Goal: Task Accomplishment & Management: Manage account settings

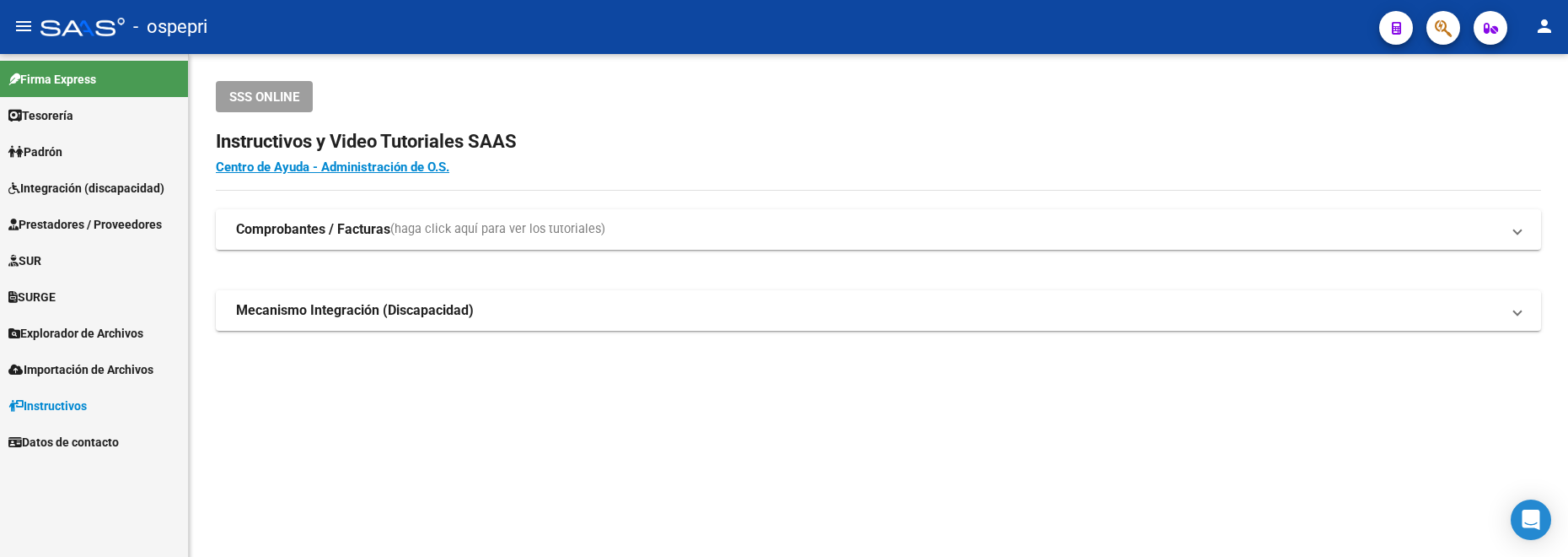
click at [85, 216] on span "Prestadores / Proveedores" at bounding box center [85, 224] width 154 height 18
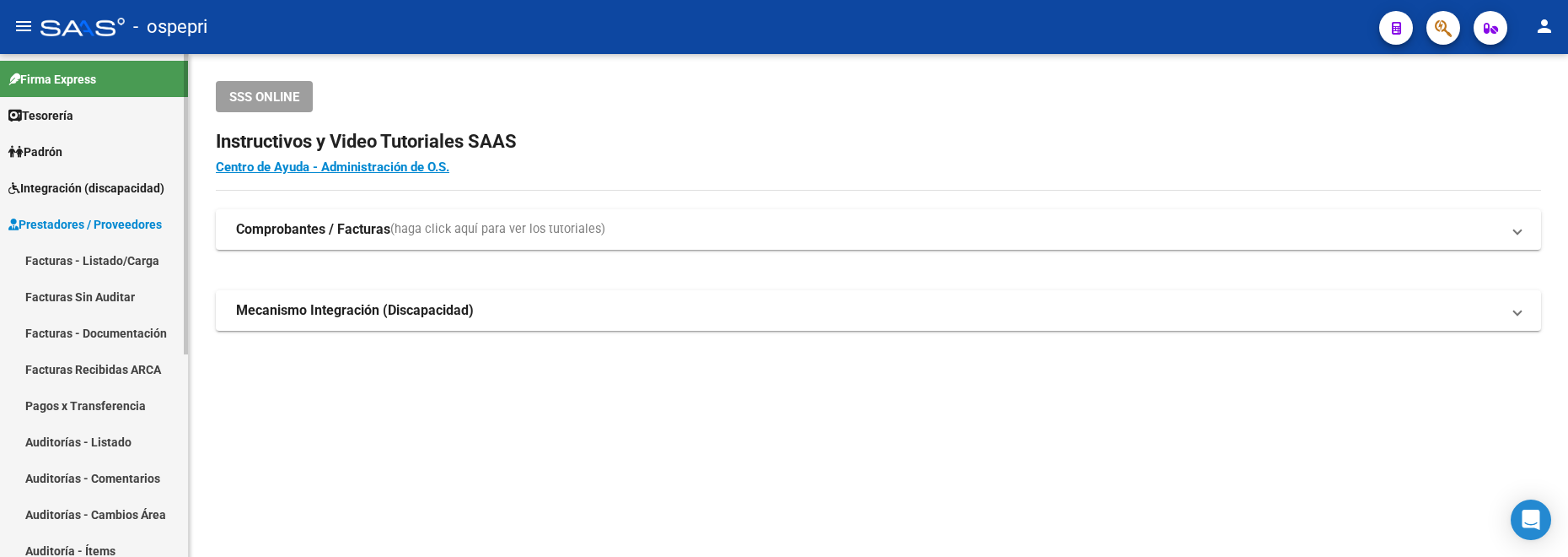
click at [131, 257] on link "Facturas - Listado/Carga" at bounding box center [94, 260] width 188 height 36
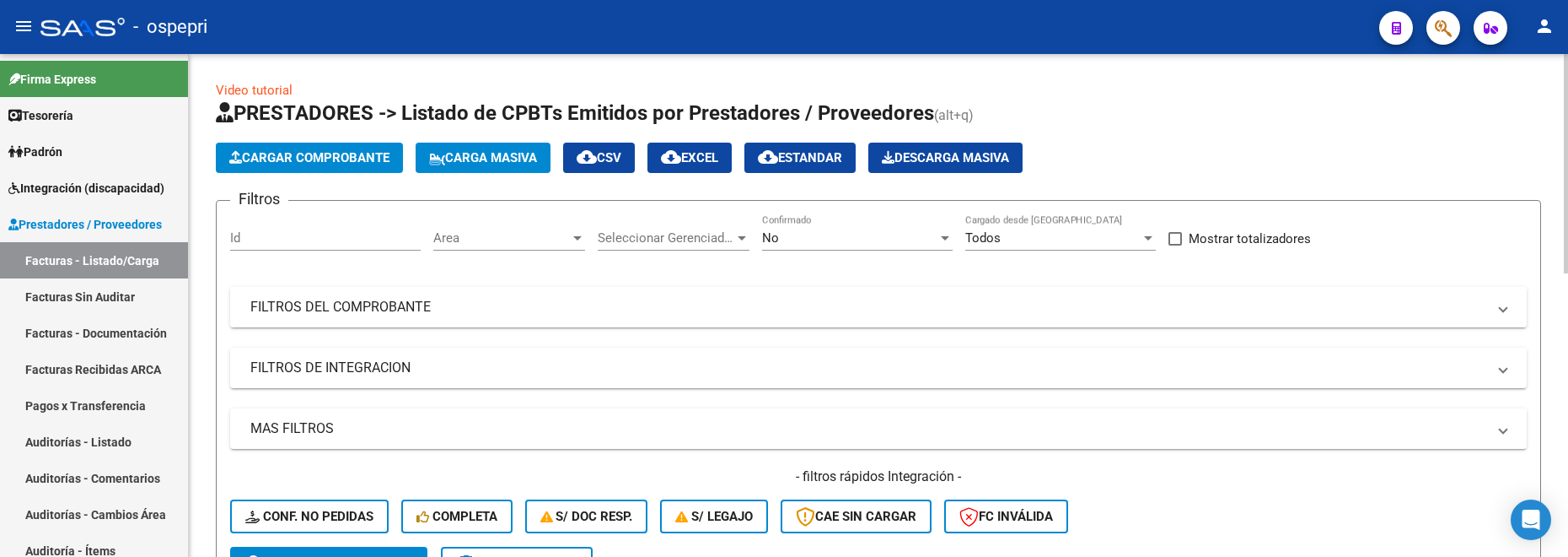
click at [1223, 311] on mat-panel-title "FILTROS DEL COMPROBANTE" at bounding box center [868, 307] width 1236 height 18
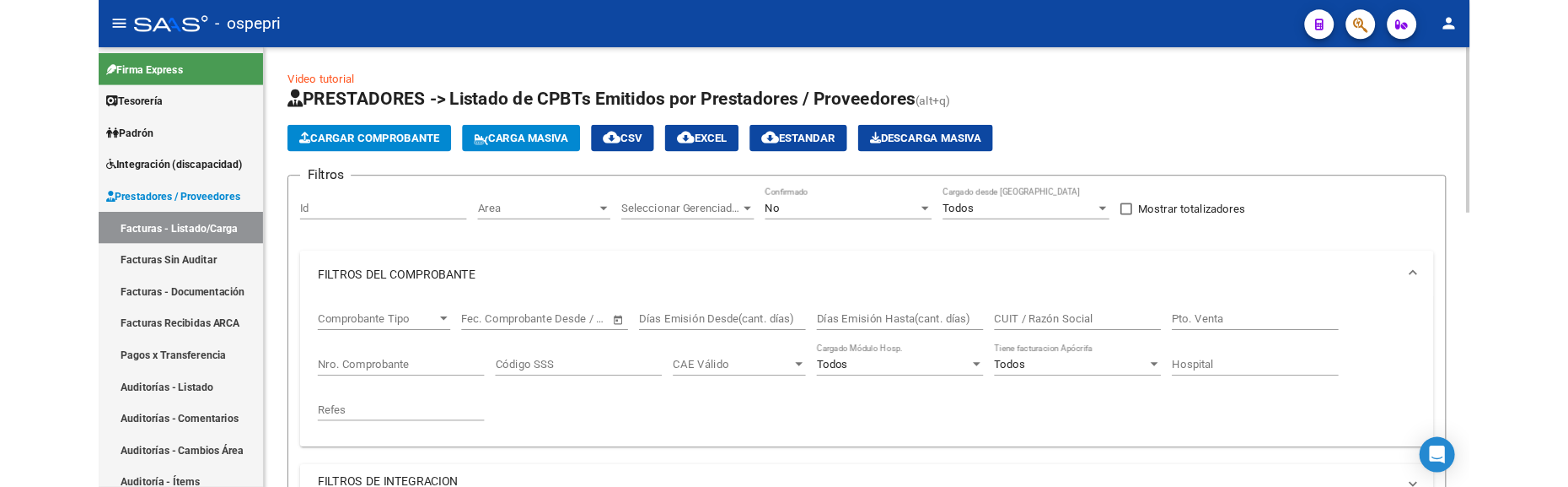
scroll to position [84, 0]
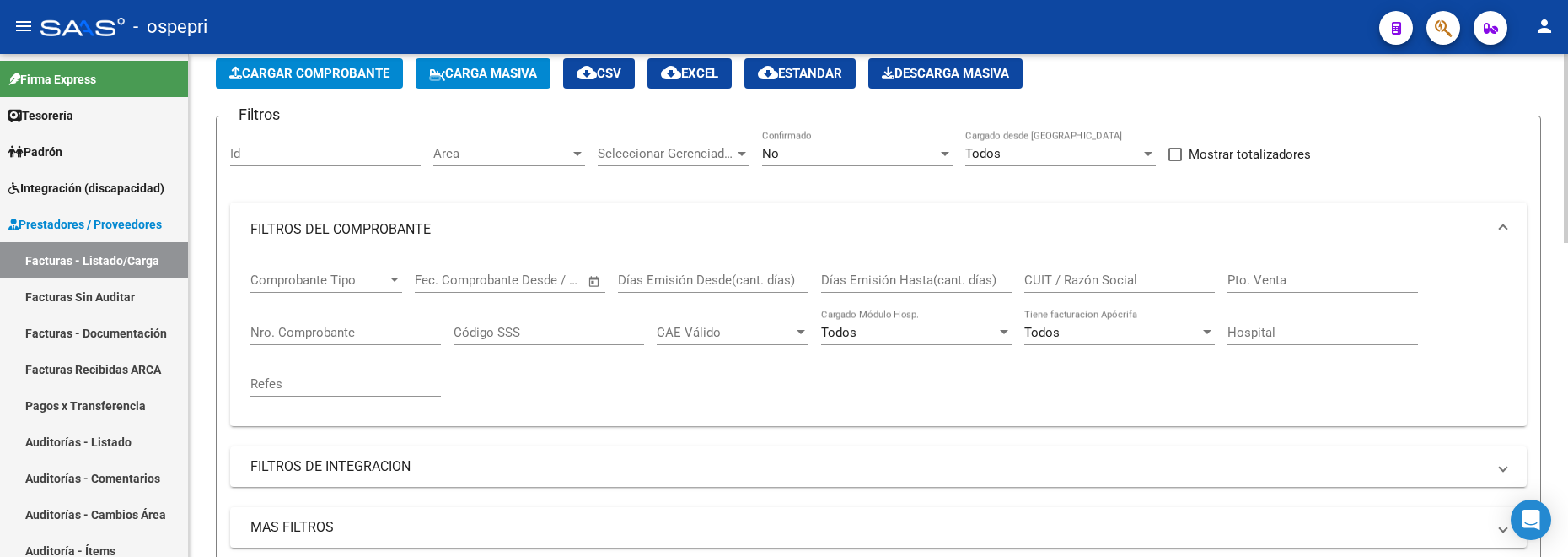
click at [1113, 285] on input "CUIT / Razón Social" at bounding box center [1120, 280] width 191 height 15
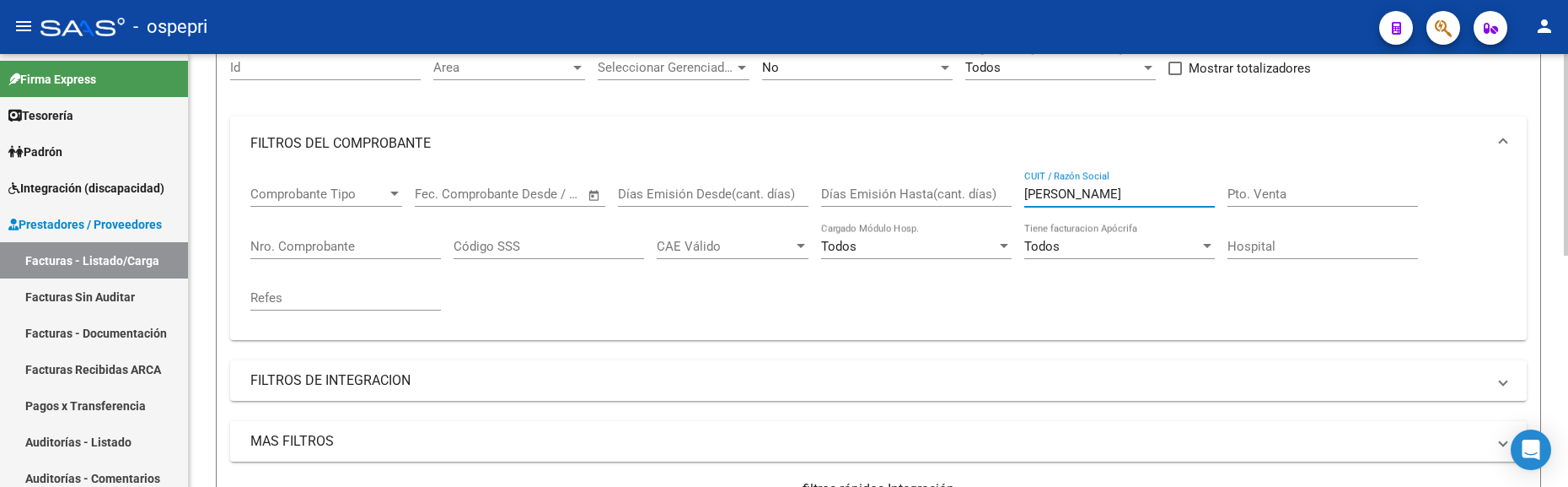
scroll to position [161, 0]
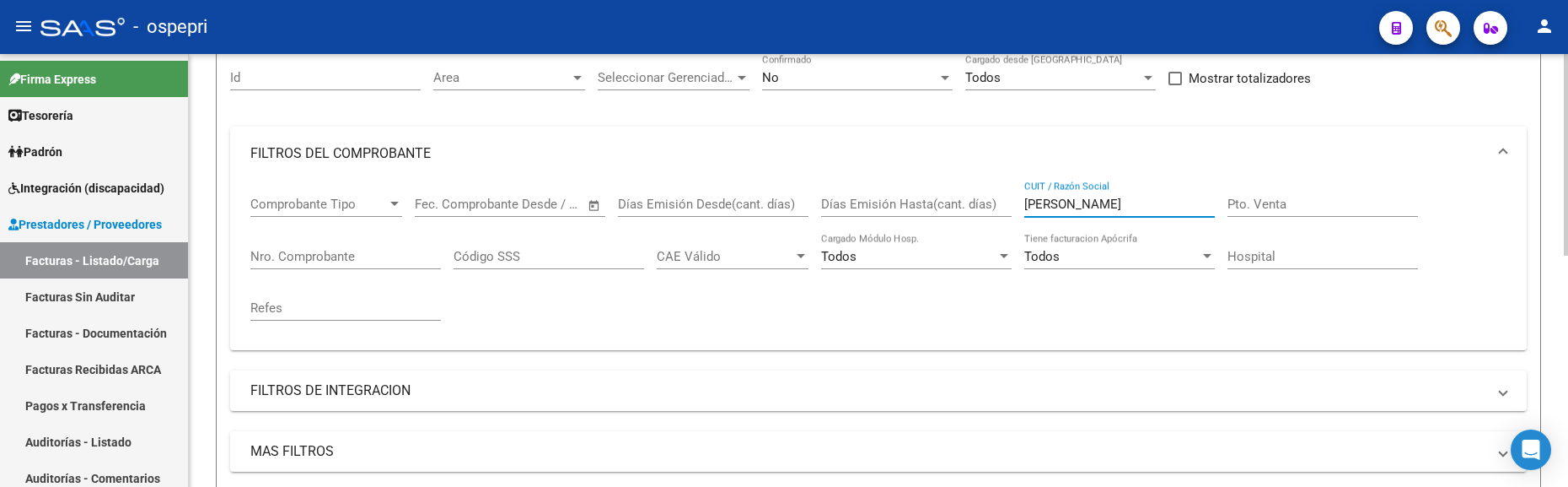
drag, startPoint x: 1111, startPoint y: 199, endPoint x: 1011, endPoint y: 206, distance: 100.2
click at [1011, 206] on div "Comprobante Tipo Comprobante Tipo Start date – End date Fec. Comprobante Desde …" at bounding box center [879, 258] width 1256 height 156
type input "bravo yanina"
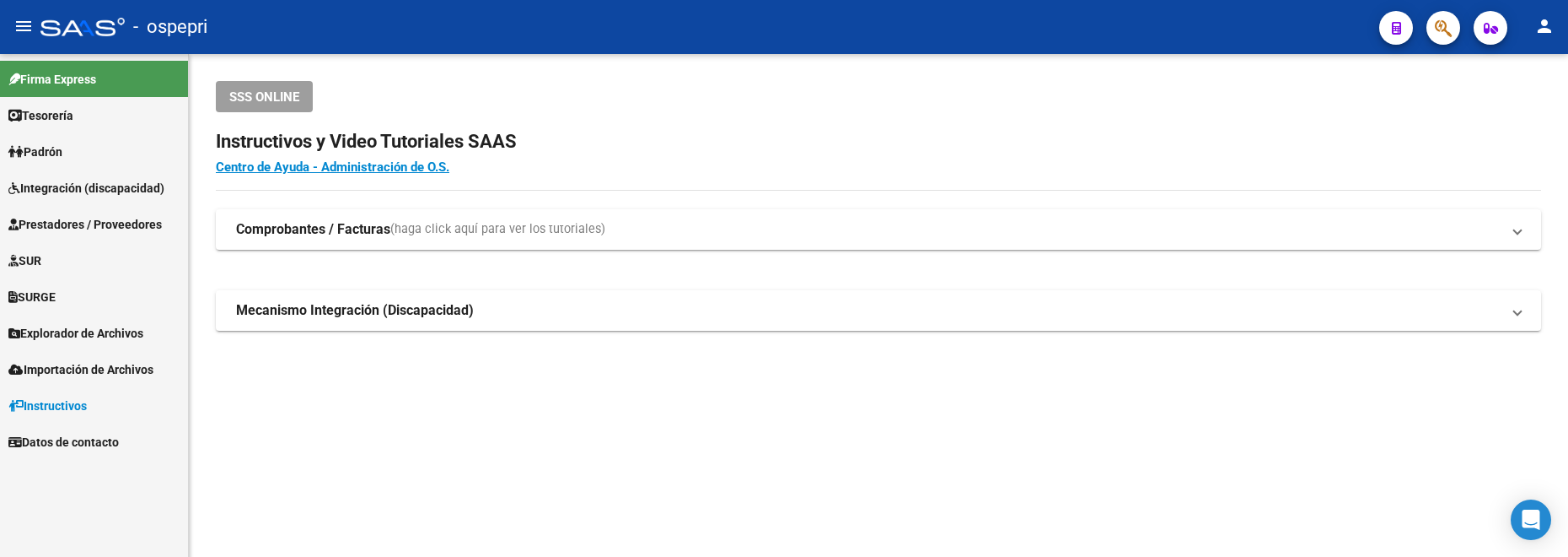
click at [99, 232] on span "Prestadores / Proveedores" at bounding box center [85, 224] width 154 height 18
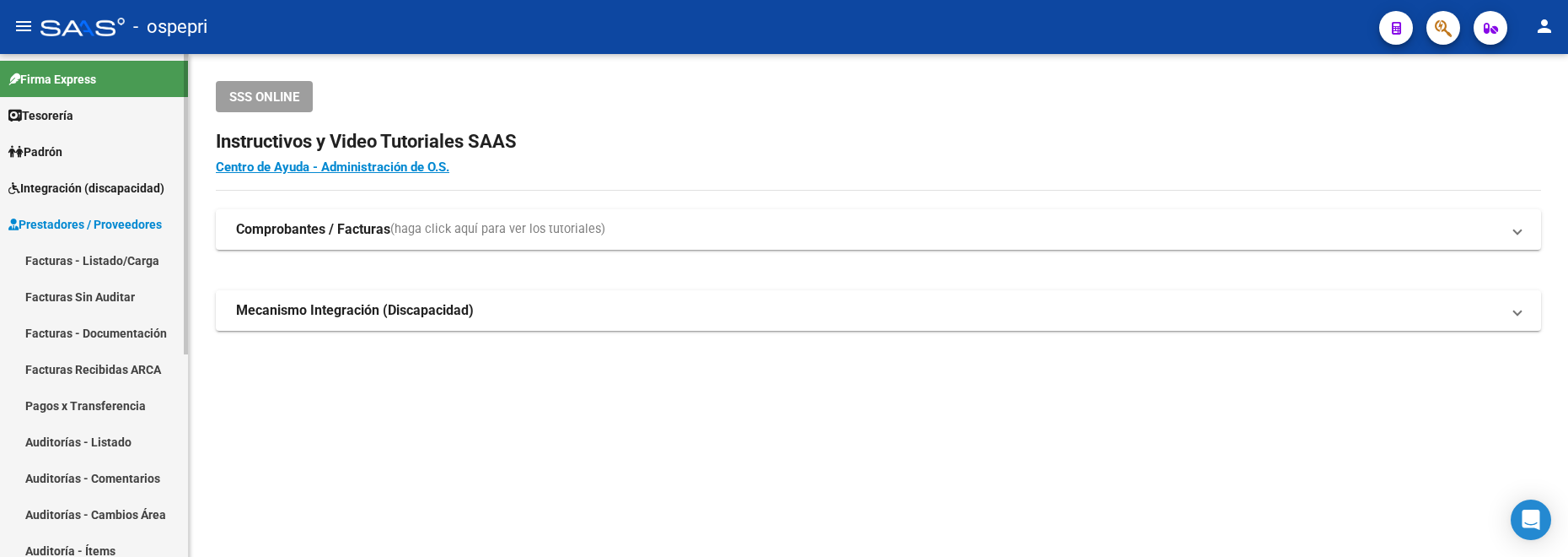
click at [121, 264] on link "Facturas - Listado/Carga" at bounding box center [94, 260] width 188 height 36
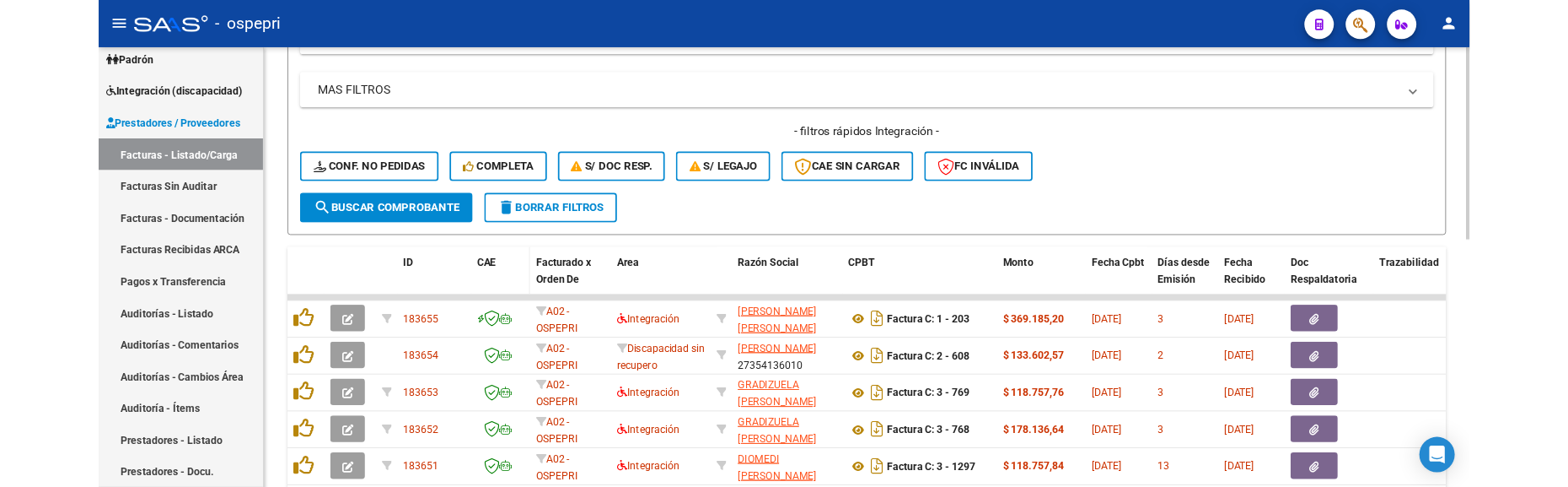
scroll to position [337, 0]
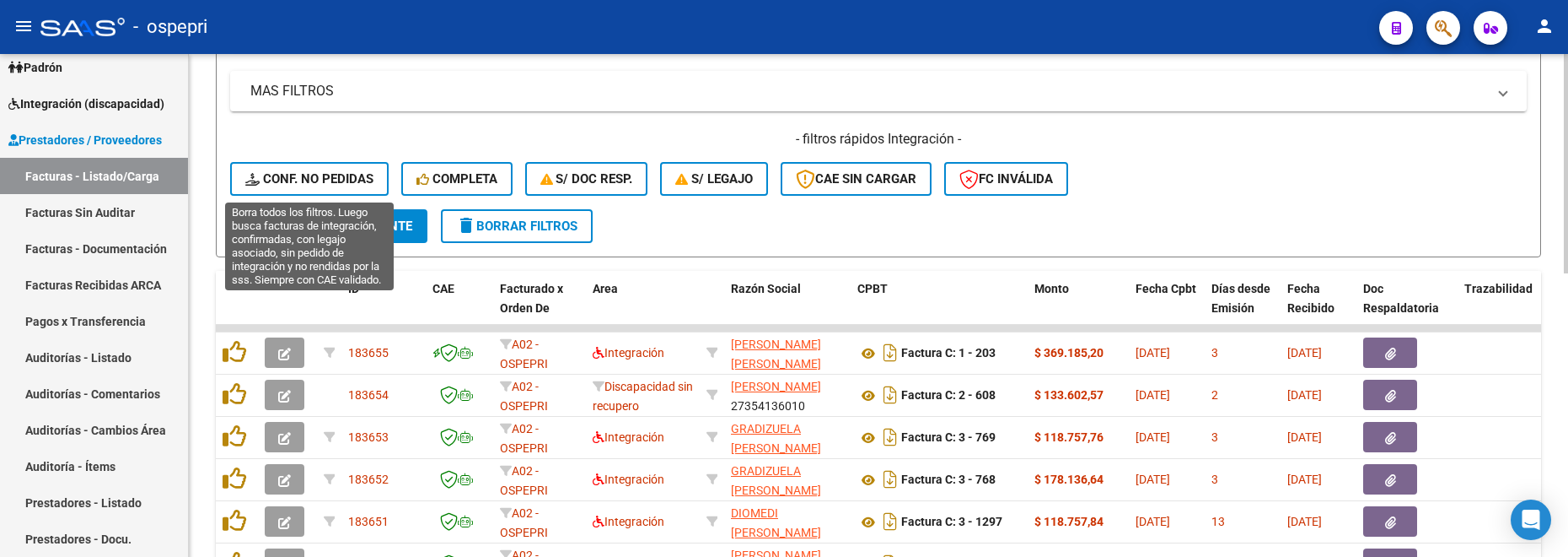
click at [301, 173] on span "Conf. no pedidas" at bounding box center [310, 179] width 128 height 15
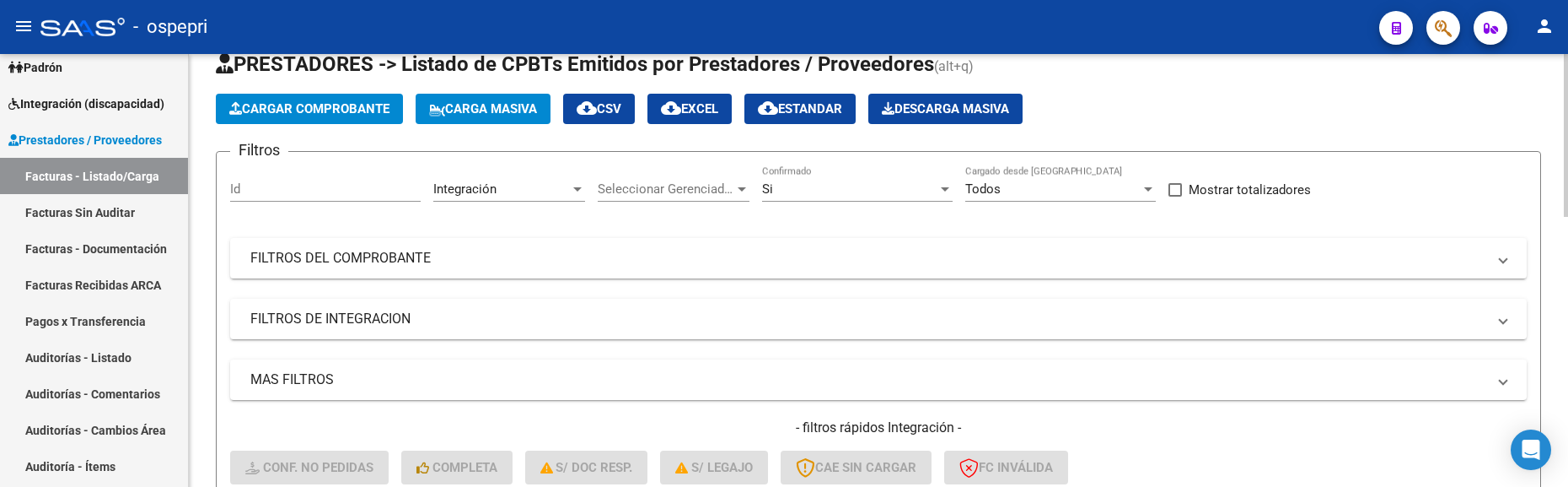
scroll to position [0, 0]
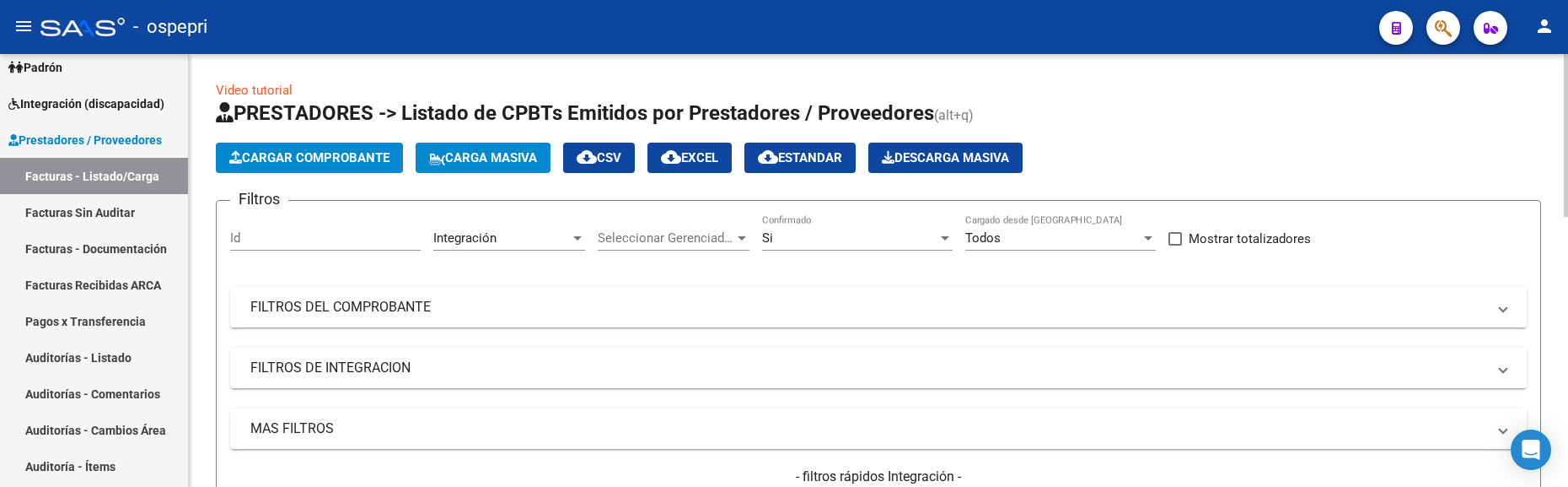
click at [1105, 302] on mat-panel-title "FILTROS DEL COMPROBANTE" at bounding box center [868, 307] width 1236 height 18
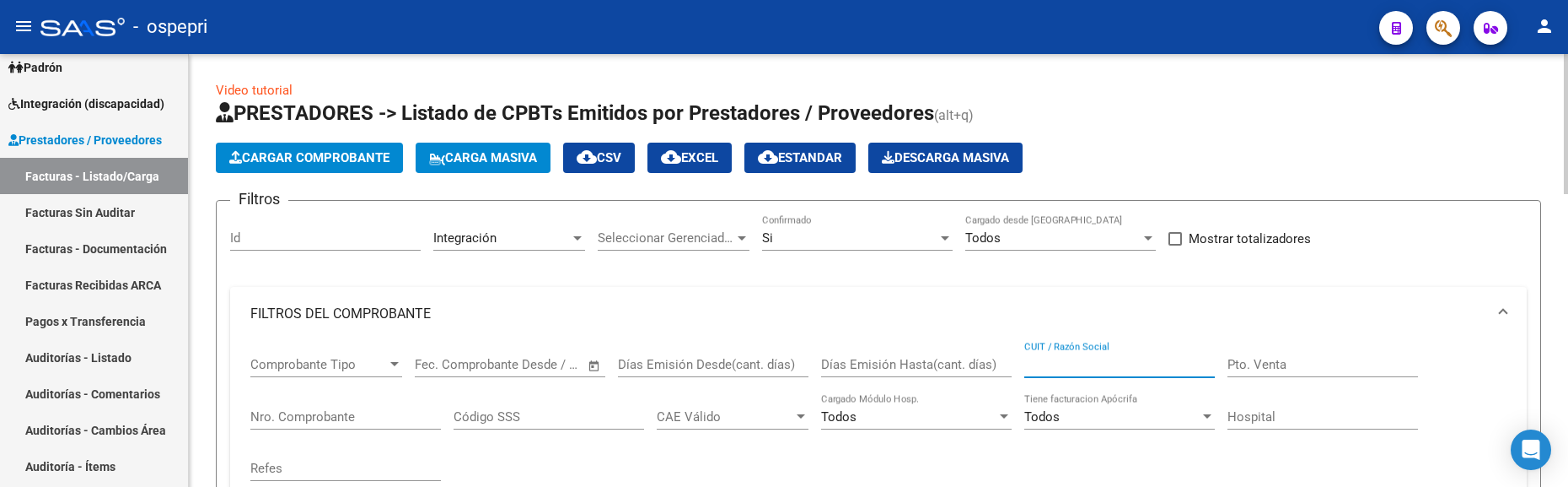
click at [1099, 358] on input "CUIT / Razón Social" at bounding box center [1120, 365] width 191 height 15
paste input "bravo yanina"
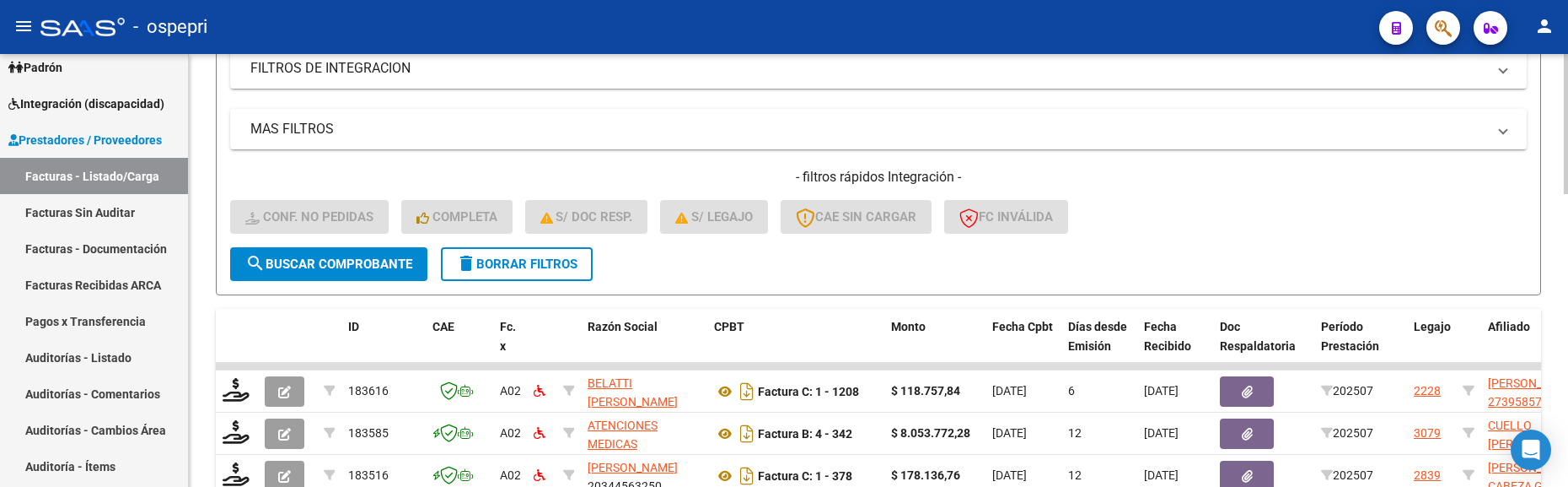
scroll to position [506, 0]
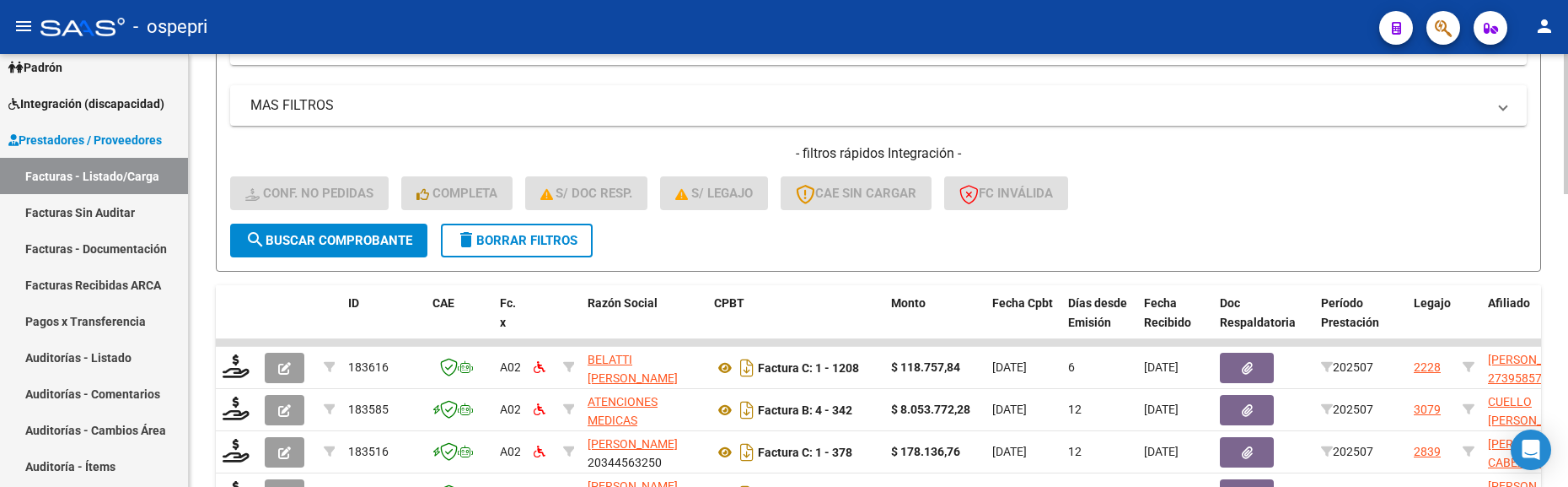
type input "bravo yanina"
click at [367, 241] on span "search Buscar Comprobante" at bounding box center [329, 240] width 166 height 15
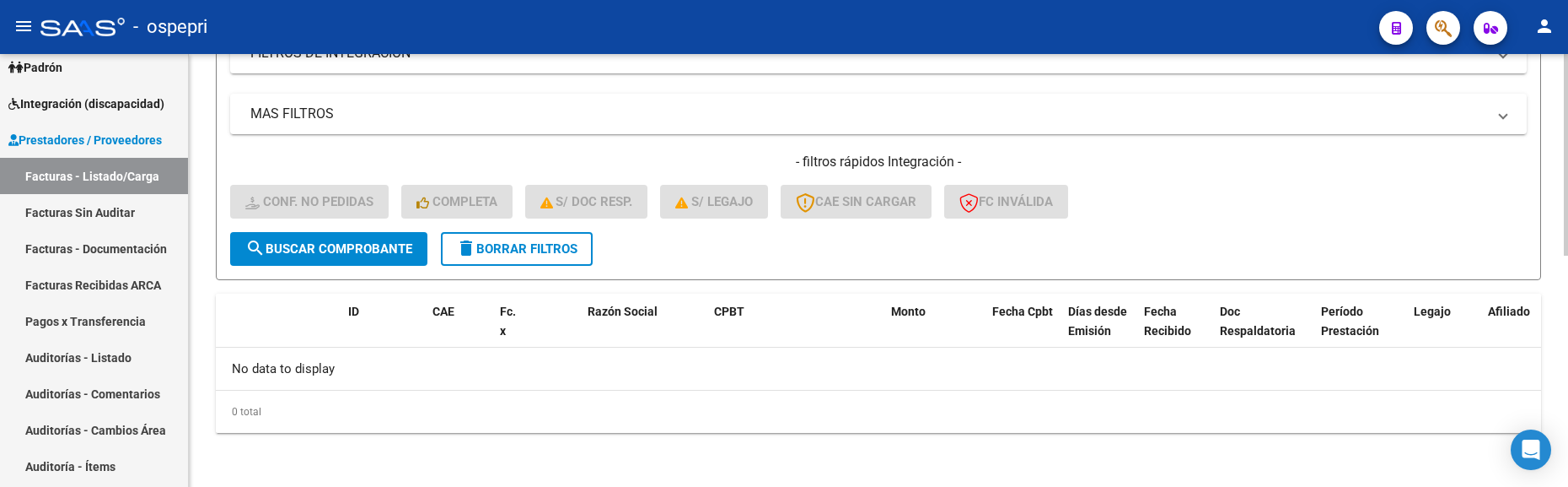
scroll to position [498, 0]
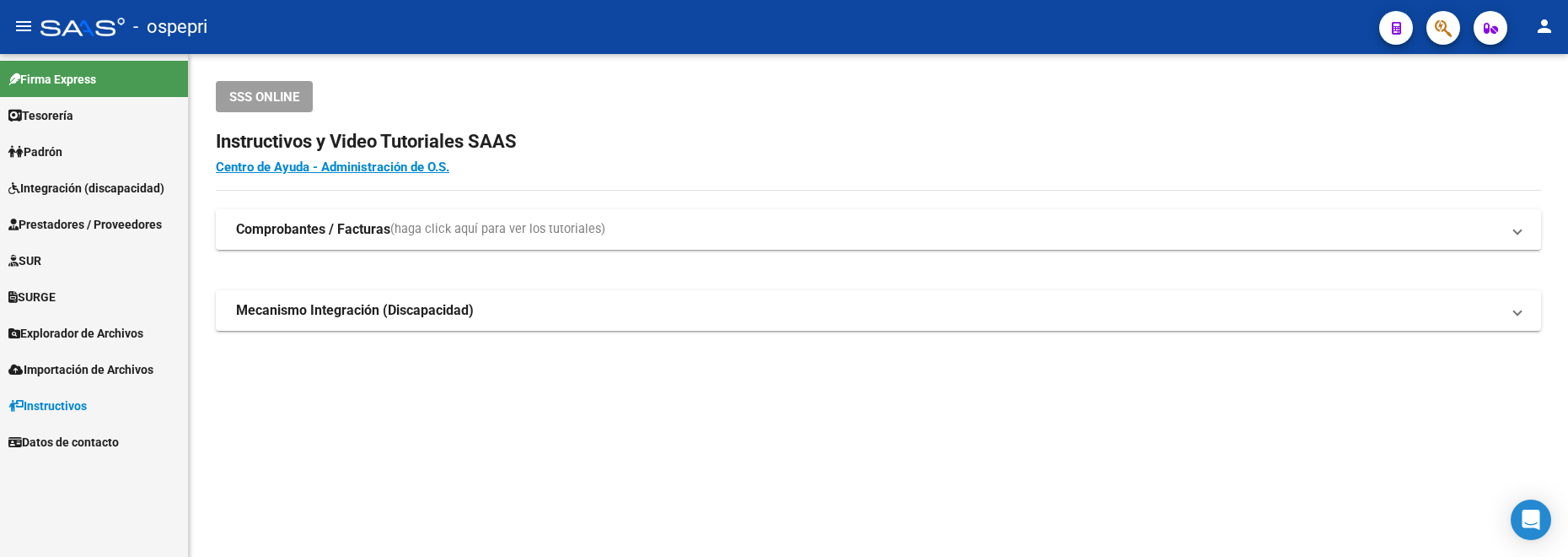
click at [88, 189] on span "Integración (discapacidad)" at bounding box center [86, 188] width 156 height 18
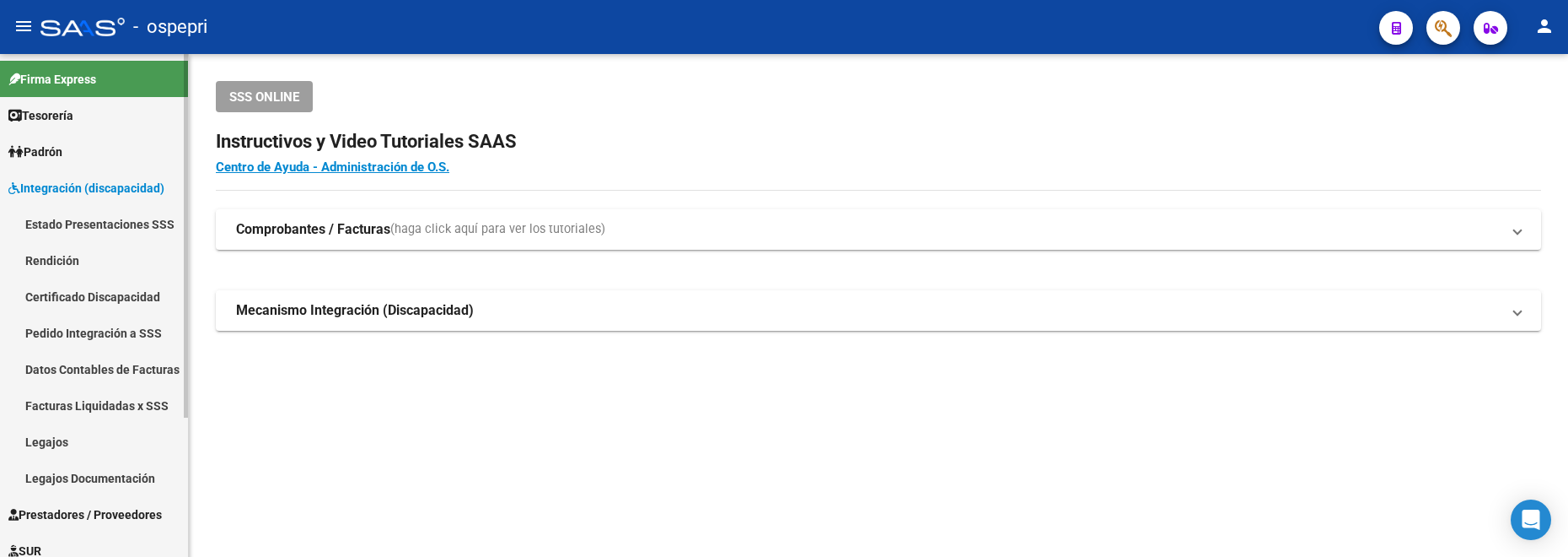
click at [93, 327] on link "Pedido Integración a SSS" at bounding box center [94, 332] width 188 height 36
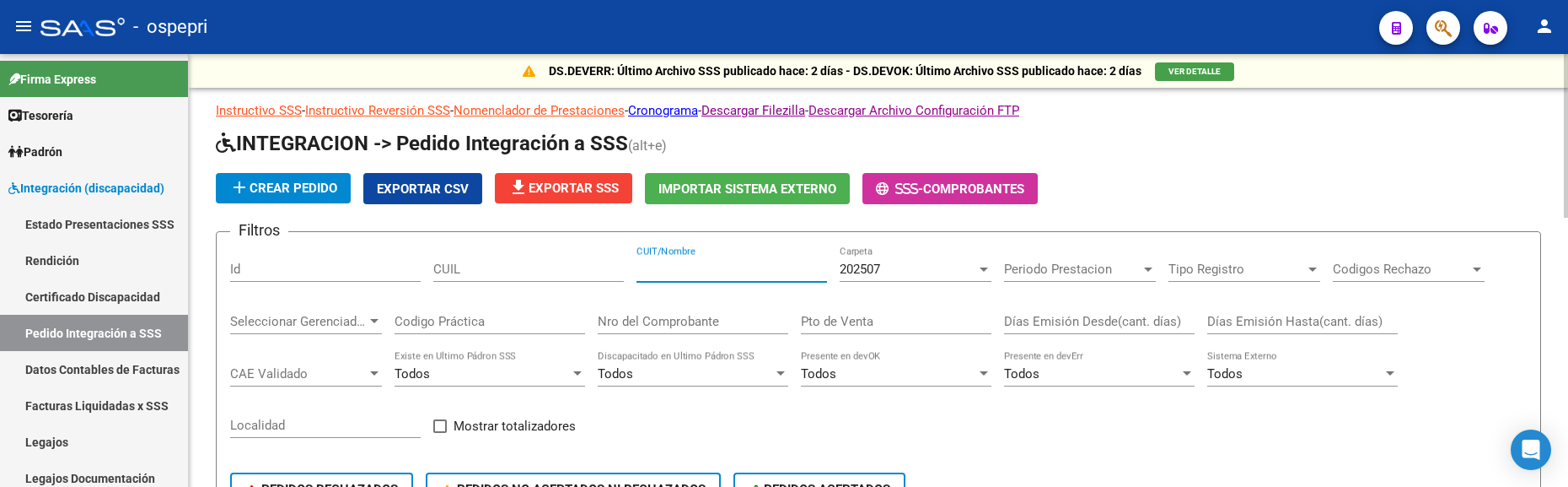
click at [670, 270] on input "CUIT/Nombre" at bounding box center [732, 269] width 191 height 15
paste input "bravo yanina"
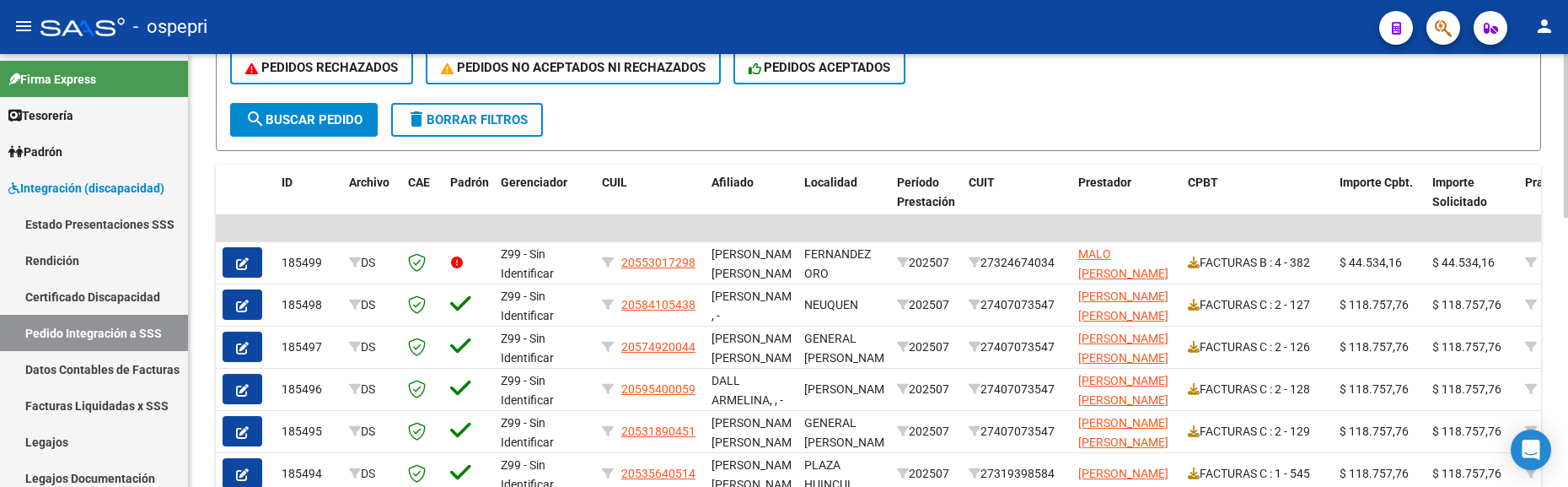
click at [349, 112] on span "search Buscar Pedido" at bounding box center [304, 120] width 117 height 15
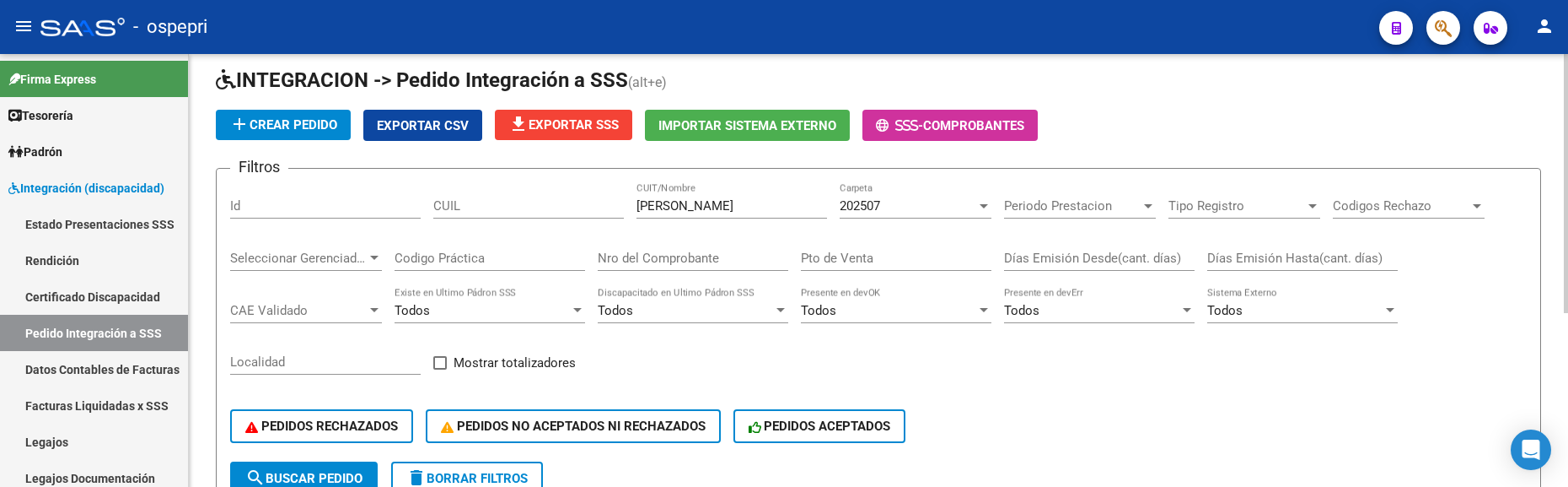
scroll to position [36, 0]
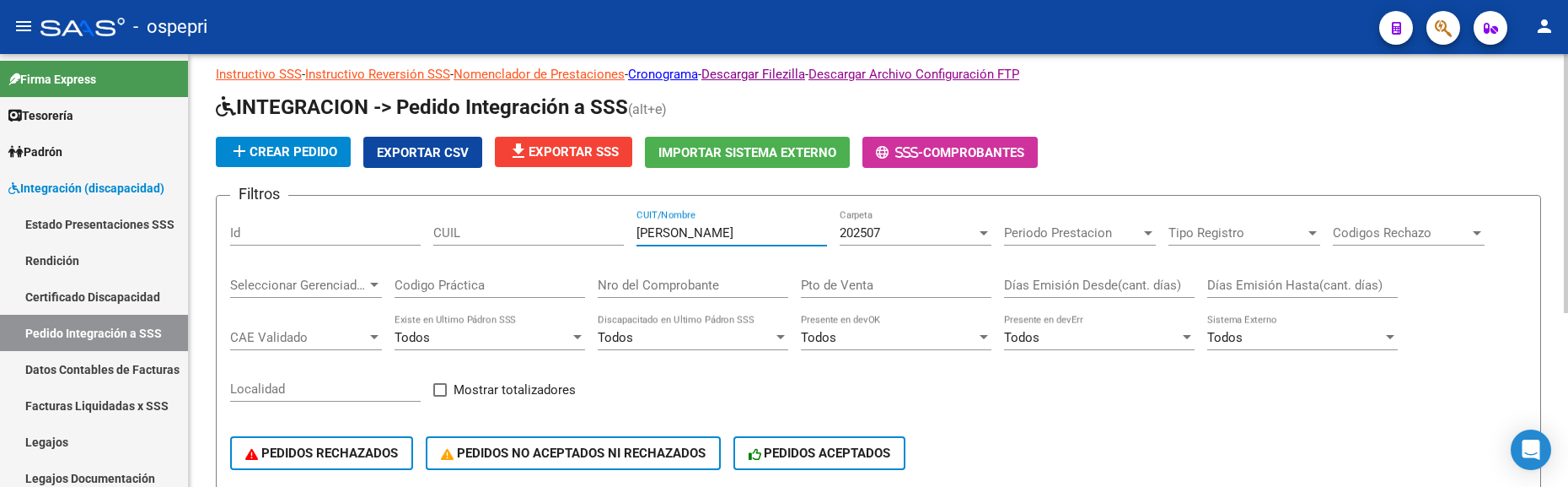
drag, startPoint x: 723, startPoint y: 232, endPoint x: 619, endPoint y: 230, distance: 104.0
click at [619, 230] on div "Filtros Id CUIL bravo yanina CUIT/Nombre 202507 Carpeta Periodo Prestacion Peri…" at bounding box center [879, 349] width 1297 height 279
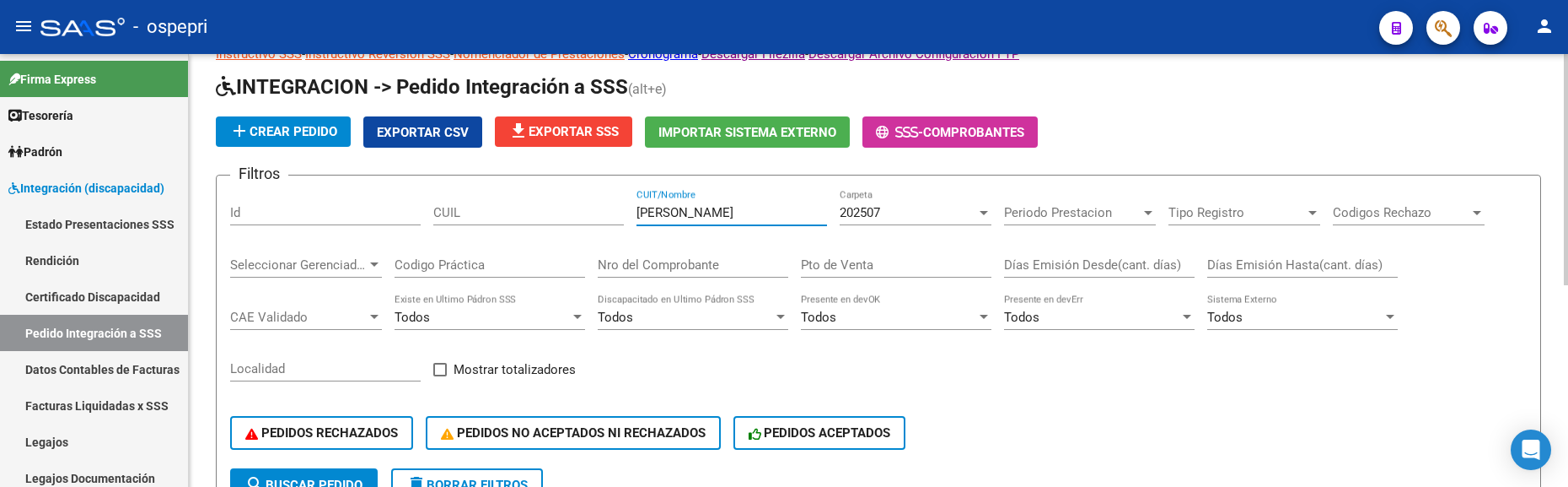
scroll to position [39, 0]
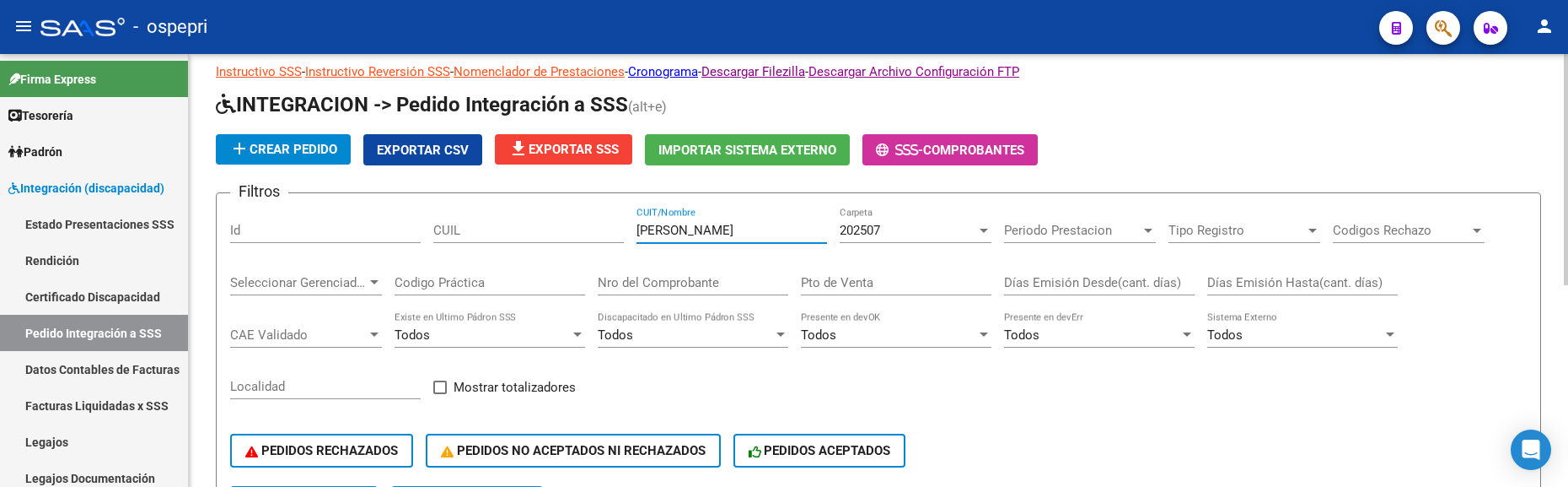
drag, startPoint x: 782, startPoint y: 228, endPoint x: 604, endPoint y: 235, distance: 178.1
click at [604, 235] on div "Filtros Id CUIL maidana moreno CUIT/Nombre 202507 Carpeta Periodo Prestacion Pe…" at bounding box center [879, 346] width 1297 height 279
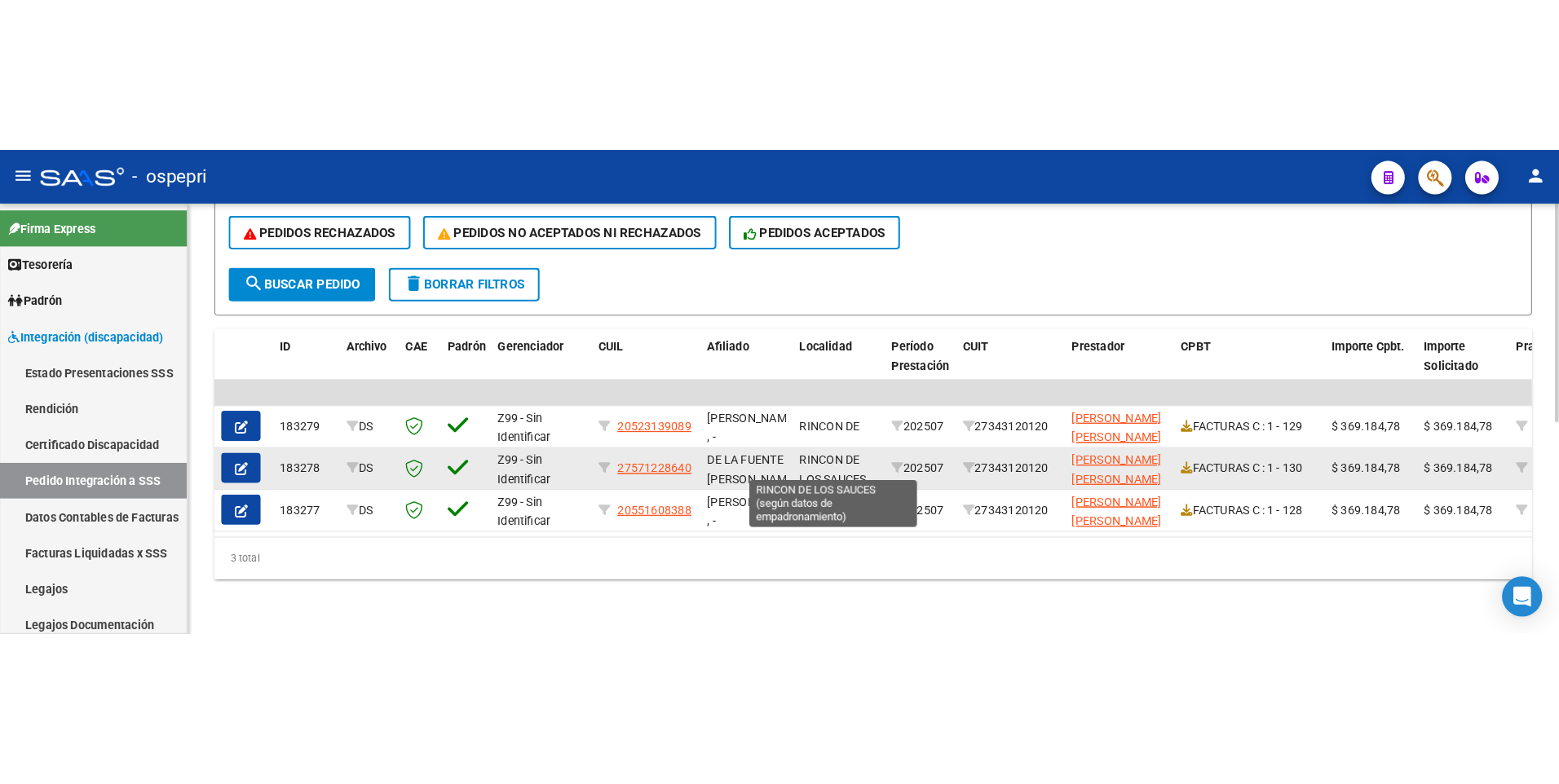
scroll to position [3, 0]
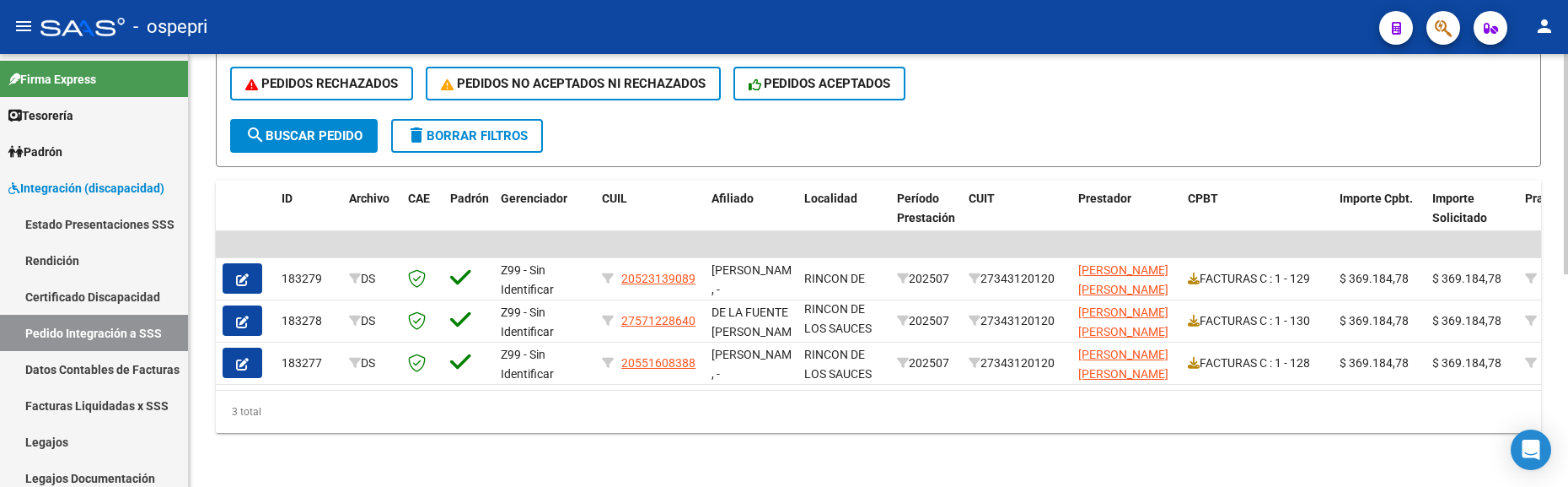
type input "butron"
click at [801, 410] on div "3 total" at bounding box center [879, 411] width 1326 height 43
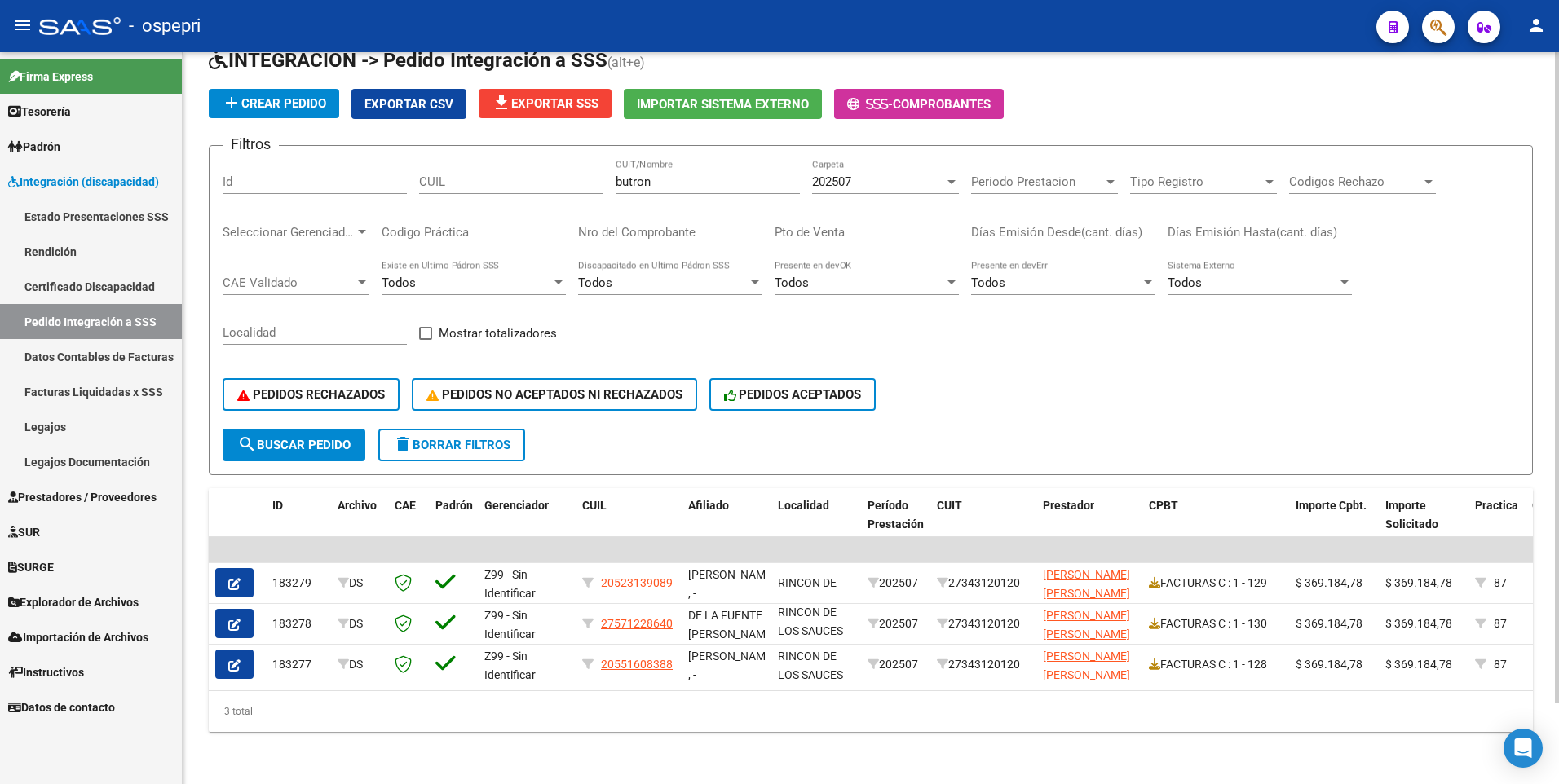
scroll to position [9, 0]
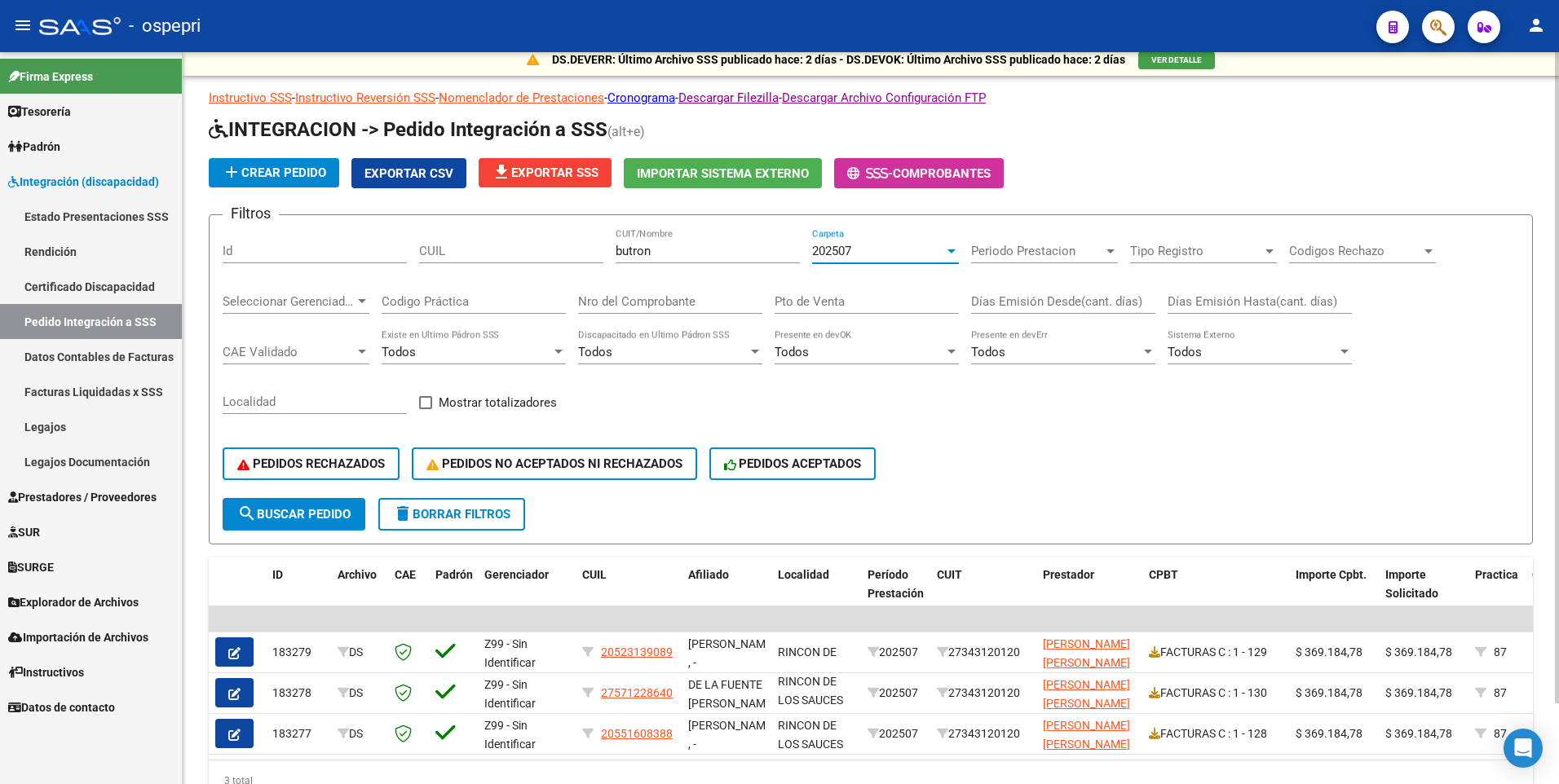
click at [953, 251] on div at bounding box center [951, 252] width 8 height 4
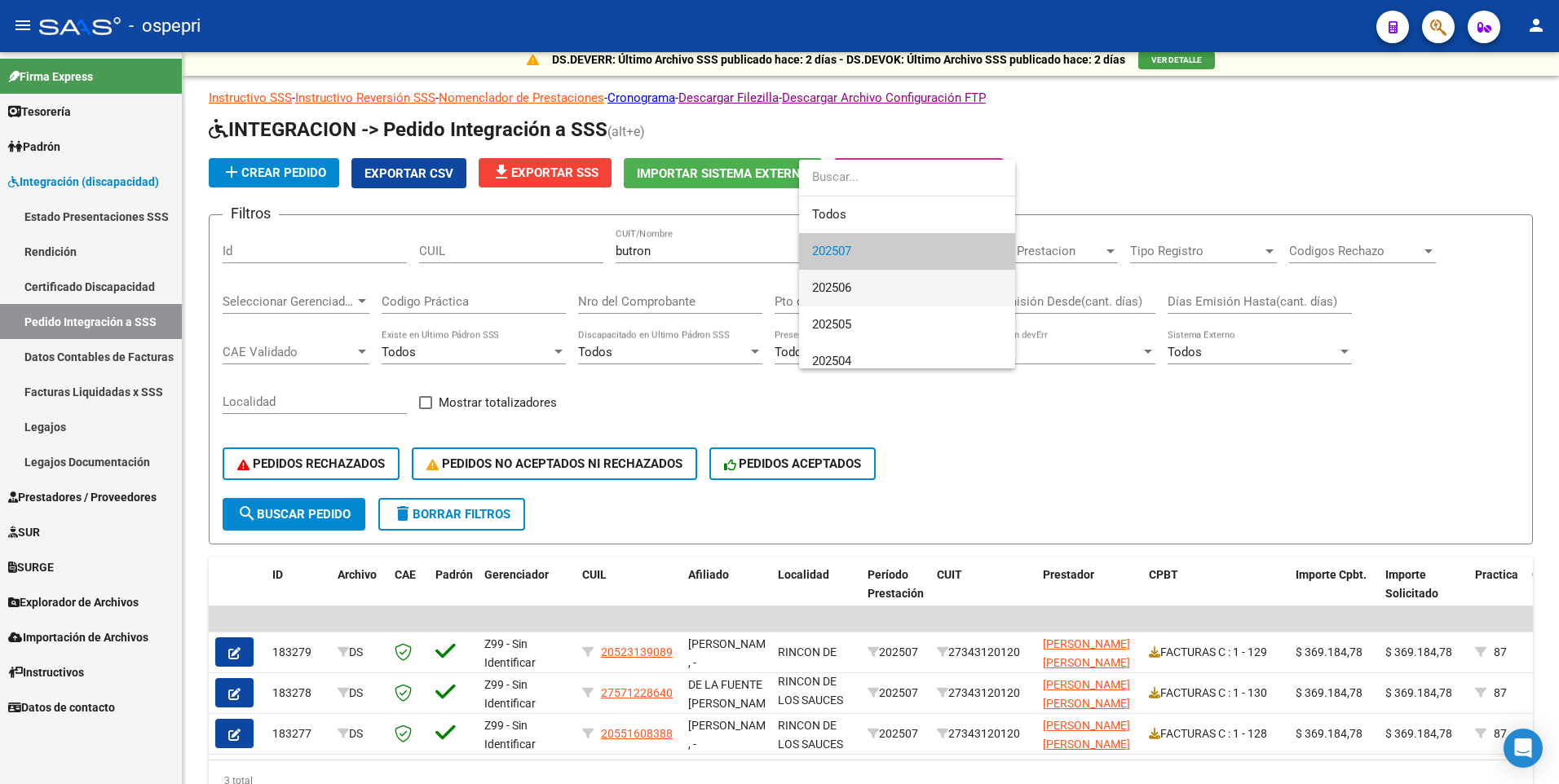
click at [916, 284] on span "202506" at bounding box center [907, 287] width 190 height 36
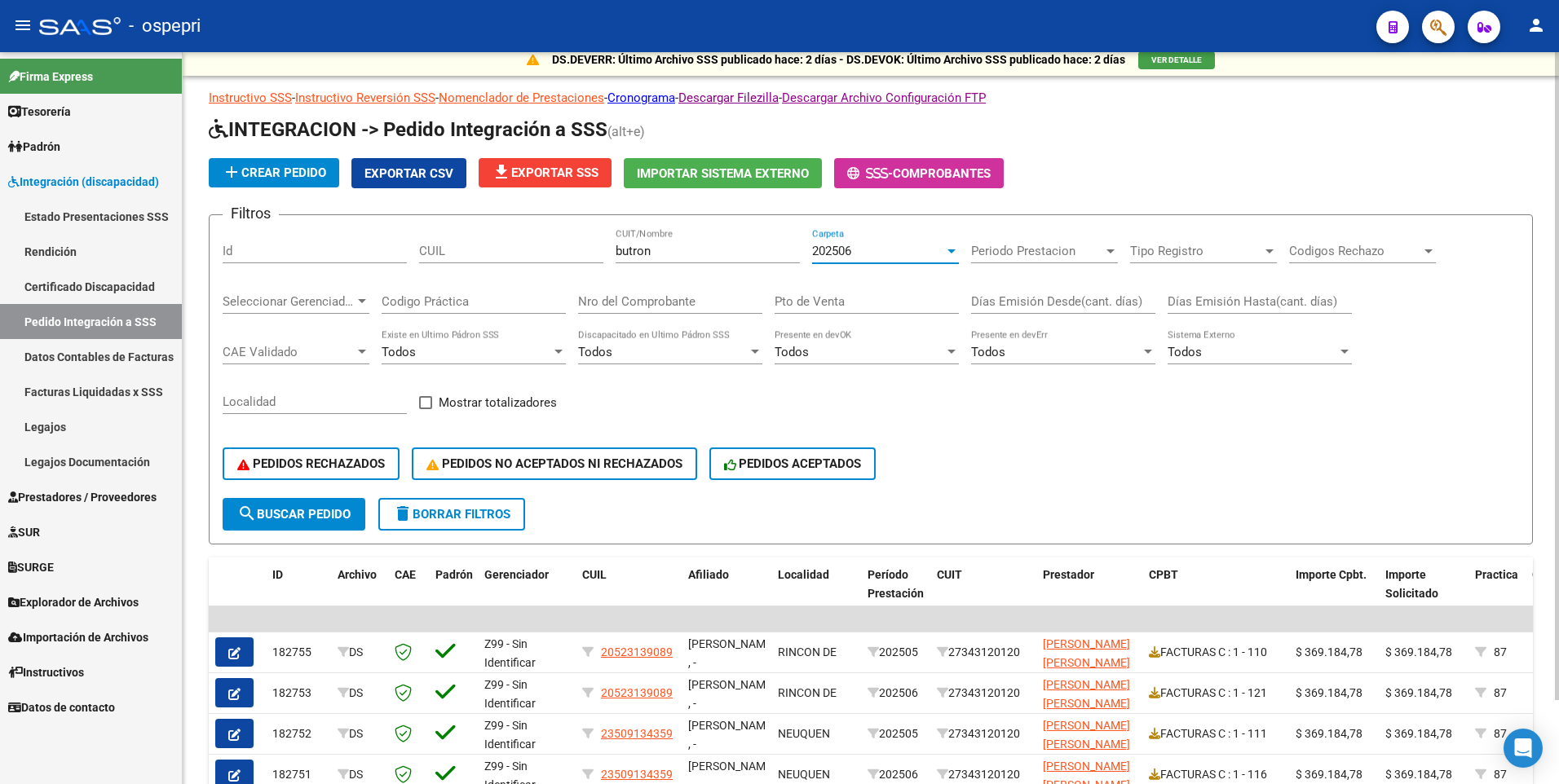
scroll to position [0, 0]
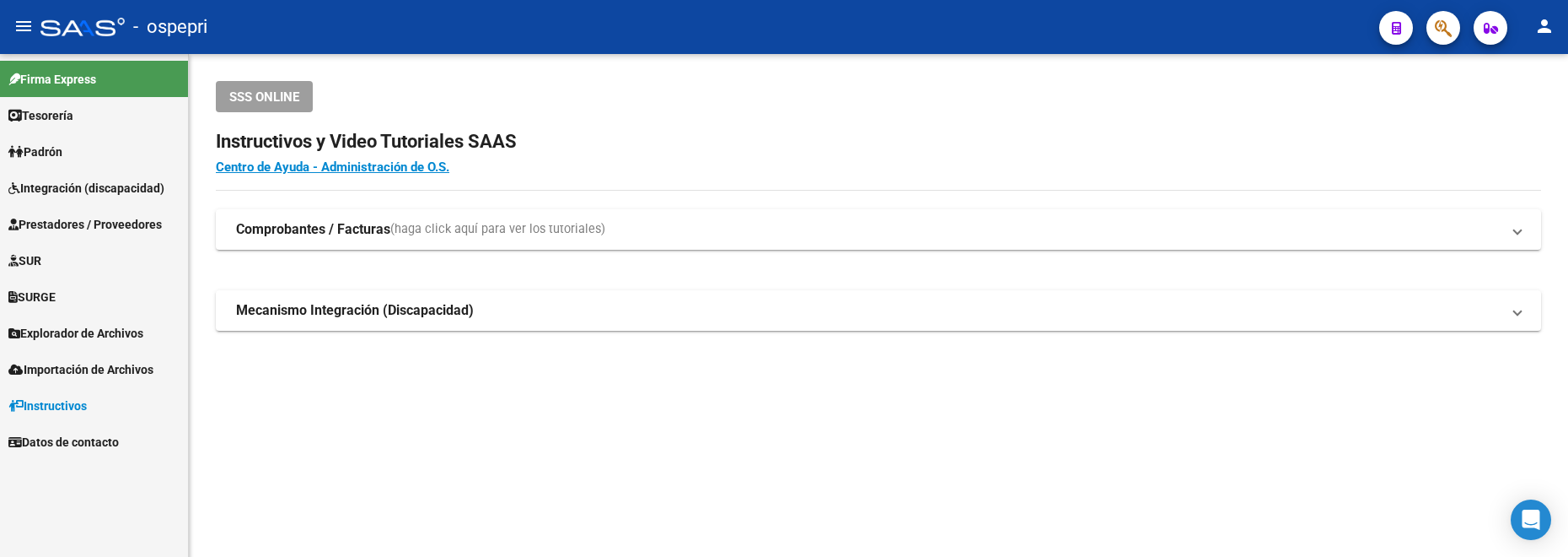
click at [81, 182] on span "Integración (discapacidad)" at bounding box center [86, 188] width 156 height 18
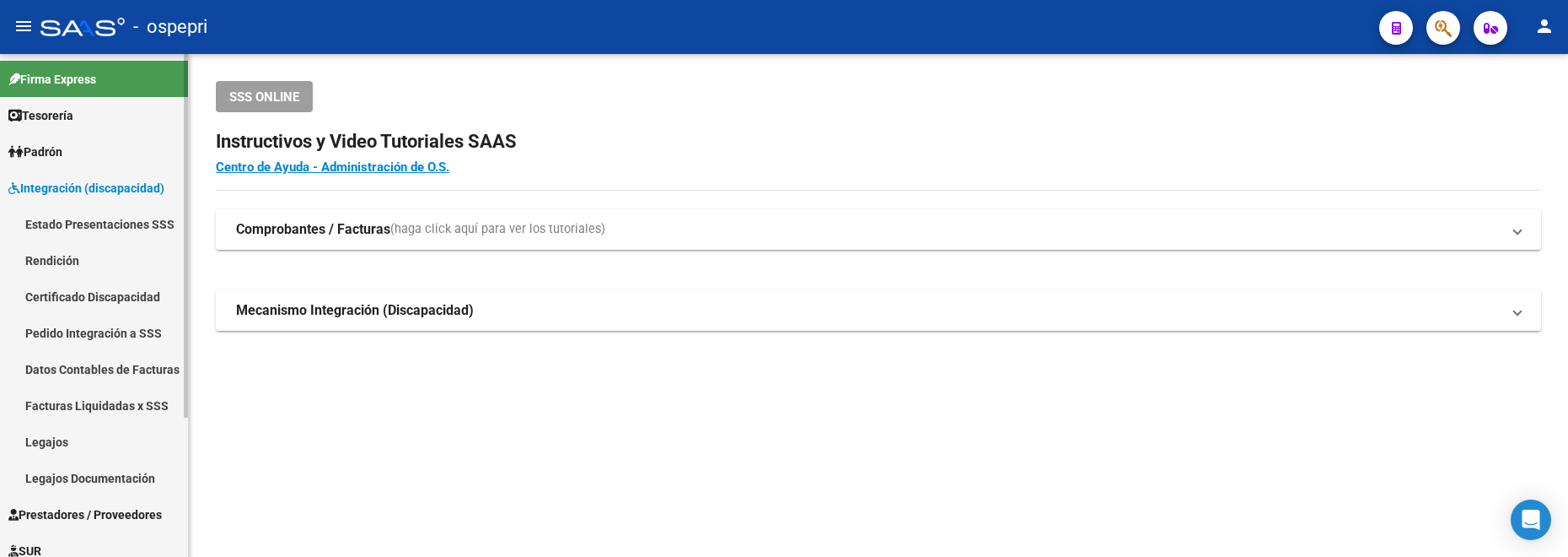
click at [49, 443] on link "Legajos" at bounding box center [94, 441] width 188 height 36
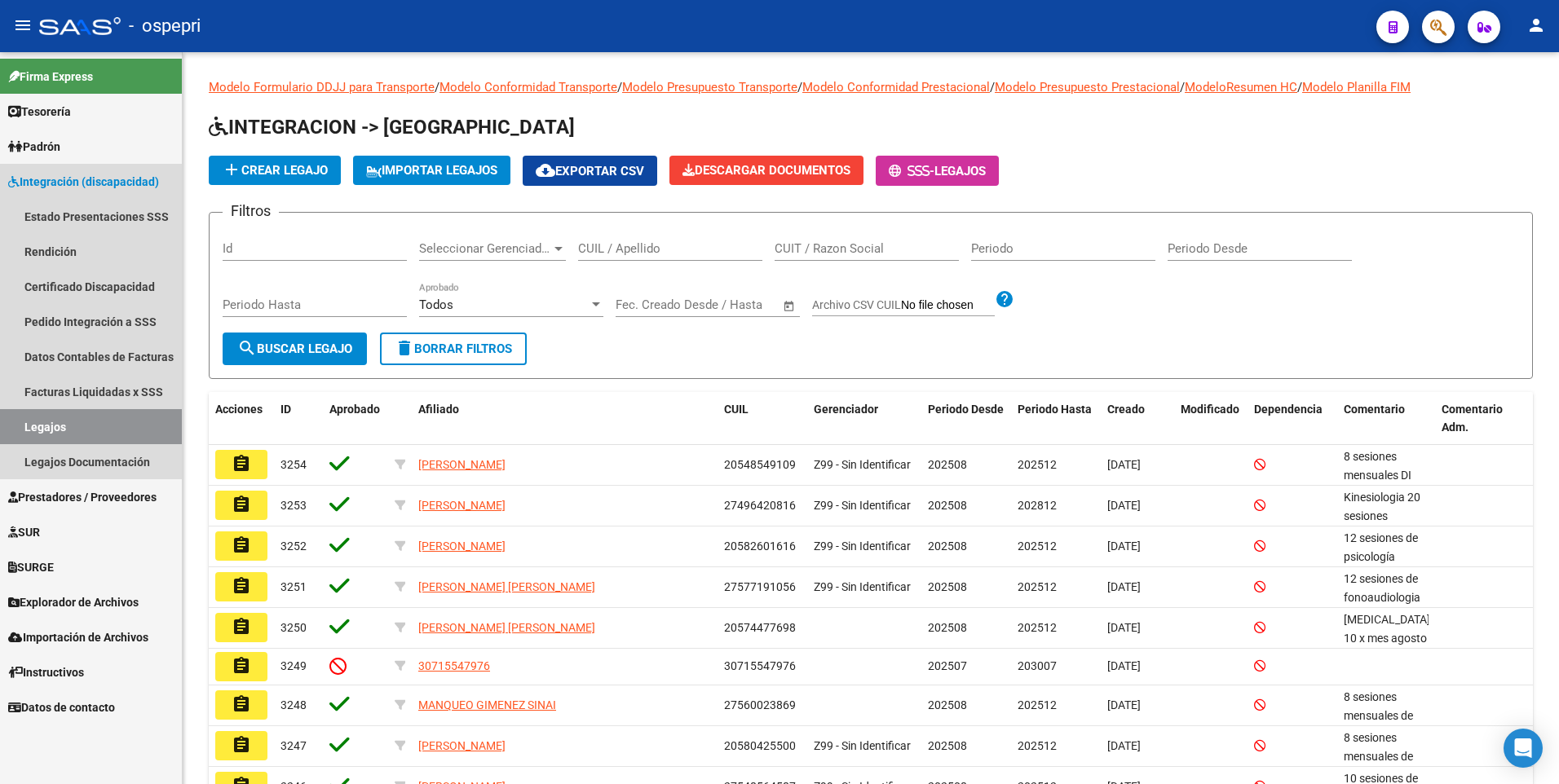
click at [92, 181] on span "Integración (discapacidad)" at bounding box center [83, 181] width 151 height 18
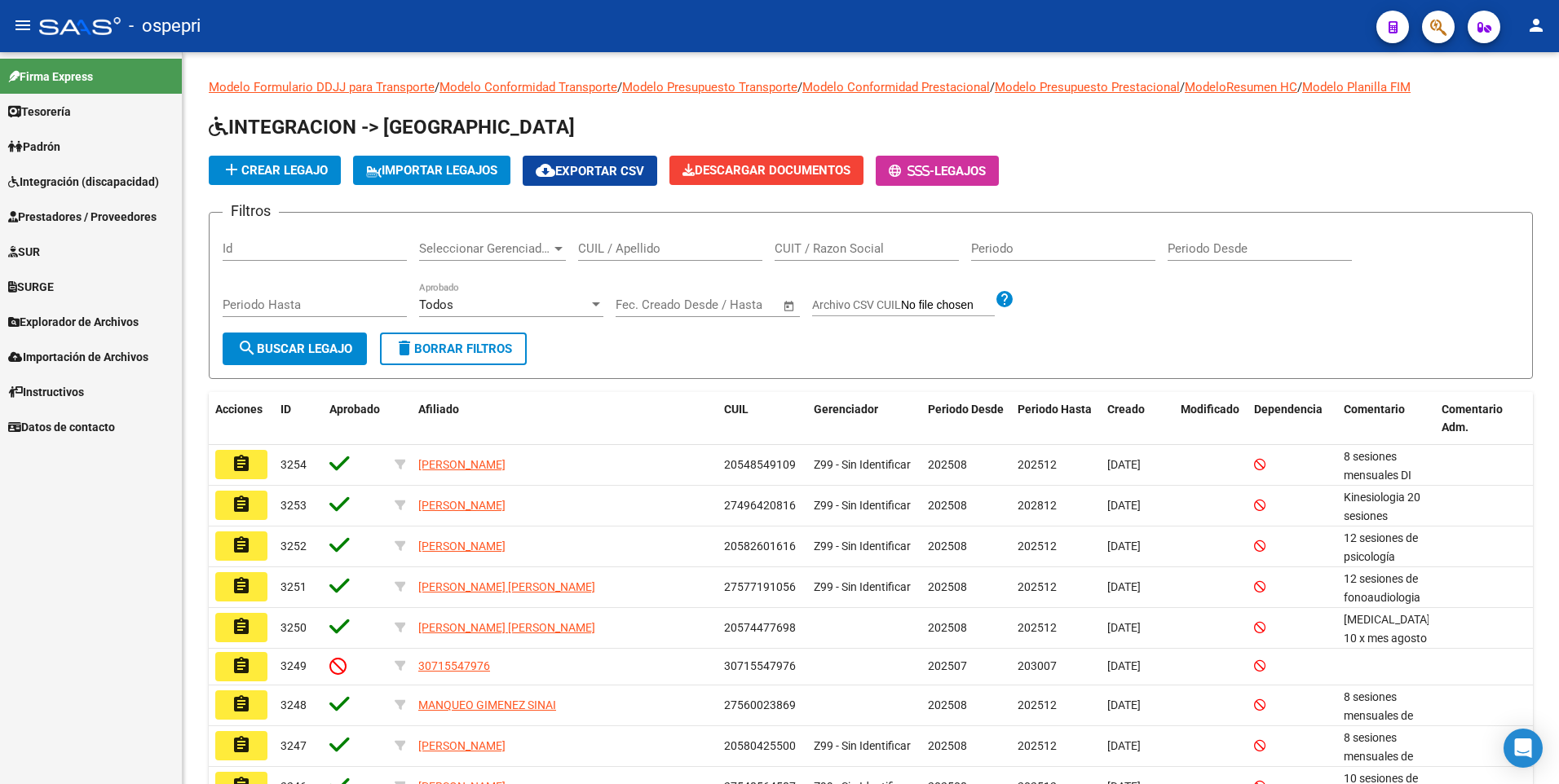
click at [102, 218] on span "Prestadores / Proveedores" at bounding box center [82, 216] width 149 height 18
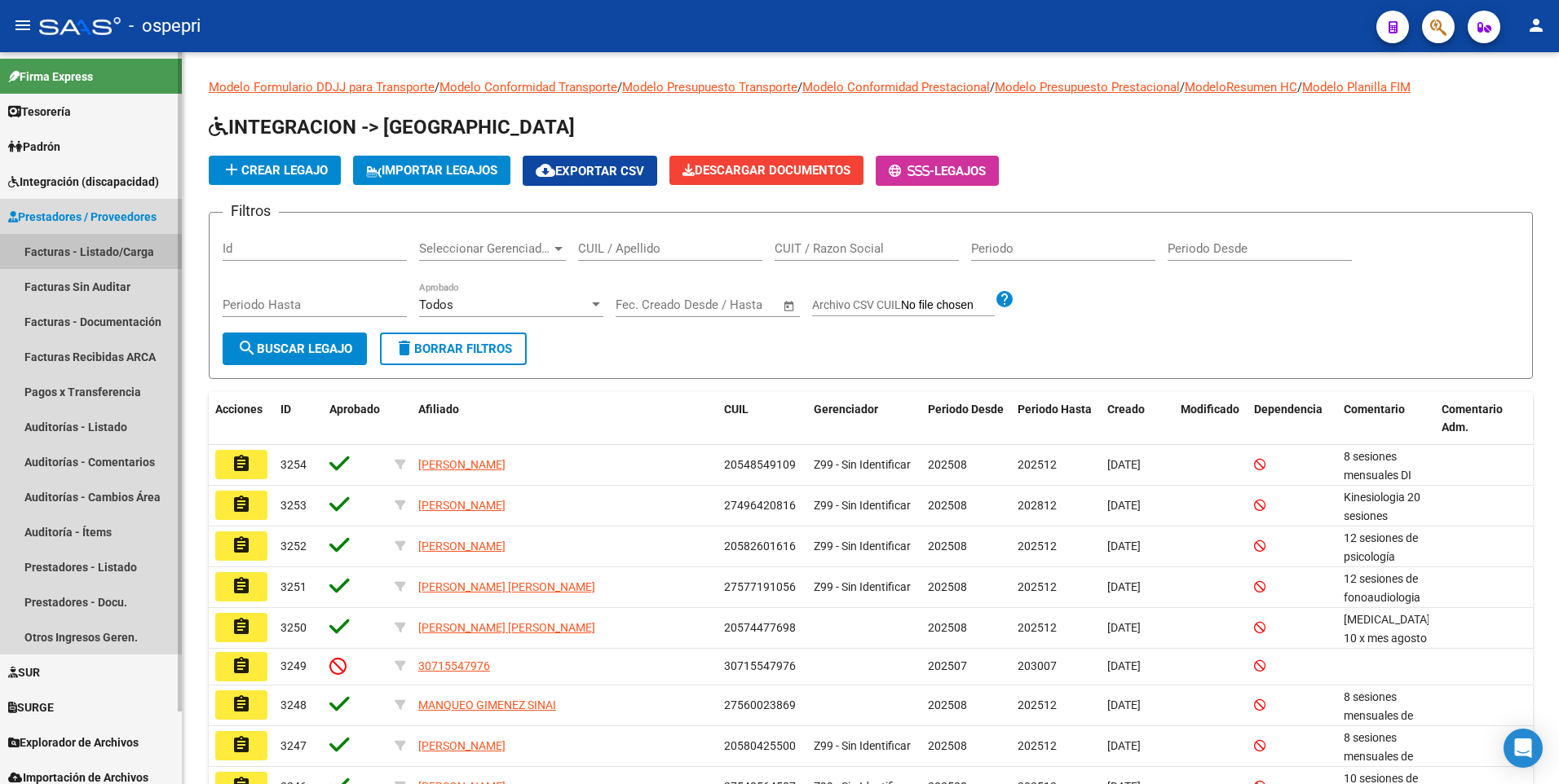
click at [133, 250] on link "Facturas - Listado/Carga" at bounding box center [91, 251] width 182 height 35
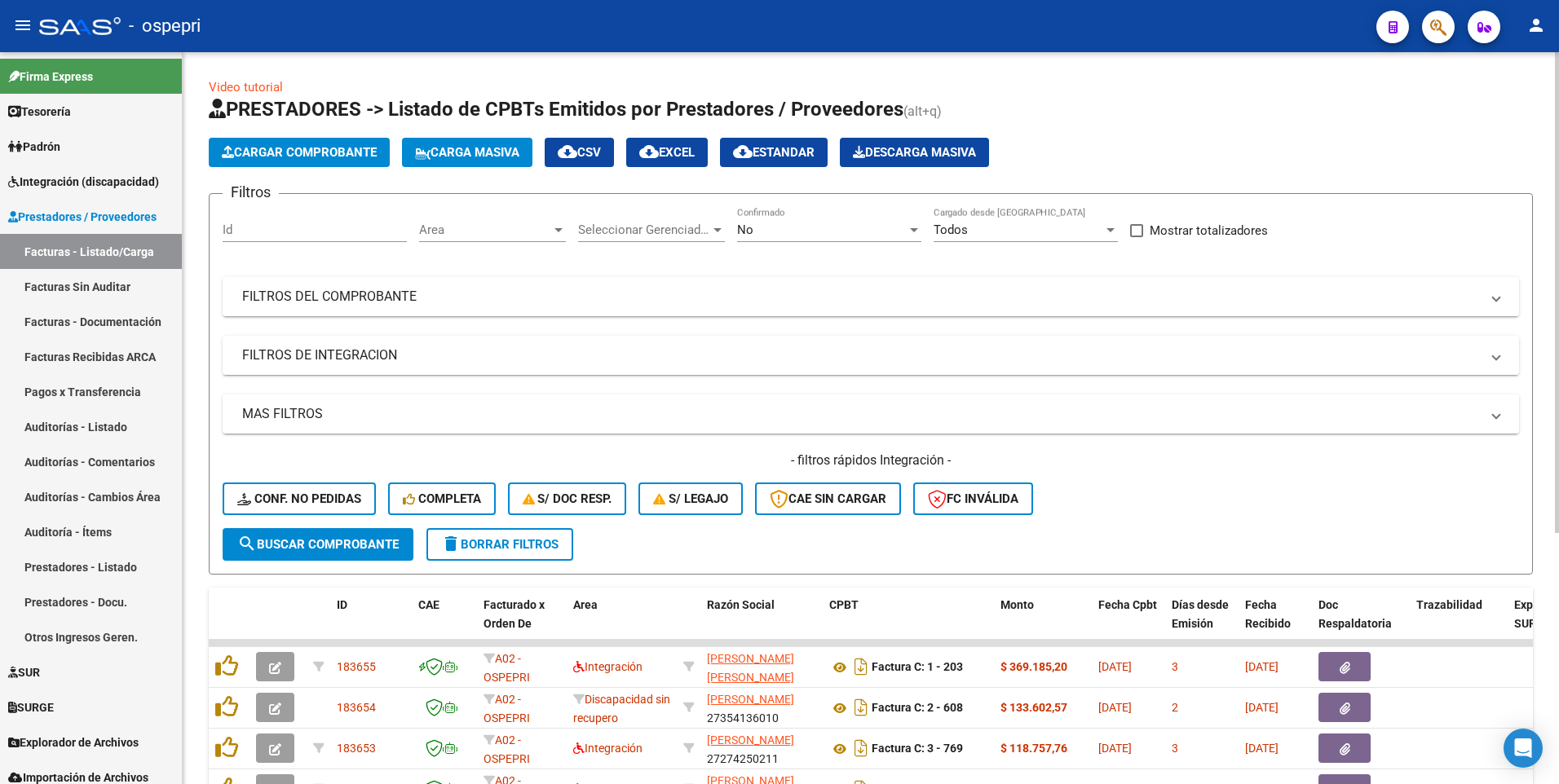
click at [1121, 298] on mat-panel-title "FILTROS DEL COMPROBANTE" at bounding box center [861, 297] width 1237 height 18
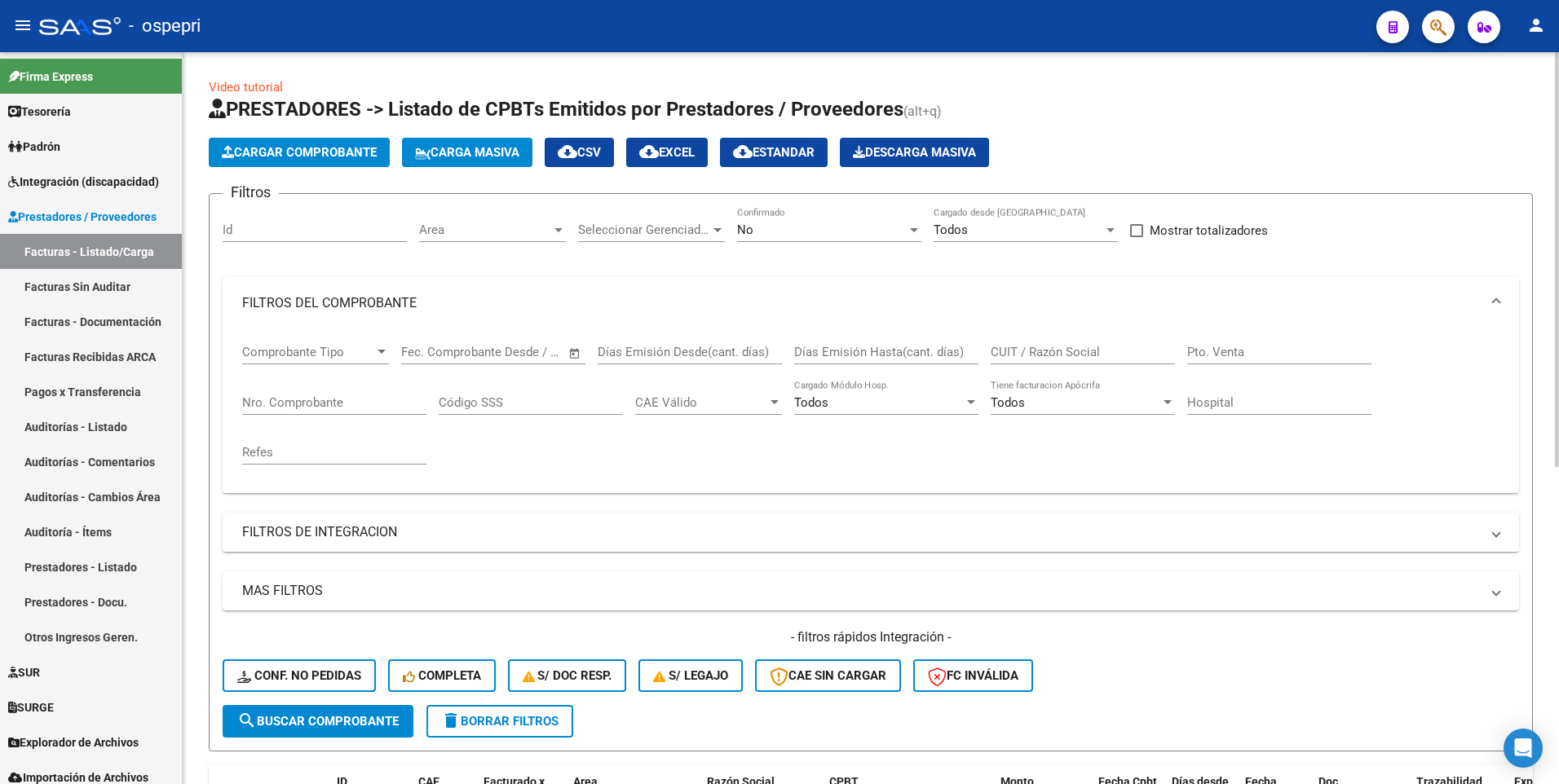
click at [1092, 353] on input "CUIT / Razón Social" at bounding box center [1083, 353] width 184 height 15
click at [1016, 348] on input "diazvanina" at bounding box center [1083, 353] width 184 height 15
click at [1013, 351] on input "diazvanina" at bounding box center [1083, 353] width 184 height 15
click at [1090, 346] on input "diaz ivanina" at bounding box center [1083, 353] width 184 height 15
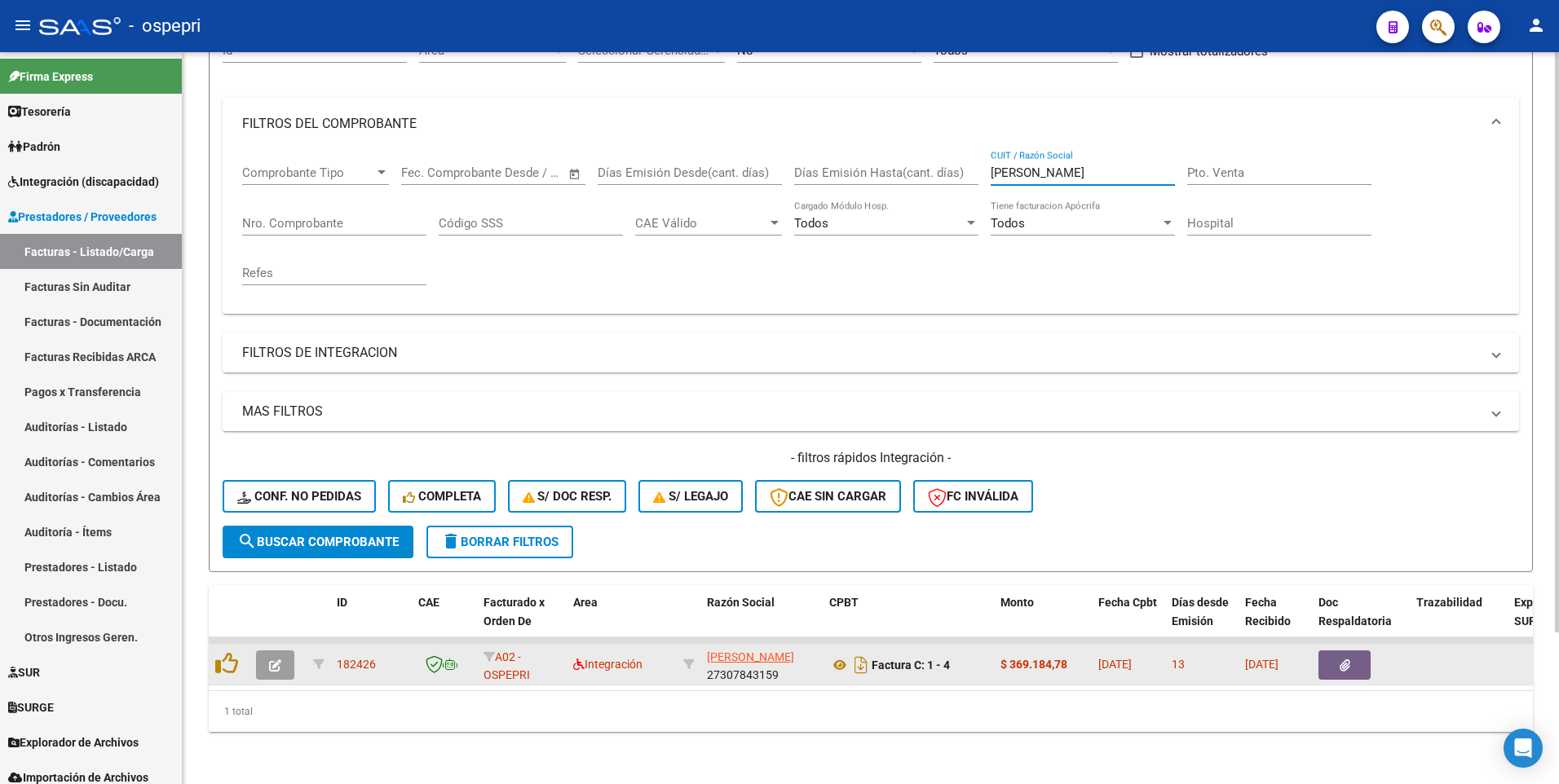
type input "[PERSON_NAME]"
click at [280, 364] on icon "button" at bounding box center [274, 665] width 12 height 12
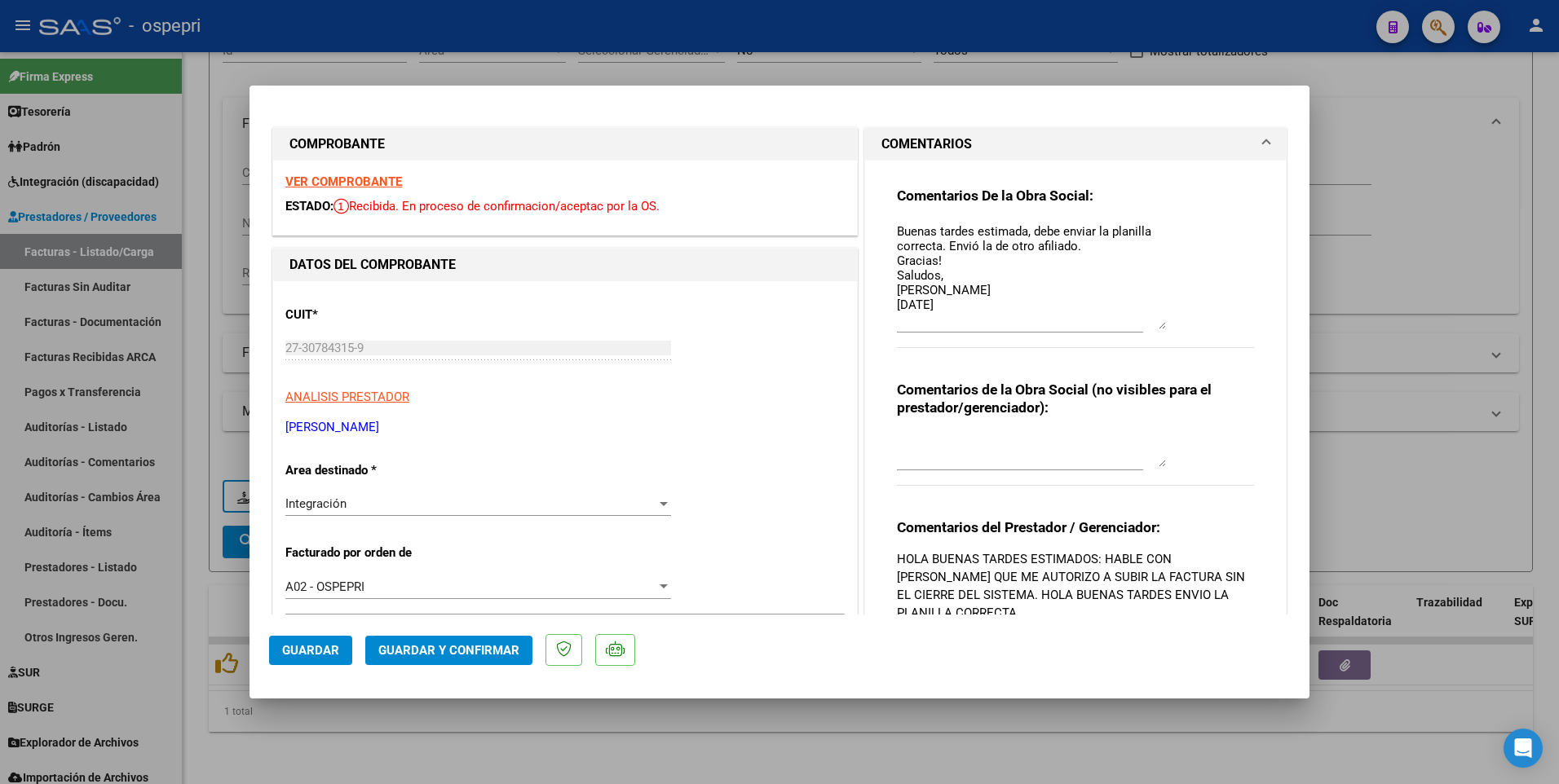
drag, startPoint x: 1155, startPoint y: 244, endPoint x: 1157, endPoint y: 319, distance: 75.0
click at [1157, 319] on textarea "Buenas tardes estimada, debe enviar la planilla correcta. Envió la de otro afil…" at bounding box center [1030, 276] width 269 height 107
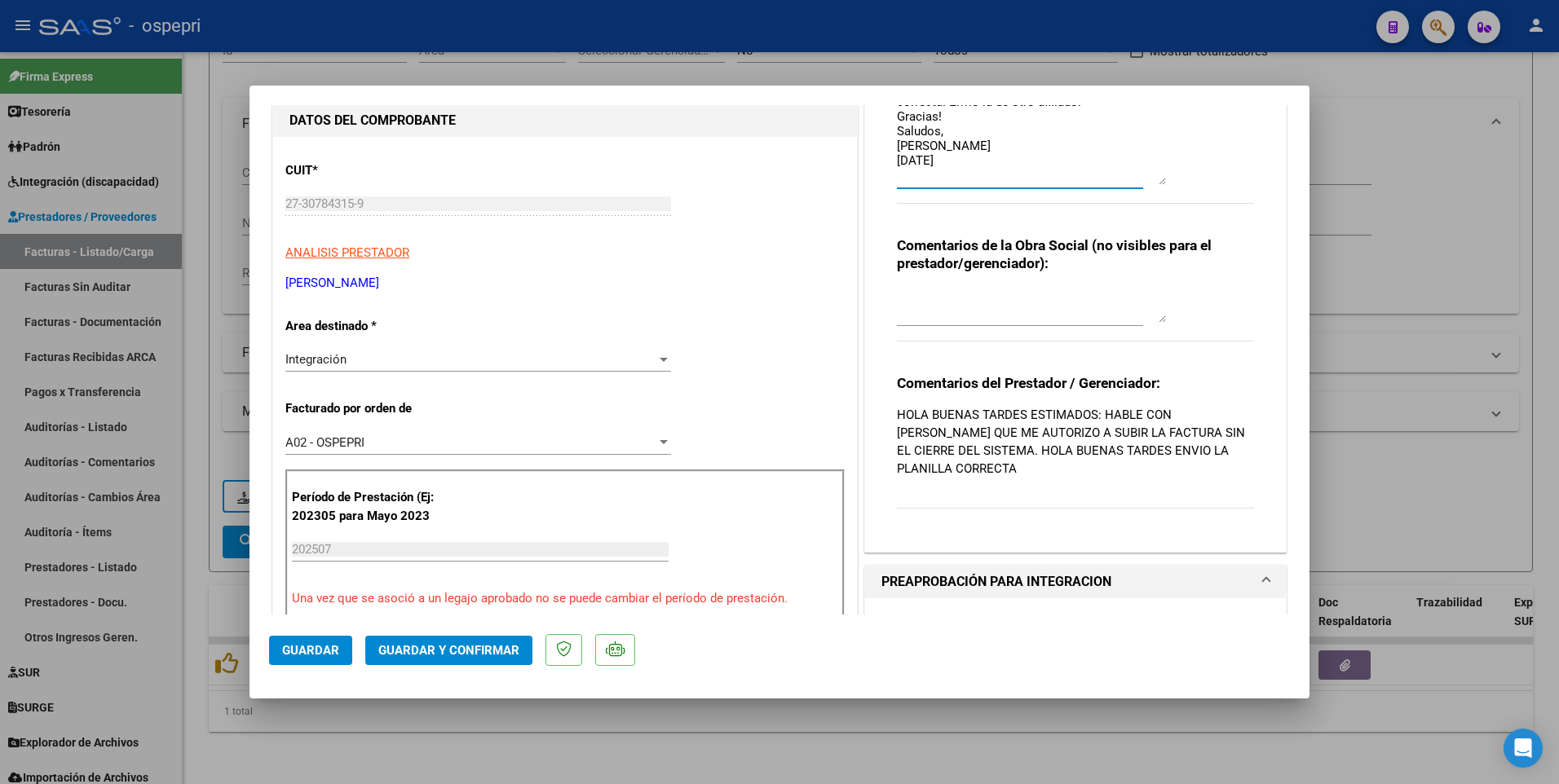
scroll to position [163, 0]
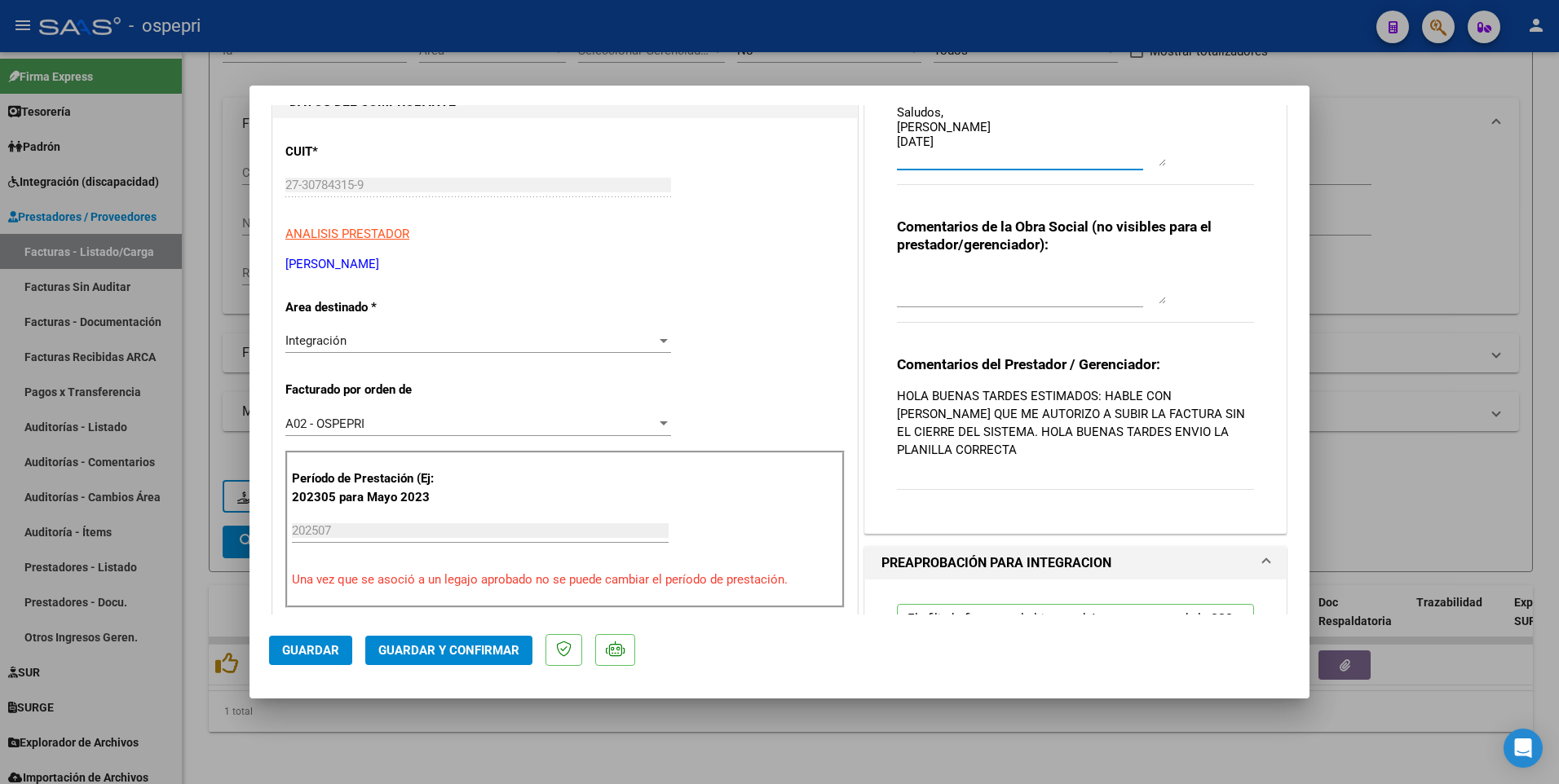
click at [1351, 364] on div at bounding box center [780, 392] width 1559 height 784
type input "$ 0,00"
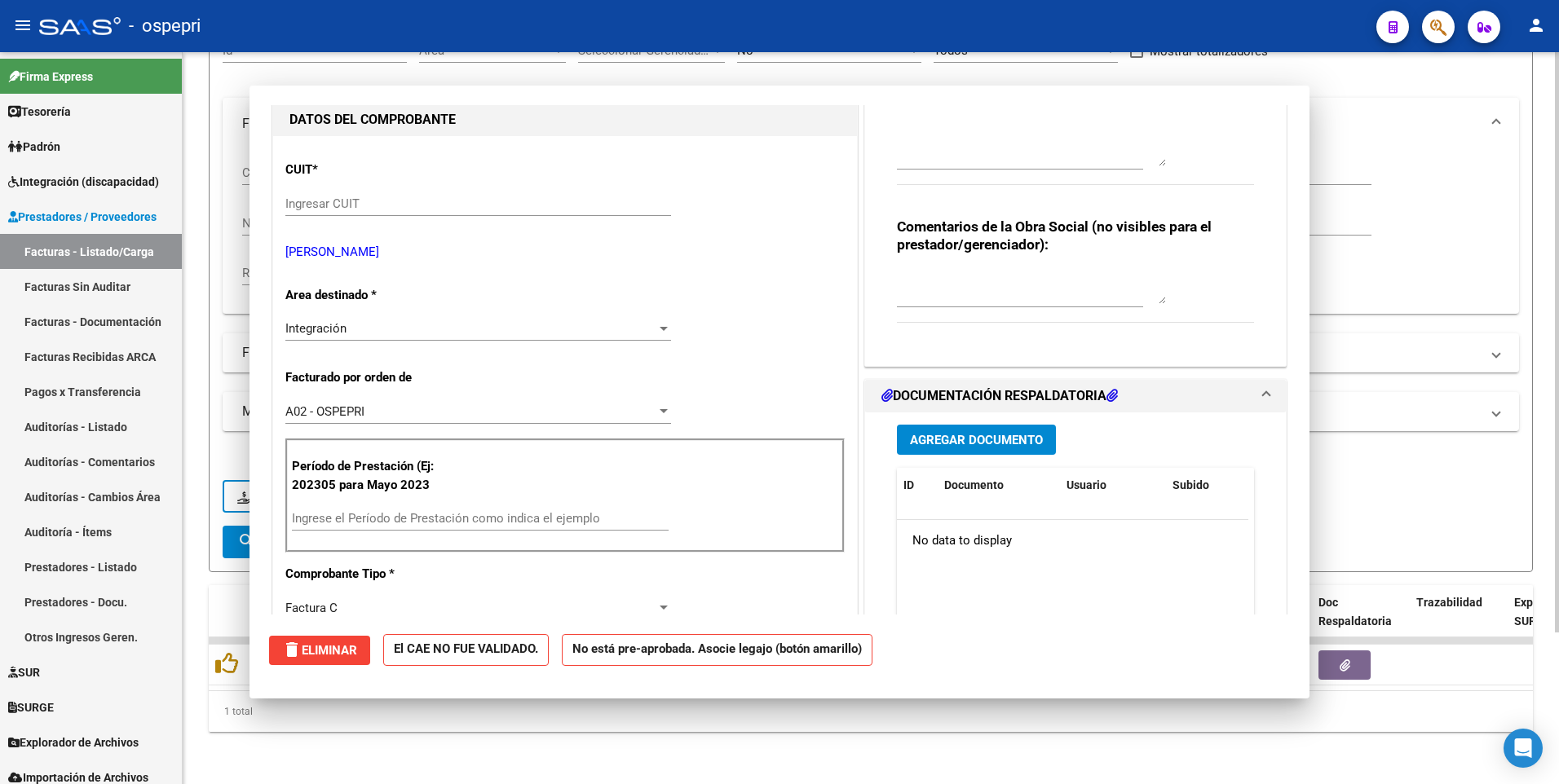
scroll to position [0, 0]
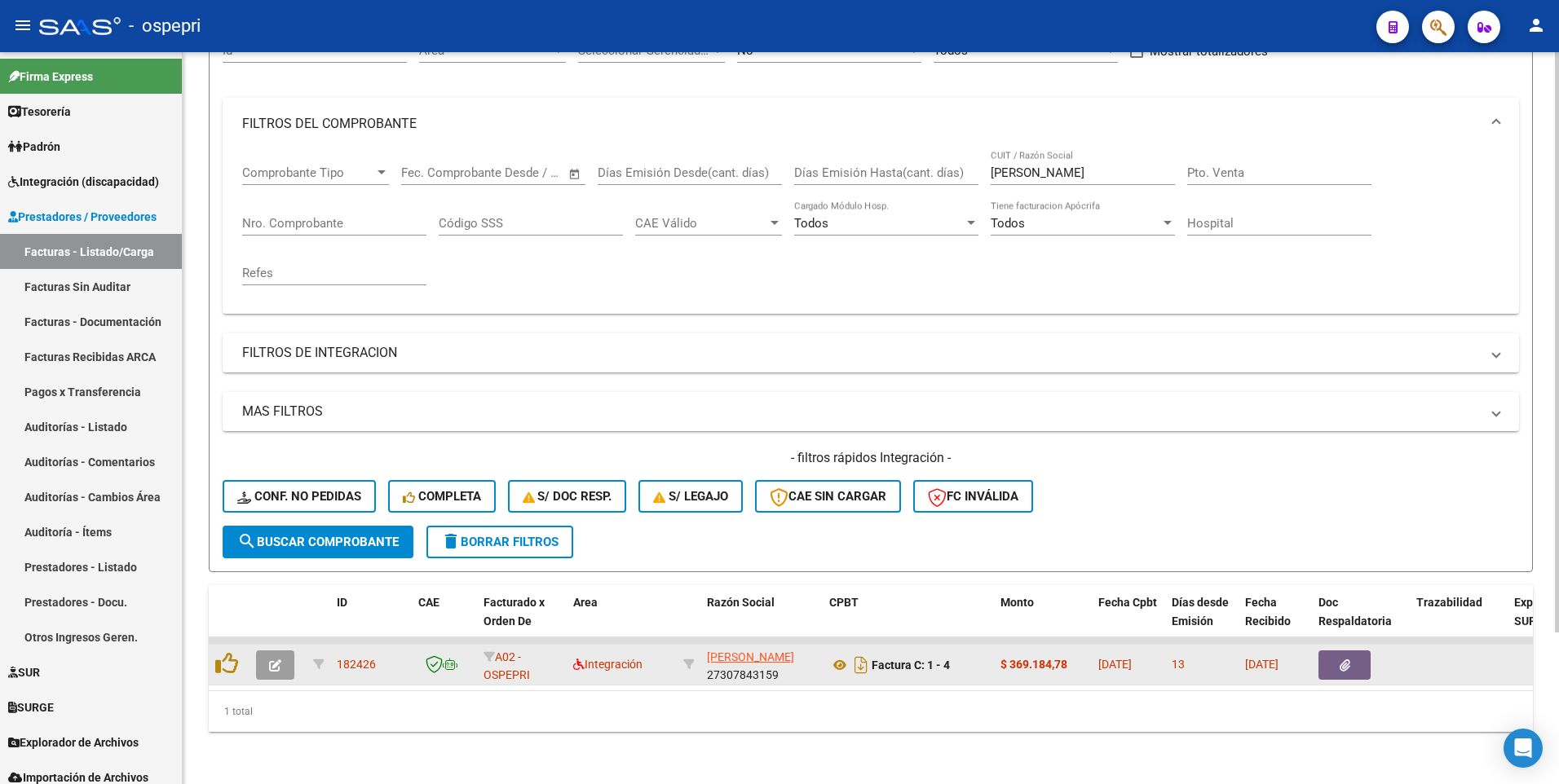
click at [278, 364] on icon "button" at bounding box center [274, 665] width 12 height 12
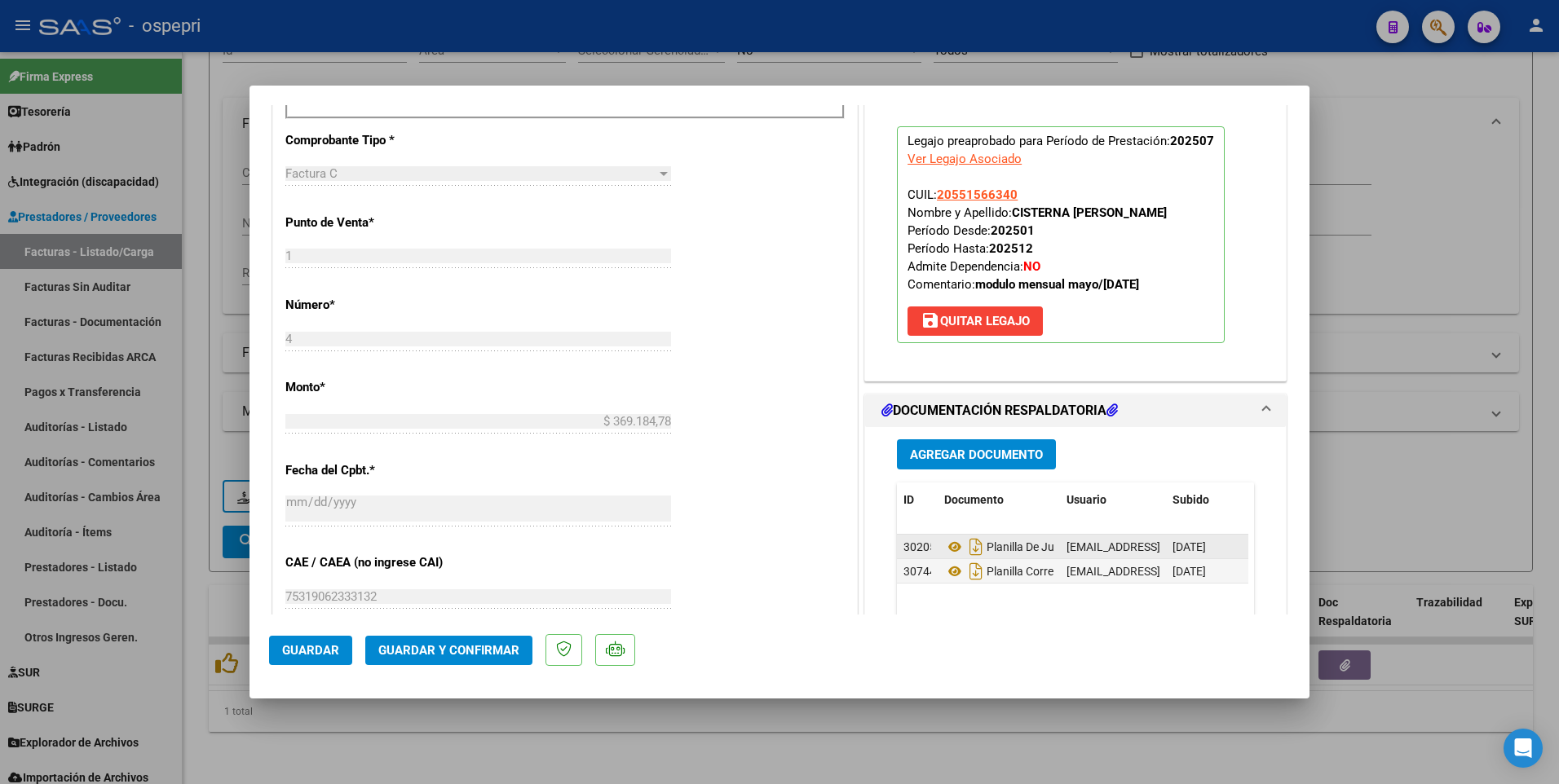
scroll to position [733, 0]
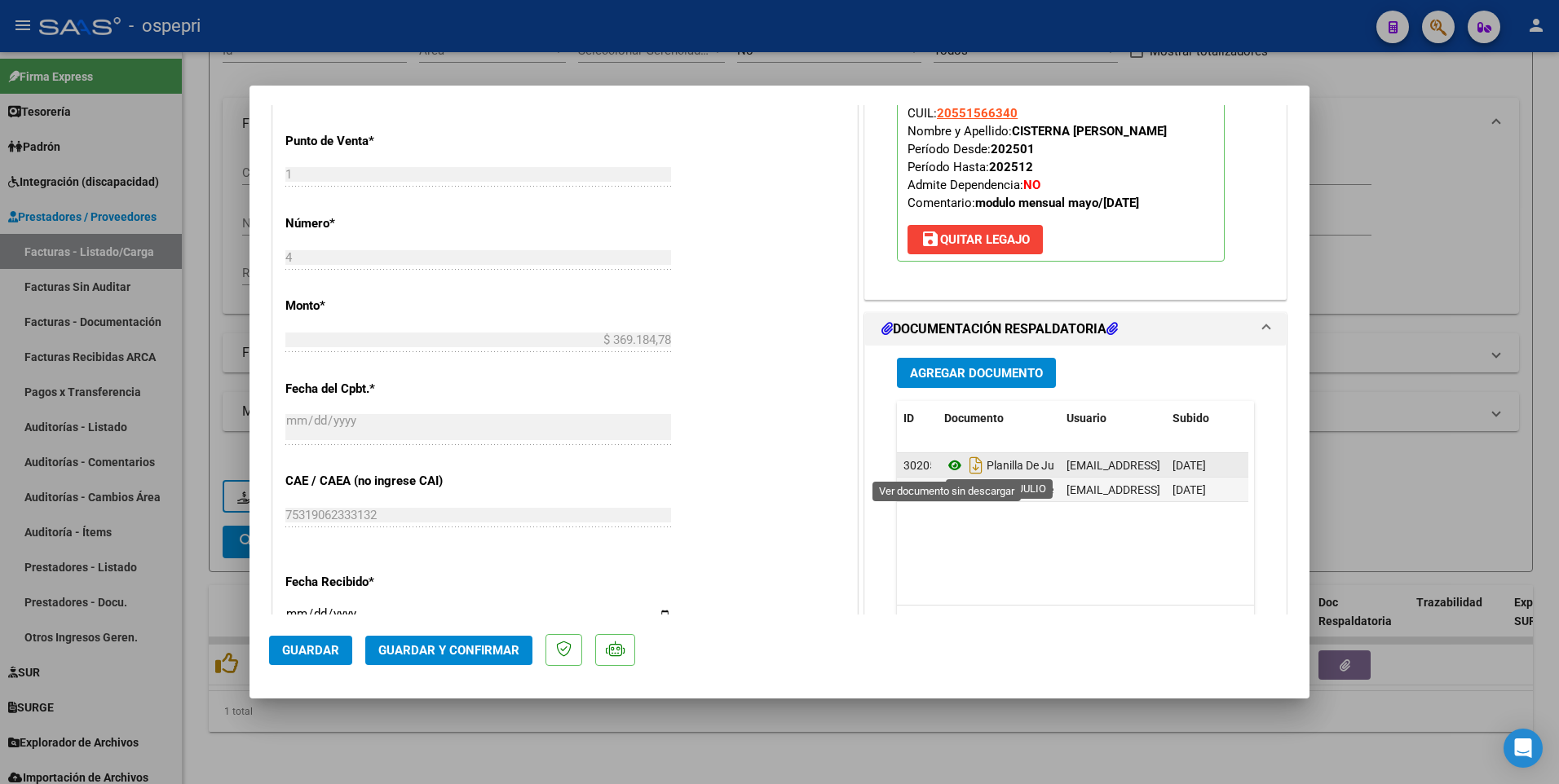
click at [944, 364] on icon at bounding box center [954, 465] width 22 height 20
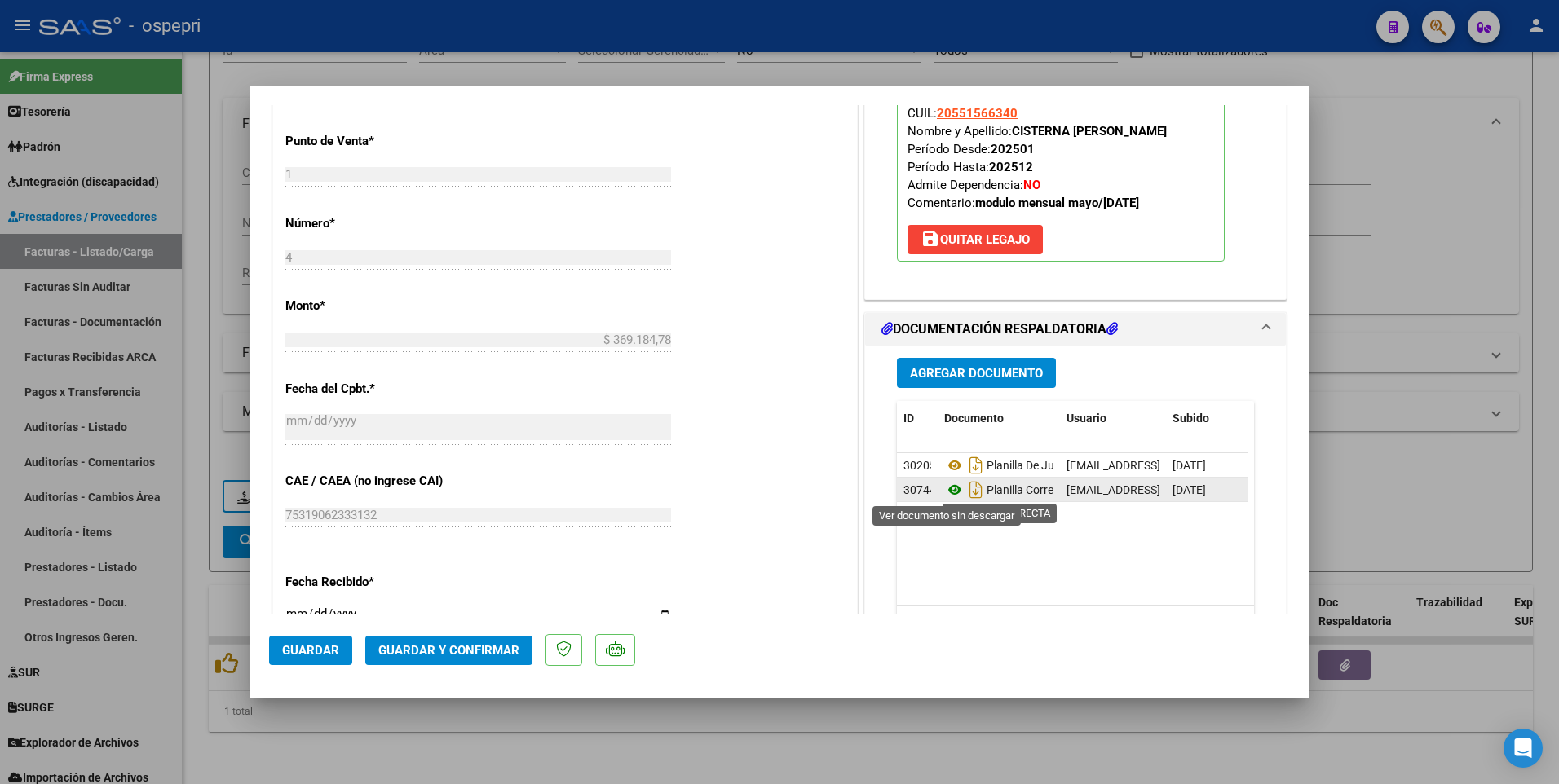
click at [952, 364] on icon at bounding box center [954, 489] width 22 height 20
click at [820, 364] on div at bounding box center [780, 392] width 1559 height 784
type input "$ 0,00"
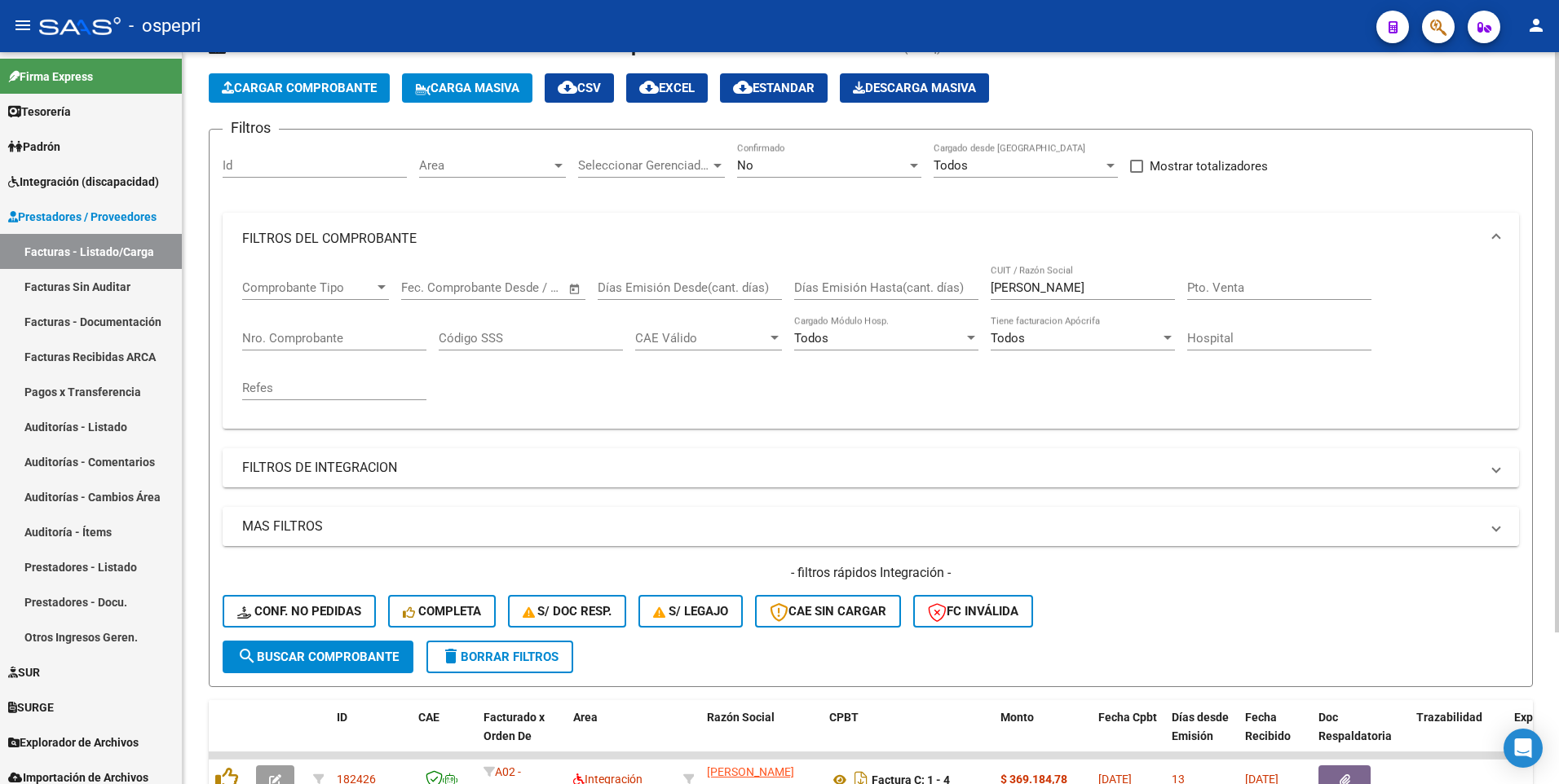
scroll to position [28, 0]
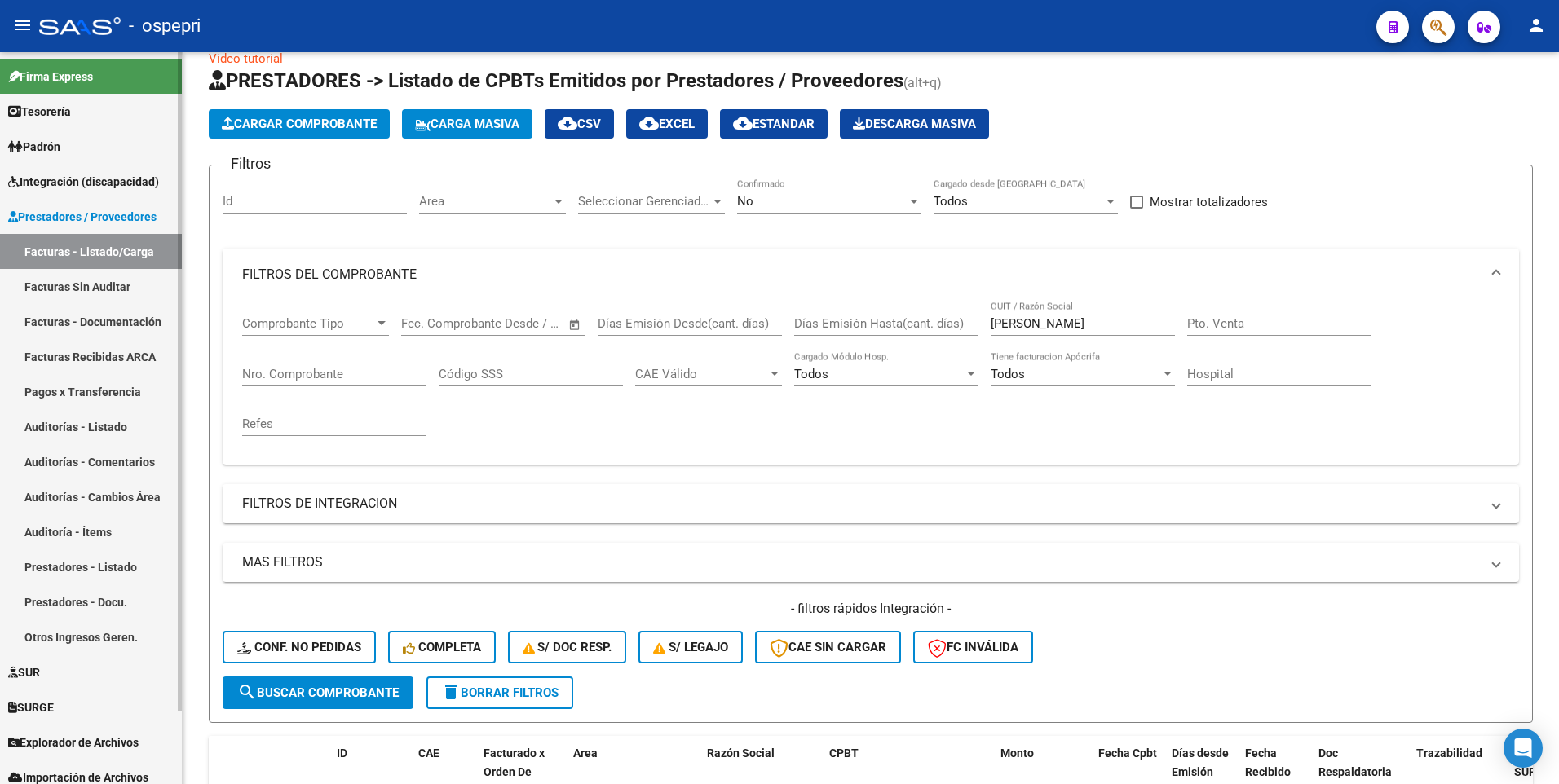
click at [73, 176] on span "Integración (discapacidad)" at bounding box center [83, 181] width 151 height 18
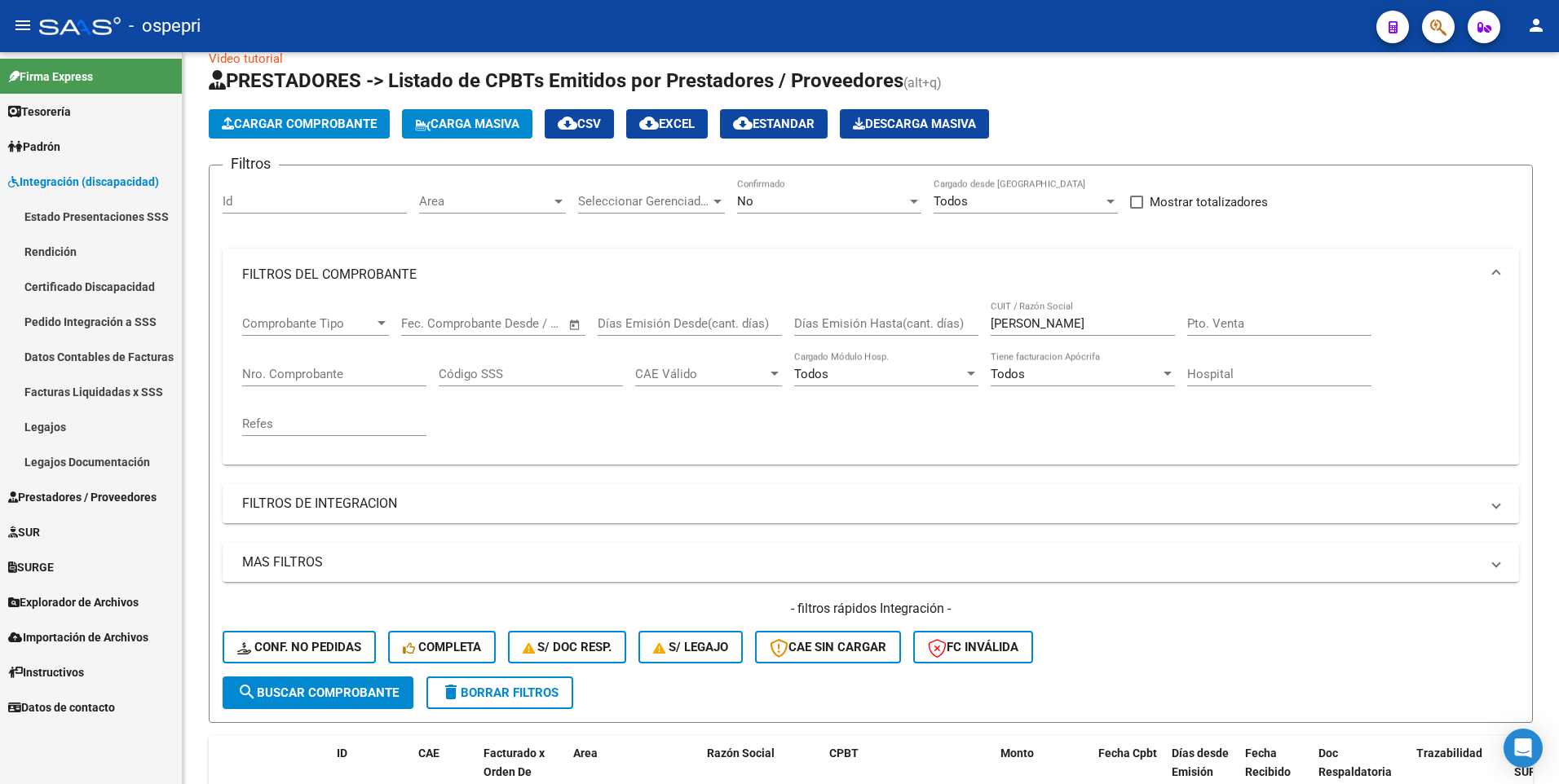
click at [64, 316] on link "Pedido Integración a SSS" at bounding box center [91, 321] width 182 height 35
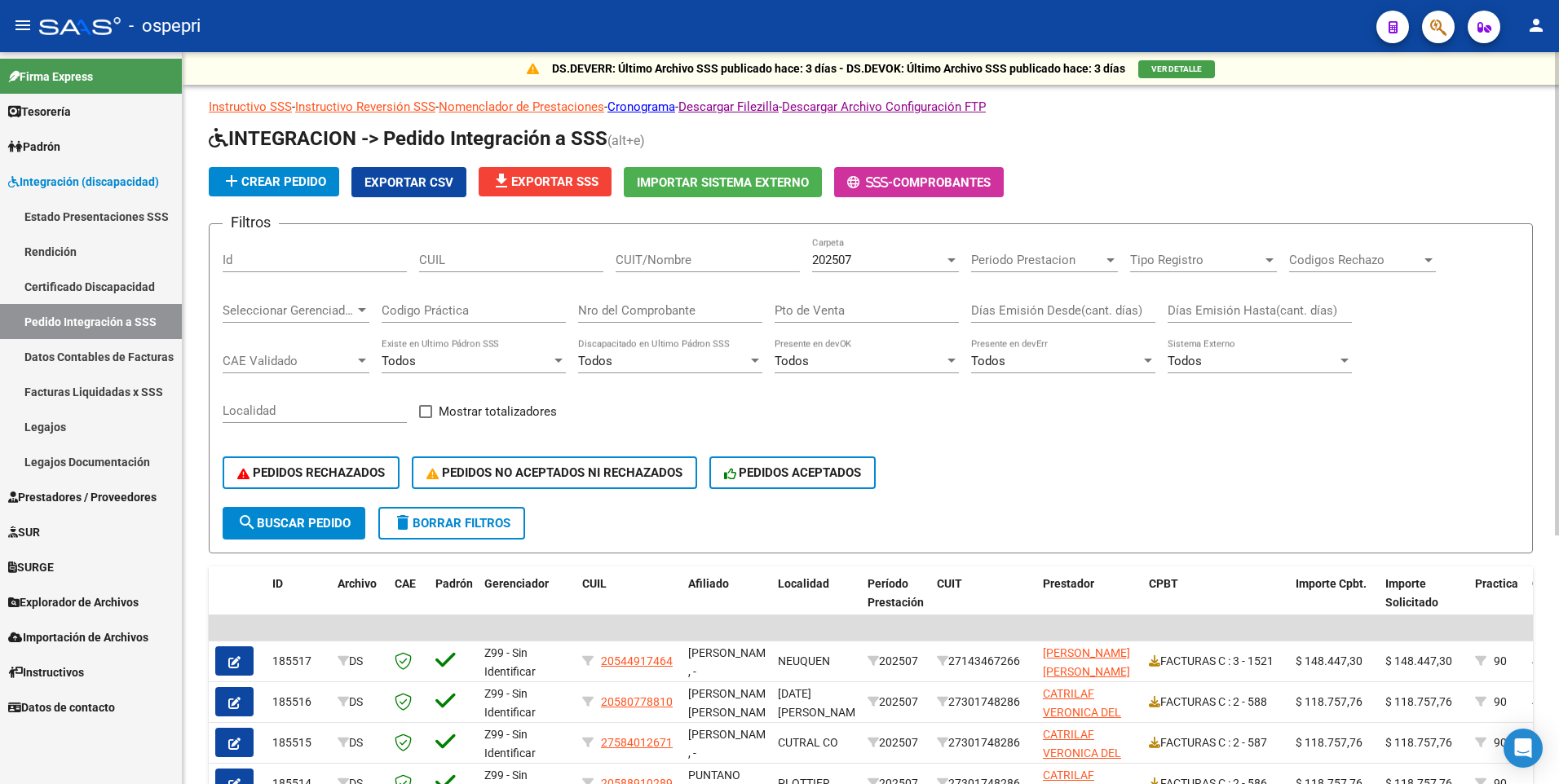
click at [654, 261] on input "CUIT/Nombre" at bounding box center [707, 260] width 184 height 15
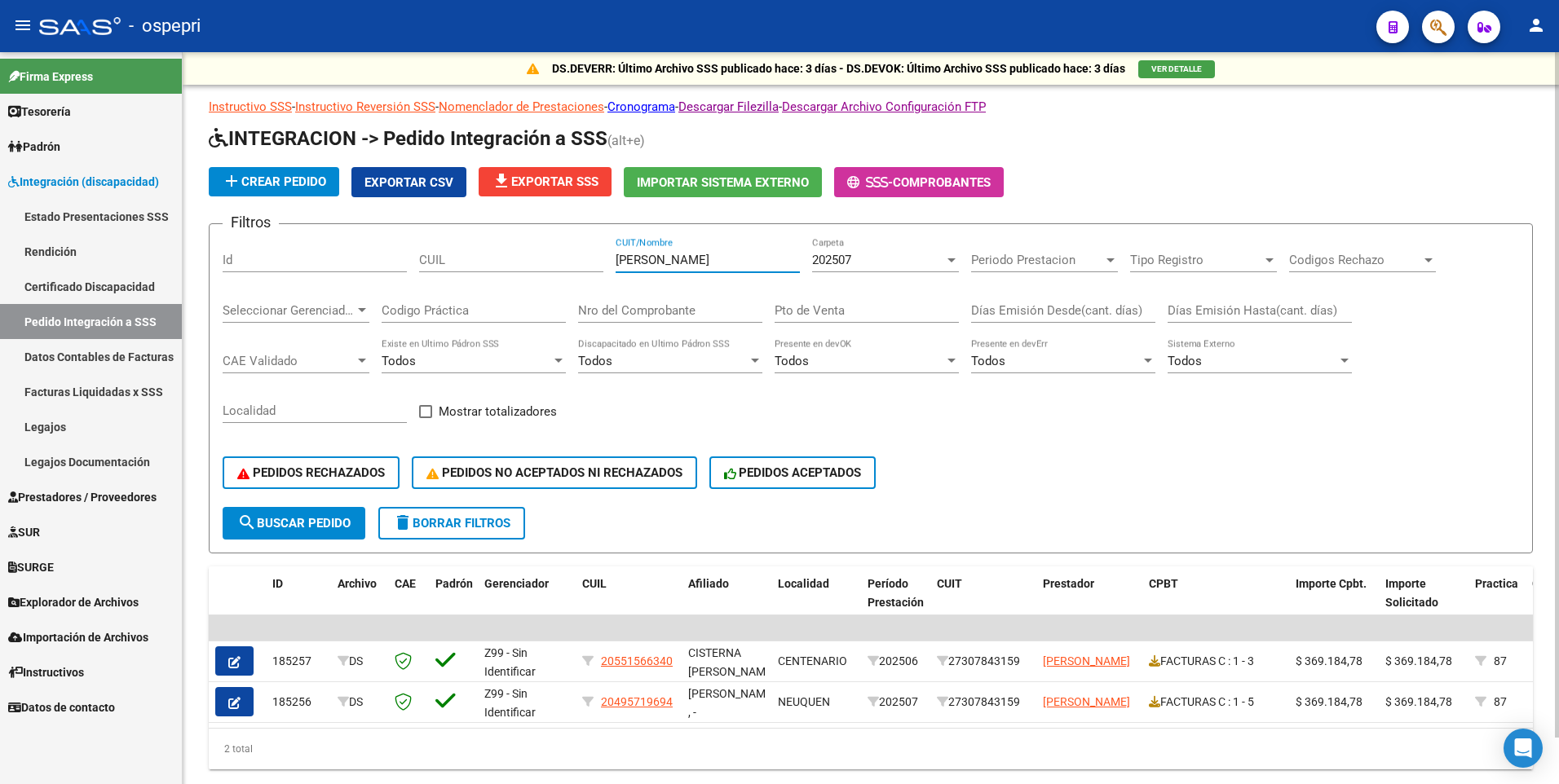
type input "diaz vanina"
click at [950, 267] on div at bounding box center [952, 260] width 15 height 13
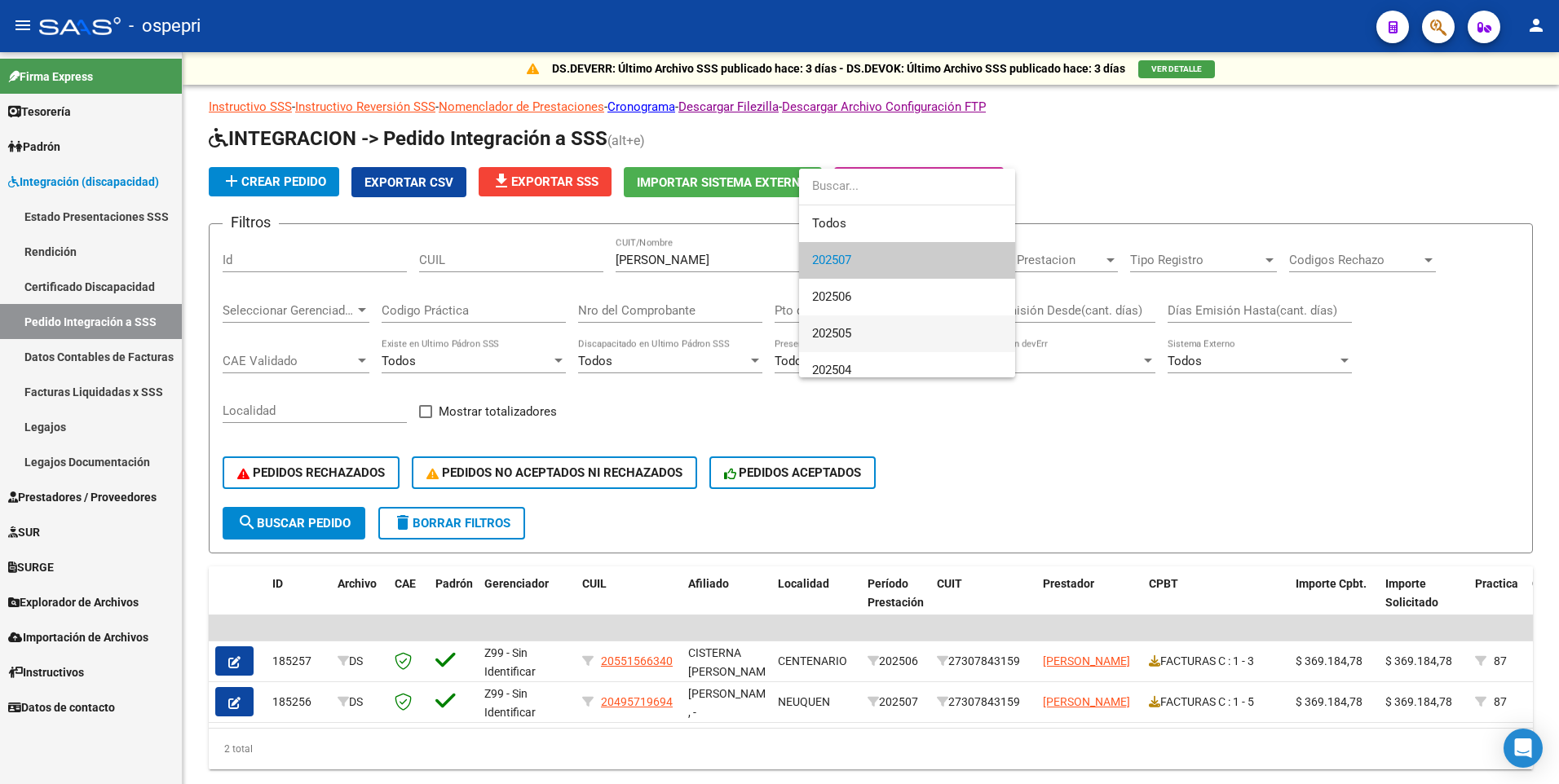
click at [920, 337] on span "202505" at bounding box center [907, 333] width 190 height 36
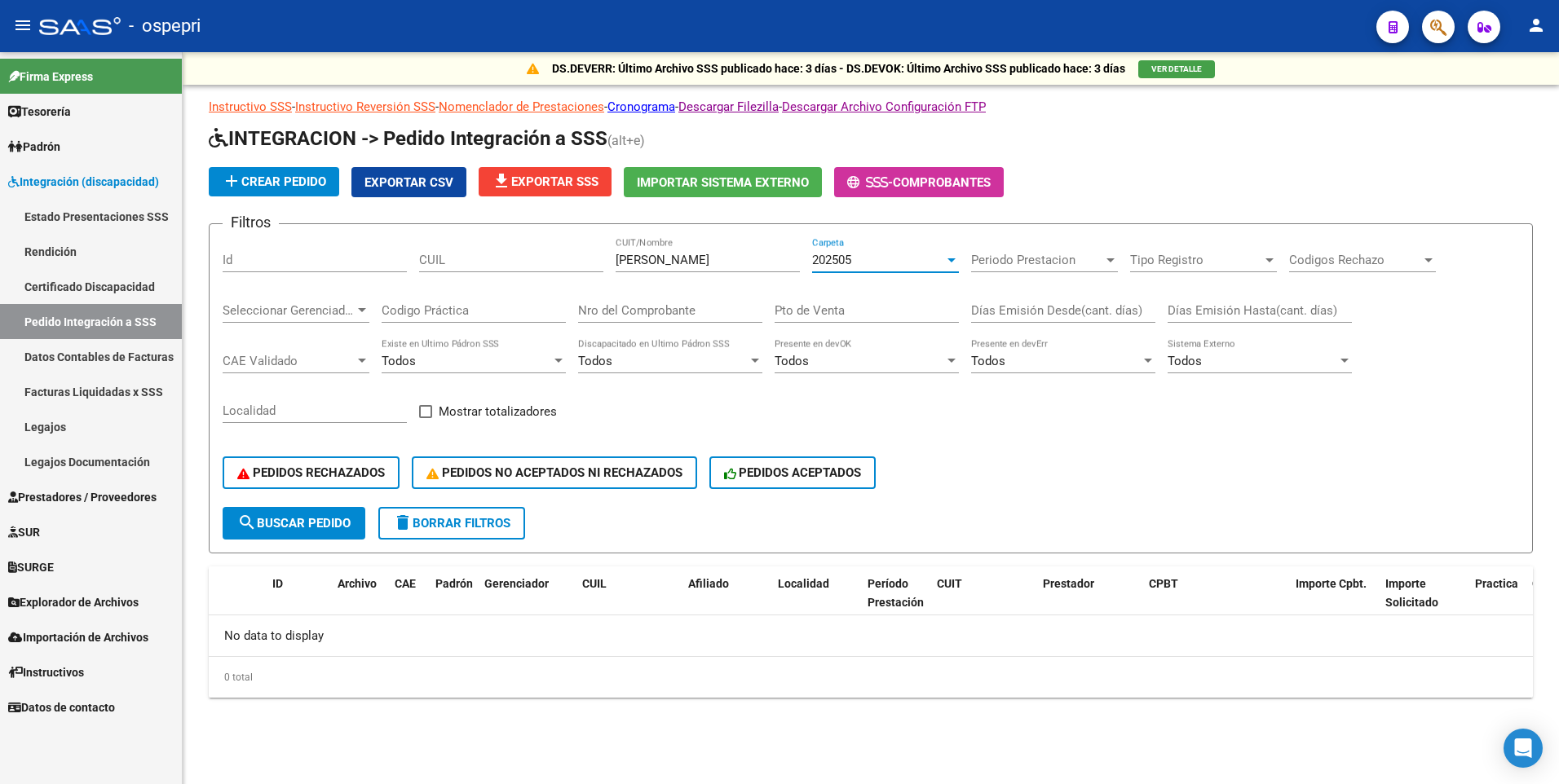
click at [951, 258] on div at bounding box center [951, 260] width 8 height 4
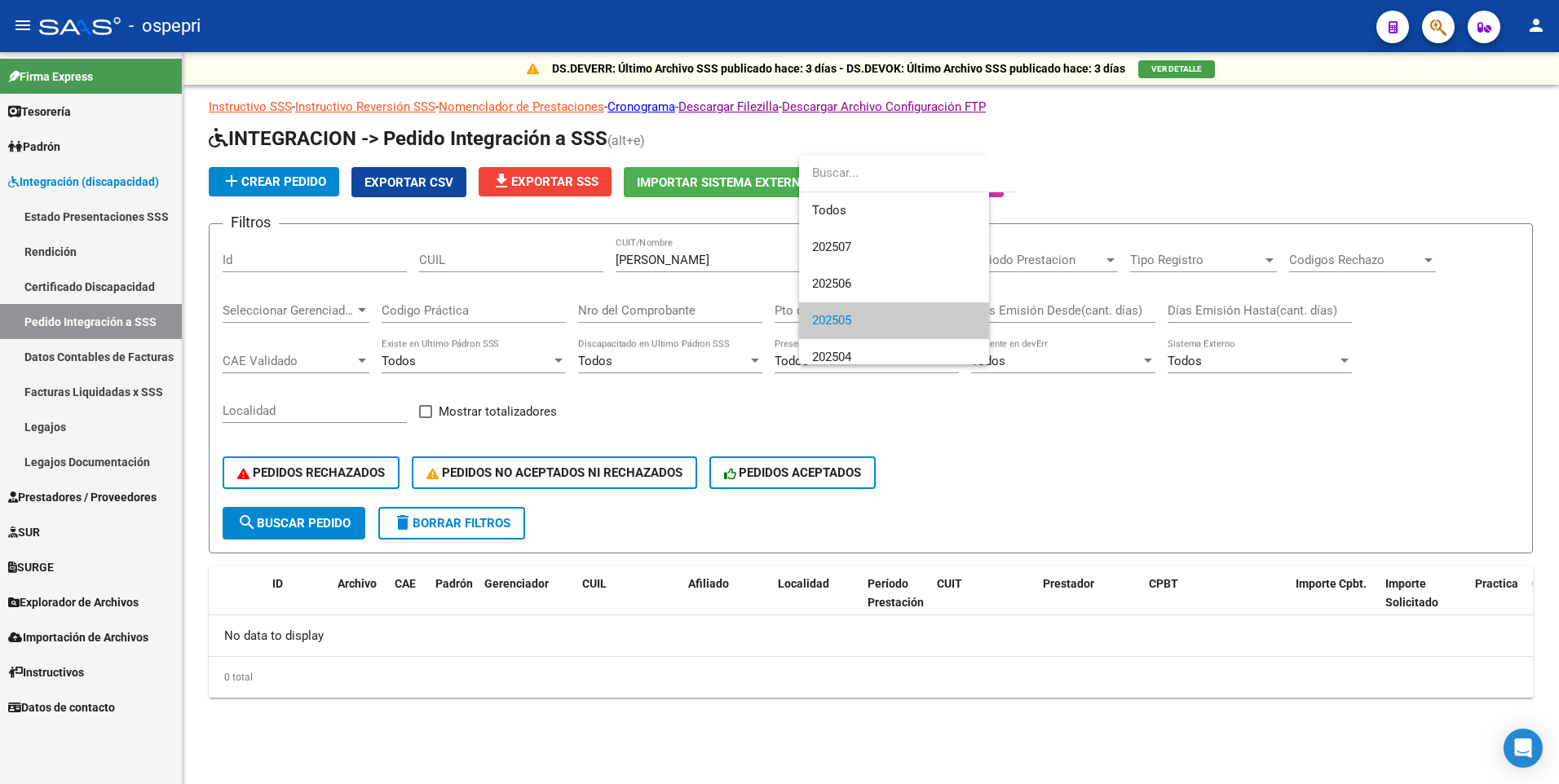
scroll to position [61, 0]
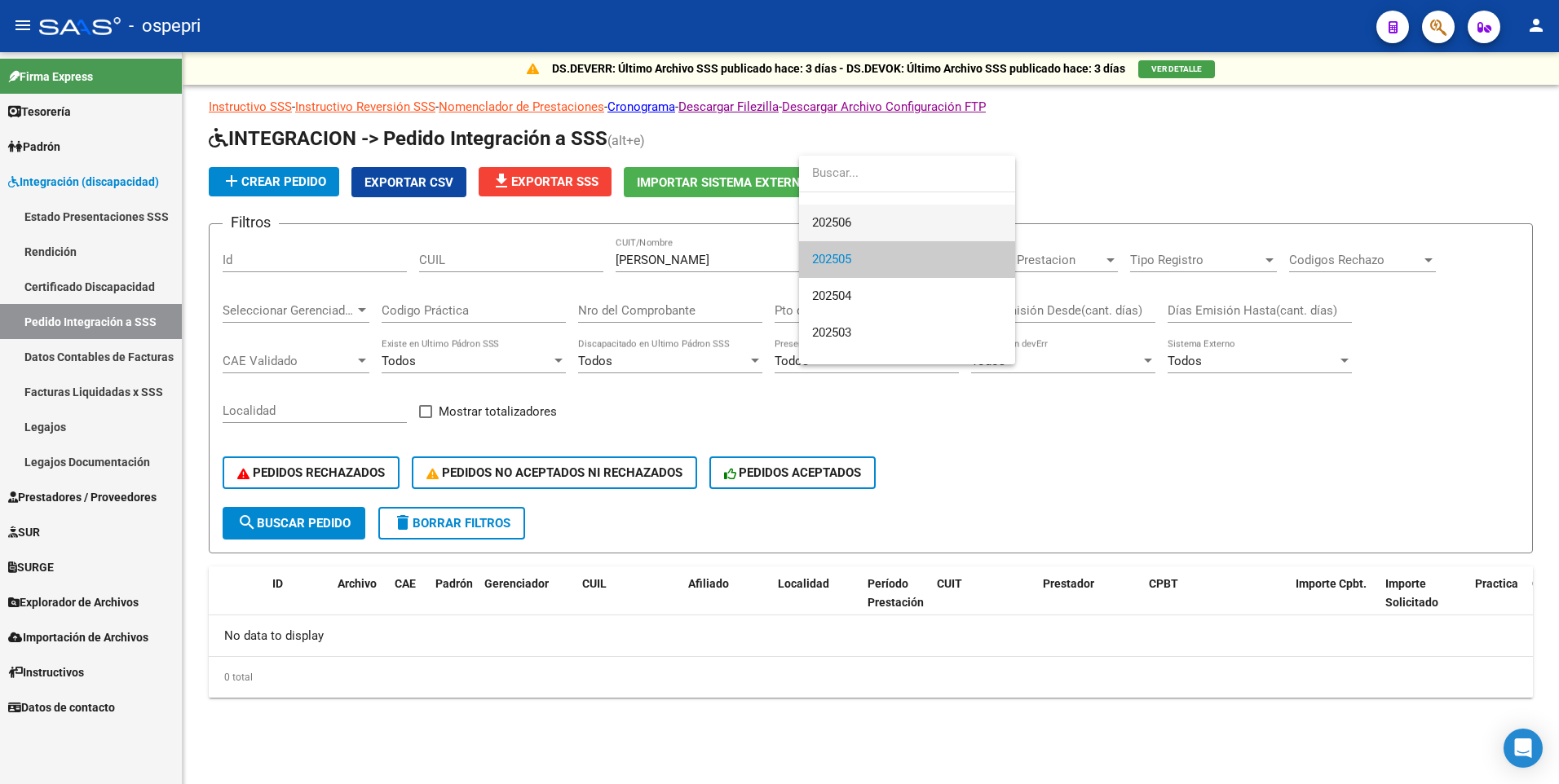
click at [870, 228] on span "202506" at bounding box center [907, 223] width 190 height 36
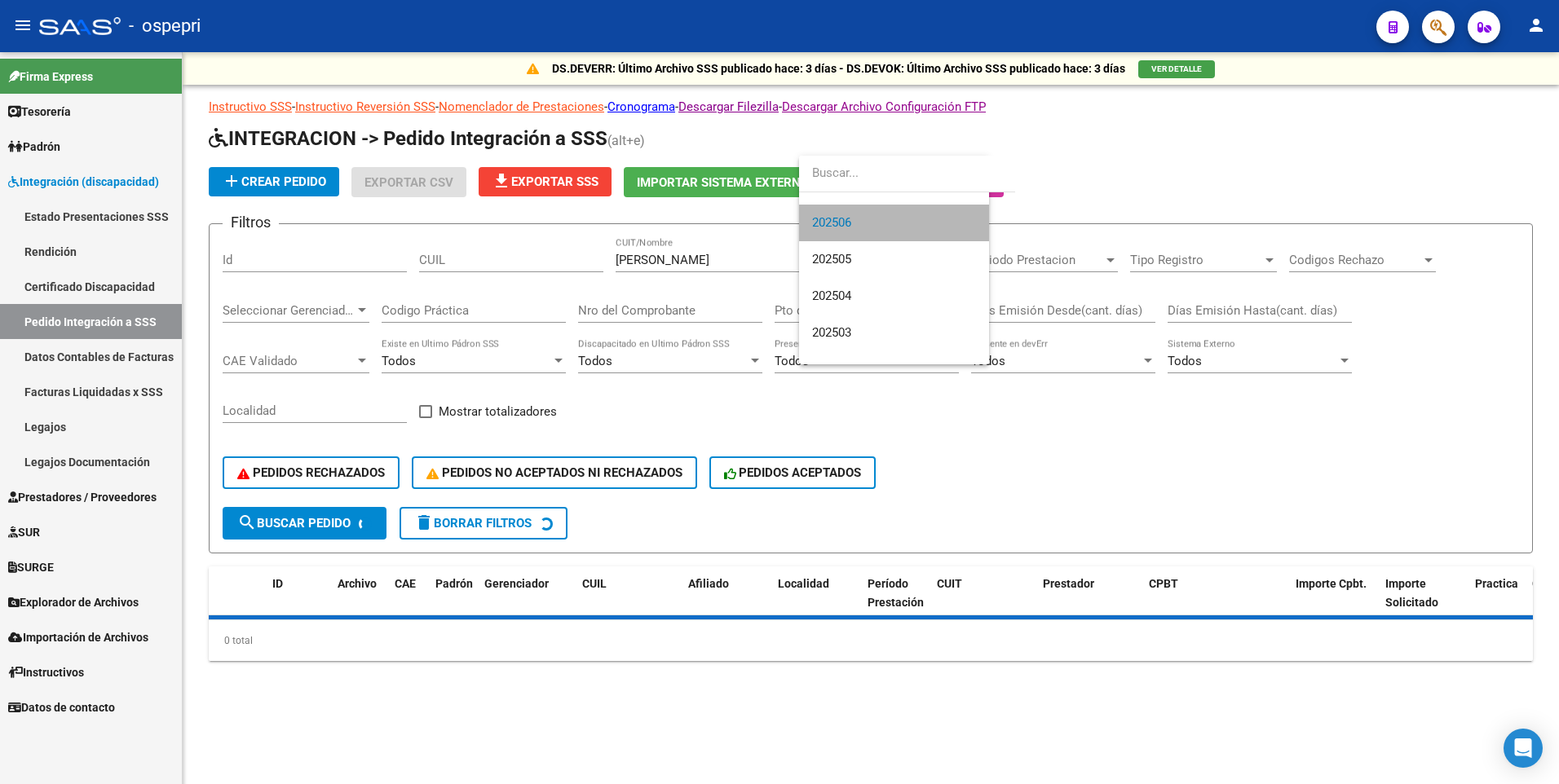
scroll to position [73, 0]
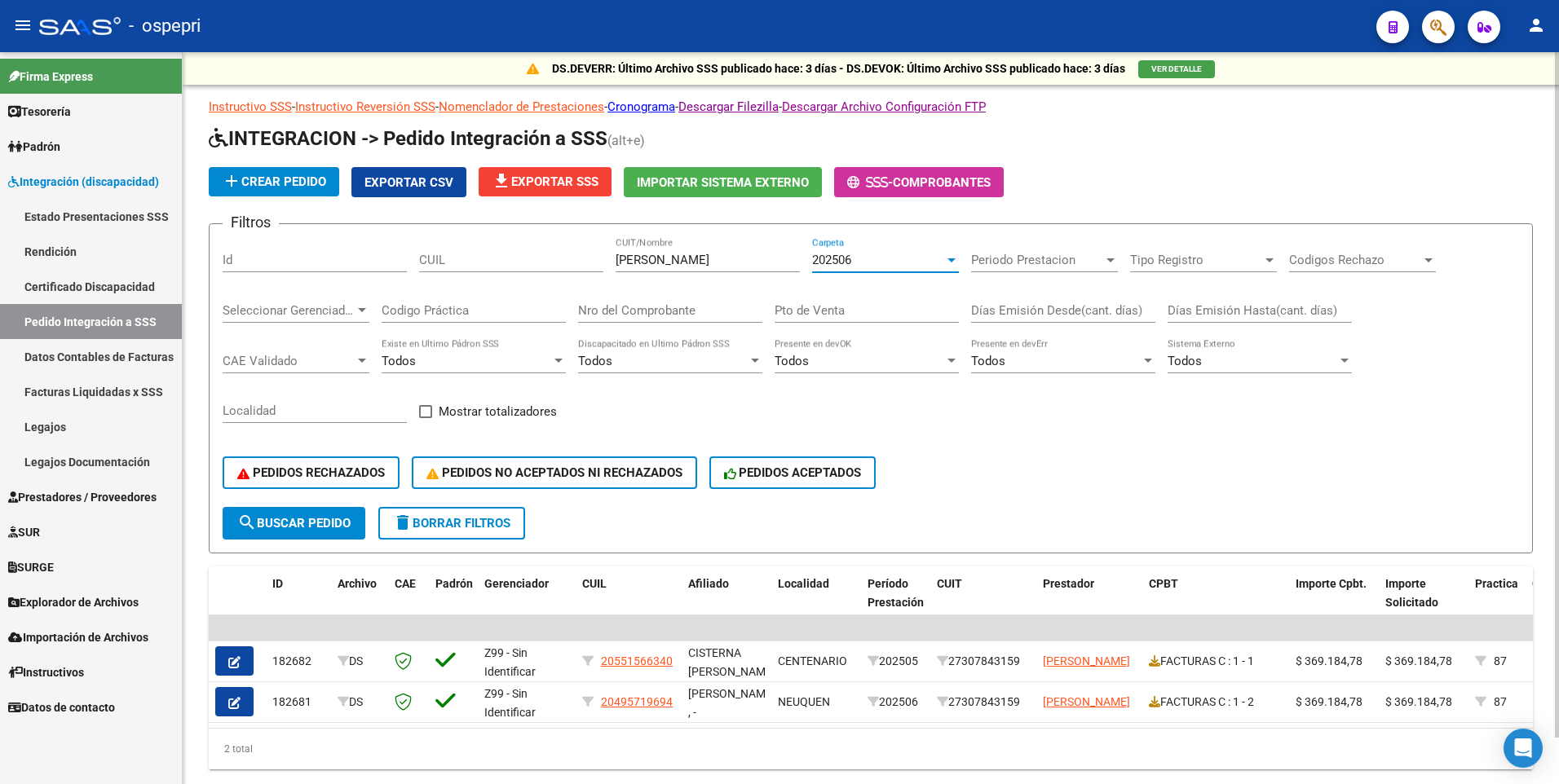
click at [952, 261] on div at bounding box center [951, 260] width 8 height 4
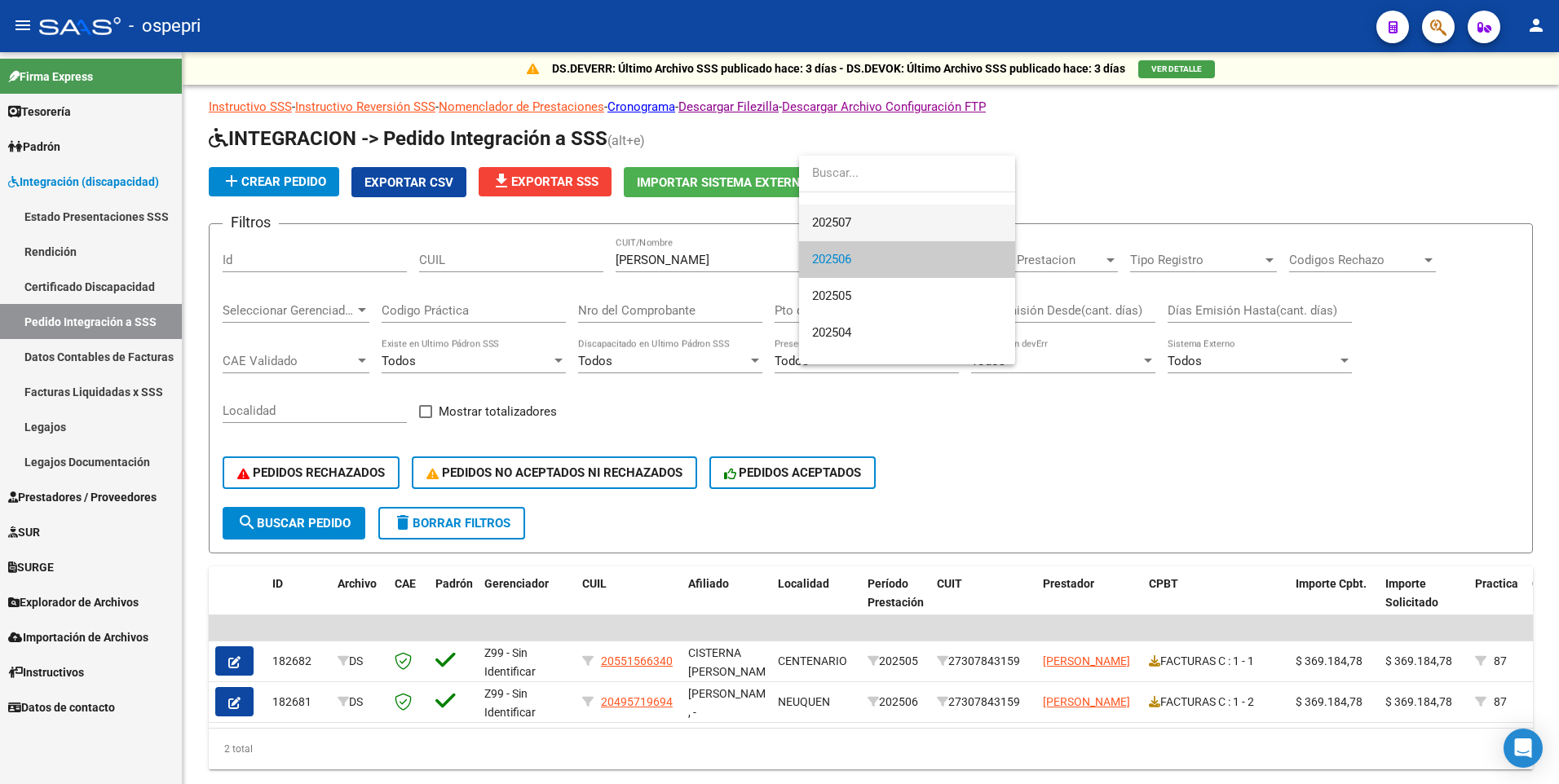
click at [870, 225] on span "202507" at bounding box center [907, 223] width 190 height 36
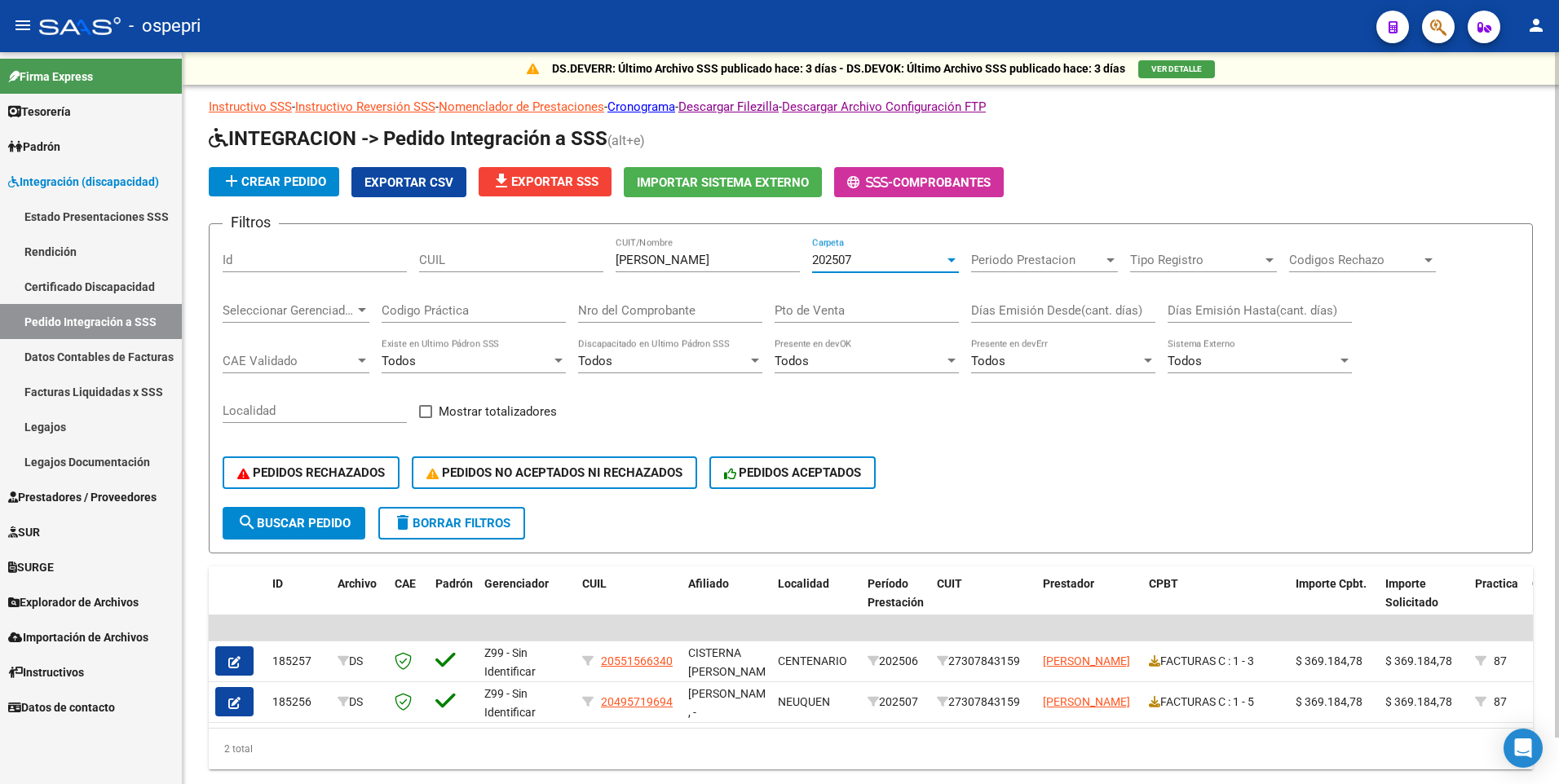
click at [947, 258] on div at bounding box center [951, 260] width 8 height 4
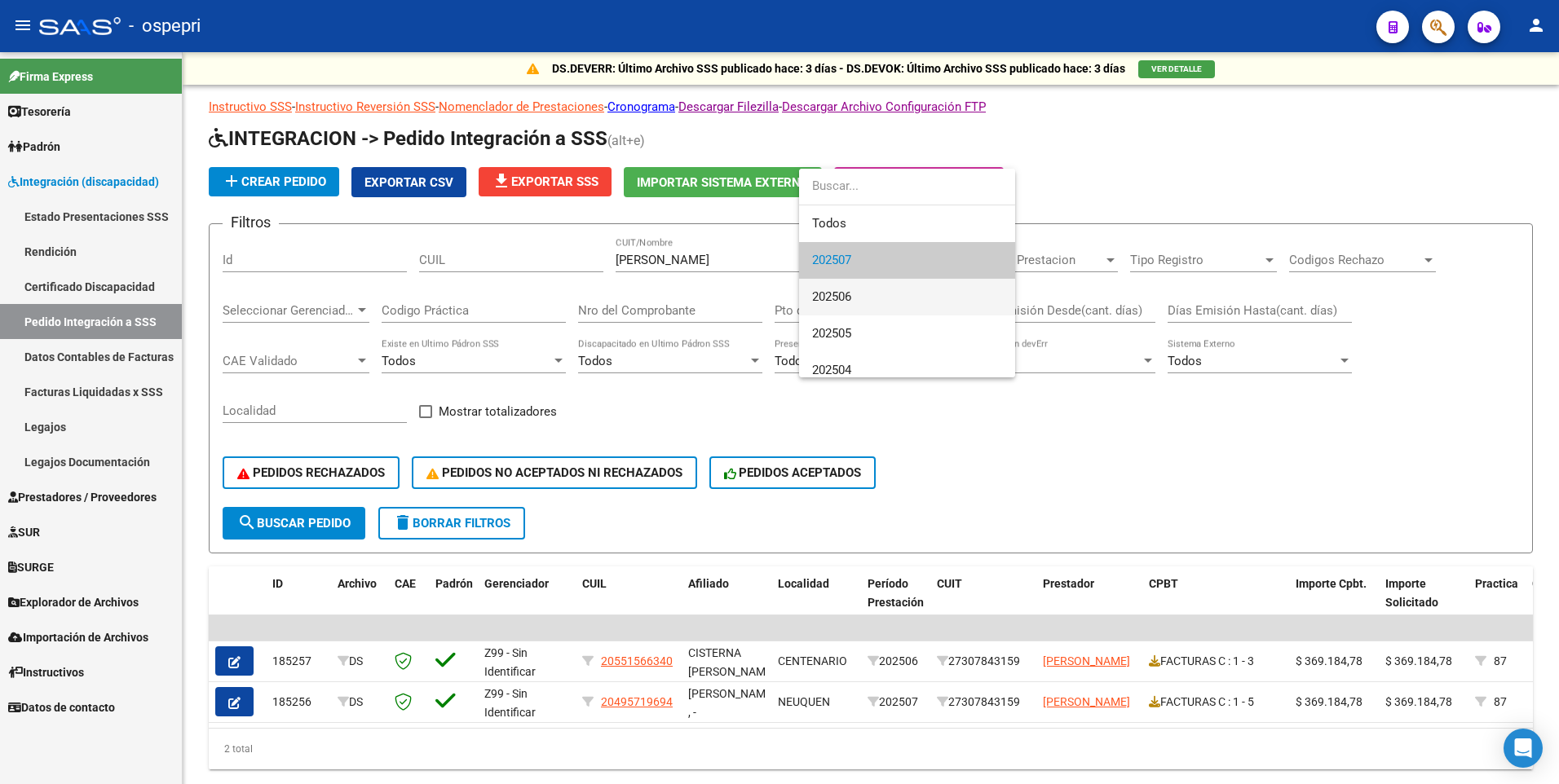
click at [902, 302] on span "202506" at bounding box center [907, 297] width 190 height 36
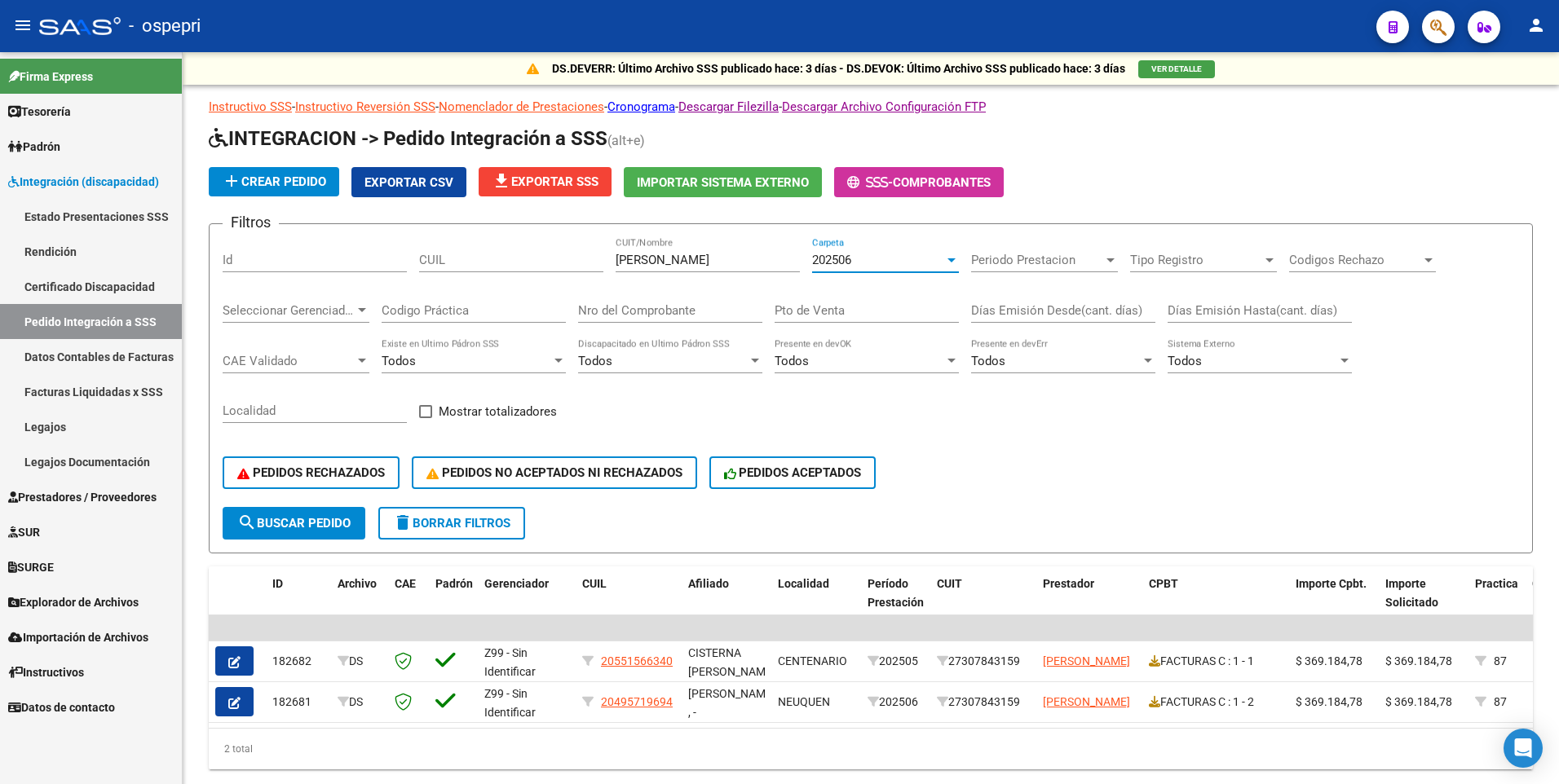
click at [105, 364] on span "Prestadores / Proveedores" at bounding box center [82, 497] width 149 height 18
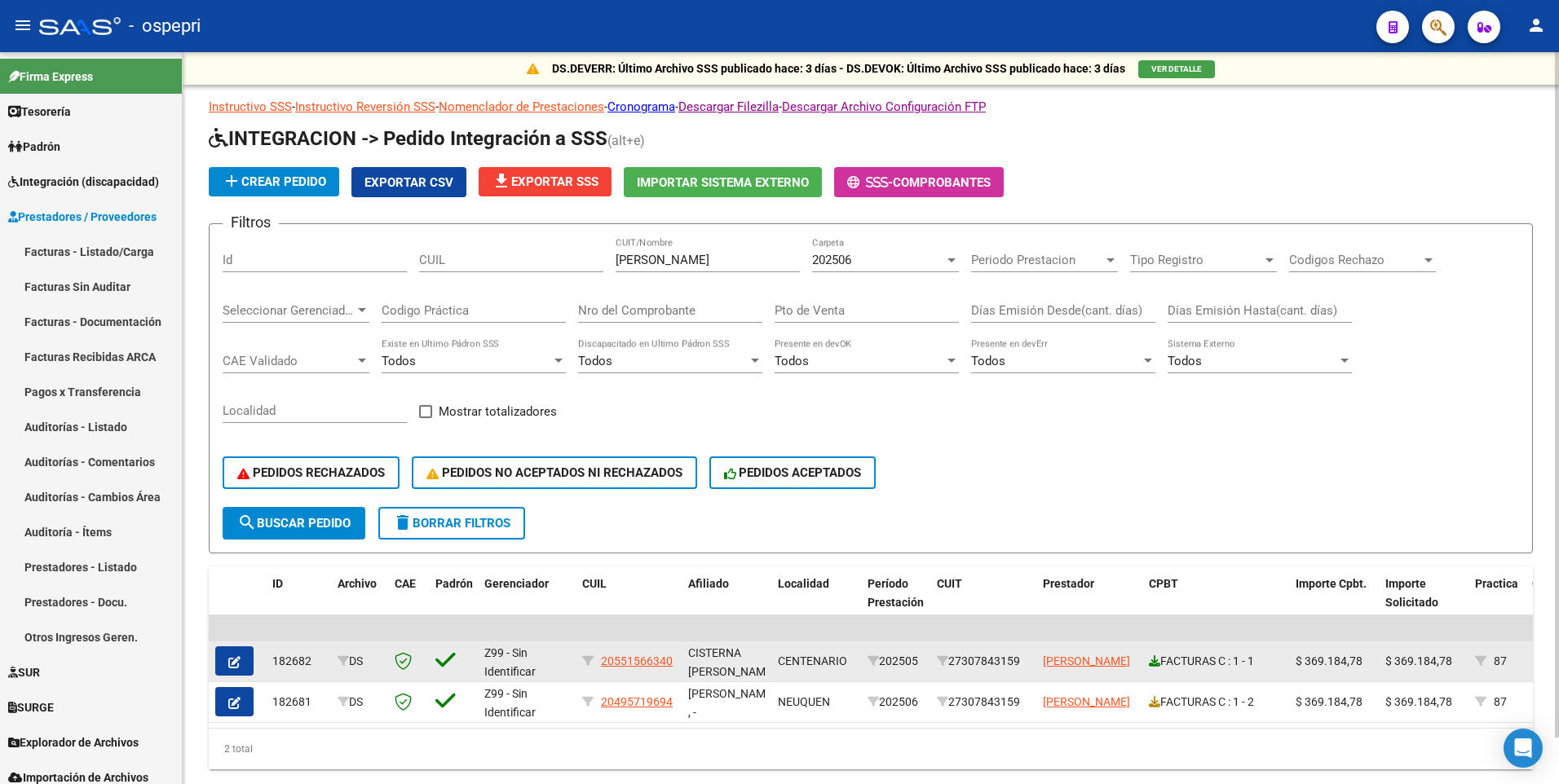
click at [1155, 364] on icon at bounding box center [1155, 661] width 11 height 11
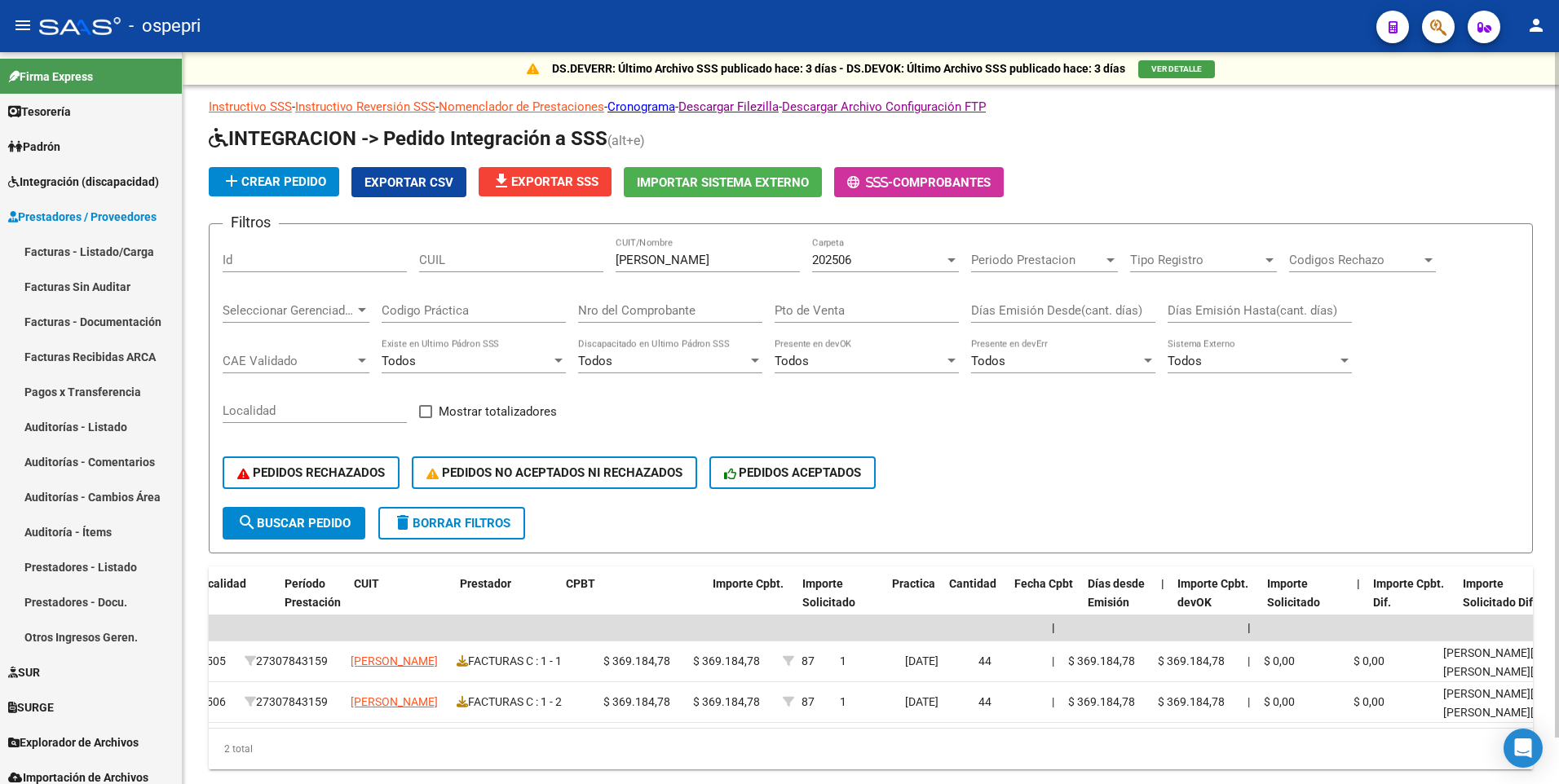
scroll to position [0, 0]
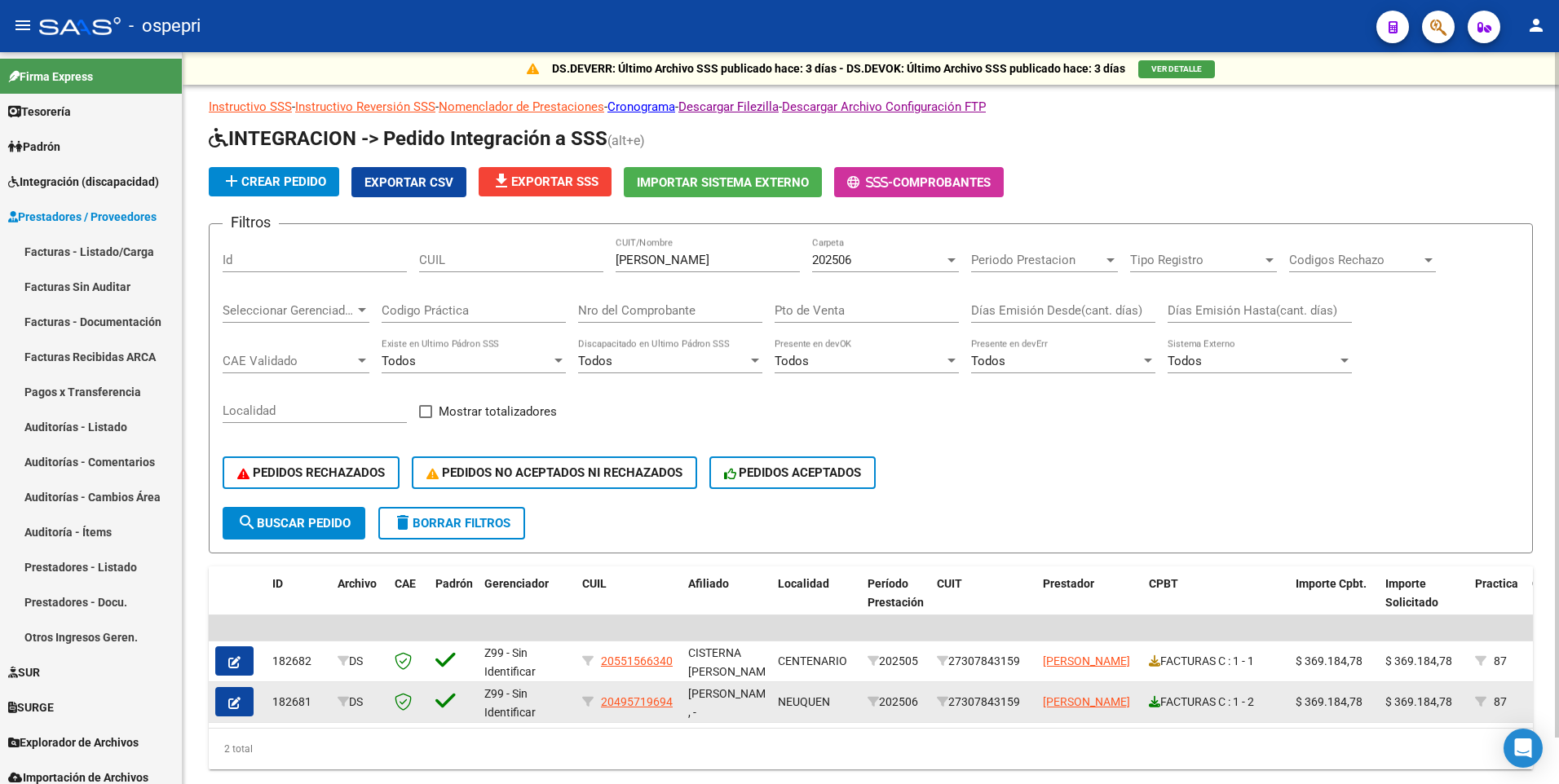
click at [1152, 364] on icon at bounding box center [1155, 702] width 11 height 11
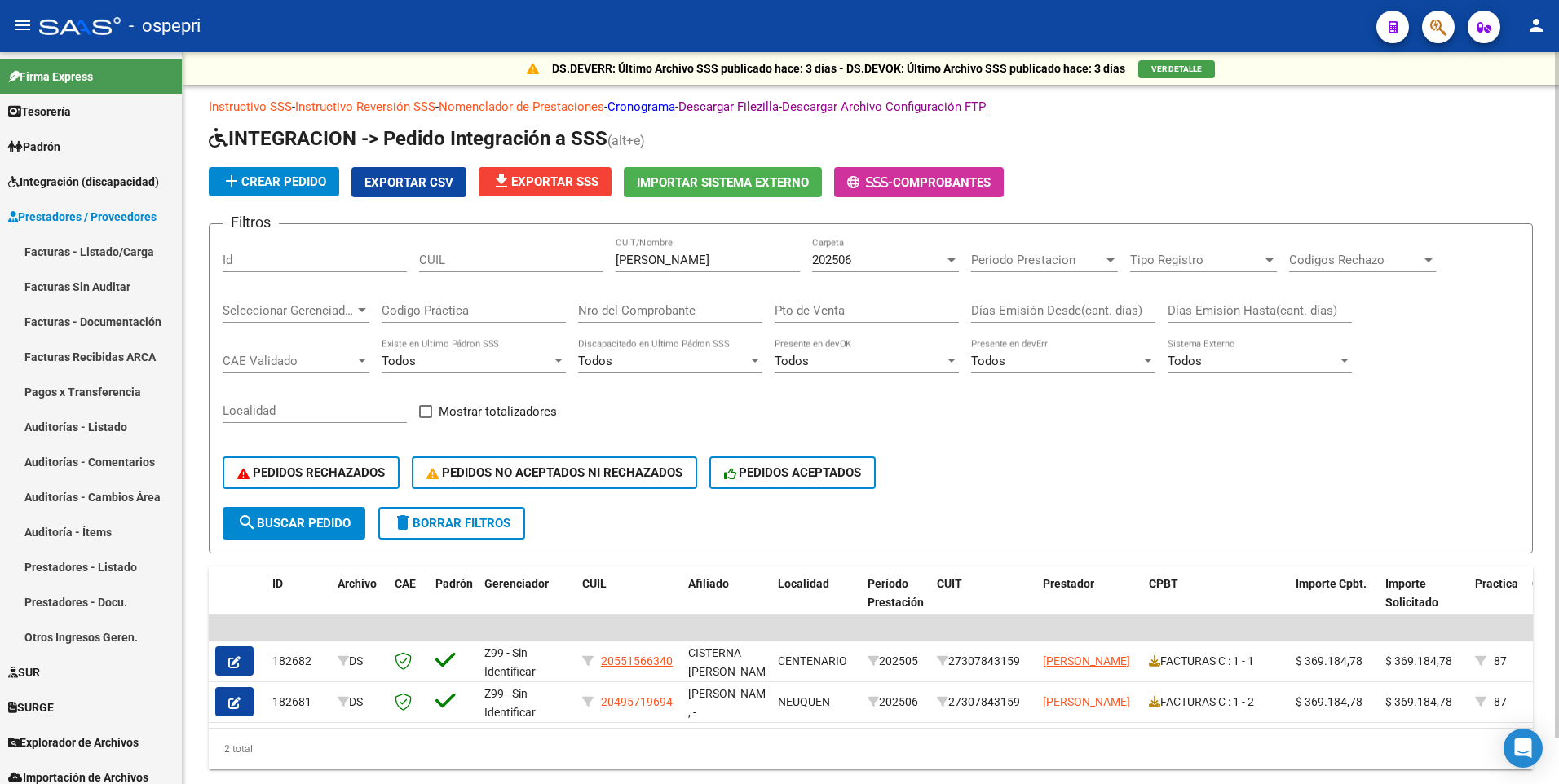
click at [950, 258] on div at bounding box center [951, 260] width 8 height 4
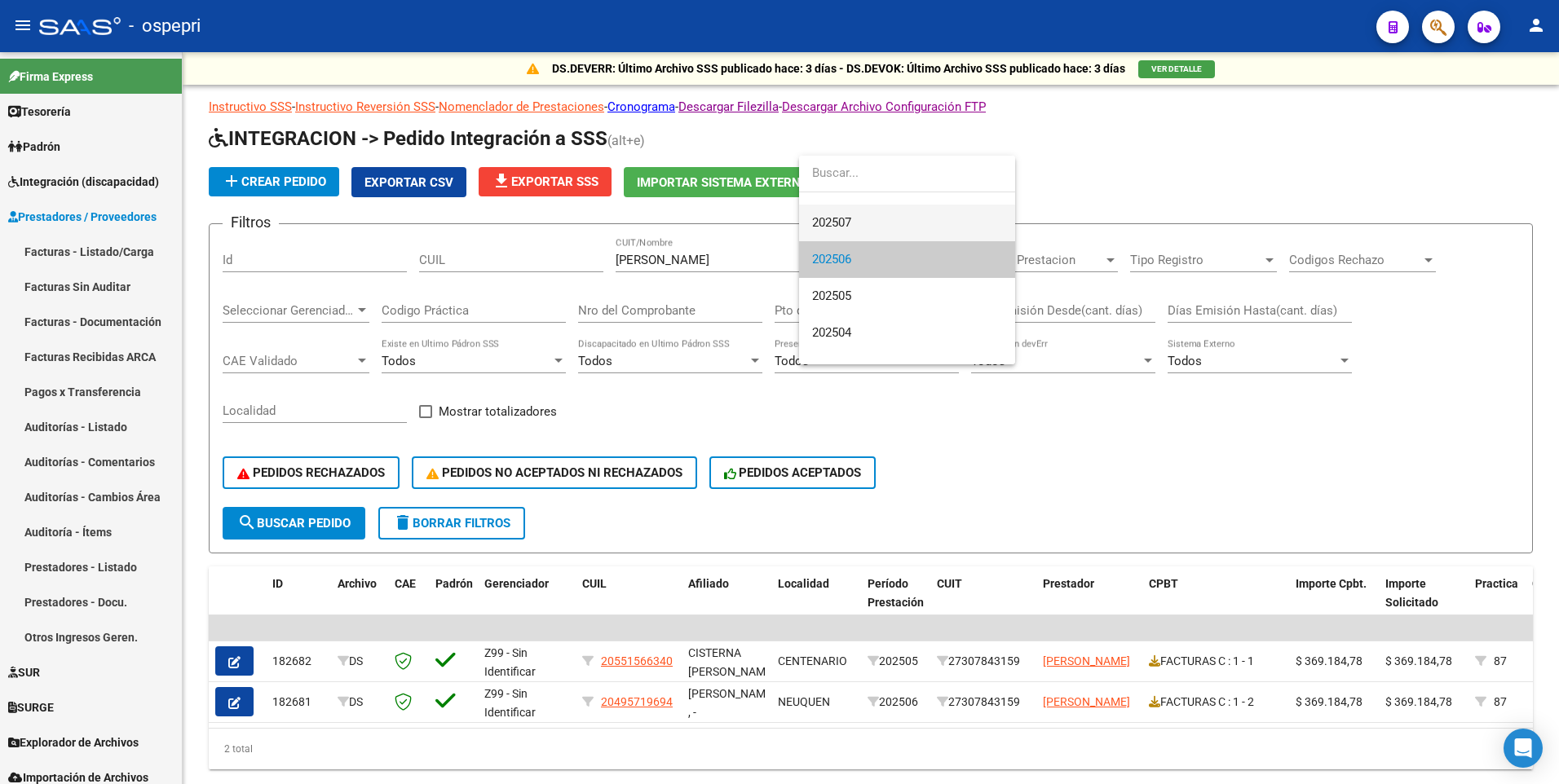
click at [864, 224] on span "202507" at bounding box center [907, 223] width 190 height 36
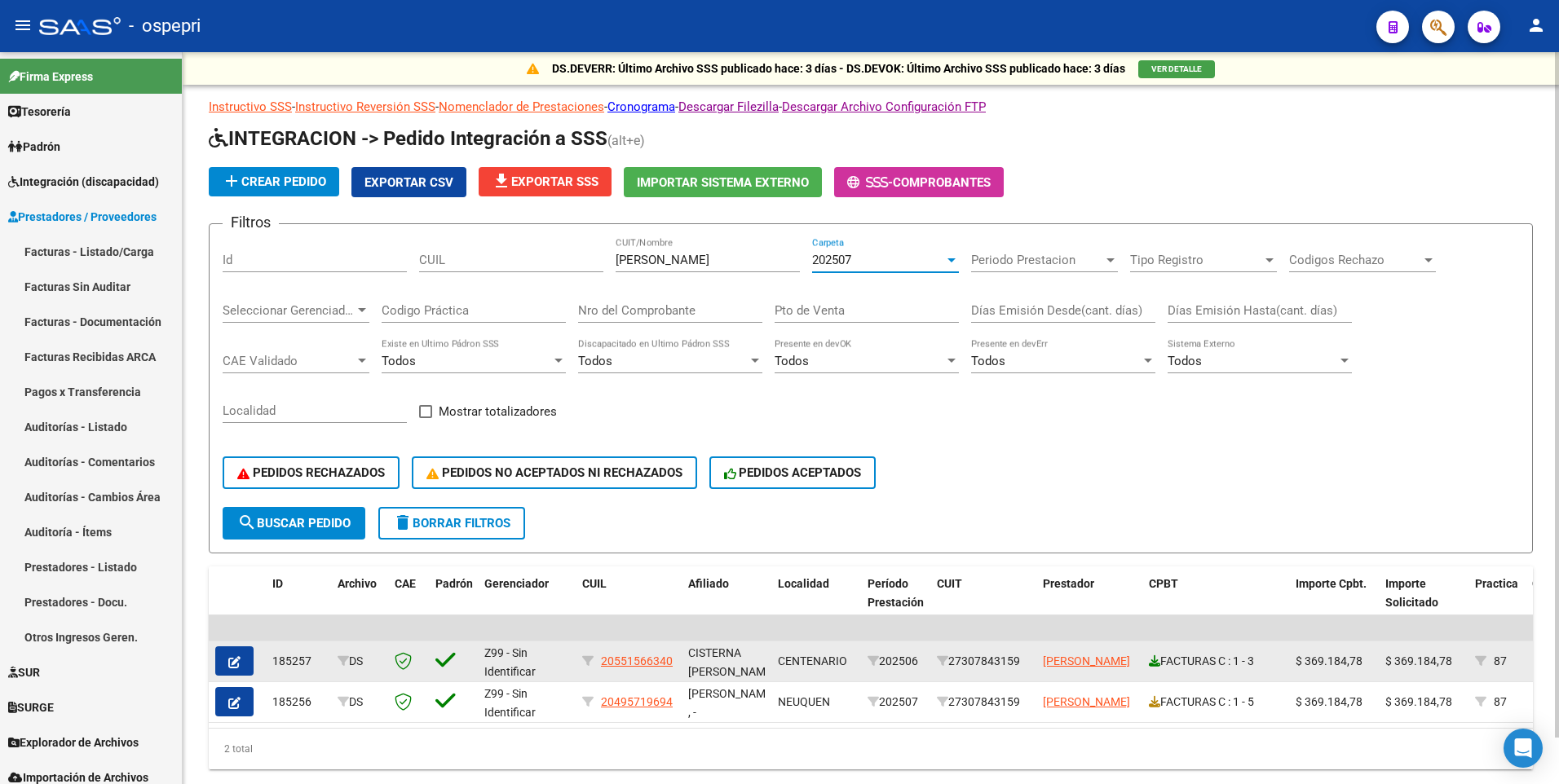
click at [1155, 364] on icon at bounding box center [1155, 661] width 11 height 11
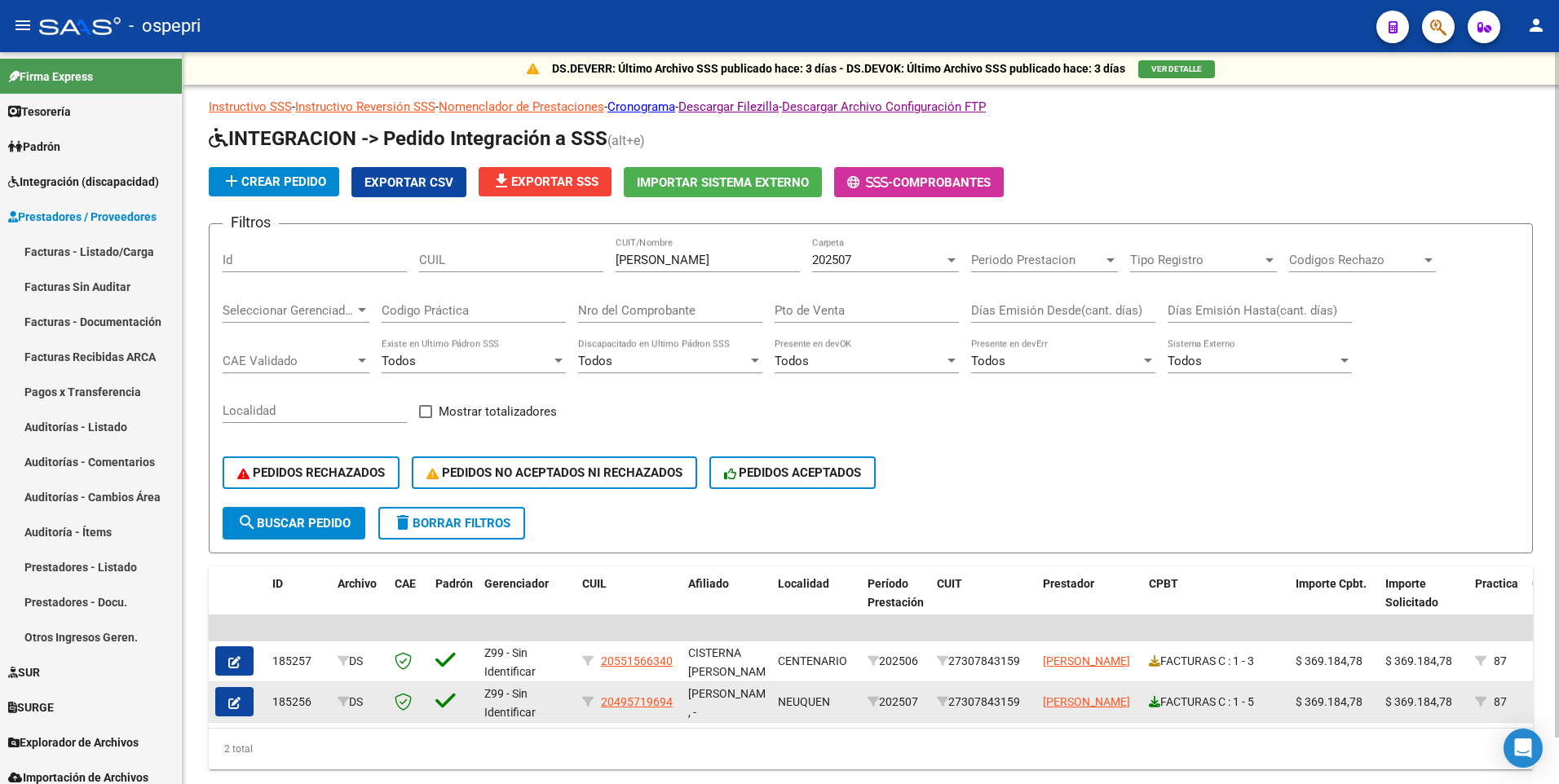
click at [1154, 364] on icon at bounding box center [1155, 702] width 11 height 11
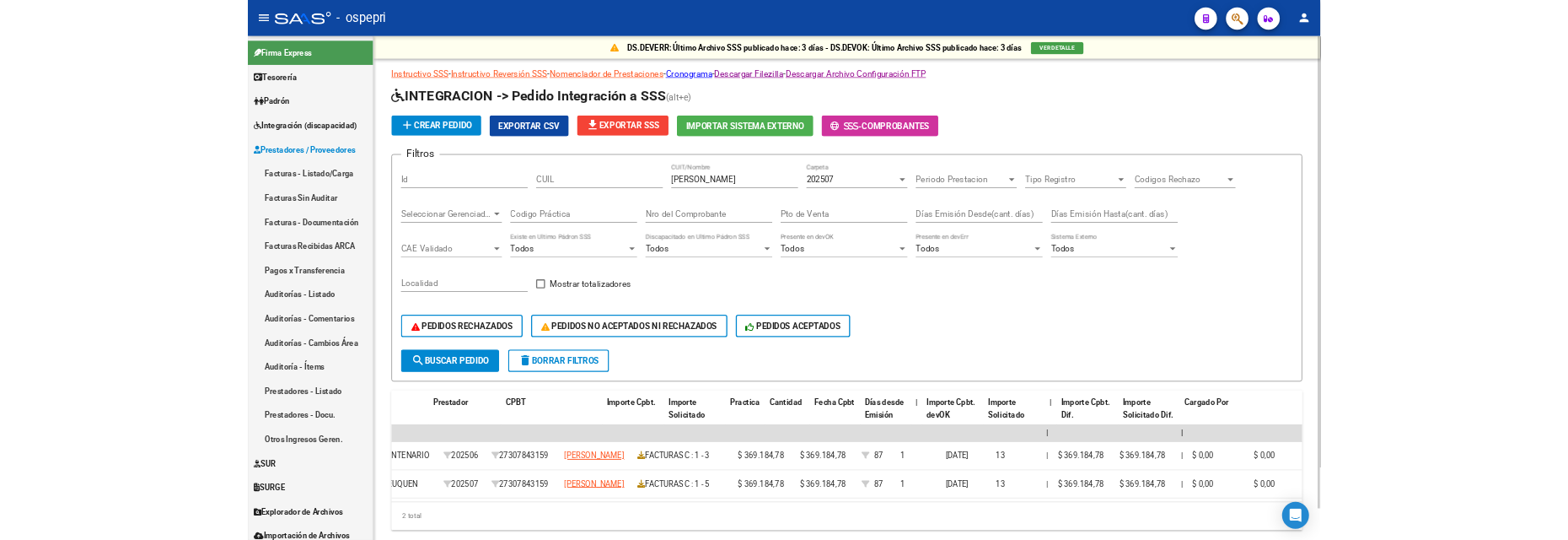
scroll to position [0, 0]
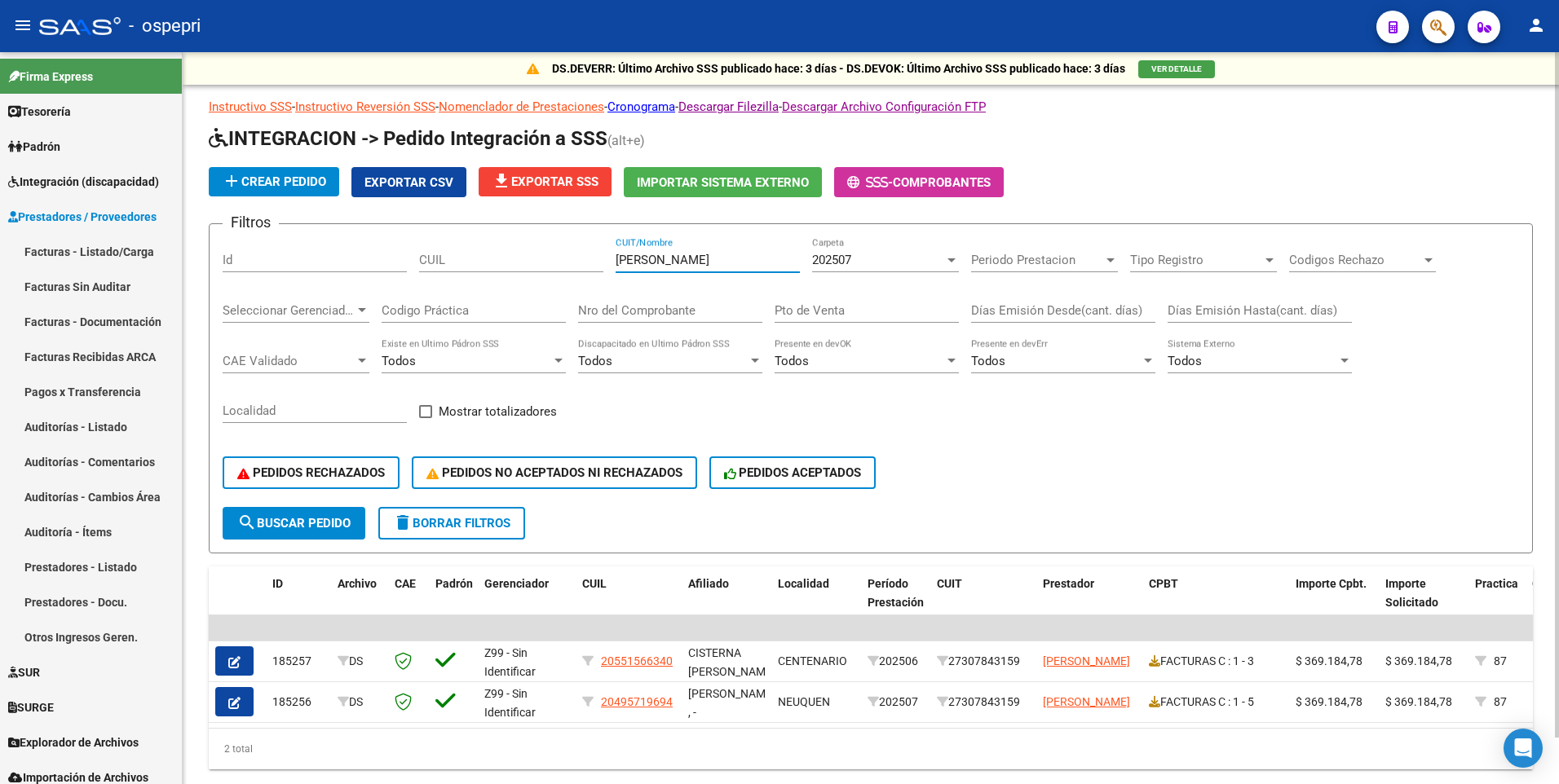
drag, startPoint x: 720, startPoint y: 256, endPoint x: 609, endPoint y: 262, distance: 111.2
click at [609, 262] on div "Filtros Id CUIL diaz vanina CUIT/Nombre 202507 Carpeta Periodo Prestacion Perio…" at bounding box center [870, 372] width 1296 height 269
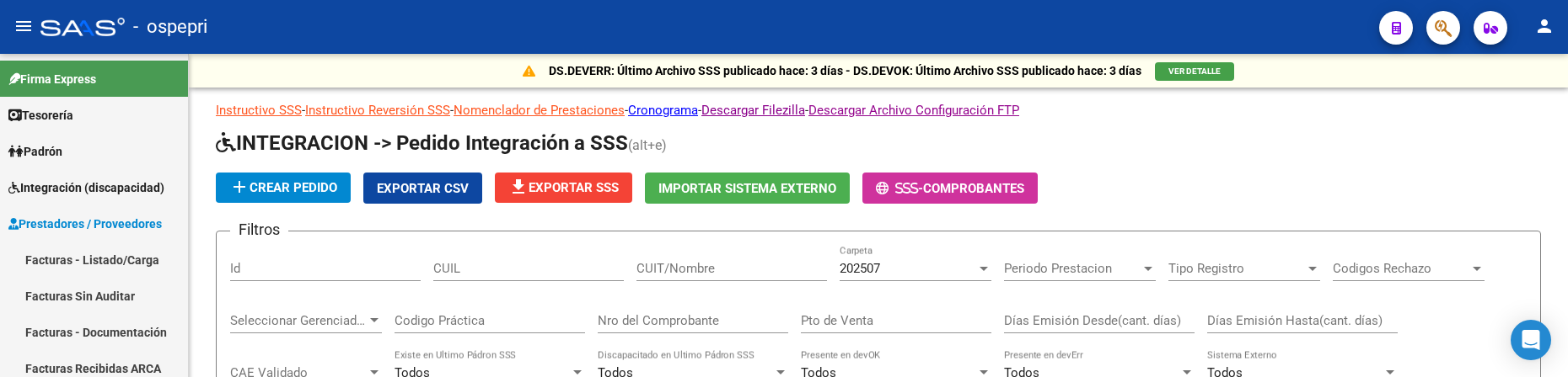
click at [883, 15] on div "- ospepri" at bounding box center [704, 27] width 1326 height 37
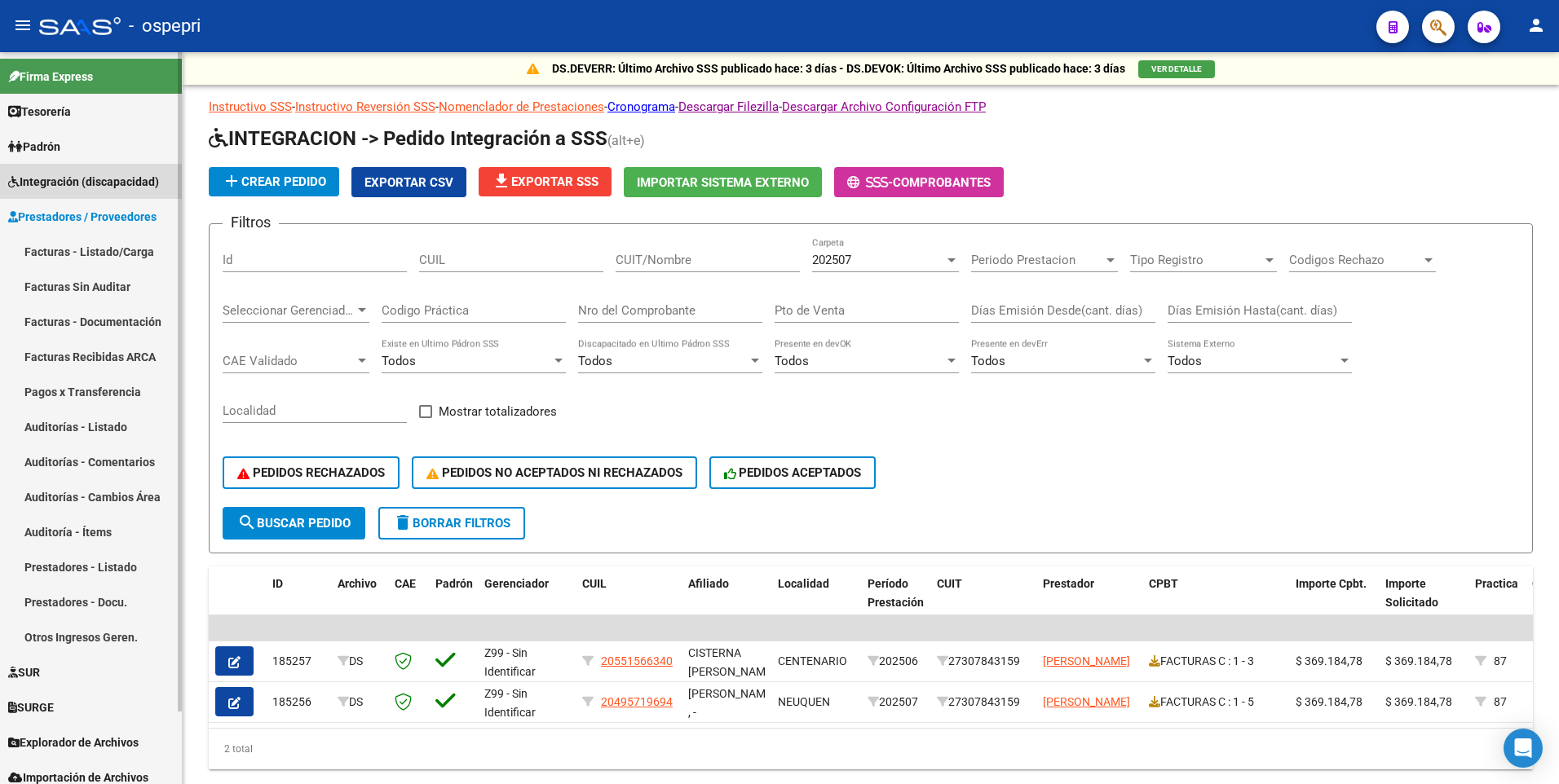
click at [75, 178] on span "Integración (discapacidad)" at bounding box center [83, 181] width 151 height 18
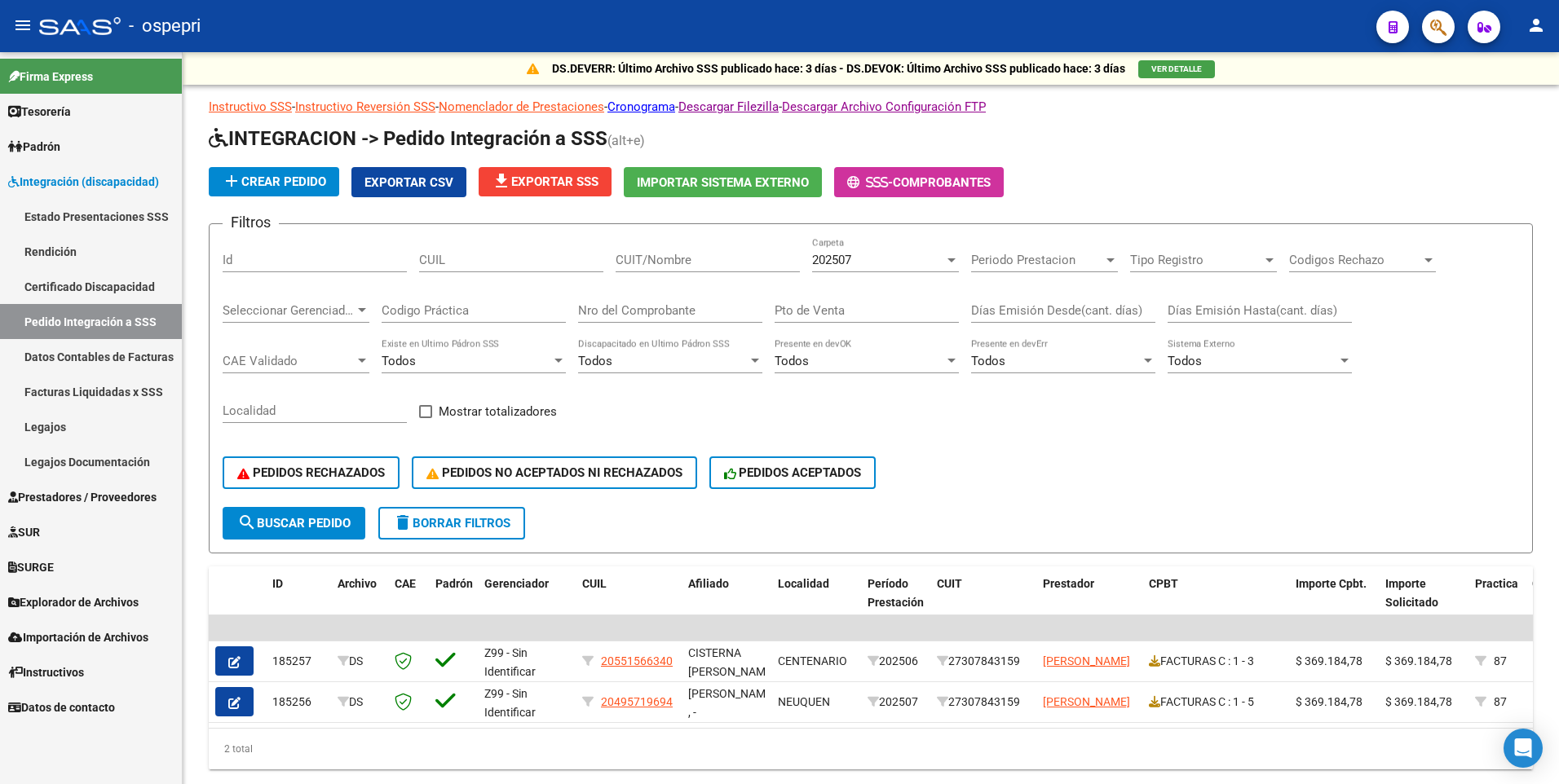
click at [75, 178] on span "Integración (discapacidad)" at bounding box center [83, 181] width 151 height 18
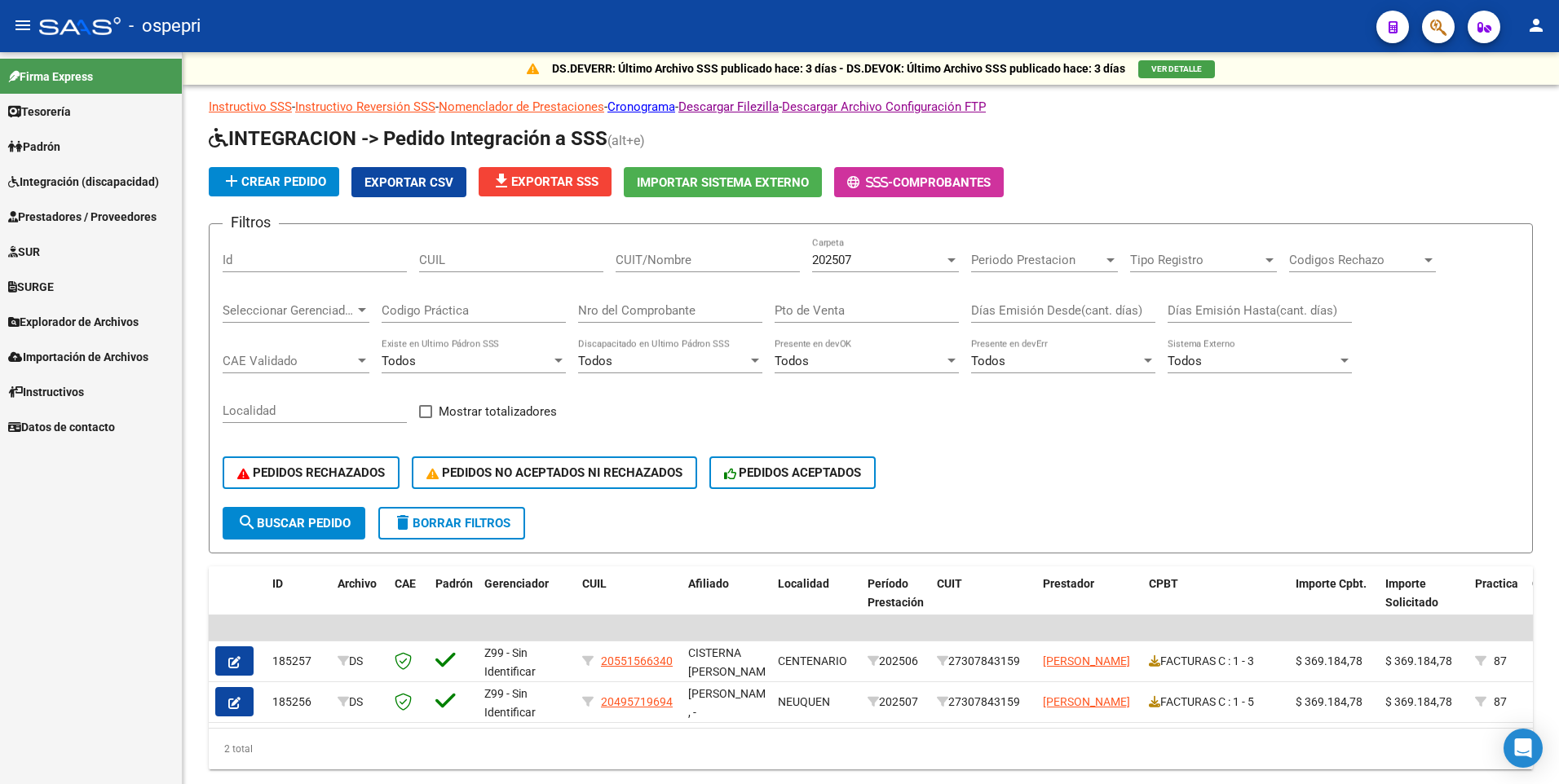
click at [75, 178] on span "Integración (discapacidad)" at bounding box center [83, 181] width 151 height 18
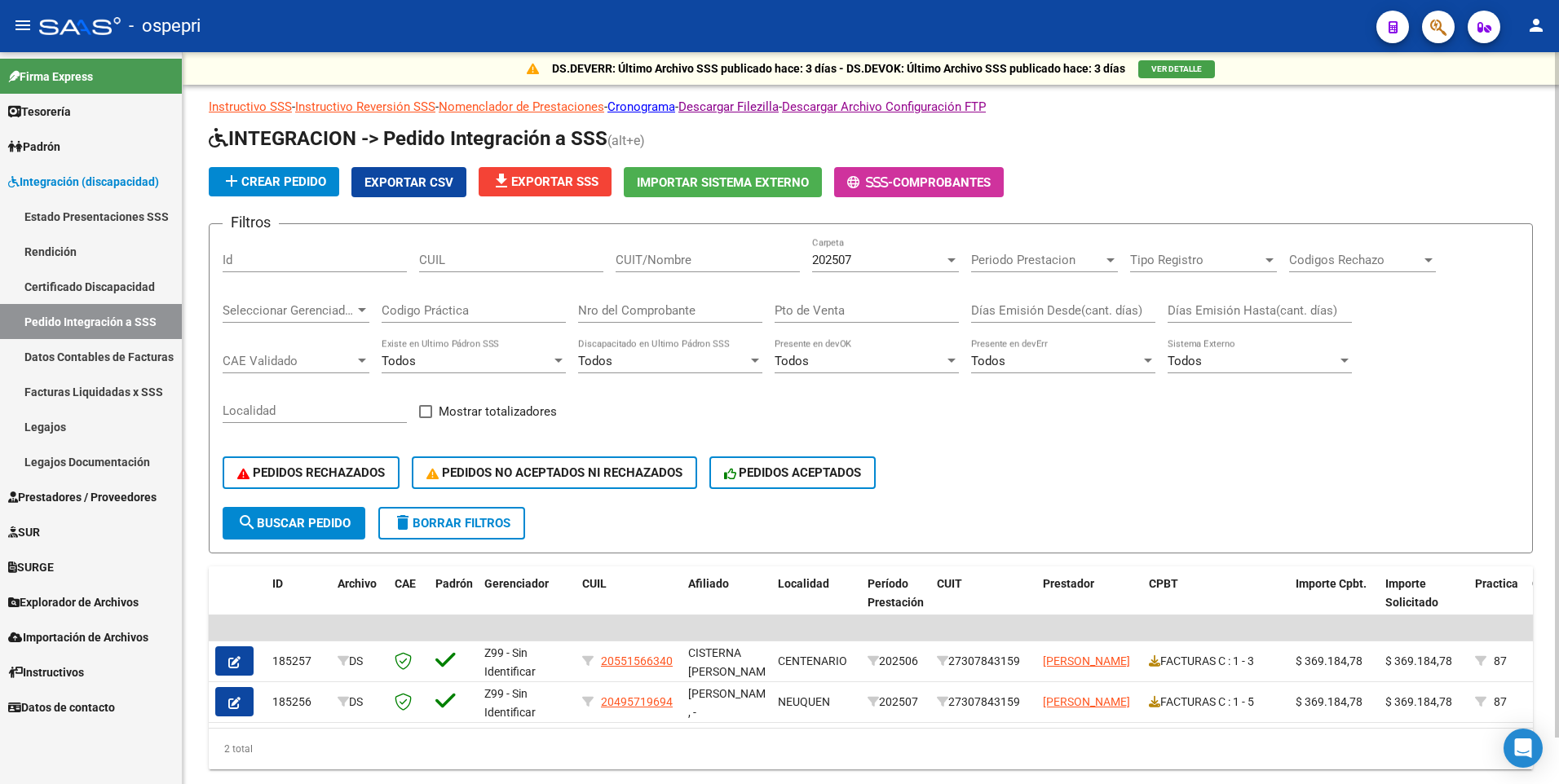
click at [653, 268] on input "CUIT/Nombre" at bounding box center [707, 260] width 184 height 15
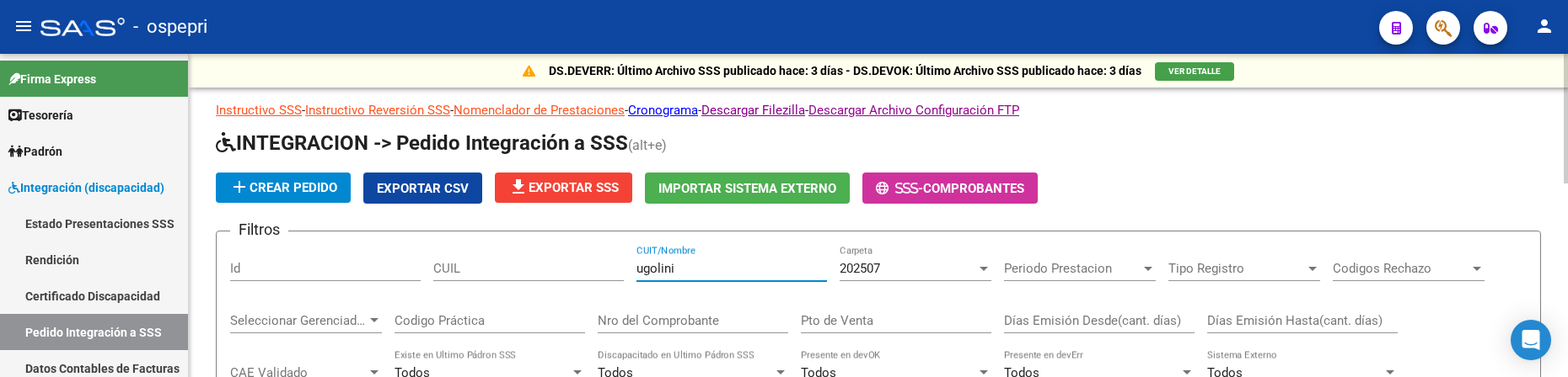
type input "ugolini"
click at [1219, 155] on h1 "INTEGRACION -> Pedido Integración a SSS (alt+e)" at bounding box center [879, 144] width 1326 height 29
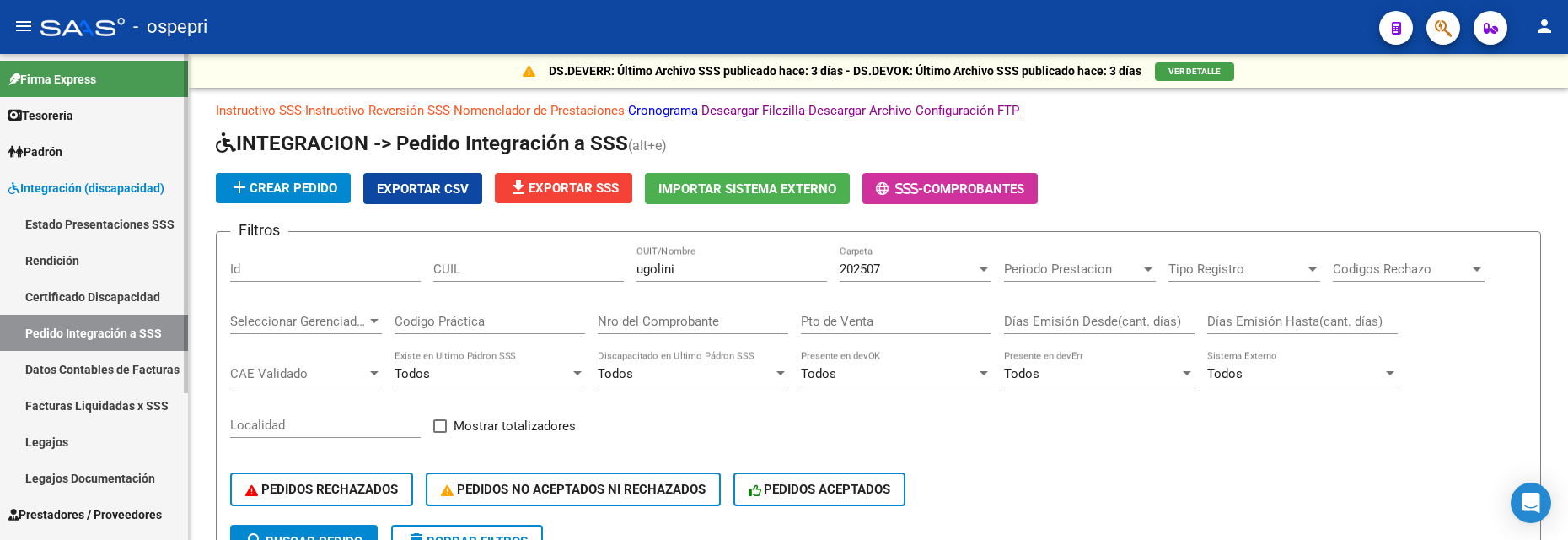
click at [100, 187] on span "Integración (discapacidad)" at bounding box center [86, 188] width 156 height 18
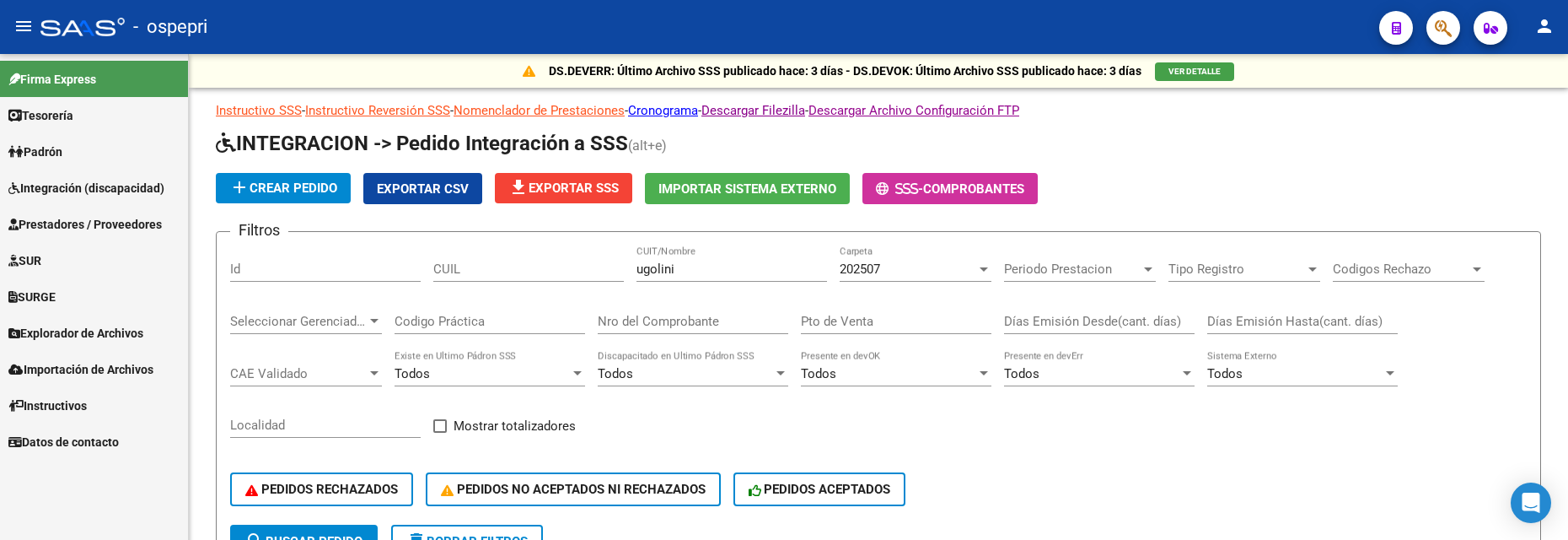
click at [100, 187] on span "Integración (discapacidad)" at bounding box center [86, 188] width 156 height 18
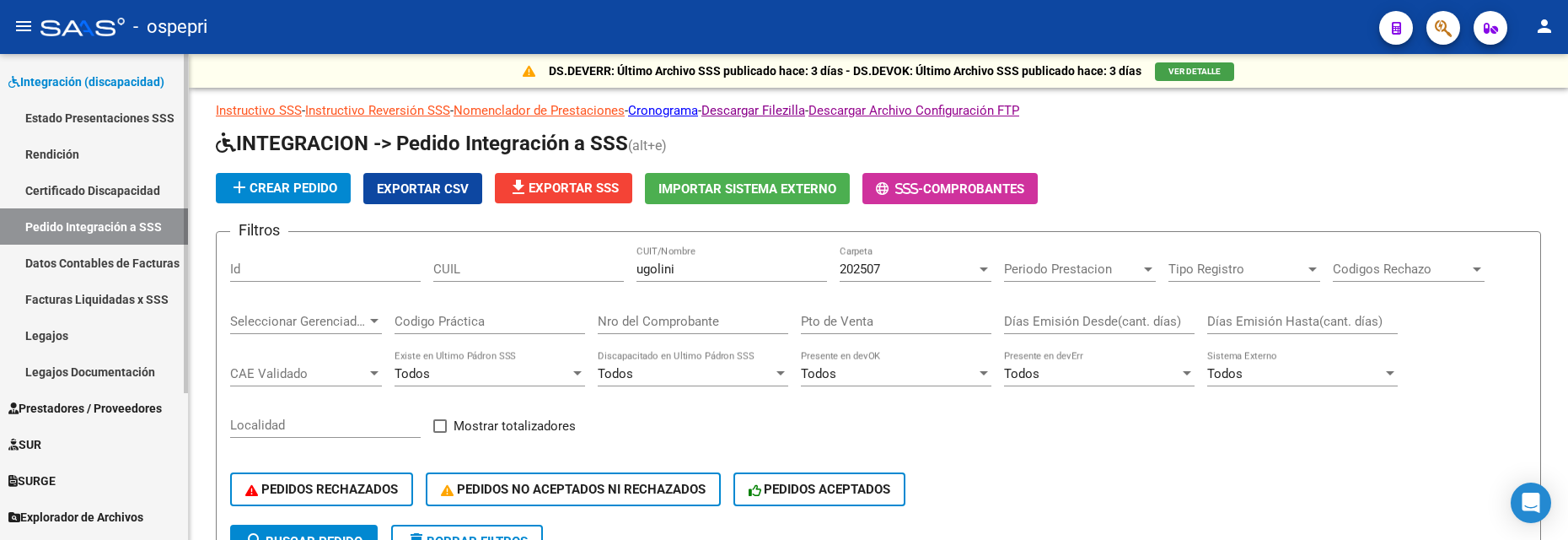
scroll to position [168, 0]
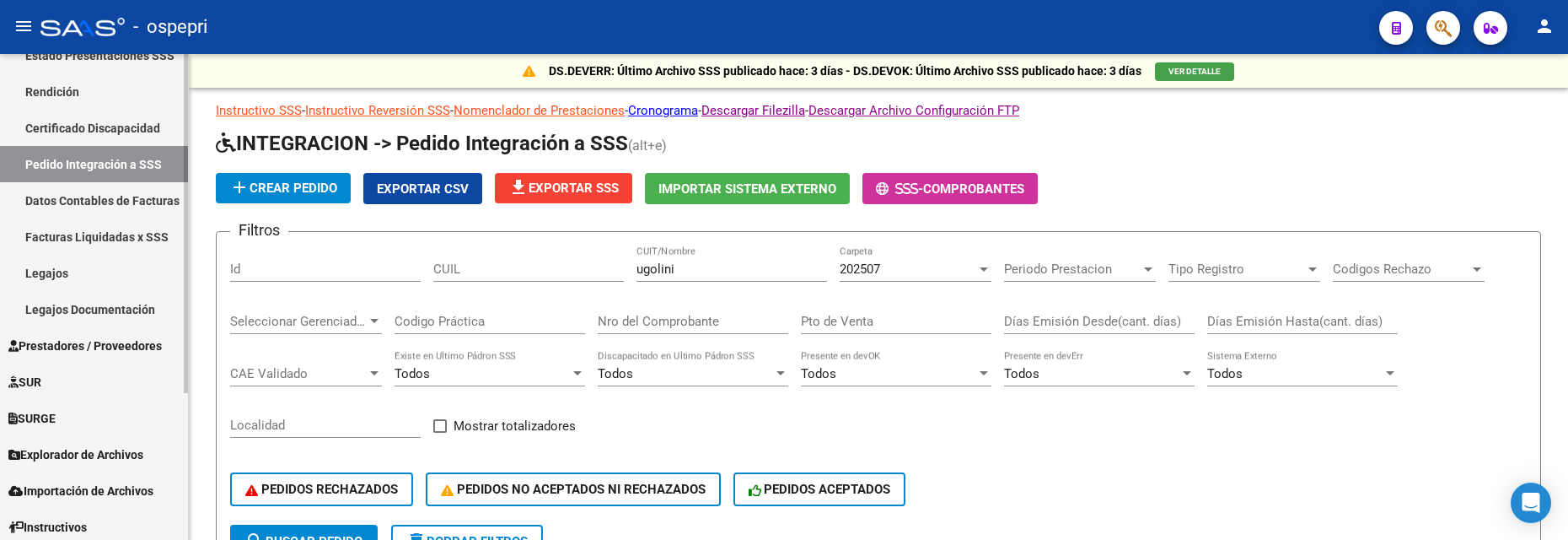
click at [69, 276] on link "Legajos" at bounding box center [94, 272] width 188 height 36
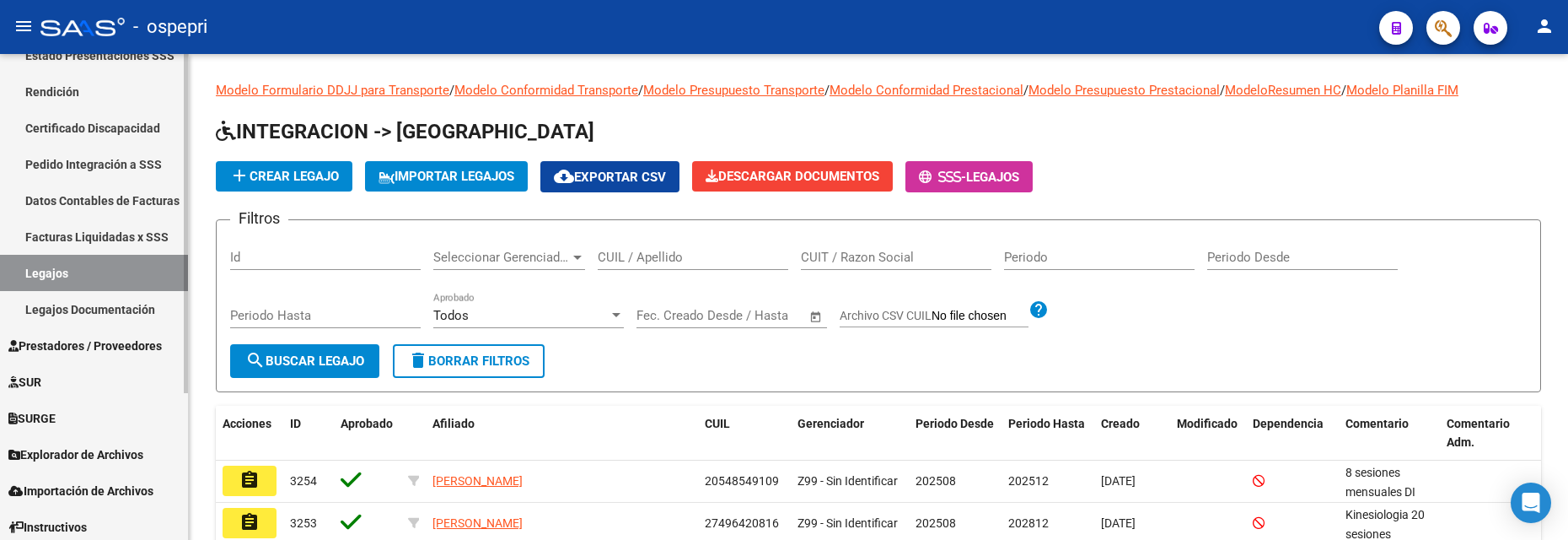
scroll to position [210, 0]
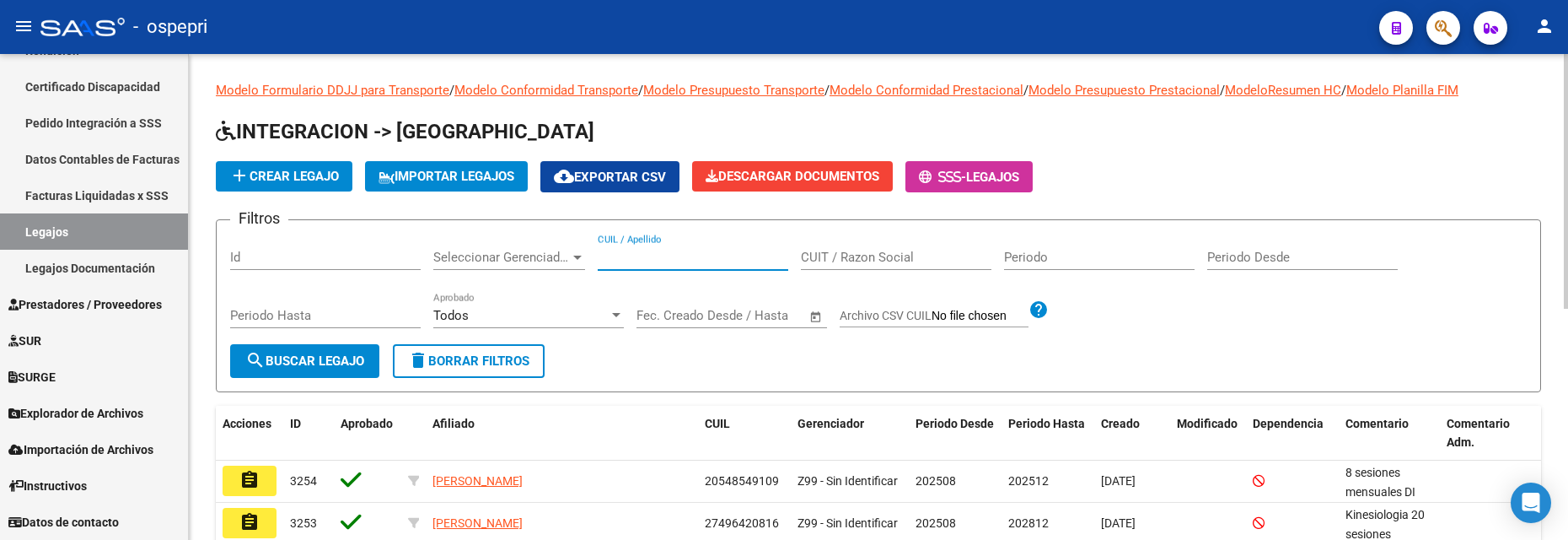
click at [687, 265] on input "CUIL / Apellido" at bounding box center [693, 257] width 191 height 15
click at [617, 258] on input "CUIL / Apellido" at bounding box center [693, 257] width 191 height 15
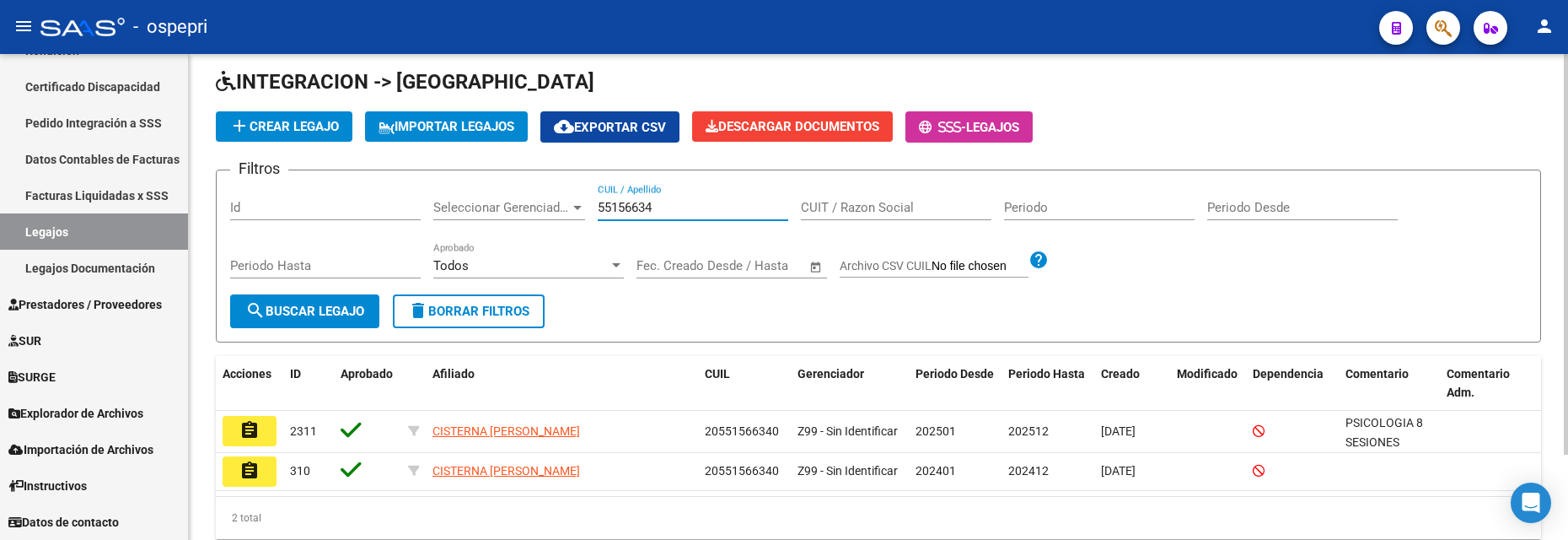
scroll to position [103, 0]
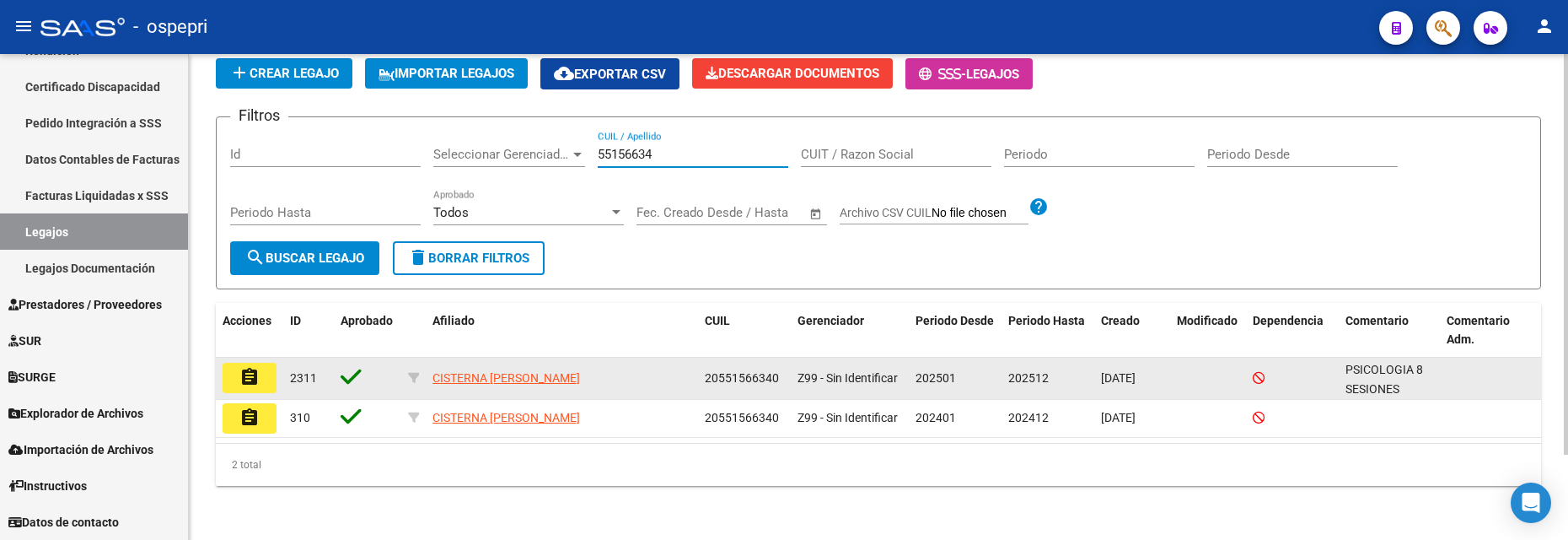
type input "55156634"
click at [256, 376] on mat-icon "assignment" at bounding box center [249, 376] width 20 height 20
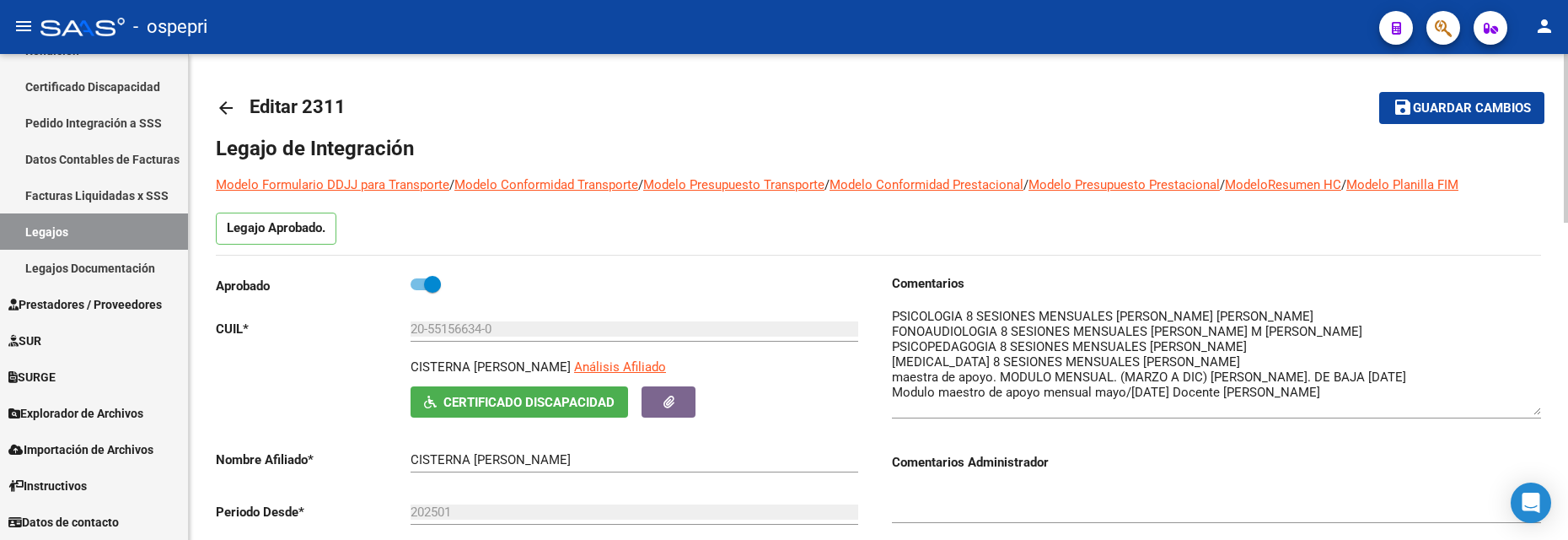
drag, startPoint x: 1537, startPoint y: 338, endPoint x: 1545, endPoint y: 412, distance: 74.4
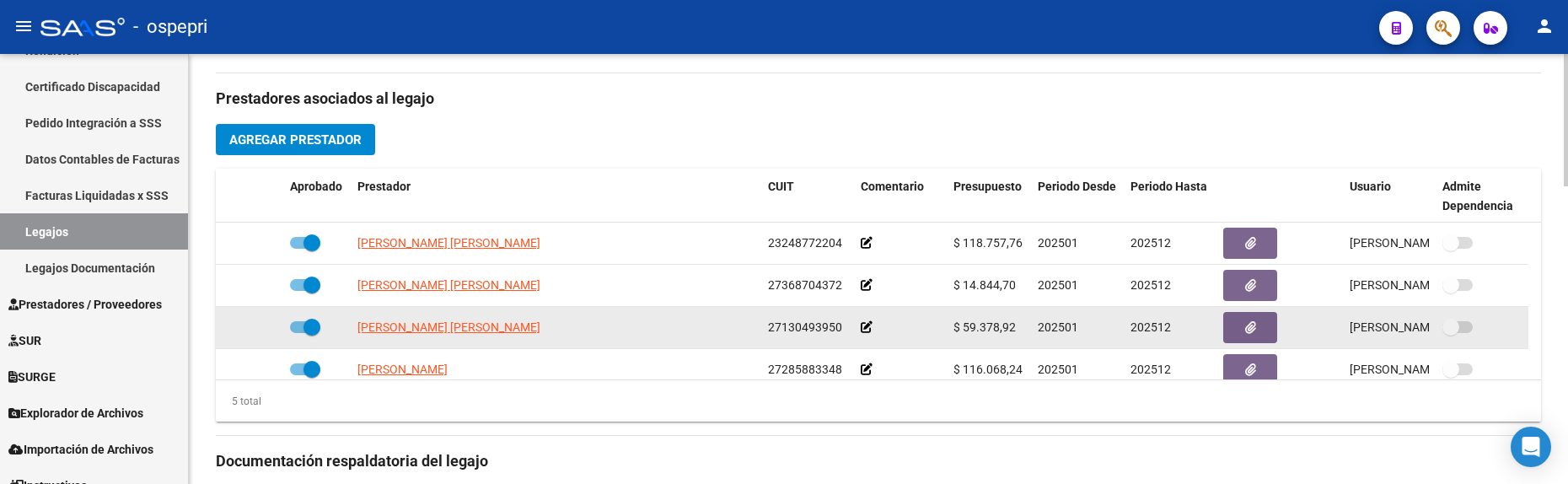
scroll to position [675, 0]
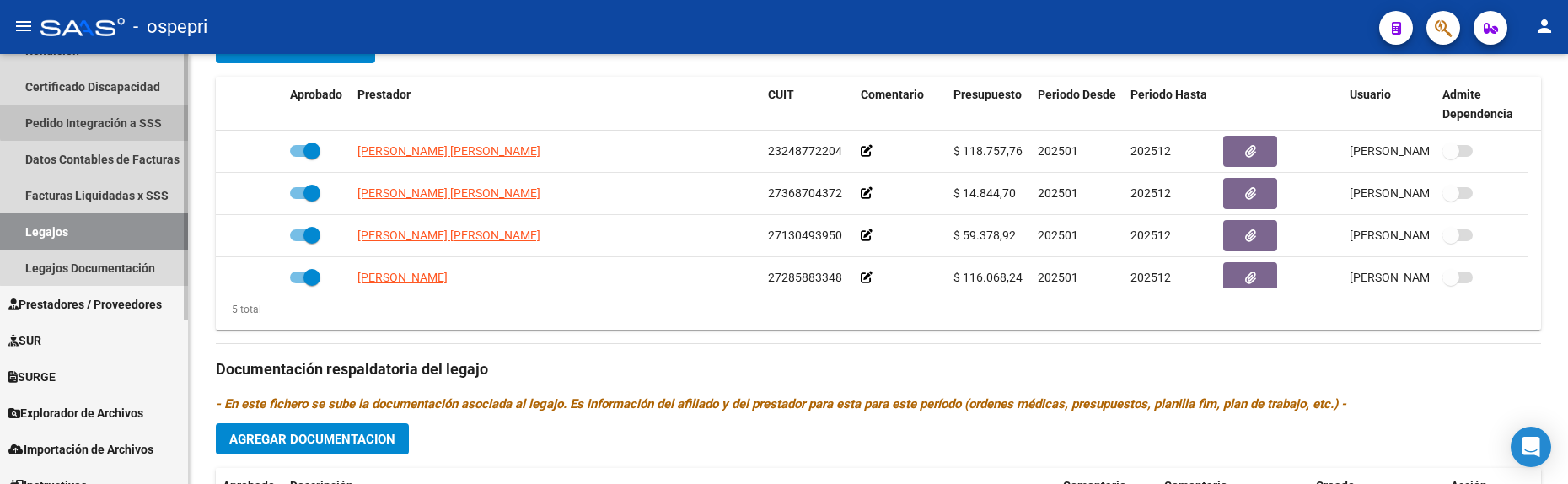
click at [96, 117] on link "Pedido Integración a SSS" at bounding box center [94, 122] width 188 height 36
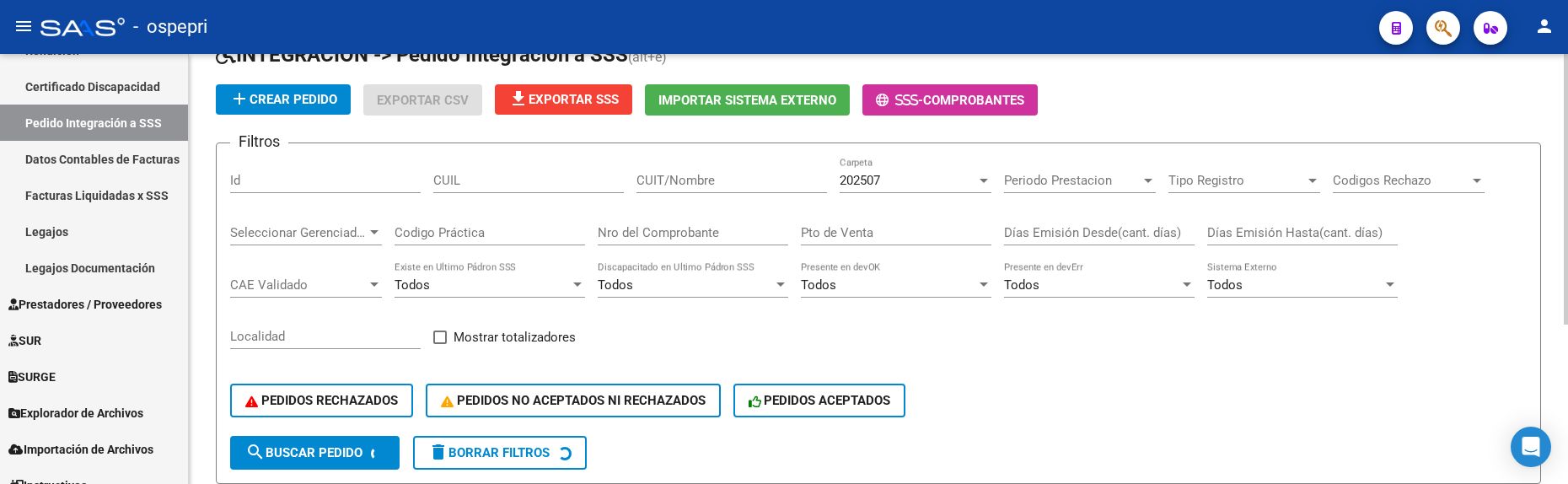
scroll to position [85, 0]
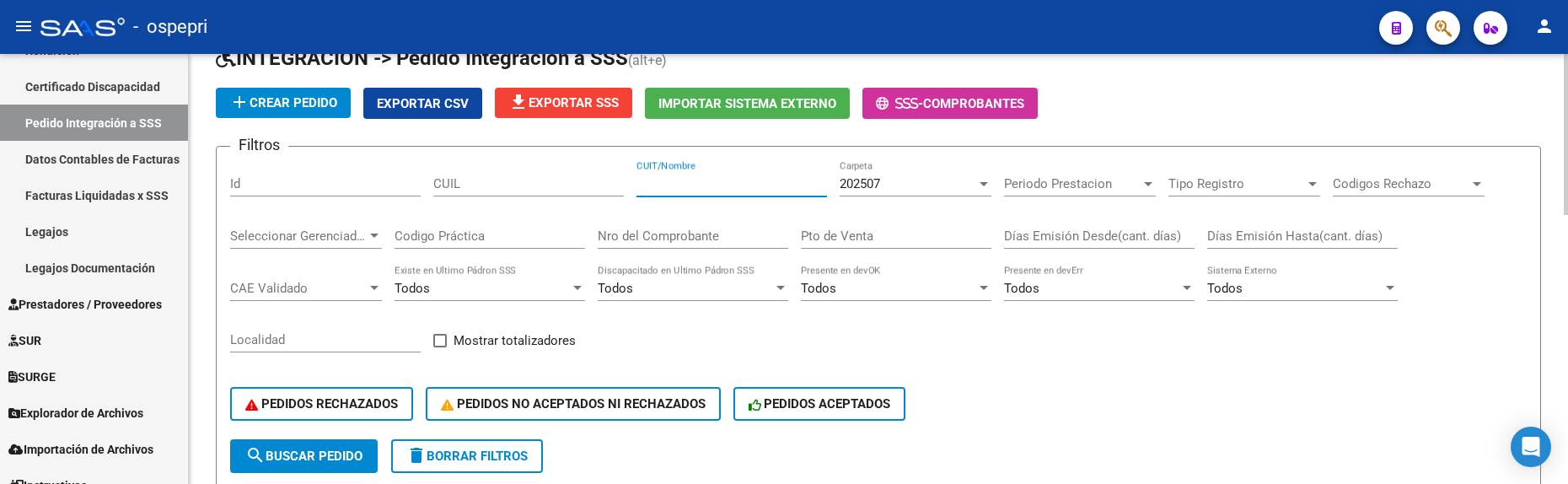
click at [731, 187] on input "CUIT/Nombre" at bounding box center [732, 184] width 191 height 15
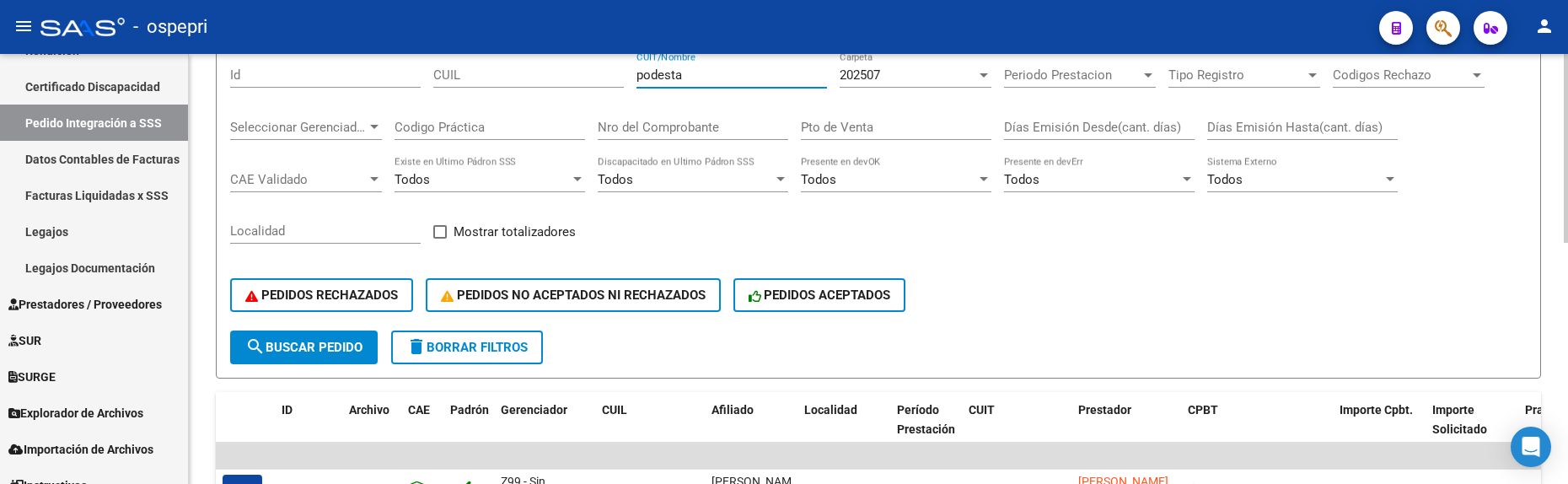
scroll to position [169, 0]
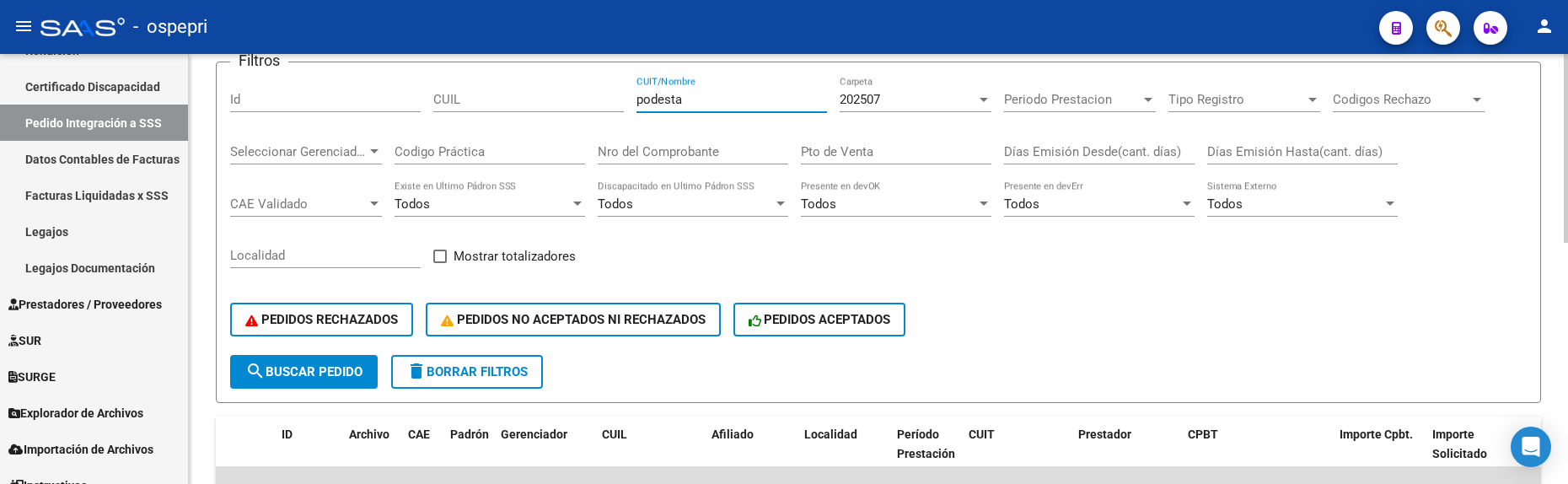
type input "podesta"
click at [985, 102] on div at bounding box center [984, 100] width 15 height 14
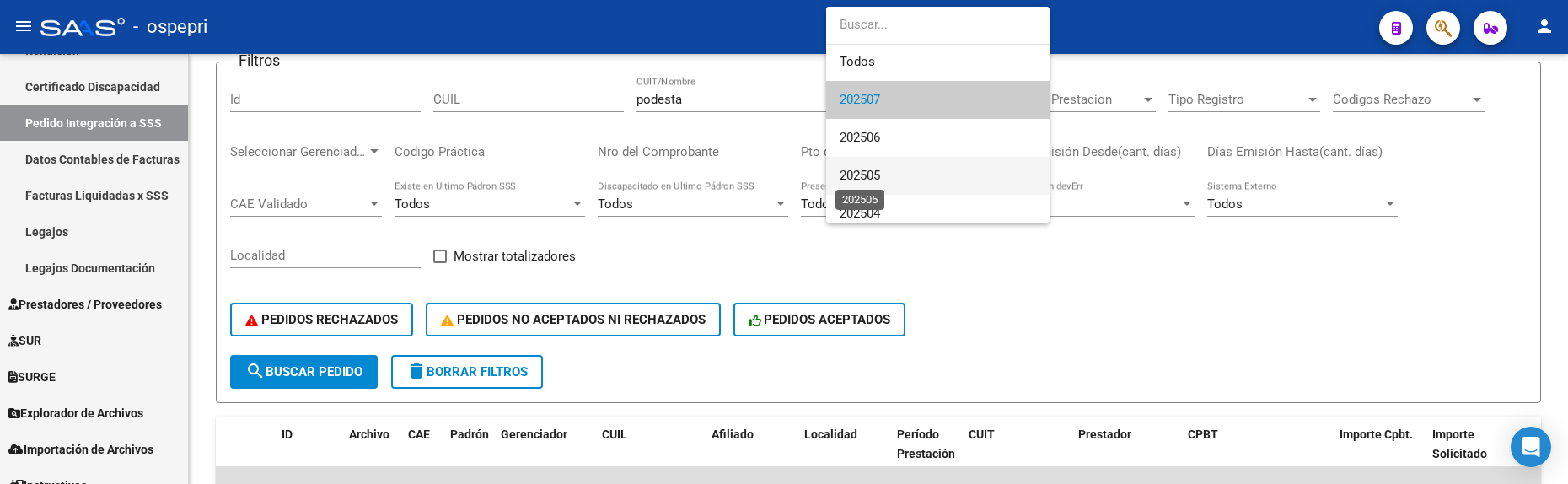
scroll to position [86, 0]
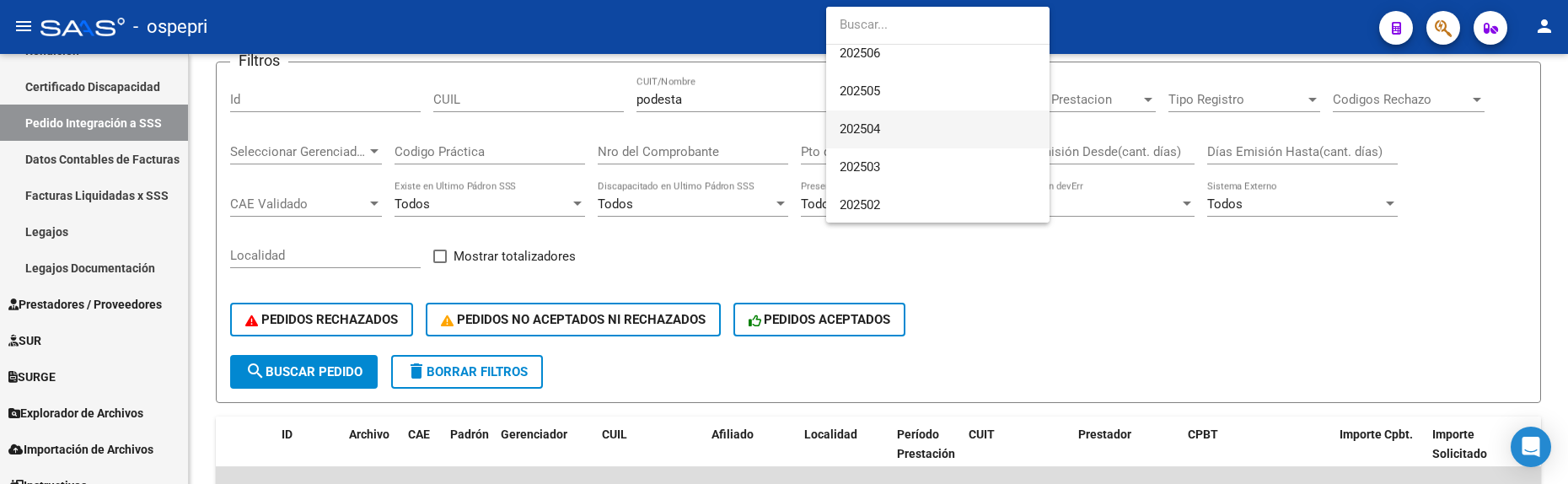
click at [881, 133] on span "202504" at bounding box center [860, 129] width 41 height 15
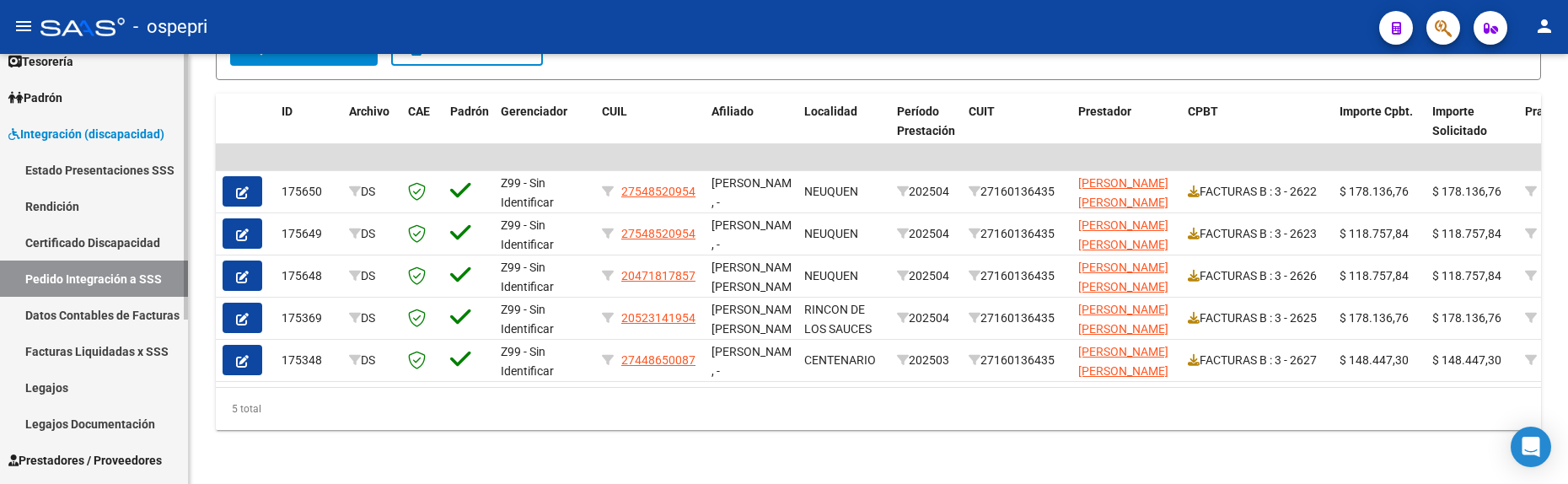
scroll to position [13, 0]
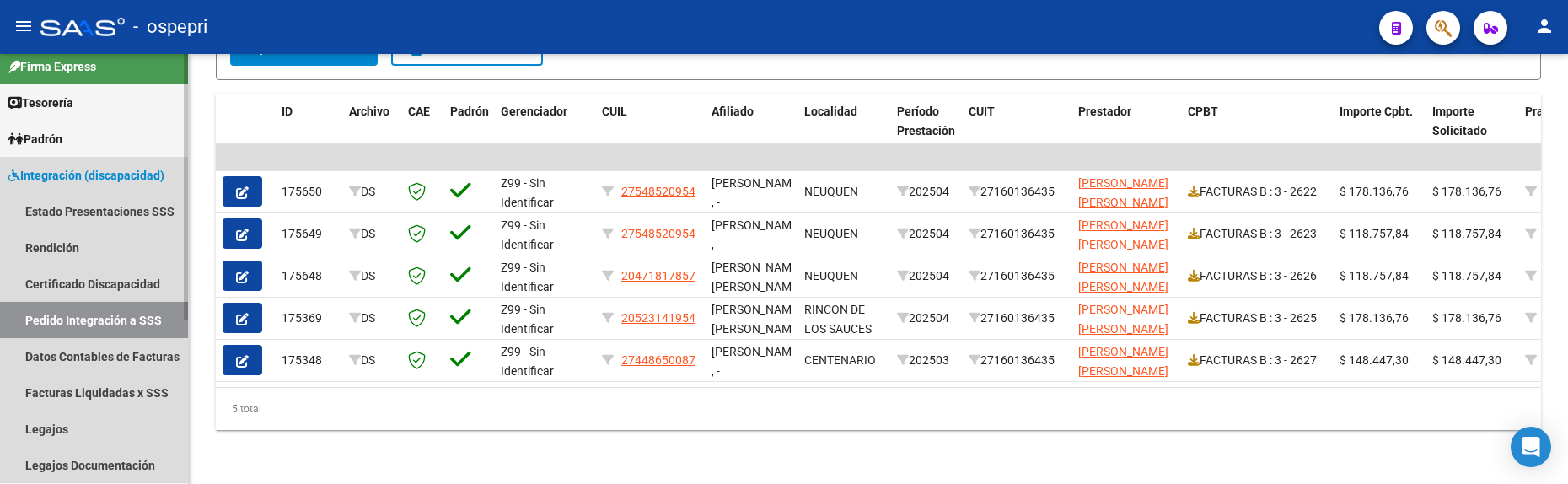
click at [79, 165] on link "Integración (discapacidad)" at bounding box center [94, 174] width 188 height 36
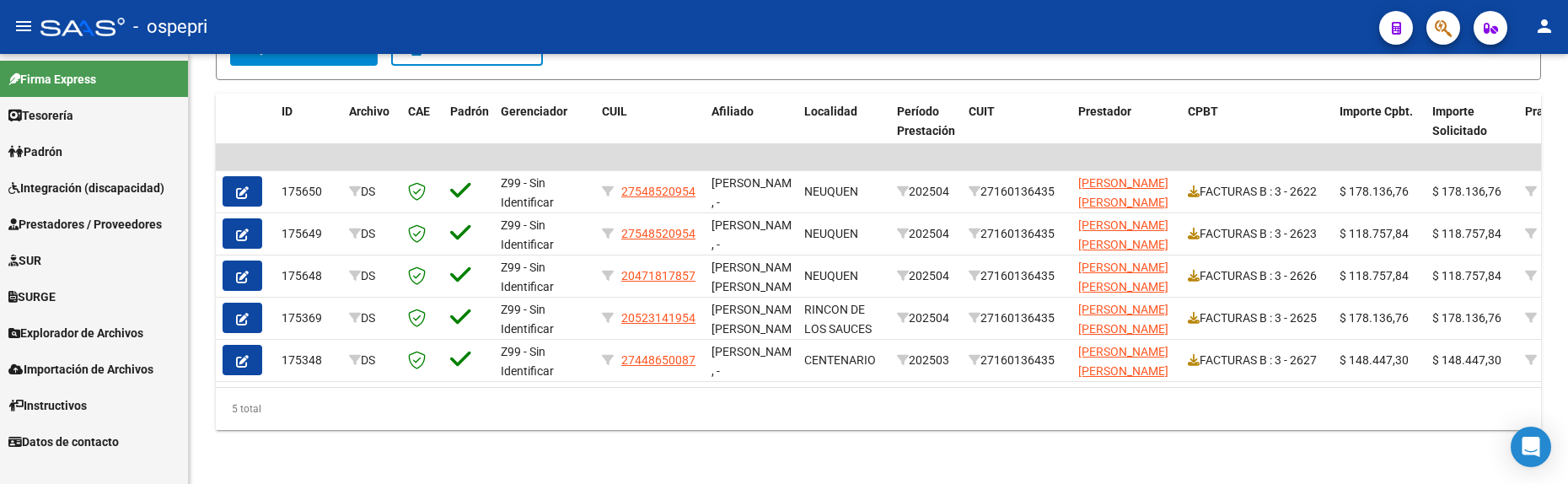
scroll to position [0, 0]
click at [101, 225] on span "Prestadores / Proveedores" at bounding box center [85, 224] width 154 height 18
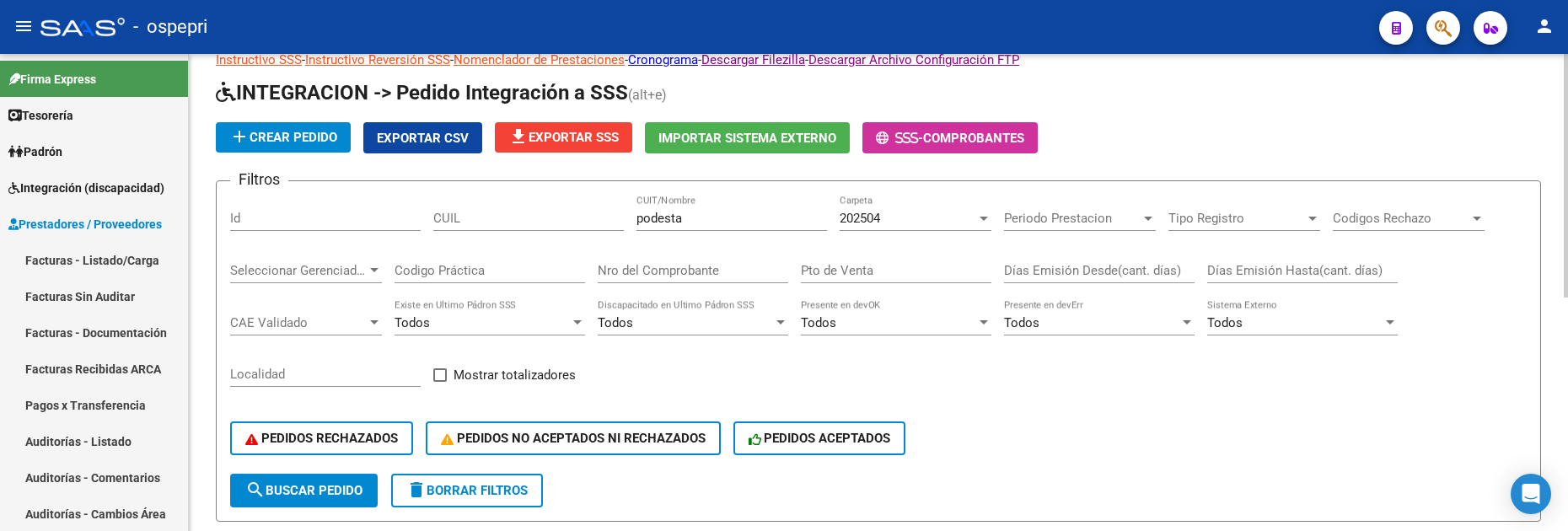
scroll to position [36, 0]
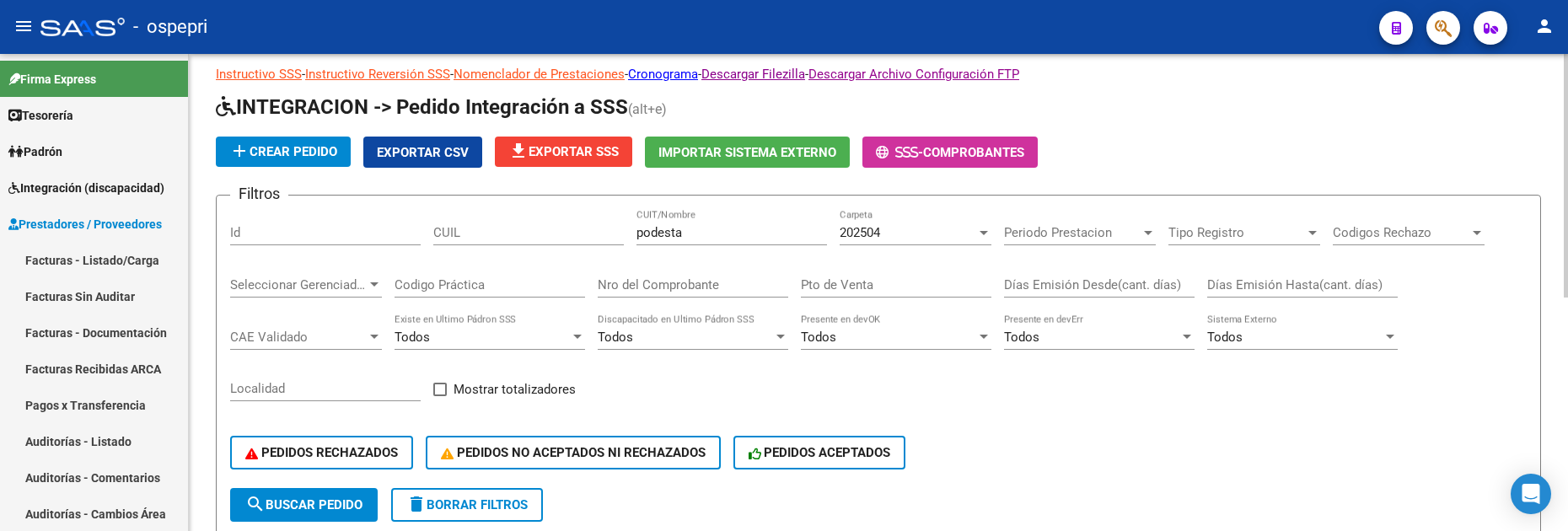
click at [982, 226] on div at bounding box center [984, 232] width 15 height 14
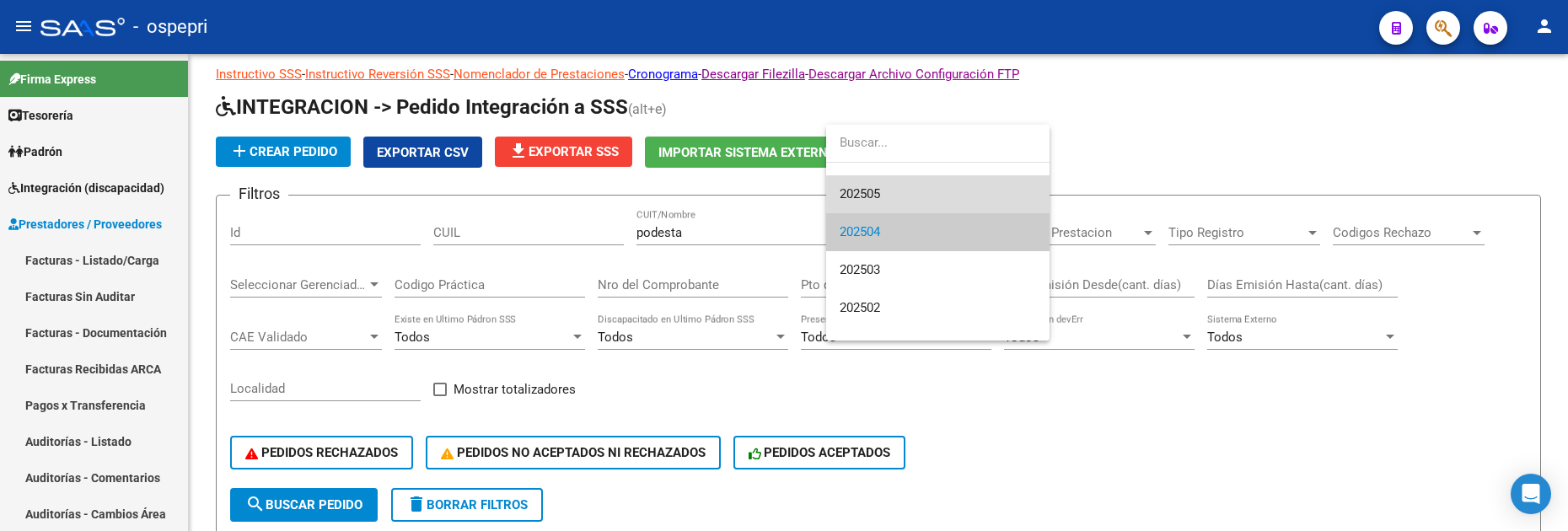
click at [888, 190] on span "202505" at bounding box center [938, 193] width 196 height 38
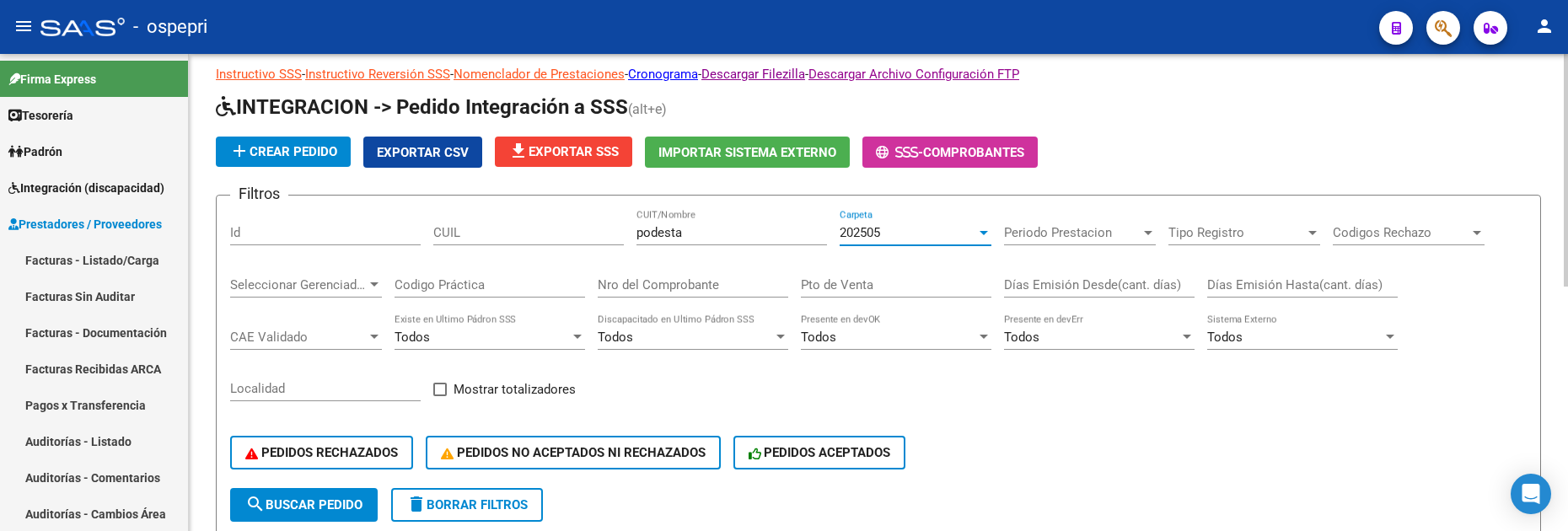
click at [981, 229] on div at bounding box center [984, 232] width 15 height 14
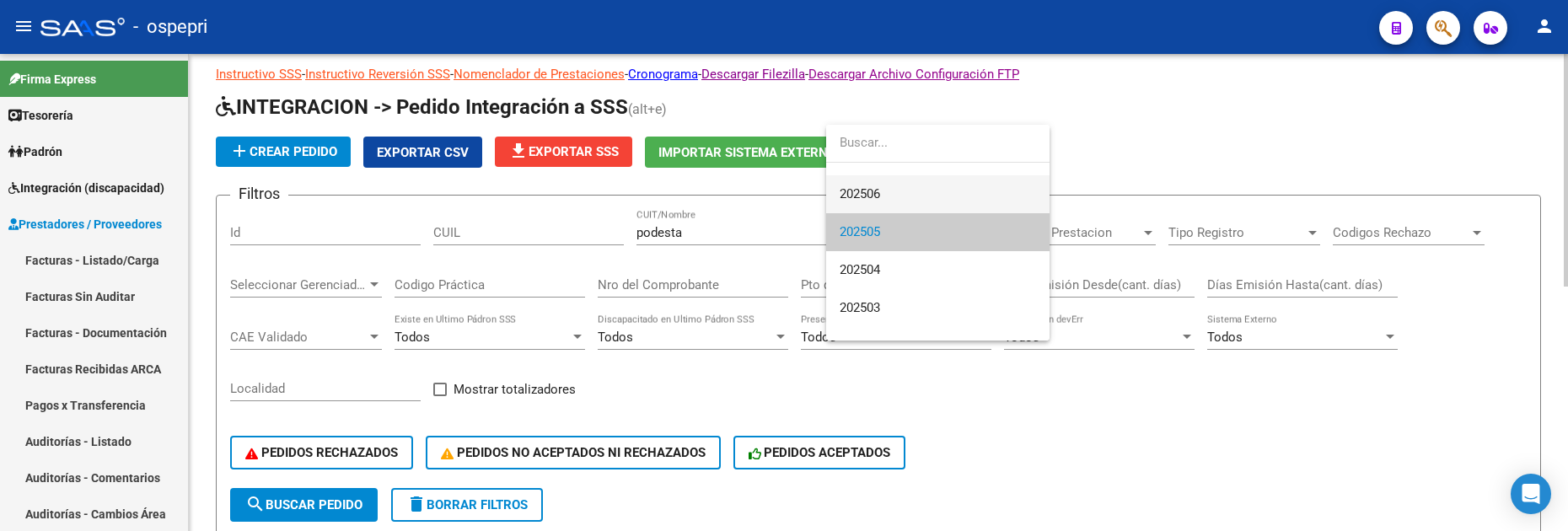
click at [919, 190] on span "202506" at bounding box center [938, 193] width 196 height 38
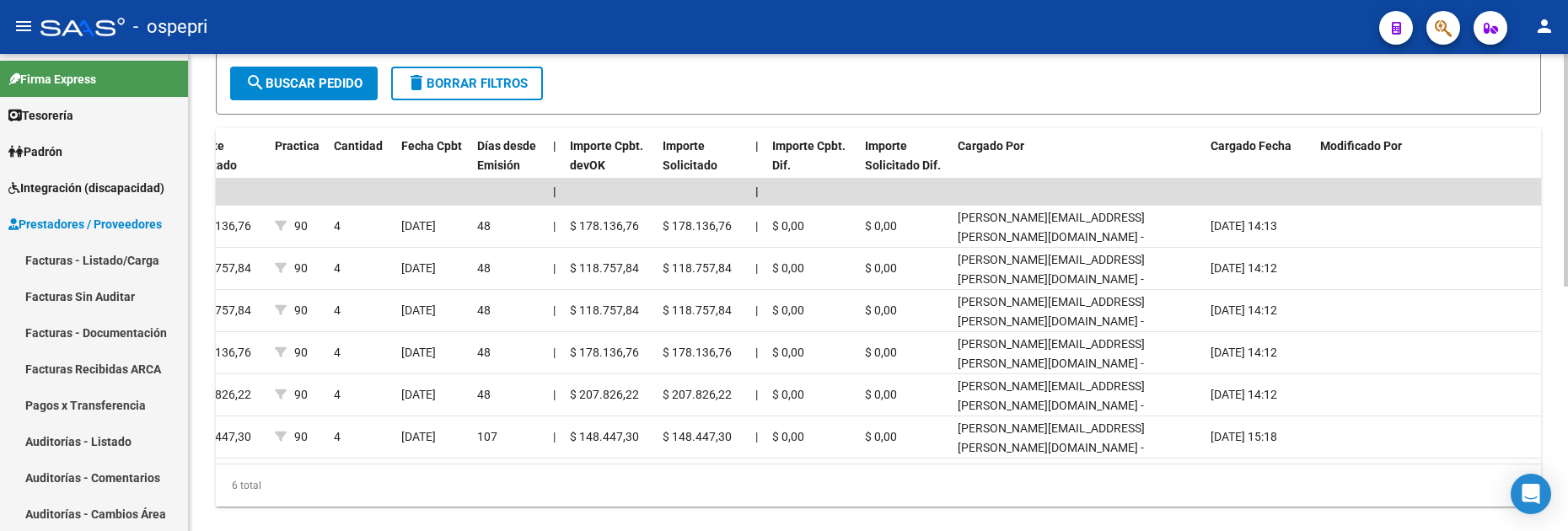
scroll to position [0, 0]
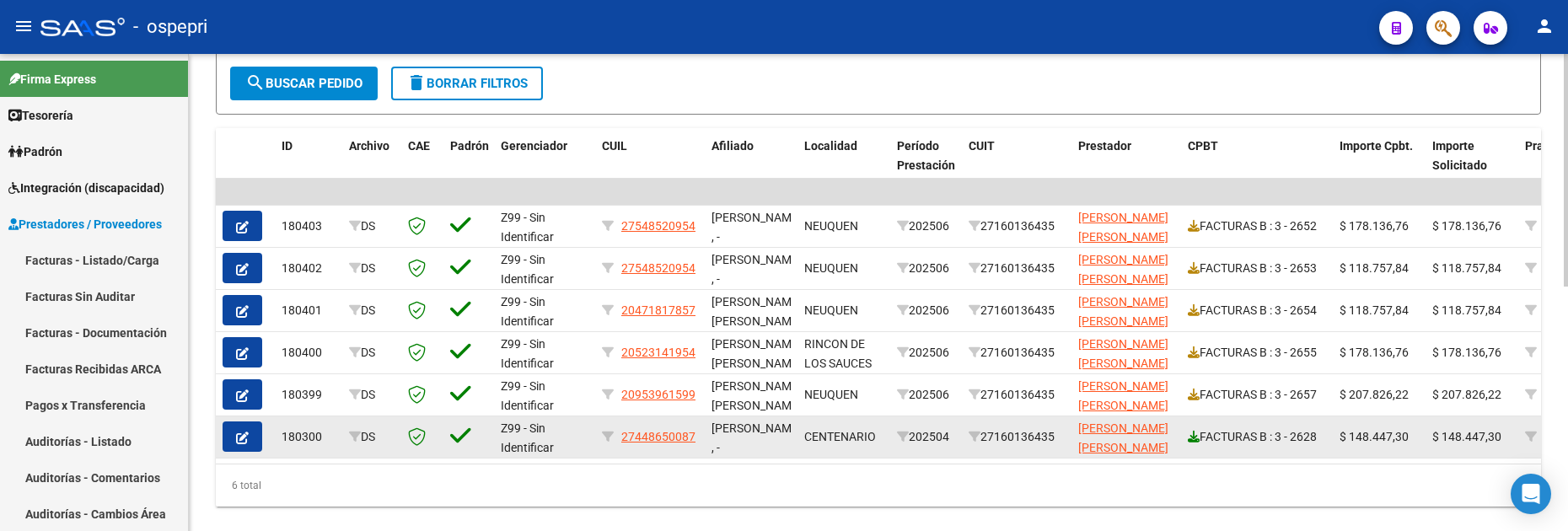
click at [1195, 376] on icon at bounding box center [1194, 436] width 12 height 12
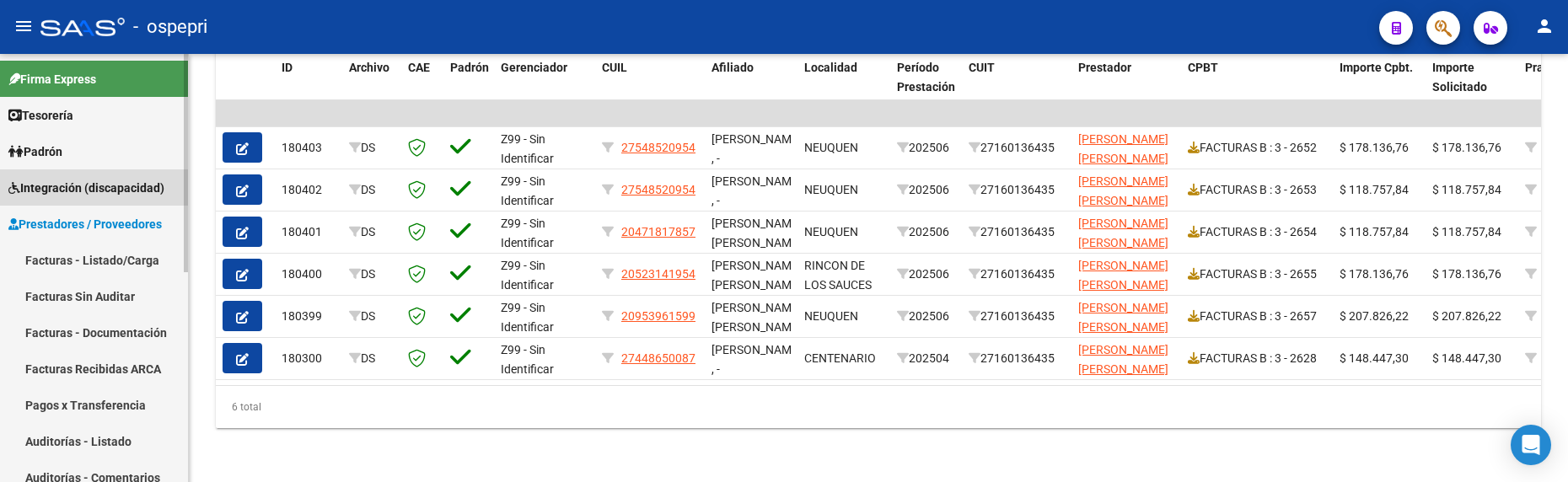
click at [68, 182] on span "Integración (discapacidad)" at bounding box center [86, 188] width 156 height 18
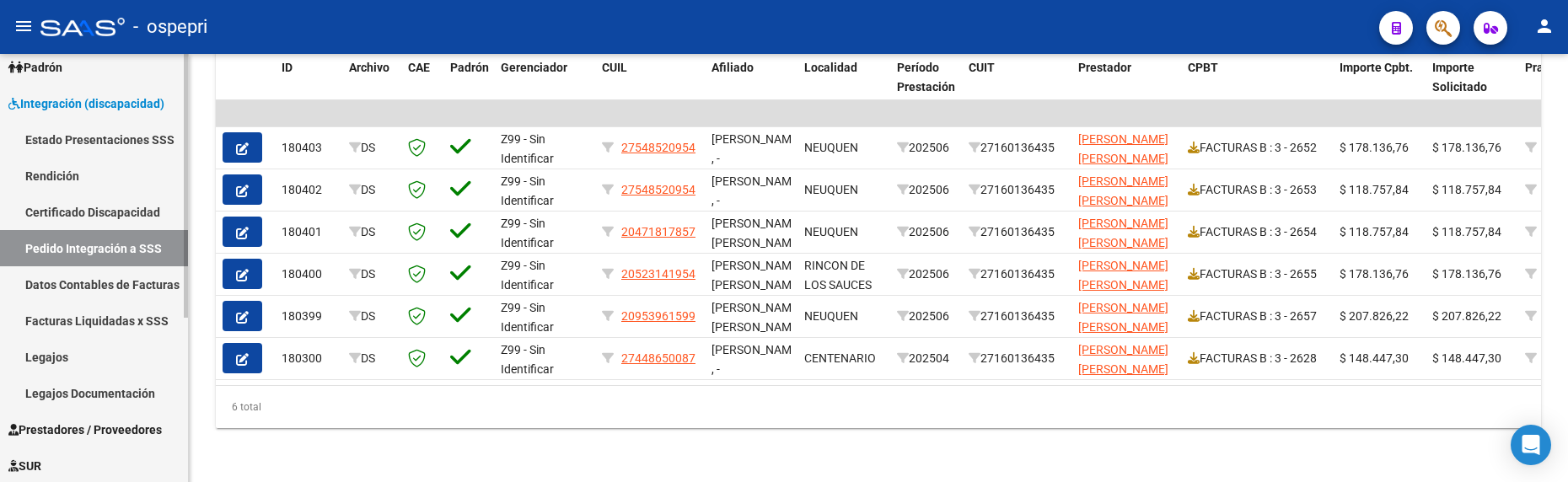
scroll to position [168, 0]
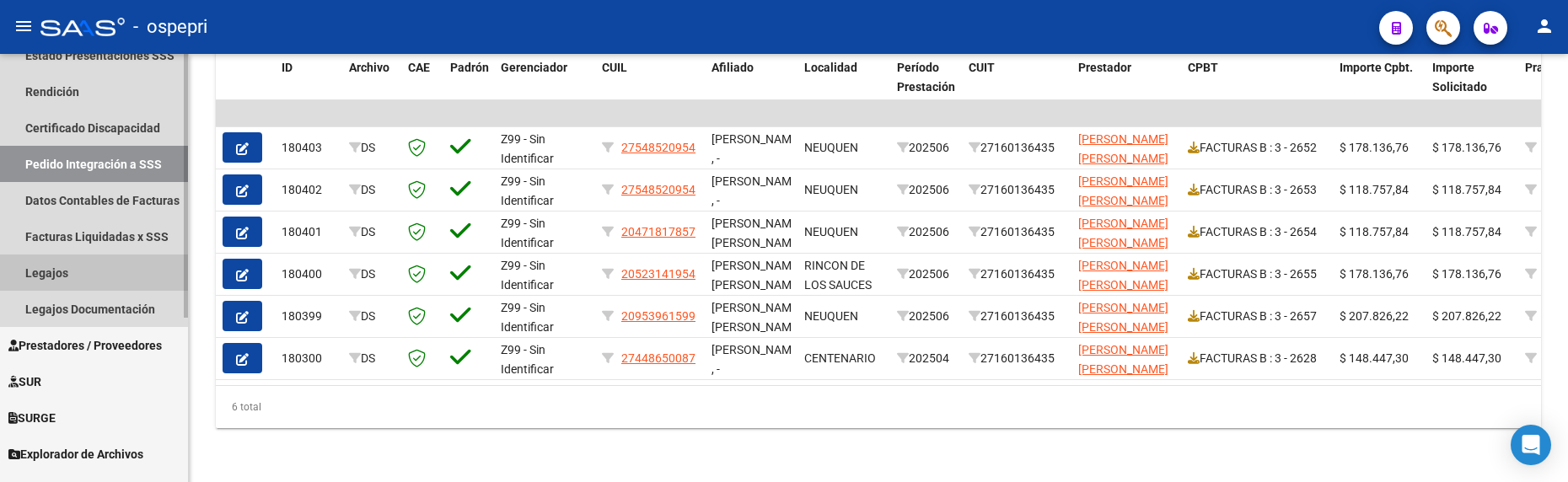
click at [55, 265] on link "Legajos" at bounding box center [94, 272] width 188 height 36
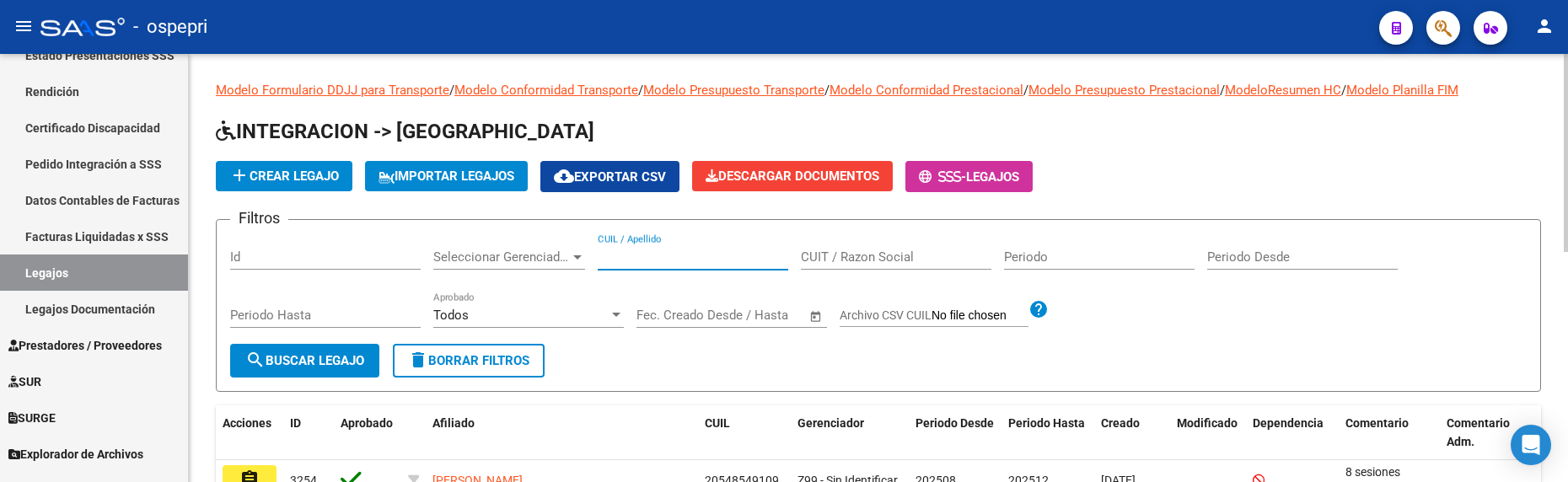
click at [676, 259] on input "CUIL / Apellido" at bounding box center [693, 257] width 191 height 15
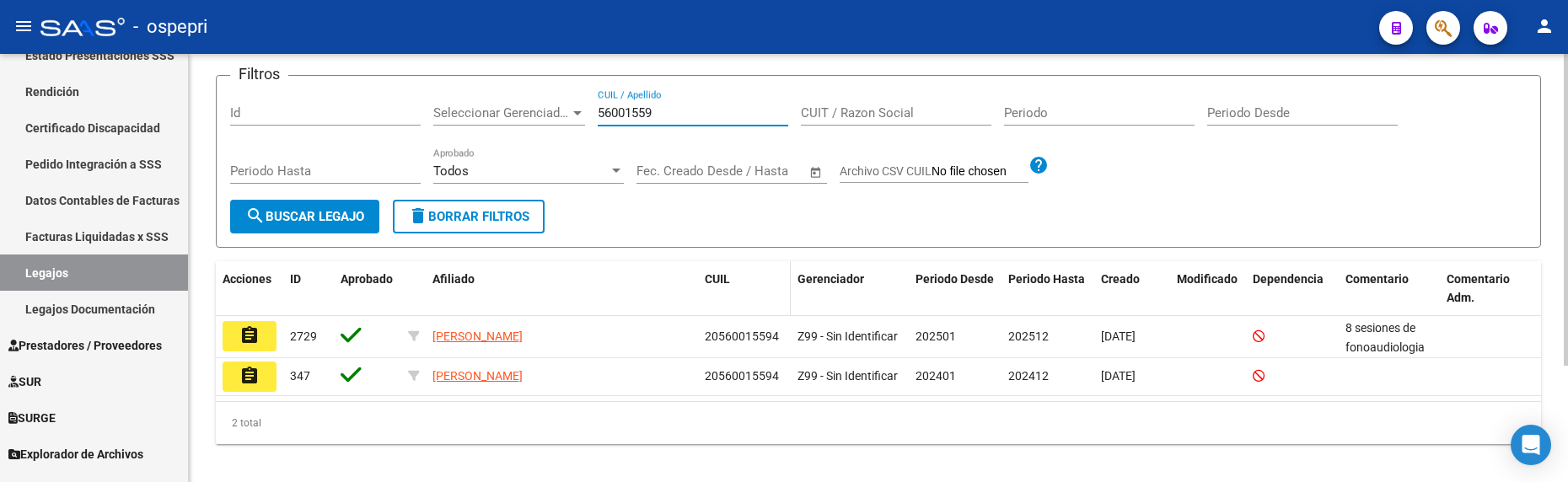
scroll to position [161, 0]
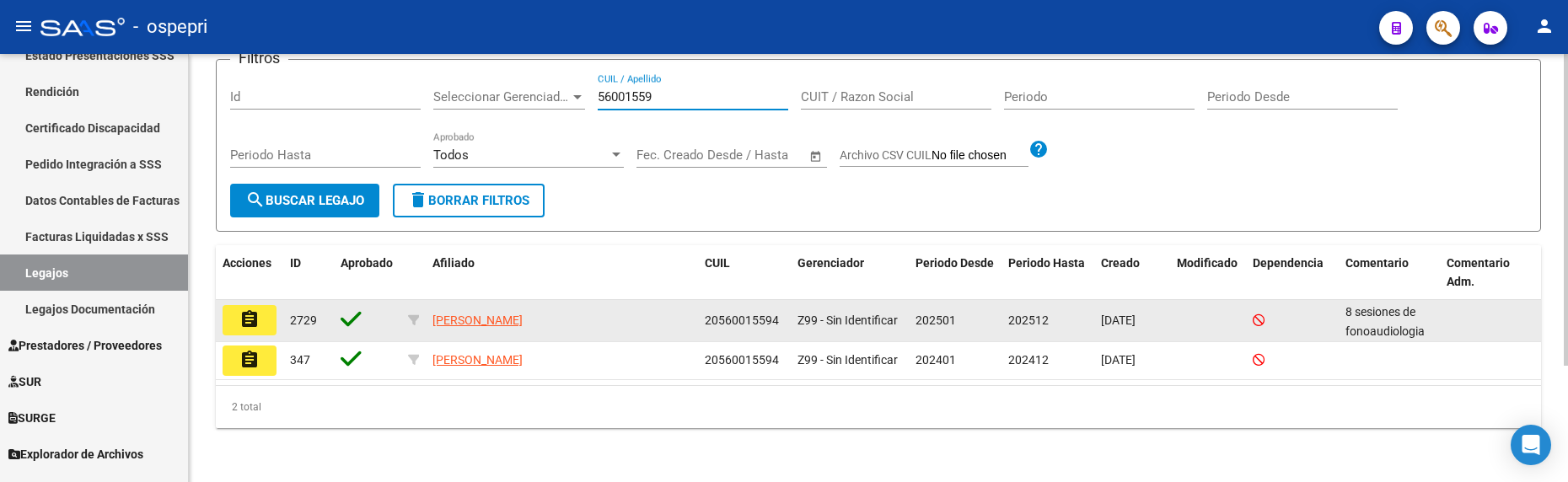
type input "56001559"
click at [251, 333] on button "assignment" at bounding box center [250, 319] width 54 height 30
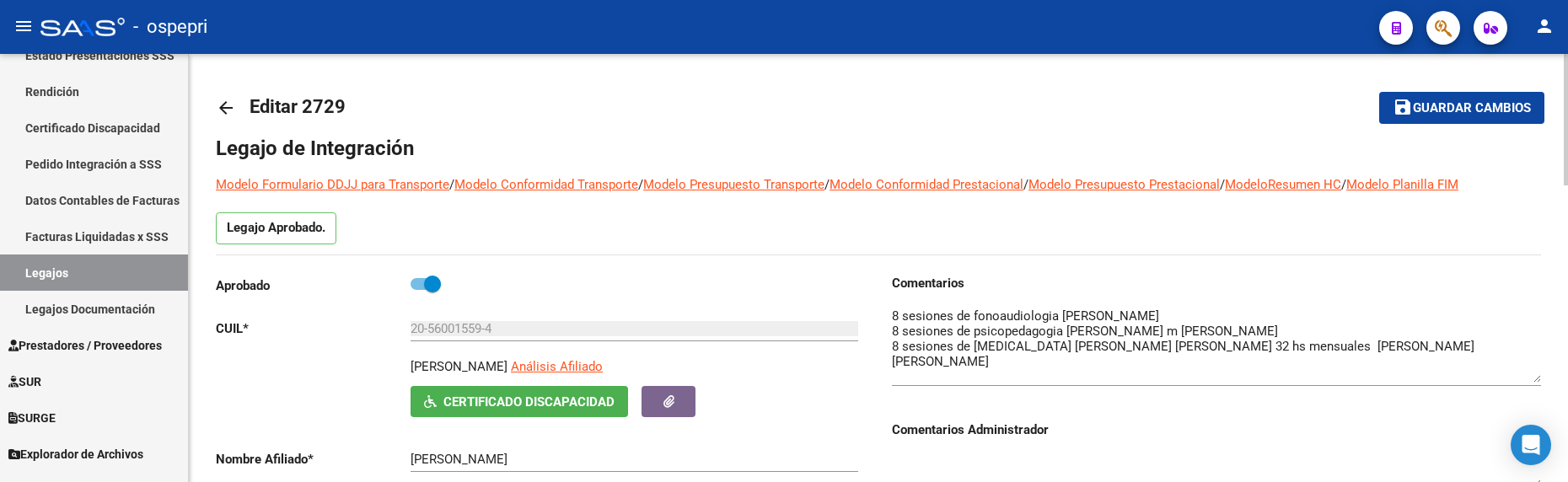
drag, startPoint x: 1538, startPoint y: 338, endPoint x: 1537, endPoint y: 380, distance: 42.0
click at [1537, 377] on textarea at bounding box center [1217, 345] width 649 height 75
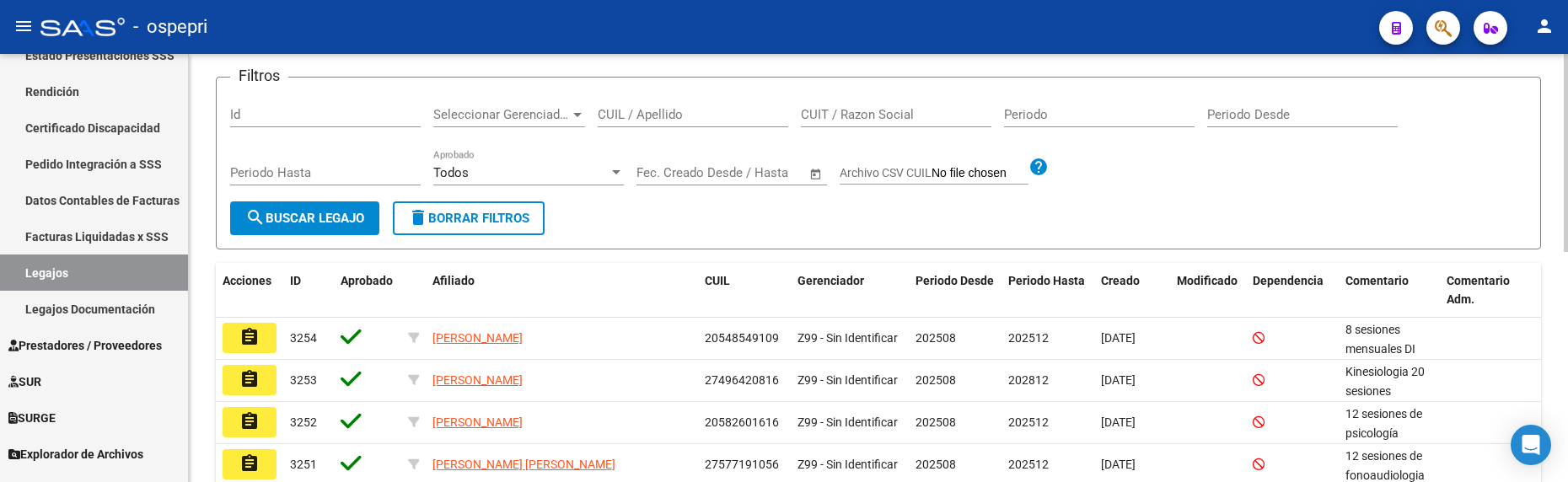
scroll to position [168, 0]
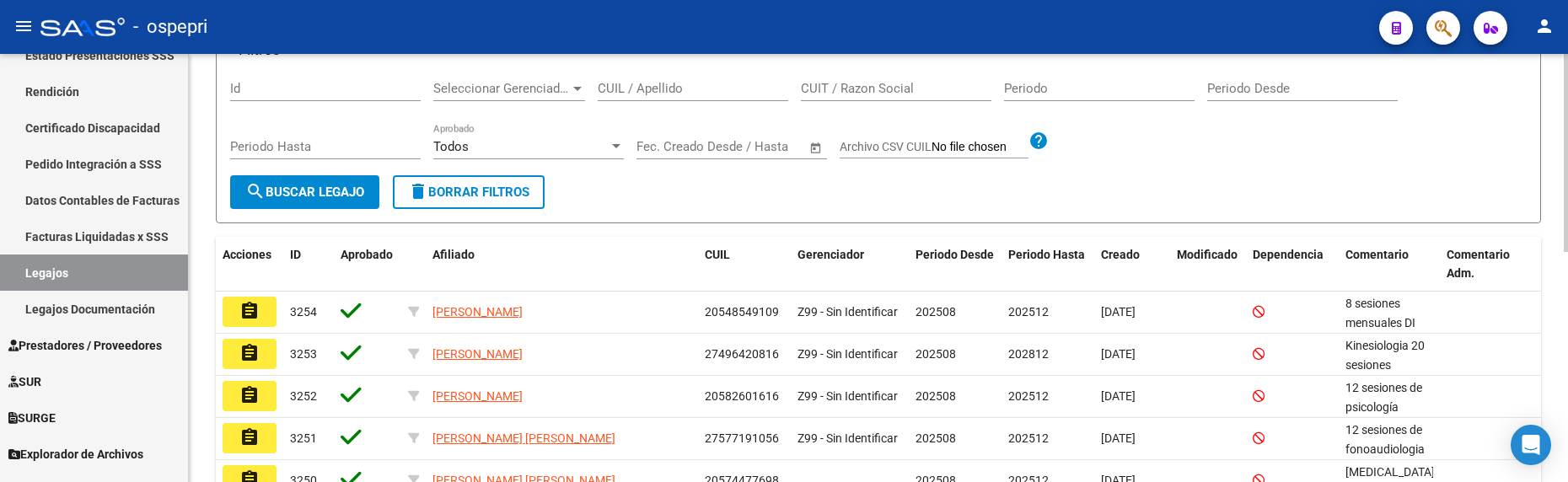
click at [625, 88] on input "CUIL / Apellido" at bounding box center [693, 89] width 191 height 15
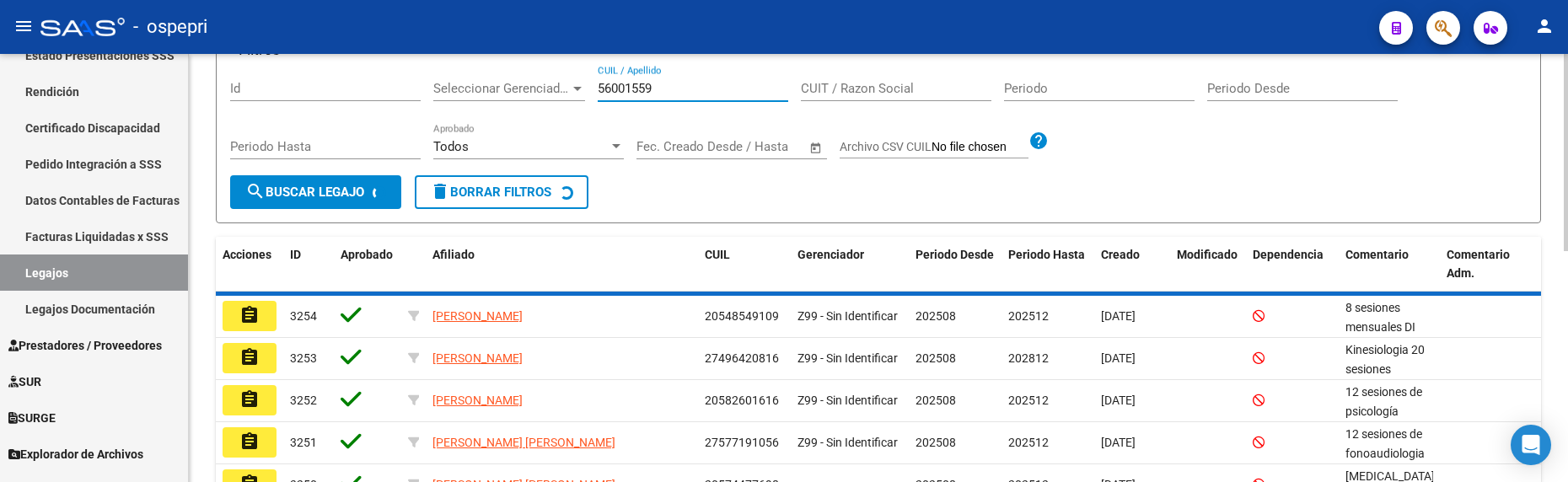
scroll to position [161, 0]
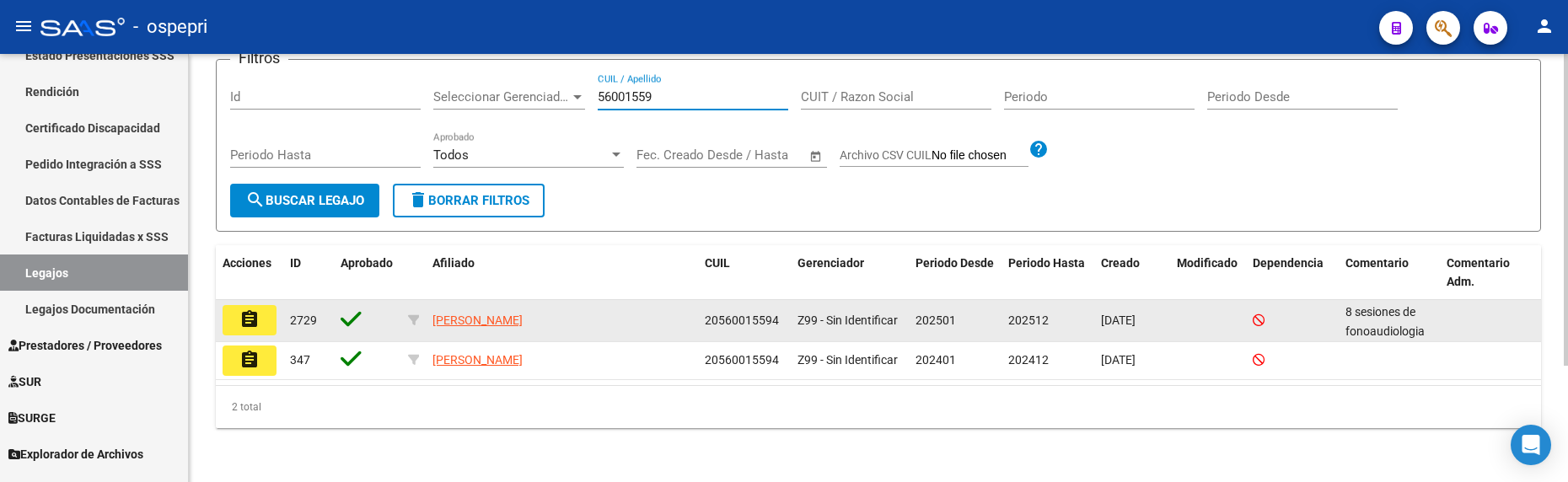
type input "56001559"
click at [248, 323] on mat-icon "assignment" at bounding box center [249, 319] width 20 height 20
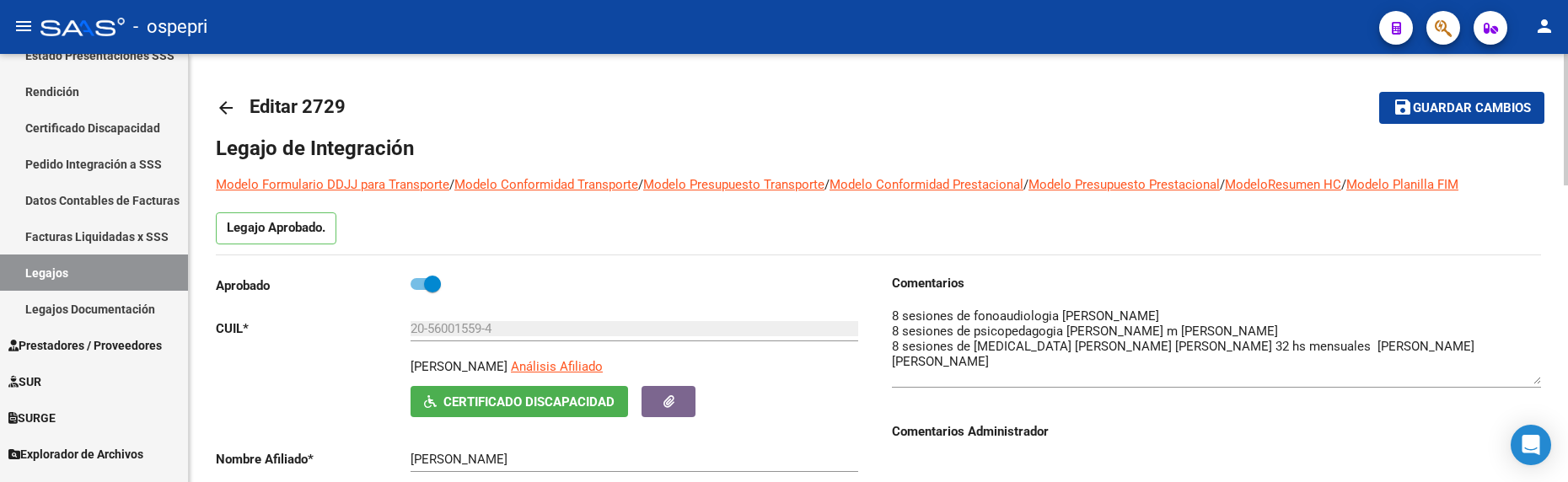
drag, startPoint x: 1536, startPoint y: 338, endPoint x: 1538, endPoint y: 382, distance: 44.0
click at [1538, 377] on textarea at bounding box center [1217, 346] width 649 height 77
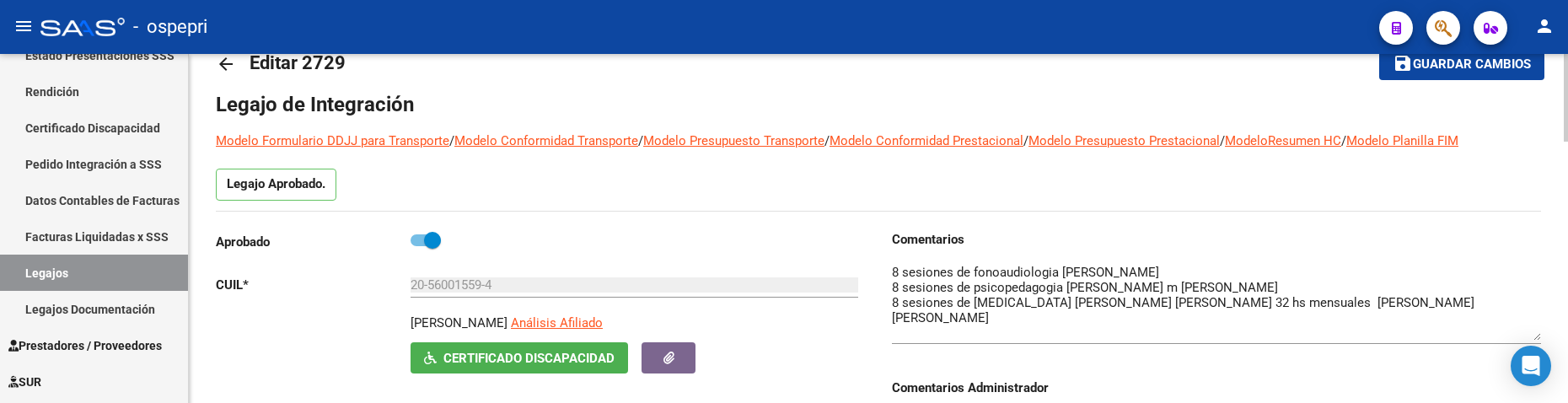
scroll to position [84, 0]
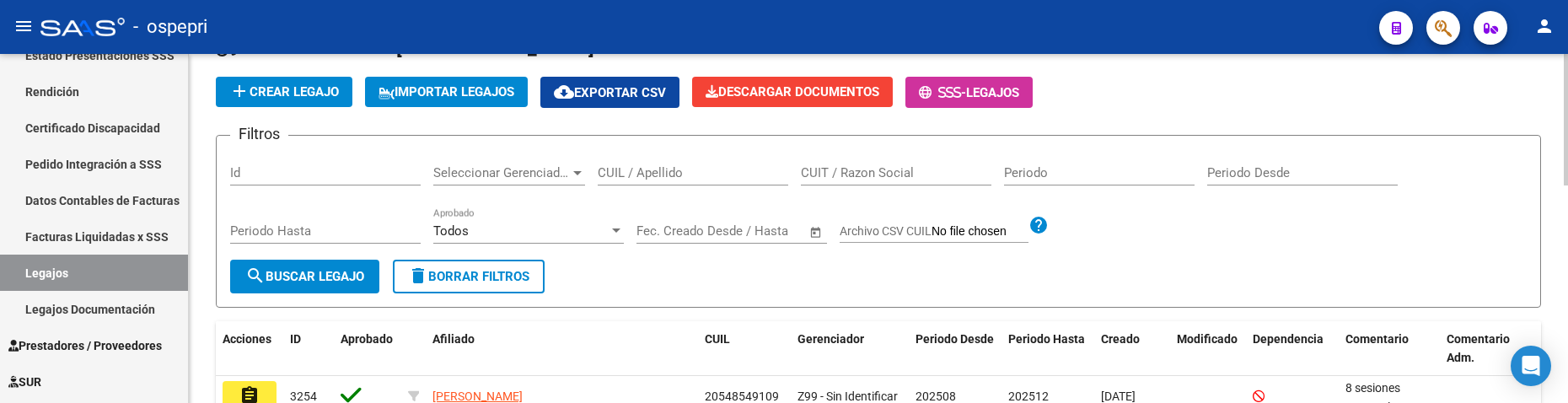
click at [626, 170] on input "CUIL / Apellido" at bounding box center [693, 173] width 191 height 16
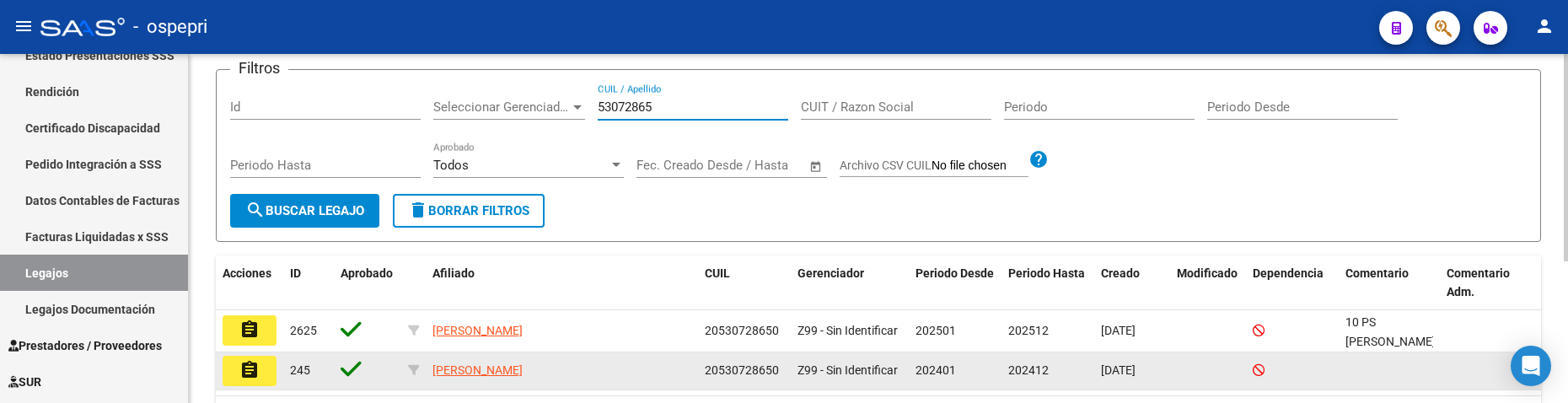
scroll to position [239, 0]
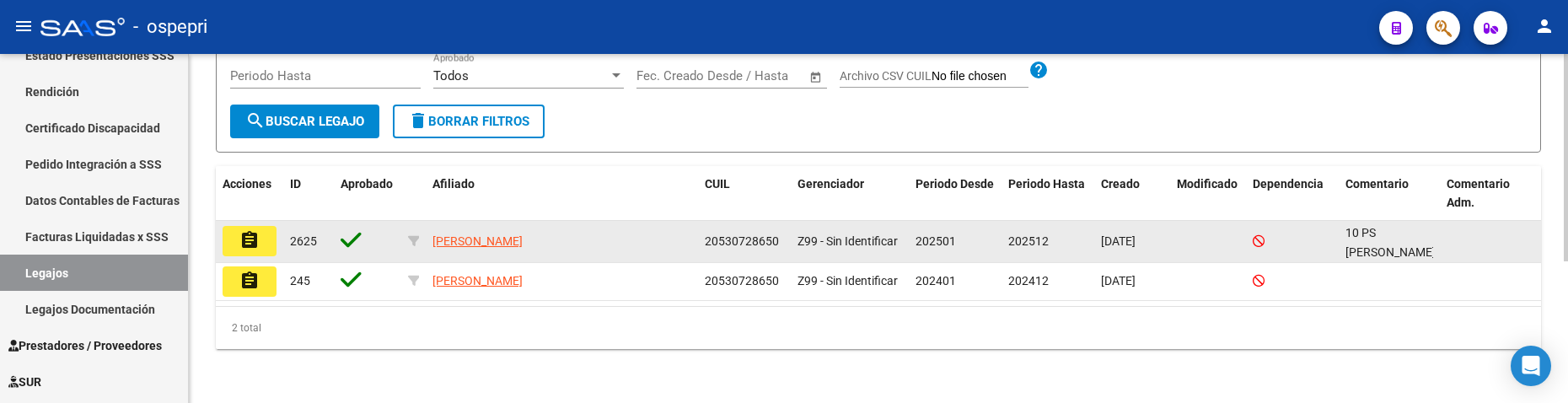
type input "53072865"
click at [254, 249] on mat-icon "assignment" at bounding box center [249, 240] width 20 height 20
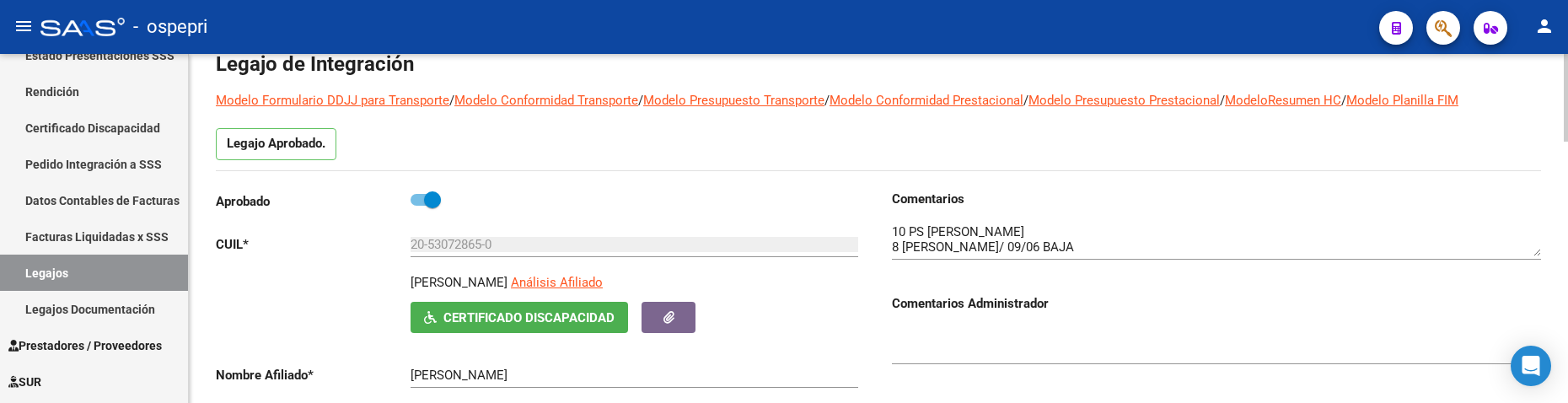
scroll to position [169, 0]
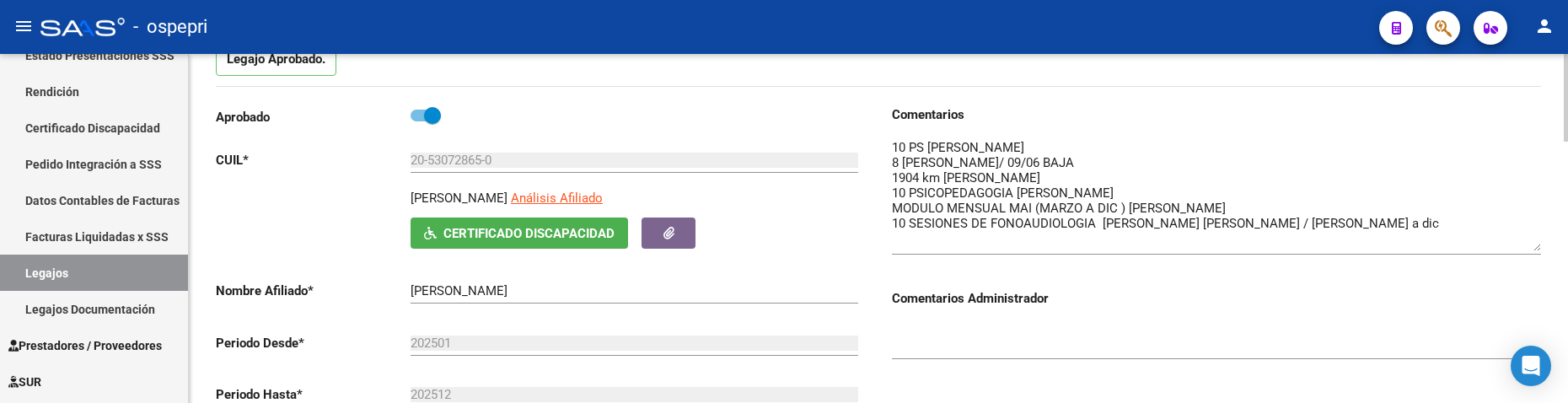
drag, startPoint x: 1538, startPoint y: 171, endPoint x: 1538, endPoint y: 247, distance: 76.0
click at [1538, 248] on textarea at bounding box center [1217, 195] width 649 height 113
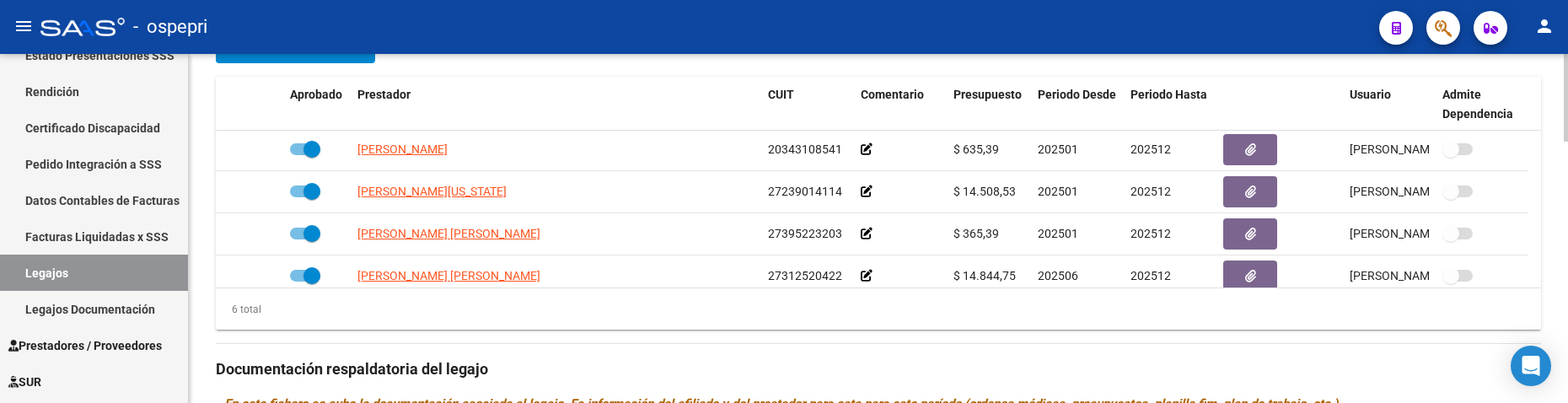
scroll to position [0, 0]
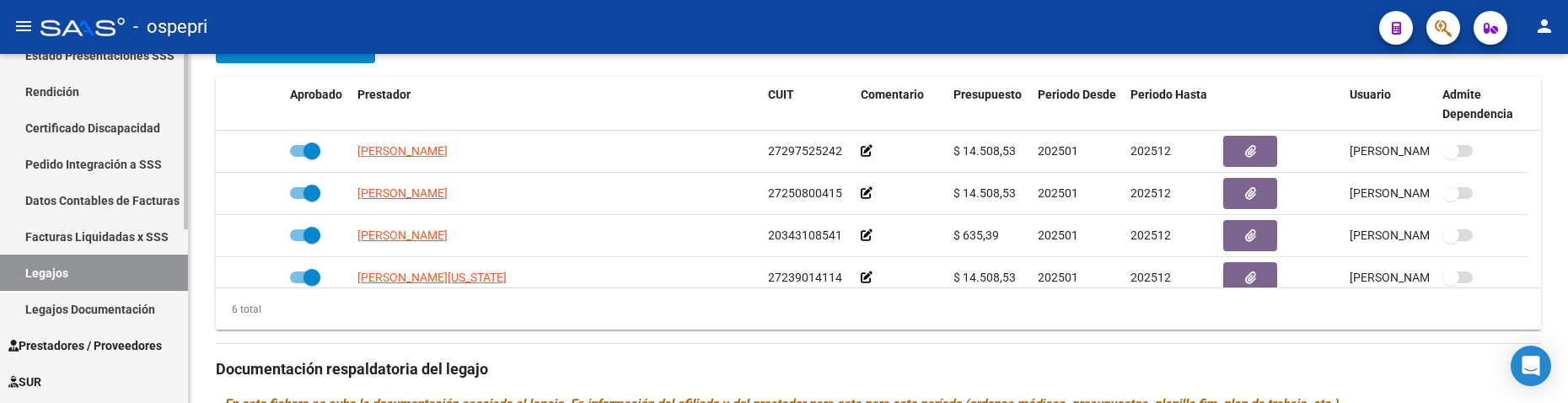
click at [117, 278] on link "Legajos" at bounding box center [94, 272] width 188 height 36
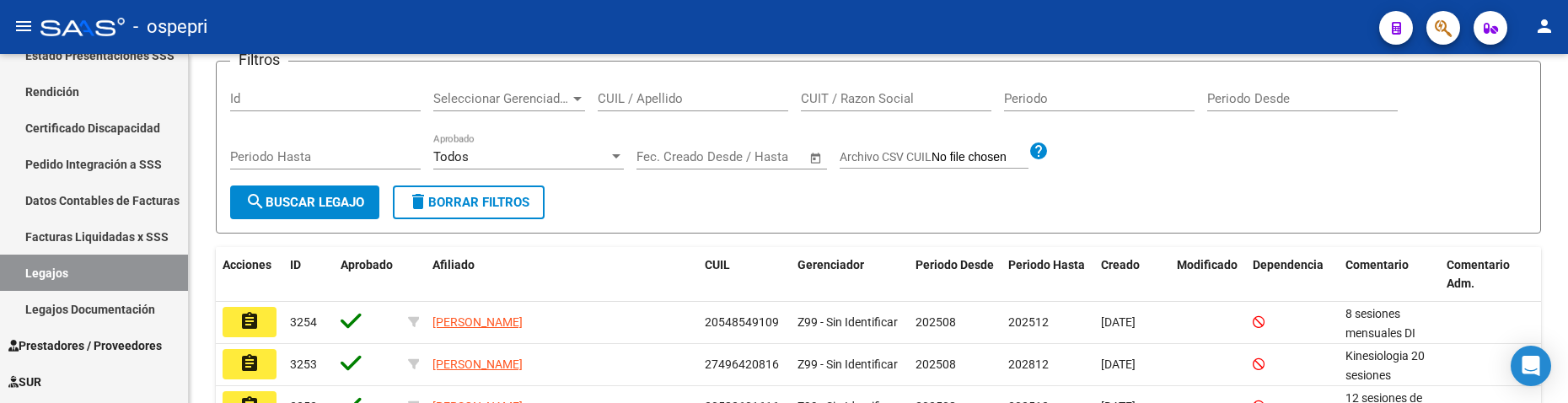
scroll to position [577, 0]
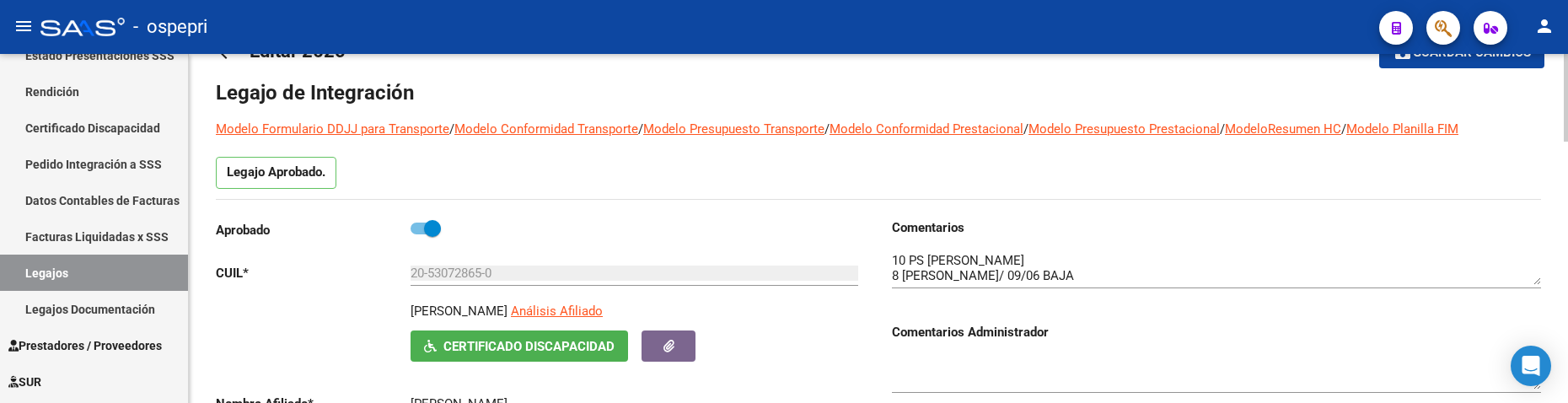
scroll to position [169, 0]
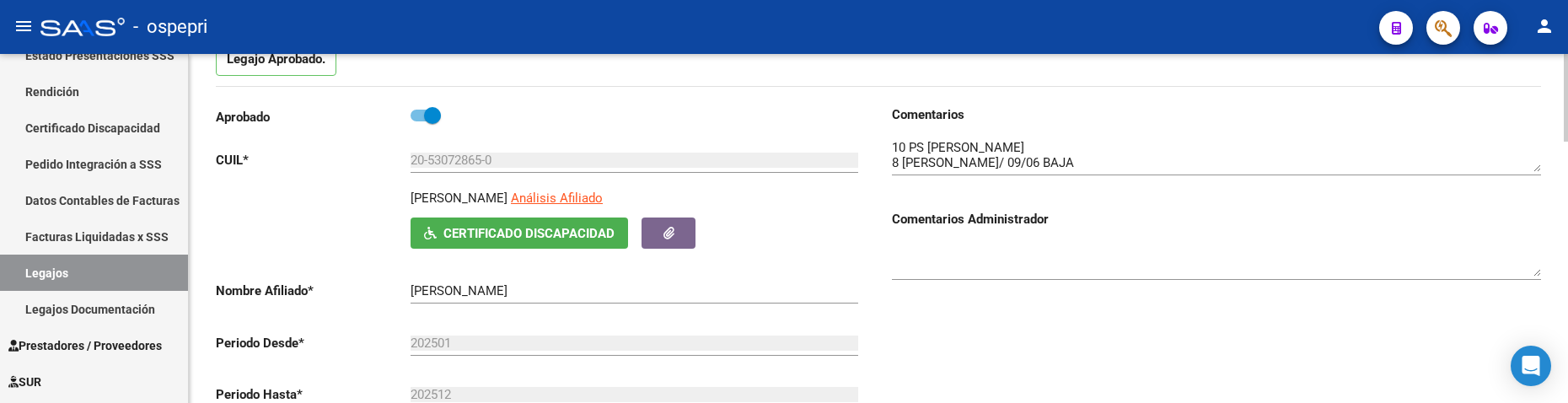
click at [1078, 311] on div "Comentarios Comentarios Administrador" at bounding box center [1210, 296] width 663 height 382
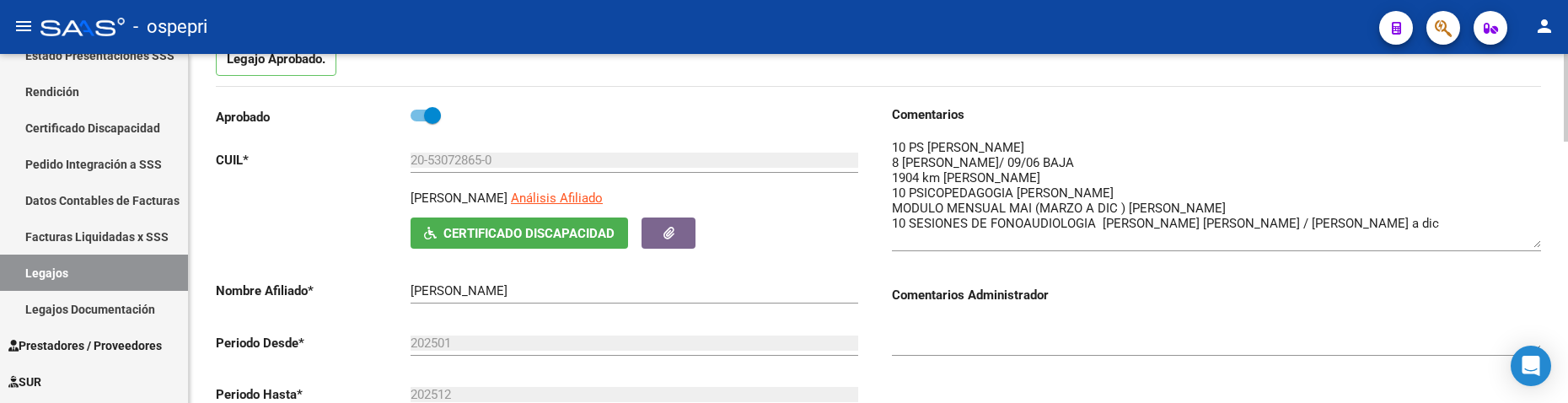
drag, startPoint x: 1535, startPoint y: 168, endPoint x: 1538, endPoint y: 244, distance: 76.1
click at [1538, 244] on textarea at bounding box center [1217, 193] width 649 height 109
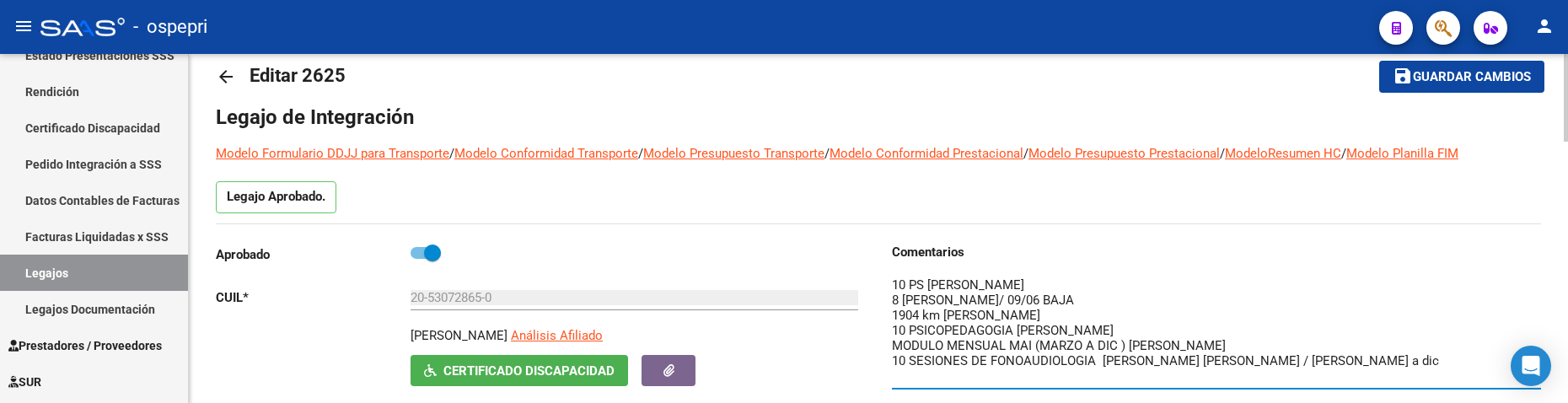
scroll to position [0, 0]
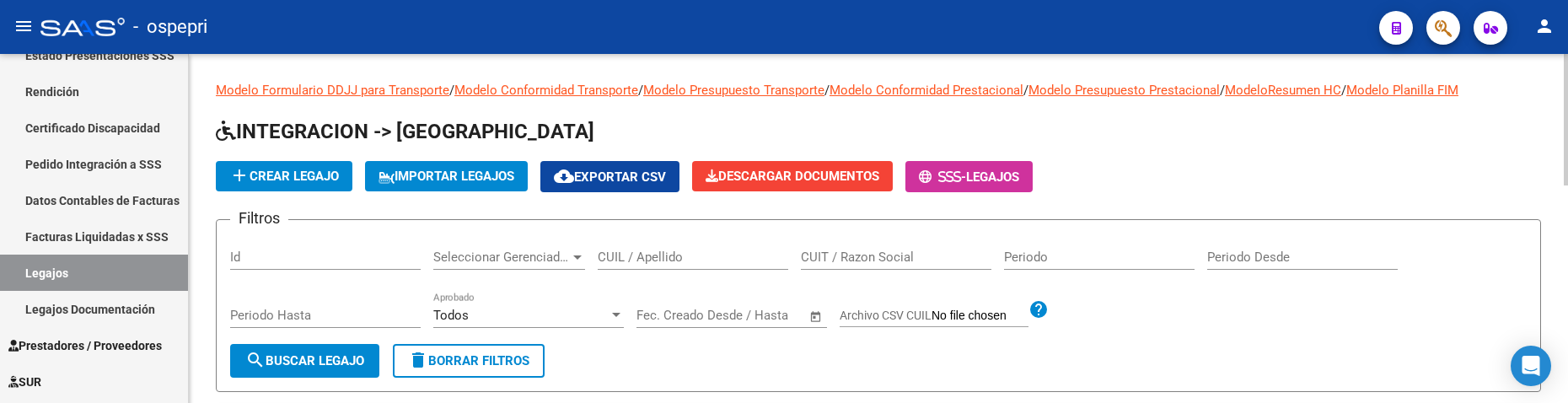
click at [687, 264] on input "CUIL / Apellido" at bounding box center [693, 258] width 191 height 16
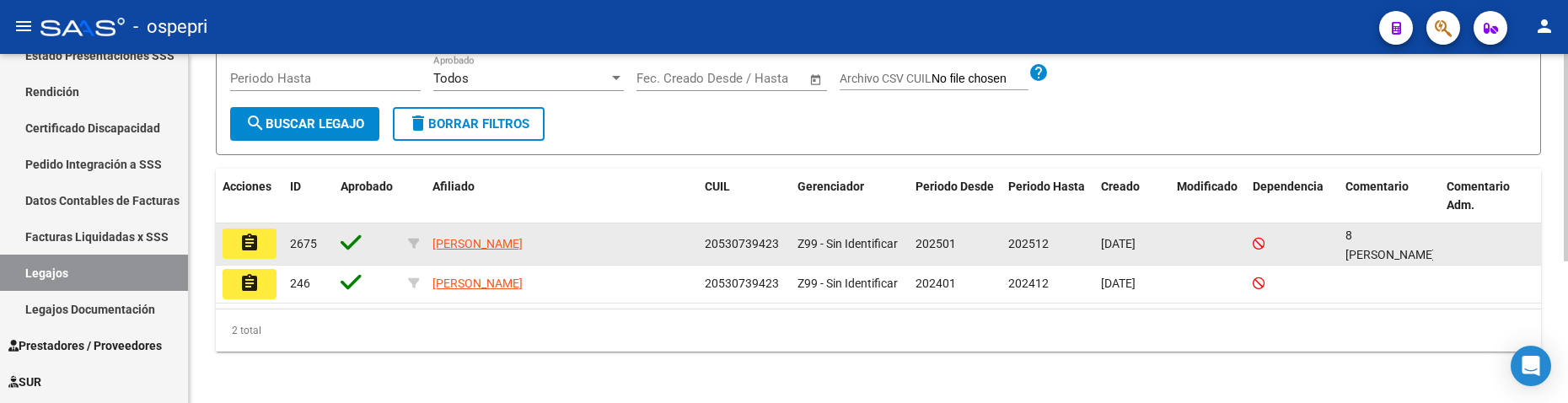
scroll to position [239, 0]
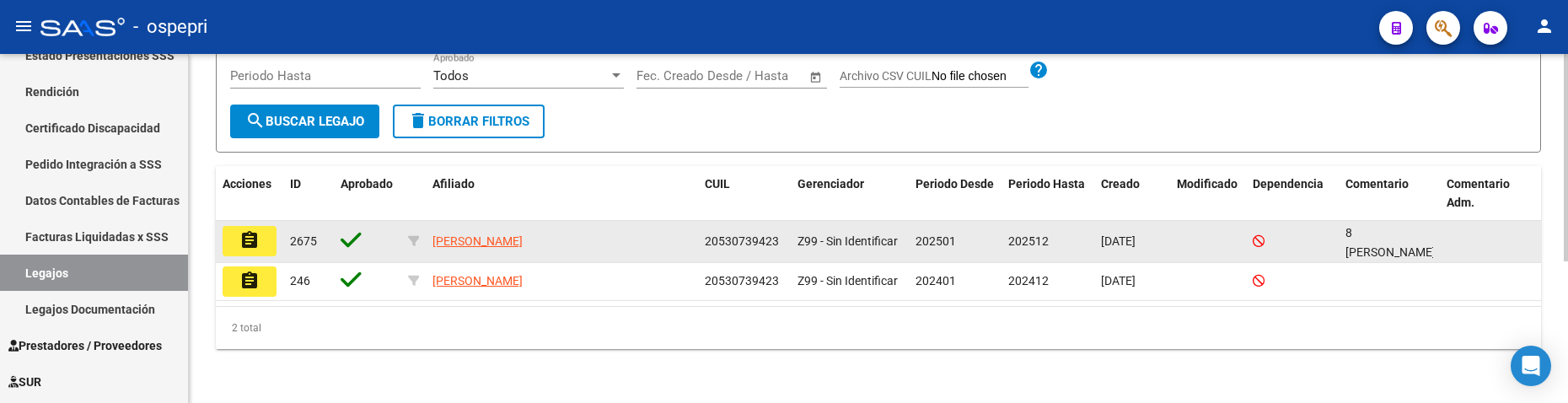
type input "53073942"
click at [256, 243] on mat-icon "assignment" at bounding box center [249, 240] width 20 height 20
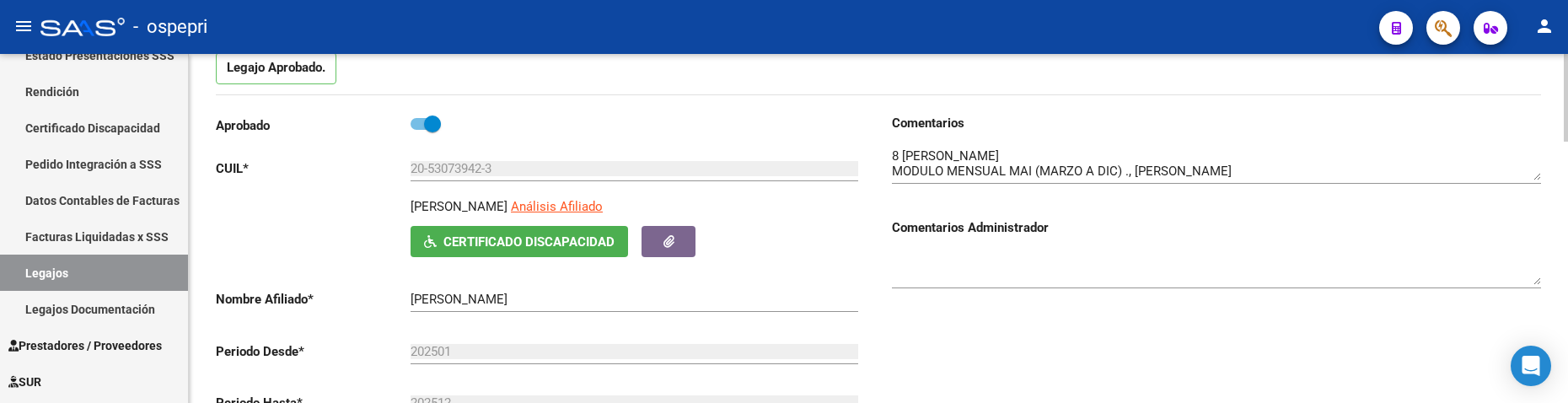
scroll to position [169, 0]
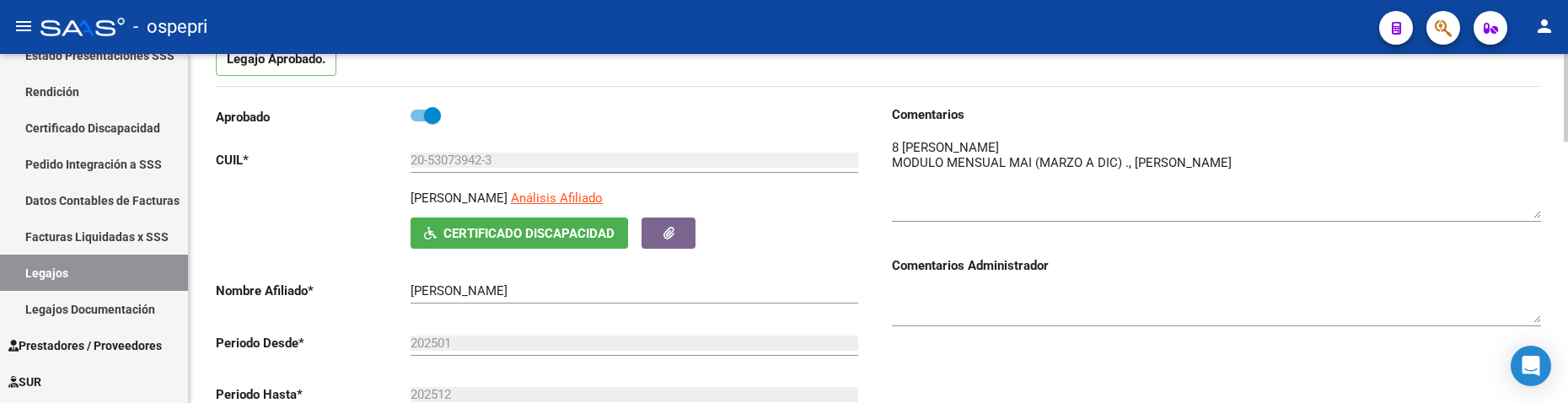
drag, startPoint x: 1532, startPoint y: 166, endPoint x: 1534, endPoint y: 212, distance: 46.0
click at [1534, 212] on textarea at bounding box center [1217, 178] width 649 height 80
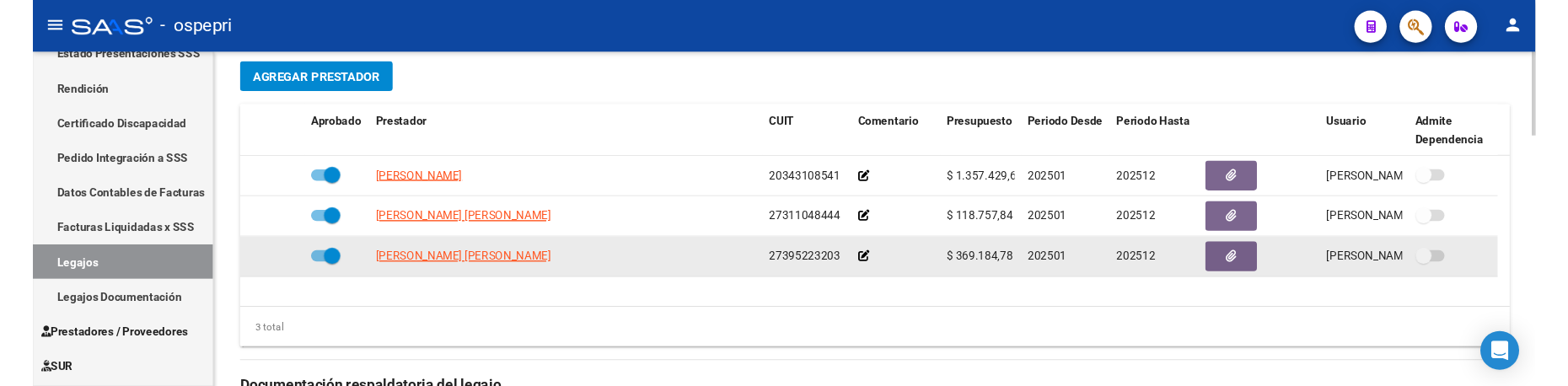
scroll to position [674, 0]
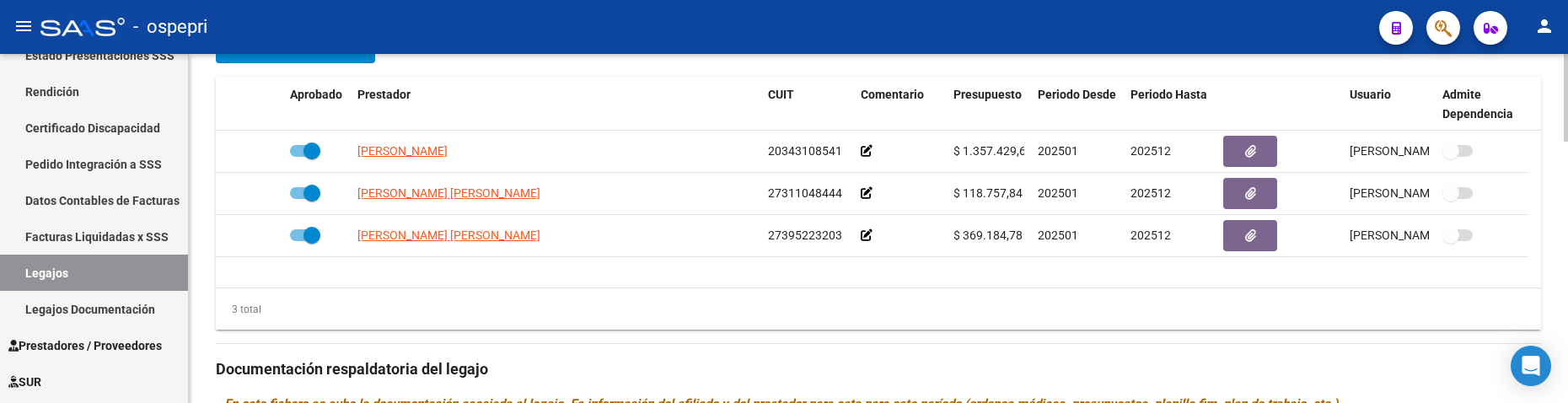
click at [931, 298] on div "3 total" at bounding box center [879, 310] width 1326 height 43
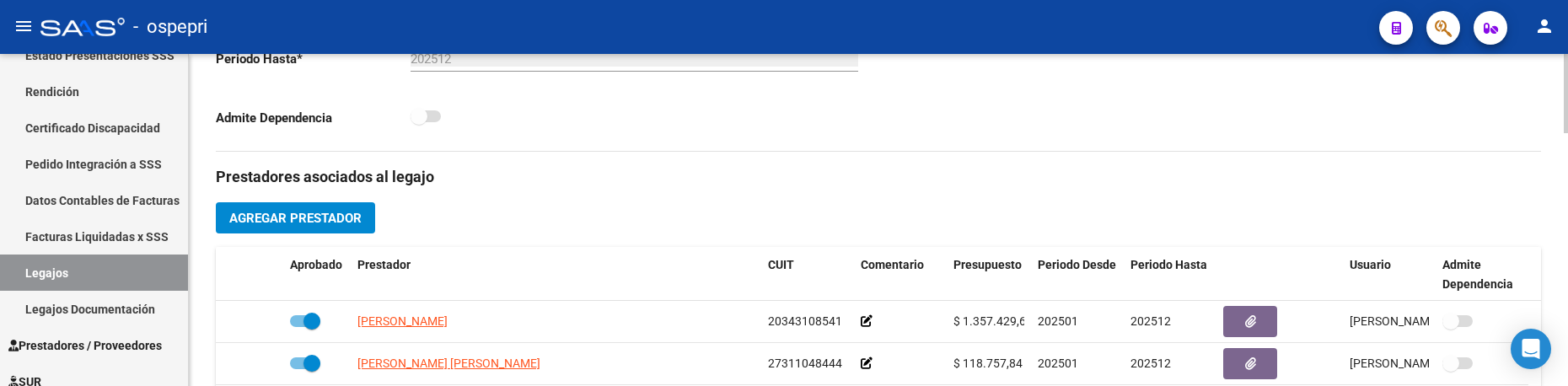
scroll to position [521, 0]
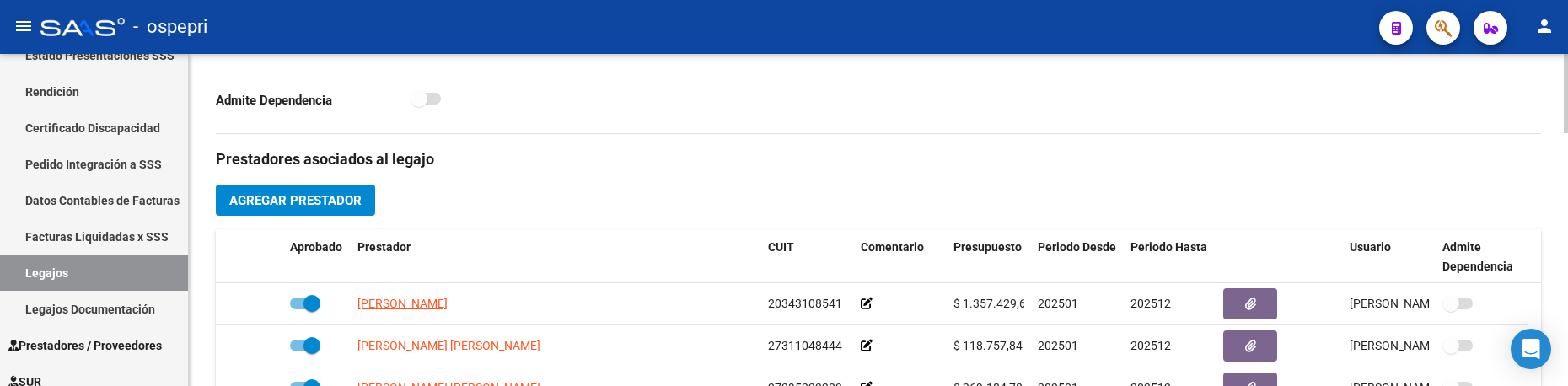
click at [1565, 217] on div at bounding box center [1566, 218] width 4 height 79
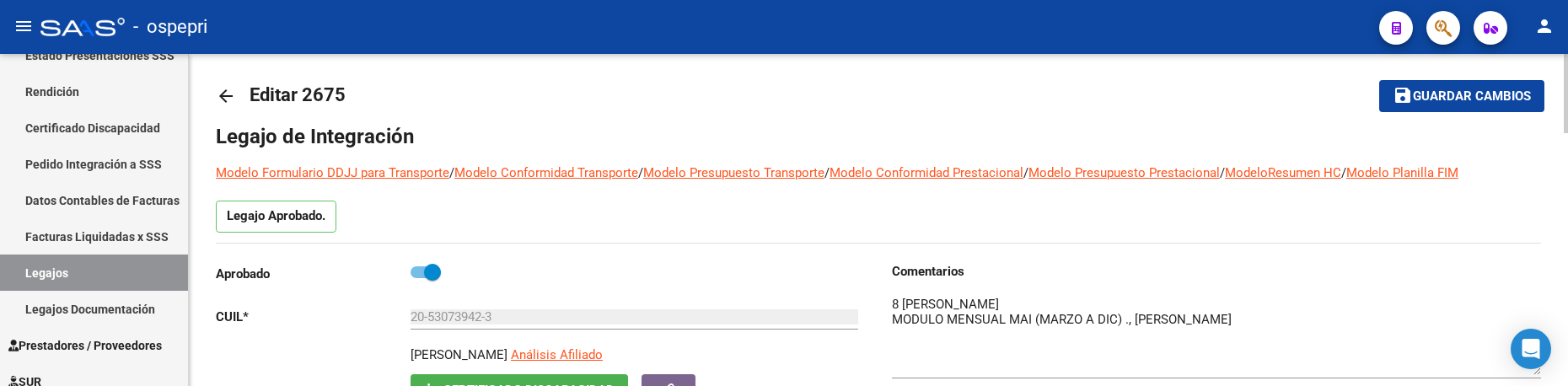
scroll to position [0, 0]
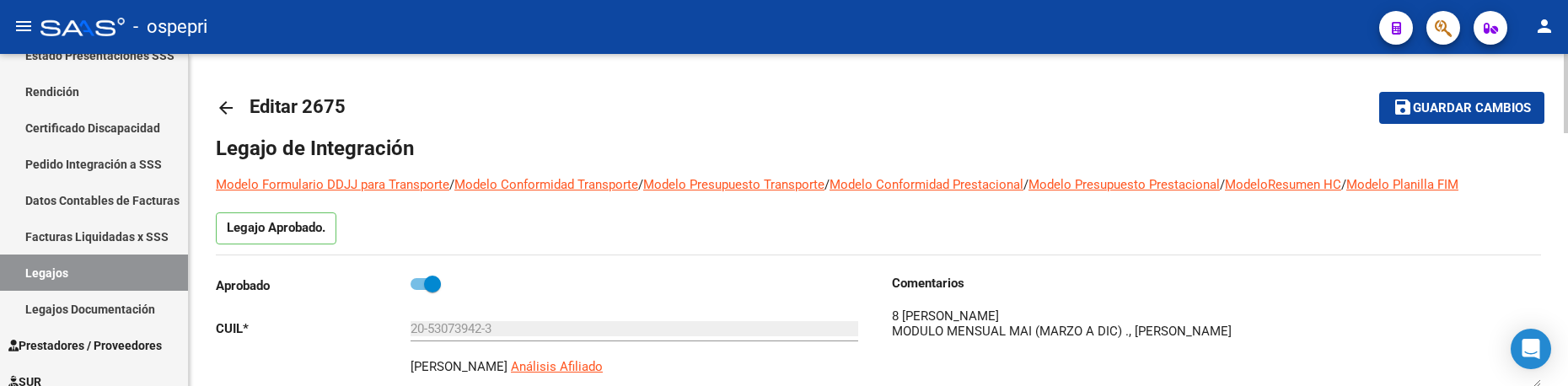
click at [1565, 88] on div at bounding box center [1566, 94] width 4 height 79
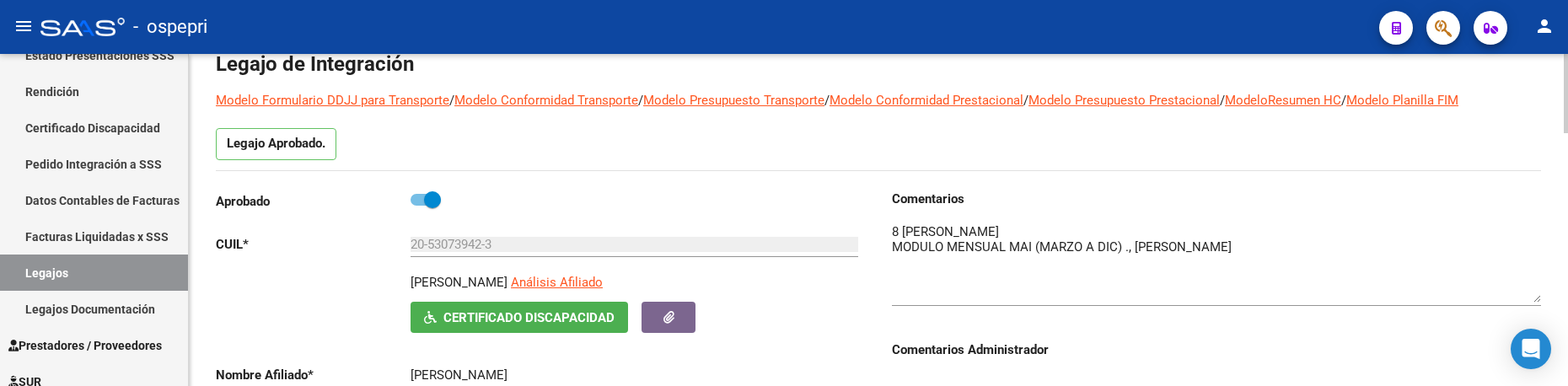
scroll to position [168, 0]
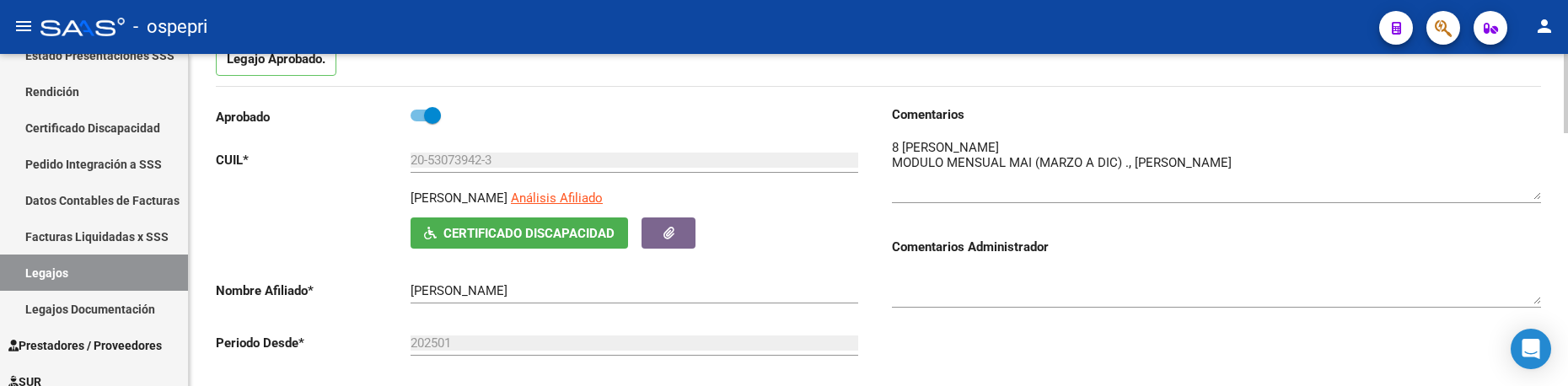
drag, startPoint x: 1537, startPoint y: 216, endPoint x: 1537, endPoint y: 197, distance: 19.0
click at [1537, 197] on textarea at bounding box center [1217, 169] width 649 height 62
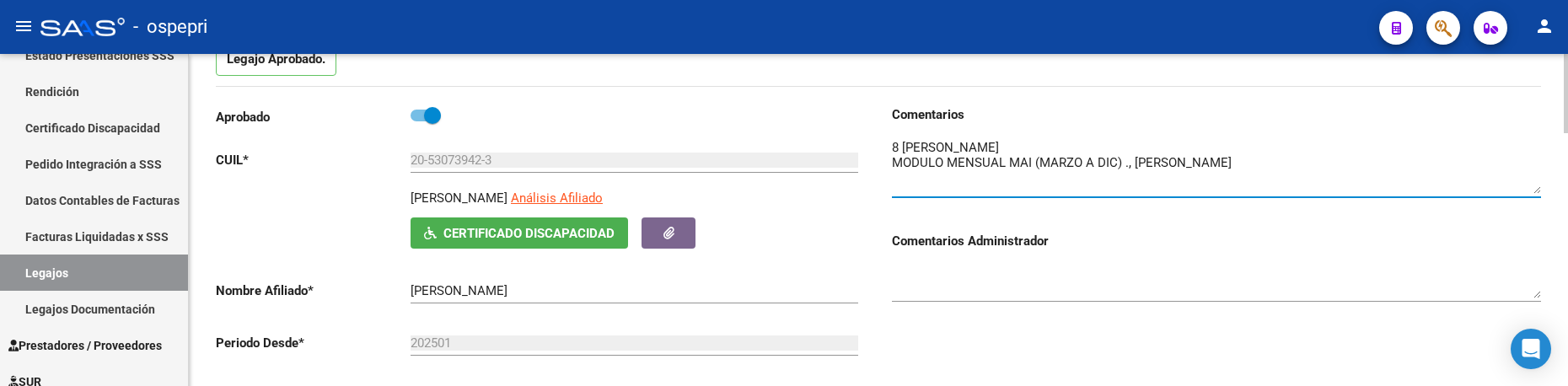
click at [1534, 192] on textarea at bounding box center [1217, 165] width 649 height 55
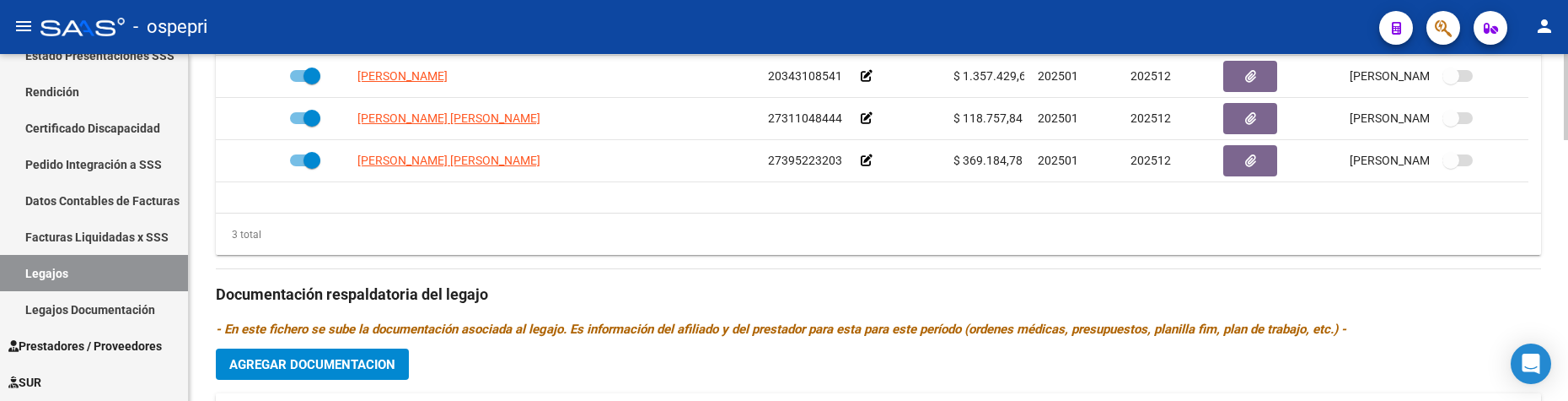
scroll to position [747, 0]
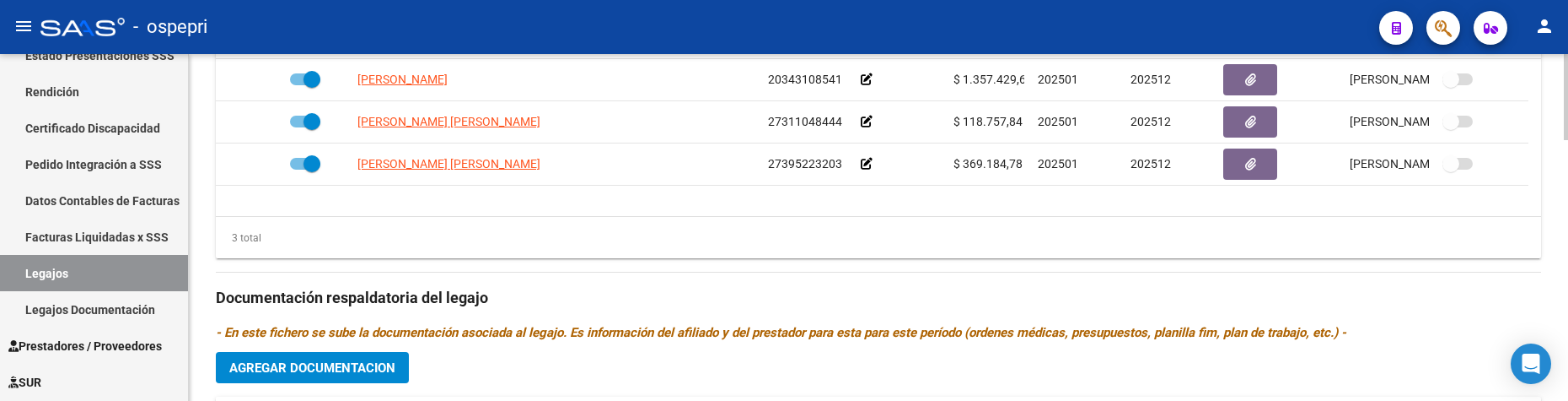
click at [1568, 285] on html "menu - ospepri person Firma Express Tesorería Extractos Procesados (csv) Extrac…" at bounding box center [784, 200] width 1568 height 401
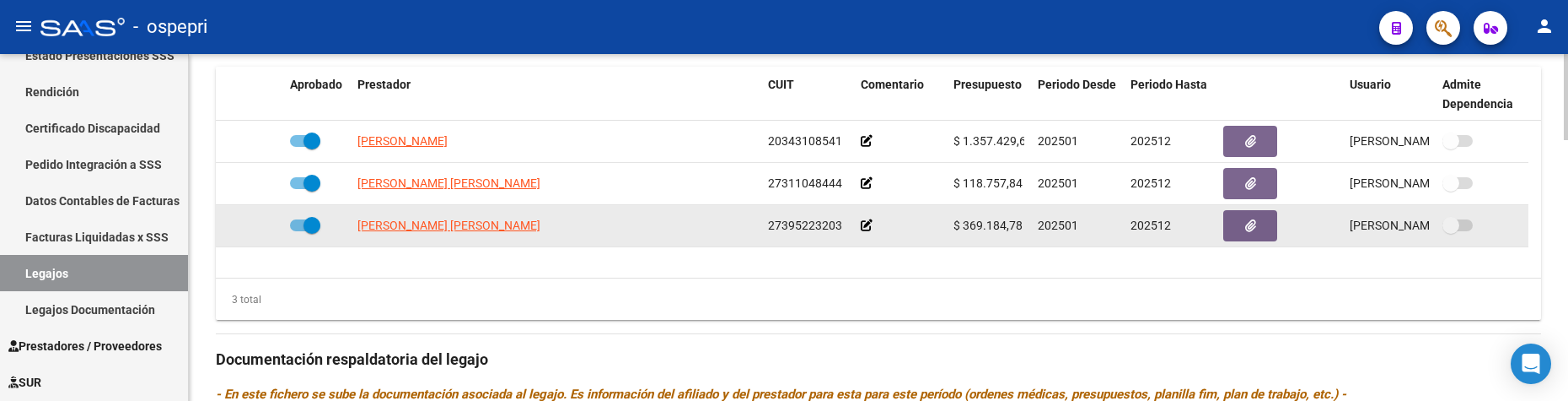
scroll to position [663, 0]
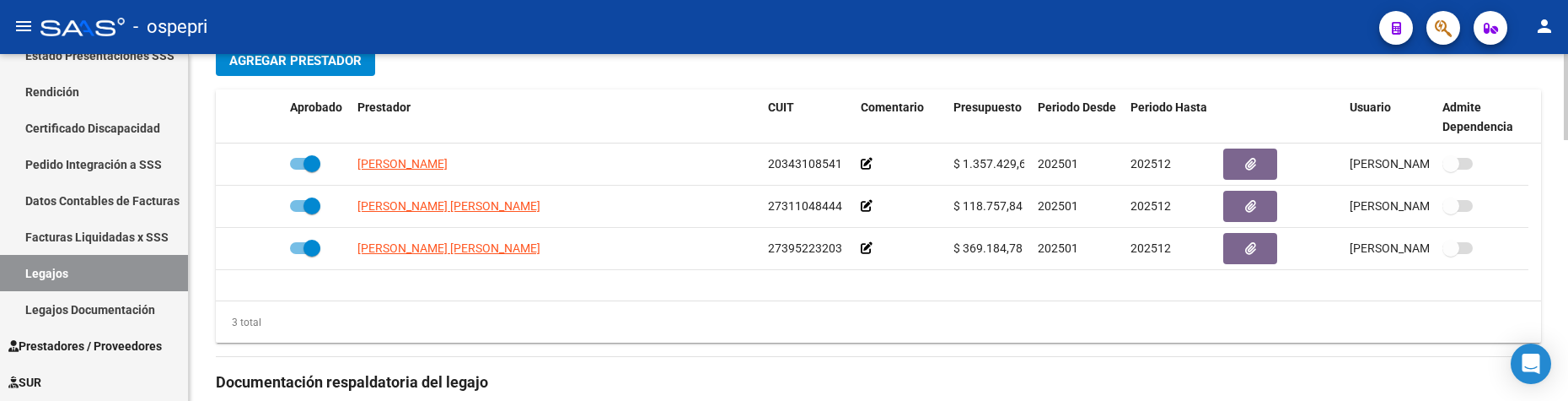
click at [707, 337] on div "3 total" at bounding box center [879, 323] width 1326 height 43
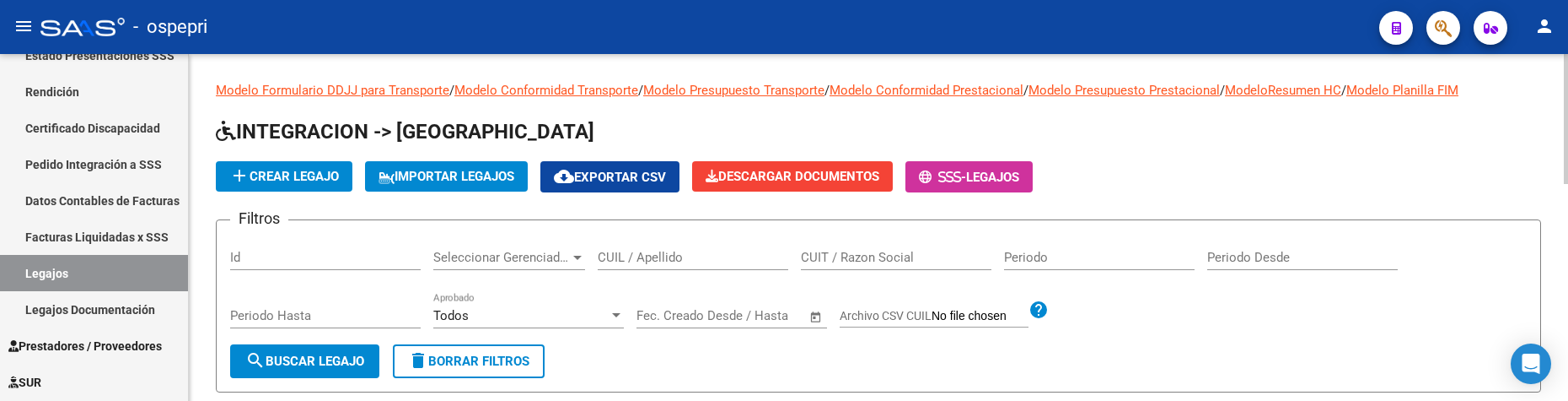
click at [686, 259] on input "CUIL / Apellido" at bounding box center [693, 258] width 191 height 15
click at [1282, 167] on div "add Crear Legajo IMPORTAR LEGAJOS cloud_download Exportar CSV Descargar Documen…" at bounding box center [879, 176] width 1326 height 31
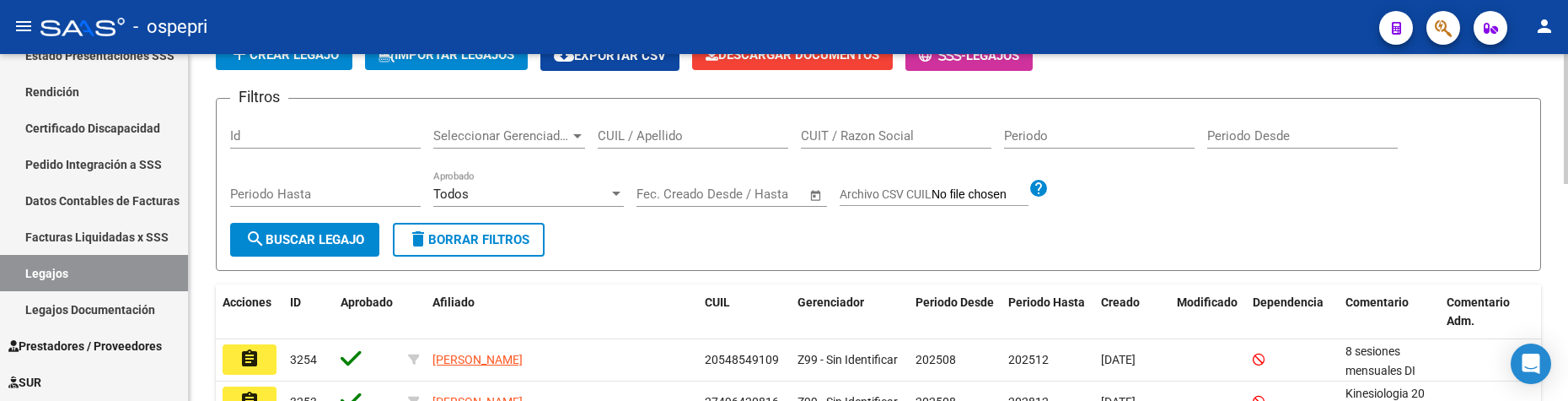
scroll to position [84, 0]
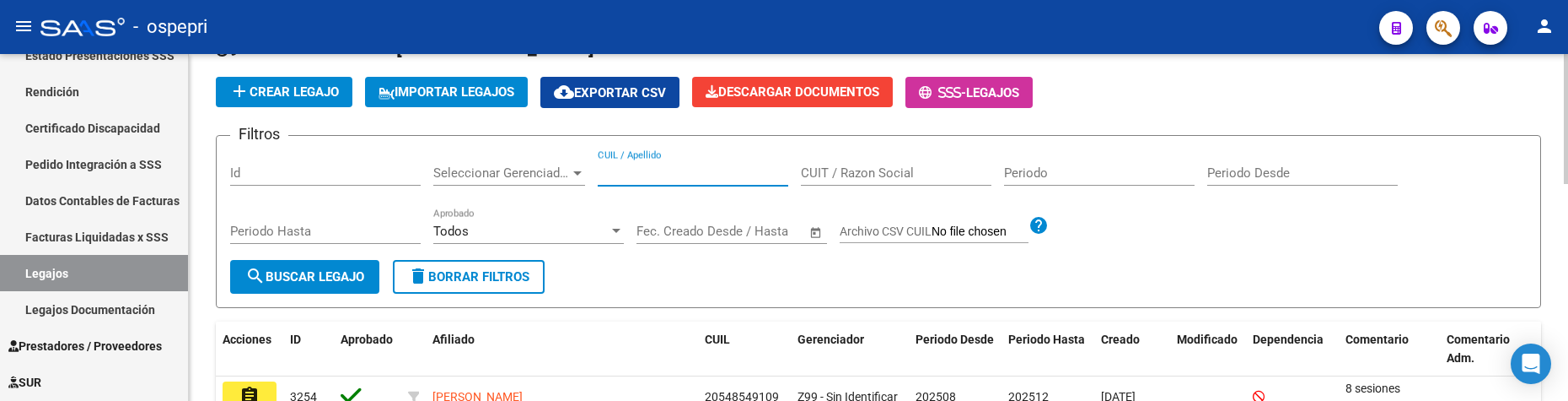
click at [622, 177] on input "CUIL / Apellido" at bounding box center [693, 173] width 191 height 15
type input "53073942"
click at [305, 281] on span "search Buscar Legajo" at bounding box center [305, 277] width 119 height 15
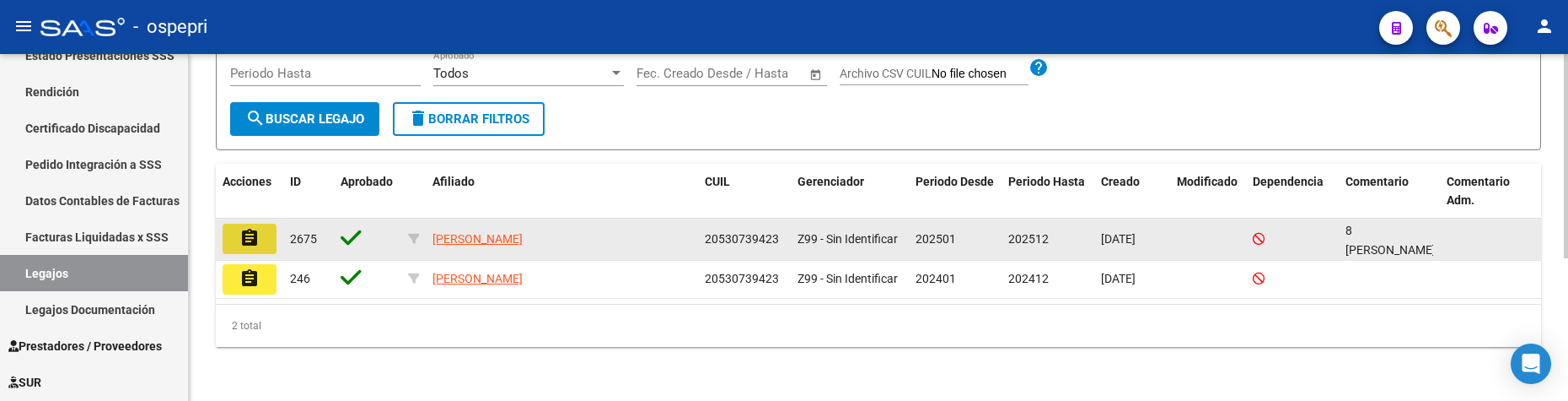
click at [245, 237] on mat-icon "assignment" at bounding box center [249, 237] width 20 height 20
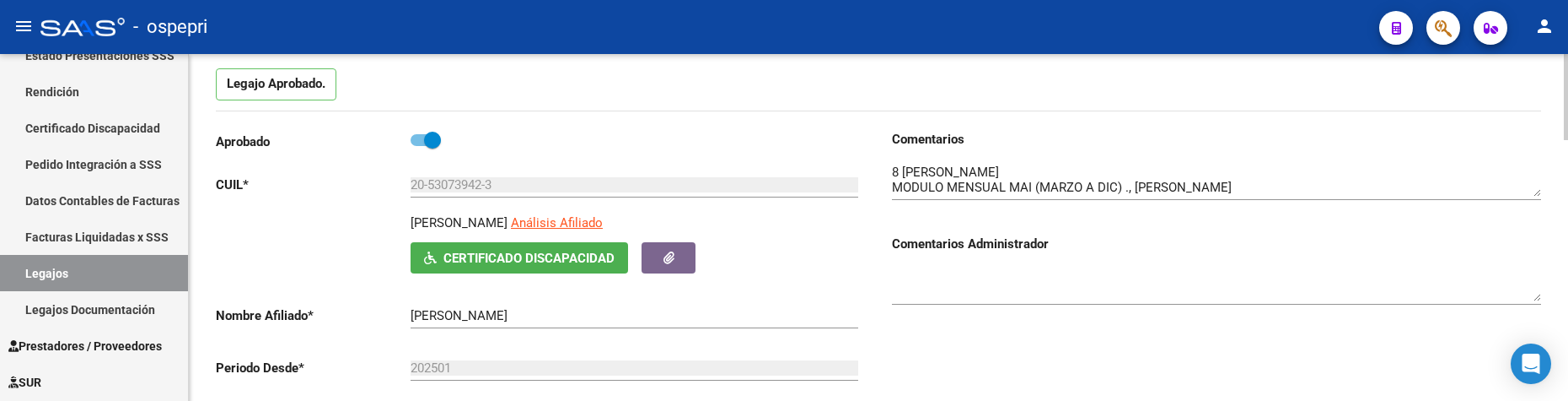
scroll to position [169, 0]
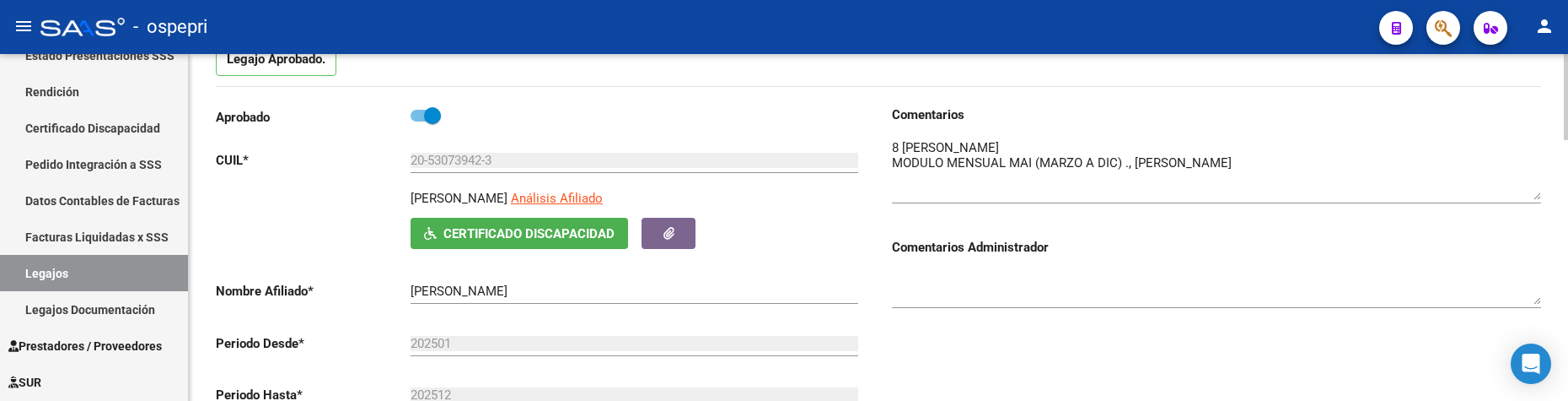
drag, startPoint x: 1536, startPoint y: 169, endPoint x: 1535, endPoint y: 197, distance: 28.0
click at [1535, 197] on textarea at bounding box center [1217, 170] width 649 height 62
click at [1567, 142] on div at bounding box center [1566, 139] width 4 height 86
click at [1566, 161] on div at bounding box center [1566, 139] width 4 height 86
click at [1247, 259] on div at bounding box center [1217, 282] width 649 height 51
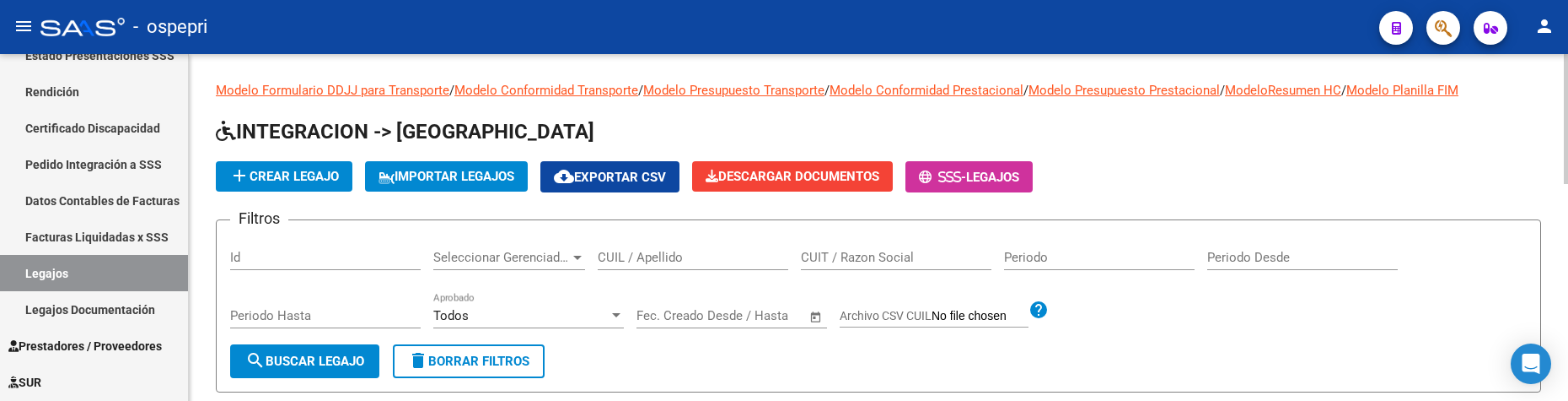
click at [675, 260] on input "CUIL / Apellido" at bounding box center [693, 258] width 191 height 15
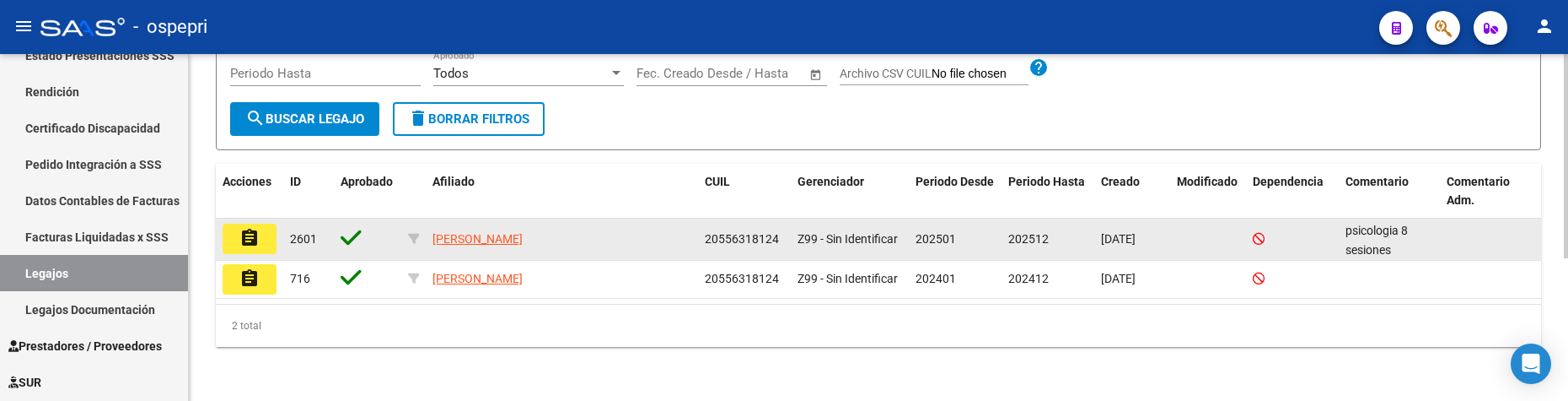
type input "55631812"
click at [260, 245] on button "assignment" at bounding box center [250, 238] width 54 height 30
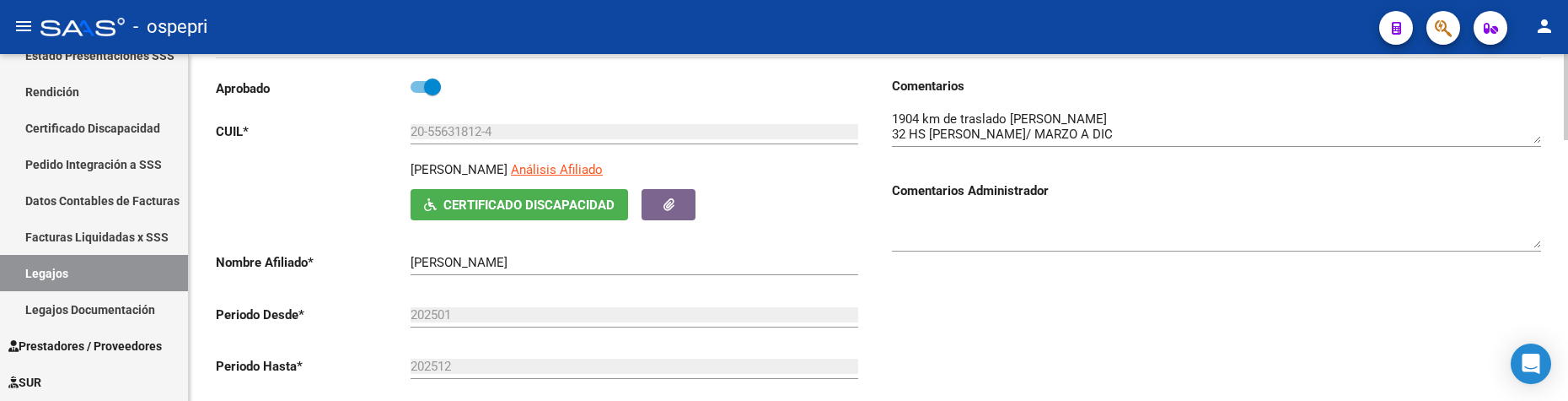
scroll to position [204, 0]
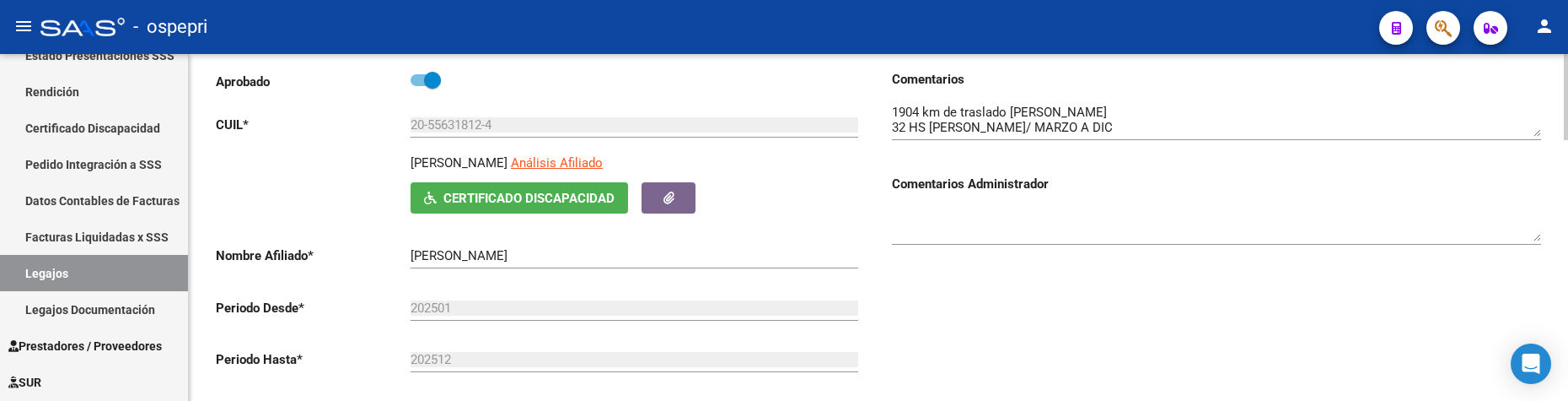
click at [1568, 178] on html "menu - ospepri person Firma Express Tesorería Extractos Procesados (csv) Extrac…" at bounding box center [784, 200] width 1568 height 401
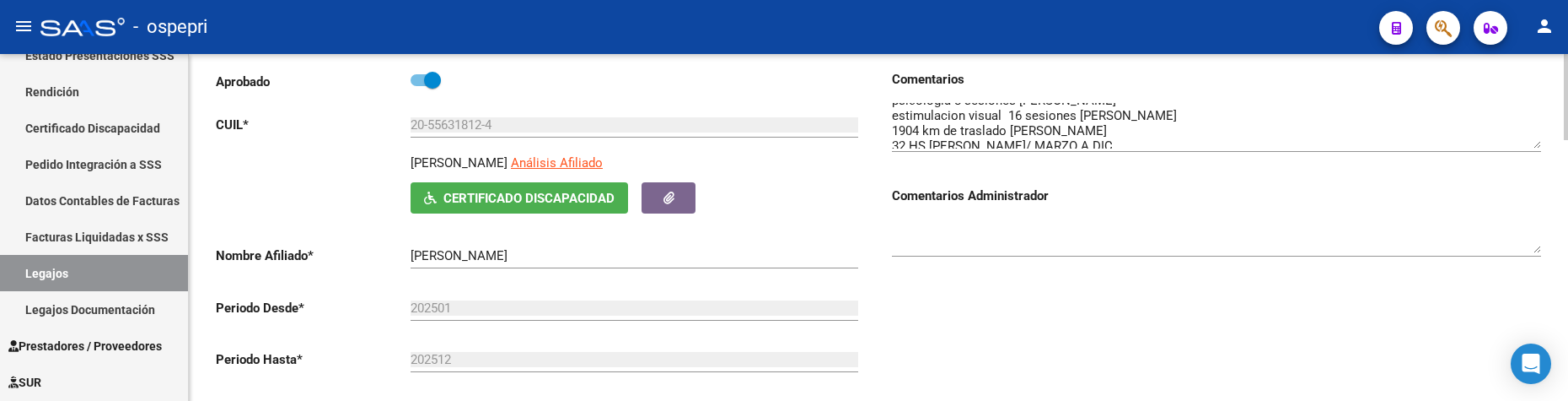
scroll to position [0, 0]
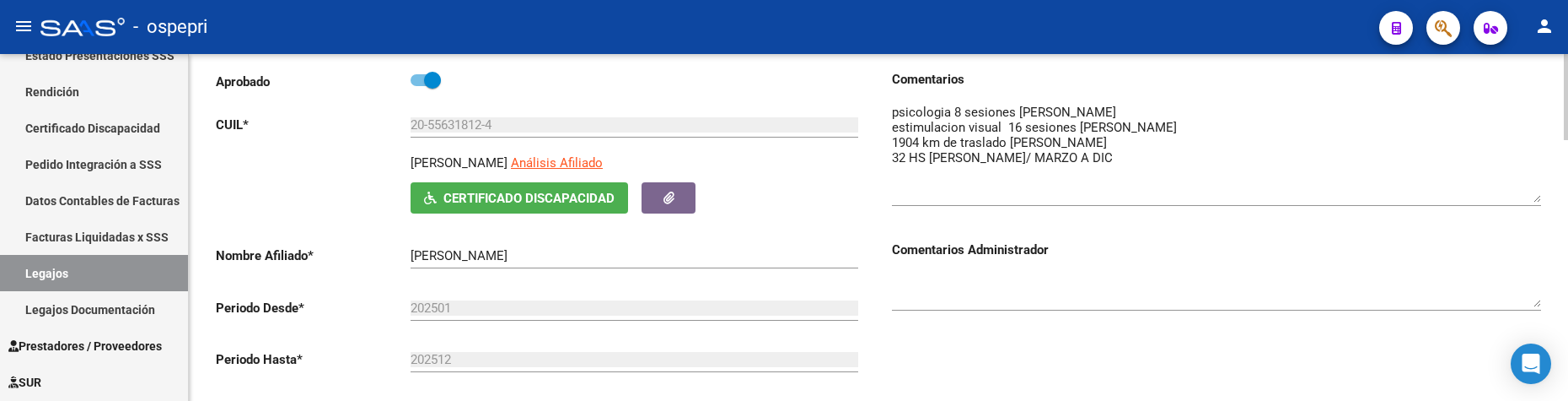
drag, startPoint x: 1536, startPoint y: 135, endPoint x: 1534, endPoint y: 200, distance: 65.0
click at [1534, 200] on textarea at bounding box center [1217, 152] width 649 height 100
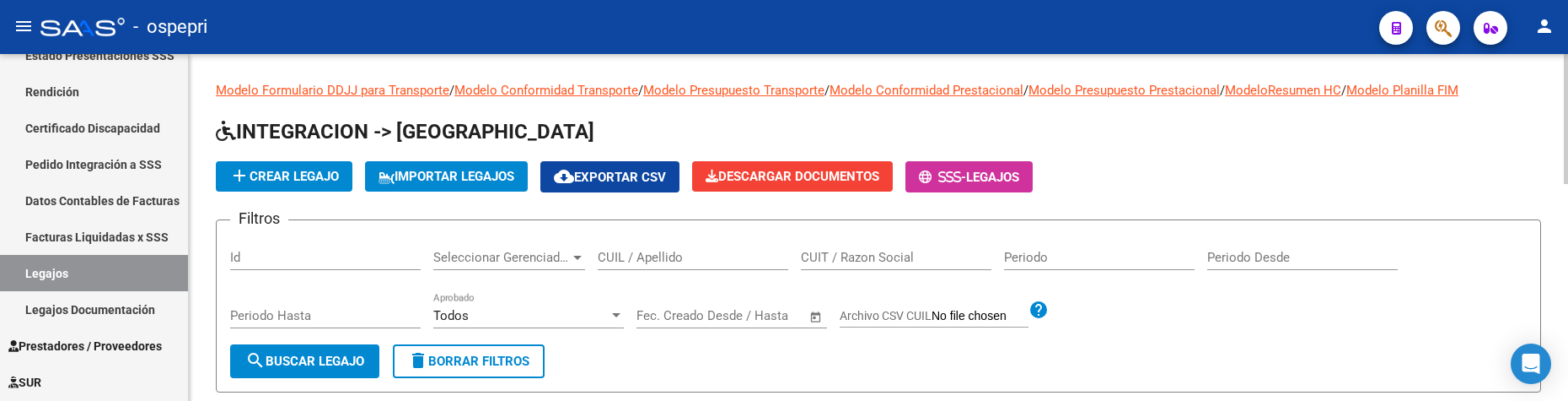
click at [697, 259] on input "CUIL / Apellido" at bounding box center [693, 258] width 191 height 15
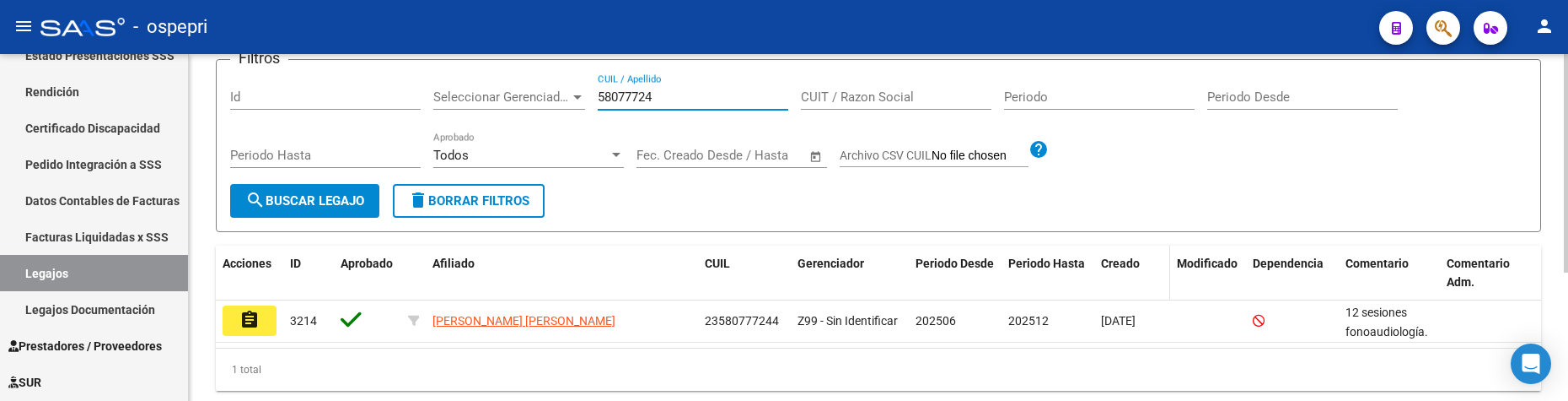
scroll to position [204, 0]
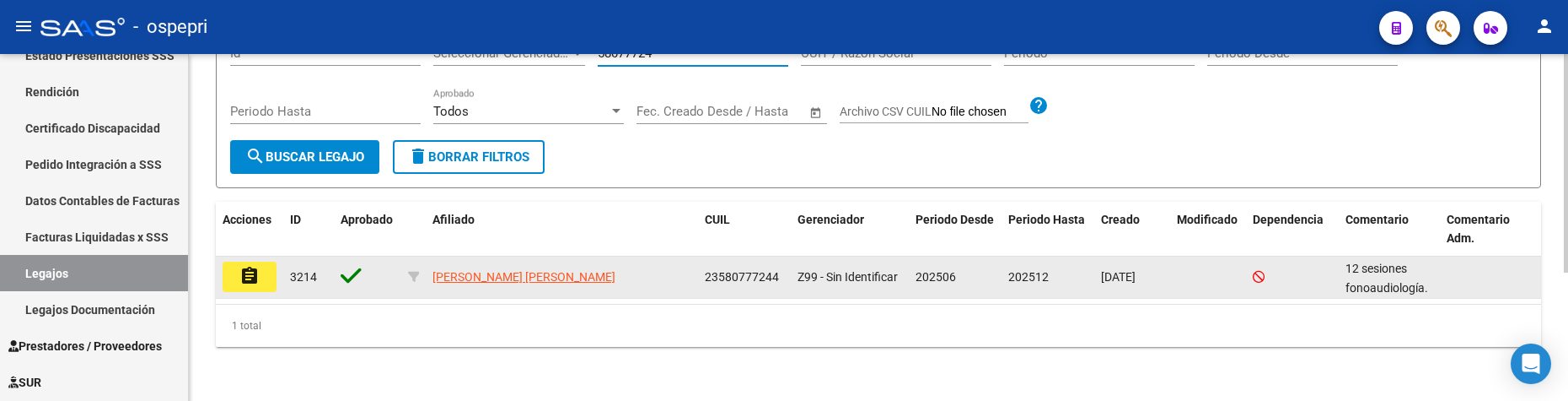
type input "58077724"
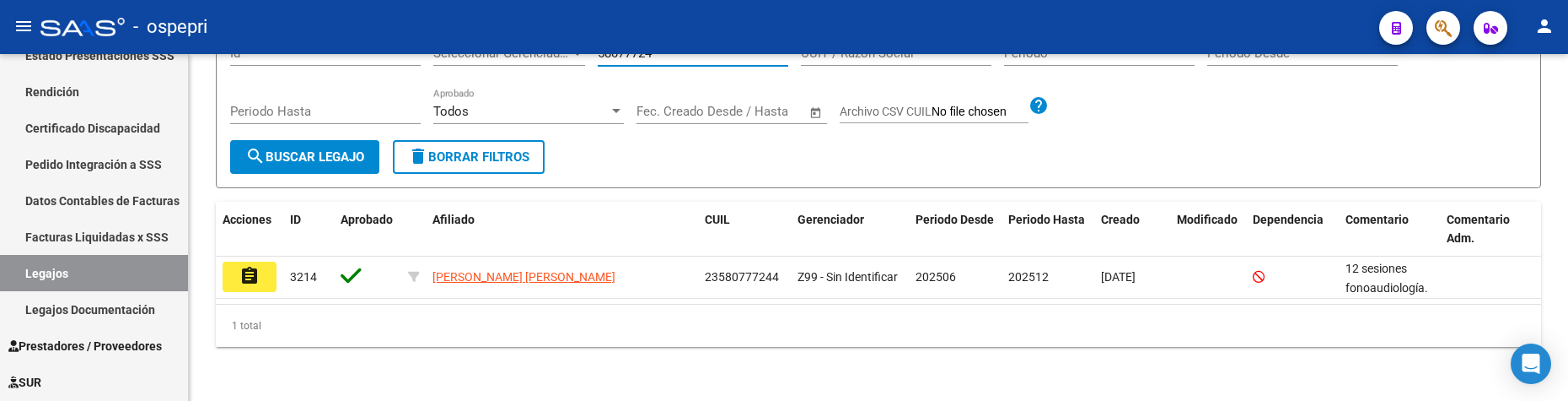
click at [254, 279] on mat-icon "assignment" at bounding box center [249, 275] width 20 height 20
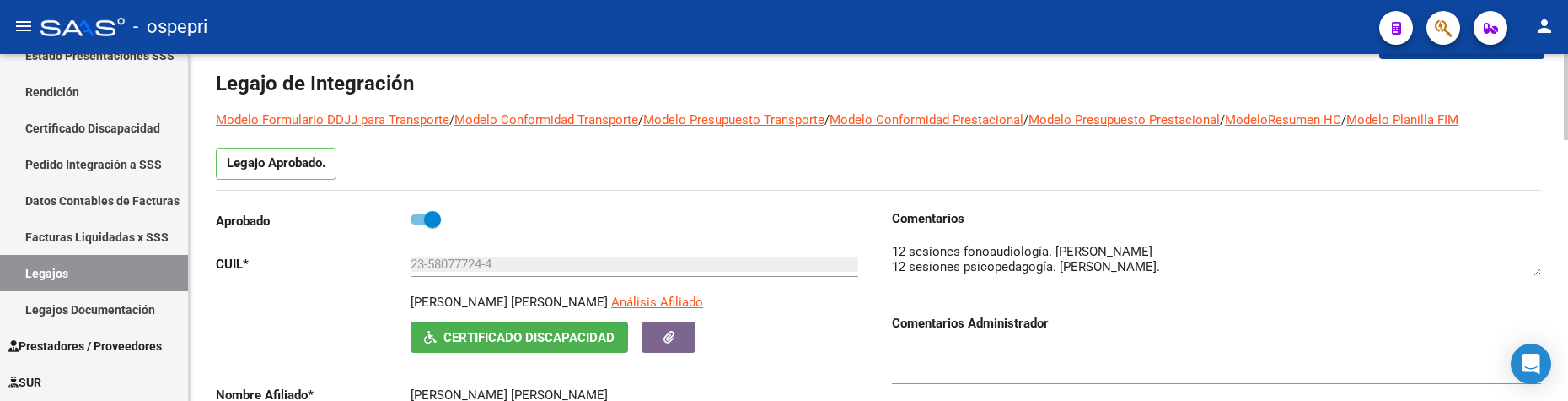
scroll to position [169, 0]
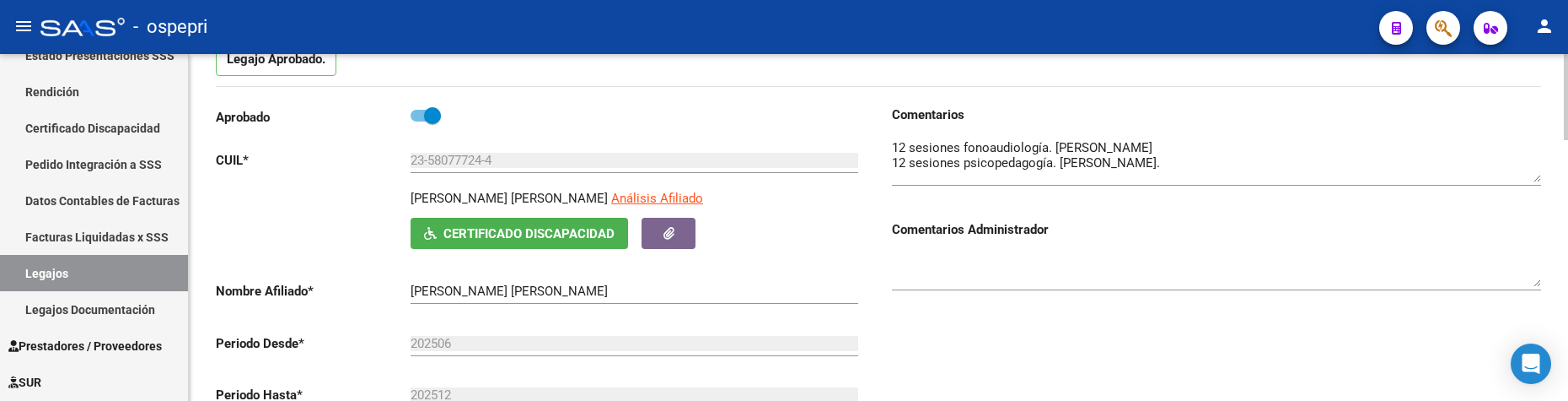
drag, startPoint x: 1538, startPoint y: 169, endPoint x: 1542, endPoint y: 179, distance: 10.8
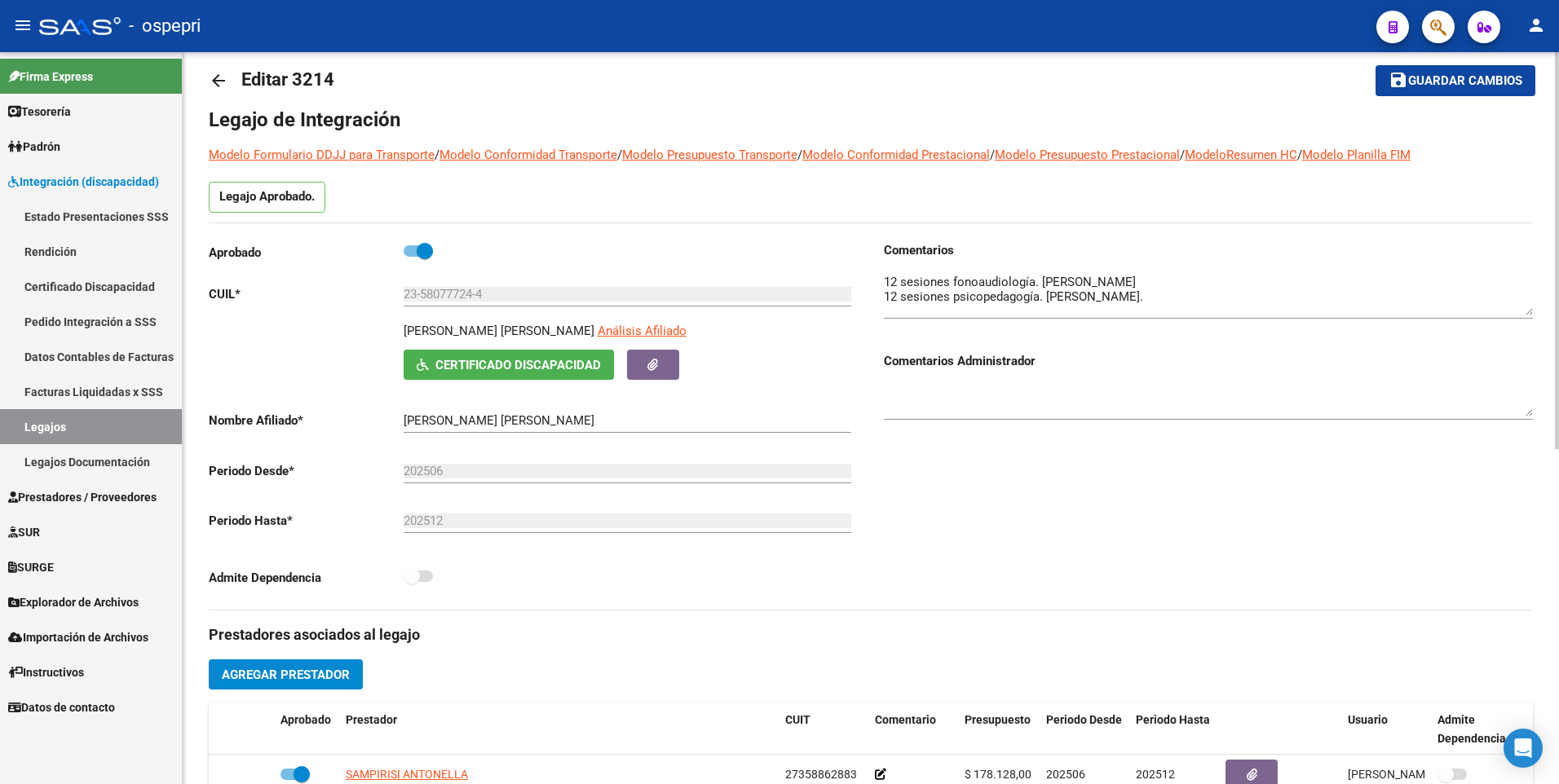
scroll to position [0, 0]
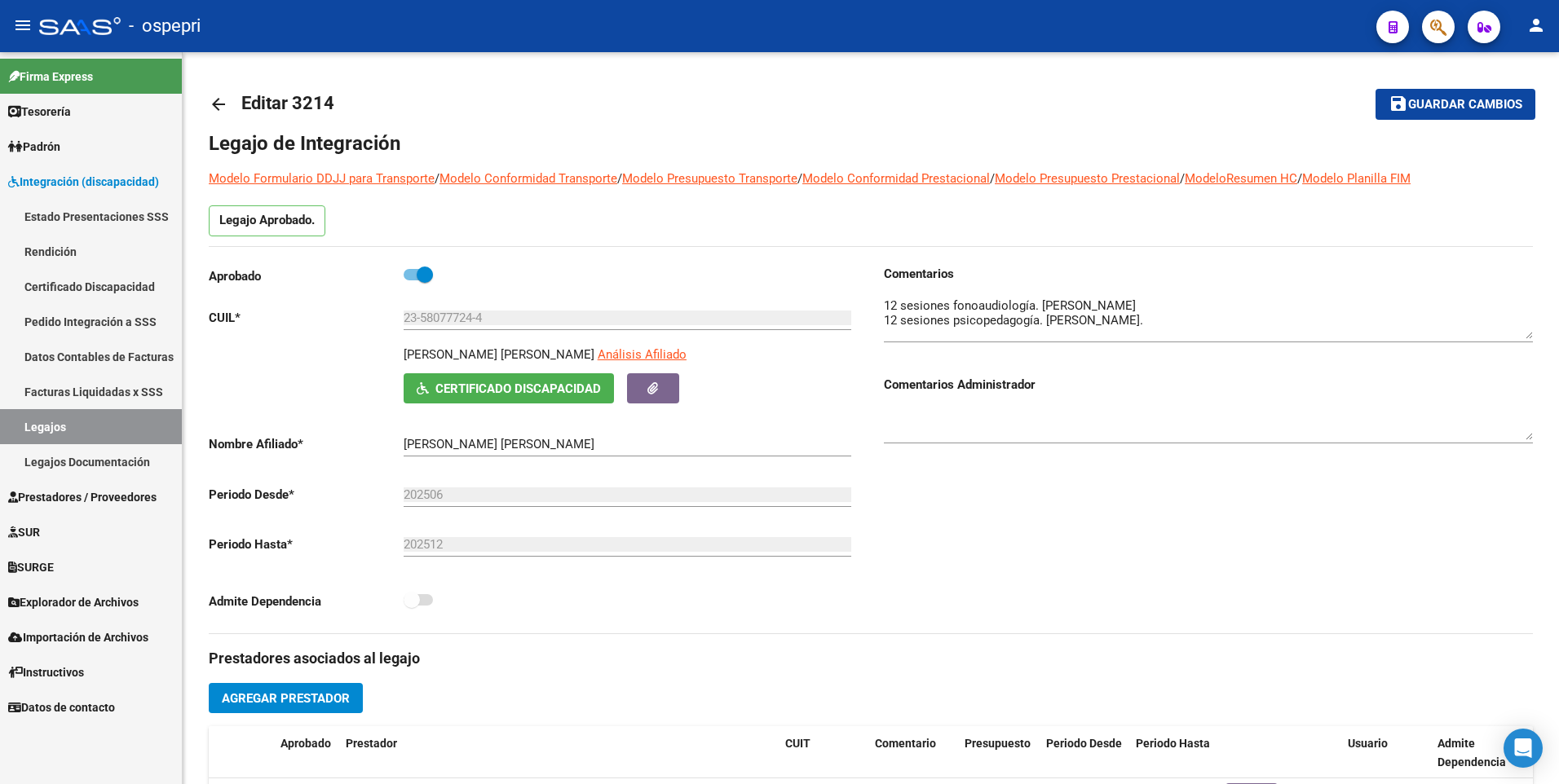
click at [80, 364] on span "Prestadores / Proveedores" at bounding box center [82, 497] width 149 height 18
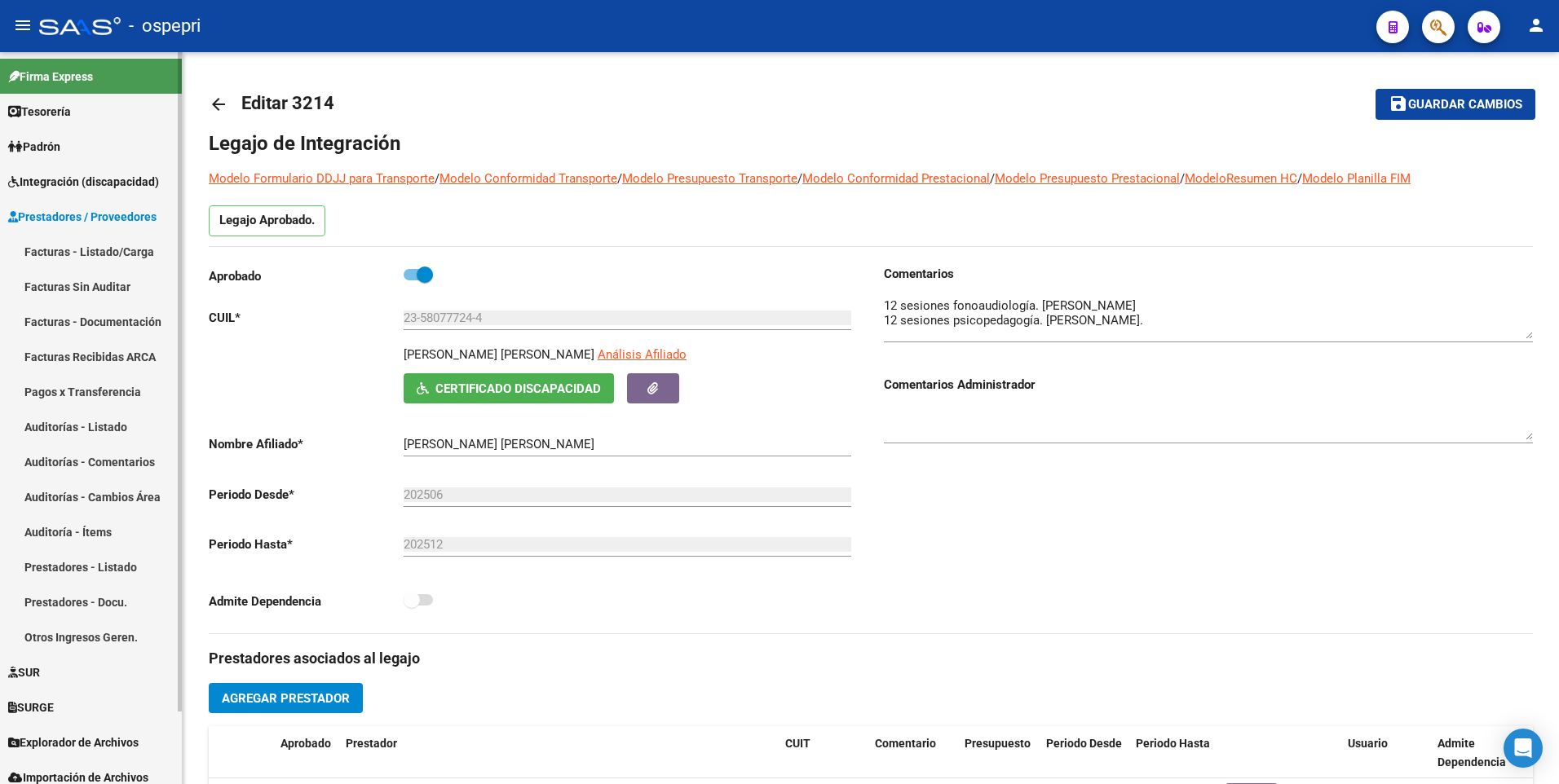
click at [77, 211] on span "Prestadores / Proveedores" at bounding box center [82, 216] width 149 height 18
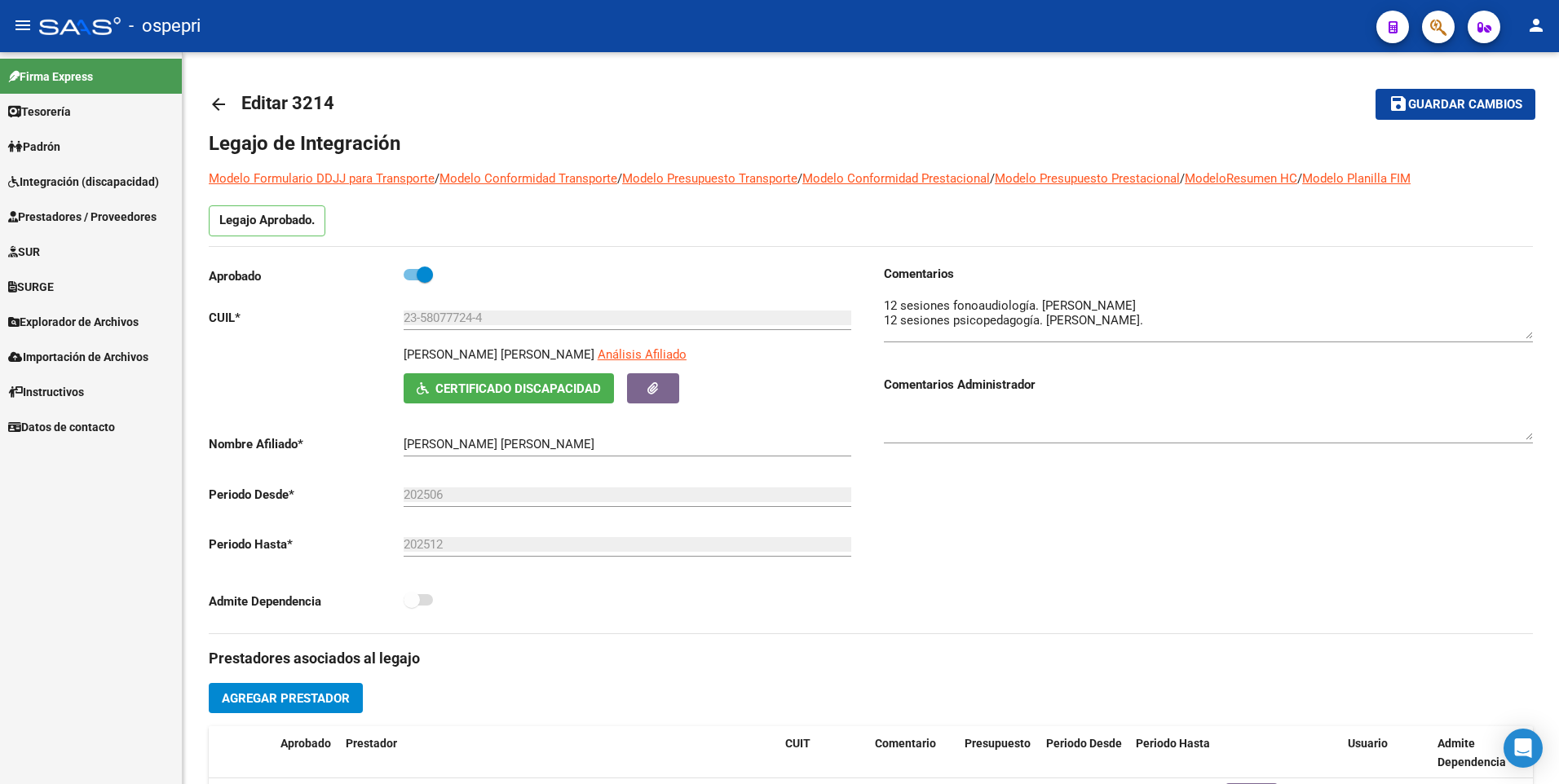
click at [95, 214] on span "Prestadores / Proveedores" at bounding box center [82, 216] width 149 height 18
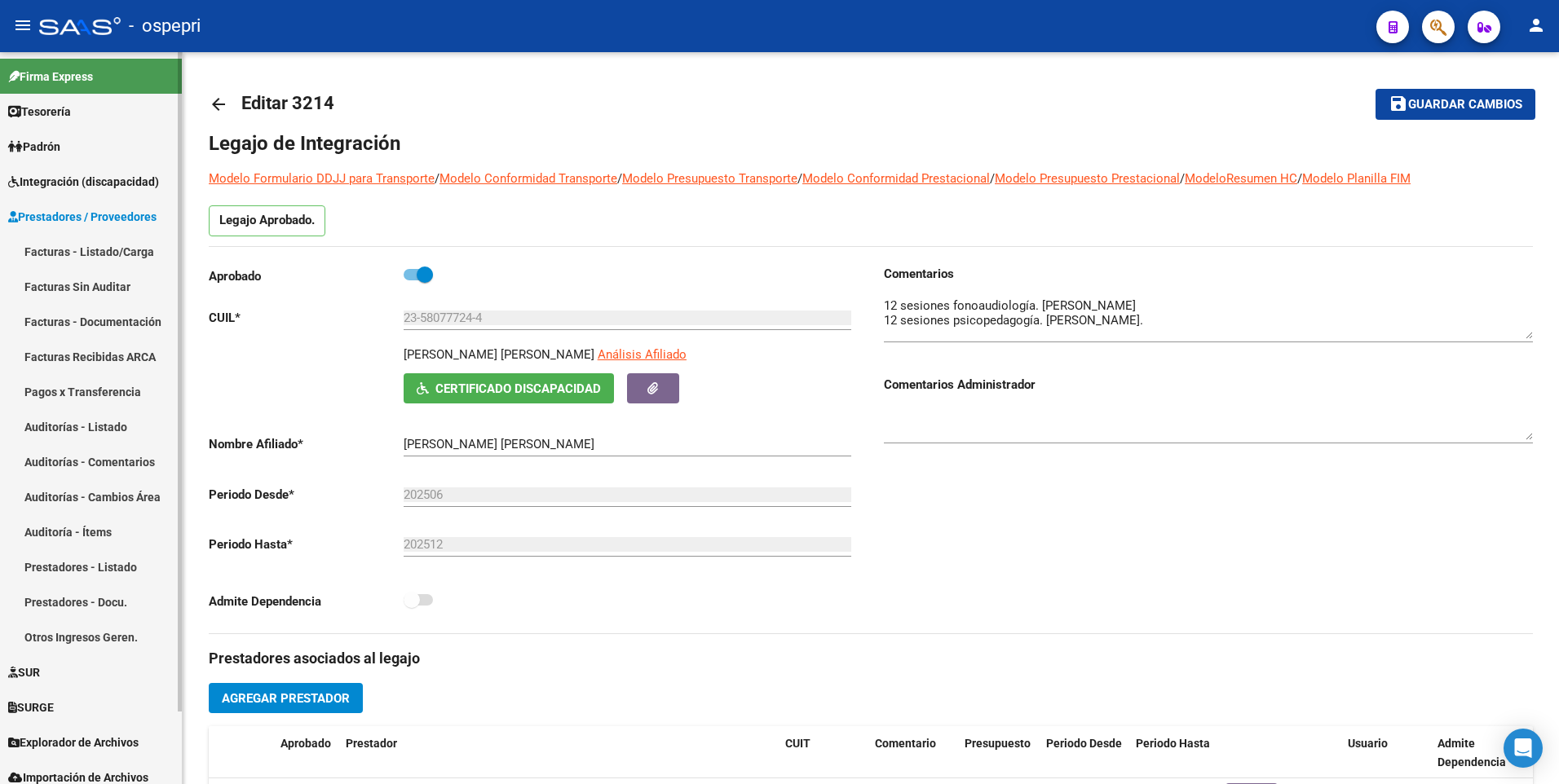
click at [115, 251] on link "Facturas - Listado/Carga" at bounding box center [91, 251] width 182 height 35
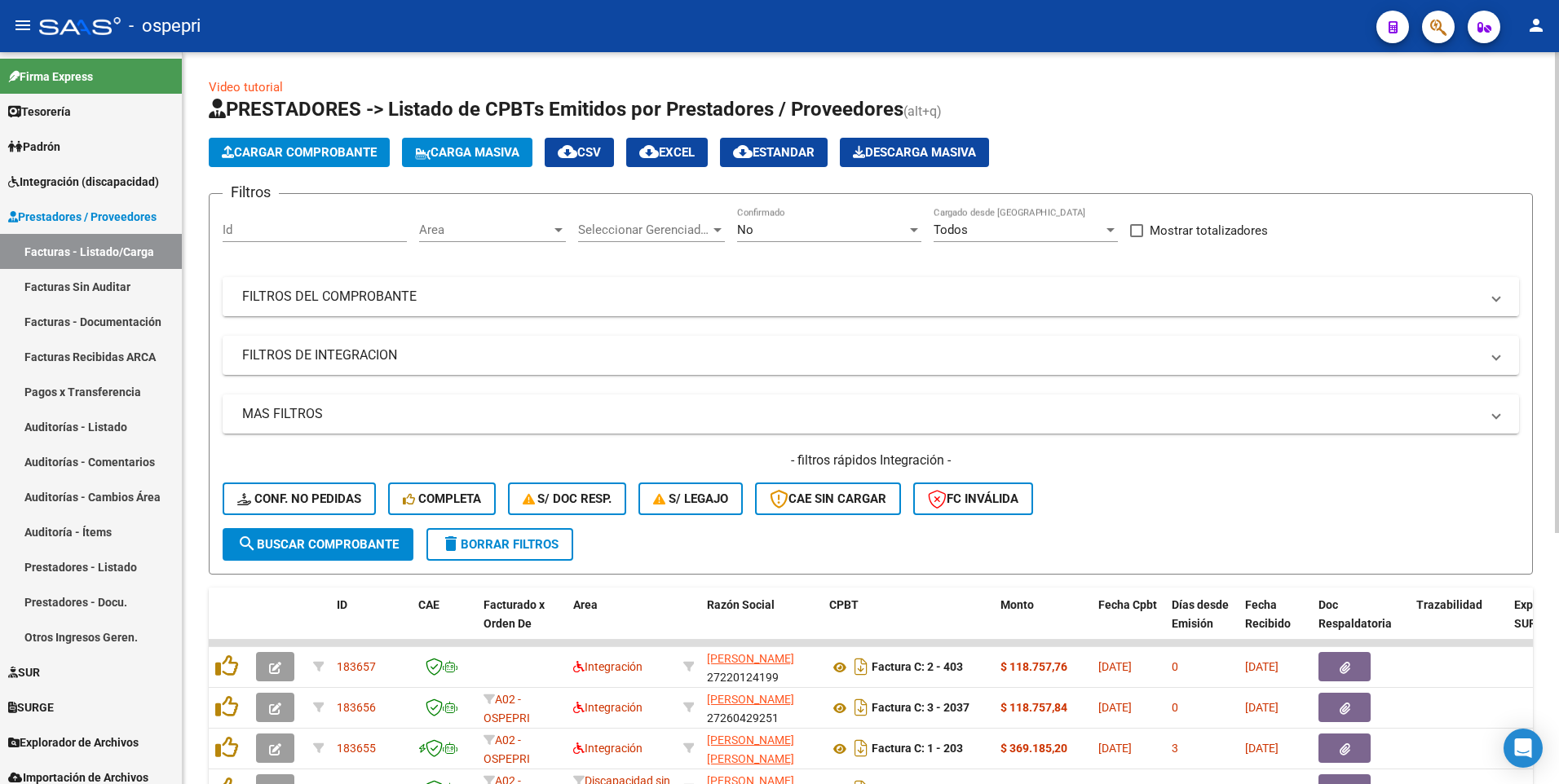
click at [1100, 296] on mat-panel-title "FILTROS DEL COMPROBANTE" at bounding box center [861, 297] width 1237 height 18
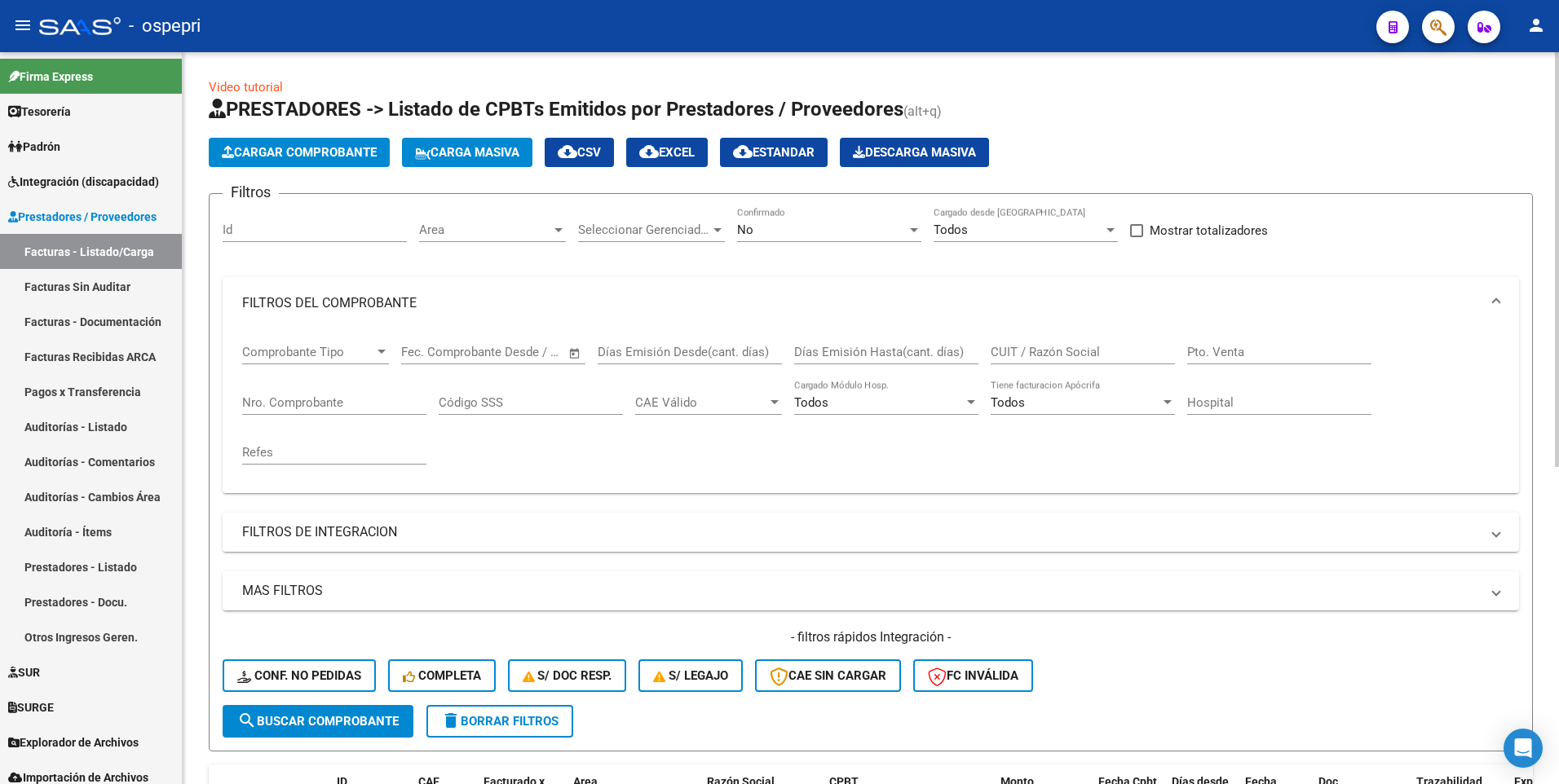
click at [1102, 346] on input "CUIT / Razón Social" at bounding box center [1083, 353] width 184 height 15
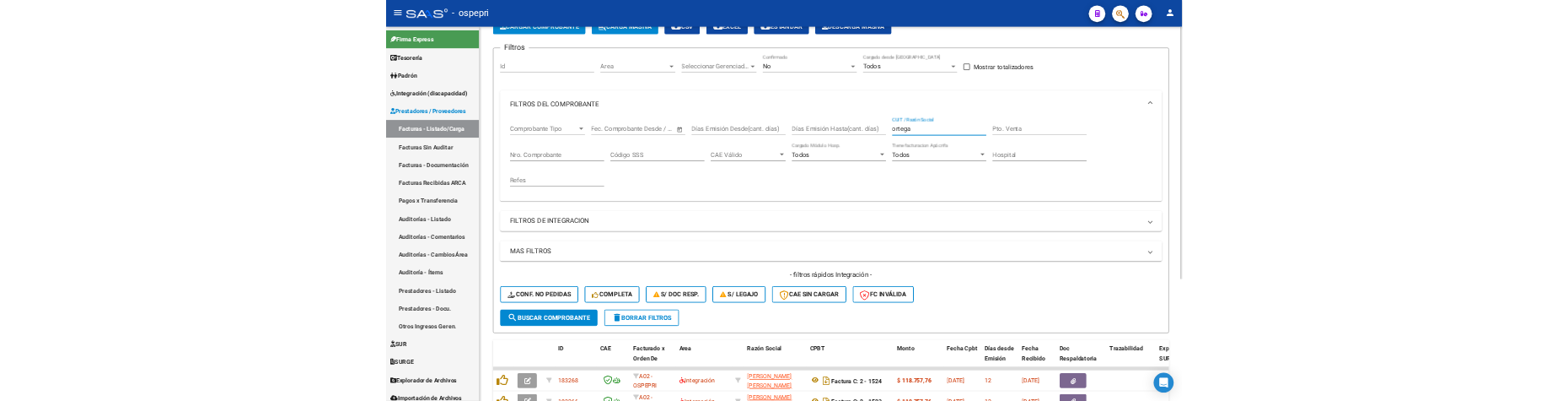
scroll to position [337, 0]
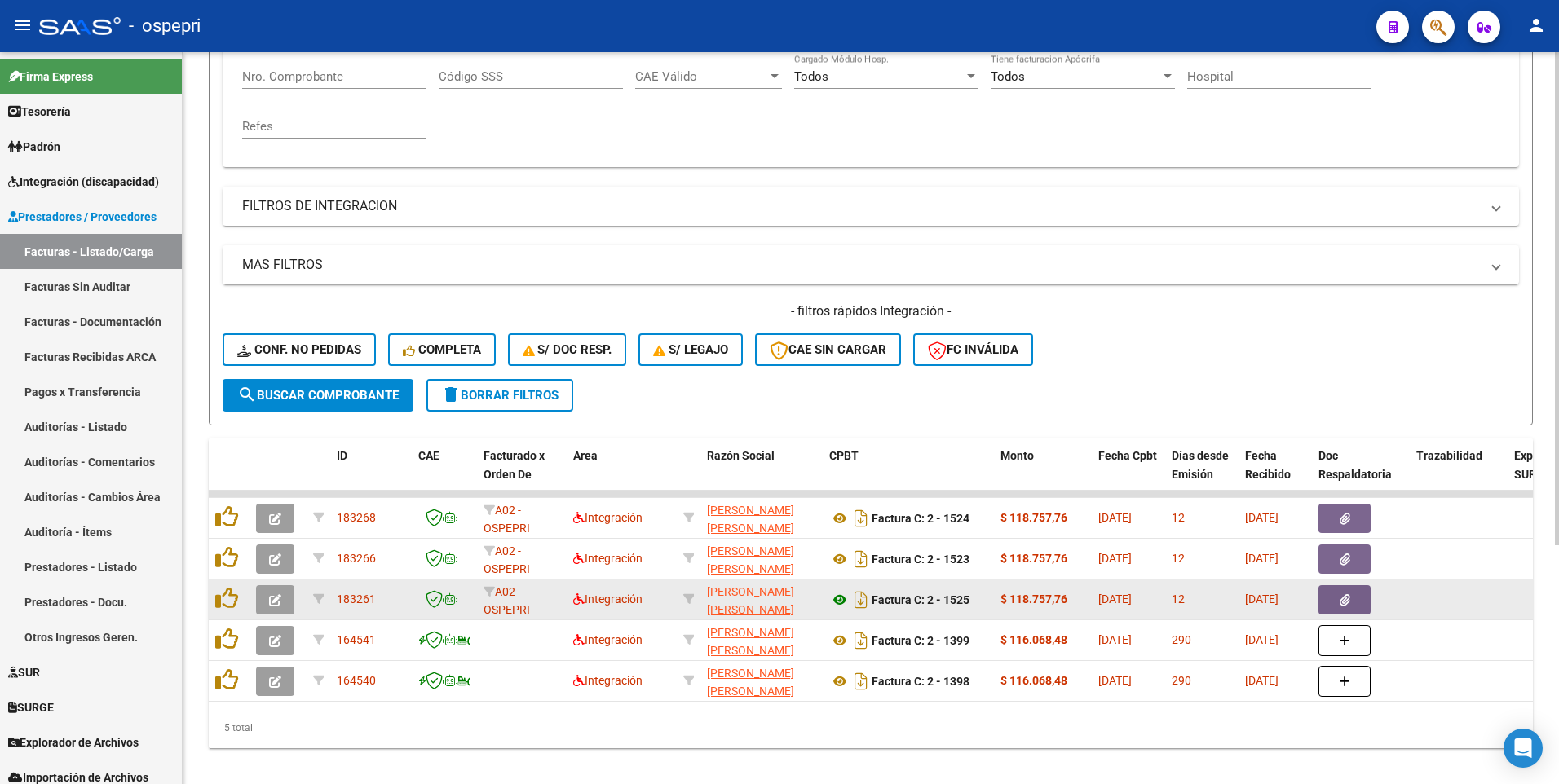
type input "ortega"
click at [838, 364] on icon at bounding box center [839, 600] width 22 height 20
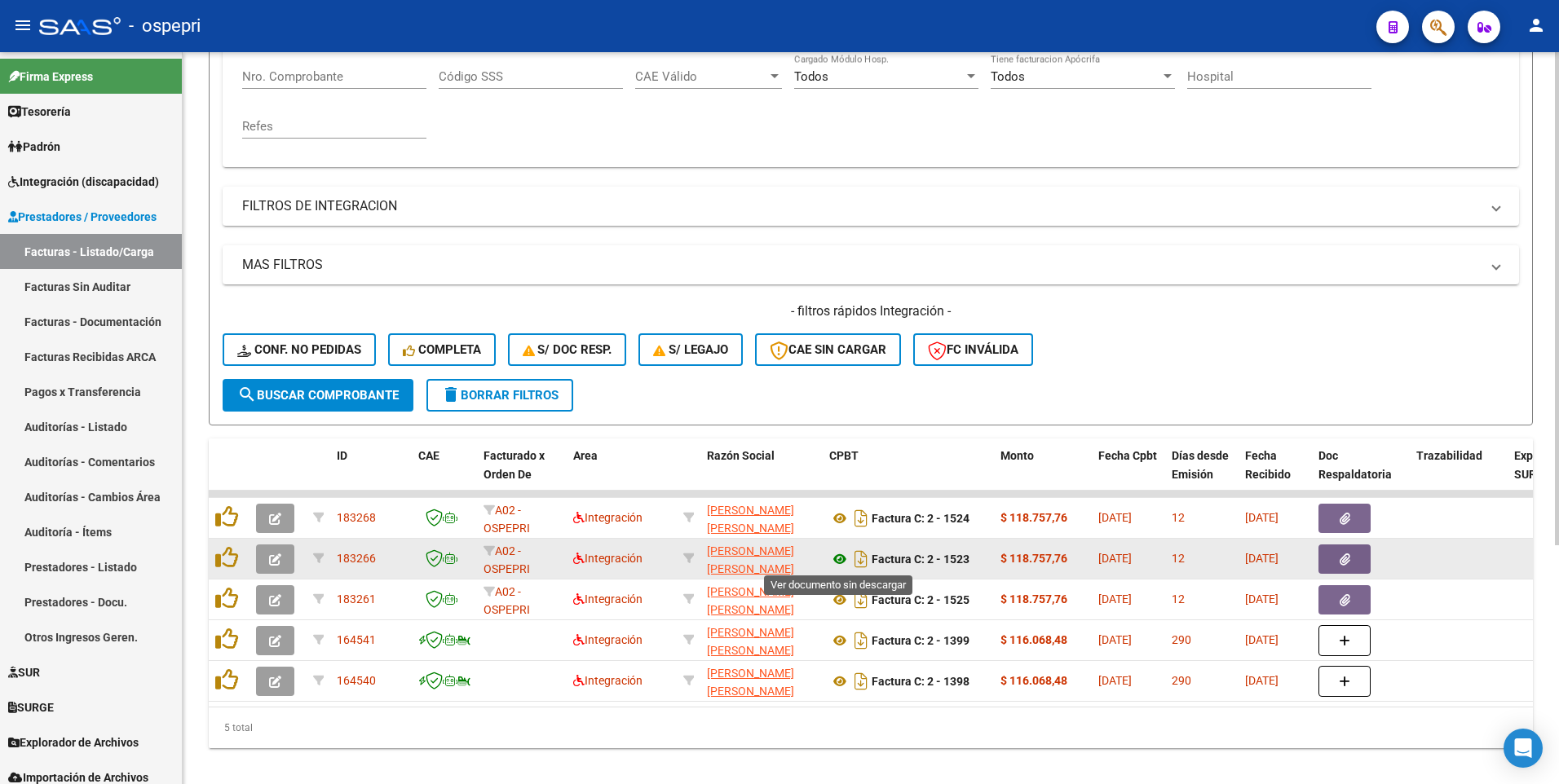
click at [836, 364] on icon at bounding box center [839, 559] width 22 height 20
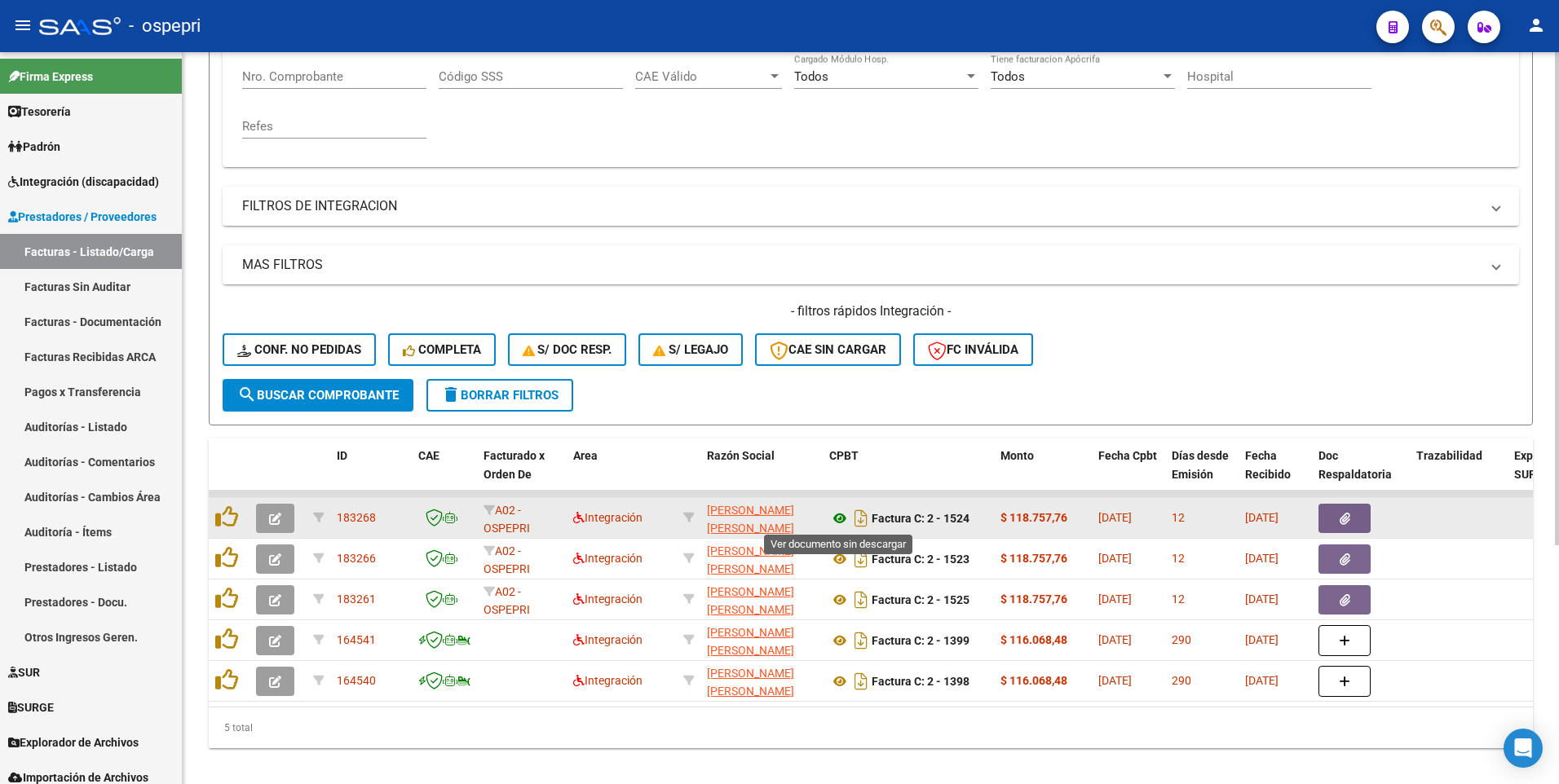
click at [838, 364] on icon at bounding box center [839, 518] width 22 height 20
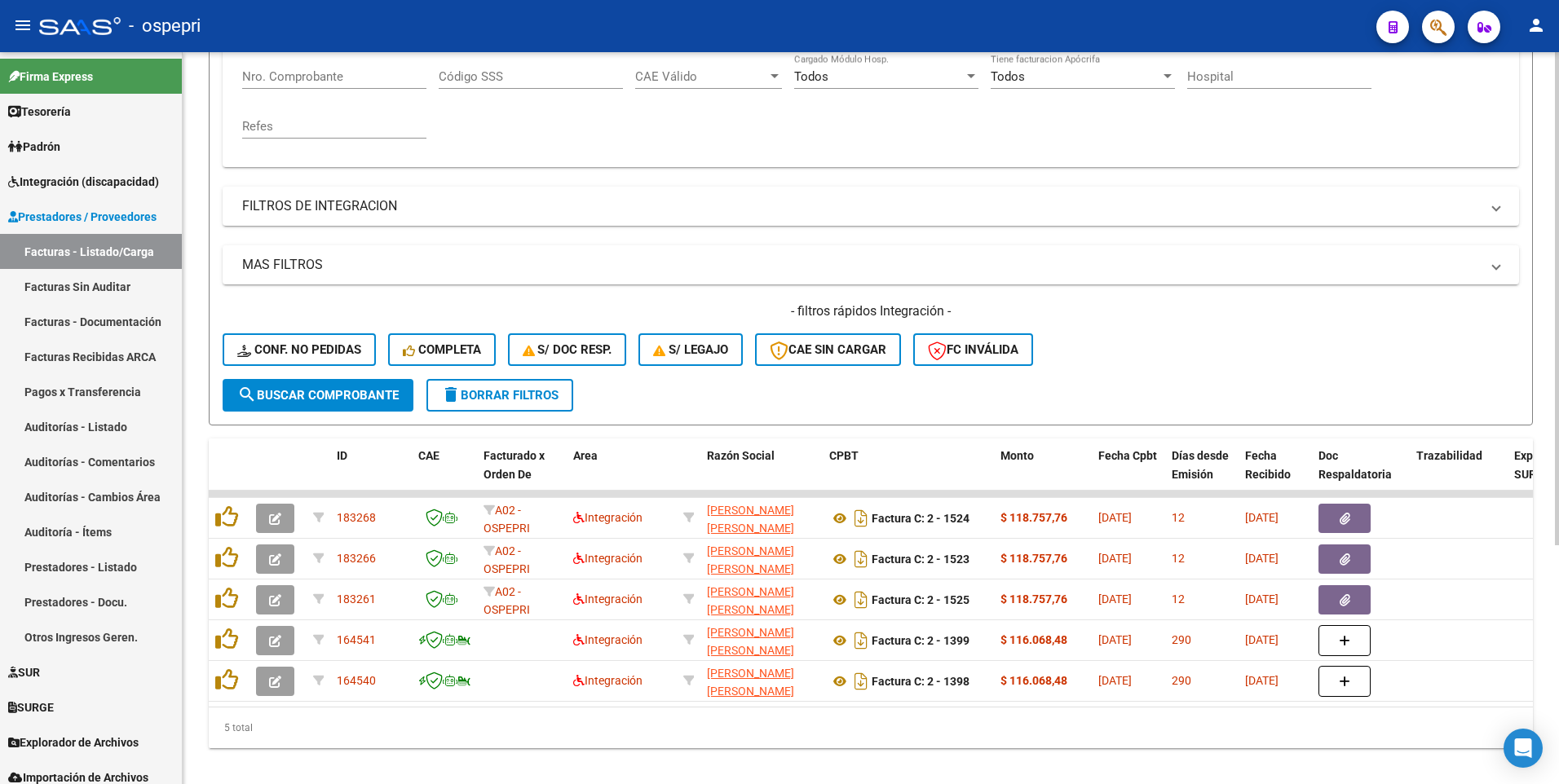
click at [1202, 353] on div "- filtros rápidos Integración - Conf. no pedidas Completa S/ Doc Resp. S/ legaj…" at bounding box center [870, 341] width 1296 height 77
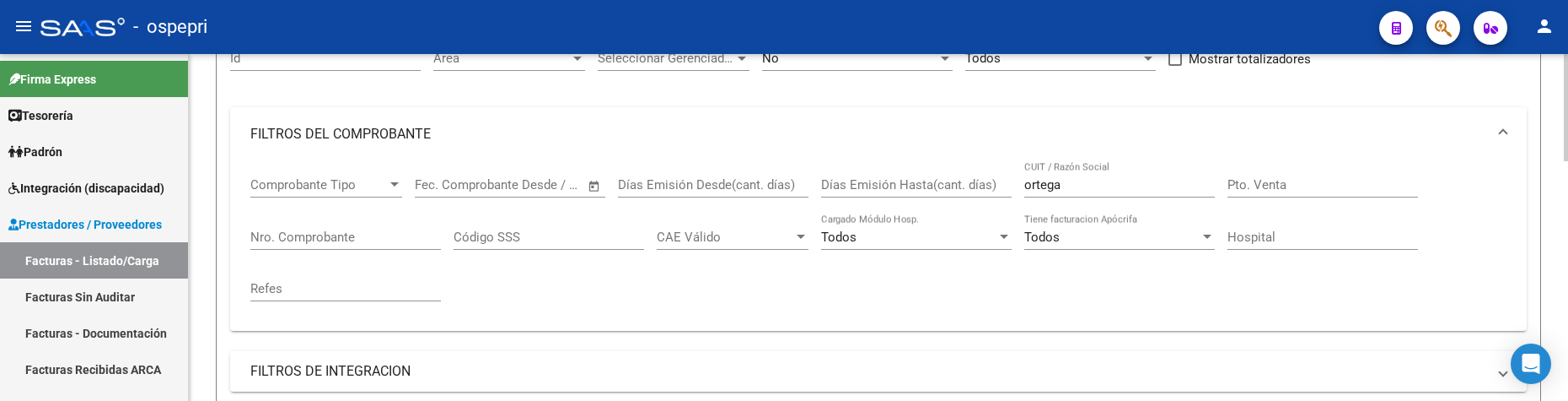
scroll to position [169, 0]
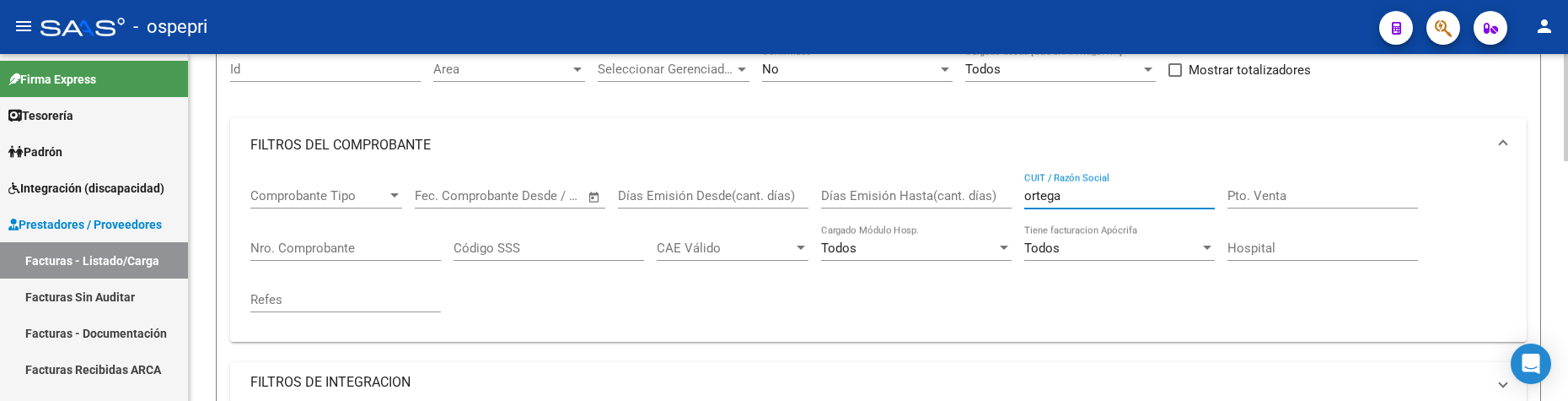
drag, startPoint x: 1077, startPoint y: 197, endPoint x: 1024, endPoint y: 199, distance: 53.0
click at [1024, 199] on div "Comprobante Tipo Comprobante Tipo Start date – End date Fec. Comprobante Desde …" at bounding box center [879, 250] width 1256 height 156
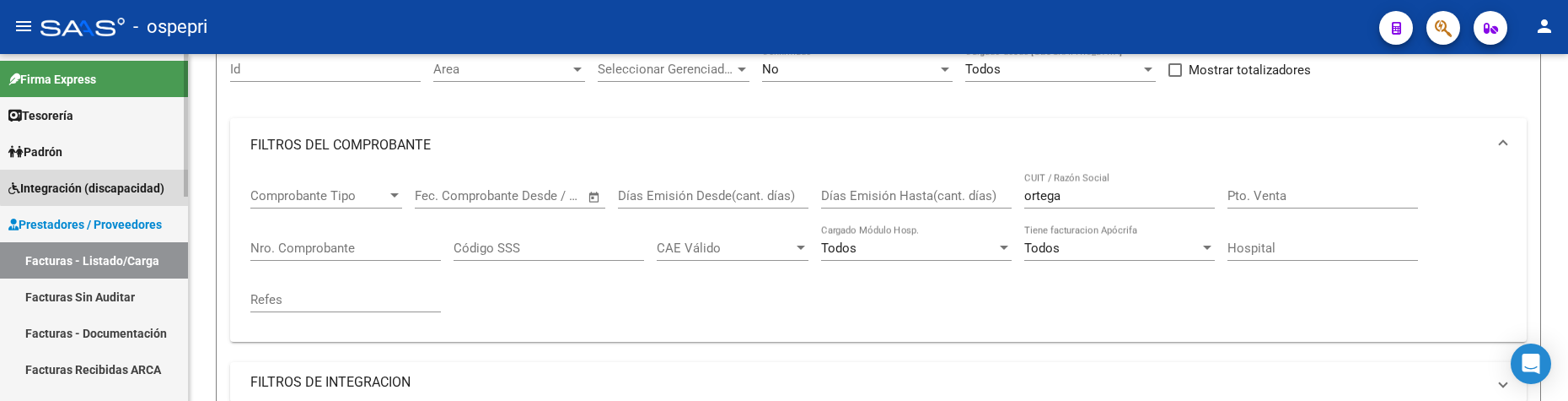
click at [106, 180] on span "Integración (discapacidad)" at bounding box center [86, 188] width 156 height 18
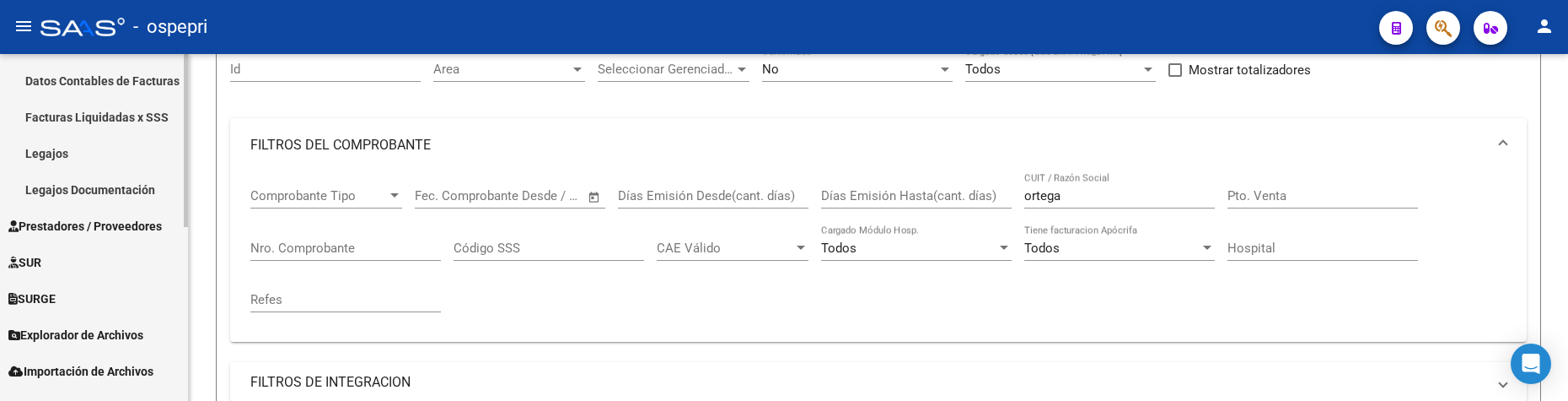
scroll to position [337, 0]
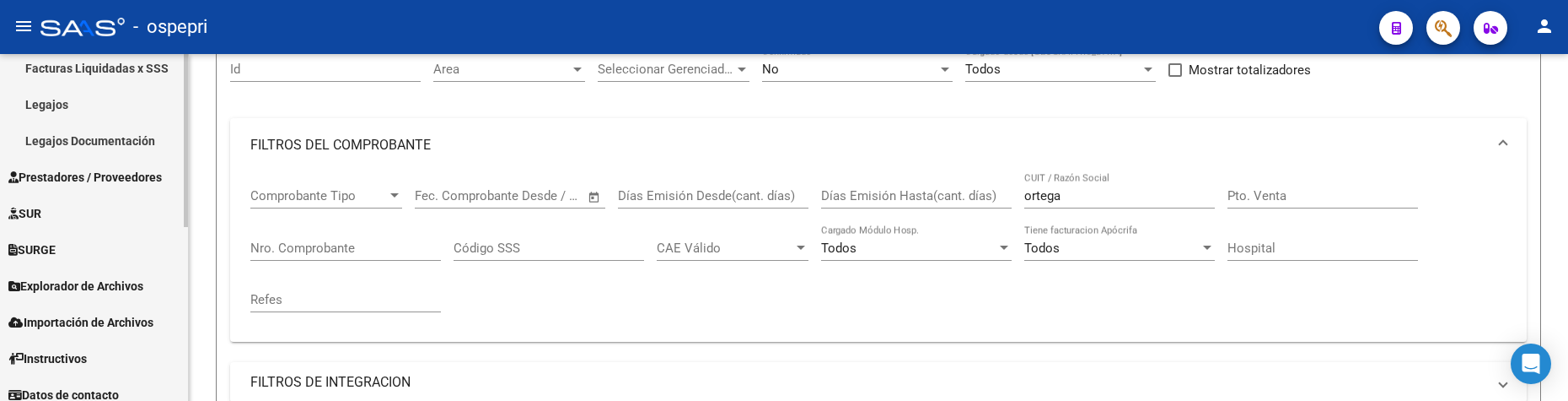
click at [58, 95] on link "Legajos" at bounding box center [94, 104] width 188 height 36
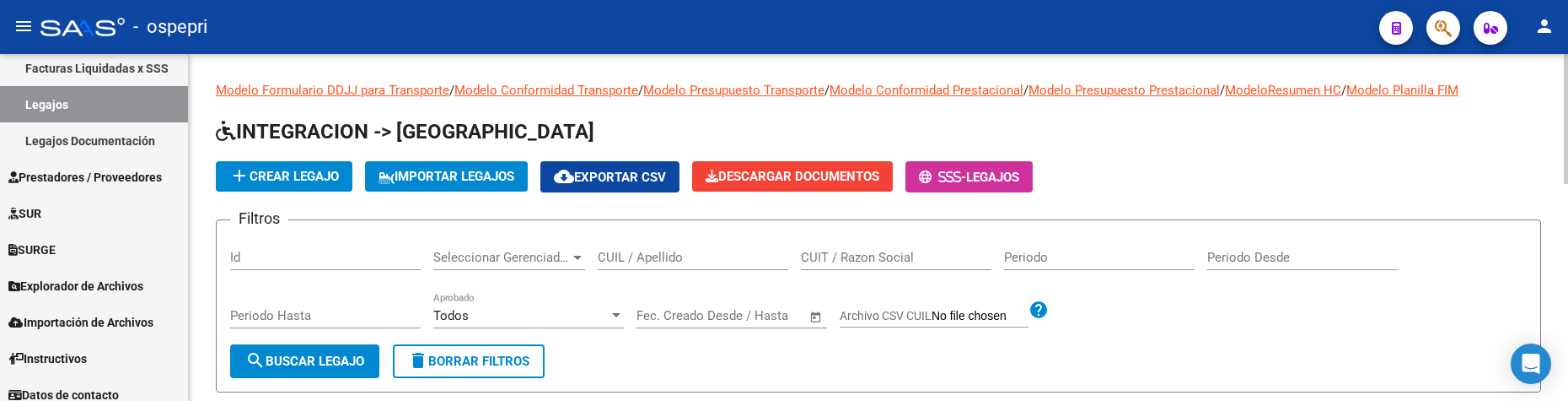
click at [632, 262] on input "CUIL / Apellido" at bounding box center [693, 258] width 191 height 15
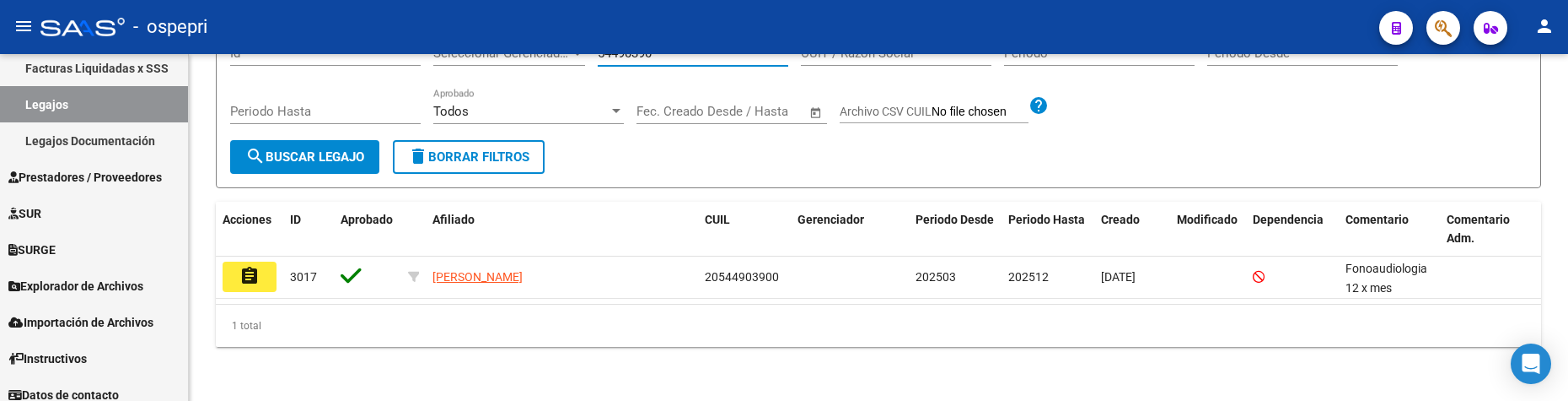
type input "54490390"
click at [263, 284] on button "assignment" at bounding box center [250, 276] width 54 height 30
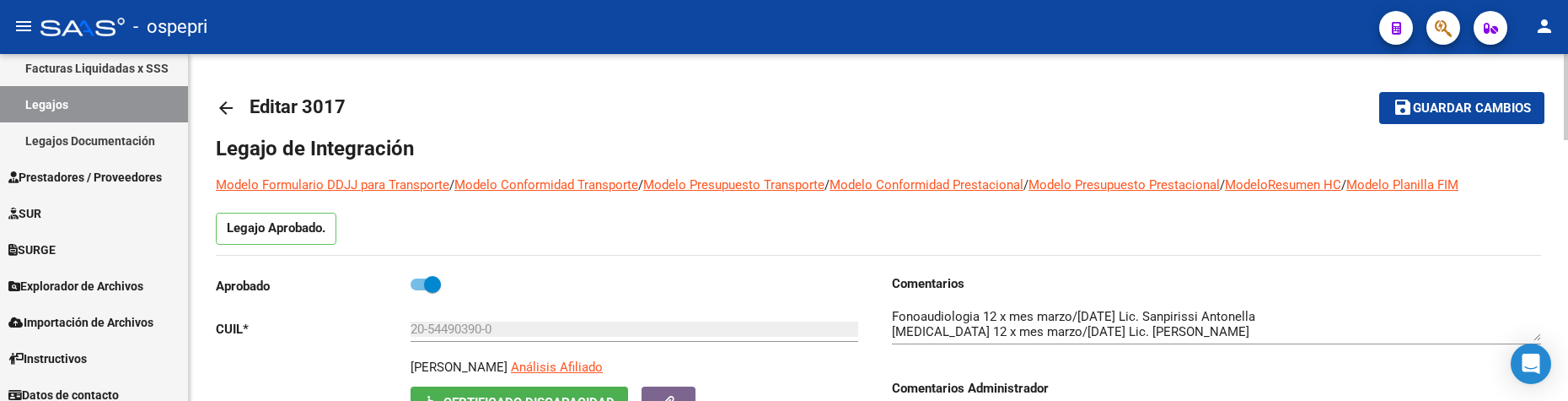
click at [933, 103] on mat-toolbar-row "arrow_back Editar 3017" at bounding box center [733, 108] width 1034 height 54
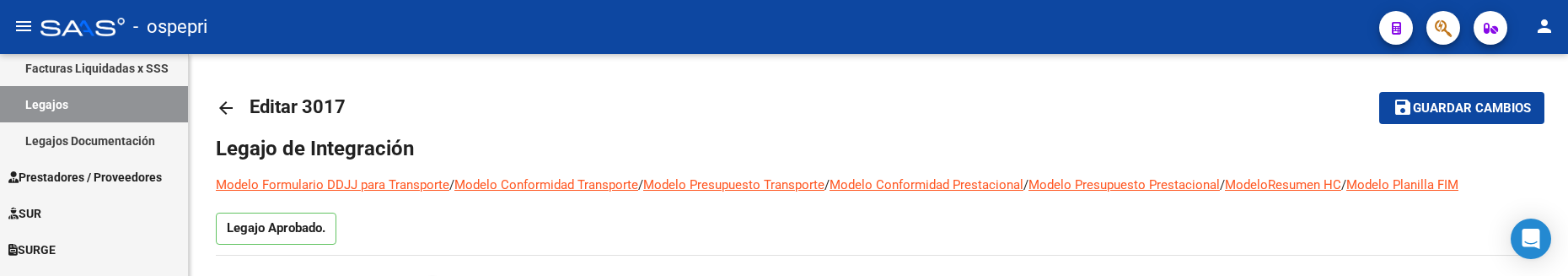
click at [762, 25] on div "- ospepri" at bounding box center [704, 27] width 1326 height 37
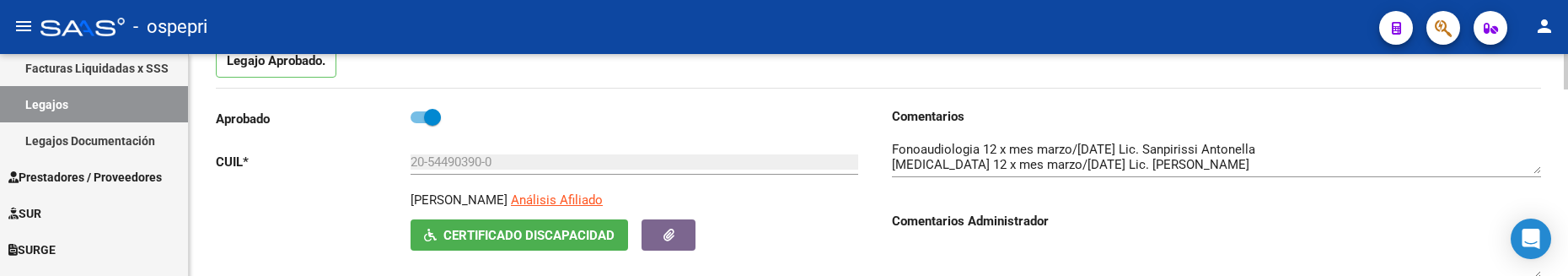
scroll to position [84, 0]
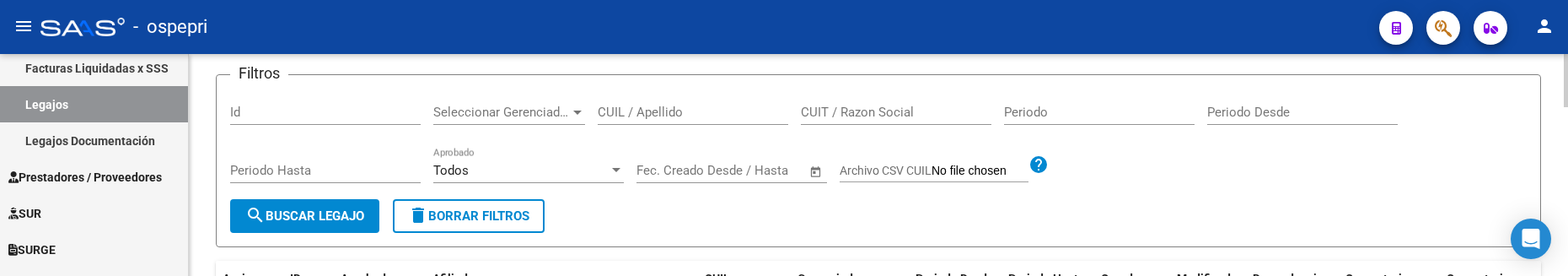
scroll to position [169, 0]
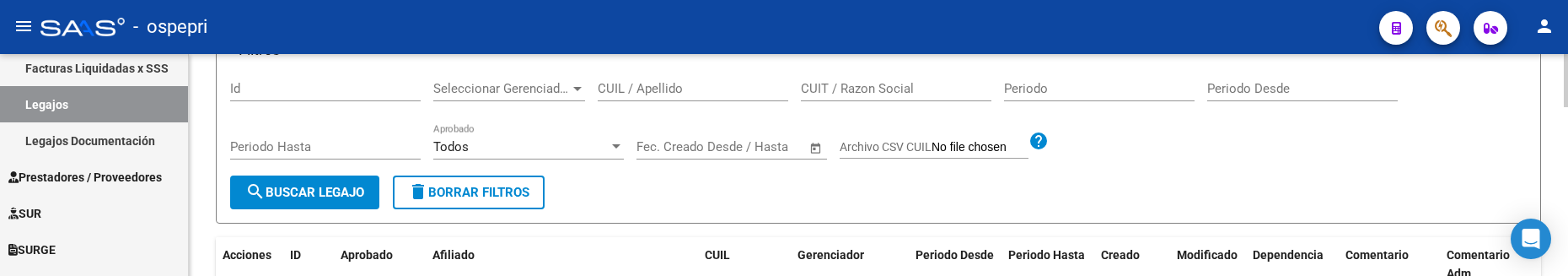
click at [623, 93] on input "CUIL / Apellido" at bounding box center [693, 89] width 191 height 15
type input "54490390"
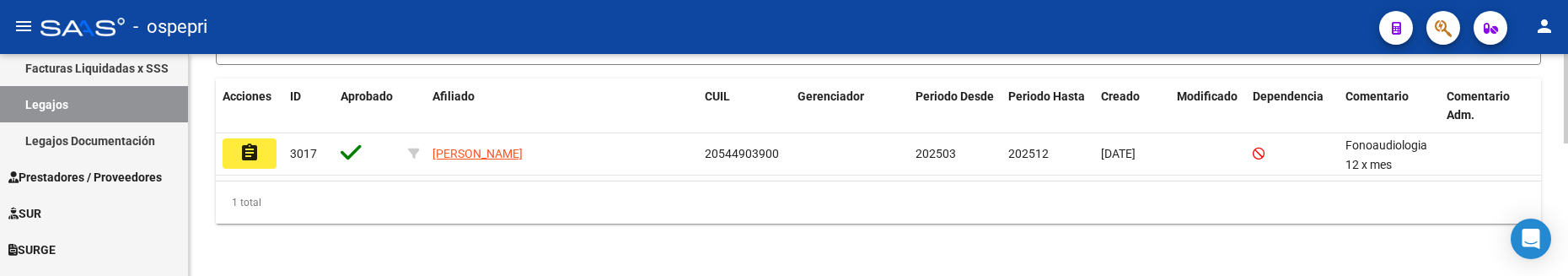
scroll to position [329, 0]
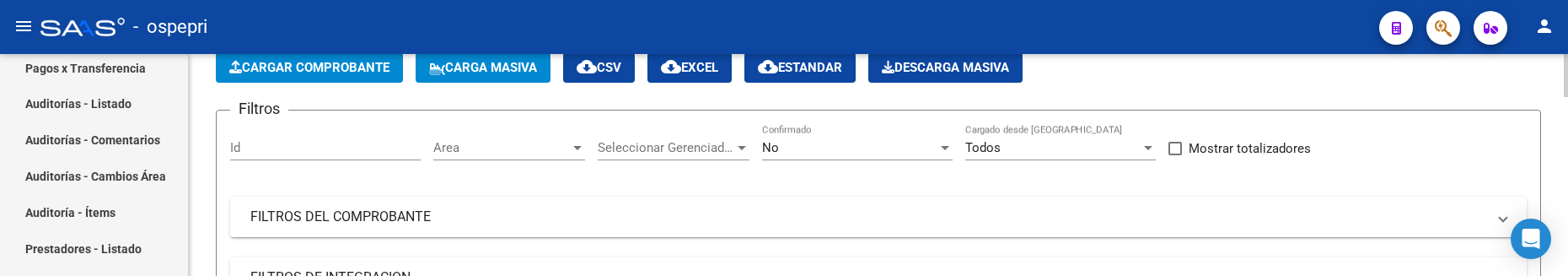
scroll to position [169, 0]
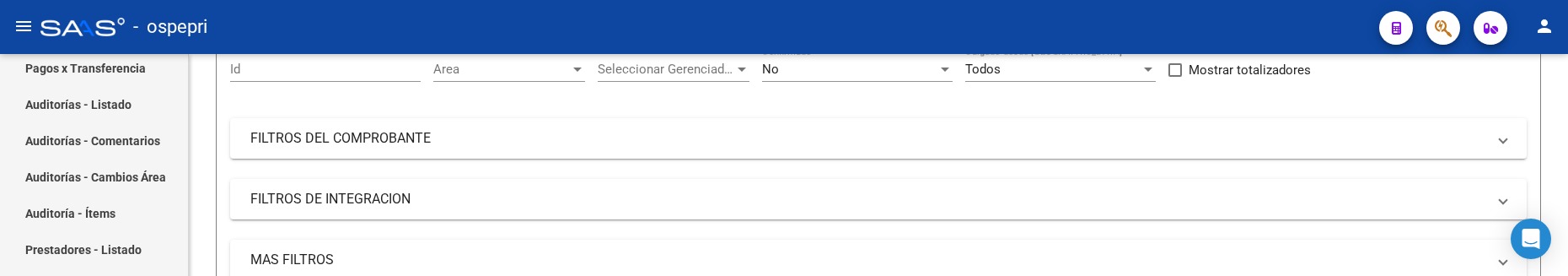
click at [974, 17] on div "- ospepri" at bounding box center [704, 27] width 1326 height 37
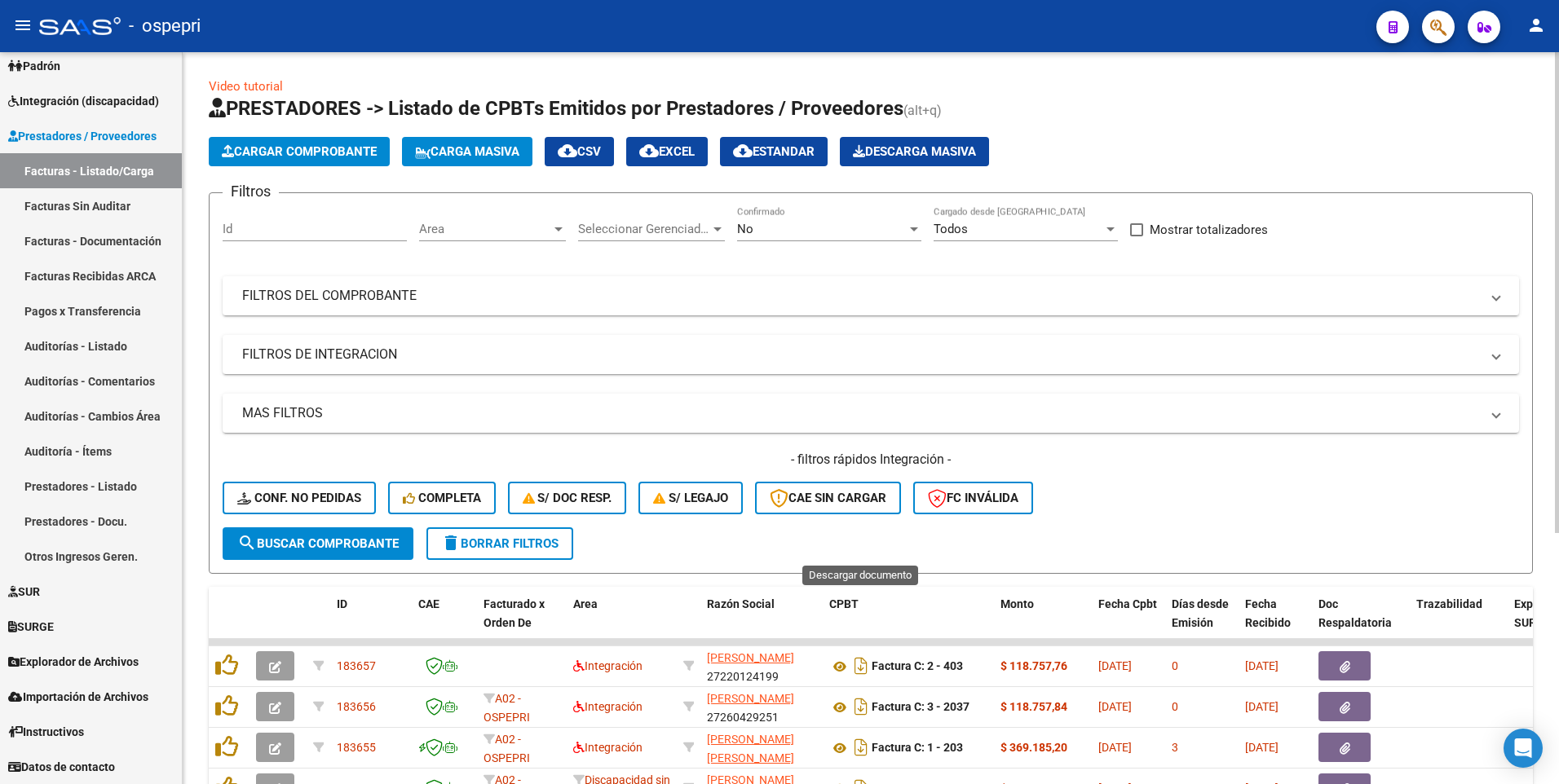
scroll to position [0, 0]
click at [80, 128] on span "Prestadores / Proveedores" at bounding box center [82, 136] width 149 height 18
click at [80, 96] on span "Integración (discapacidad)" at bounding box center [83, 100] width 151 height 18
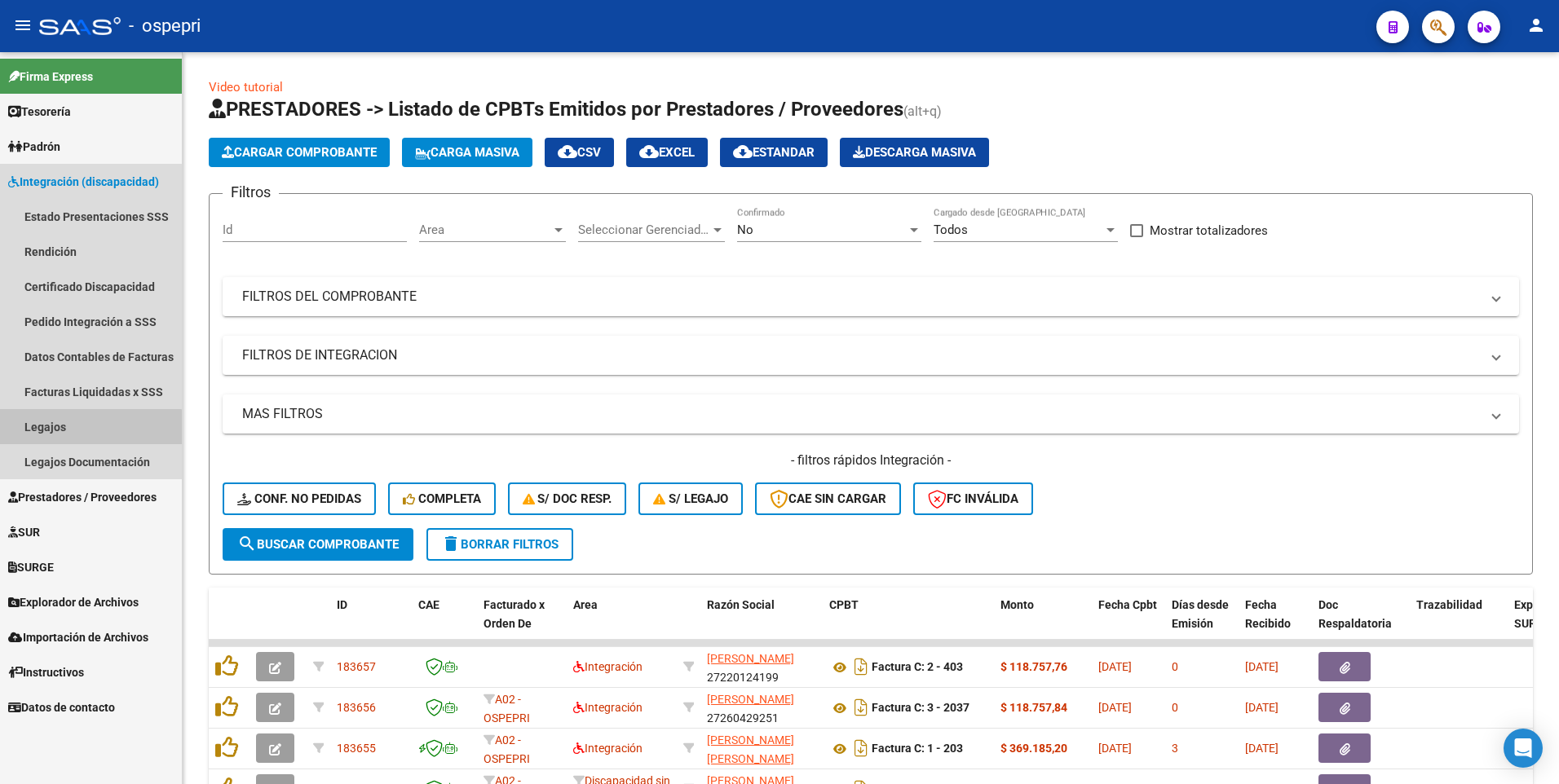
click at [75, 364] on link "Legajos" at bounding box center [91, 426] width 182 height 35
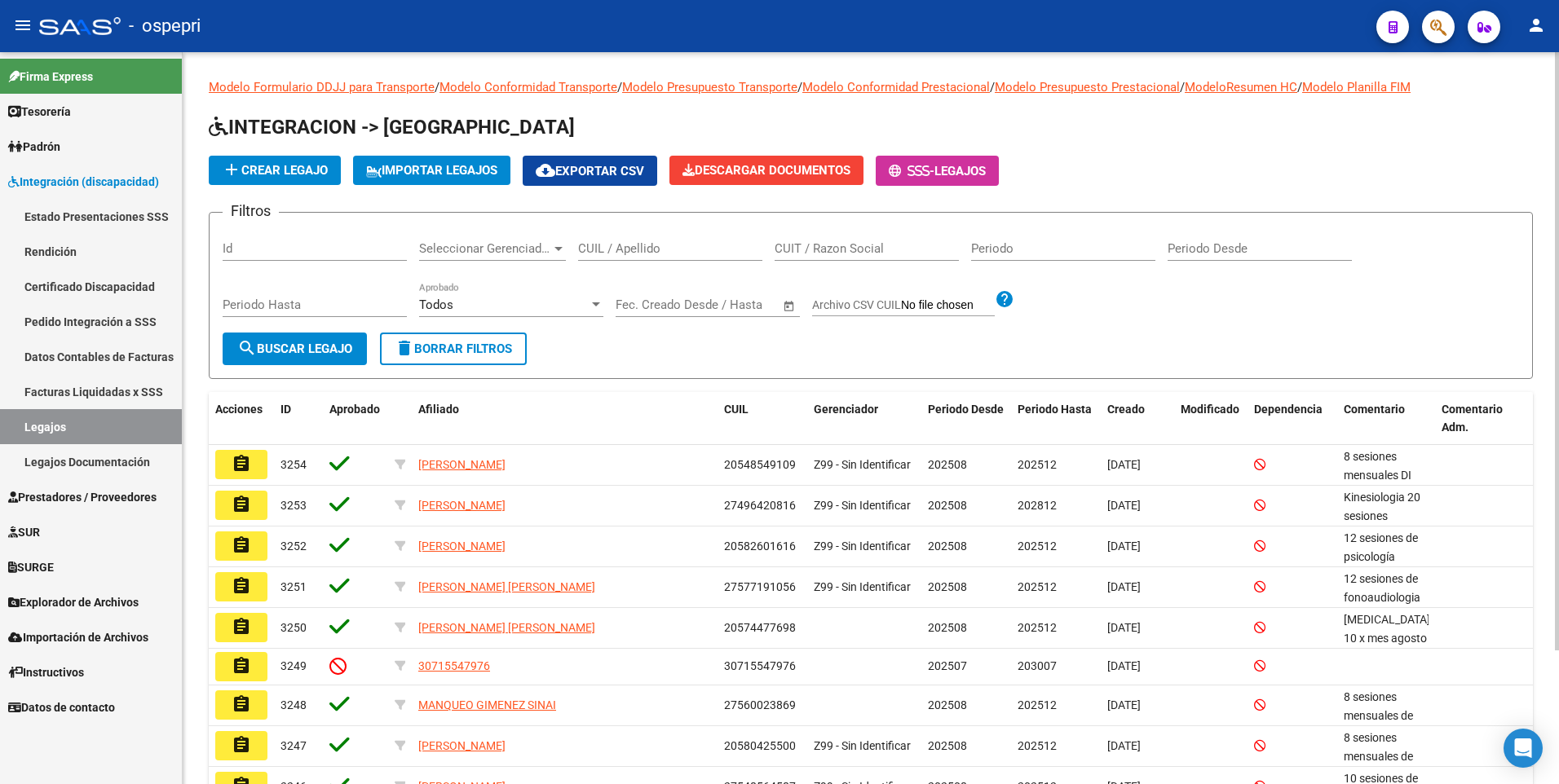
click at [606, 251] on input "CUIL / Apellido" at bounding box center [670, 249] width 184 height 15
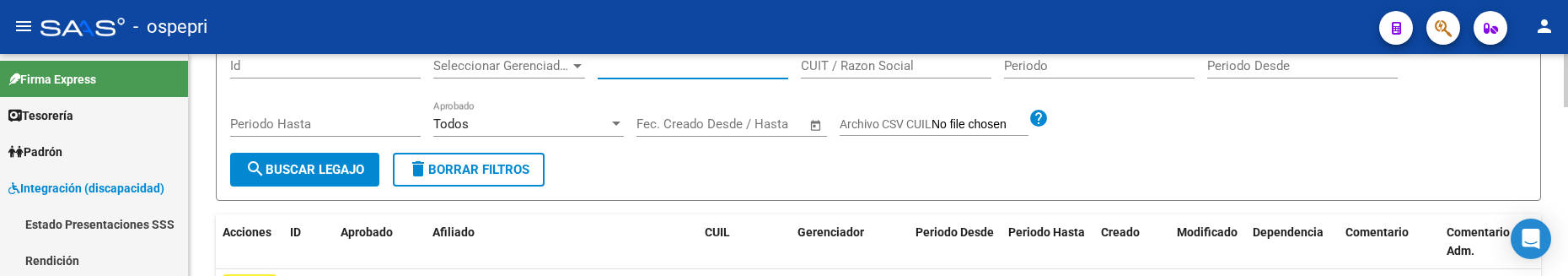
scroll to position [169, 0]
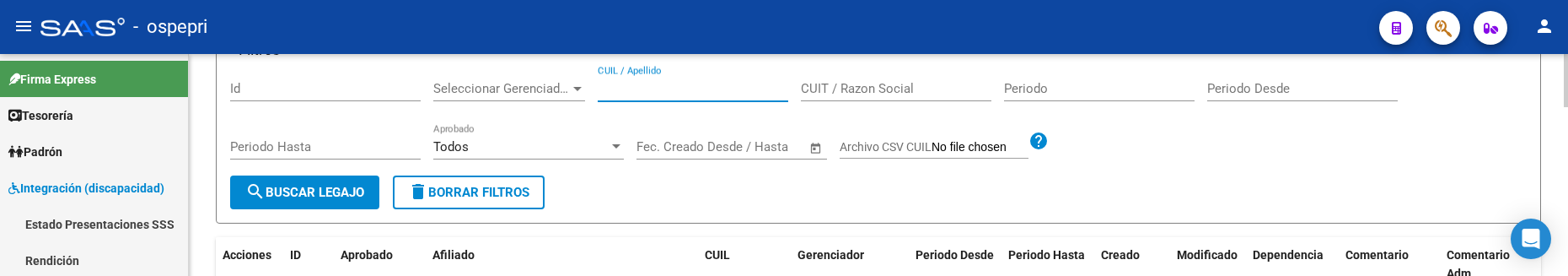
click at [612, 84] on input "CUIL / Apellido" at bounding box center [693, 89] width 191 height 15
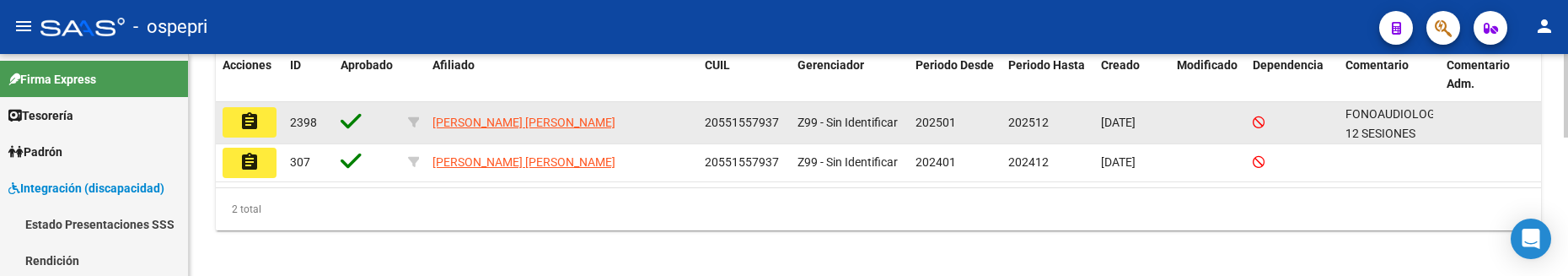
scroll to position [367, 0]
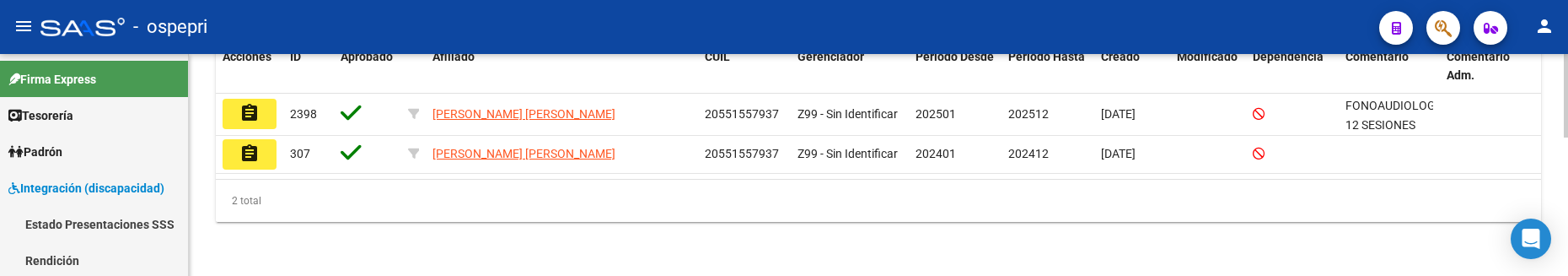
click at [680, 220] on div "2 total" at bounding box center [879, 201] width 1326 height 43
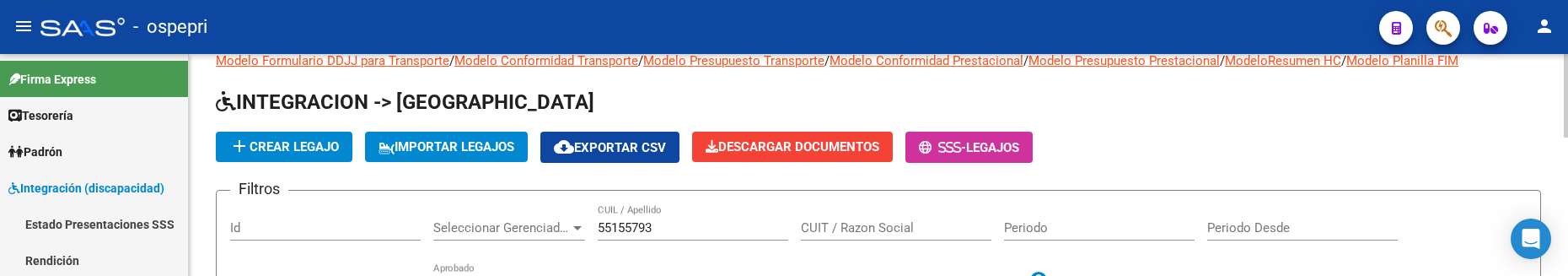
scroll to position [114, 0]
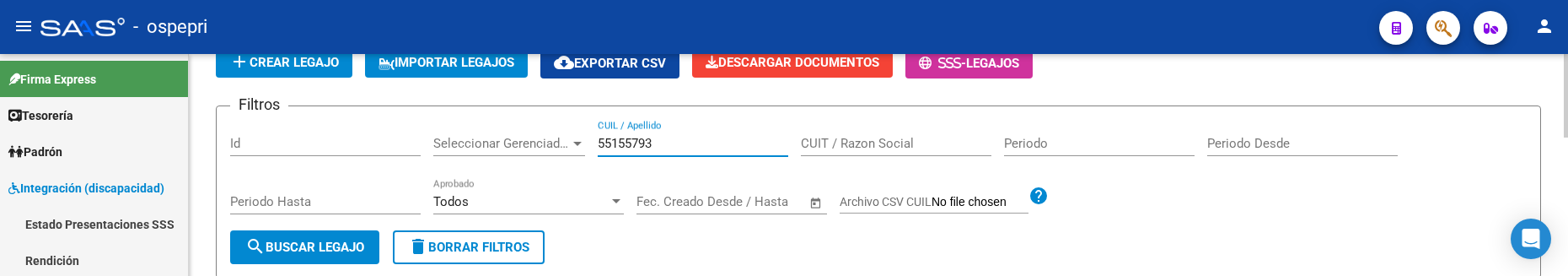
drag, startPoint x: 668, startPoint y: 147, endPoint x: 587, endPoint y: 145, distance: 81.0
click at [587, 145] on div "Filtros Id Seleccionar Gerenciador Seleccionar Gerenciador 55155793 CUIL / Apel…" at bounding box center [879, 175] width 1297 height 110
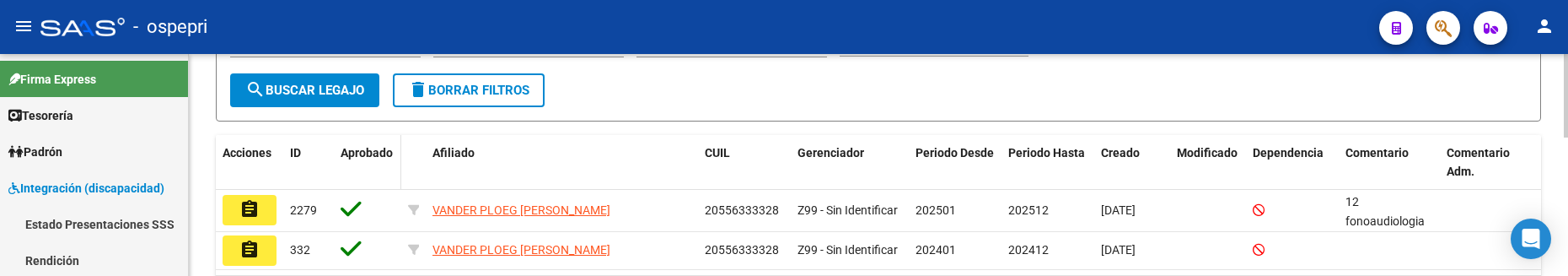
scroll to position [367, 0]
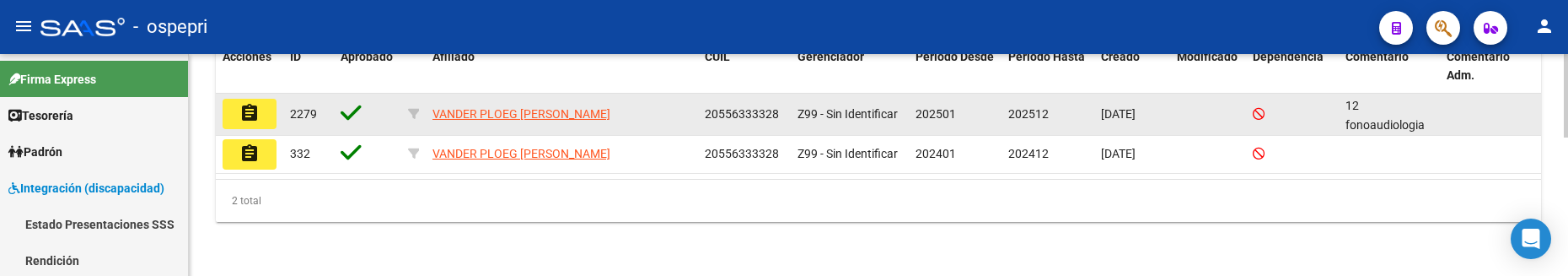
type input "55633332"
click at [256, 114] on mat-icon "assignment" at bounding box center [249, 112] width 20 height 20
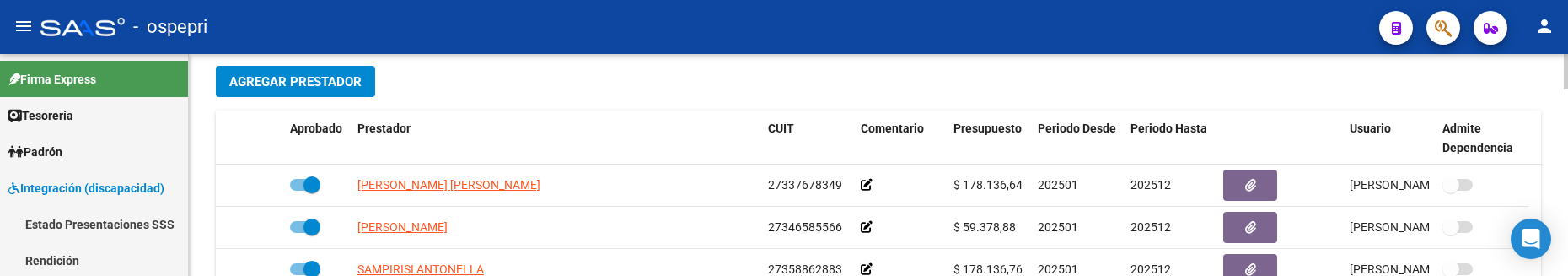
scroll to position [759, 0]
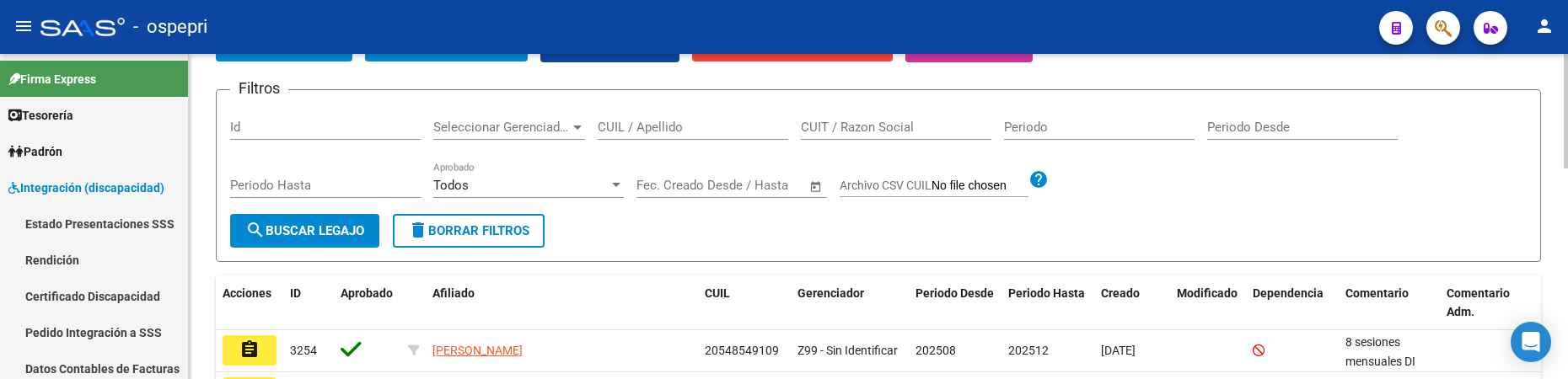
scroll to position [95, 0]
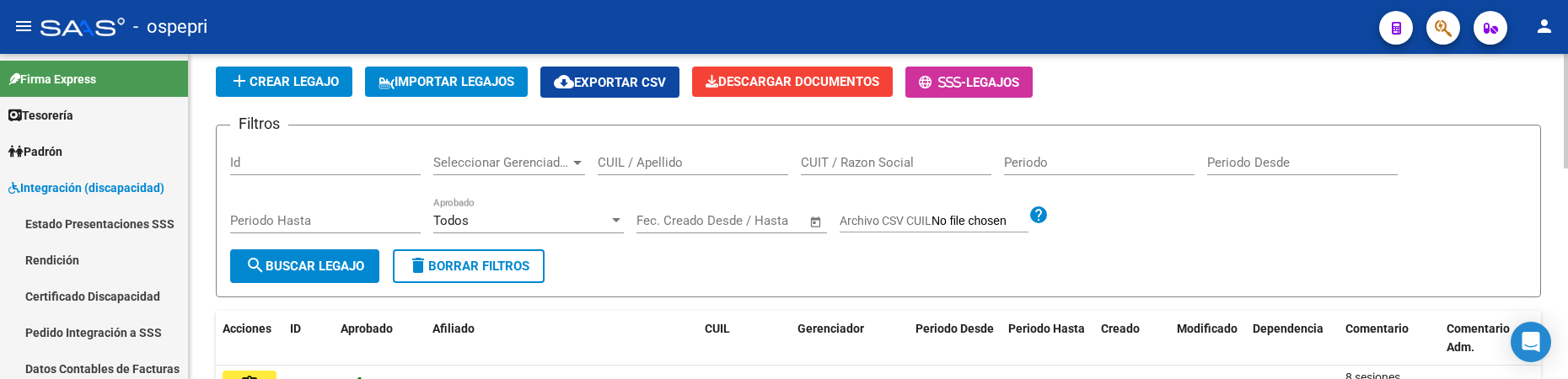
click at [638, 164] on input "CUIL / Apellido" at bounding box center [693, 162] width 191 height 15
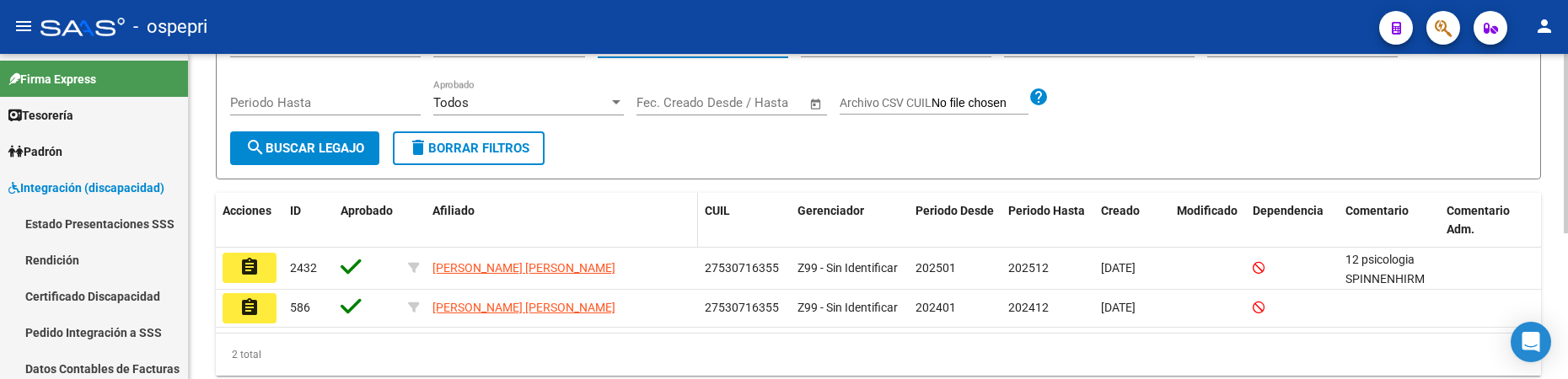
scroll to position [263, 0]
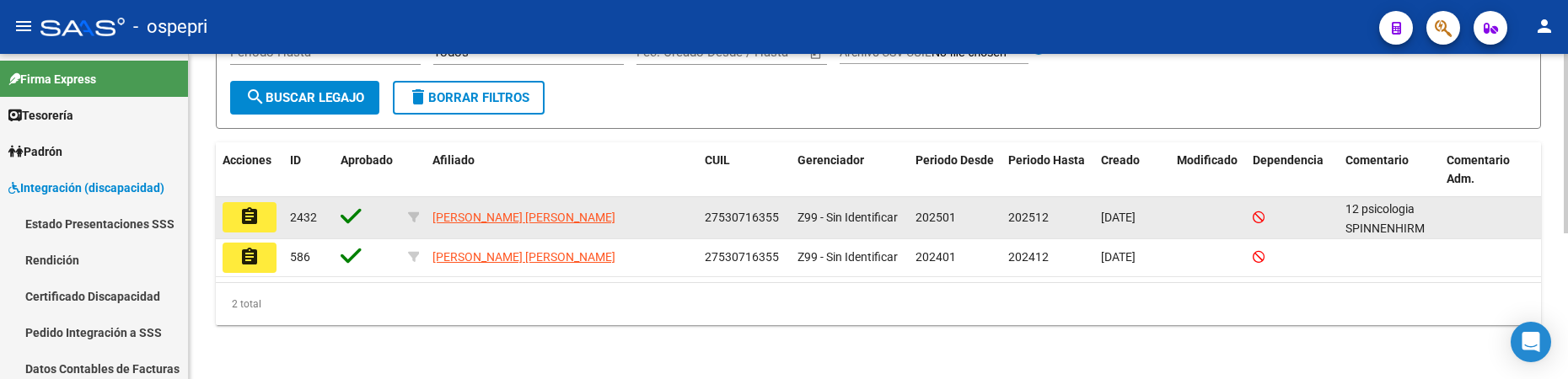
type input "53071635"
click at [258, 222] on mat-icon "assignment" at bounding box center [249, 216] width 20 height 20
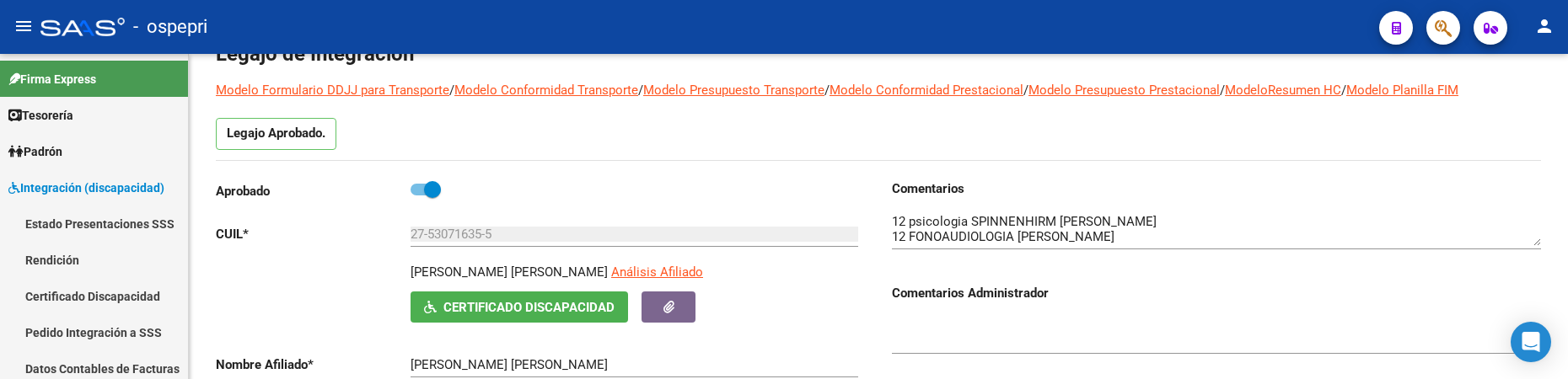
scroll to position [84, 0]
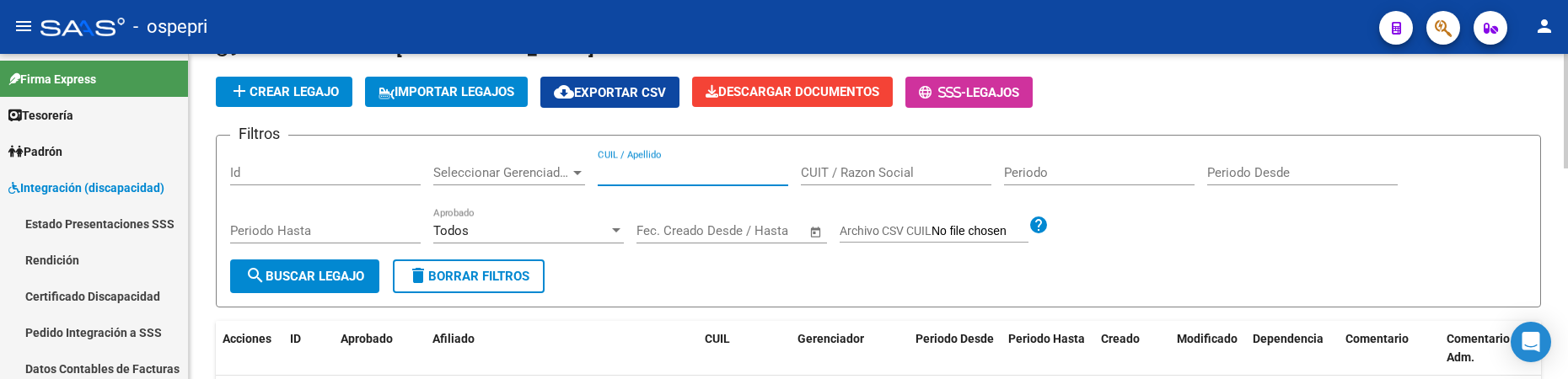
click at [642, 177] on input "CUIL / Apellido" at bounding box center [693, 173] width 191 height 15
type input "56319703"
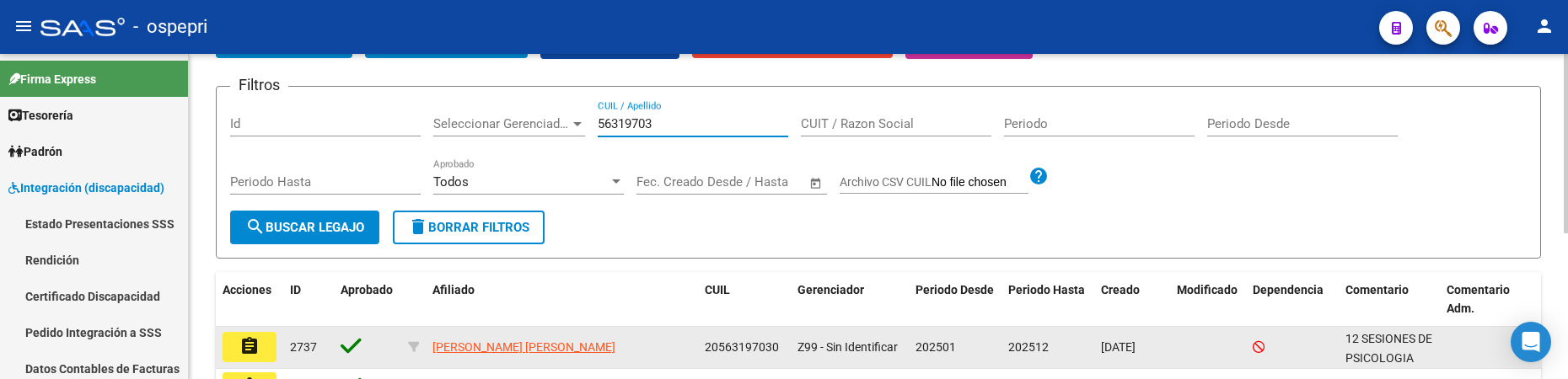
scroll to position [263, 0]
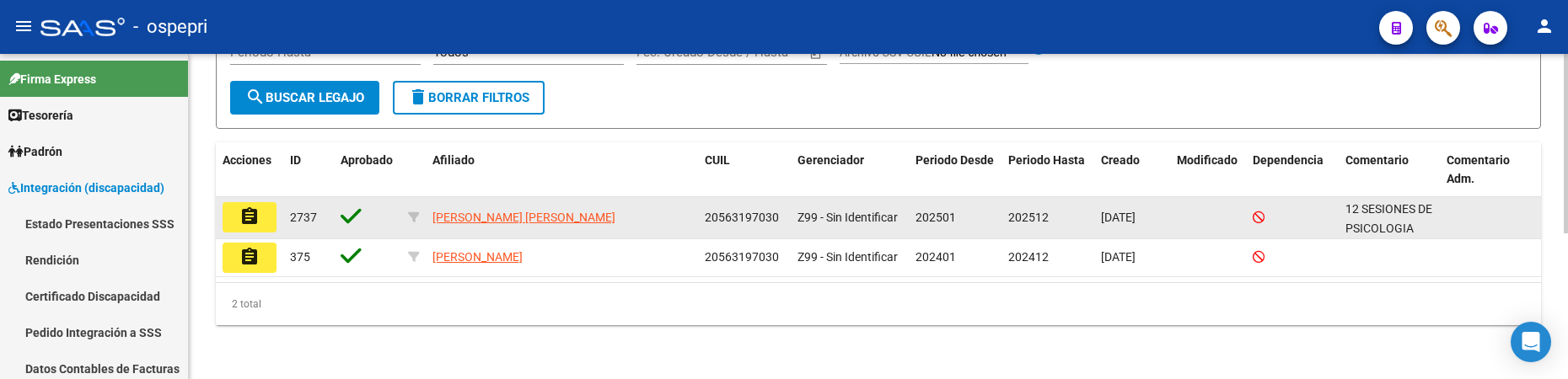
click at [256, 221] on mat-icon "assignment" at bounding box center [249, 216] width 20 height 20
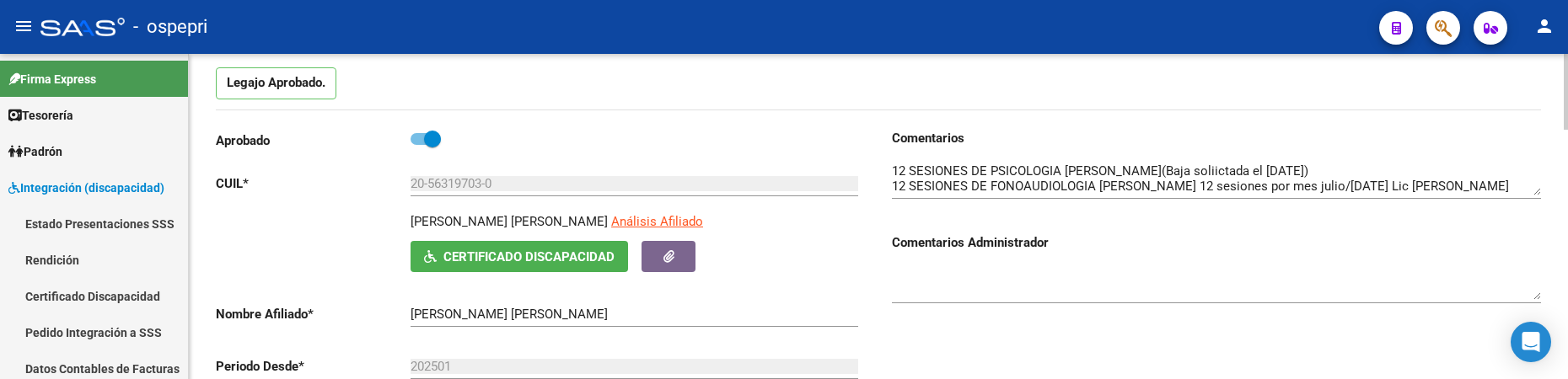
scroll to position [168, 0]
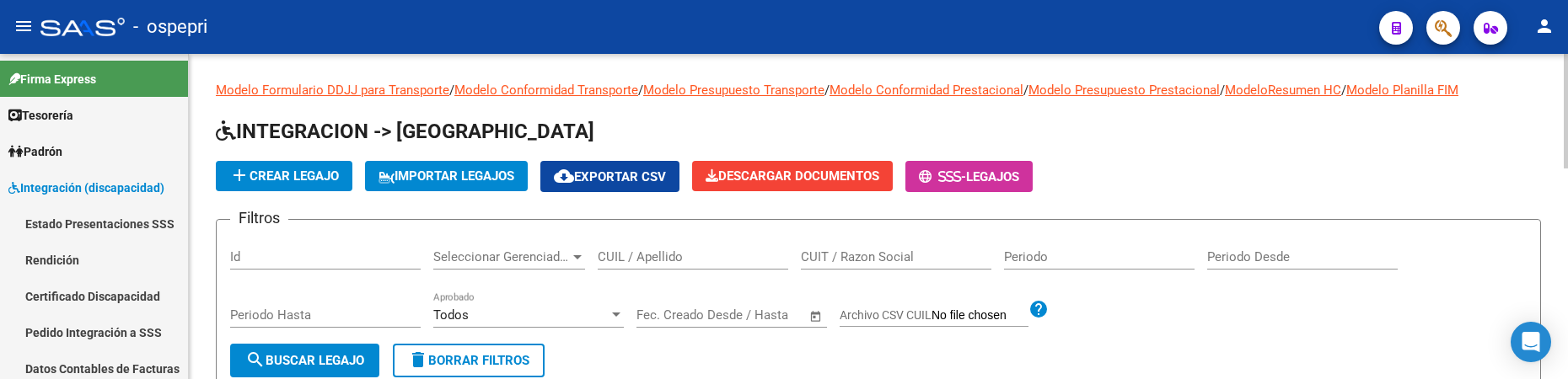
click at [620, 262] on input "CUIL / Apellido" at bounding box center [693, 257] width 191 height 15
click at [678, 252] on input "CUIL / Apellido" at bounding box center [693, 257] width 191 height 15
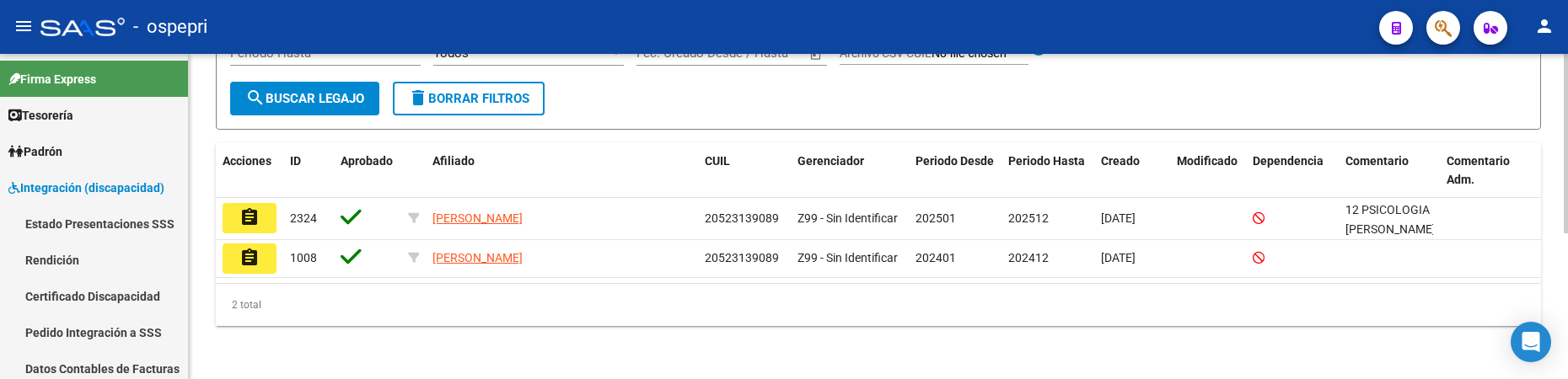
scroll to position [263, 0]
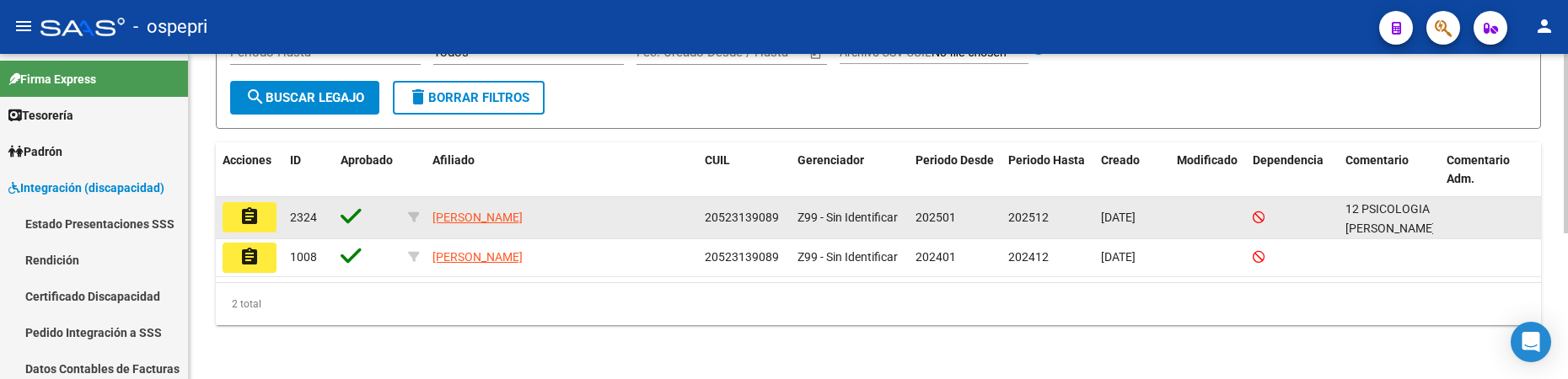
type input "52313908"
click at [260, 216] on button "assignment" at bounding box center [250, 217] width 54 height 30
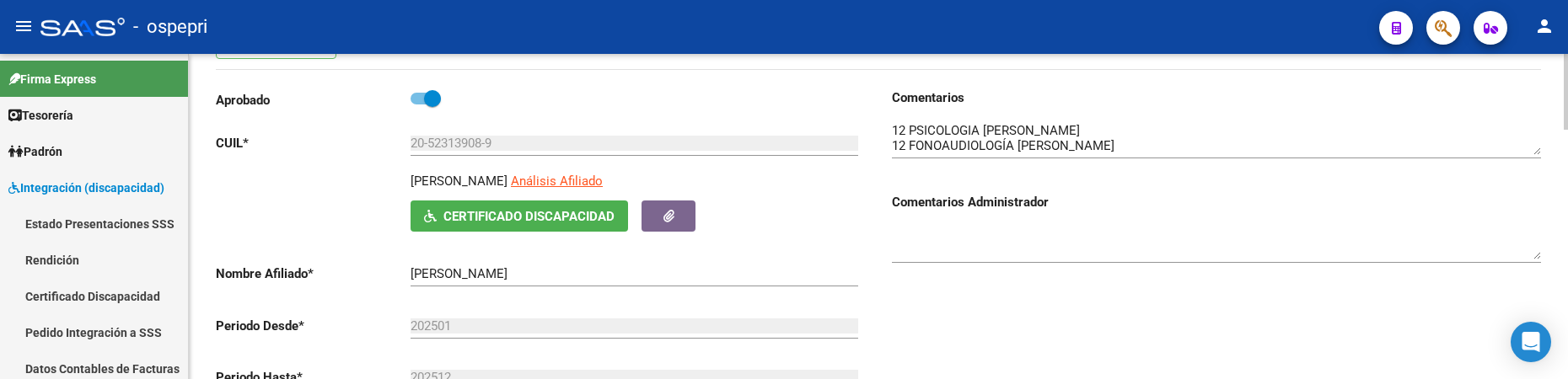
scroll to position [168, 0]
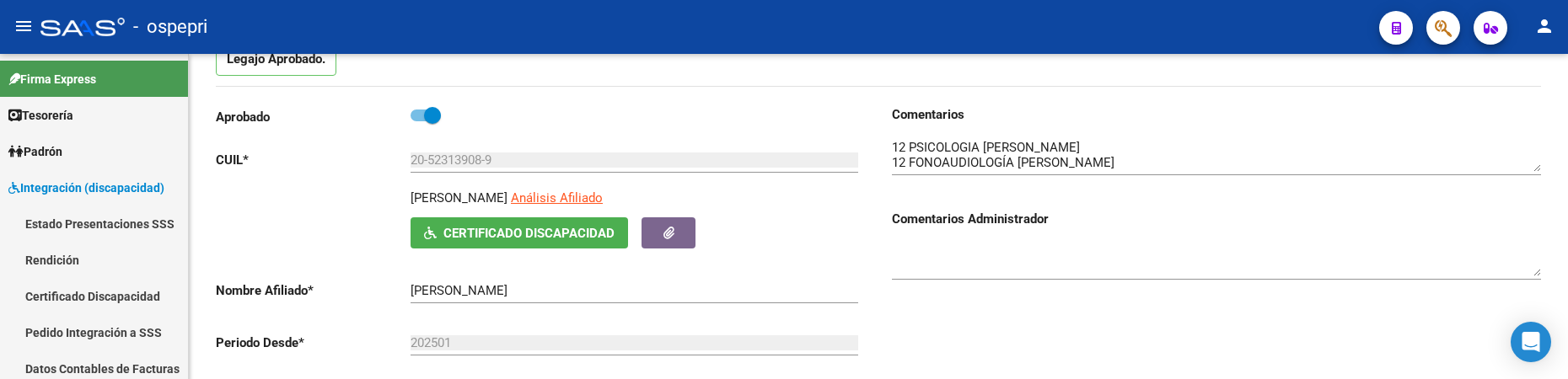
click at [449, 27] on div "- ospepri" at bounding box center [704, 27] width 1326 height 37
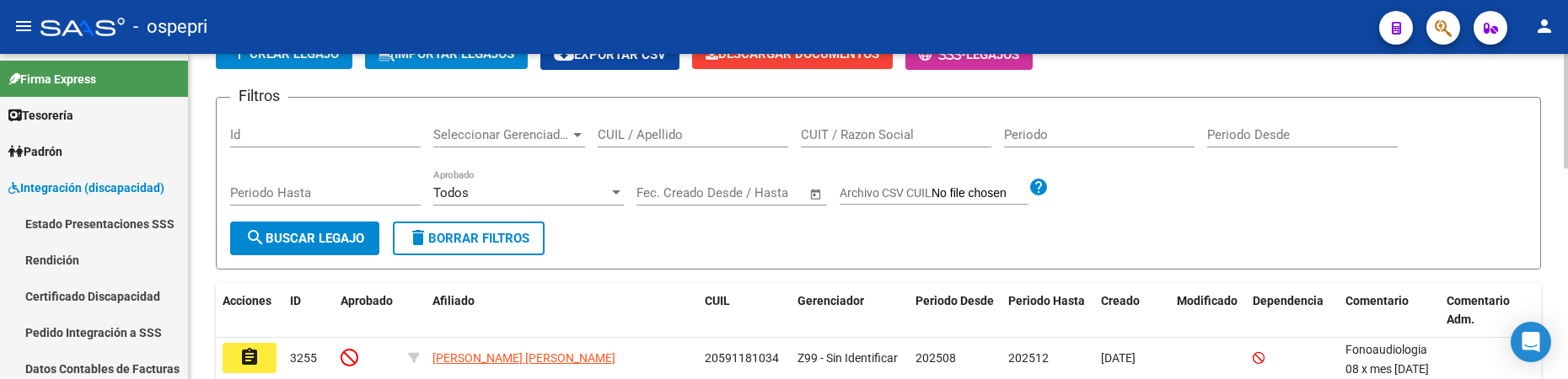
scroll to position [84, 0]
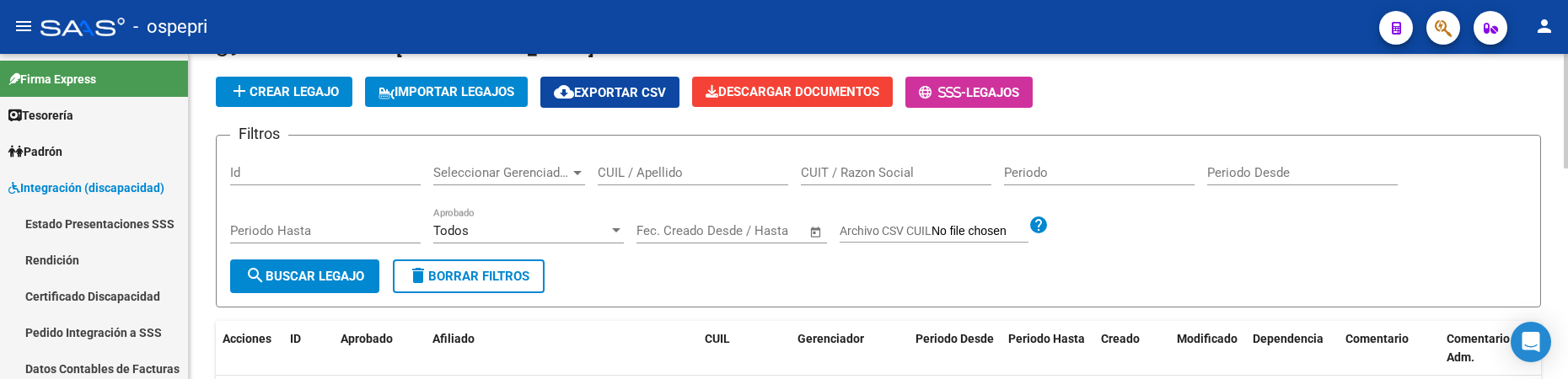
click at [642, 176] on input "CUIL / Apellido" at bounding box center [693, 173] width 191 height 15
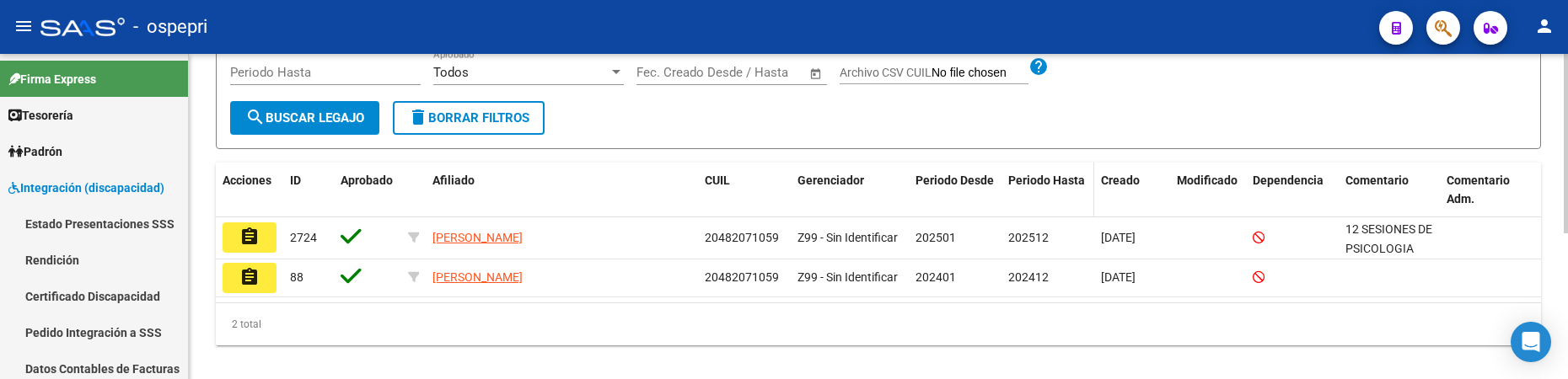
scroll to position [263, 0]
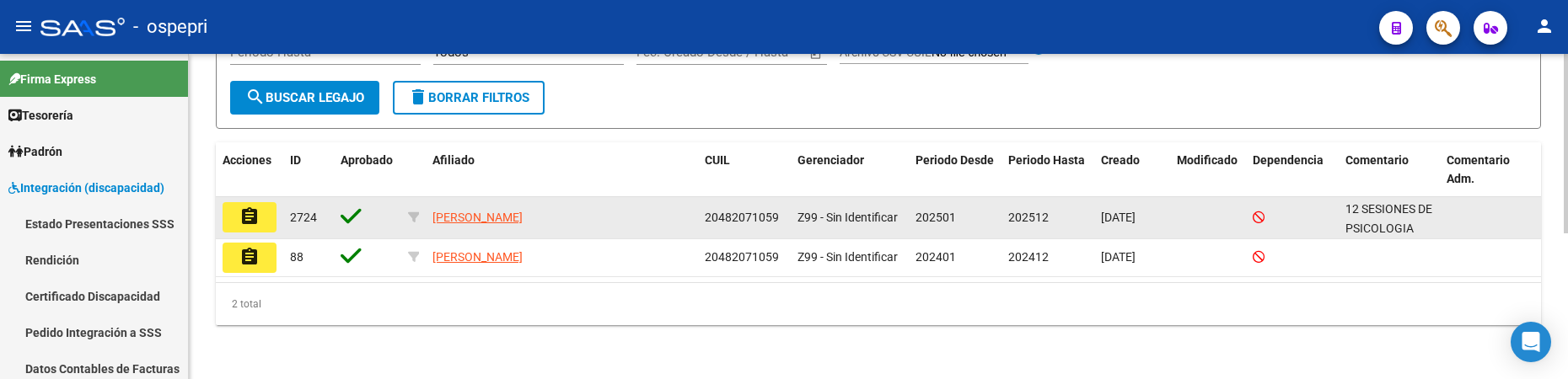
type input "48207105"
click at [263, 216] on button "assignment" at bounding box center [250, 217] width 54 height 30
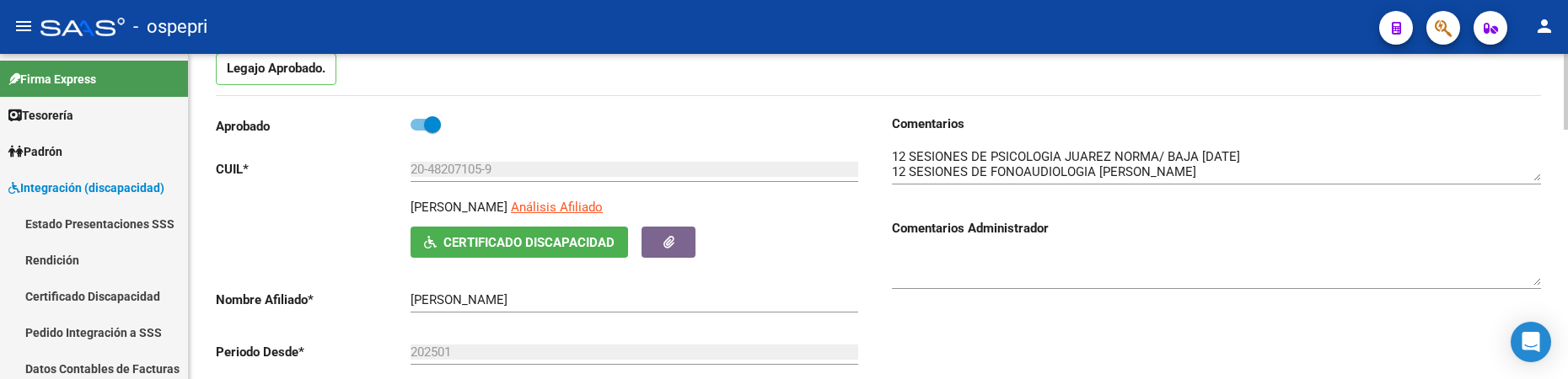
scroll to position [168, 0]
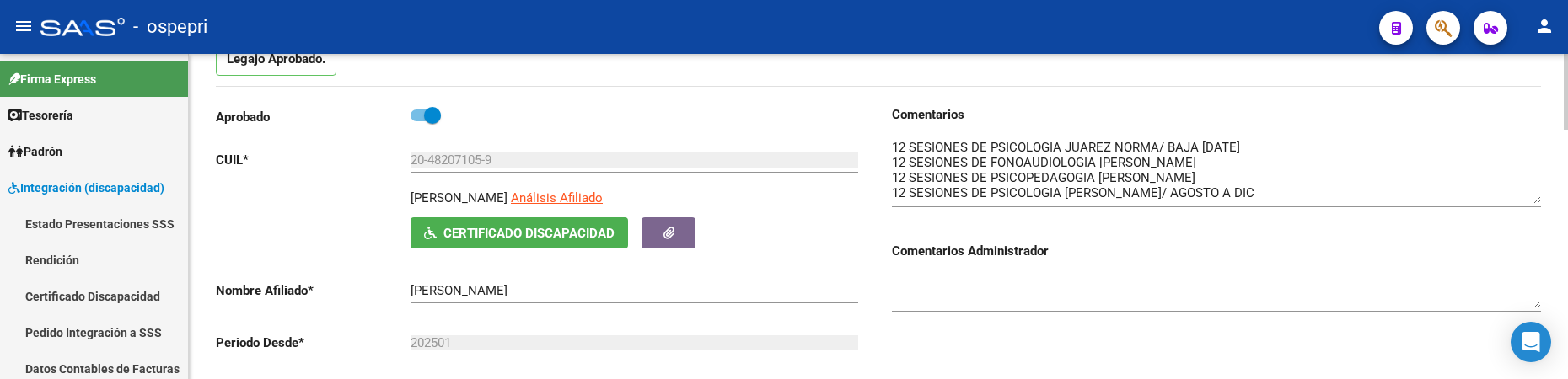
drag, startPoint x: 1540, startPoint y: 168, endPoint x: 1537, endPoint y: 200, distance: 32.1
click at [1537, 200] on textarea at bounding box center [1217, 171] width 649 height 66
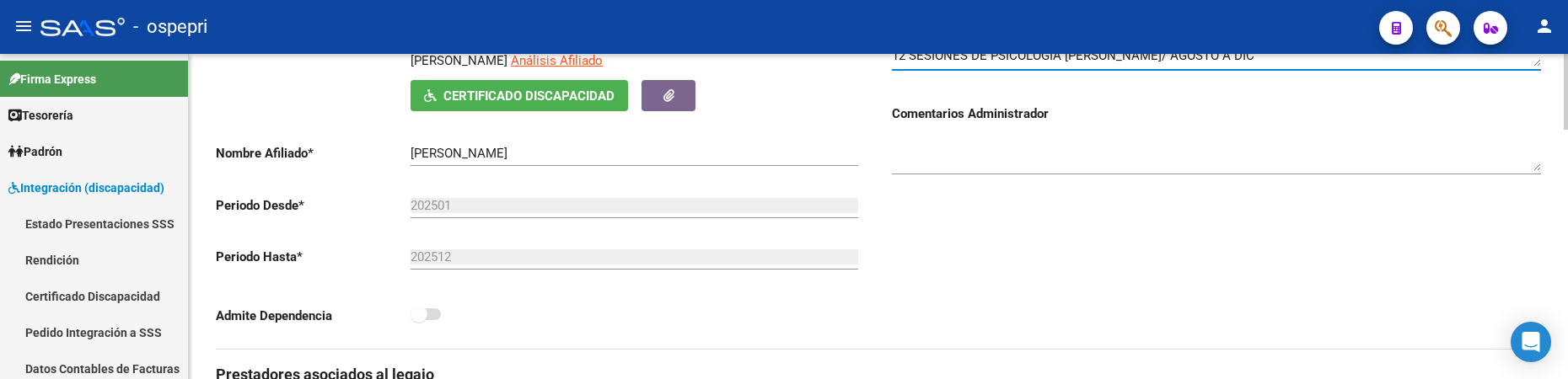
scroll to position [252, 0]
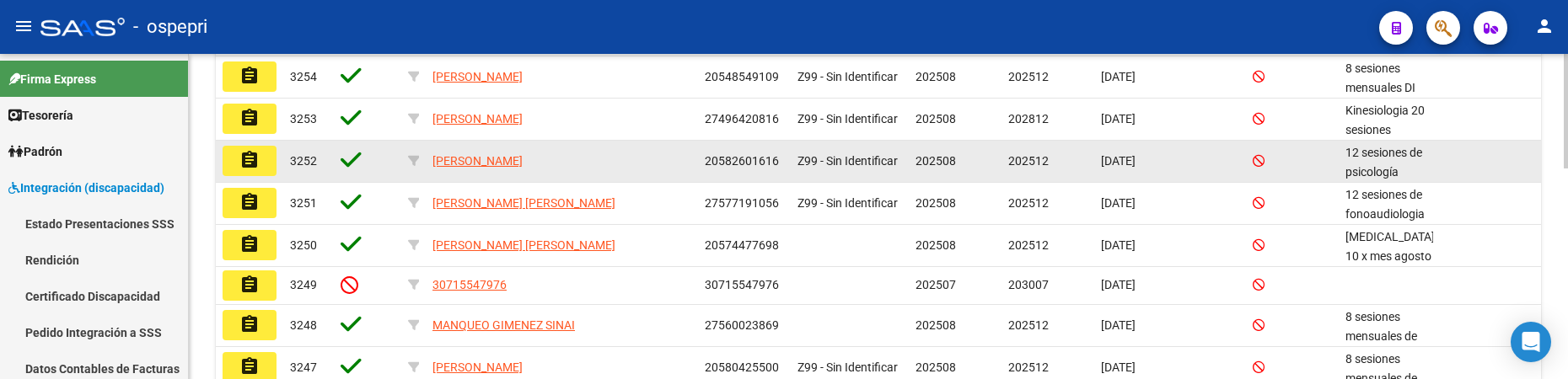
scroll to position [506, 0]
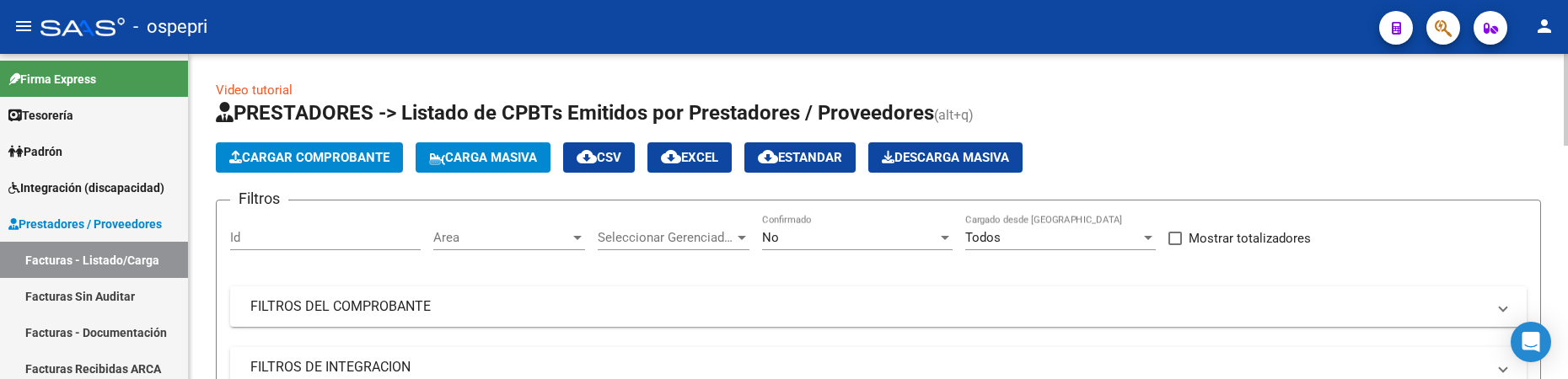
scroll to position [84, 0]
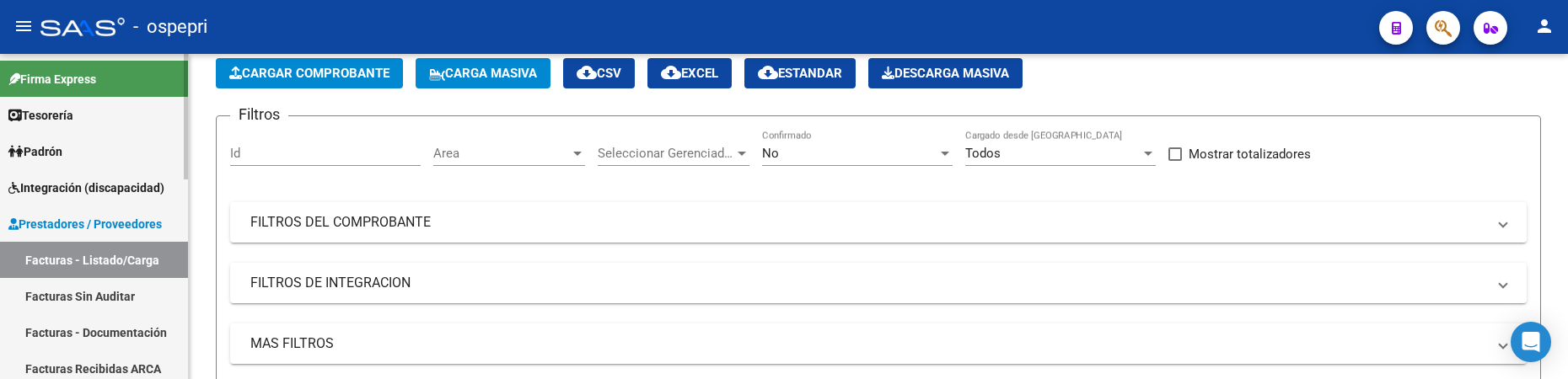
click at [75, 183] on span "Integración (discapacidad)" at bounding box center [86, 188] width 156 height 18
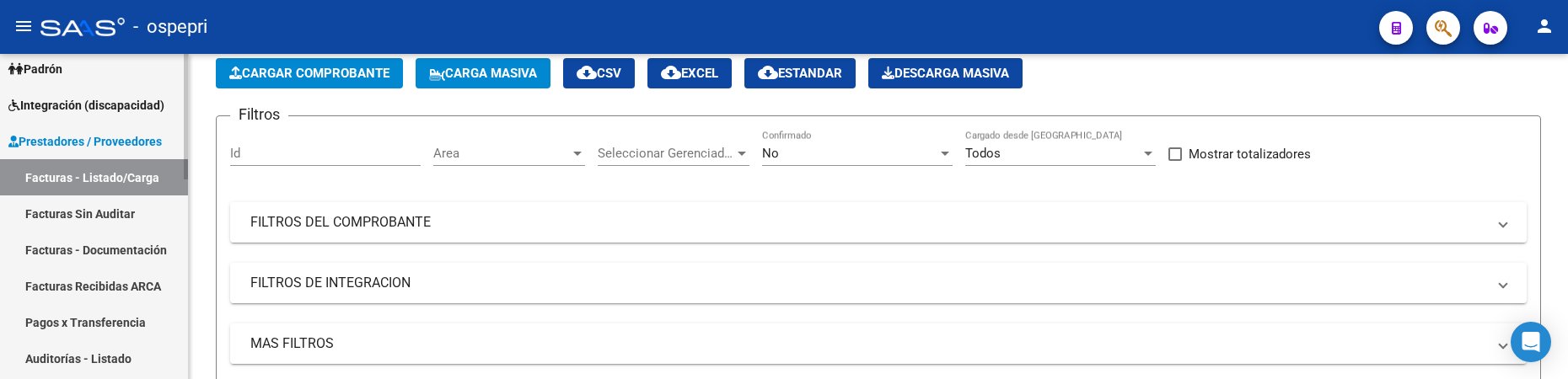
scroll to position [0, 0]
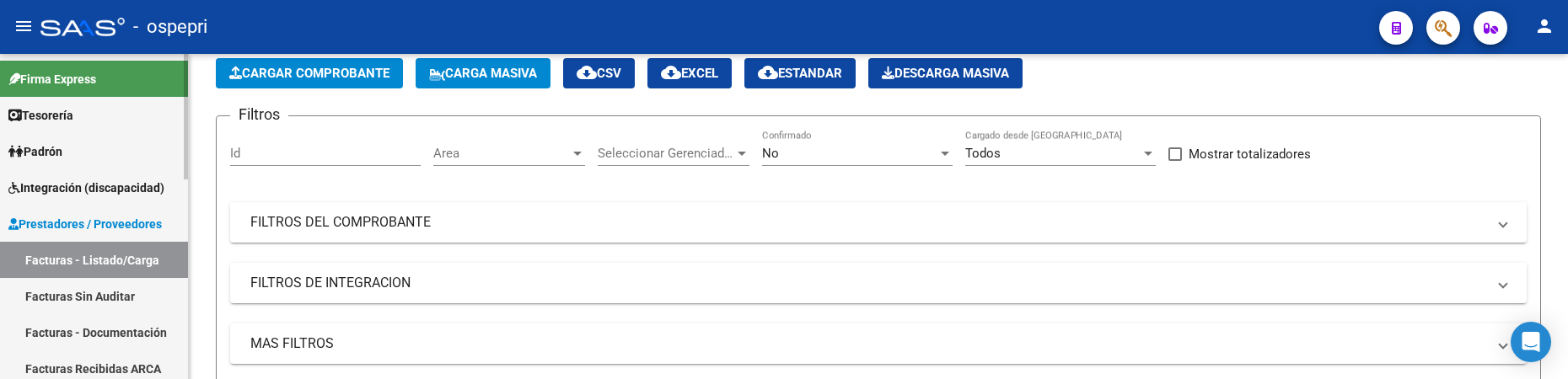
click at [75, 225] on span "Prestadores / Proveedores" at bounding box center [85, 223] width 154 height 18
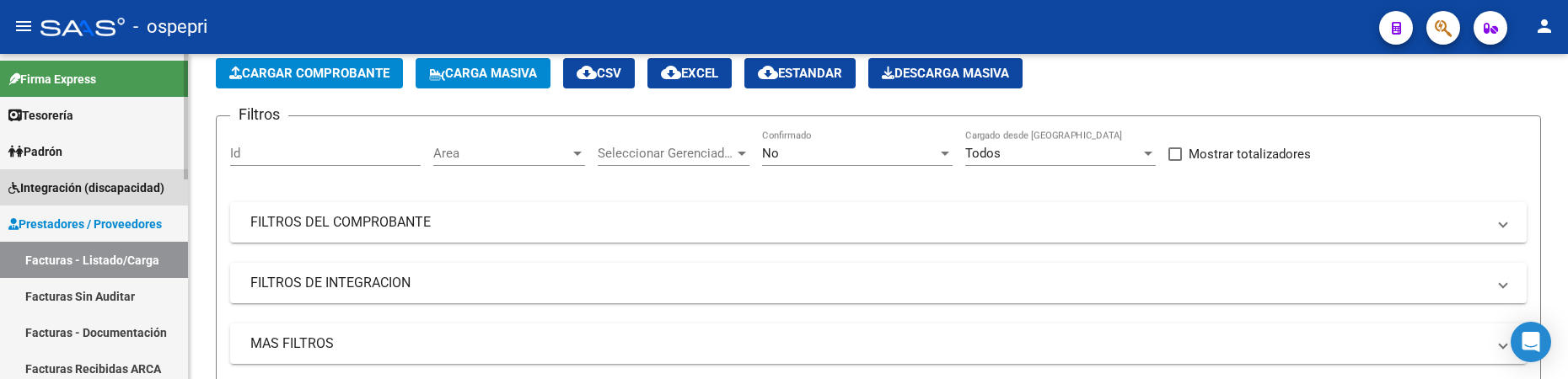
click at [77, 187] on span "Integración (discapacidad)" at bounding box center [86, 188] width 156 height 18
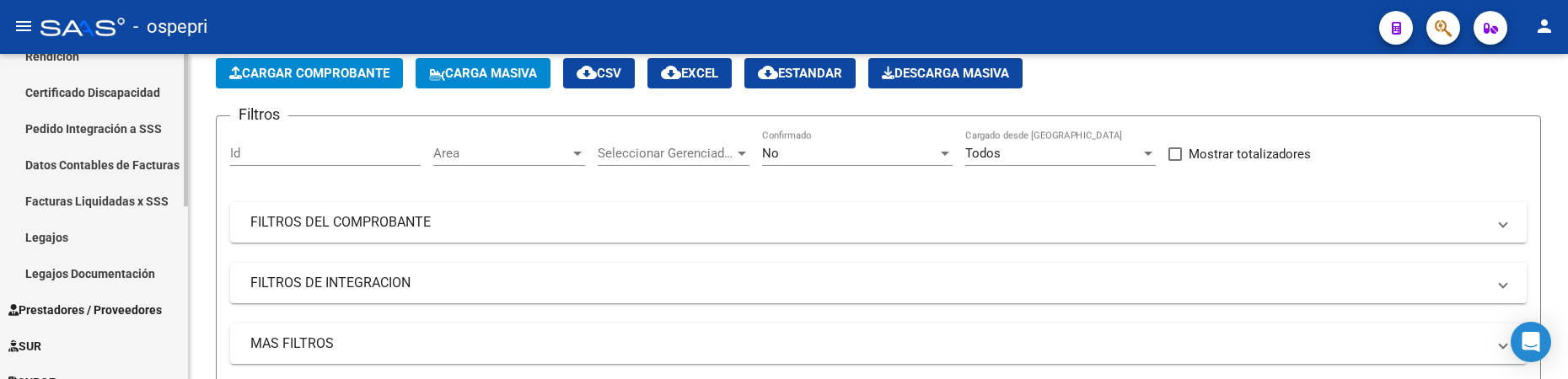
scroll to position [252, 0]
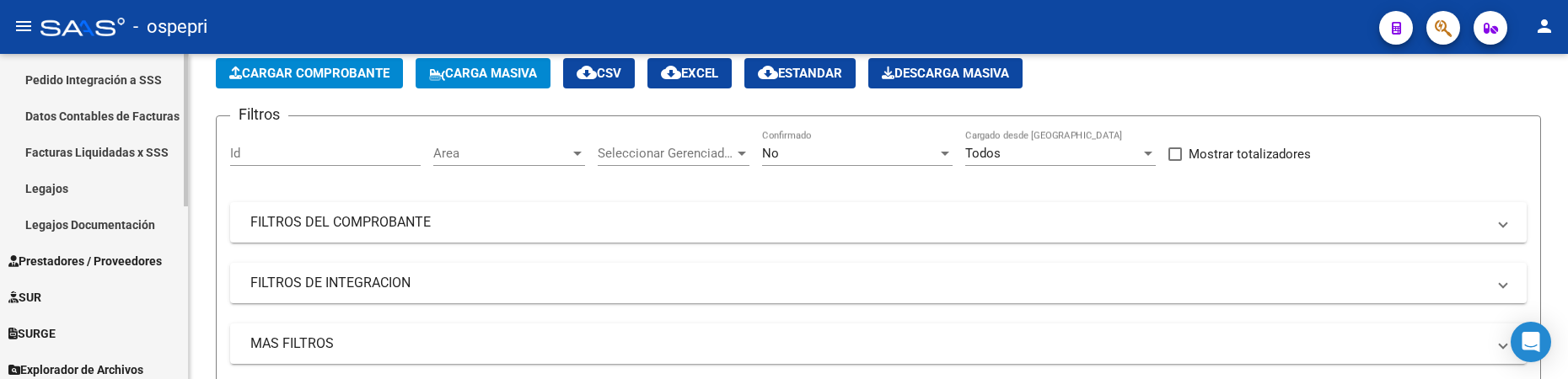
click at [47, 191] on link "Legajos" at bounding box center [94, 188] width 188 height 36
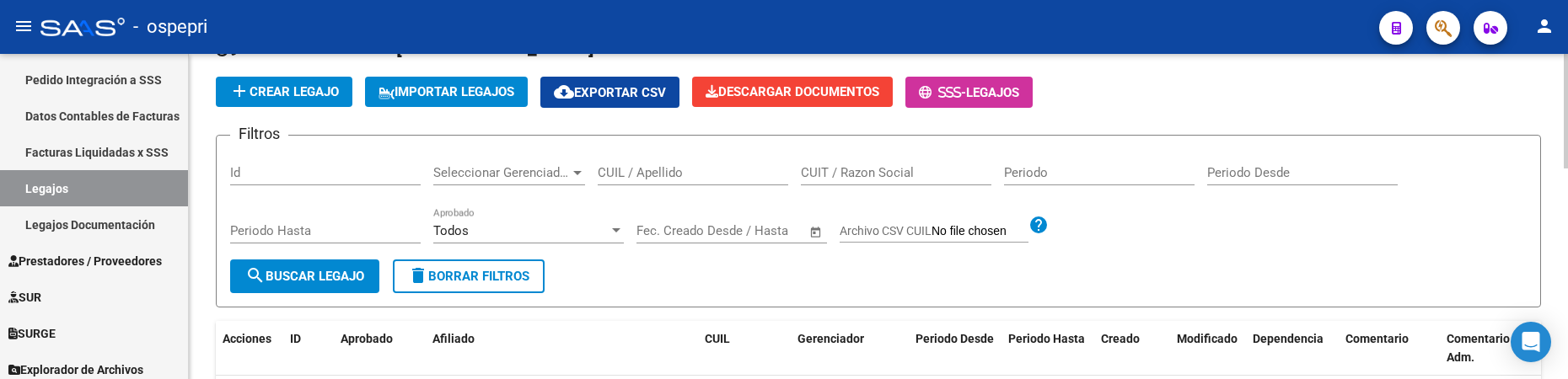
click at [639, 172] on input "CUIL / Apellido" at bounding box center [693, 173] width 191 height 15
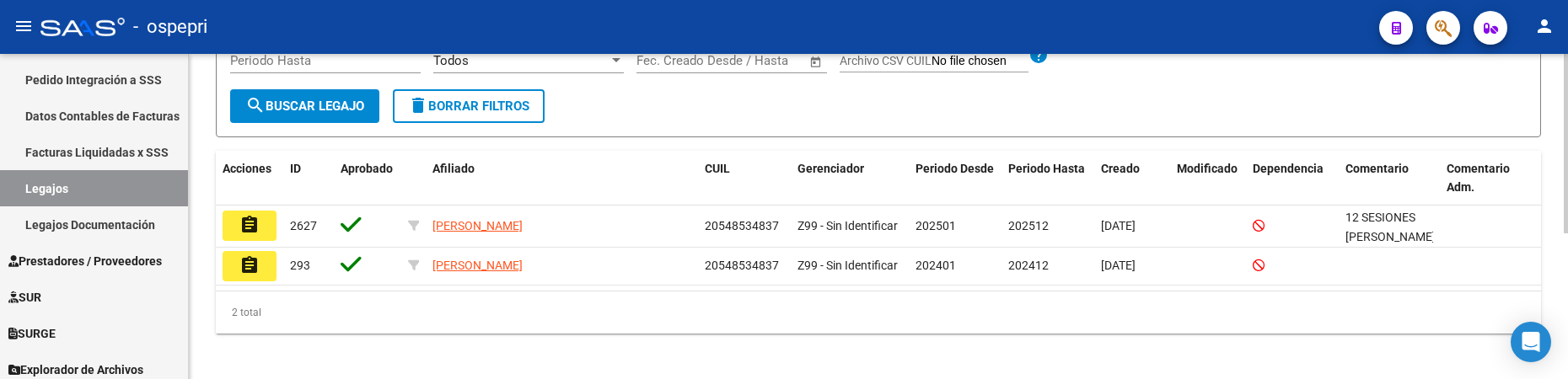
scroll to position [263, 0]
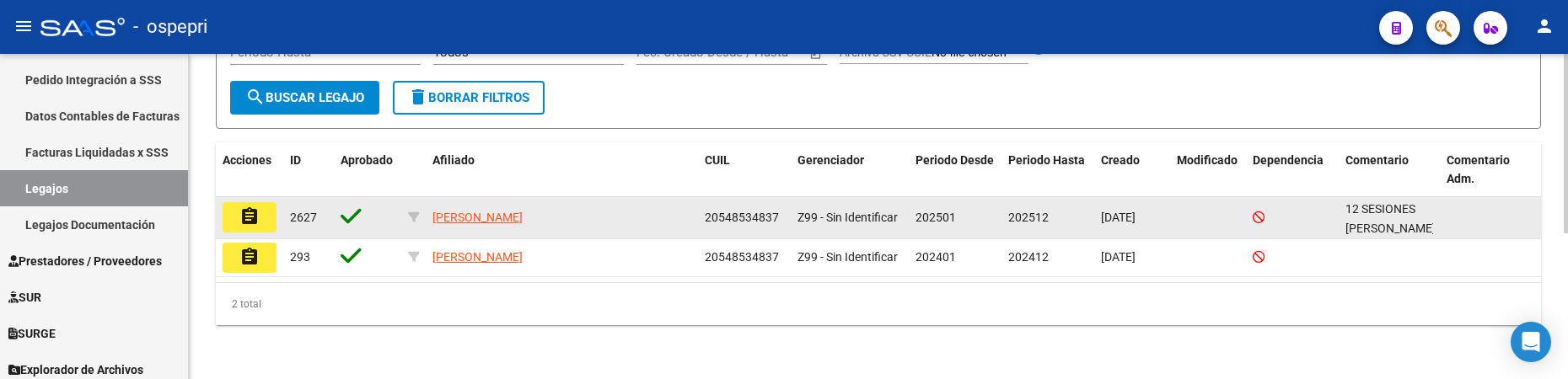
type input "54853483"
click at [248, 221] on mat-icon "assignment" at bounding box center [249, 216] width 20 height 20
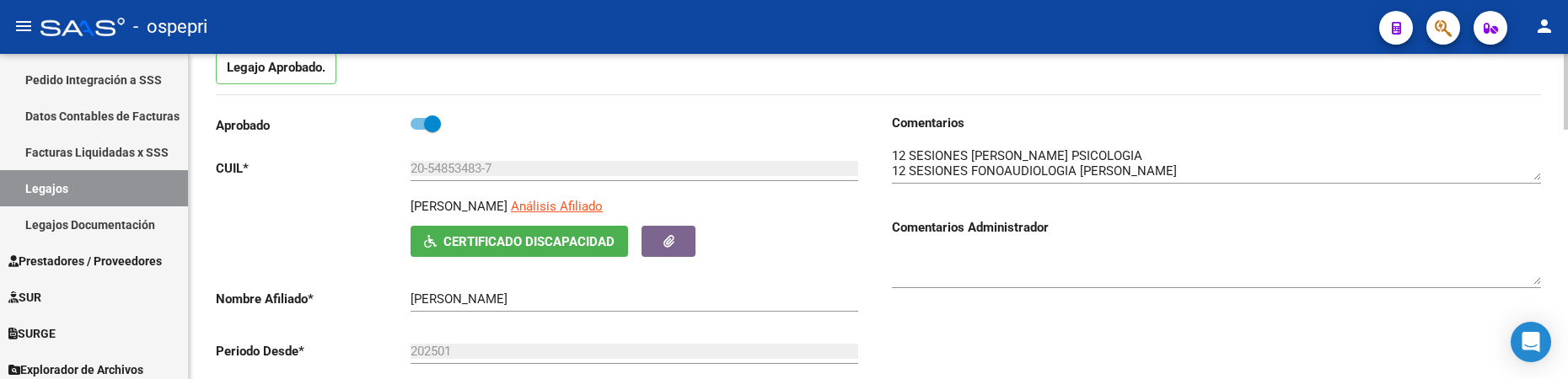
scroll to position [168, 0]
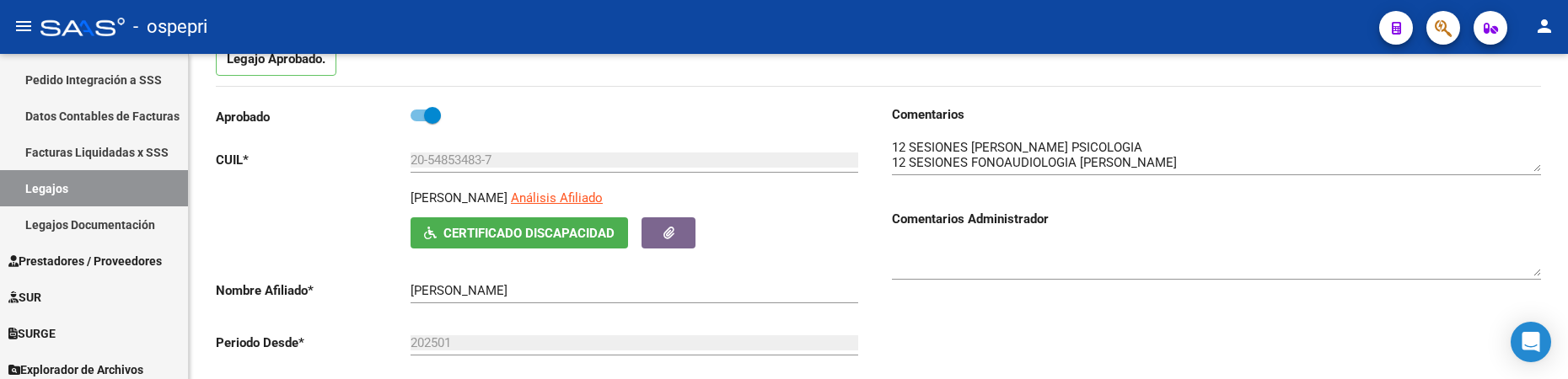
click at [624, 24] on div "- ospepri" at bounding box center [704, 27] width 1326 height 37
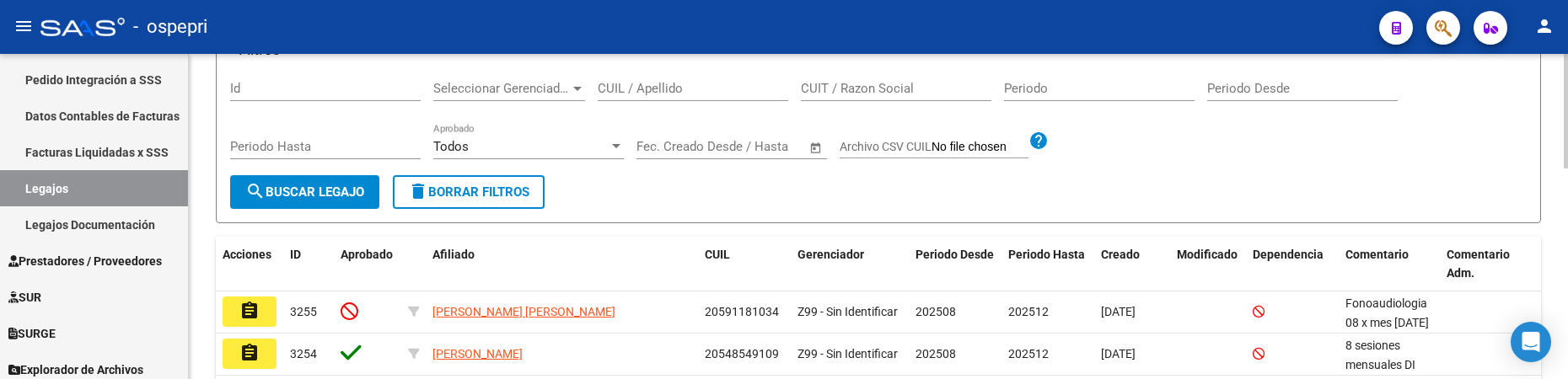
click at [645, 90] on input "CUIL / Apellido" at bounding box center [693, 89] width 191 height 15
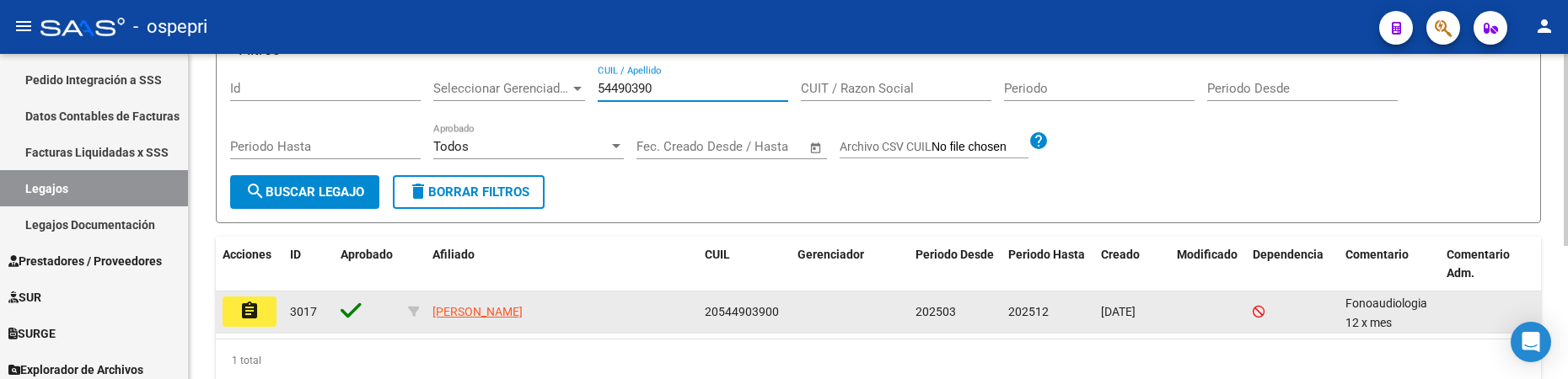
type input "54490390"
click at [246, 311] on mat-icon "assignment" at bounding box center [249, 310] width 20 height 20
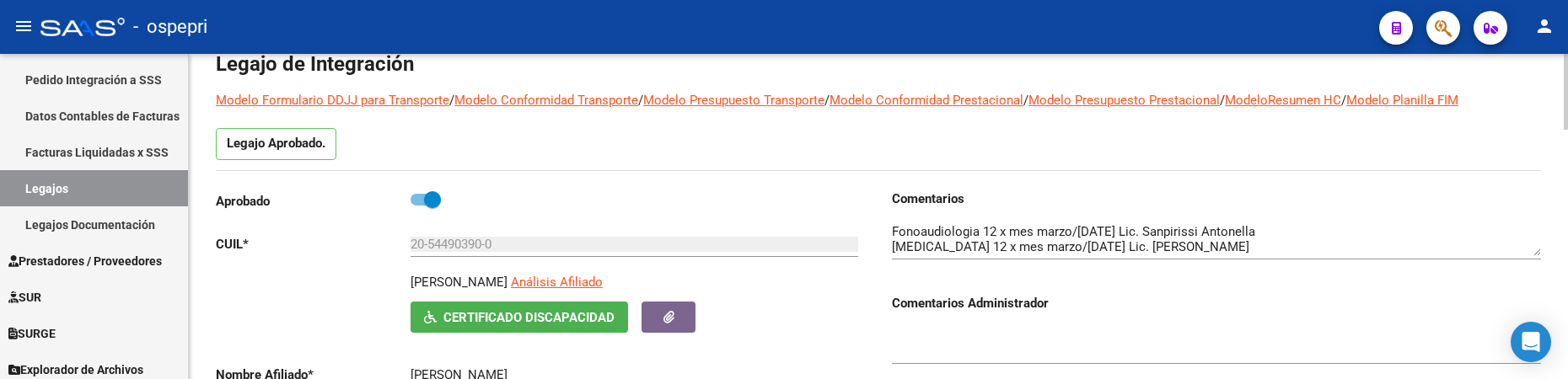
scroll to position [168, 0]
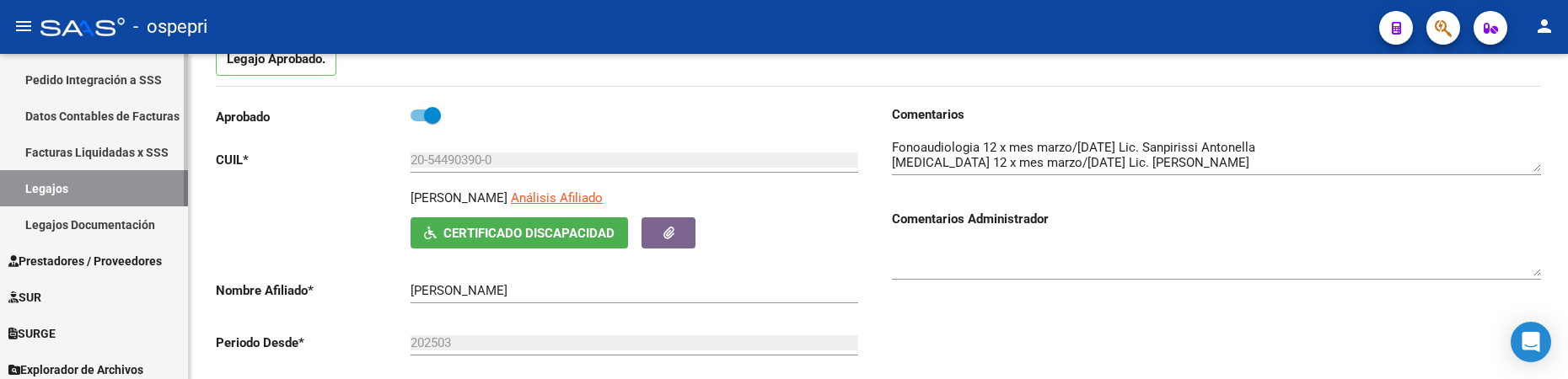
drag, startPoint x: 75, startPoint y: 195, endPoint x: 75, endPoint y: 186, distance: 9.0
click at [75, 195] on link "Legajos" at bounding box center [94, 188] width 188 height 36
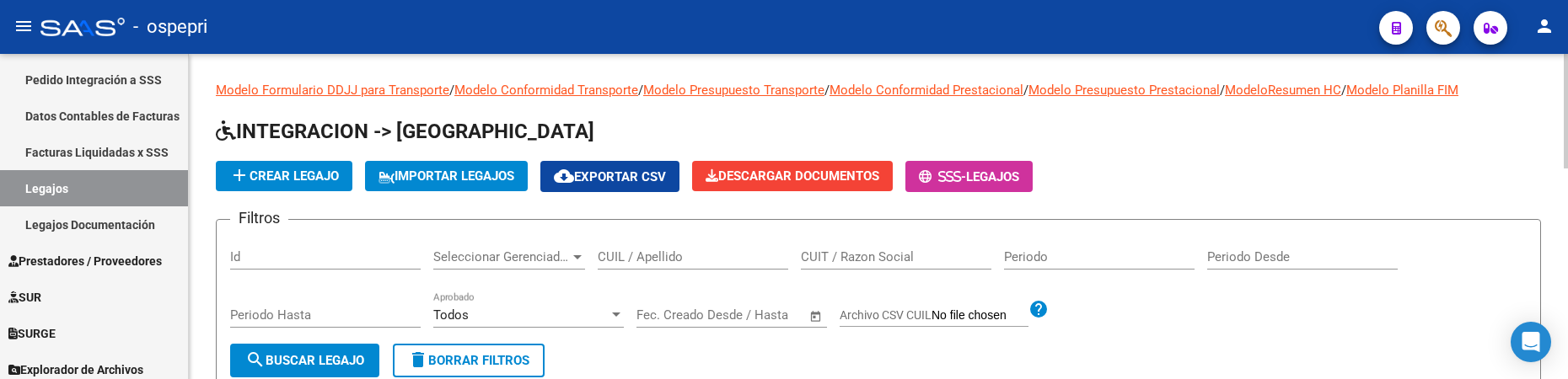
click at [694, 260] on input "CUIL / Apellido" at bounding box center [693, 257] width 191 height 15
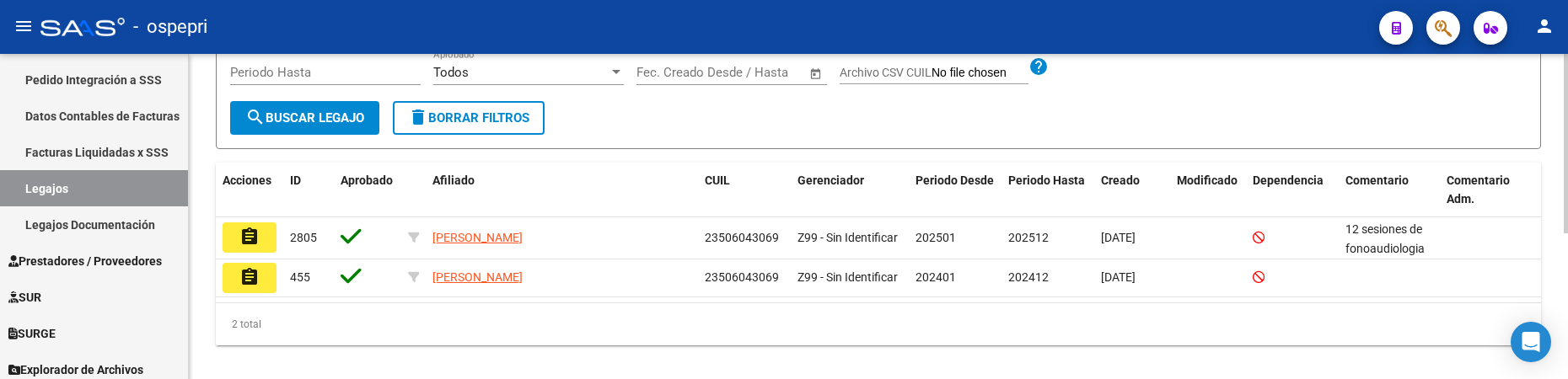
scroll to position [263, 0]
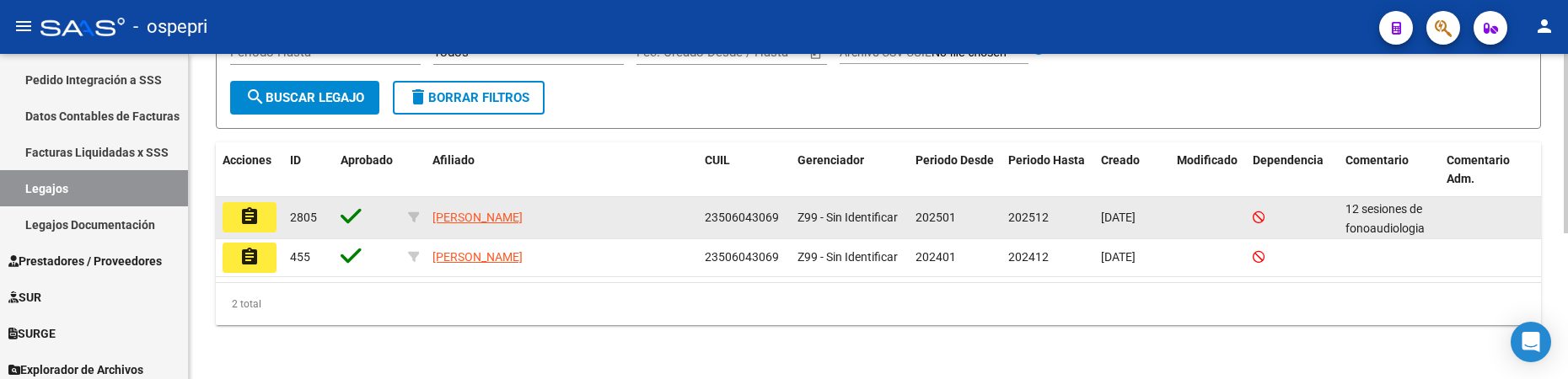
type input "50604306"
click at [256, 222] on mat-icon "assignment" at bounding box center [249, 216] width 20 height 20
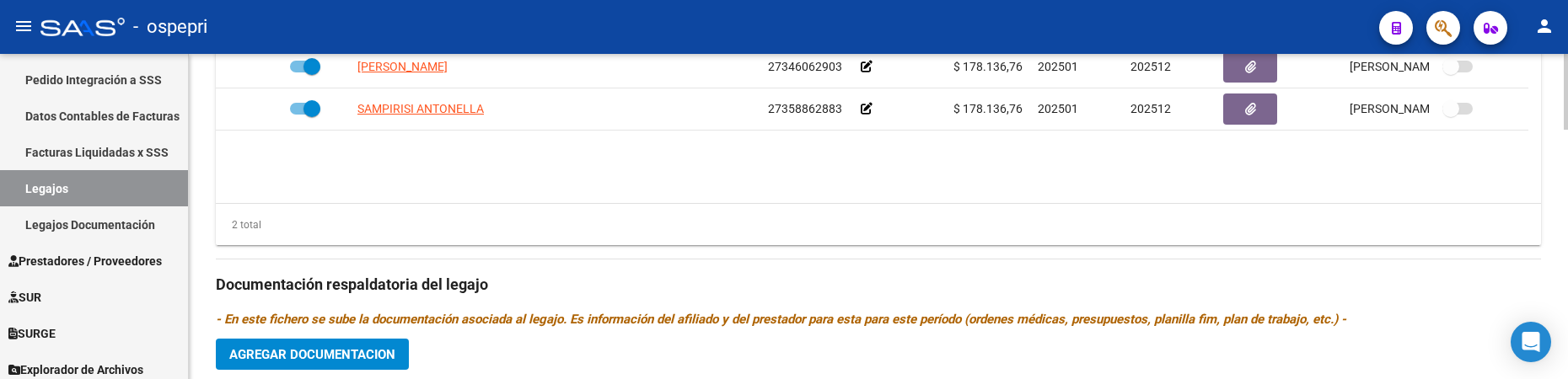
scroll to position [674, 0]
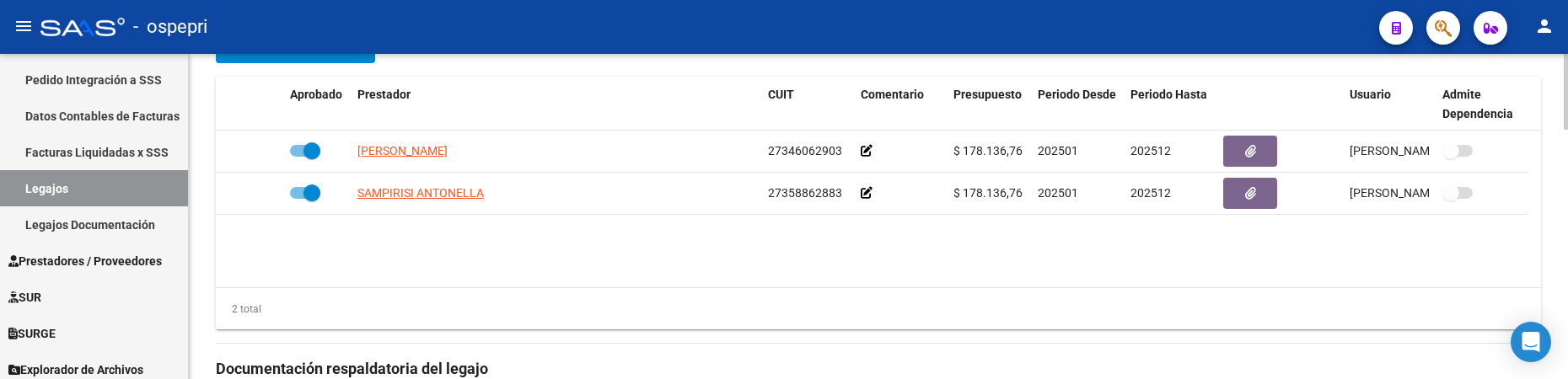
click at [796, 277] on datatable-body "PONCE EMILIA CAROLINA 27346062903 $ 178.136,76 202501 202512 Judhit Cuevas 07/0…" at bounding box center [879, 209] width 1326 height 157
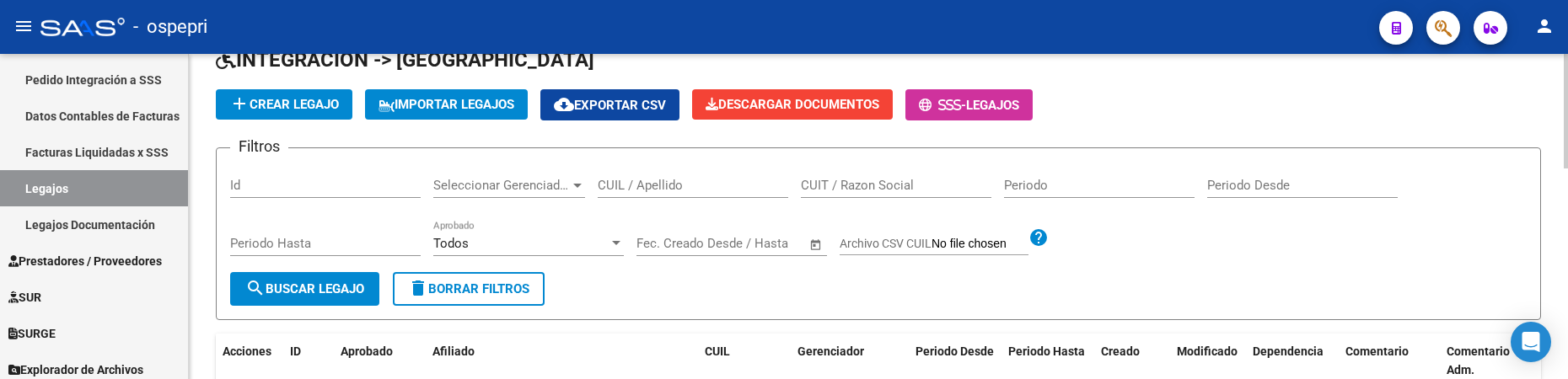
scroll to position [10, 0]
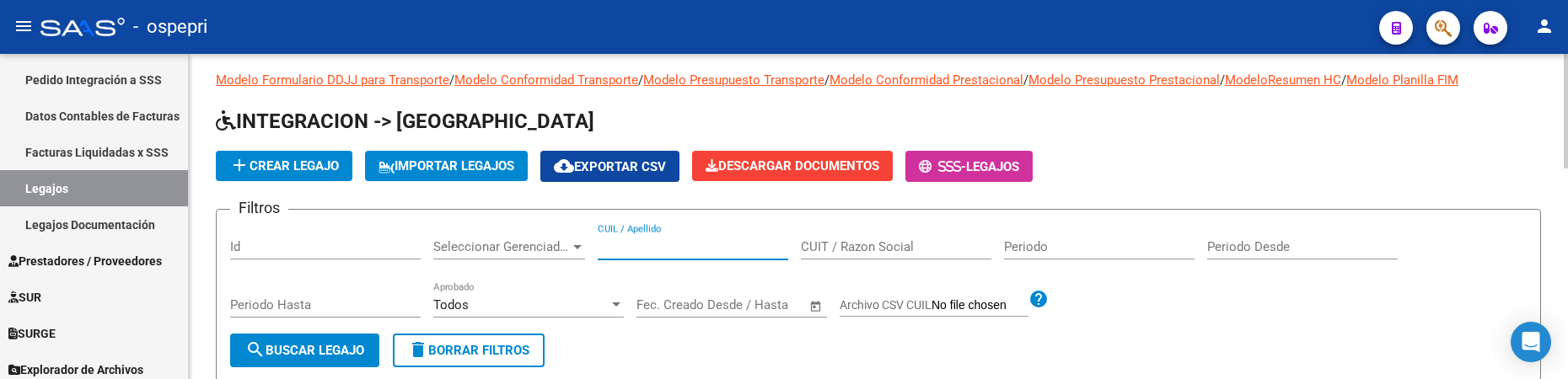
click at [686, 249] on input "CUIL / Apellido" at bounding box center [693, 247] width 191 height 15
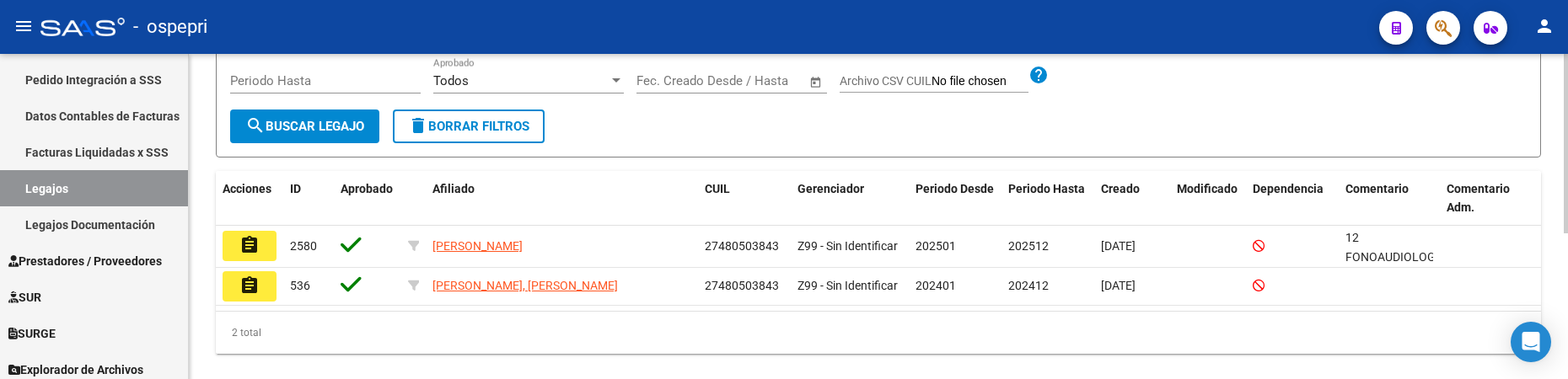
scroll to position [263, 0]
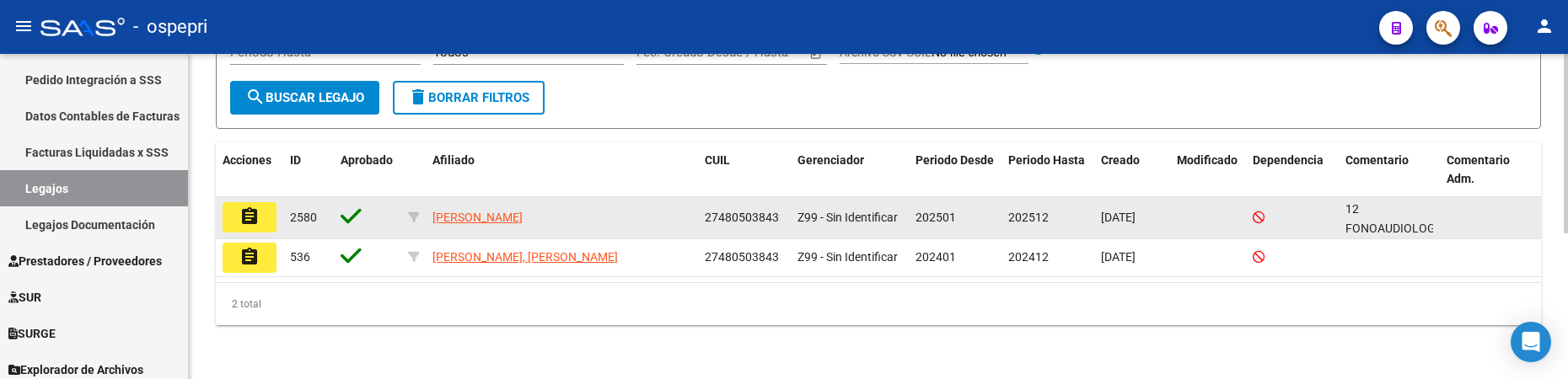
type input "48050384"
click at [251, 219] on mat-icon "assignment" at bounding box center [249, 216] width 20 height 20
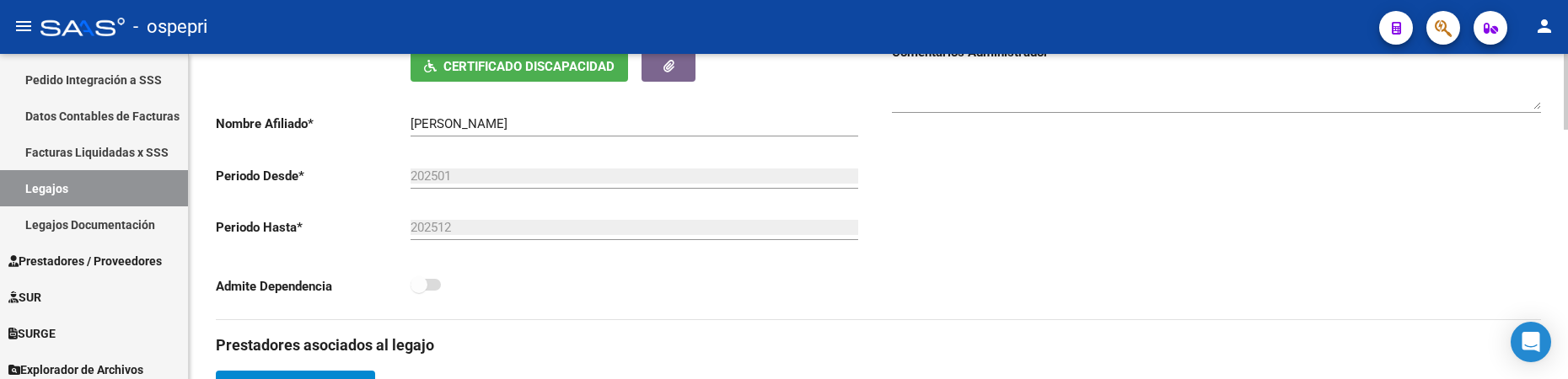
scroll to position [336, 0]
click at [1032, 228] on div "Comentarios Comentarios Administrador" at bounding box center [1210, 128] width 663 height 381
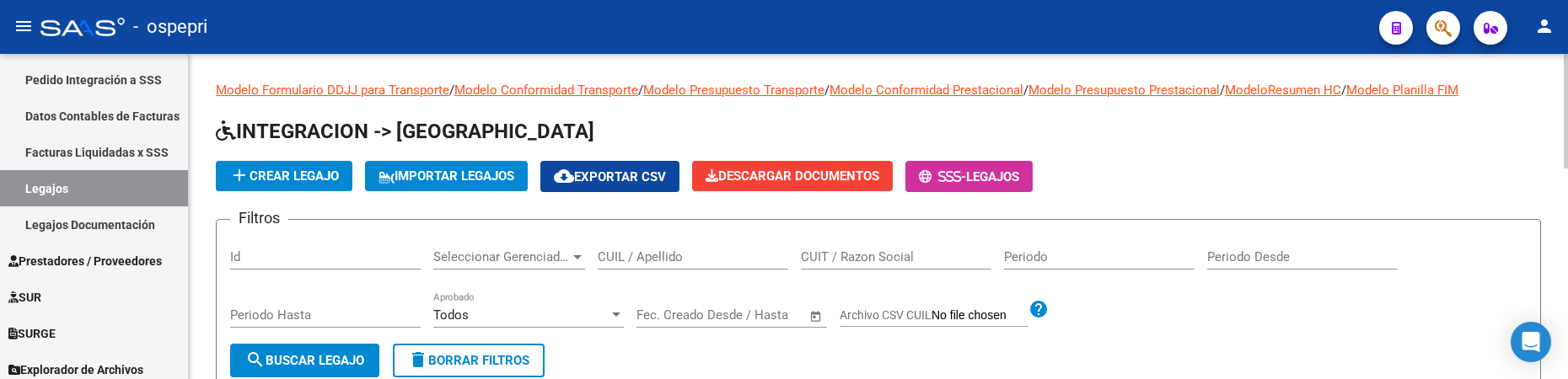
click at [669, 258] on input "CUIL / Apellido" at bounding box center [693, 257] width 191 height 15
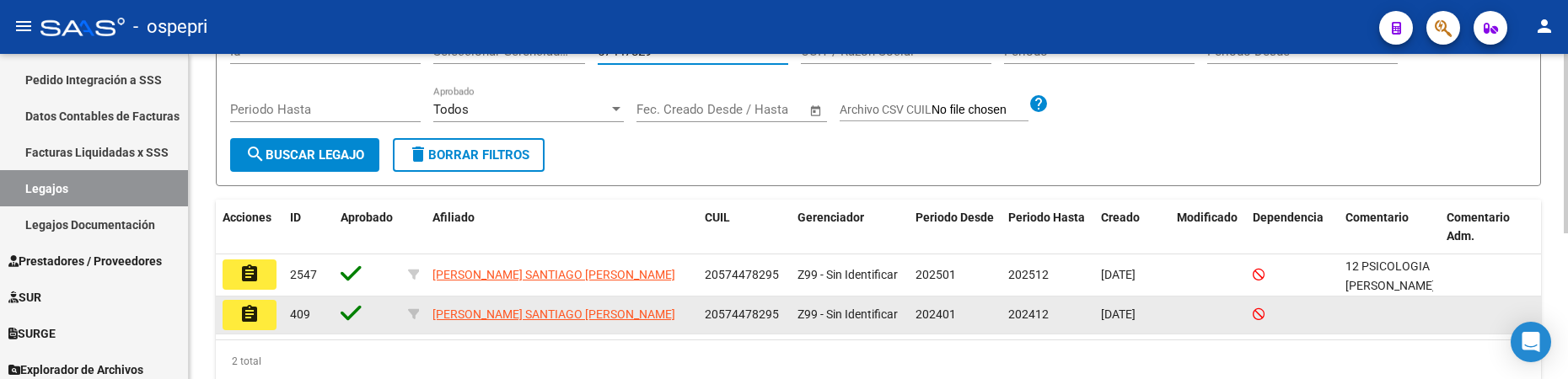
scroll to position [263, 0]
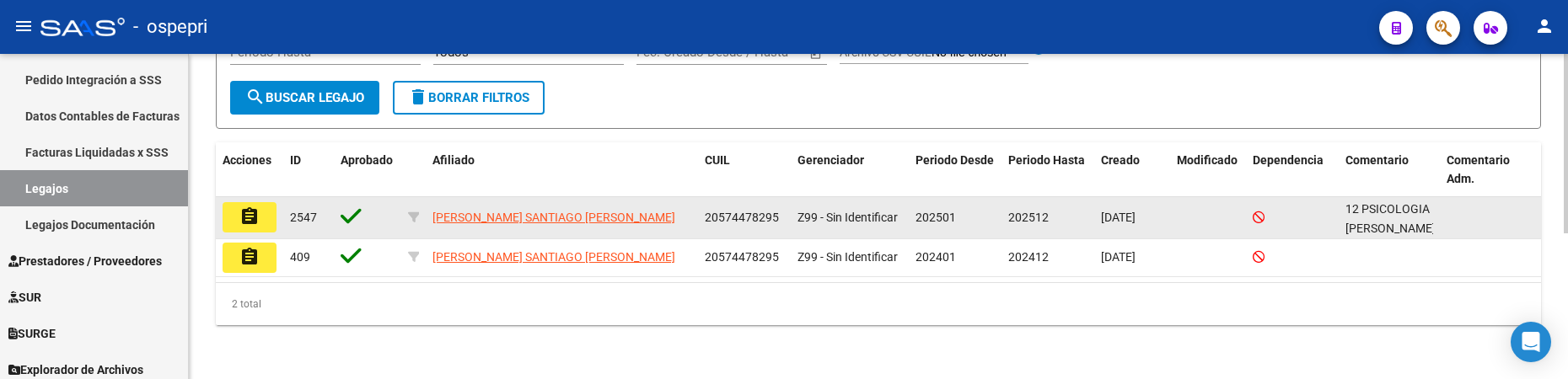
type input "57447829"
click at [241, 217] on mat-icon "assignment" at bounding box center [249, 216] width 20 height 20
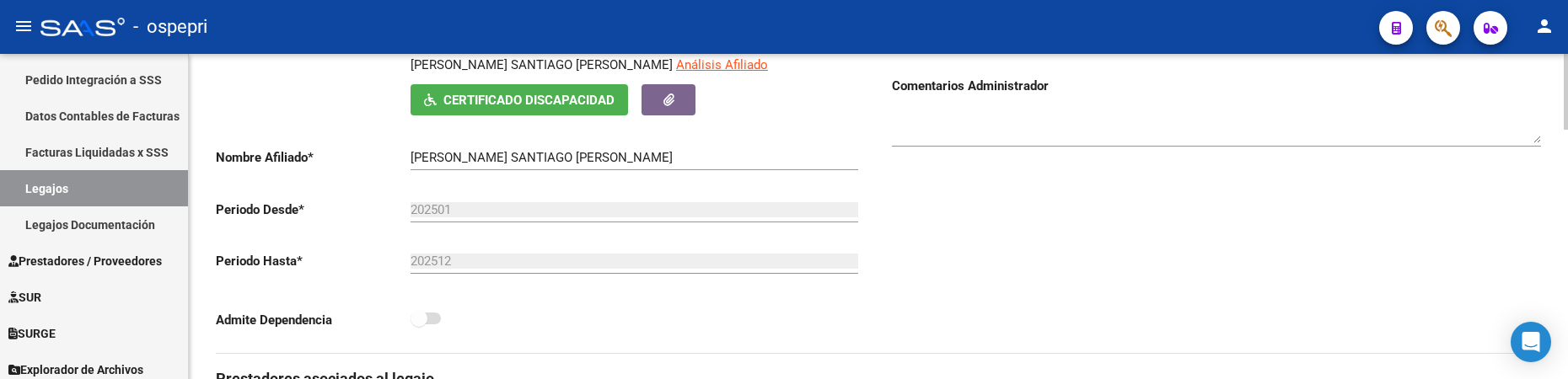
scroll to position [168, 0]
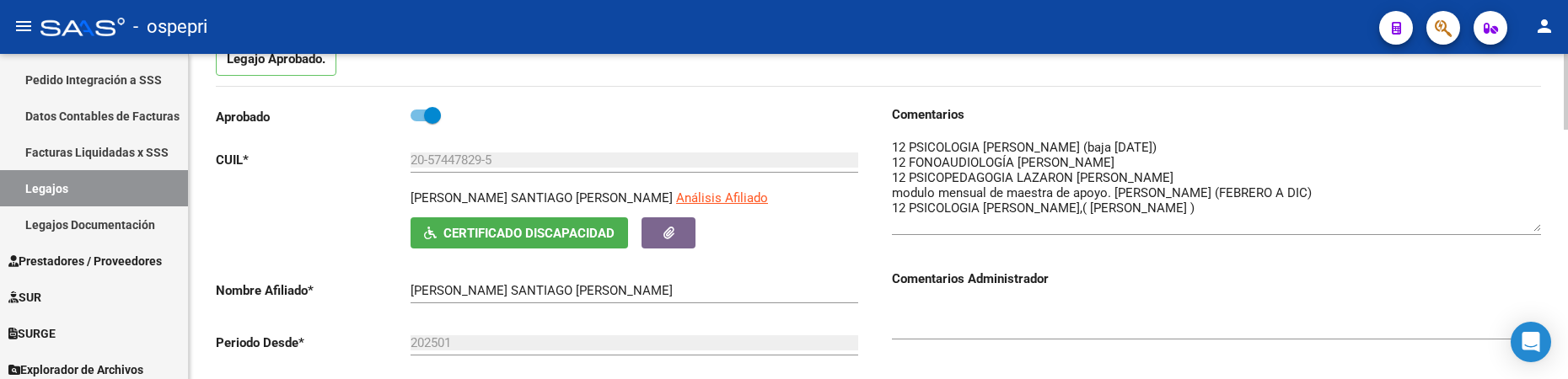
drag, startPoint x: 1536, startPoint y: 169, endPoint x: 1539, endPoint y: 229, distance: 60.1
click at [1539, 229] on textarea at bounding box center [1217, 185] width 649 height 94
click at [1440, 193] on textarea at bounding box center [1217, 185] width 649 height 94
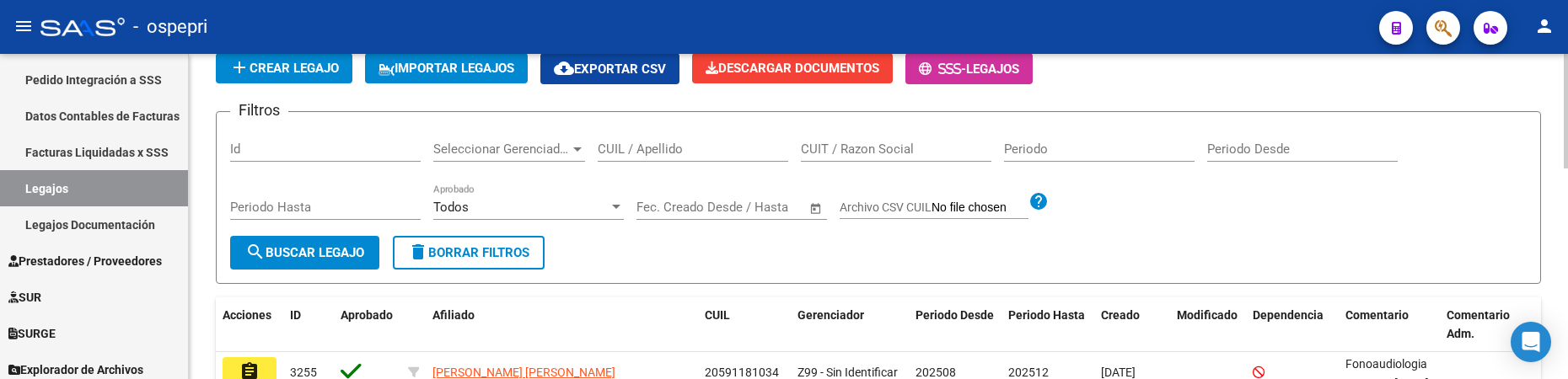
scroll to position [84, 0]
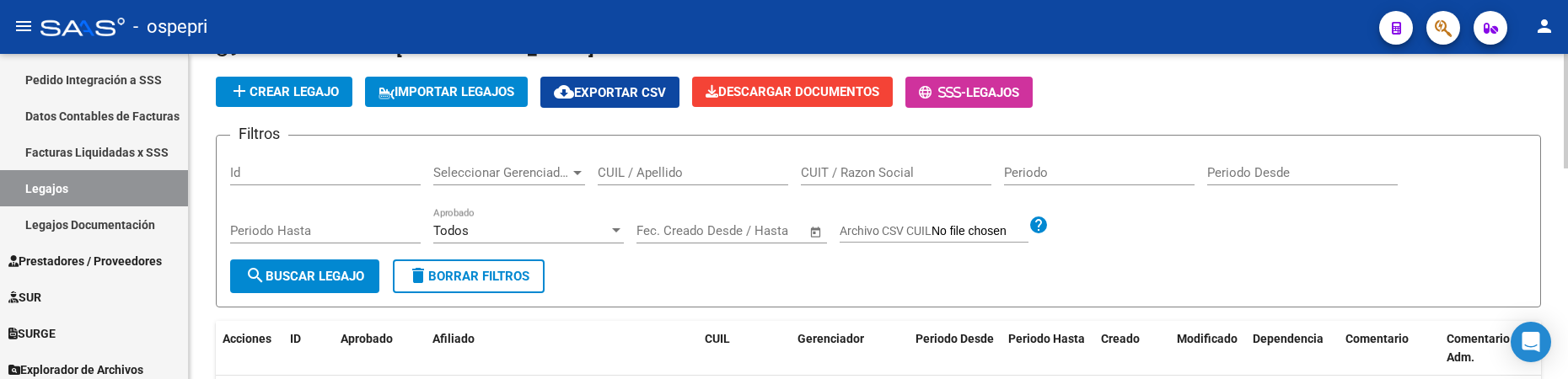
click at [665, 178] on input "CUIL / Apellido" at bounding box center [693, 173] width 191 height 15
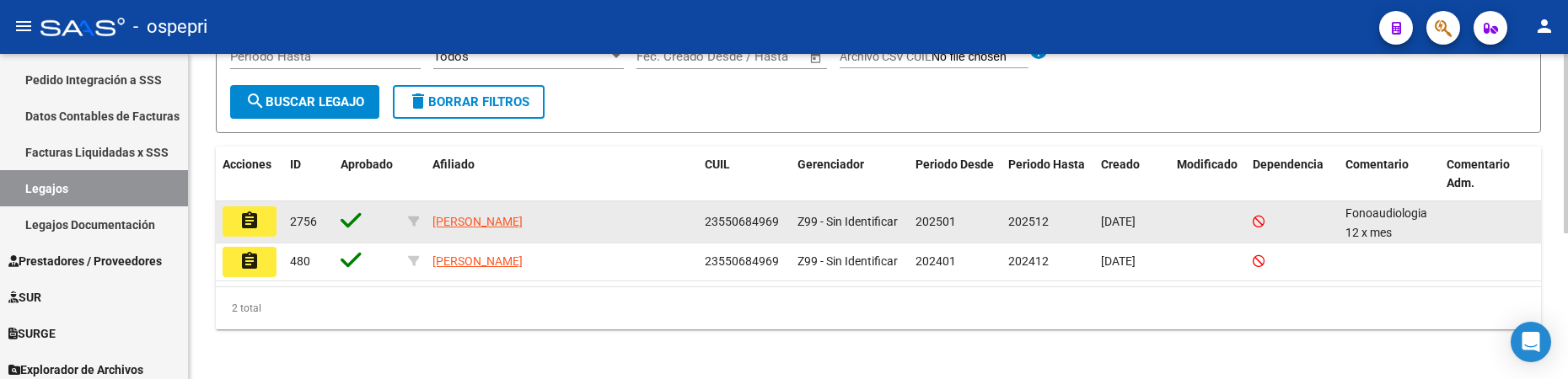
scroll to position [263, 0]
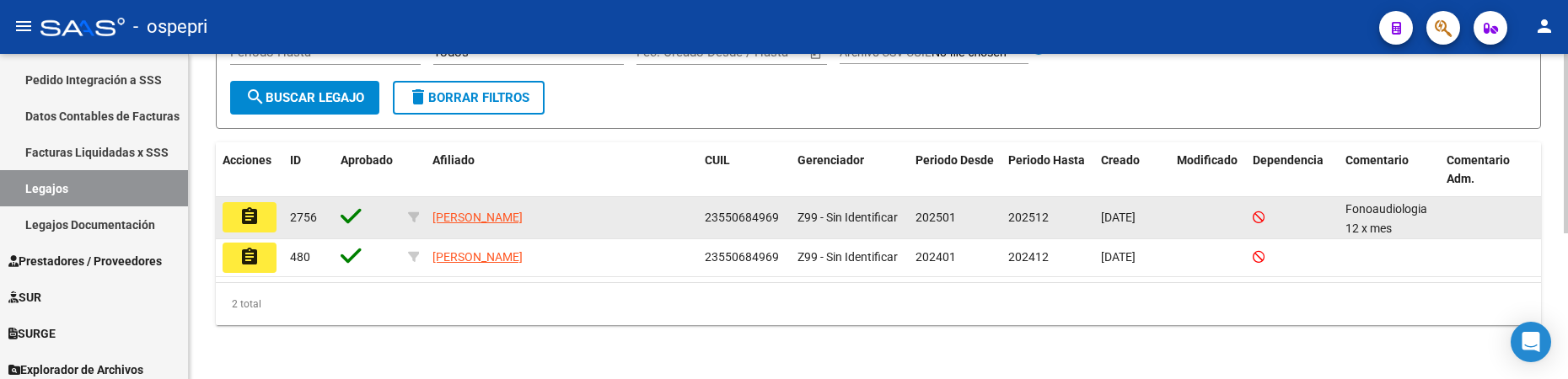
type input "55068496"
click at [245, 221] on mat-icon "assignment" at bounding box center [249, 216] width 20 height 20
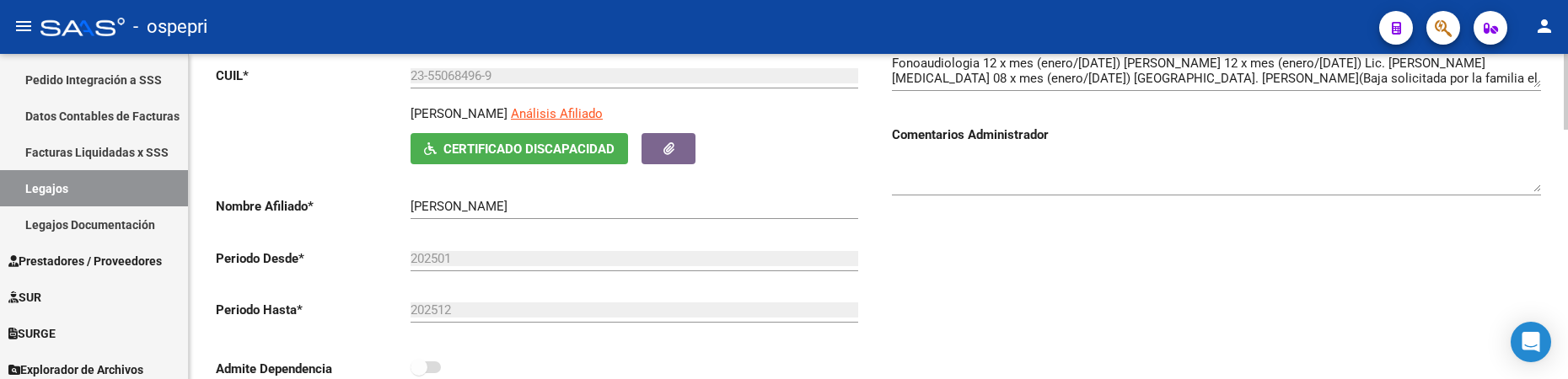
scroll to position [168, 0]
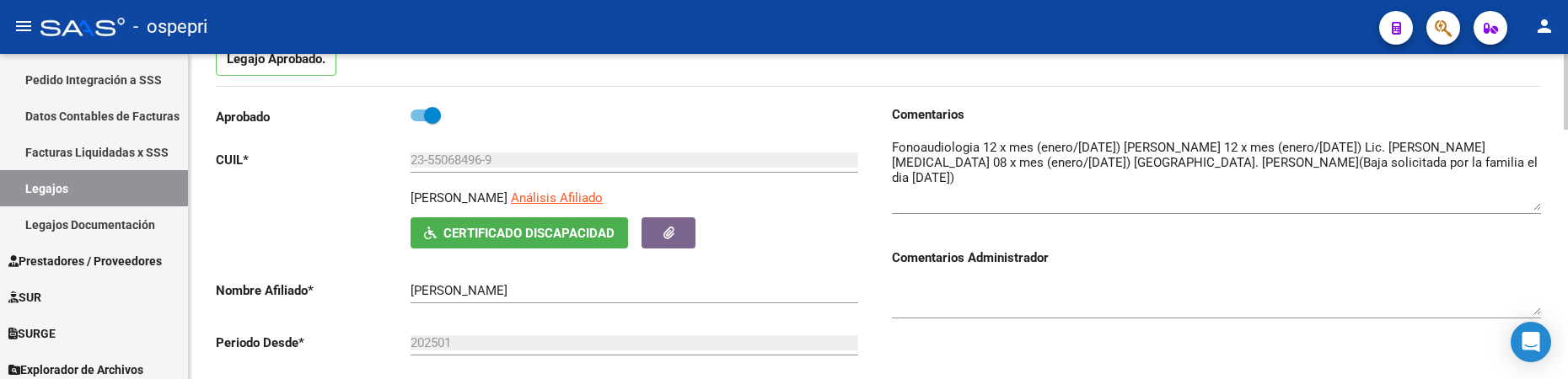
drag, startPoint x: 1537, startPoint y: 163, endPoint x: 1533, endPoint y: 202, distance: 39.2
click at [1533, 202] on textarea at bounding box center [1217, 174] width 649 height 73
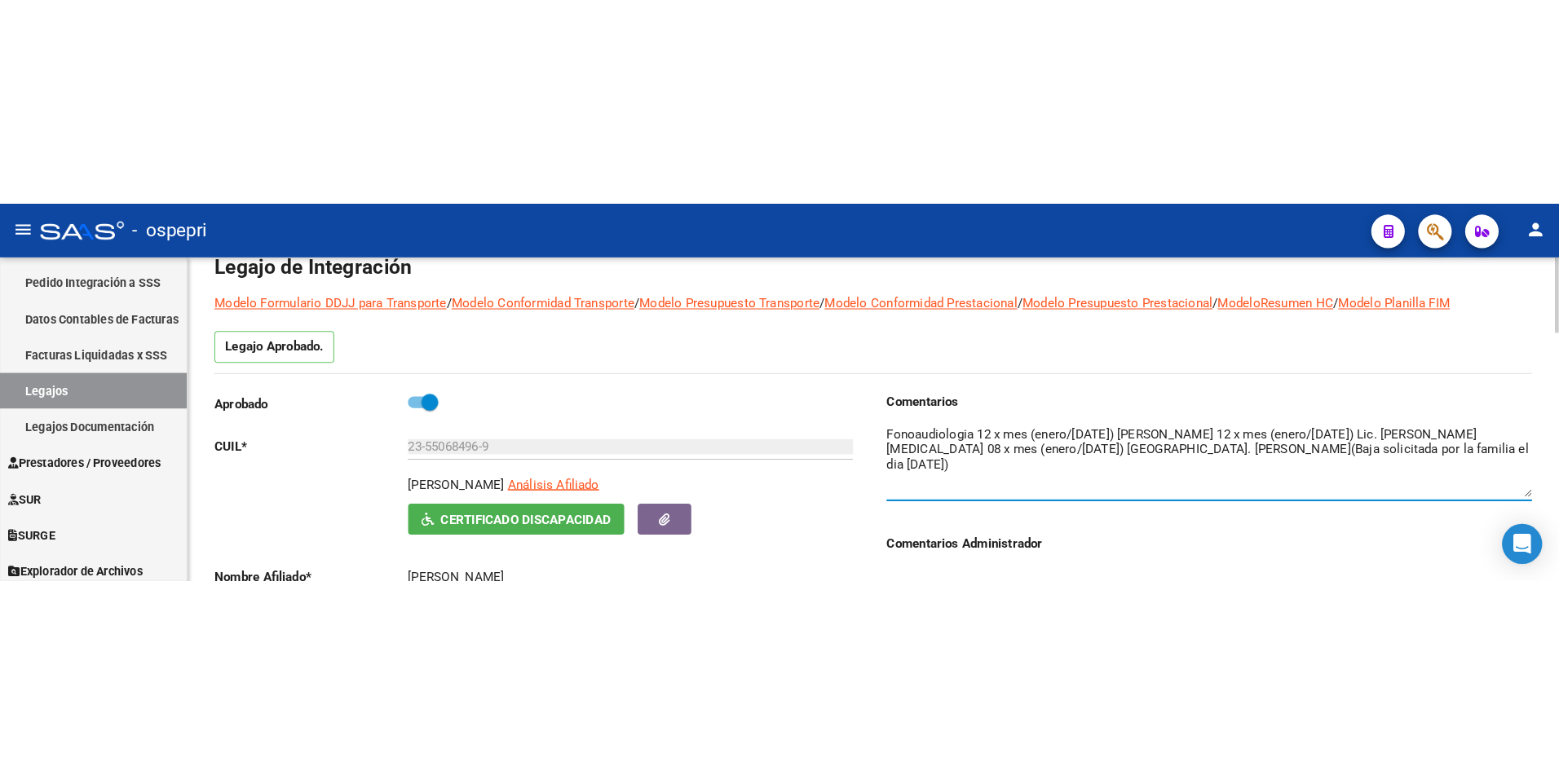
scroll to position [0, 0]
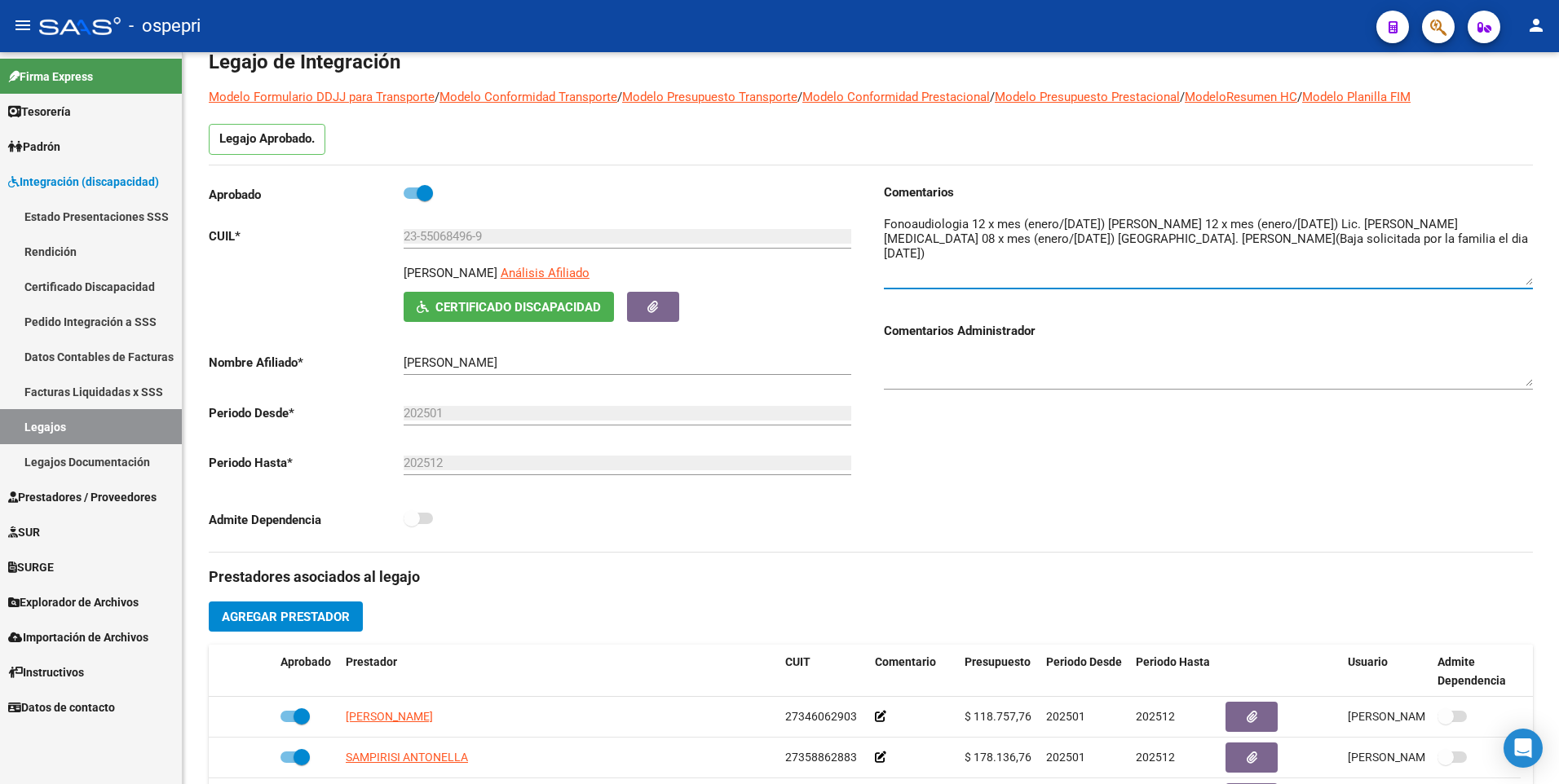
click at [86, 364] on link "Legajos" at bounding box center [91, 426] width 182 height 35
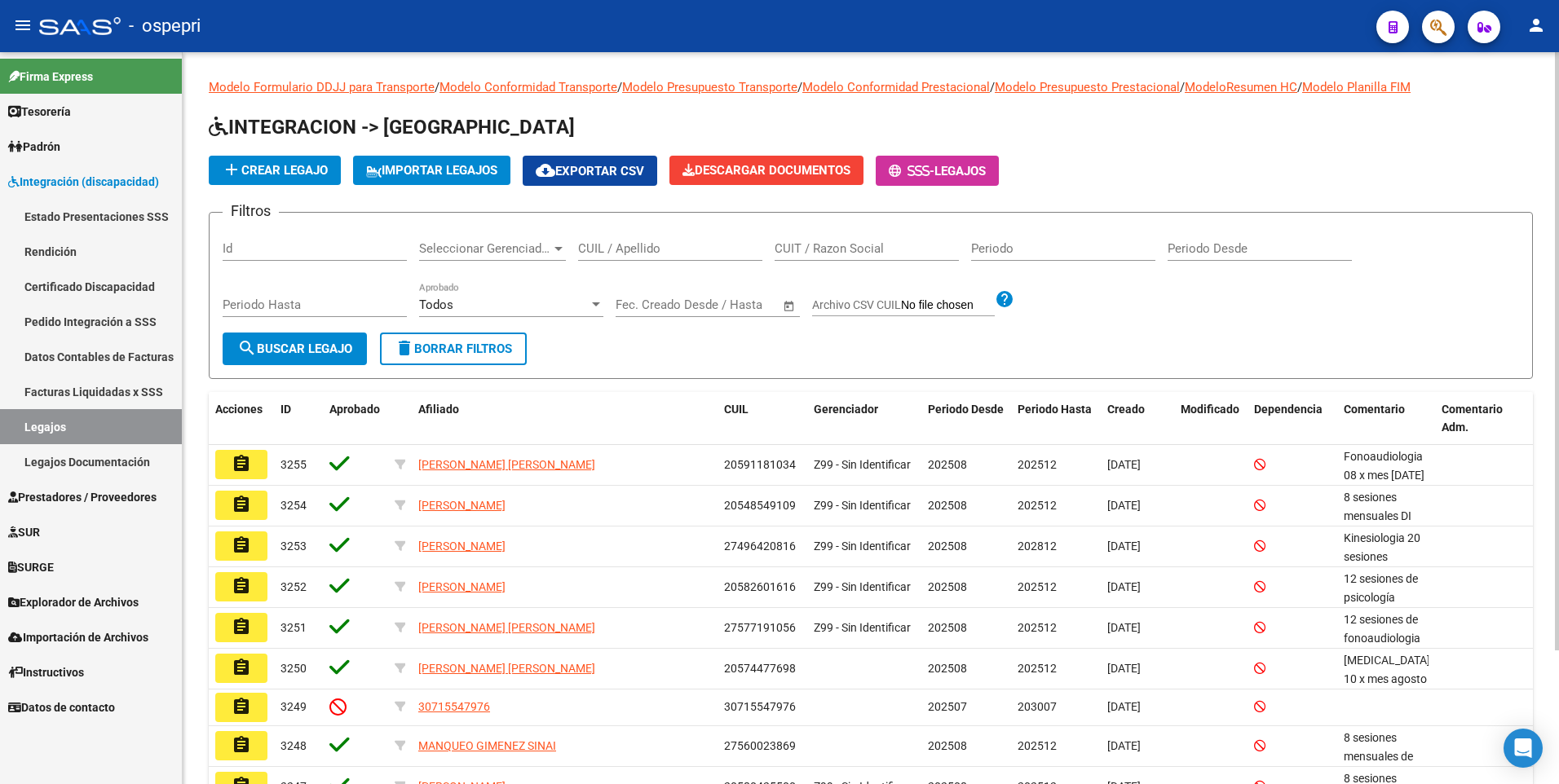
click at [605, 250] on input "CUIL / Apellido" at bounding box center [670, 249] width 184 height 15
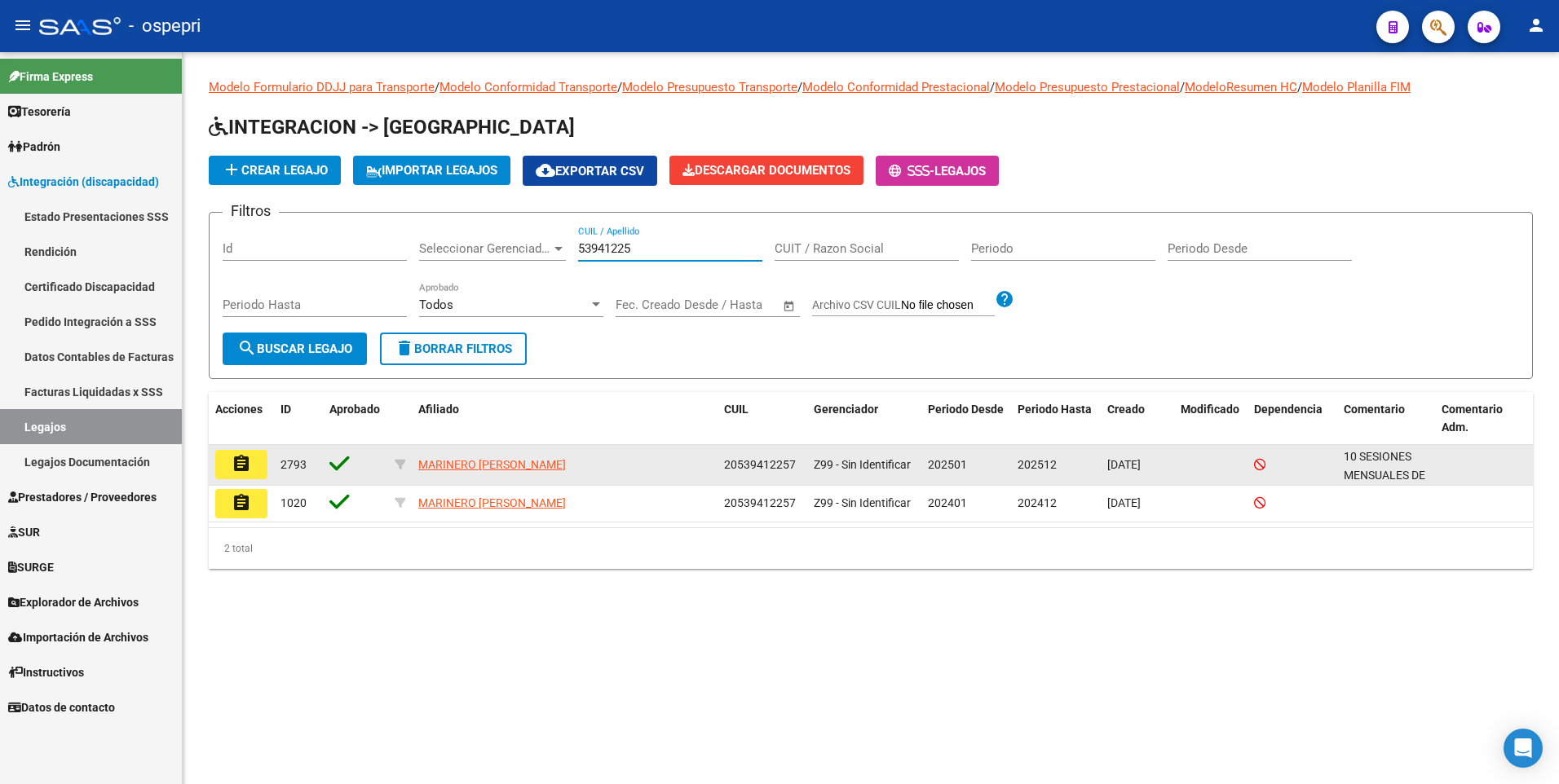
type input "53941225"
click at [244, 364] on mat-icon "assignment" at bounding box center [240, 463] width 20 height 20
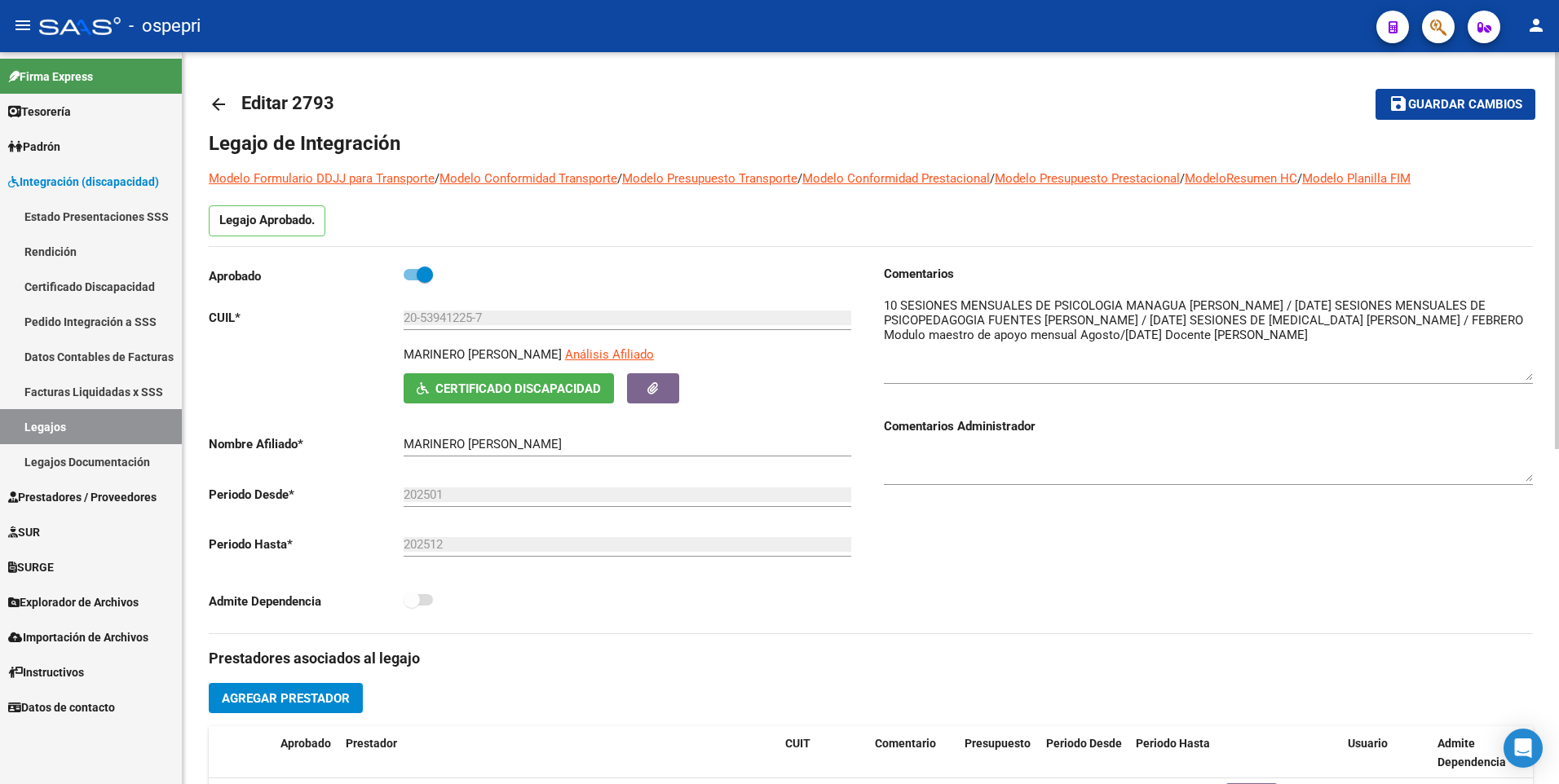
drag, startPoint x: 1528, startPoint y: 328, endPoint x: 1530, endPoint y: 380, distance: 52.0
click at [1516, 364] on textarea at bounding box center [1207, 339] width 648 height 84
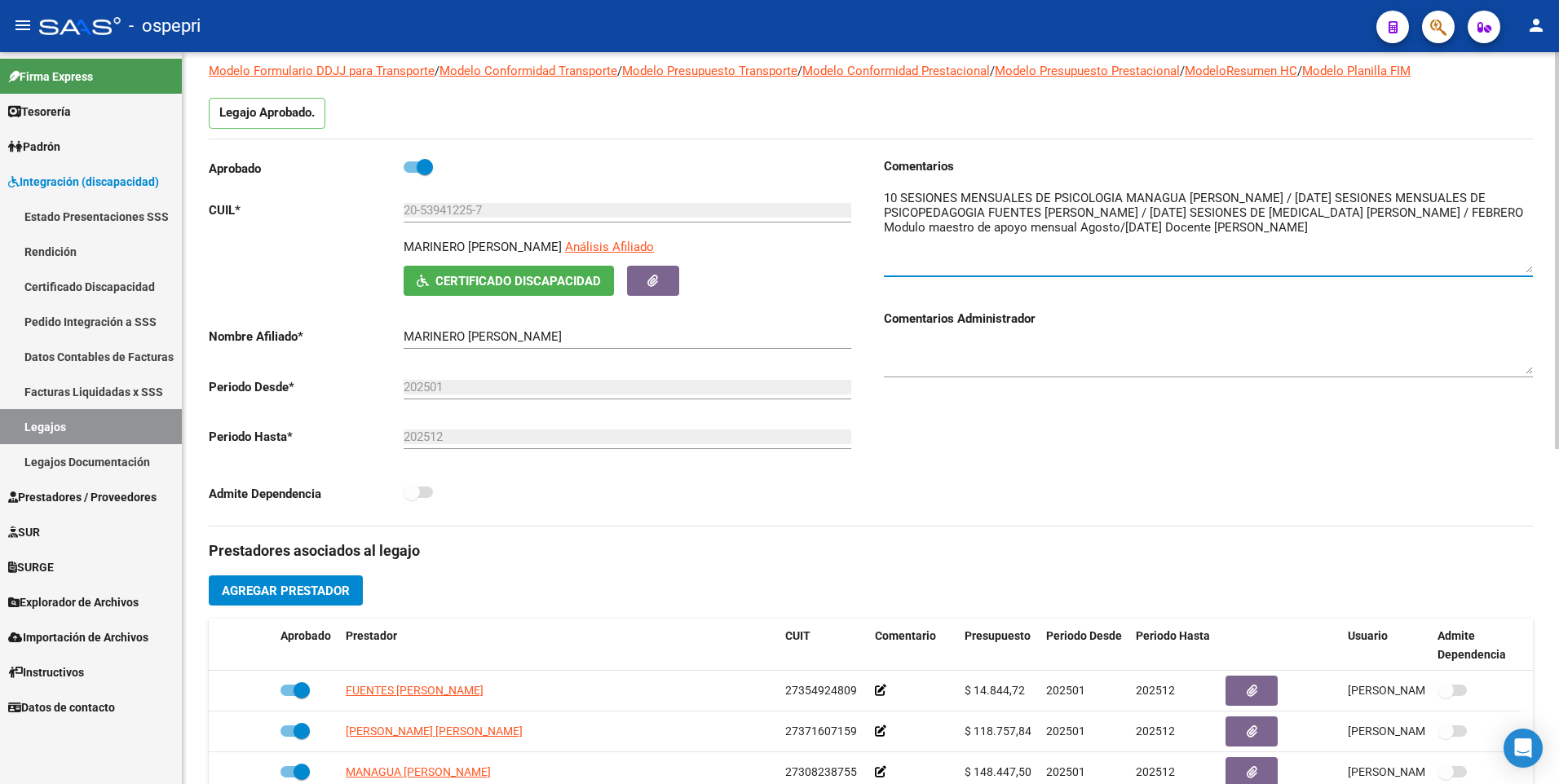
scroll to position [81, 0]
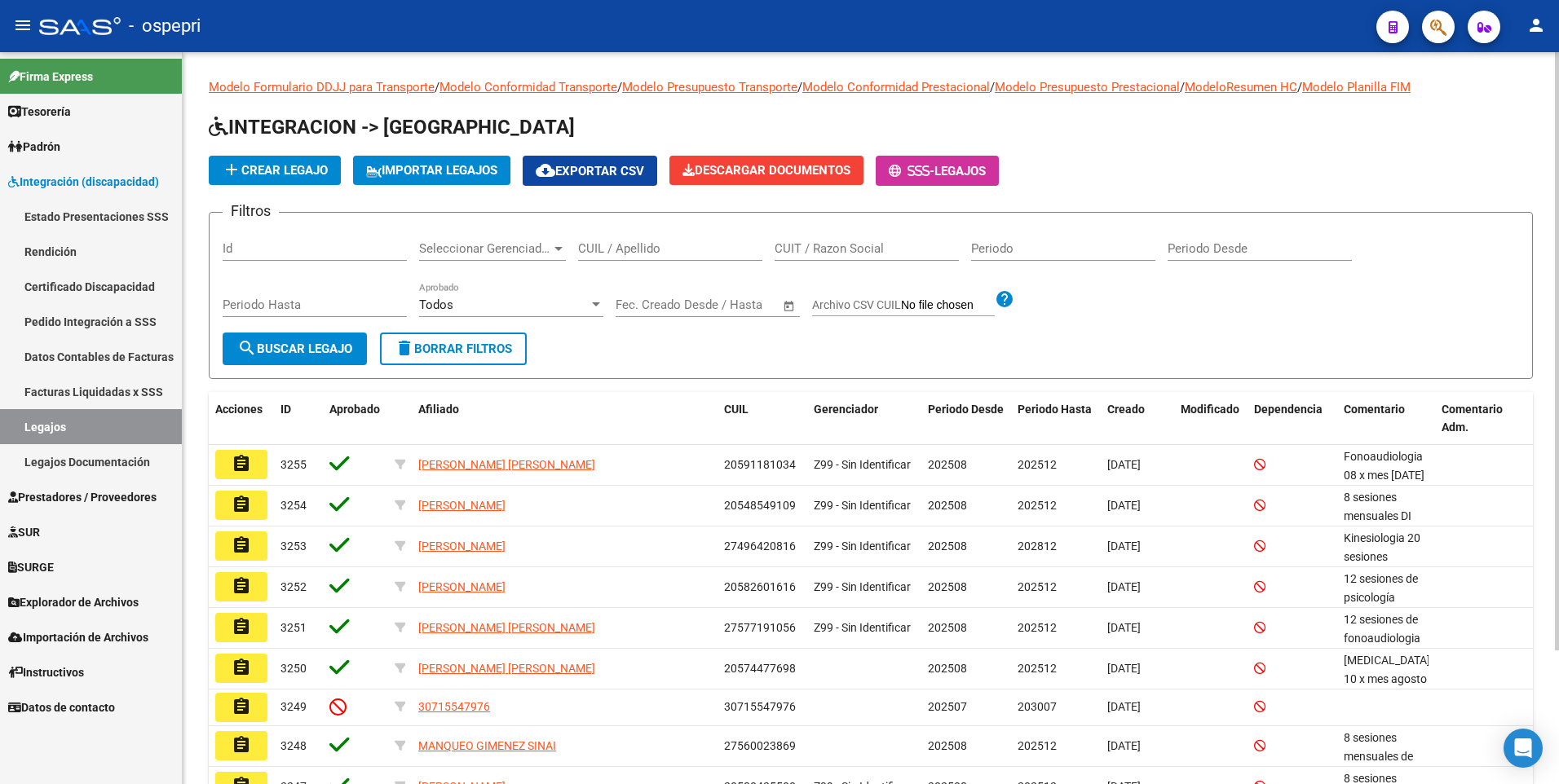
click at [632, 254] on input "CUIL / Apellido" at bounding box center [670, 249] width 184 height 15
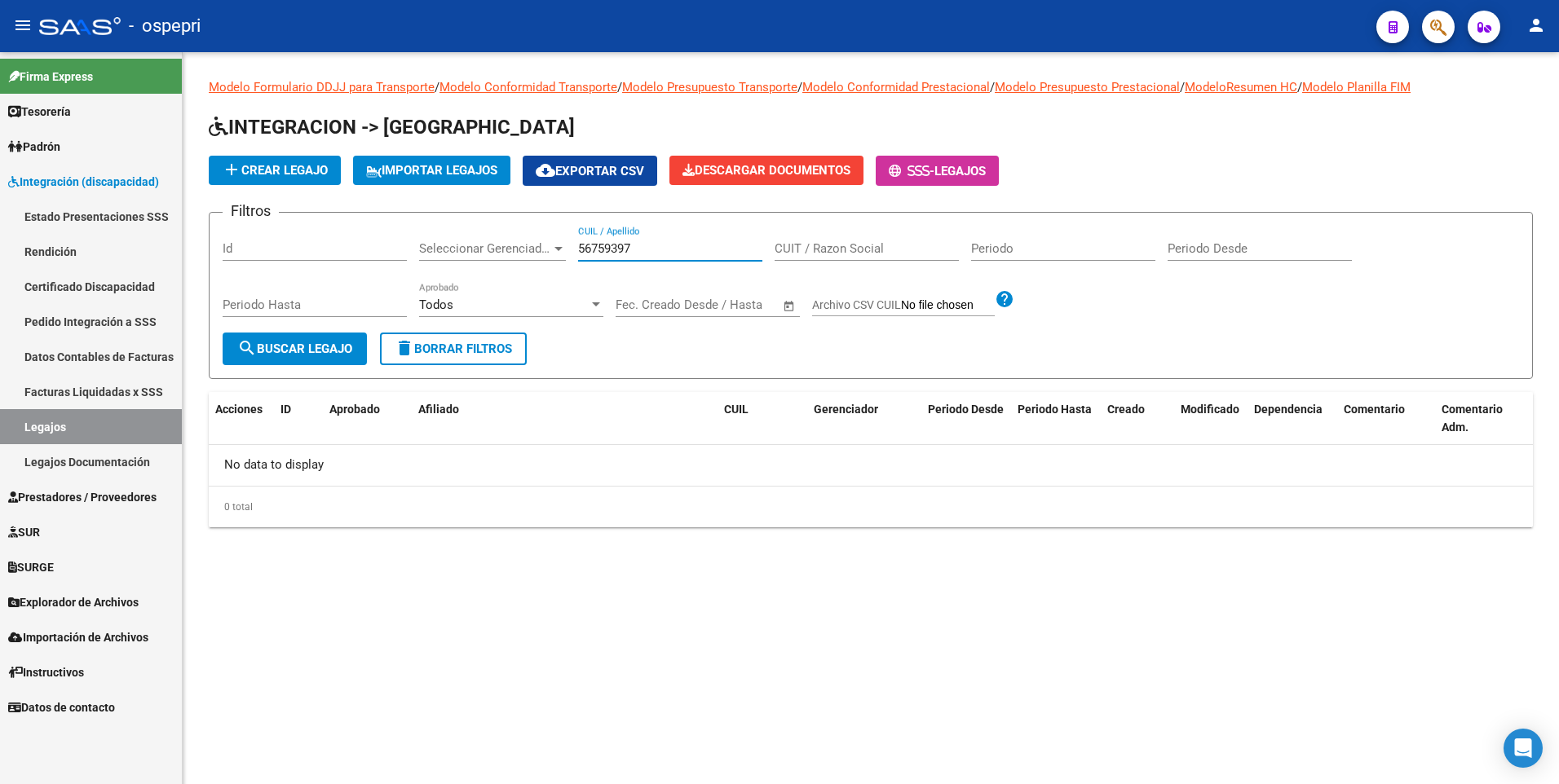
click at [640, 247] on input "56759397" at bounding box center [670, 249] width 184 height 15
click at [316, 347] on span "search Buscar Legajo" at bounding box center [295, 349] width 115 height 15
drag, startPoint x: 642, startPoint y: 250, endPoint x: 573, endPoint y: 252, distance: 69.0
click at [573, 252] on div "Filtros Id Seleccionar Gerenciador Seleccionar Gerenciador 56759397 CUIL / Apel…" at bounding box center [870, 279] width 1296 height 107
click at [678, 364] on mat-sidenav-content "Modelo Formulario DDJJ para Transporte / Modelo Conformidad Transporte / Modelo…" at bounding box center [870, 418] width 1377 height 732
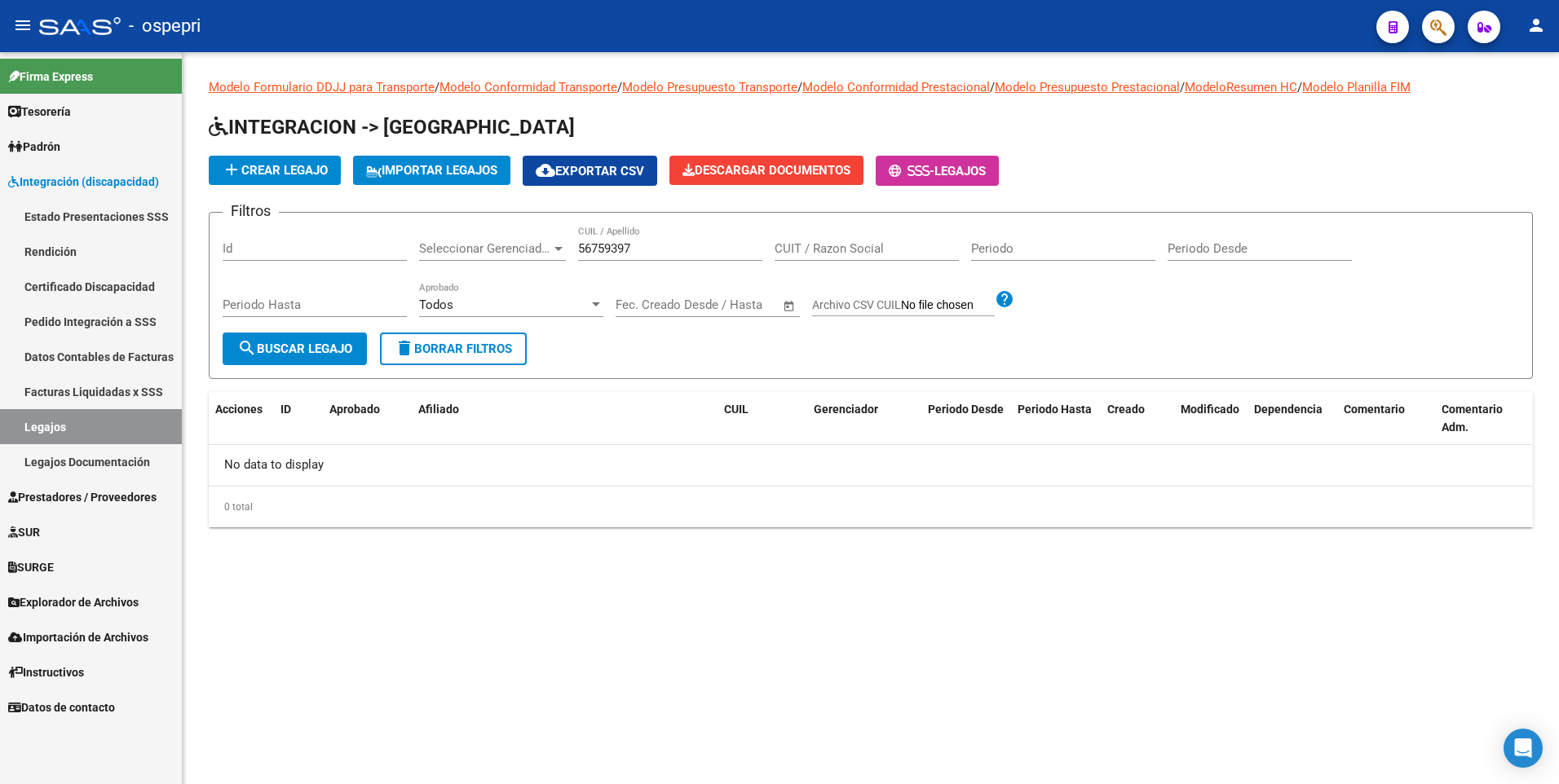
click at [740, 364] on mat-sidenav-content "Modelo Formulario DDJJ para Transporte / Modelo Conformidad Transporte / Modelo…" at bounding box center [870, 418] width 1377 height 732
click at [862, 364] on div "Modelo Formulario DDJJ para Transporte / Modelo Conformidad Transporte / Modelo…" at bounding box center [870, 316] width 1377 height 528
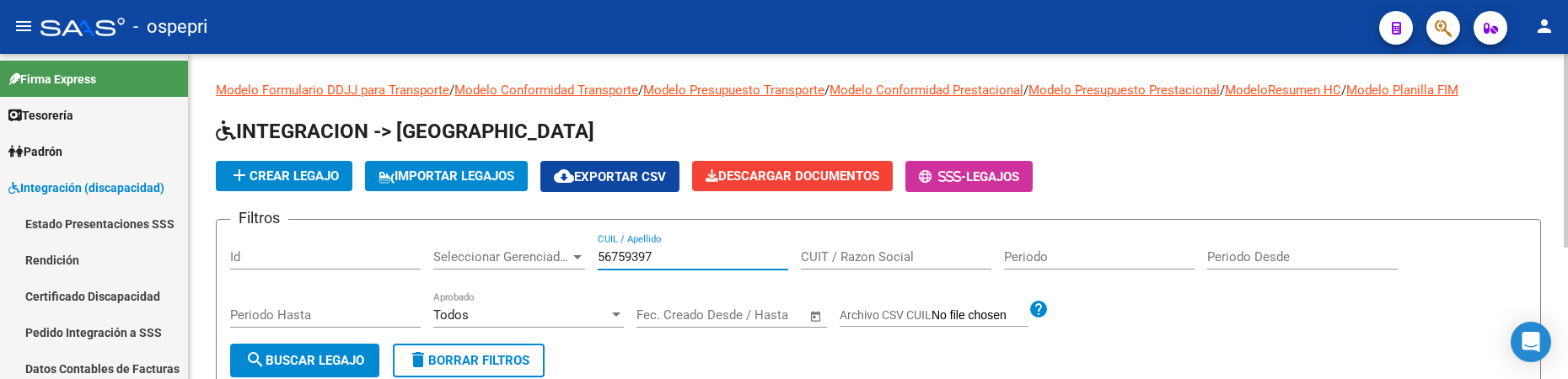
drag, startPoint x: 672, startPoint y: 251, endPoint x: 578, endPoint y: 252, distance: 94.0
click at [578, 252] on div "Filtros Id Seleccionar Gerenciador Seleccionar Gerenciador 56759397 CUIL / Apel…" at bounding box center [879, 288] width 1297 height 110
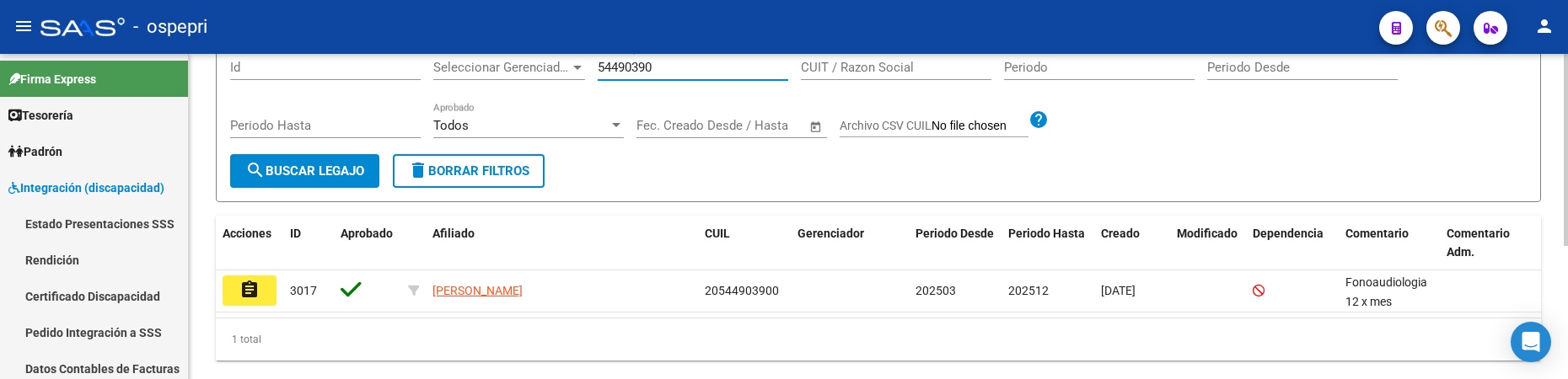
scroll to position [225, 0]
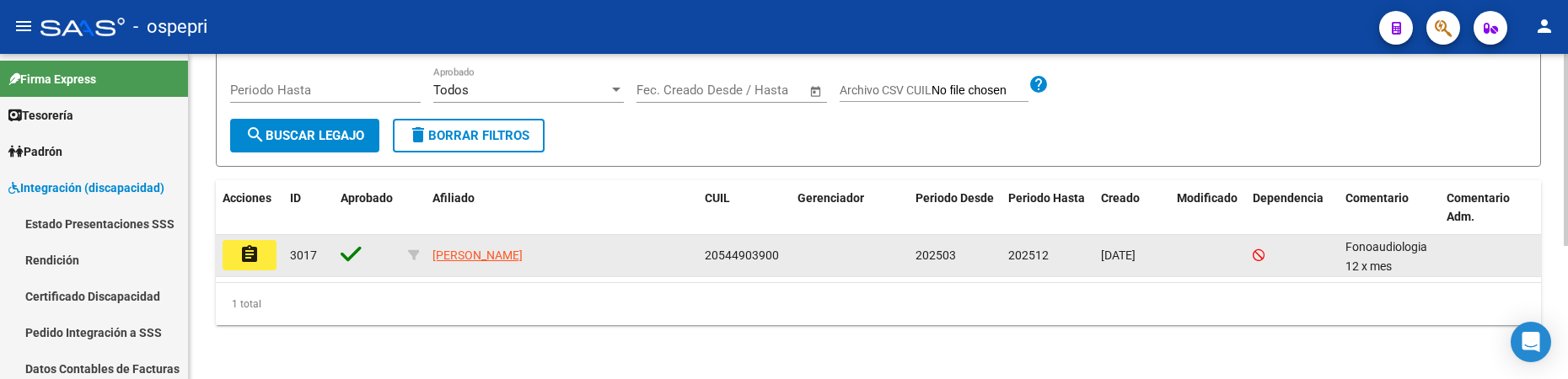
type input "54490390"
click at [244, 256] on mat-icon "assignment" at bounding box center [249, 254] width 20 height 20
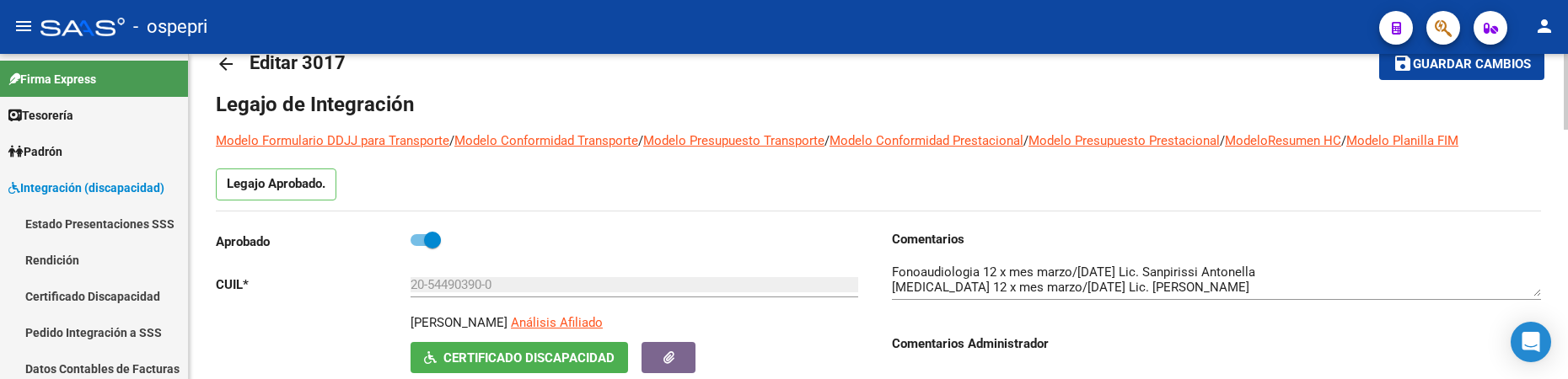
scroll to position [84, 0]
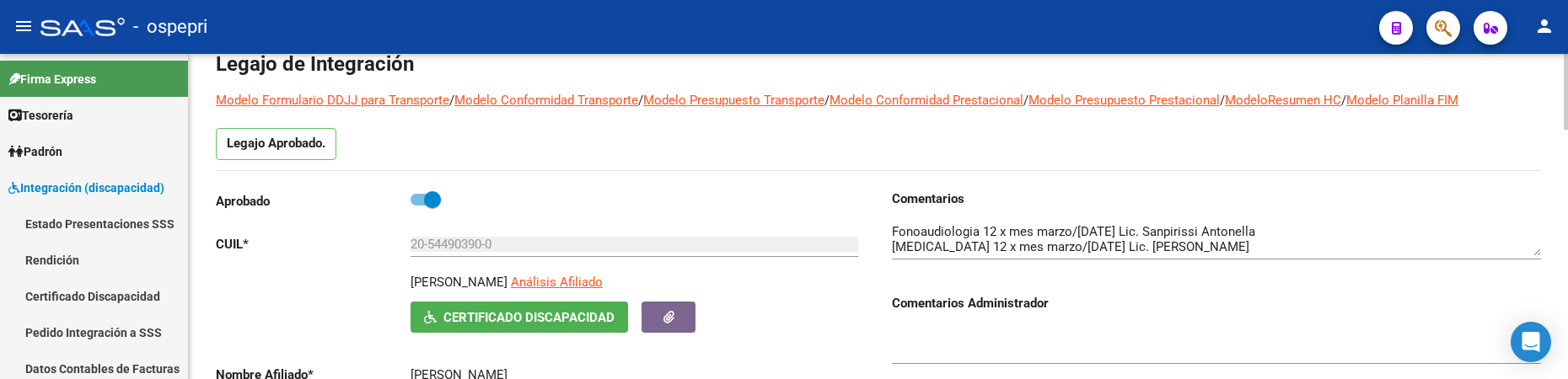
click at [1567, 129] on div at bounding box center [1566, 111] width 4 height 75
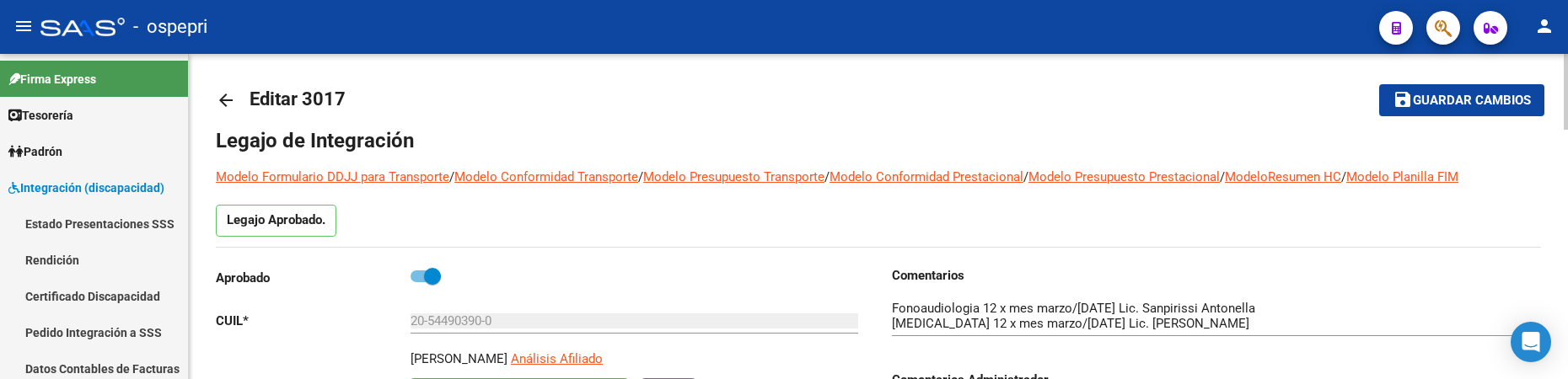
scroll to position [0, 0]
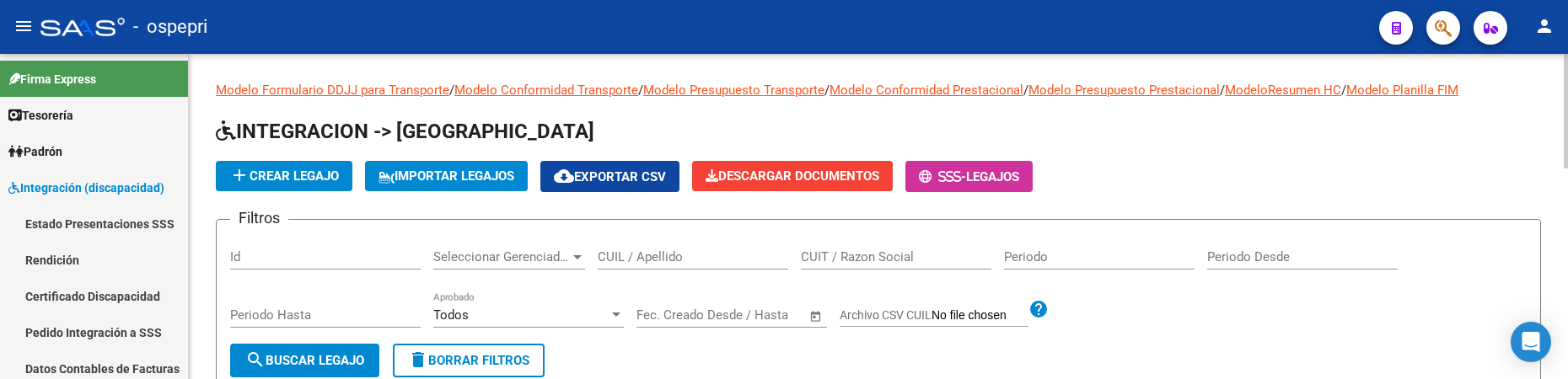
click at [677, 252] on input "CUIL / Apellido" at bounding box center [693, 257] width 191 height 15
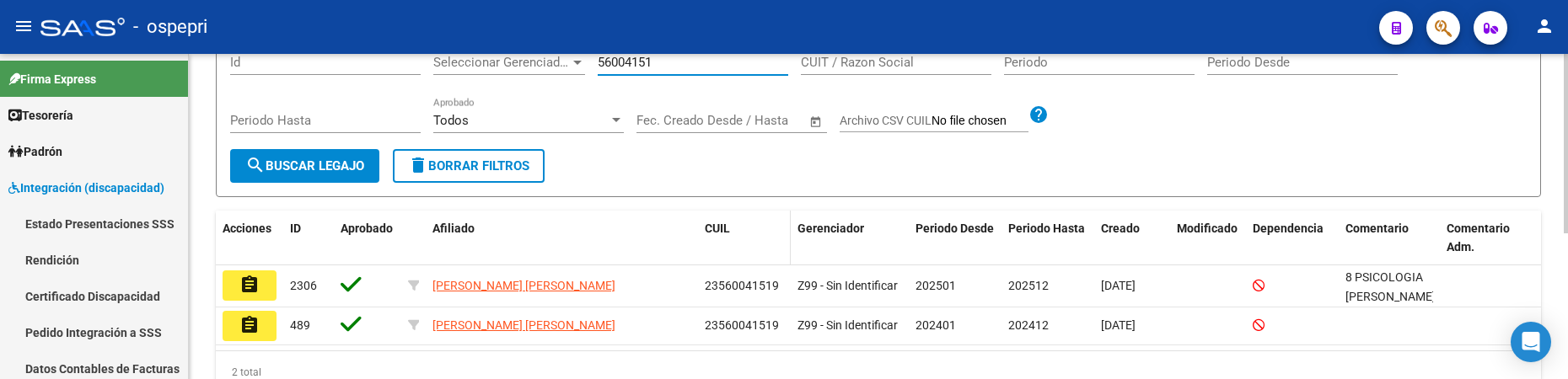
scroll to position [263, 0]
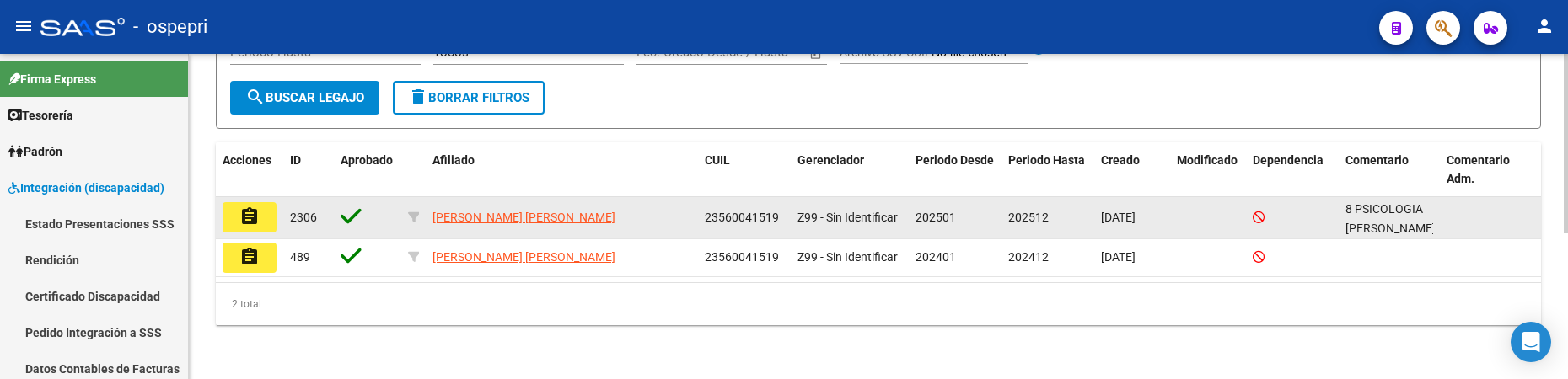
type input "56004151"
click at [257, 219] on mat-icon "assignment" at bounding box center [249, 216] width 20 height 20
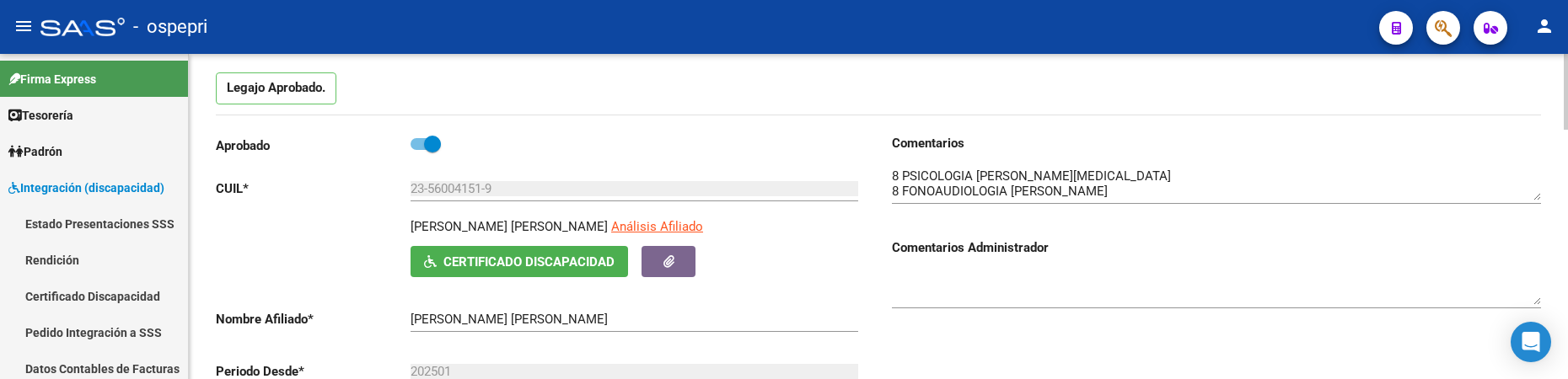
scroll to position [168, 0]
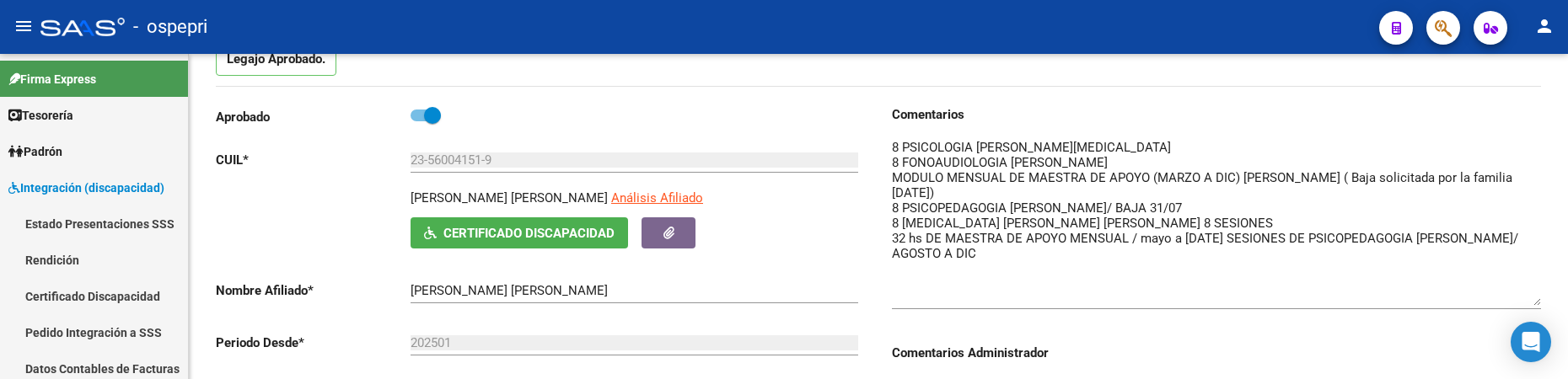
drag, startPoint x: 1533, startPoint y: 170, endPoint x: 1373, endPoint y: 44, distance: 203.7
click at [1535, 300] on textarea at bounding box center [1217, 221] width 649 height 167
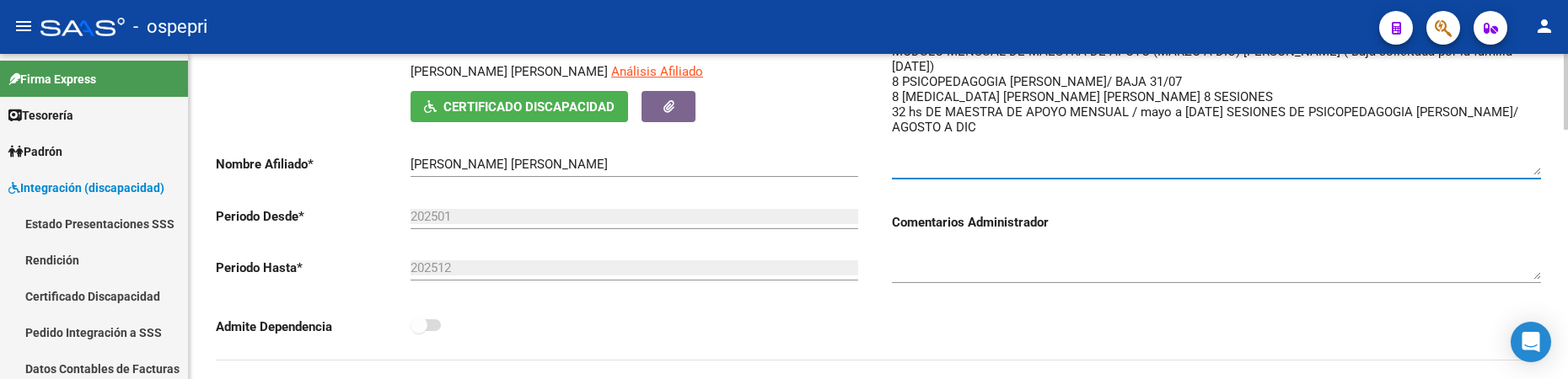
scroll to position [0, 0]
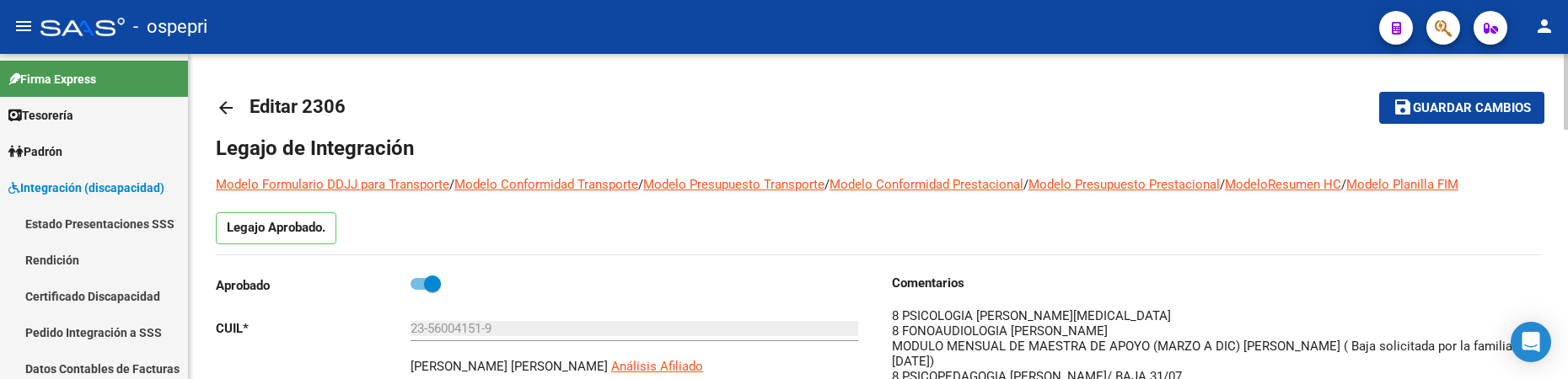
click at [1568, 26] on html "menu - ospepri person Firma Express Tesorería Extractos Procesados (csv) Extrac…" at bounding box center [784, 190] width 1568 height 379
click at [1114, 34] on div "- ospepri" at bounding box center [704, 27] width 1326 height 37
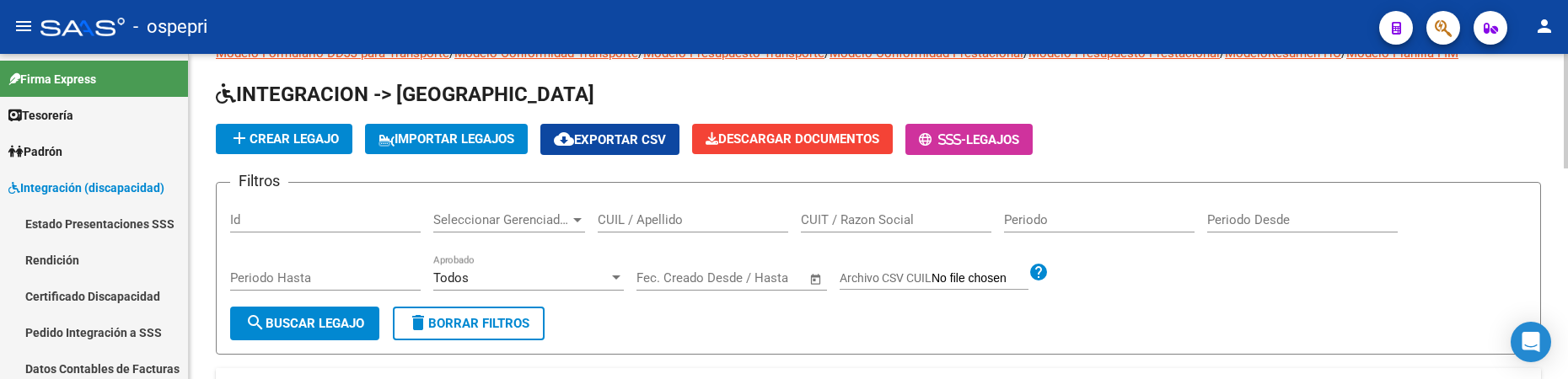
scroll to position [10, 0]
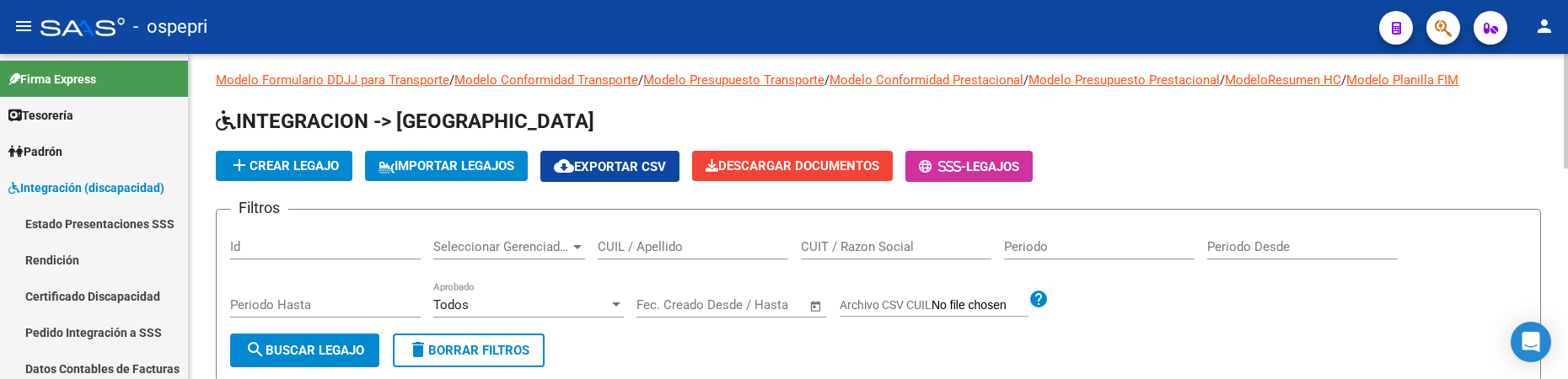
click at [647, 246] on input "CUIL / Apellido" at bounding box center [693, 247] width 191 height 15
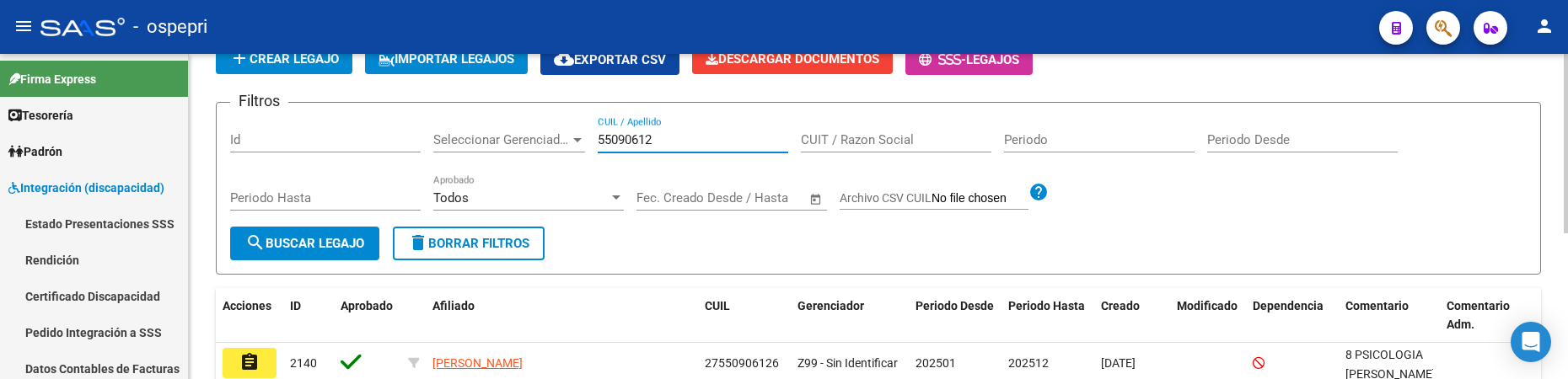
scroll to position [263, 0]
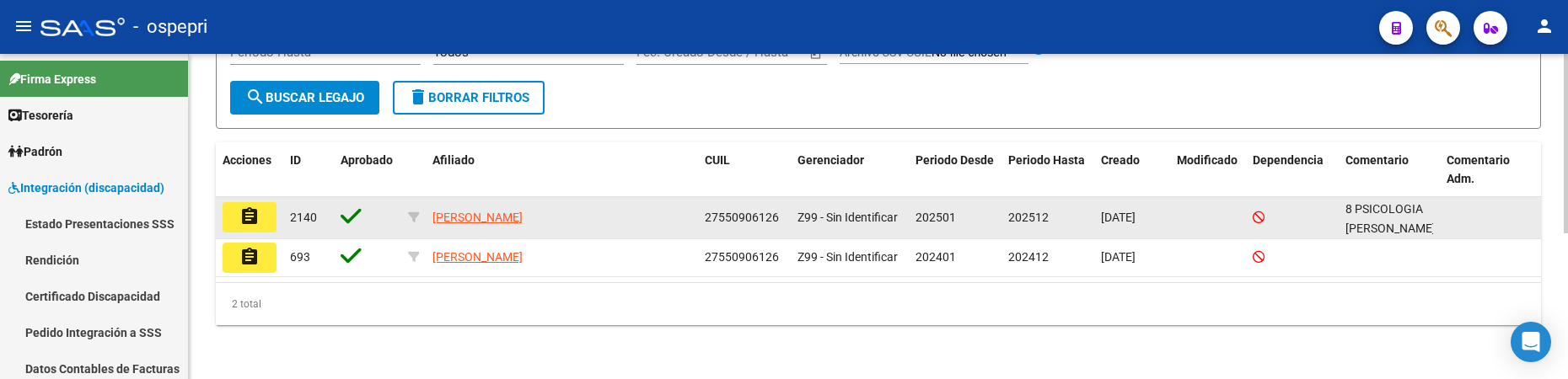
type input "55090612"
click at [245, 210] on mat-icon "assignment" at bounding box center [249, 216] width 20 height 20
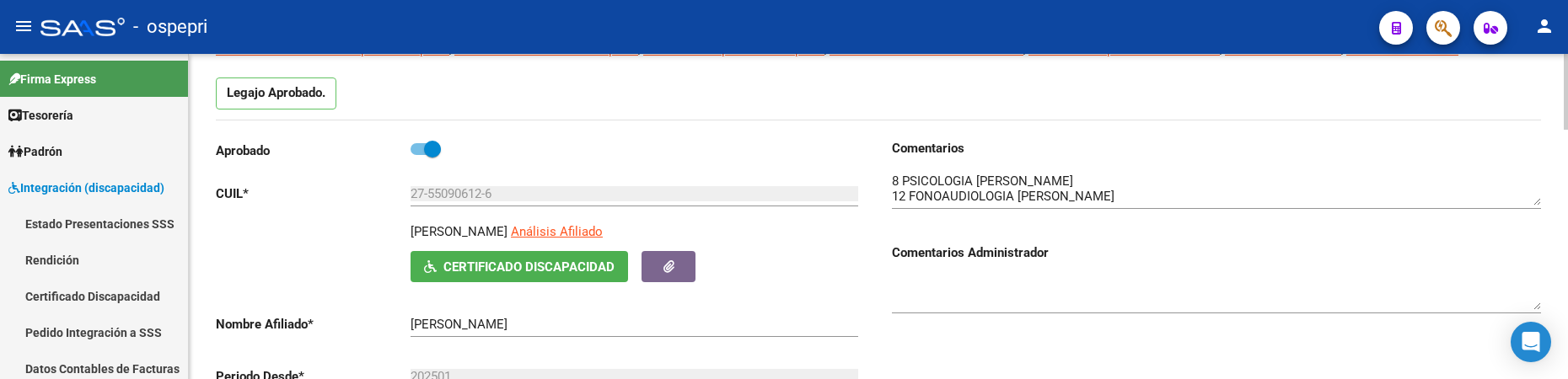
scroll to position [168, 0]
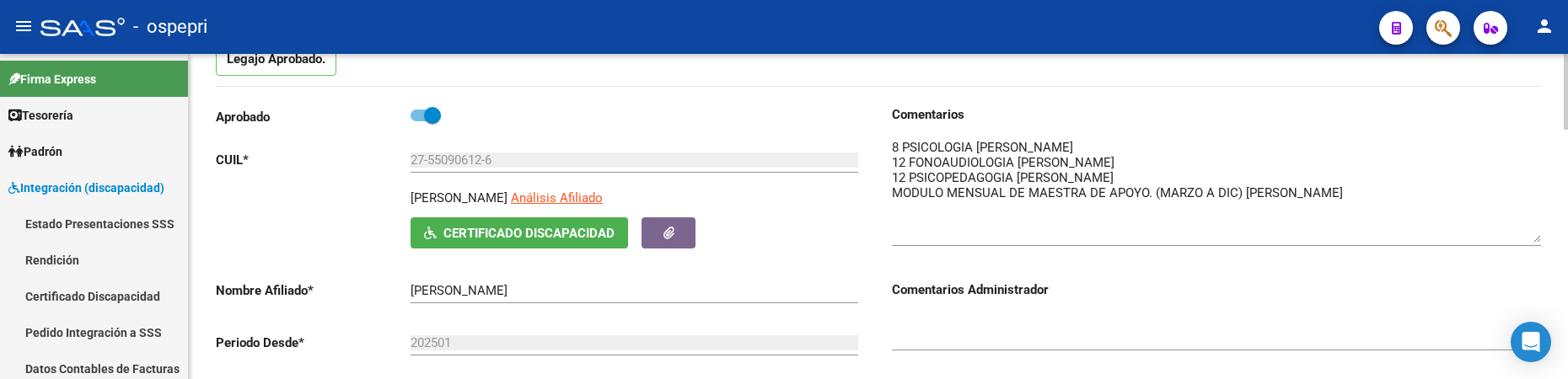
drag, startPoint x: 1533, startPoint y: 171, endPoint x: 1530, endPoint y: 242, distance: 71.1
click at [1530, 242] on textarea at bounding box center [1217, 190] width 649 height 104
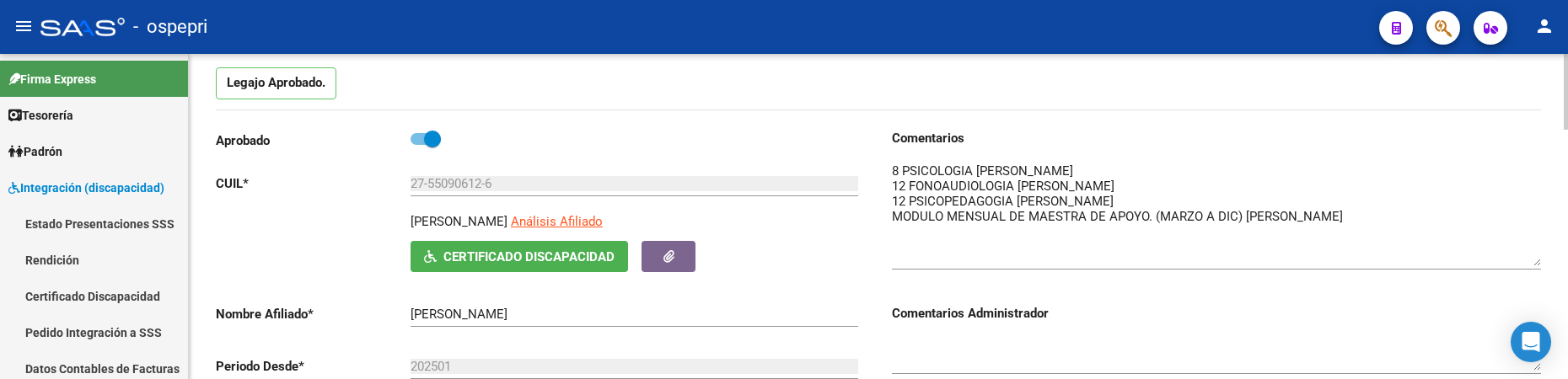
scroll to position [84, 0]
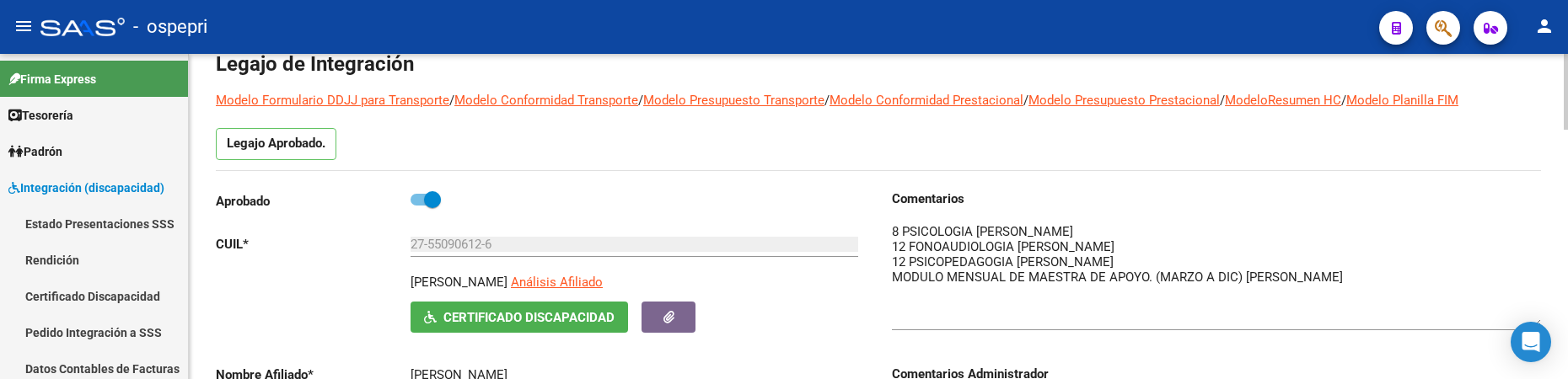
click at [1566, 118] on div at bounding box center [1566, 111] width 4 height 75
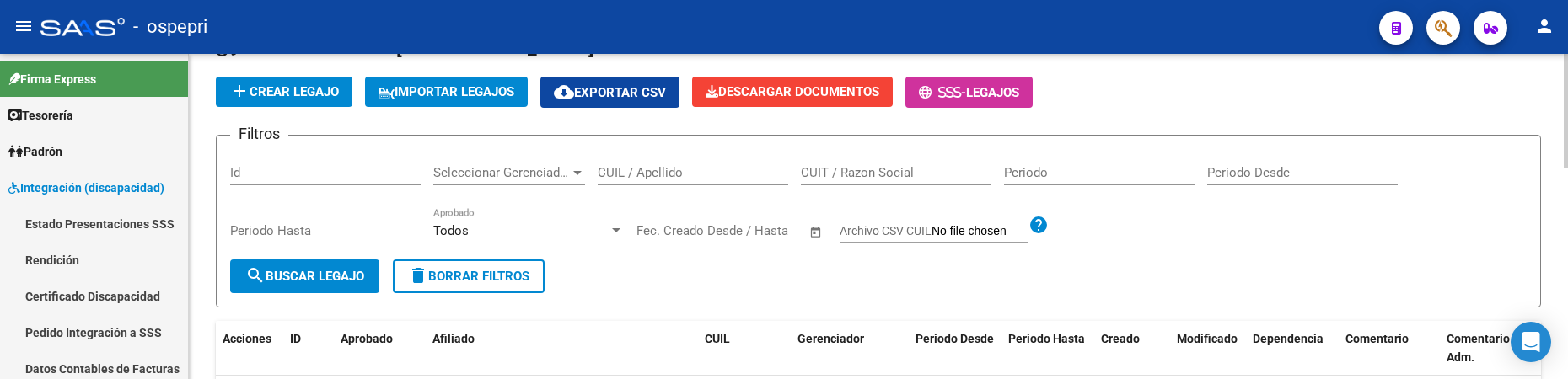
click at [612, 175] on input "CUIL / Apellido" at bounding box center [693, 173] width 191 height 15
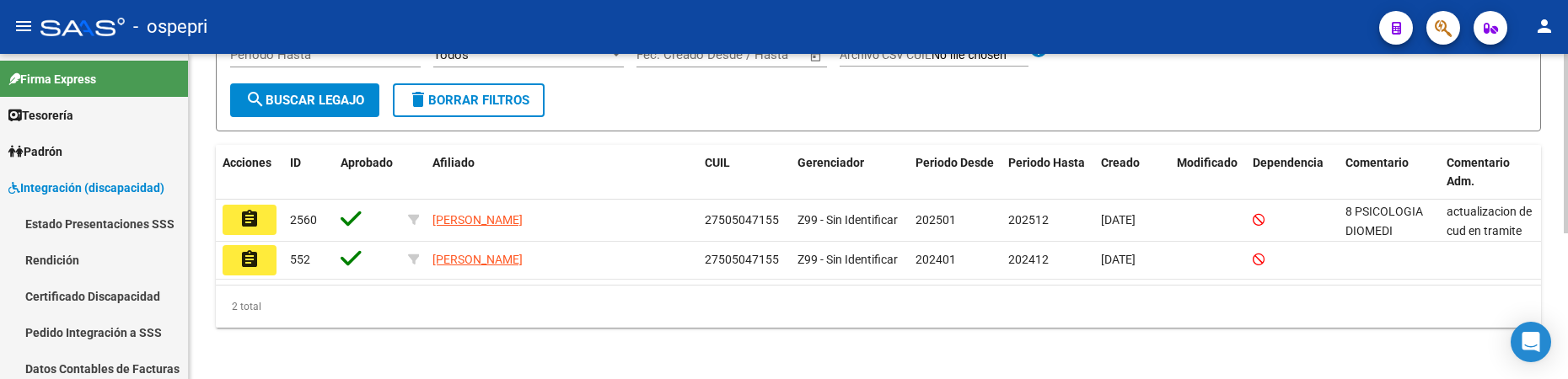
scroll to position [263, 0]
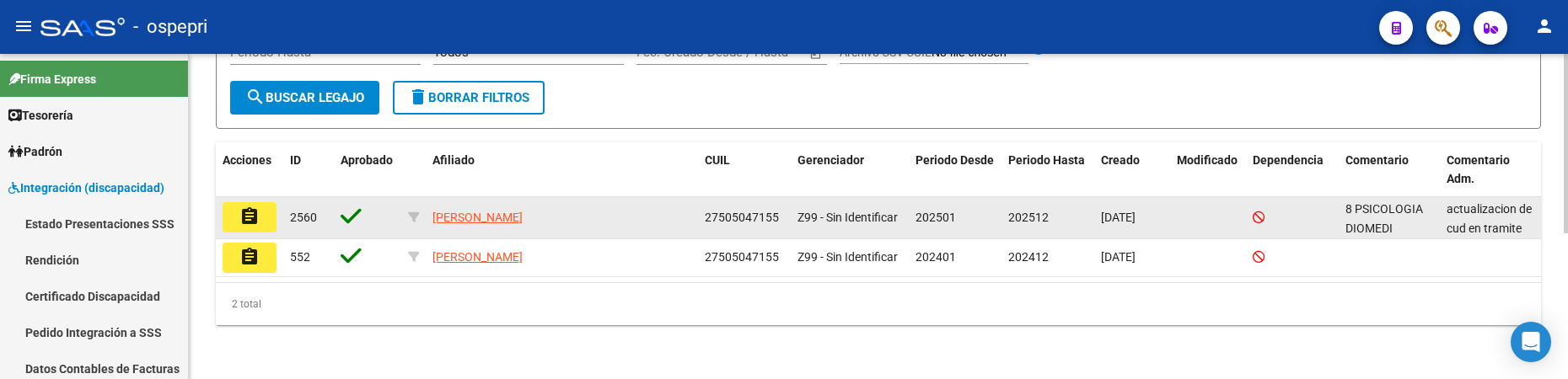
type input "50504715"
click at [254, 219] on mat-icon "assignment" at bounding box center [249, 216] width 20 height 20
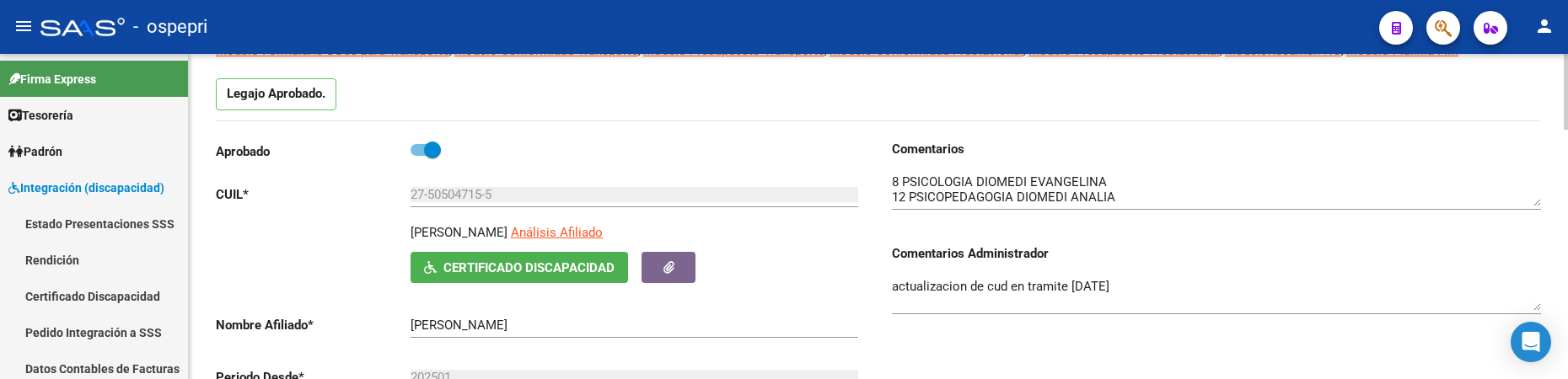
scroll to position [168, 0]
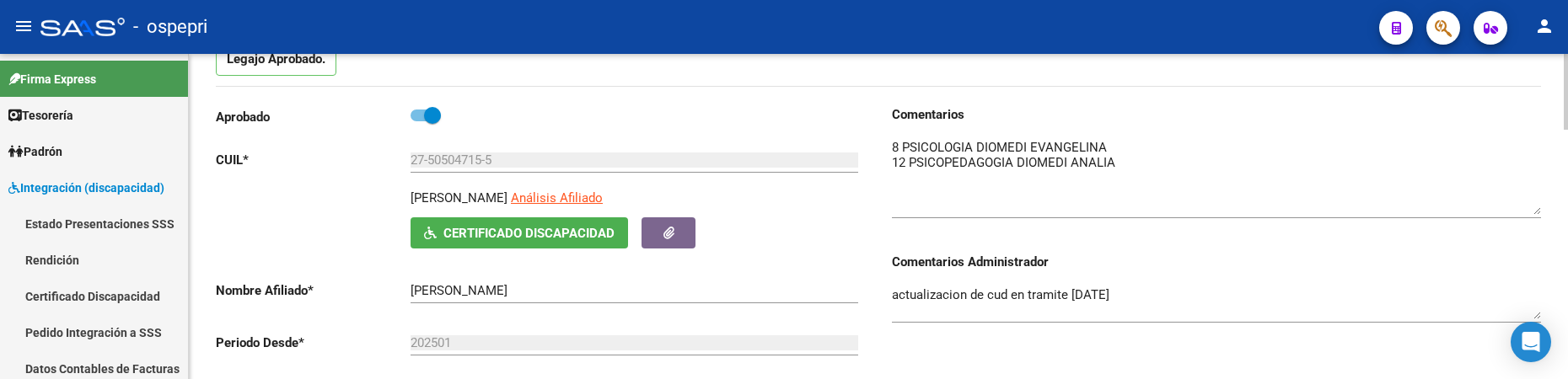
drag, startPoint x: 1540, startPoint y: 169, endPoint x: 1540, endPoint y: 213, distance: 44.0
click at [1540, 213] on textarea at bounding box center [1217, 176] width 649 height 76
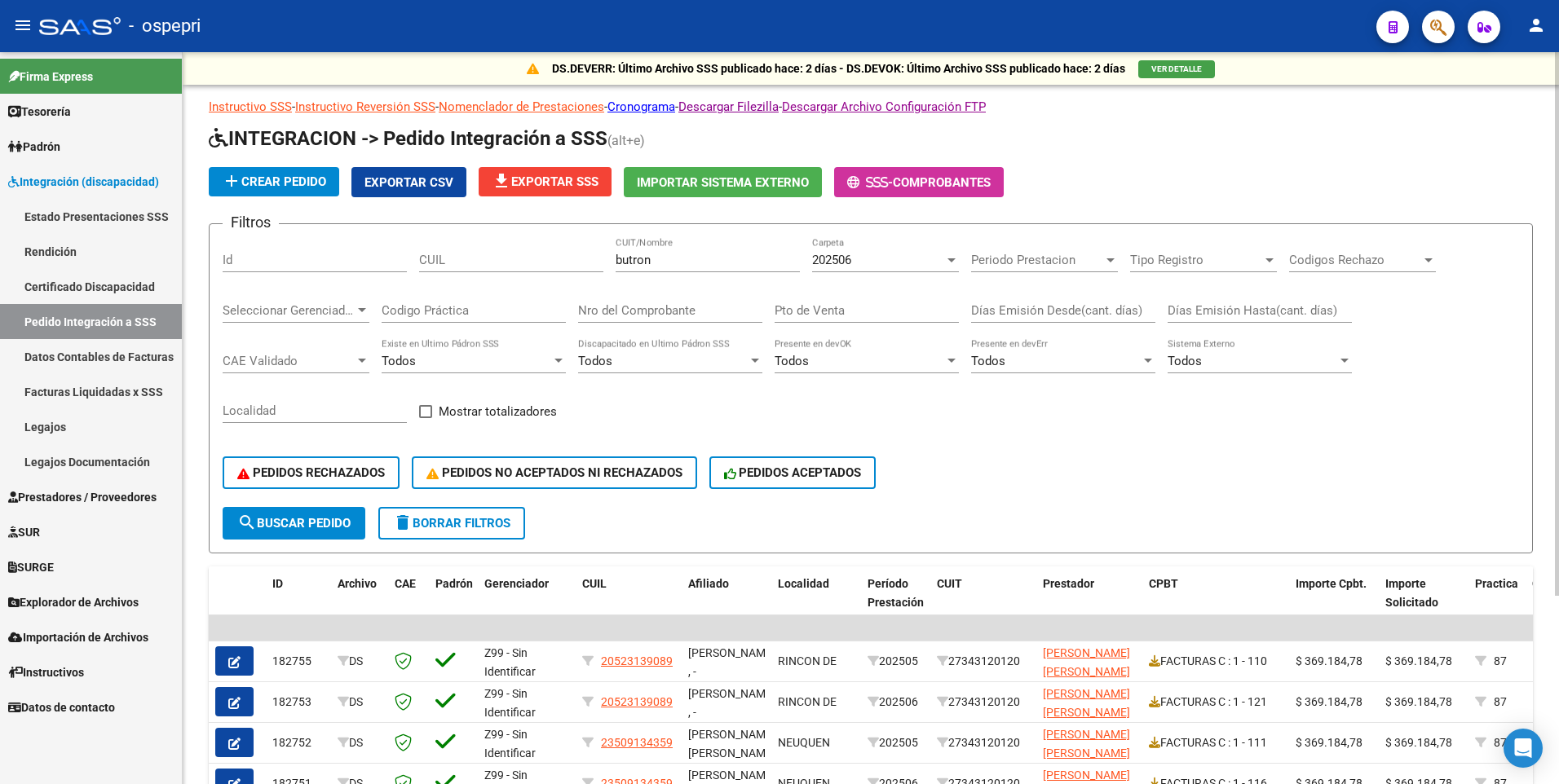
click at [673, 252] on div "butron CUIT/Nombre" at bounding box center [707, 254] width 184 height 35
drag, startPoint x: 670, startPoint y: 254, endPoint x: 611, endPoint y: 266, distance: 60.2
click at [604, 265] on div "Filtros Id CUIL butron CUIT/Nombre 202506 Carpeta Periodo Prestacion Periodo Pr…" at bounding box center [870, 372] width 1296 height 269
click at [945, 255] on div at bounding box center [952, 260] width 15 height 13
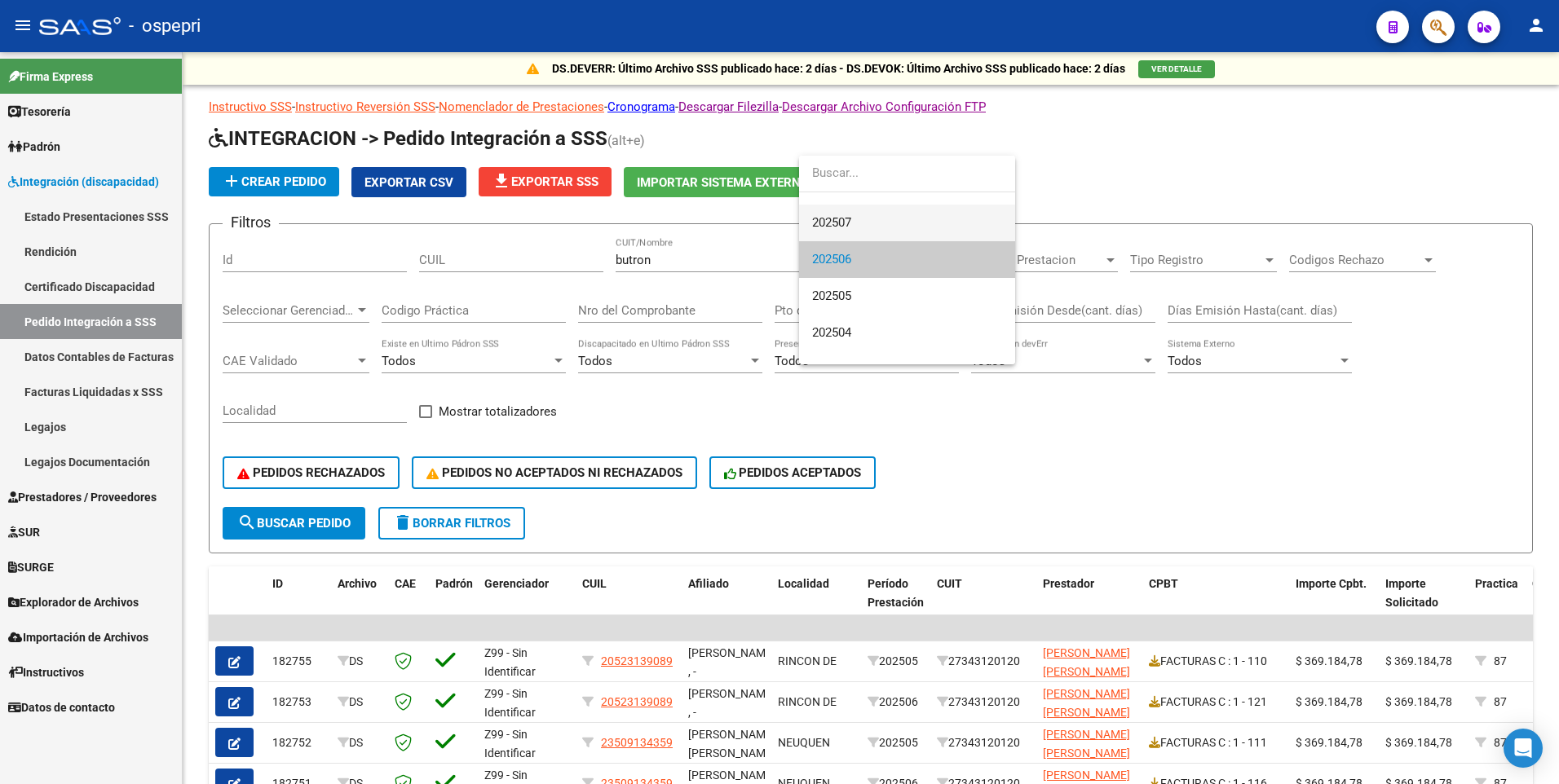
click at [925, 221] on span "202507" at bounding box center [907, 223] width 190 height 36
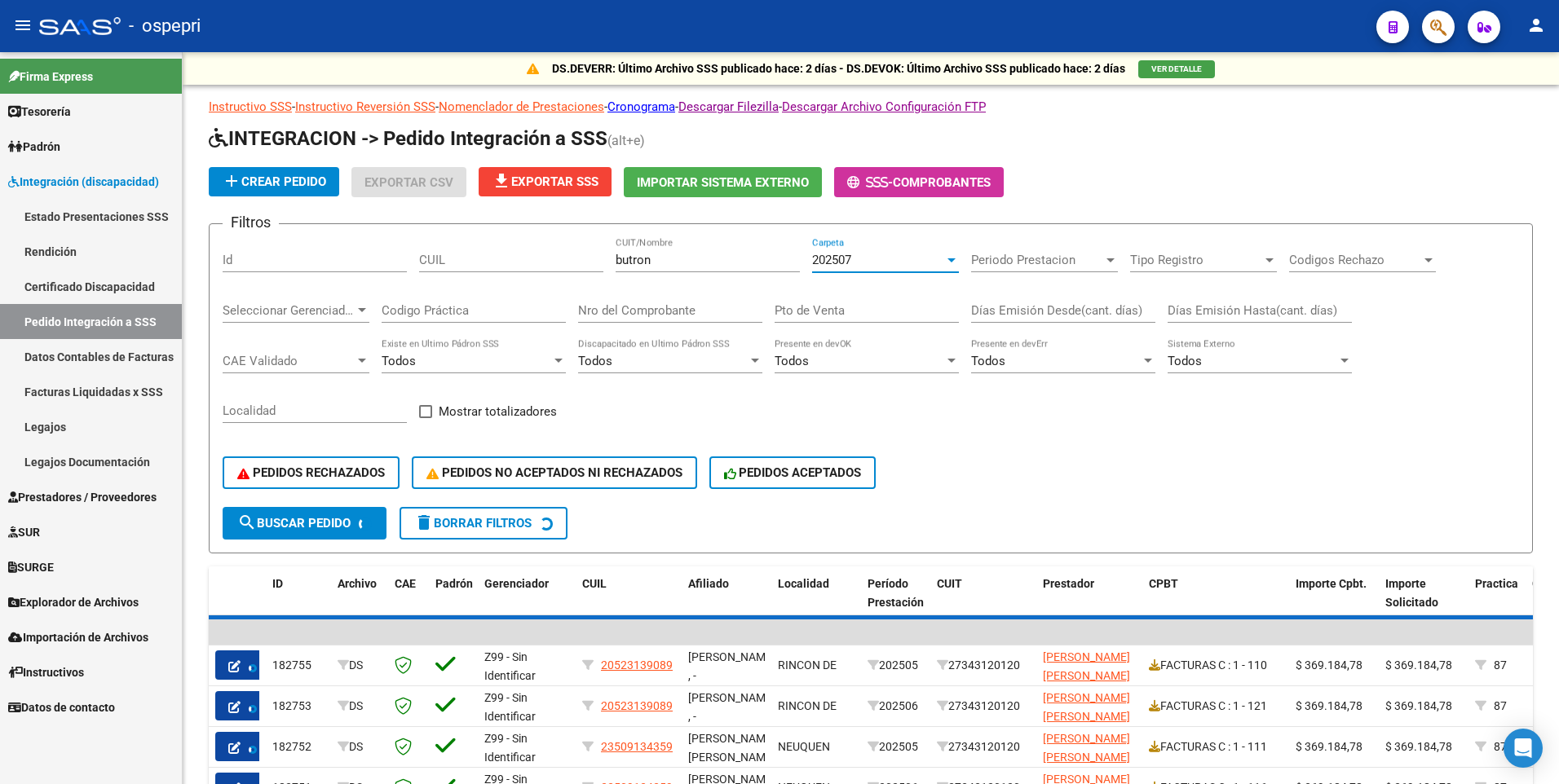
scroll to position [36, 0]
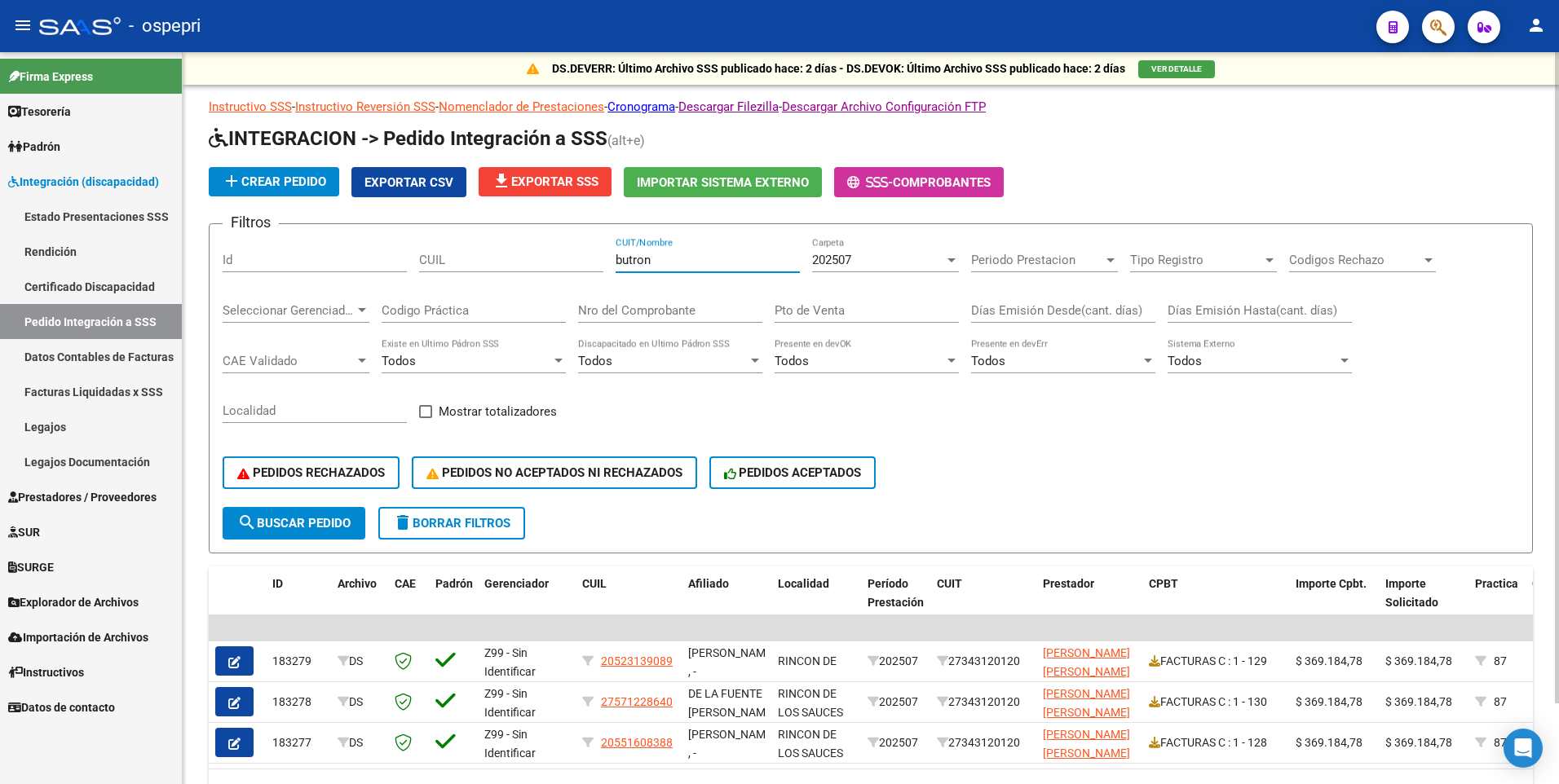
drag, startPoint x: 674, startPoint y: 261, endPoint x: 605, endPoint y: 264, distance: 69.1
click at [605, 264] on div "Filtros Id CUIL butron CUIT/Nombre 202507 Carpeta Periodo Prestacion Periodo Pr…" at bounding box center [870, 372] width 1296 height 269
click at [1280, 481] on div "PEDIDOS RECHAZADOS PEDIDOS NO ACEPTADOS NI RECHAZADOS PEDIDOS ACEPTADOS" at bounding box center [870, 472] width 1296 height 68
drag, startPoint x: 681, startPoint y: 255, endPoint x: 574, endPoint y: 267, distance: 107.7
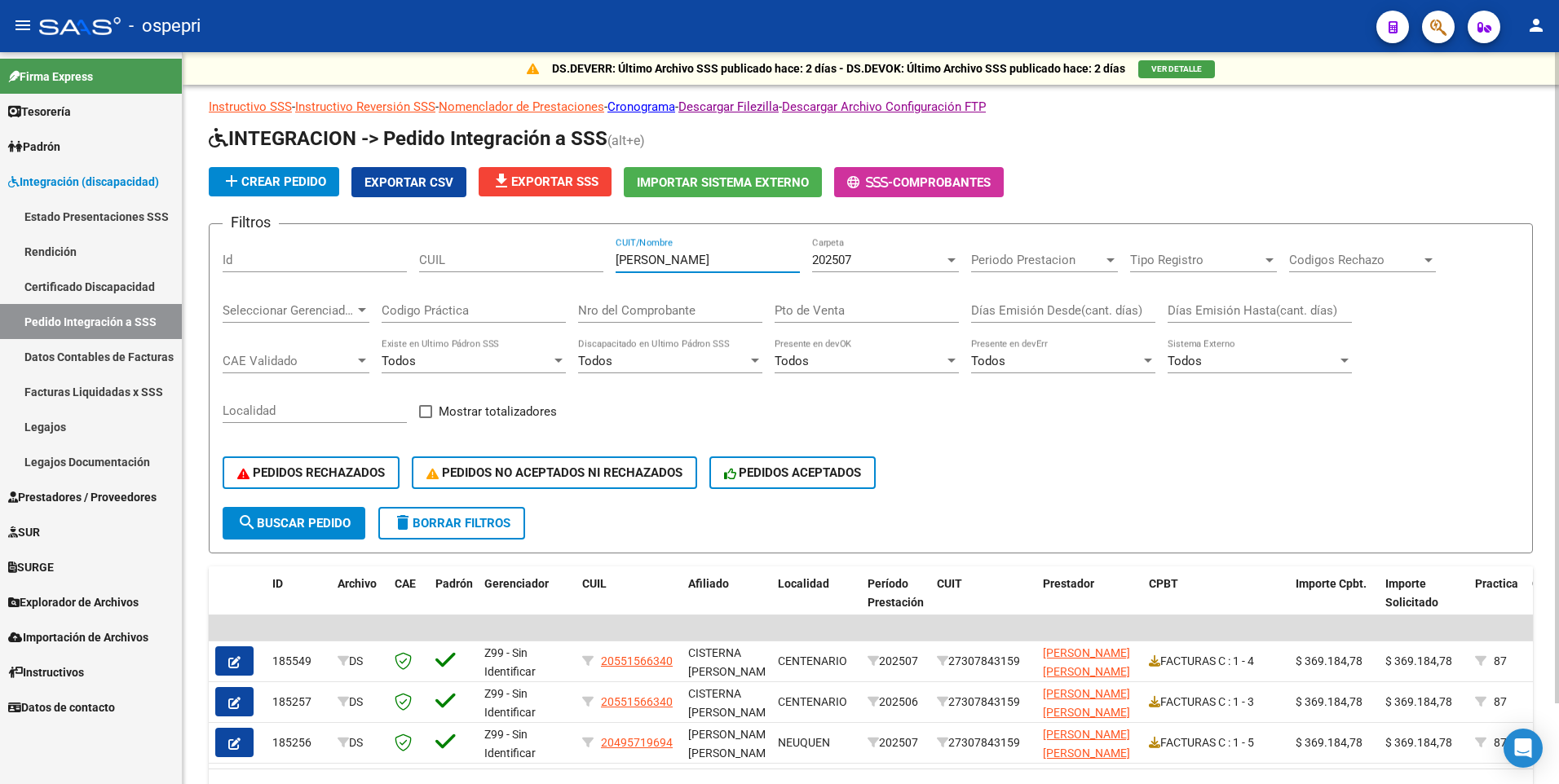
click at [574, 267] on div "Filtros Id CUIL diaz vanina CUIT/Nombre 202507 Carpeta Periodo Prestacion Perio…" at bounding box center [870, 372] width 1296 height 269
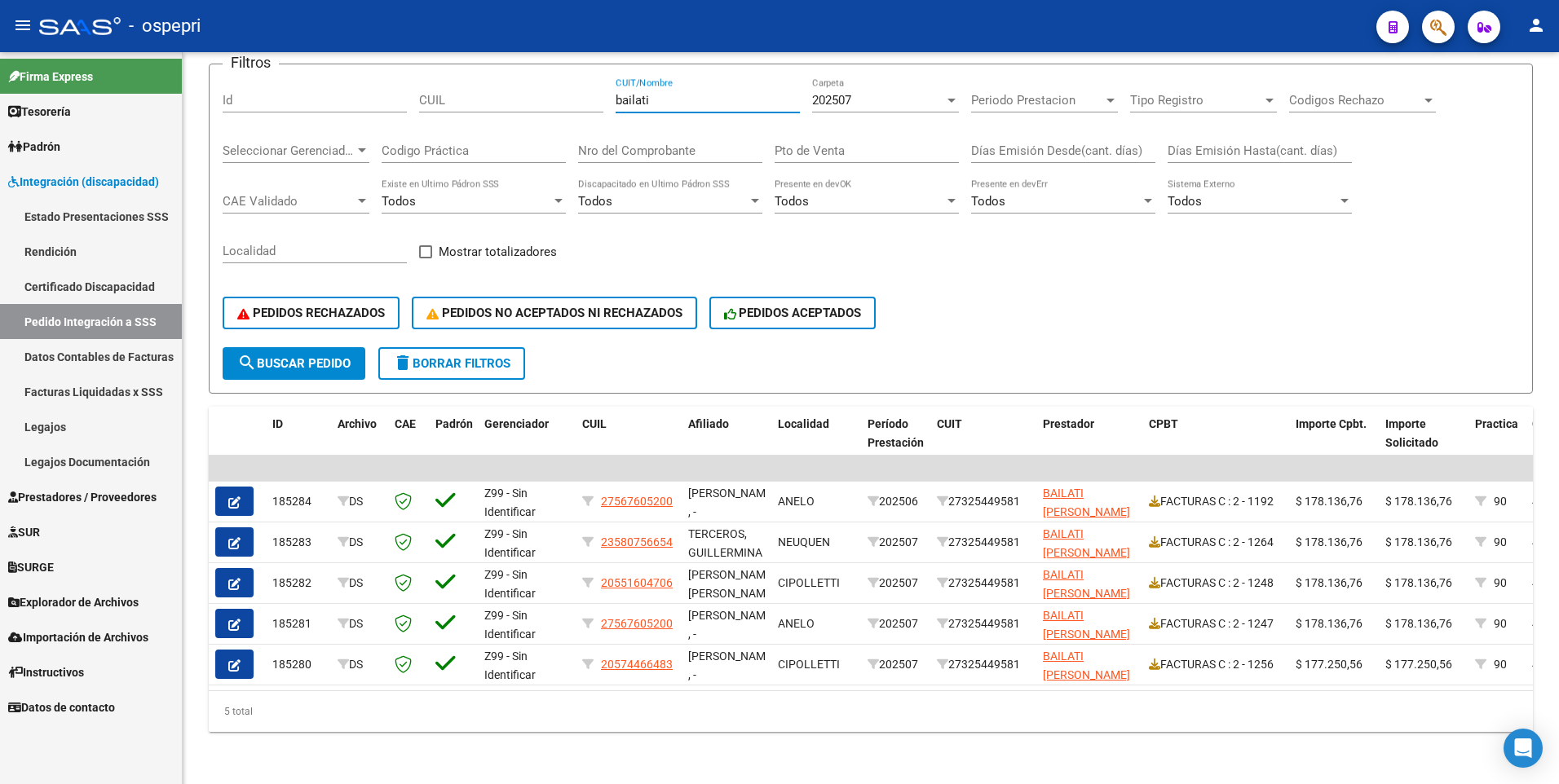
type input "bailati"
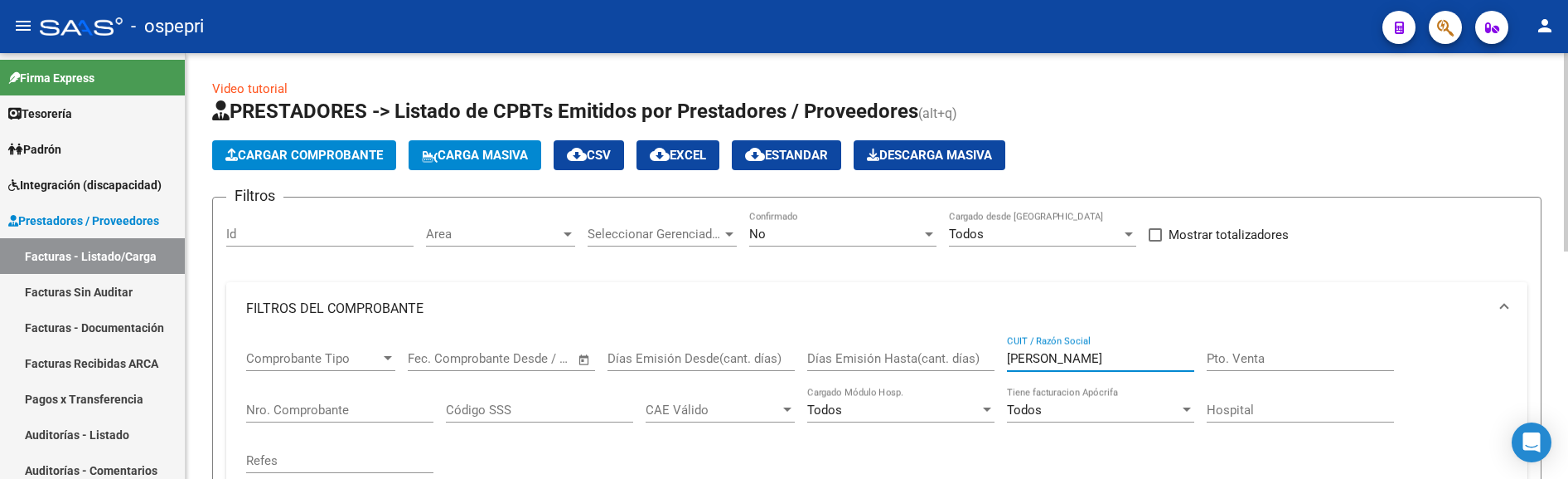
scroll to position [158, 0]
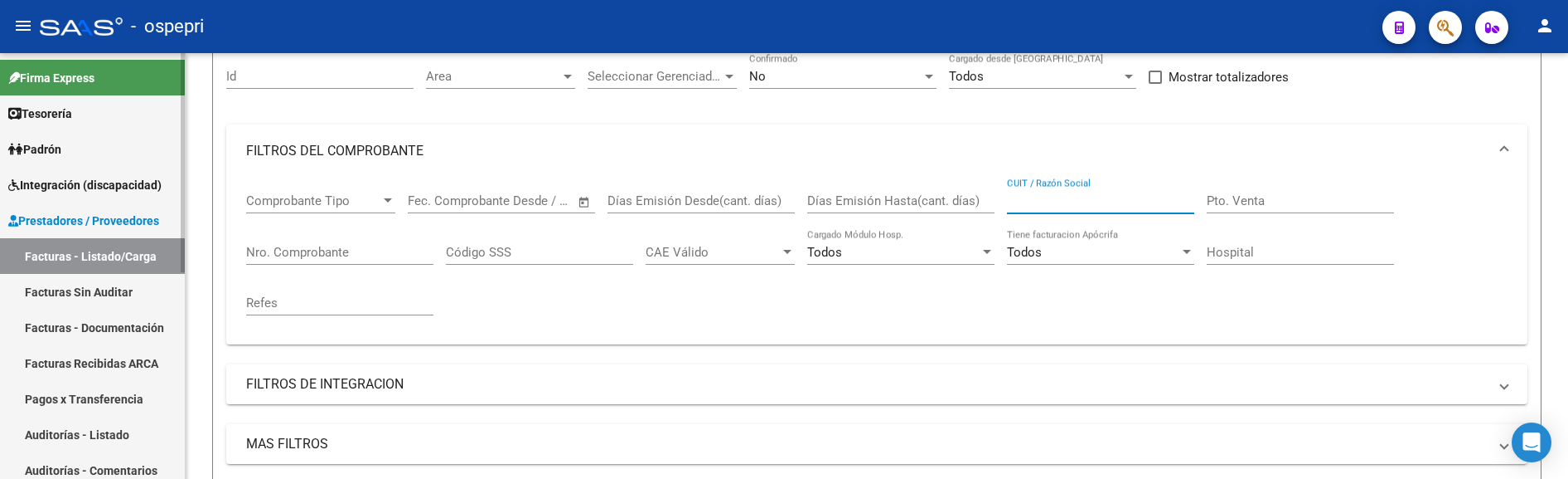
click at [112, 255] on link "Facturas - Listado/Carga" at bounding box center [92, 255] width 185 height 35
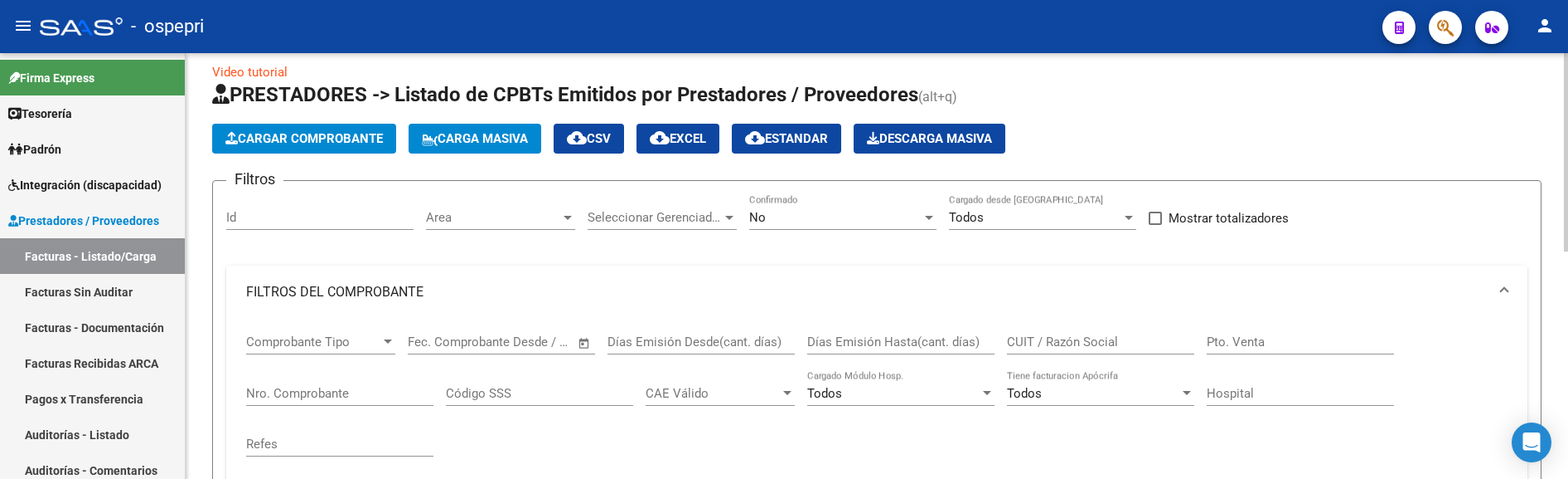
scroll to position [0, 0]
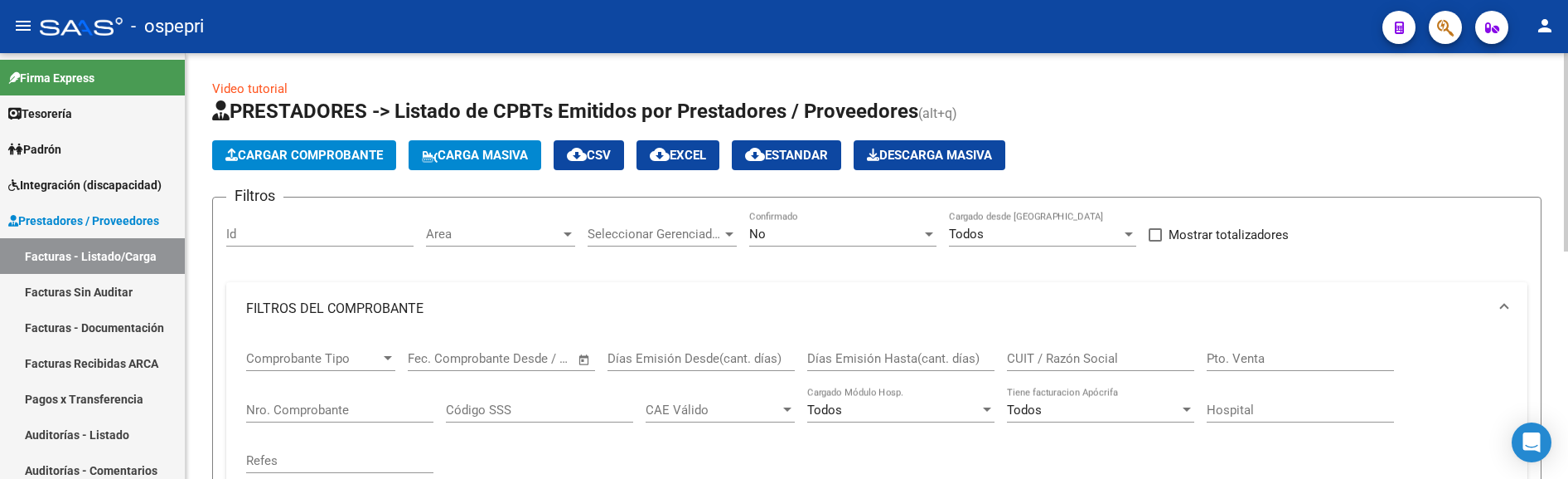
click at [330, 151] on span "Cargar Comprobante" at bounding box center [304, 155] width 158 height 15
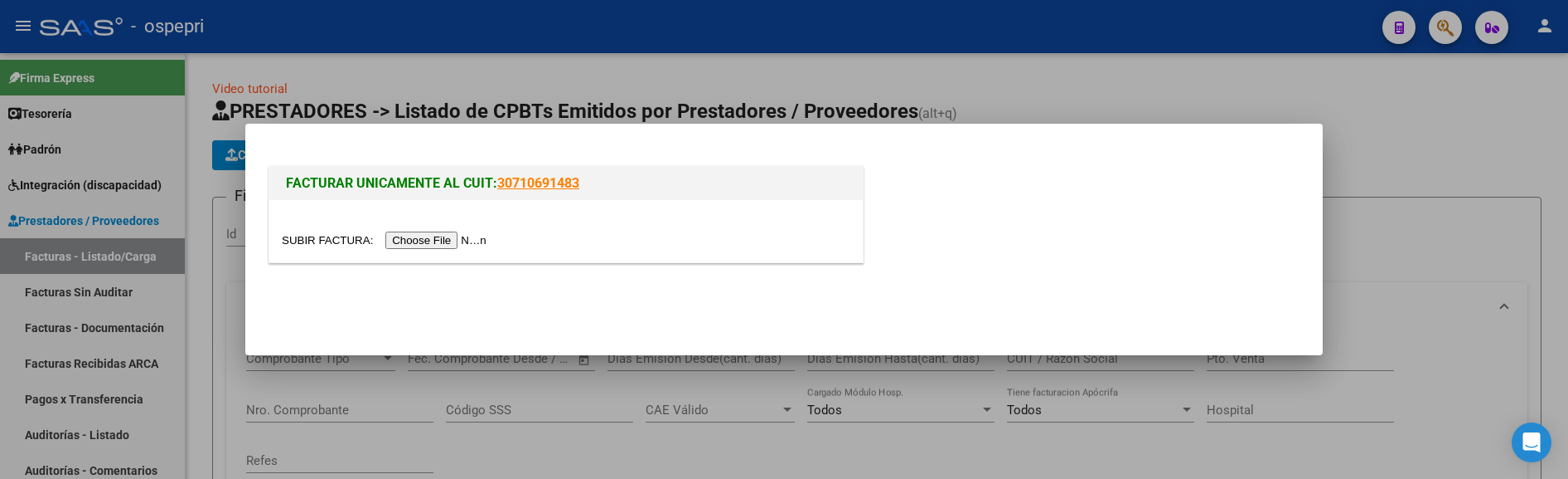
click at [412, 240] on input "file" at bounding box center [386, 240] width 209 height 17
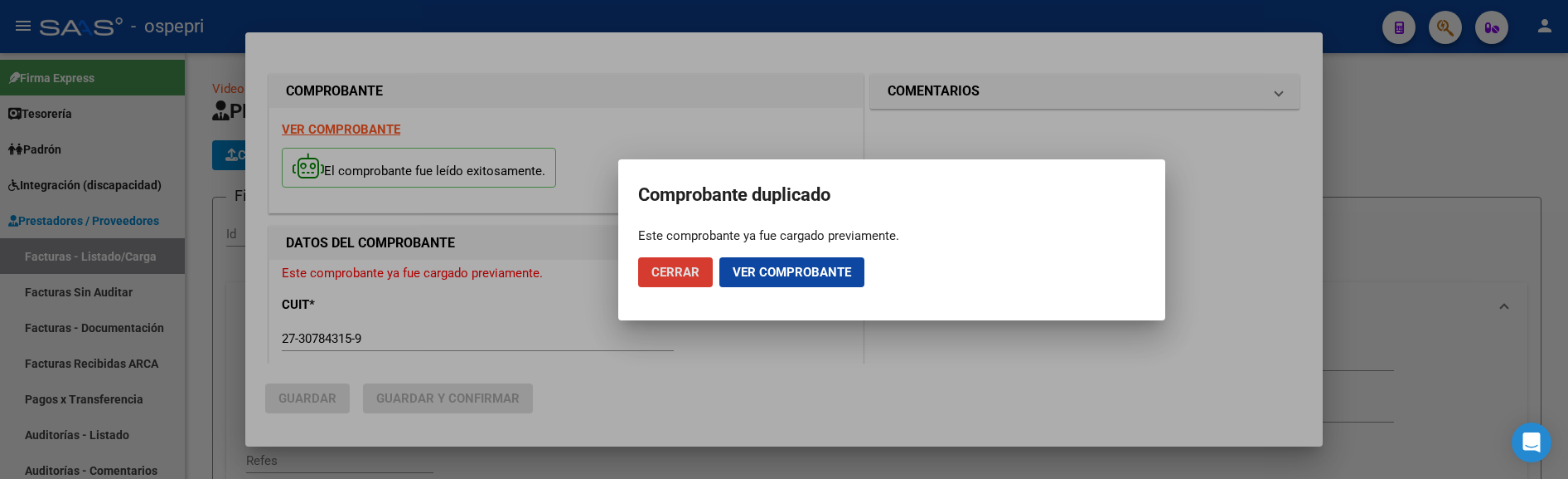
click at [1426, 237] on div at bounding box center [784, 239] width 1568 height 479
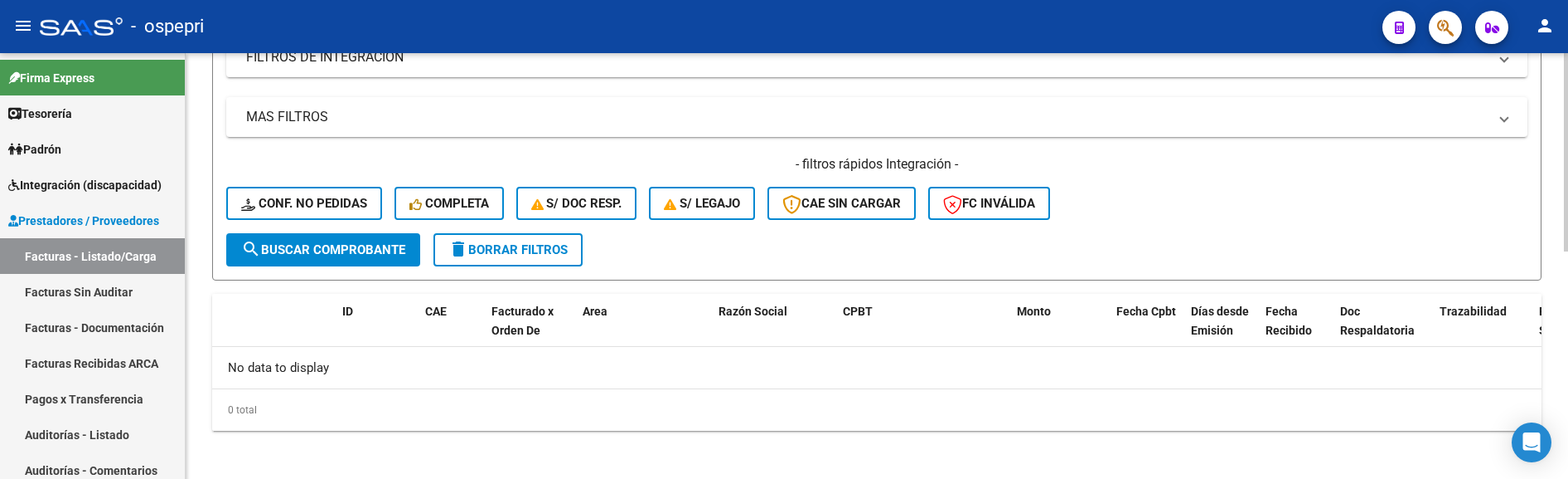
scroll to position [489, 0]
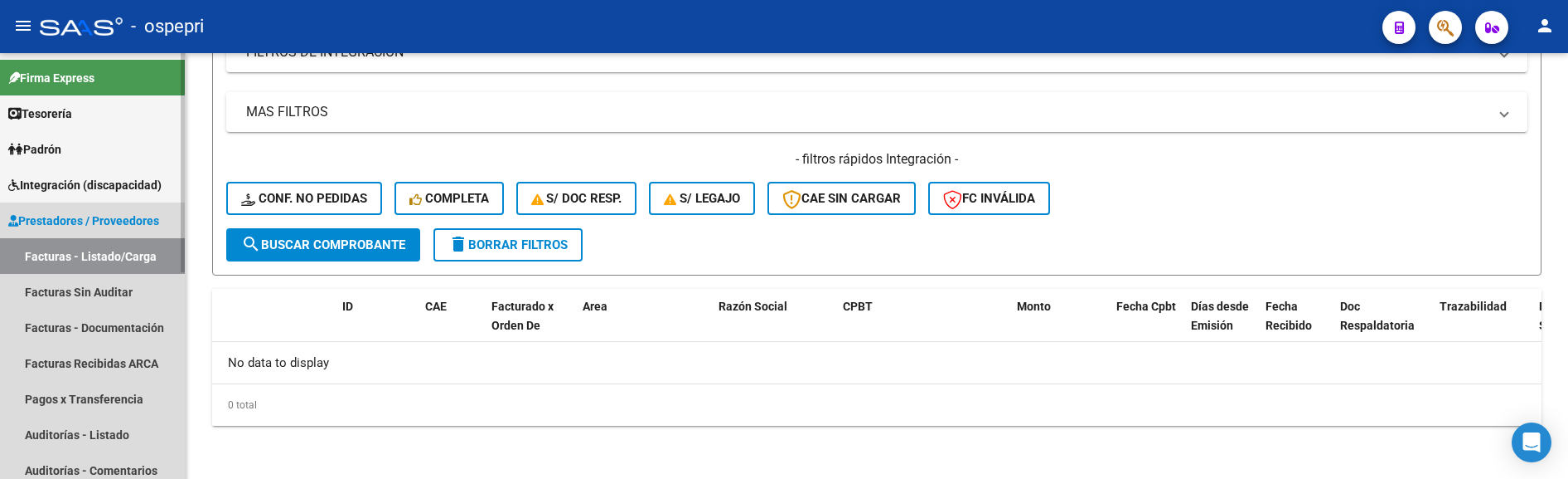
click at [109, 248] on link "Facturas - Listado/Carga" at bounding box center [92, 255] width 185 height 35
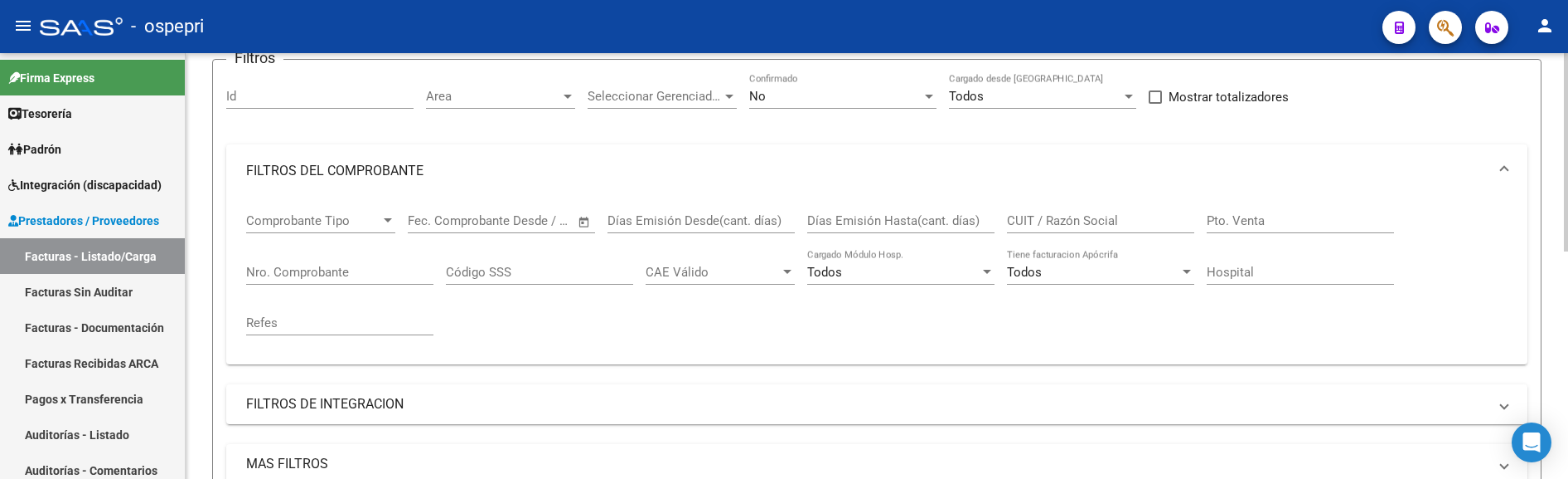
scroll to position [144, 0]
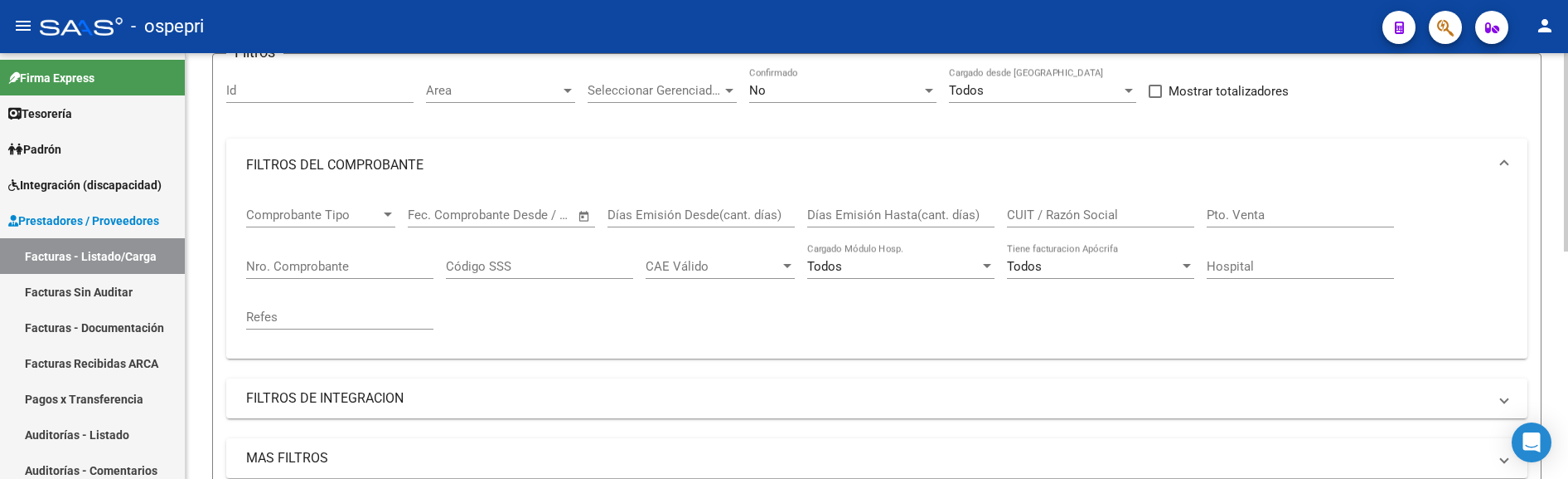
click at [1567, 184] on html "menu - ospepri person Firma Express Tesorería Extractos Procesados (csv) Extrac…" at bounding box center [784, 239] width 1568 height 479
click at [1064, 222] on input "CUIT / Razón Social" at bounding box center [1101, 215] width 187 height 15
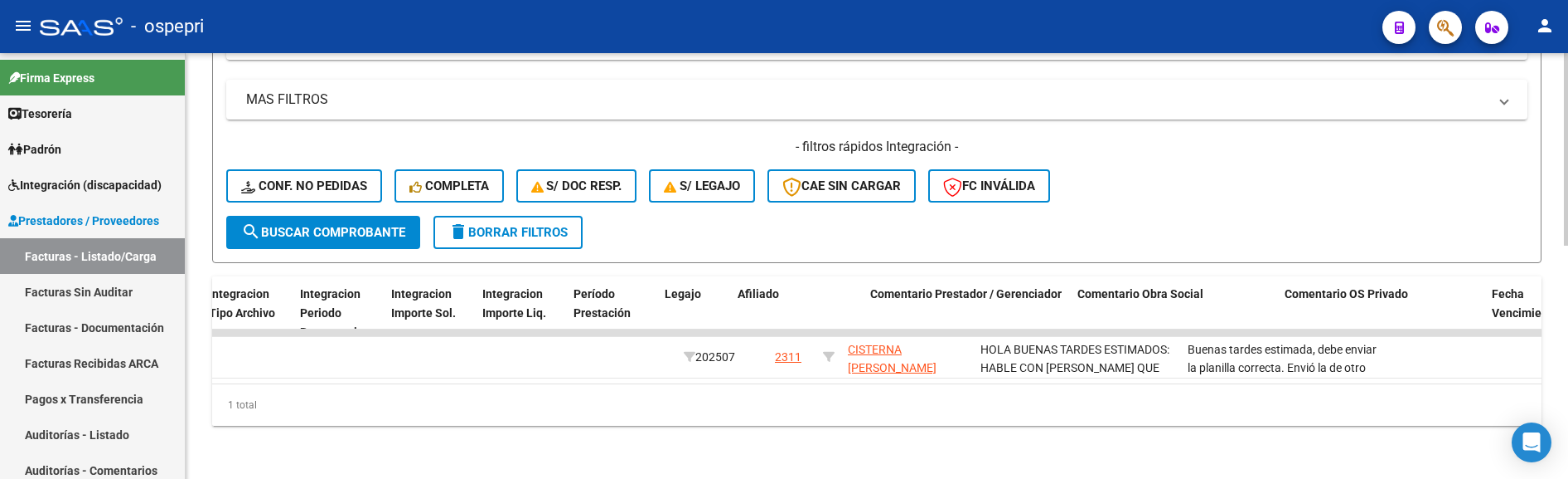
scroll to position [0, 2030]
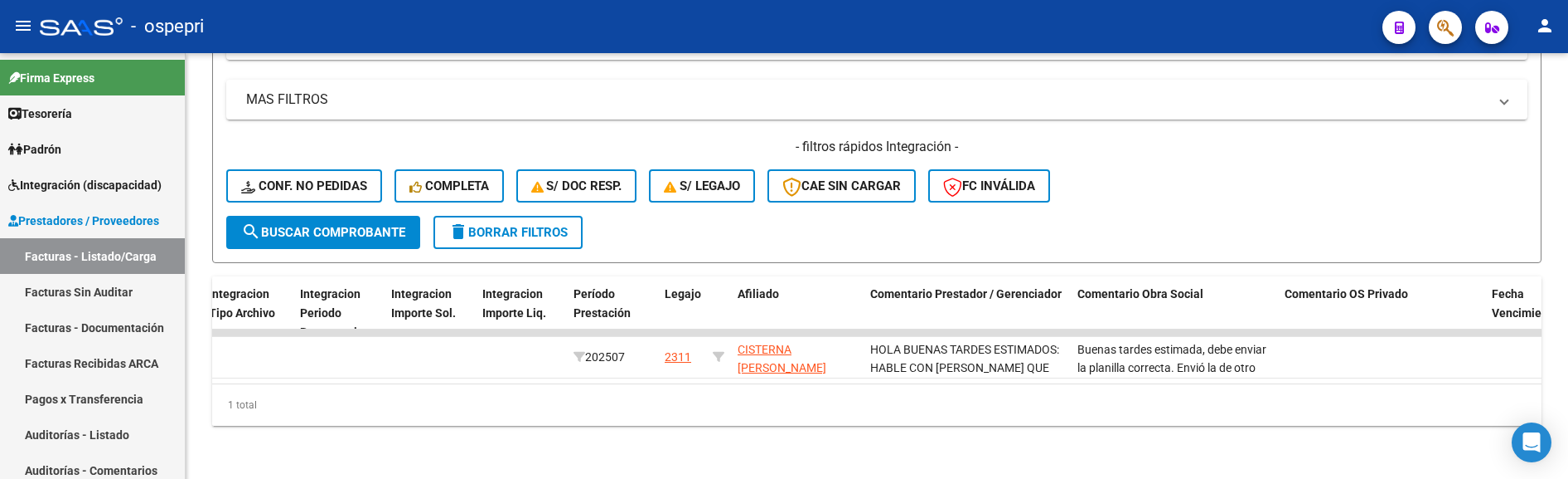
type input "[PERSON_NAME]"
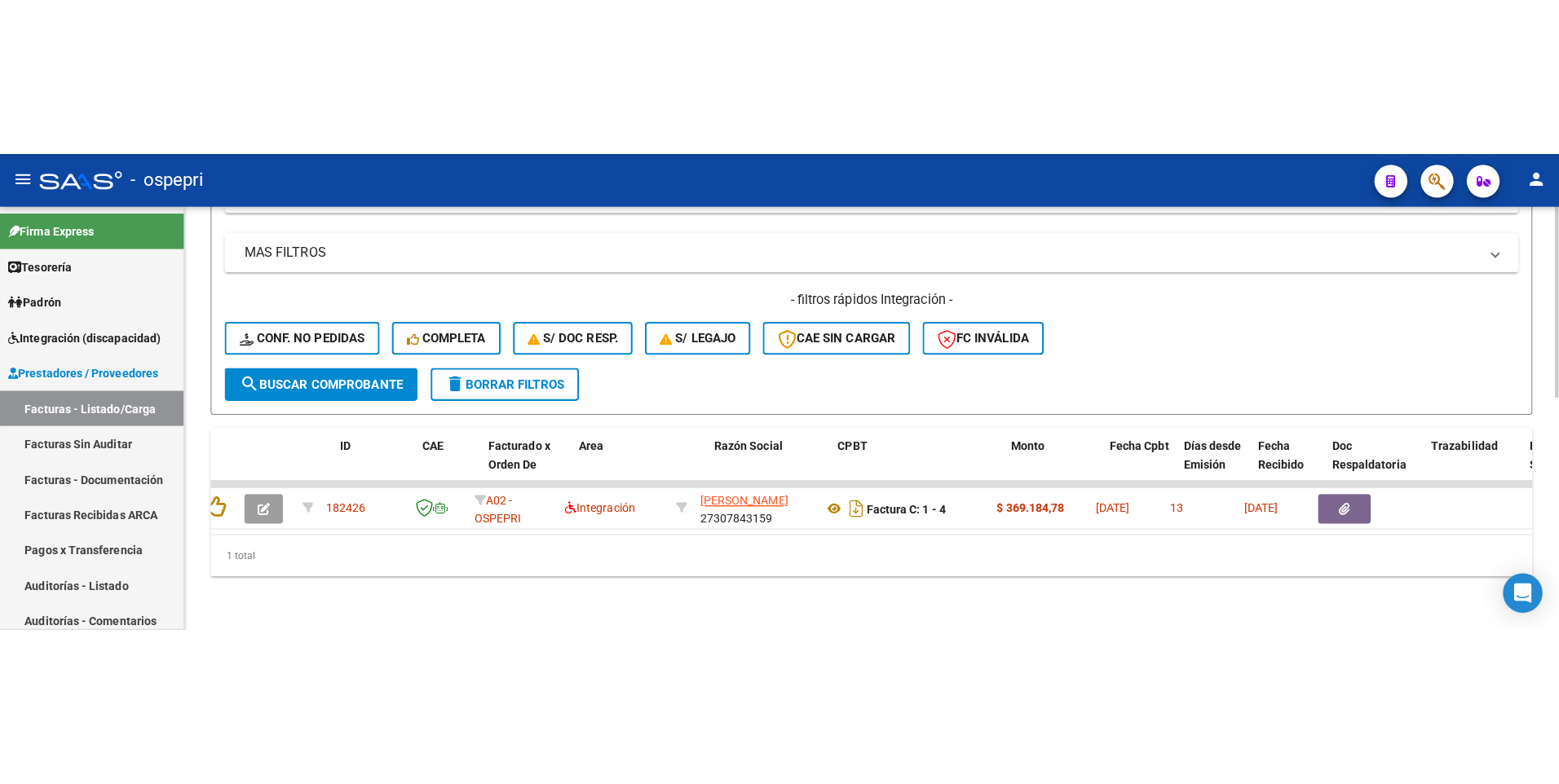
scroll to position [0, 0]
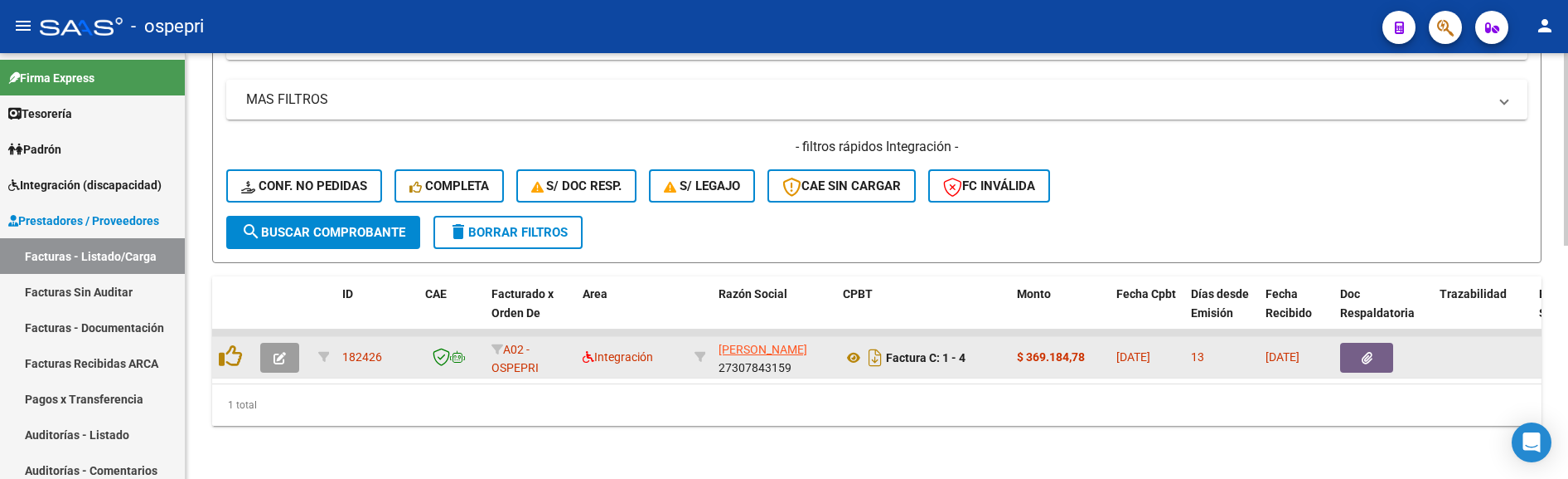
click at [282, 351] on icon "button" at bounding box center [279, 357] width 12 height 12
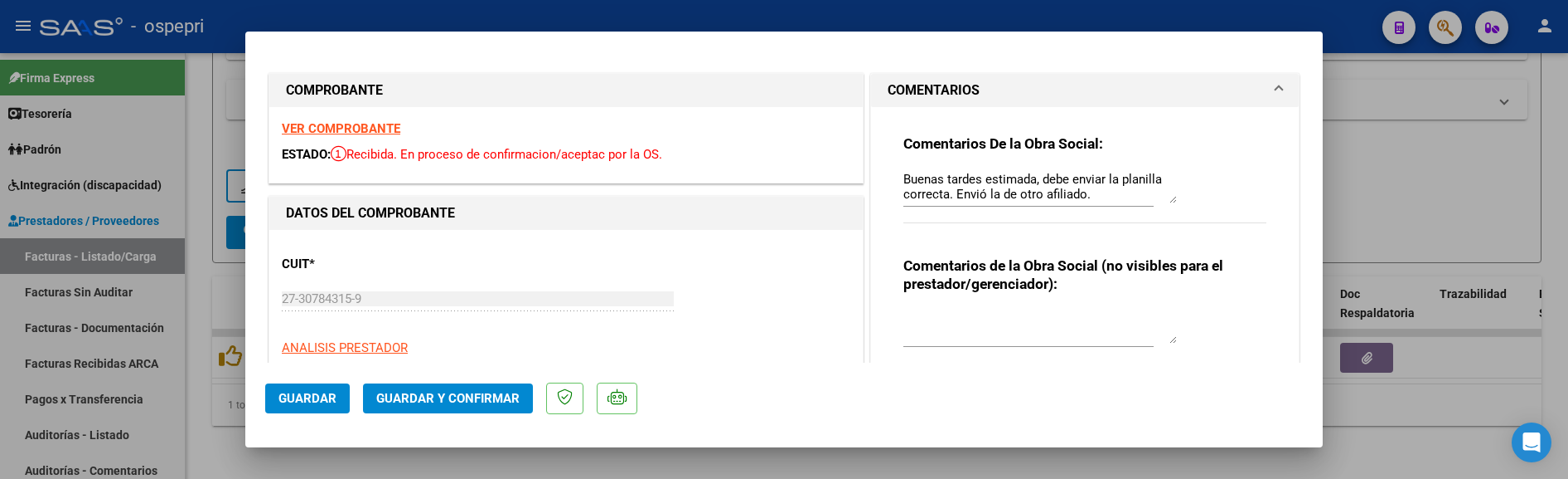
click at [1400, 180] on div at bounding box center [784, 239] width 1568 height 479
type input "$ 0,00"
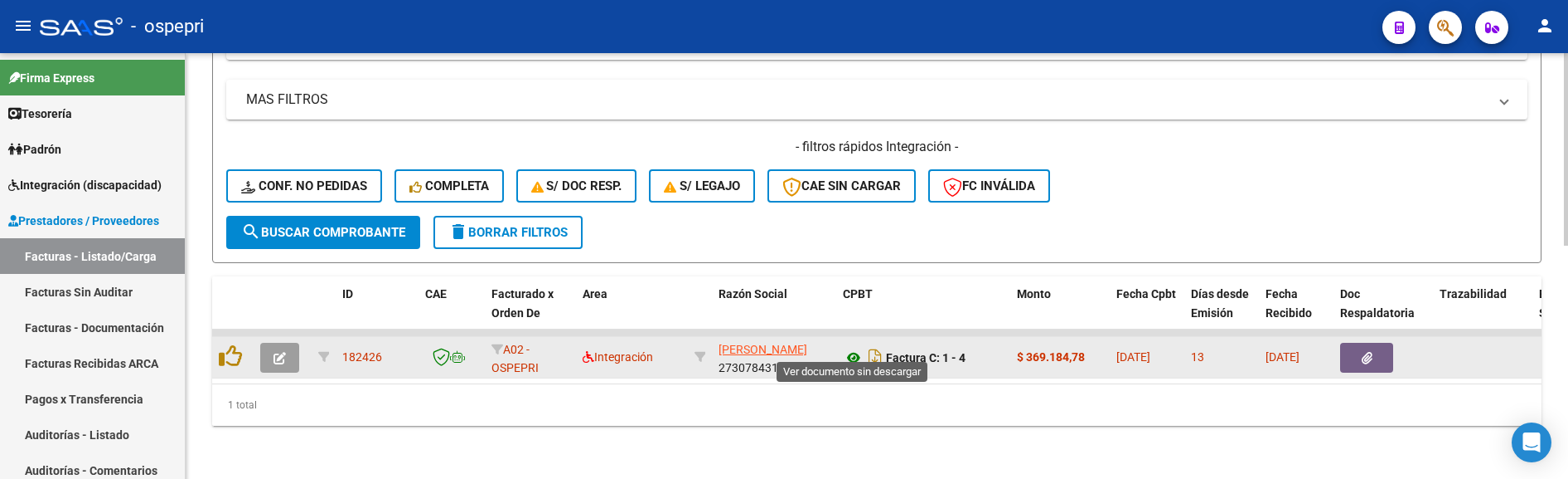
click at [854, 348] on icon at bounding box center [853, 357] width 22 height 20
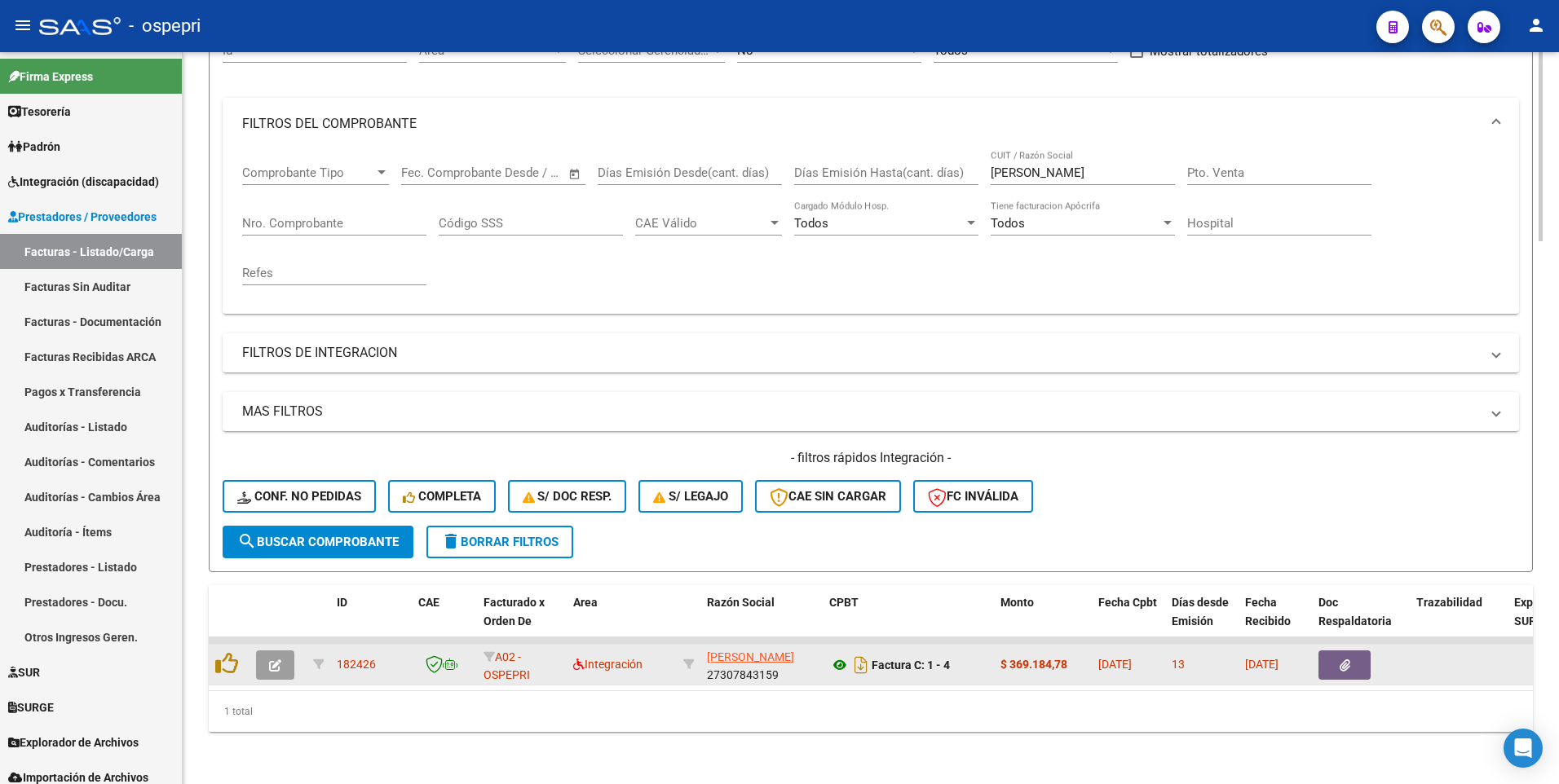
scroll to position [192, 0]
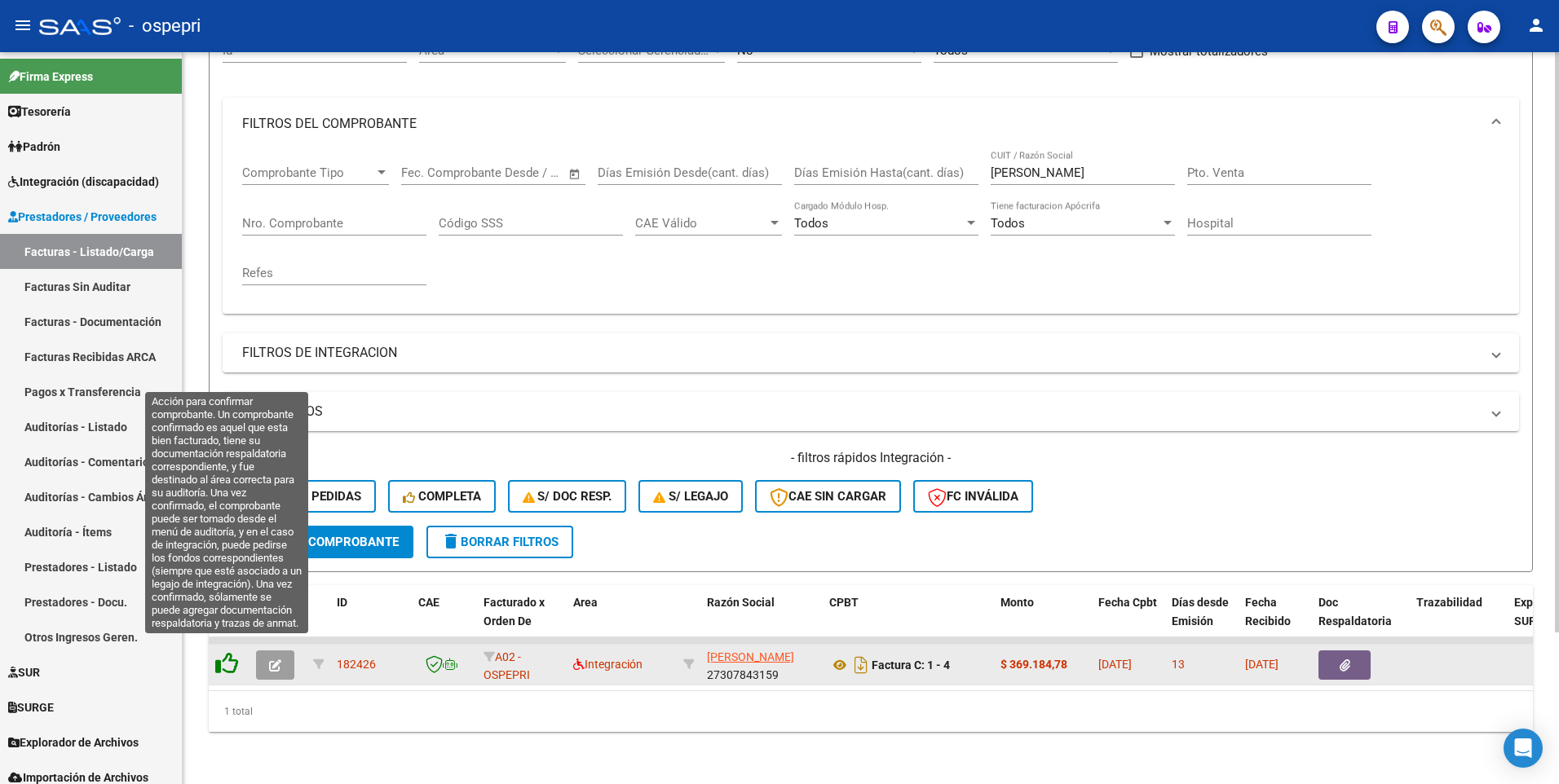
click at [230, 470] on icon at bounding box center [226, 663] width 22 height 22
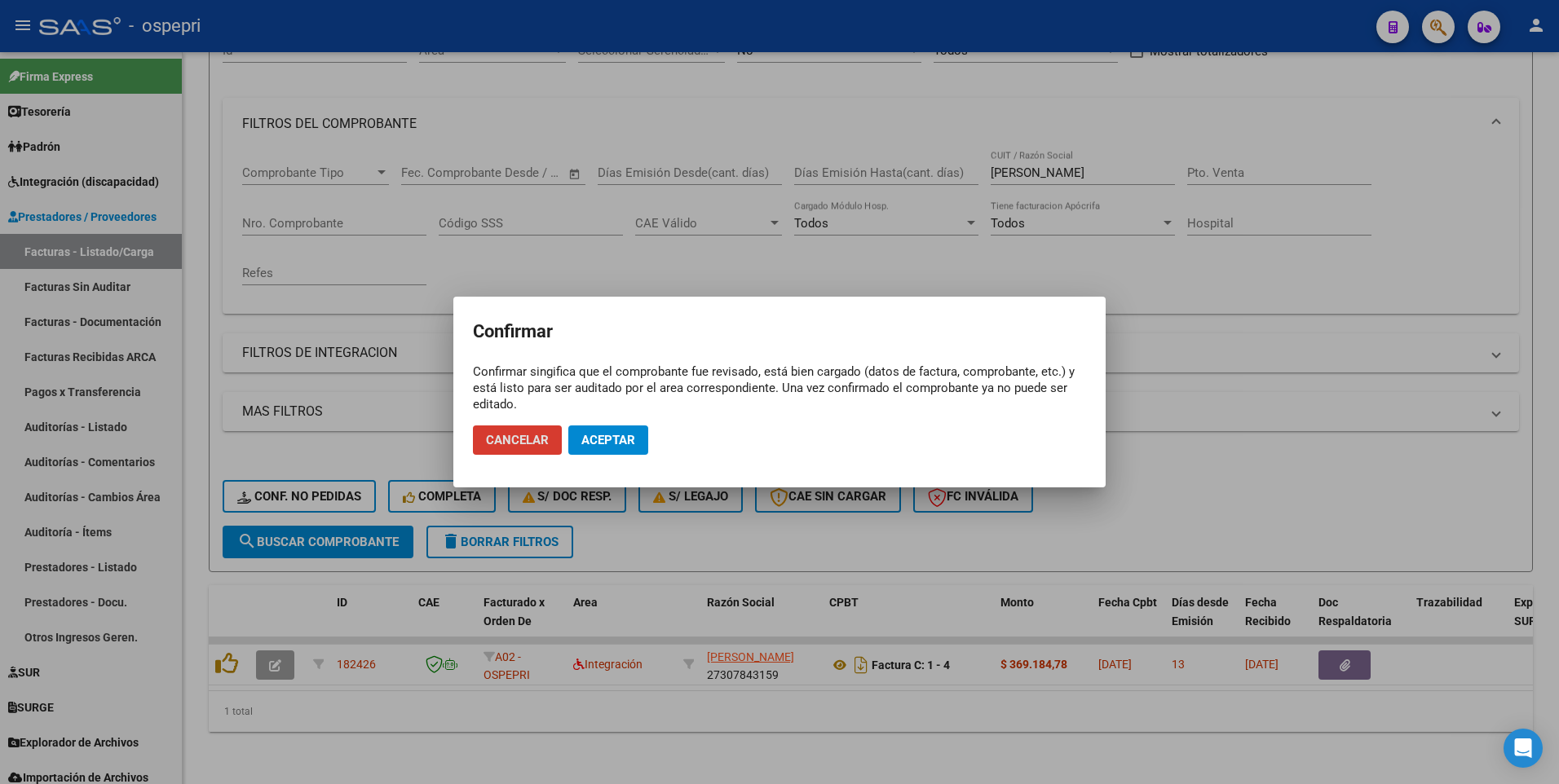
click at [597, 439] on span "Aceptar" at bounding box center [607, 441] width 53 height 15
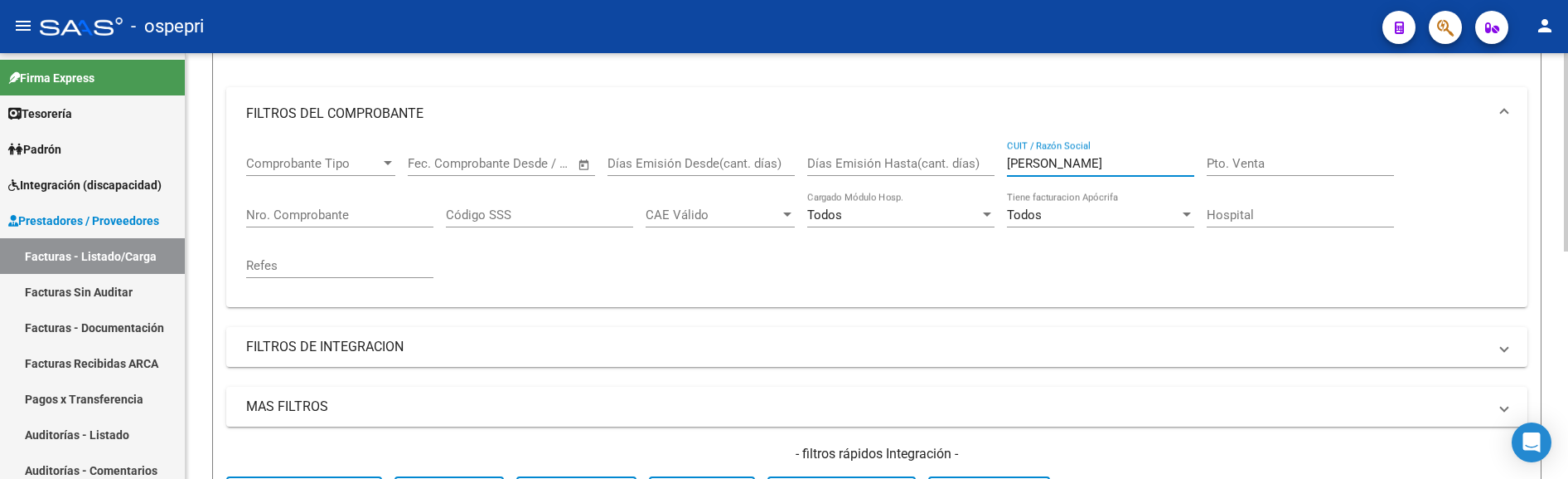
drag, startPoint x: 1081, startPoint y: 170, endPoint x: 999, endPoint y: 170, distance: 82.0
click at [999, 170] on div "Comprobante Tipo Comprobante Tipo Start date – End date Fec. Comprobante Desde …" at bounding box center [877, 216] width 1262 height 153
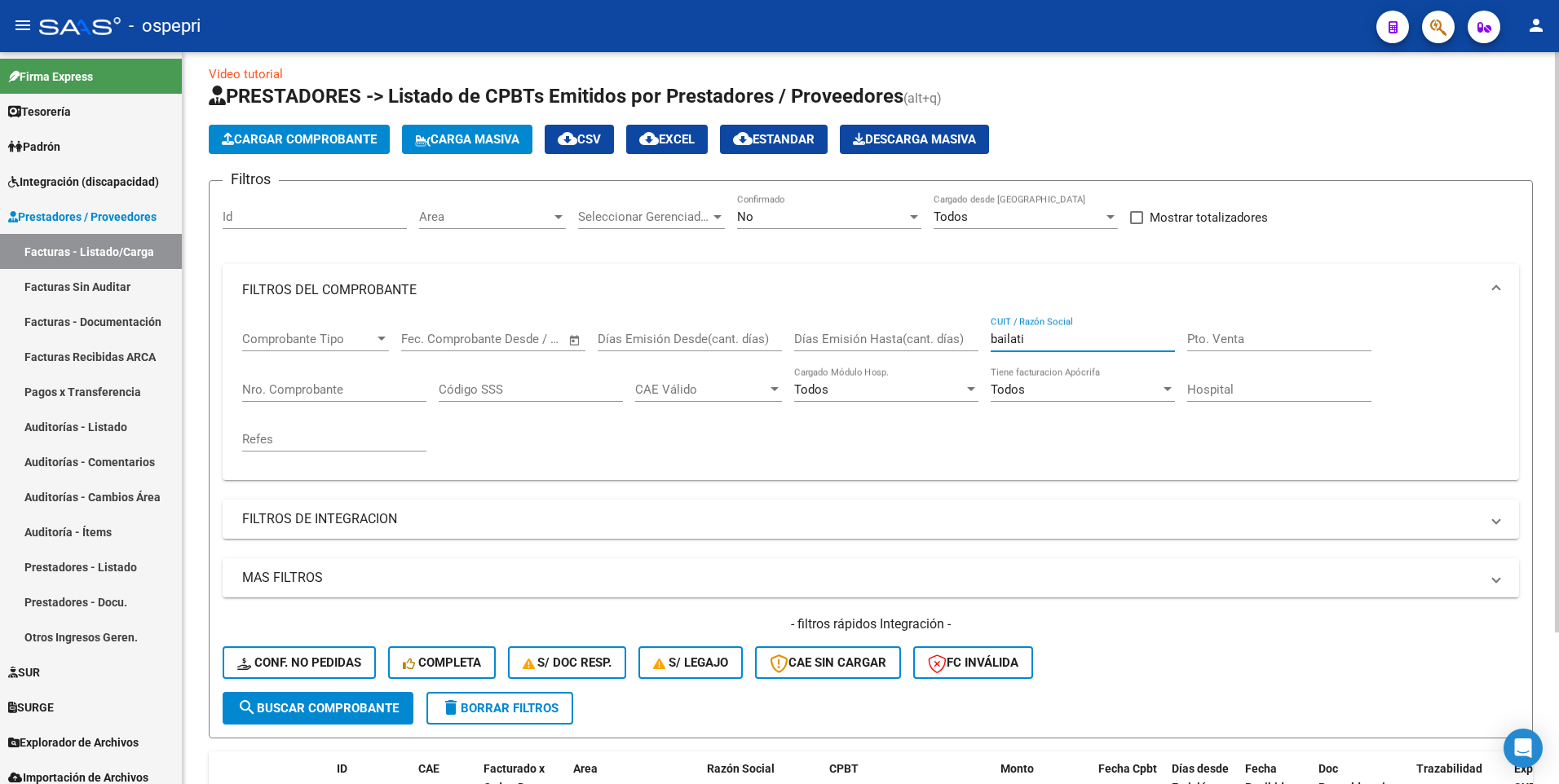
scroll to position [0, 0]
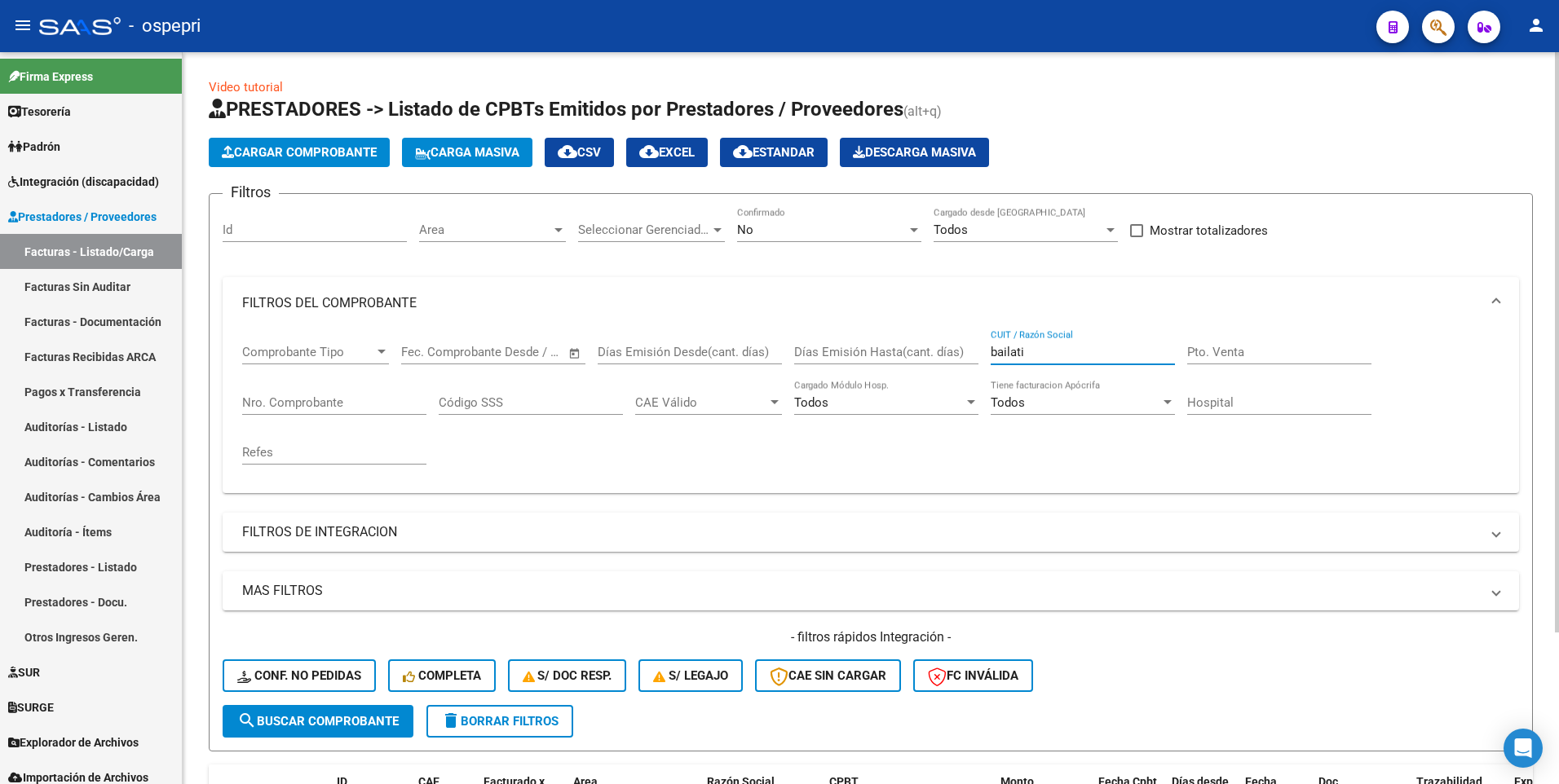
type input "bailati"
click at [559, 225] on div at bounding box center [559, 230] width 15 height 13
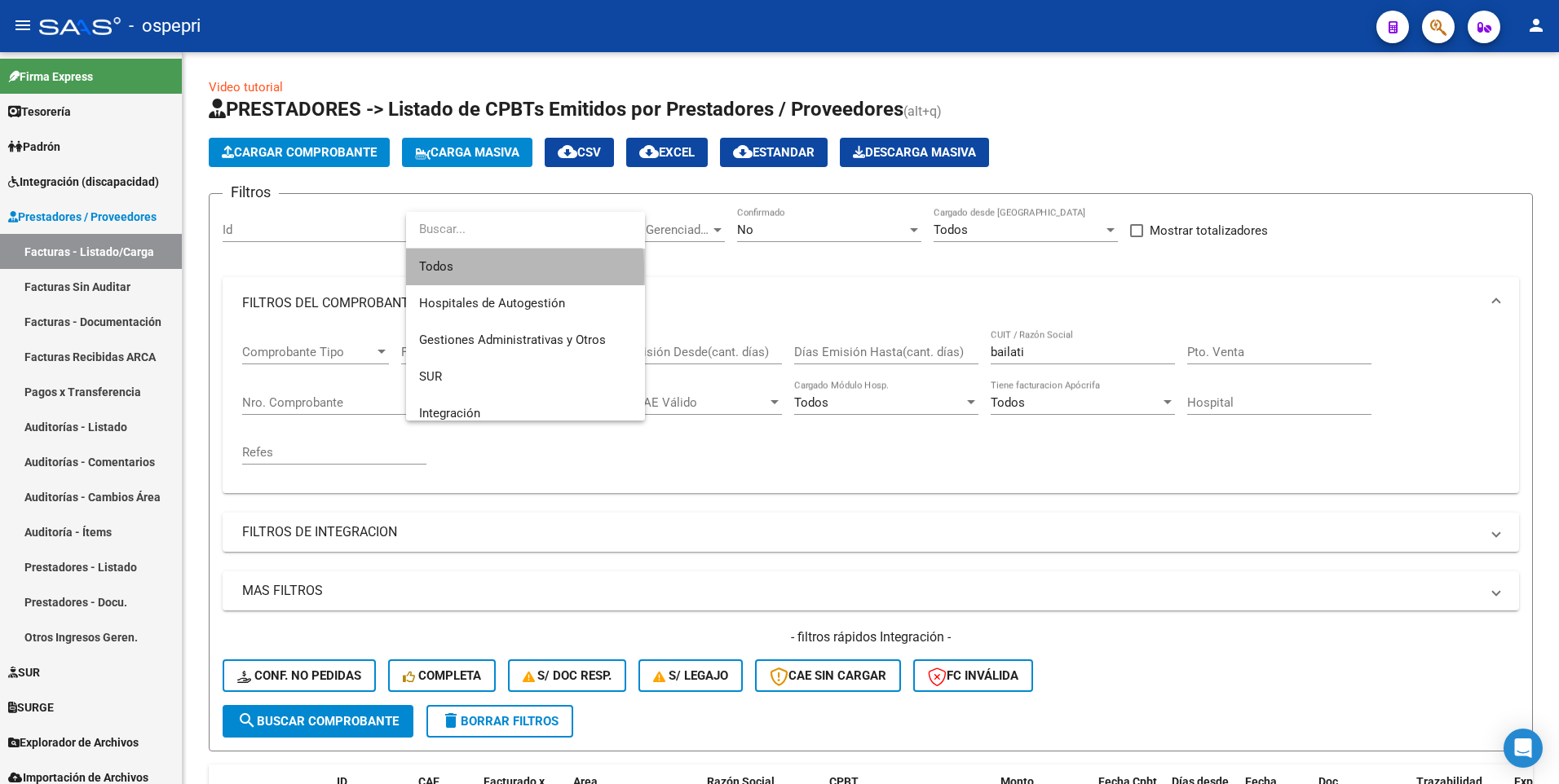
click at [460, 271] on span "Todos" at bounding box center [525, 267] width 212 height 36
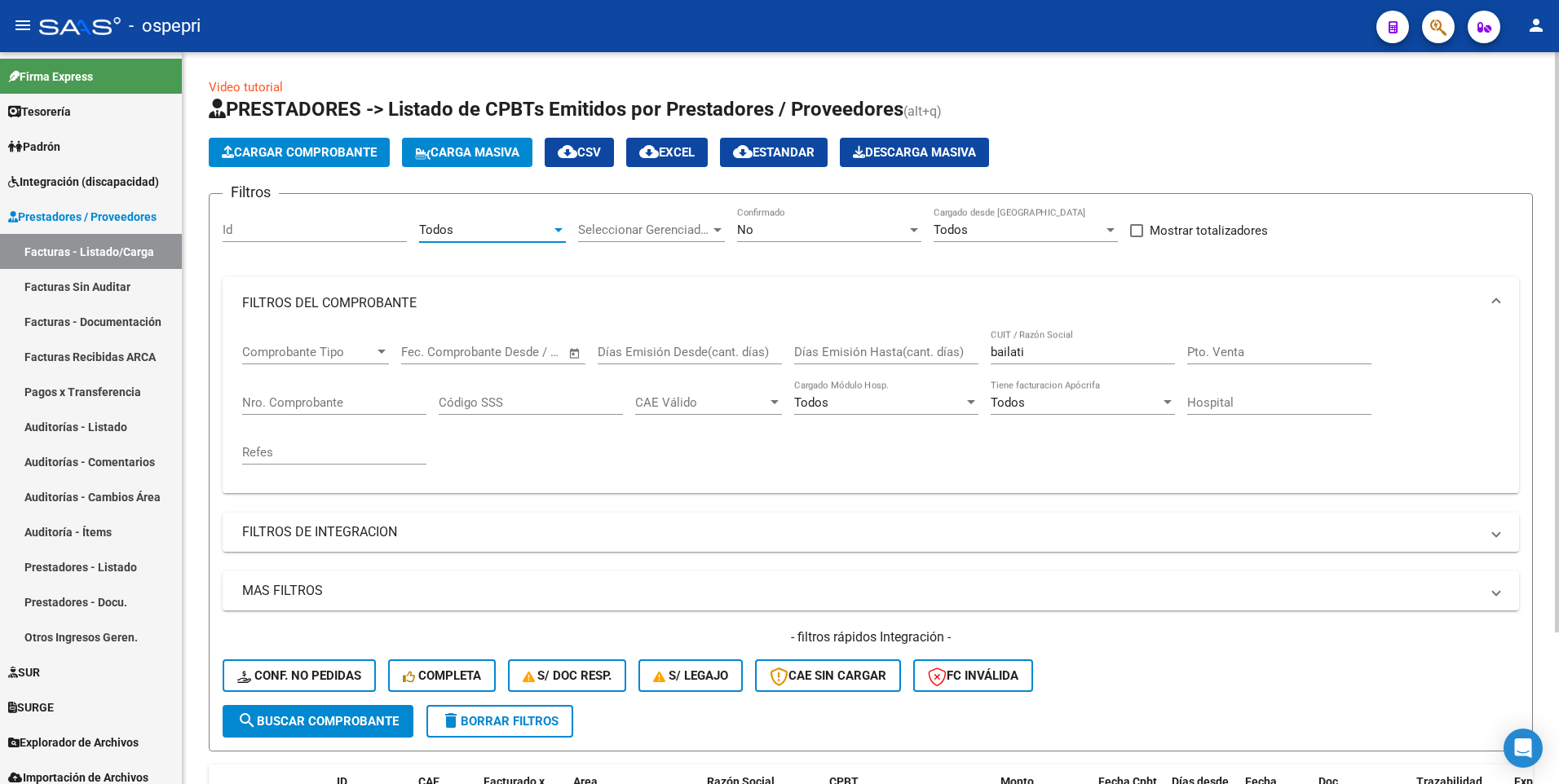
click at [365, 470] on span "search Buscar Comprobante" at bounding box center [318, 721] width 161 height 15
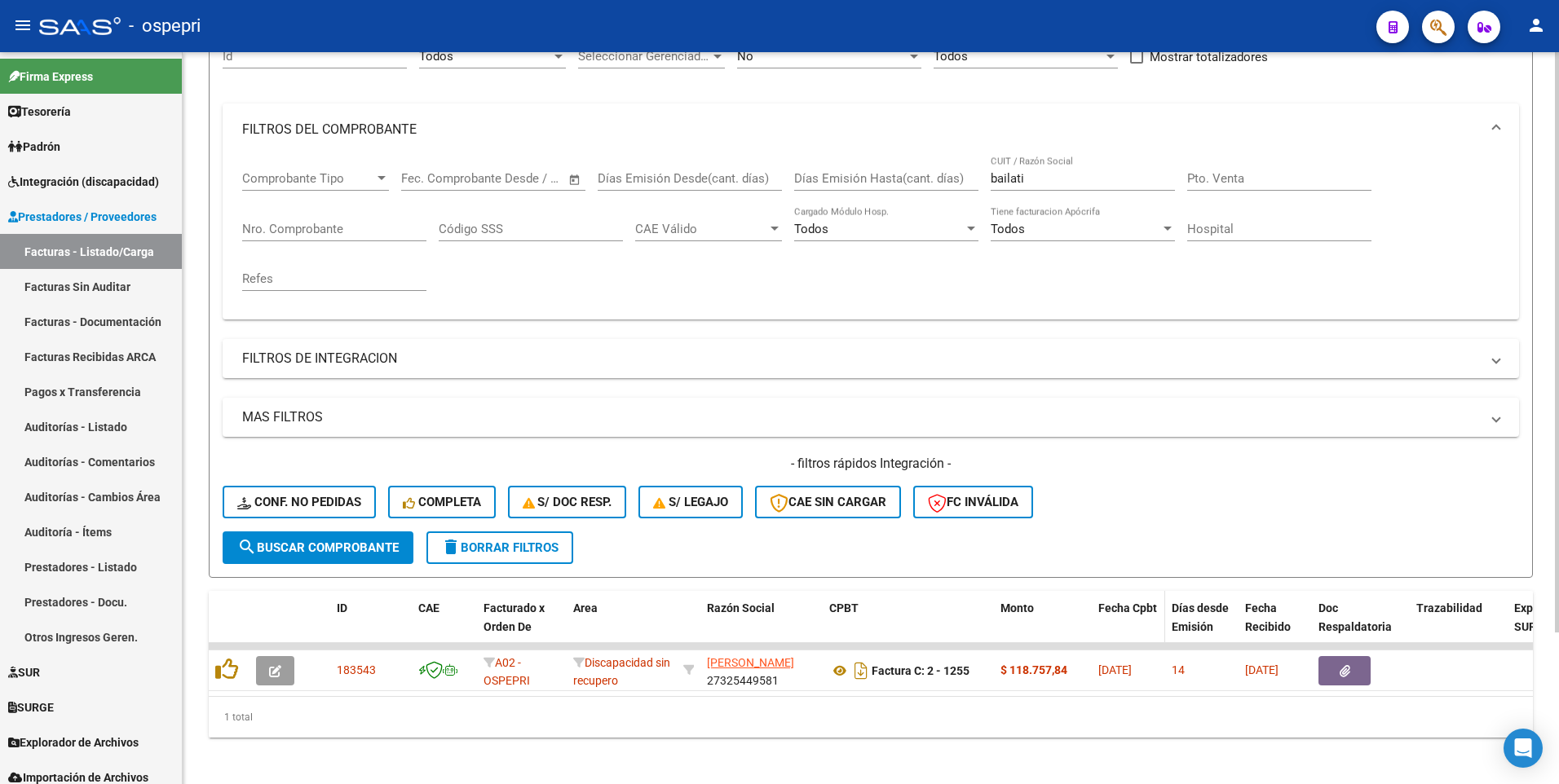
scroll to position [192, 0]
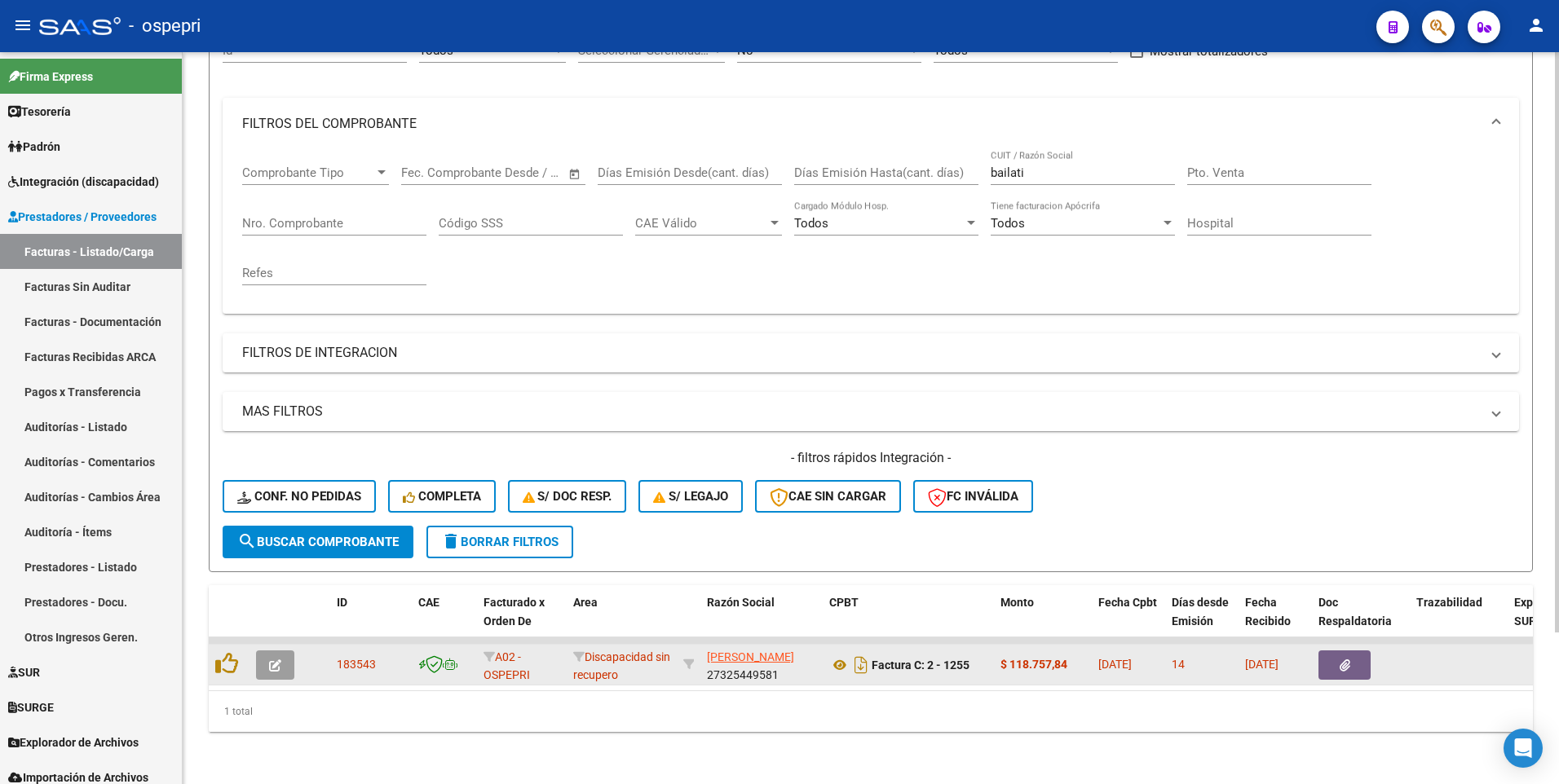
click at [274, 470] on icon "button" at bounding box center [274, 665] width 12 height 12
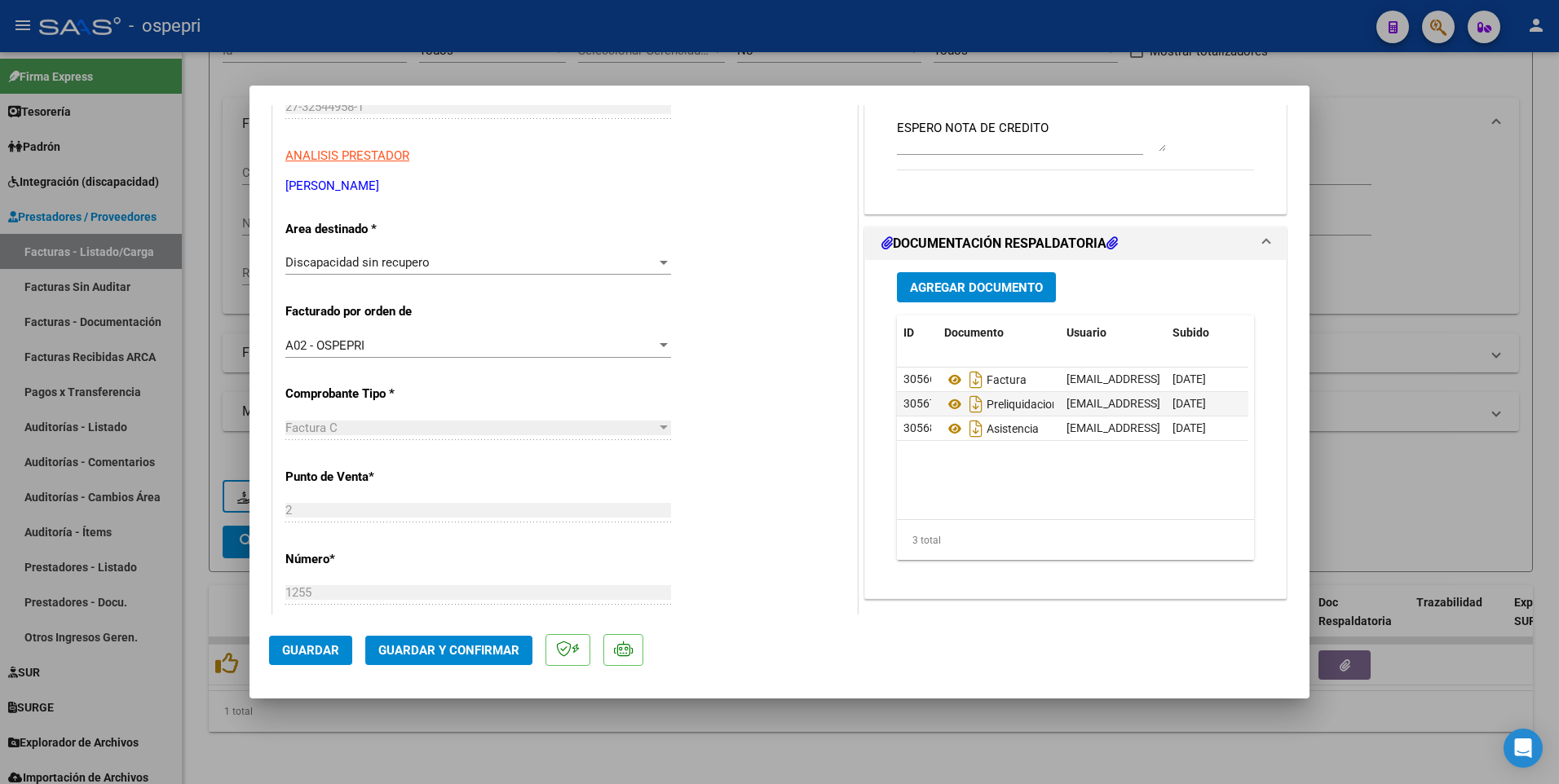
scroll to position [244, 0]
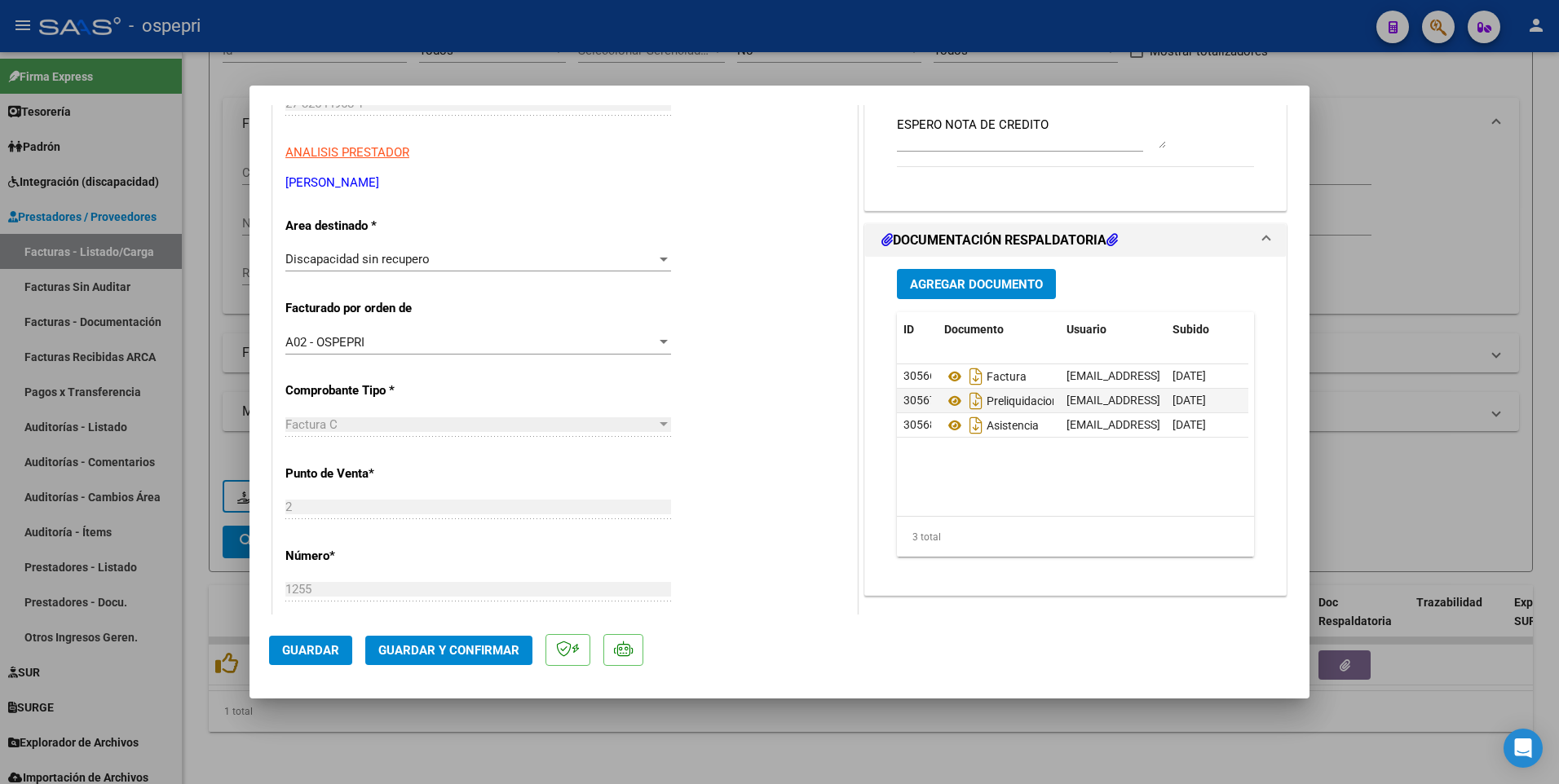
click at [776, 470] on div at bounding box center [780, 392] width 1559 height 784
type input "$ 0,00"
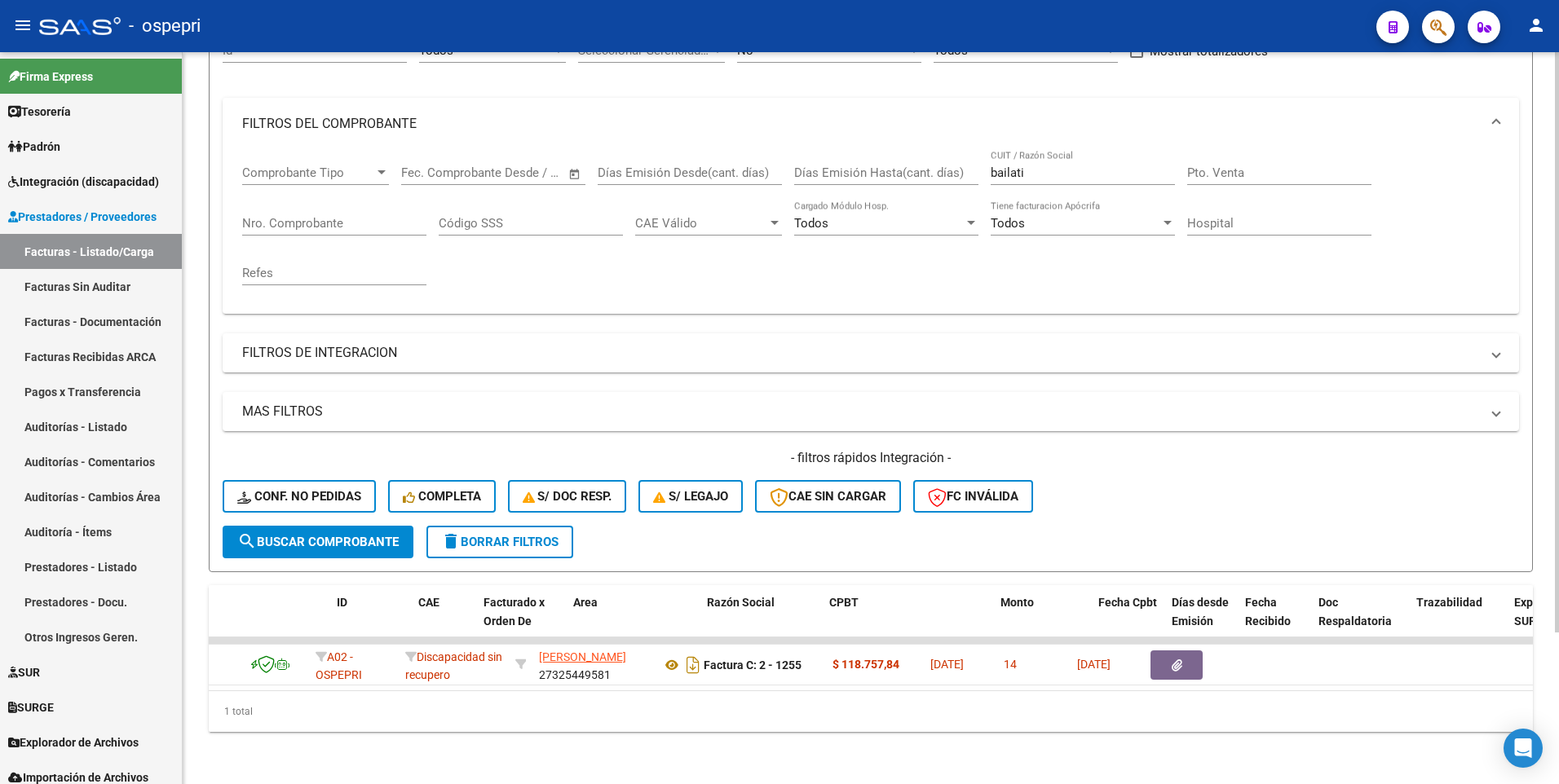
scroll to position [0, 0]
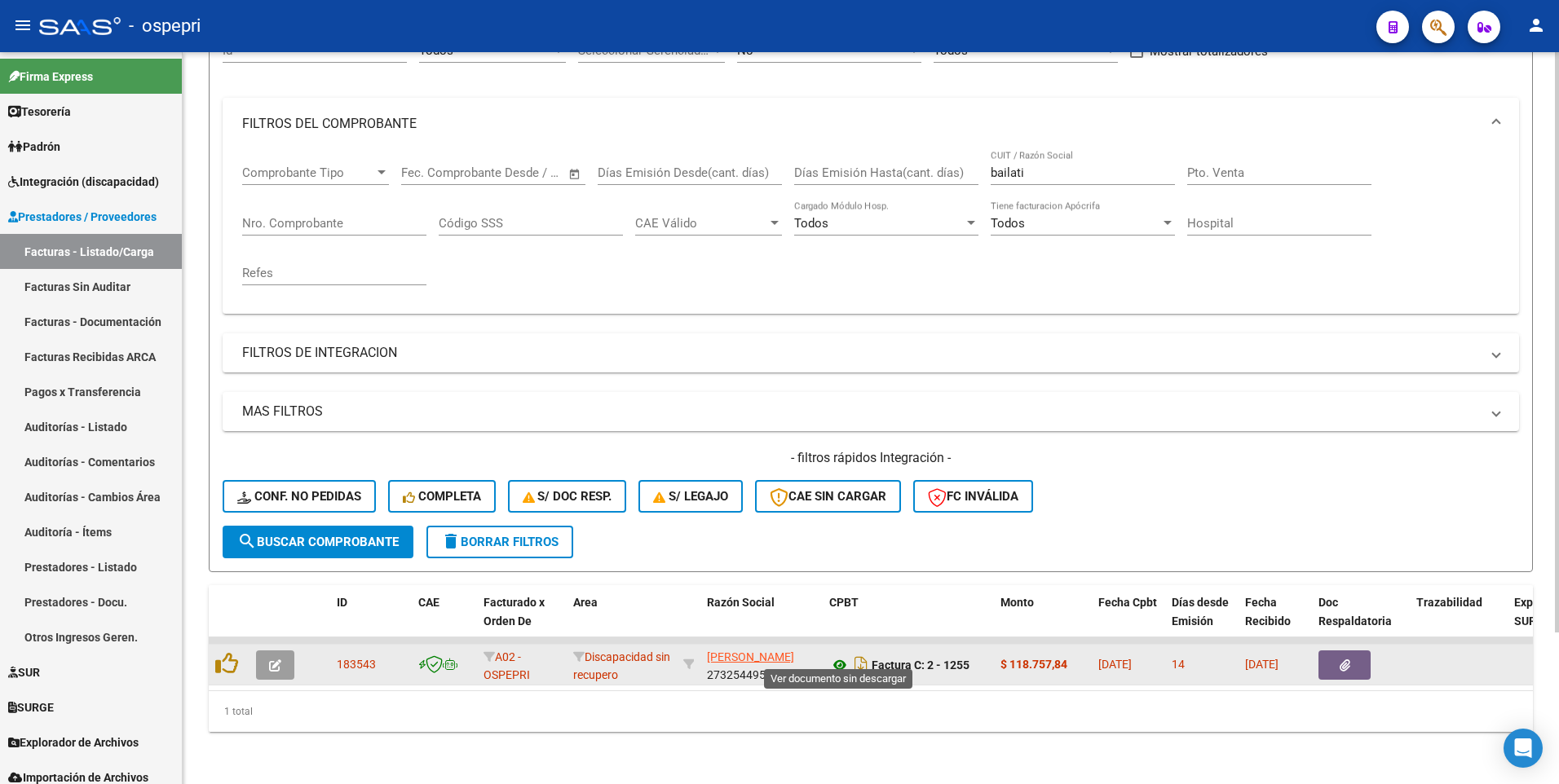
click at [836, 470] on icon at bounding box center [839, 664] width 22 height 20
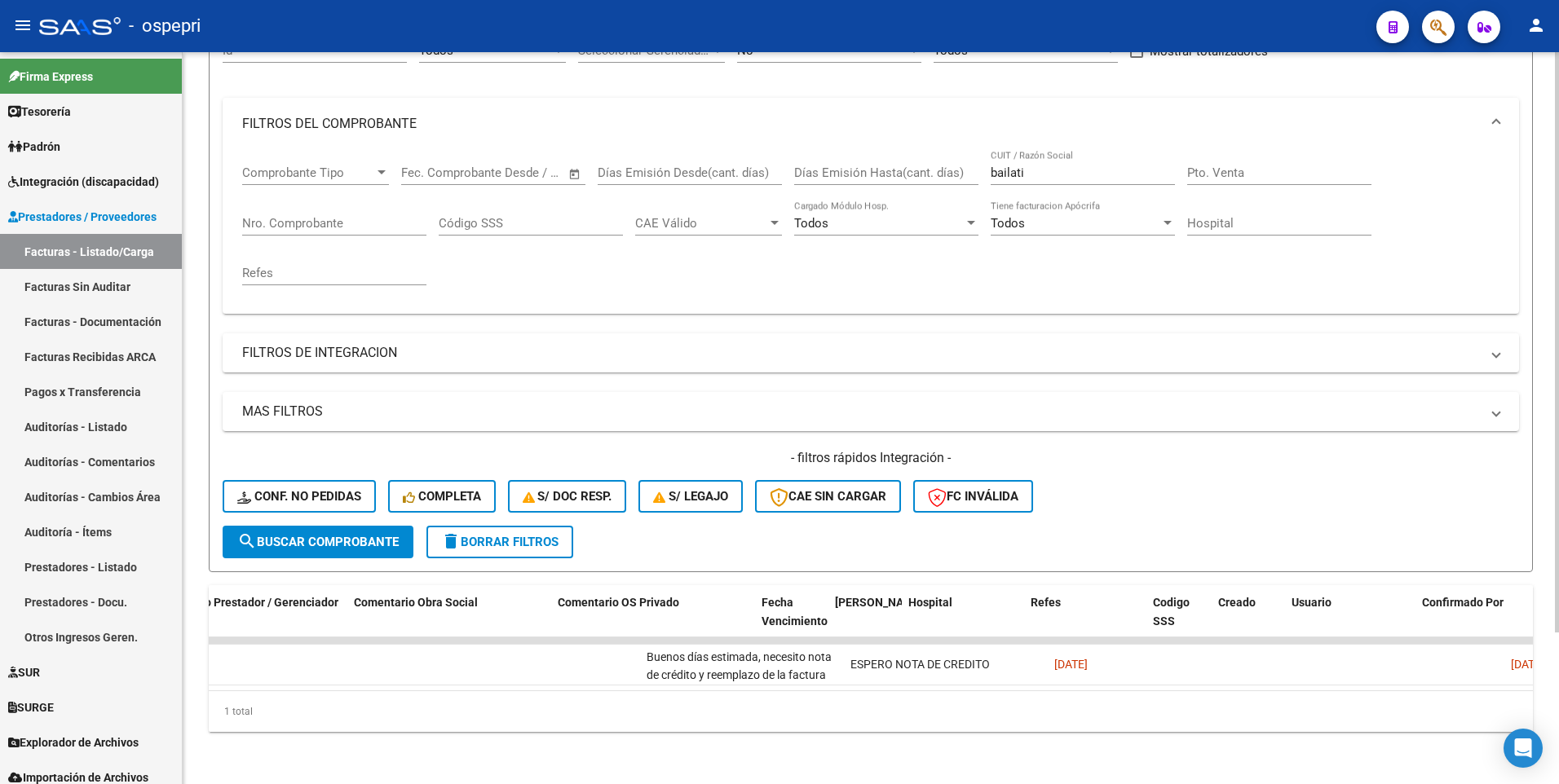
scroll to position [0, 2703]
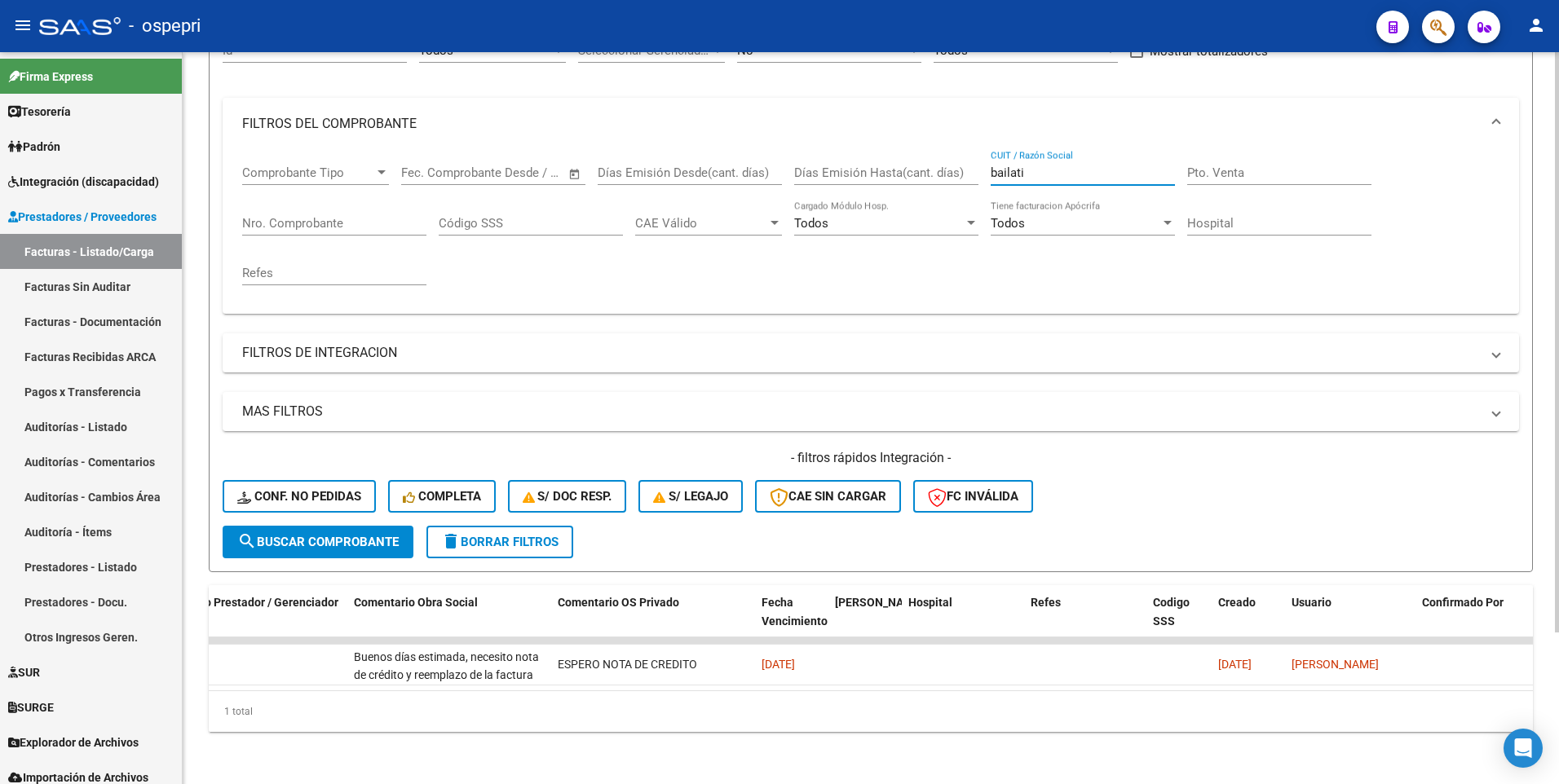
drag, startPoint x: 1030, startPoint y: 155, endPoint x: 980, endPoint y: 161, distance: 50.4
click at [980, 161] on div "Comprobante Tipo Comprobante Tipo Start date – End date Fec. Comprobante Desde …" at bounding box center [870, 225] width 1257 height 151
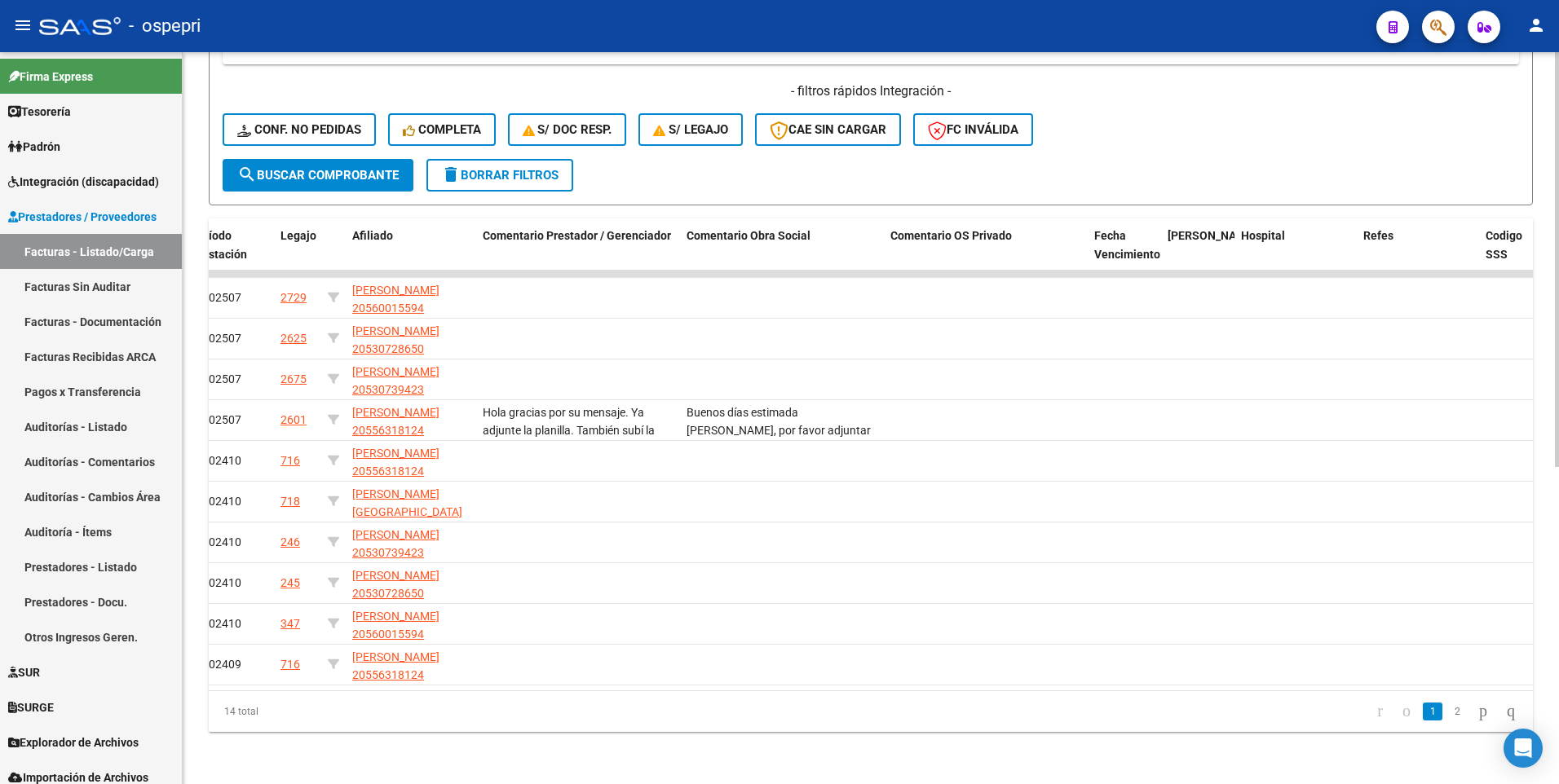
scroll to position [0, 2464]
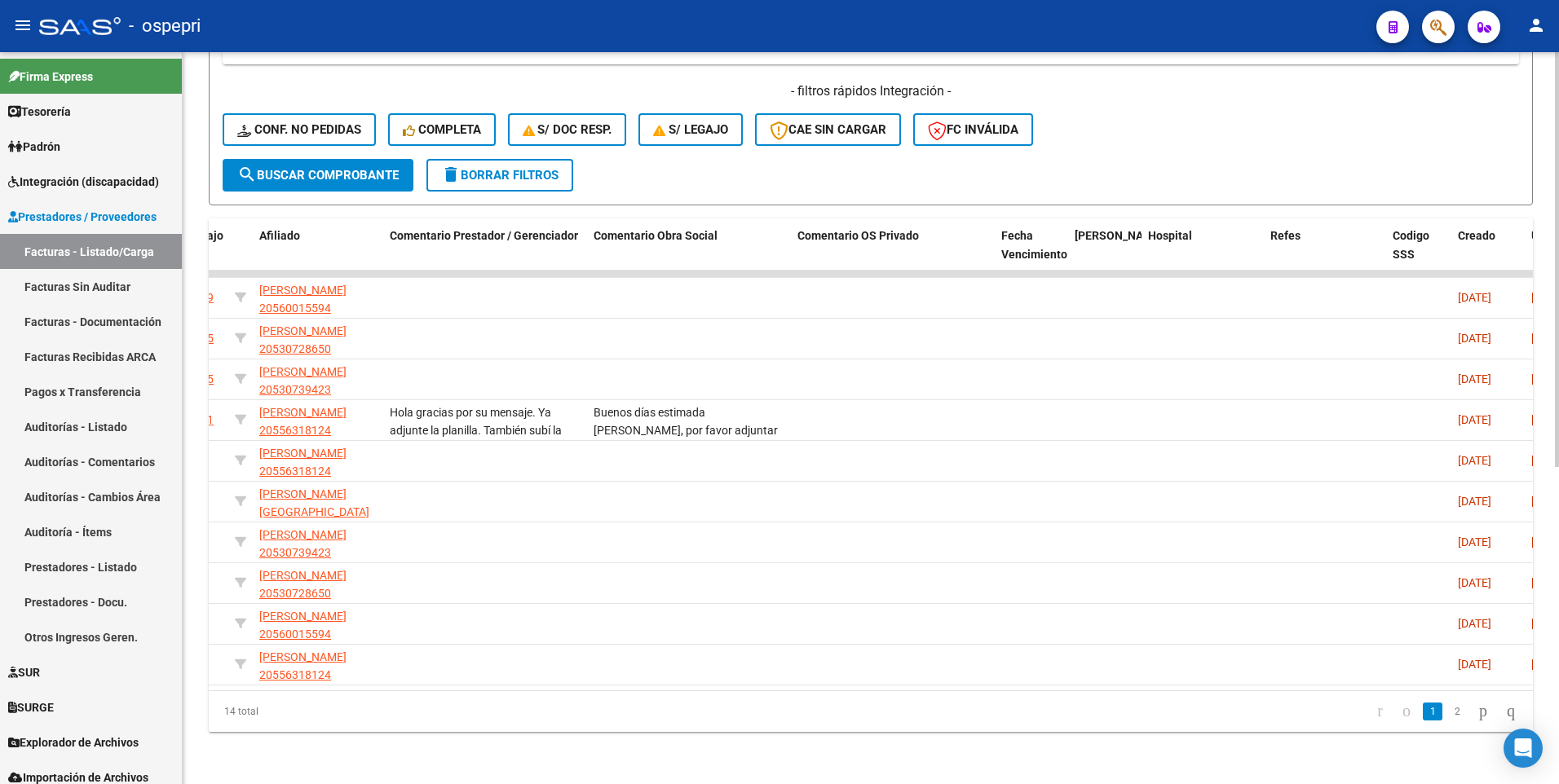
type input "lillo maria lucia"
click at [1182, 470] on datatable-body "183650 A02 - OSPEPRI Integración LILLO MARIA LUCIANA 27395223203 Factura C: 1 -…" at bounding box center [870, 480] width 1324 height 420
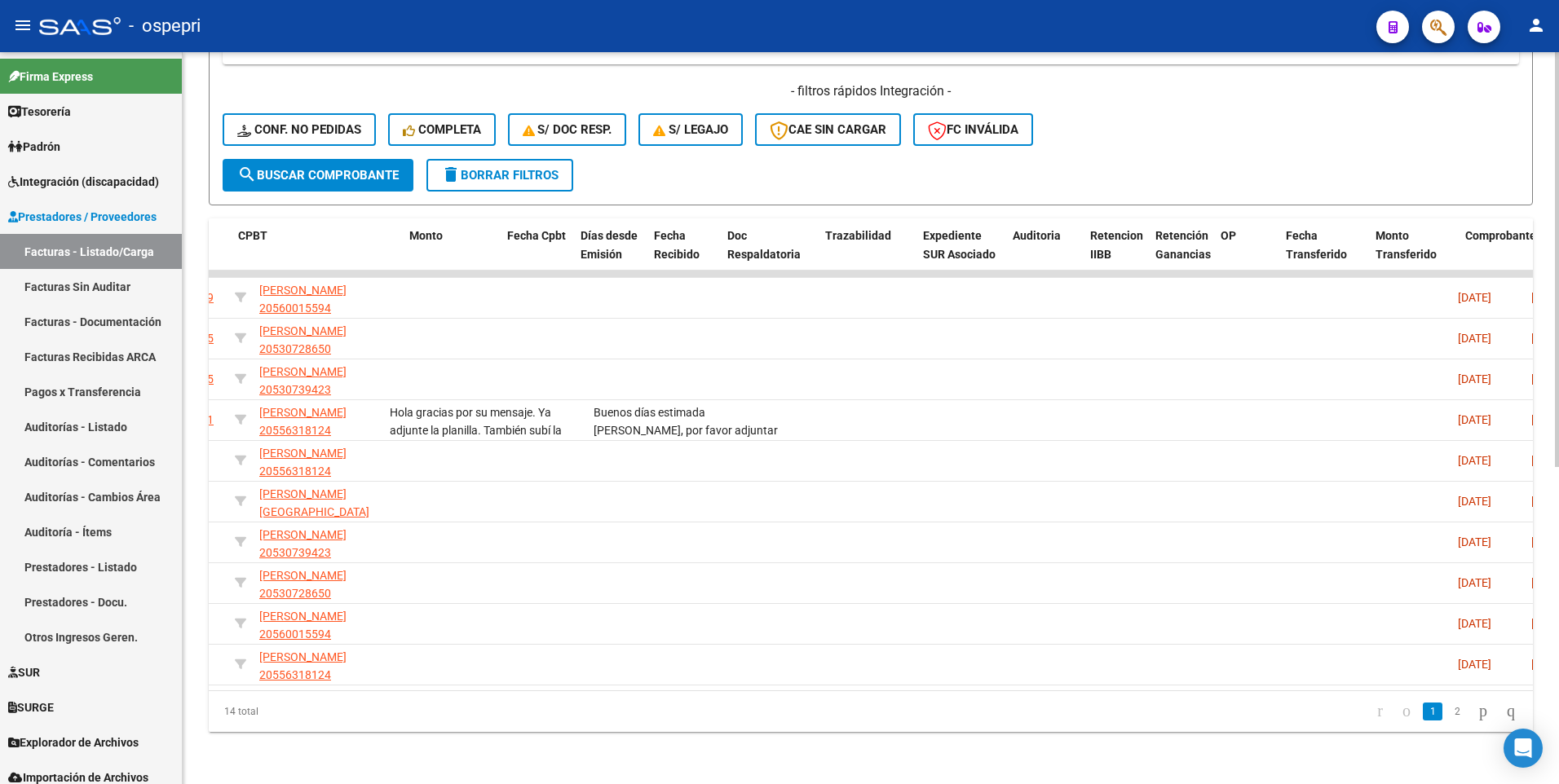
scroll to position [0, 0]
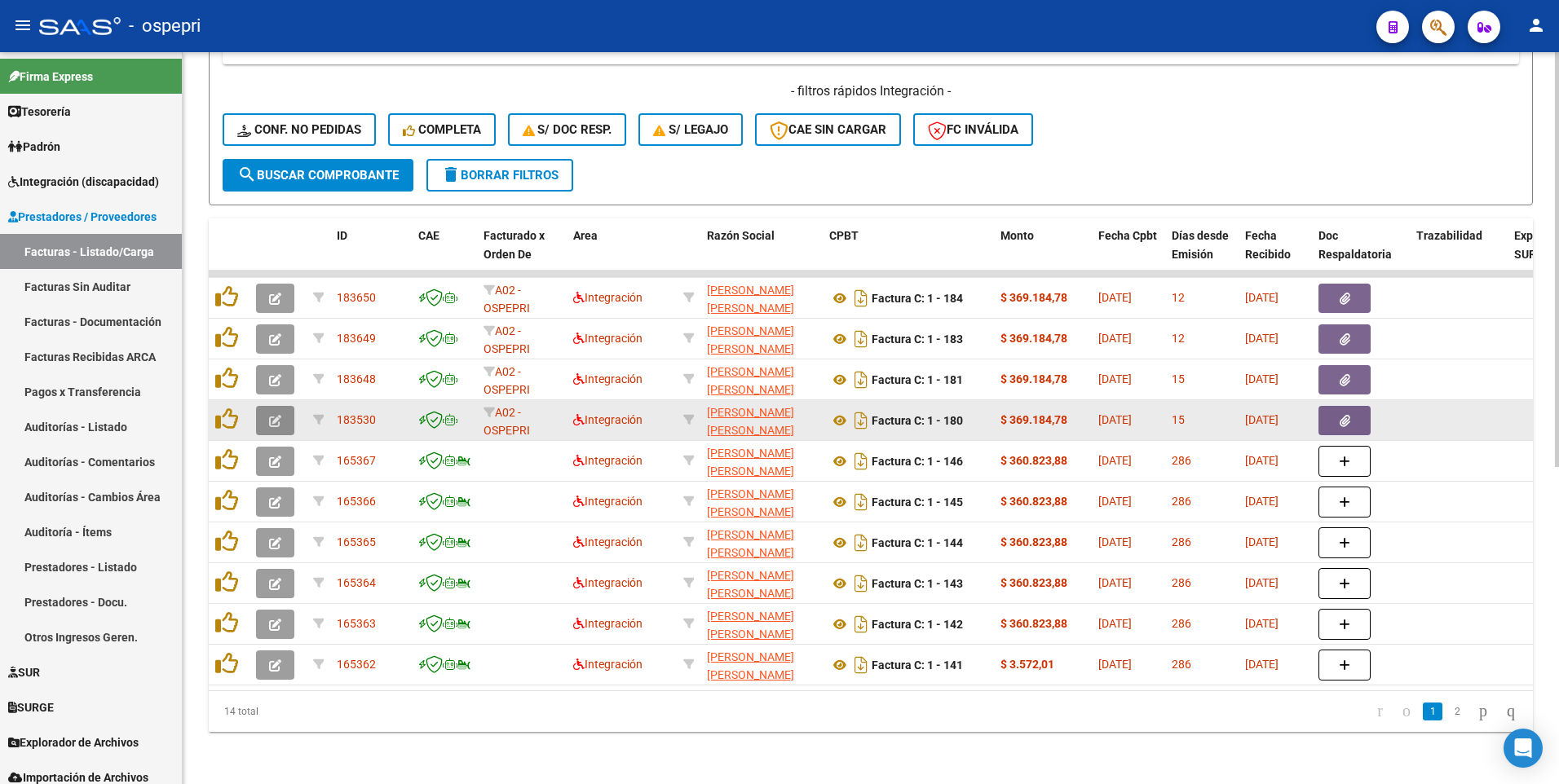
click at [275, 414] on icon "button" at bounding box center [274, 420] width 12 height 12
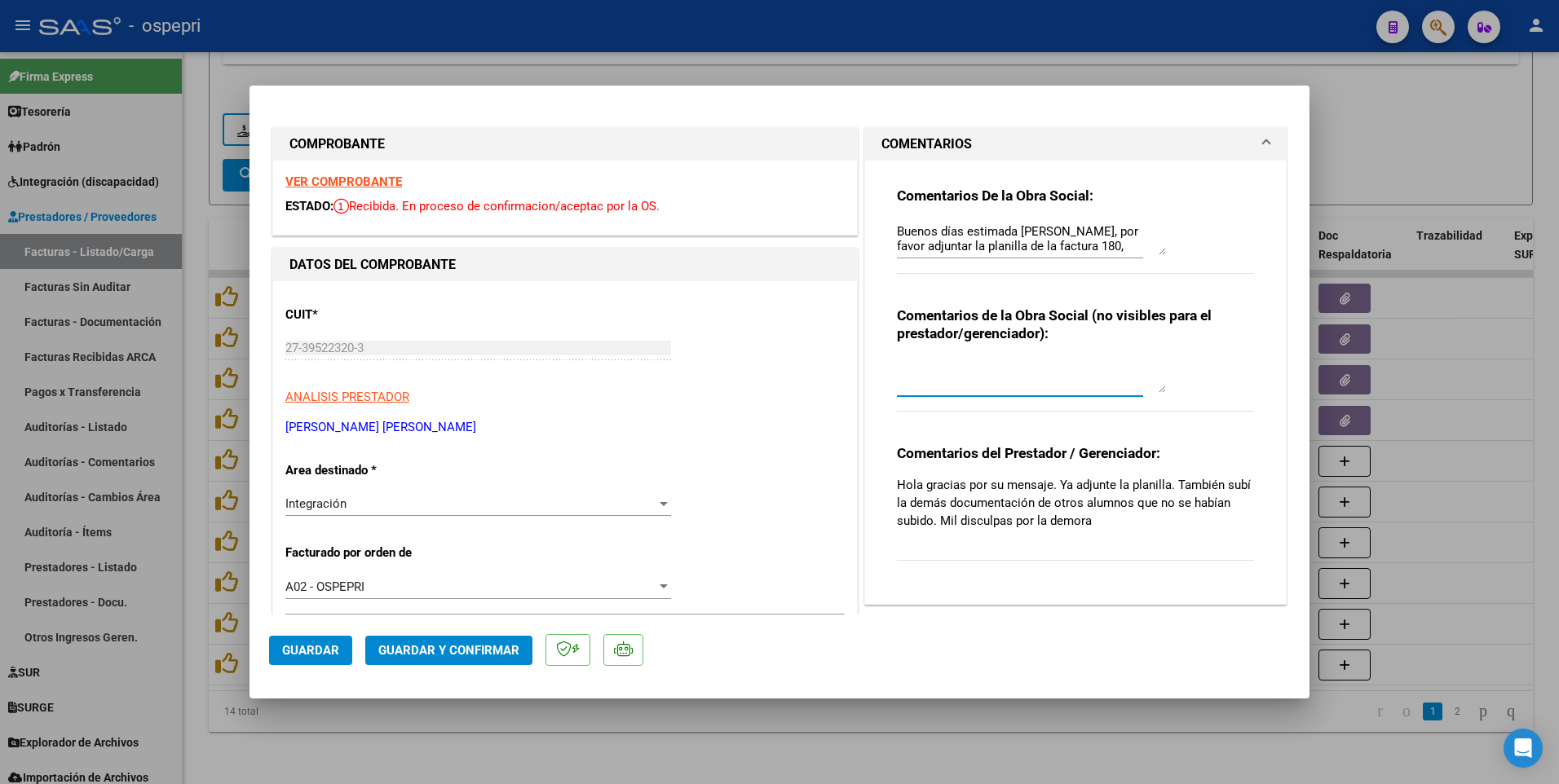
click at [899, 360] on textarea at bounding box center [1030, 376] width 269 height 33
click at [1026, 370] on textarea "AUDITADO CORRECTO" at bounding box center [1030, 376] width 269 height 33
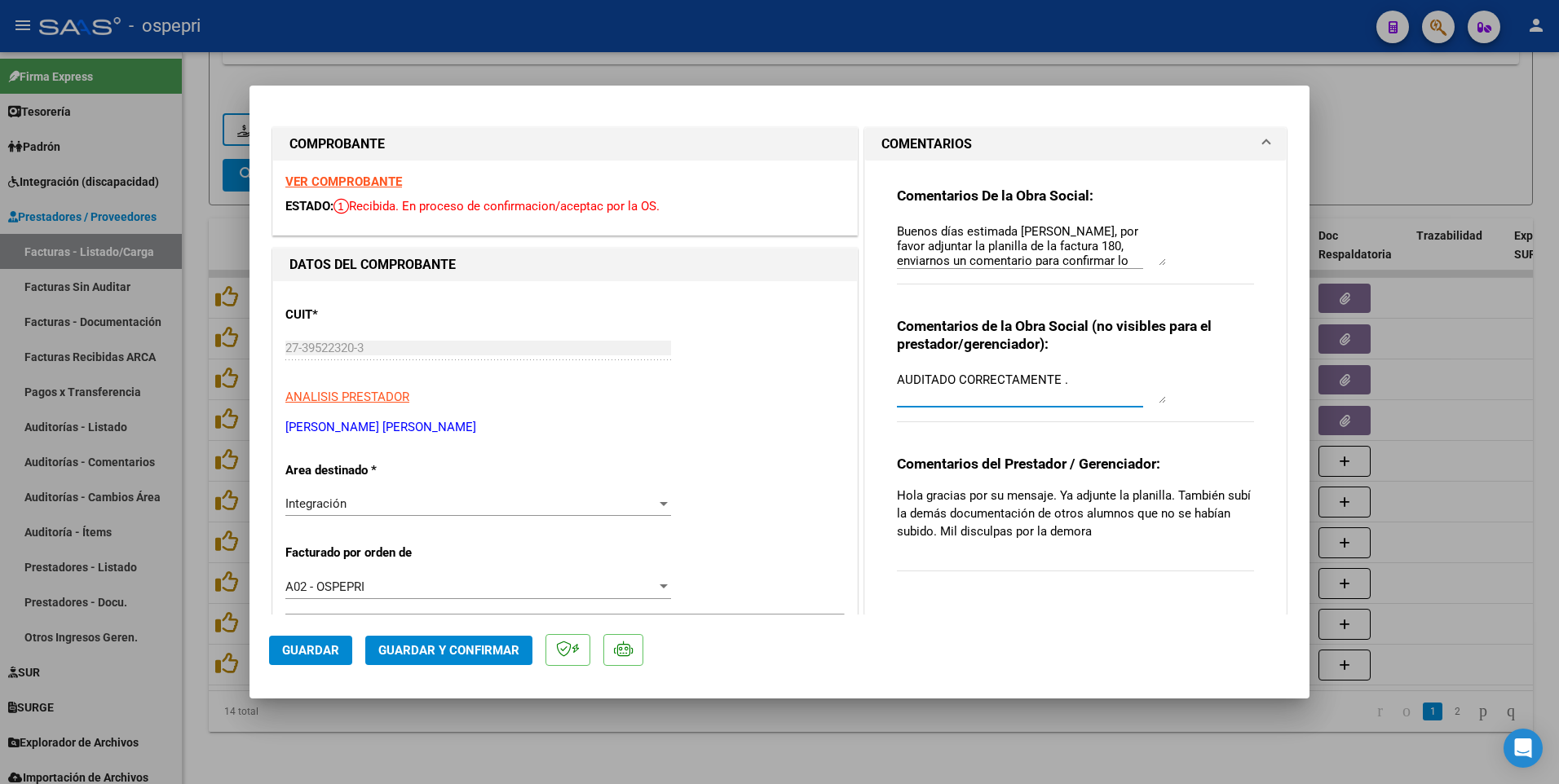
drag, startPoint x: 1151, startPoint y: 251, endPoint x: 1150, endPoint y: 262, distance: 11.0
click at [1150, 262] on textarea "Buenos días estimada [PERSON_NAME], por favor adjuntar la planilla de la factur…" at bounding box center [1030, 244] width 269 height 43
type textarea "AUDITADO CORRECTAMENTE ."
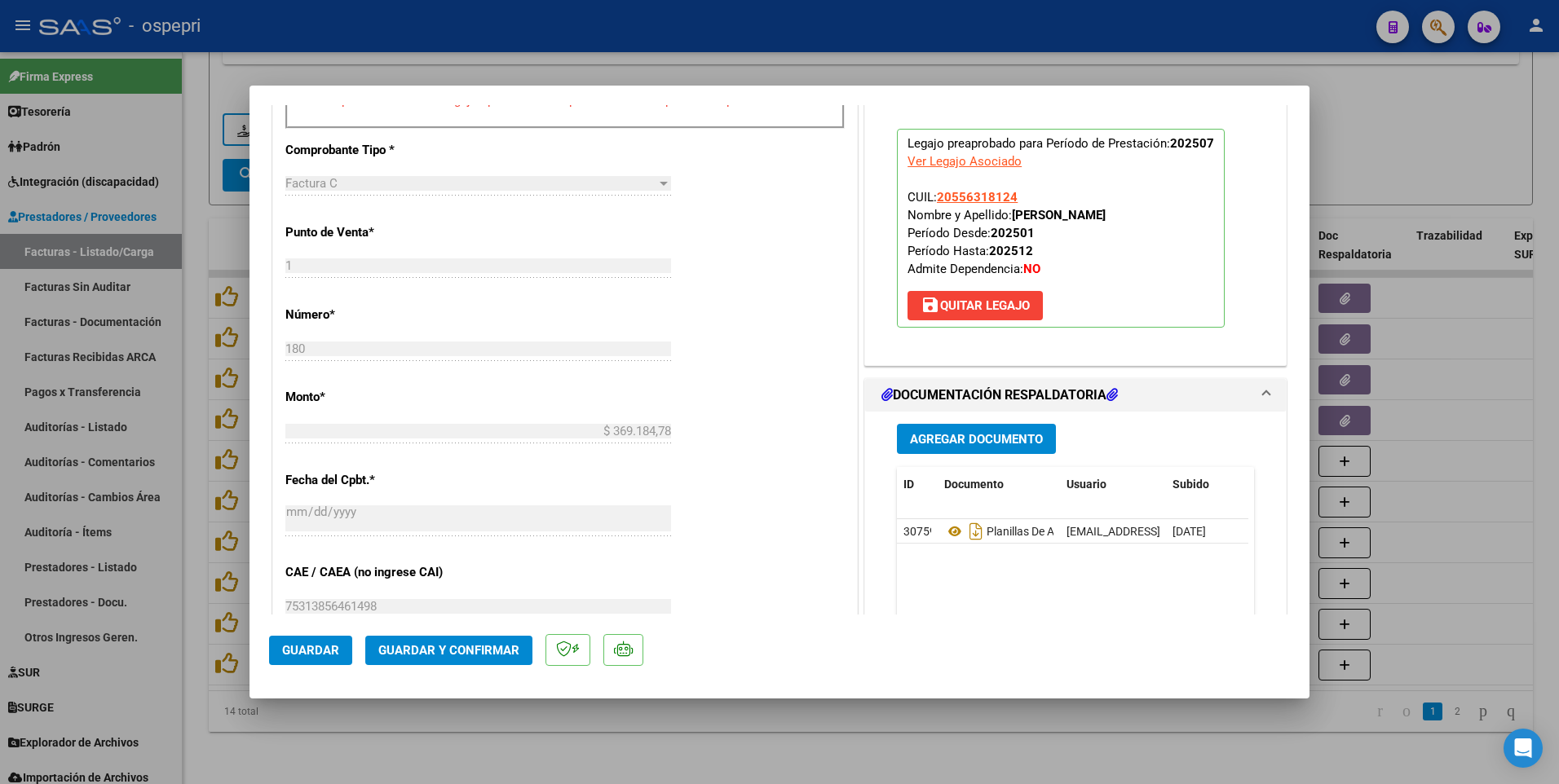
scroll to position [733, 0]
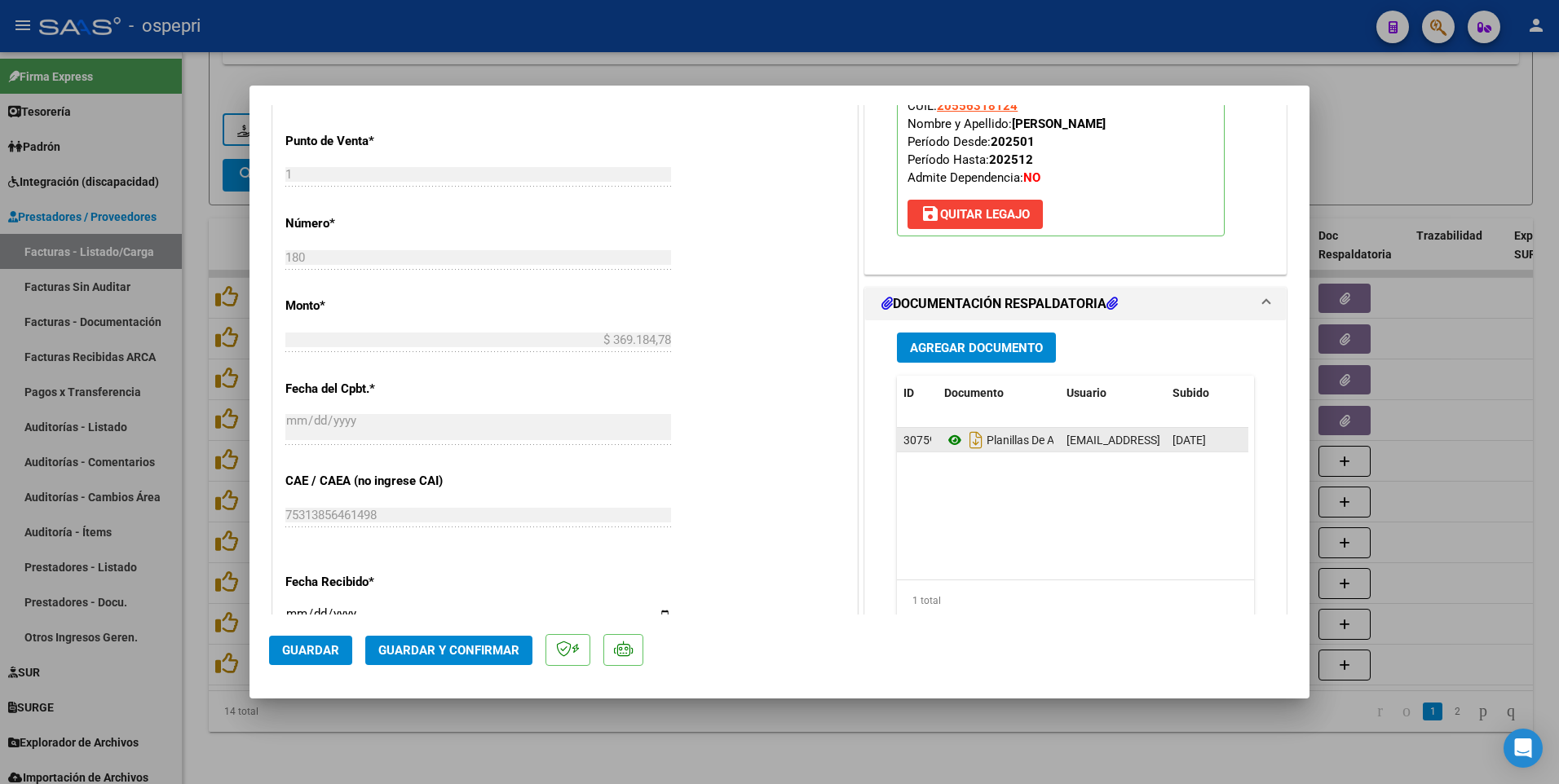
click at [944, 439] on icon at bounding box center [954, 440] width 22 height 20
click at [1095, 470] on div at bounding box center [780, 392] width 1559 height 784
type input "$ 0,00"
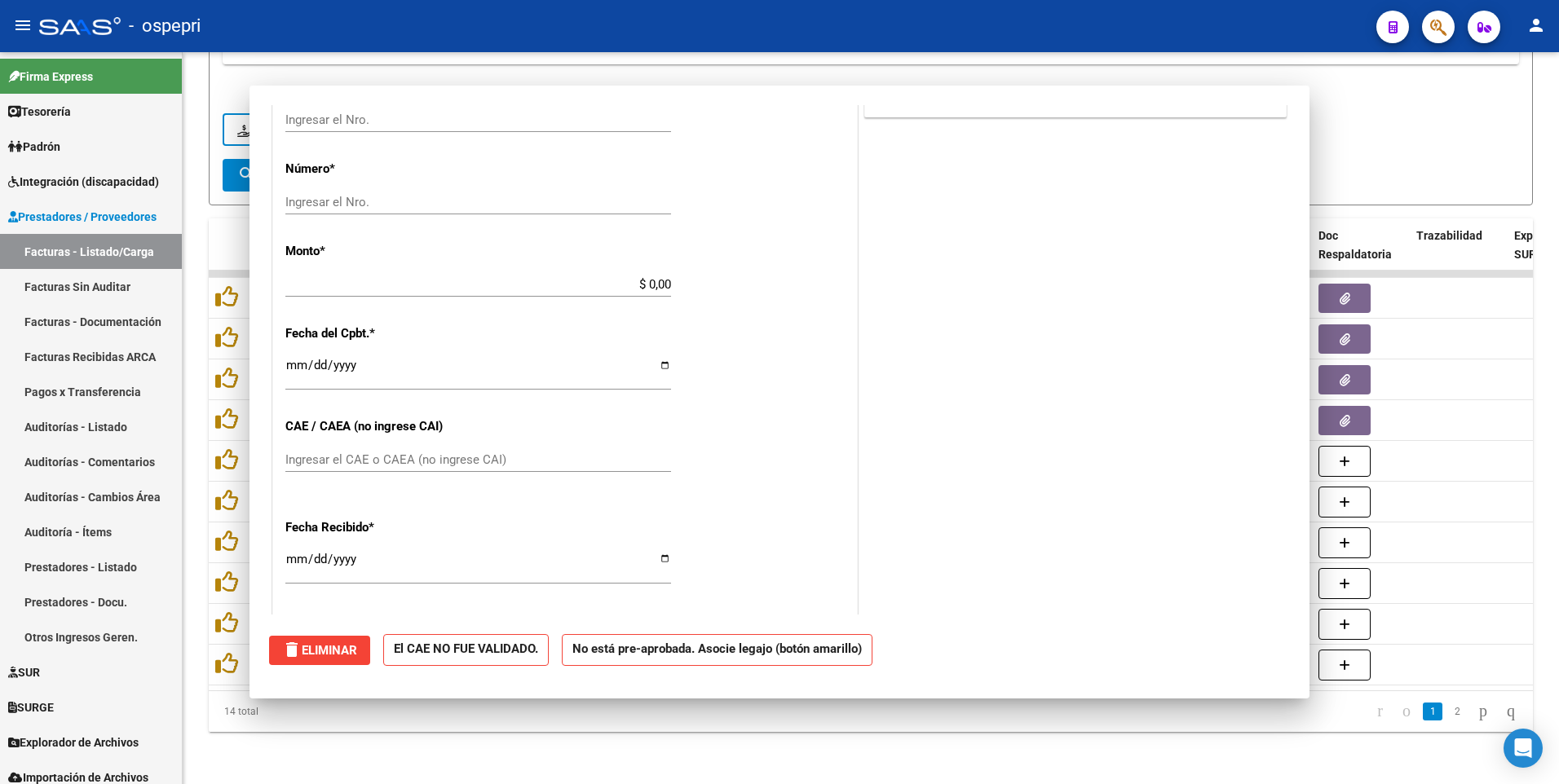
scroll to position [679, 0]
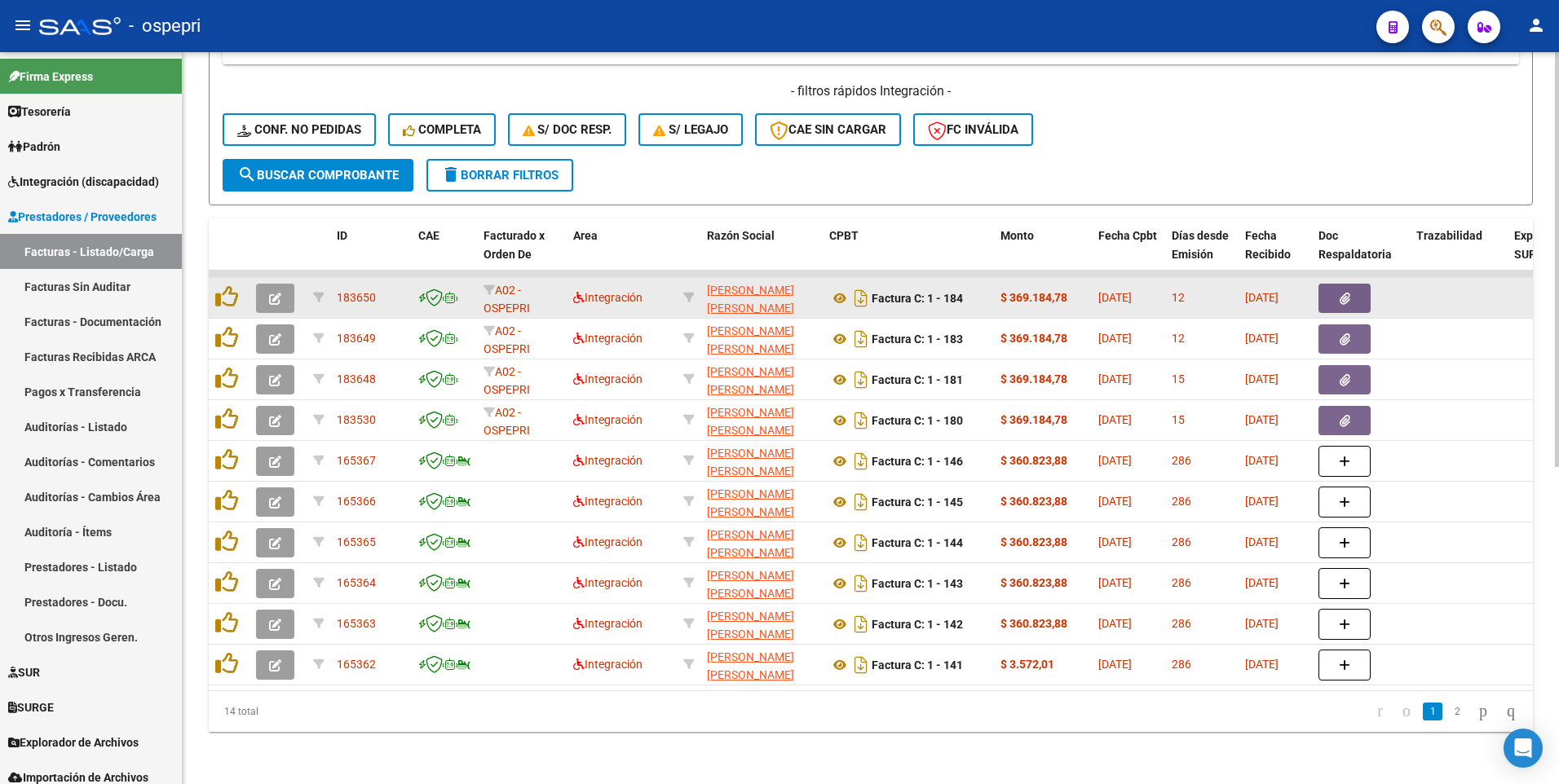
click at [269, 290] on button "button" at bounding box center [275, 298] width 38 height 29
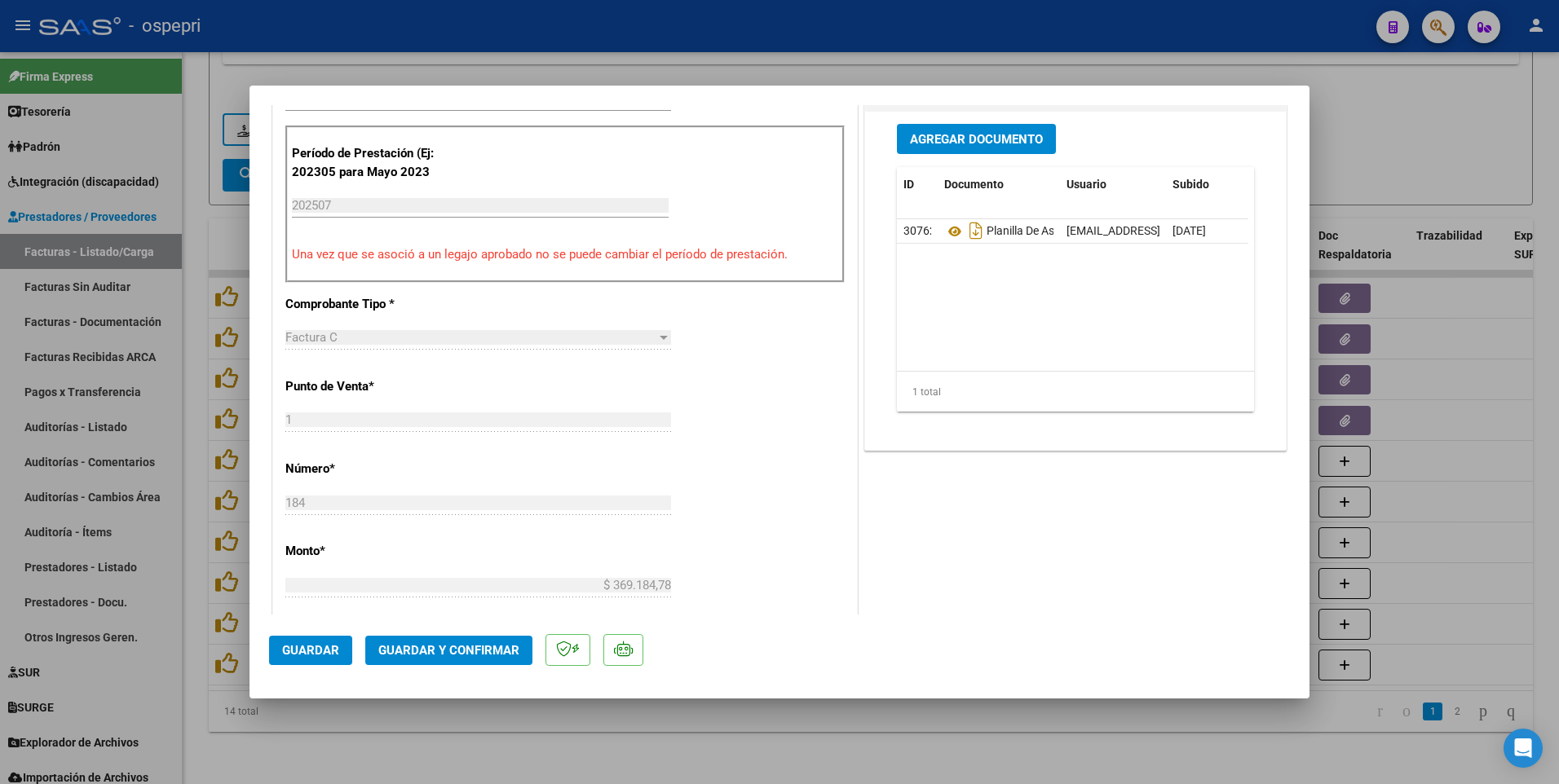
scroll to position [489, 0]
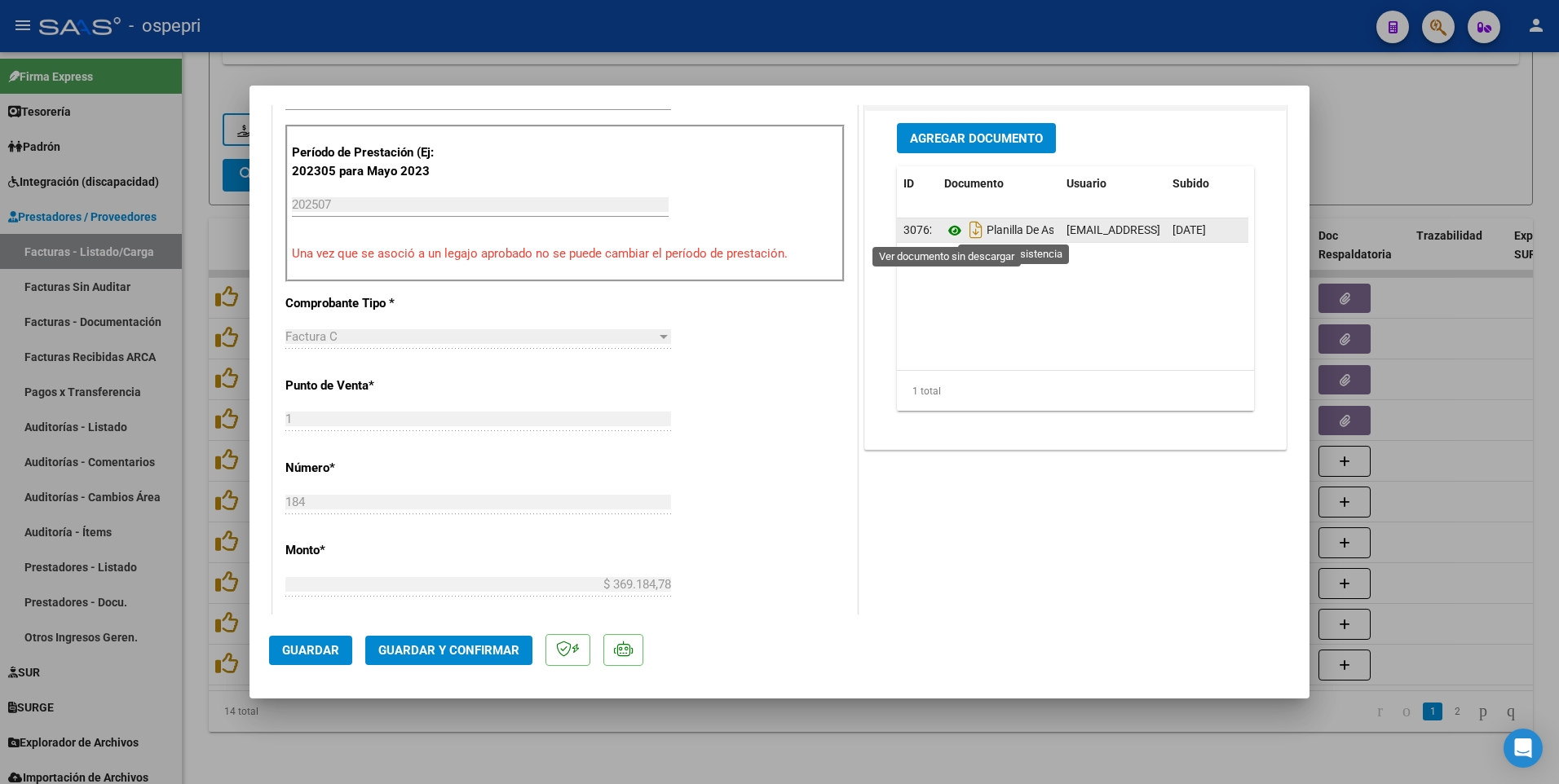
click at [946, 232] on icon at bounding box center [954, 230] width 22 height 20
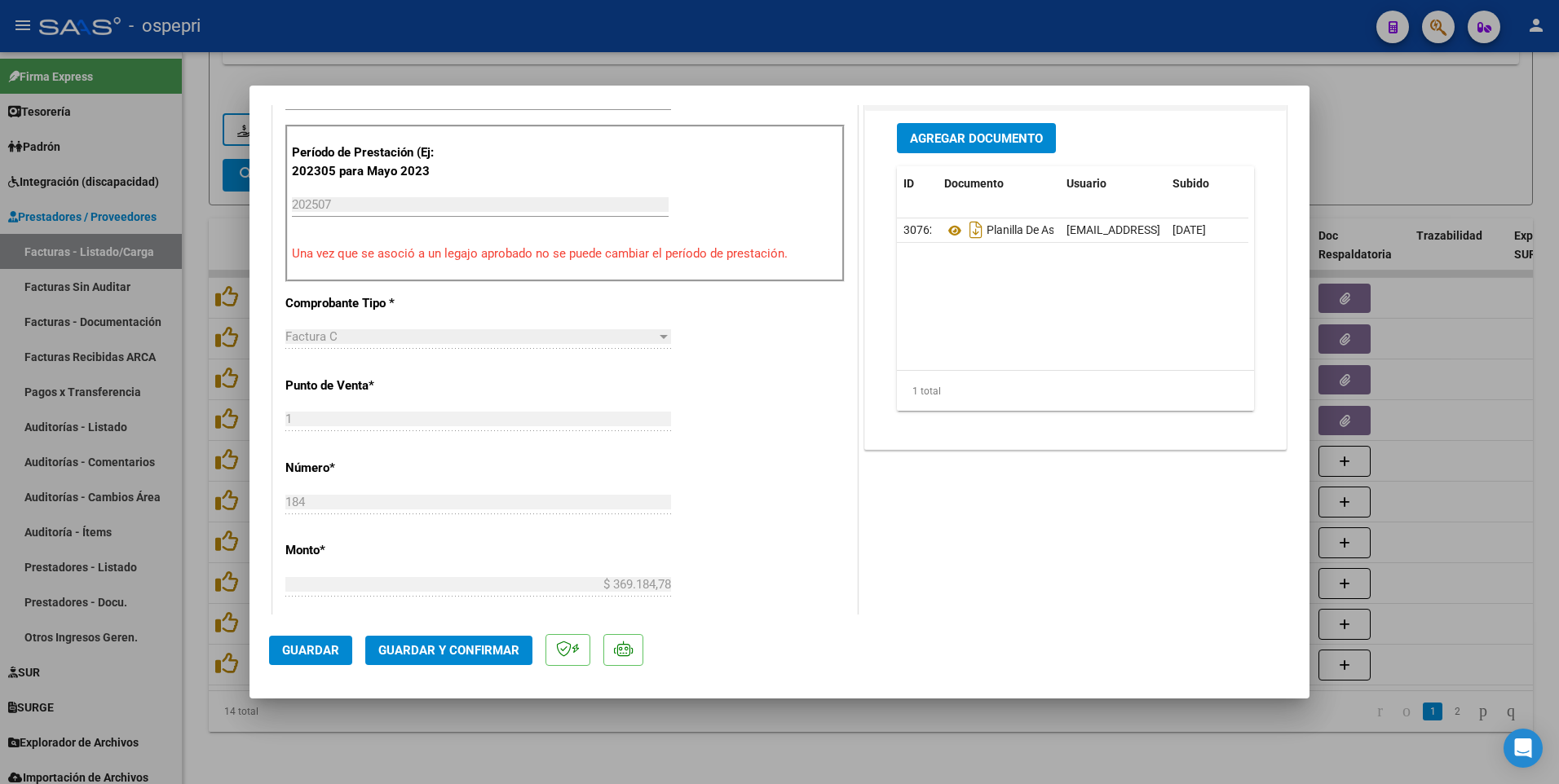
click at [1438, 470] on div at bounding box center [780, 392] width 1559 height 784
type input "$ 0,00"
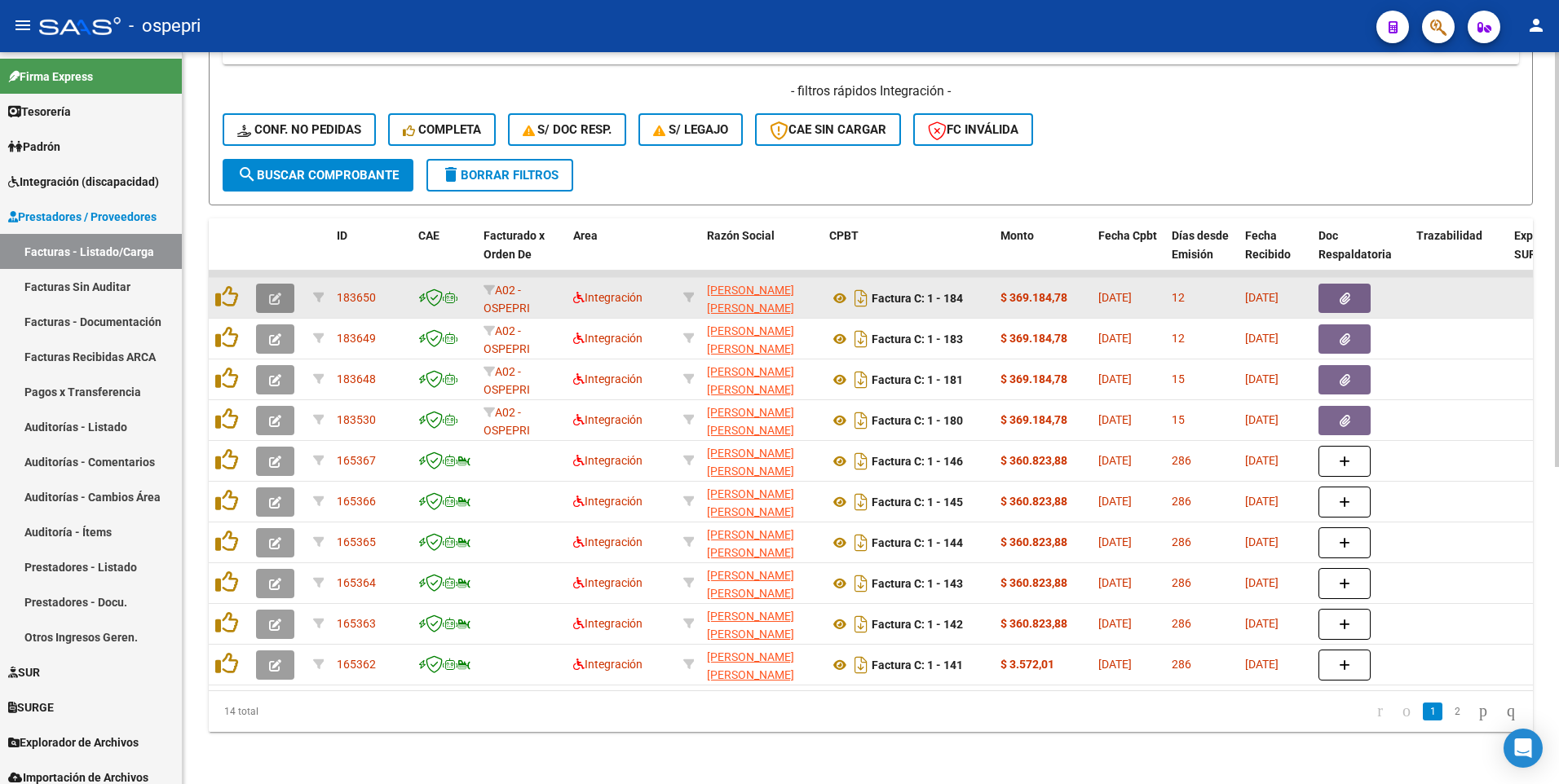
click at [272, 291] on span "button" at bounding box center [274, 298] width 12 height 15
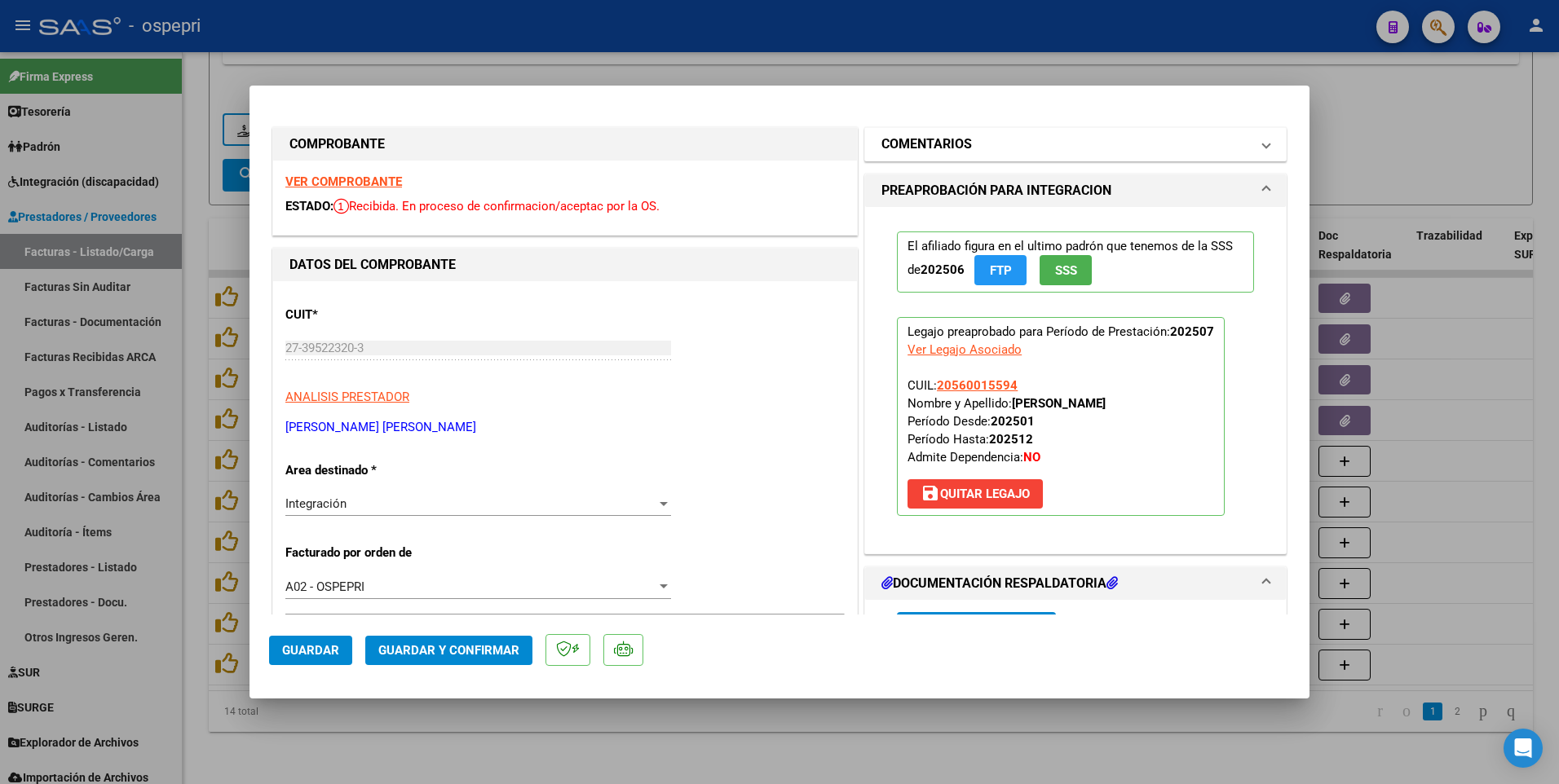
click at [1262, 142] on span at bounding box center [1265, 144] width 7 height 20
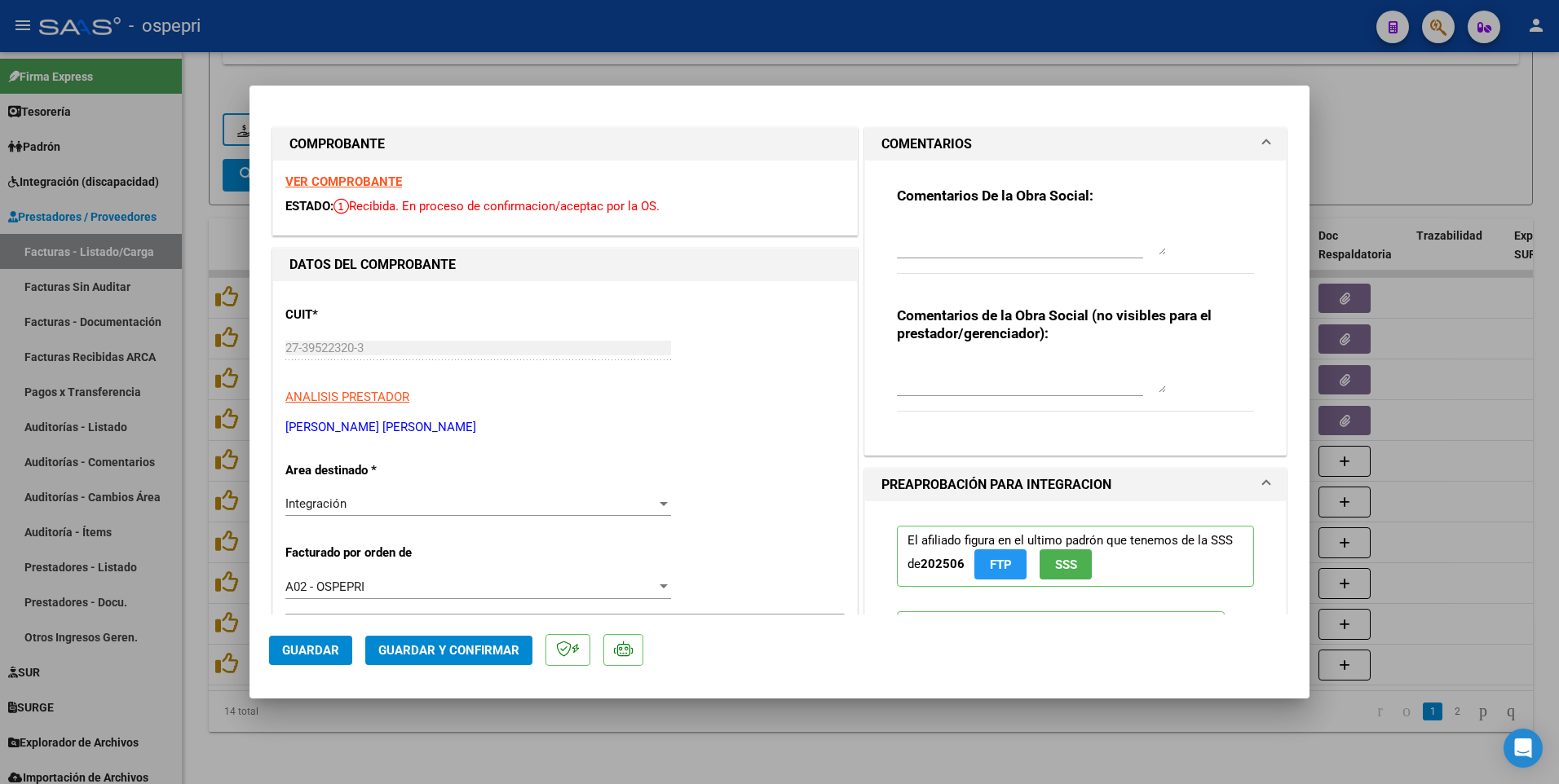
click at [1010, 240] on textarea at bounding box center [1030, 239] width 269 height 33
type textarea "b"
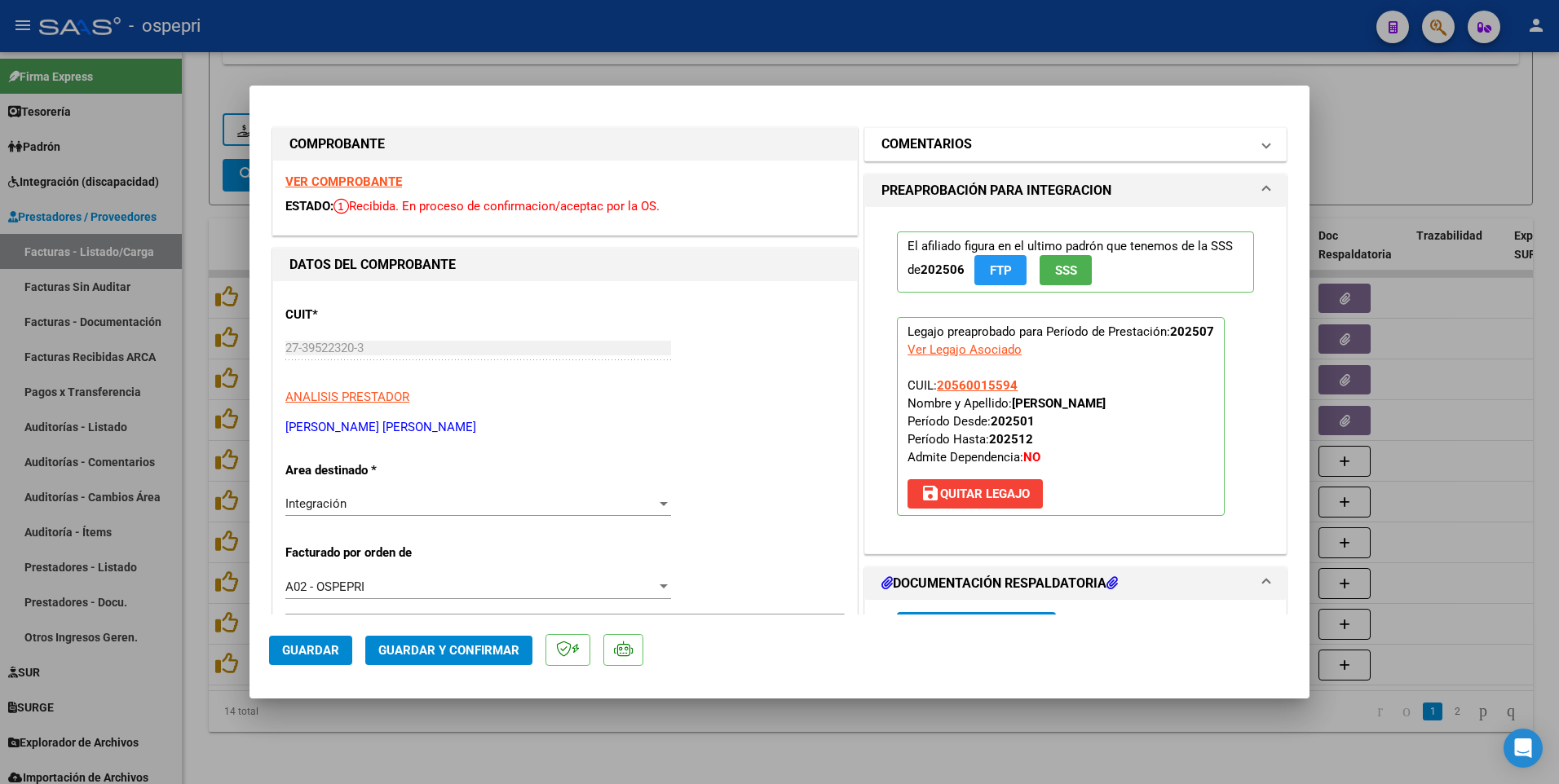
click at [1249, 140] on span "COMENTARIOS" at bounding box center [1072, 144] width 382 height 20
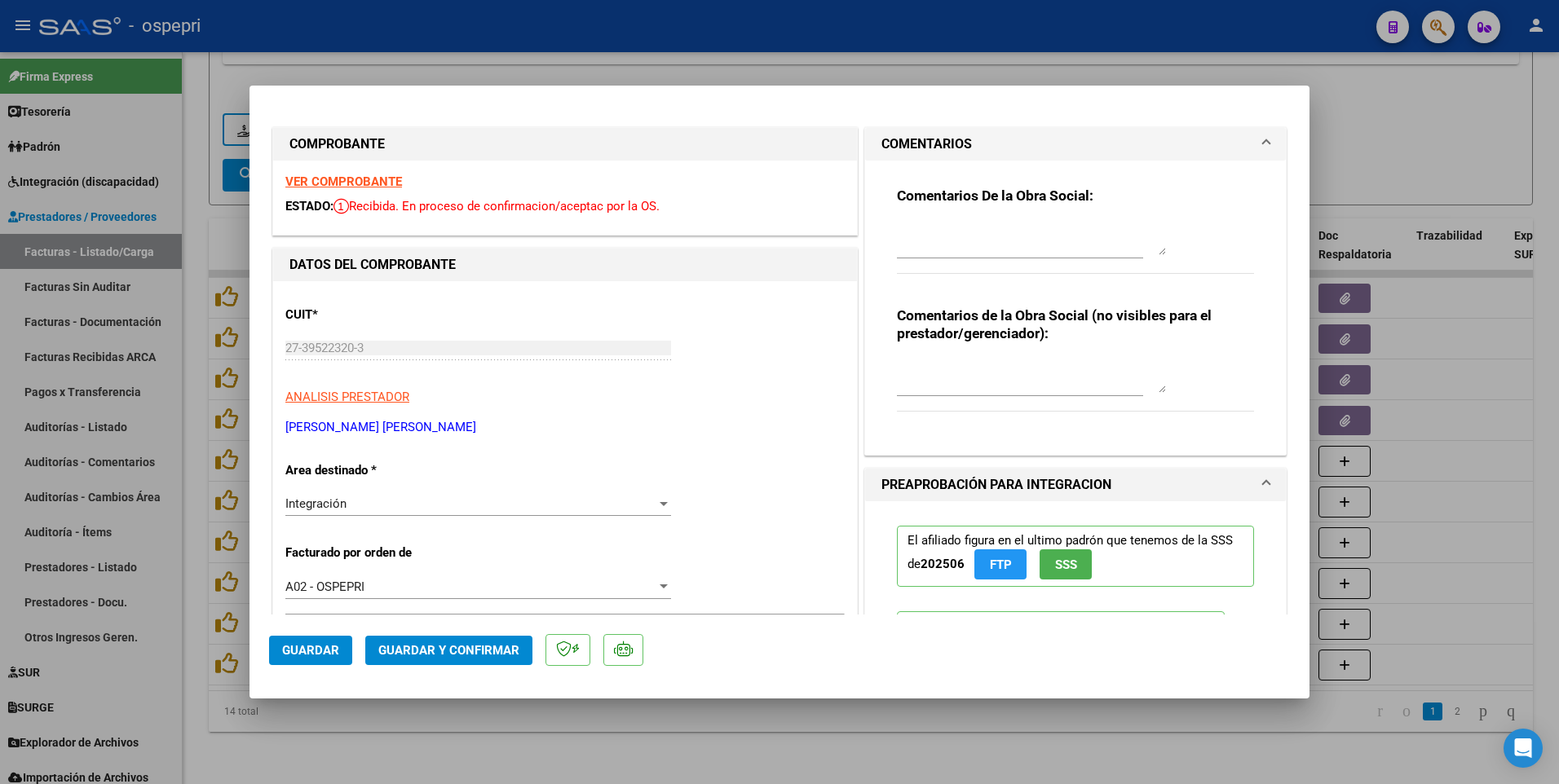
click at [896, 225] on textarea at bounding box center [1030, 239] width 269 height 33
click at [910, 227] on textarea at bounding box center [1030, 239] width 269 height 33
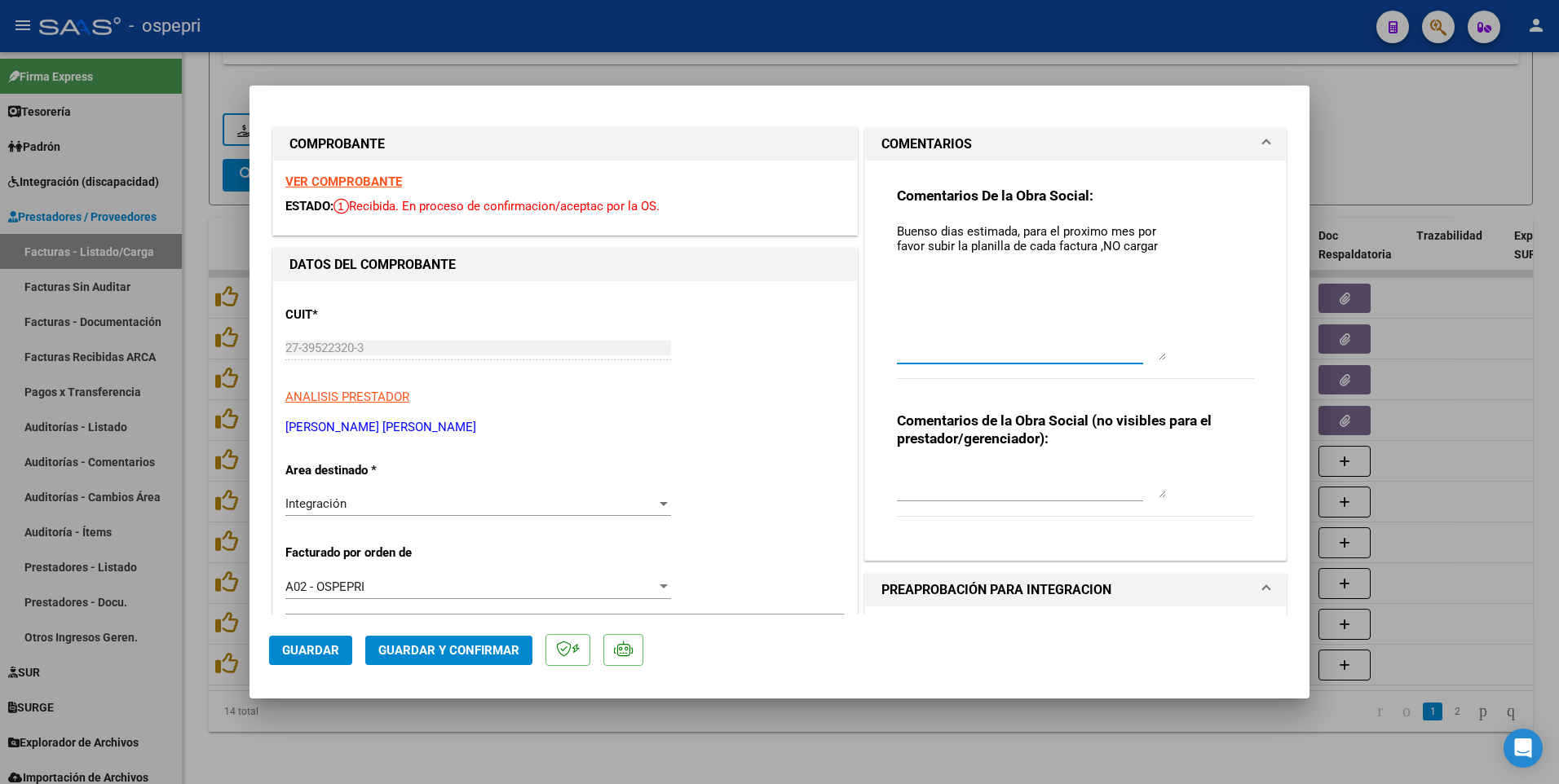
drag, startPoint x: 1155, startPoint y: 251, endPoint x: 1158, endPoint y: 356, distance: 105.0
click at [1158, 356] on textarea "Buenso dias estimada, para el proximo mes por favor subir la planilla de cada f…" at bounding box center [1030, 291] width 269 height 138
click at [1156, 243] on textarea "Buenso dias estimada, para el proximo mes por favor subir la planilla de cada f…" at bounding box center [1030, 291] width 269 height 138
click at [907, 326] on textarea "Buenso dias estimada, para el proximo mes por favor subir la planilla de cada f…" at bounding box center [1030, 291] width 269 height 138
click at [971, 309] on textarea "Buenso dias estimada, para el proximo mes por favor subir la planilla de cada f…" at bounding box center [1030, 291] width 269 height 138
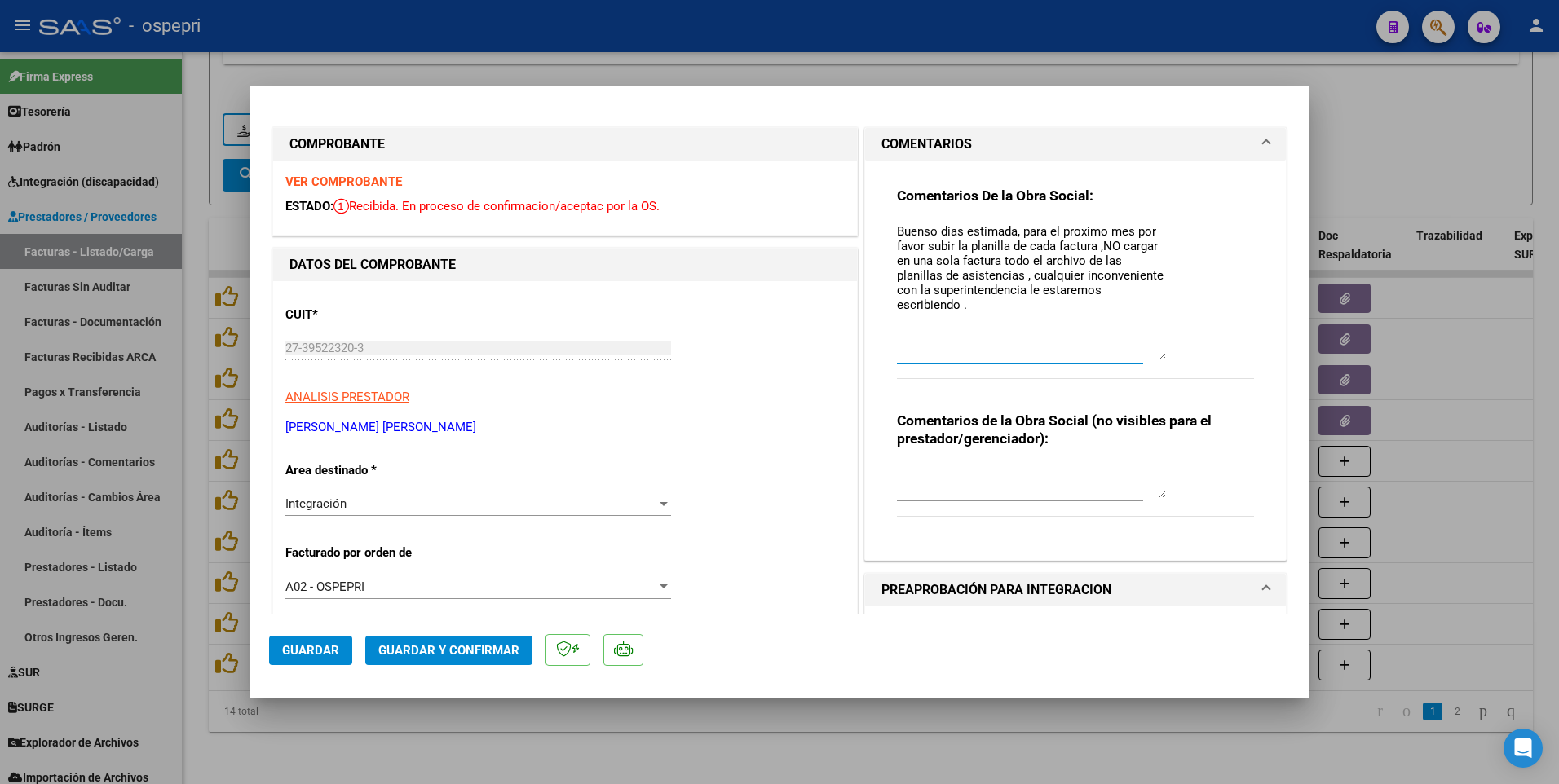
click at [899, 330] on textarea "Buenso dias estimada, para el proximo mes por favor subir la planilla de cada f…" at bounding box center [1030, 291] width 269 height 138
click at [984, 309] on textarea "Buenso dias estimada, para el proximo mes por favor subir la planilla de cada f…" at bounding box center [1030, 291] width 269 height 138
click at [949, 351] on textarea "Buenso dias estimada, para el proximo mes por favor subir la planilla de cada f…" at bounding box center [1030, 291] width 269 height 138
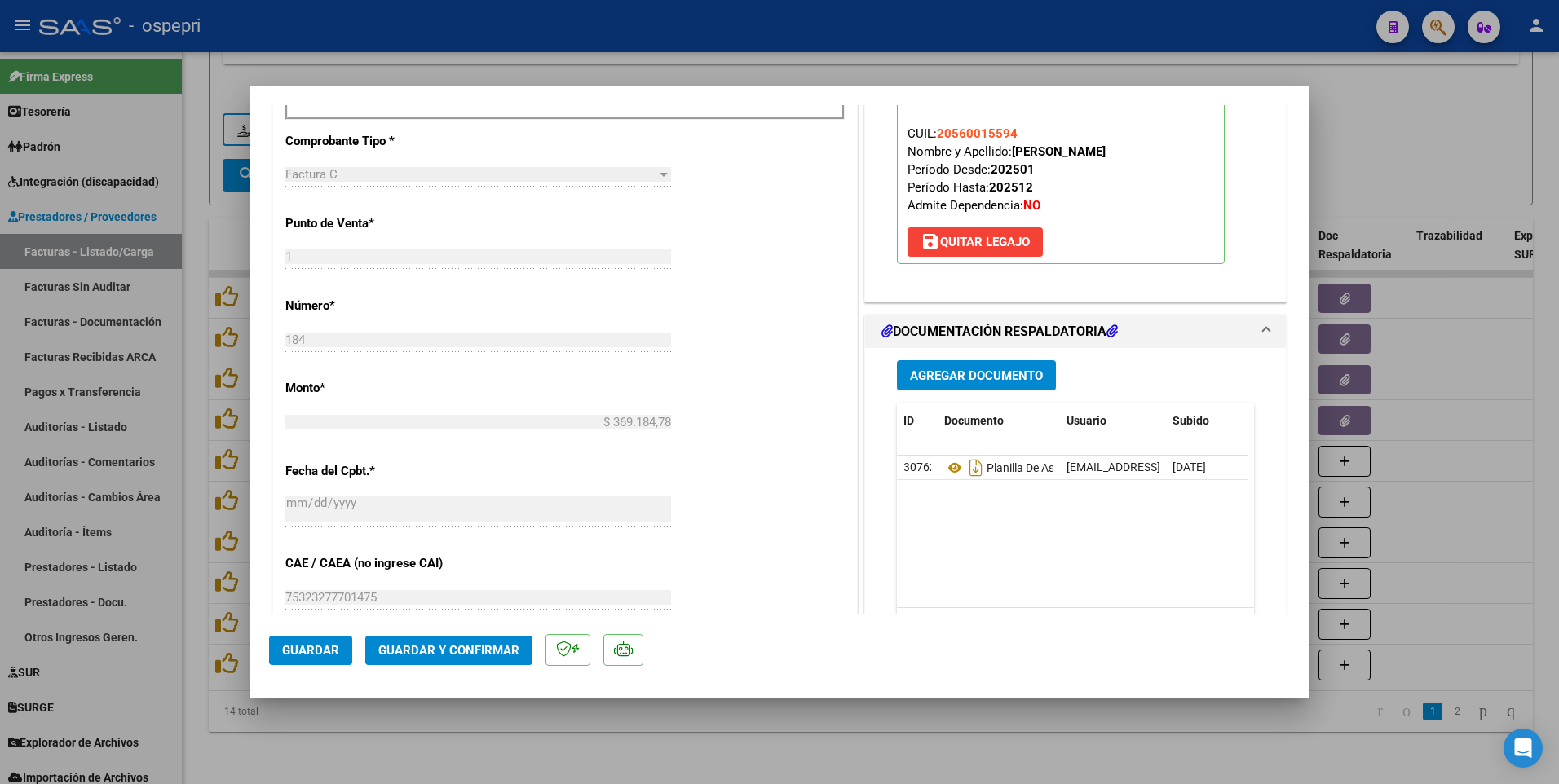
scroll to position [733, 0]
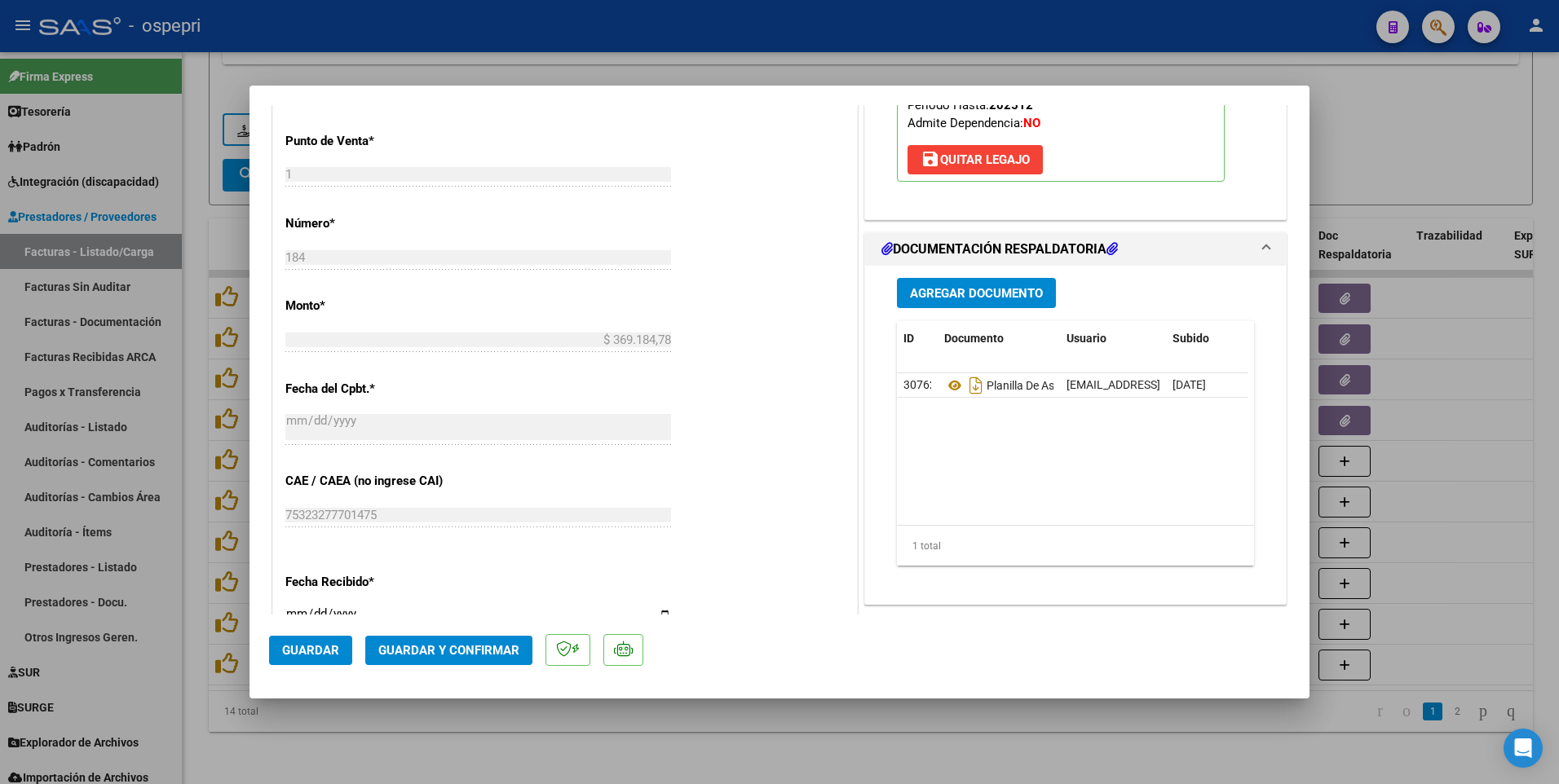
type textarea "Buenso dias estimada, para el proximo mes por favor subir la planilla de cada f…"
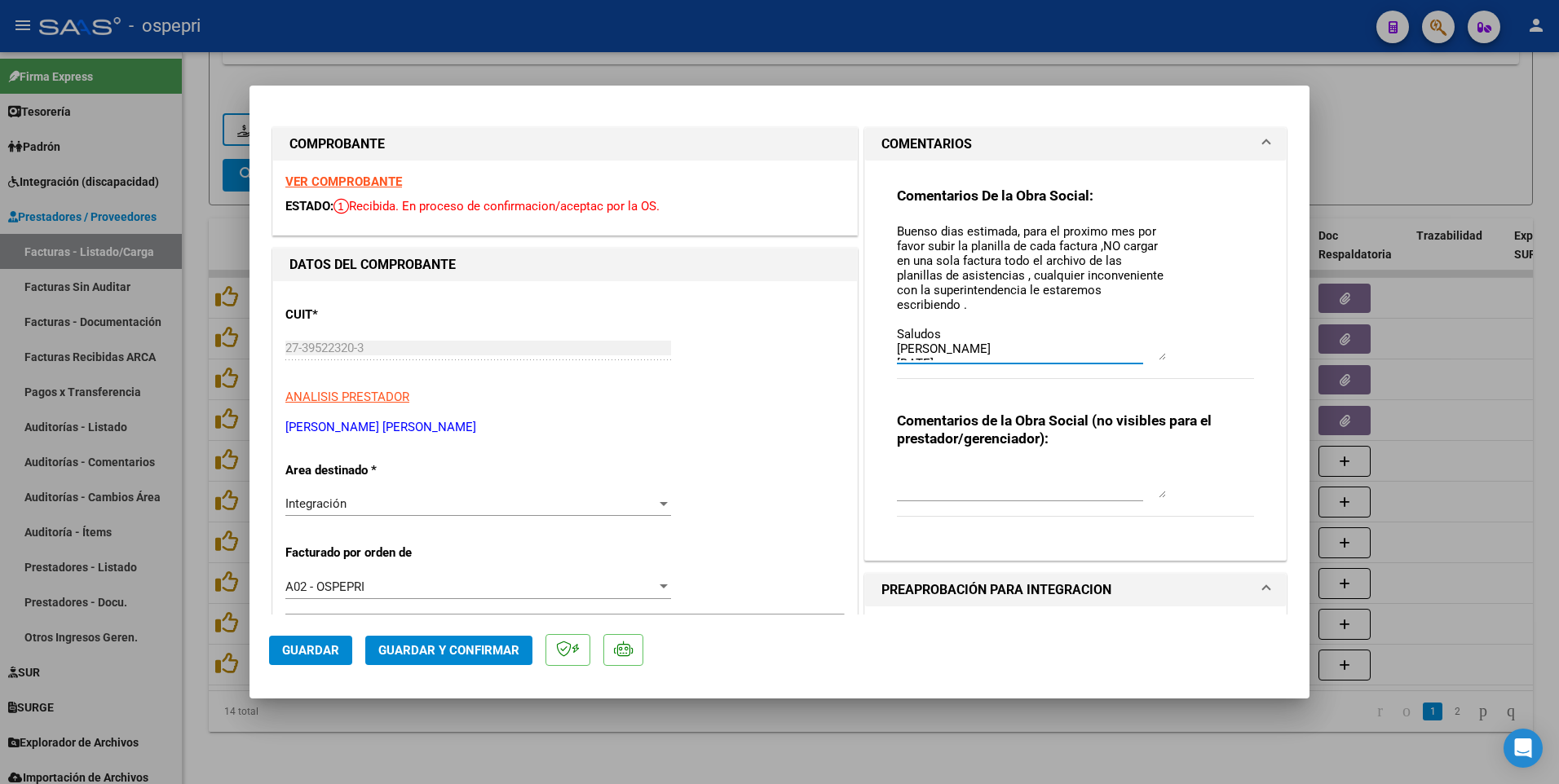
scroll to position [27, 0]
drag, startPoint x: 891, startPoint y: 231, endPoint x: 1108, endPoint y: 357, distance: 250.9
click at [1108, 357] on textarea "Buenso dias estimada, para el proximo mes por favor subir la planilla de cada f…" at bounding box center [1030, 291] width 269 height 138
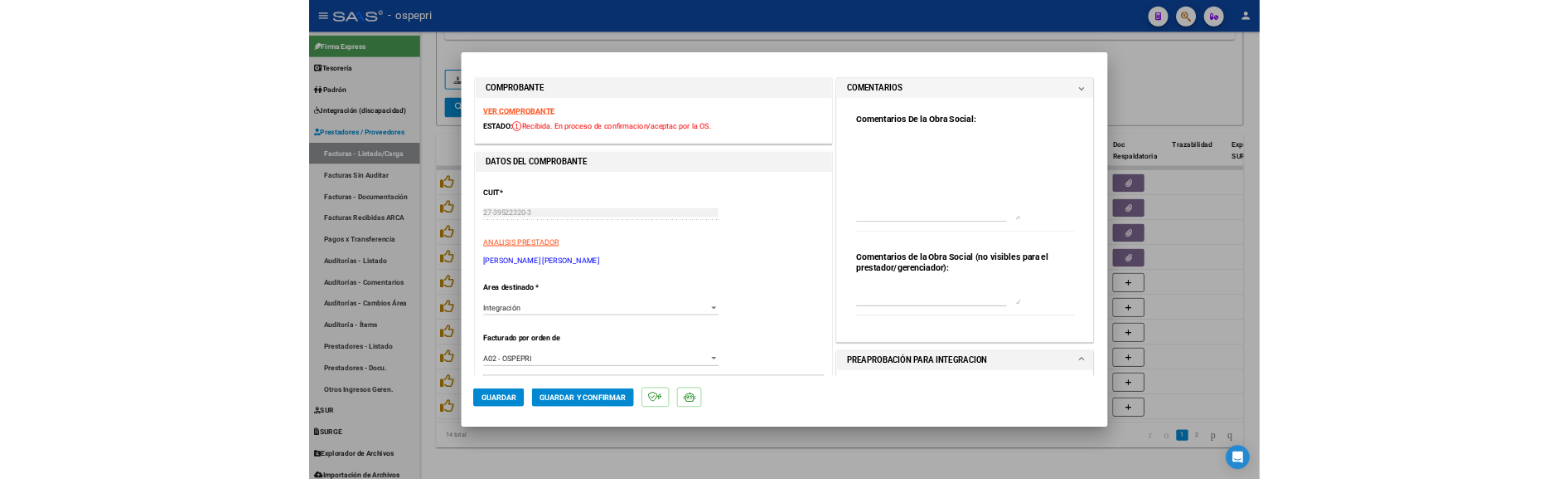
scroll to position [0, 0]
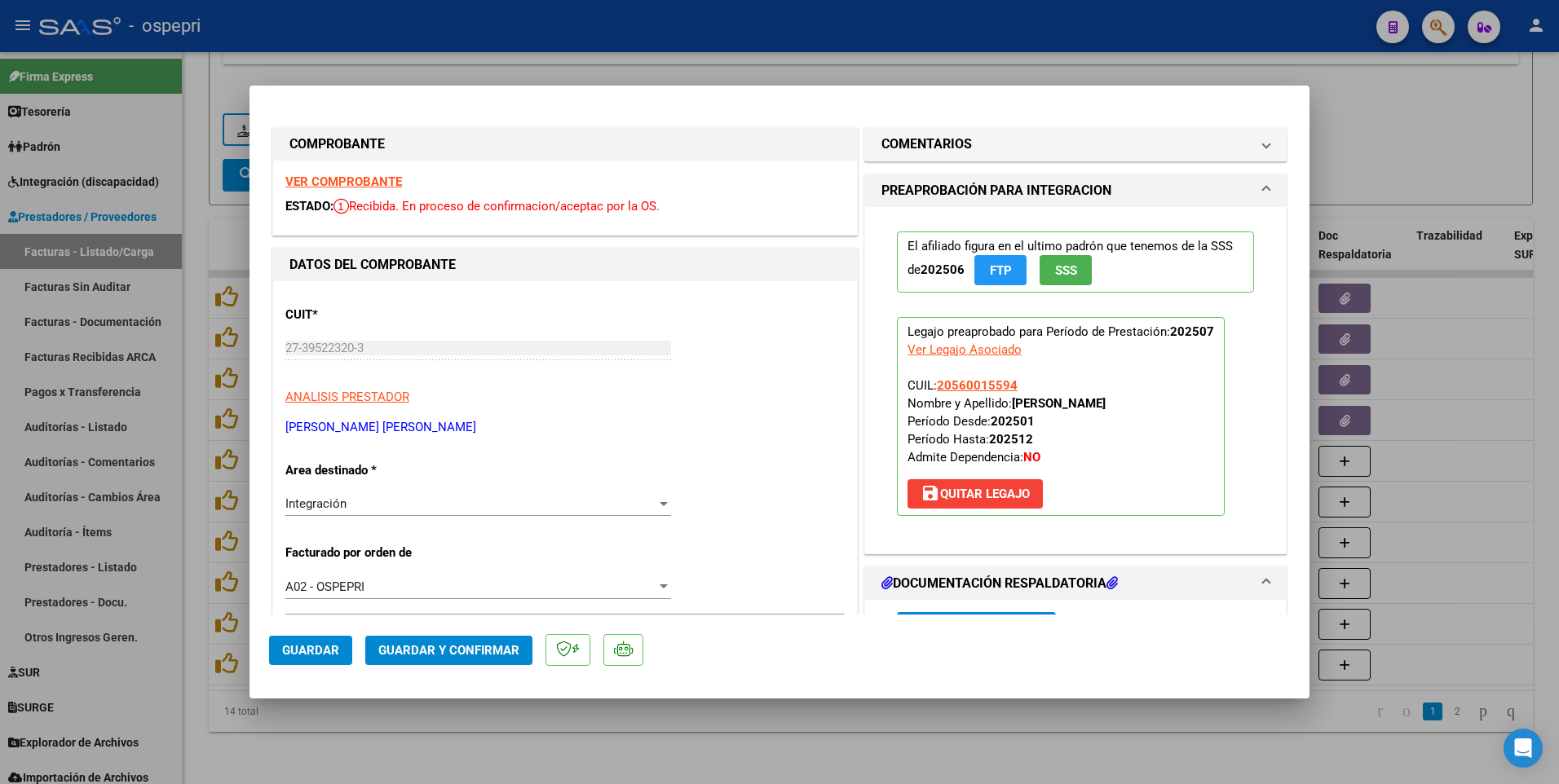
click at [1475, 453] on div at bounding box center [780, 392] width 1559 height 784
type input "$ 0,00"
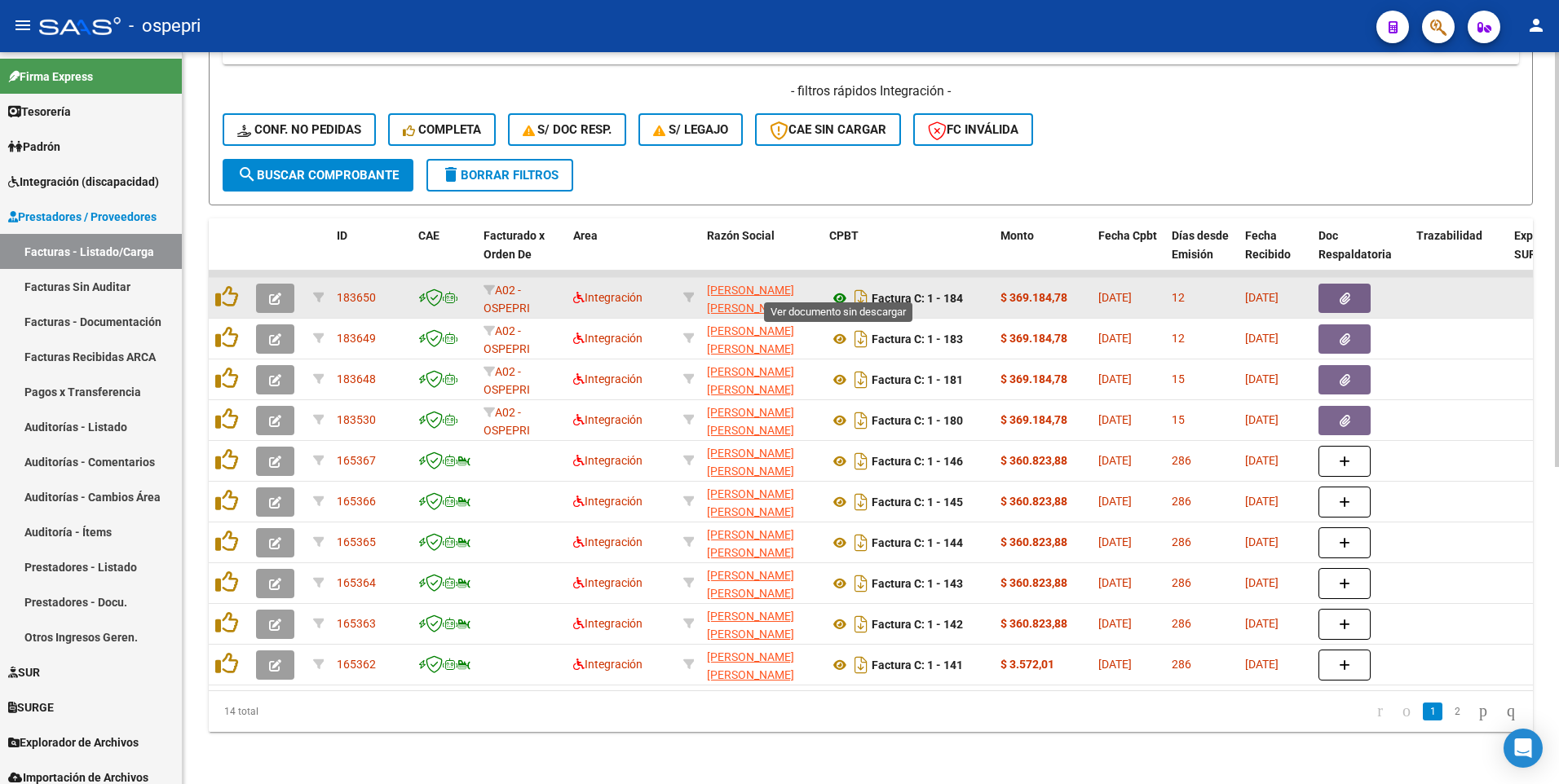
click at [838, 288] on icon at bounding box center [839, 298] width 22 height 20
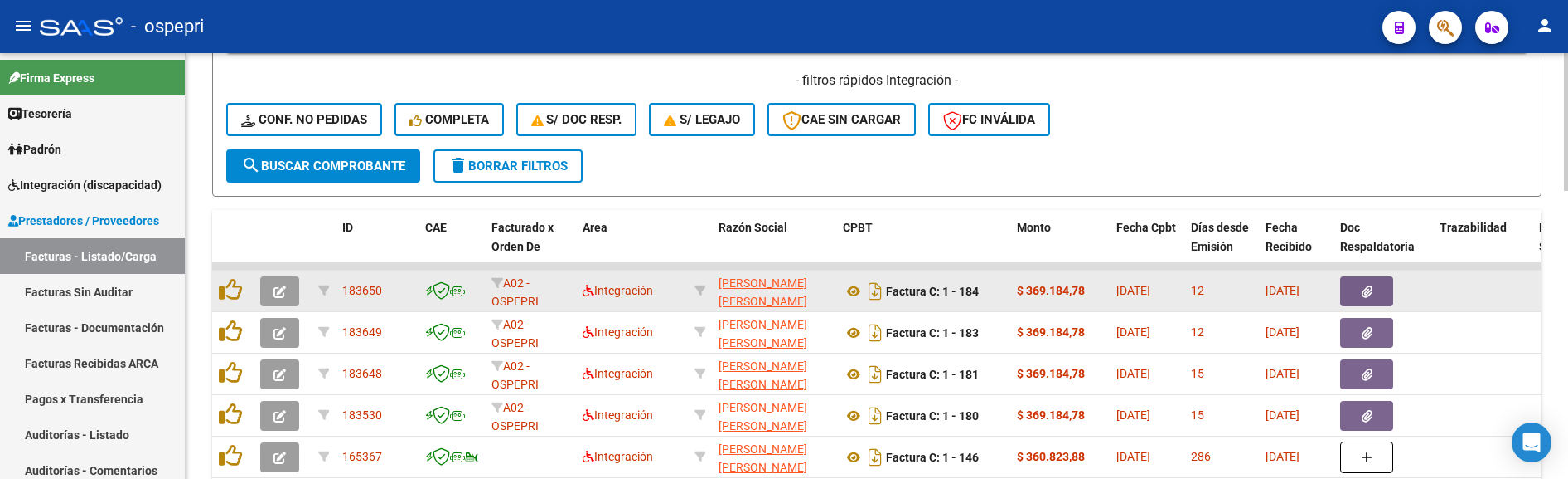
click at [276, 290] on icon "button" at bounding box center [279, 291] width 12 height 12
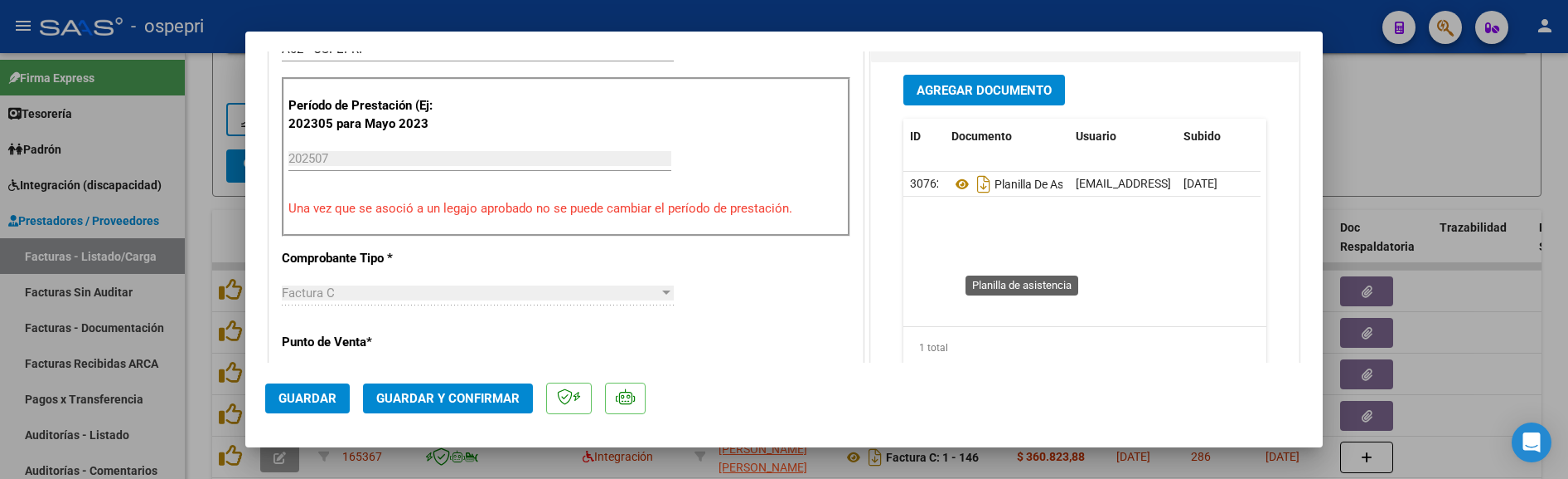
scroll to position [498, 0]
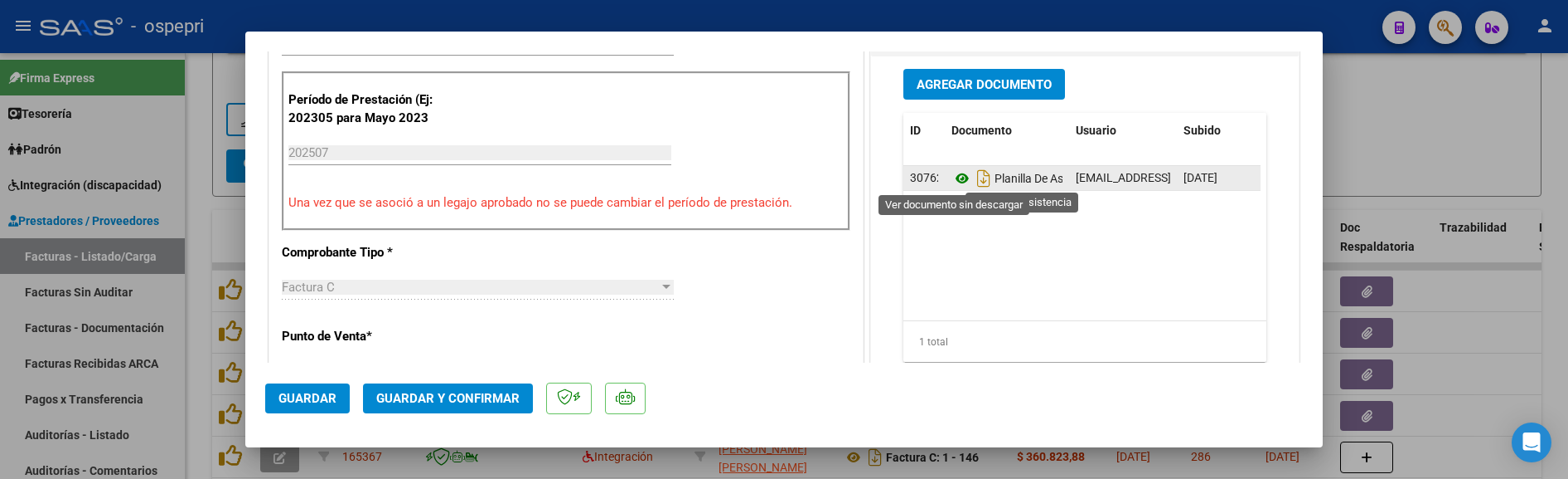
click at [960, 180] on icon at bounding box center [962, 178] width 22 height 20
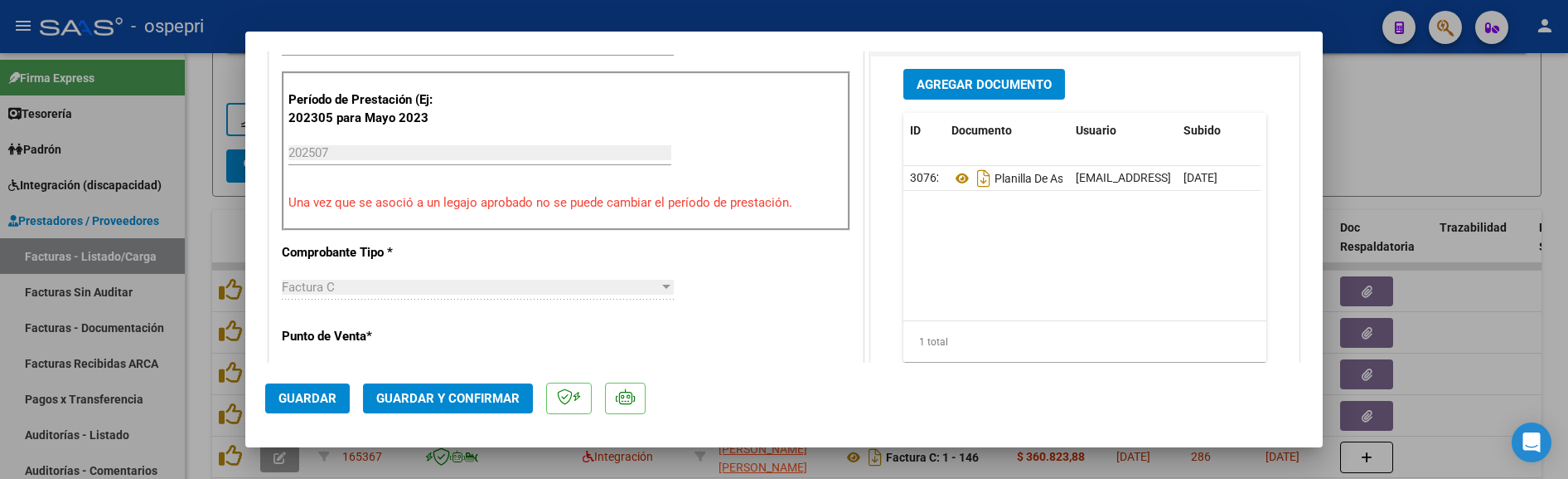
click at [1401, 119] on div at bounding box center [784, 239] width 1568 height 479
type input "$ 0,00"
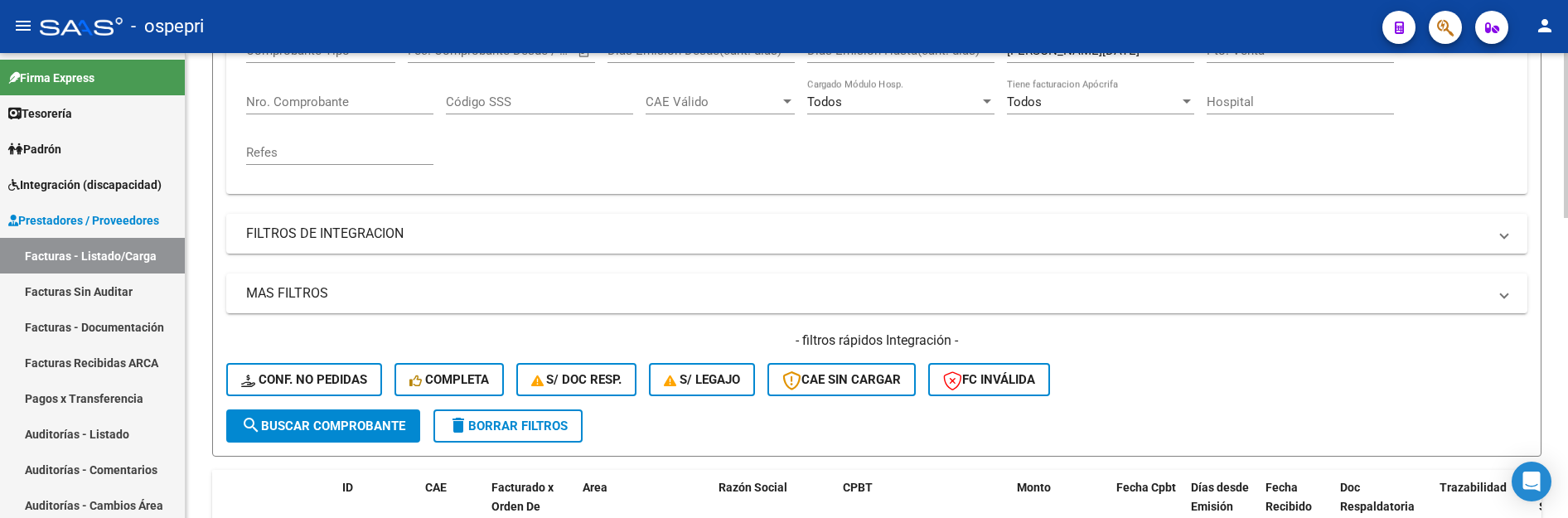
scroll to position [268, 0]
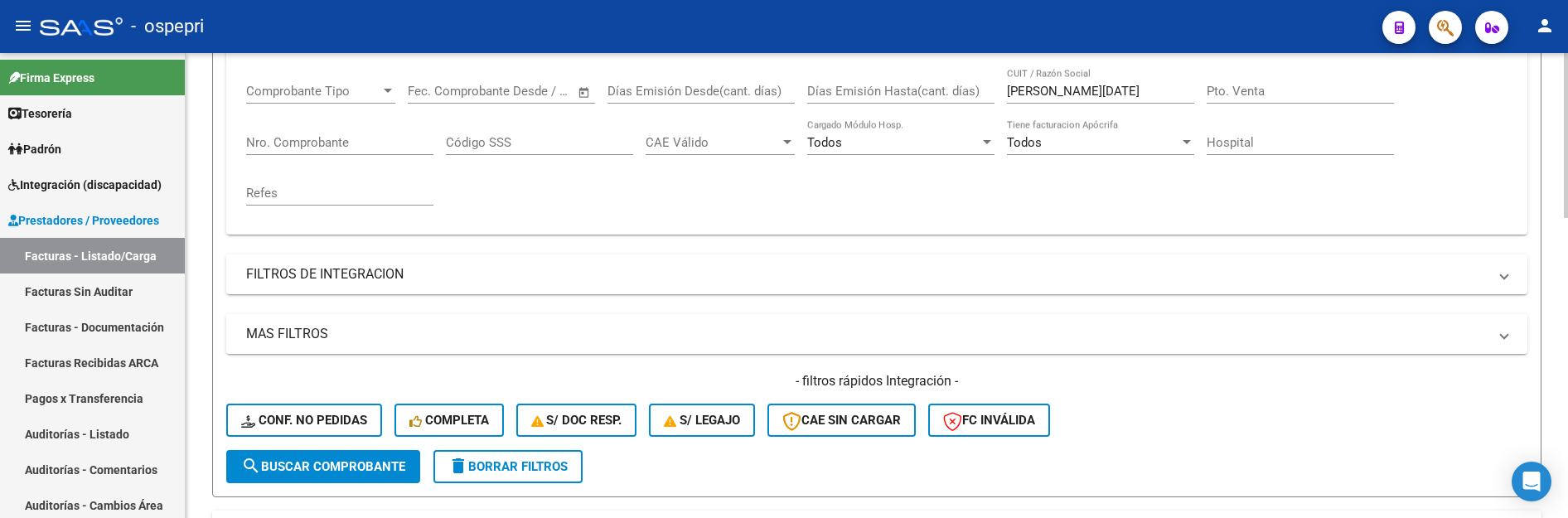
click at [334, 338] on mat-panel-title "MAS FILTROS" at bounding box center [867, 334] width 1242 height 18
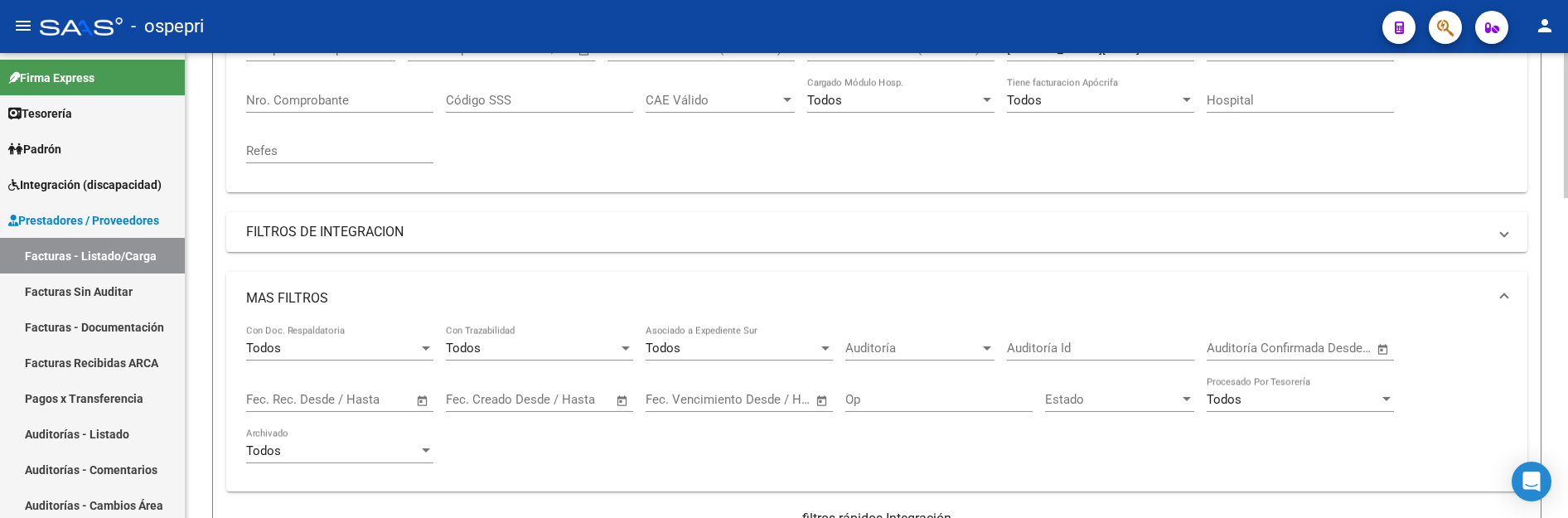
scroll to position [433, 0]
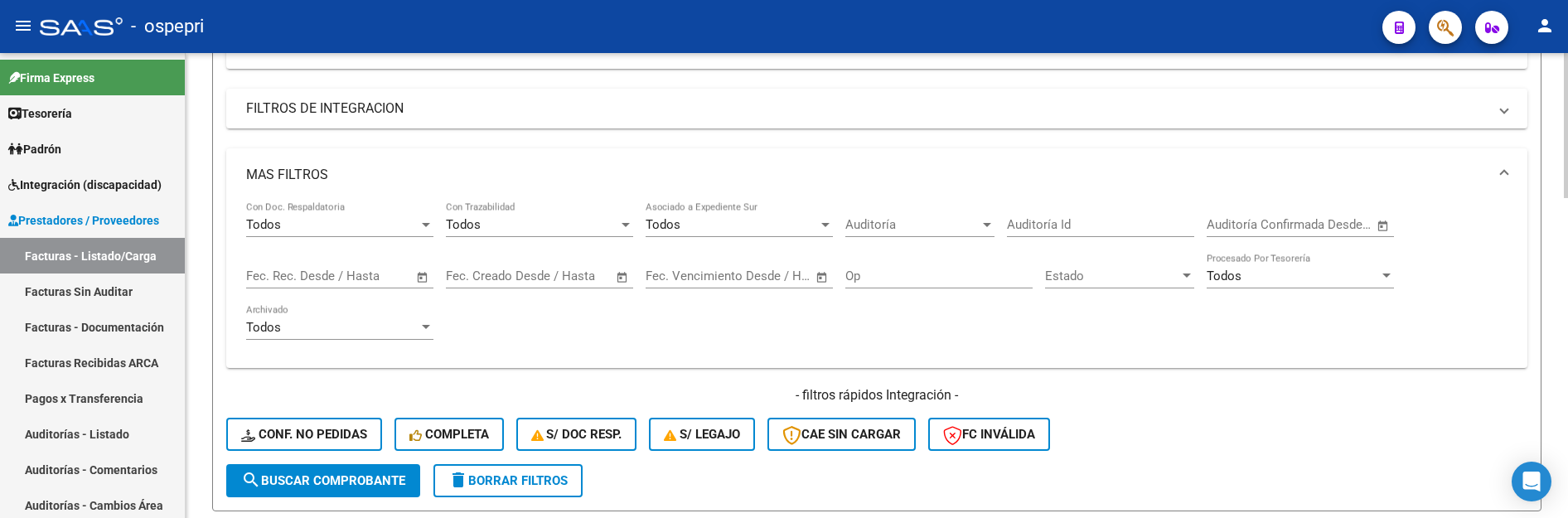
click at [421, 273] on span "Open calendar" at bounding box center [422, 277] width 40 height 40
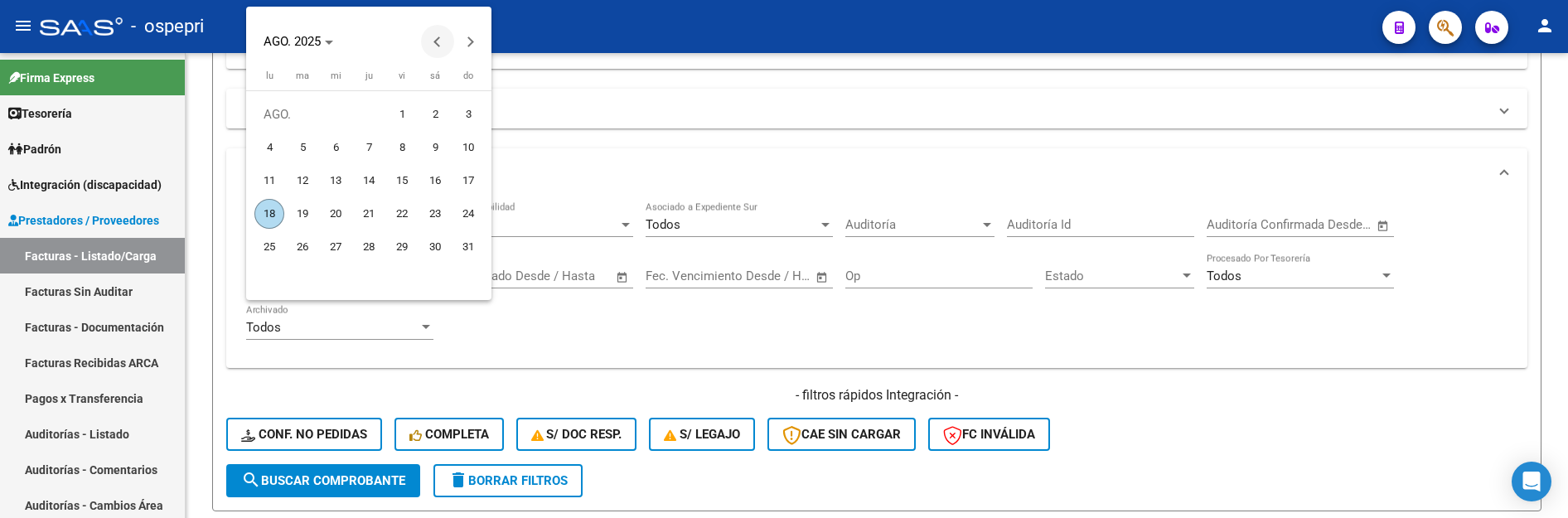
click at [428, 37] on span "Previous month" at bounding box center [438, 41] width 33 height 33
click at [461, 112] on span "1" at bounding box center [468, 114] width 29 height 30
type input "[DATE]"
click at [470, 42] on button "Next month" at bounding box center [470, 41] width 33 height 33
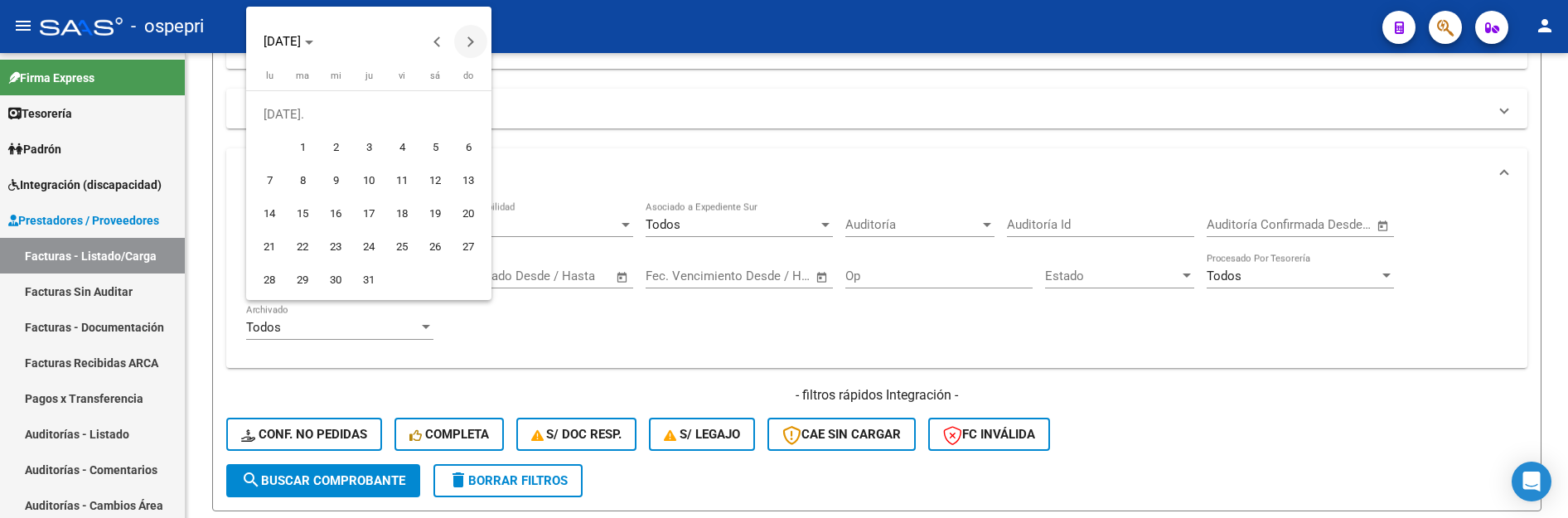
click at [470, 42] on button "Next month" at bounding box center [470, 41] width 33 height 33
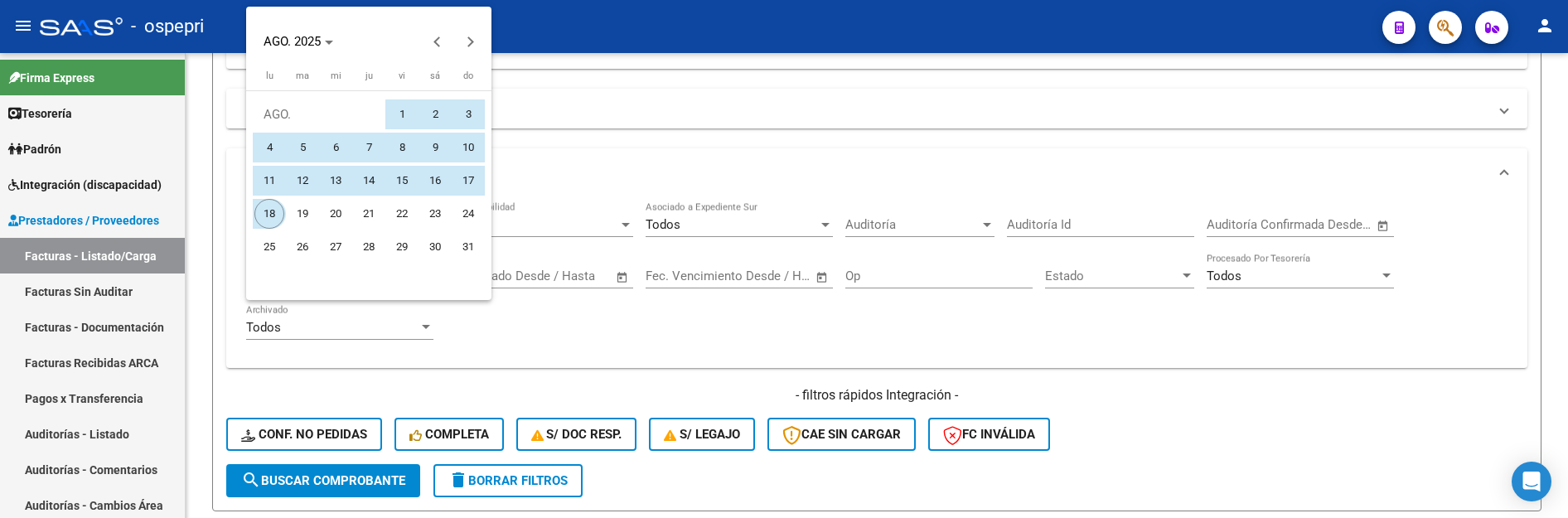
click at [265, 212] on span "18" at bounding box center [268, 213] width 29 height 30
type input "[DATE]"
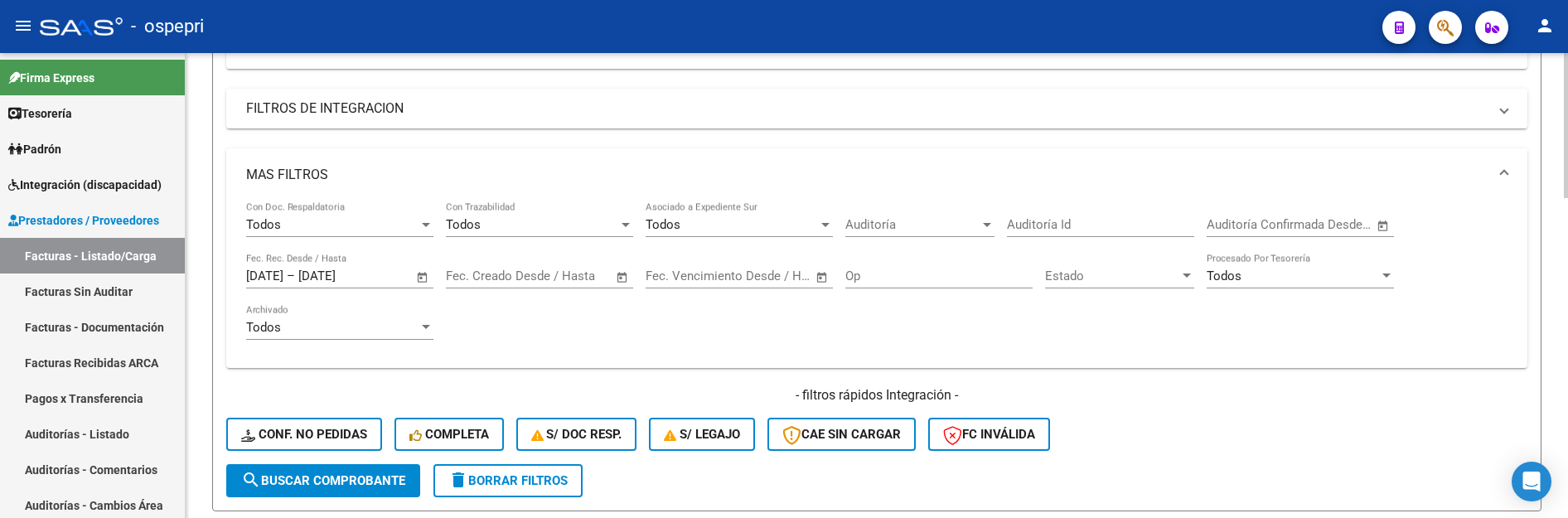
click at [297, 478] on span "search Buscar Comprobante" at bounding box center [323, 481] width 164 height 15
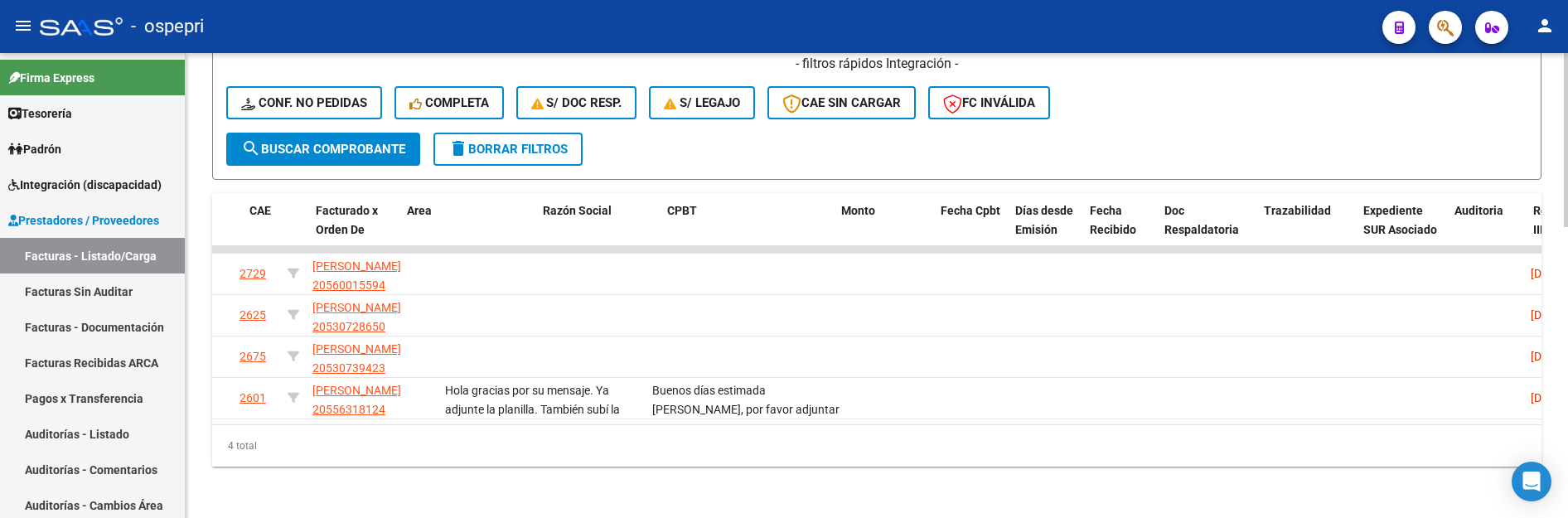
scroll to position [0, 0]
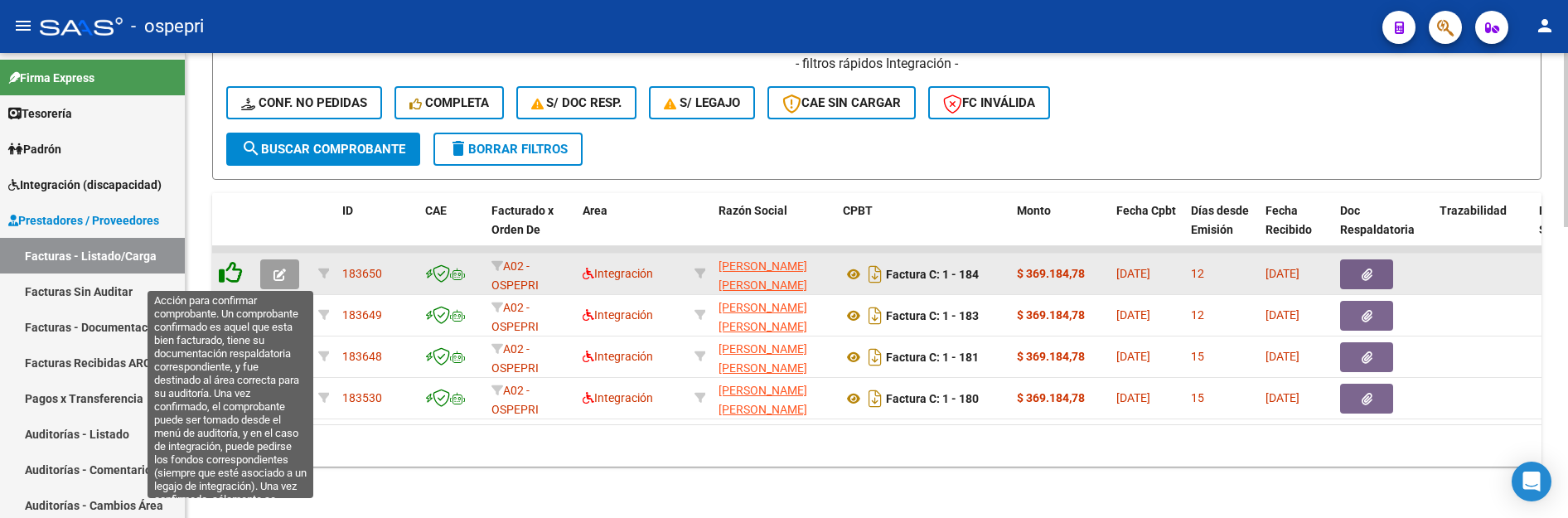
click at [233, 275] on icon at bounding box center [230, 272] width 23 height 23
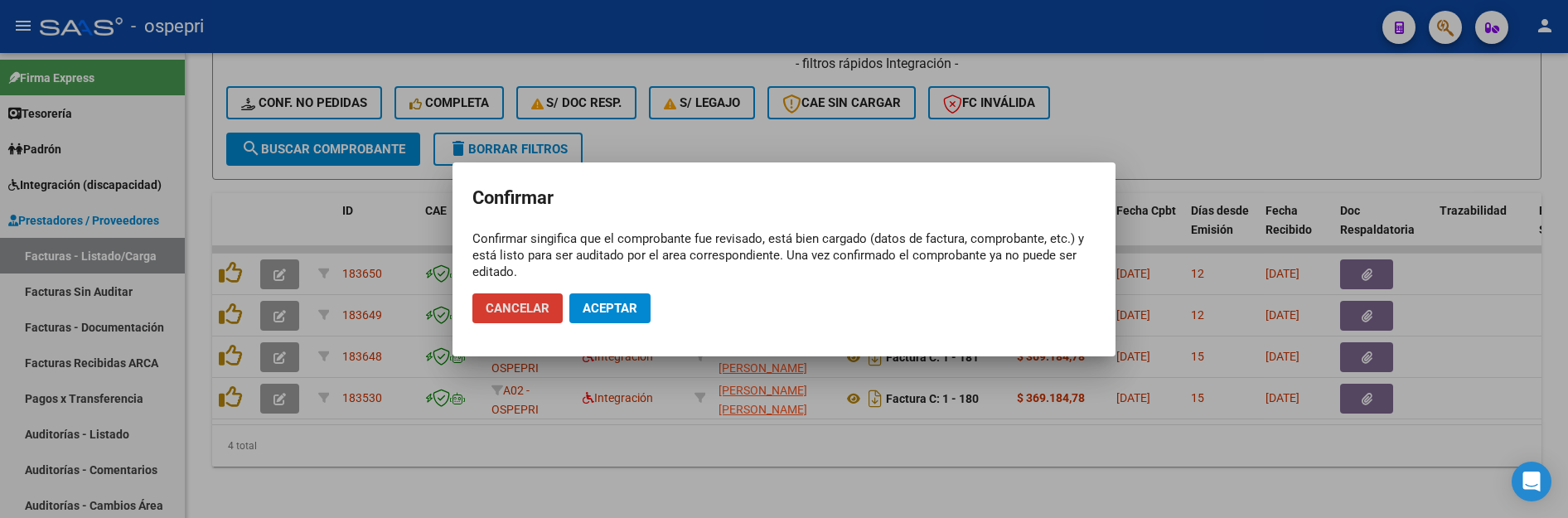
click at [601, 312] on span "Aceptar" at bounding box center [609, 309] width 54 height 15
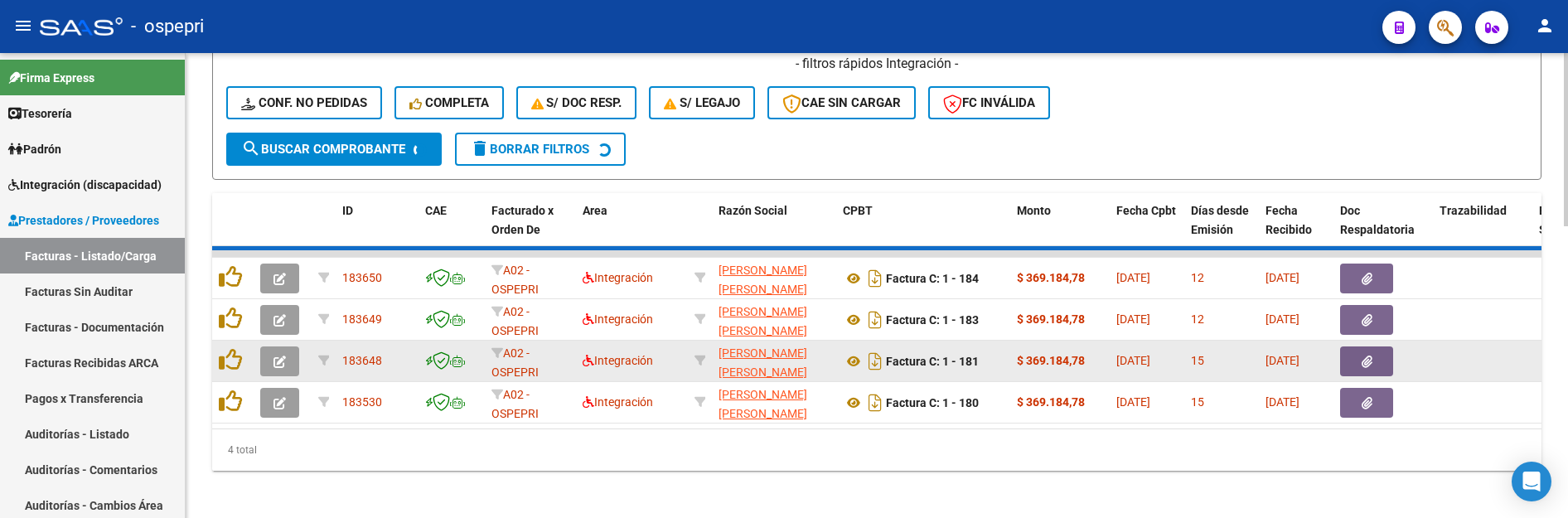
scroll to position [737, 0]
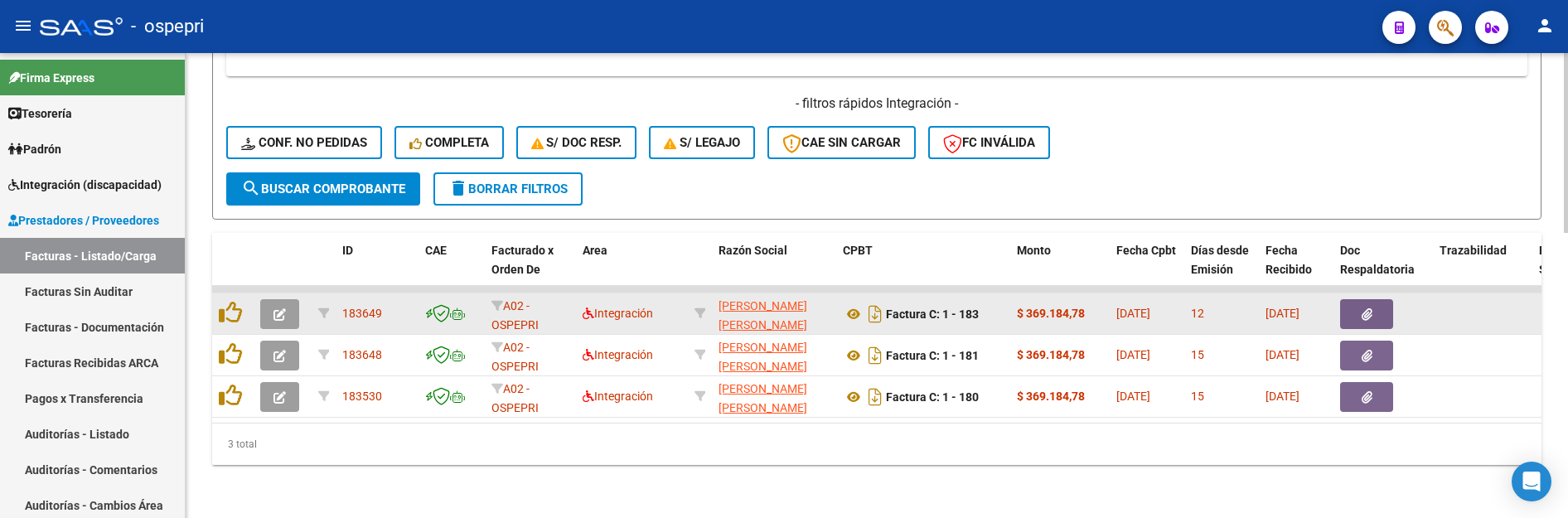
click at [285, 309] on icon "button" at bounding box center [279, 314] width 12 height 12
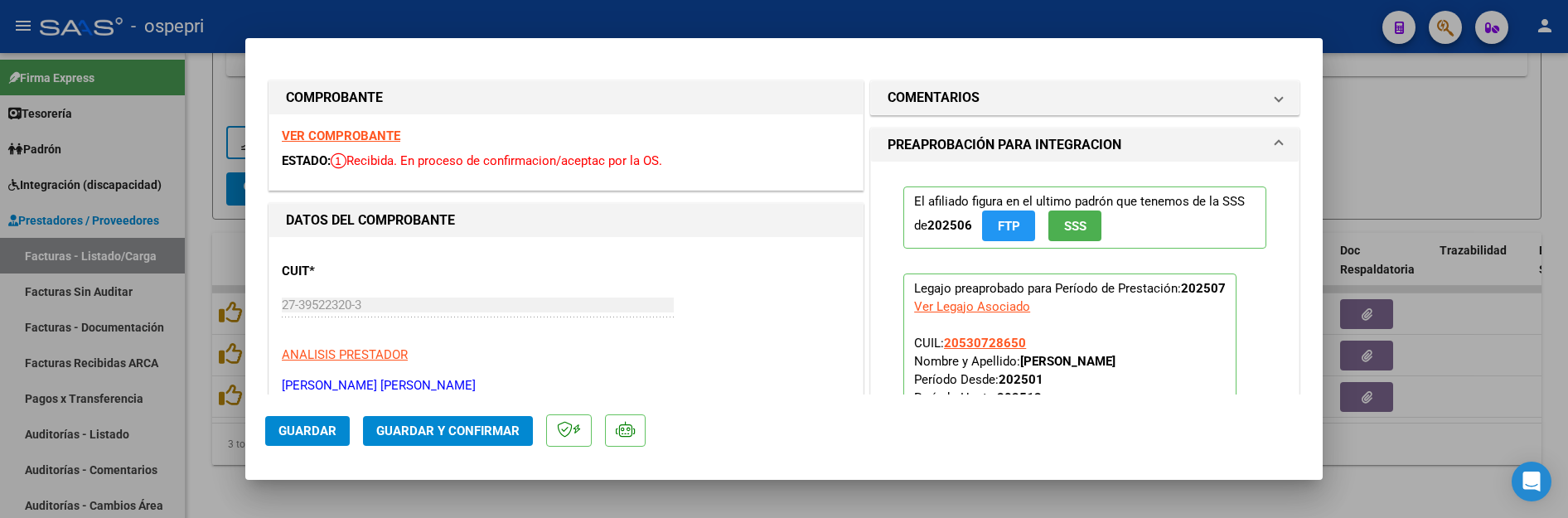
click at [1461, 424] on div at bounding box center [784, 259] width 1568 height 518
type input "$ 0,00"
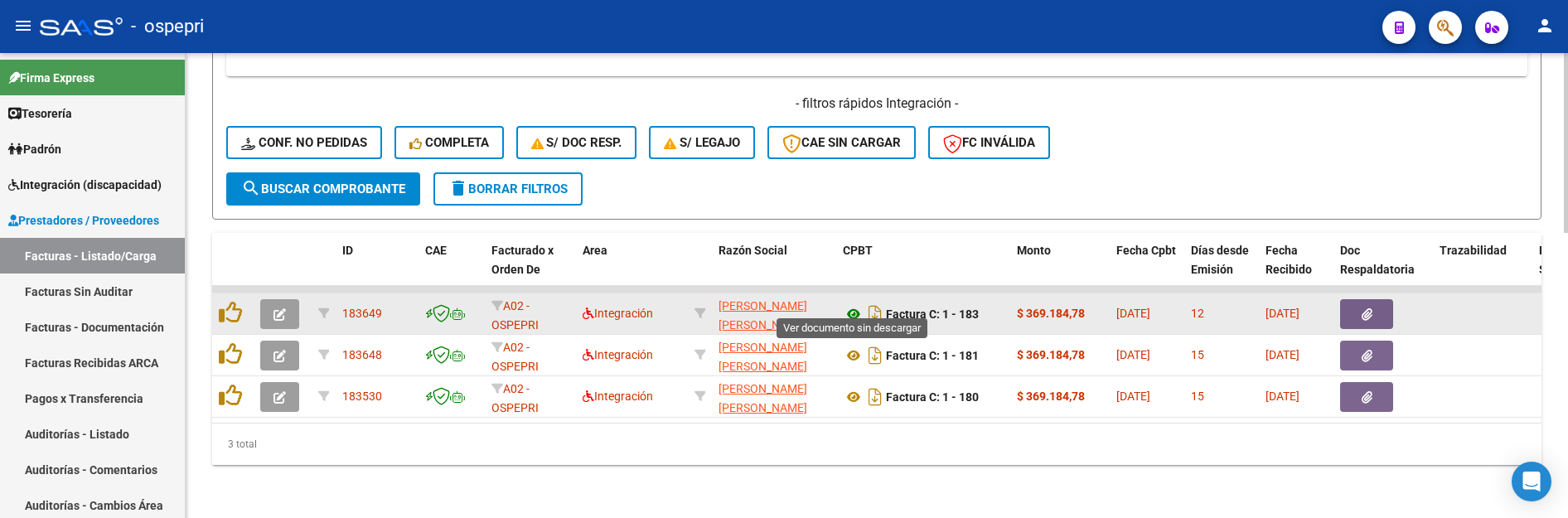
click at [852, 305] on icon at bounding box center [853, 314] width 22 height 20
click at [274, 309] on icon "button" at bounding box center [279, 314] width 12 height 12
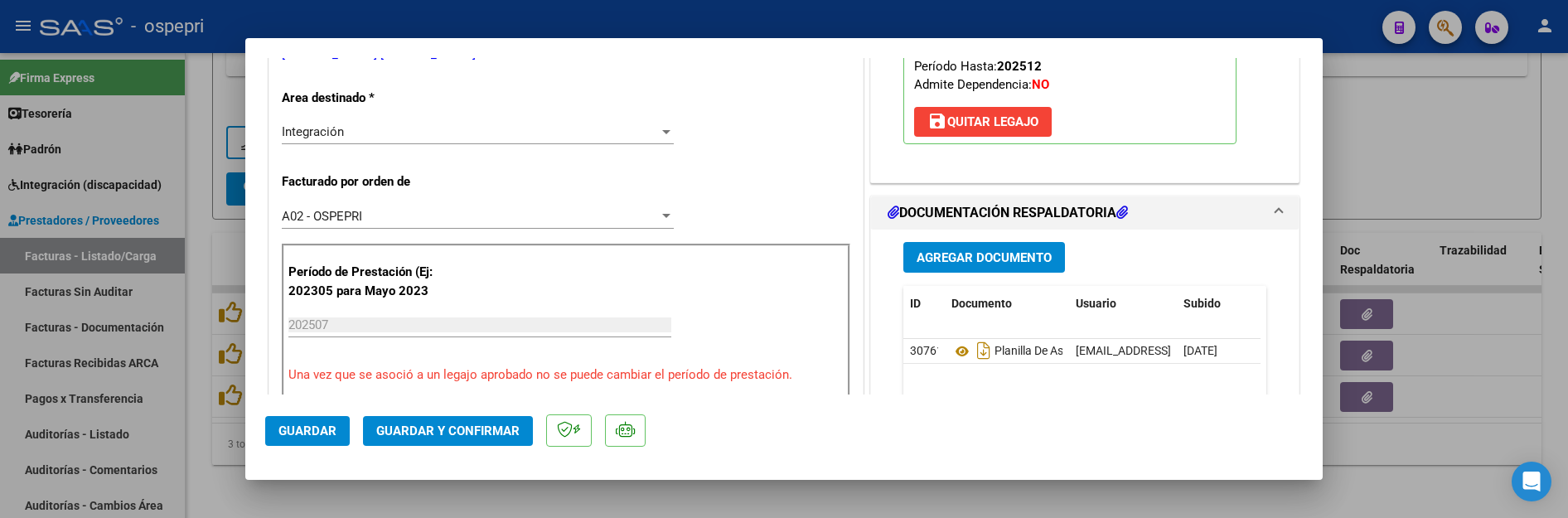
scroll to position [415, 0]
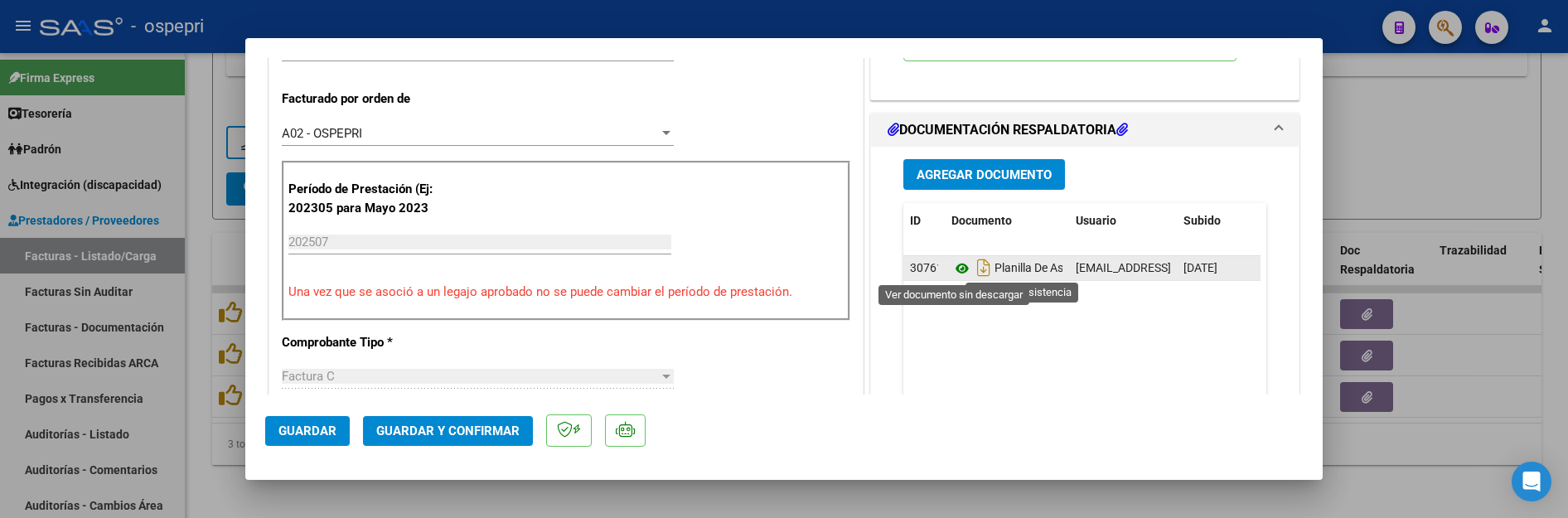
click at [954, 270] on icon at bounding box center [962, 269] width 22 height 20
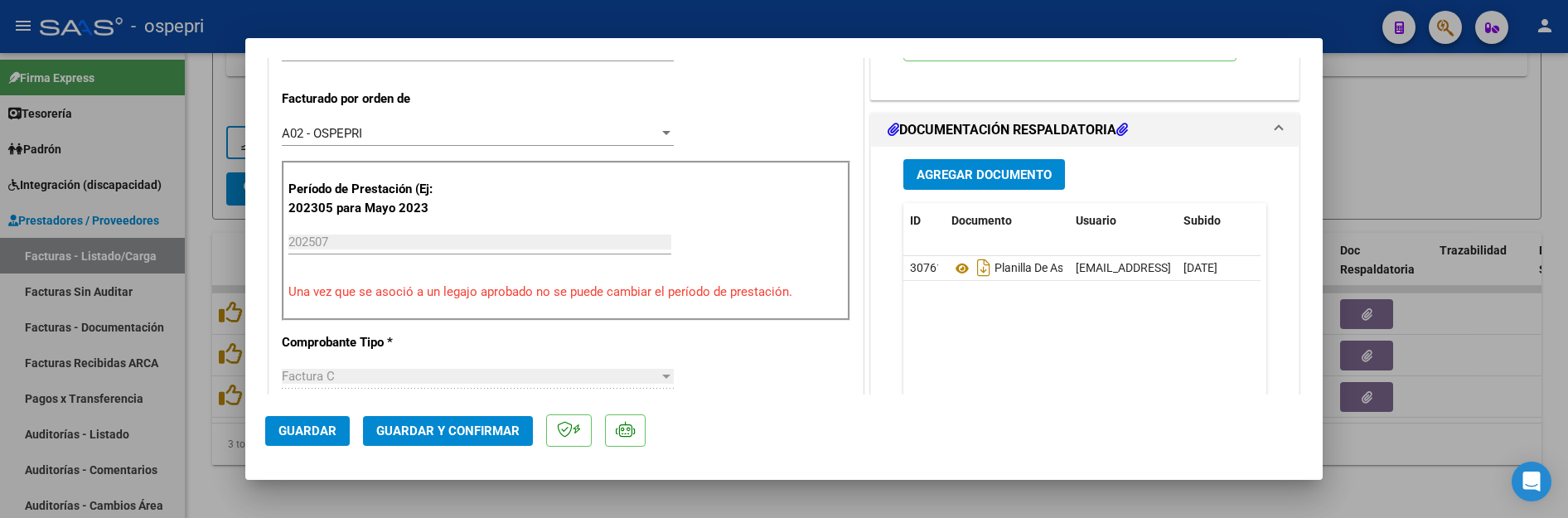
click at [1382, 433] on div at bounding box center [784, 259] width 1568 height 518
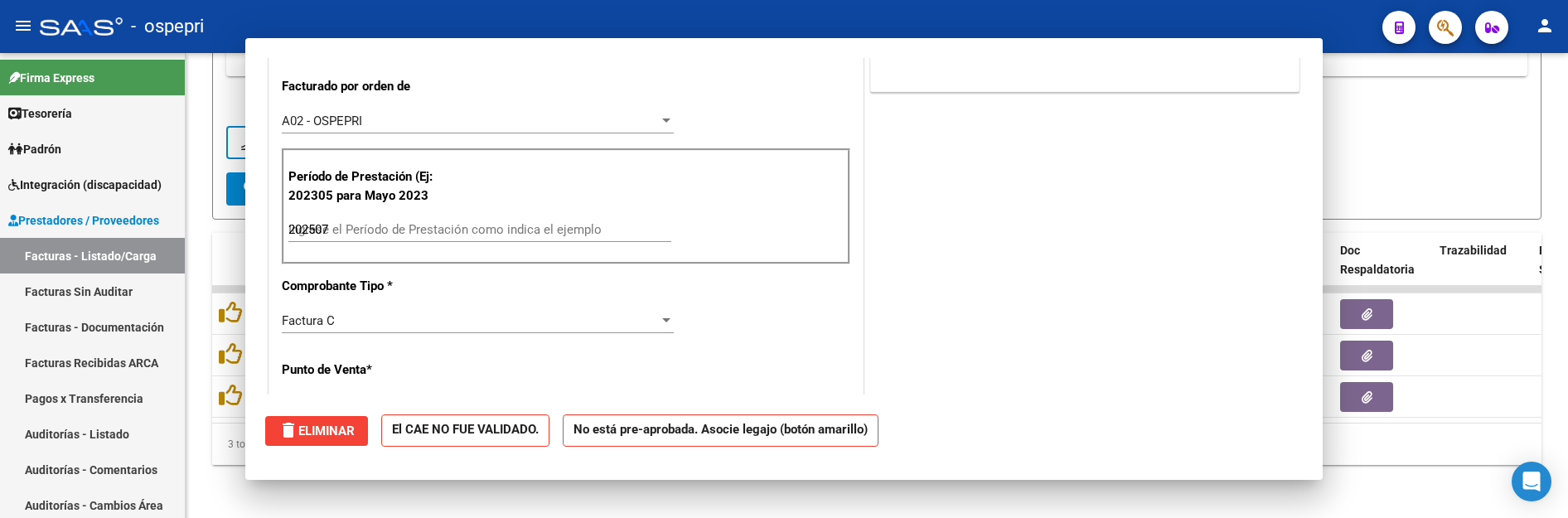
type input "$ 0,00"
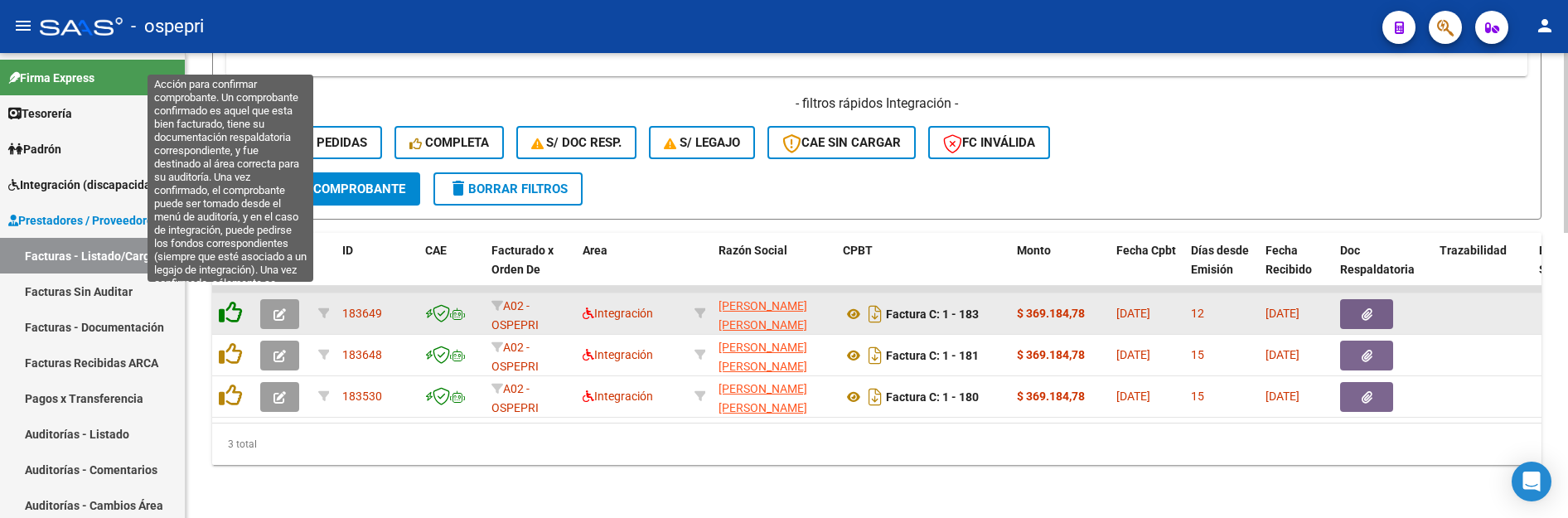
click at [228, 306] on icon at bounding box center [230, 312] width 23 height 23
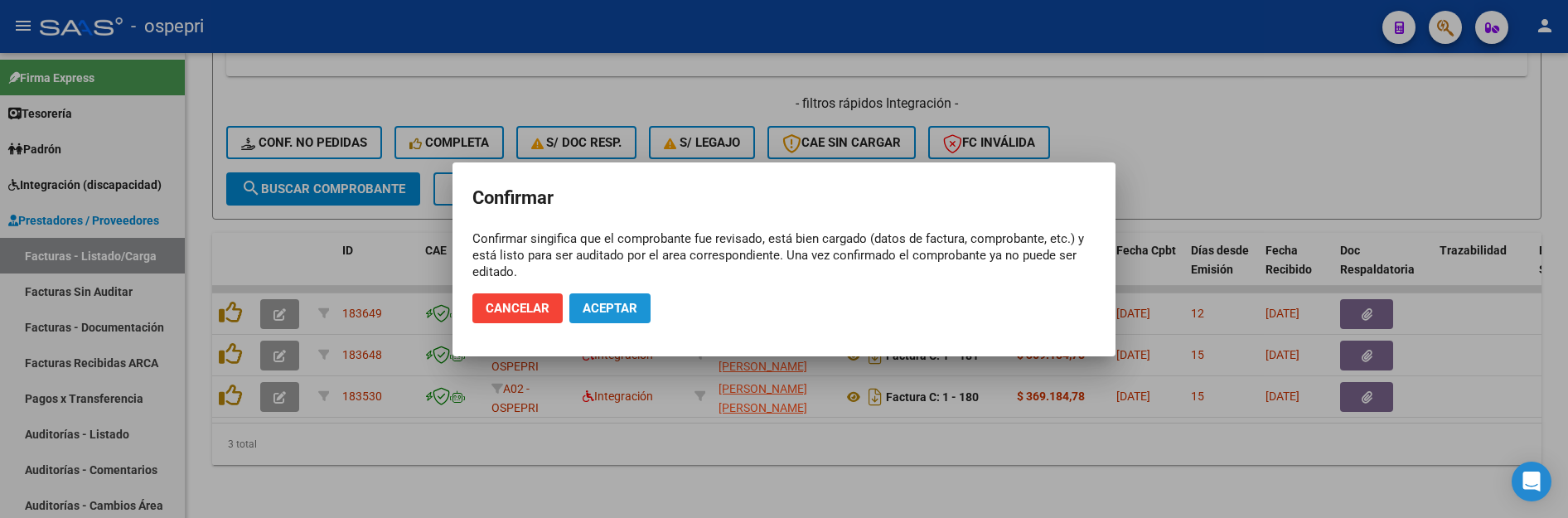
click at [605, 310] on span "Aceptar" at bounding box center [609, 309] width 54 height 15
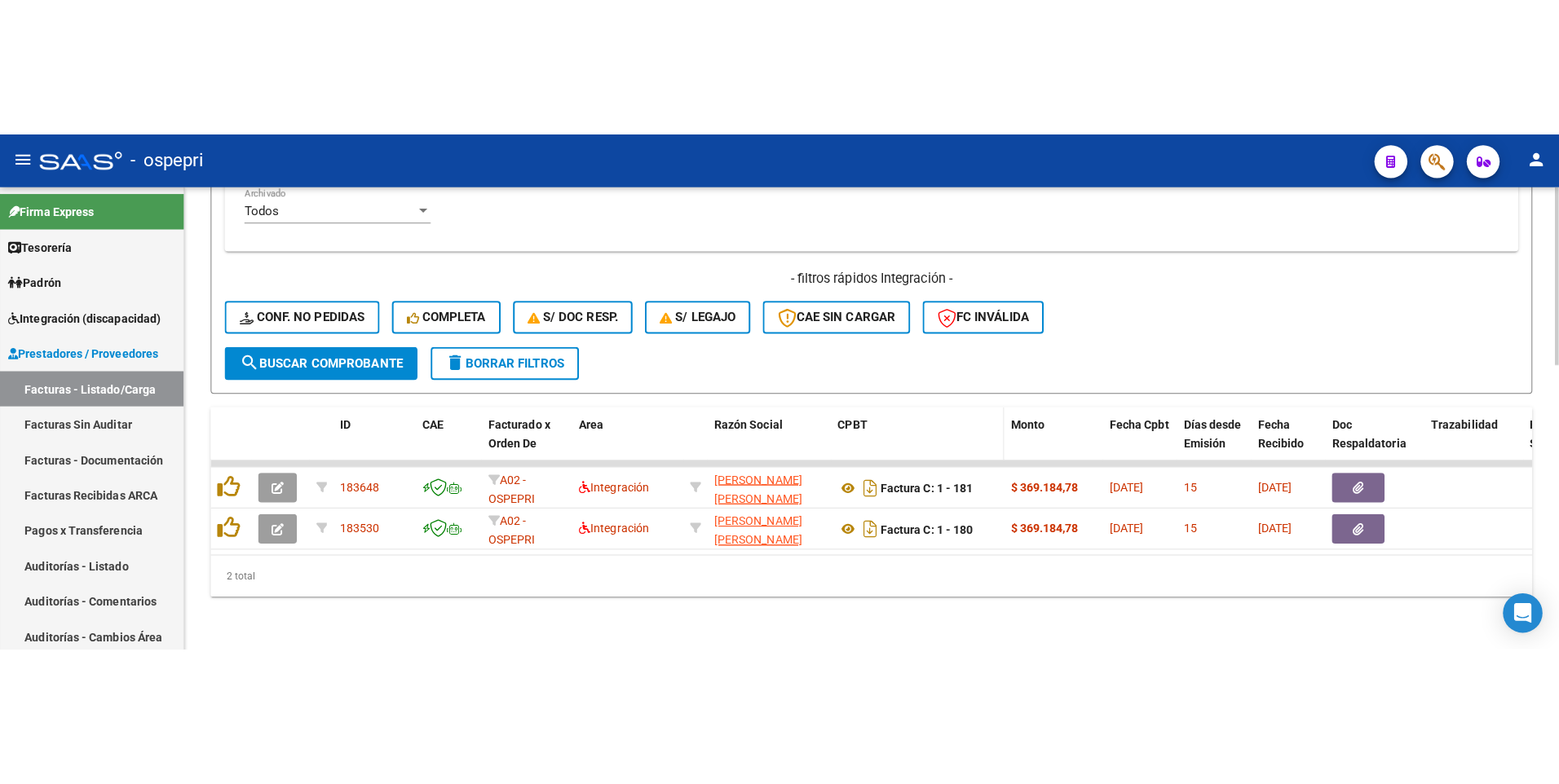
scroll to position [684, 0]
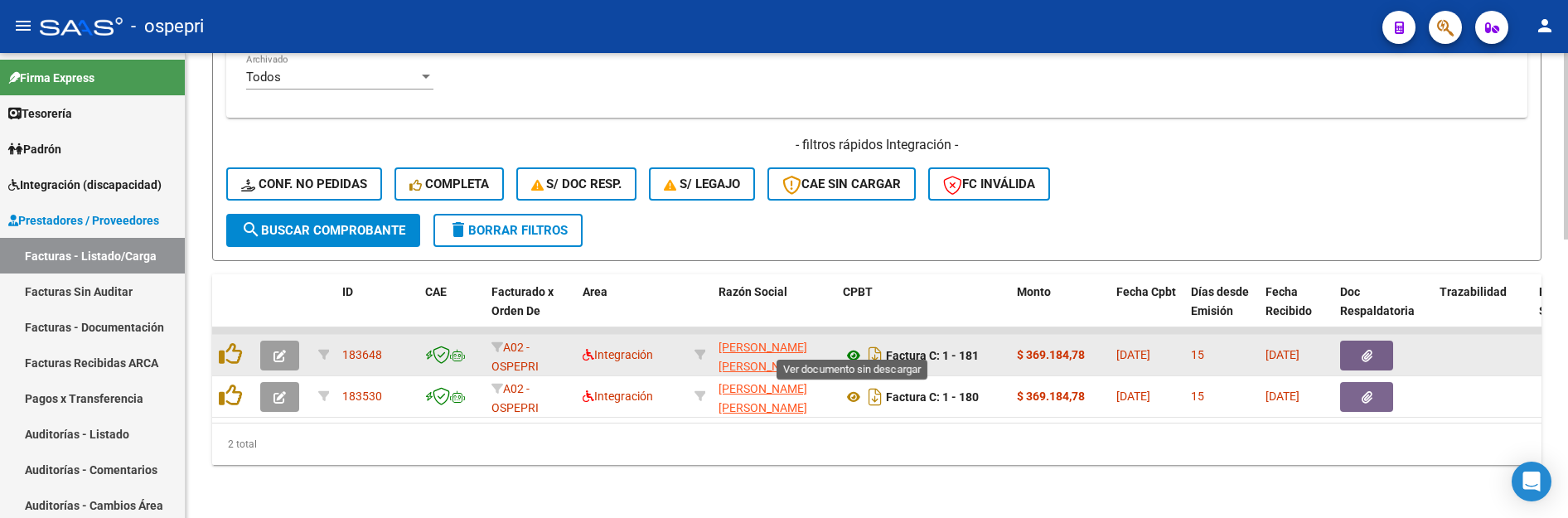
click at [855, 346] on icon at bounding box center [853, 355] width 22 height 20
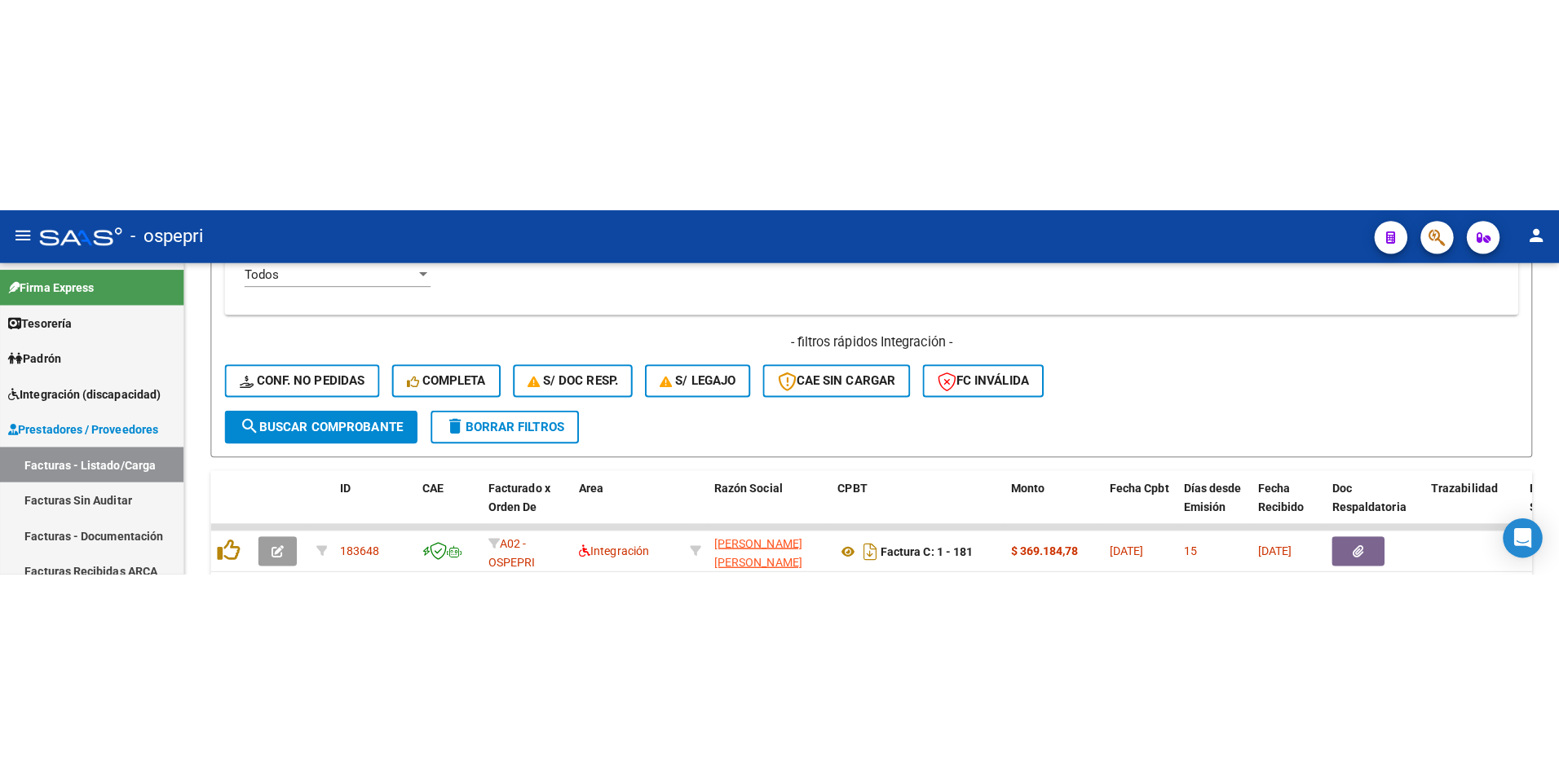
scroll to position [409, 0]
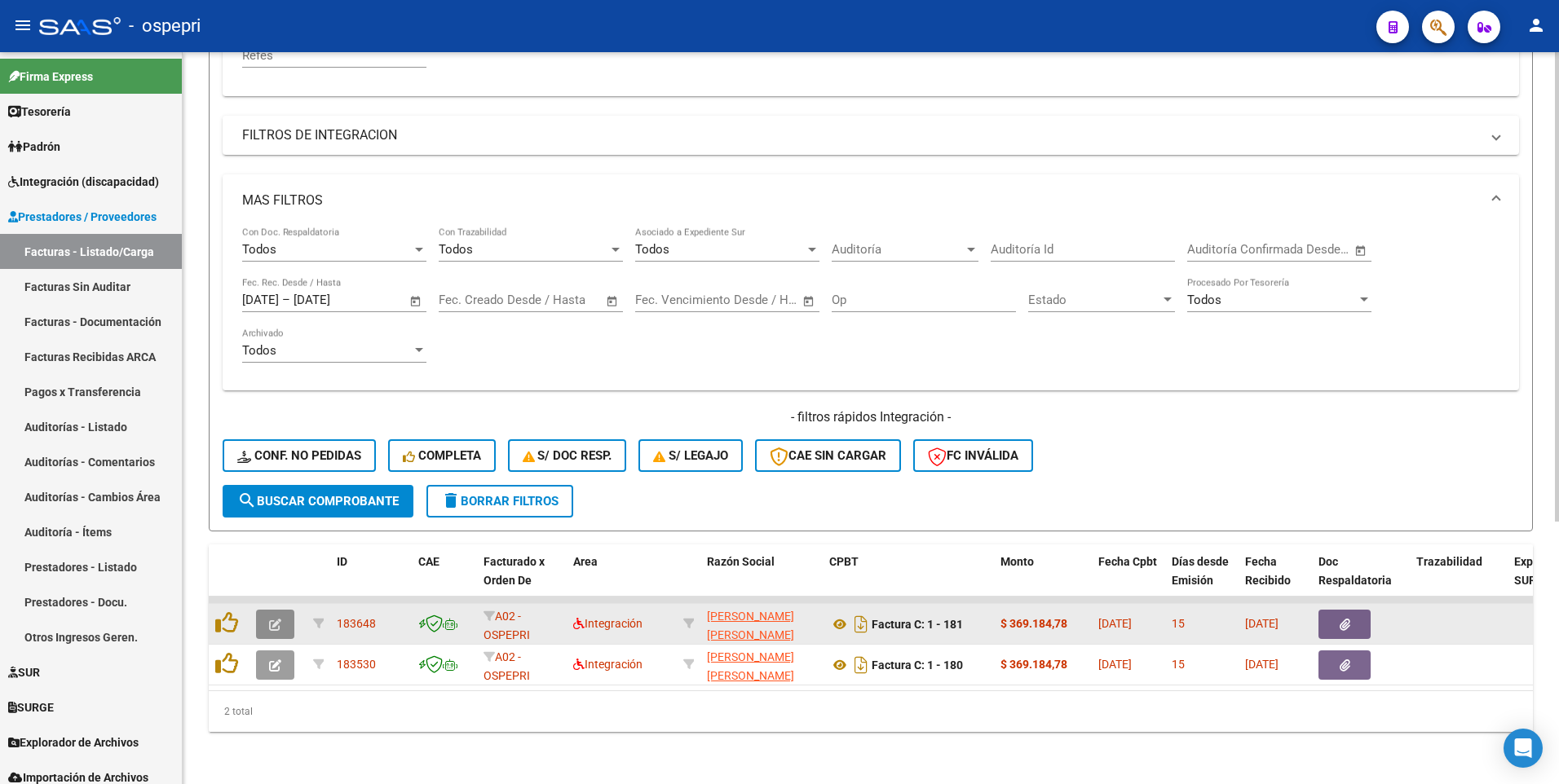
click at [270, 470] on icon "button" at bounding box center [274, 624] width 12 height 12
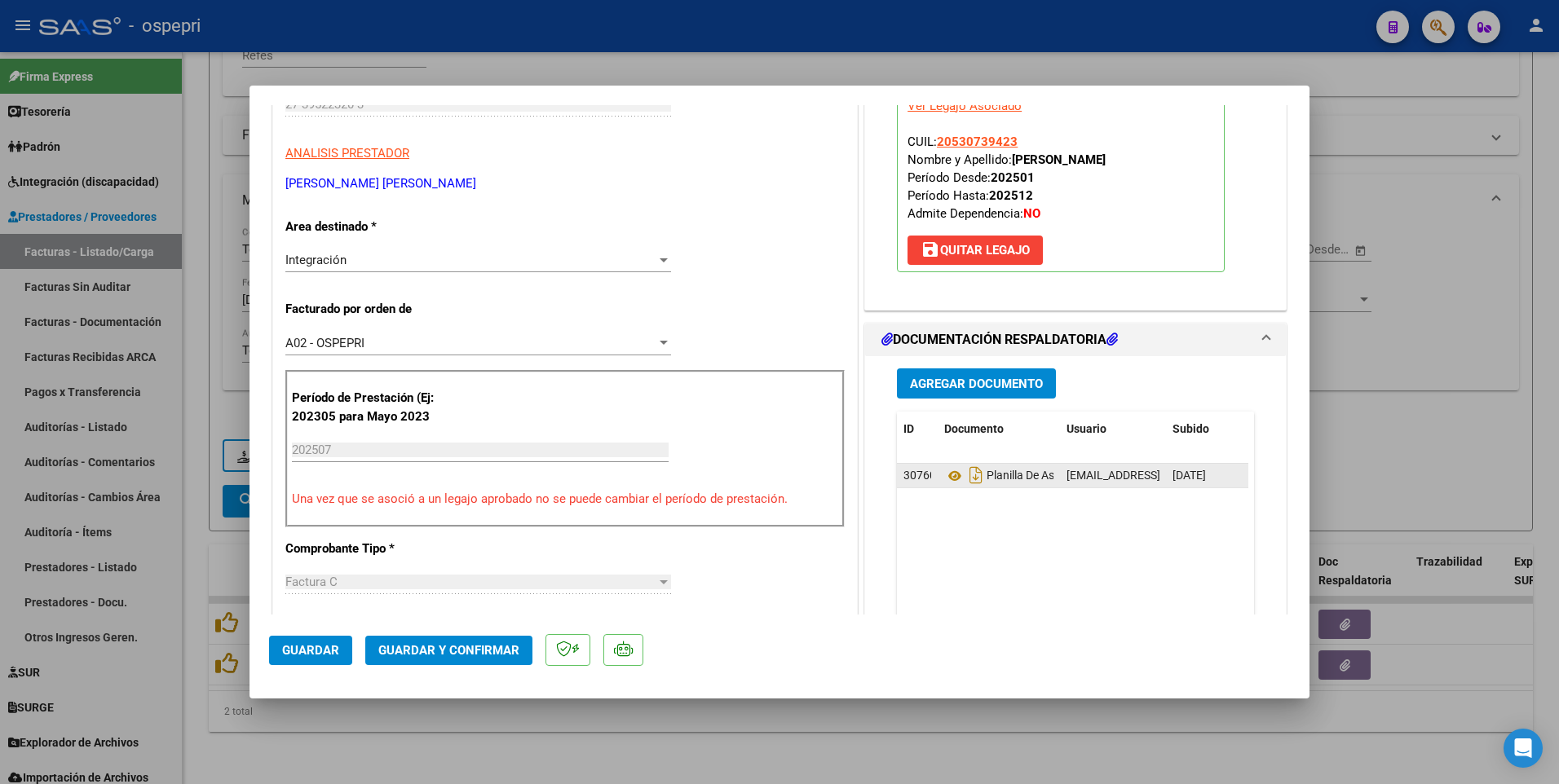
scroll to position [244, 0]
click at [944, 470] on icon at bounding box center [954, 474] width 22 height 20
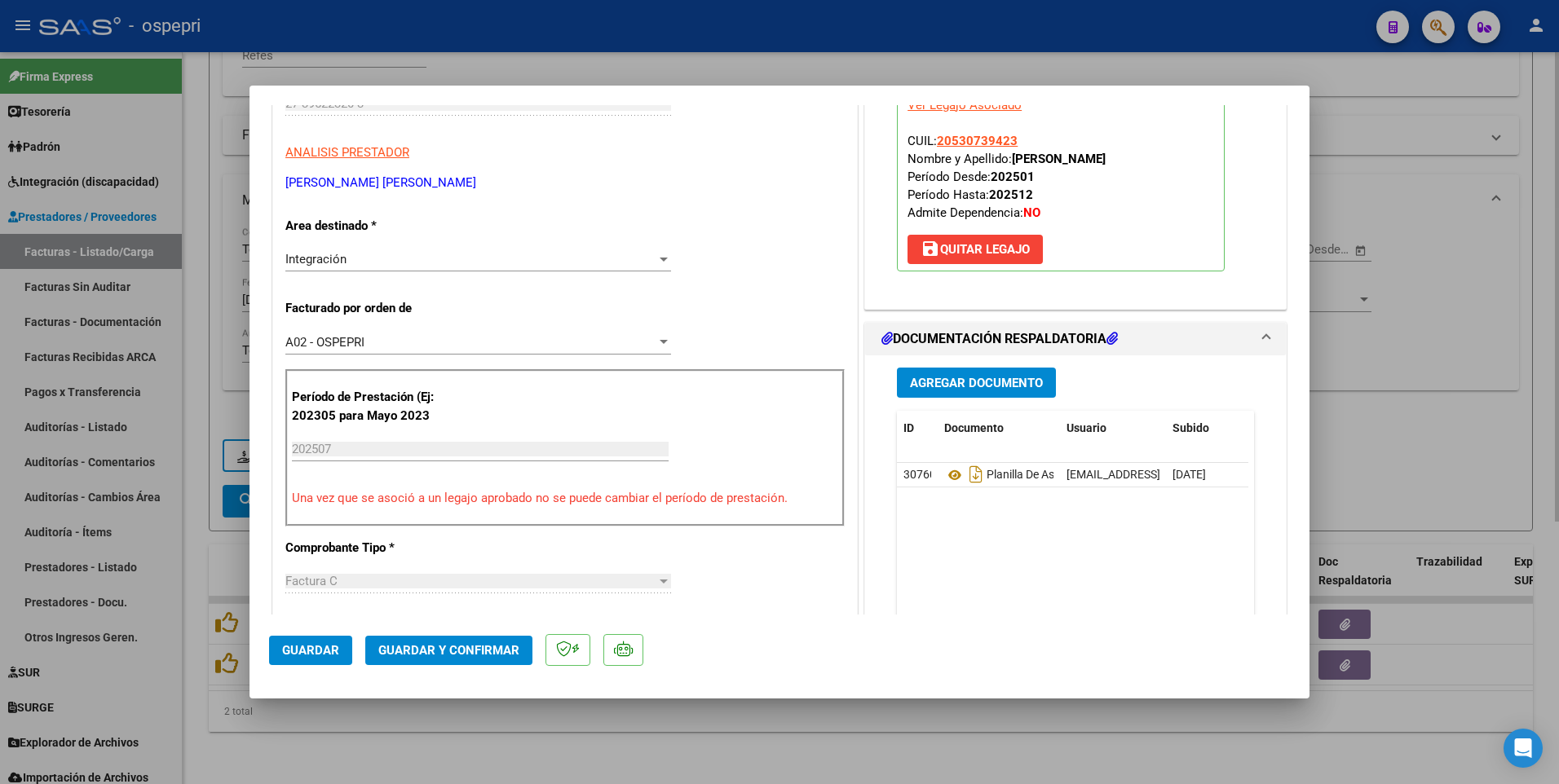
click at [659, 470] on div at bounding box center [780, 392] width 1559 height 784
type input "$ 0,00"
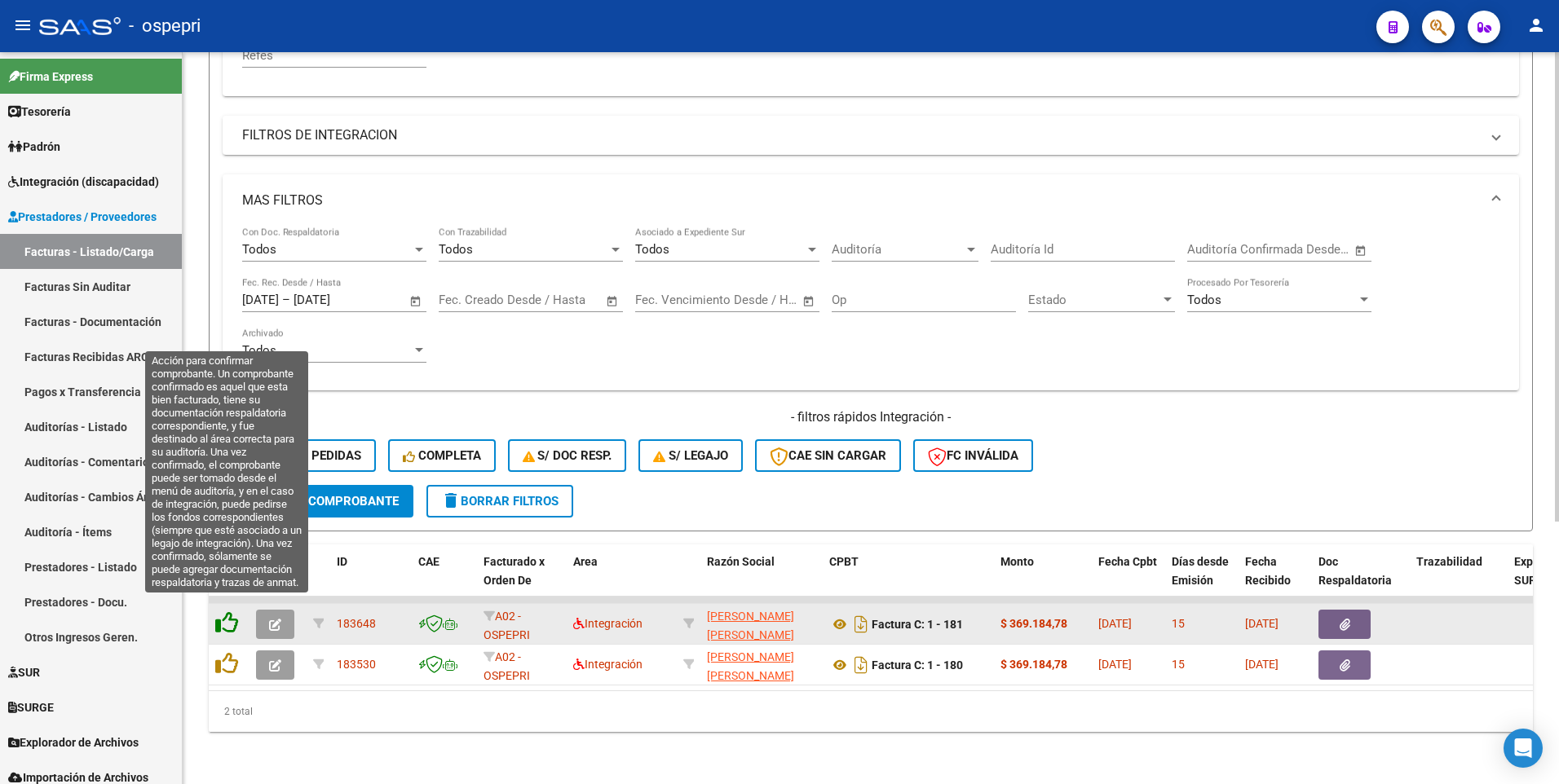
click at [225, 470] on icon at bounding box center [226, 622] width 22 height 22
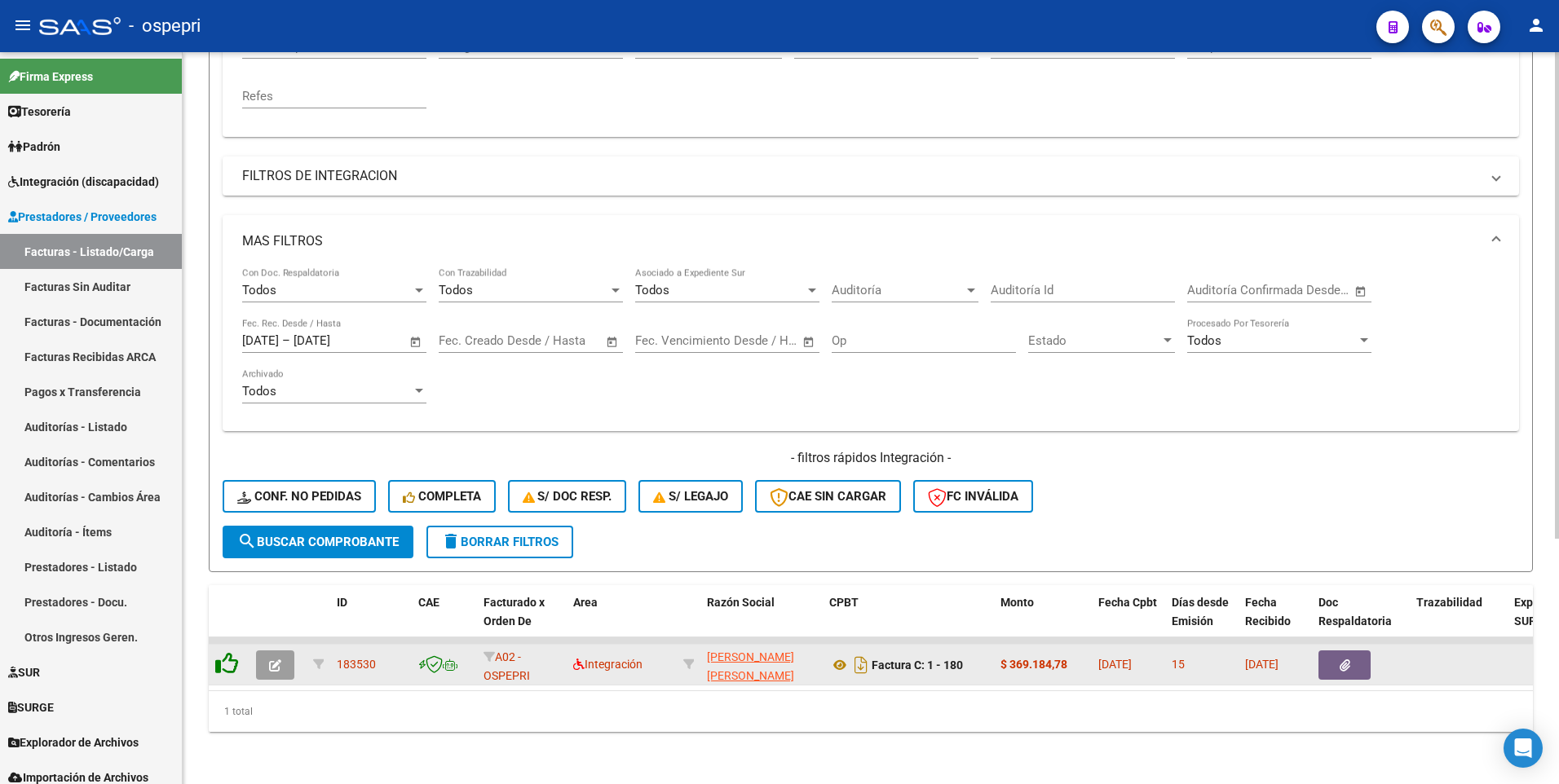
scroll to position [369, 0]
click at [838, 470] on icon at bounding box center [839, 664] width 22 height 20
click at [279, 470] on button "button" at bounding box center [275, 664] width 38 height 29
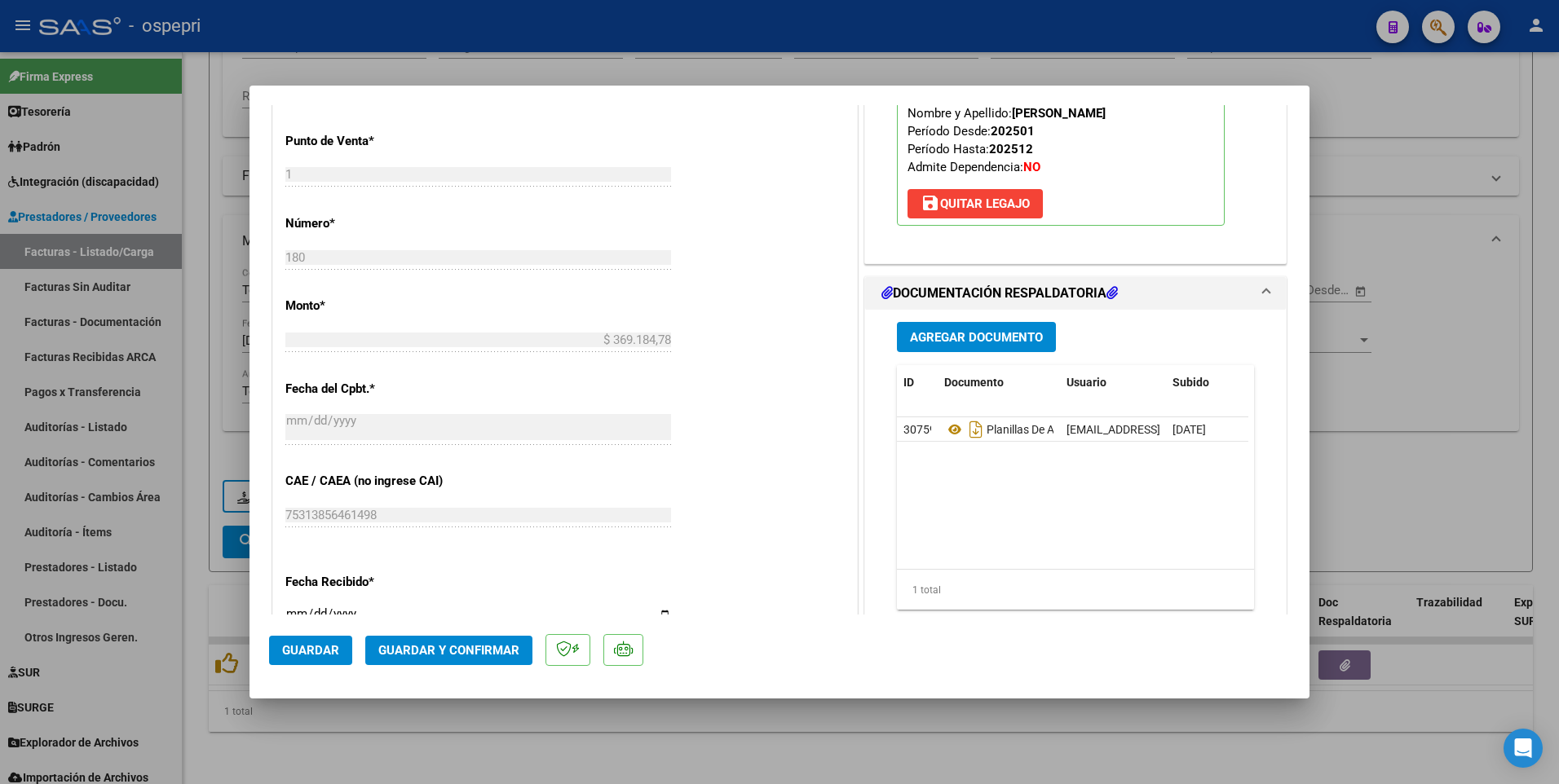
scroll to position [815, 0]
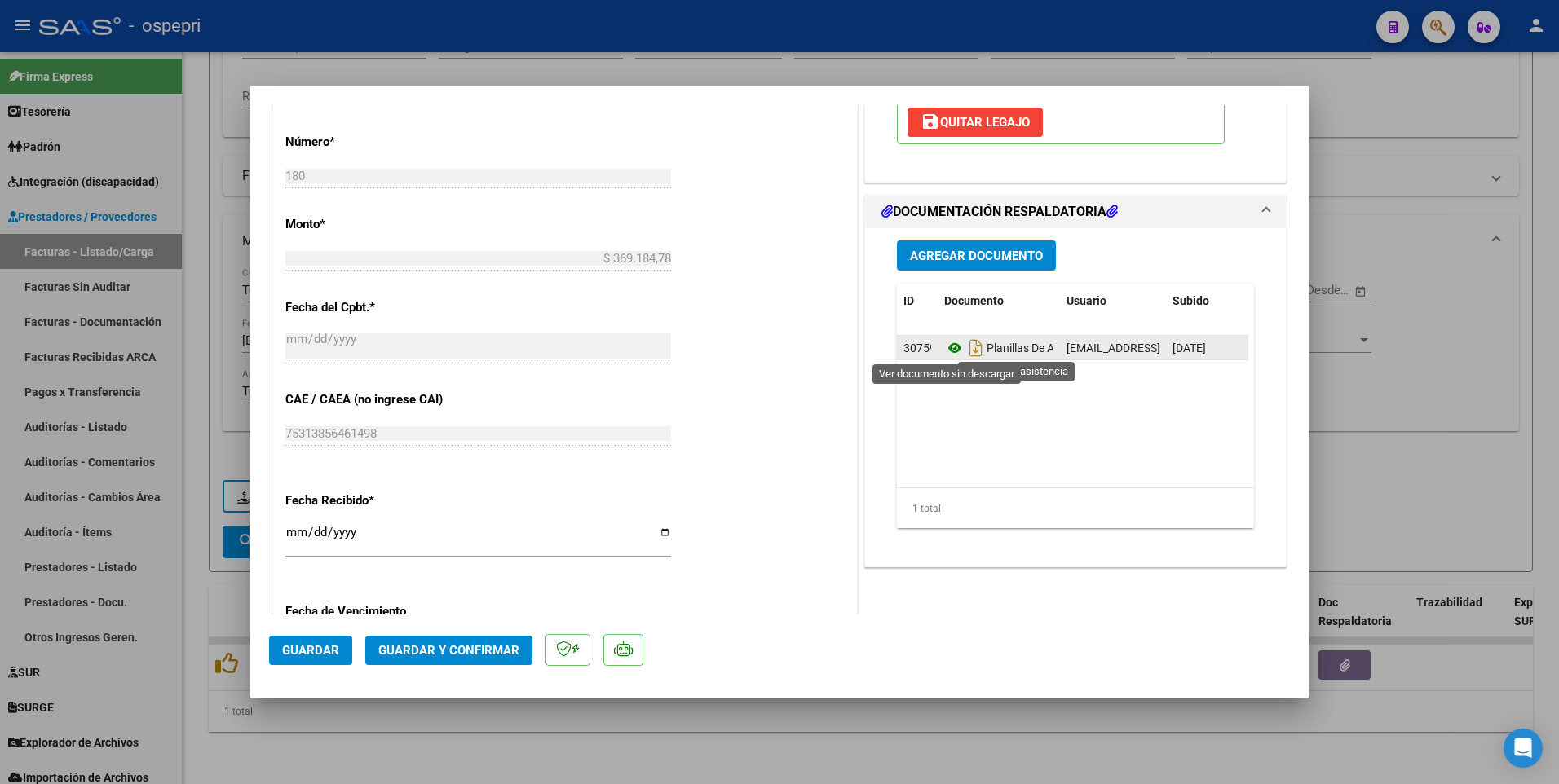
click at [947, 353] on icon at bounding box center [954, 348] width 22 height 20
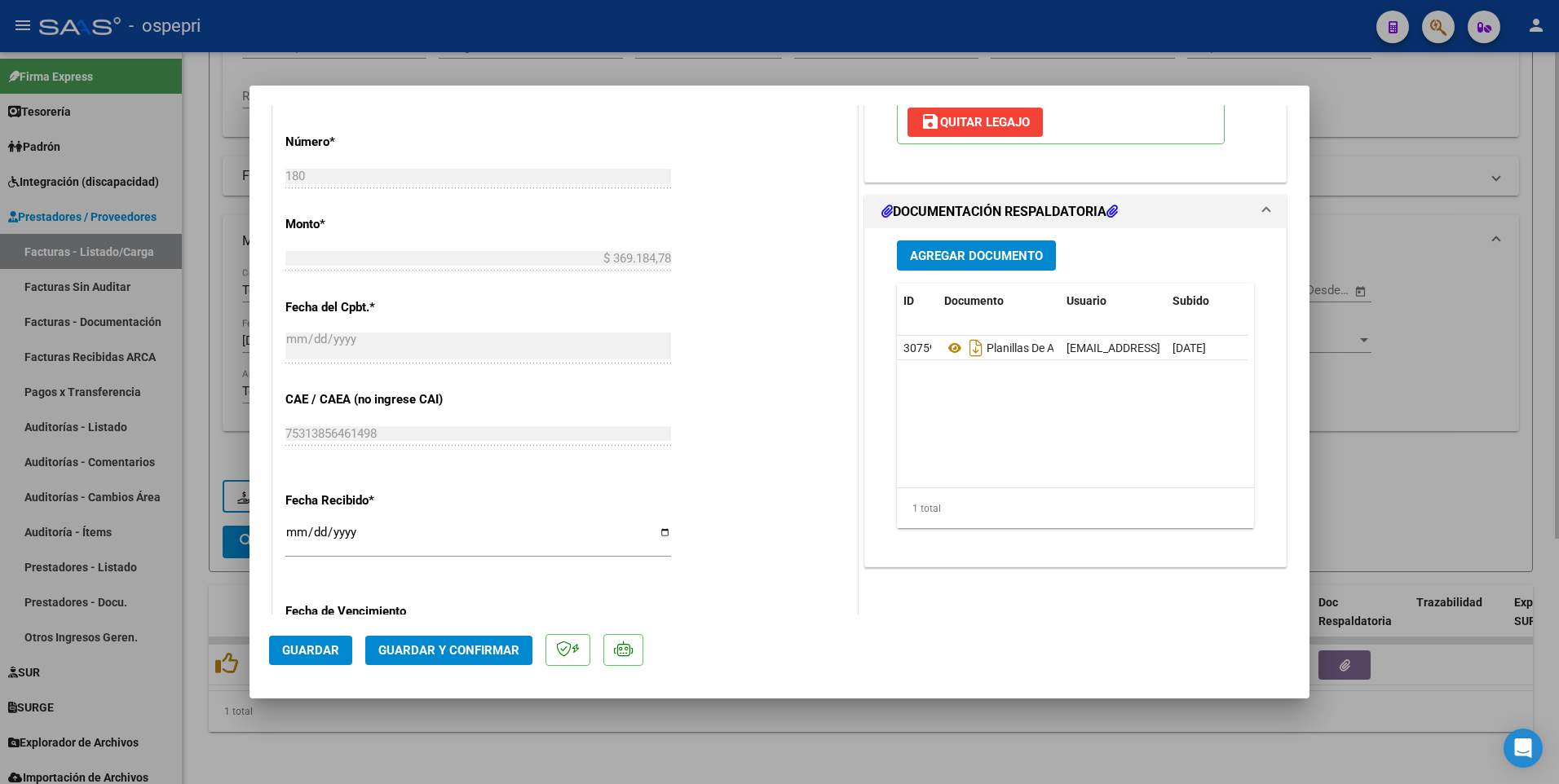
click at [503, 470] on div at bounding box center [780, 392] width 1559 height 784
type input "$ 0,00"
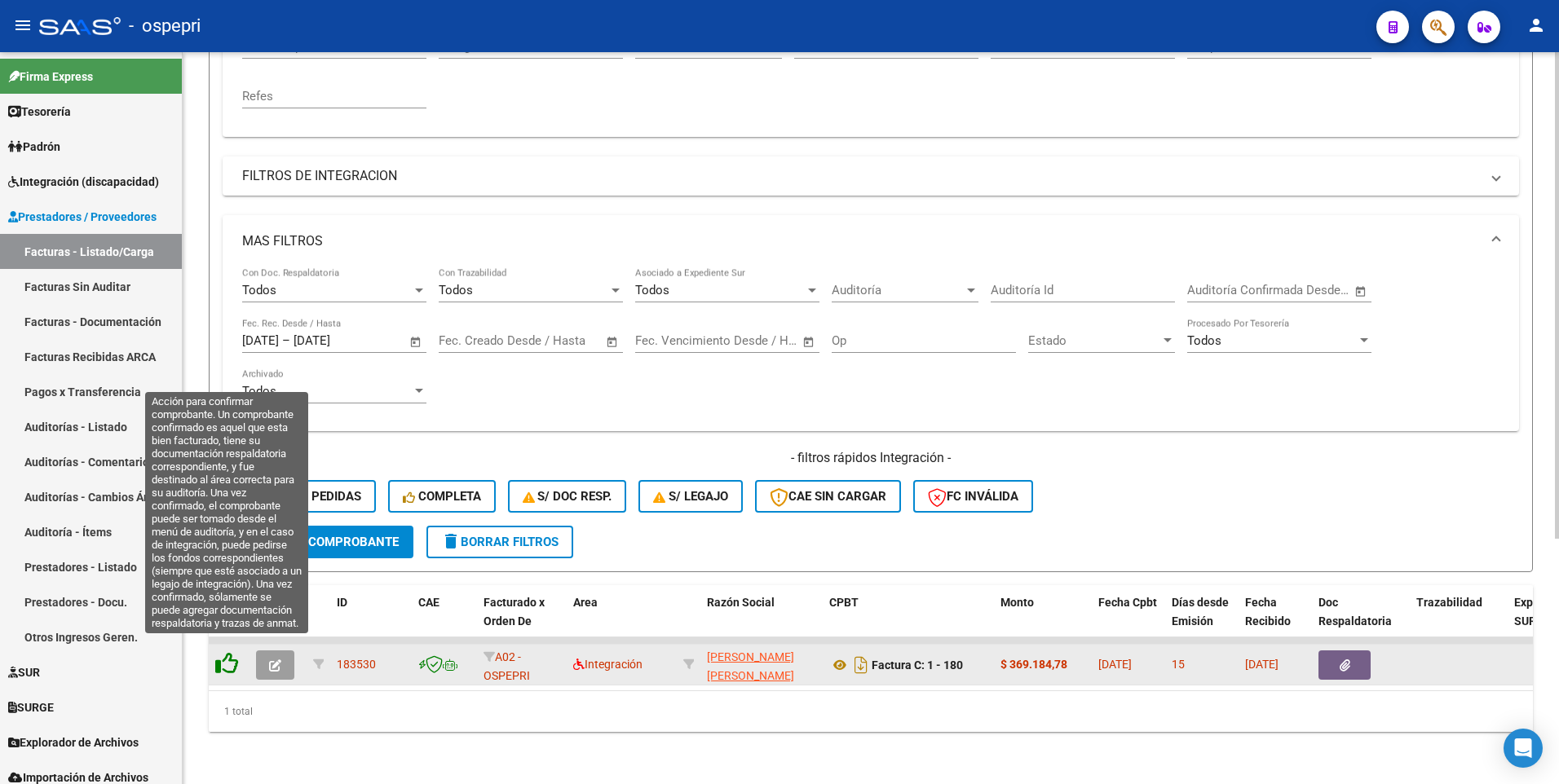
click at [226, 470] on icon at bounding box center [226, 663] width 22 height 22
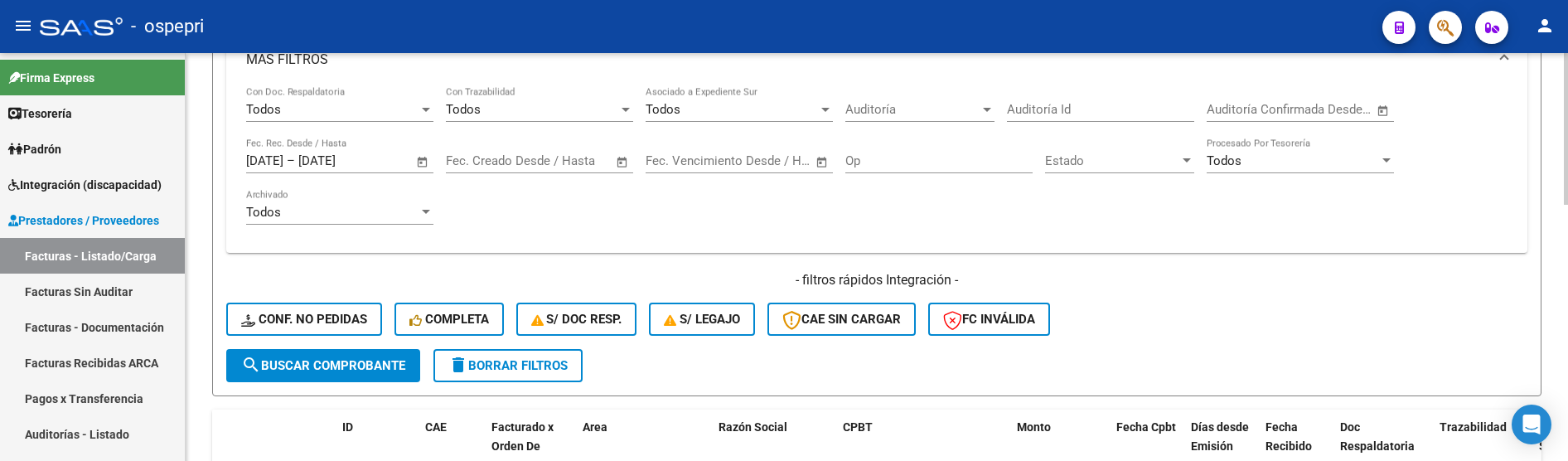
scroll to position [604, 0]
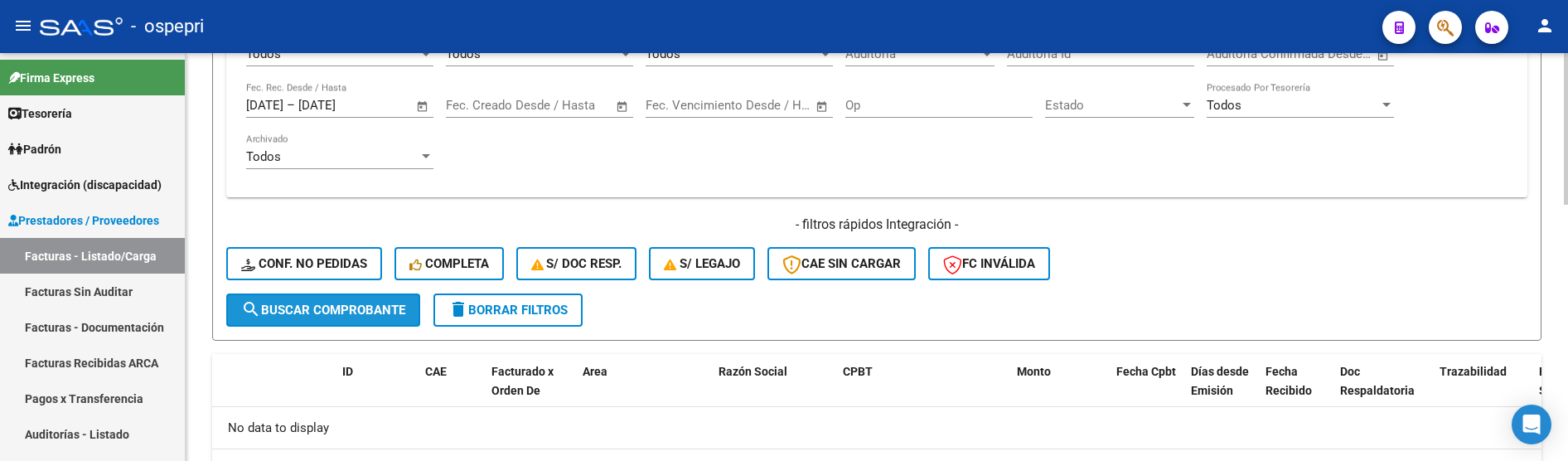
click at [363, 312] on span "search Buscar Comprobante" at bounding box center [323, 311] width 164 height 15
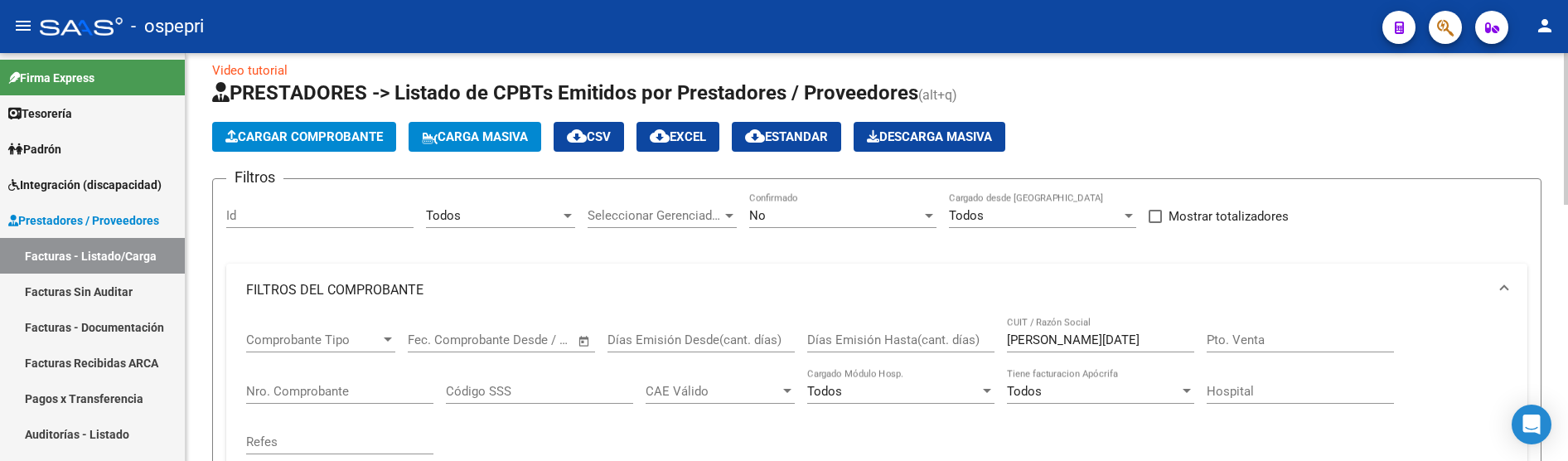
scroll to position [10, 0]
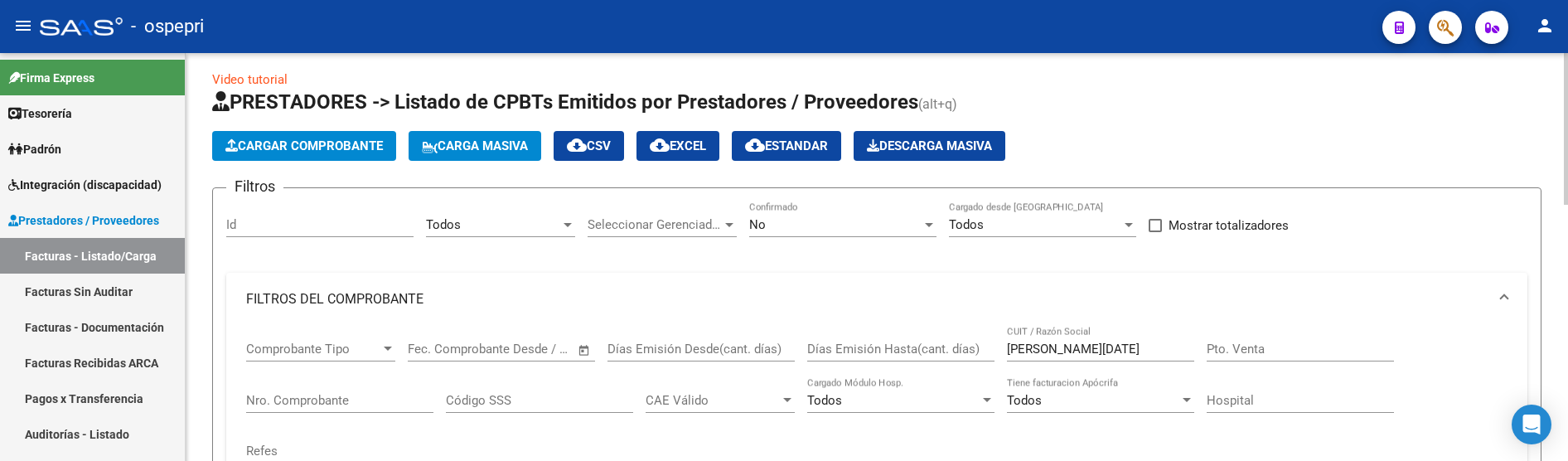
click at [1567, 138] on html "menu - ospepri person Firma Express Tesorería Extractos Procesados (csv) Extrac…" at bounding box center [784, 230] width 1568 height 461
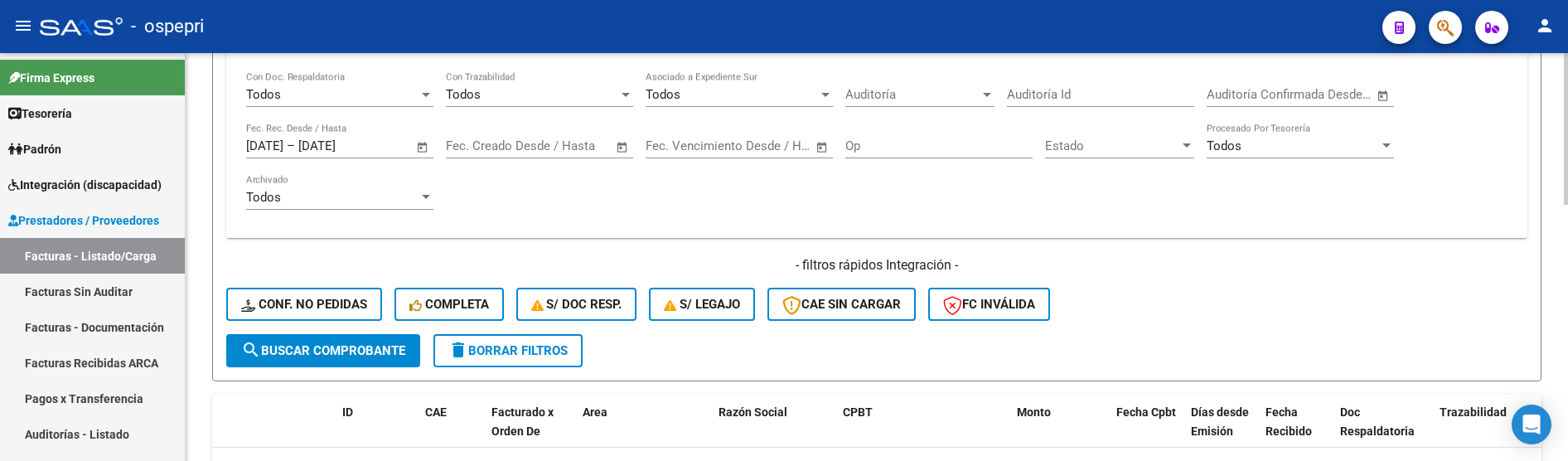
scroll to position [687, 0]
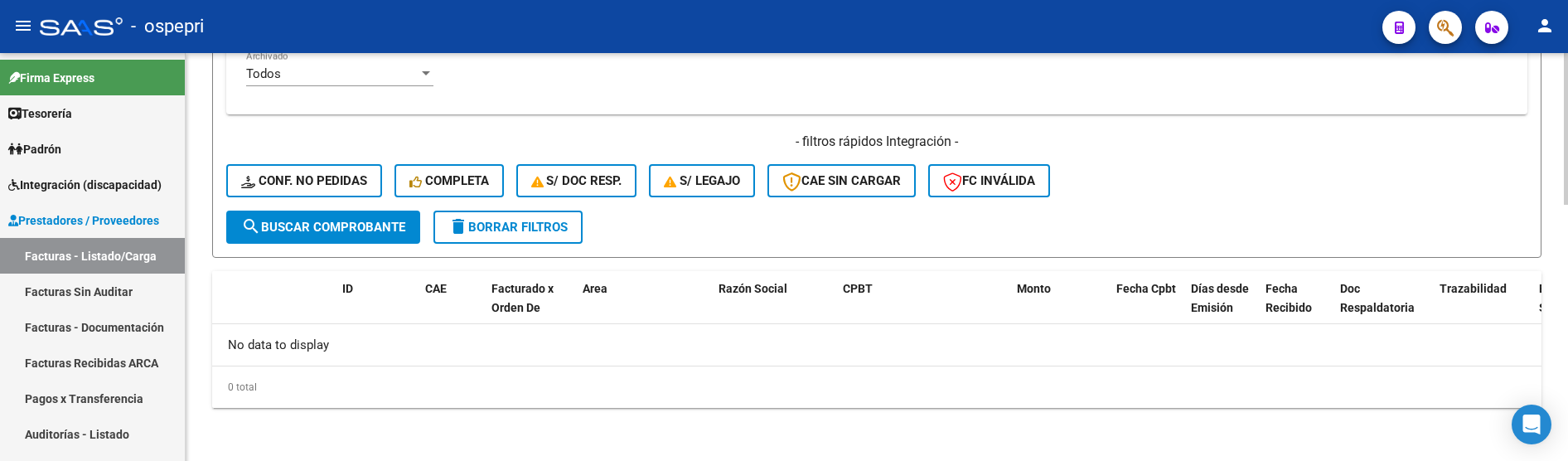
click at [1562, 461] on html "menu - ospepri person Firma Express Tesorería Extractos Procesados (csv) Extrac…" at bounding box center [784, 230] width 1568 height 461
click at [325, 213] on button "search Buscar Comprobante" at bounding box center [323, 227] width 194 height 33
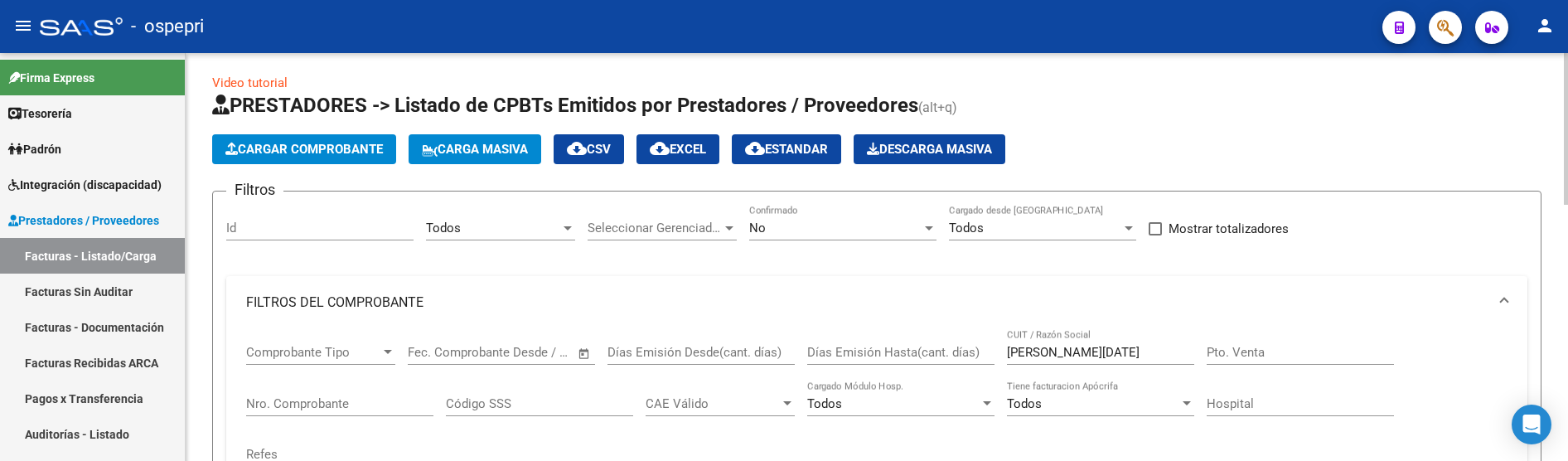
scroll to position [3, 0]
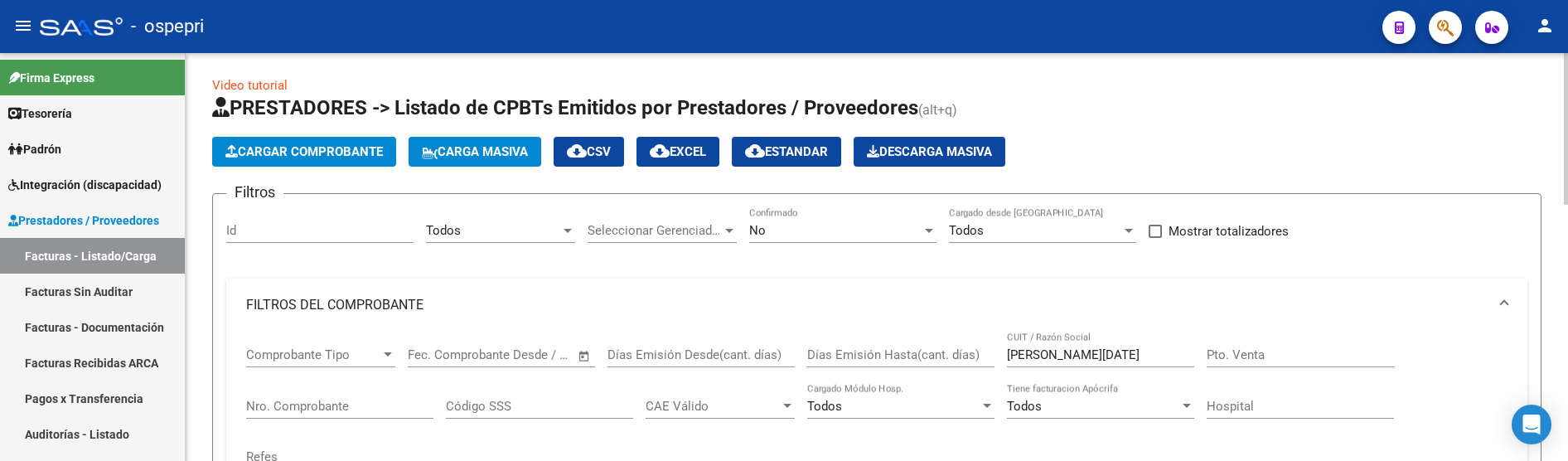
click at [69, 184] on span "Integración (discapacidad)" at bounding box center [85, 185] width 153 height 18
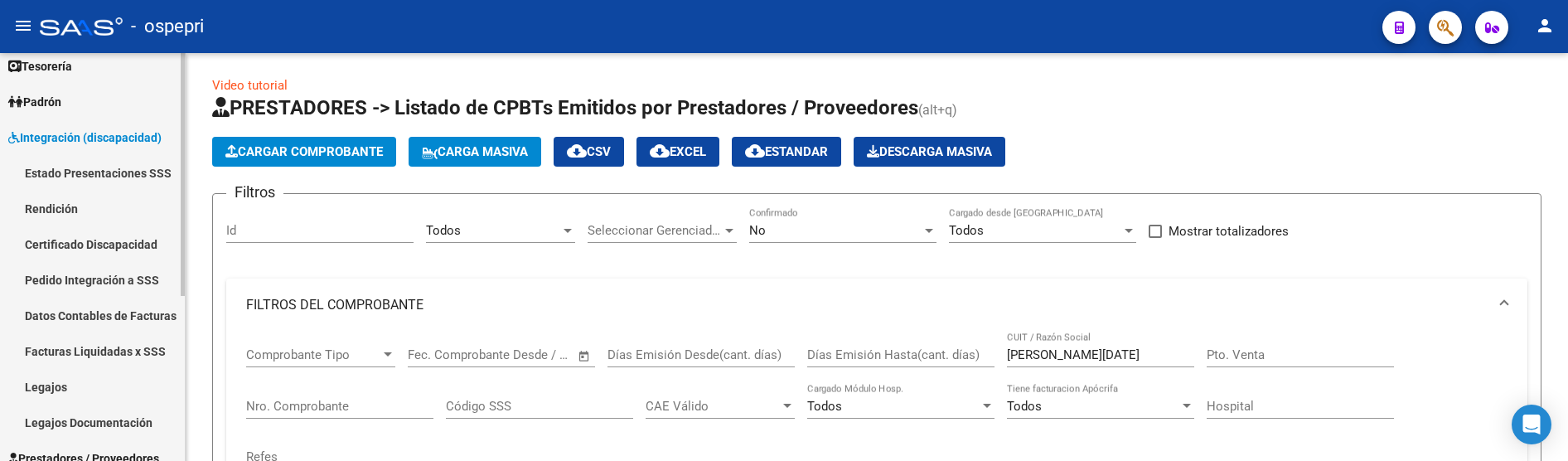
scroll to position [0, 0]
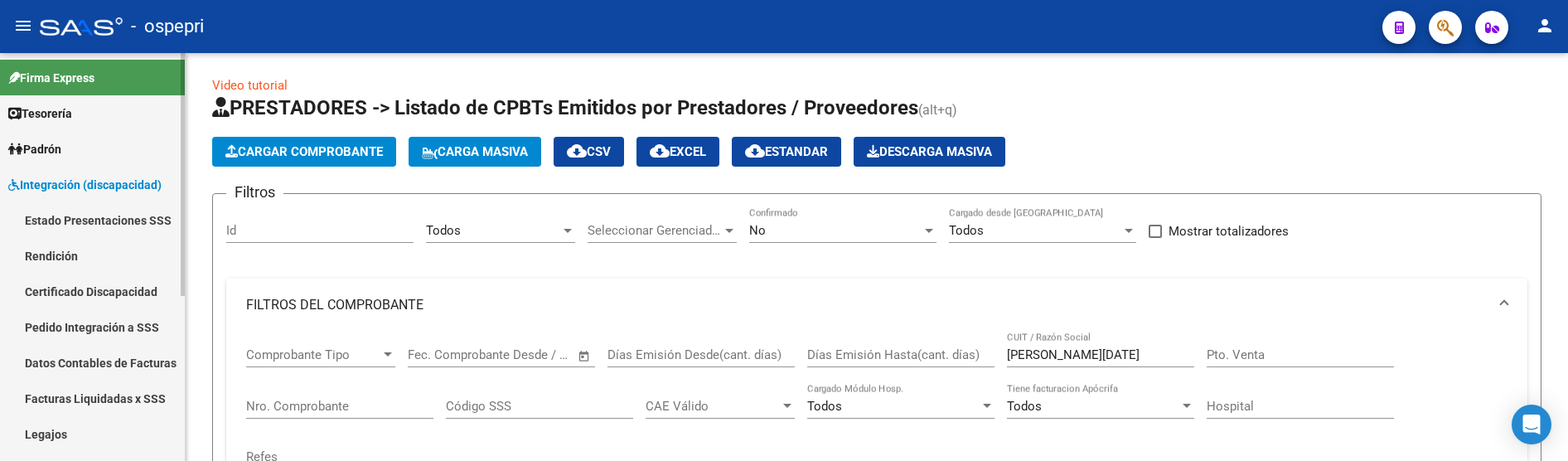
click at [69, 183] on span "Integración (discapacidad)" at bounding box center [85, 185] width 153 height 18
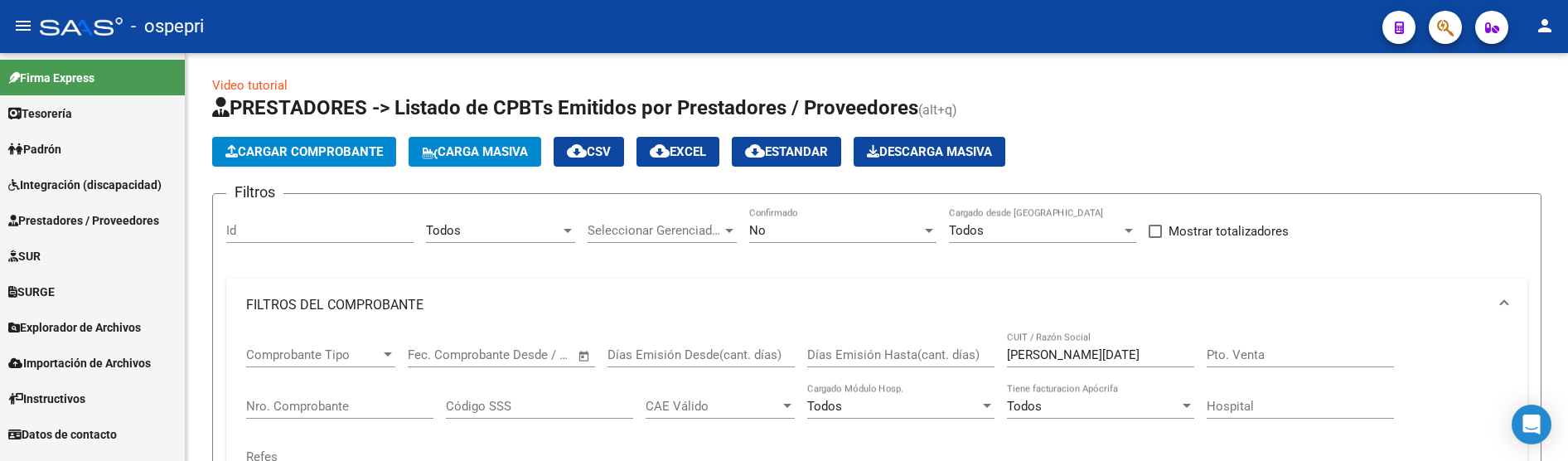
click at [70, 211] on span "Prestadores / Proveedores" at bounding box center [84, 220] width 151 height 18
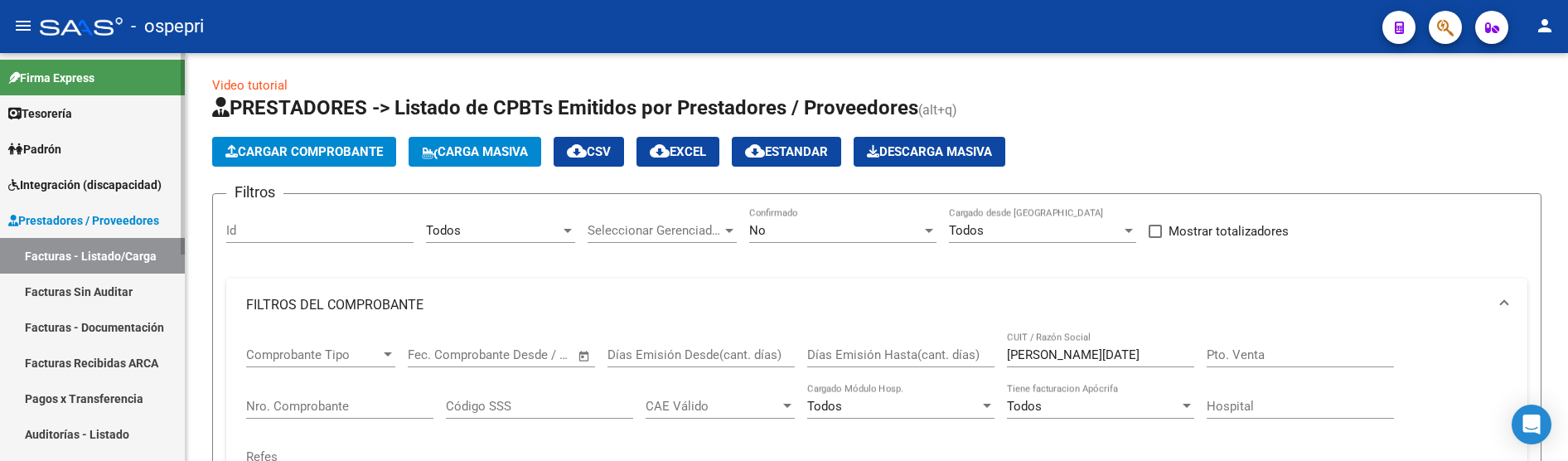
click at [81, 254] on link "Facturas - Listado/Carga" at bounding box center [92, 255] width 185 height 35
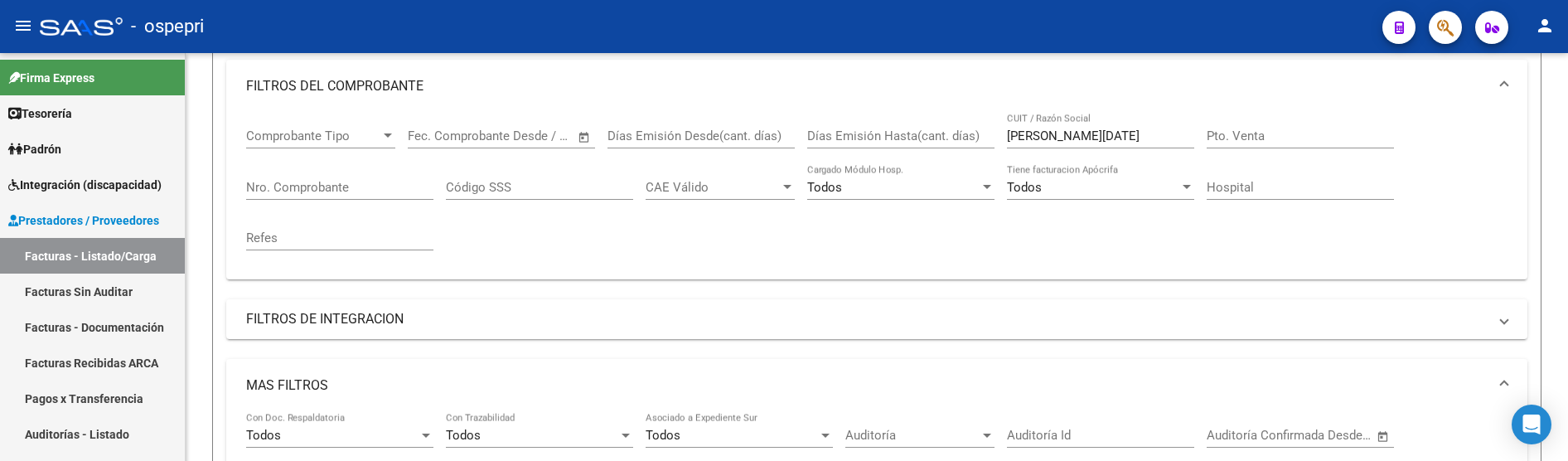
scroll to position [107, 0]
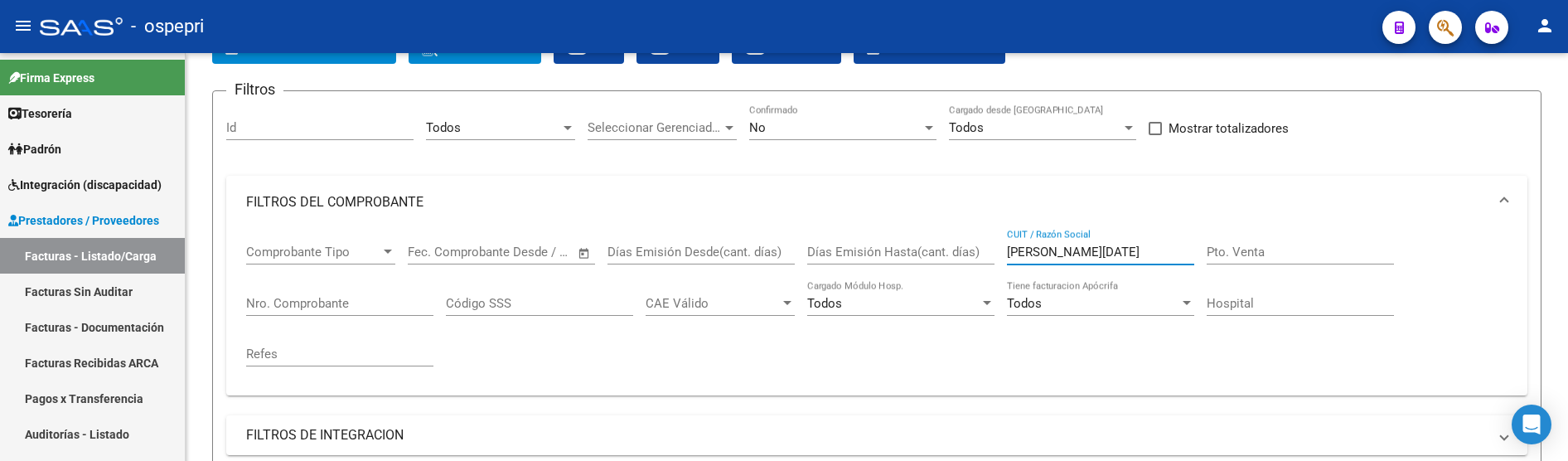
drag, startPoint x: 1113, startPoint y: 251, endPoint x: 996, endPoint y: 251, distance: 117.0
click at [996, 251] on div "Comprobante Tipo Comprobante Tipo Start date – End date Fec. Comprobante Desde …" at bounding box center [877, 305] width 1262 height 153
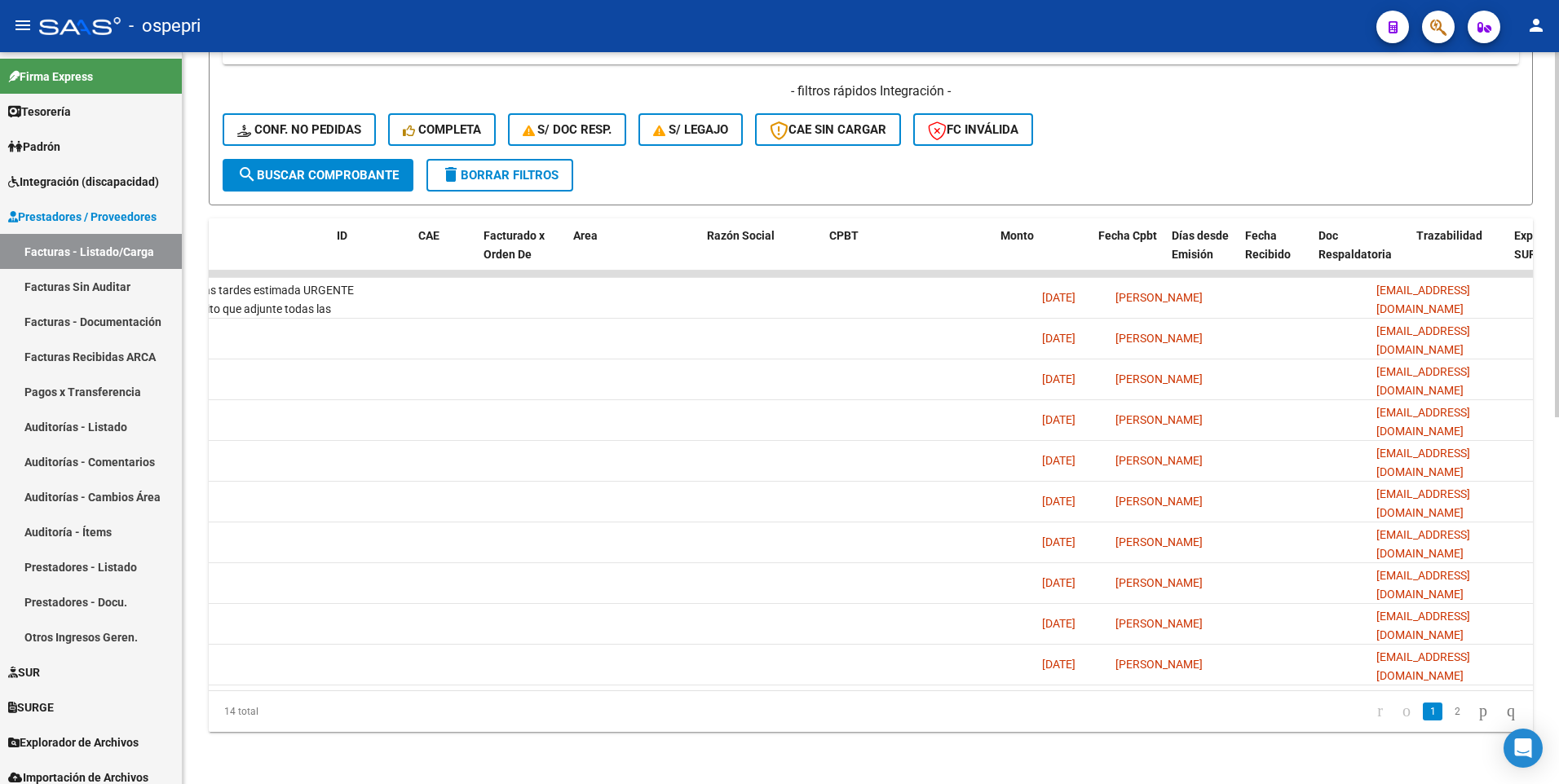
scroll to position [0, 0]
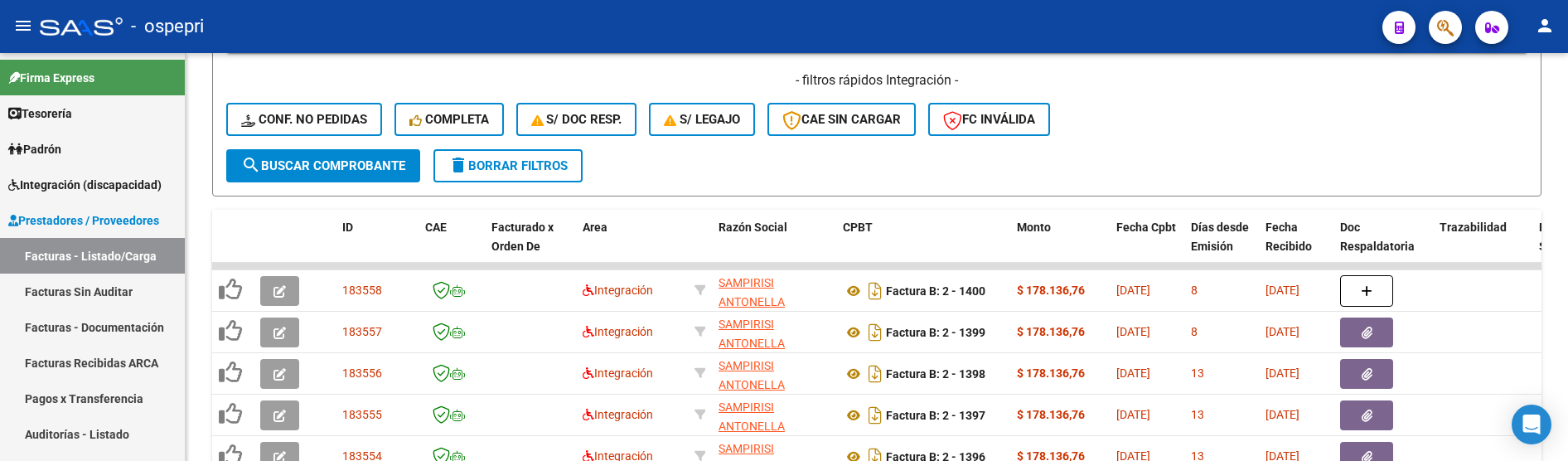
type input "sampirisi"
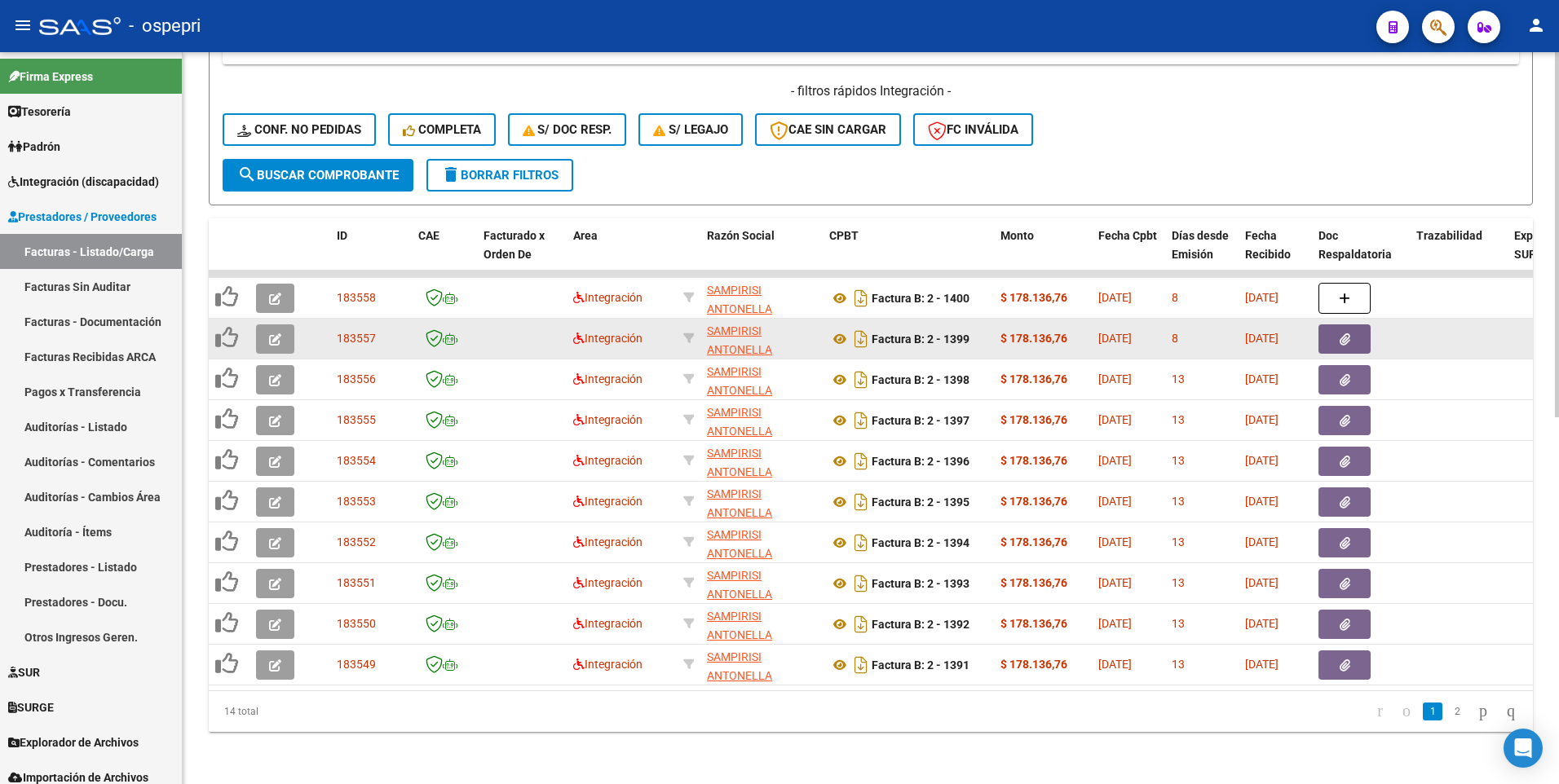
click at [279, 340] on button "button" at bounding box center [275, 339] width 38 height 29
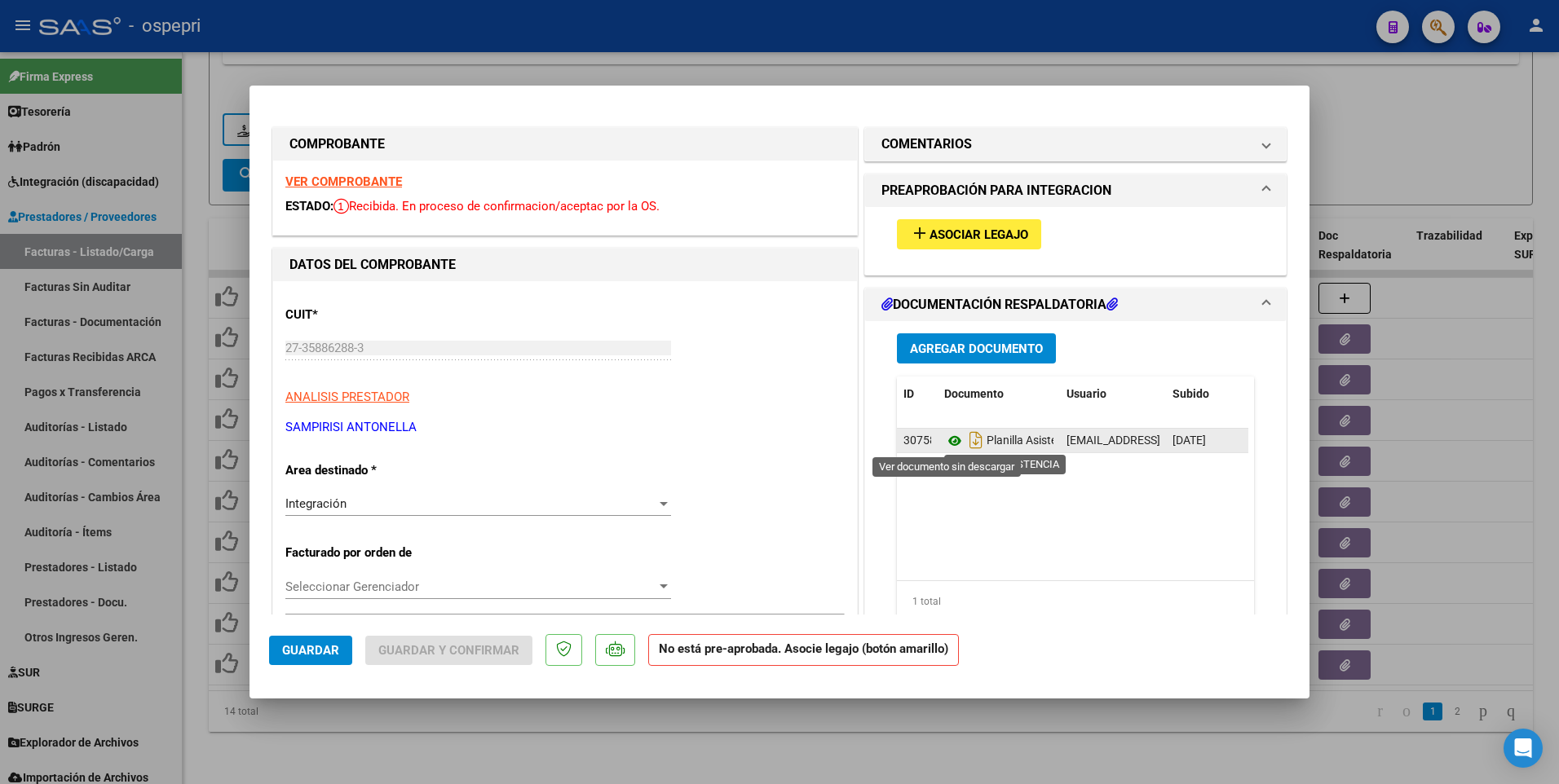
click at [952, 447] on icon at bounding box center [954, 441] width 22 height 20
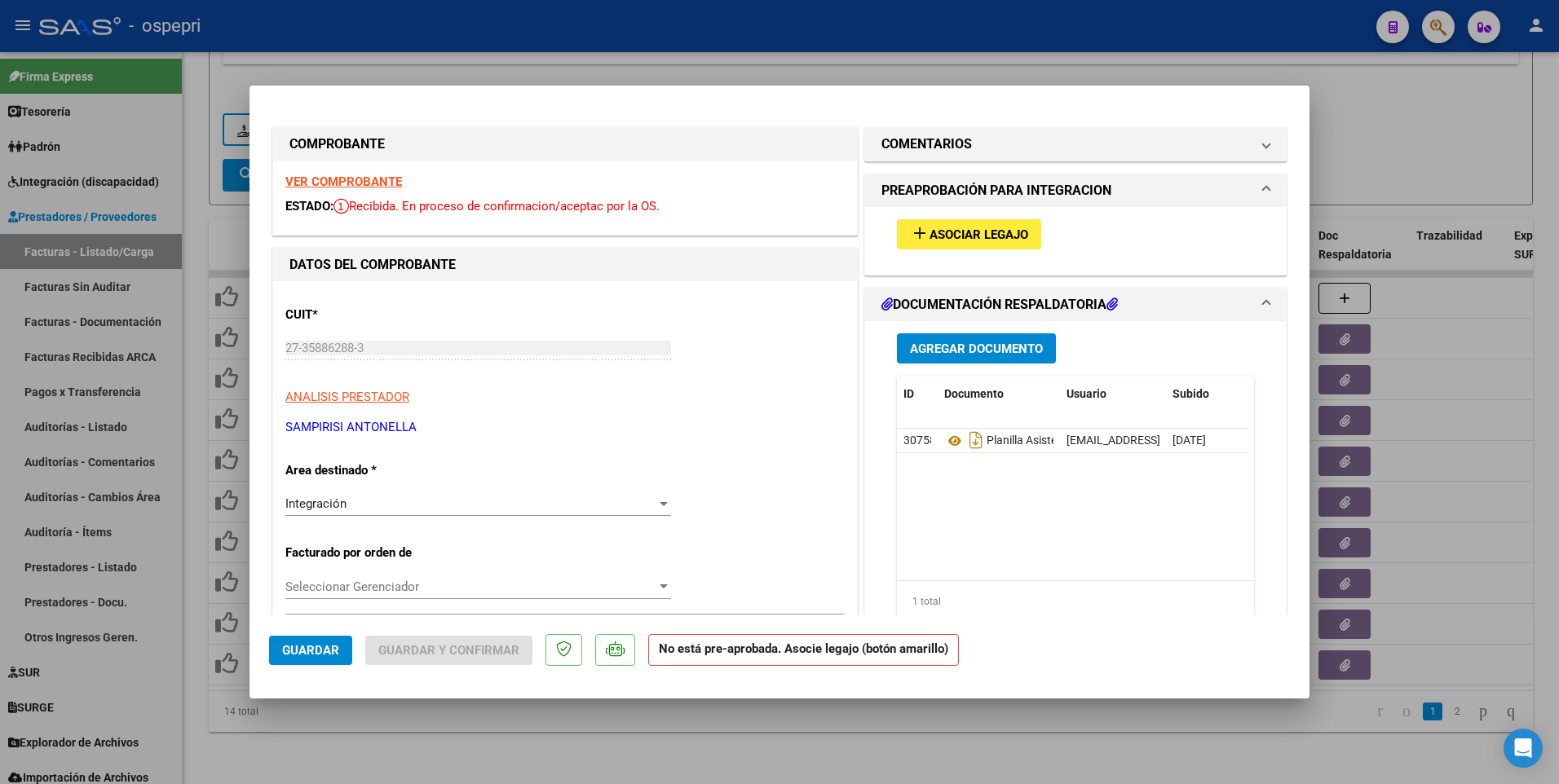
click at [1390, 148] on div at bounding box center [780, 392] width 1559 height 784
type input "$ 0,00"
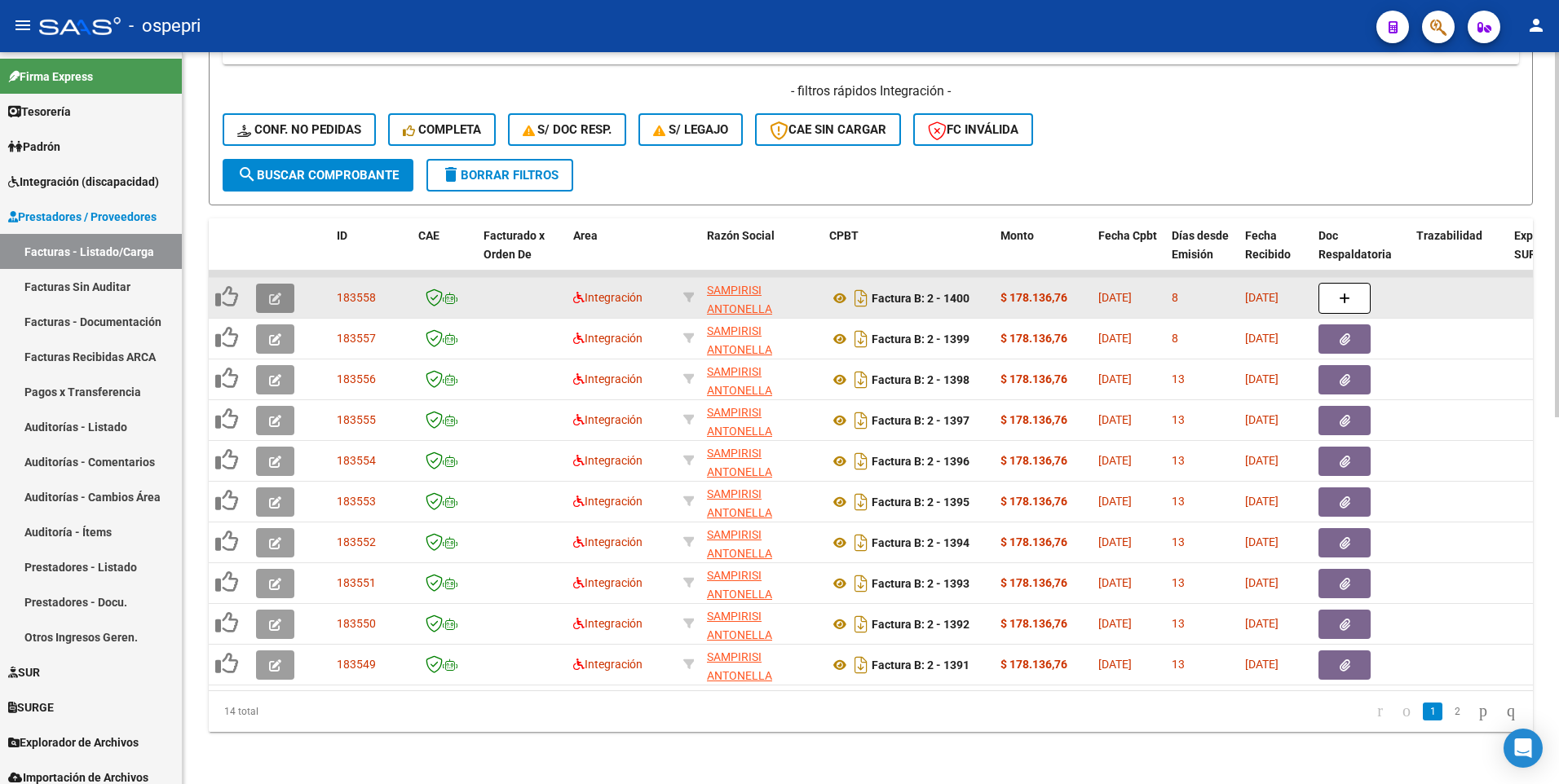
click at [270, 293] on icon "button" at bounding box center [274, 298] width 12 height 12
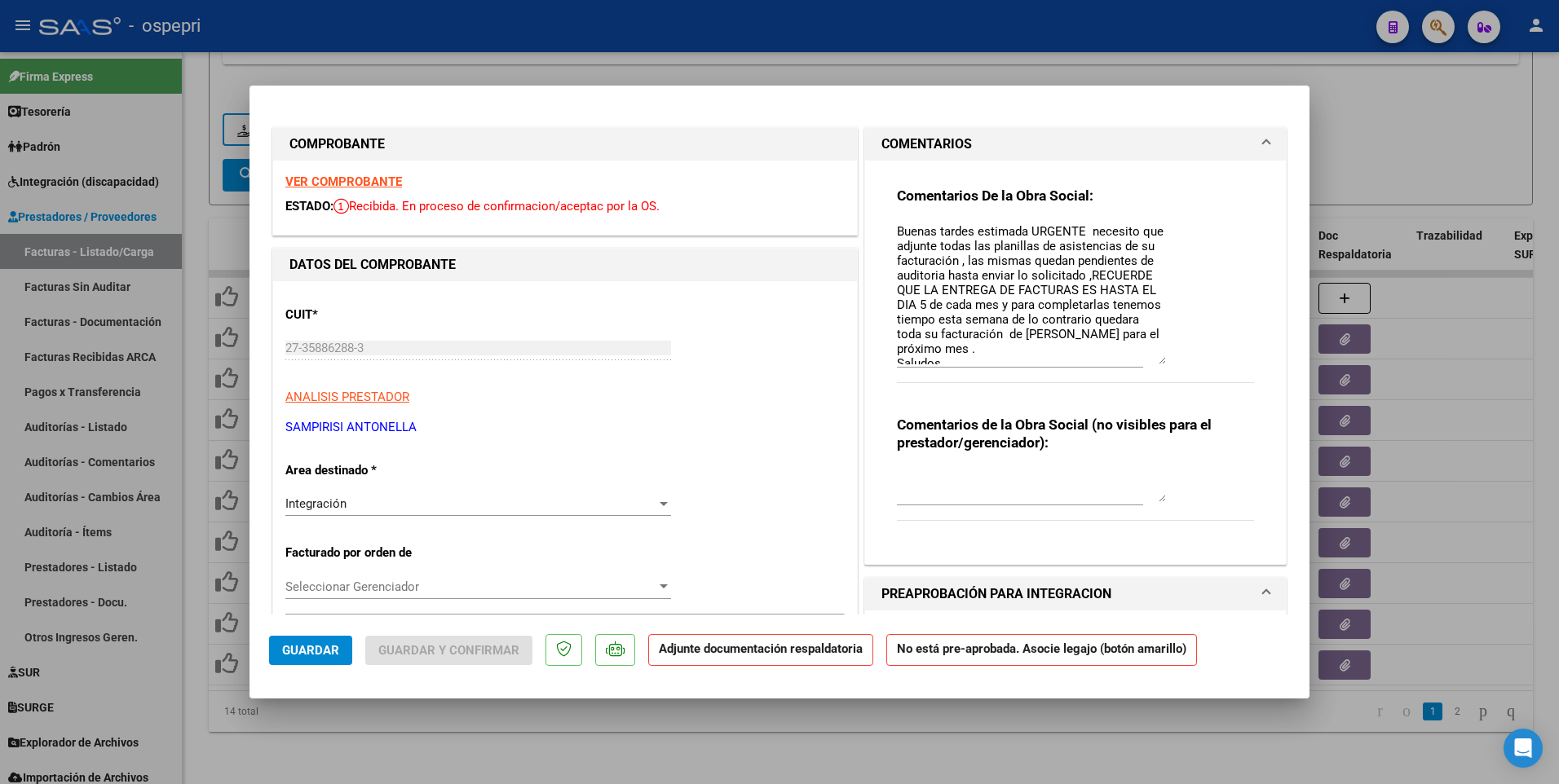
drag, startPoint x: 1155, startPoint y: 253, endPoint x: 1162, endPoint y: 362, distance: 109.2
click at [1162, 362] on div "Comentarios De la Obra Social: Buenas tardes estimada URGENTE necesito que adju…" at bounding box center [1075, 294] width 357 height 214
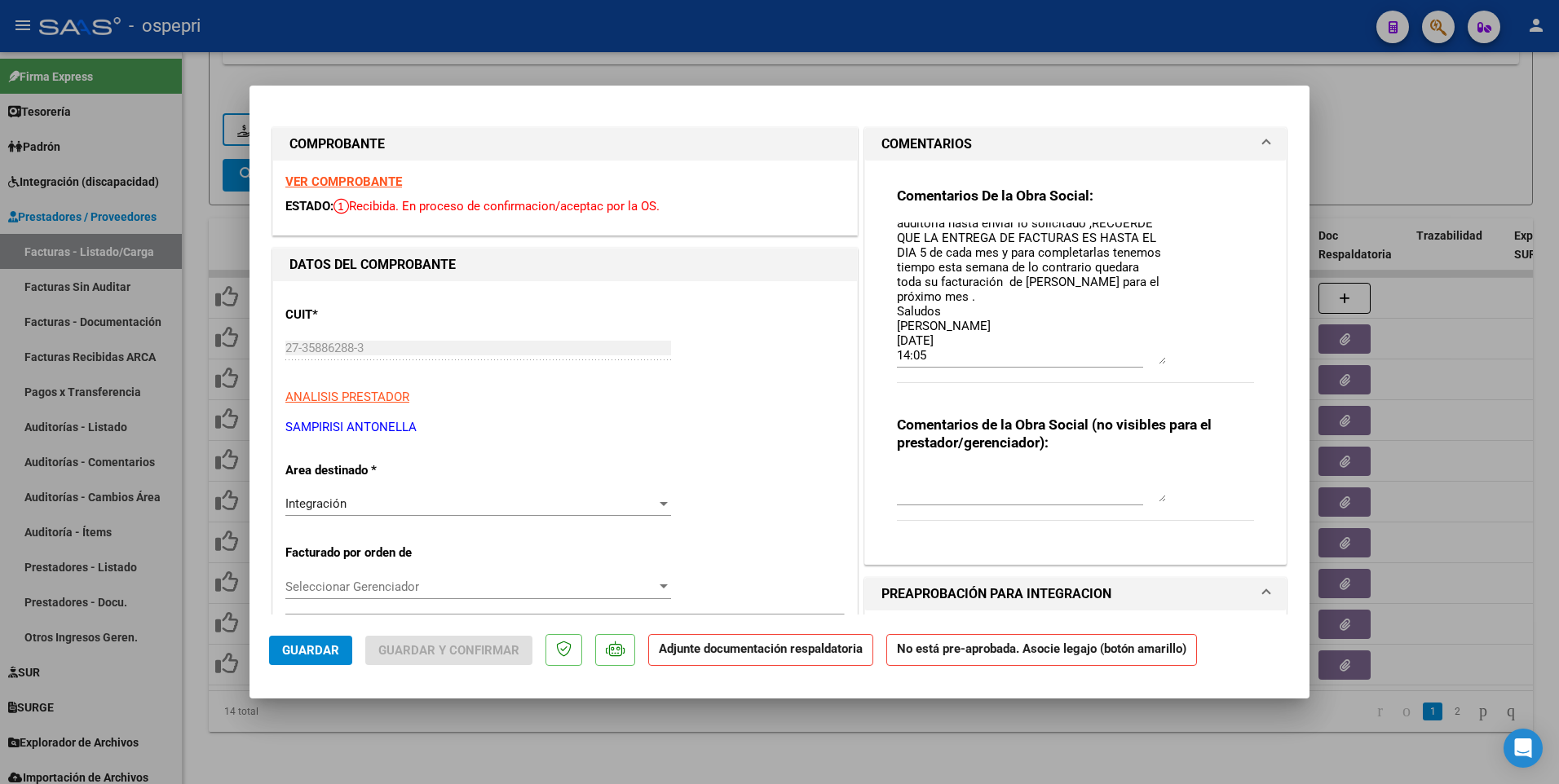
click at [925, 470] on div at bounding box center [780, 392] width 1559 height 784
type input "$ 0,00"
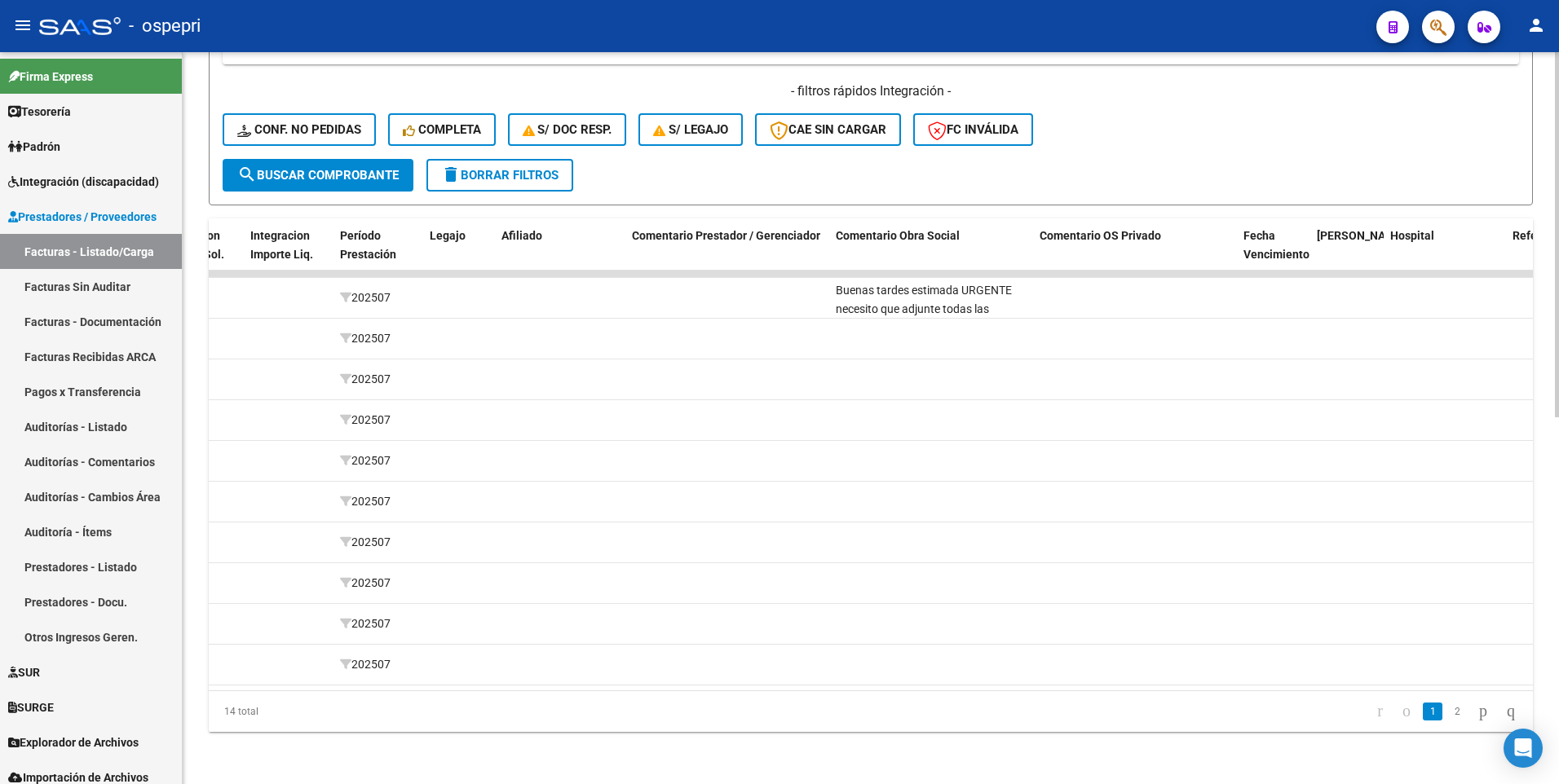
scroll to position [0, 0]
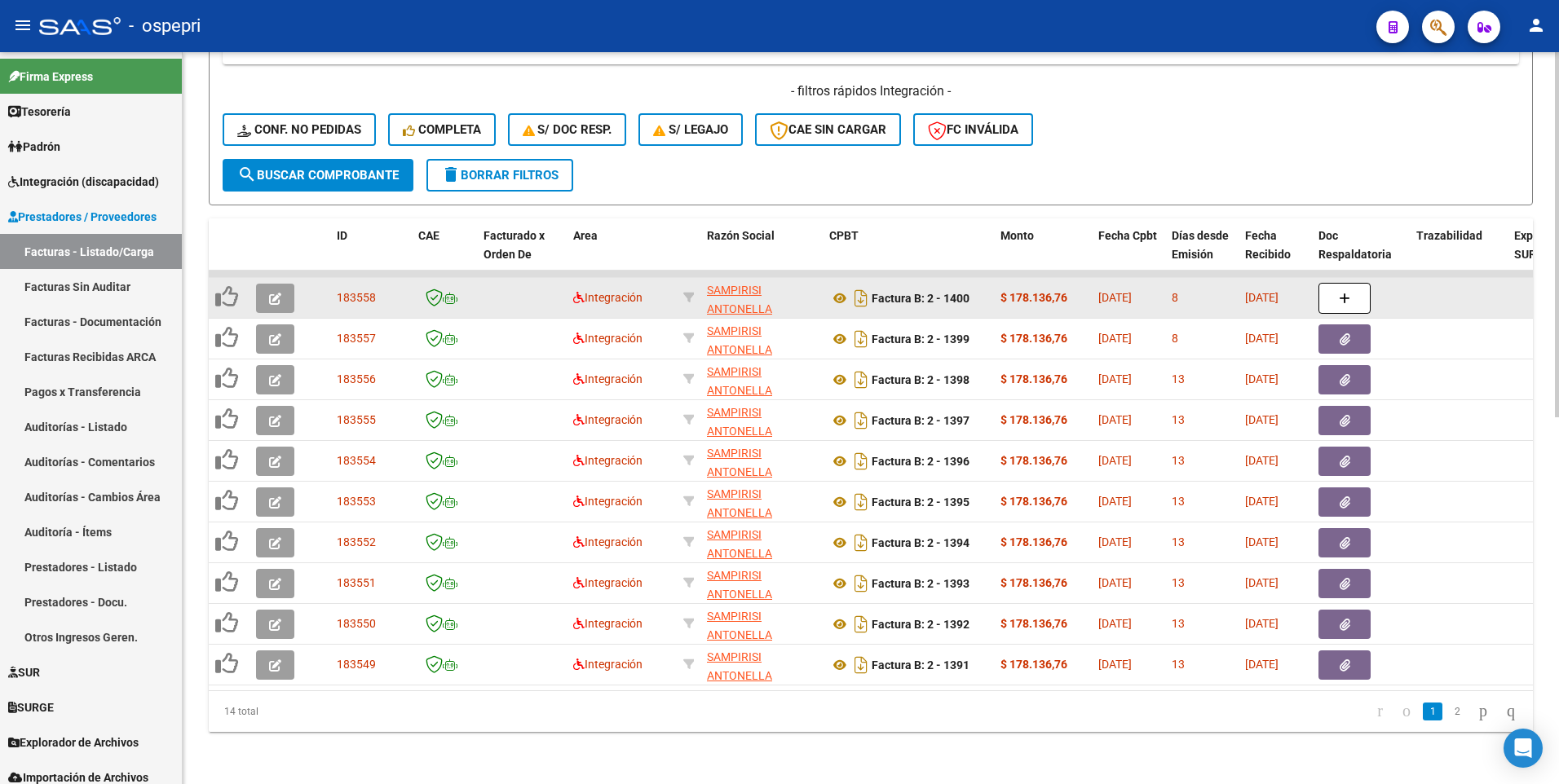
click at [281, 293] on icon "button" at bounding box center [274, 298] width 12 height 12
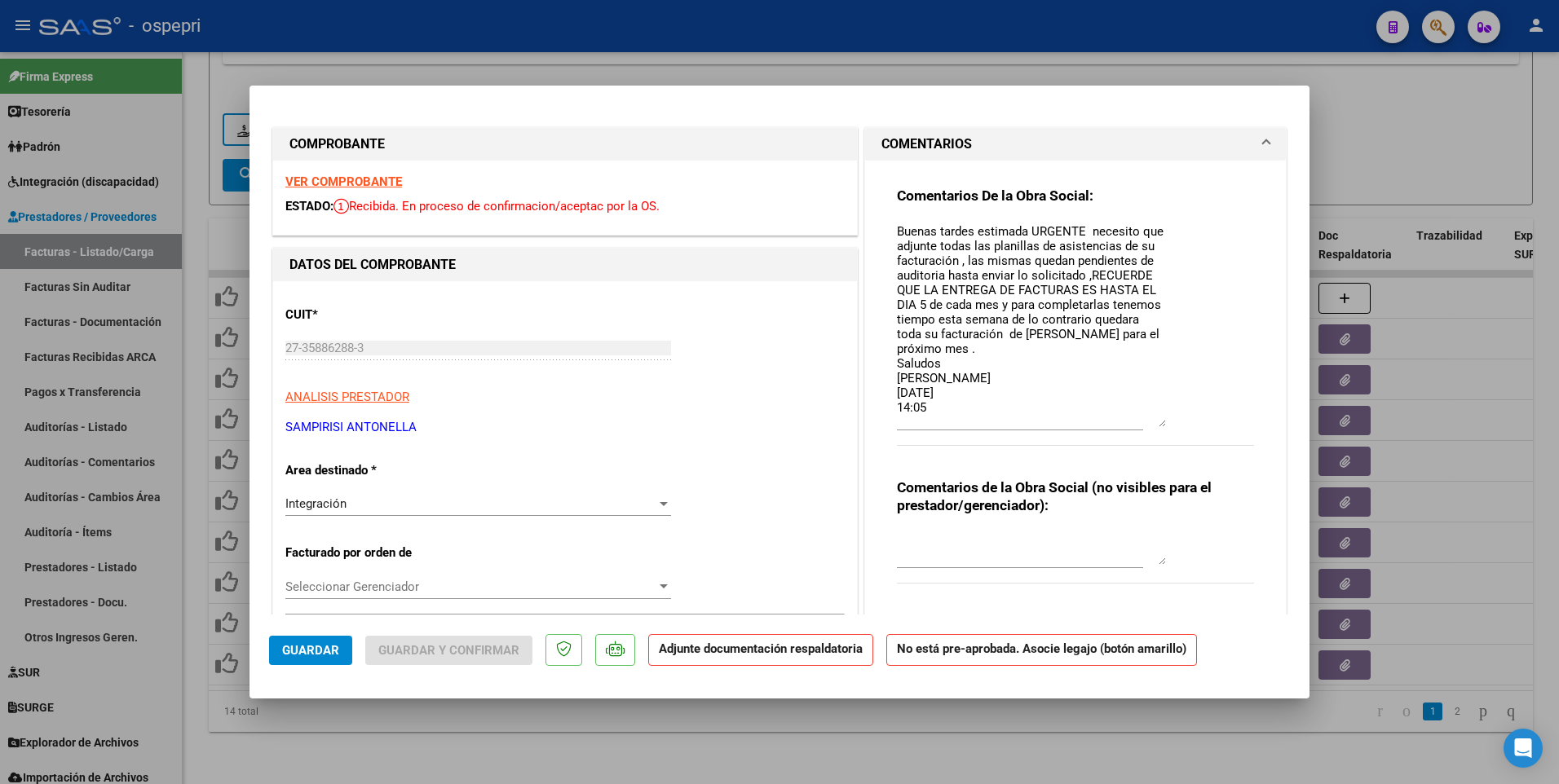
drag, startPoint x: 1152, startPoint y: 252, endPoint x: 1161, endPoint y: 424, distance: 172.2
click at [1161, 424] on div "Comentarios De la Obra Social: Buenas tardes estimada URGENTE necesito que adju…" at bounding box center [1075, 326] width 357 height 277
click at [922, 408] on textarea "Buenas tardes estimada URGENTE necesito que adjunte todas las planillas de asis…" at bounding box center [1030, 325] width 269 height 205
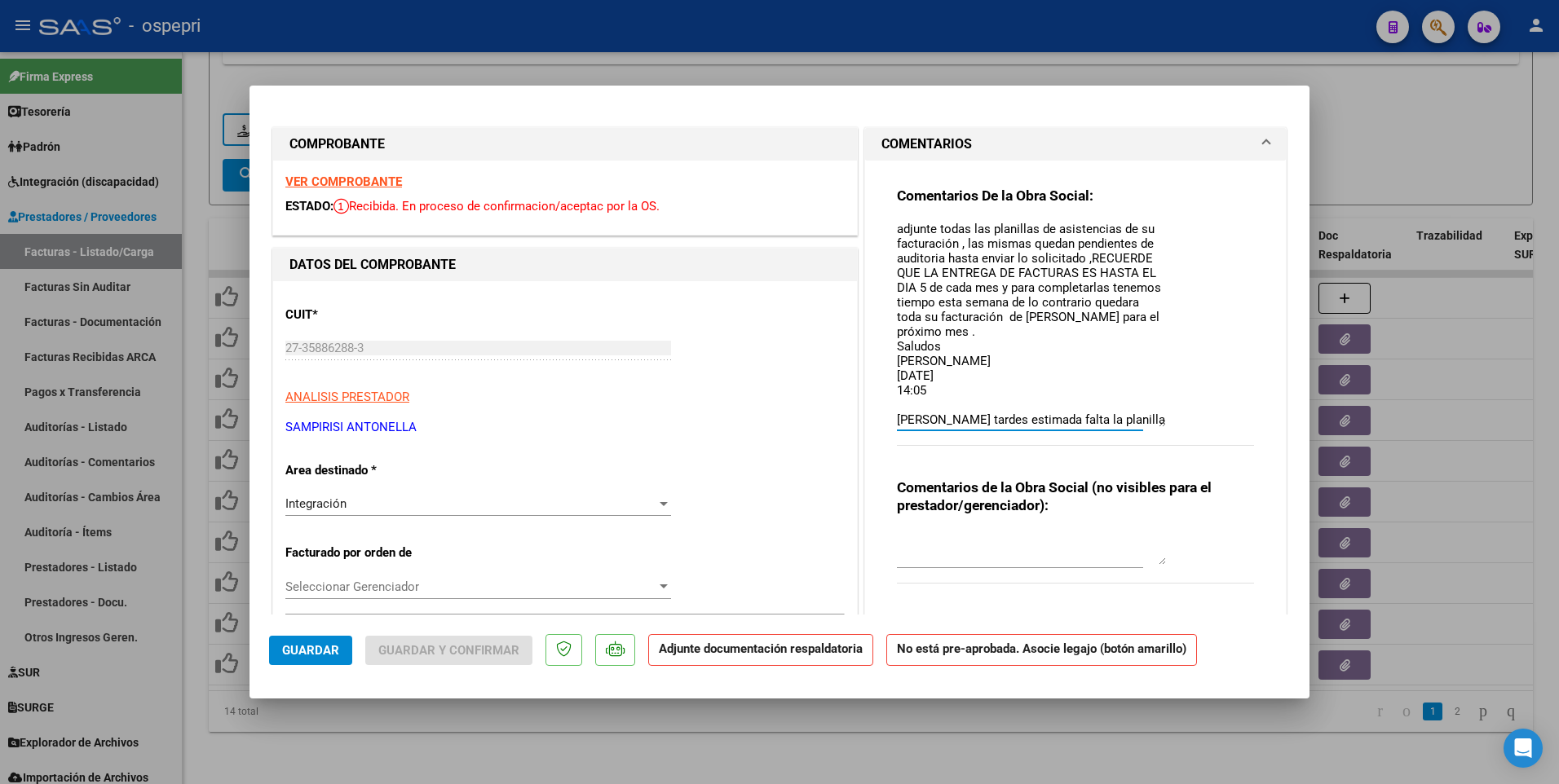
type textarea "Buenas tardes estimada URGENTE necesito que adjunte todas las planillas de asis…"
click at [841, 470] on div at bounding box center [780, 392] width 1559 height 784
type input "$ 0,00"
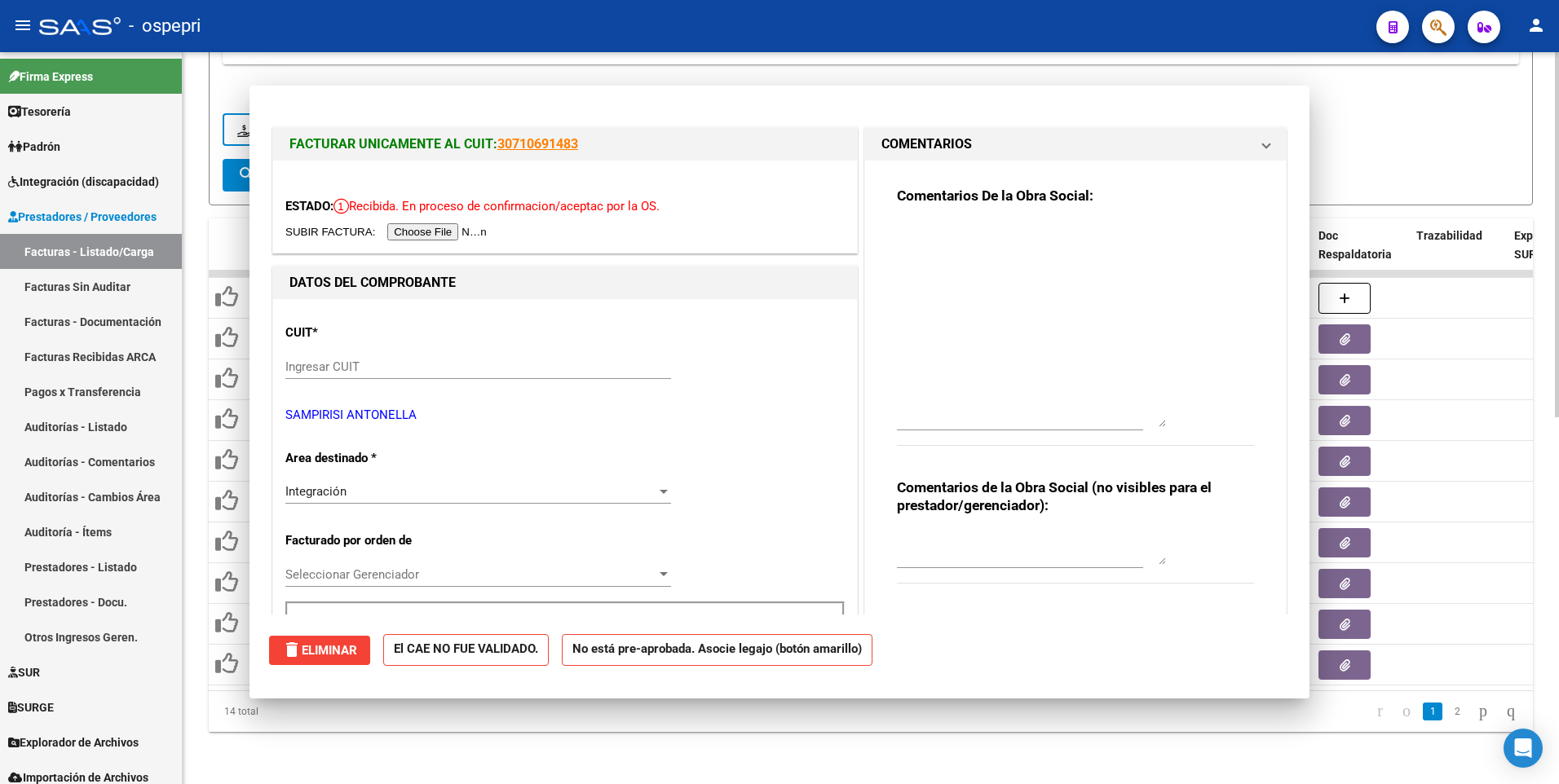
scroll to position [0, 0]
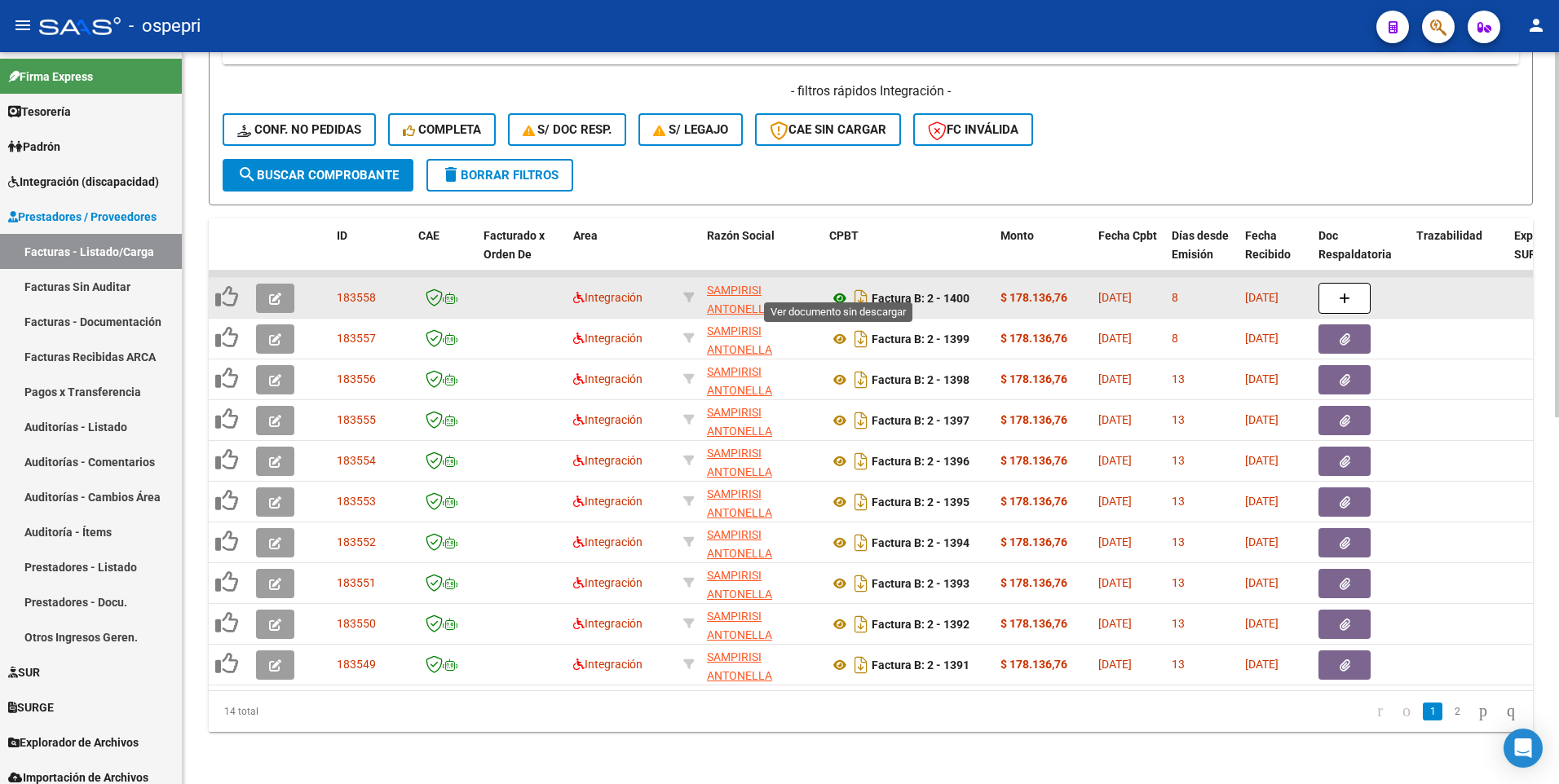
click at [839, 288] on icon at bounding box center [839, 298] width 22 height 20
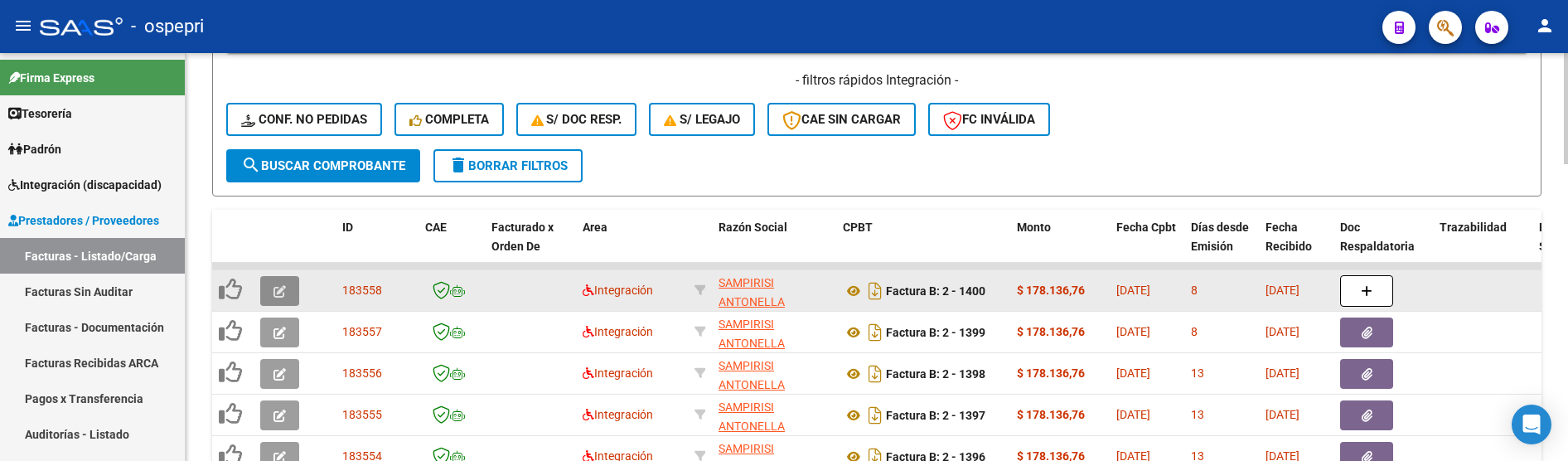
click at [295, 289] on button "button" at bounding box center [280, 291] width 39 height 30
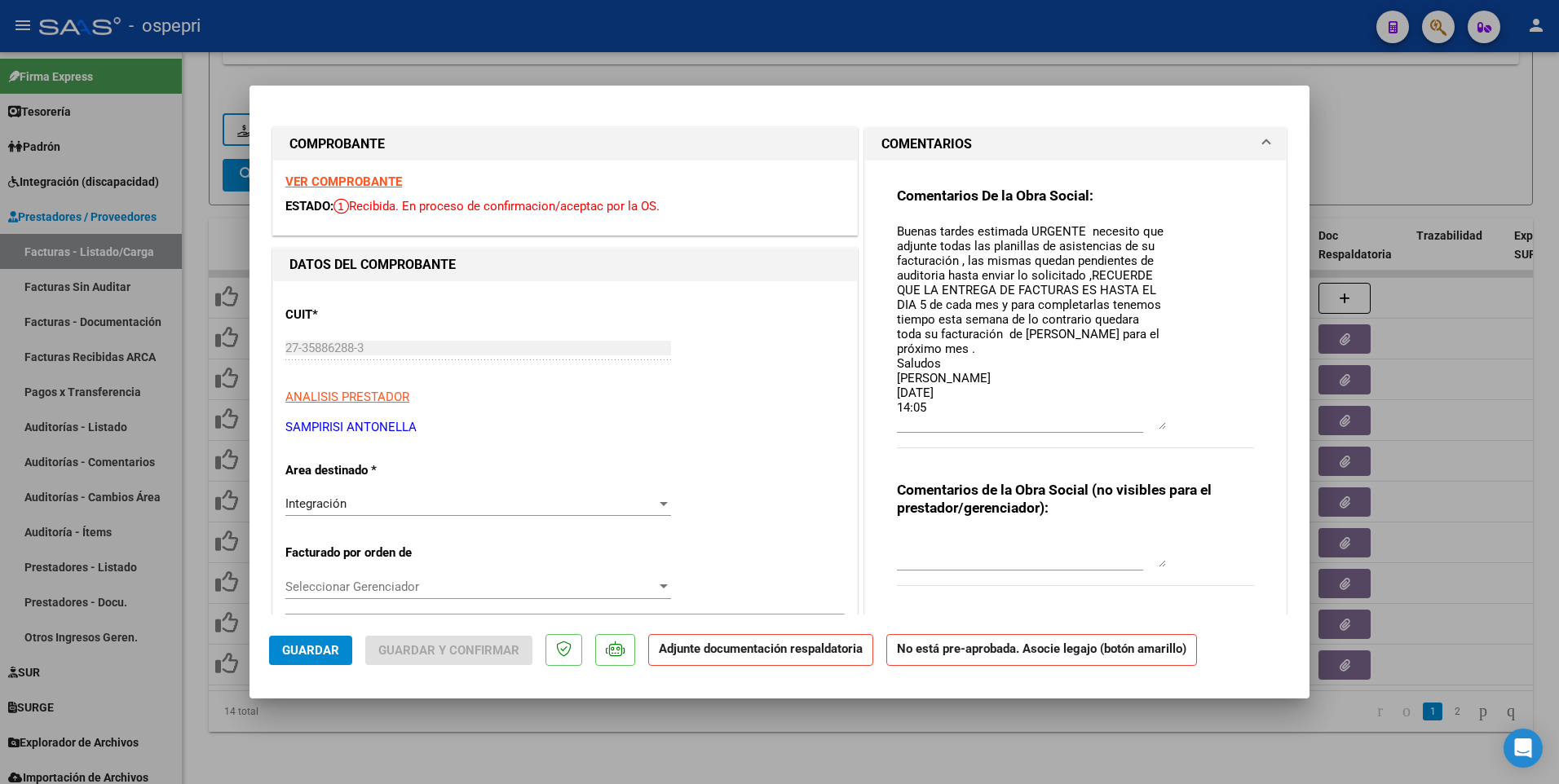
drag, startPoint x: 1153, startPoint y: 252, endPoint x: 1152, endPoint y: 427, distance: 175.0
click at [1152, 427] on textarea "Buenas tardes estimada URGENTE necesito que adjunte todas las planillas de asis…" at bounding box center [1030, 326] width 269 height 207
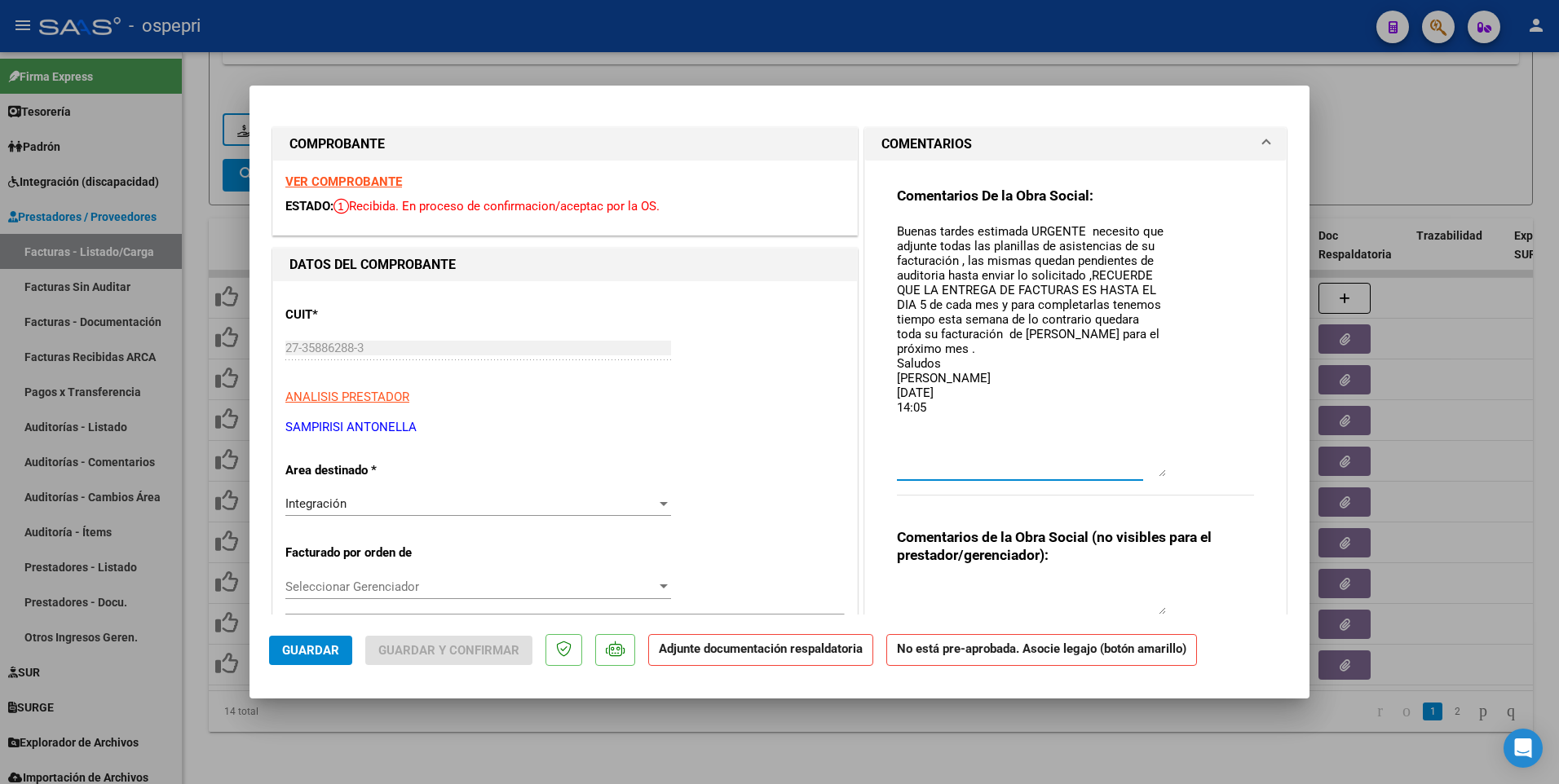
drag, startPoint x: 1156, startPoint y: 428, endPoint x: 1155, endPoint y: 474, distance: 46.0
click at [1155, 470] on textarea "Buenas tardes estimada URGENTE necesito que adjunte todas las planillas de asis…" at bounding box center [1030, 350] width 269 height 254
drag, startPoint x: 954, startPoint y: 428, endPoint x: 882, endPoint y: 424, distance: 72.1
click at [884, 424] on div "Comentarios De la Obra Social: Buenas tardes estimada URGENTE necesito que adju…" at bounding box center [1075, 413] width 382 height 503
click at [896, 225] on textarea "Buenas tardes estimada URGENTE necesito que adjunte todas las planillas de asis…" at bounding box center [1030, 350] width 269 height 254
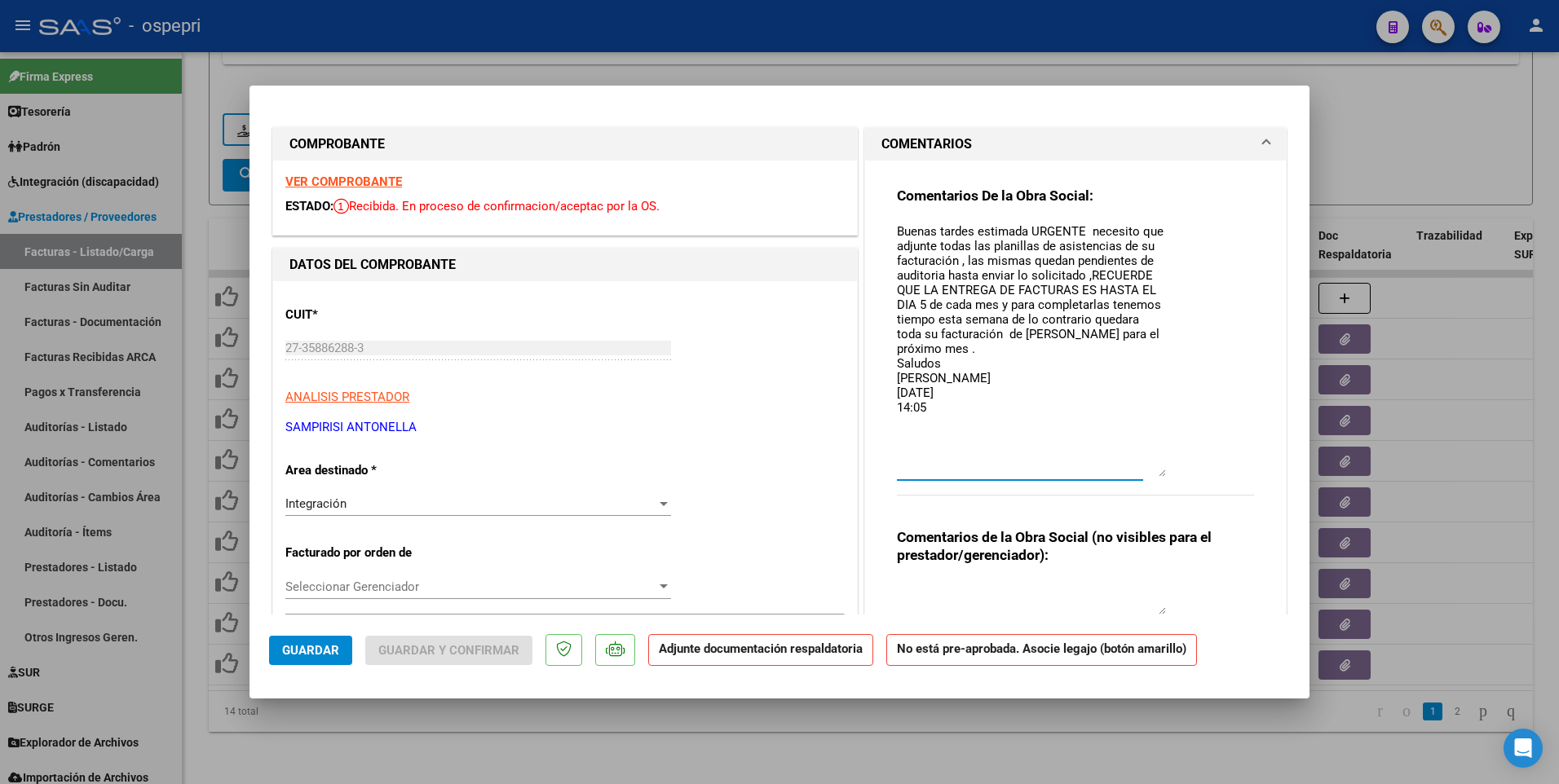
click at [896, 225] on textarea "Buenas tardes estimada URGENTE necesito que adjunte todas las planillas de asis…" at bounding box center [1030, 350] width 269 height 254
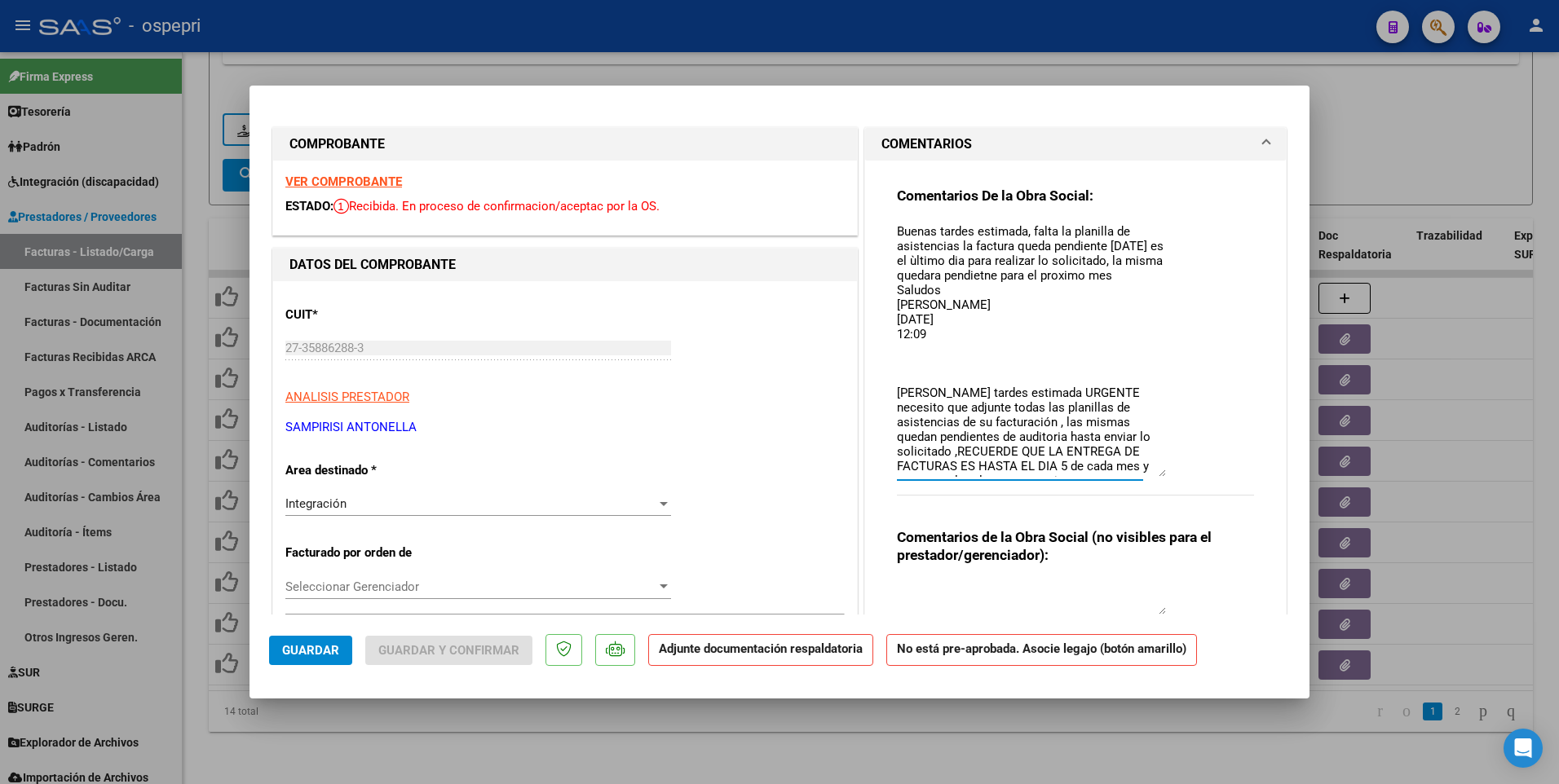
click at [926, 262] on textarea "Buenas tardes estimada, falta la planilla de asistencias la factura queda pendi…" at bounding box center [1030, 350] width 269 height 254
click at [927, 257] on textarea "Buenas tardes estimada, falta la planilla de asistencias la factura queda pendi…" at bounding box center [1030, 350] width 269 height 254
click at [958, 261] on textarea "Buenas tardes estimada, falta la planilla de asistencias la factura queda pendi…" at bounding box center [1030, 350] width 269 height 254
click at [946, 261] on textarea "Buenas tardes estimada, falta la planilla de asistencias la factura queda pendi…" at bounding box center [1030, 350] width 269 height 254
click at [1015, 279] on textarea "Buenas tardes estimada, falta la planilla de asistencias la factura queda pendi…" at bounding box center [1030, 350] width 269 height 254
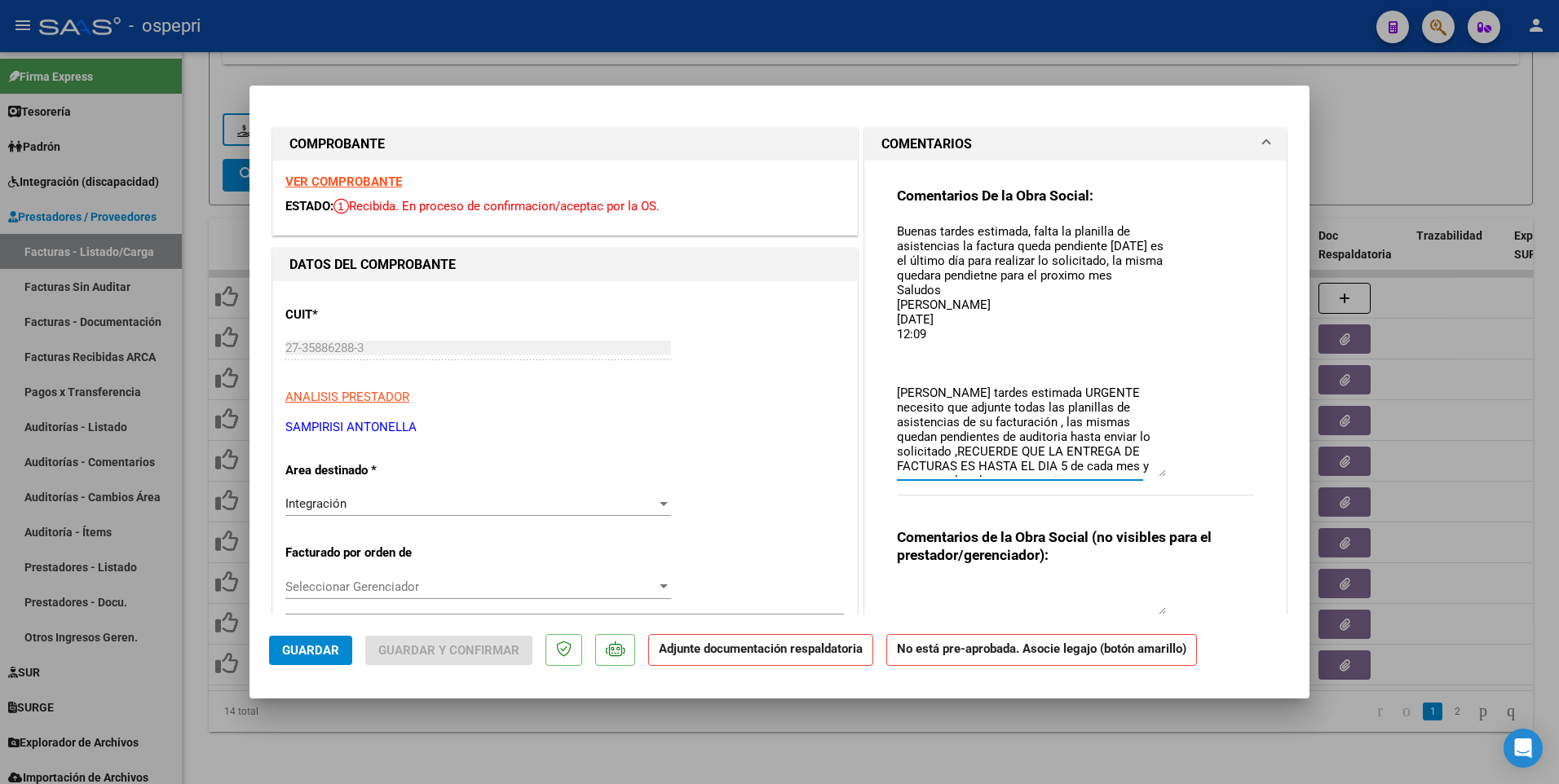
click at [1015, 280] on textarea "Buenas tardes estimada, falta la planilla de asistencias la factura queda pendi…" at bounding box center [1030, 350] width 269 height 254
click at [1093, 275] on textarea "Buenas tardes estimada, falta la planilla de asistencias la factura queda pendi…" at bounding box center [1030, 350] width 269 height 254
click at [1099, 243] on textarea "Buenas tardes estimada, falta la planilla de asistencias la factura queda pendi…" at bounding box center [1030, 350] width 269 height 254
drag, startPoint x: 954, startPoint y: 246, endPoint x: 1099, endPoint y: 249, distance: 145.0
click at [1099, 249] on textarea "Buenas tardes estimada, falta la planilla de asistencias la factura queda pendi…" at bounding box center [1030, 350] width 269 height 254
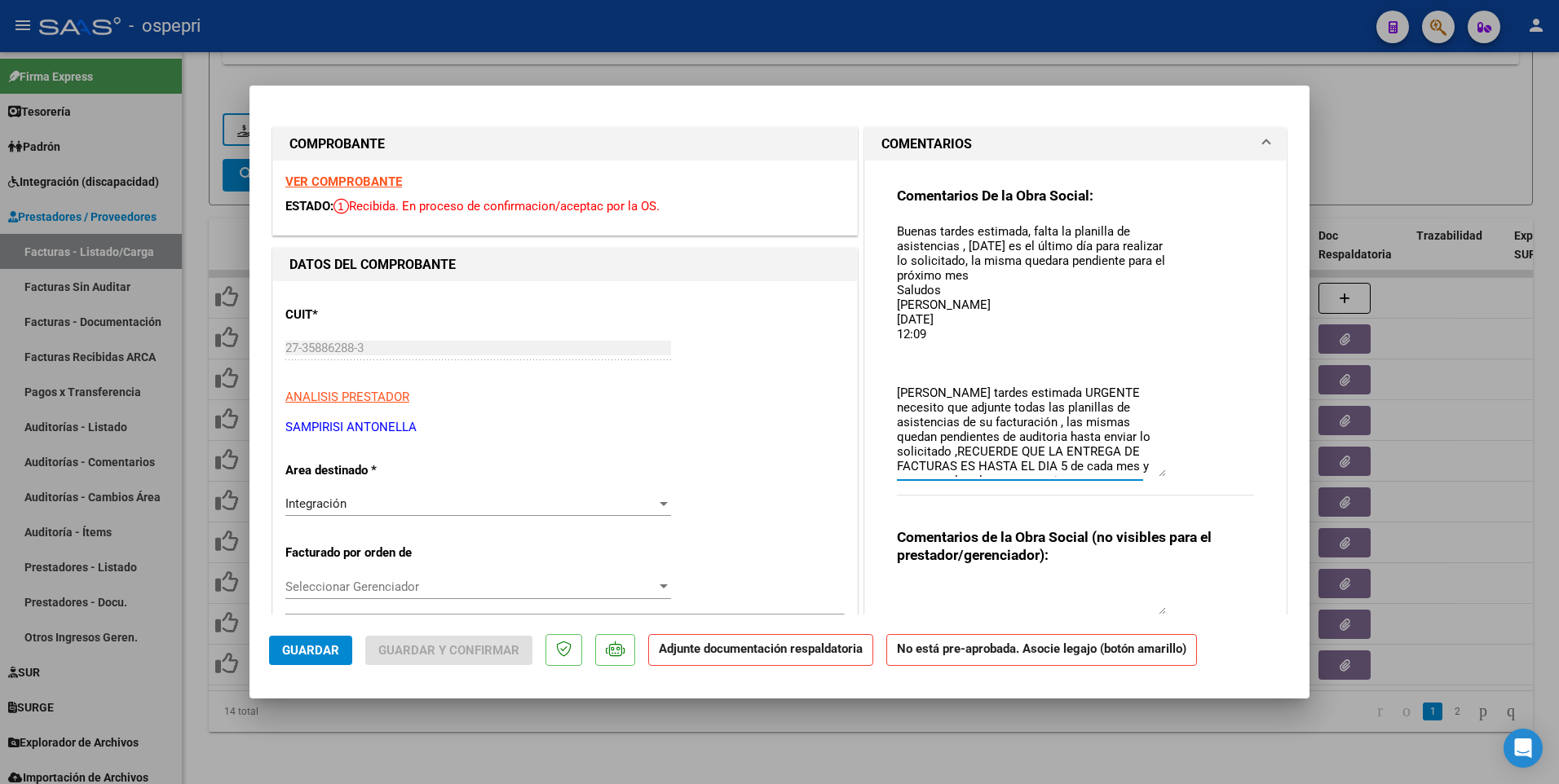
click at [985, 275] on textarea "Buenas tardes estimada, falta la planilla de asistencias , hoy es el último día…" at bounding box center [1030, 350] width 269 height 254
click at [986, 275] on textarea "Buenas tardes estimada, falta la planilla de asistencias , hoy es el último día…" at bounding box center [1030, 350] width 269 height 254
drag, startPoint x: 986, startPoint y: 279, endPoint x: 981, endPoint y: 270, distance: 10.3
click at [981, 270] on textarea "Buenas tardes estimada, falta la planilla de asistencias , hoy es el último día…" at bounding box center [1030, 350] width 269 height 254
click at [981, 273] on textarea "Buenas tardes estimada, falta la planilla de asistencias , hoy es el último día…" at bounding box center [1030, 350] width 269 height 254
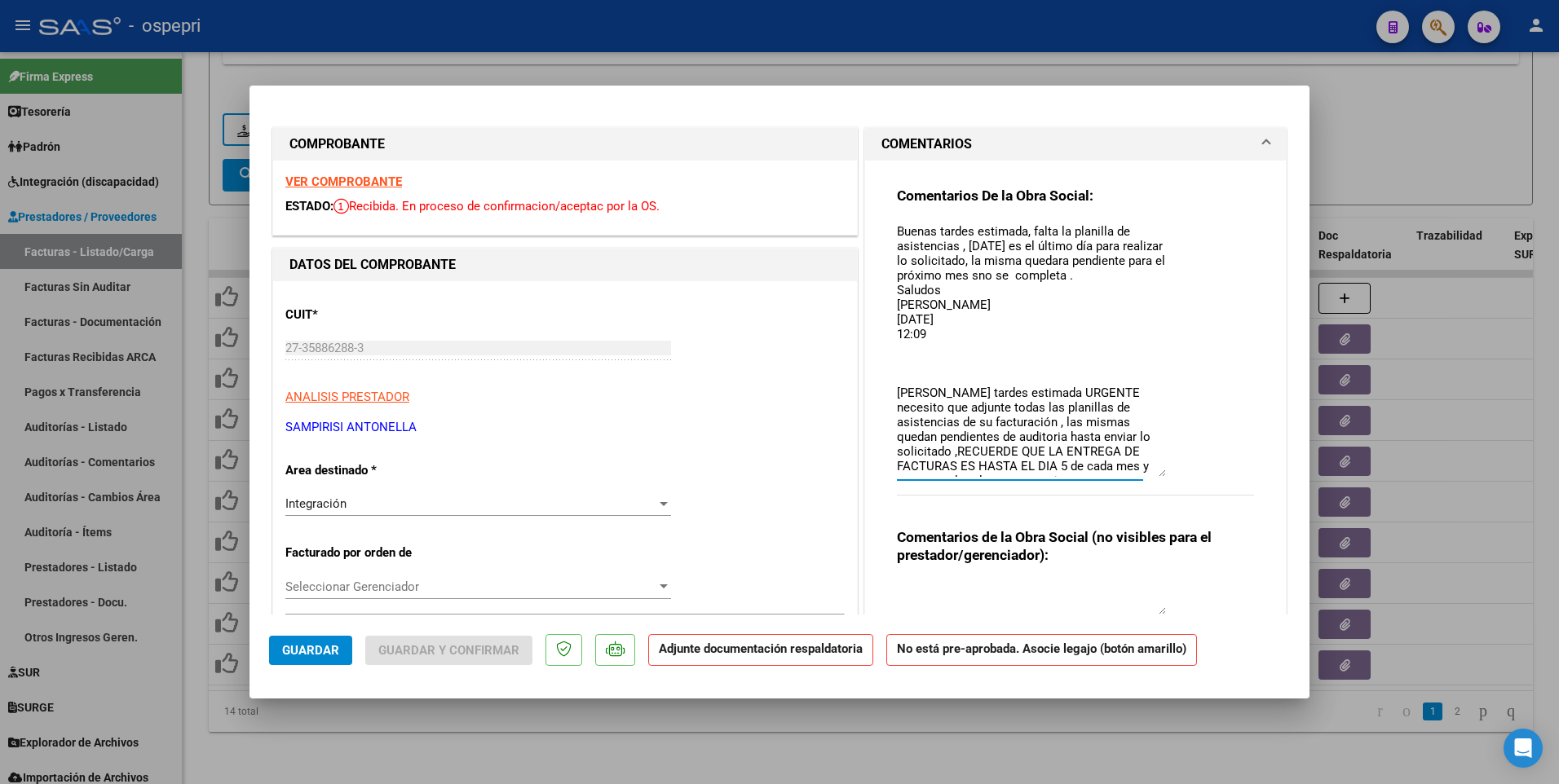
click at [976, 271] on textarea "Buenas tardes estimada, falta la planilla de asistencias , hoy es el último día…" at bounding box center [1030, 350] width 269 height 254
drag, startPoint x: 994, startPoint y: 275, endPoint x: 978, endPoint y: 275, distance: 16.0
click at [978, 275] on textarea "Buenas tardes estimada, falta la planilla de asistencias , hoy es el último día…" at bounding box center [1030, 350] width 269 height 254
click at [906, 354] on textarea "Buenas tardes estimada, falta la planilla de asistencias , hoy es el último día…" at bounding box center [1030, 350] width 269 height 254
type textarea "Buenas tardes estimada, falta la planilla de asistencias , hoy es el último día…"
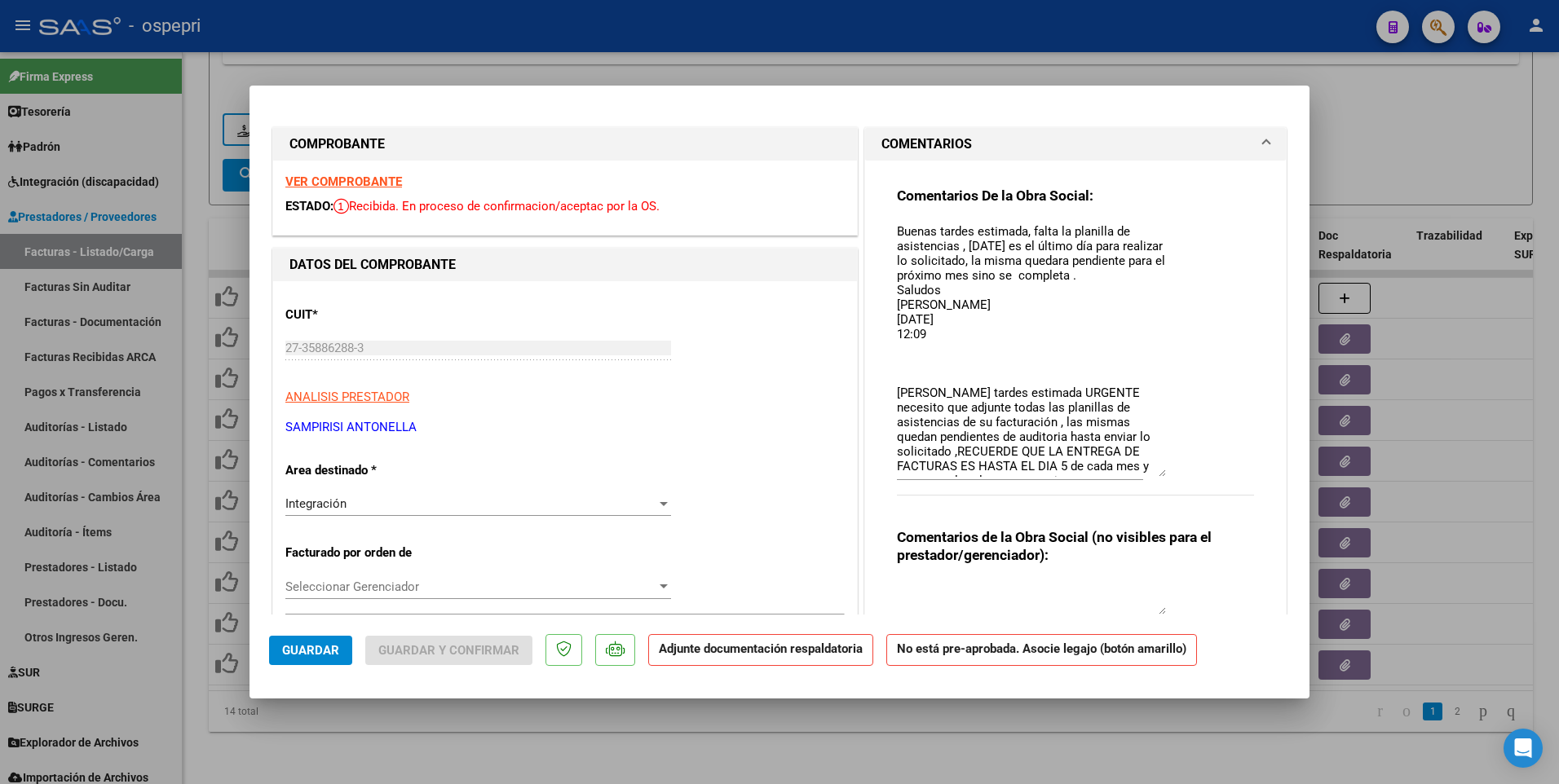
click at [726, 470] on div at bounding box center [780, 392] width 1559 height 784
type input "$ 0,00"
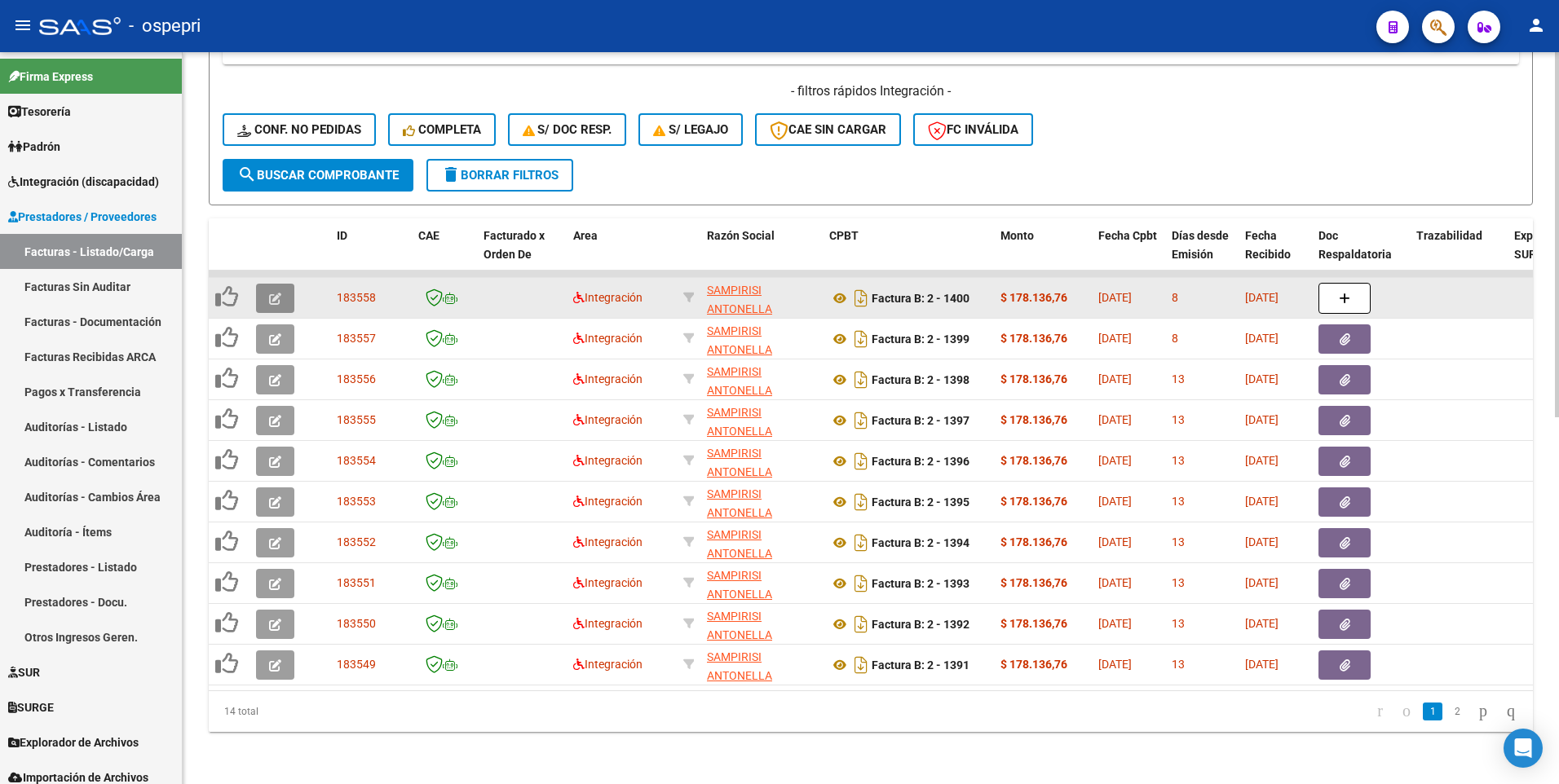
click at [288, 288] on button "button" at bounding box center [275, 298] width 38 height 29
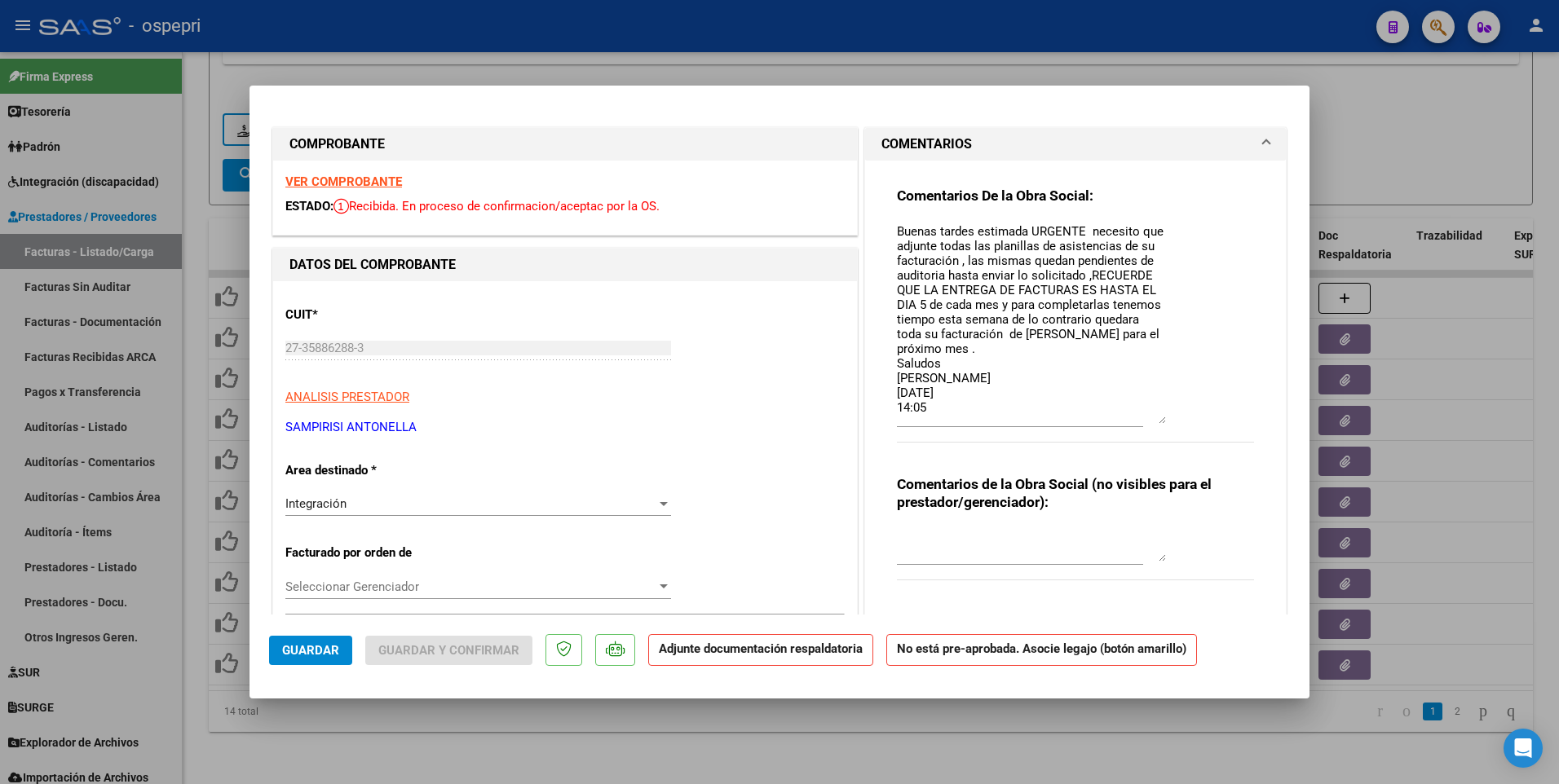
drag, startPoint x: 1155, startPoint y: 250, endPoint x: 1155, endPoint y: 419, distance: 169.0
click at [1155, 419] on textarea "Buenas tardes estimada URGENTE necesito que adjunte todas las planillas de asis…" at bounding box center [1030, 323] width 269 height 201
click at [896, 227] on textarea "Buenas tardes estimada URGENTE necesito que adjunte todas las planillas de asis…" at bounding box center [1030, 323] width 269 height 201
click at [896, 226] on textarea "Buenas tardes estimada URGENTE necesito que adjunte todas las planillas de asis…" at bounding box center [1030, 323] width 269 height 201
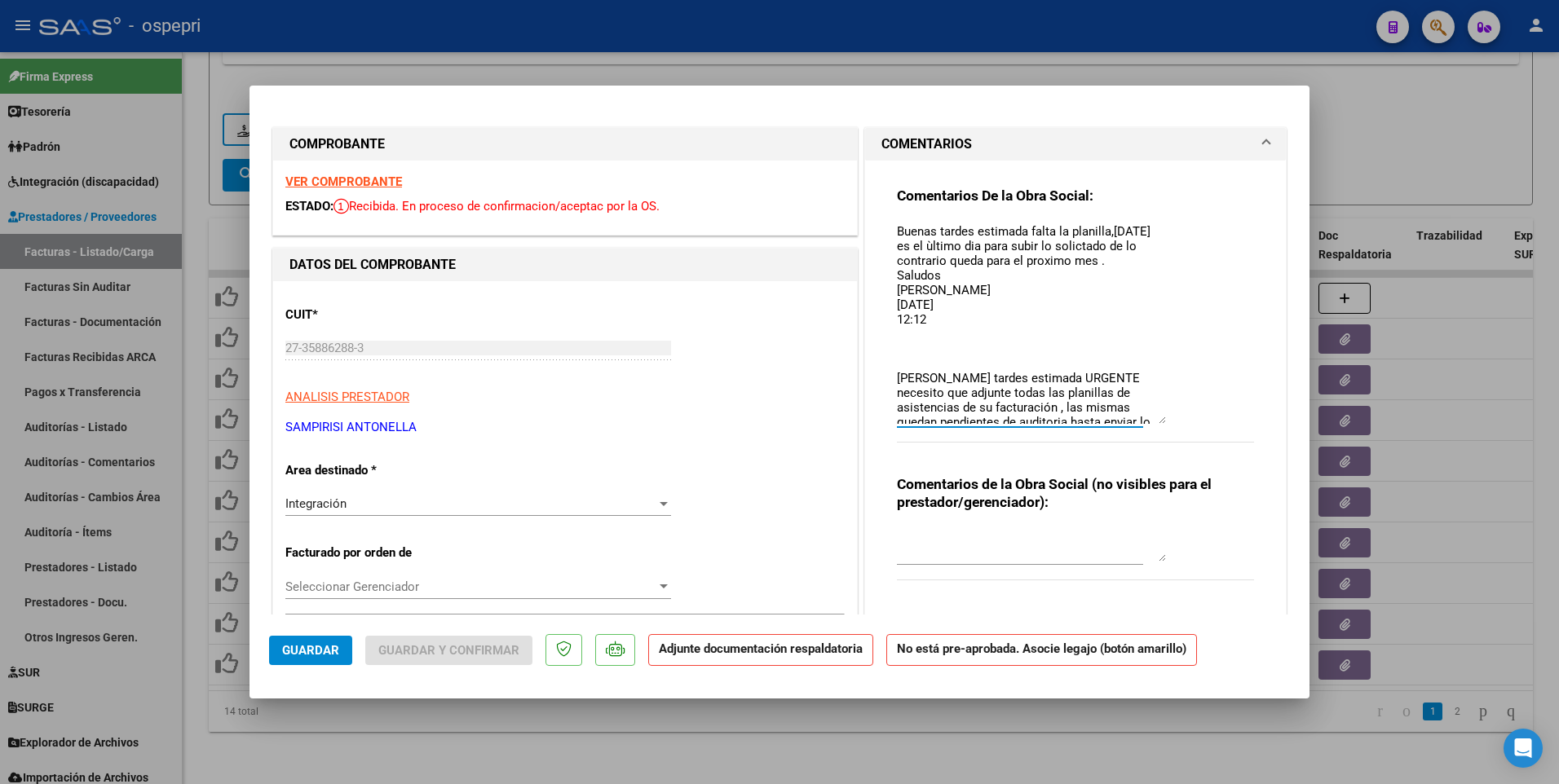
click at [924, 249] on textarea "Buenas tardes estimada falta la planilla,hoy es el ùltimo dia para subir lo sol…" at bounding box center [1030, 323] width 269 height 201
click at [923, 249] on textarea "Buenas tardes estimada falta la planilla,hoy es el ùltimo dia para subir lo sol…" at bounding box center [1030, 323] width 269 height 201
click at [954, 249] on textarea "Buenas tardes estimada falta la planilla,hoy es el último dia para subir lo sol…" at bounding box center [1030, 323] width 269 height 201
click at [1057, 243] on textarea "Buenas tardes estimada falta la planilla,hoy es el último día para subir lo sol…" at bounding box center [1030, 323] width 269 height 201
click at [1042, 262] on textarea "Buenas tardes estimada falta la planilla,hoy es el último día para subir lo sol…" at bounding box center [1030, 323] width 269 height 201
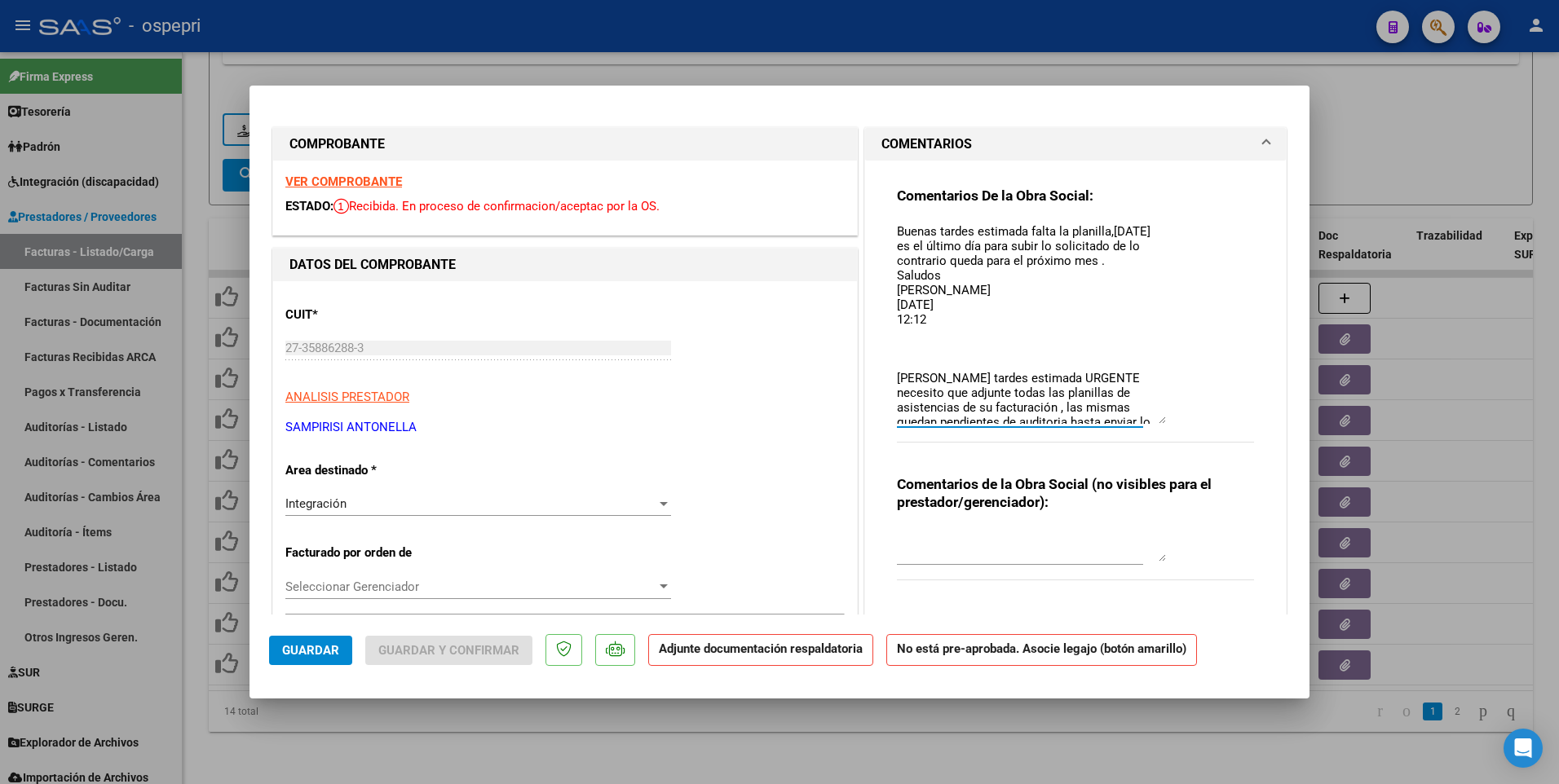
type textarea "Buenas tardes estimada falta la planilla,hoy es el último día para subir lo sol…"
click at [332, 470] on button "Guardar" at bounding box center [310, 650] width 83 height 29
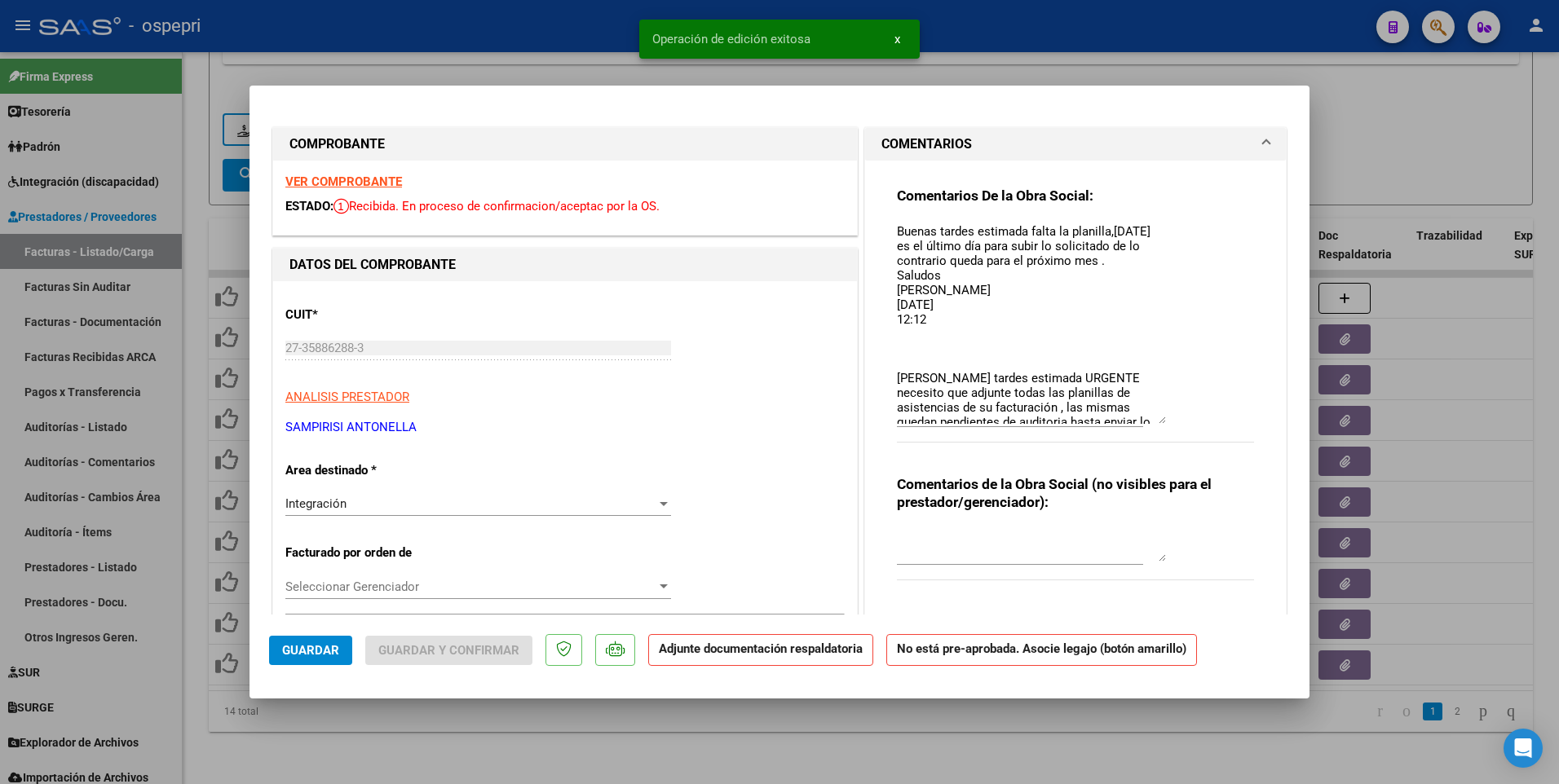
click at [903, 470] on div at bounding box center [780, 392] width 1559 height 784
type input "$ 0,00"
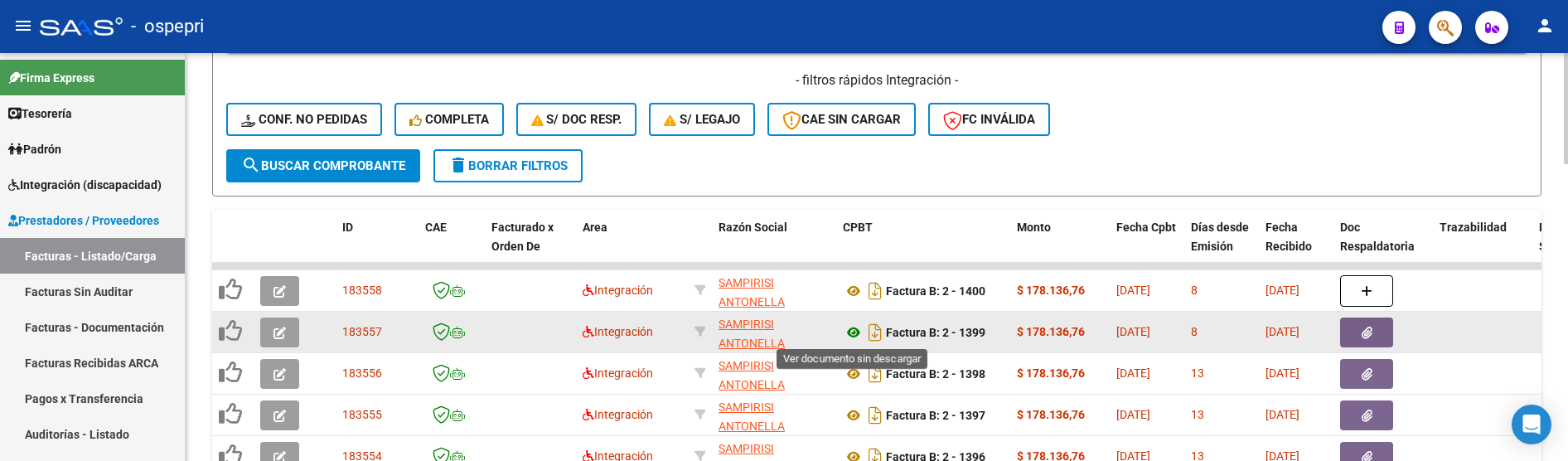
click at [857, 334] on icon at bounding box center [853, 332] width 22 height 20
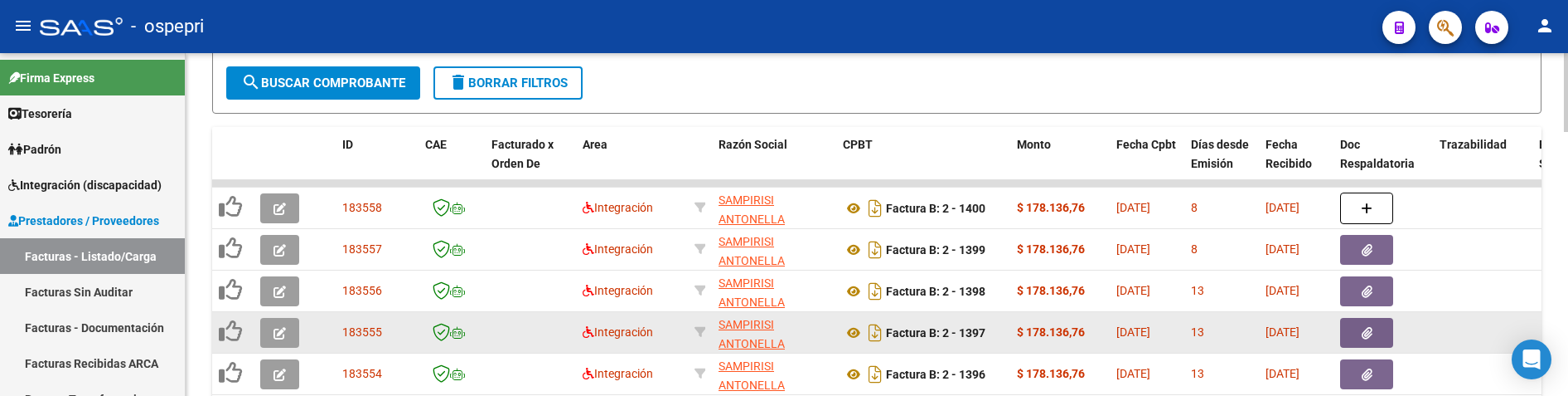
scroll to position [914, 0]
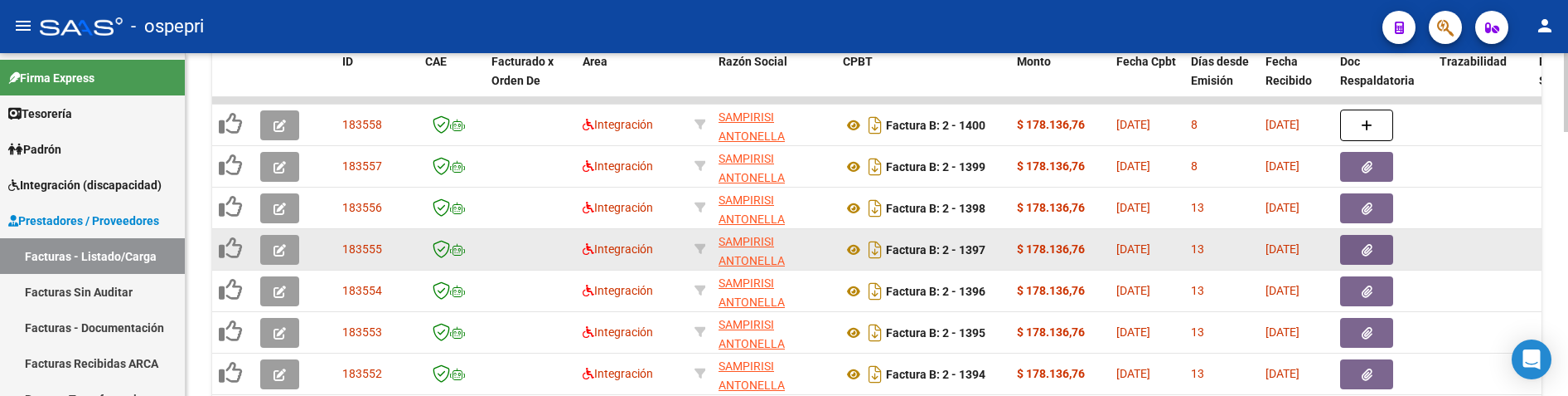
click at [275, 248] on icon "button" at bounding box center [279, 249] width 12 height 12
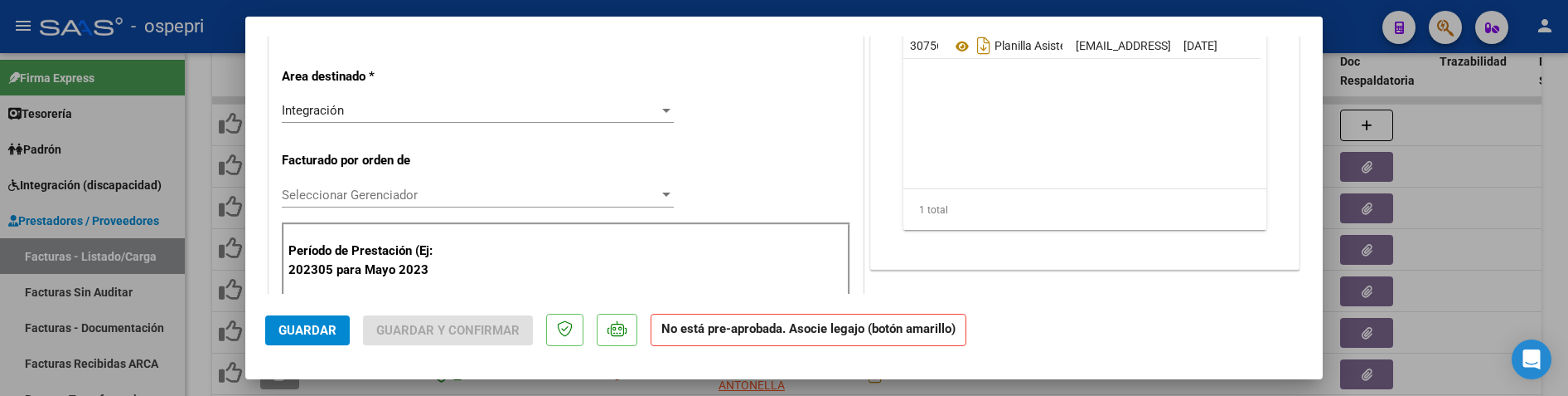
scroll to position [248, 0]
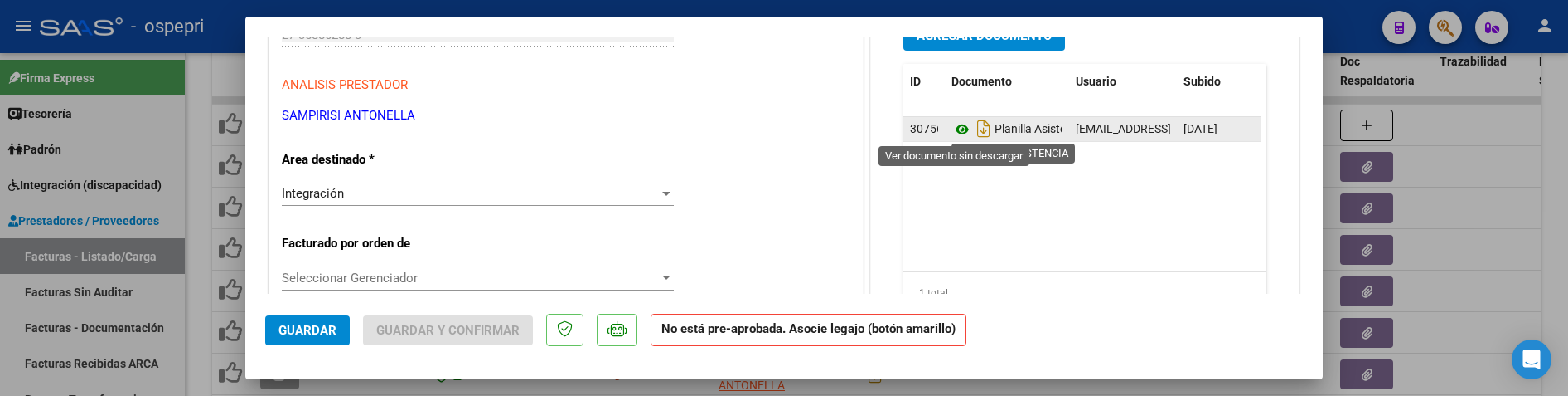
click at [954, 134] on icon at bounding box center [962, 129] width 22 height 20
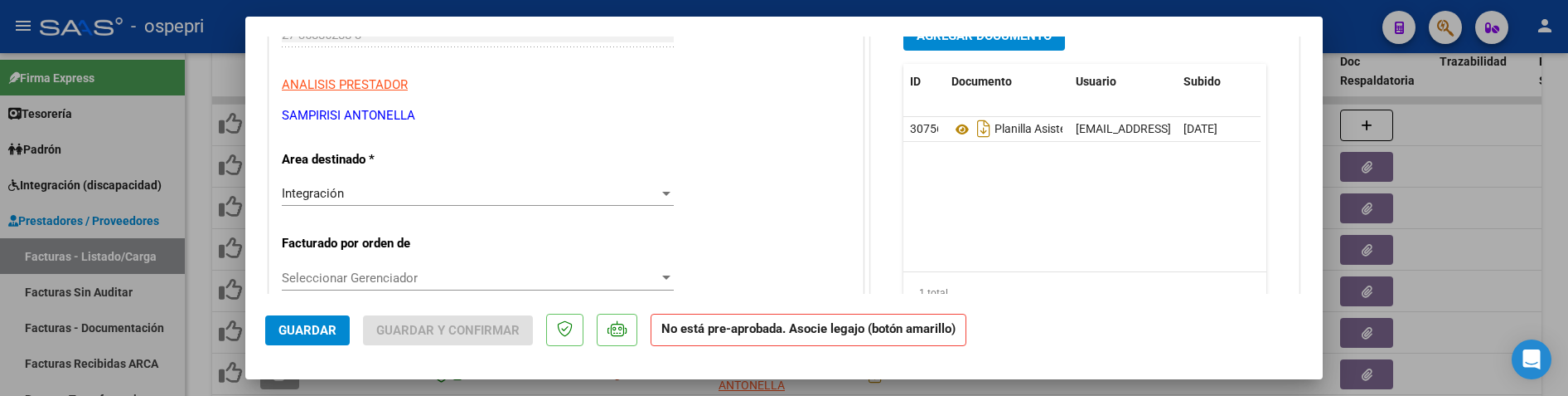
click at [1457, 202] on div at bounding box center [784, 198] width 1568 height 396
type input "$ 0,00"
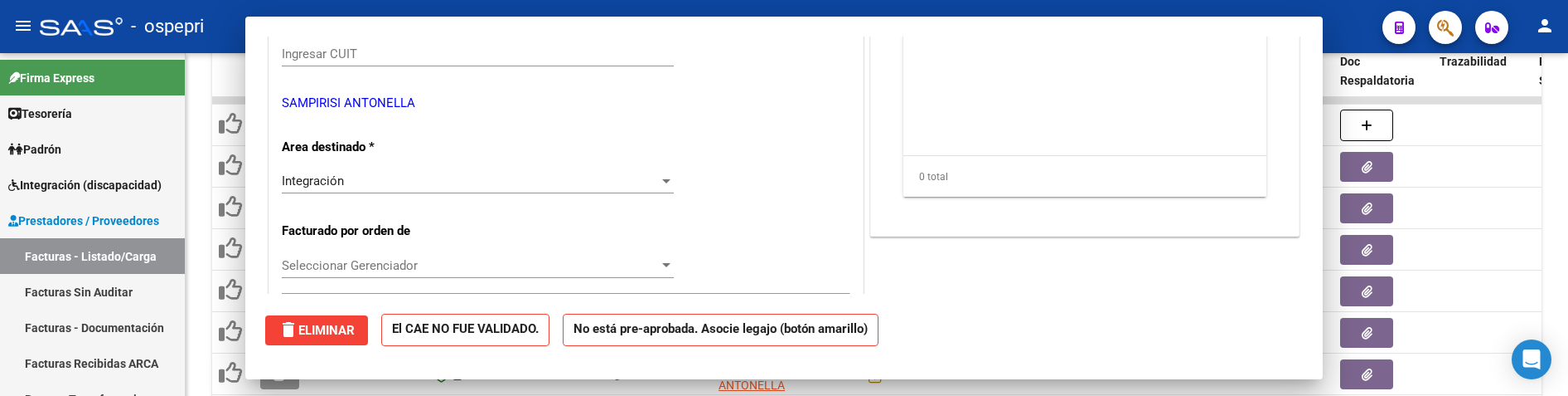
scroll to position [267, 0]
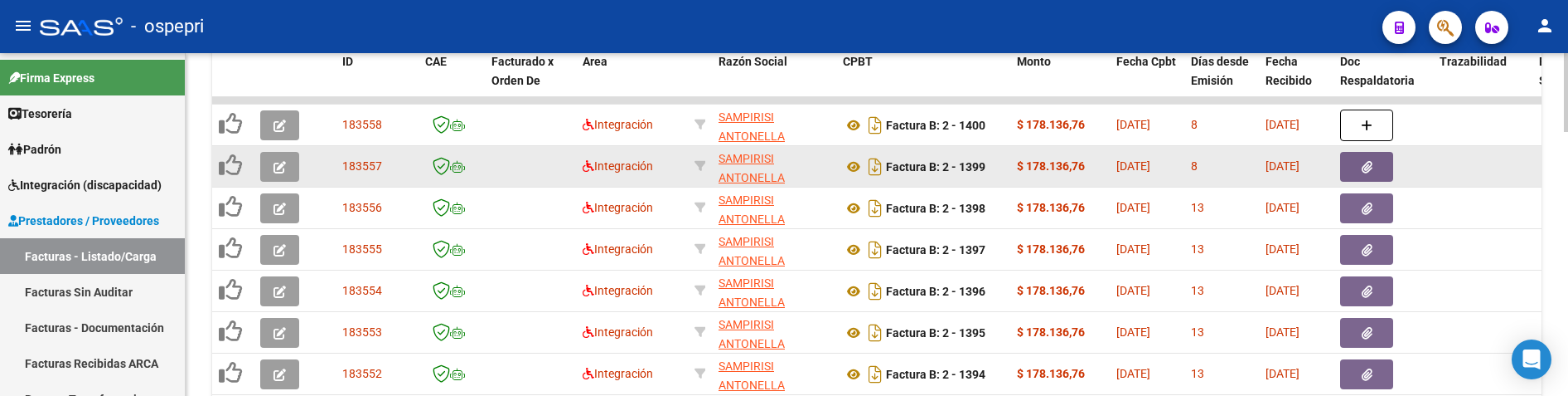
click at [284, 168] on icon "button" at bounding box center [279, 167] width 12 height 12
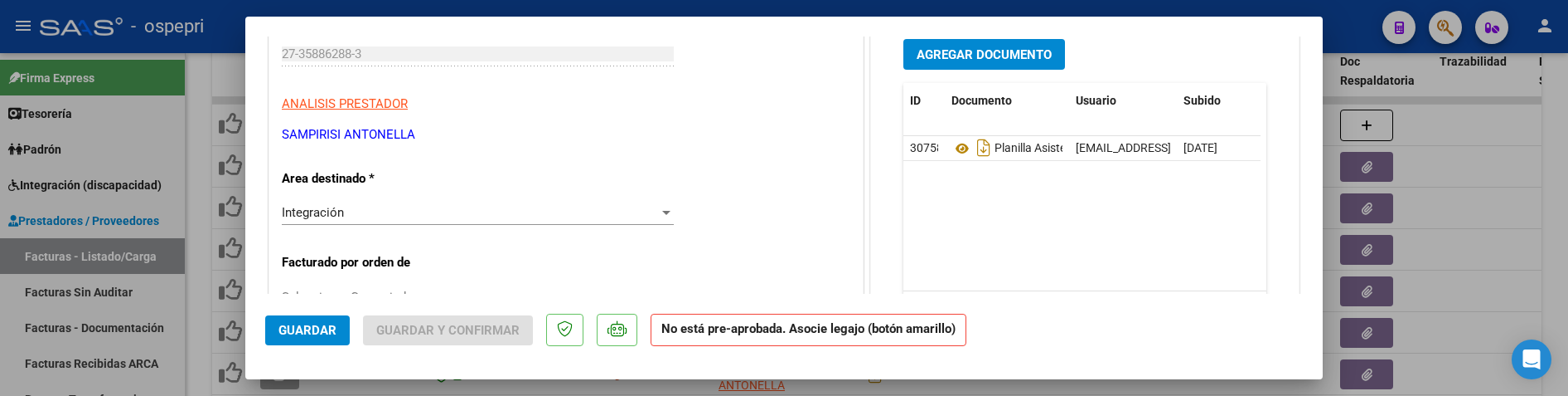
scroll to position [248, 0]
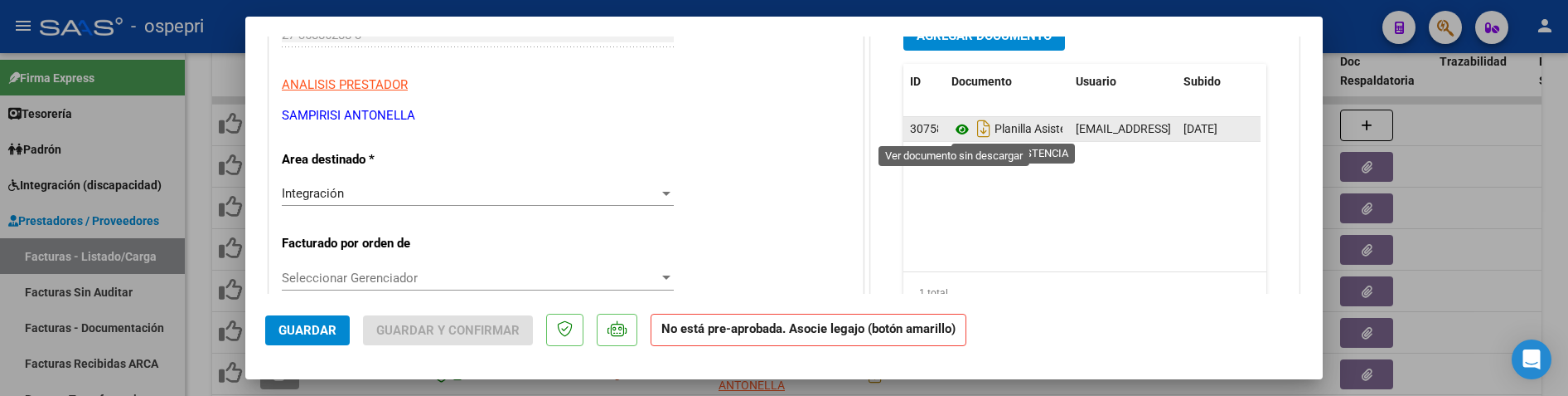
click at [953, 130] on icon at bounding box center [962, 129] width 22 height 20
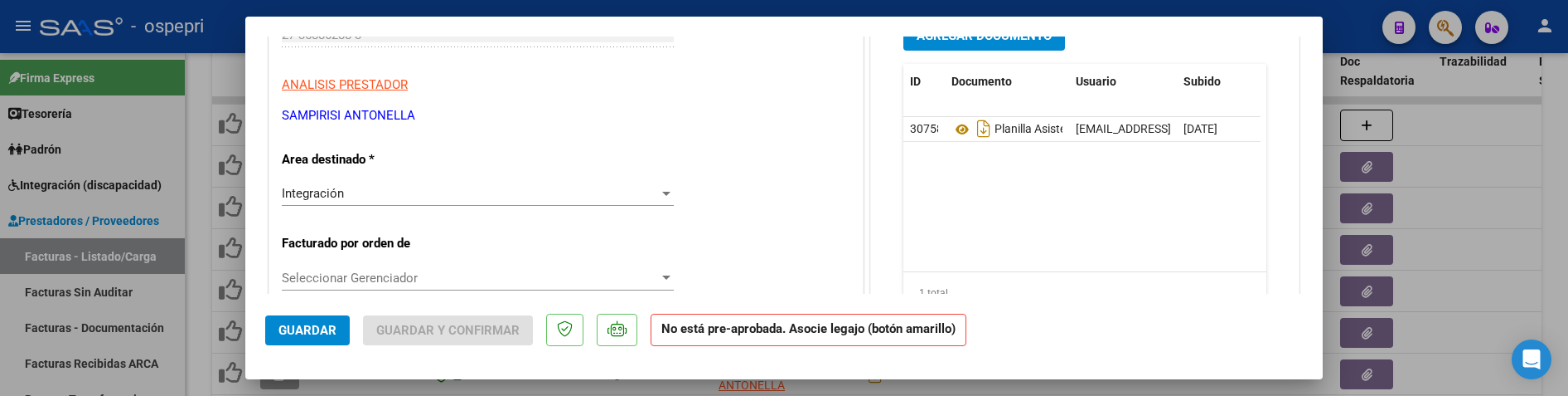
click at [1457, 273] on div at bounding box center [784, 198] width 1568 height 396
type input "$ 0,00"
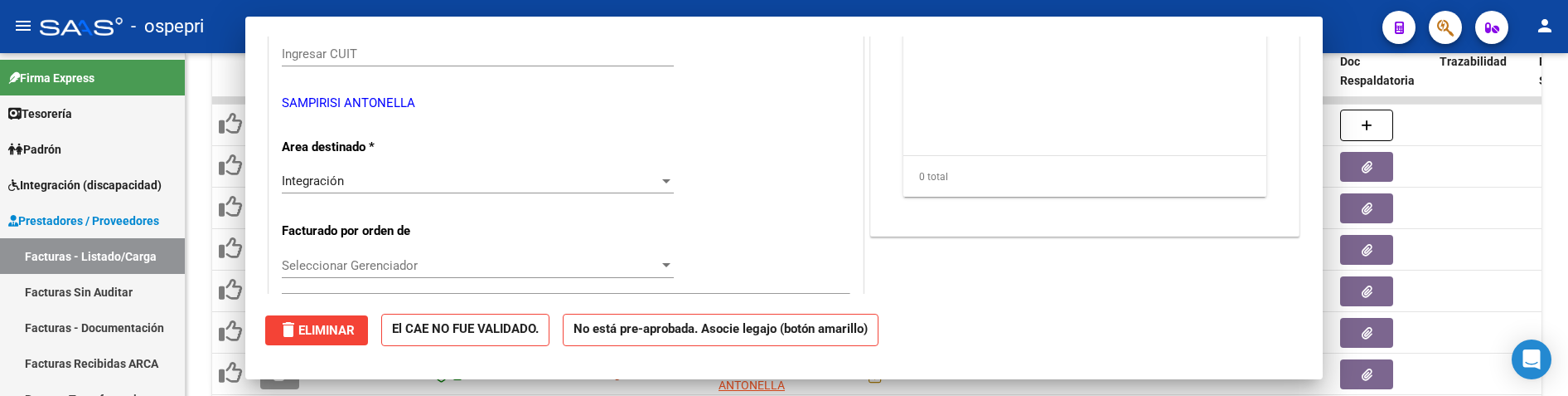
scroll to position [267, 0]
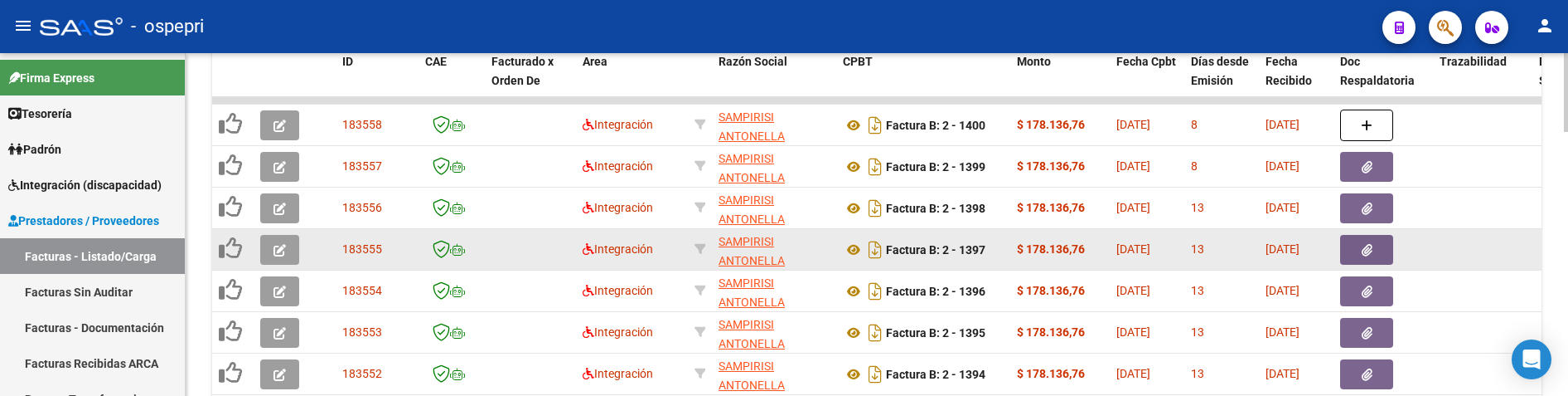
click at [281, 254] on icon "button" at bounding box center [279, 249] width 12 height 12
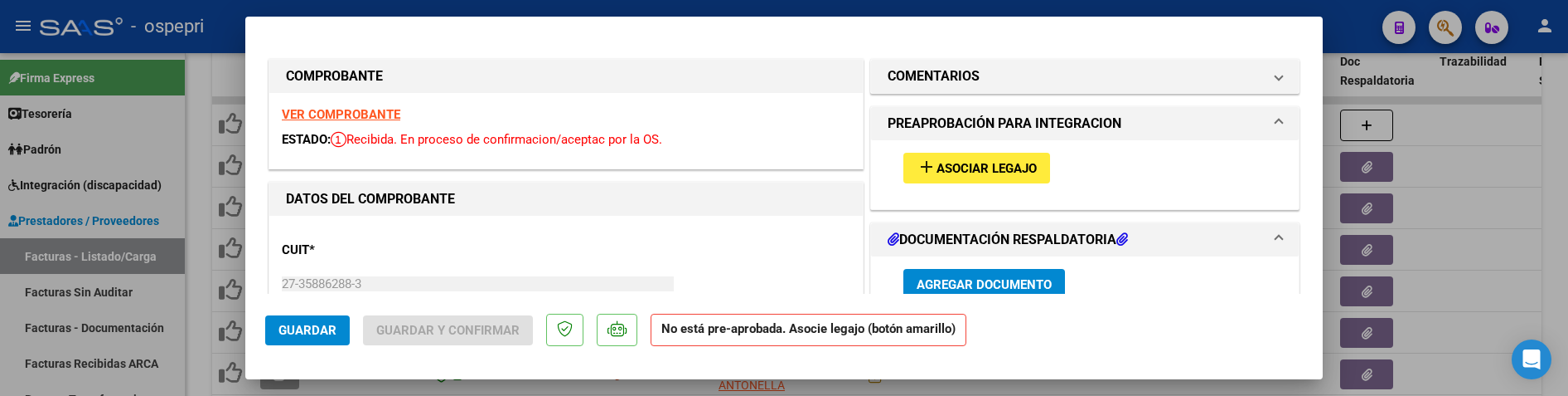
click at [1459, 259] on div at bounding box center [784, 198] width 1568 height 396
type input "$ 0,00"
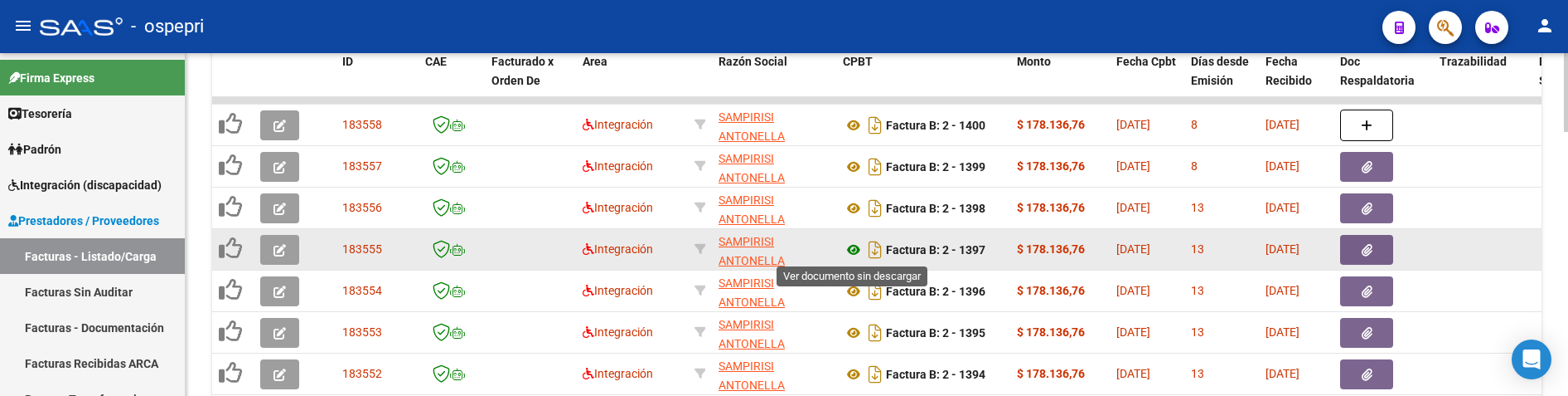
click at [853, 252] on icon at bounding box center [853, 249] width 22 height 20
click at [297, 255] on button "button" at bounding box center [280, 249] width 39 height 30
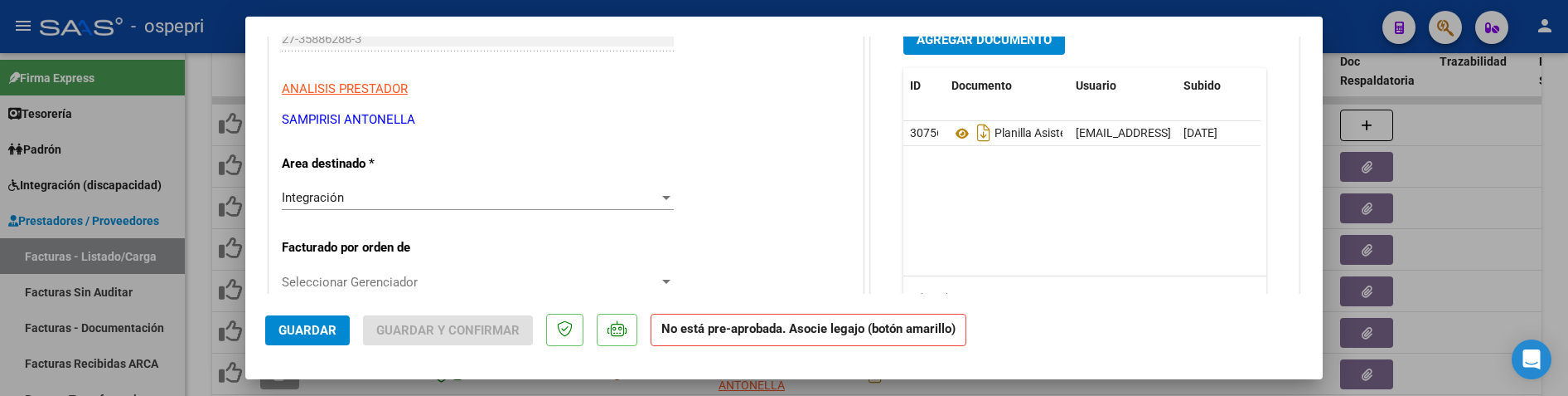
scroll to position [248, 0]
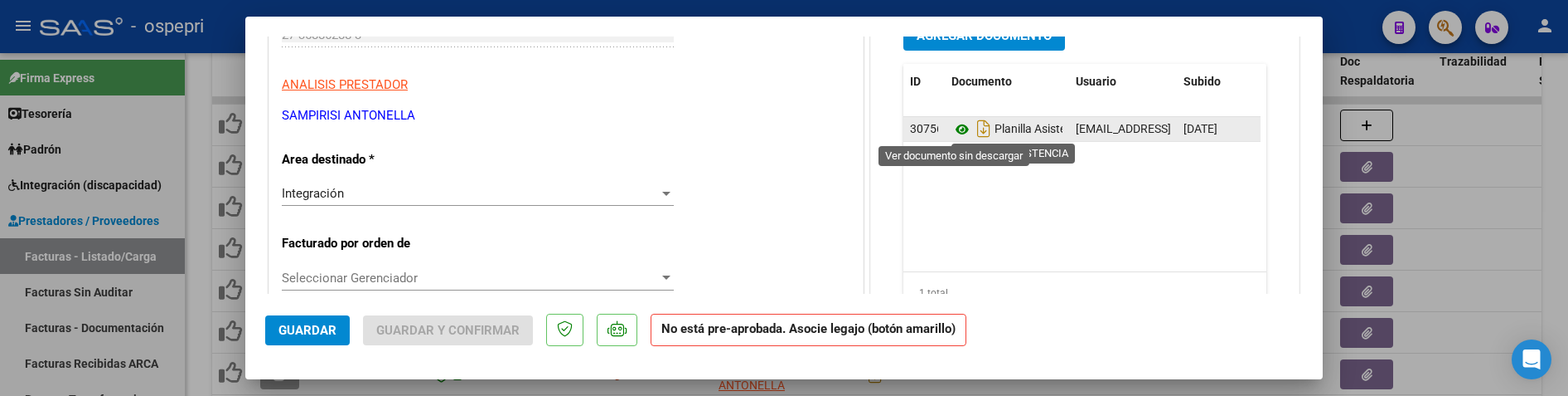
click at [955, 132] on icon at bounding box center [962, 129] width 22 height 20
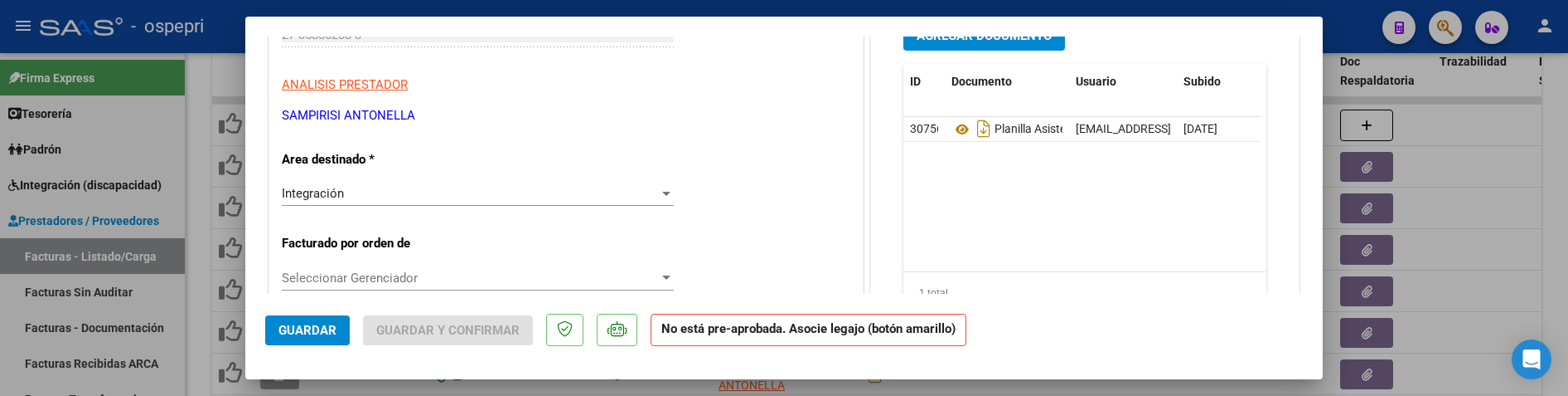
click at [1461, 228] on div at bounding box center [784, 198] width 1568 height 396
type input "$ 0,00"
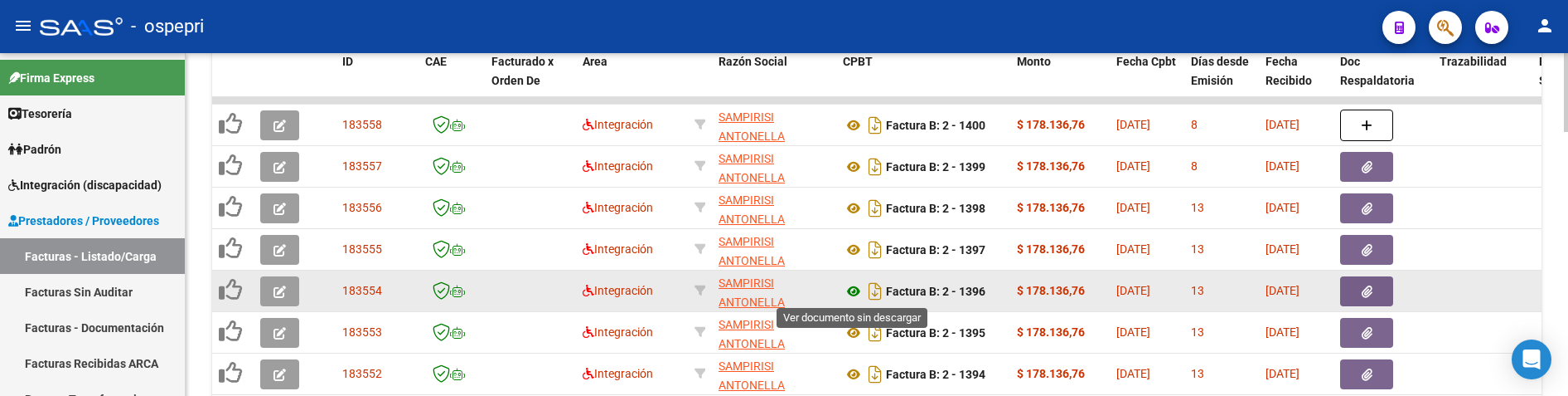
click at [852, 289] on icon at bounding box center [853, 290] width 22 height 20
click at [291, 295] on button "button" at bounding box center [280, 290] width 39 height 30
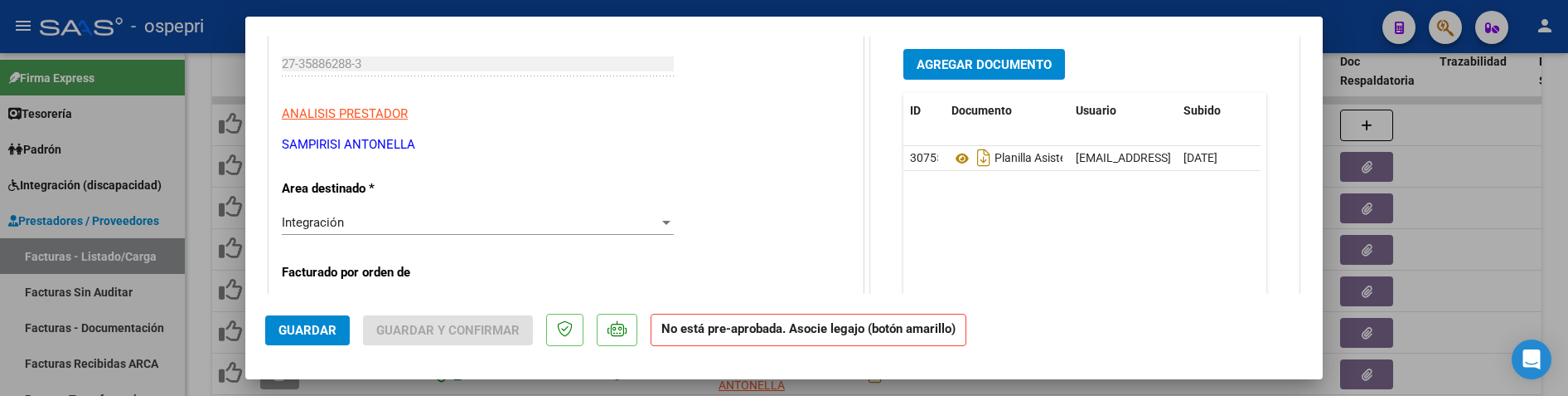
scroll to position [248, 0]
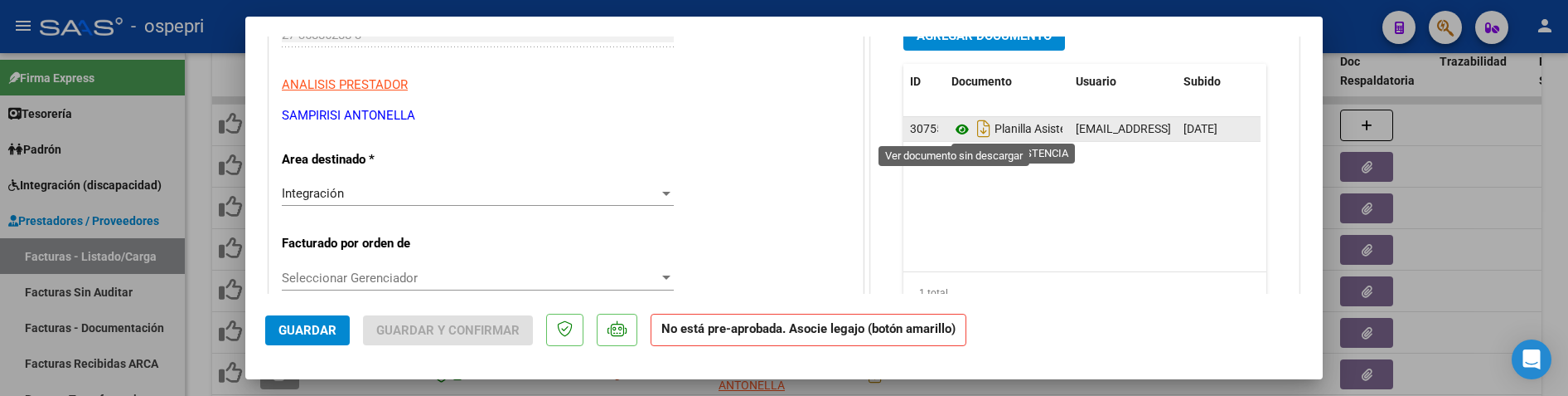
click at [951, 131] on icon at bounding box center [962, 129] width 22 height 20
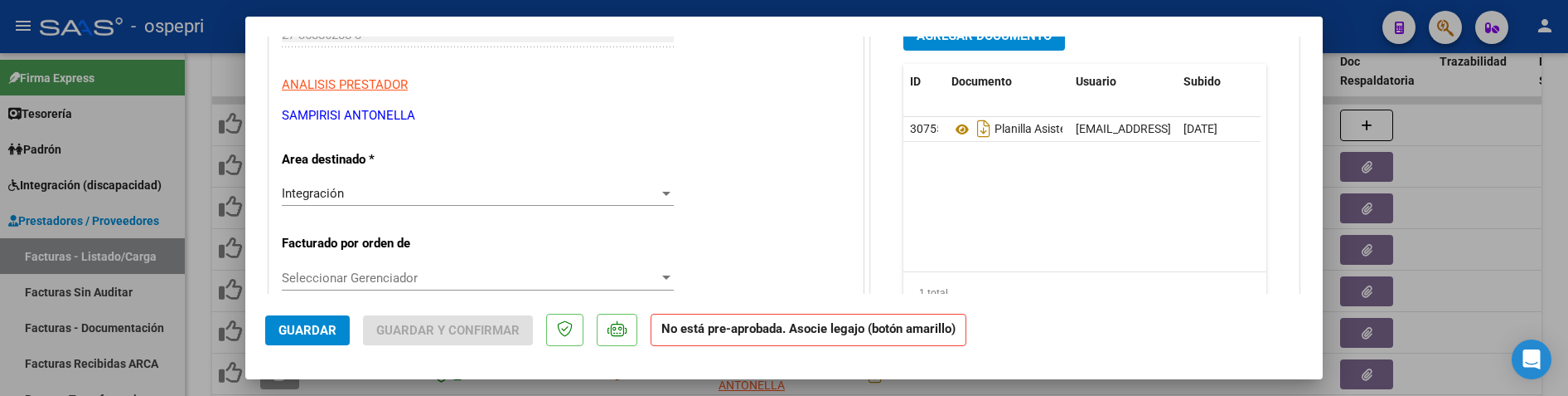
click at [1461, 308] on div at bounding box center [784, 198] width 1568 height 396
type input "$ 0,00"
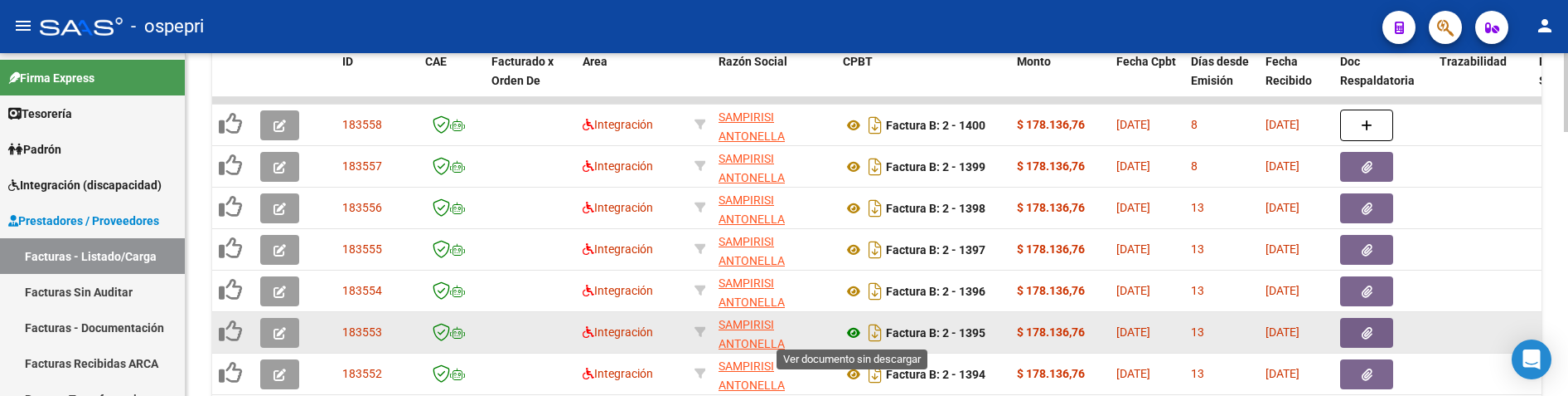
click at [854, 331] on icon at bounding box center [853, 332] width 22 height 20
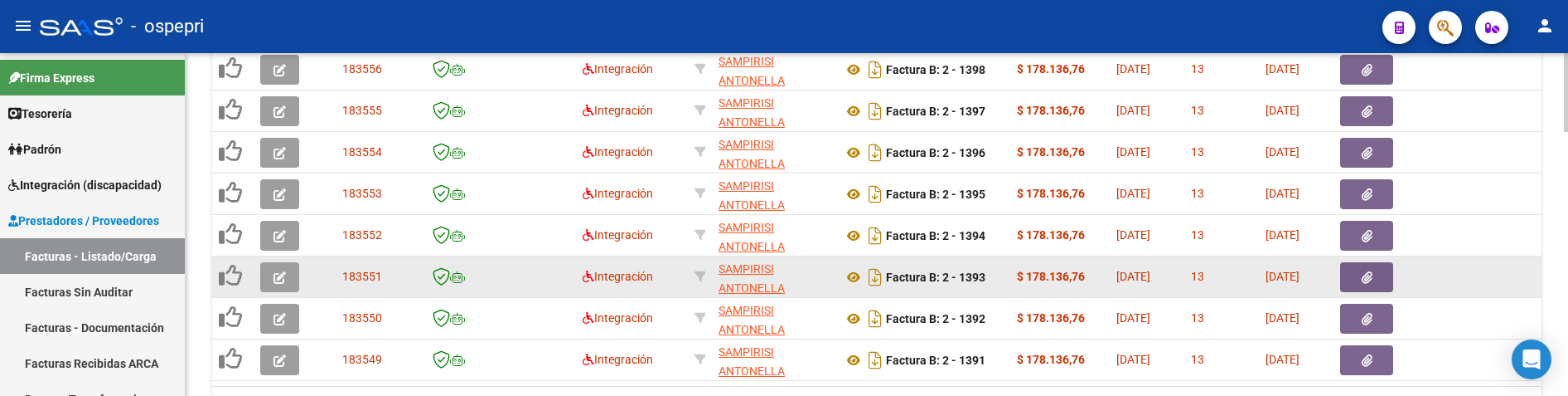
scroll to position [1079, 0]
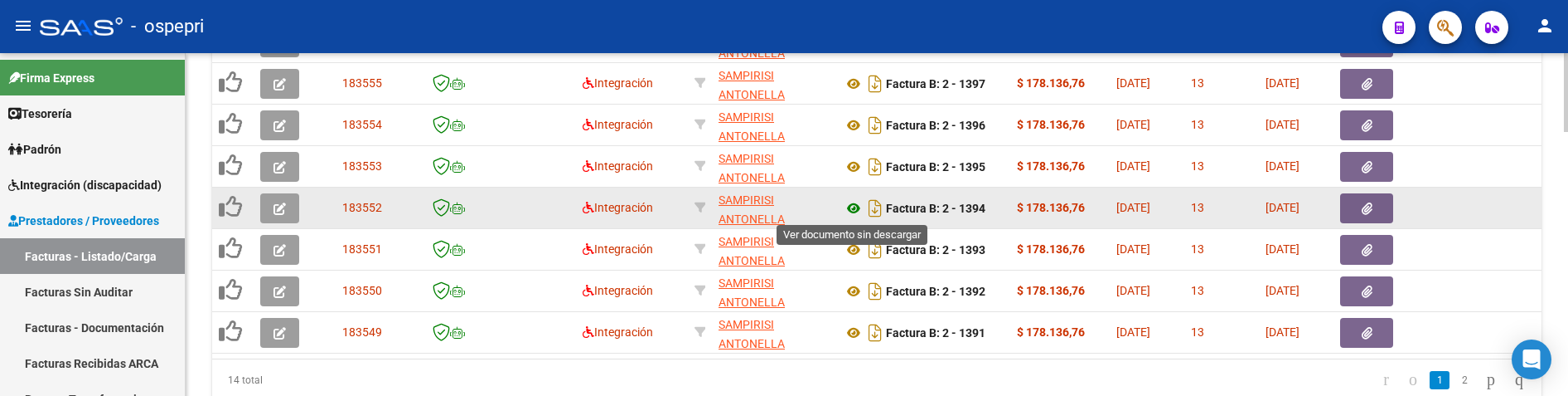
click at [852, 212] on icon at bounding box center [853, 208] width 22 height 20
click at [289, 216] on button "button" at bounding box center [280, 208] width 39 height 30
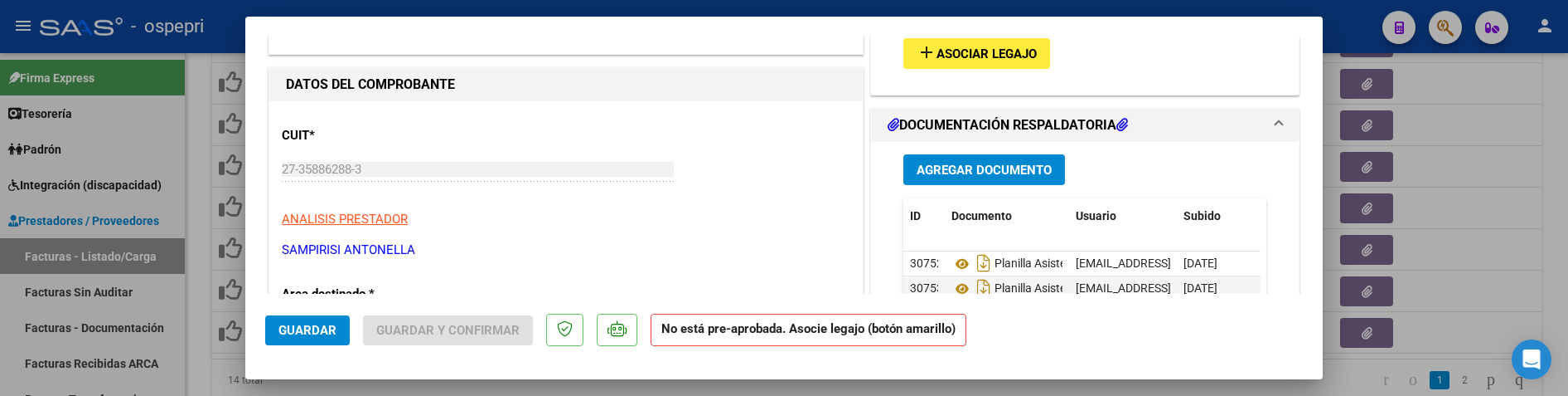
scroll to position [166, 0]
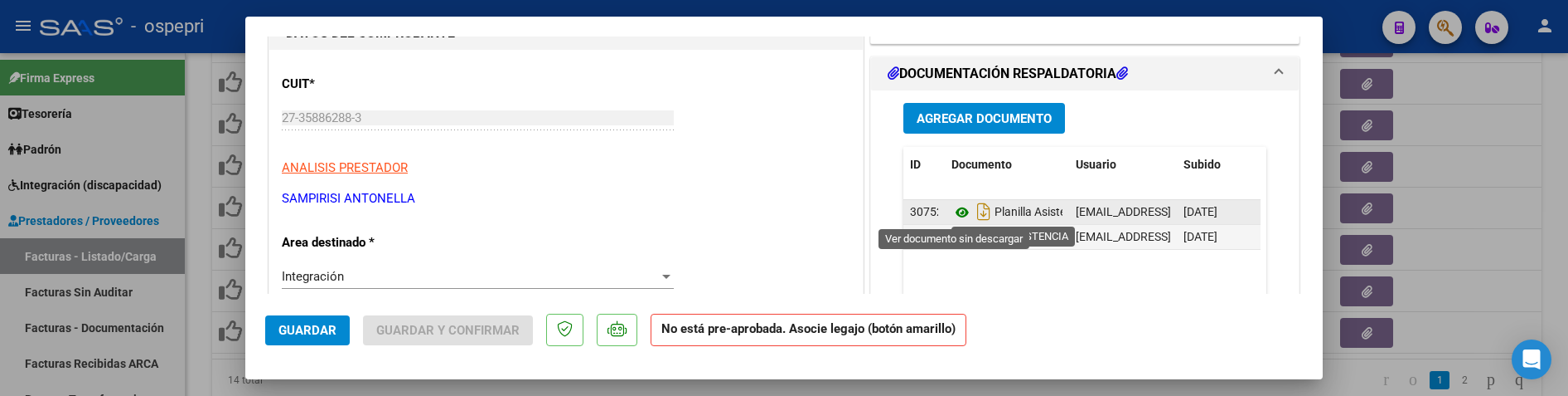
click at [958, 208] on icon at bounding box center [962, 212] width 22 height 20
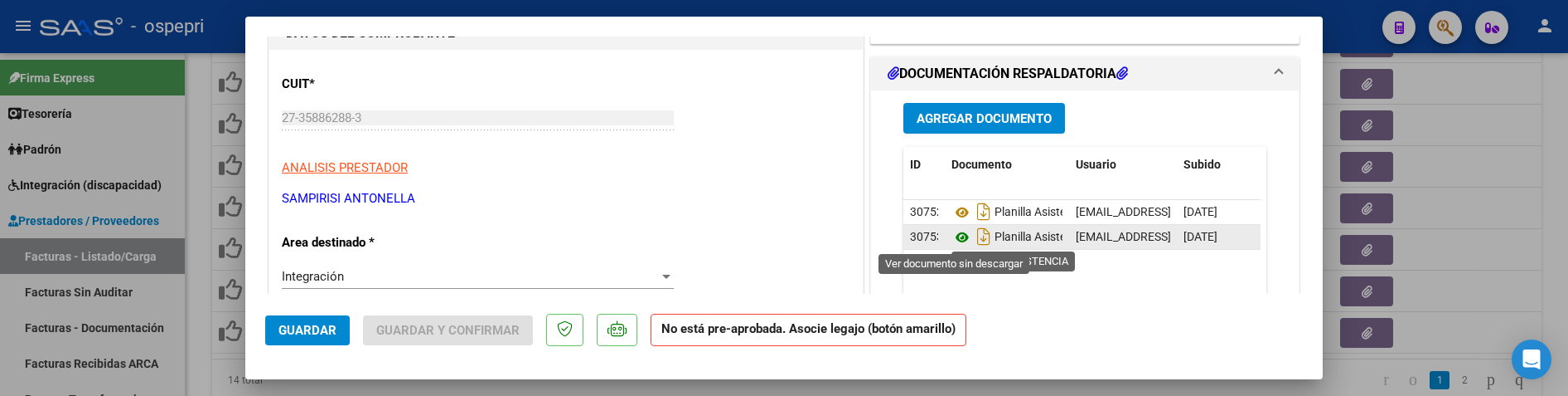
click at [951, 241] on icon at bounding box center [962, 237] width 22 height 20
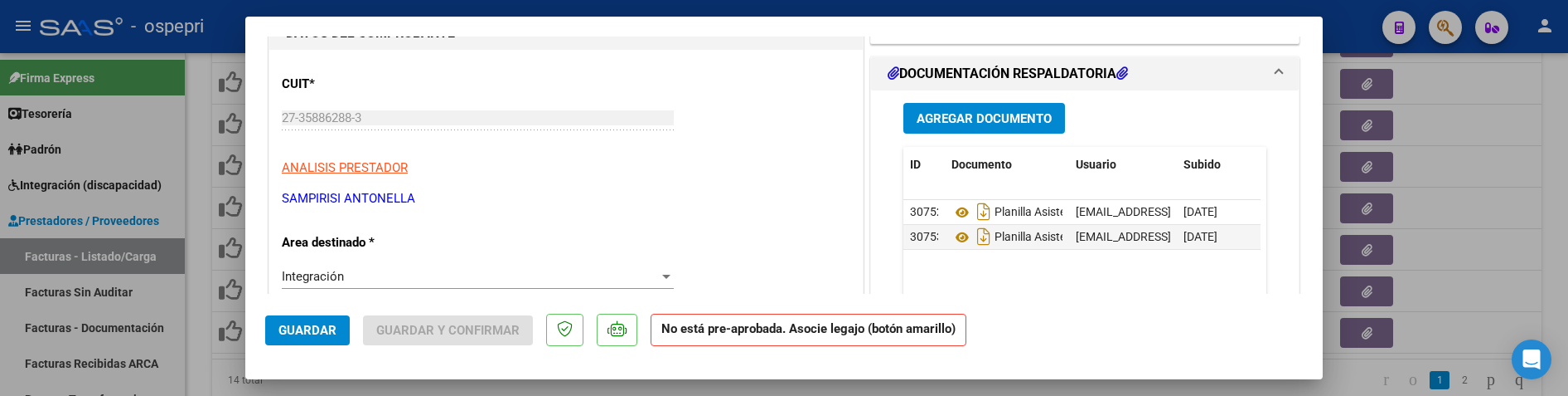
click at [1505, 265] on div at bounding box center [784, 198] width 1568 height 396
type input "$ 0,00"
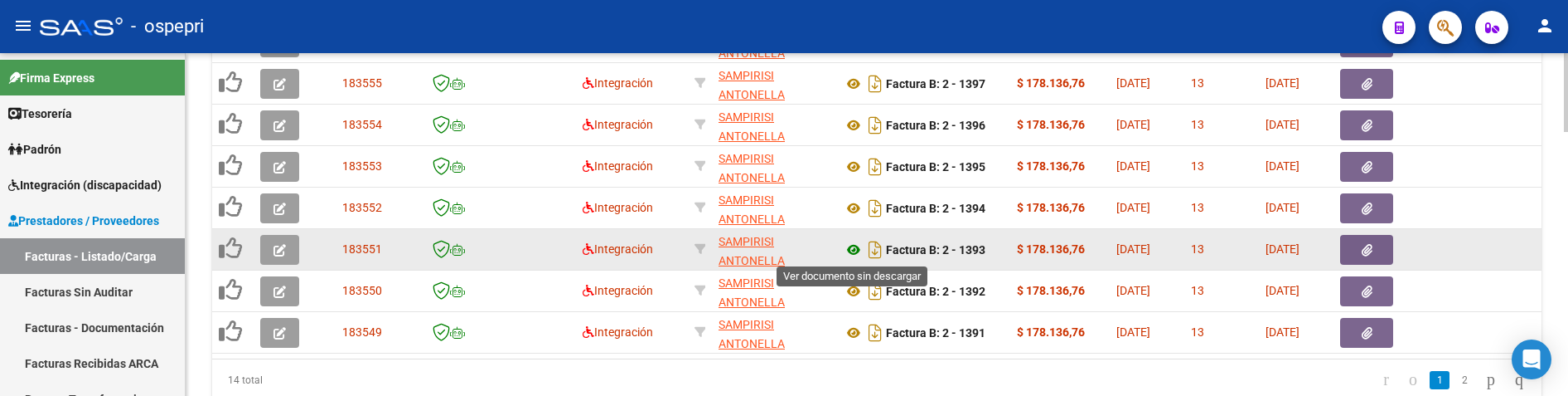
click at [853, 248] on icon at bounding box center [853, 249] width 22 height 20
click at [292, 249] on button "button" at bounding box center [280, 249] width 39 height 30
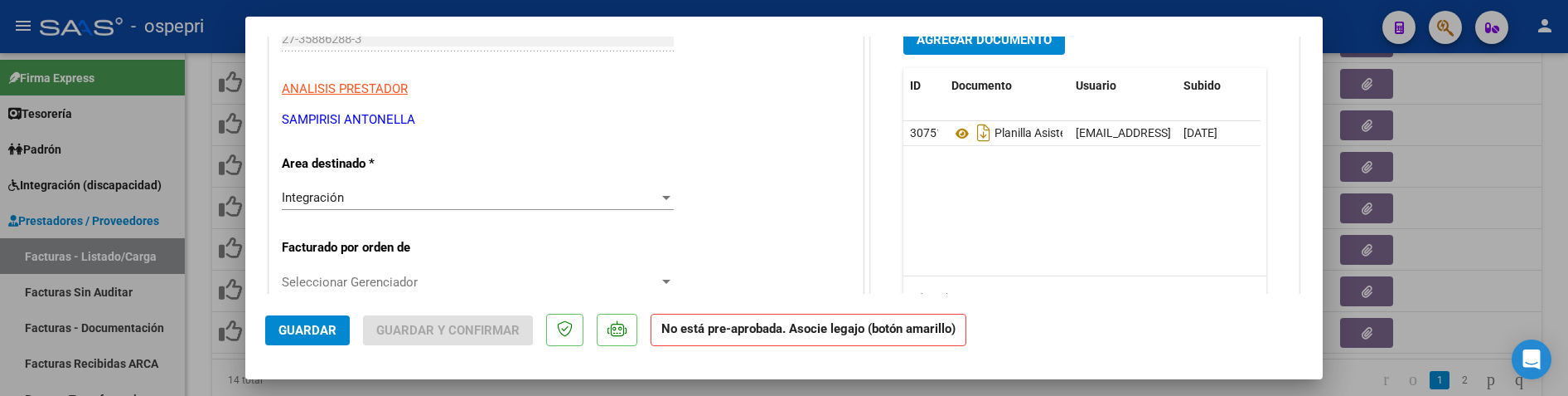
scroll to position [248, 0]
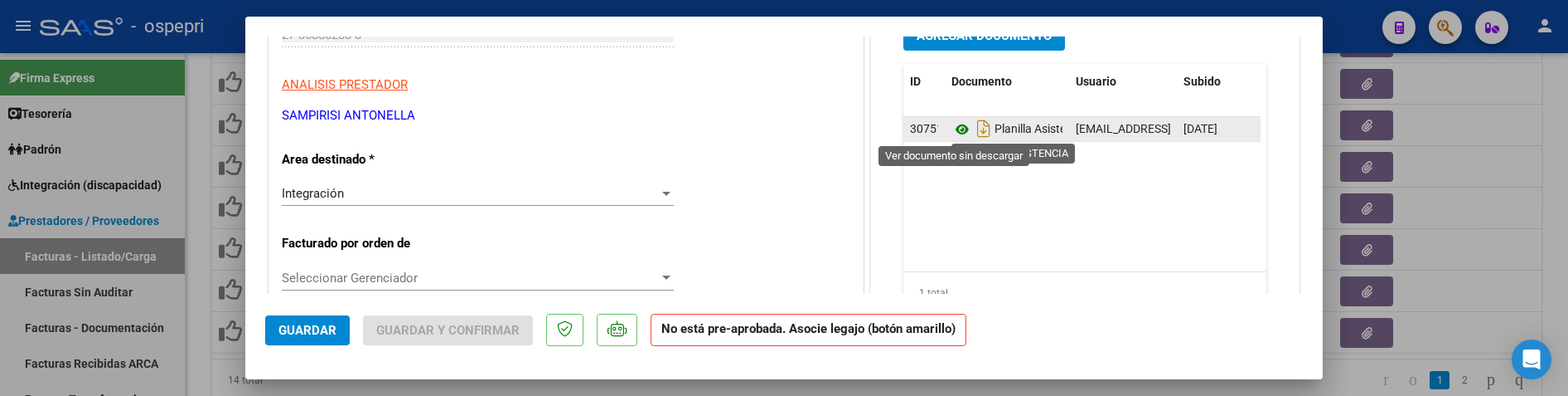
click at [960, 133] on icon at bounding box center [962, 129] width 22 height 20
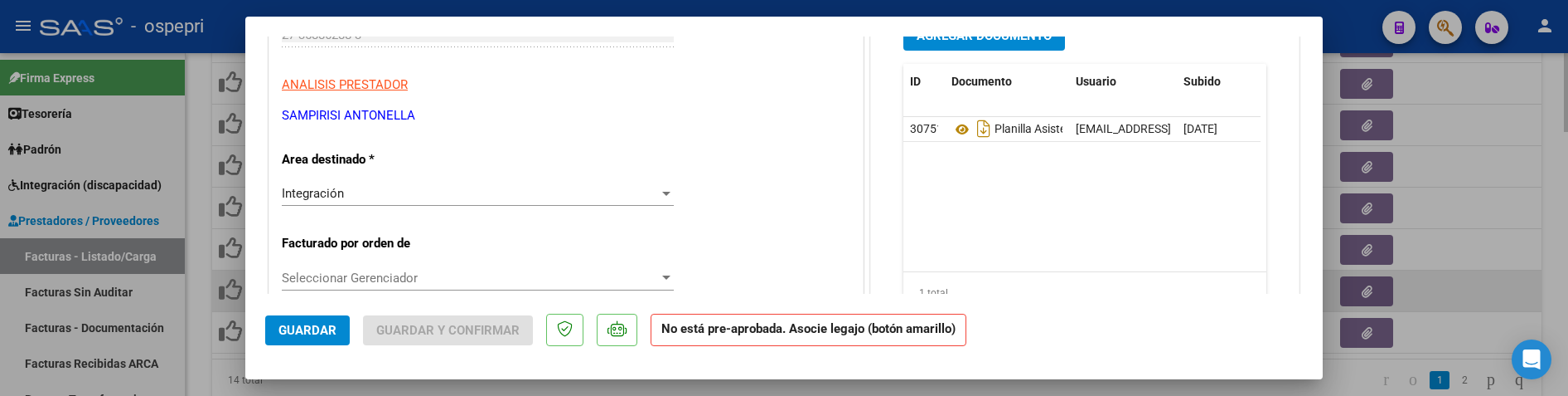
click at [1472, 281] on div at bounding box center [784, 198] width 1568 height 396
type input "$ 0,00"
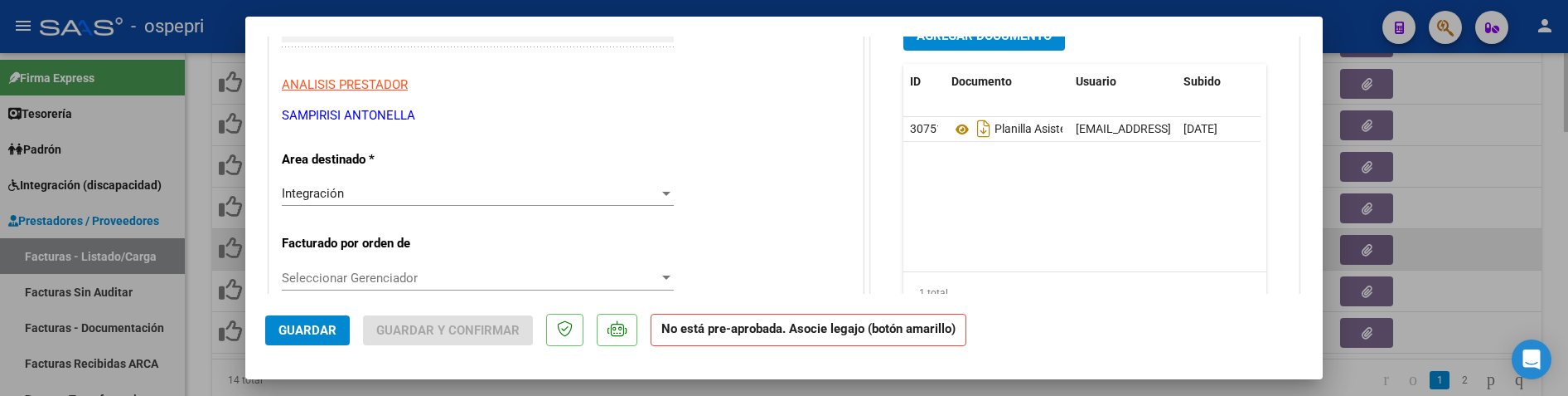
scroll to position [267, 0]
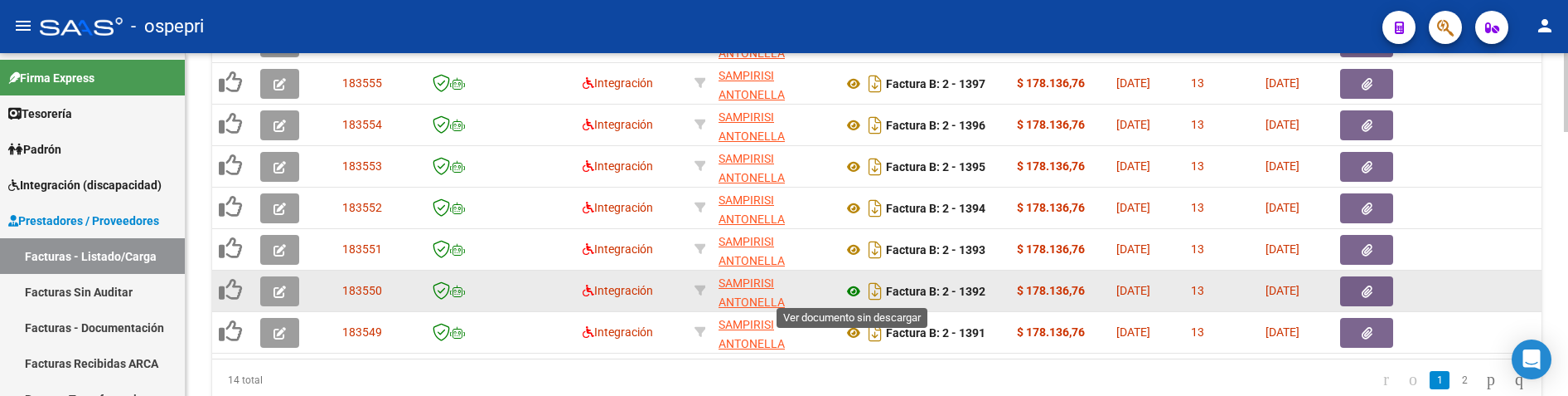
click at [846, 293] on icon at bounding box center [853, 290] width 22 height 20
click at [292, 296] on button "button" at bounding box center [280, 290] width 39 height 30
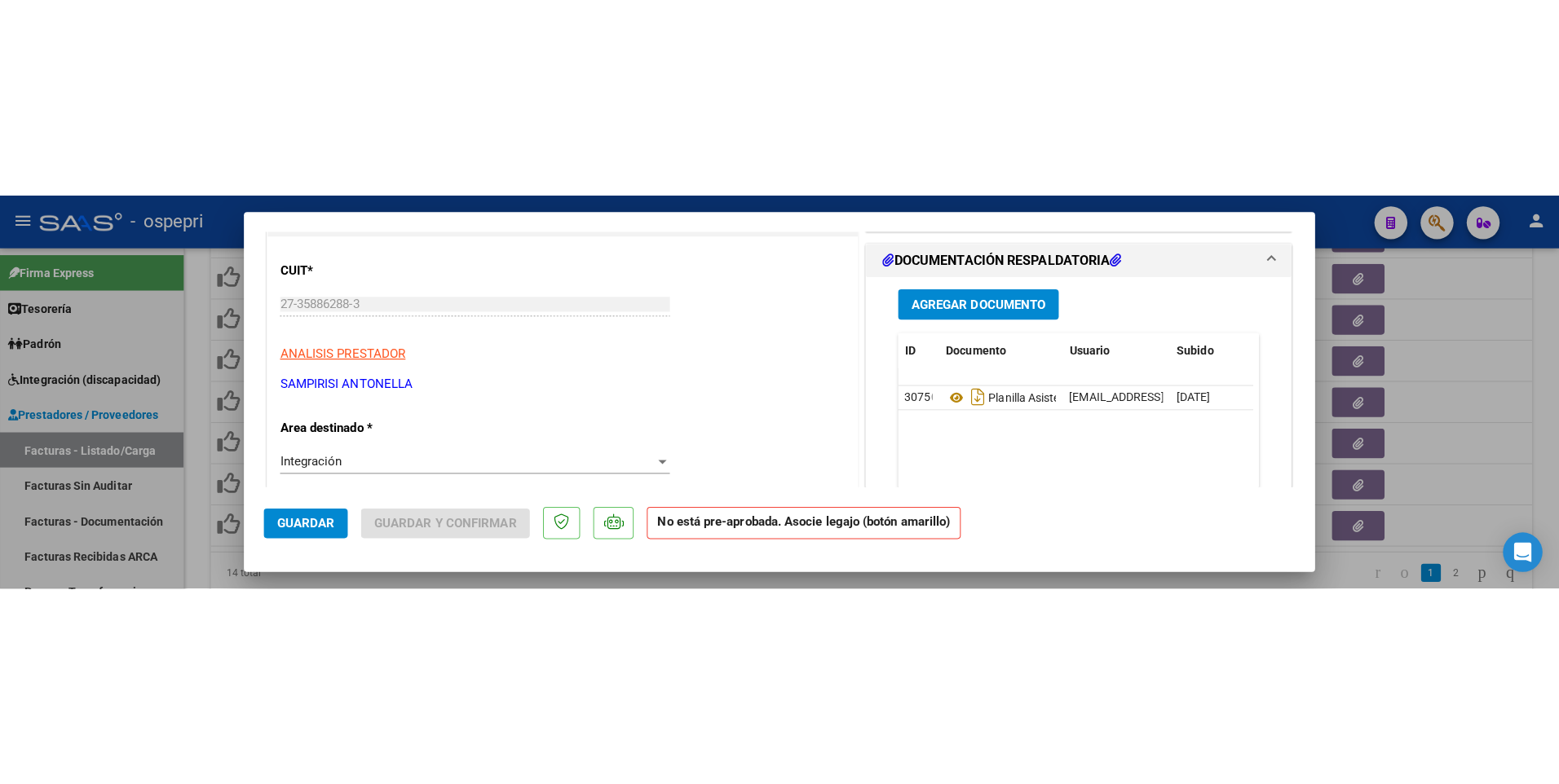
scroll to position [244, 0]
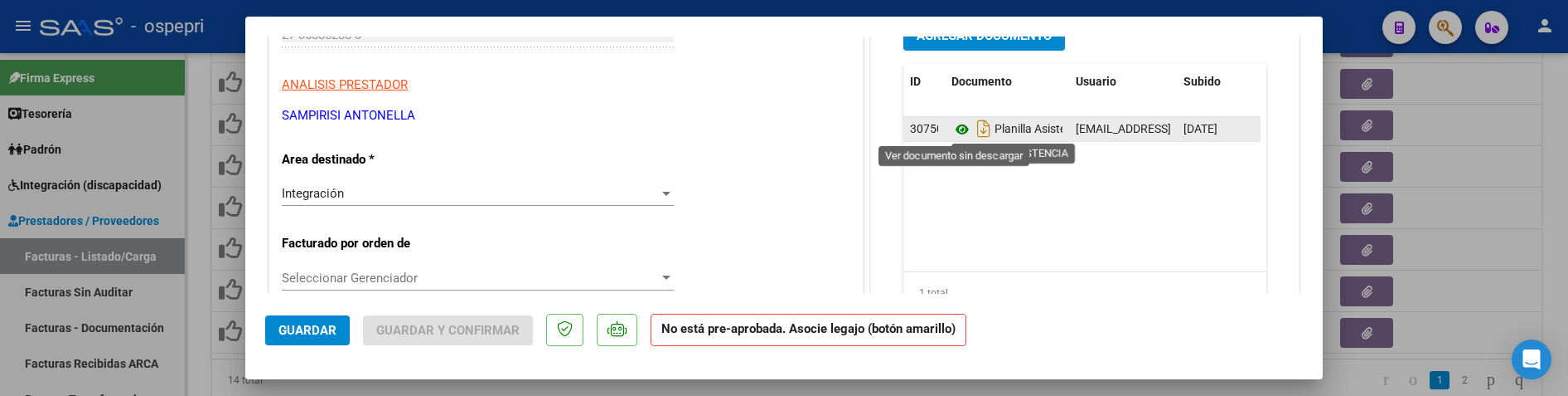
click at [955, 126] on icon at bounding box center [962, 129] width 22 height 20
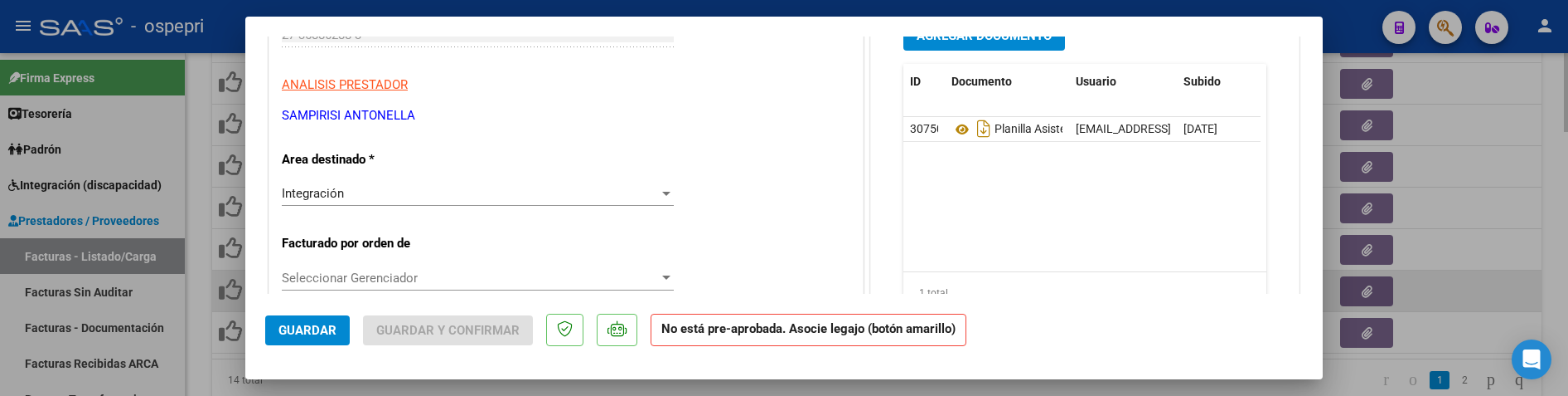
click at [1464, 271] on div at bounding box center [784, 198] width 1568 height 396
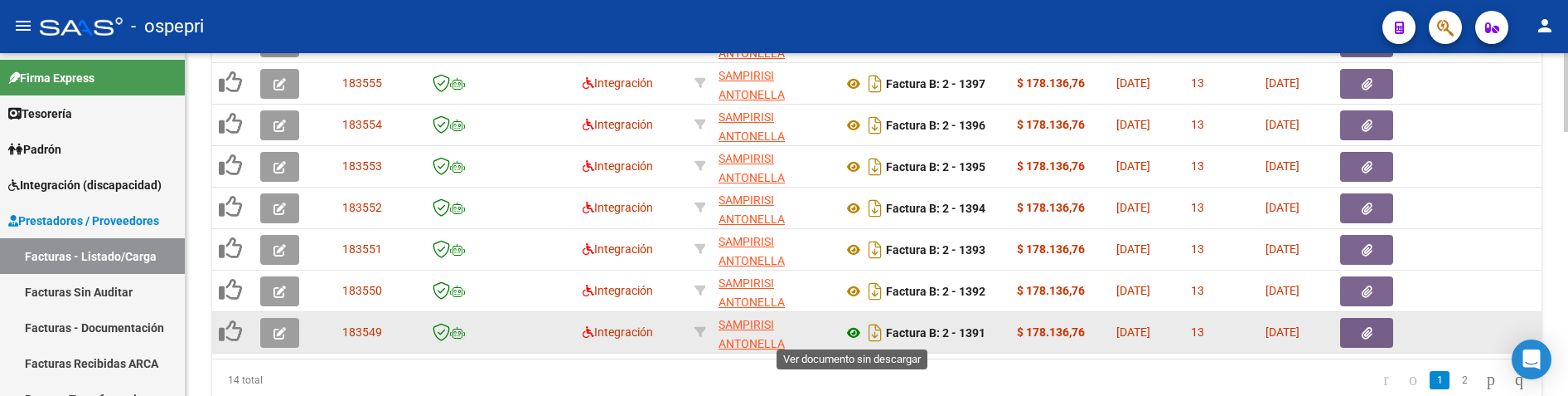
click at [853, 338] on icon at bounding box center [853, 332] width 22 height 20
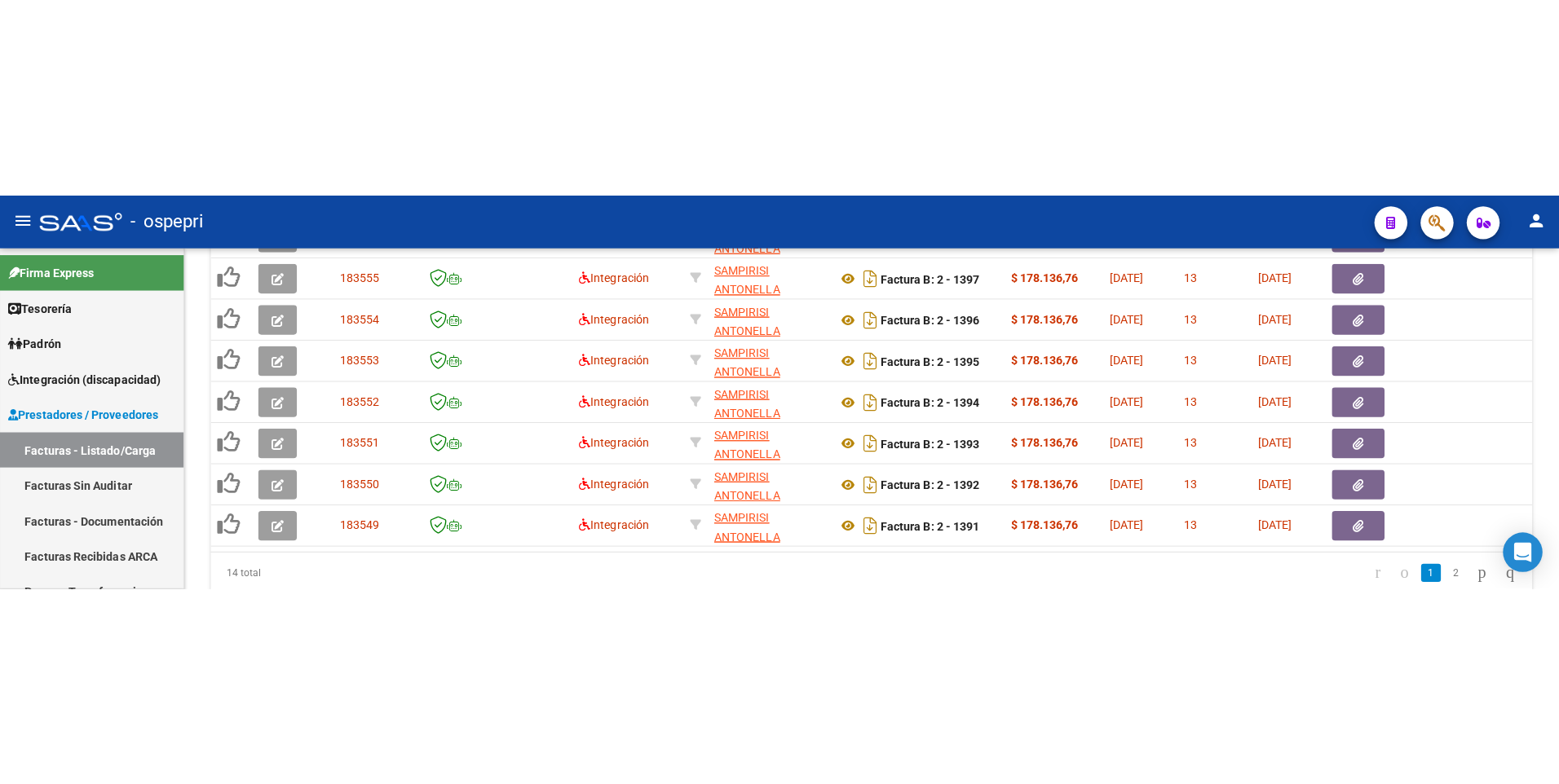
scroll to position [735, 0]
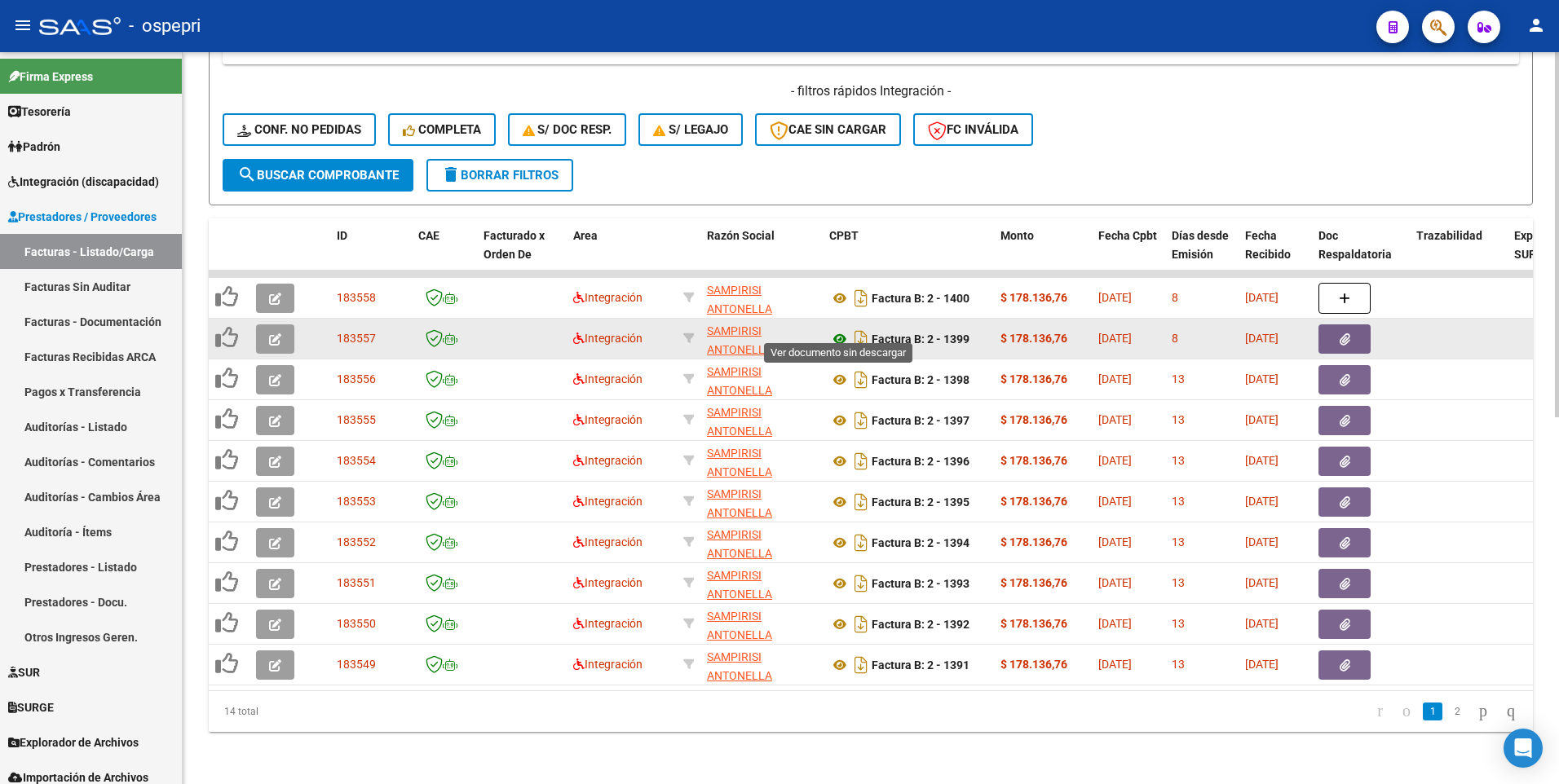
click at [842, 329] on icon at bounding box center [839, 339] width 22 height 20
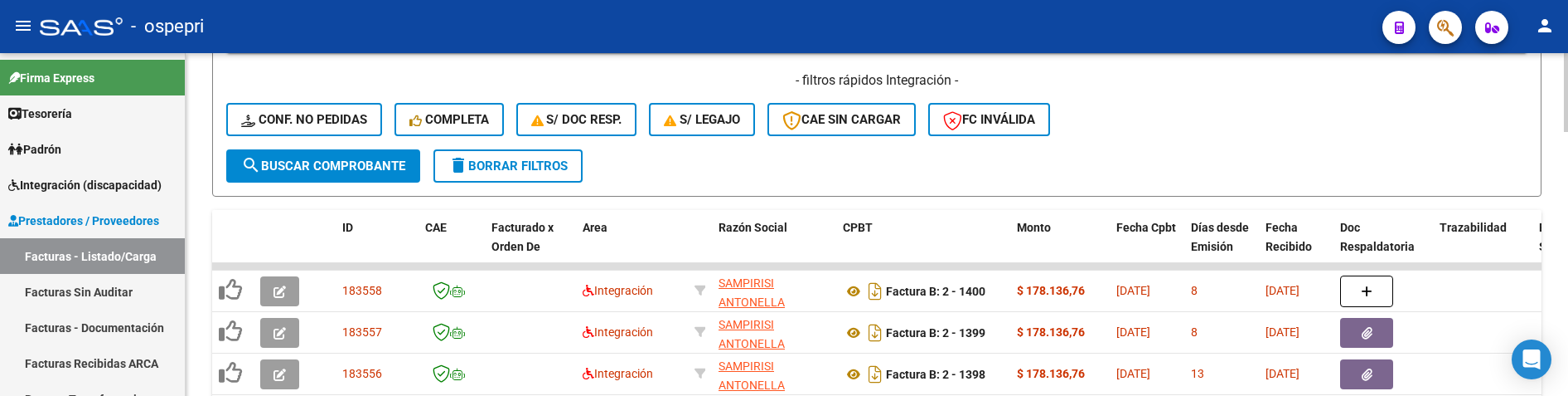
click at [1567, 270] on html "menu - ospepri person Firma Express Tesorería Extractos Procesados (csv) Extrac…" at bounding box center [784, 198] width 1568 height 396
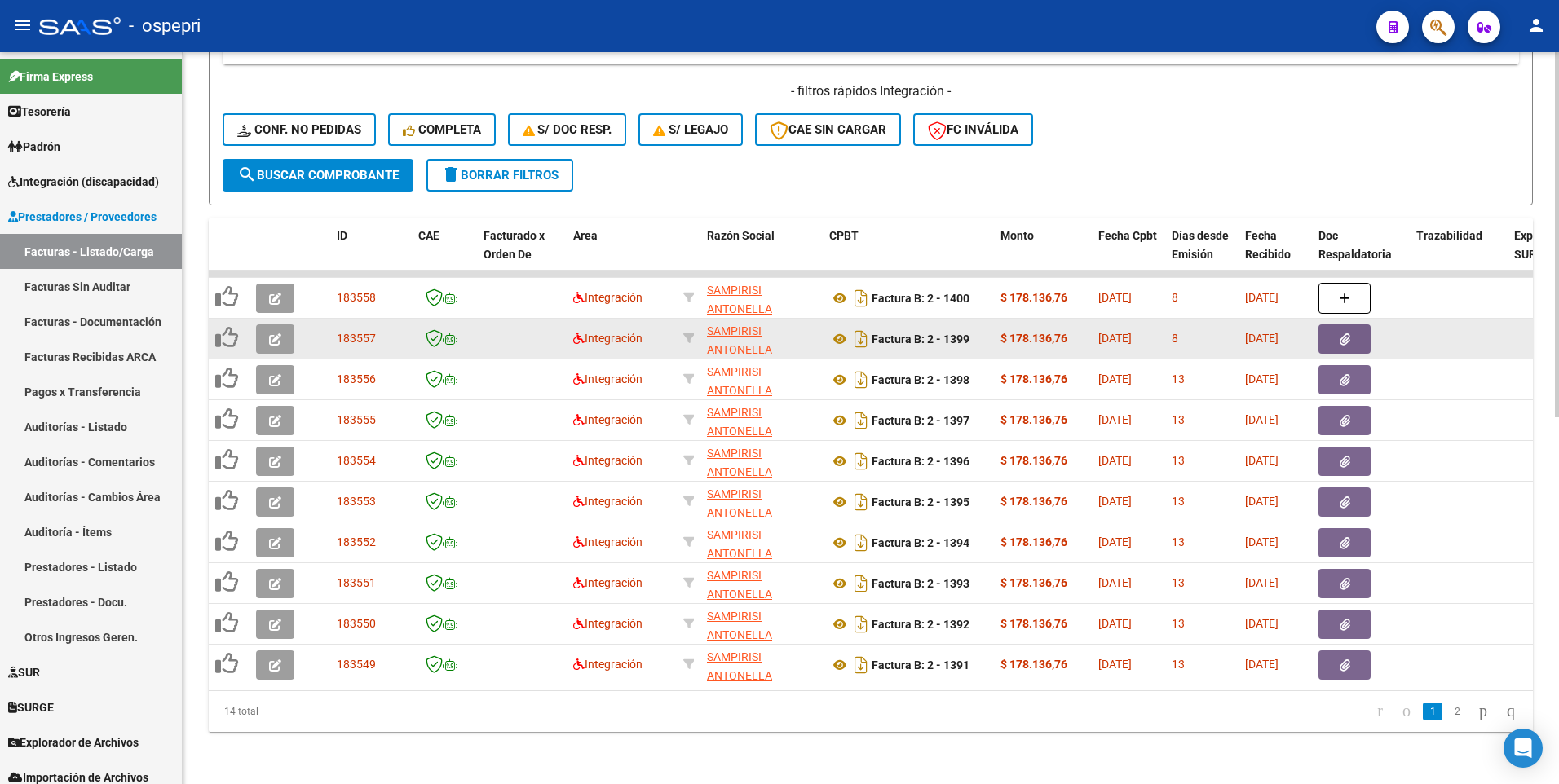
click at [253, 330] on datatable-body-cell at bounding box center [278, 339] width 57 height 40
click at [269, 333] on icon "button" at bounding box center [274, 339] width 12 height 12
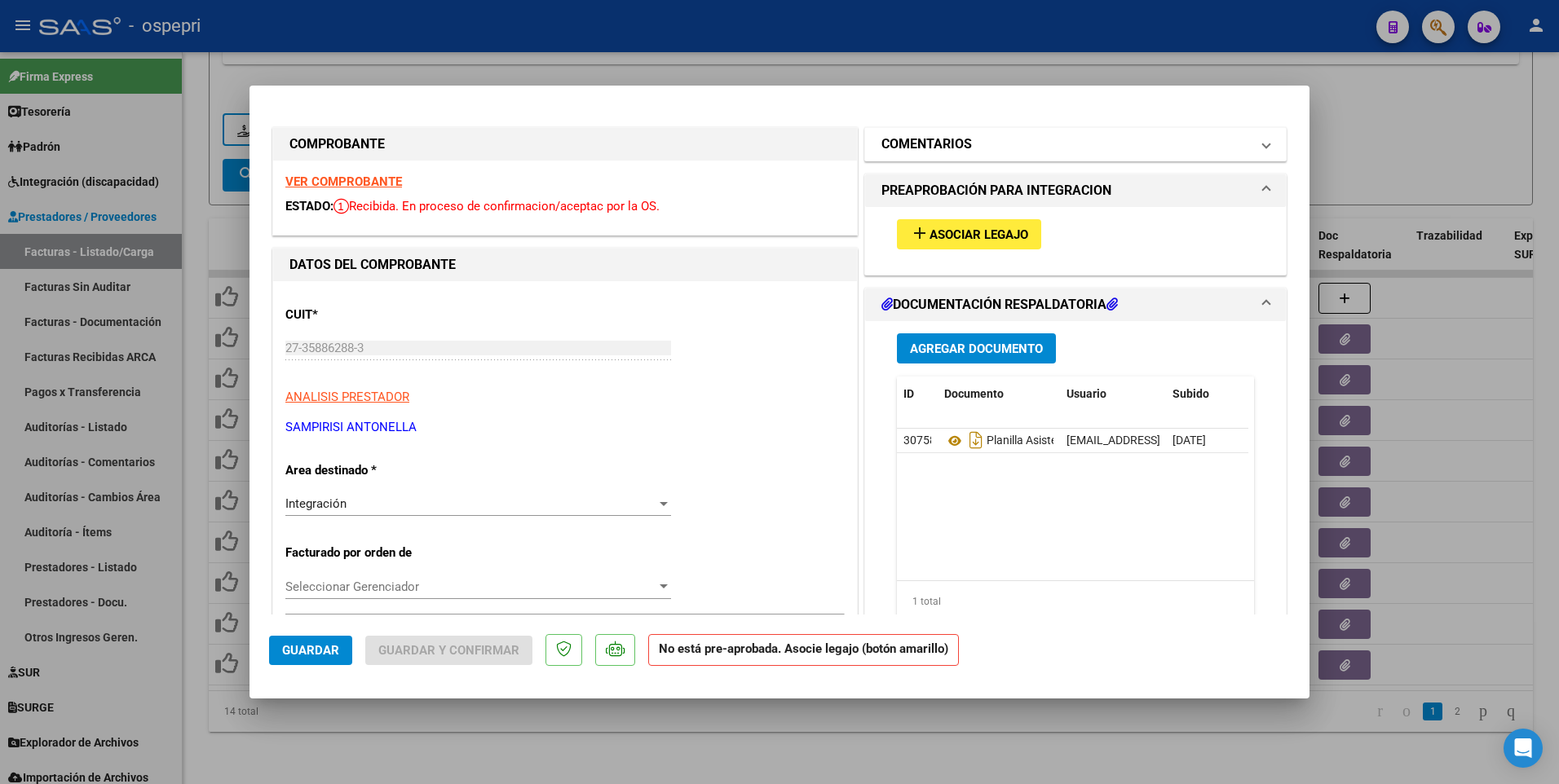
click at [1248, 143] on span "COMENTARIOS" at bounding box center [1072, 144] width 382 height 20
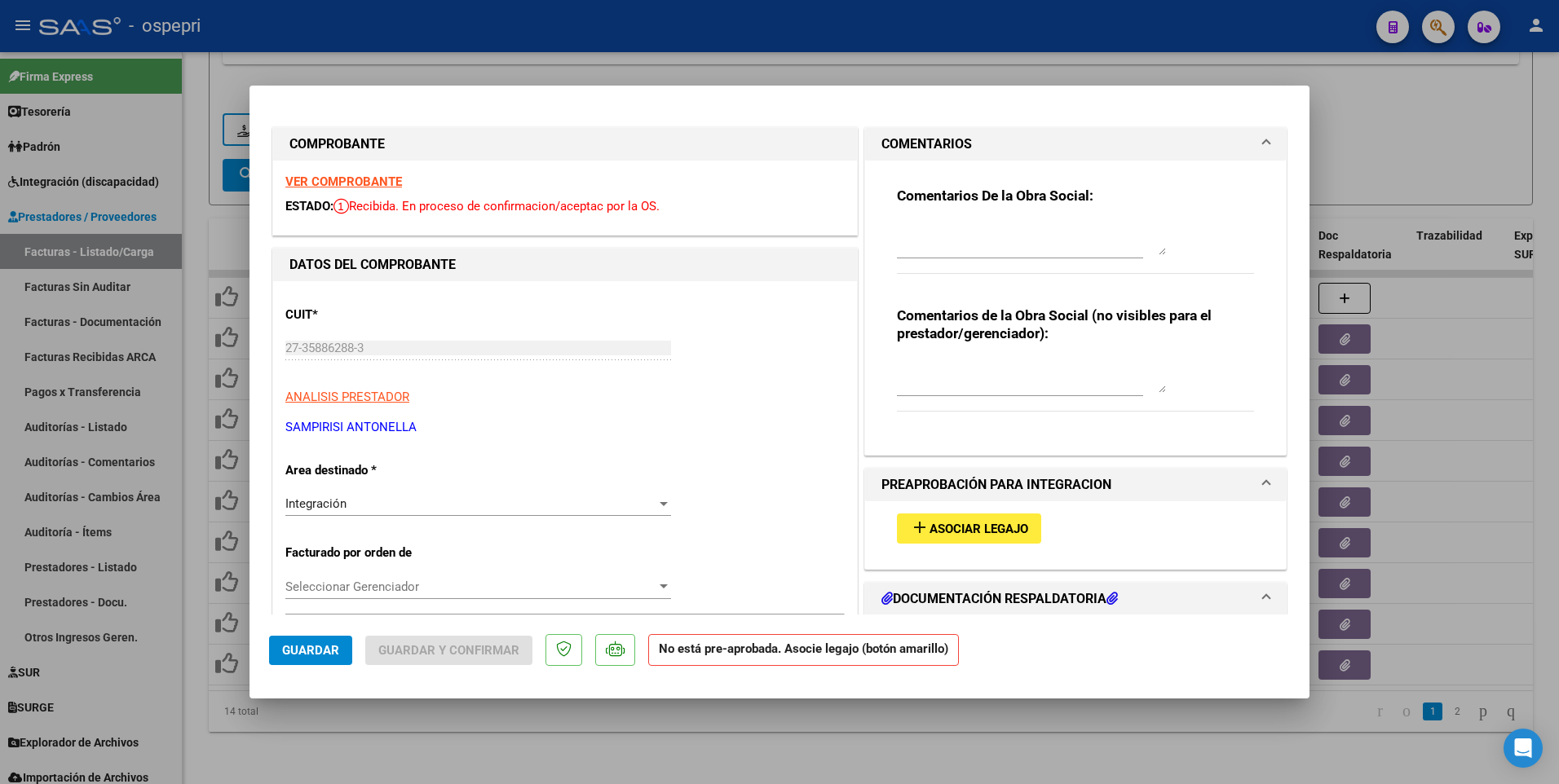
click at [896, 225] on textarea at bounding box center [1030, 239] width 269 height 33
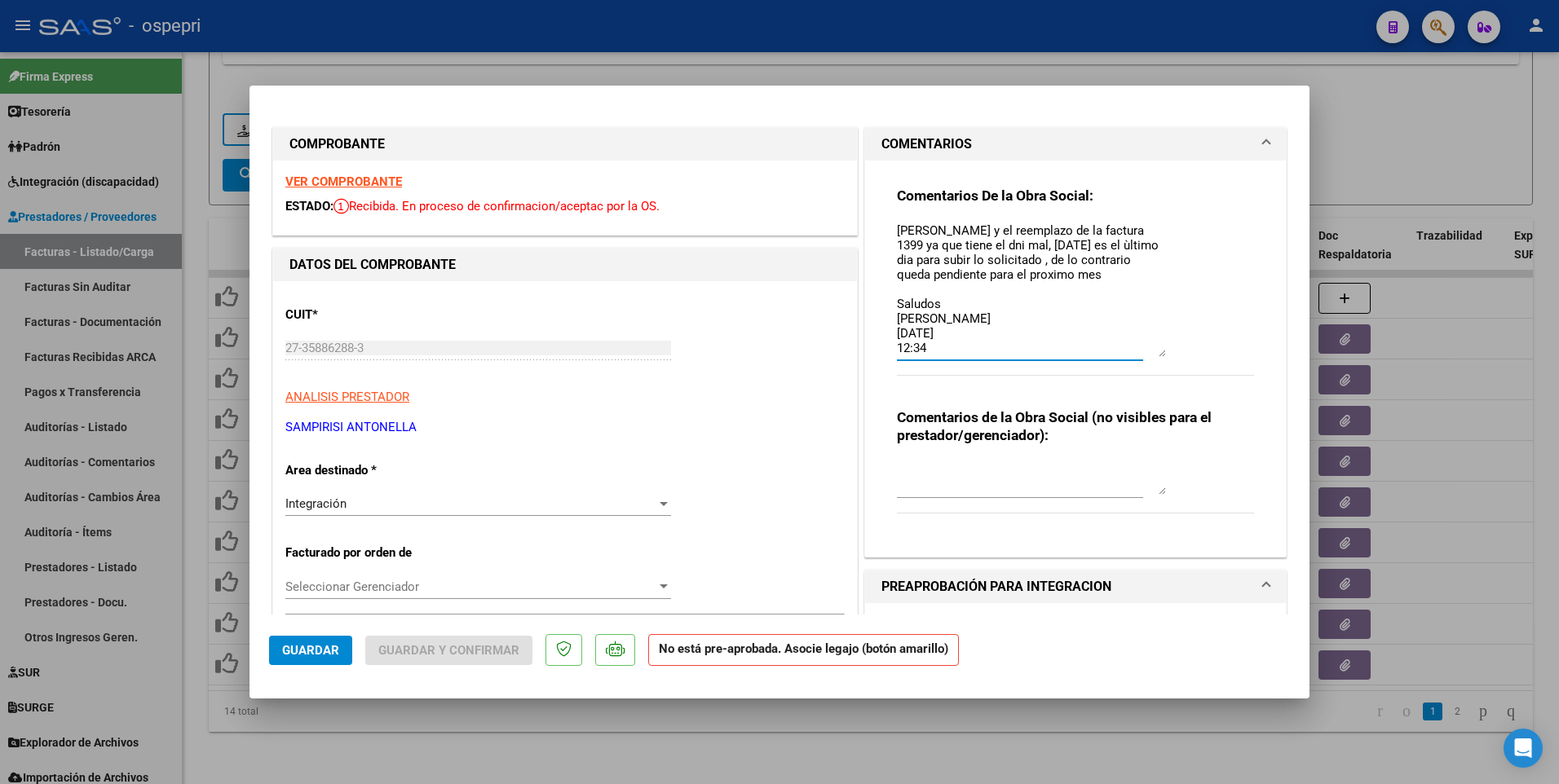
scroll to position [0, 0]
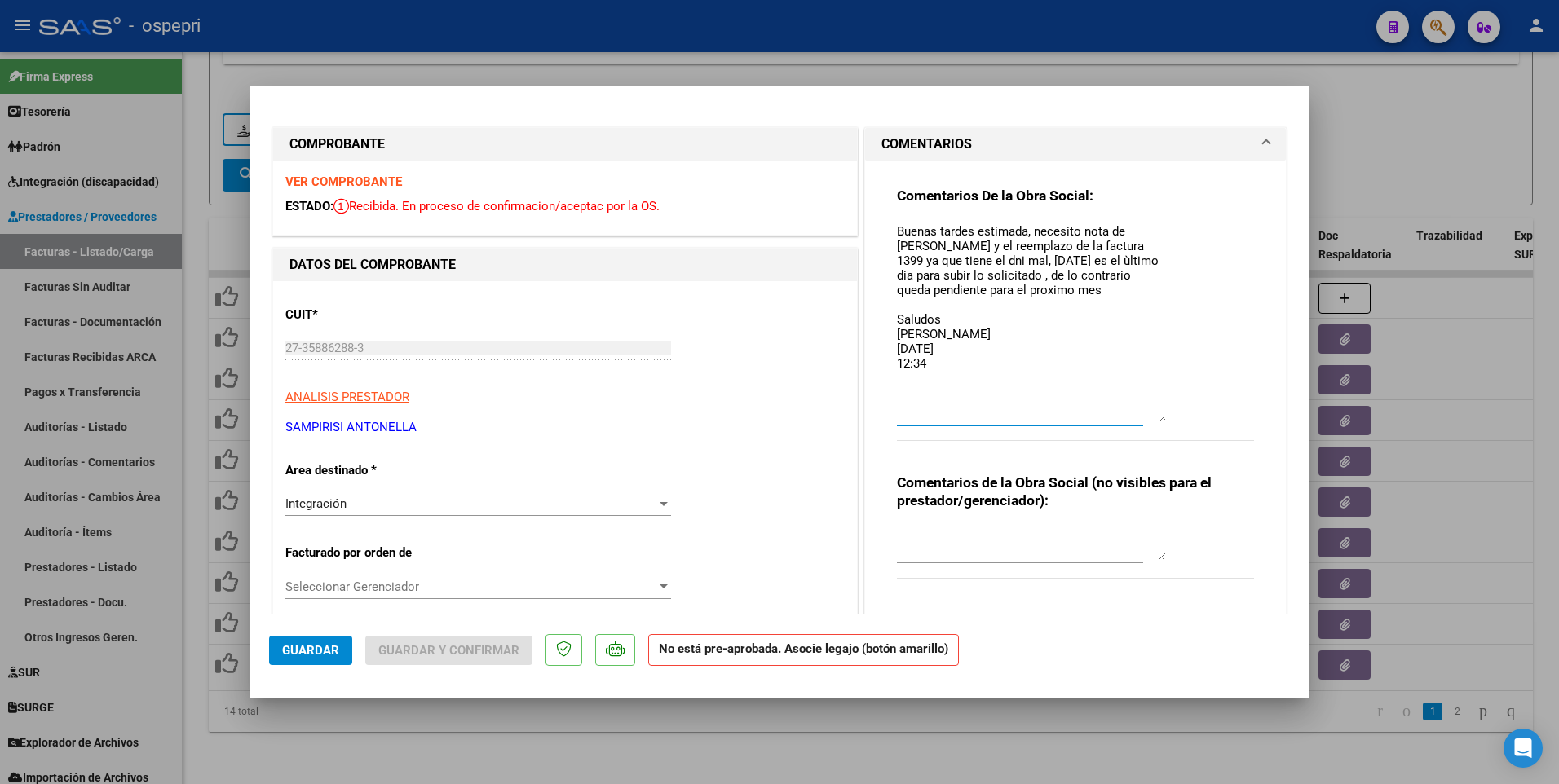
drag, startPoint x: 1154, startPoint y: 250, endPoint x: 1156, endPoint y: 417, distance: 167.0
click at [1156, 417] on textarea "Buenas tardes estimada, necesito nota de credtio y el reemplazo de la factura 1…" at bounding box center [1030, 322] width 269 height 199
click at [1142, 225] on textarea "Buenas tardes estimada, necesito nota de credtio y el reemplazo de la factura 1…" at bounding box center [1030, 322] width 269 height 199
click at [1141, 227] on textarea "Buenas tardes estimada, necesito nota de credtio y el reemplazo de la factura 1…" at bounding box center [1030, 322] width 269 height 199
click at [1013, 256] on textarea "Buenas tardes estimada, necesito nota de crédito y el reemplazo de la factura 1…" at bounding box center [1030, 322] width 269 height 199
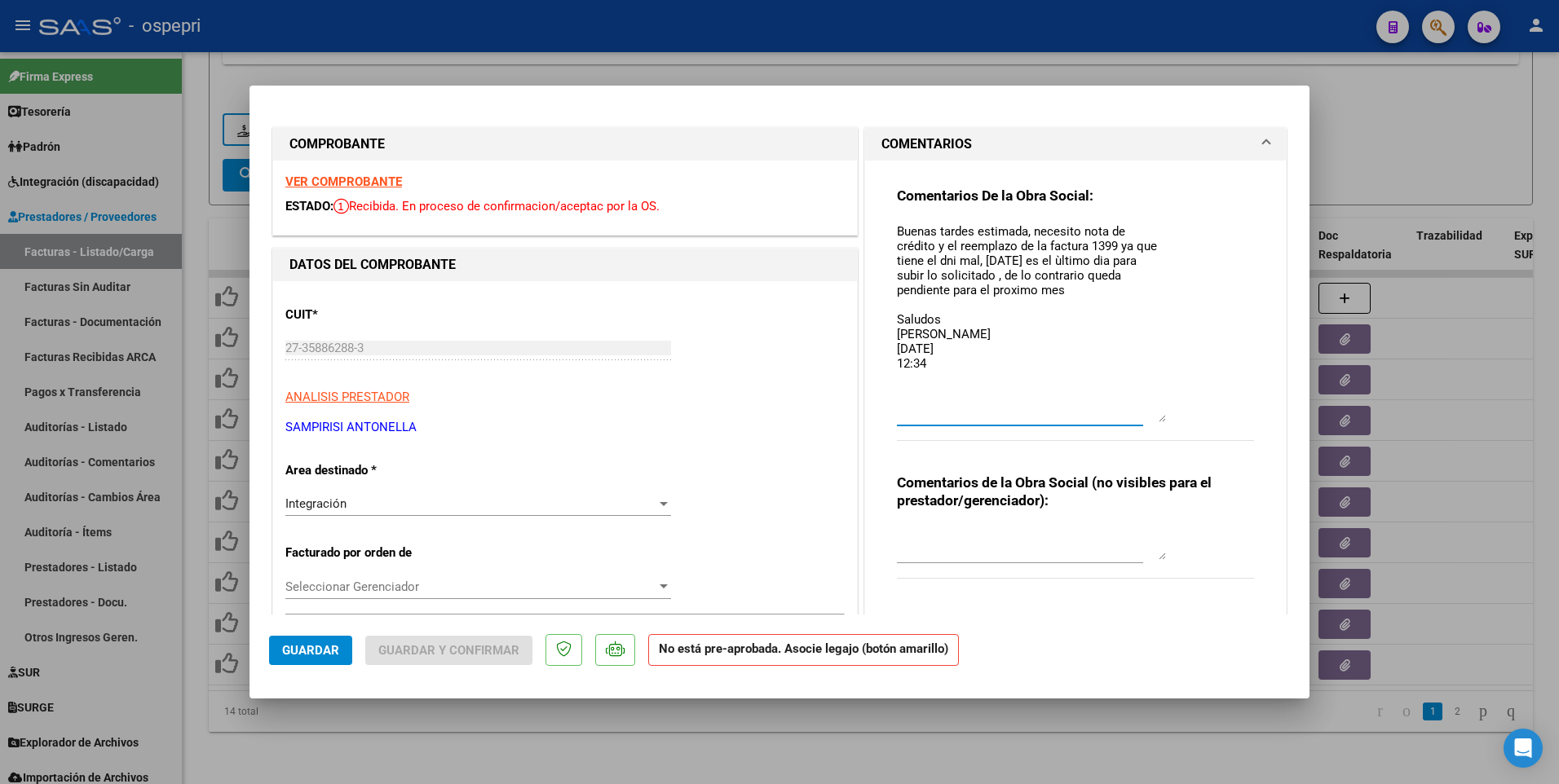
click at [1005, 265] on textarea "Buenas tardes estimada, necesito nota de crédito y el reemplazo de la factura 1…" at bounding box center [1030, 322] width 269 height 199
click at [1035, 263] on textarea "Buenas tardes estimada, necesito nota de crédito y el reemplazo de la factura 1…" at bounding box center [1030, 322] width 269 height 199
click at [917, 294] on textarea "Buenas tardes estimada, necesito nota de crédito y el reemplazo de la factura 1…" at bounding box center [1030, 322] width 269 height 199
click at [986, 290] on textarea "Buenas tardes estimada, necesito nota de crédito y el reemplazo de la factura 1…" at bounding box center [1030, 322] width 269 height 199
click at [328, 470] on span "Guardar" at bounding box center [310, 650] width 57 height 15
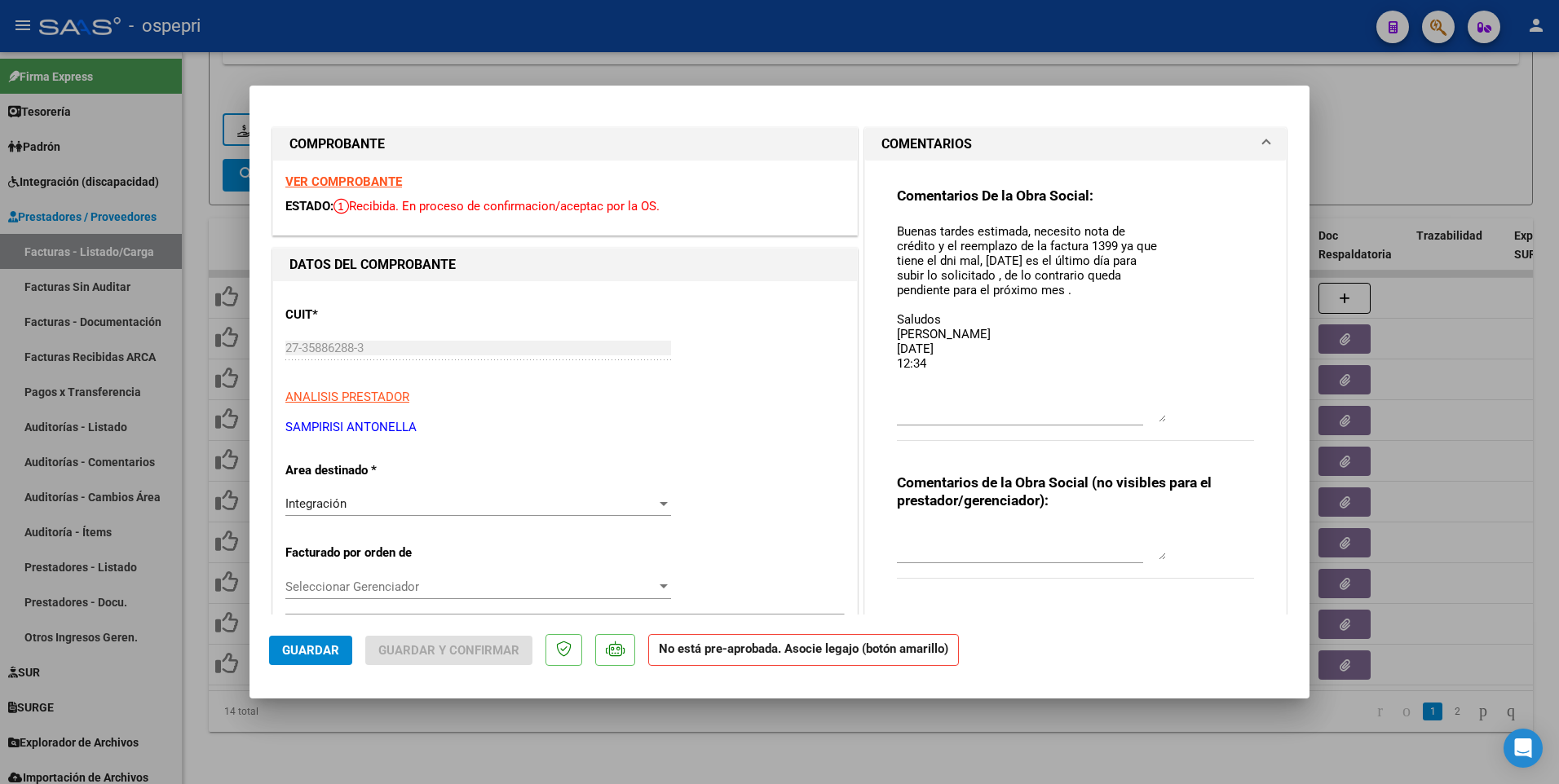
click at [721, 470] on div at bounding box center [780, 392] width 1559 height 784
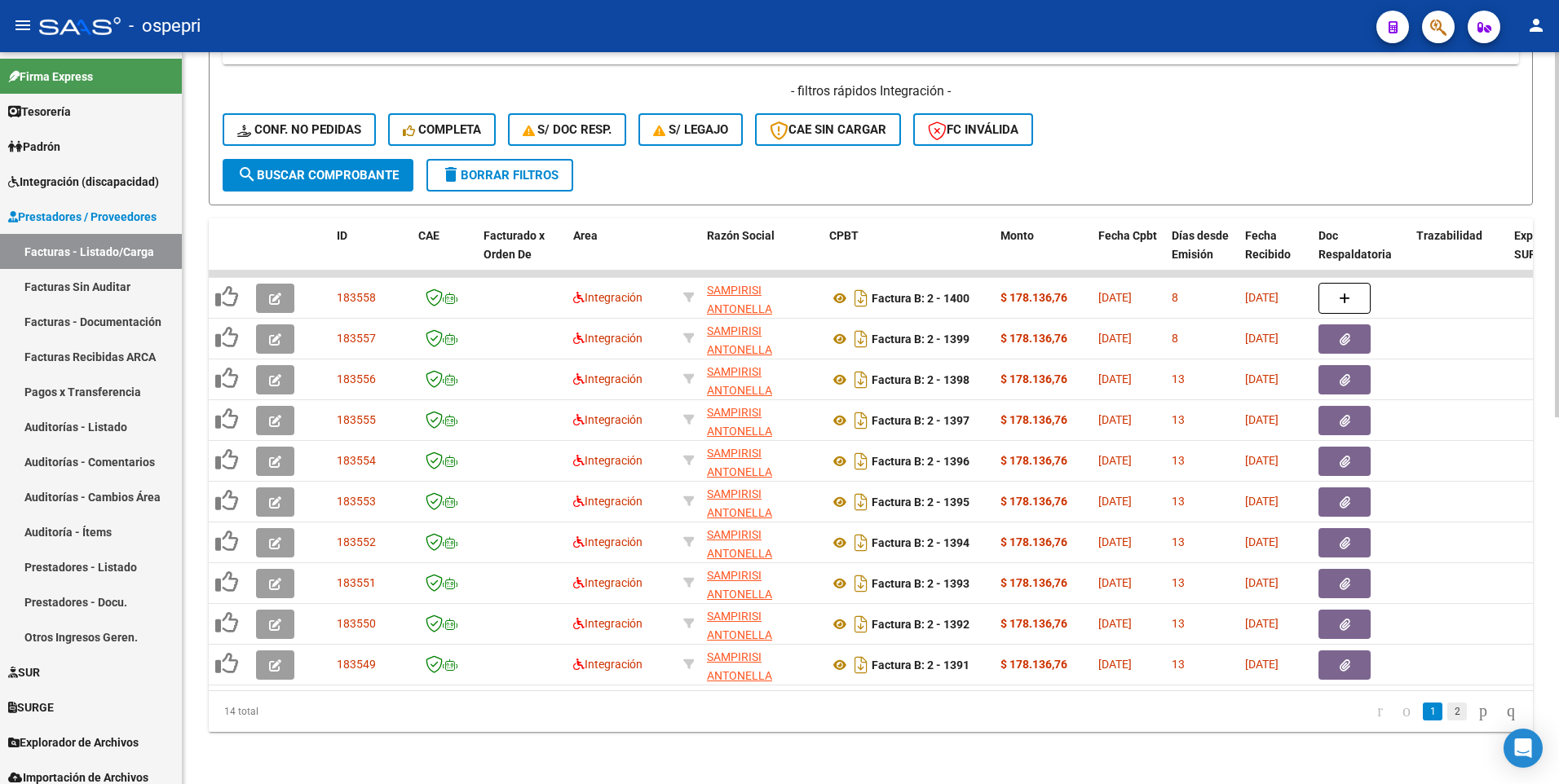
click at [1447, 470] on link "2" at bounding box center [1456, 711] width 20 height 18
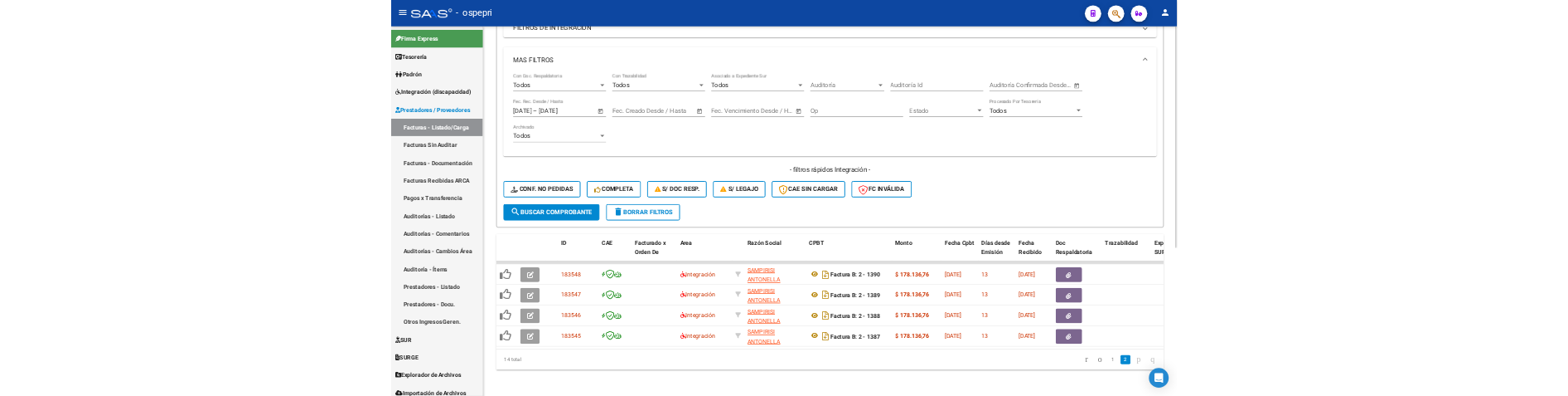
scroll to position [499, 0]
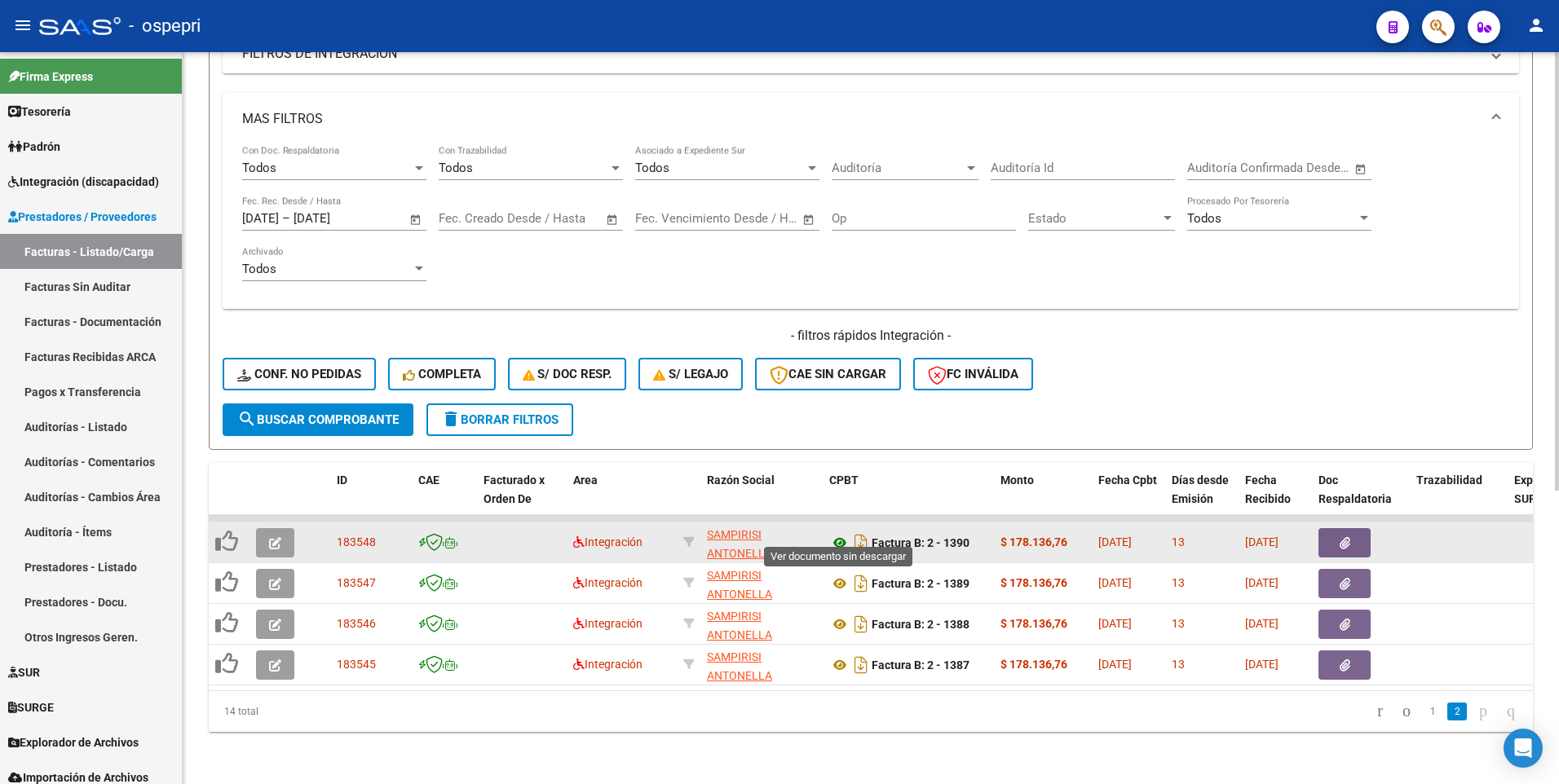
click at [838, 470] on icon at bounding box center [839, 543] width 22 height 20
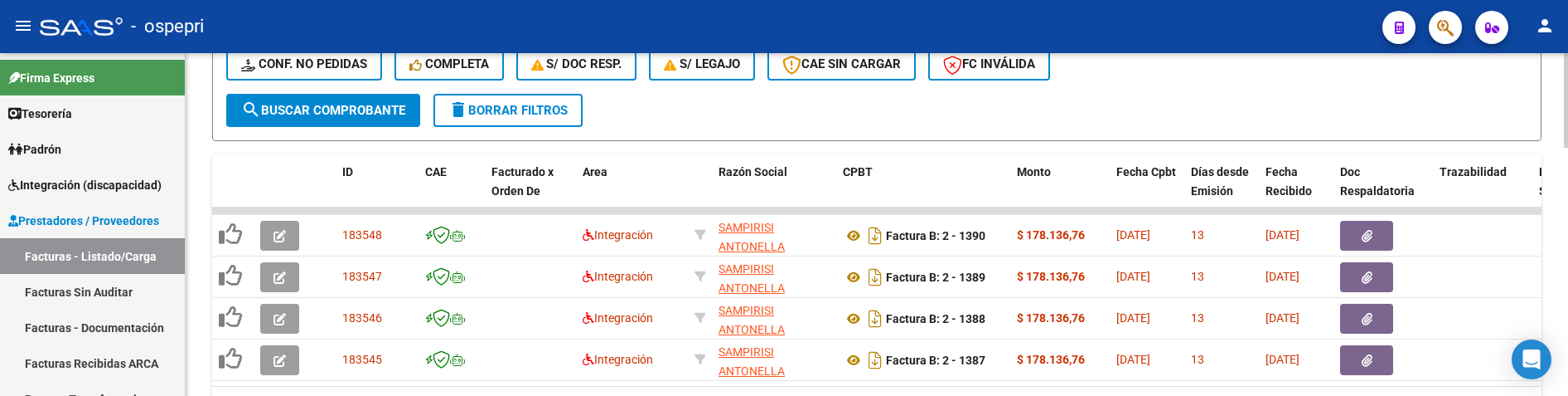
scroll to position [901, 0]
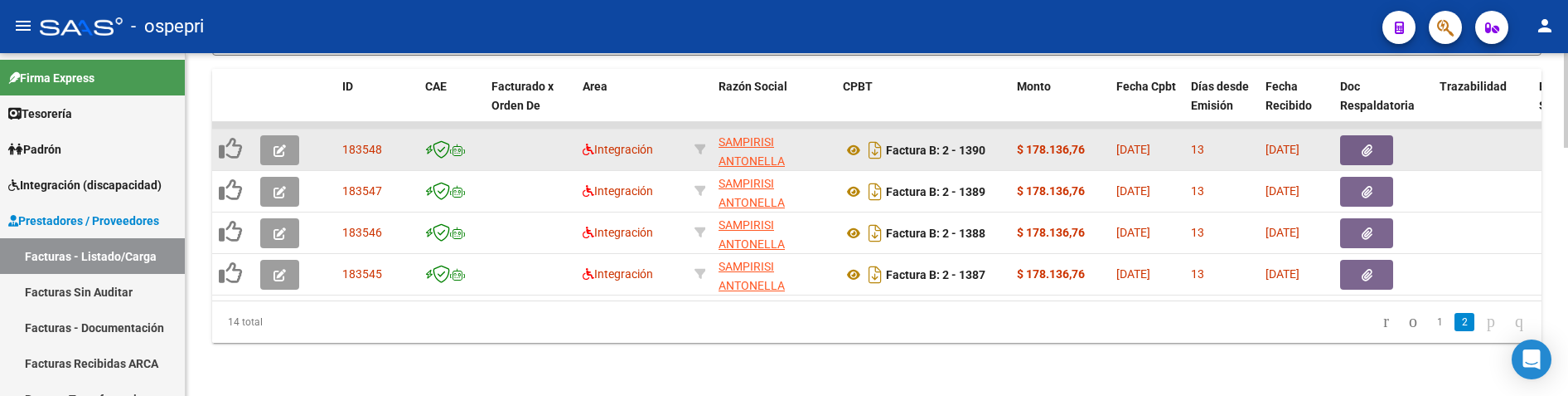
click at [261, 148] on button "button" at bounding box center [280, 149] width 39 height 30
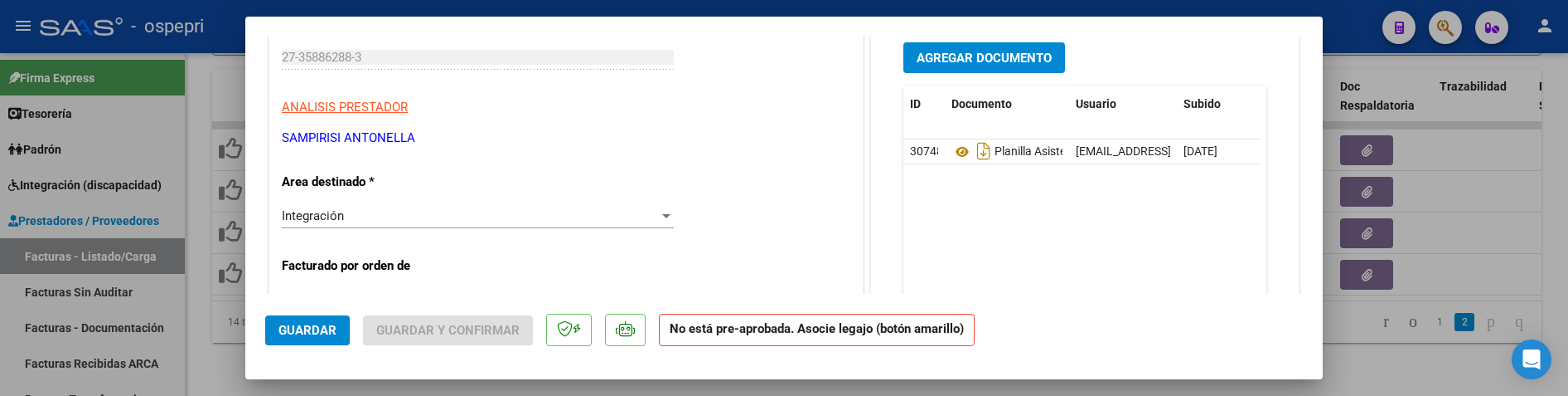
scroll to position [248, 0]
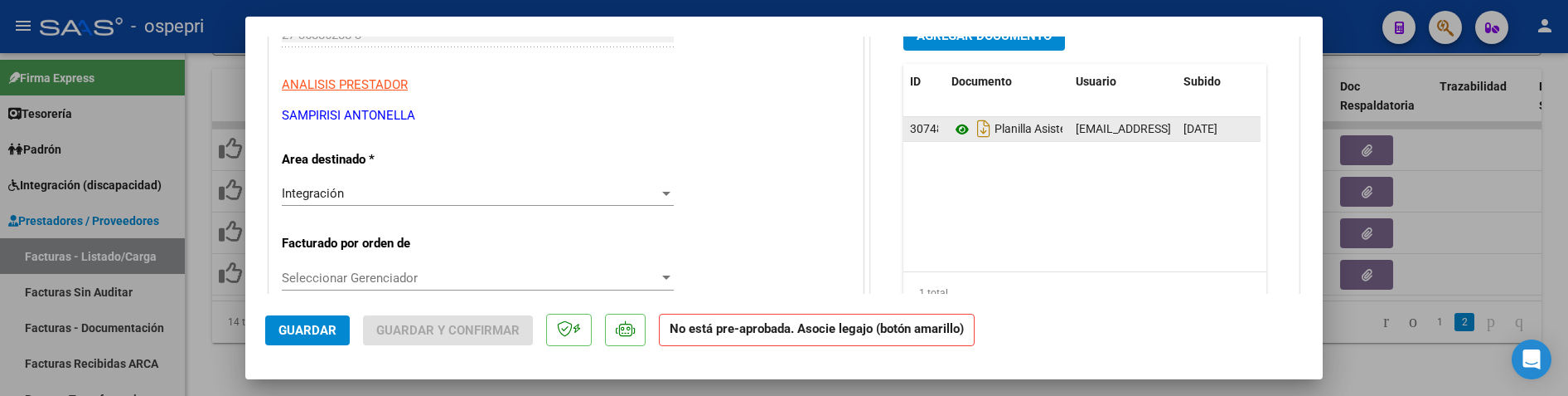
click at [956, 128] on icon at bounding box center [962, 129] width 22 height 20
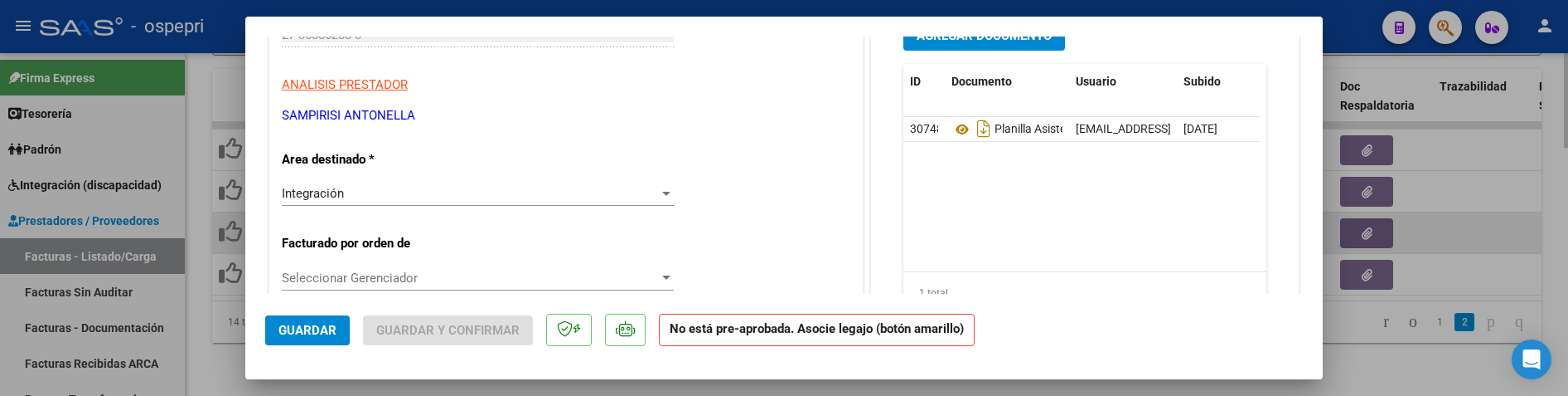
click at [1445, 231] on div at bounding box center [784, 198] width 1568 height 396
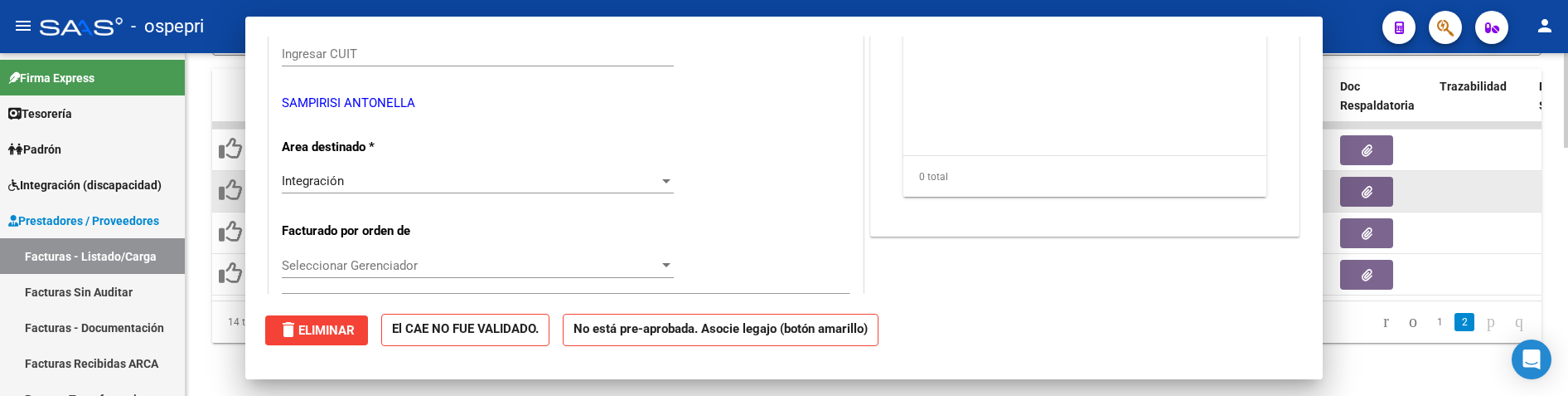
scroll to position [0, 0]
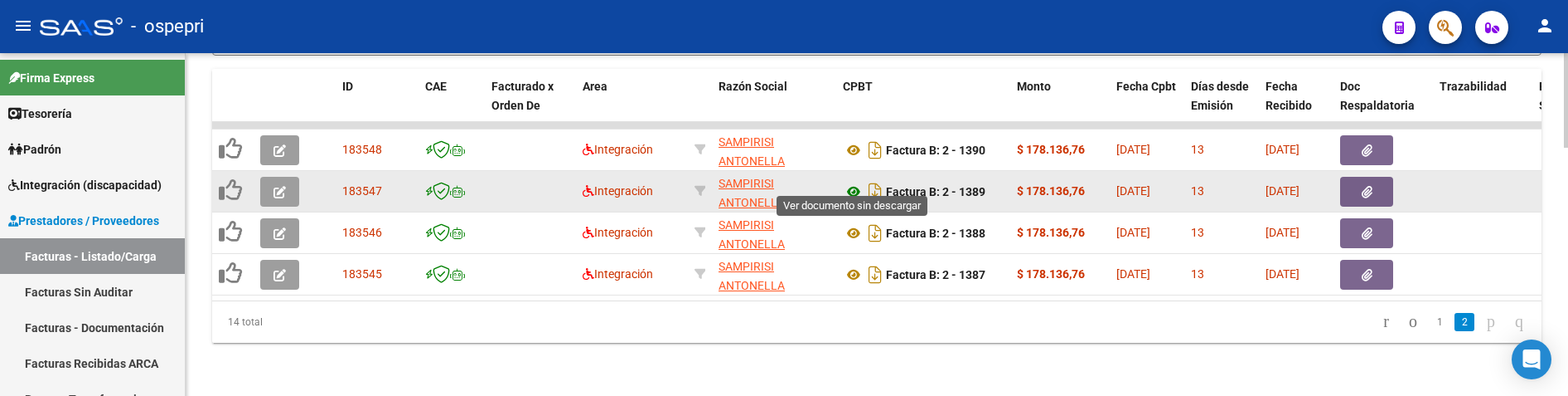
click at [854, 184] on icon at bounding box center [853, 191] width 22 height 20
click at [304, 183] on div at bounding box center [283, 191] width 45 height 30
click at [298, 188] on button "button" at bounding box center [280, 191] width 39 height 30
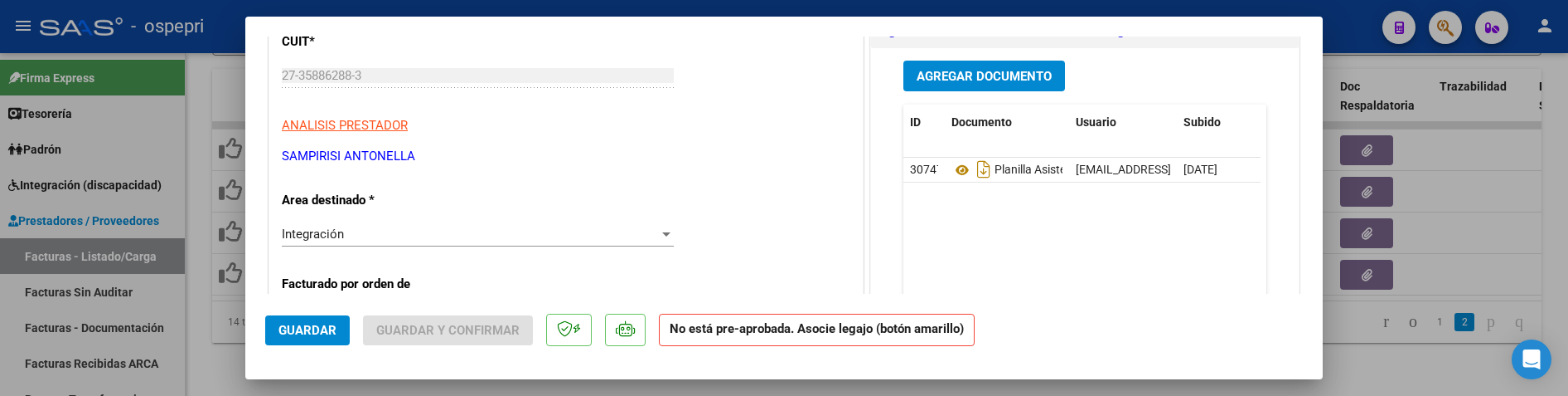
scroll to position [248, 0]
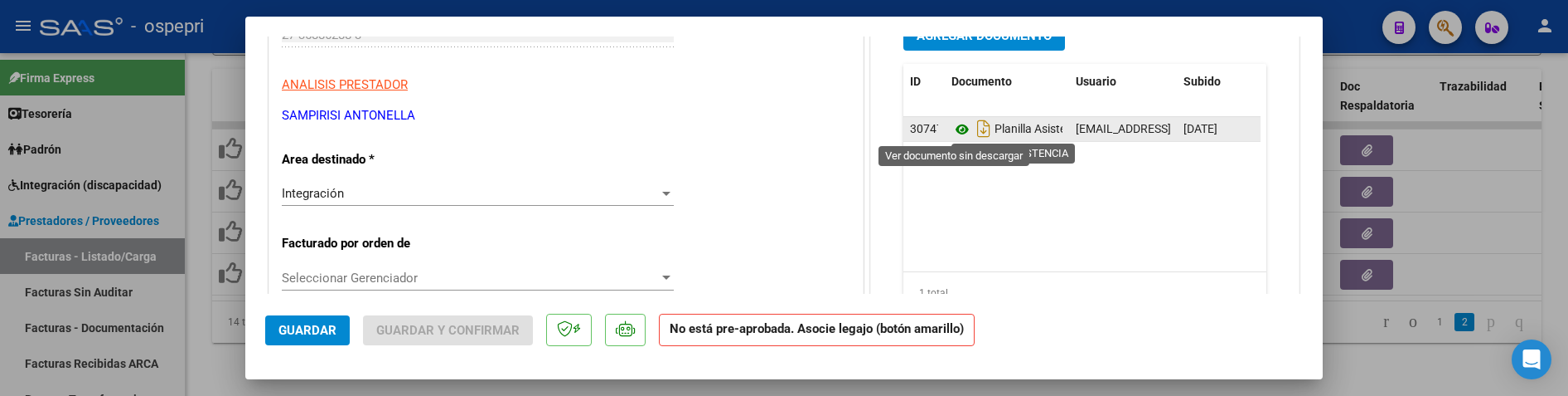
click at [955, 127] on icon at bounding box center [962, 129] width 22 height 20
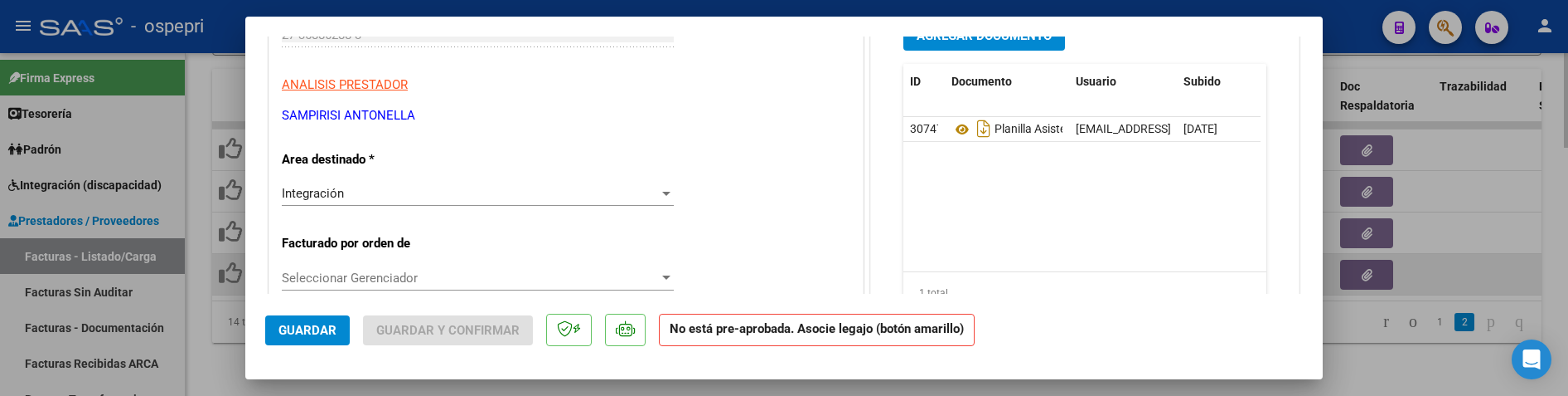
drag, startPoint x: 1443, startPoint y: 267, endPoint x: 1442, endPoint y: 252, distance: 15.0
click at [1443, 267] on div at bounding box center [784, 198] width 1568 height 396
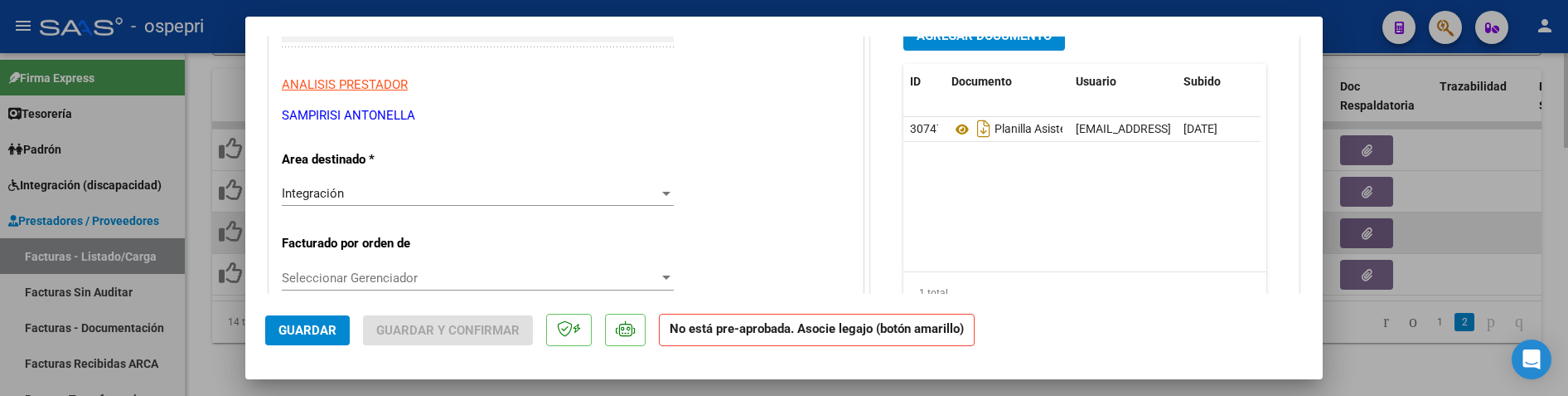
scroll to position [0, 0]
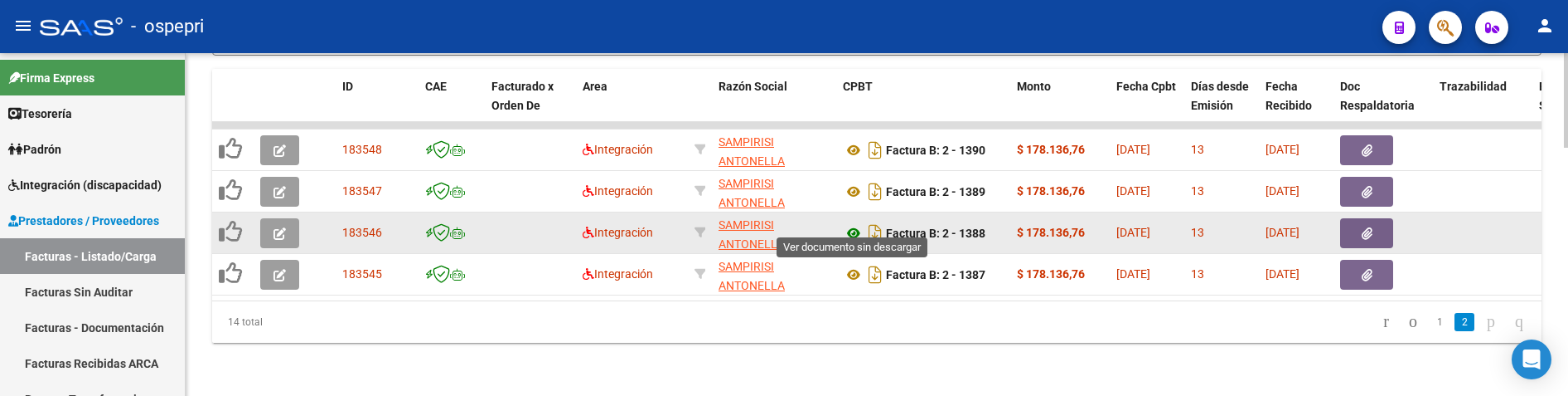
click at [855, 223] on icon at bounding box center [853, 232] width 22 height 20
click at [269, 218] on button "button" at bounding box center [280, 232] width 39 height 30
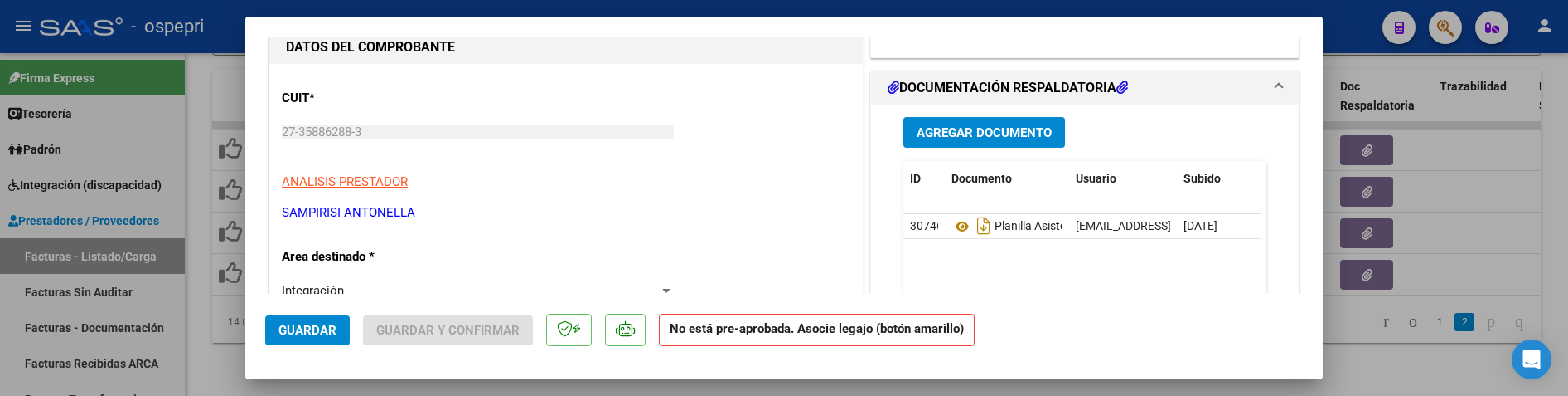
scroll to position [248, 0]
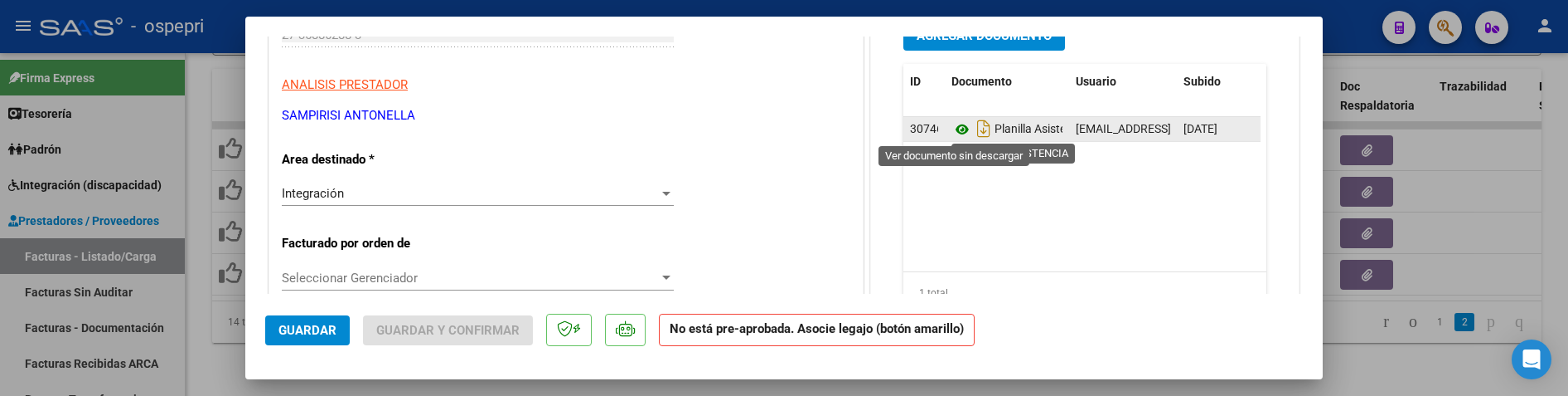
click at [961, 133] on icon at bounding box center [962, 129] width 22 height 20
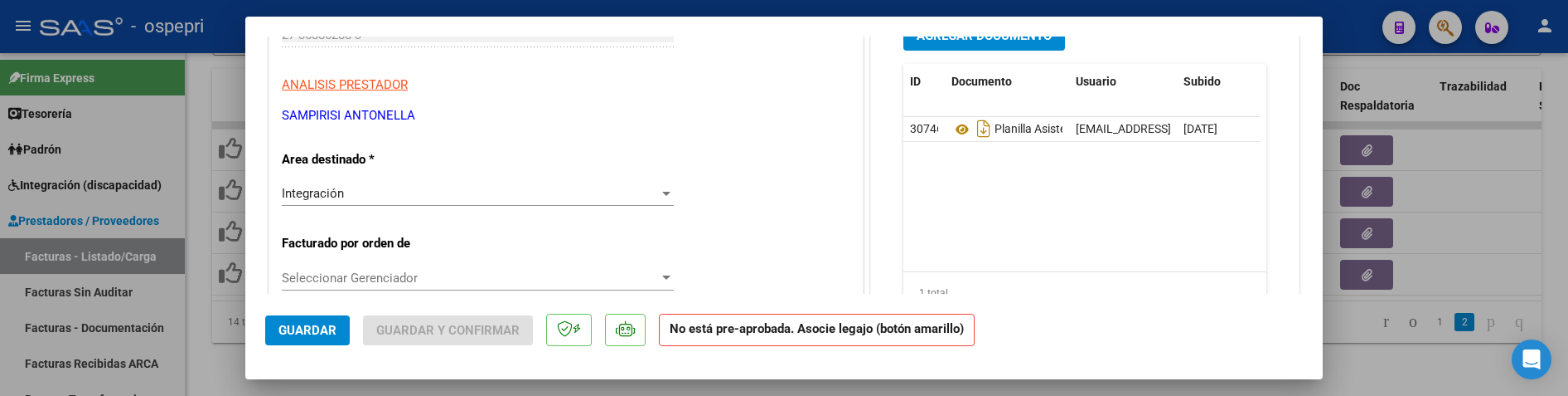
click at [1466, 242] on div at bounding box center [784, 198] width 1568 height 396
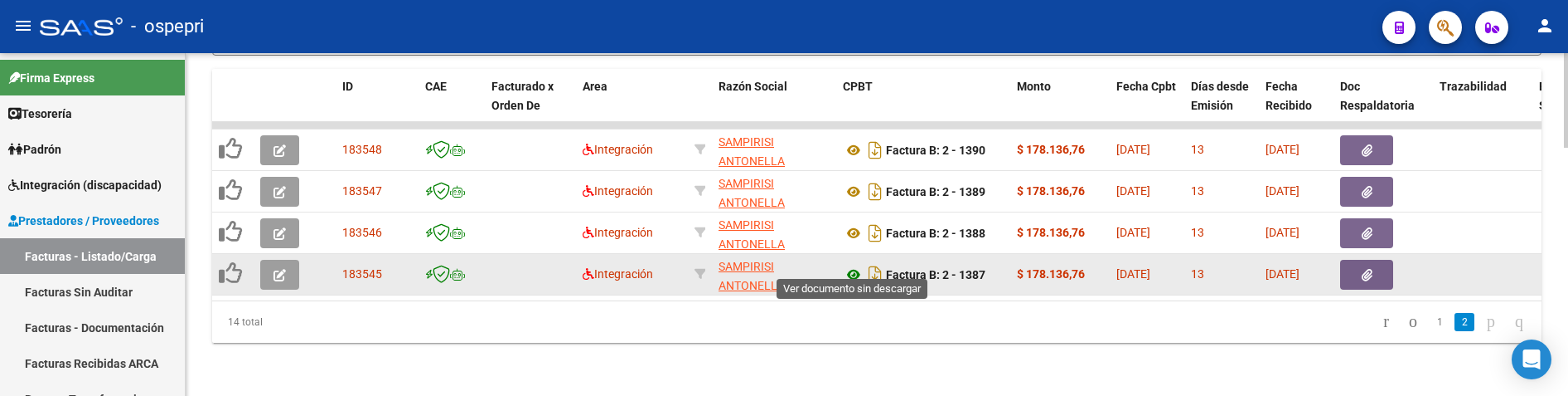
click at [852, 267] on icon at bounding box center [853, 274] width 22 height 20
click at [292, 265] on button "button" at bounding box center [280, 274] width 39 height 30
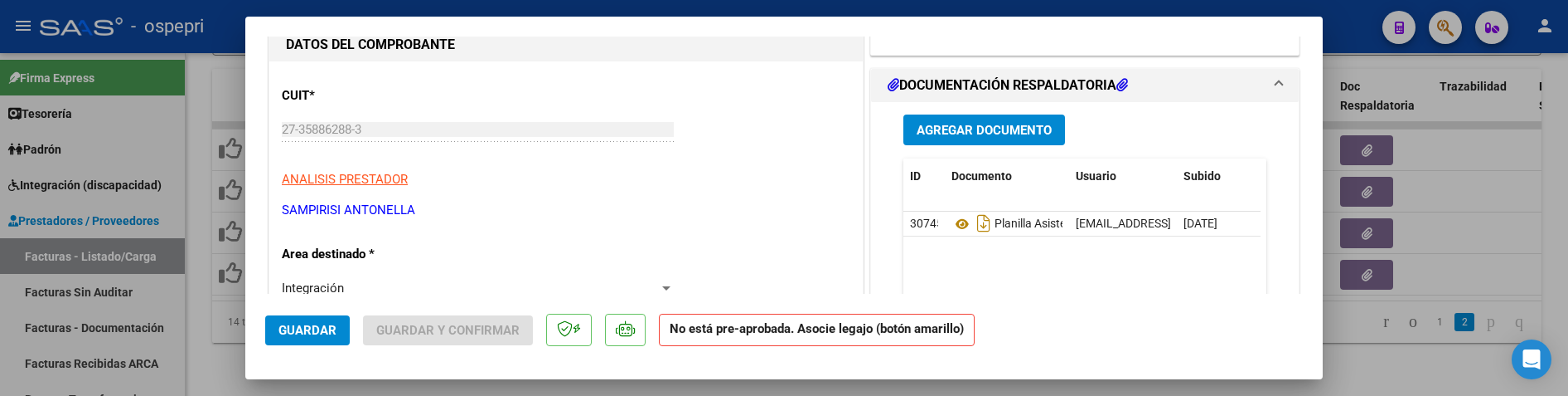
scroll to position [166, 0]
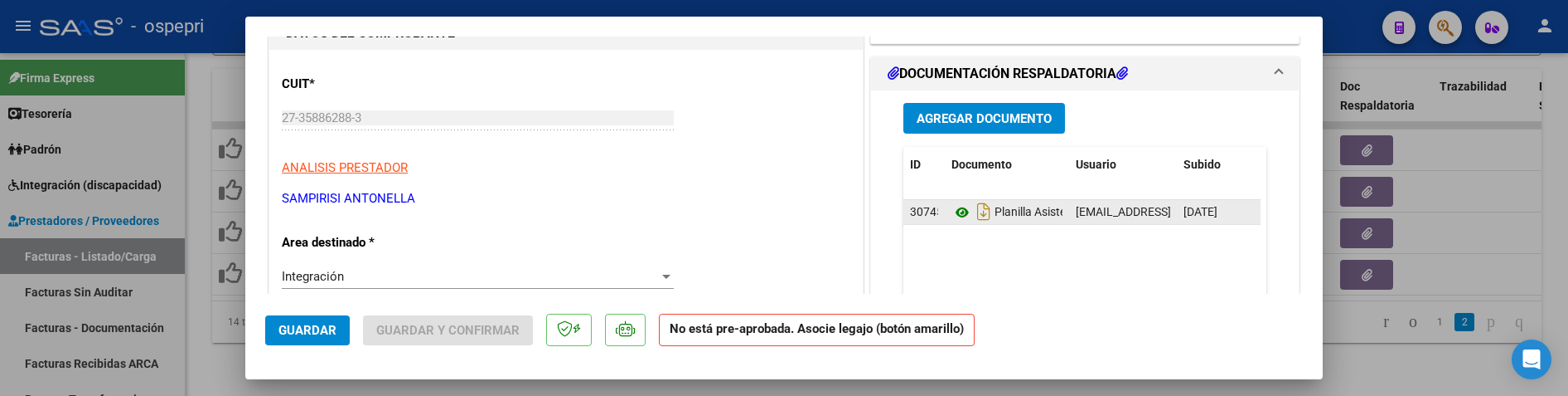
click at [953, 217] on icon at bounding box center [962, 212] width 22 height 20
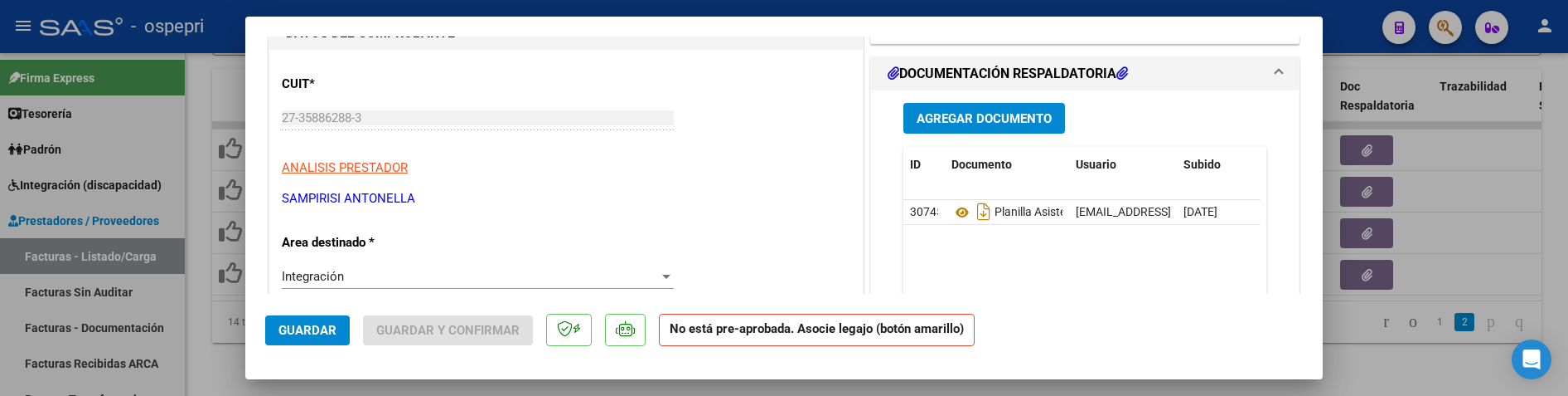
click at [1487, 188] on div at bounding box center [784, 198] width 1568 height 396
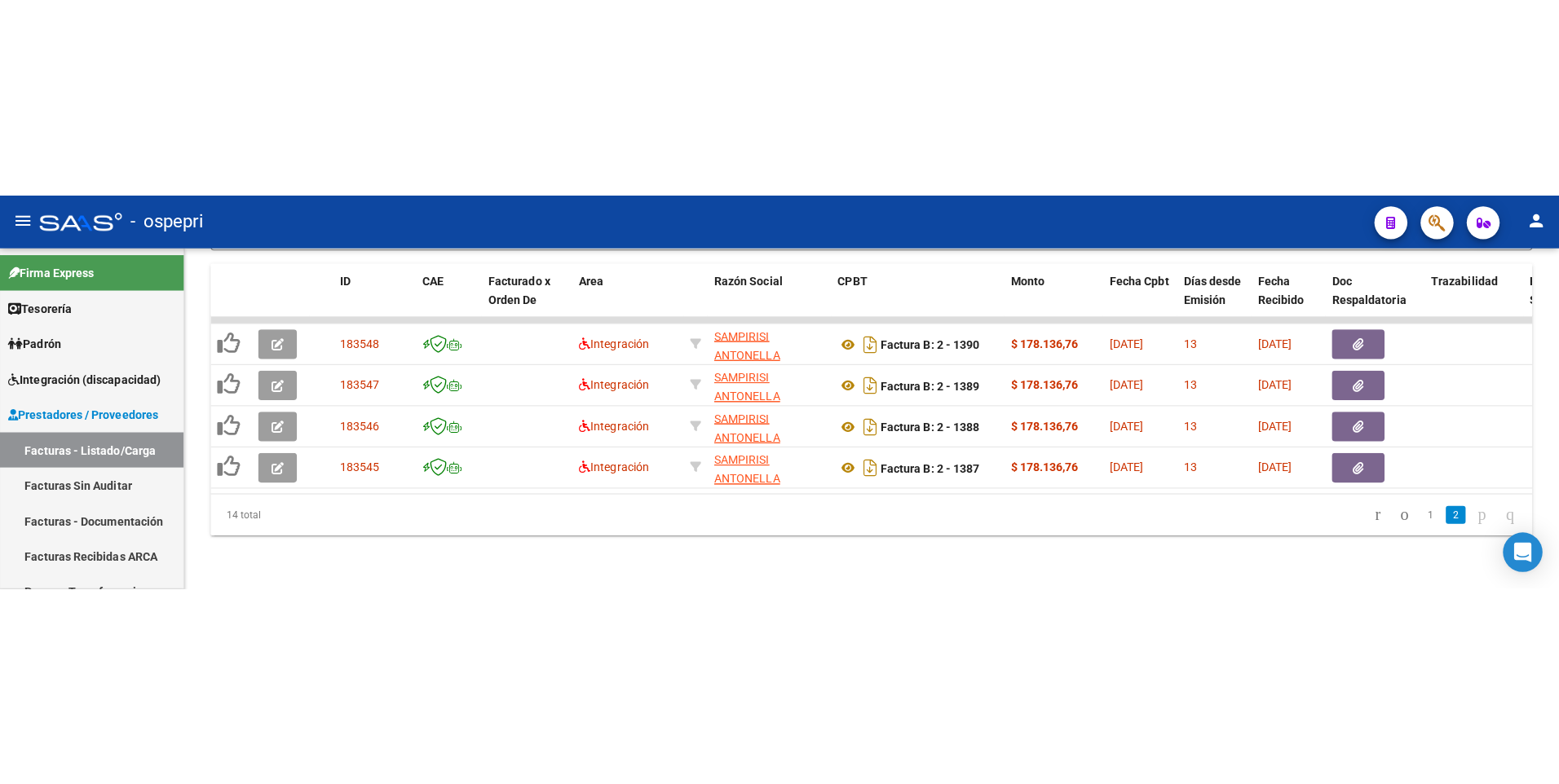
scroll to position [490, 0]
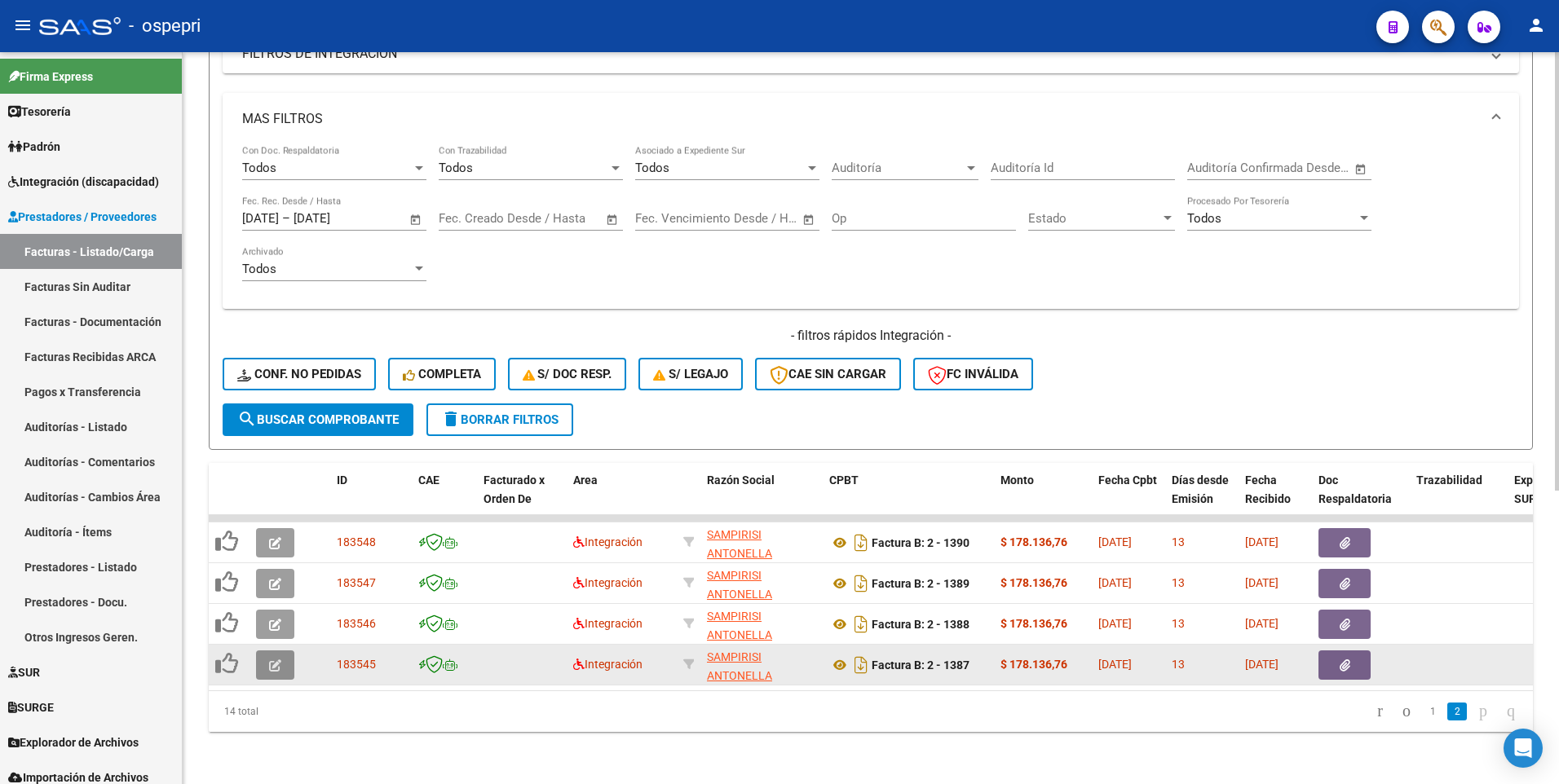
click at [276, 470] on icon "button" at bounding box center [274, 665] width 12 height 12
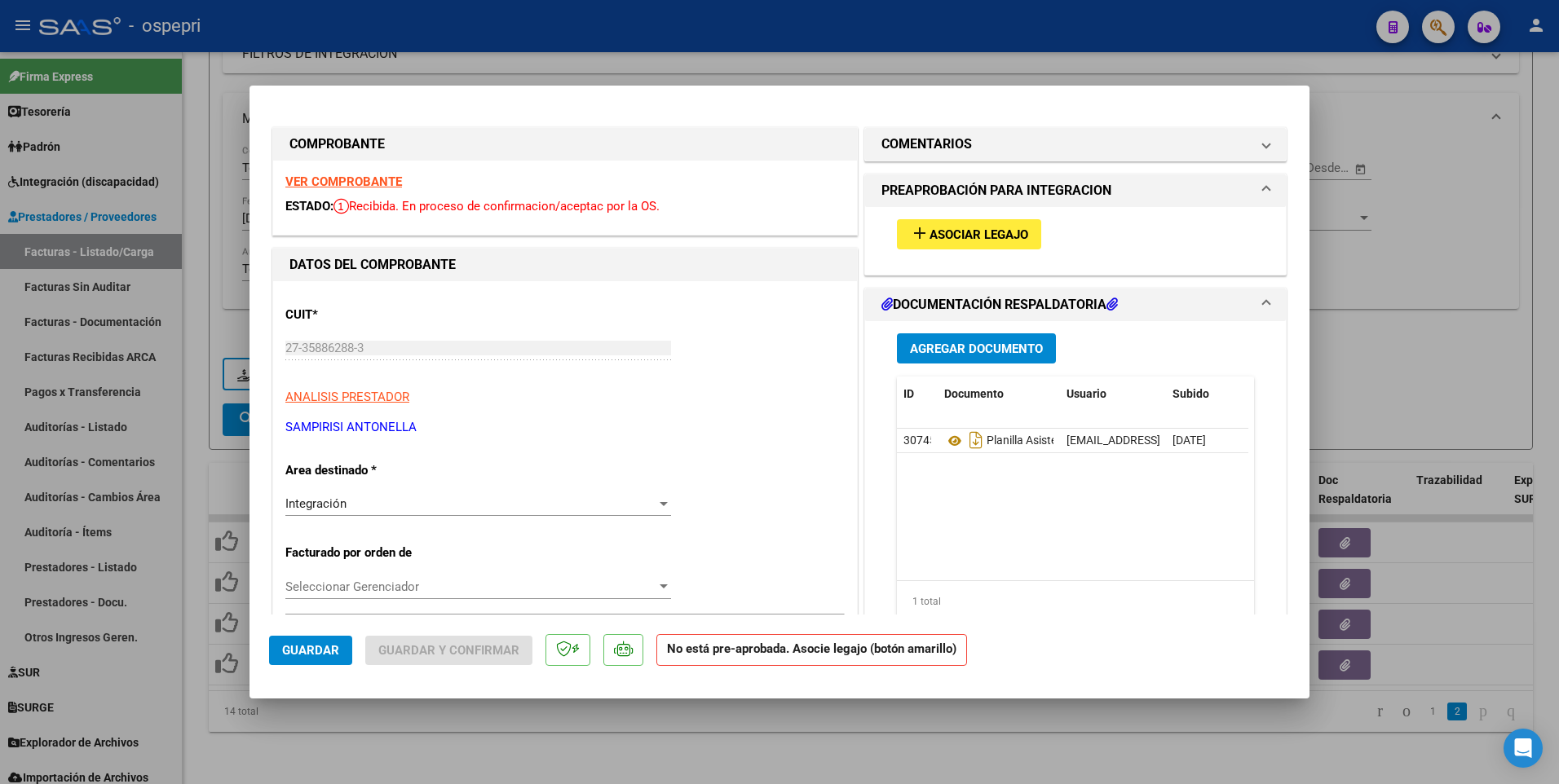
click at [1408, 357] on div at bounding box center [780, 392] width 1559 height 784
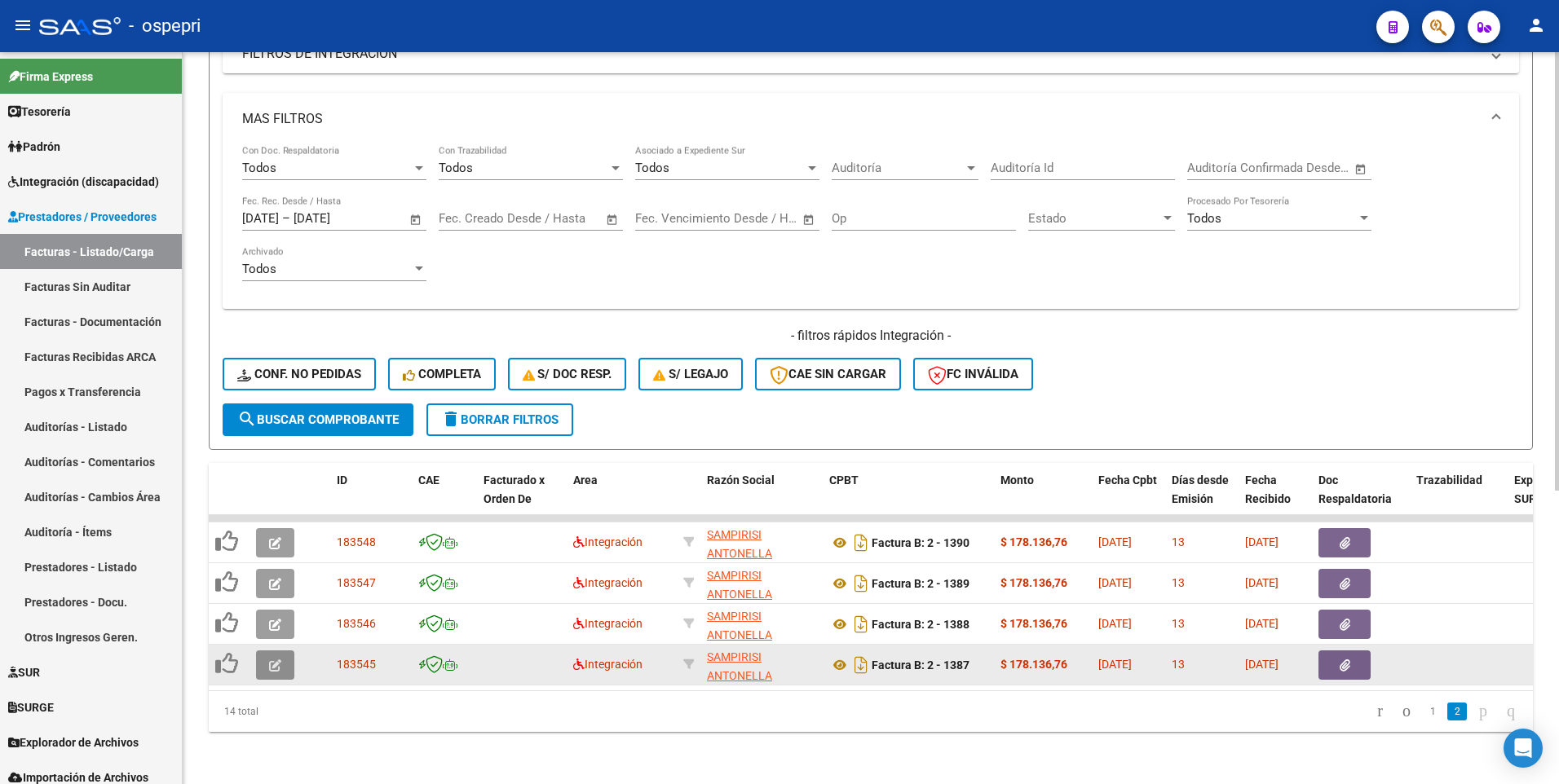
click at [260, 470] on button "button" at bounding box center [275, 664] width 38 height 29
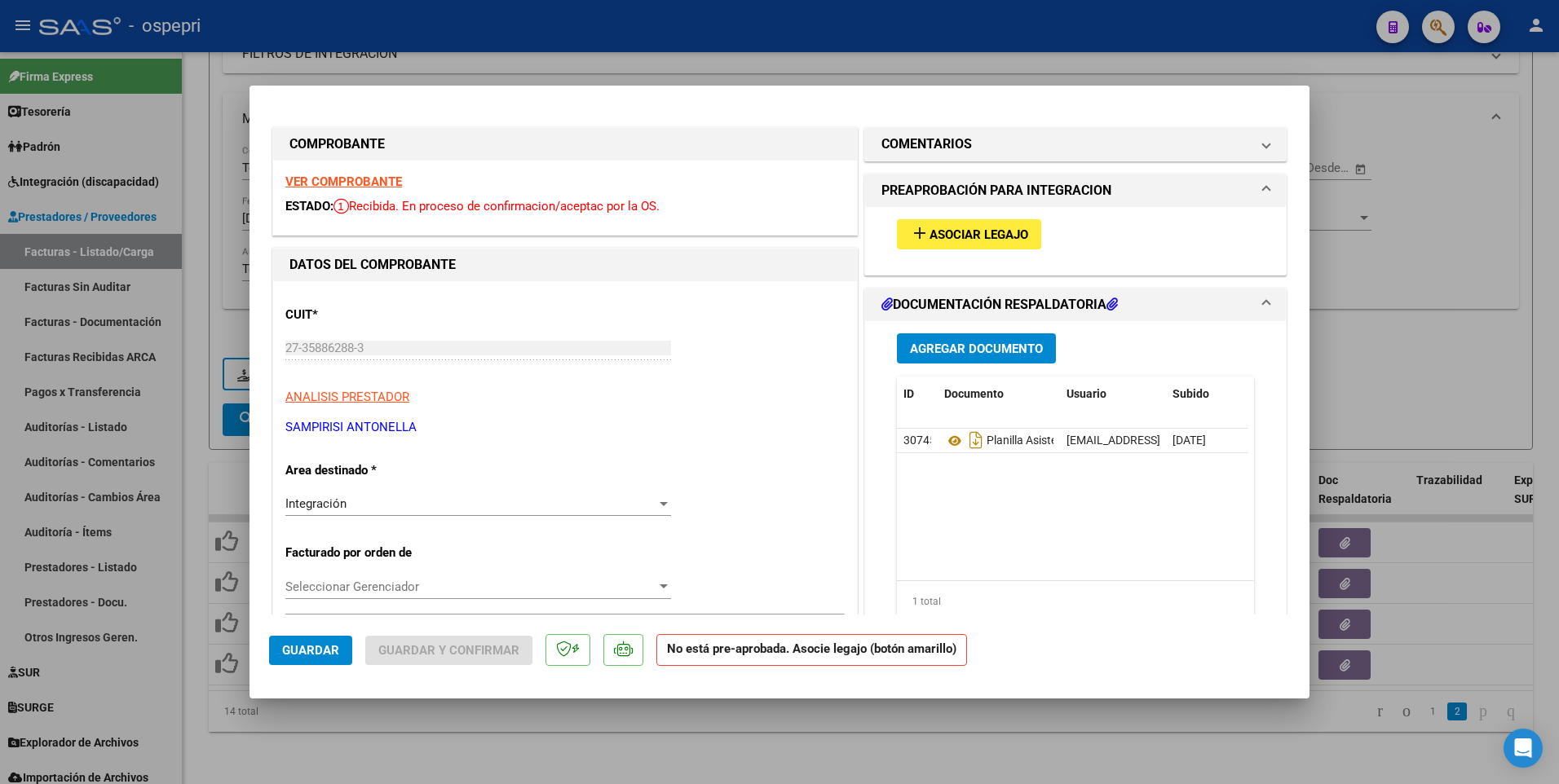
click at [975, 232] on span "Asociar Legajo" at bounding box center [978, 235] width 98 height 15
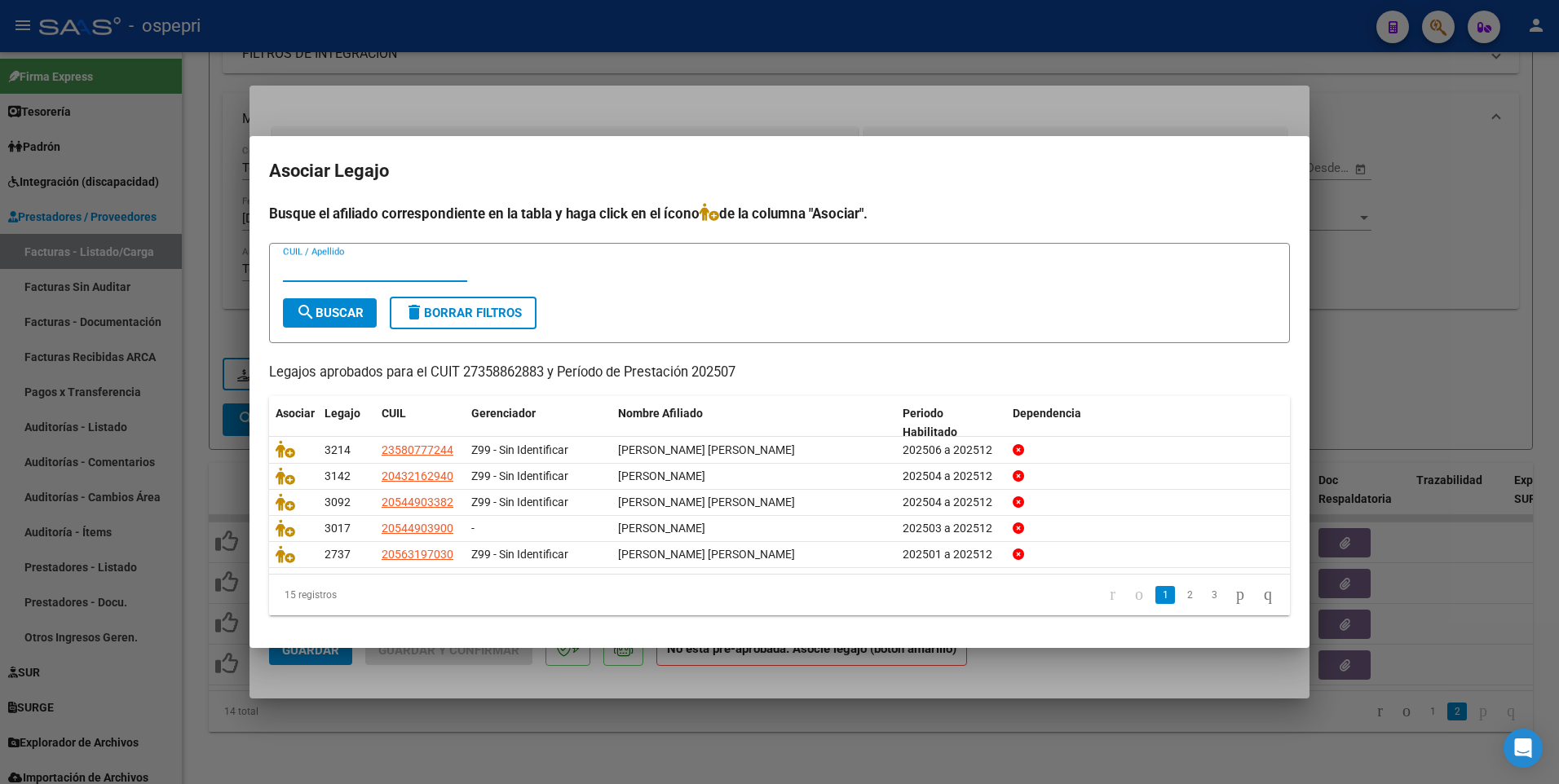
click at [301, 269] on input "CUIL / Apellido" at bounding box center [374, 269] width 184 height 15
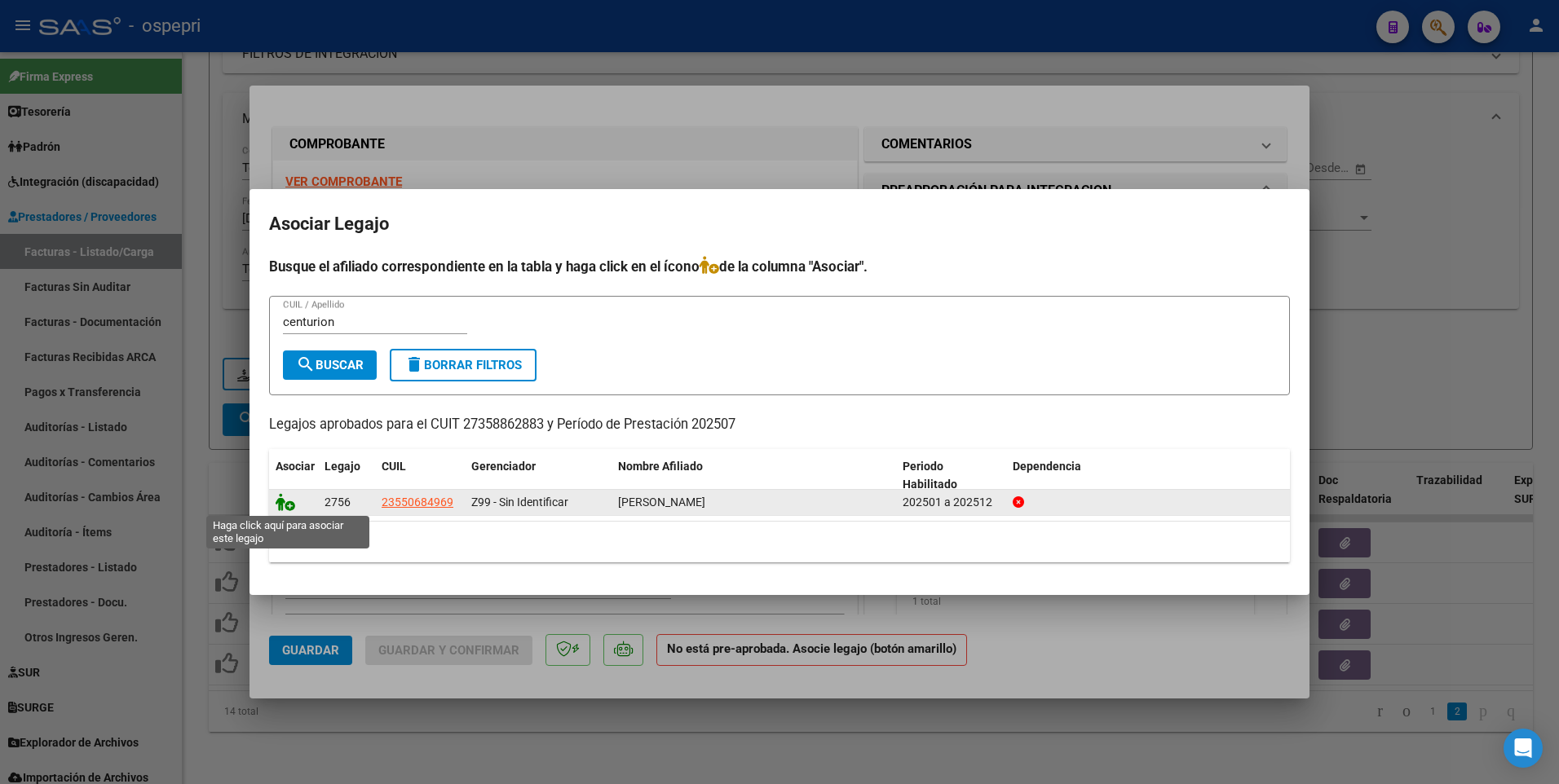
click at [287, 470] on icon at bounding box center [284, 501] width 20 height 18
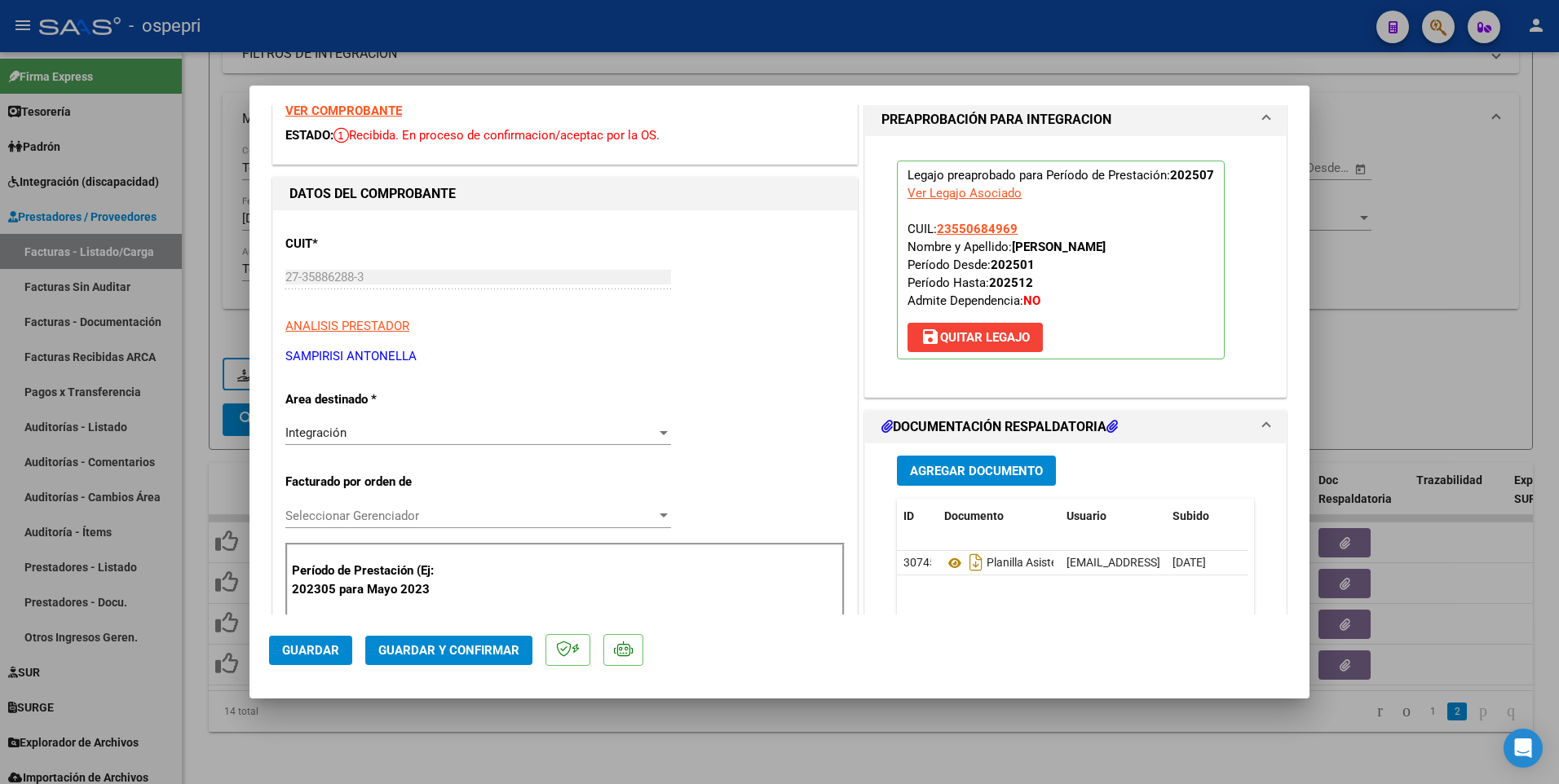
scroll to position [163, 0]
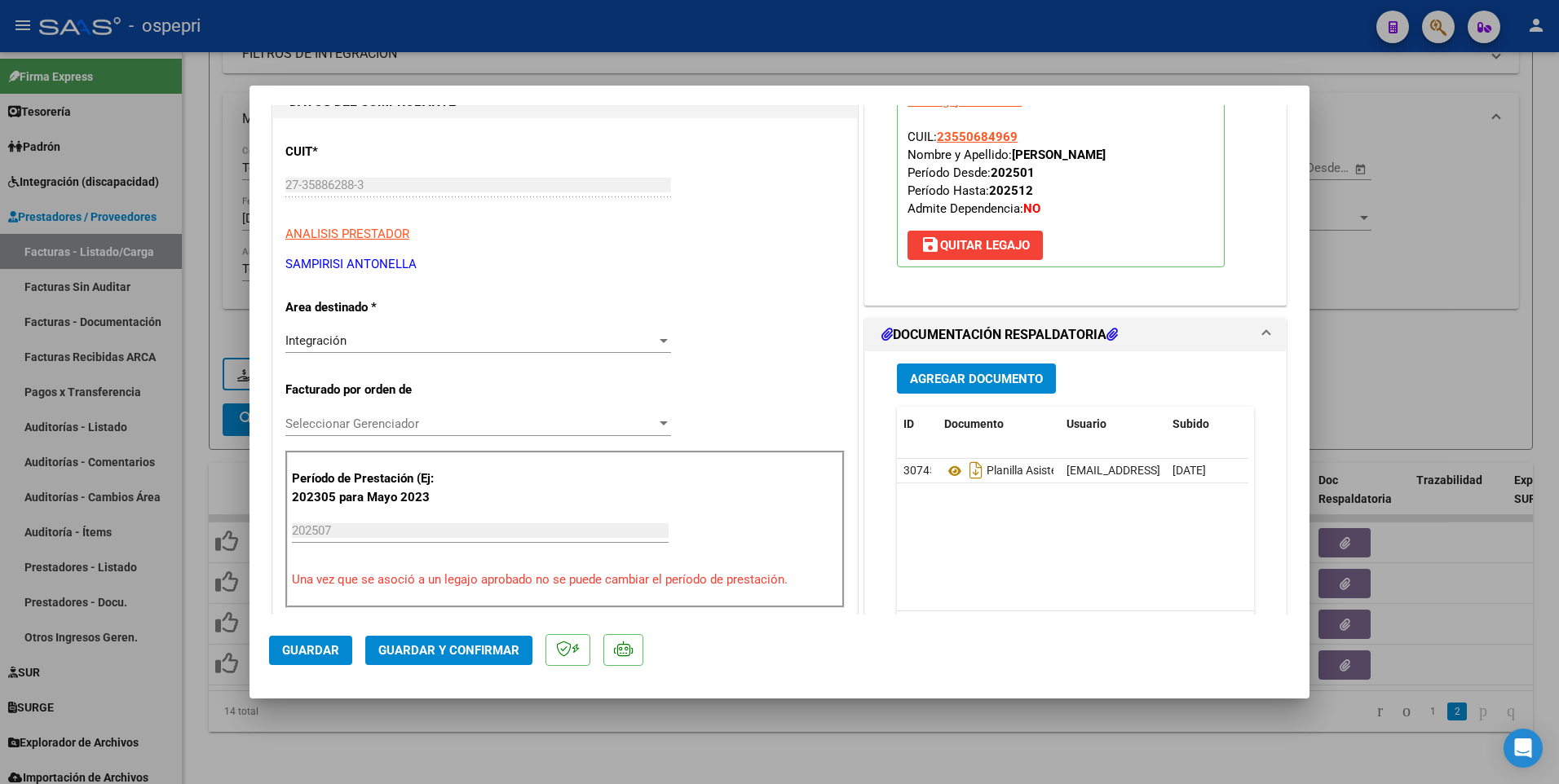
click at [493, 470] on span "Guardar y Confirmar" at bounding box center [448, 650] width 141 height 15
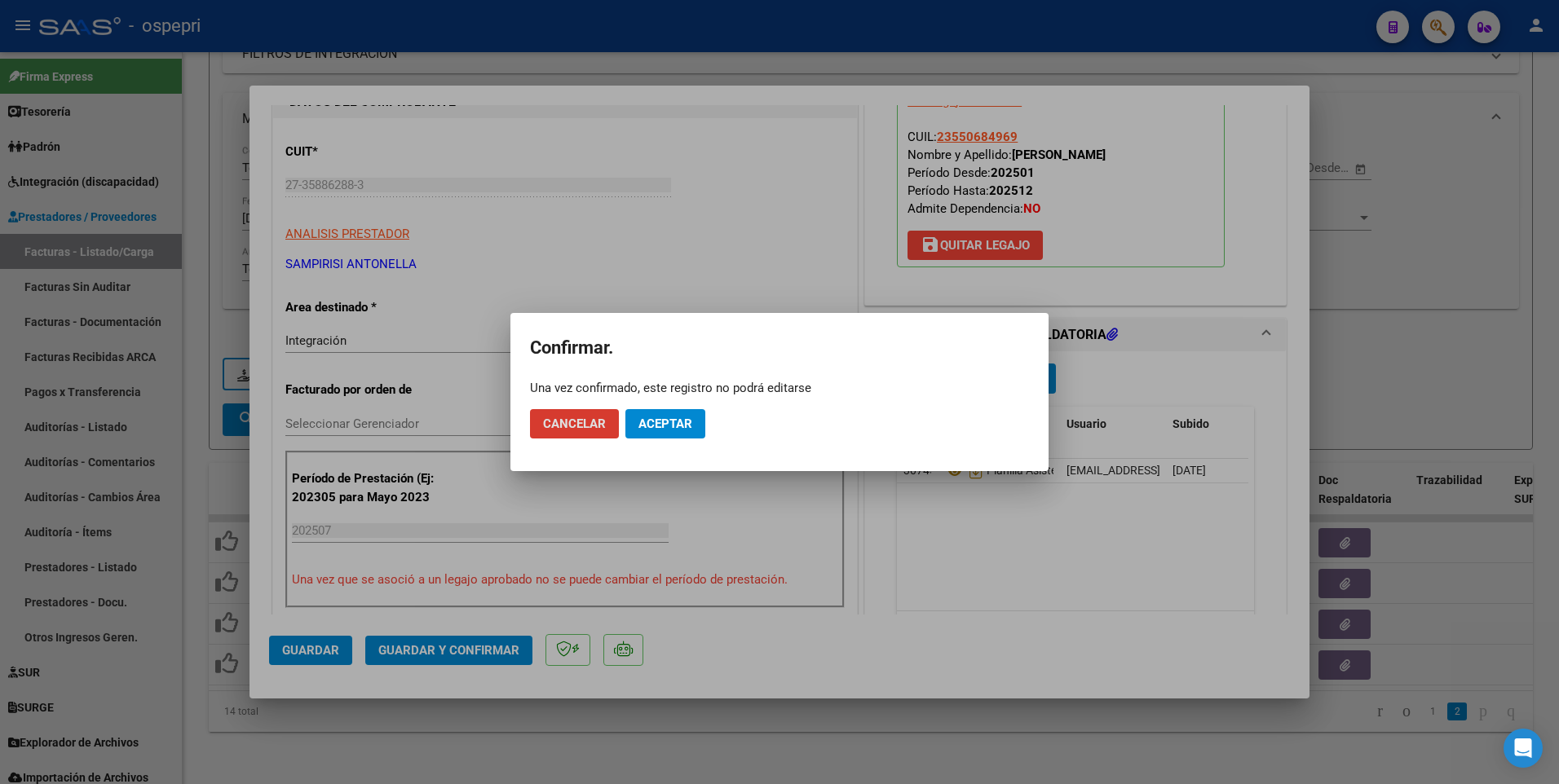
click at [674, 421] on span "Aceptar" at bounding box center [664, 424] width 53 height 15
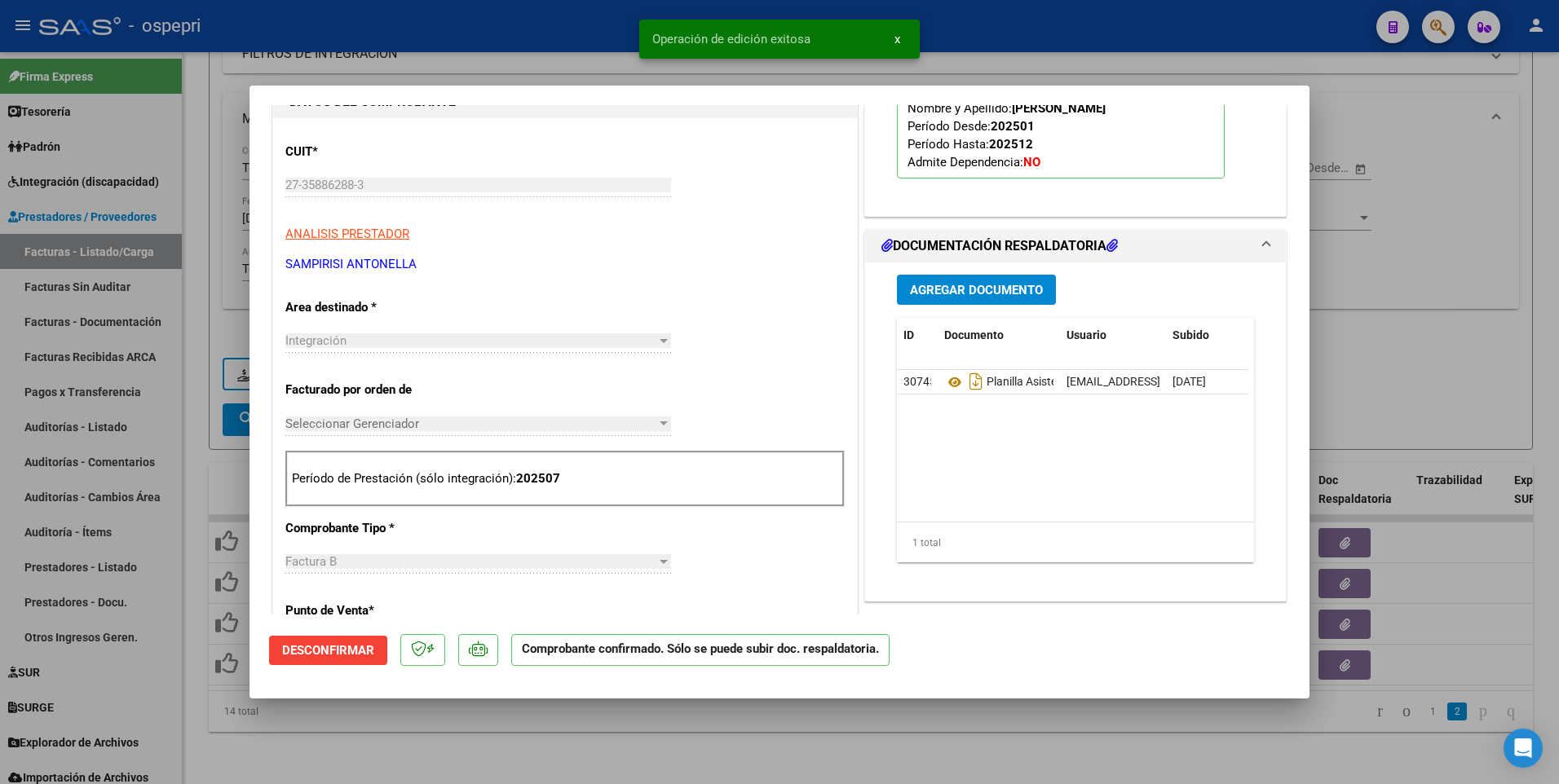
click at [775, 470] on div at bounding box center [780, 392] width 1559 height 784
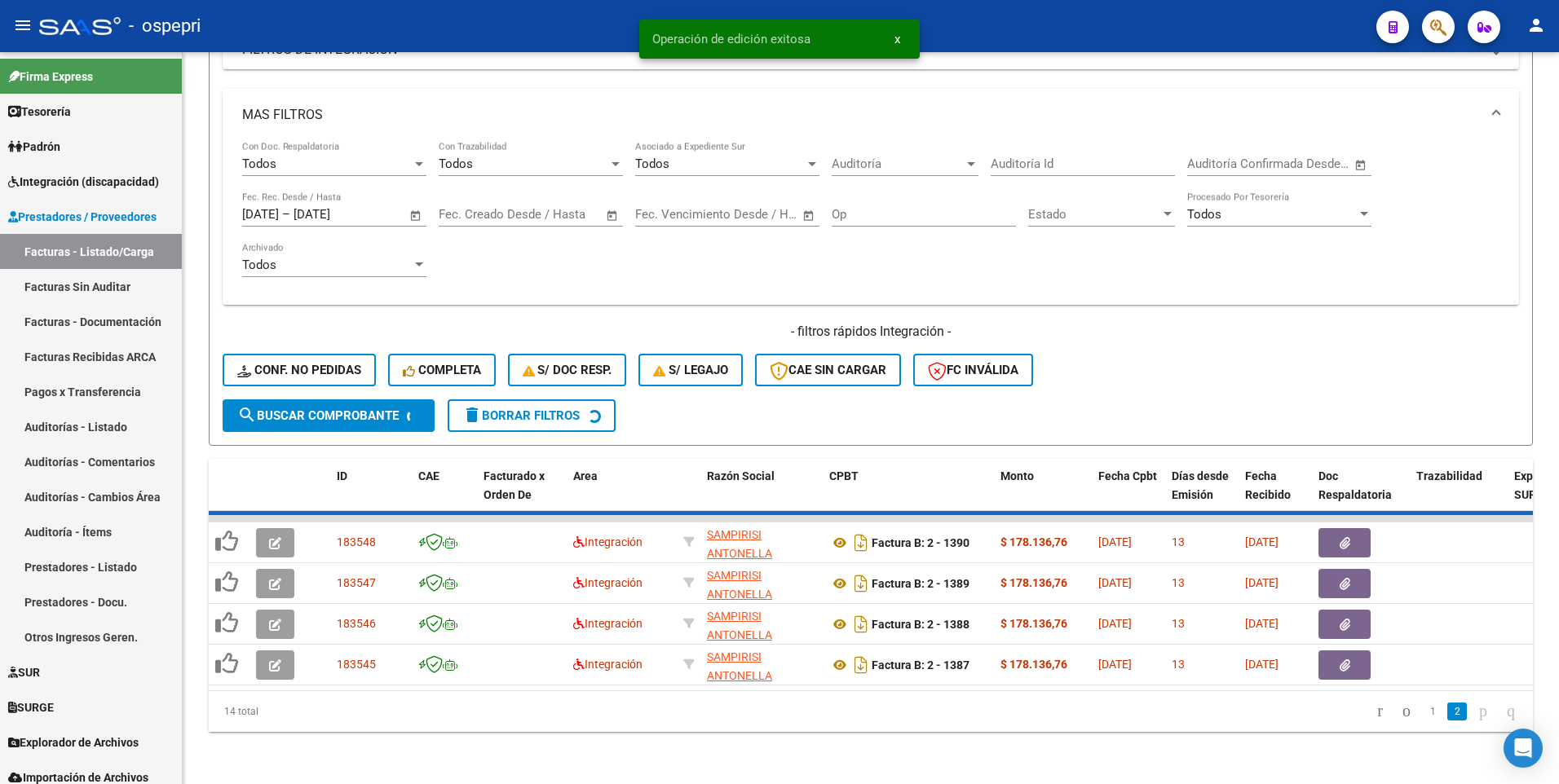
scroll to position [450, 0]
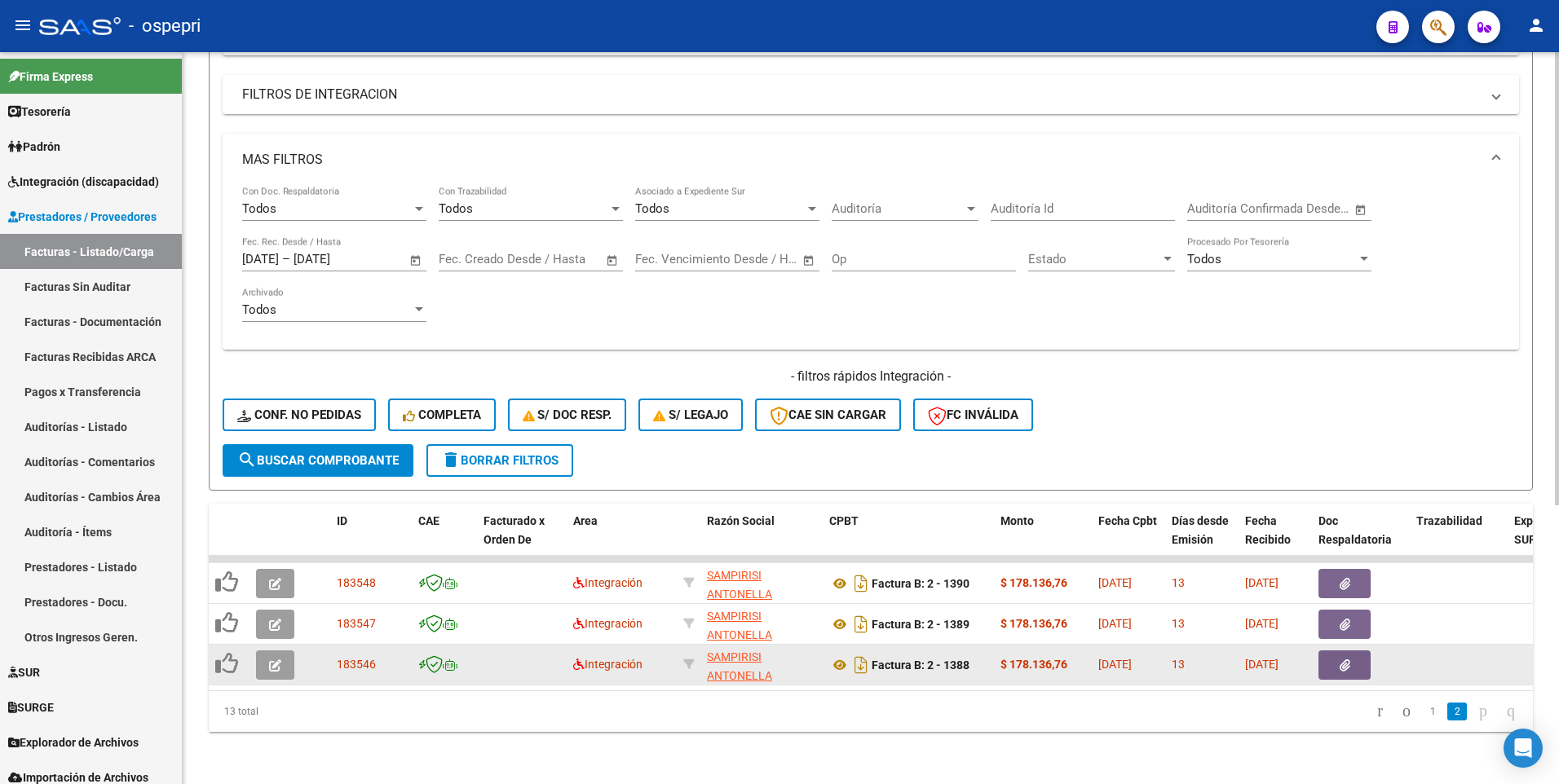
click at [278, 470] on icon "button" at bounding box center [274, 665] width 12 height 12
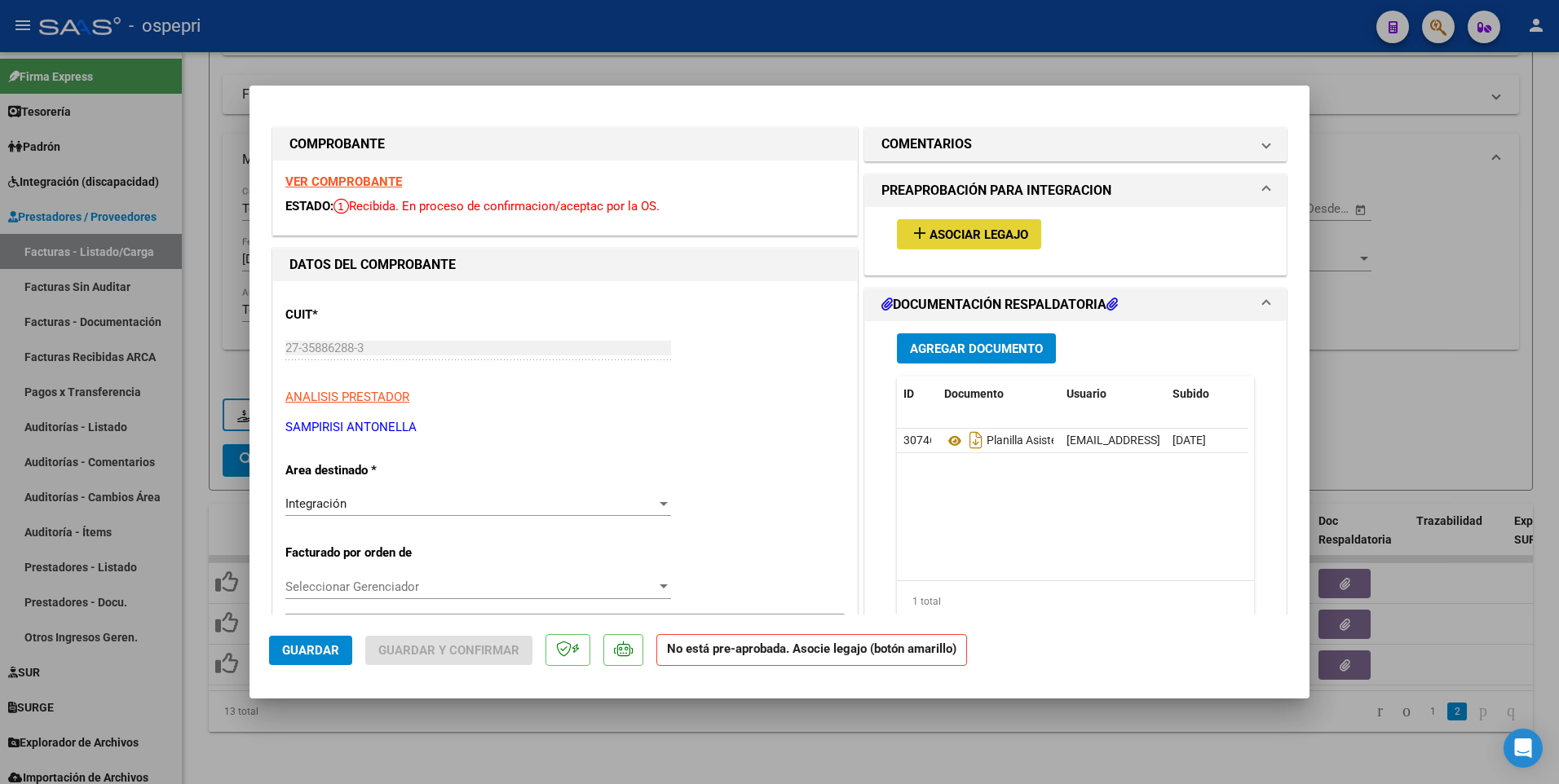
click at [965, 235] on span "Asociar Legajo" at bounding box center [978, 235] width 98 height 15
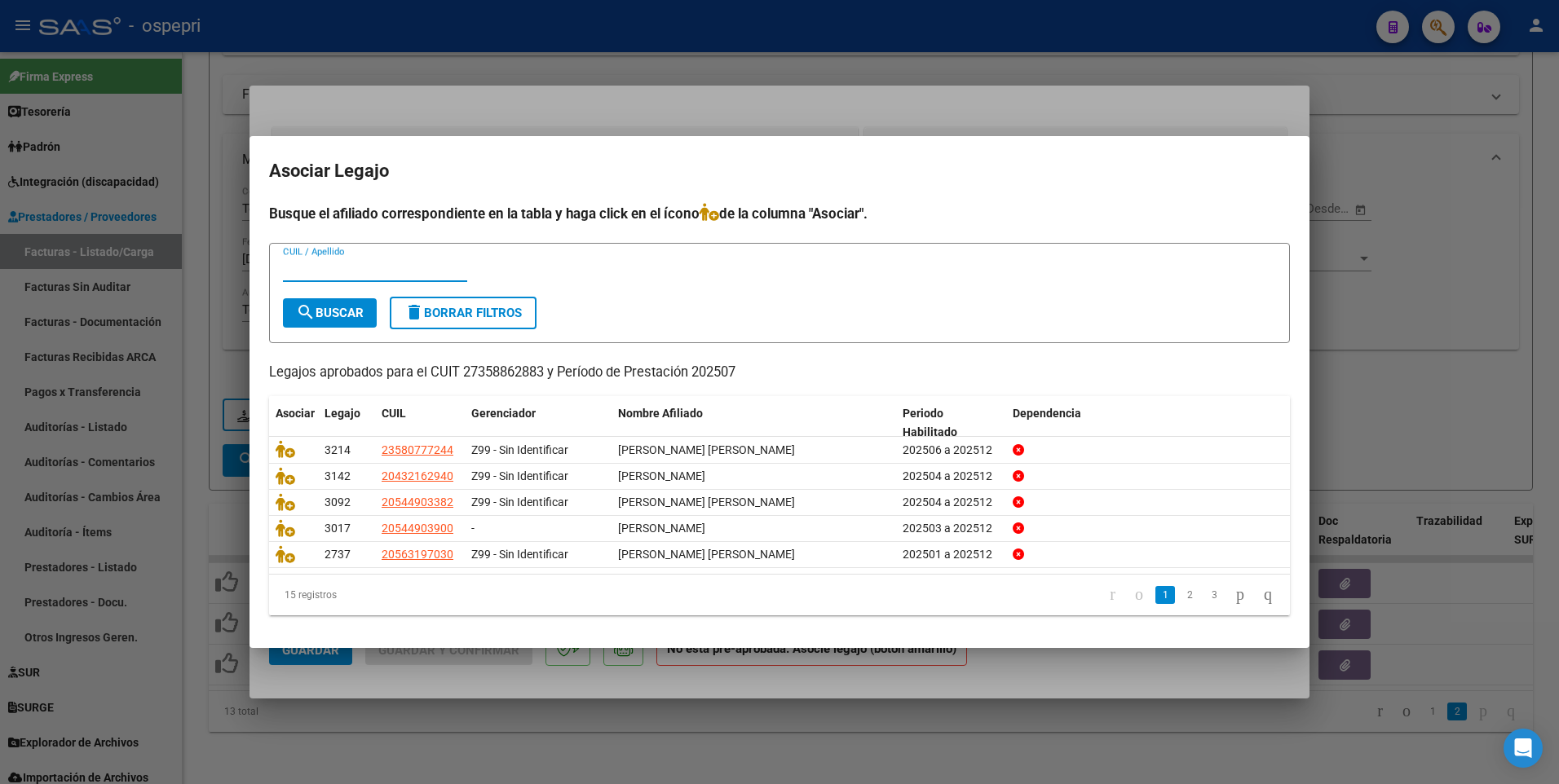
click at [396, 267] on input "CUIL / Apellido" at bounding box center [374, 269] width 184 height 15
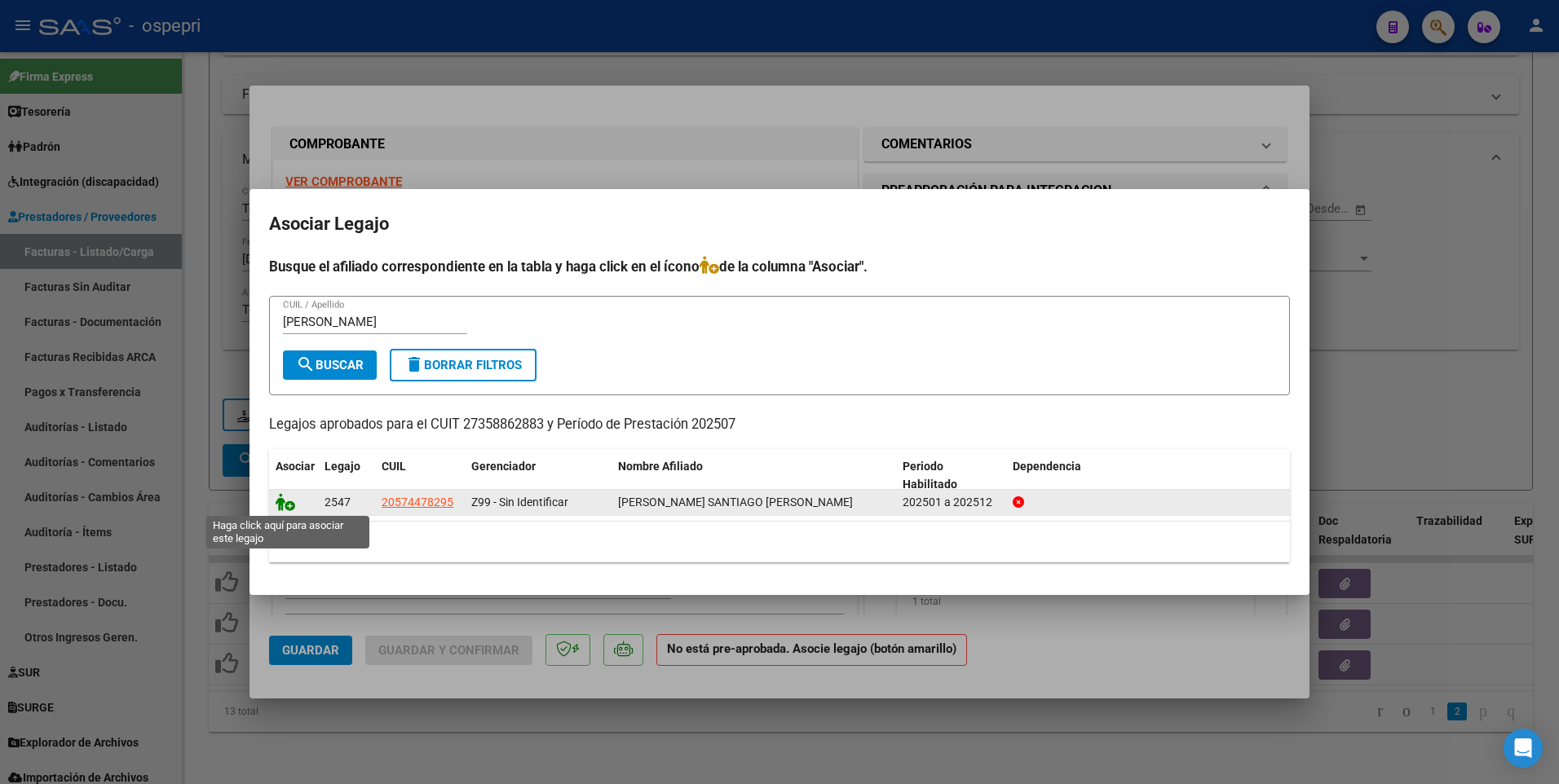
click at [283, 470] on icon at bounding box center [284, 501] width 20 height 18
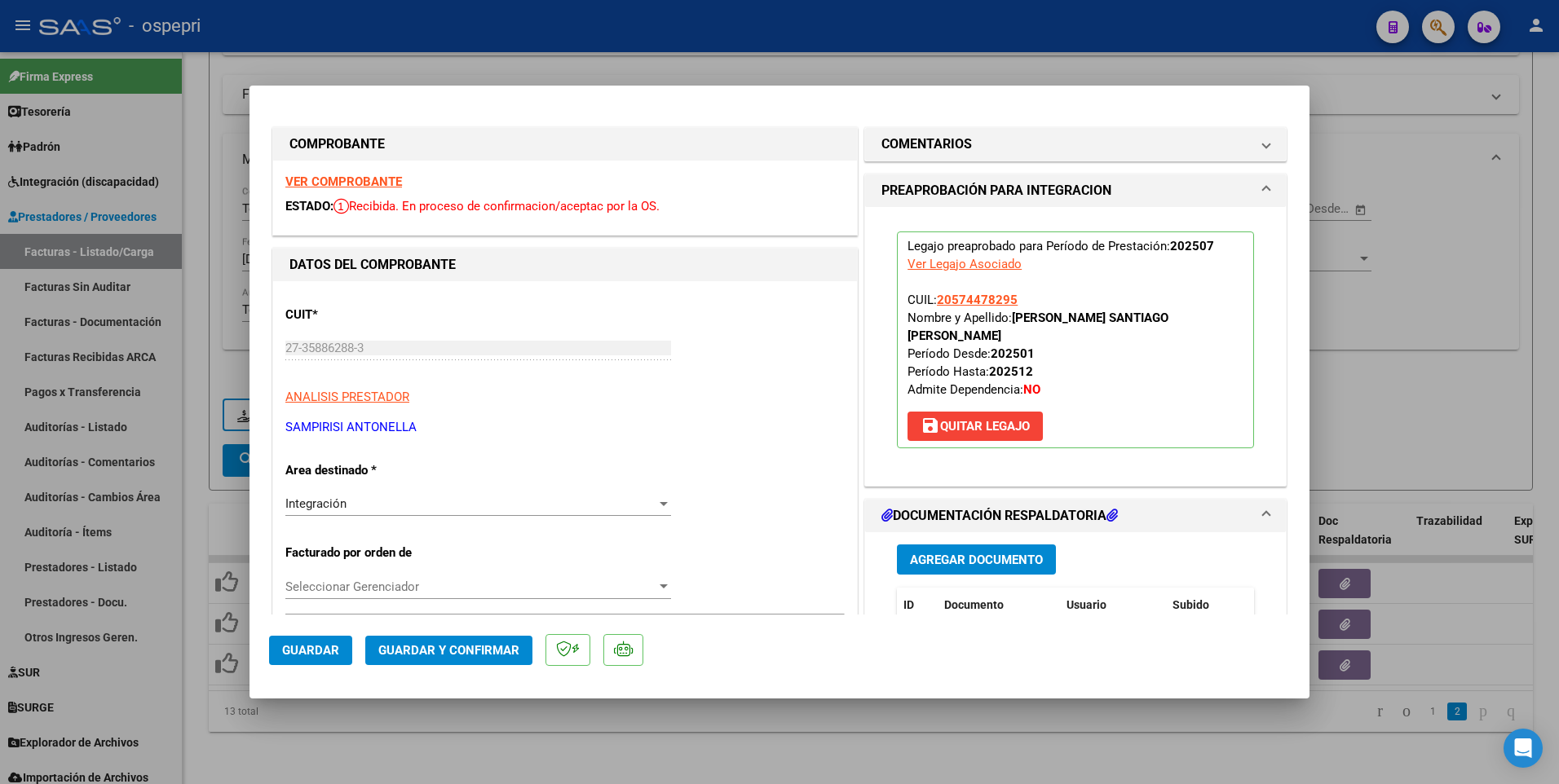
click at [423, 470] on span "Guardar y Confirmar" at bounding box center [448, 650] width 141 height 15
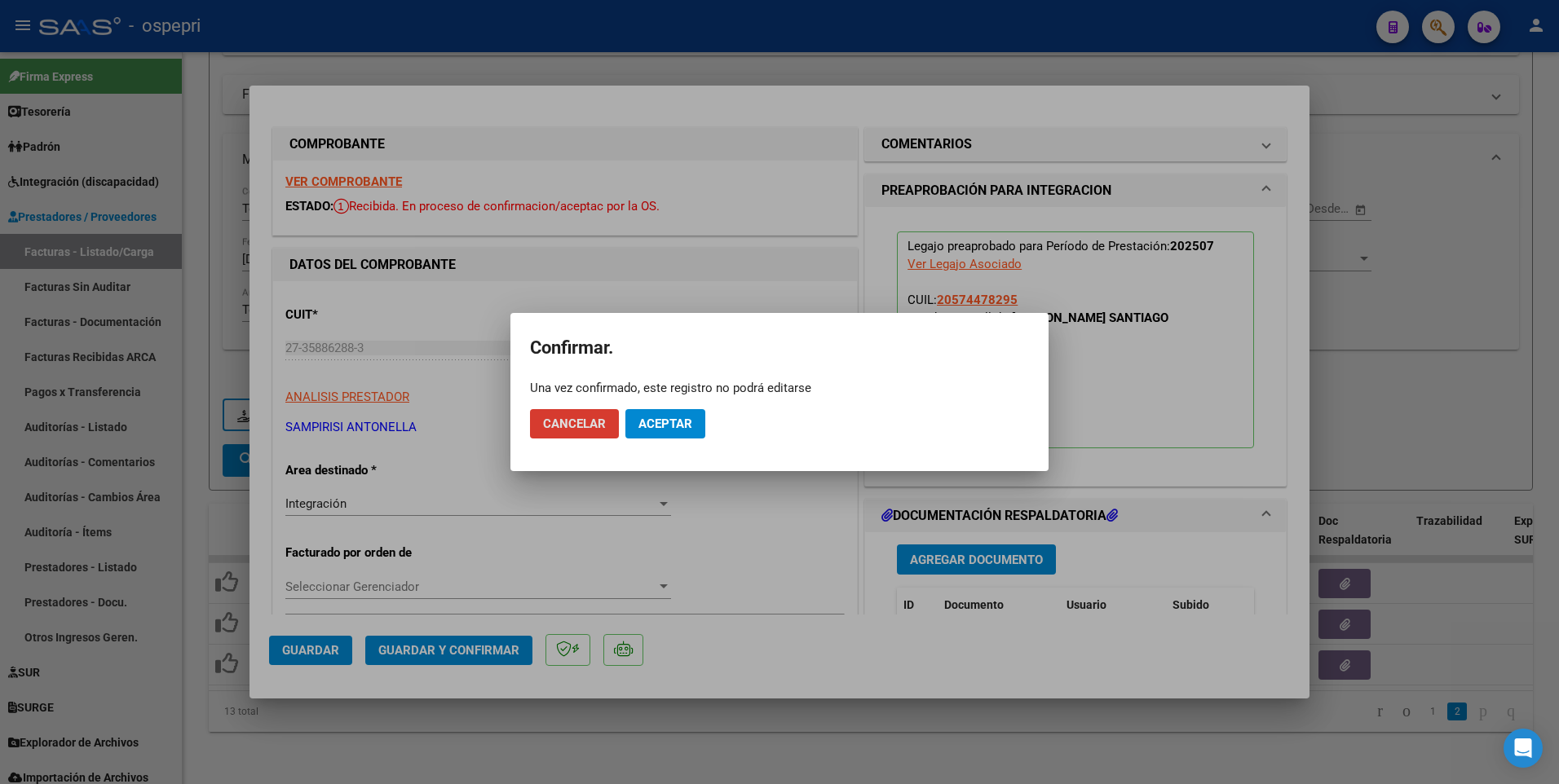
click at [648, 422] on span "Aceptar" at bounding box center [664, 424] width 53 height 15
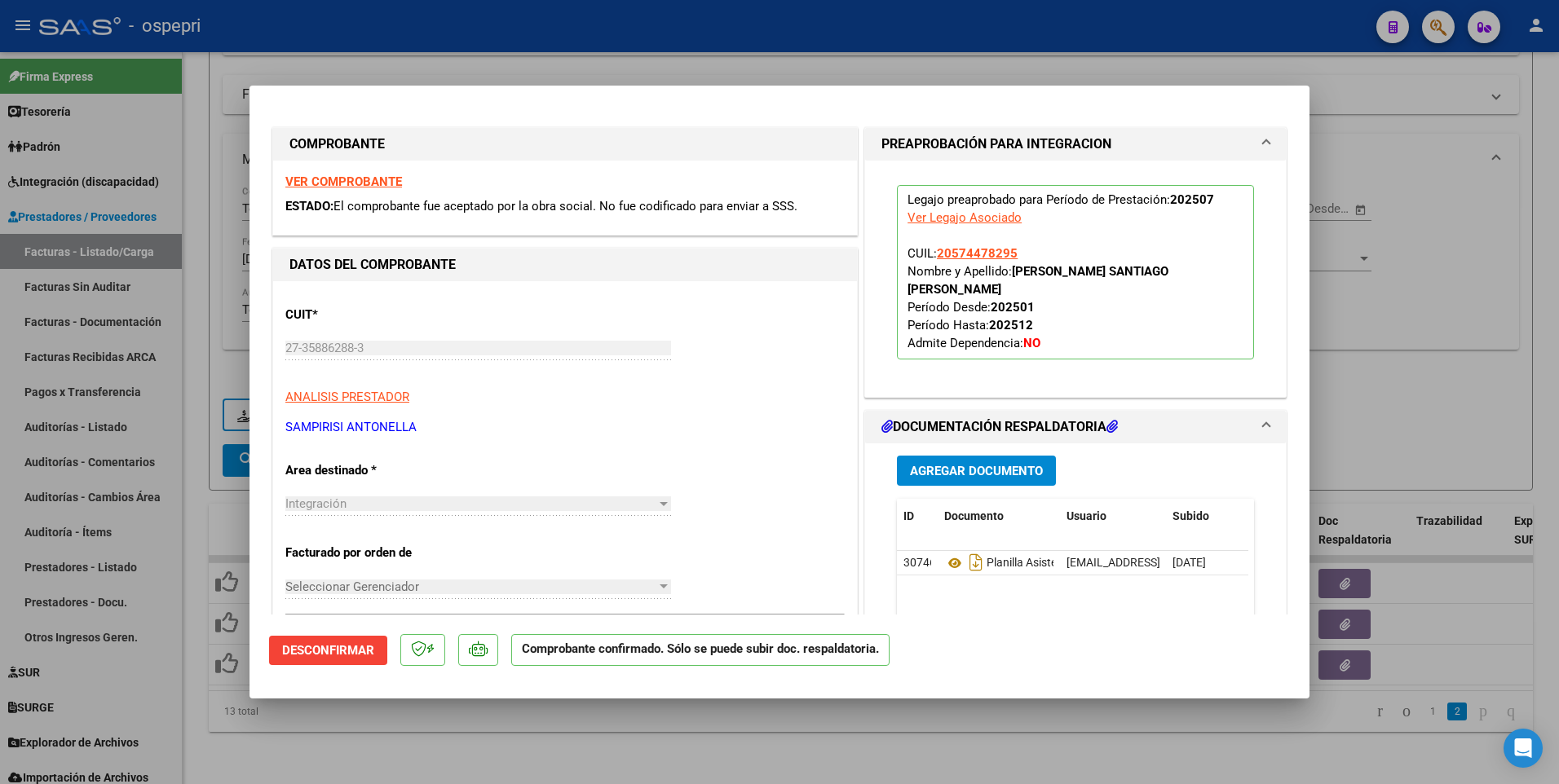
click at [1383, 402] on div at bounding box center [780, 392] width 1559 height 784
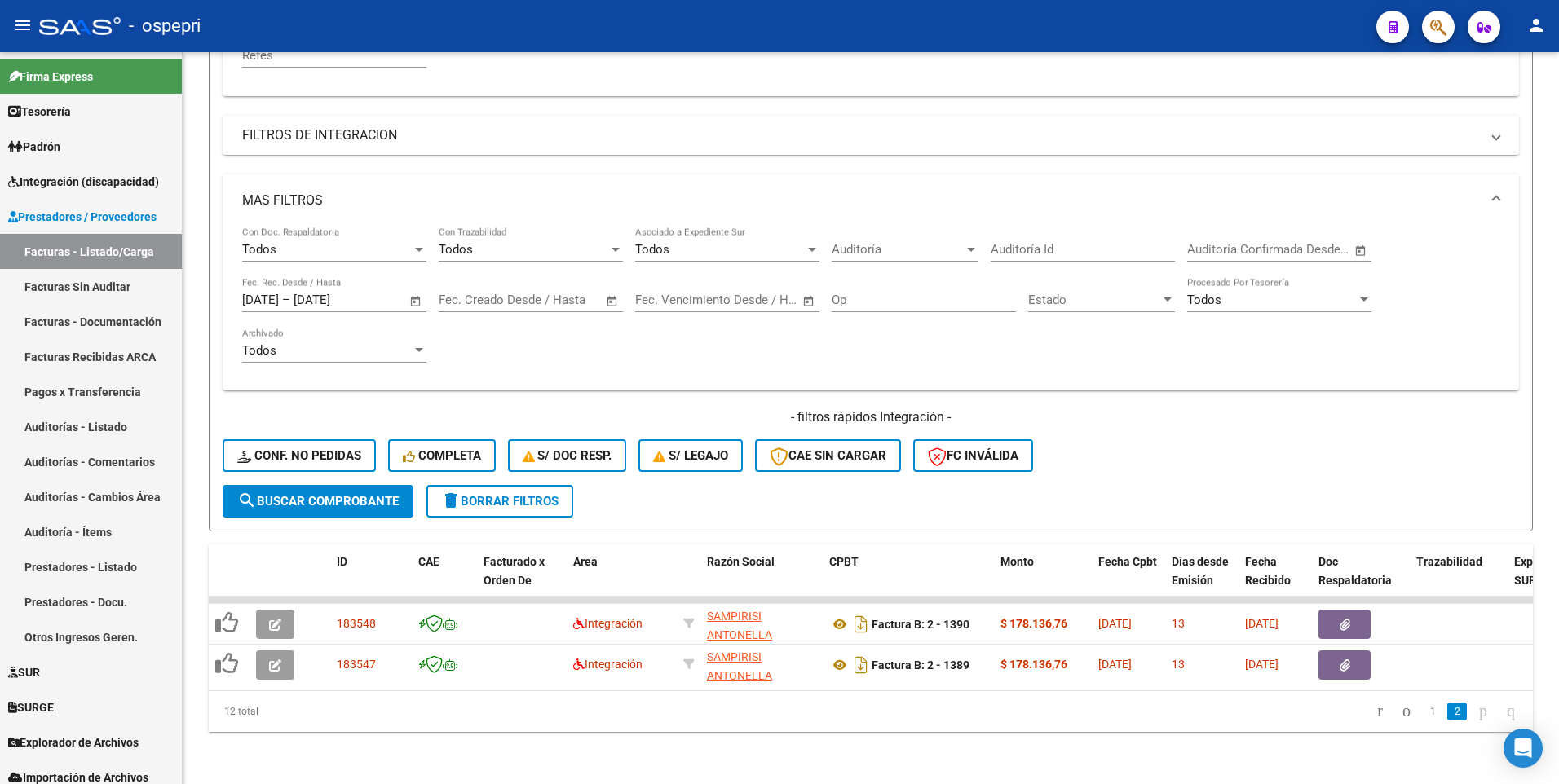
scroll to position [409, 0]
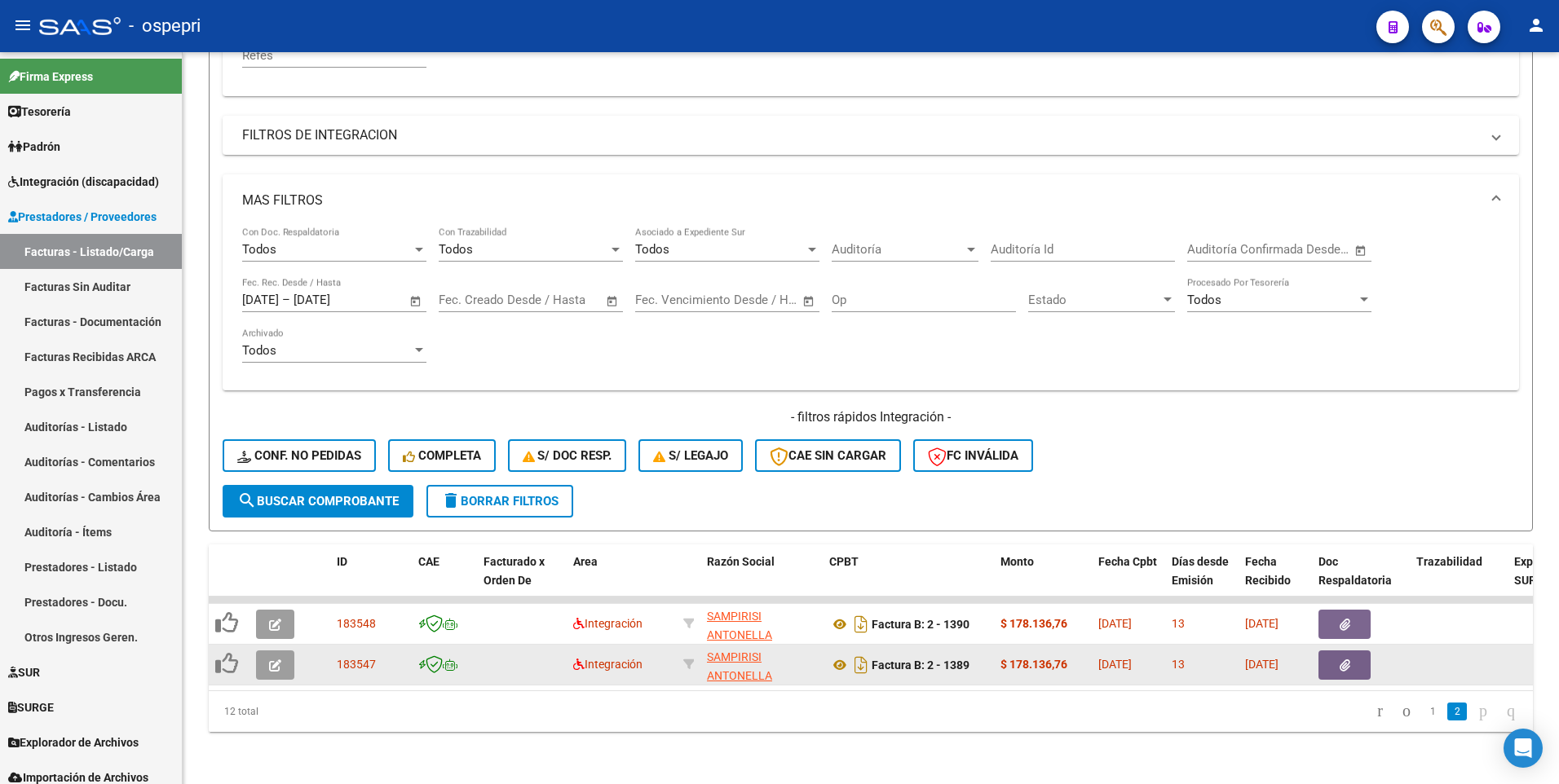
click at [270, 470] on icon "button" at bounding box center [274, 665] width 12 height 12
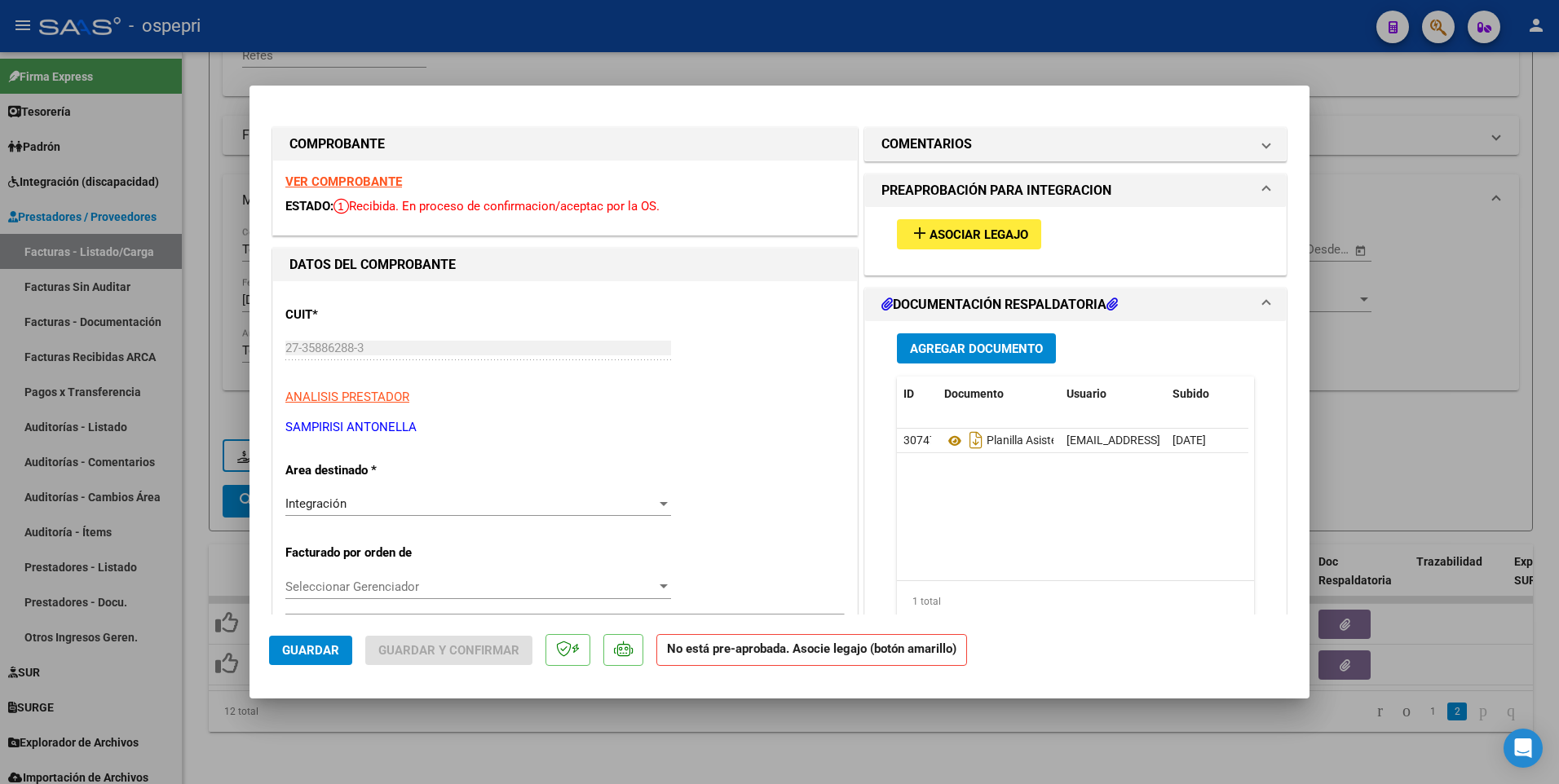
click at [969, 236] on span "Asociar Legajo" at bounding box center [978, 235] width 98 height 15
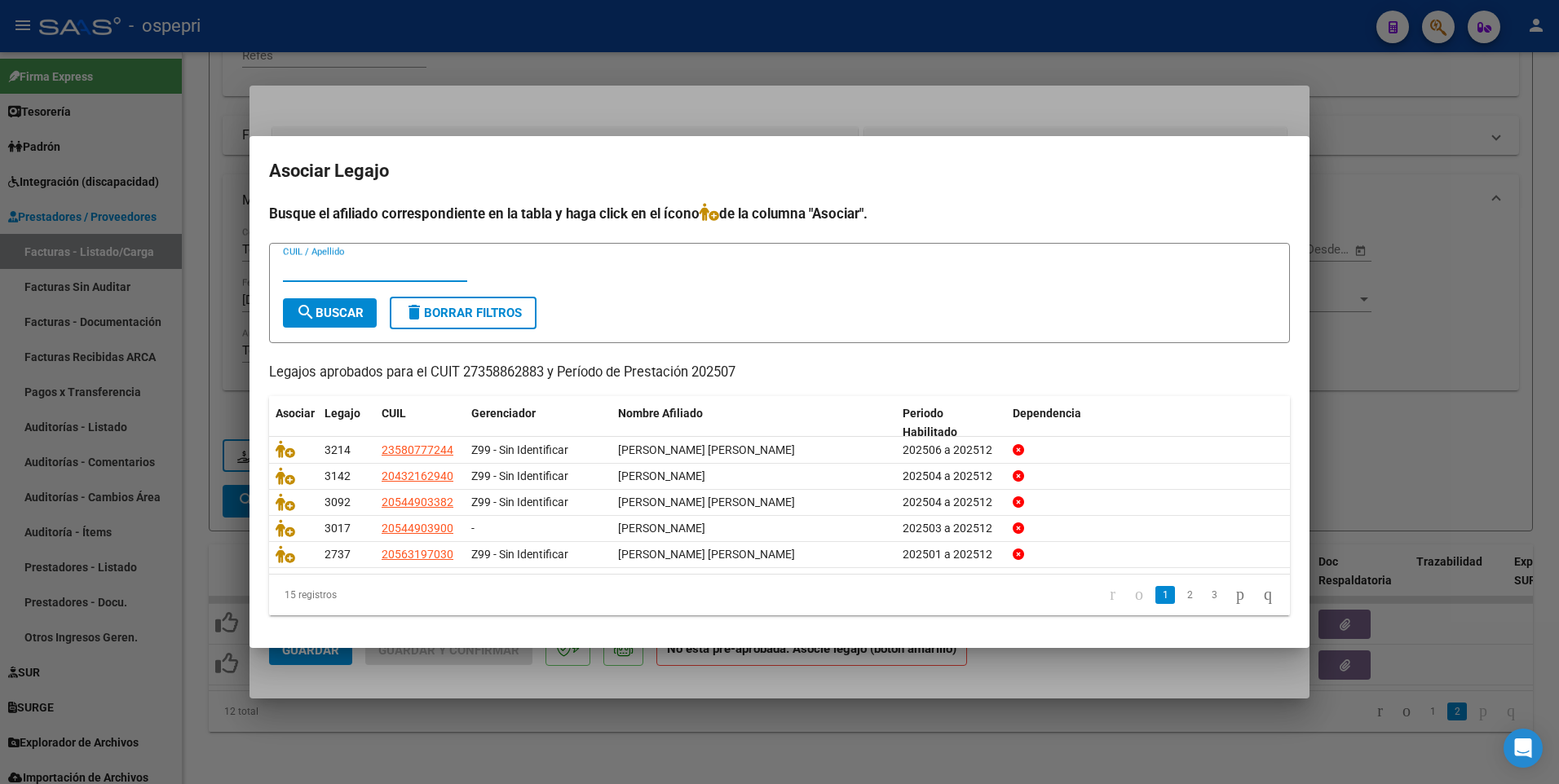
click at [332, 271] on input "CUIL / Apellido" at bounding box center [374, 269] width 184 height 15
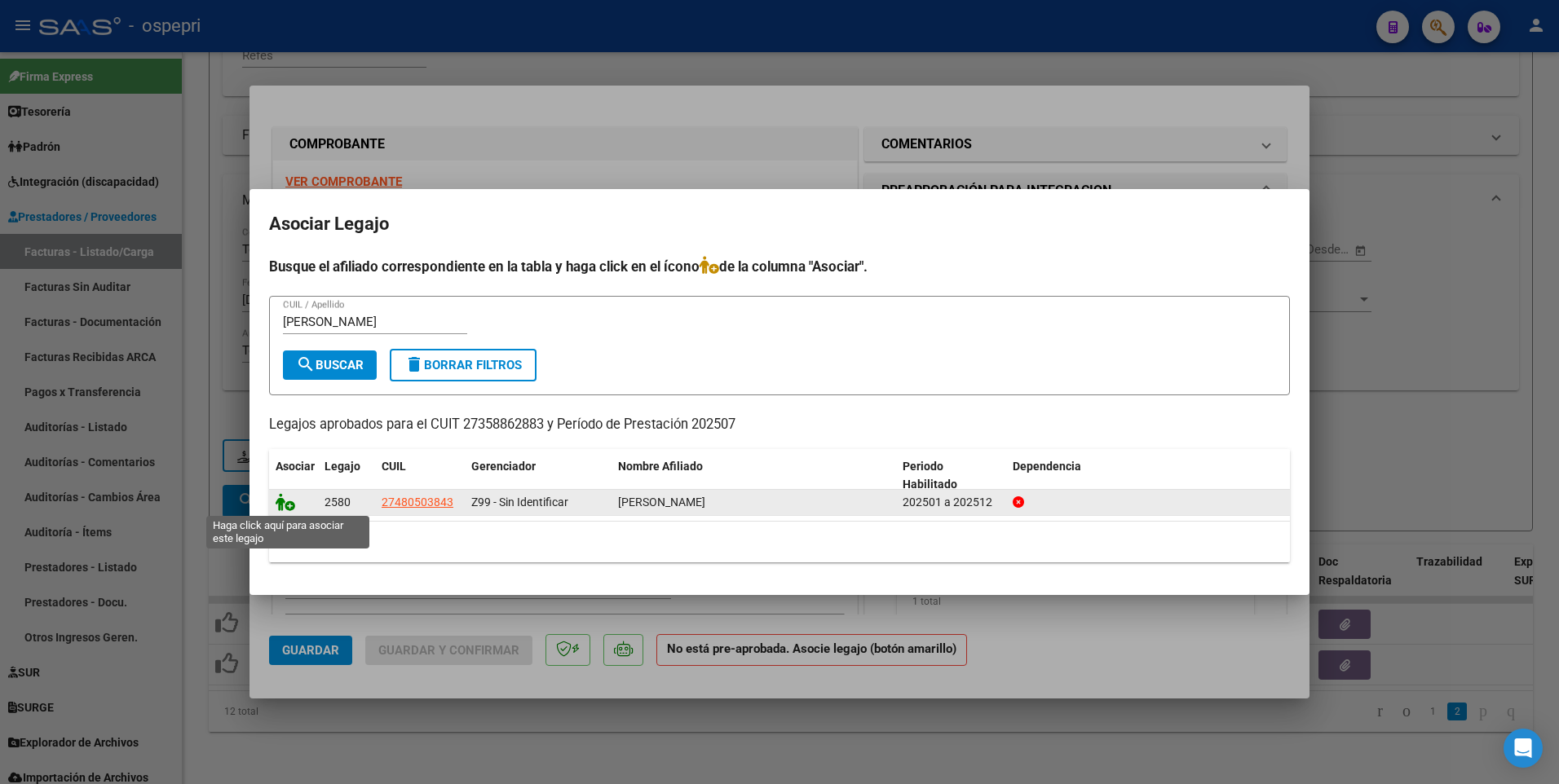
click at [281, 470] on icon at bounding box center [284, 501] width 20 height 18
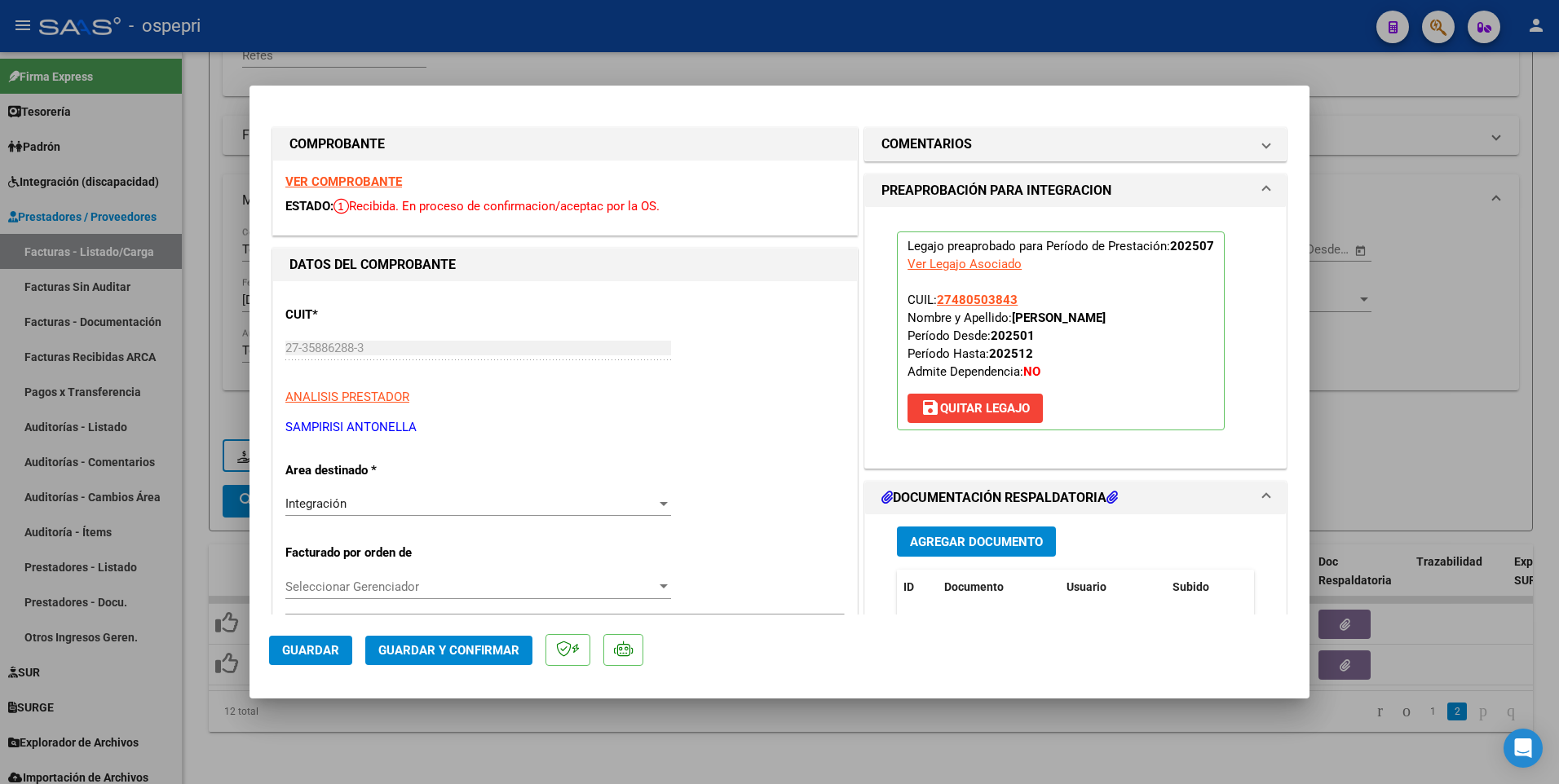
click at [421, 470] on span "Guardar y Confirmar" at bounding box center [448, 650] width 141 height 15
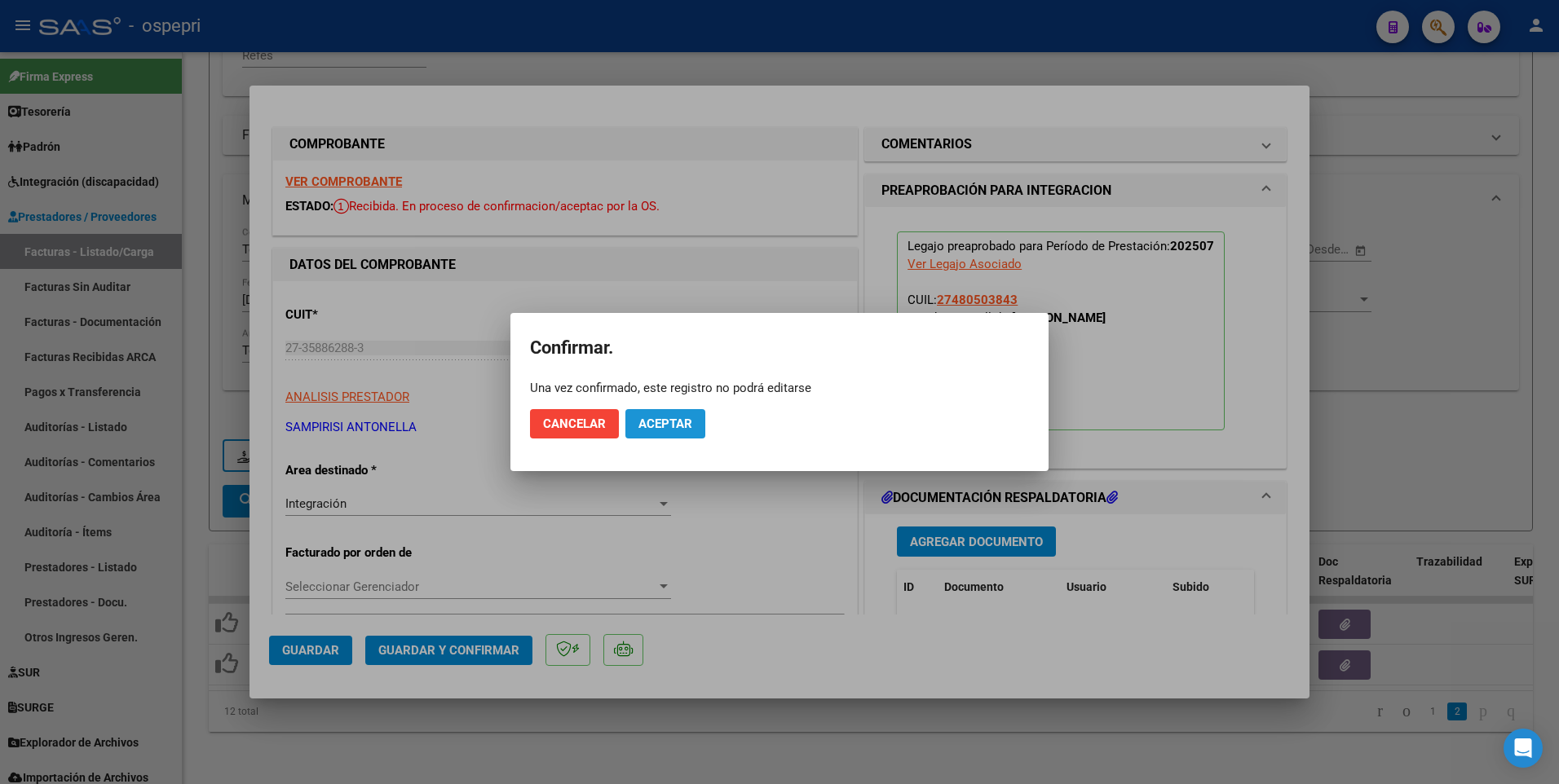
click at [680, 425] on span "Aceptar" at bounding box center [664, 424] width 53 height 15
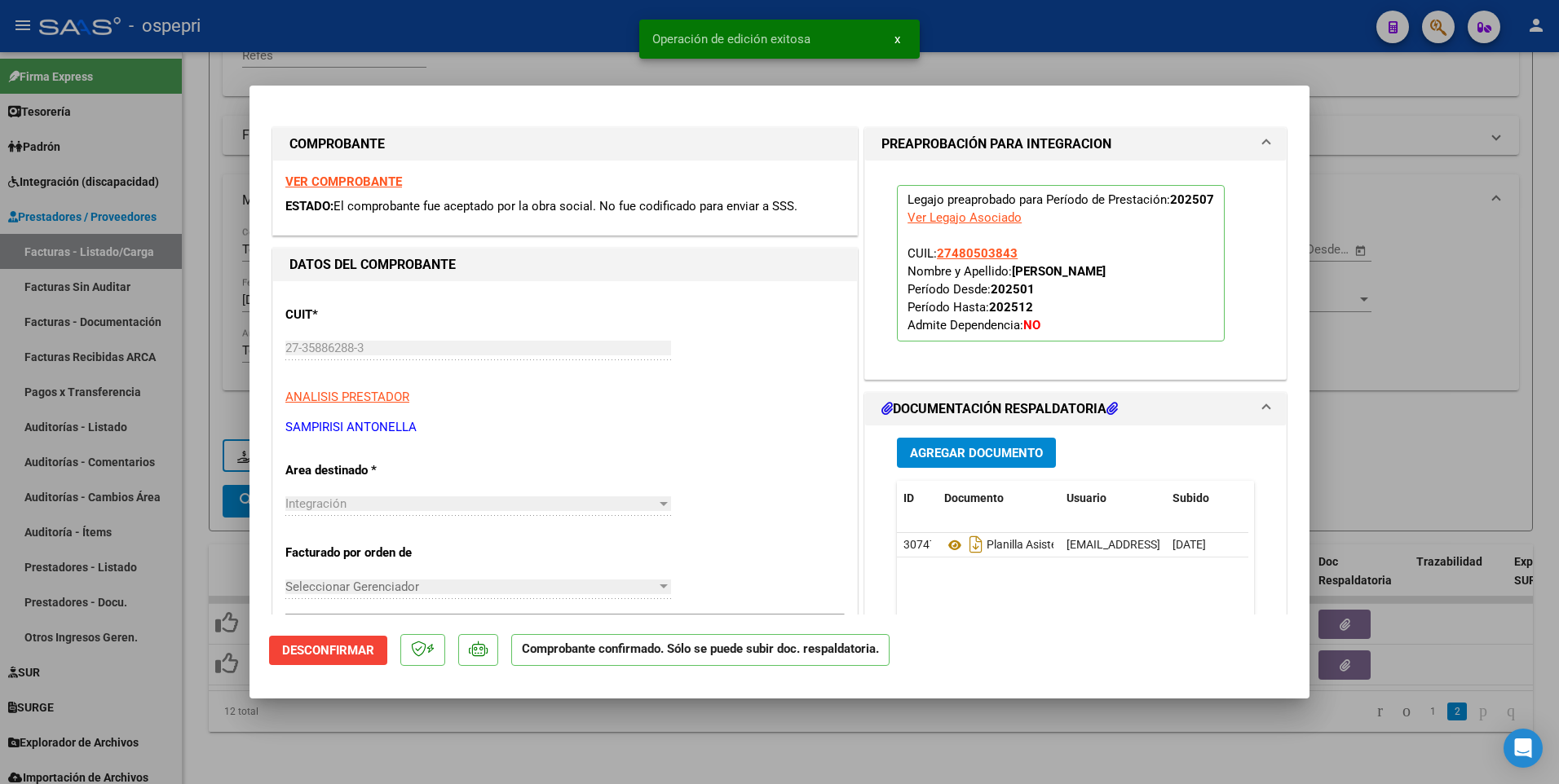
click at [827, 470] on div at bounding box center [780, 392] width 1559 height 784
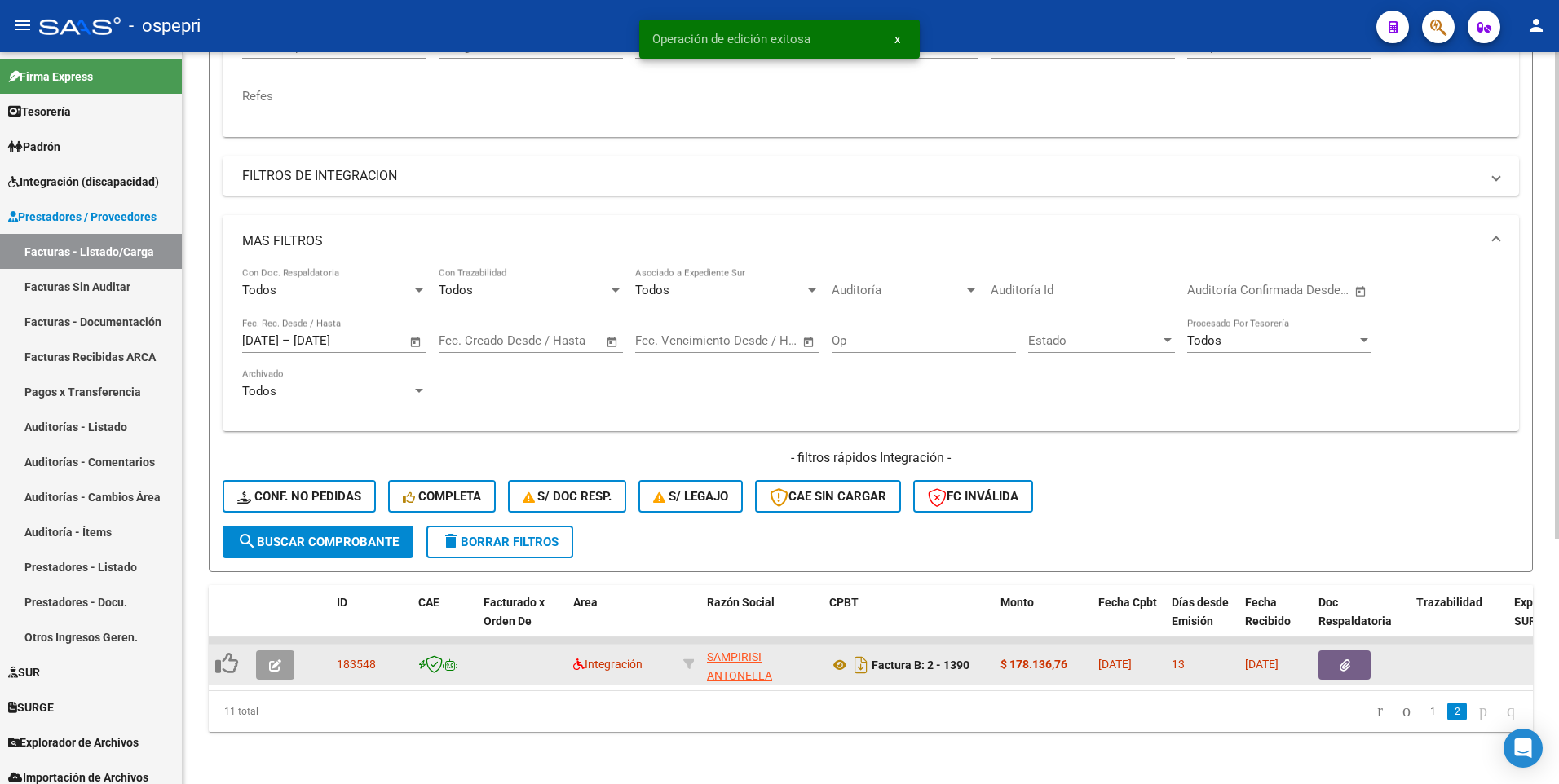
scroll to position [369, 0]
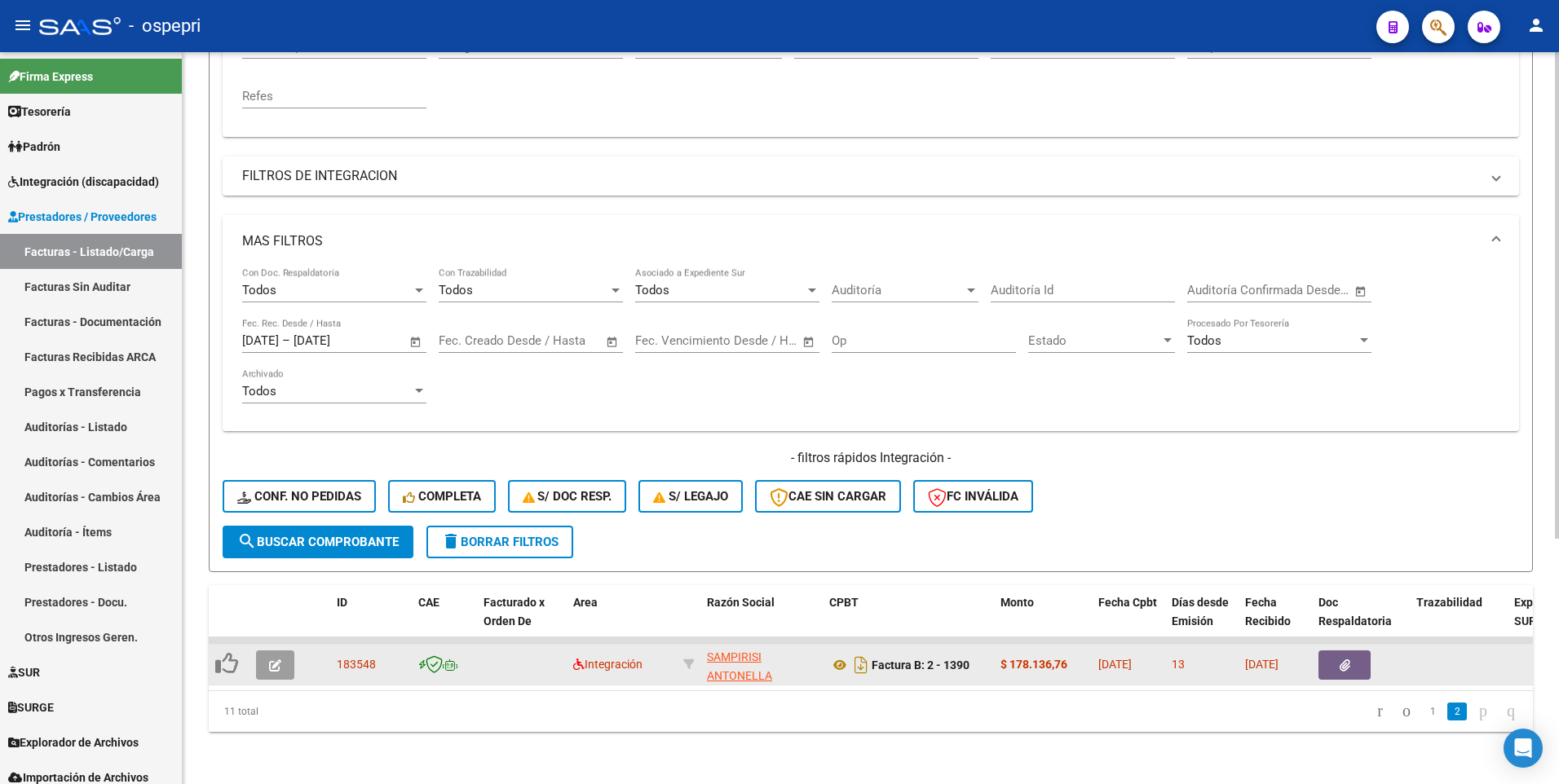
click at [280, 470] on span "button" at bounding box center [274, 665] width 12 height 15
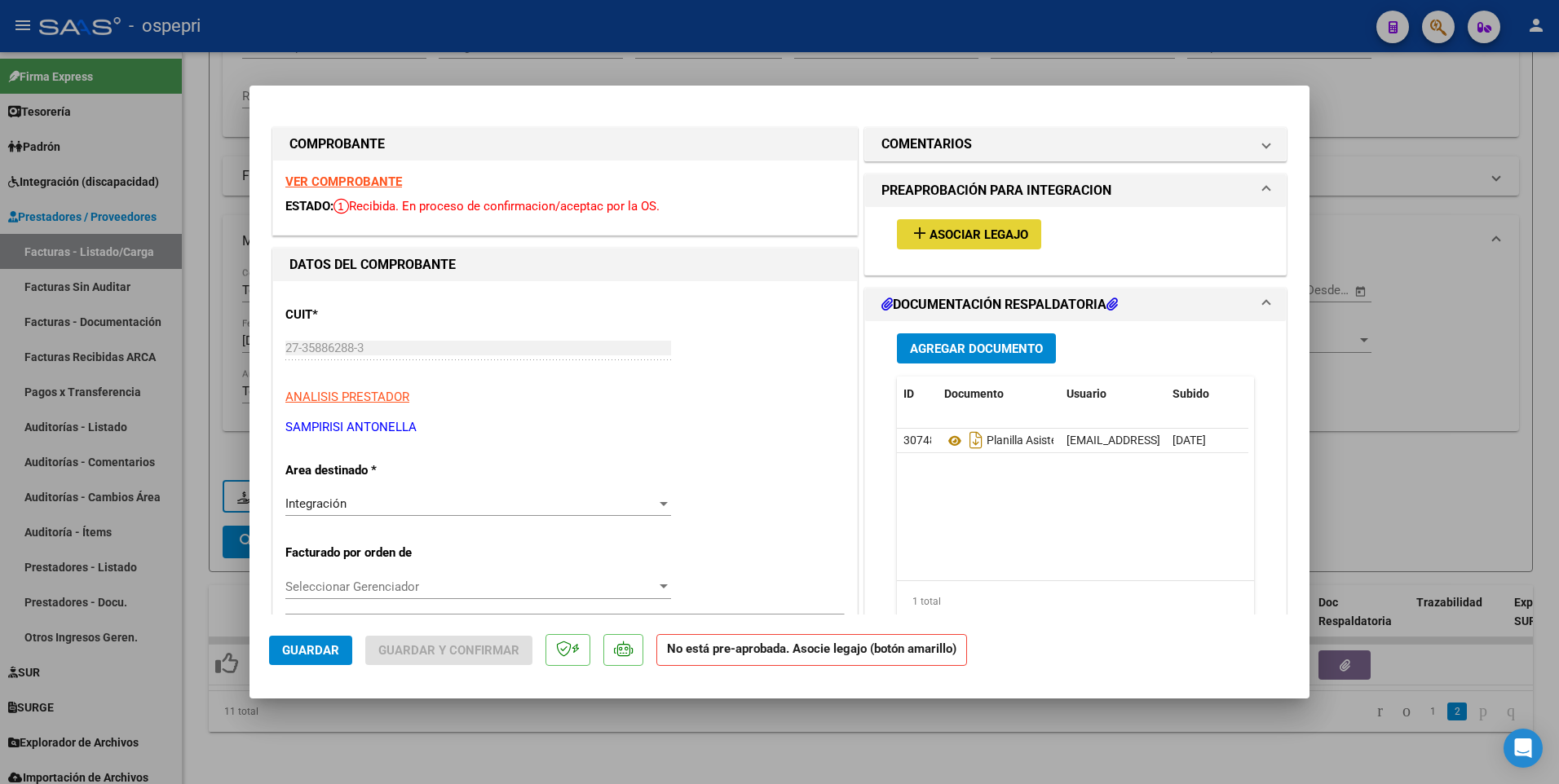
click at [962, 232] on span "Asociar Legajo" at bounding box center [978, 235] width 98 height 15
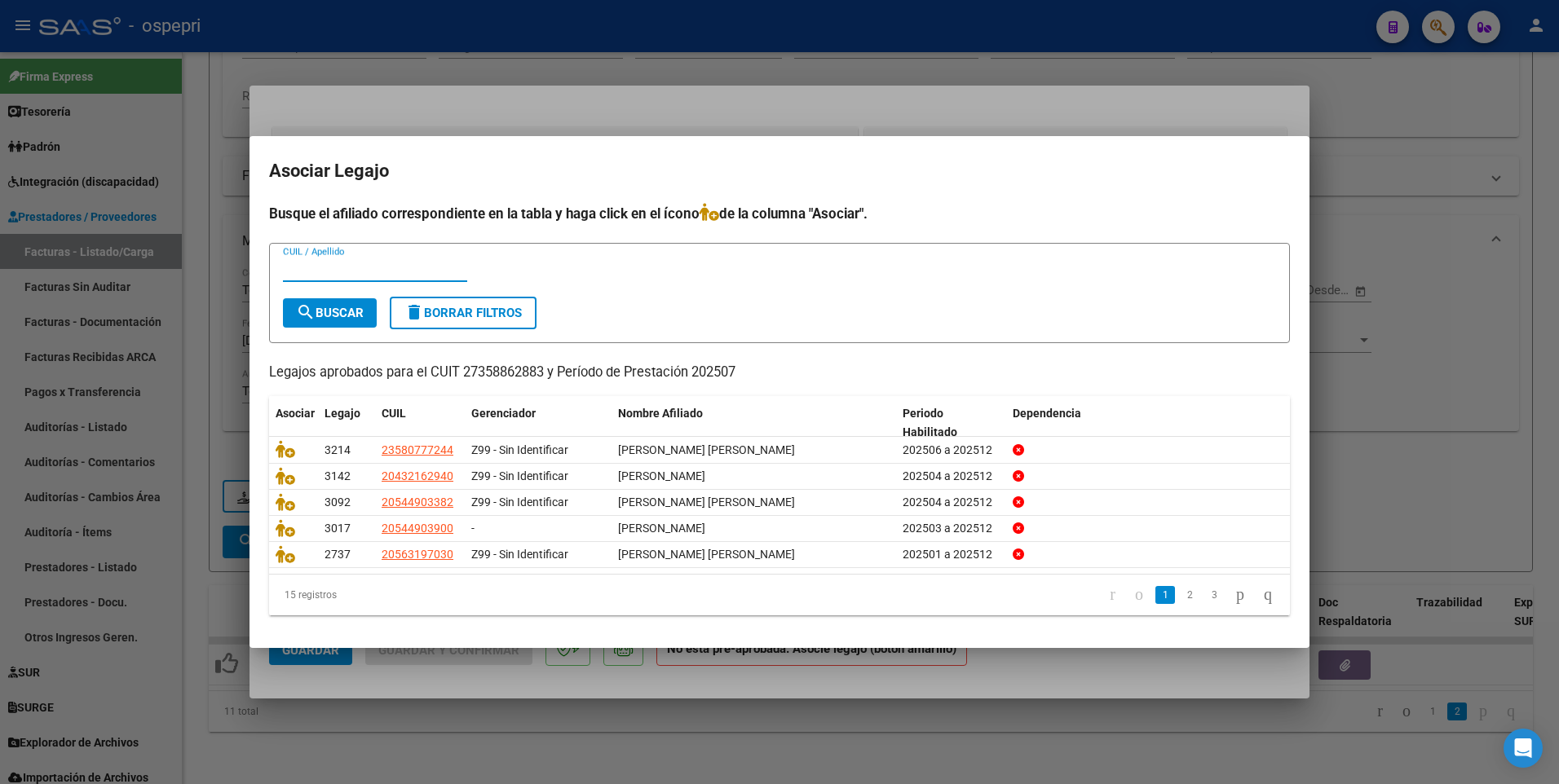
click at [300, 269] on input "CUIL / Apellido" at bounding box center [374, 269] width 184 height 15
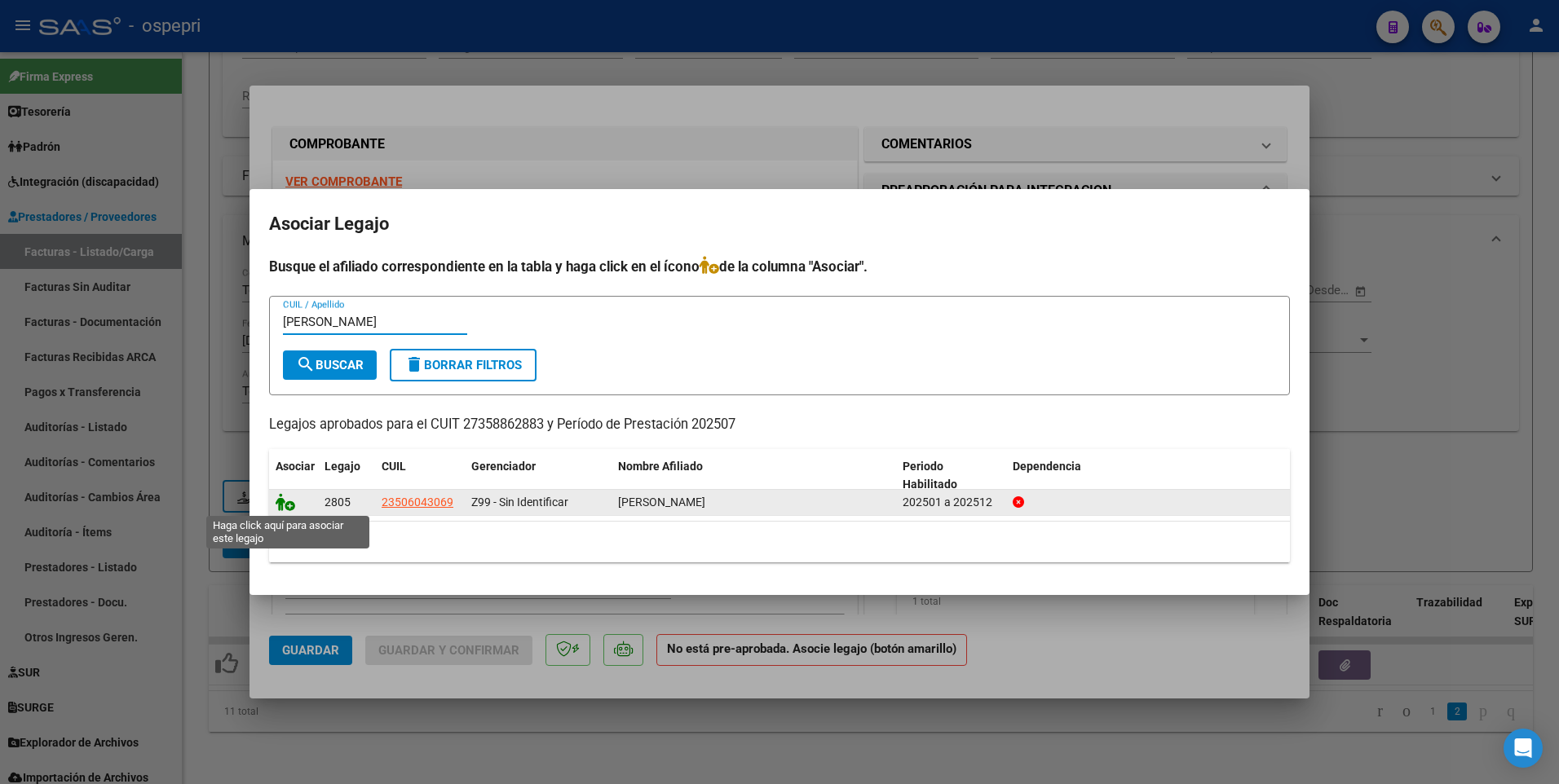
click at [284, 470] on icon at bounding box center [284, 501] width 20 height 18
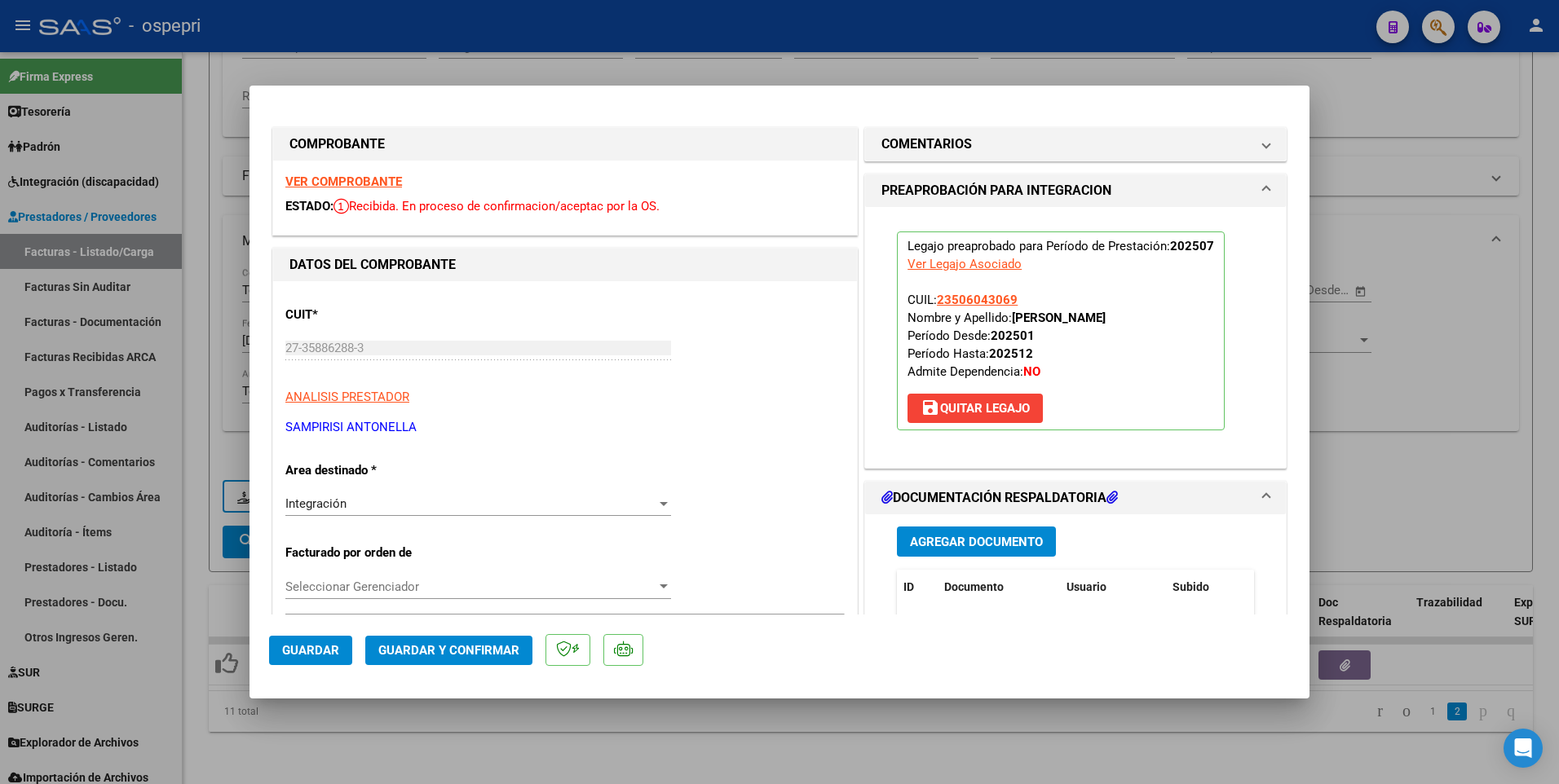
click at [418, 470] on span "Guardar y Confirmar" at bounding box center [448, 650] width 141 height 15
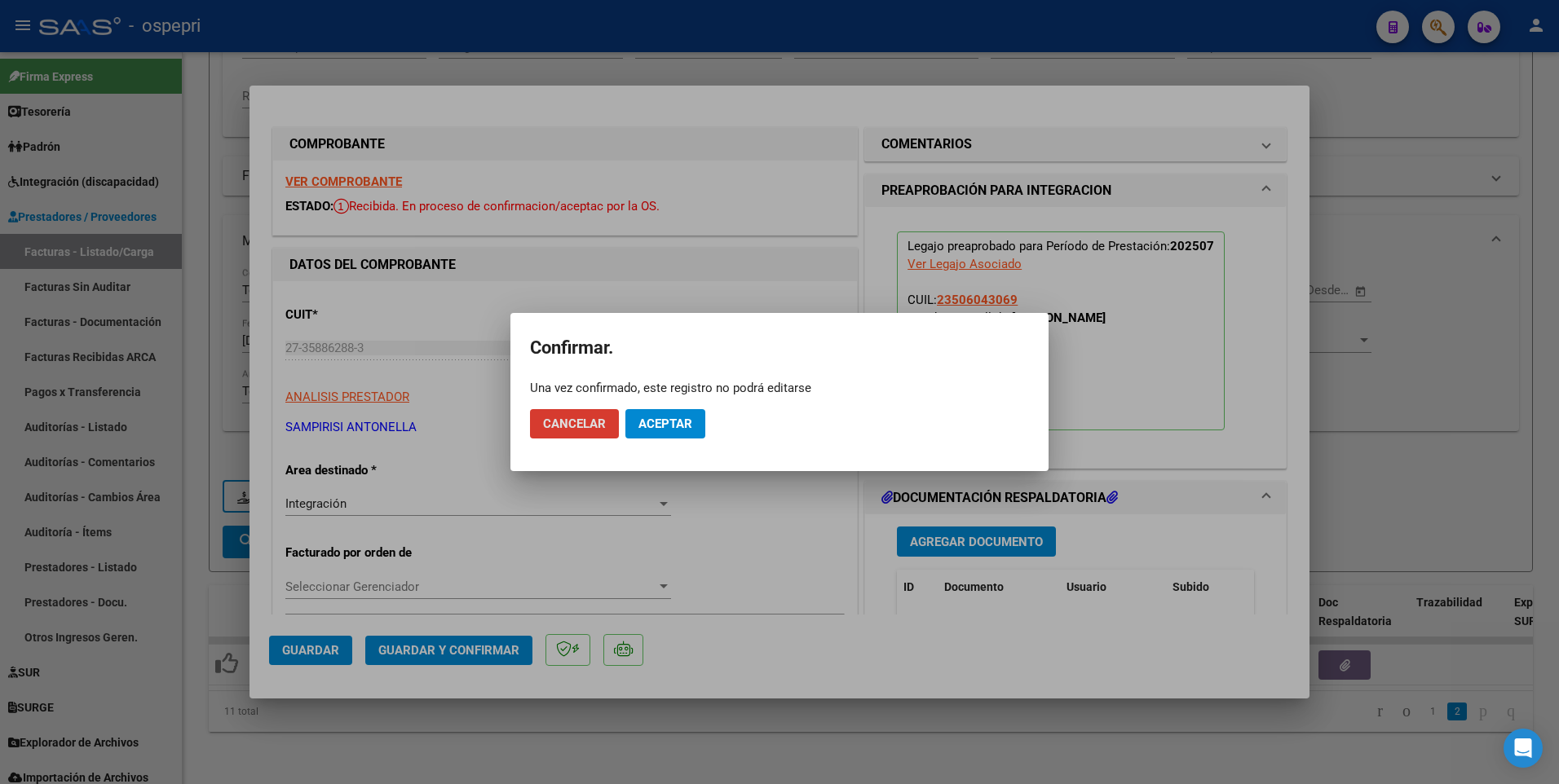
click at [670, 424] on span "Aceptar" at bounding box center [664, 424] width 53 height 15
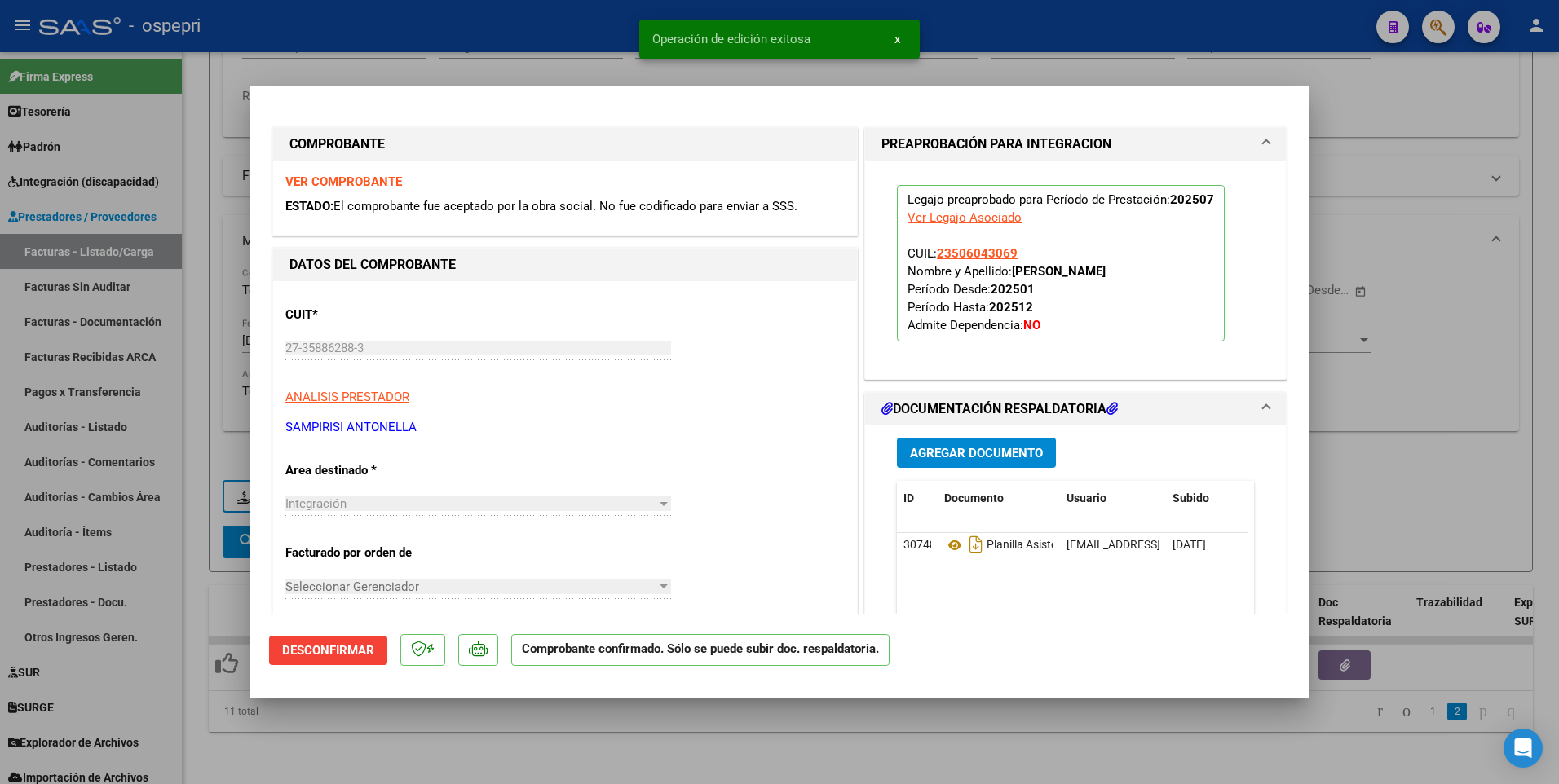
click at [851, 470] on div at bounding box center [780, 392] width 1559 height 784
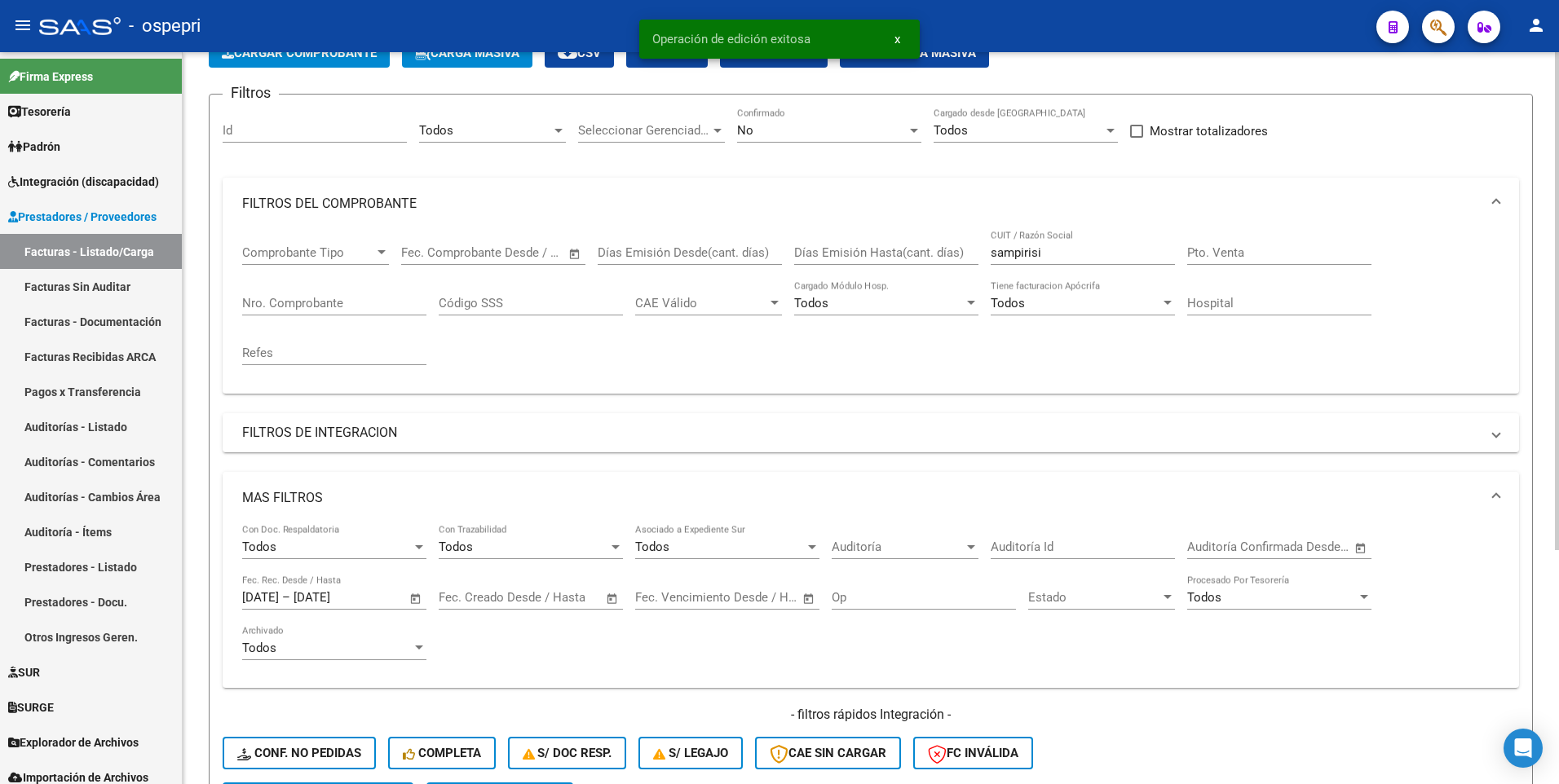
scroll to position [18, 0]
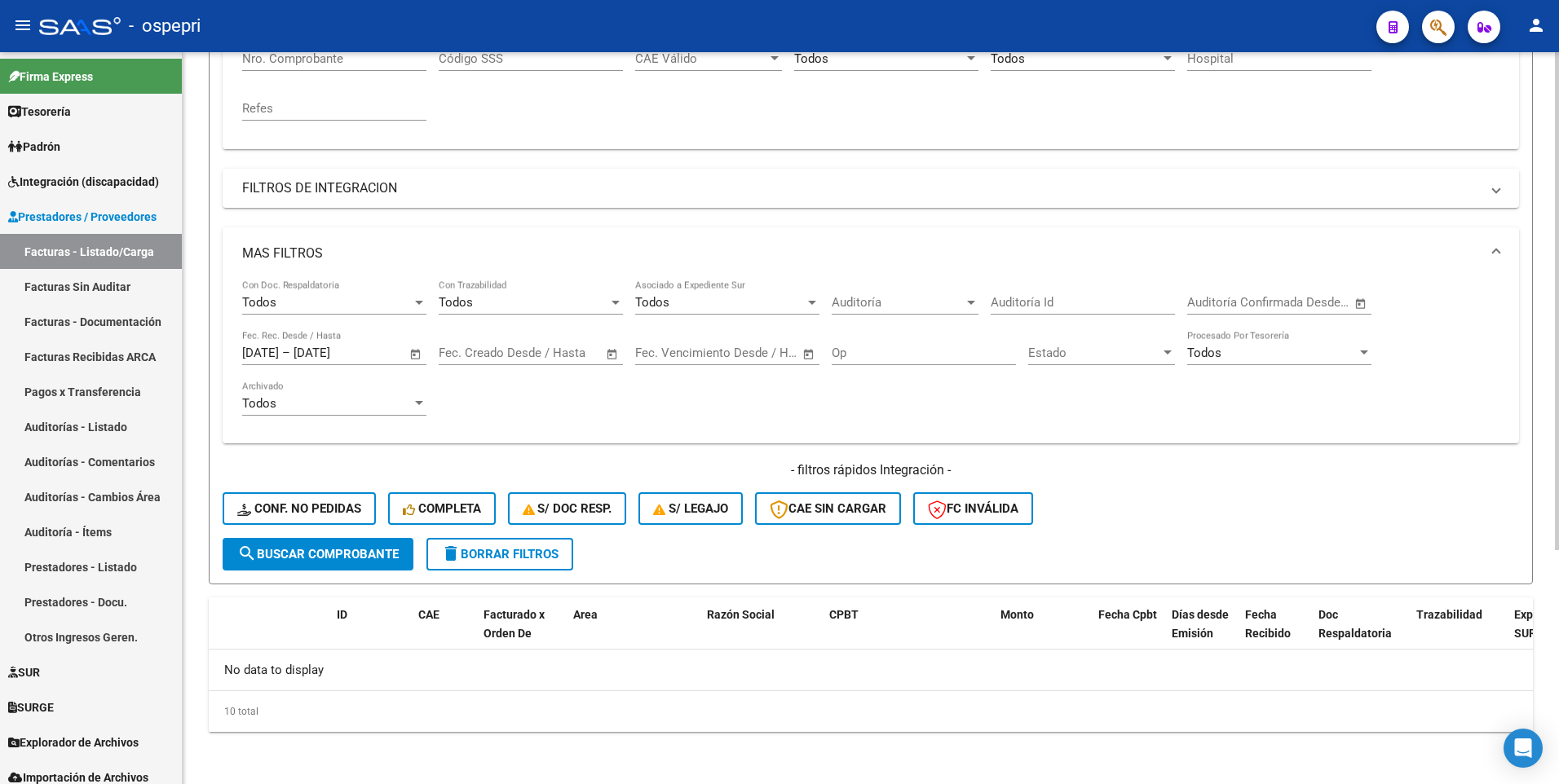
click at [357, 470] on span "search Buscar Comprobante" at bounding box center [318, 555] width 161 height 15
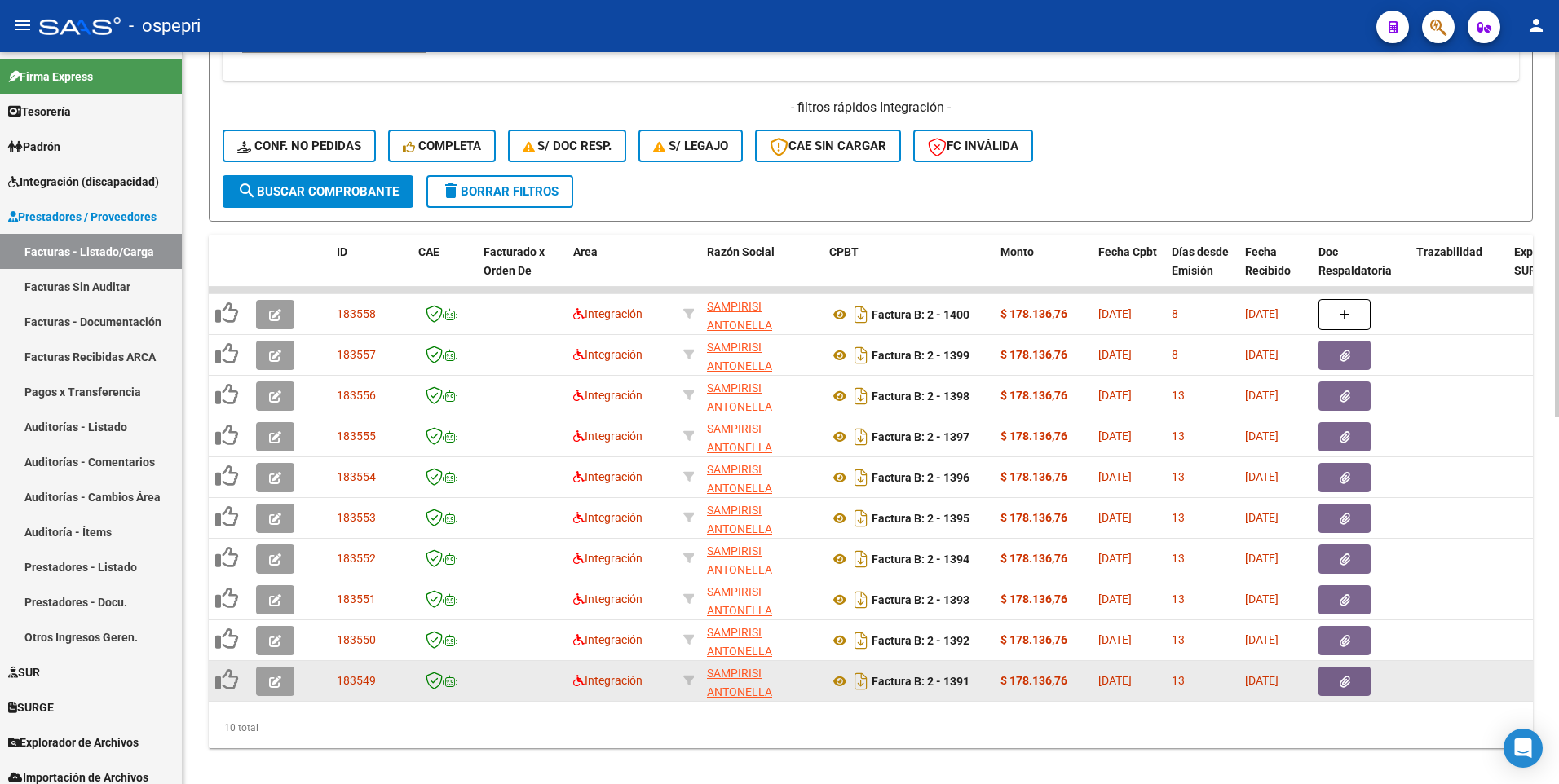
scroll to position [735, 0]
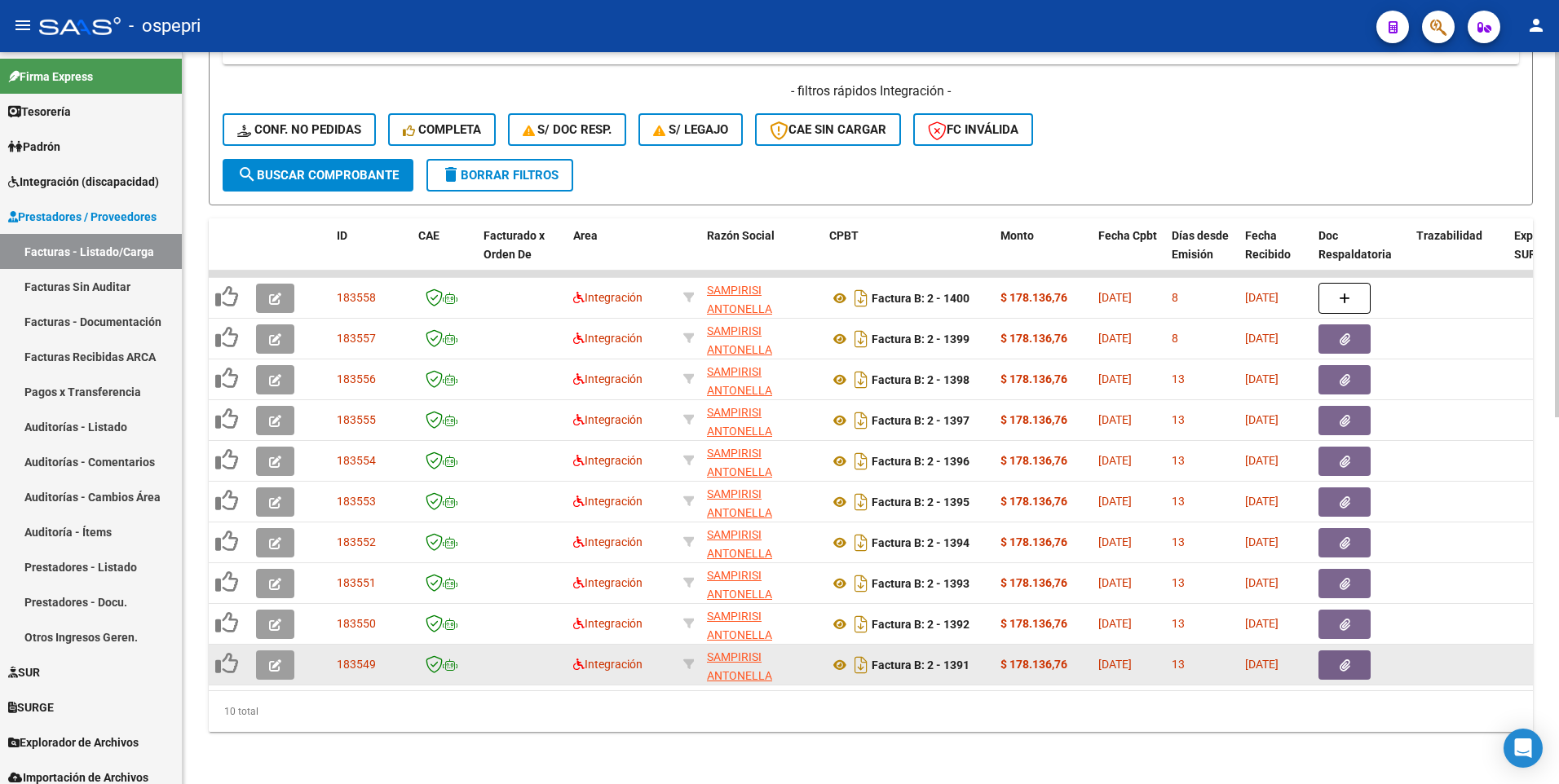
click at [273, 470] on icon "button" at bounding box center [274, 665] width 12 height 12
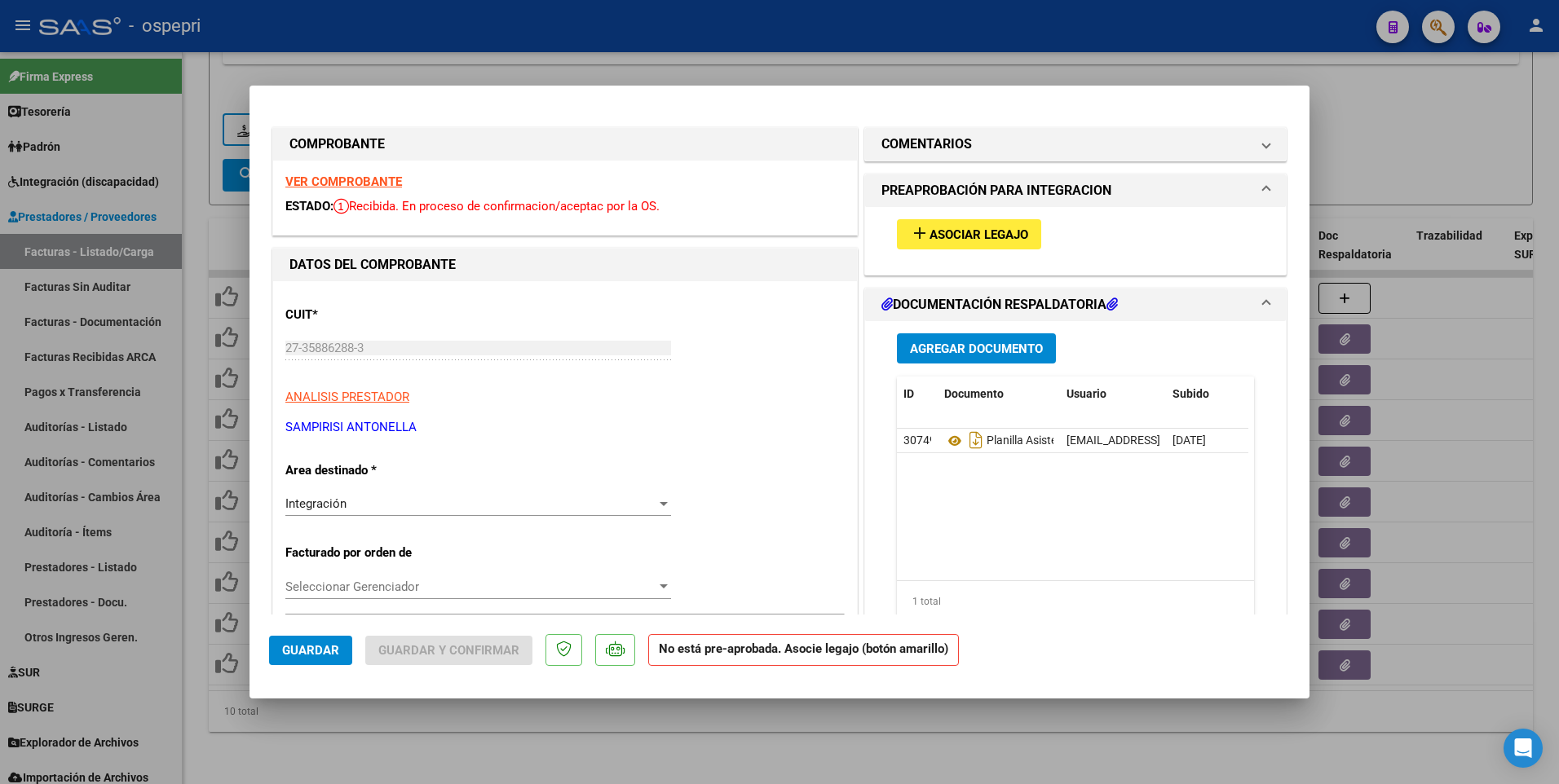
click at [1003, 231] on span "Asociar Legajo" at bounding box center [978, 235] width 98 height 15
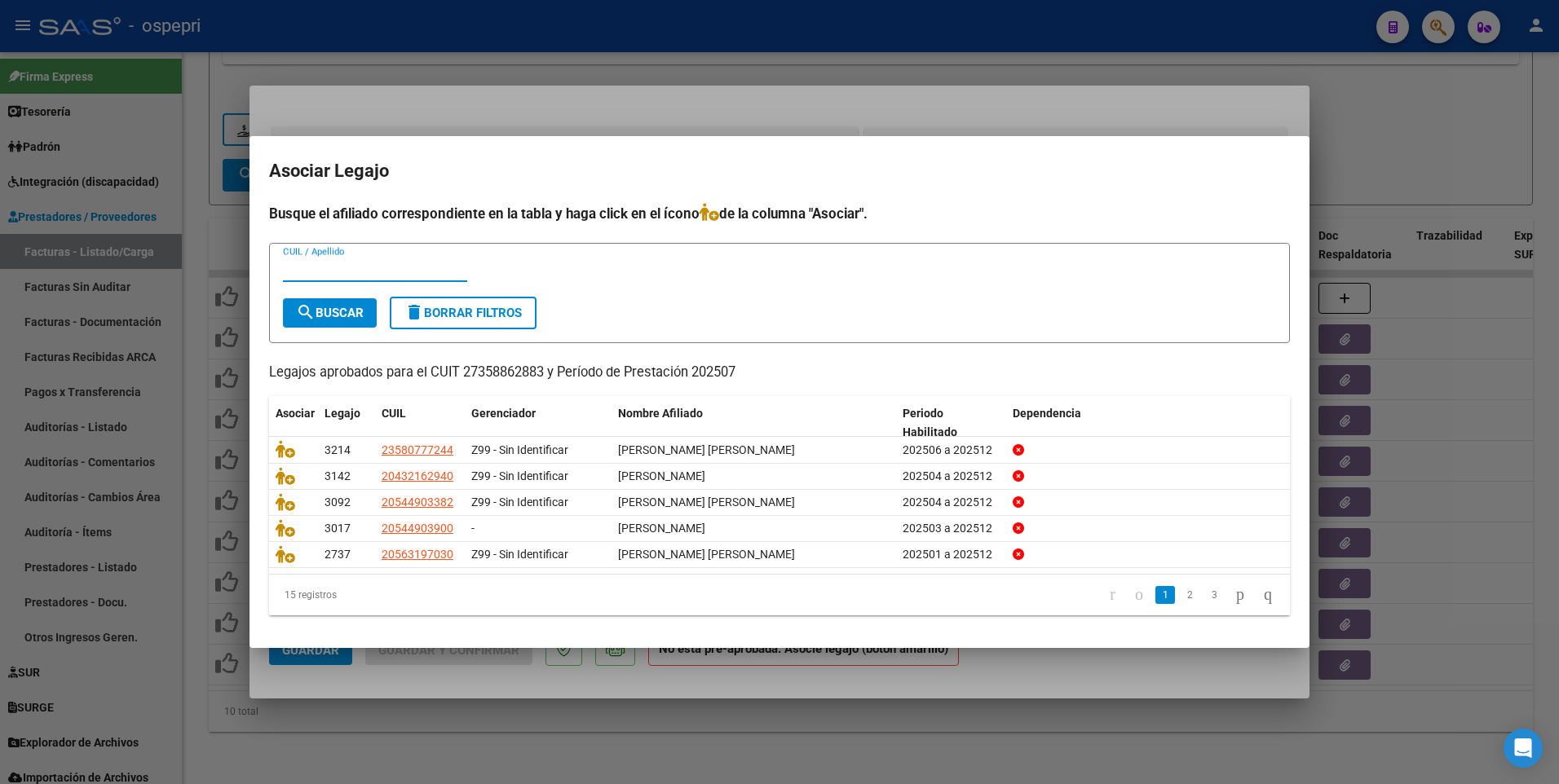
click at [357, 270] on input "CUIL / Apellido" at bounding box center [374, 269] width 184 height 15
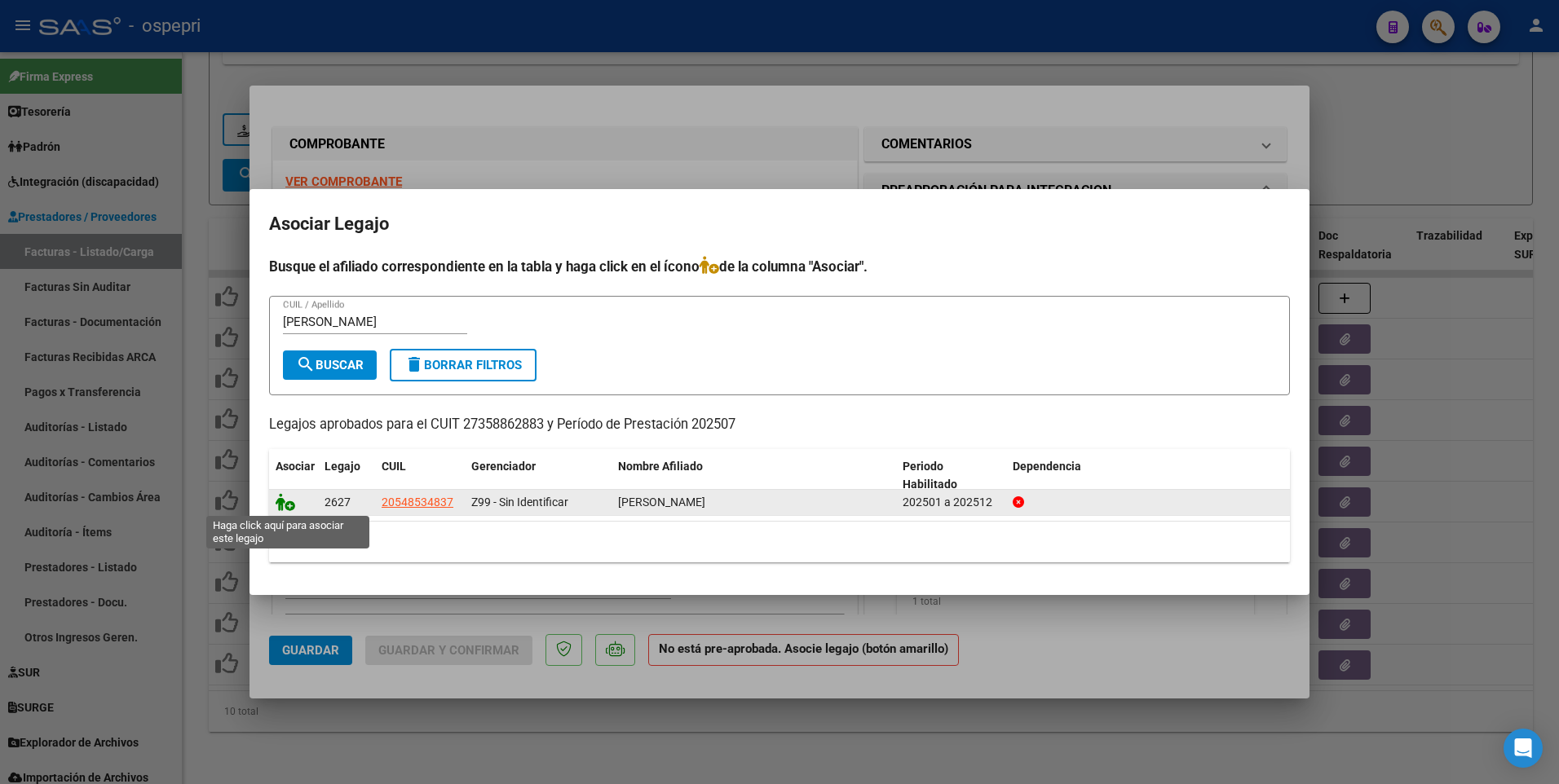
click at [283, 470] on icon at bounding box center [284, 501] width 20 height 18
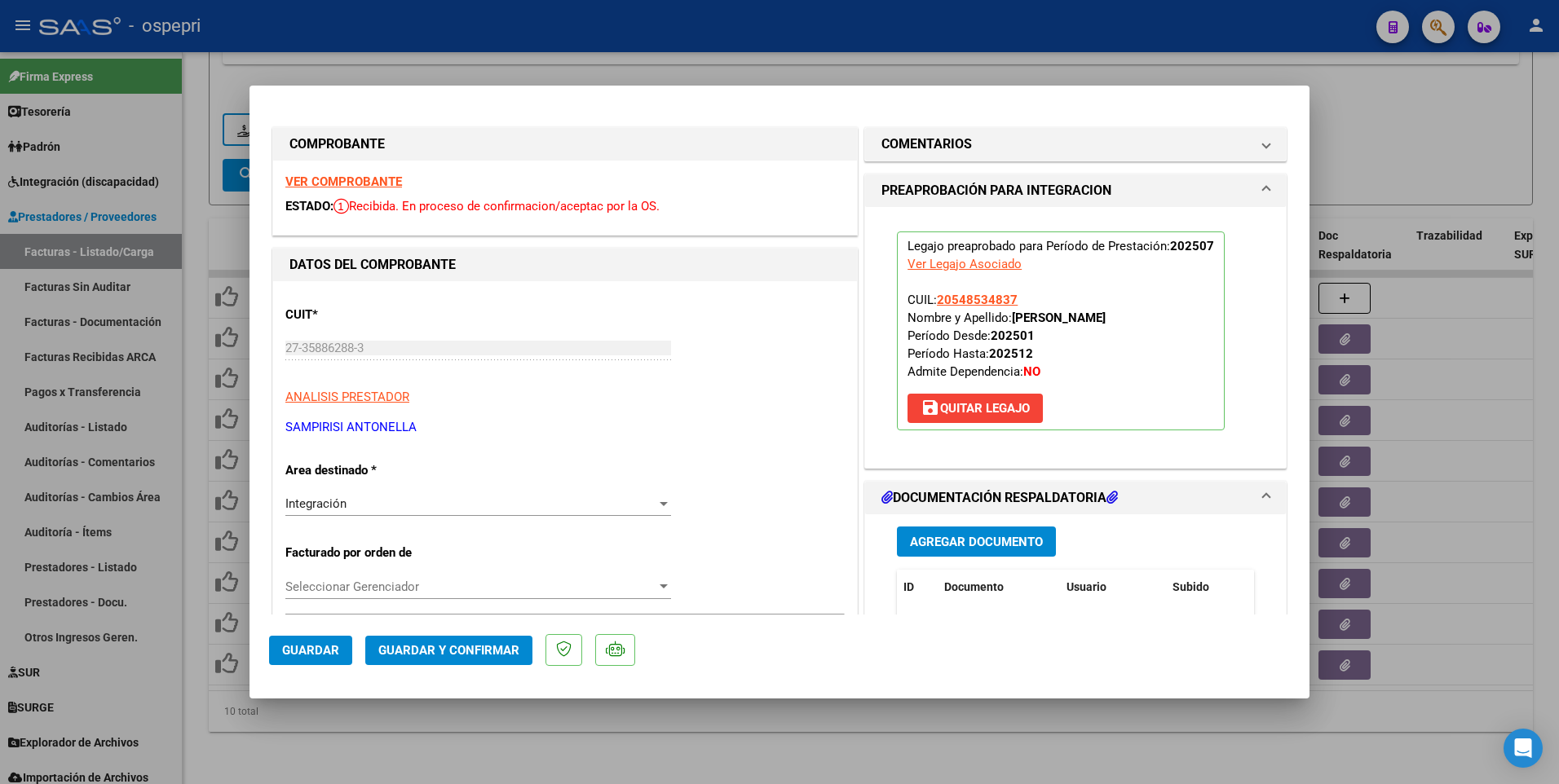
click at [479, 470] on span "Guardar y Confirmar" at bounding box center [448, 650] width 141 height 15
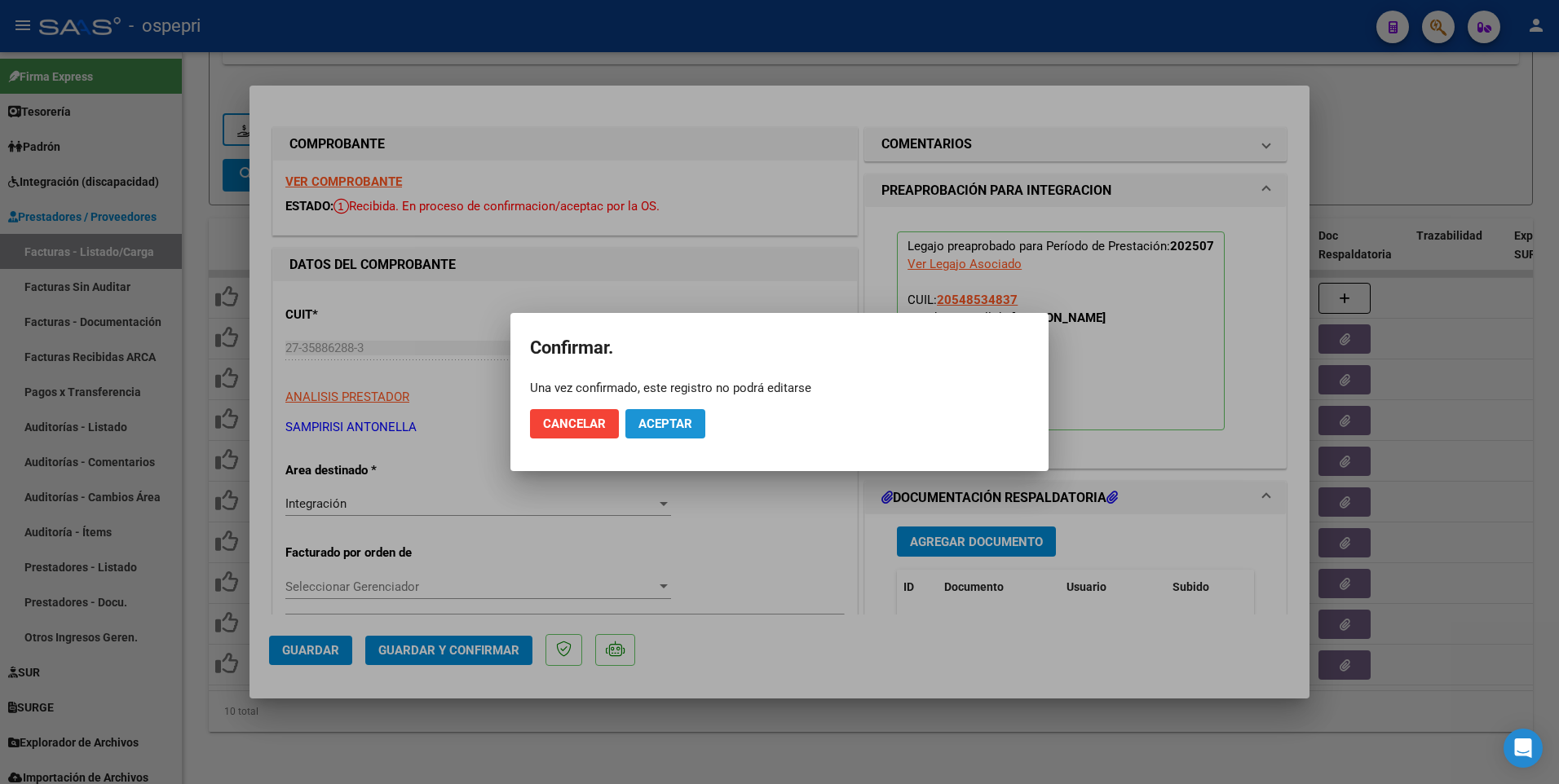
click at [670, 422] on span "Aceptar" at bounding box center [664, 424] width 53 height 15
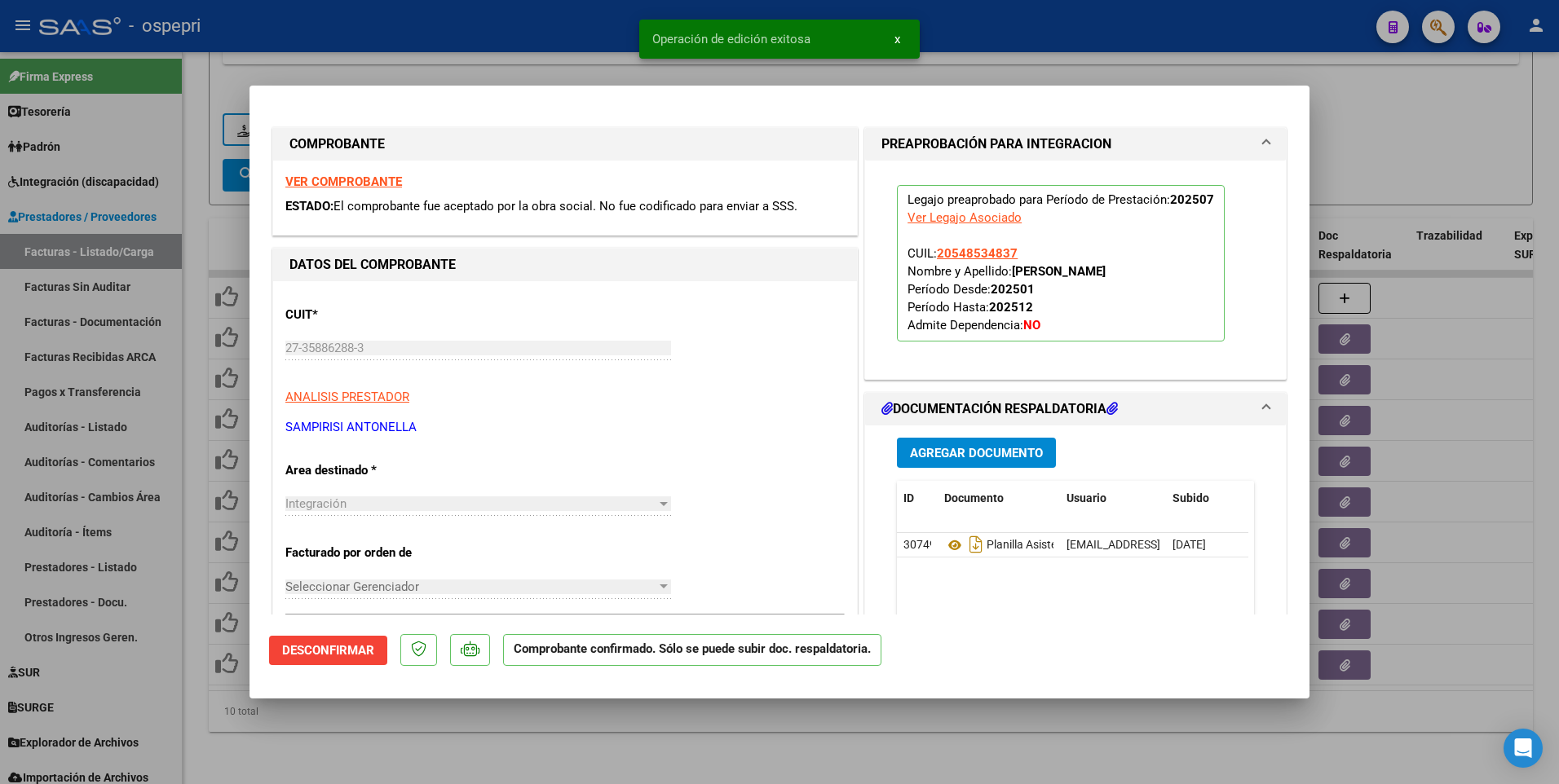
click at [847, 470] on div at bounding box center [780, 392] width 1559 height 784
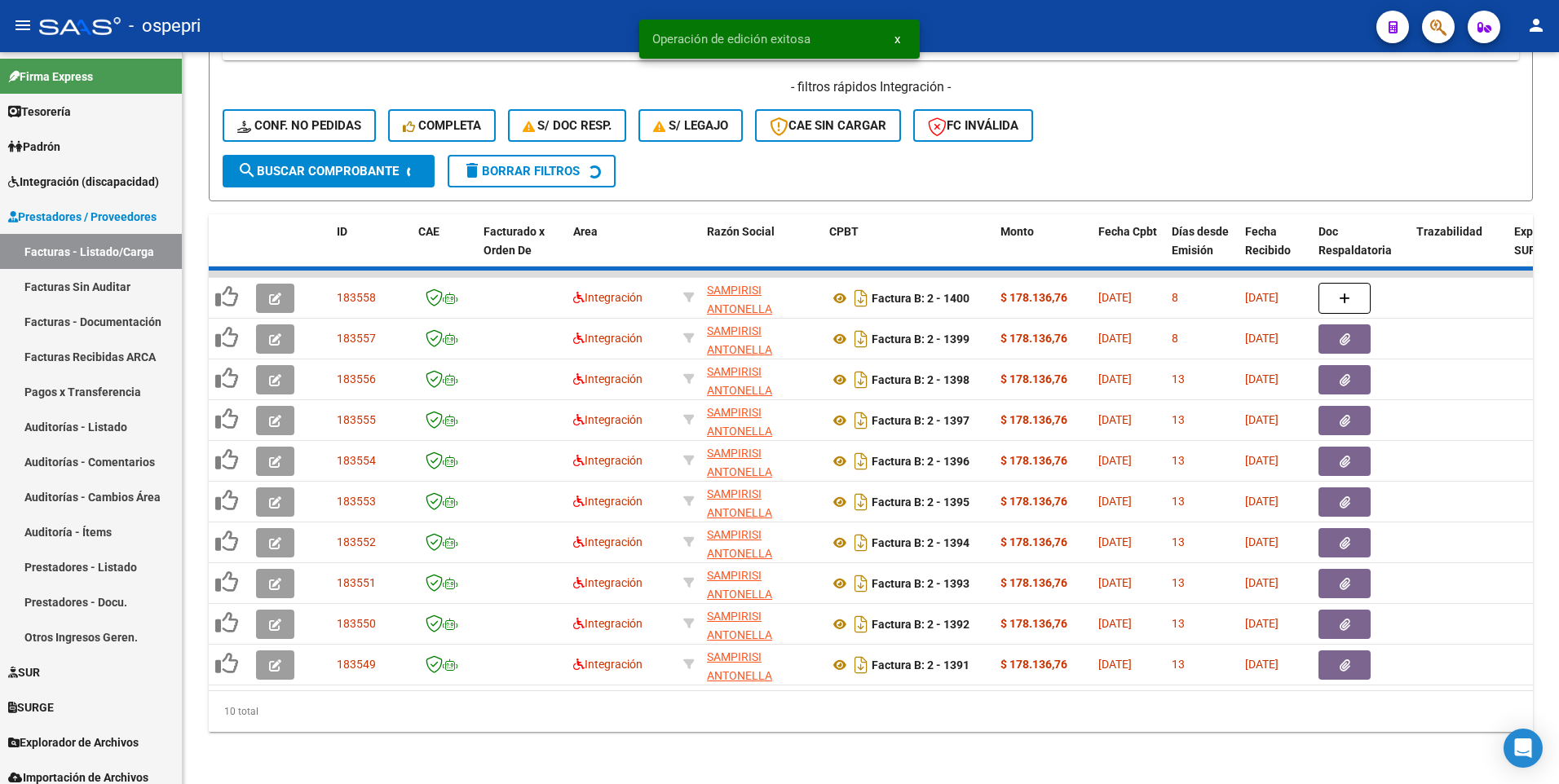
scroll to position [694, 0]
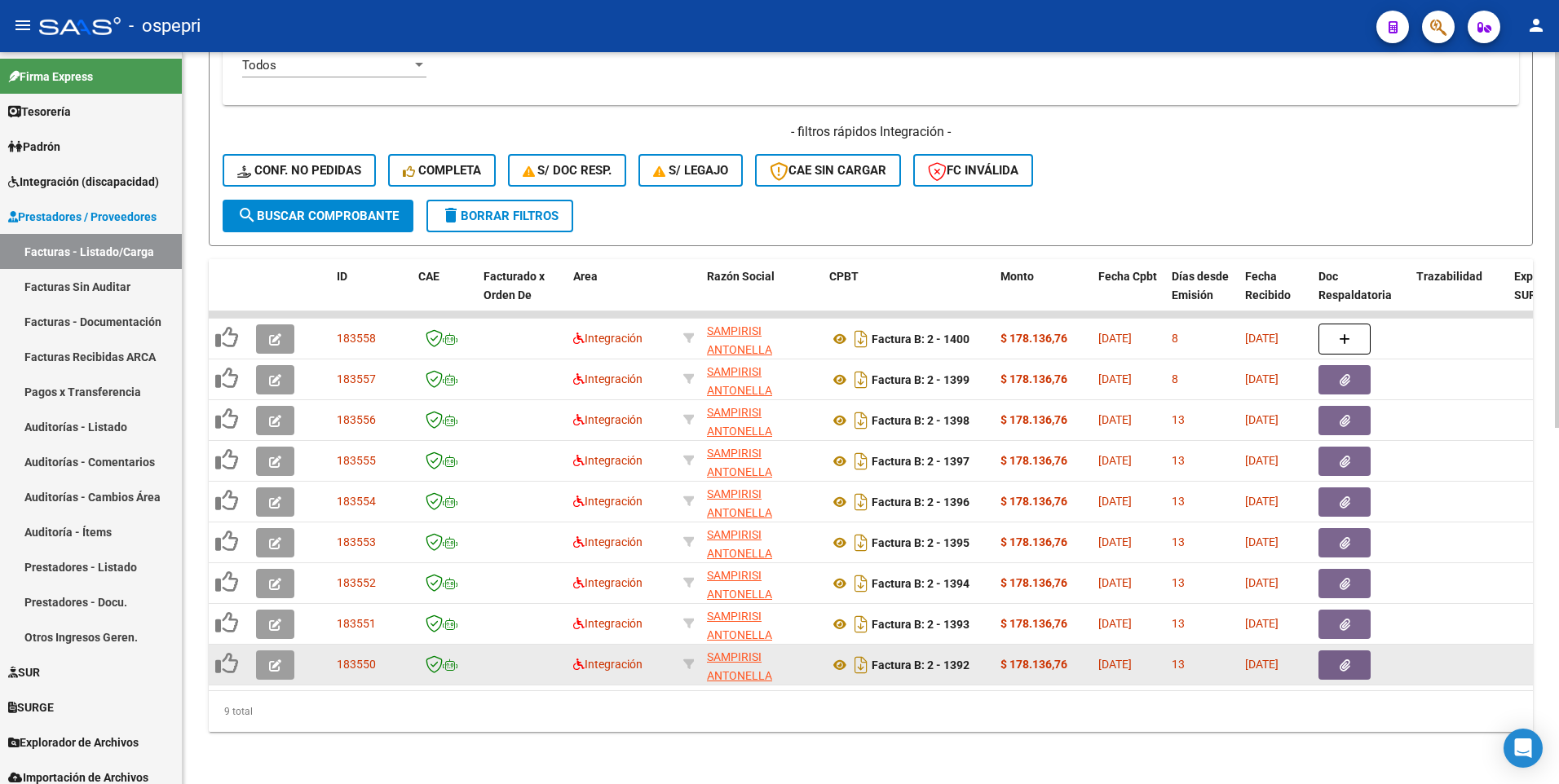
click at [277, 470] on icon "button" at bounding box center [274, 665] width 12 height 12
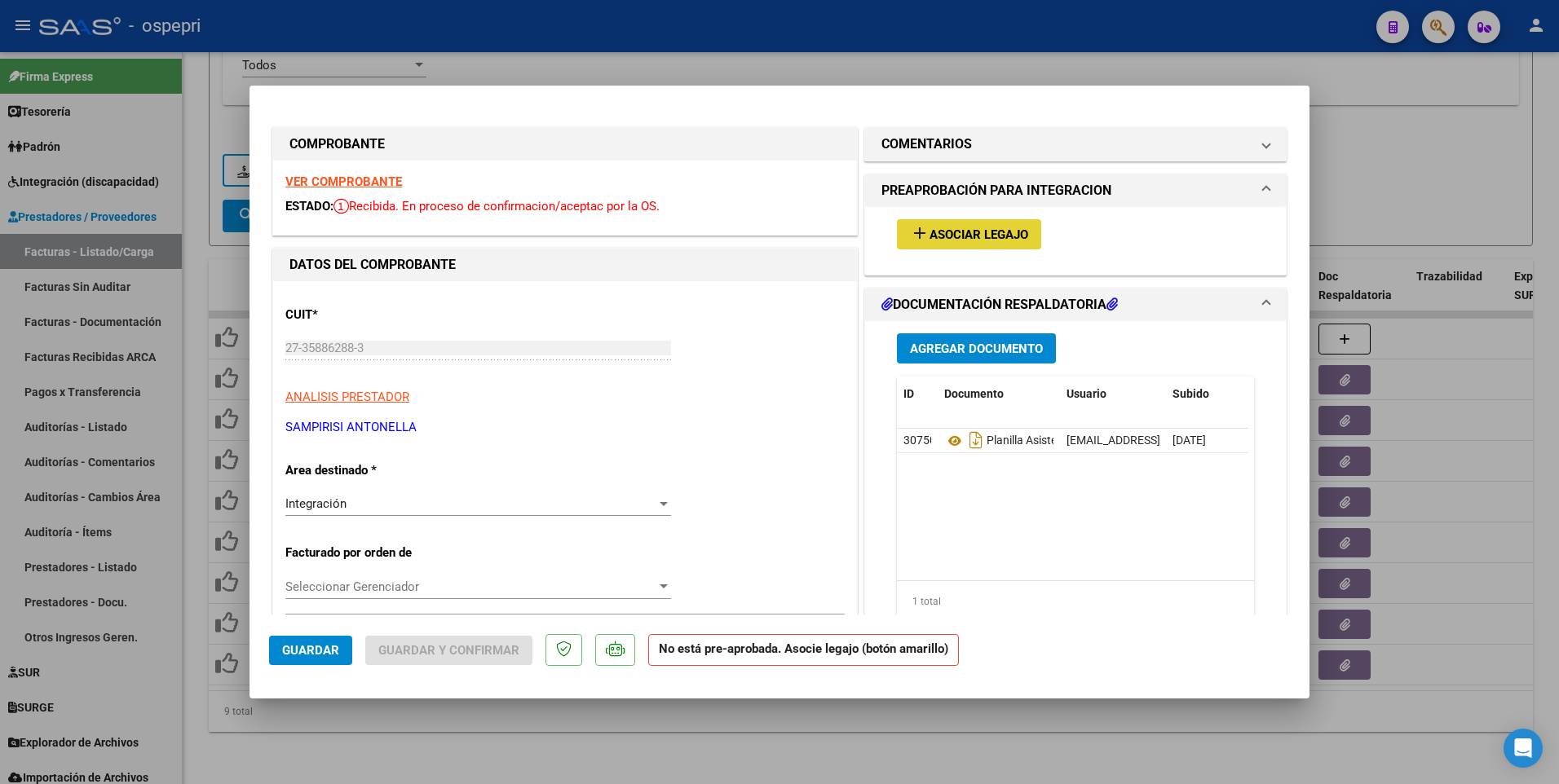
click at [953, 239] on span "Asociar Legajo" at bounding box center [978, 235] width 98 height 15
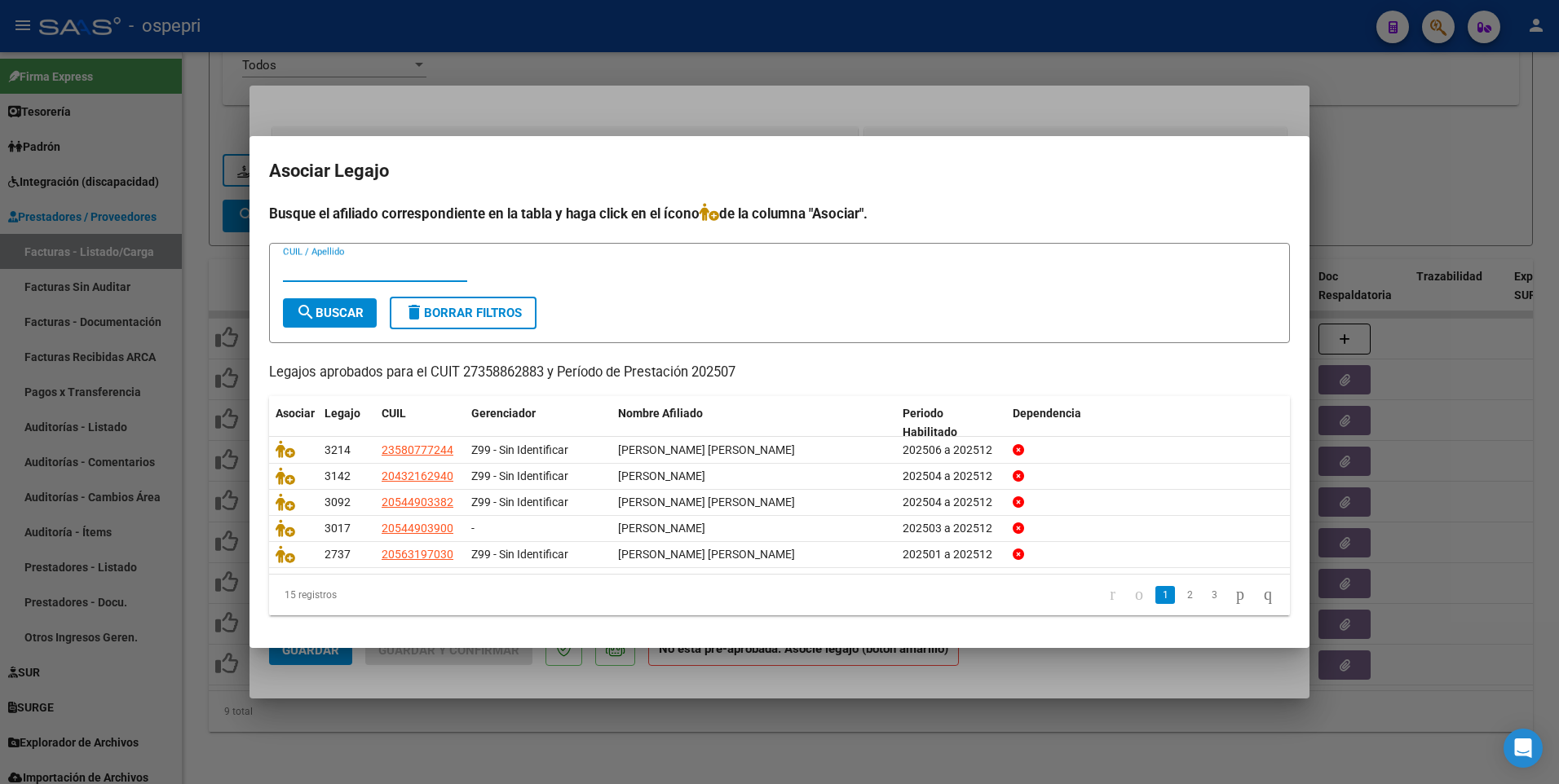
click at [421, 269] on input "CUIL / Apellido" at bounding box center [374, 269] width 184 height 15
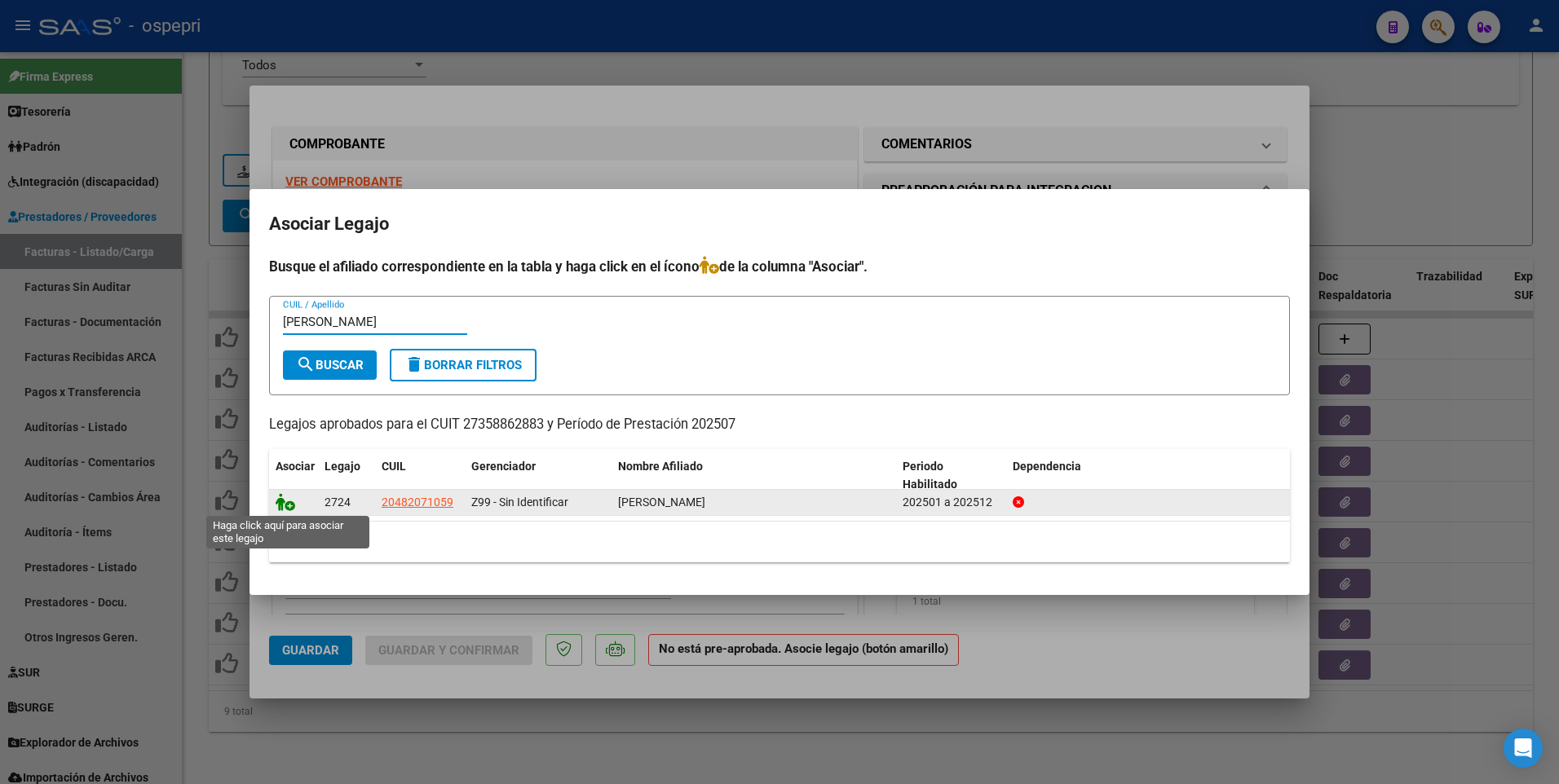
click at [284, 470] on icon at bounding box center [284, 501] width 20 height 18
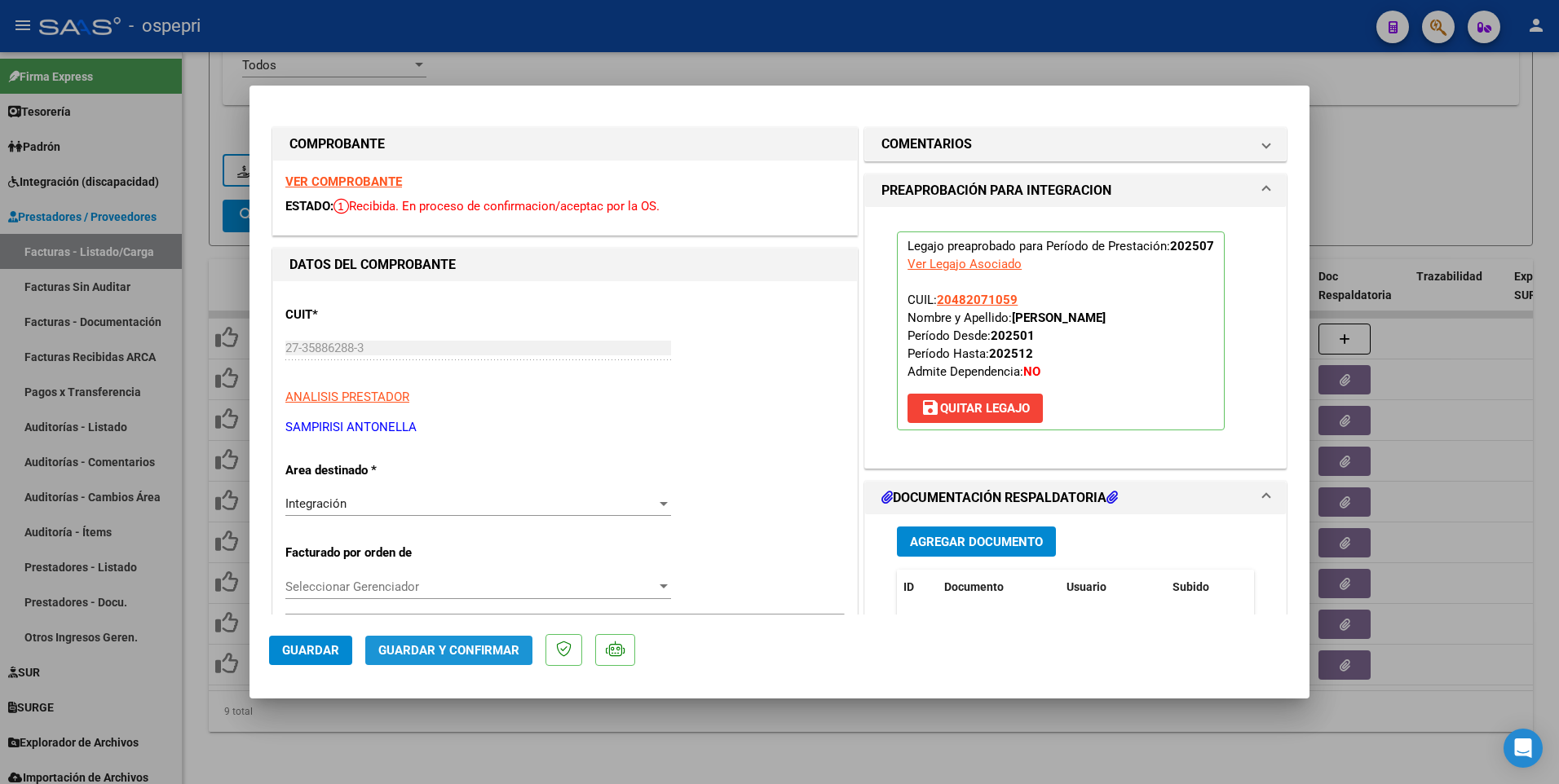
click at [432, 470] on span "Guardar y Confirmar" at bounding box center [448, 650] width 141 height 15
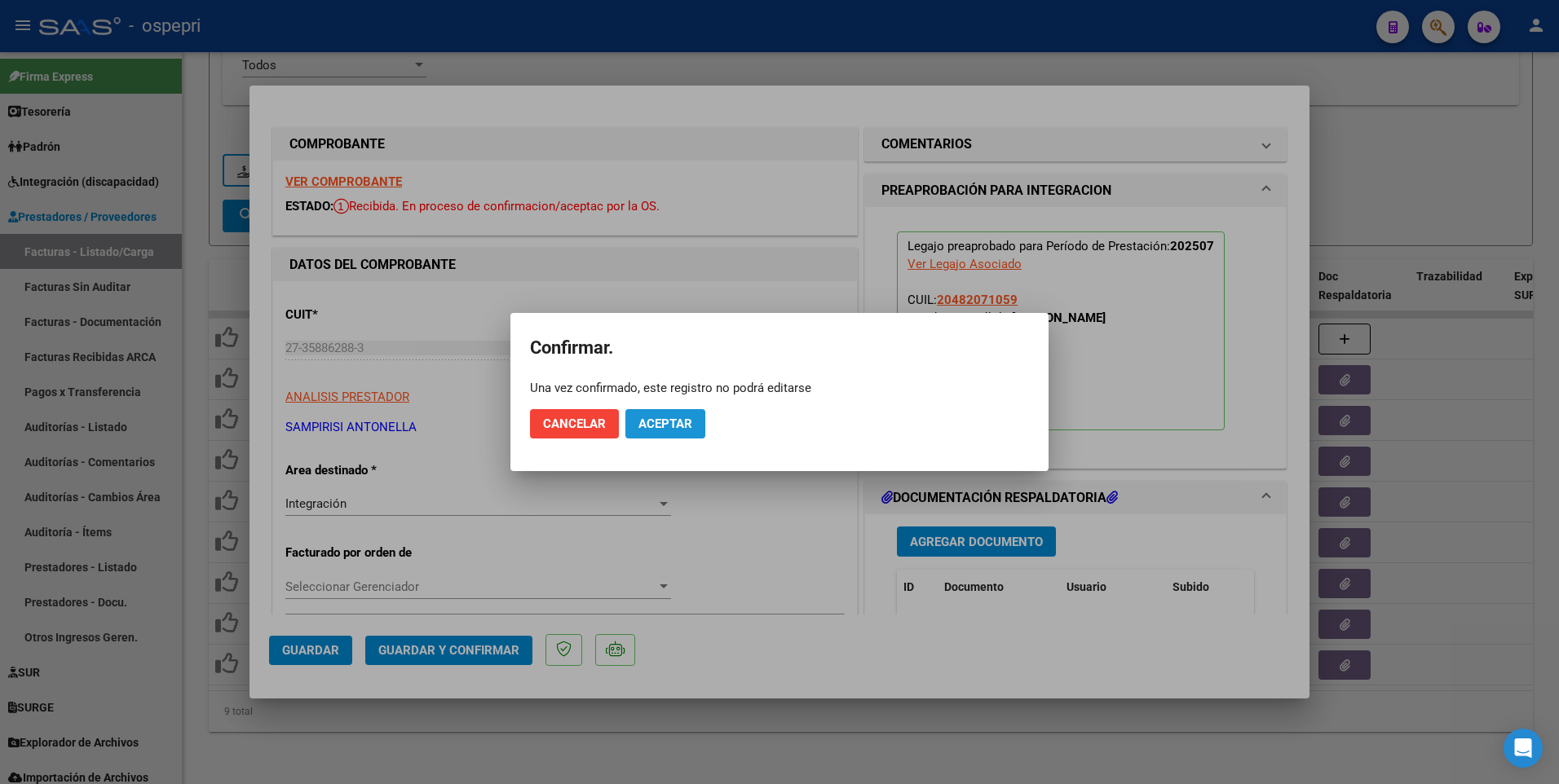
click at [663, 430] on span "Aceptar" at bounding box center [664, 424] width 53 height 15
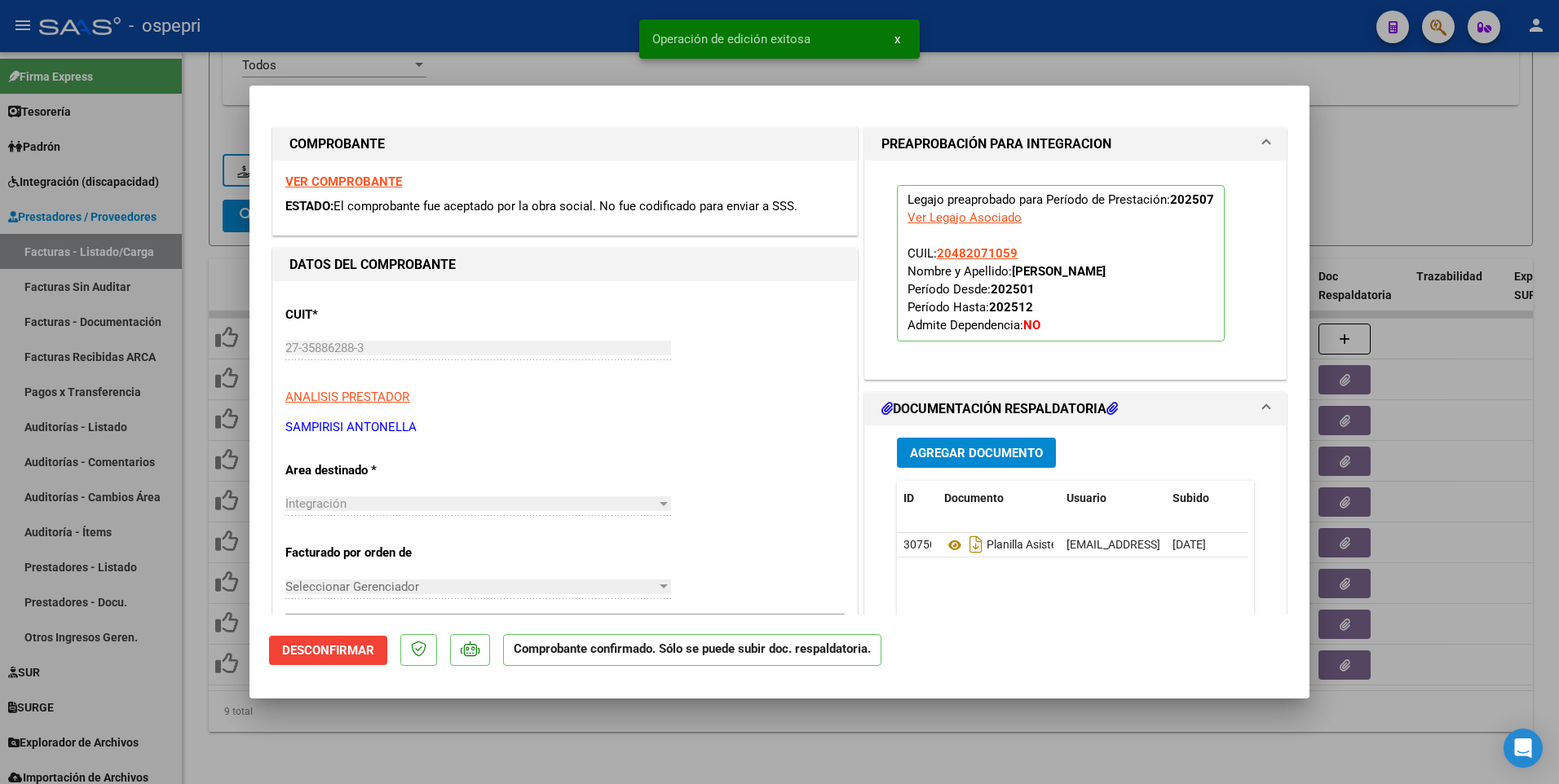
click at [768, 470] on div at bounding box center [780, 392] width 1559 height 784
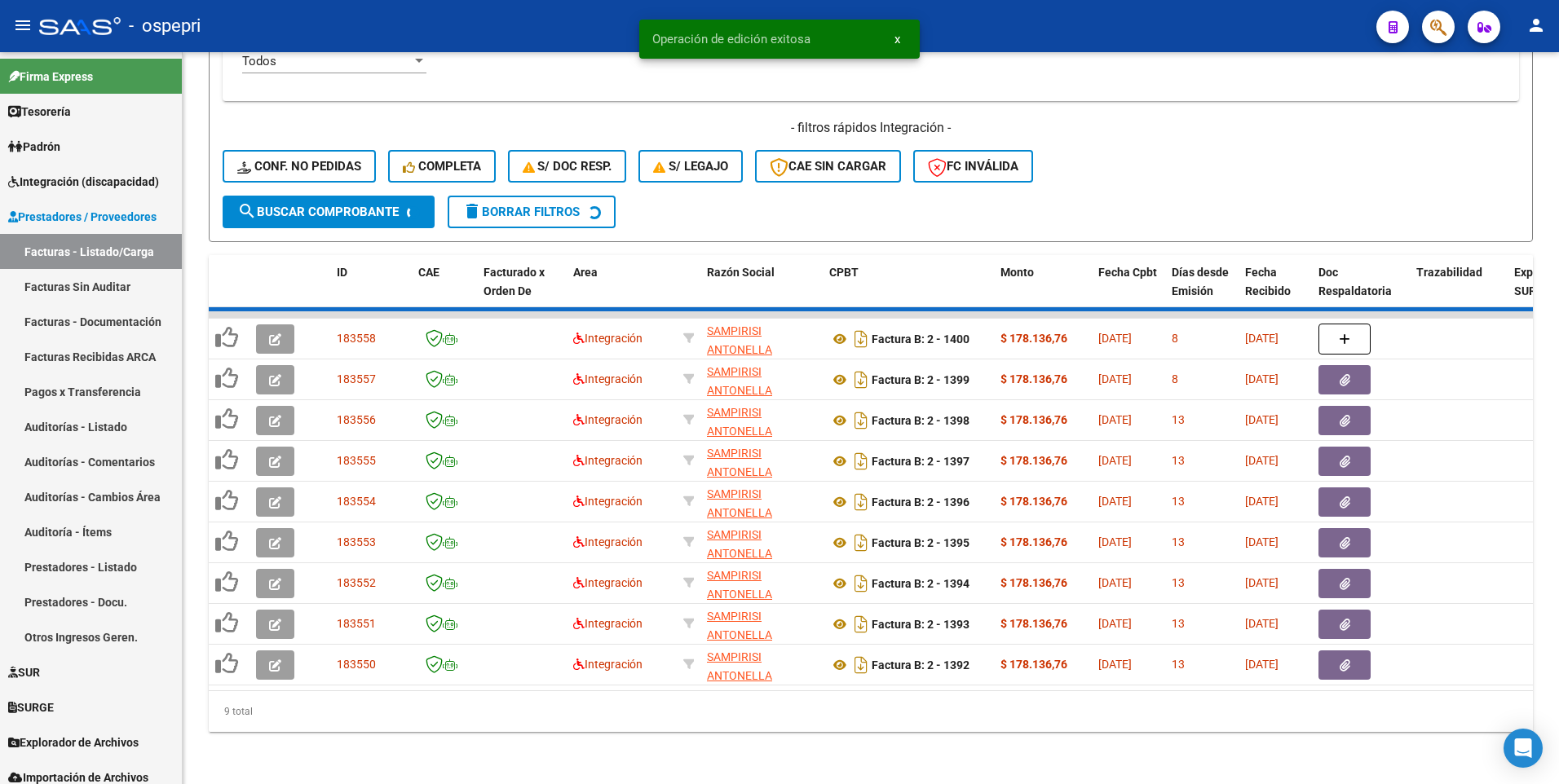
scroll to position [654, 0]
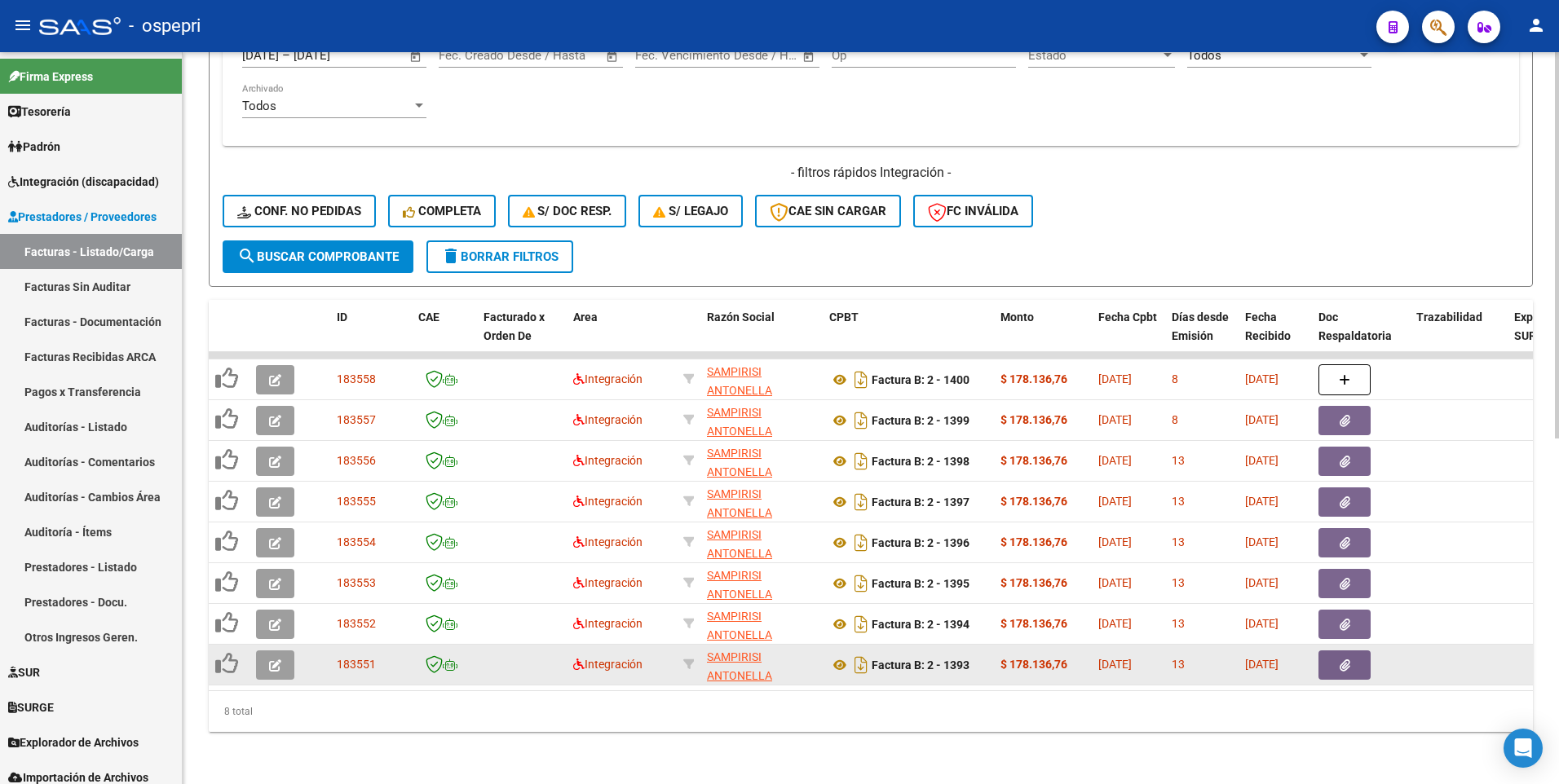
click at [266, 470] on button "button" at bounding box center [275, 664] width 38 height 29
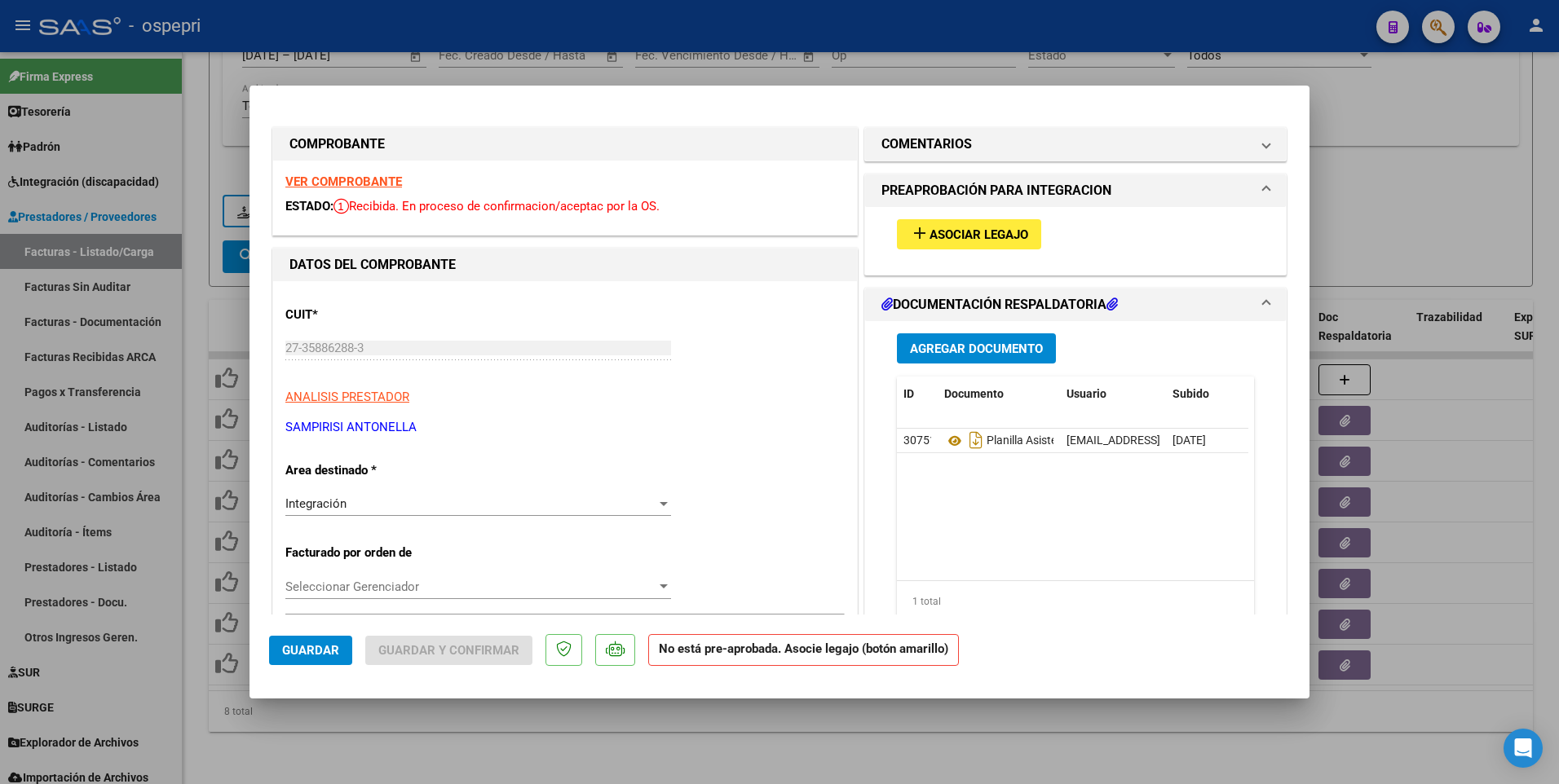
click at [965, 238] on span "Asociar Legajo" at bounding box center [978, 235] width 98 height 15
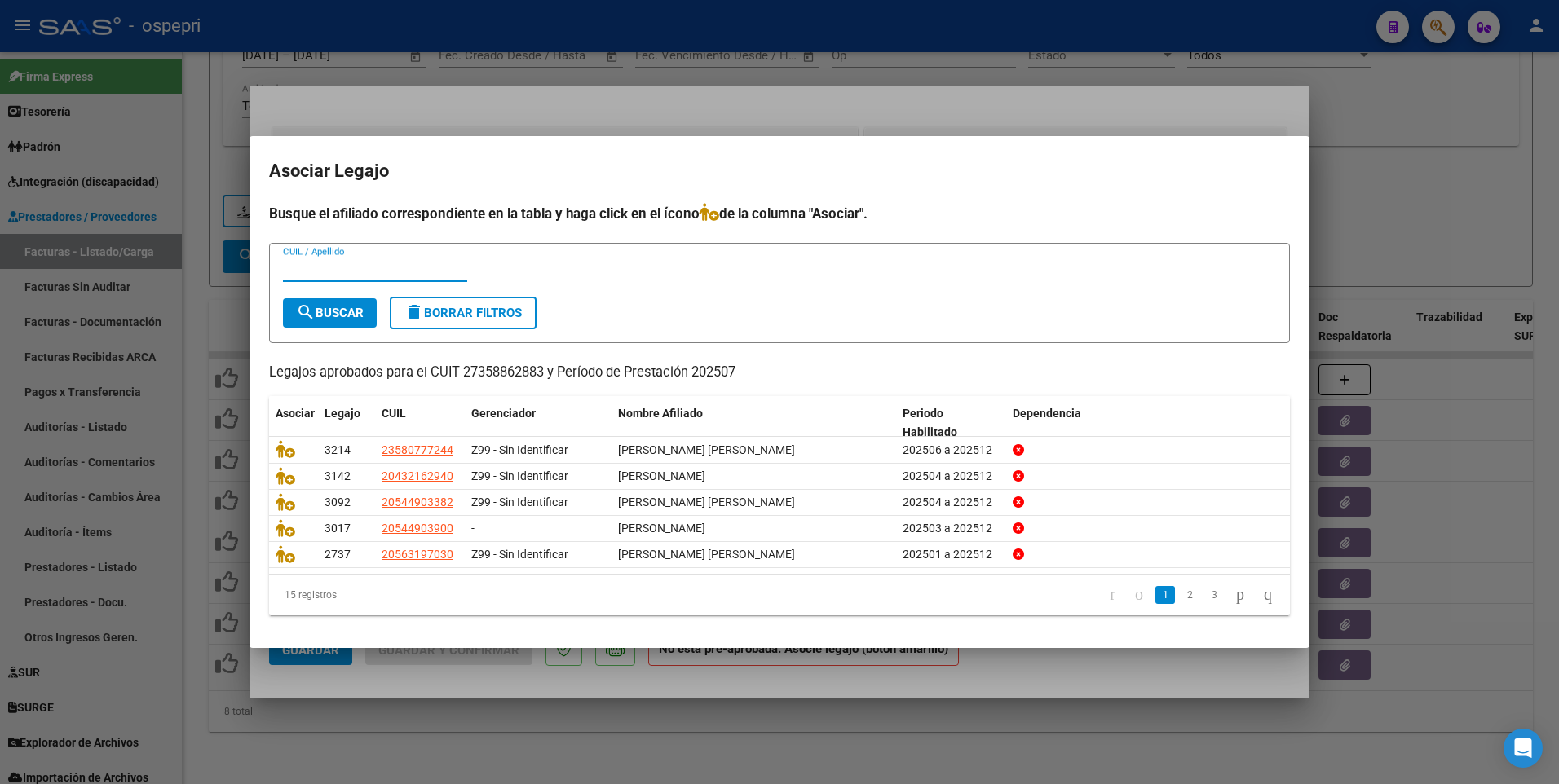
click at [428, 269] on input "CUIL / Apellido" at bounding box center [374, 269] width 184 height 15
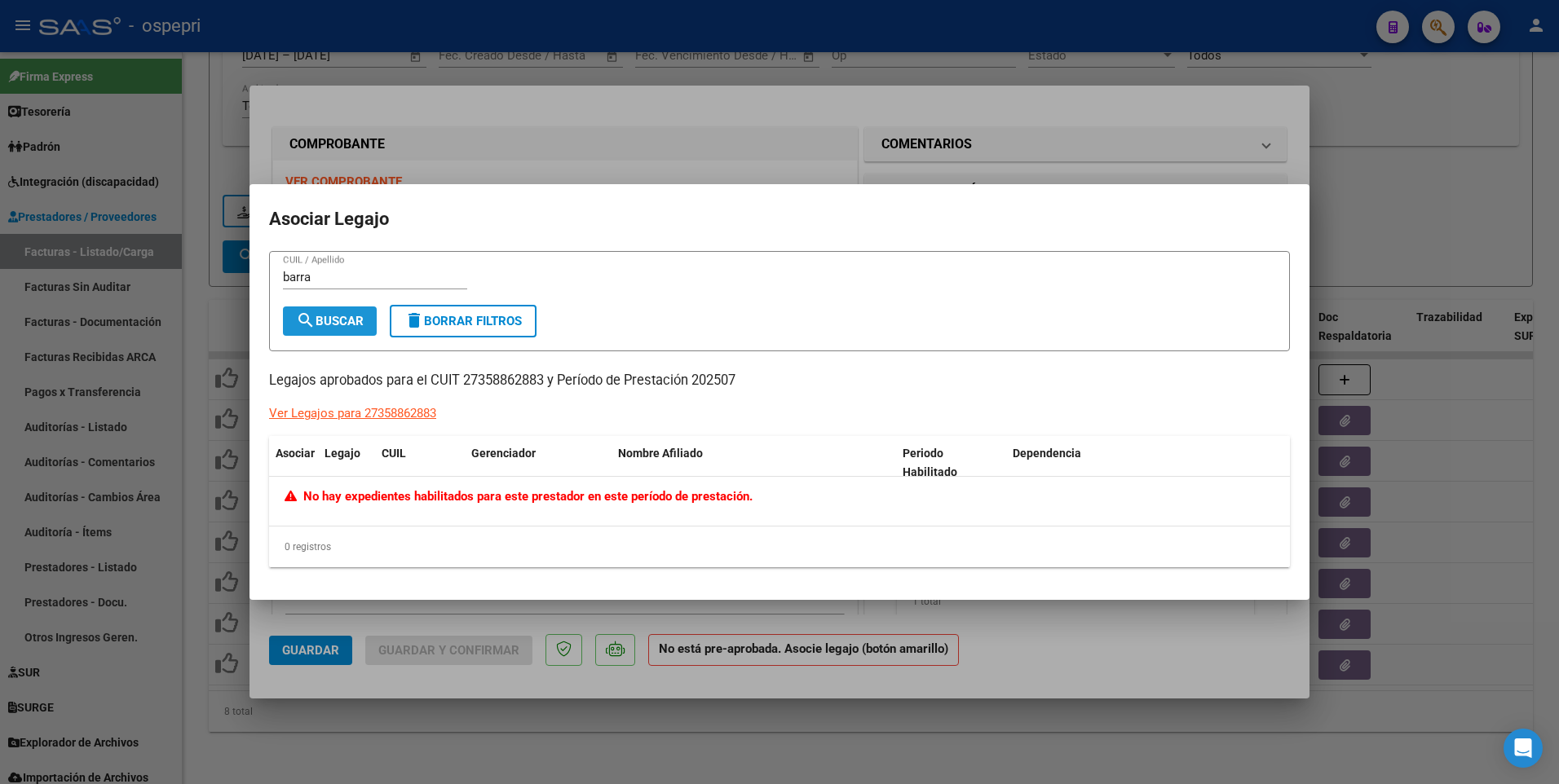
click at [358, 310] on button "search Buscar" at bounding box center [329, 321] width 94 height 29
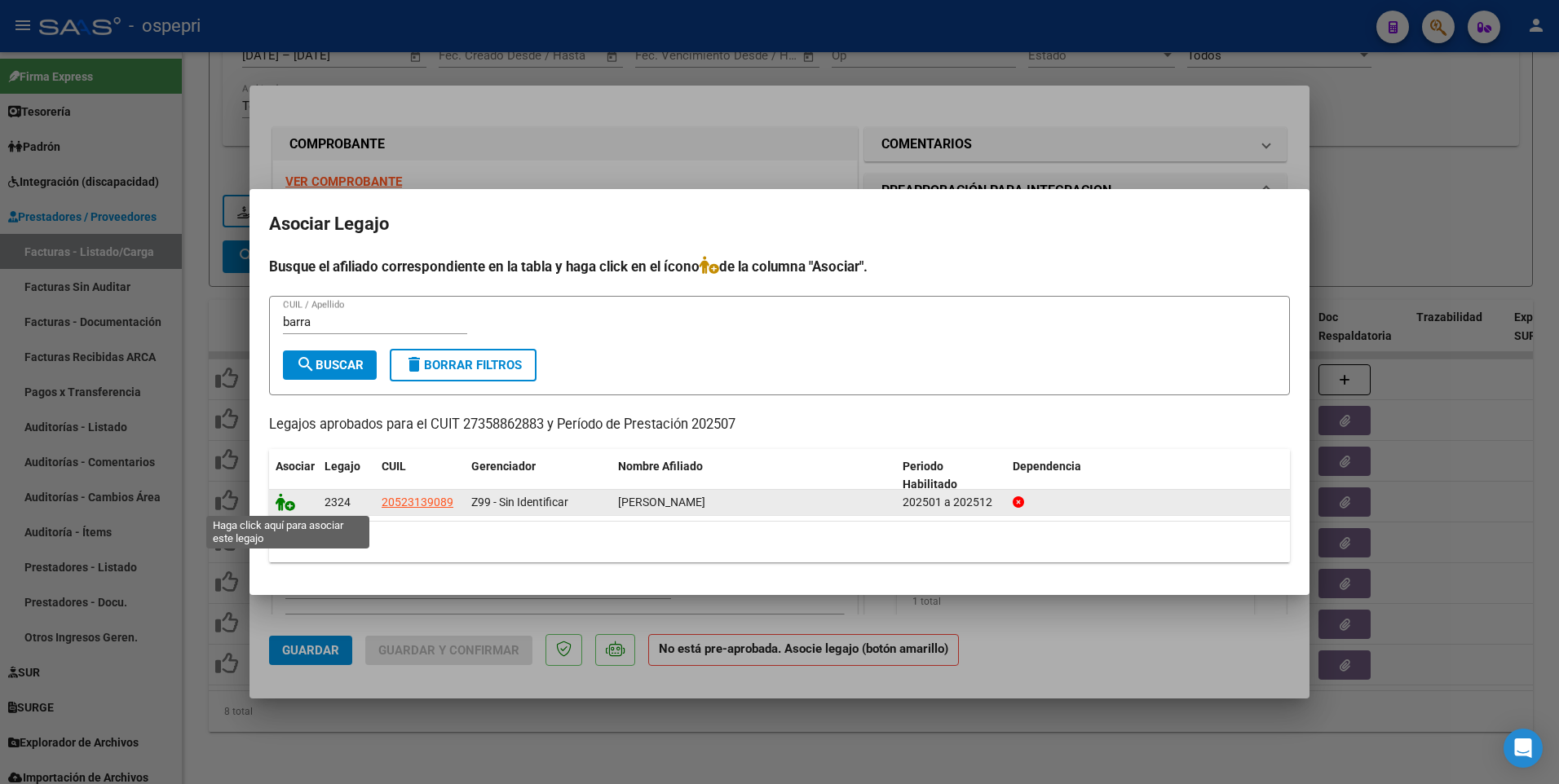
click at [282, 470] on icon at bounding box center [284, 501] width 20 height 18
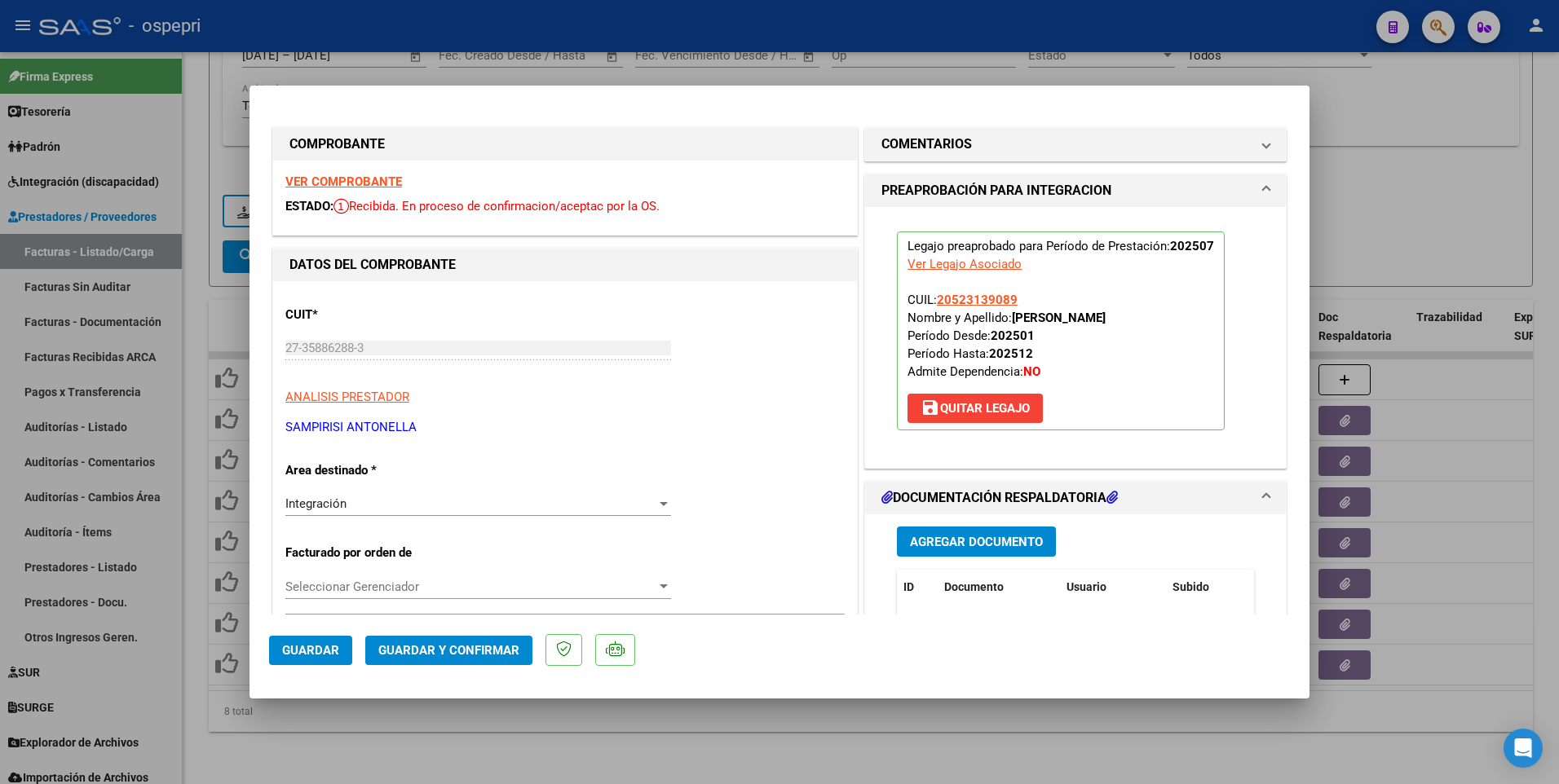
click at [465, 470] on span "Guardar y Confirmar" at bounding box center [448, 650] width 141 height 15
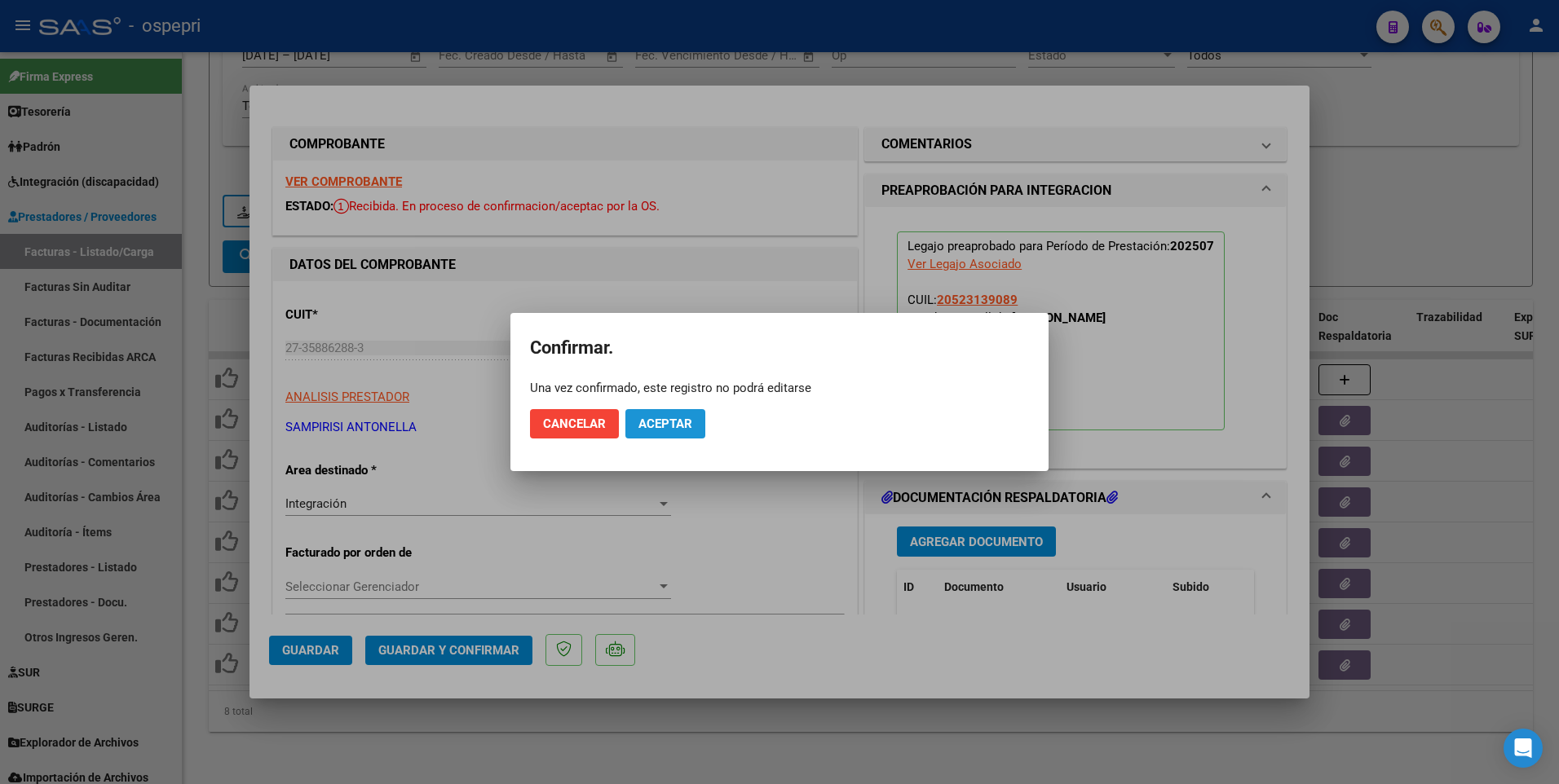
click at [680, 428] on span "Aceptar" at bounding box center [664, 424] width 53 height 15
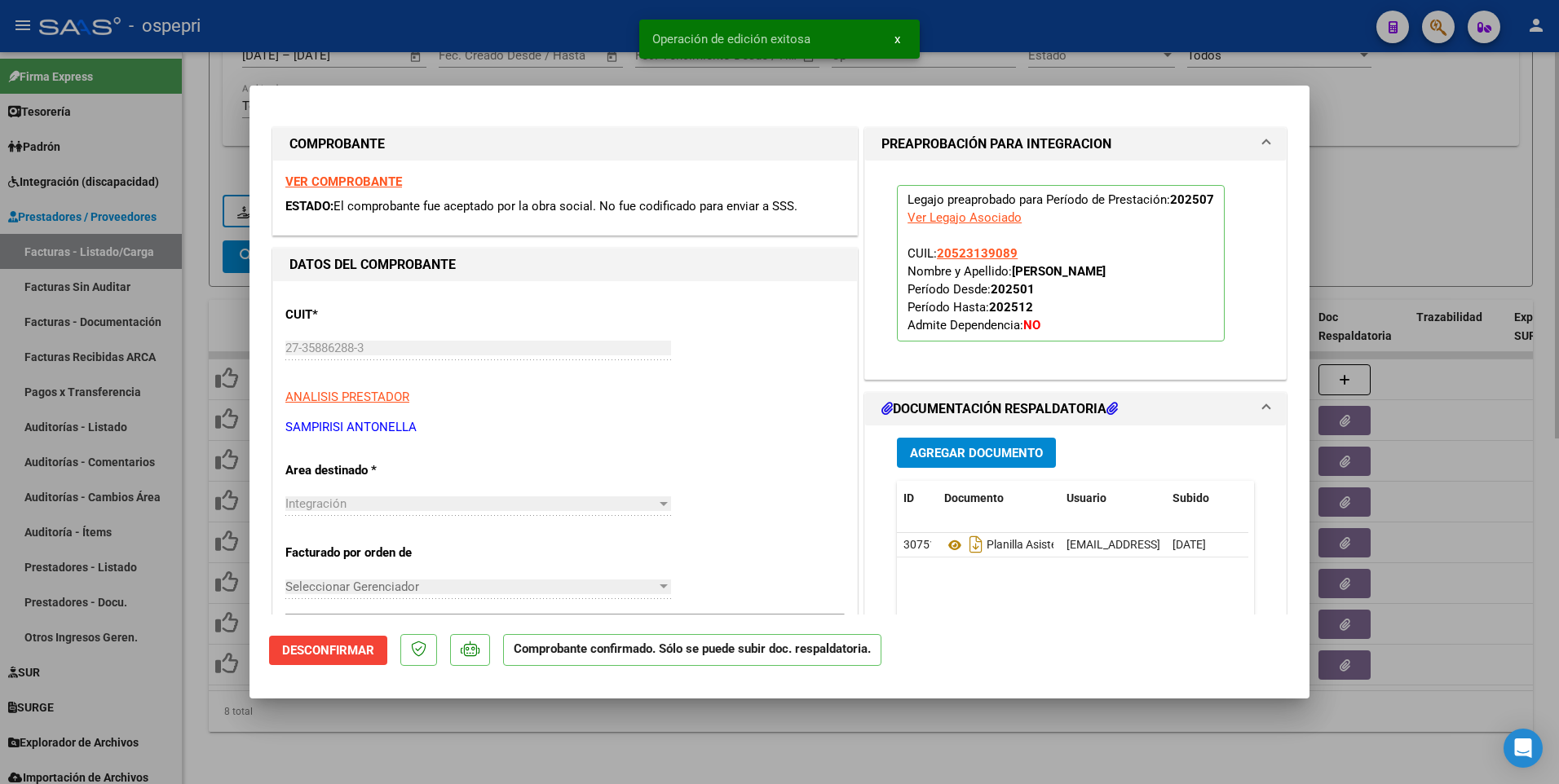
click at [852, 470] on div at bounding box center [780, 392] width 1559 height 784
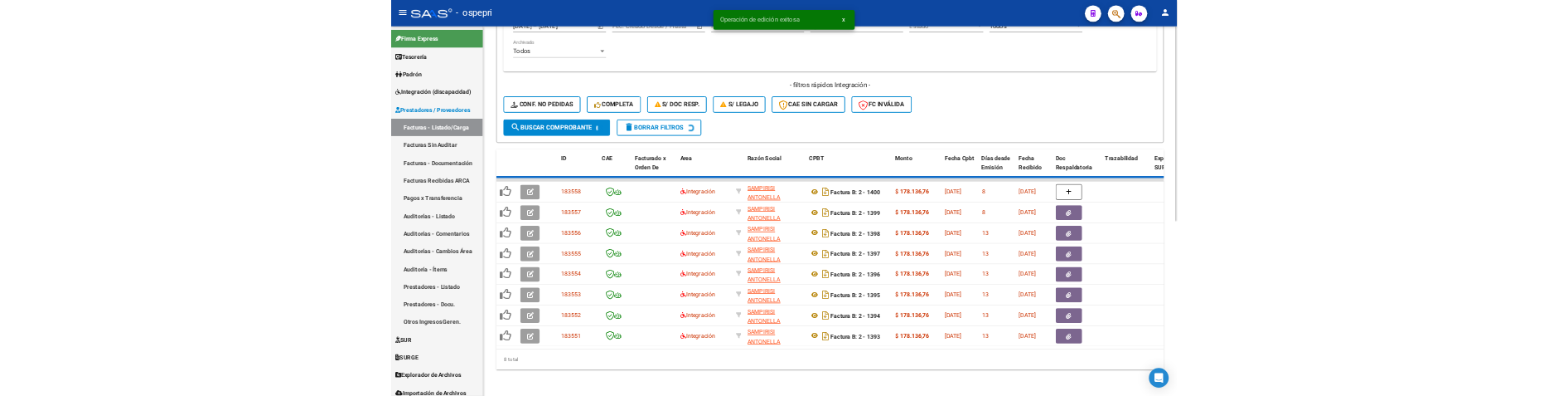
scroll to position [624, 0]
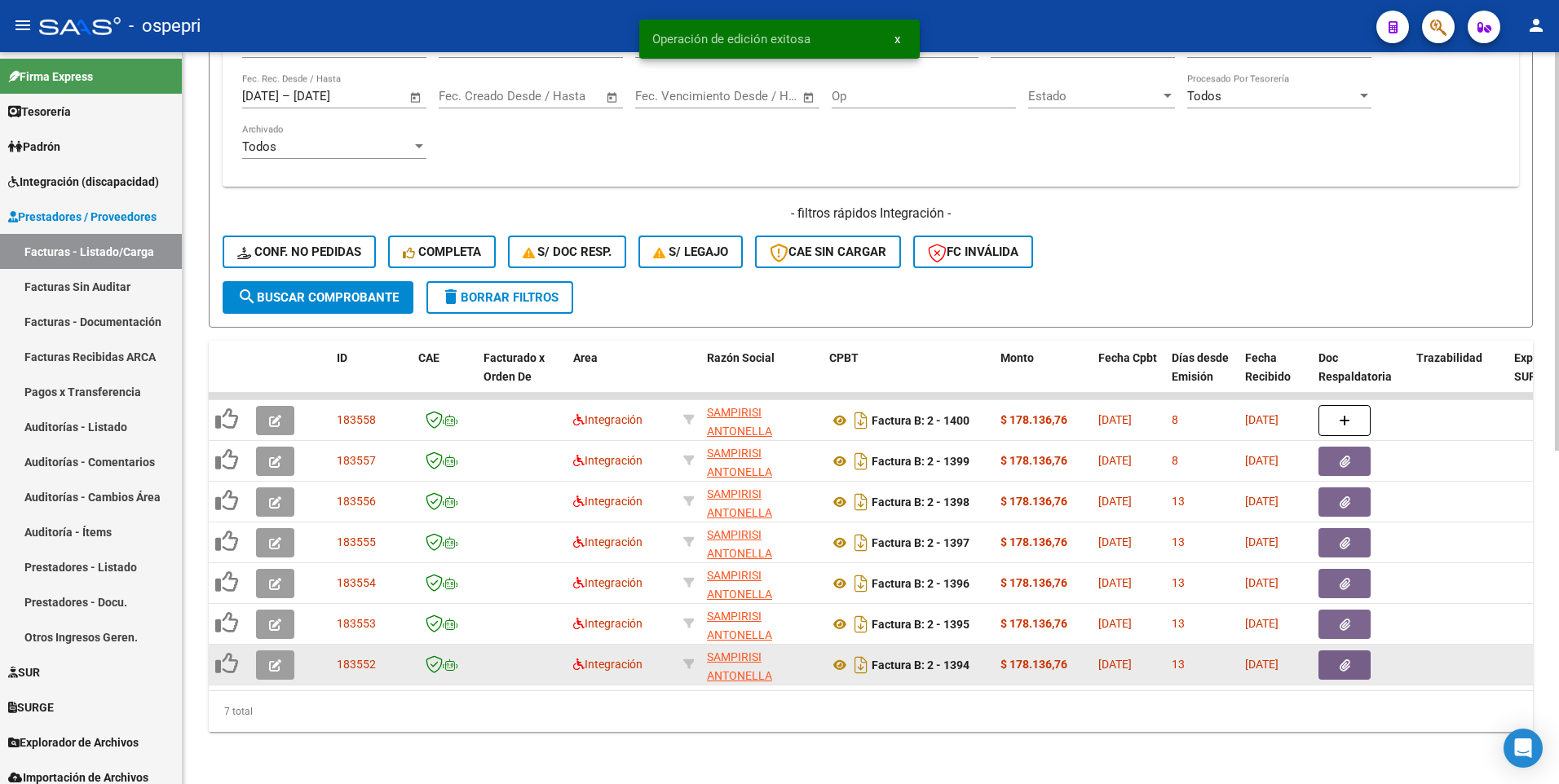
click at [285, 470] on button "button" at bounding box center [275, 664] width 38 height 29
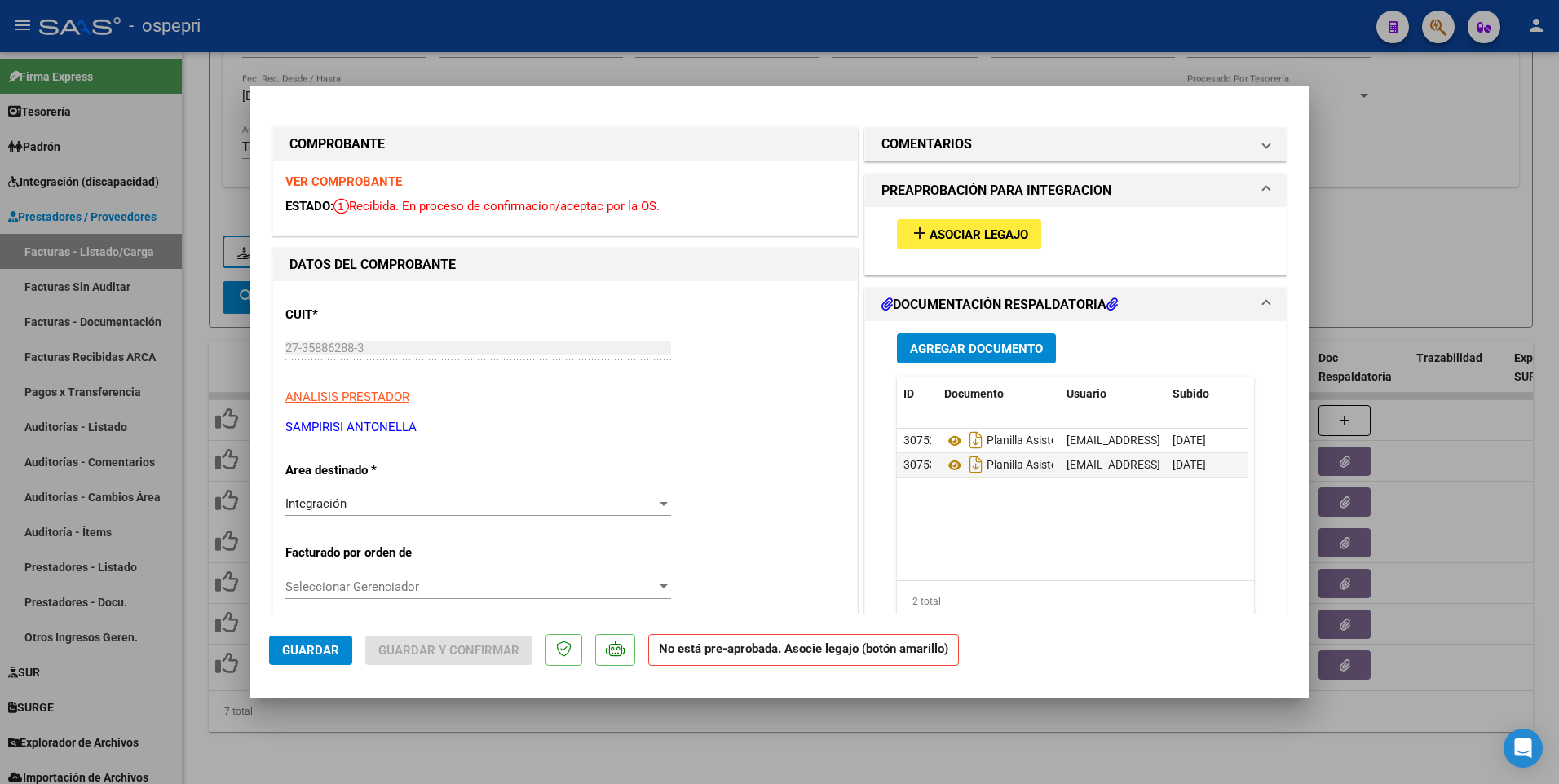
click at [815, 470] on div at bounding box center [780, 392] width 1559 height 784
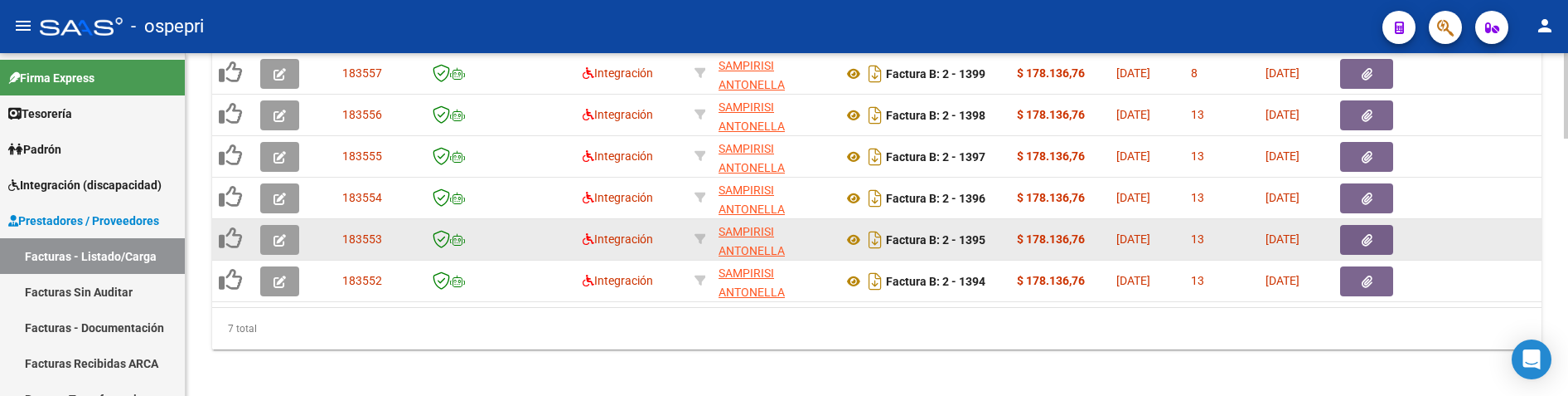
scroll to position [1026, 0]
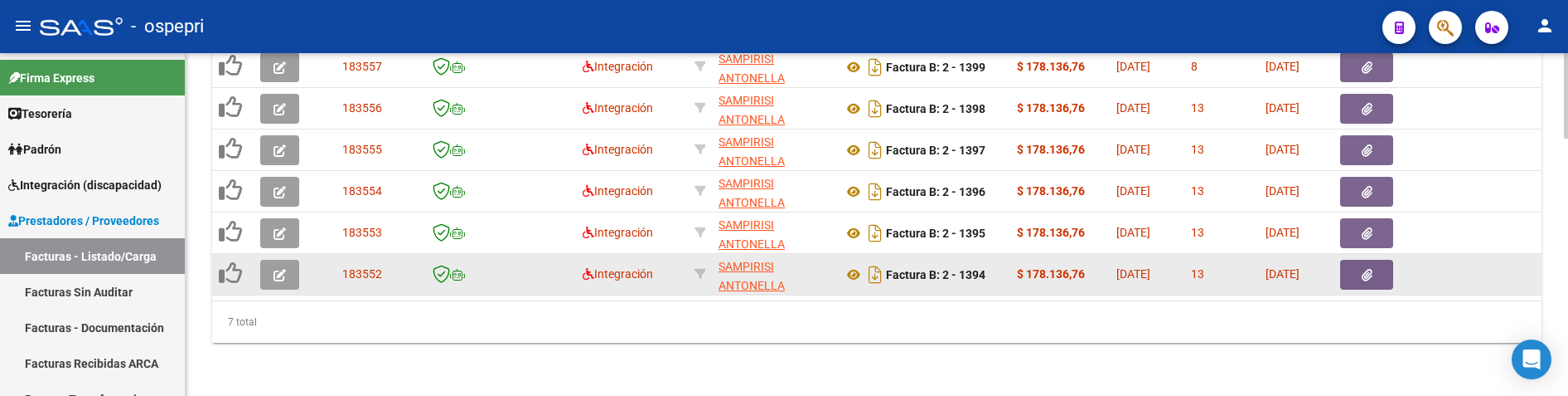
click at [284, 268] on icon "button" at bounding box center [279, 274] width 12 height 12
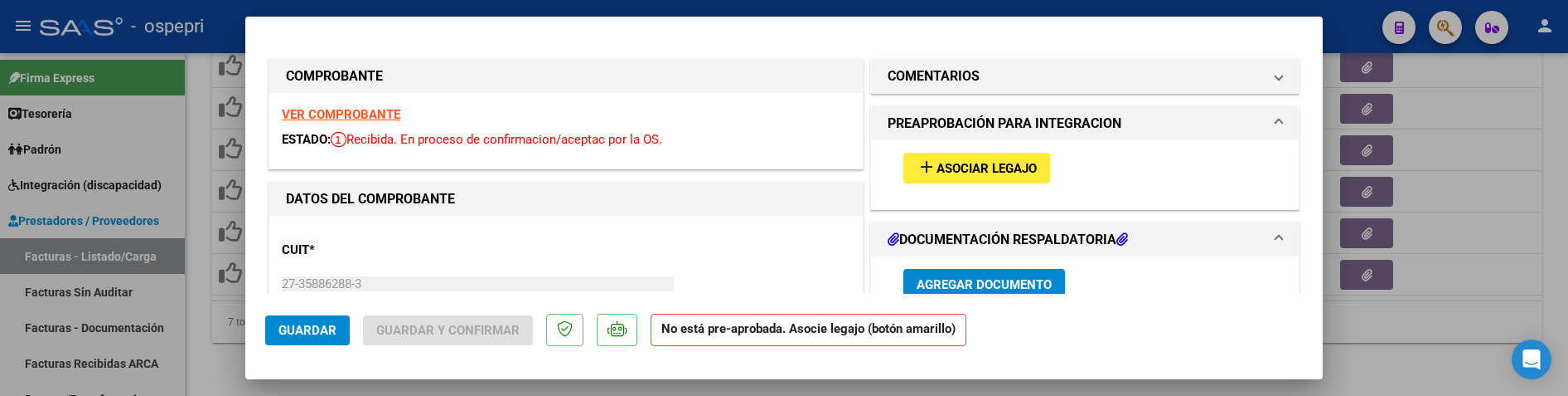
click at [950, 167] on span "Asociar Legajo" at bounding box center [986, 168] width 100 height 15
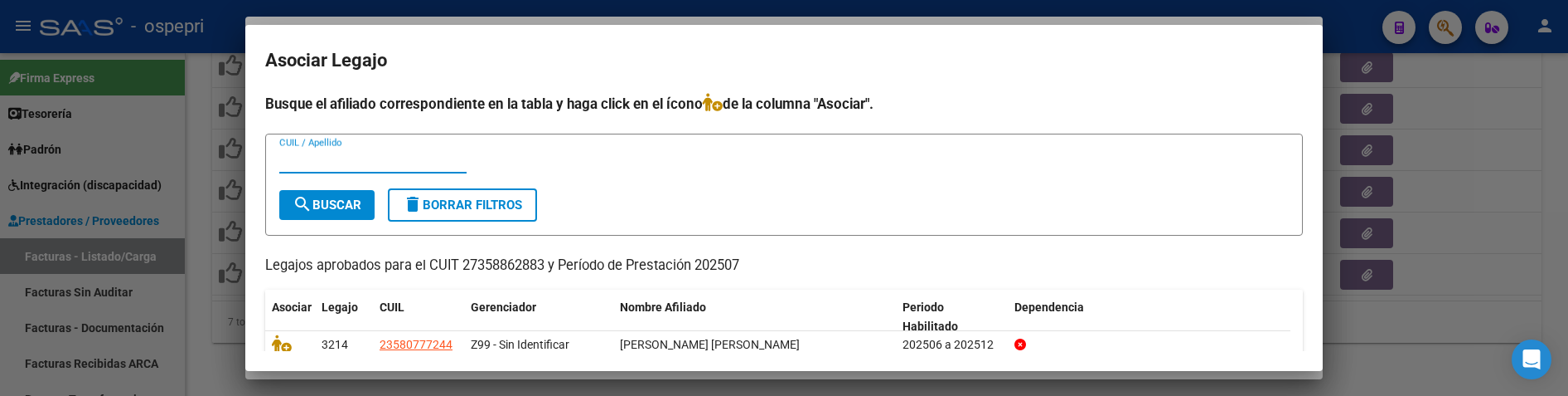
click at [364, 164] on input "CUIL / Apellido" at bounding box center [373, 160] width 187 height 15
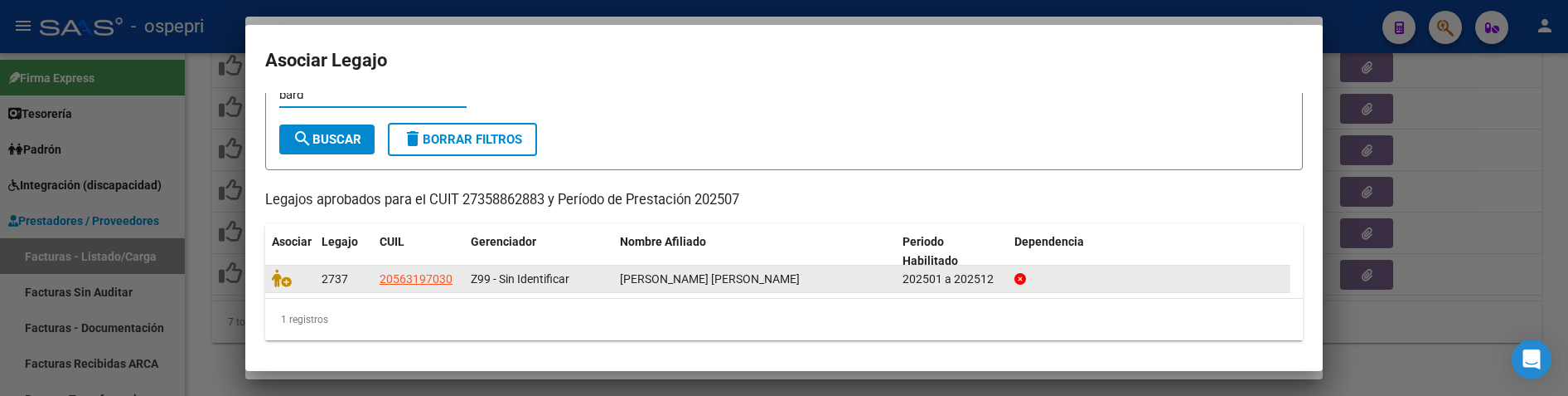
scroll to position [69, 0]
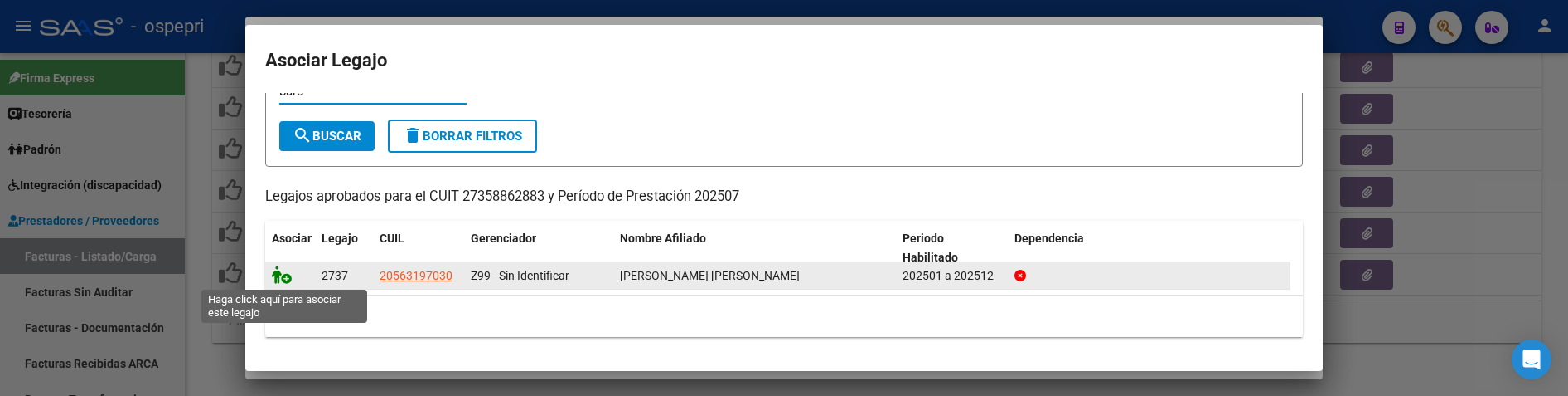
click at [278, 280] on icon at bounding box center [282, 274] width 20 height 18
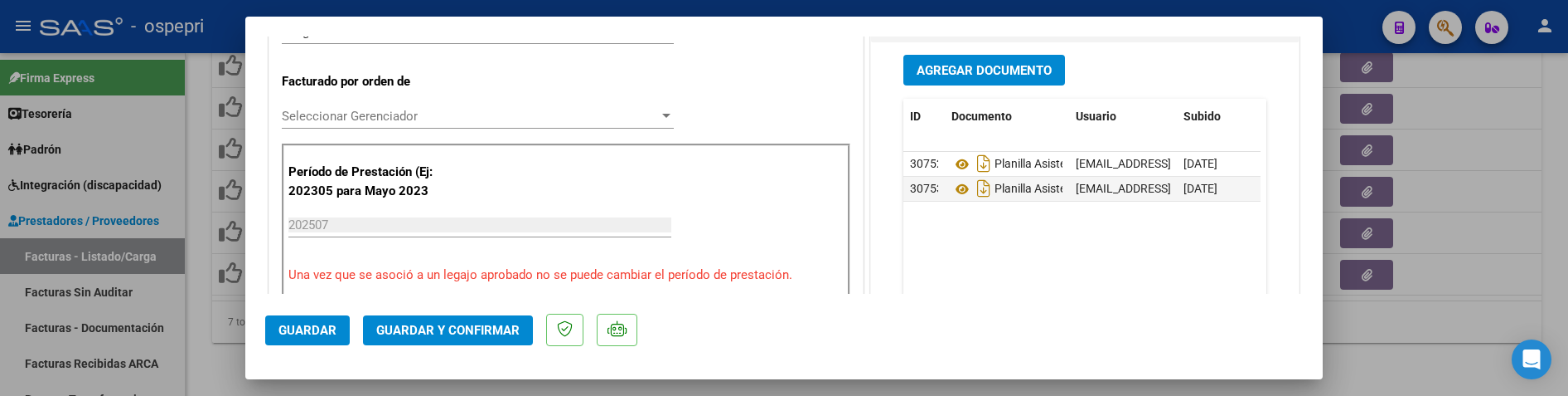
scroll to position [415, 0]
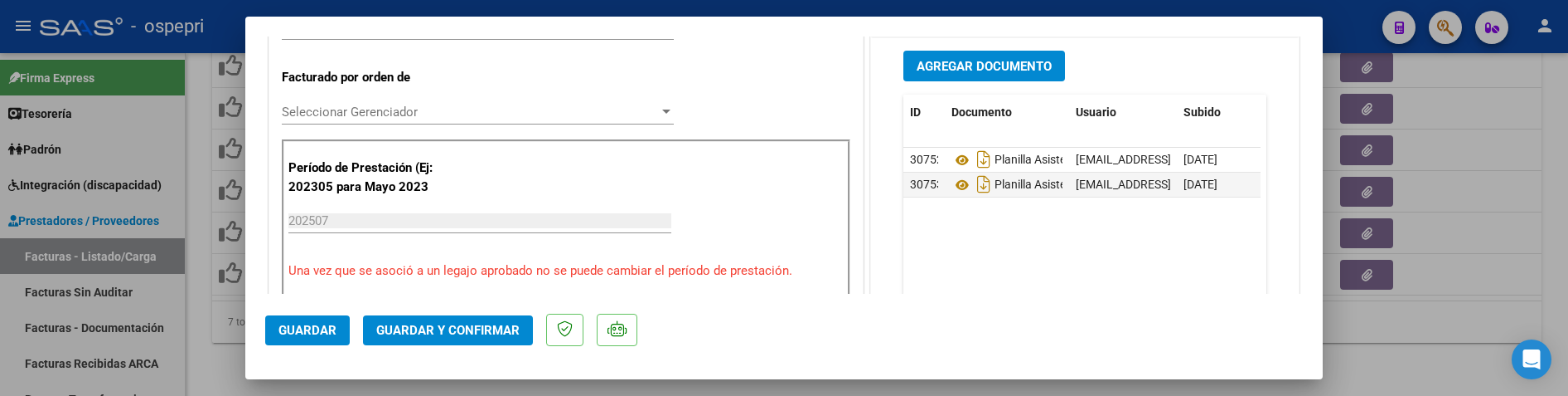
click at [473, 329] on span "Guardar y Confirmar" at bounding box center [448, 330] width 144 height 15
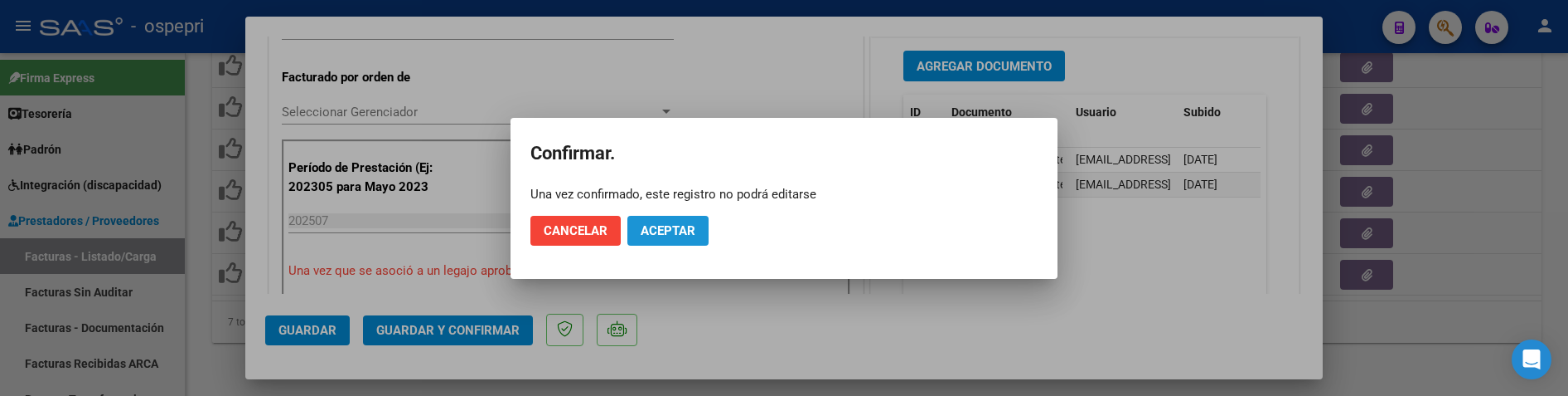
click at [641, 225] on span "Aceptar" at bounding box center [667, 230] width 54 height 15
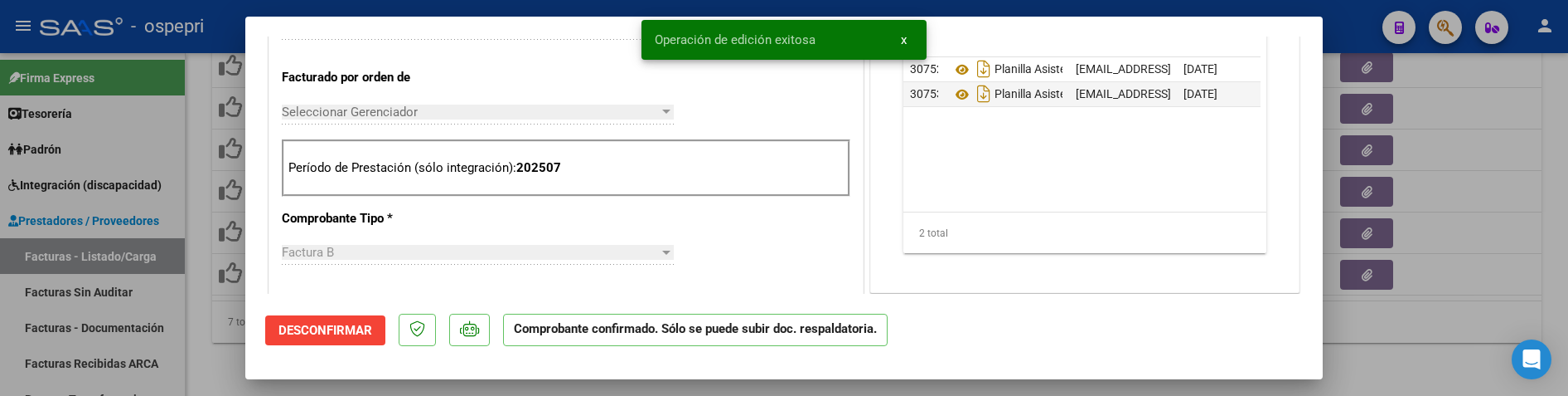
click at [1413, 357] on div at bounding box center [784, 198] width 1568 height 396
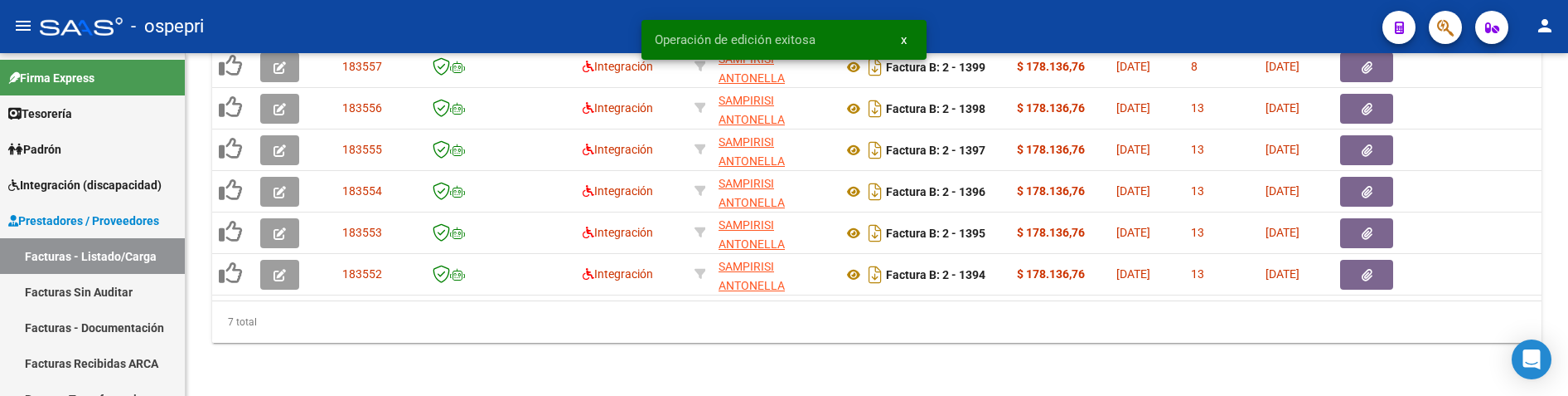
scroll to position [984, 0]
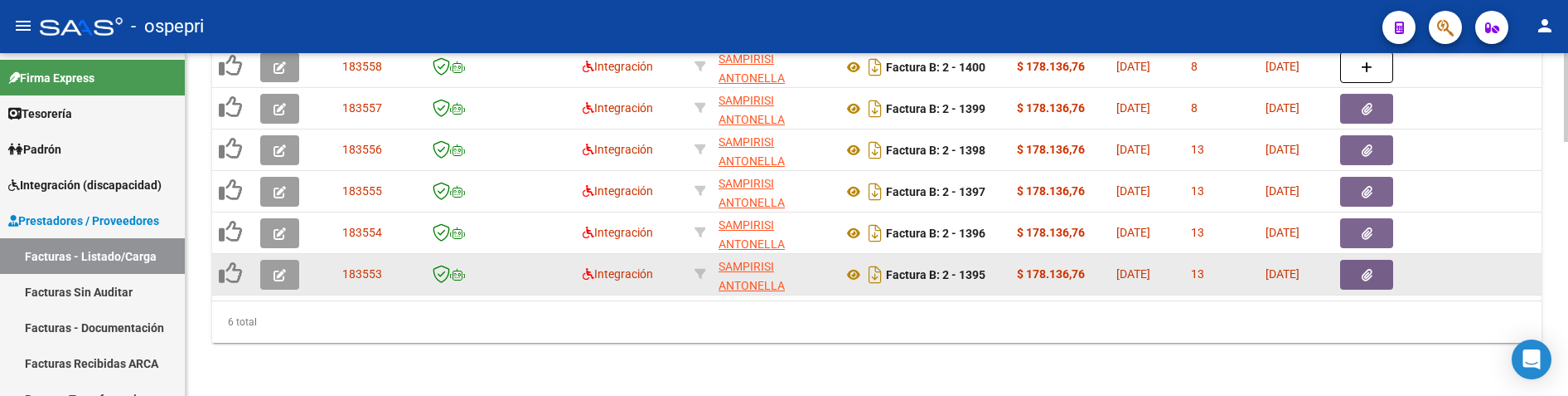
click at [274, 267] on span "button" at bounding box center [279, 275] width 12 height 15
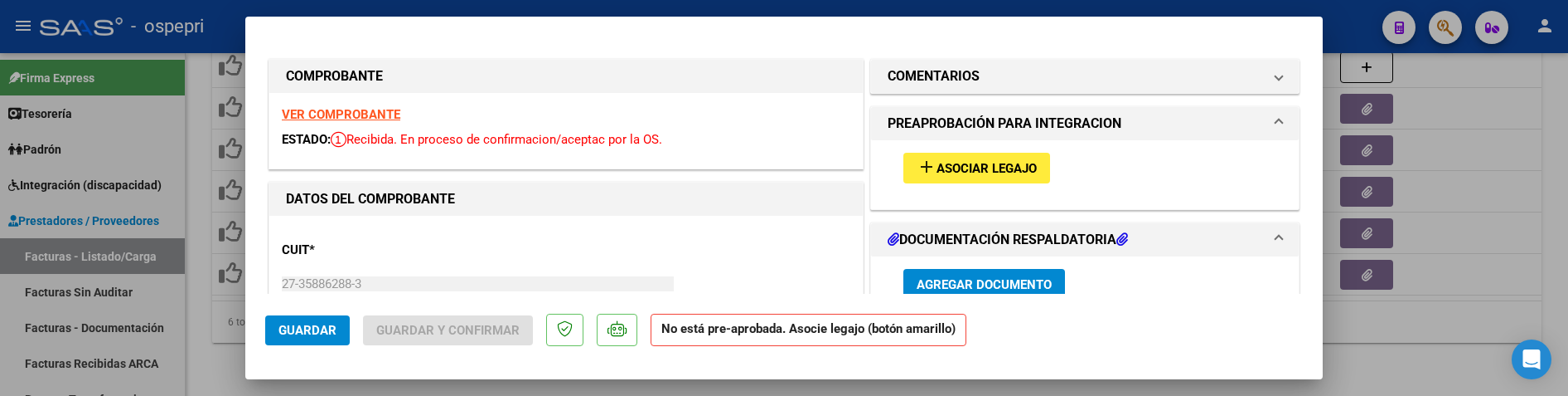
click at [1009, 170] on span "Asociar Legajo" at bounding box center [986, 168] width 100 height 15
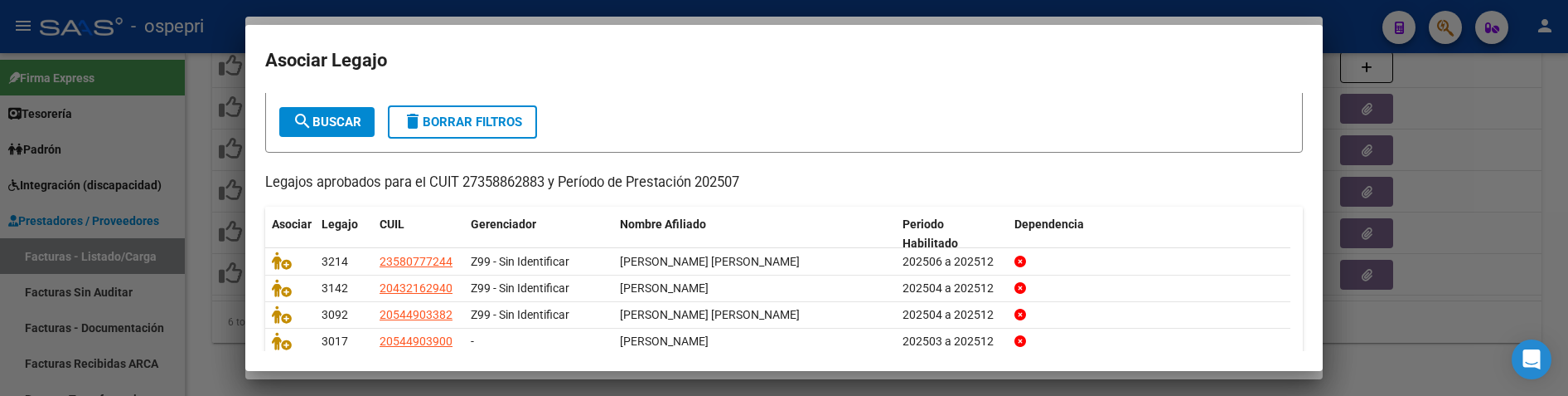
scroll to position [0, 0]
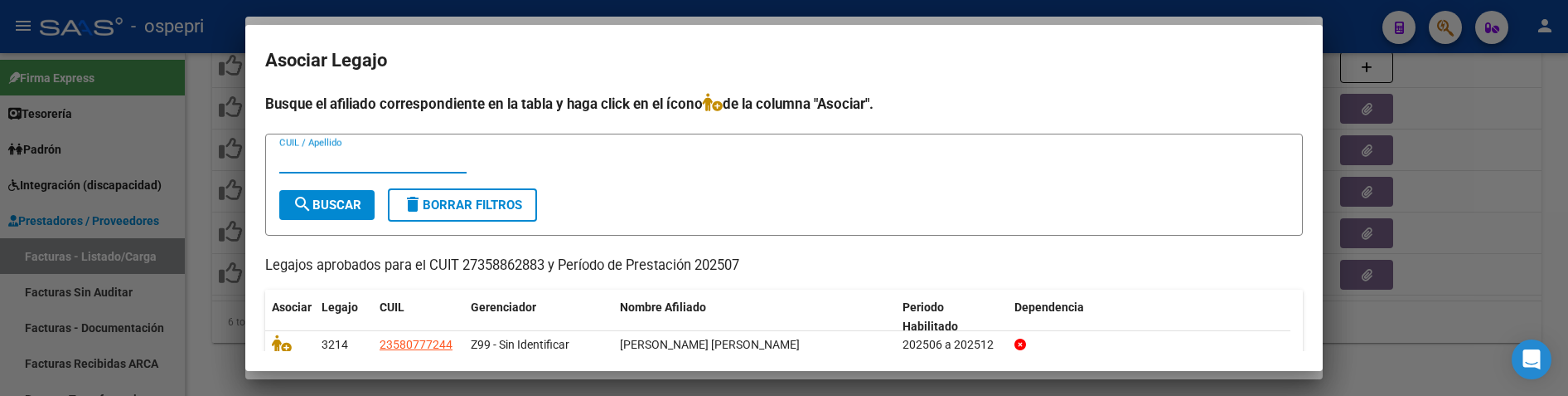
click at [355, 164] on input "CUIL / Apellido" at bounding box center [373, 160] width 187 height 15
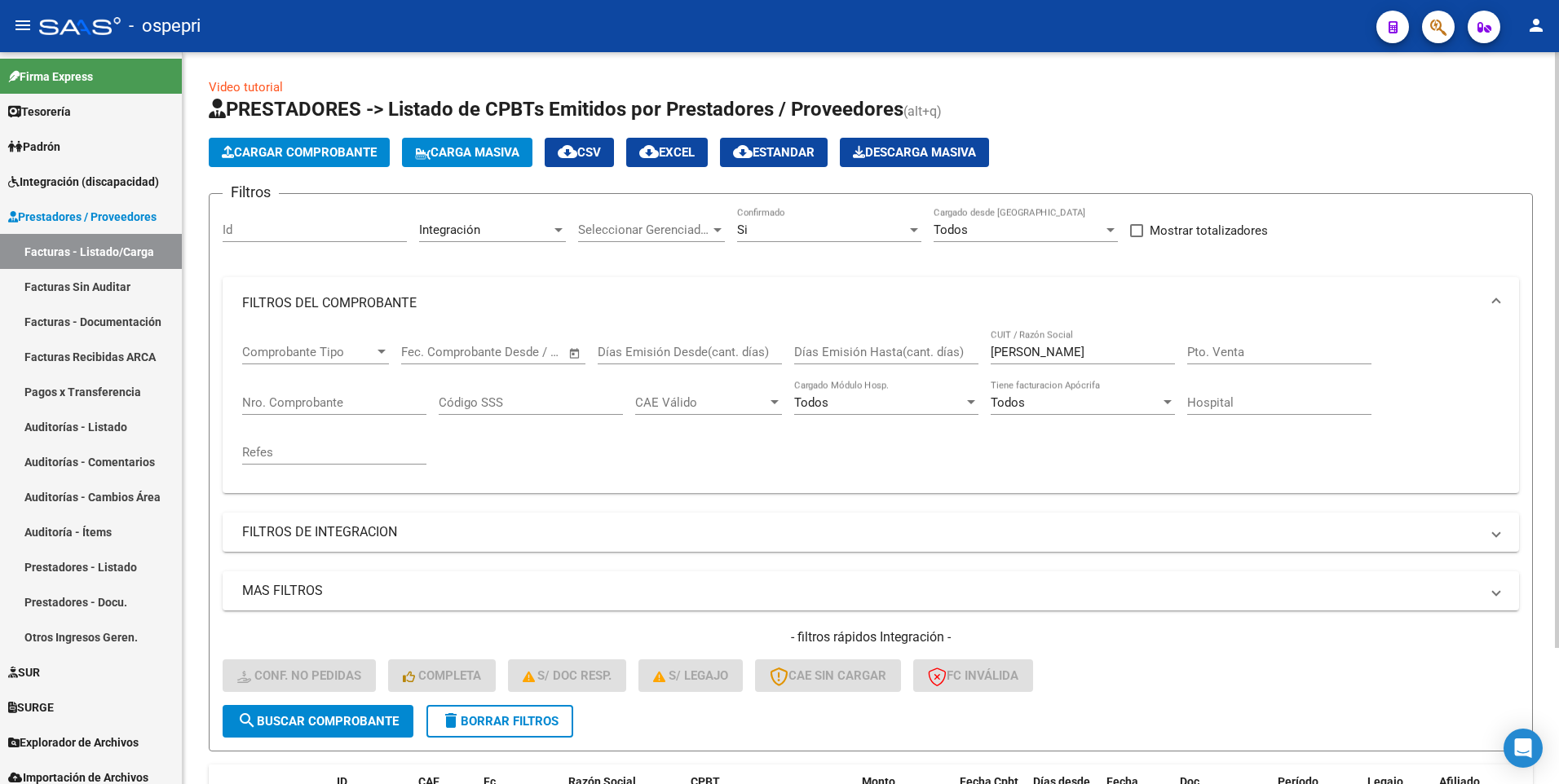
scroll to position [167, 0]
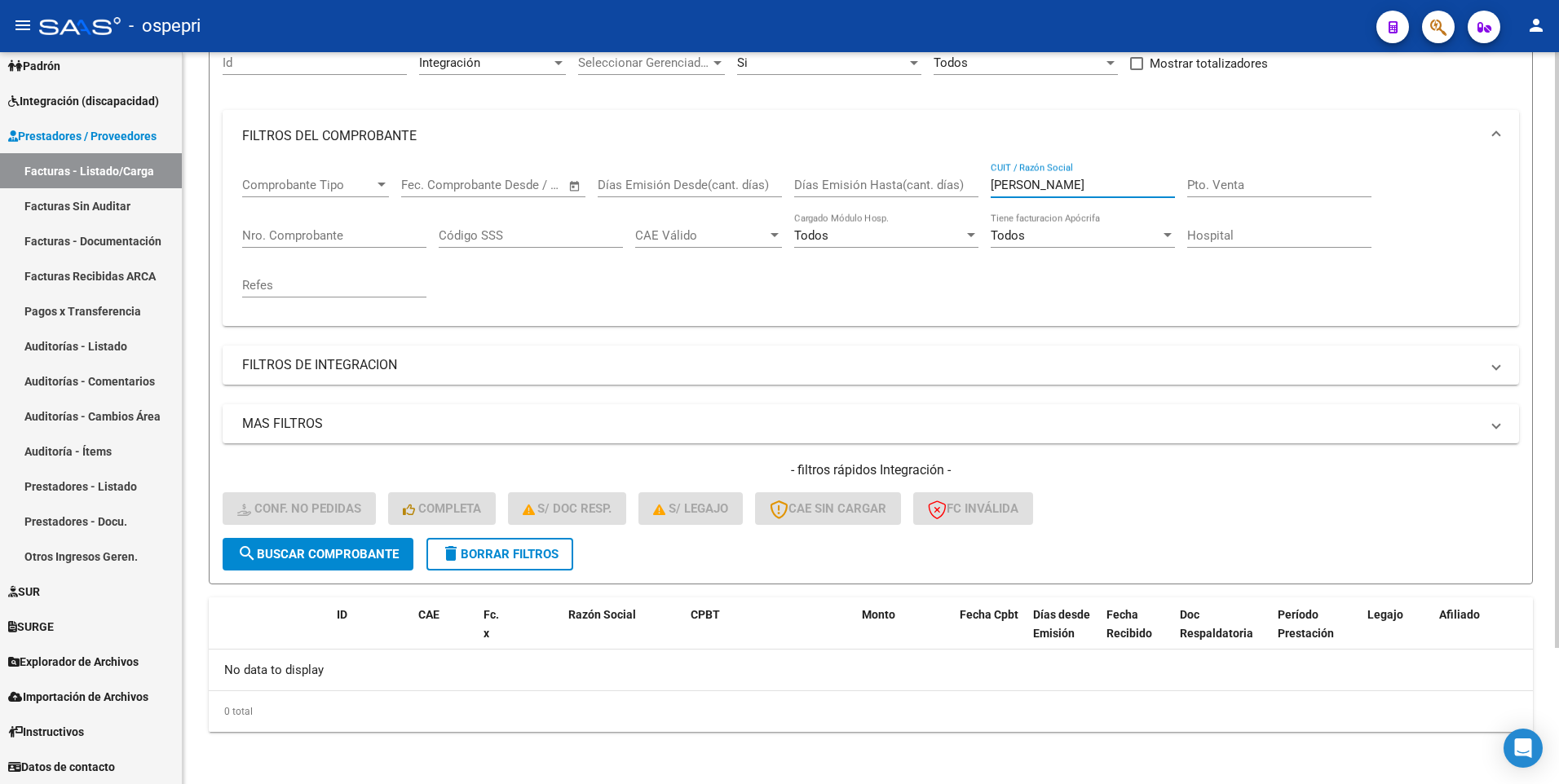
drag, startPoint x: 1079, startPoint y: 181, endPoint x: 984, endPoint y: 189, distance: 95.3
click at [984, 189] on div "Comprobante Tipo Comprobante Tipo Start date – End date Fec. Comprobante Desde …" at bounding box center [870, 237] width 1257 height 151
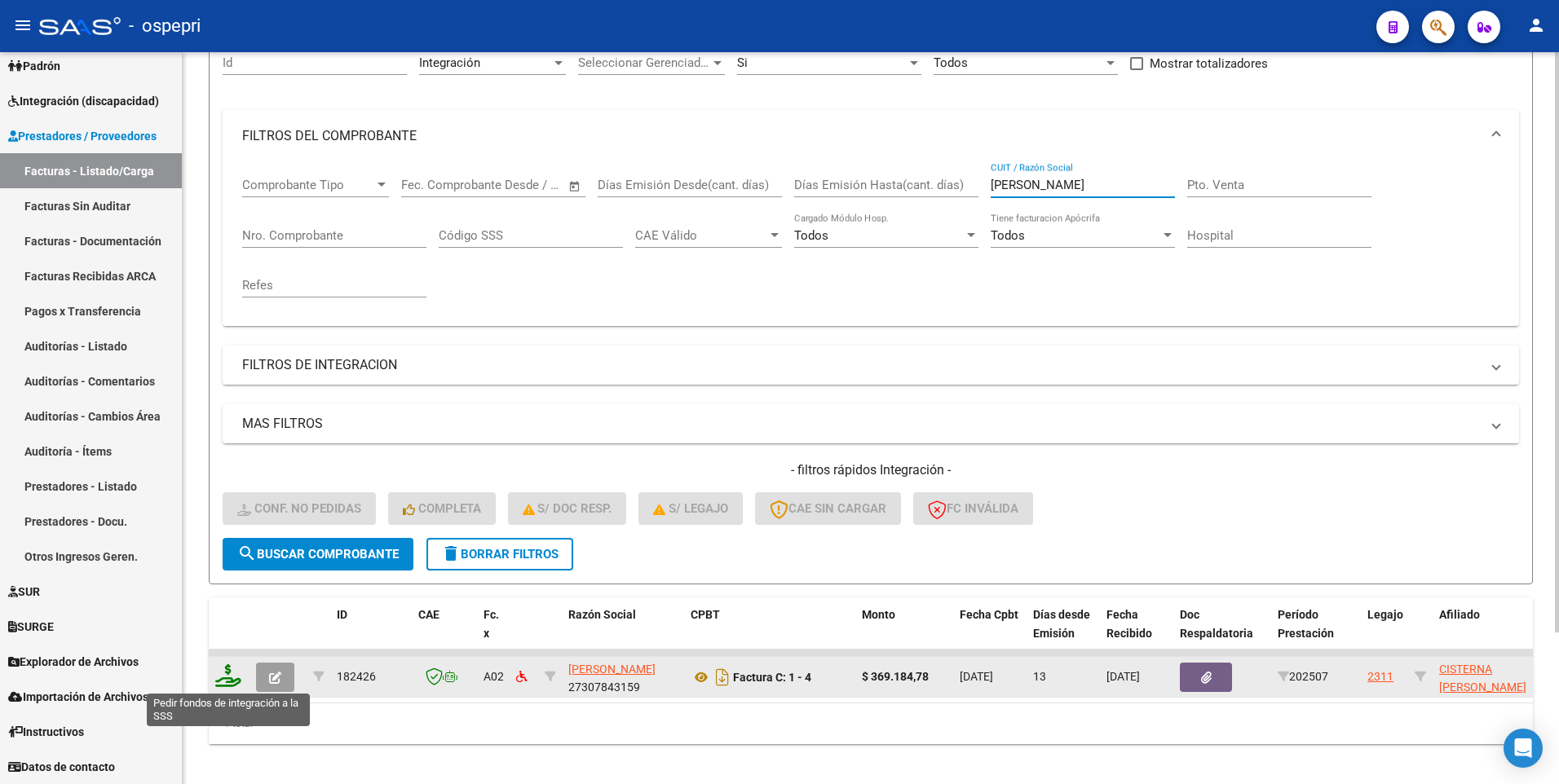
type input "[PERSON_NAME]"
click at [229, 682] on icon at bounding box center [228, 675] width 26 height 22
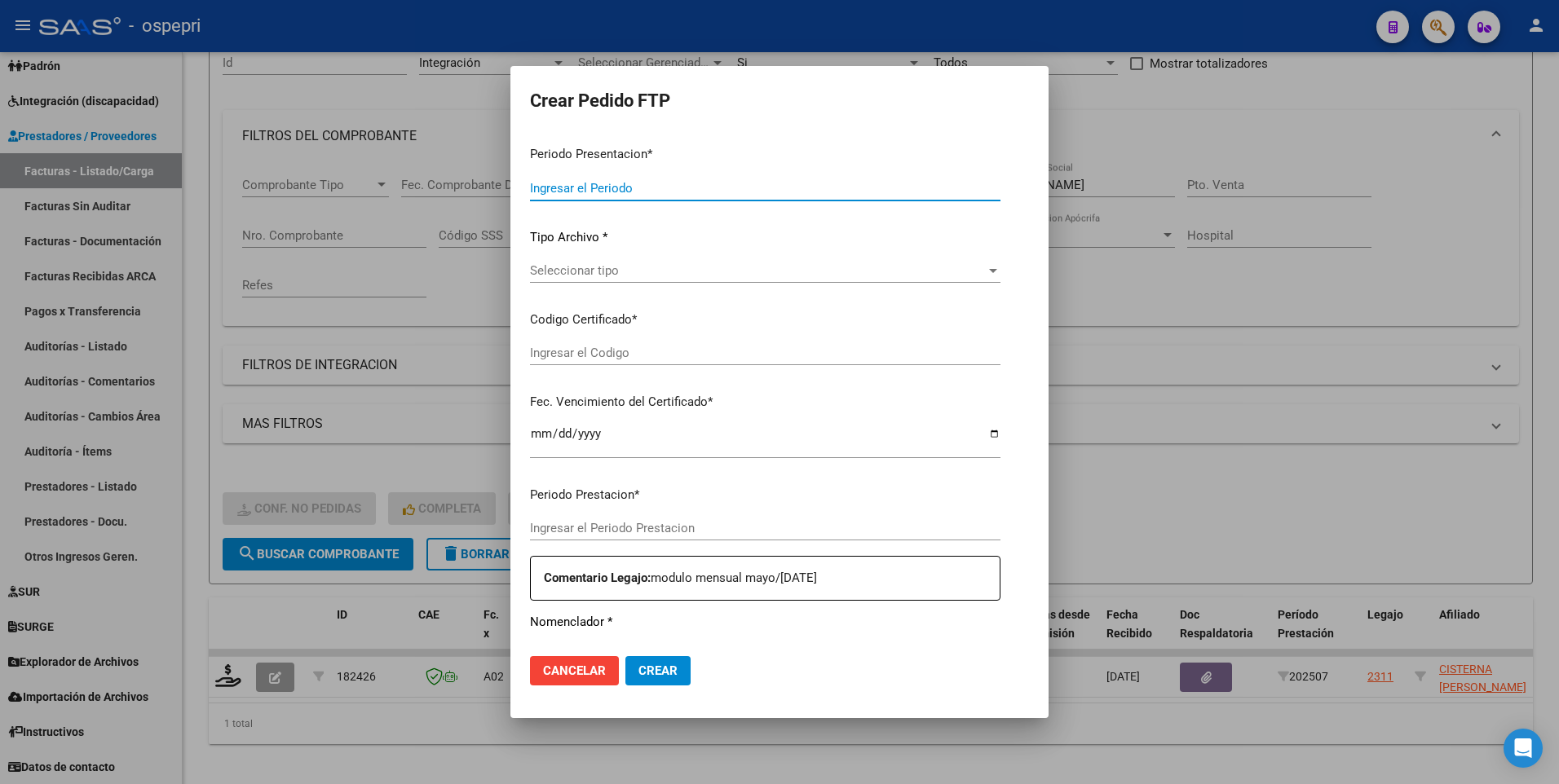
type input "202507"
type input "$ 369.184,78"
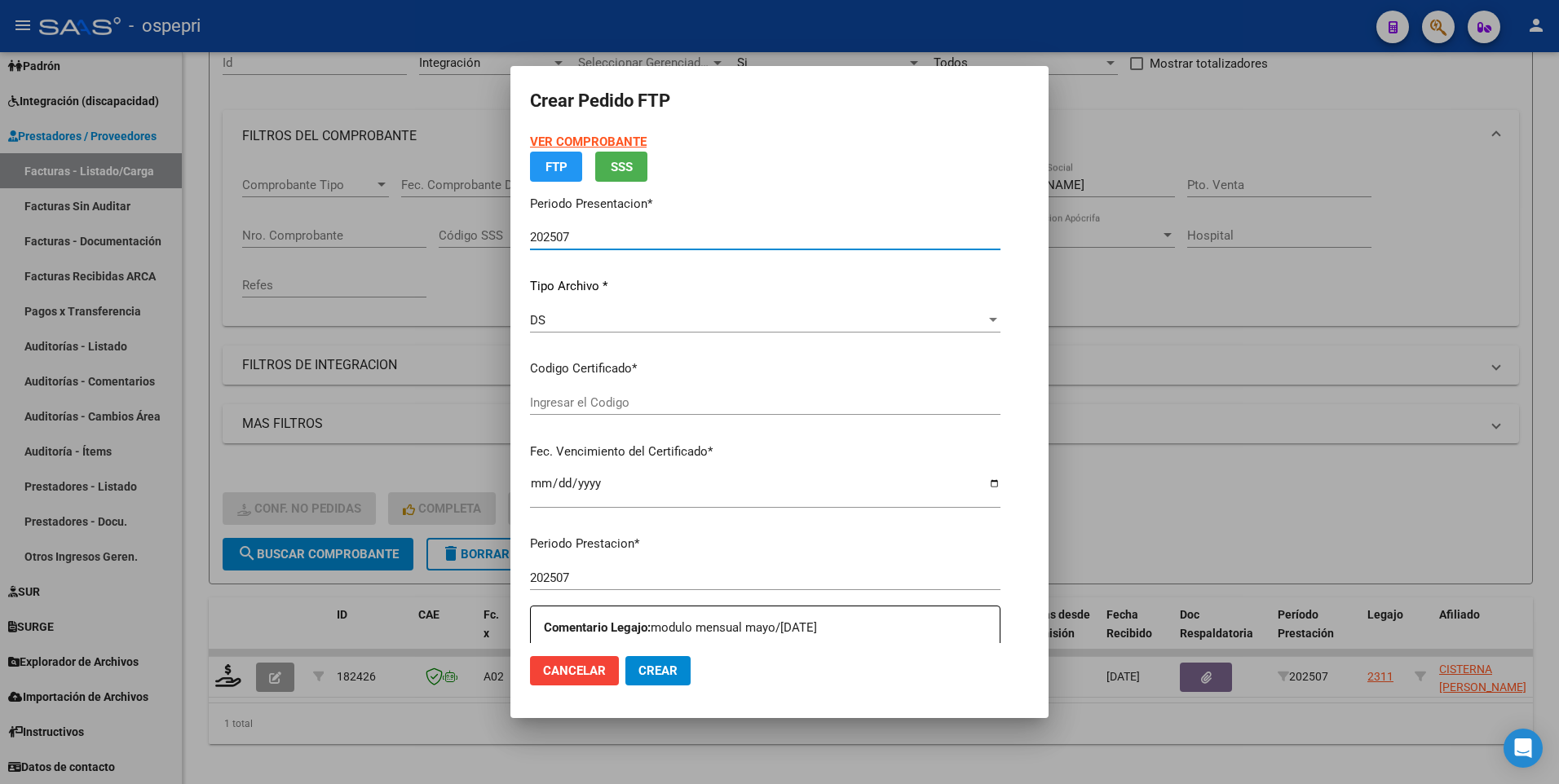
type input "2055156634-0"
type input "2034-02-02"
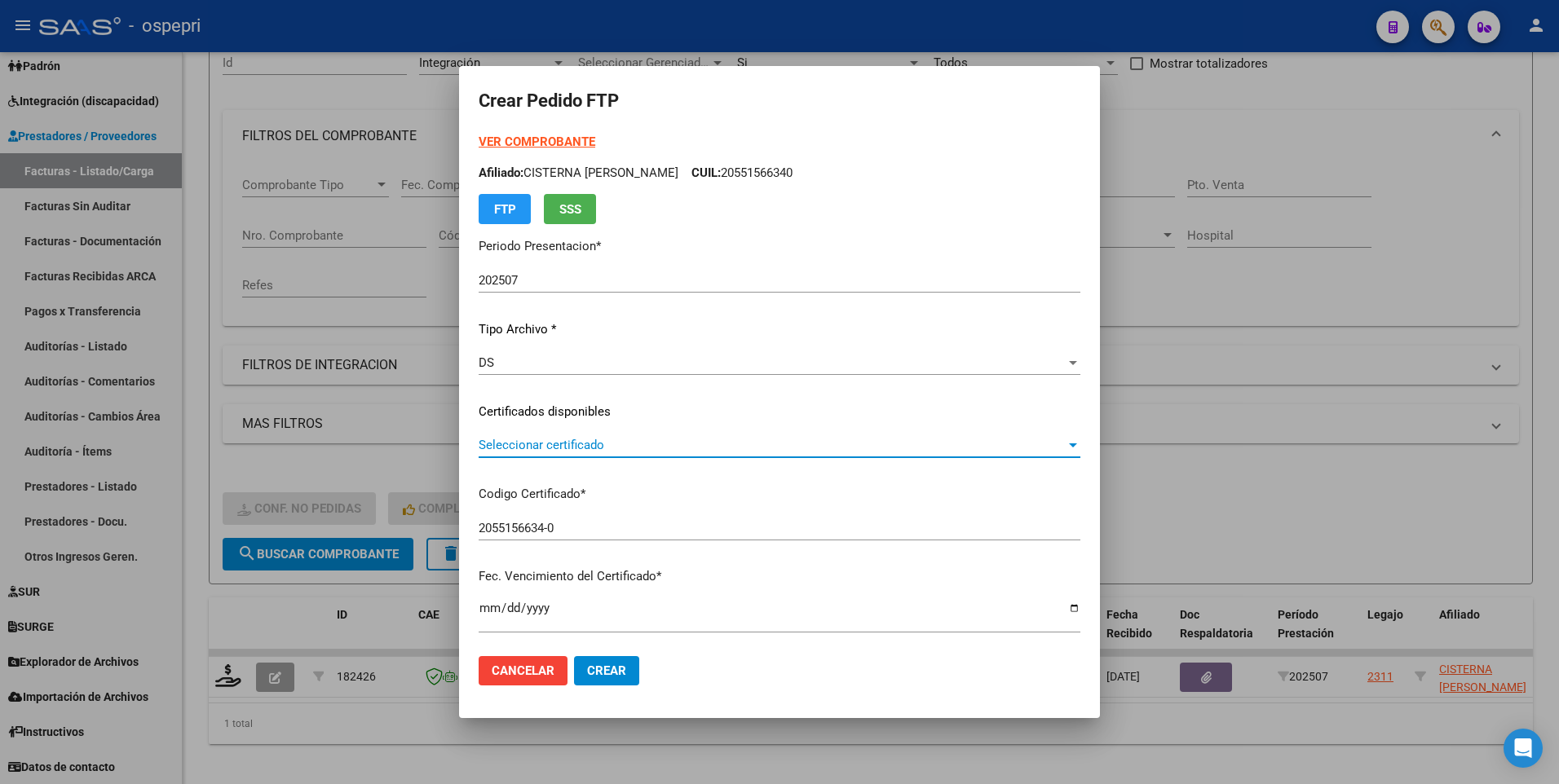
click at [1069, 445] on div at bounding box center [1072, 445] width 8 height 4
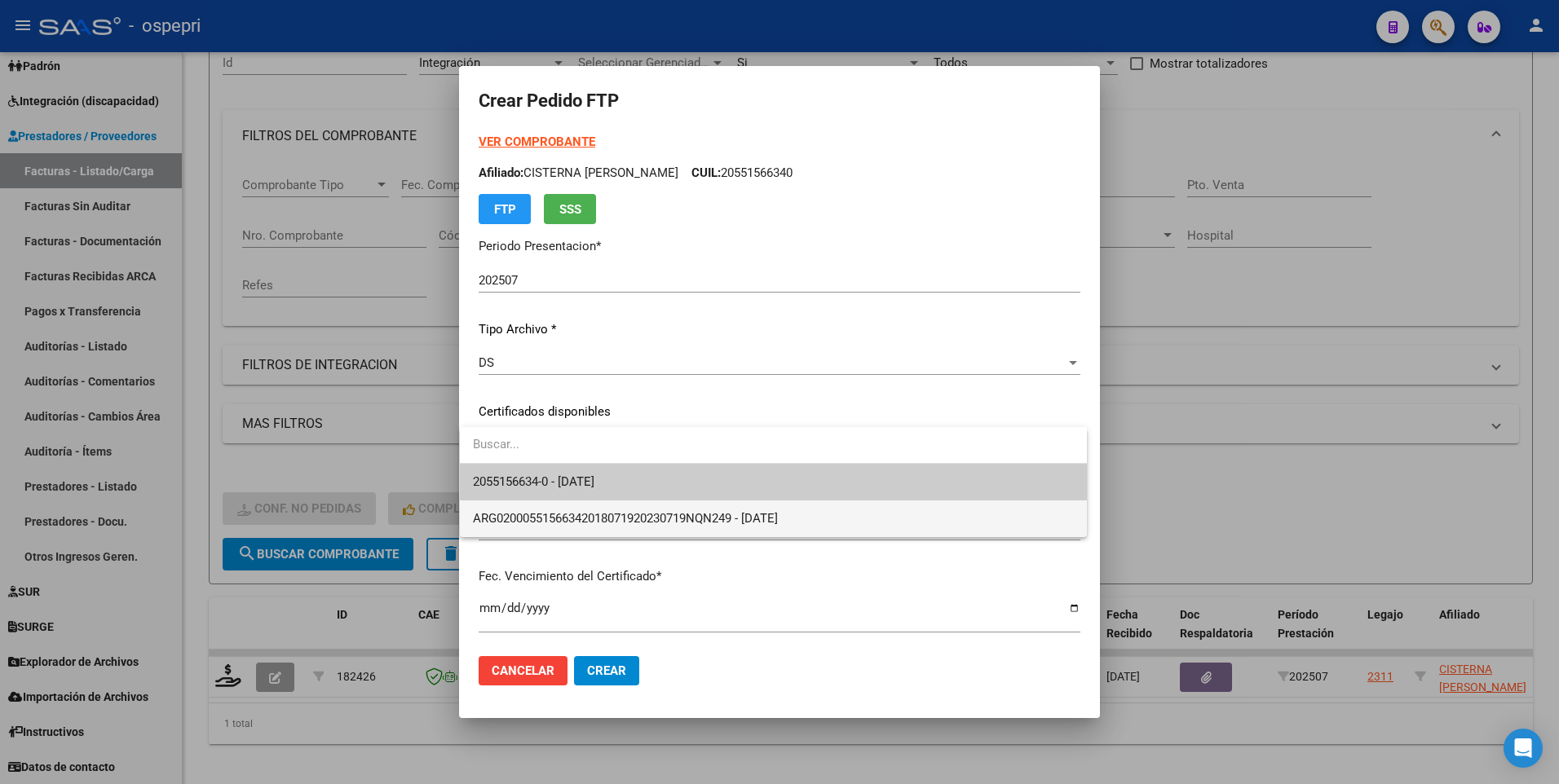
click at [1029, 507] on span "ARG02000551566342018071920230719NQN249 - 2023-07-19" at bounding box center [773, 518] width 601 height 36
type input "ARG02000551566342018071920230719NQN249"
type input "2023-07-19"
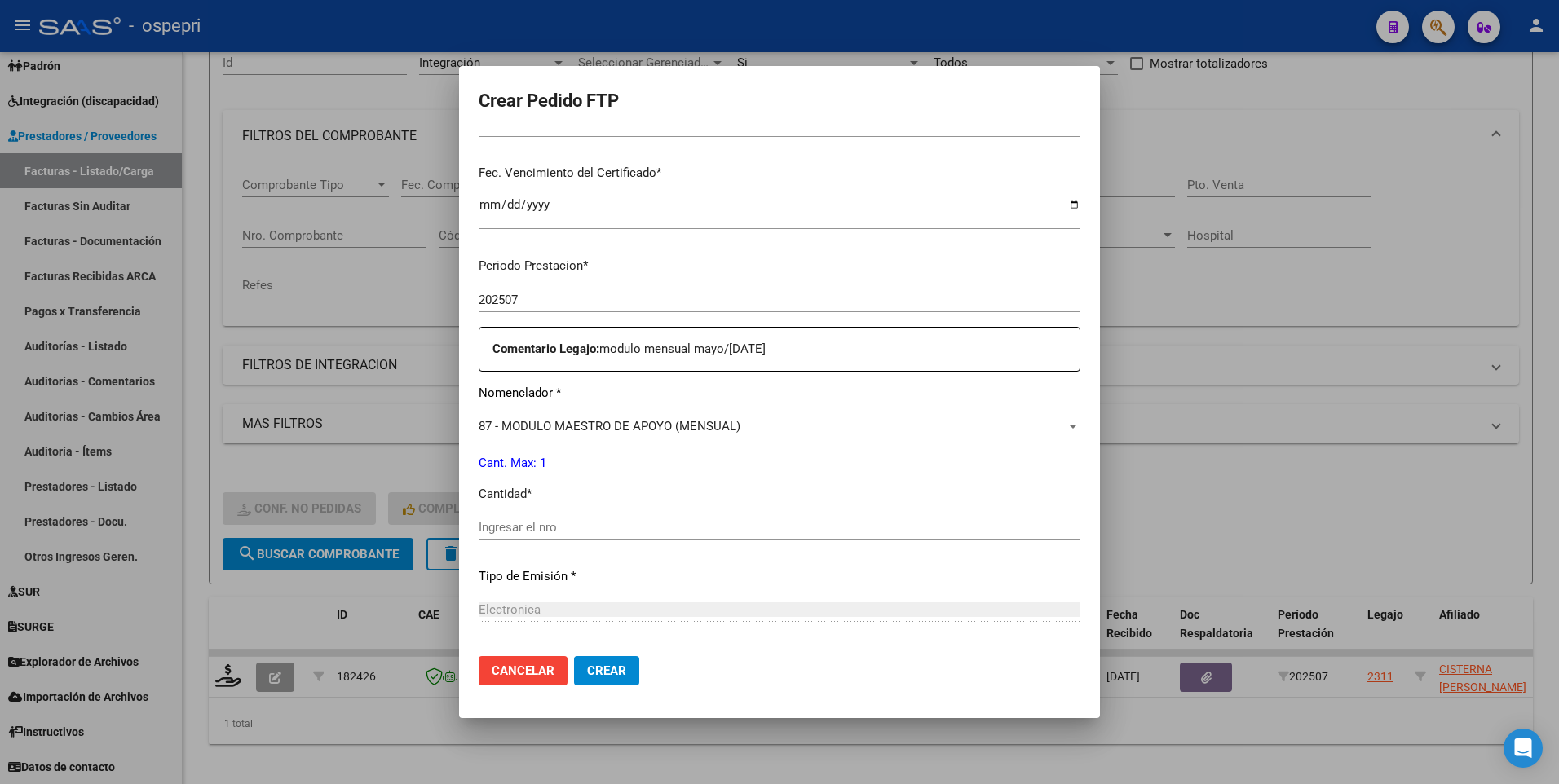
scroll to position [408, 0]
click at [561, 521] on input "Ingresar el nro" at bounding box center [779, 523] width 602 height 15
type input "1"
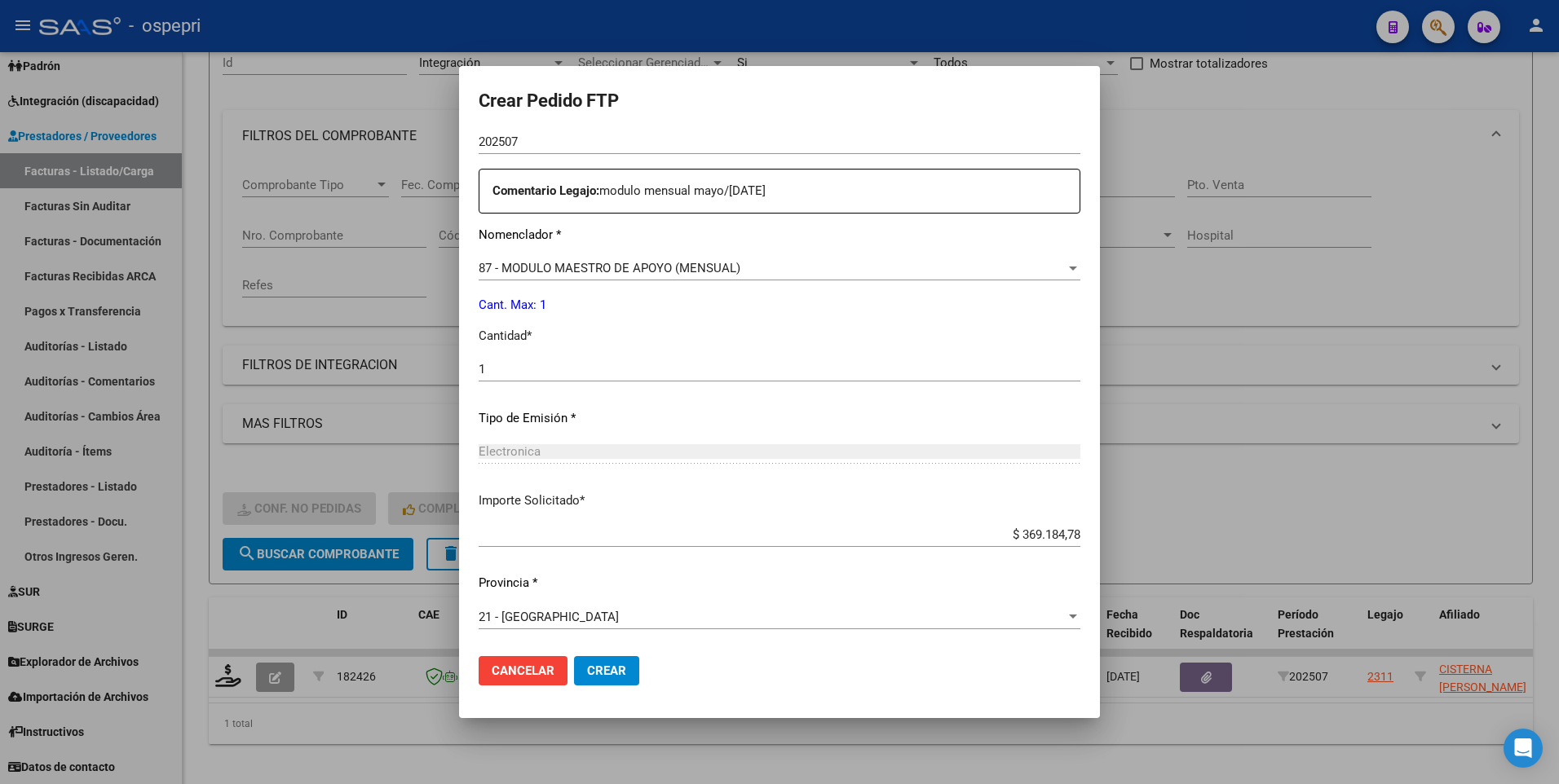
scroll to position [563, 0]
click at [609, 666] on span "Crear" at bounding box center [606, 671] width 39 height 15
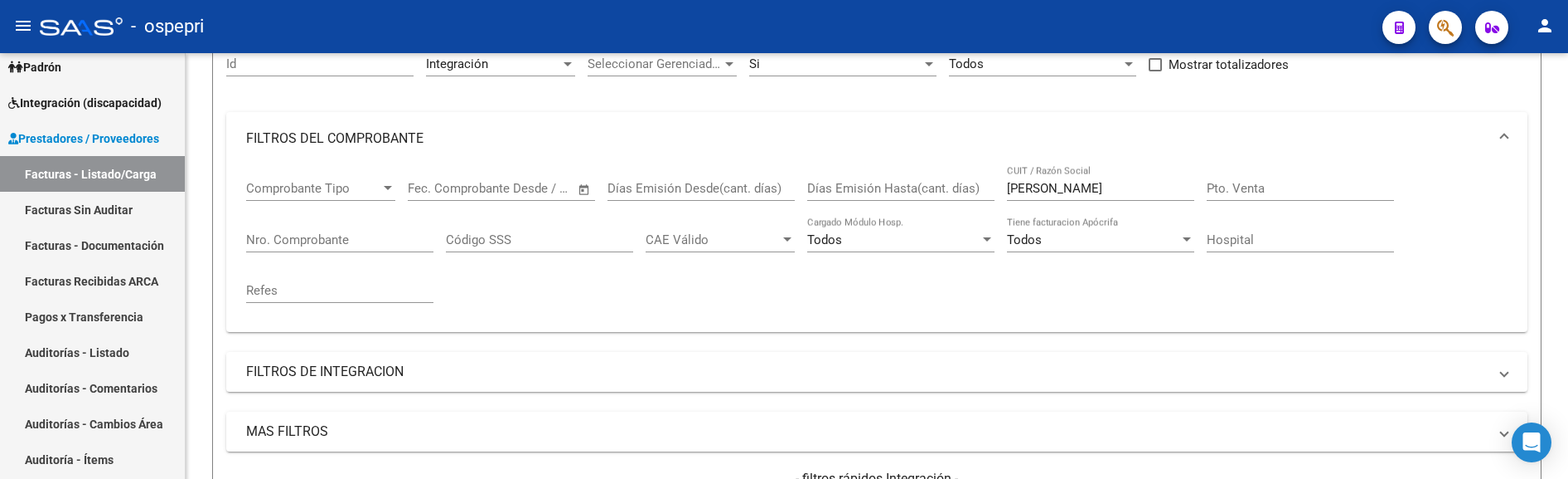
scroll to position [83, 0]
drag, startPoint x: 1083, startPoint y: 189, endPoint x: 1001, endPoint y: 190, distance: 82.0
click at [1001, 190] on div "Comprobante Tipo Comprobante Tipo Start date – End date Fec. Comprobante Desde …" at bounding box center [877, 241] width 1262 height 153
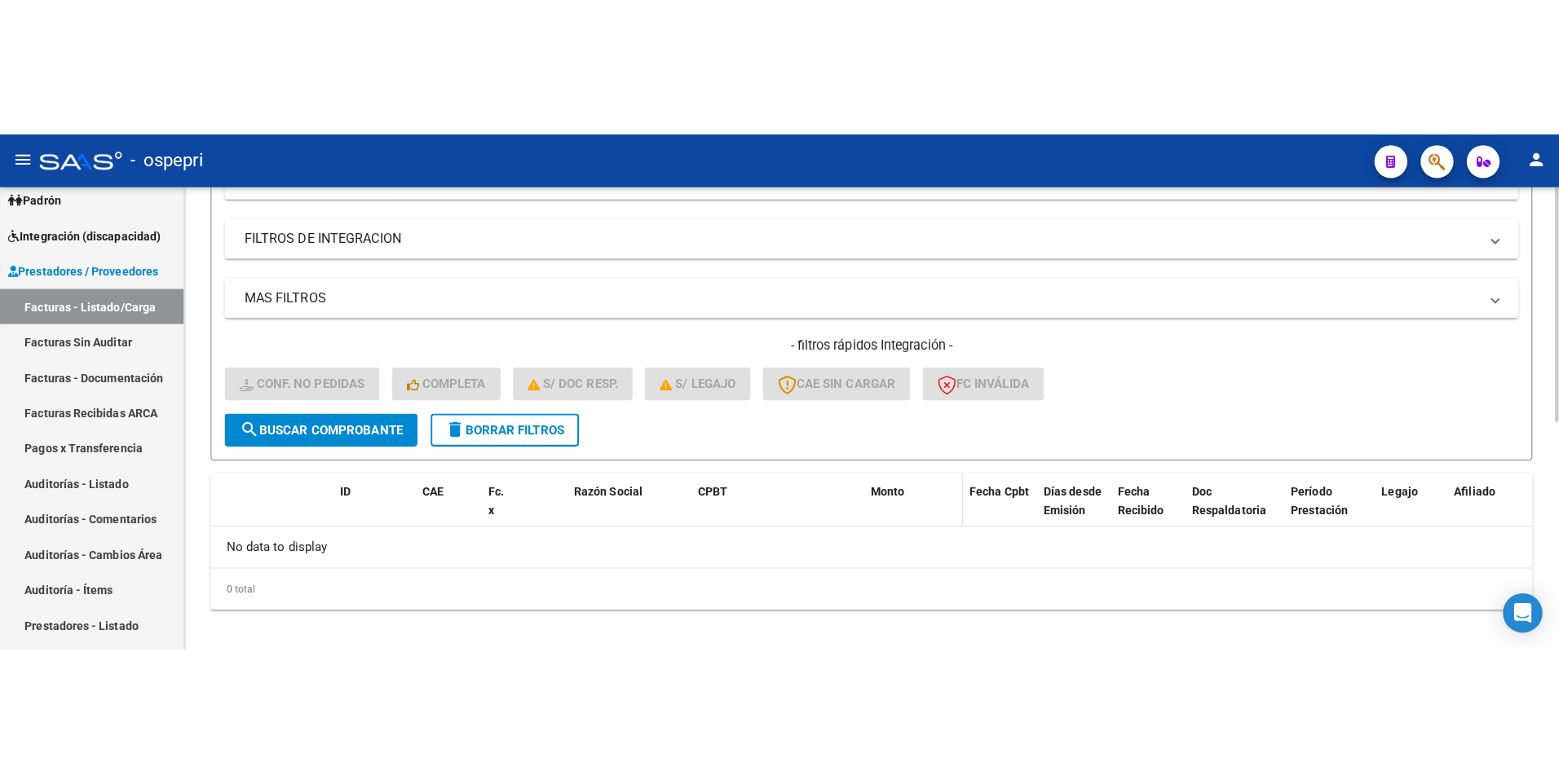
scroll to position [442, 0]
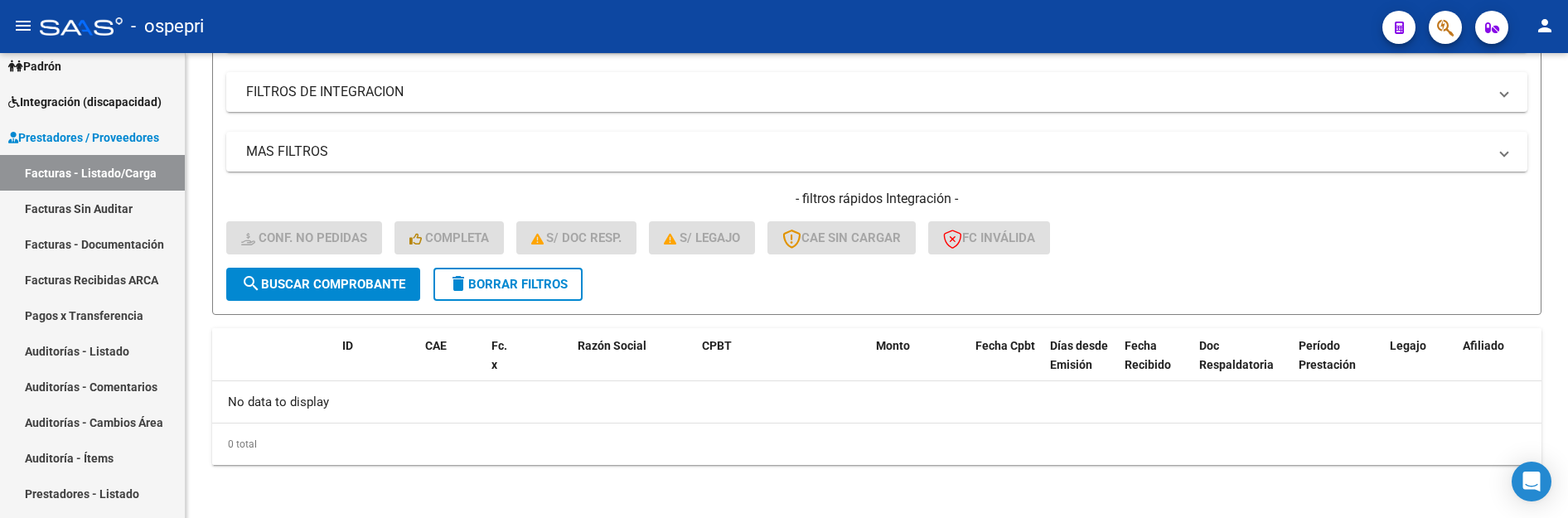
type input "[PERSON_NAME]"
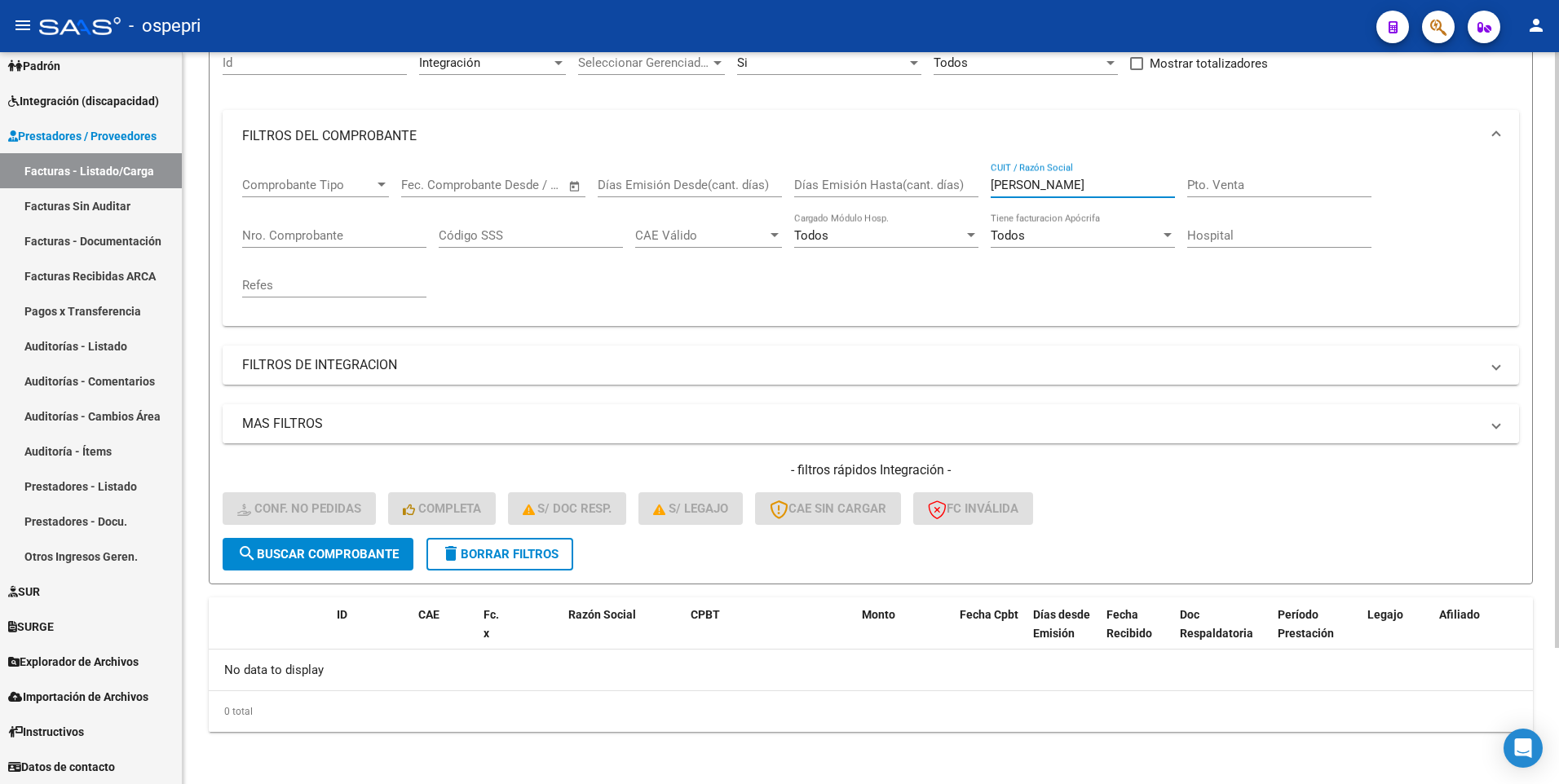
scroll to position [80, 0]
click at [372, 509] on span "search Buscar Comprobante" at bounding box center [318, 555] width 161 height 15
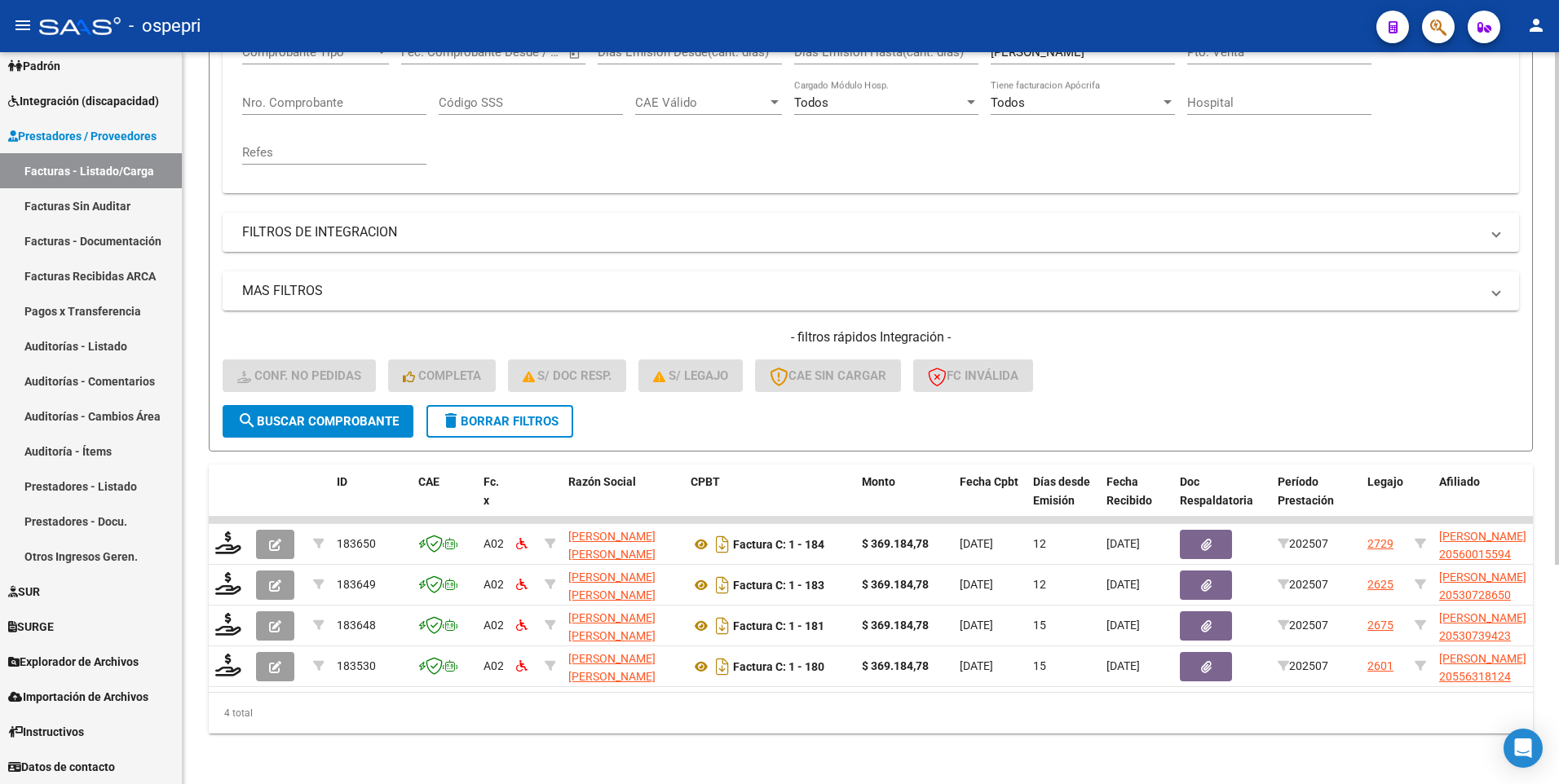
scroll to position [313, 0]
click at [1341, 382] on div "- filtros rápidos Integración - Conf. no pedidas Completa S/ Doc Resp. S/ legaj…" at bounding box center [870, 365] width 1296 height 77
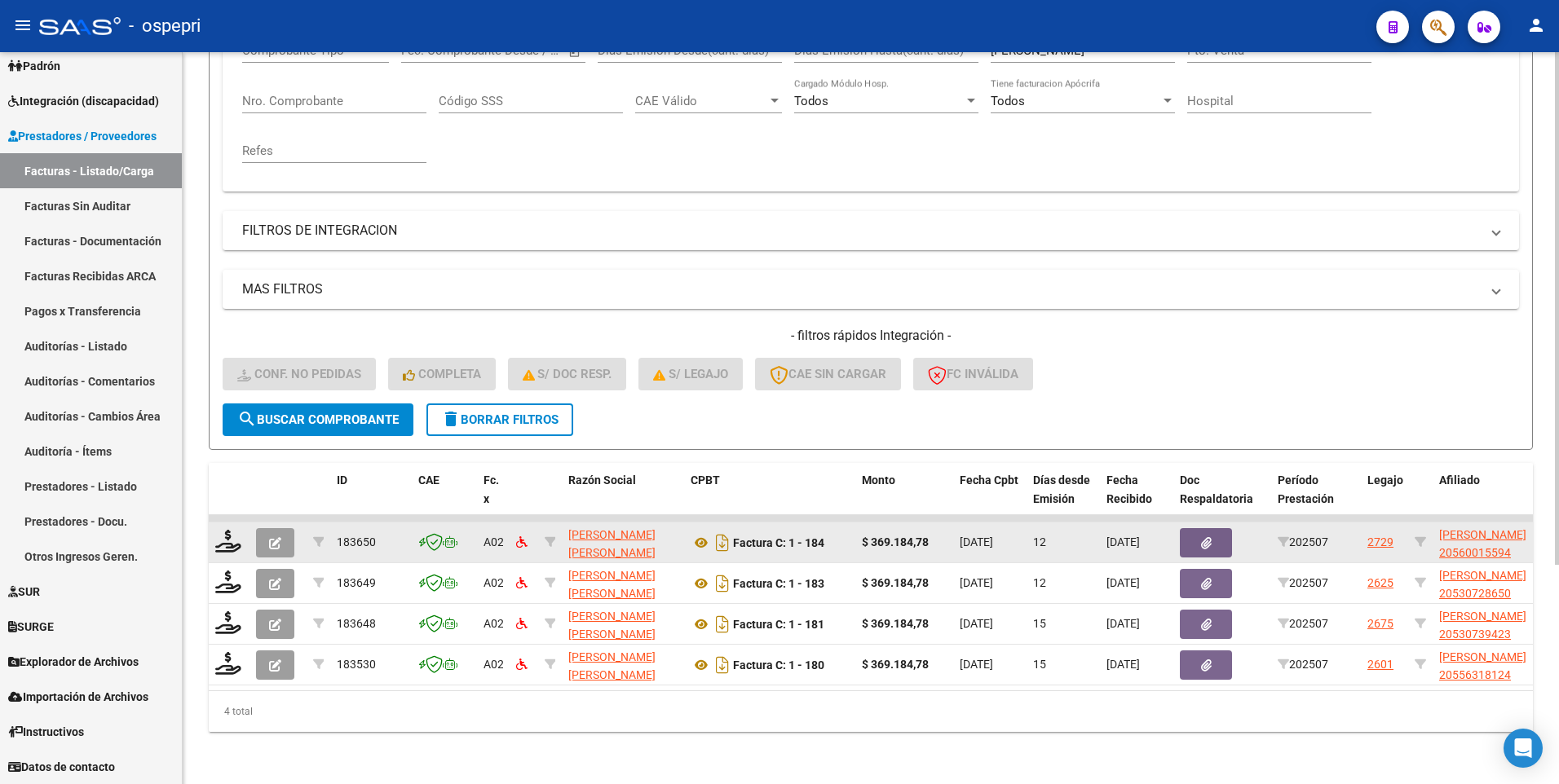
click at [225, 509] on div at bounding box center [229, 542] width 28 height 25
click at [228, 509] on icon at bounding box center [228, 541] width 26 height 22
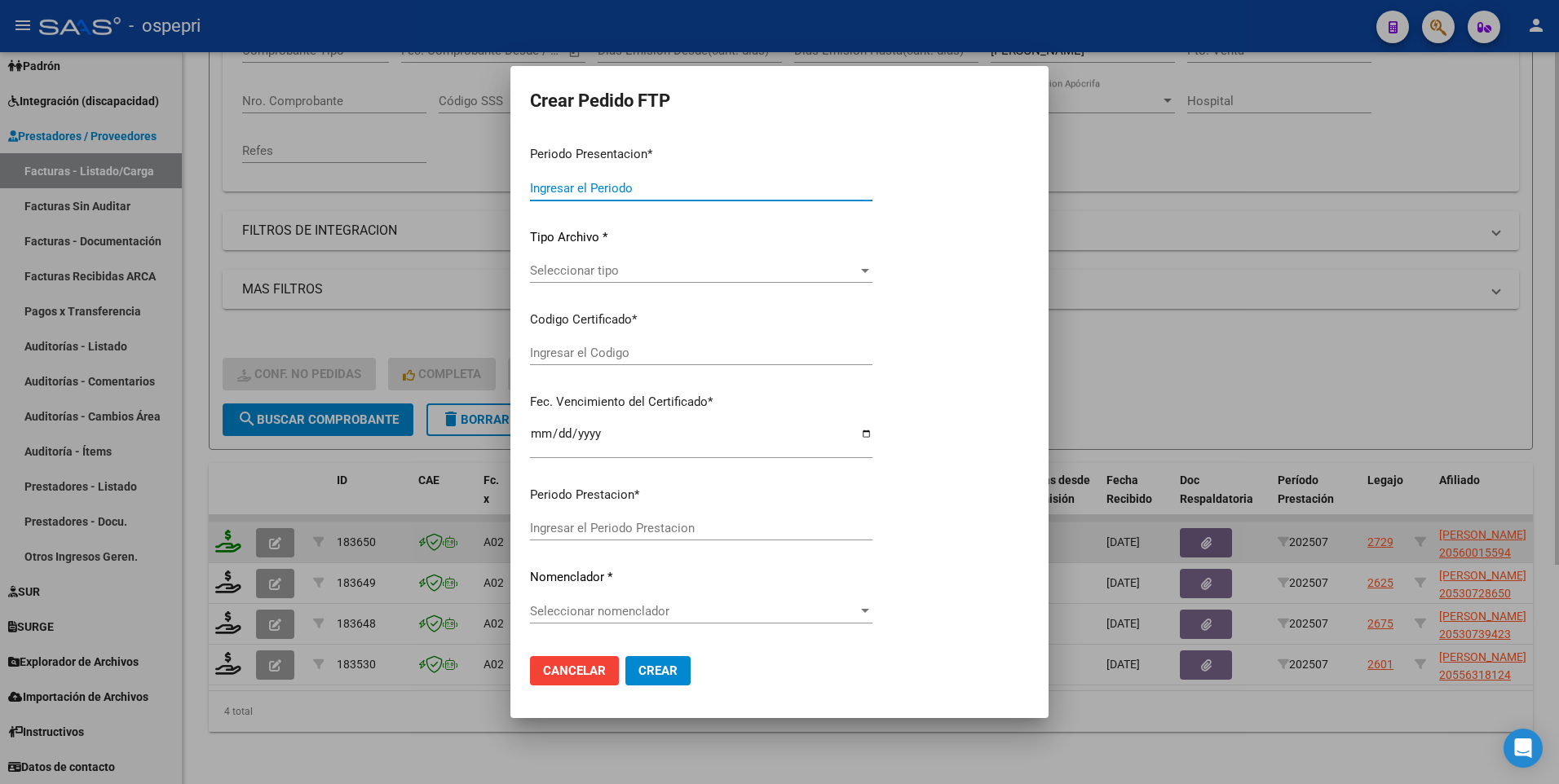
type input "202507"
type input "$ 369.184,78"
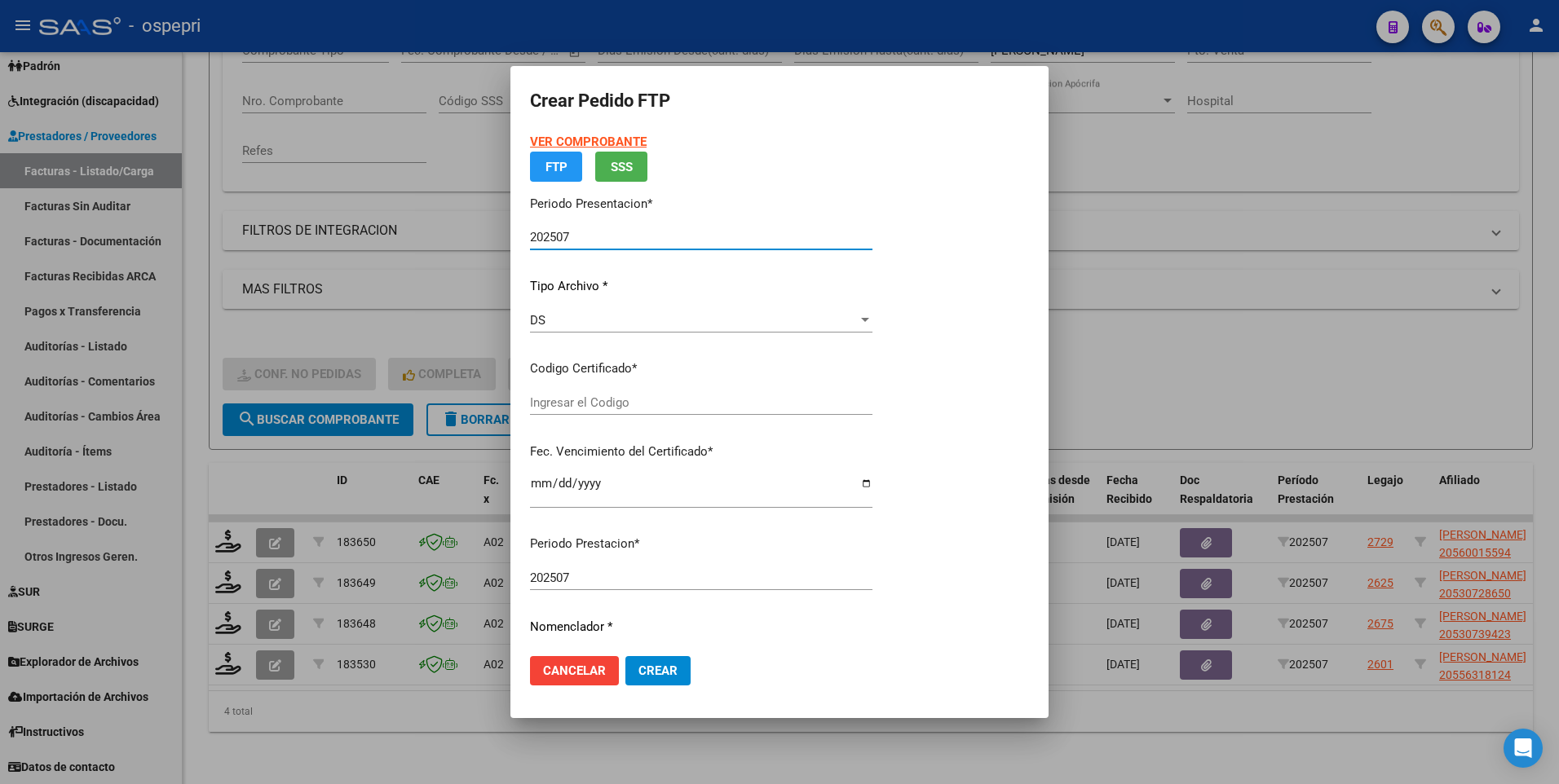
type input "2056001559-4"
type input "[DATE]"
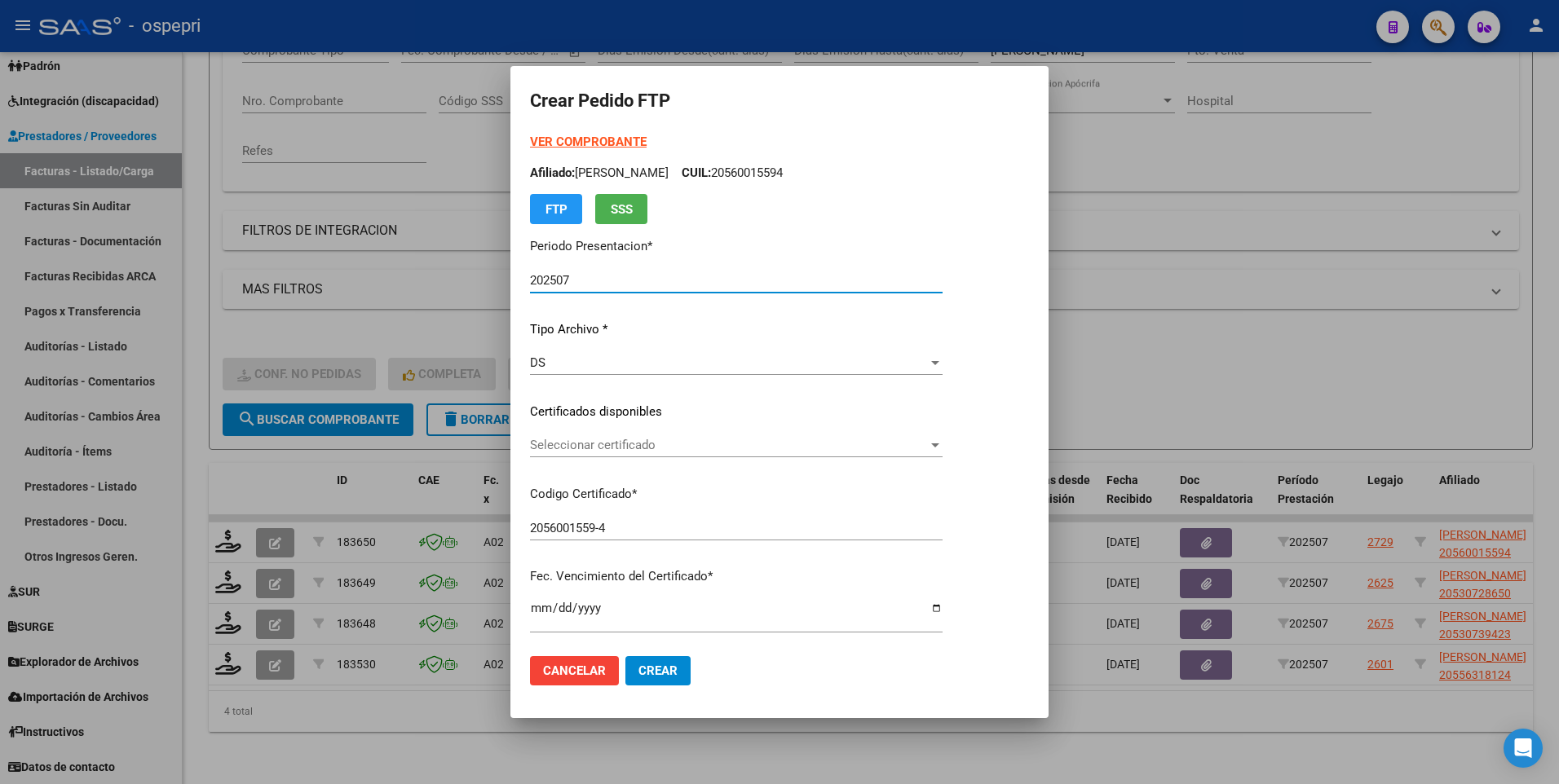
click at [940, 445] on div at bounding box center [935, 445] width 8 height 4
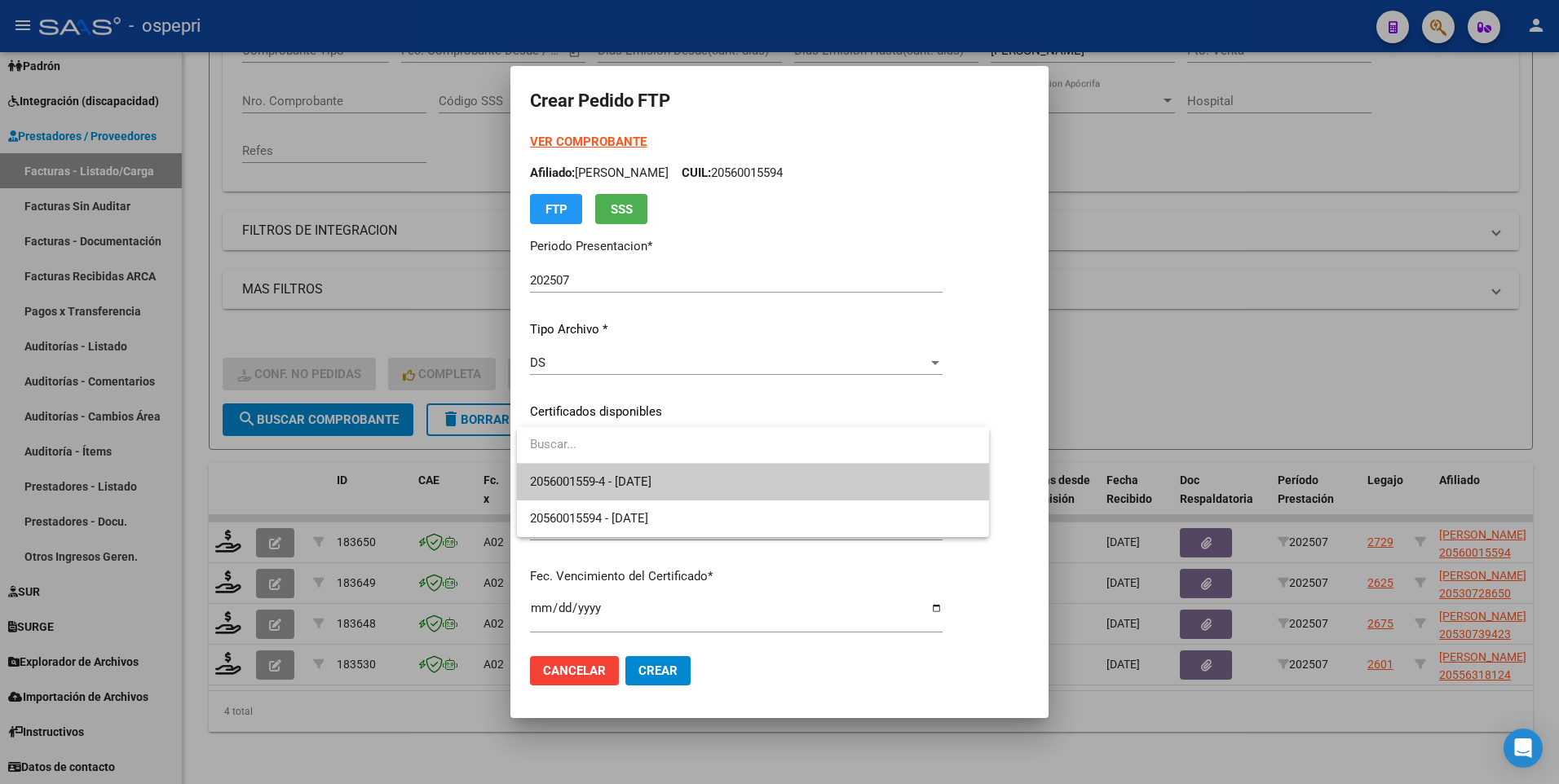
click at [903, 482] on span "2056001559-4 - 2035-06-26" at bounding box center [752, 482] width 446 height 36
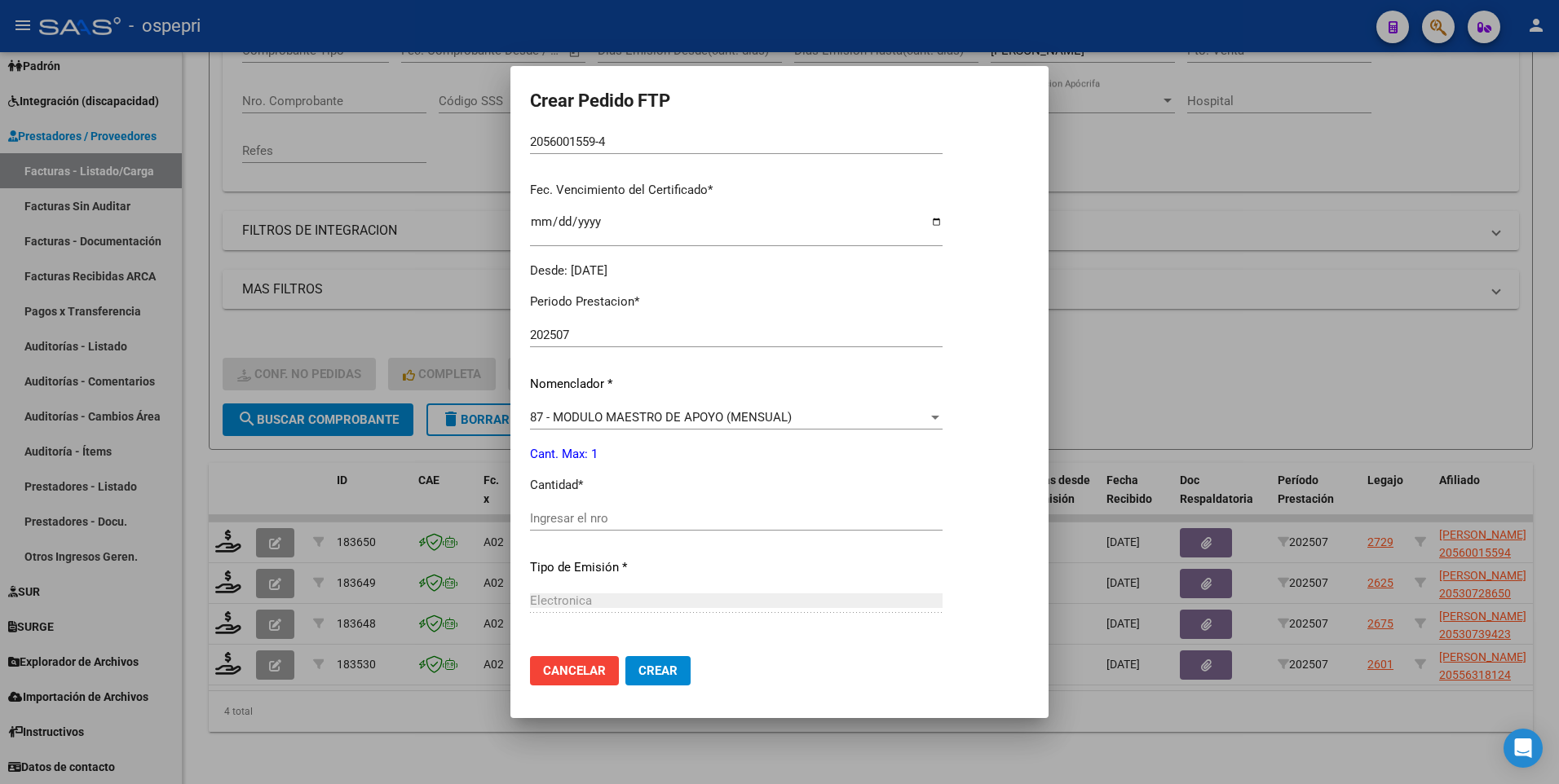
scroll to position [408, 0]
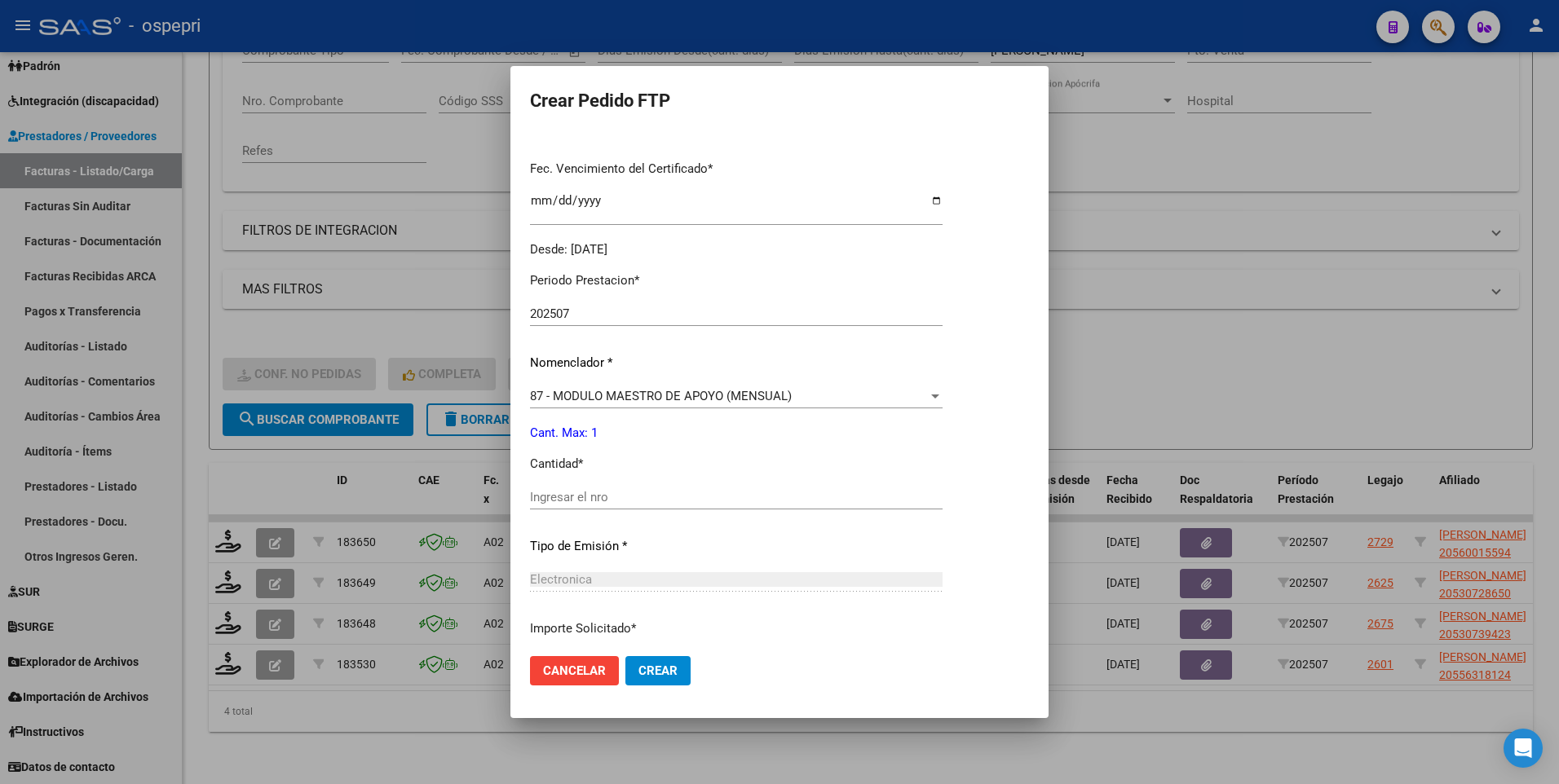
click at [684, 500] on input "Ingresar el nro" at bounding box center [736, 498] width 413 height 15
type input "1"
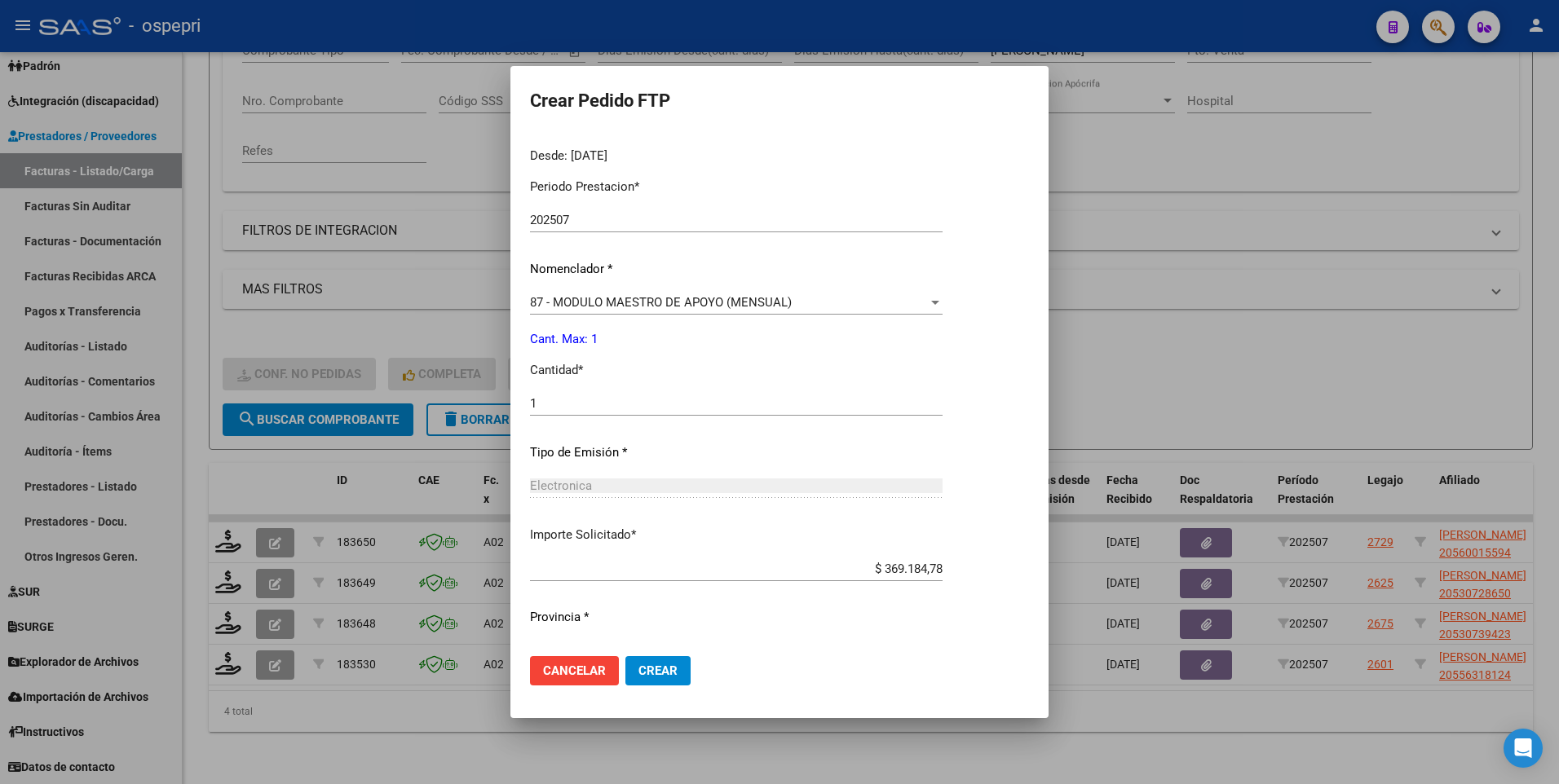
scroll to position [537, 0]
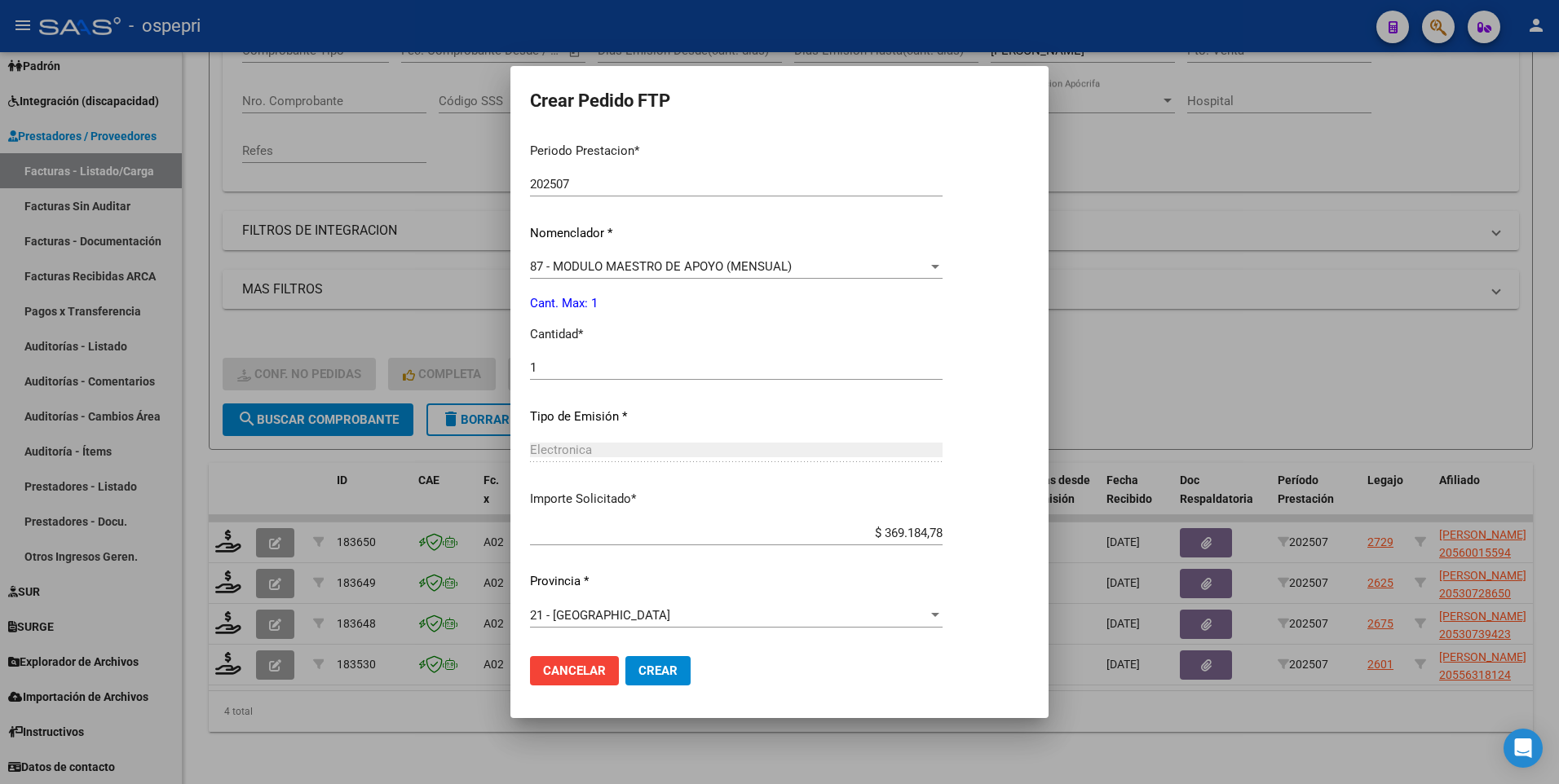
click at [657, 509] on span "Crear" at bounding box center [658, 671] width 39 height 15
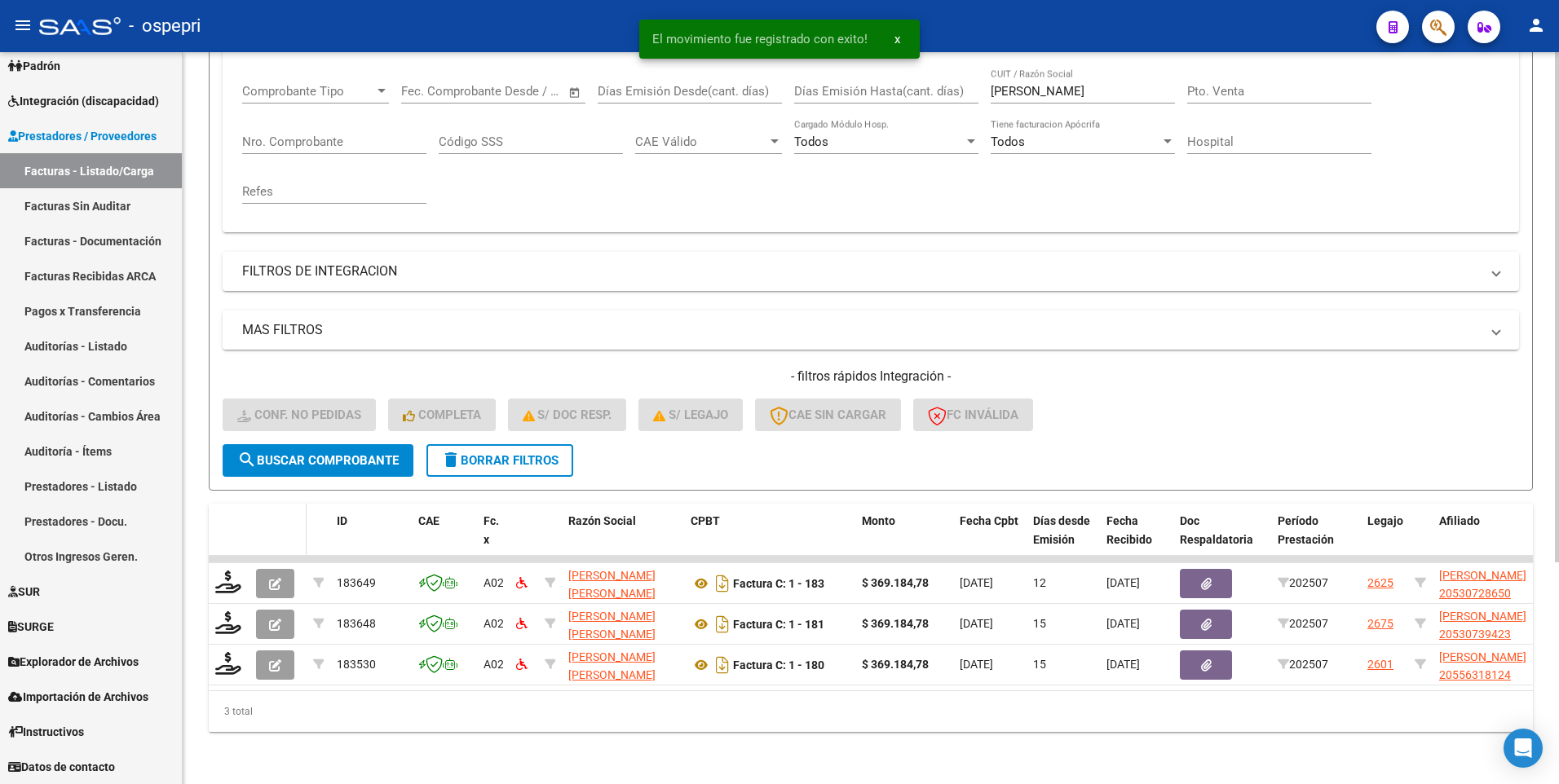
scroll to position [273, 0]
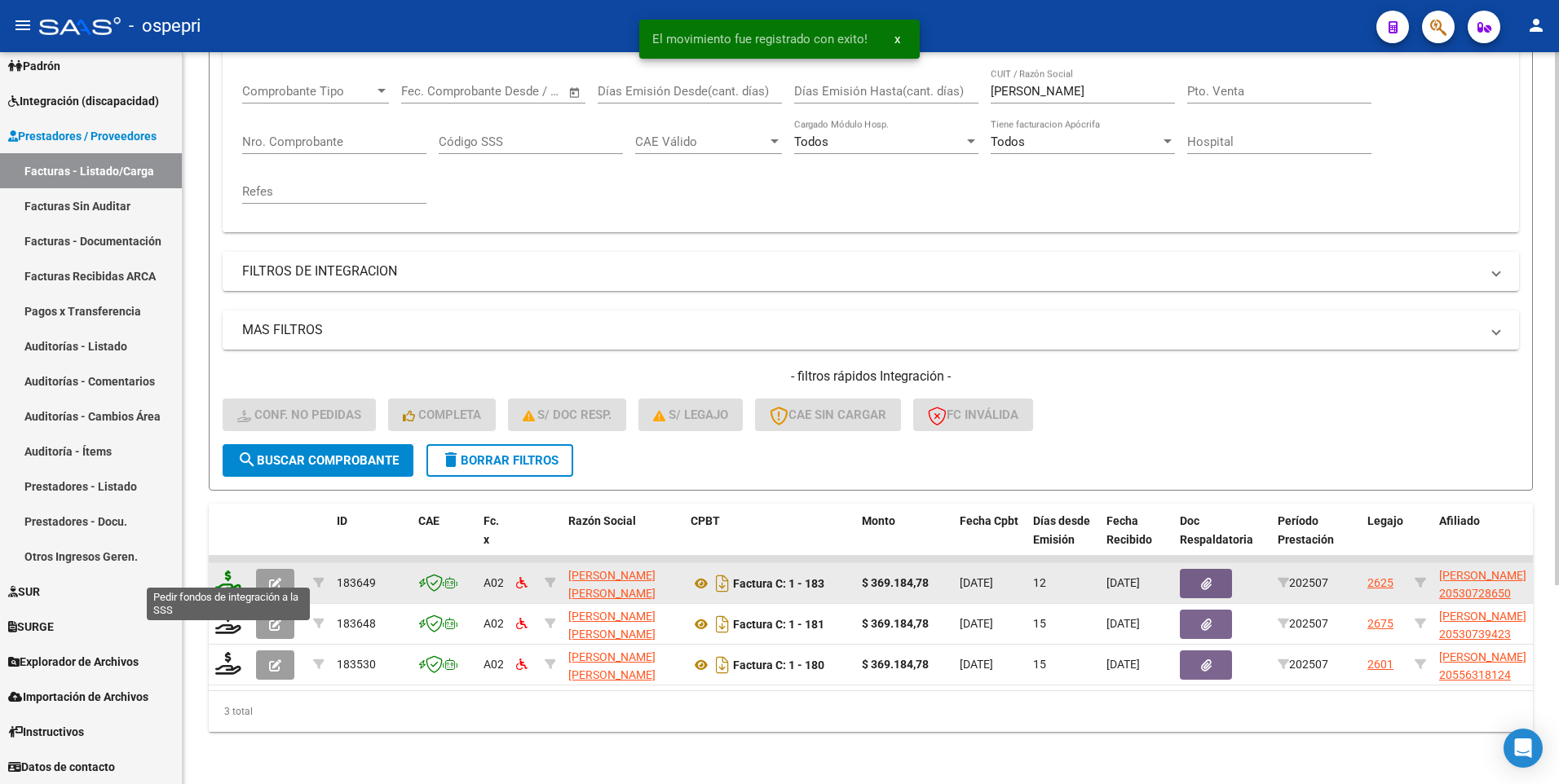
click at [235, 509] on icon at bounding box center [228, 582] width 26 height 22
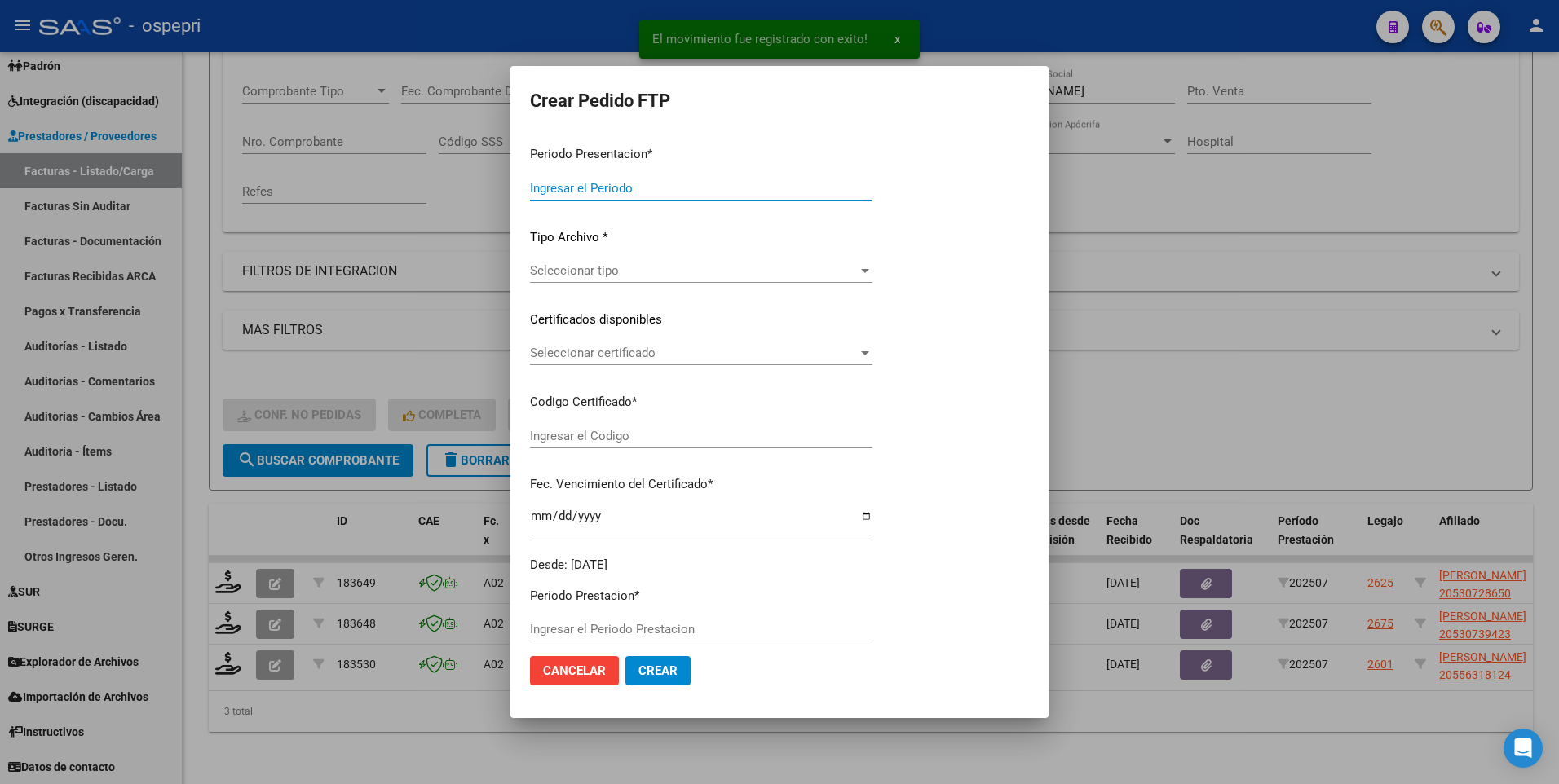
type input "202507"
type input "$ 369.184,78"
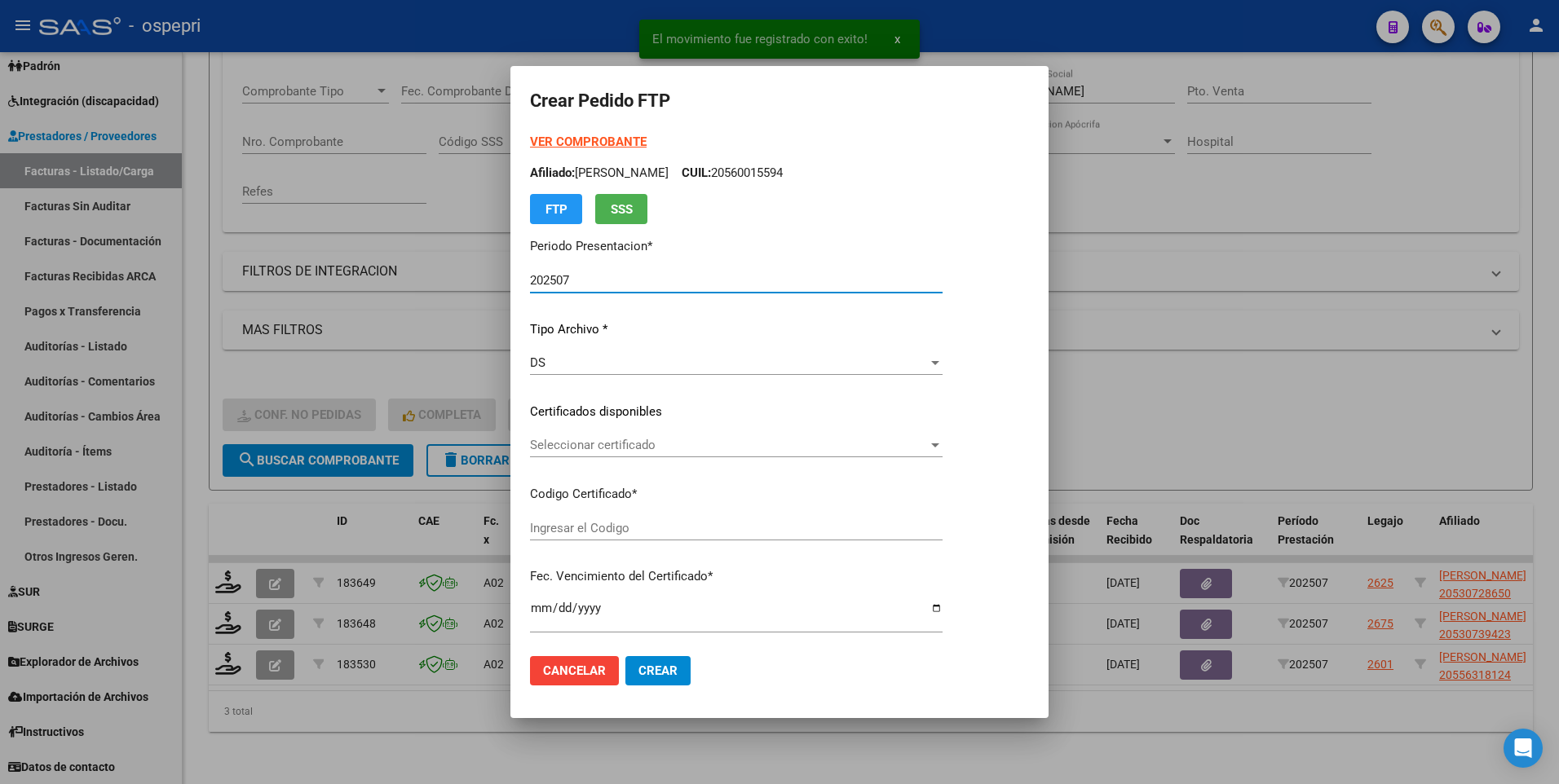
type input "2053072865-0"
type input "2034-03-01"
click at [940, 445] on div at bounding box center [935, 445] width 8 height 4
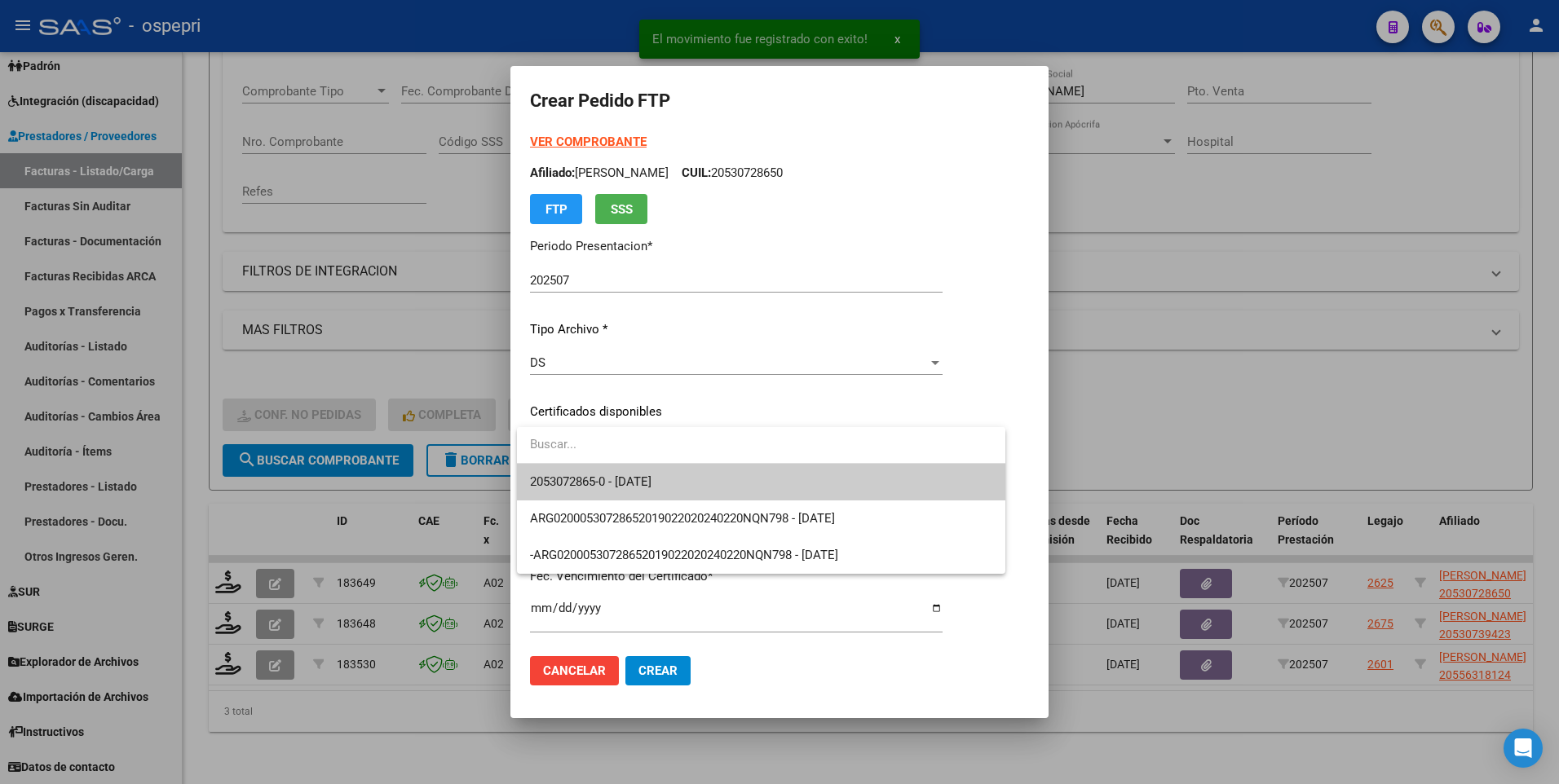
click at [944, 494] on span "2053072865-0 - 2034-03-01" at bounding box center [761, 482] width 462 height 36
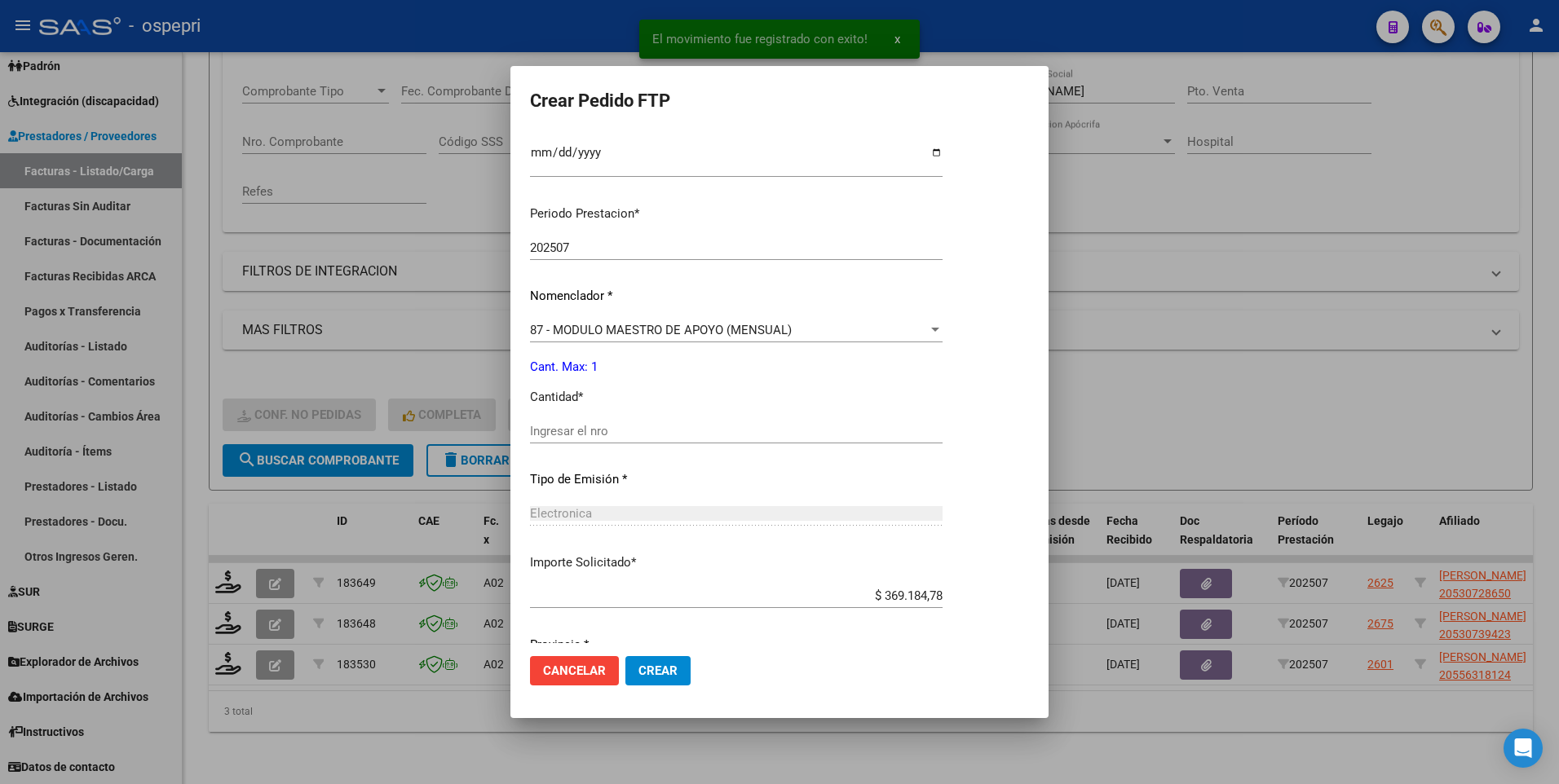
scroll to position [489, 0]
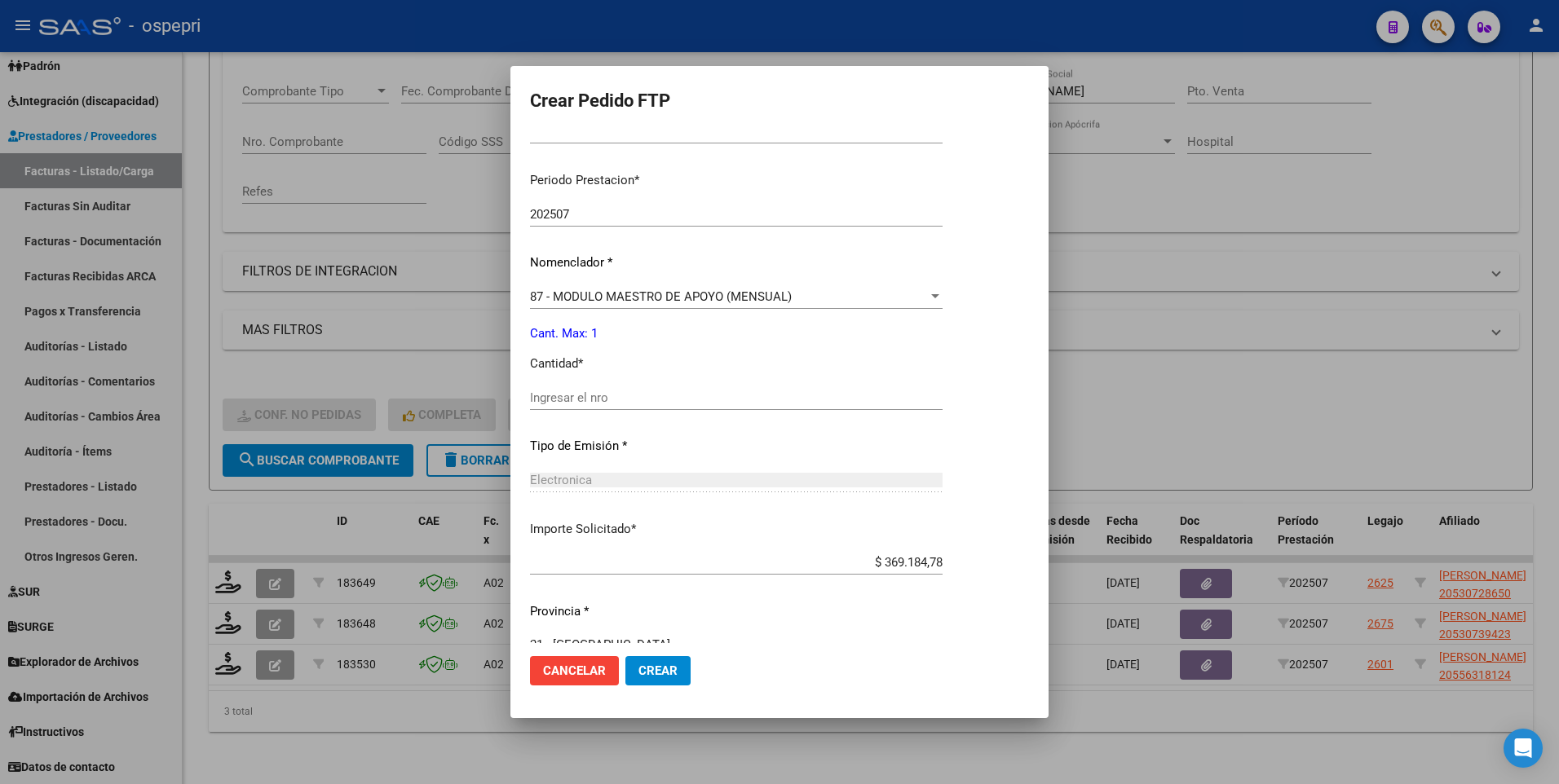
click at [638, 396] on input "Ingresar el nro" at bounding box center [736, 398] width 413 height 15
type input "1"
click at [643, 509] on span "Crear" at bounding box center [658, 671] width 39 height 15
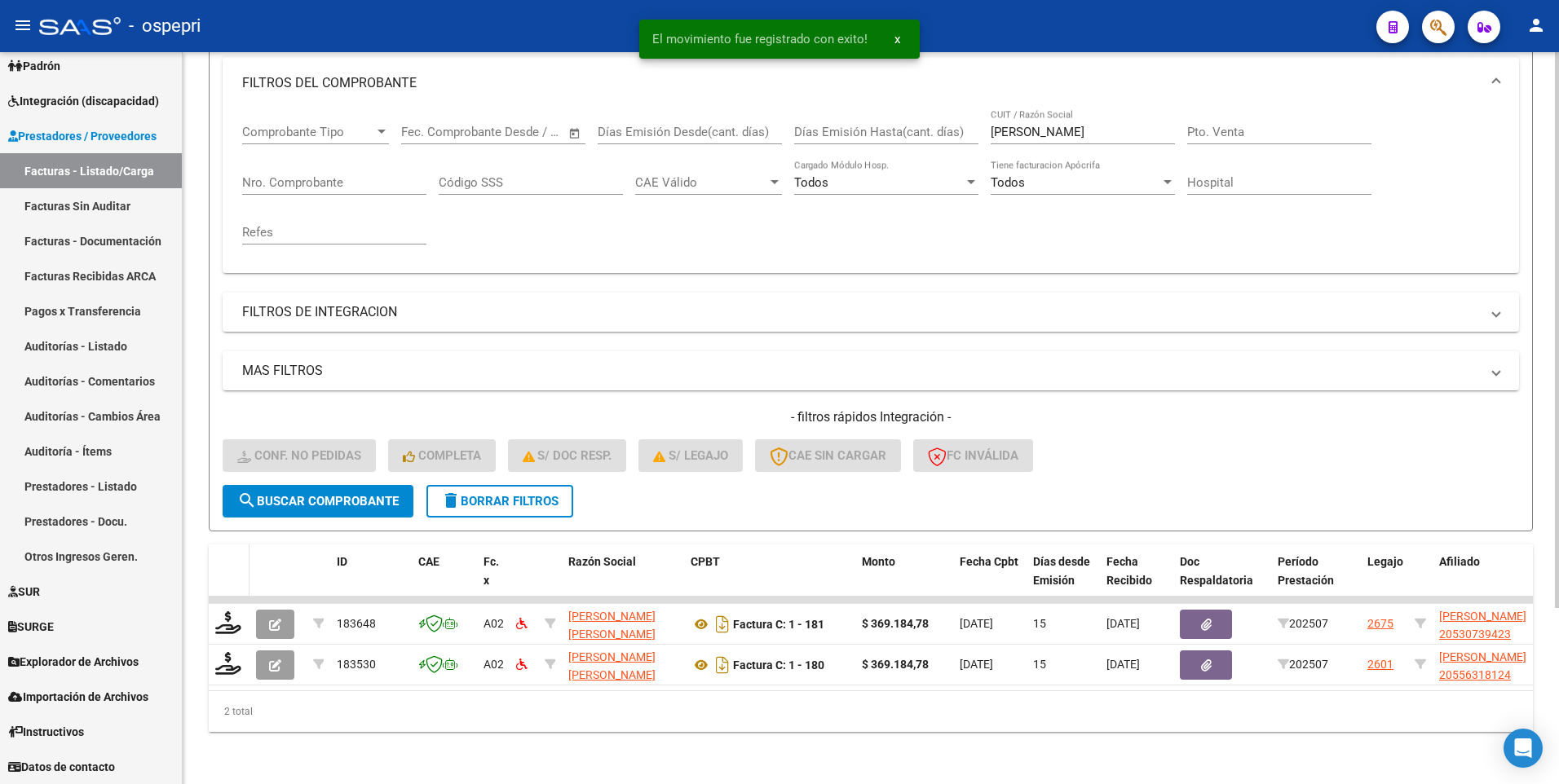
scroll to position [232, 0]
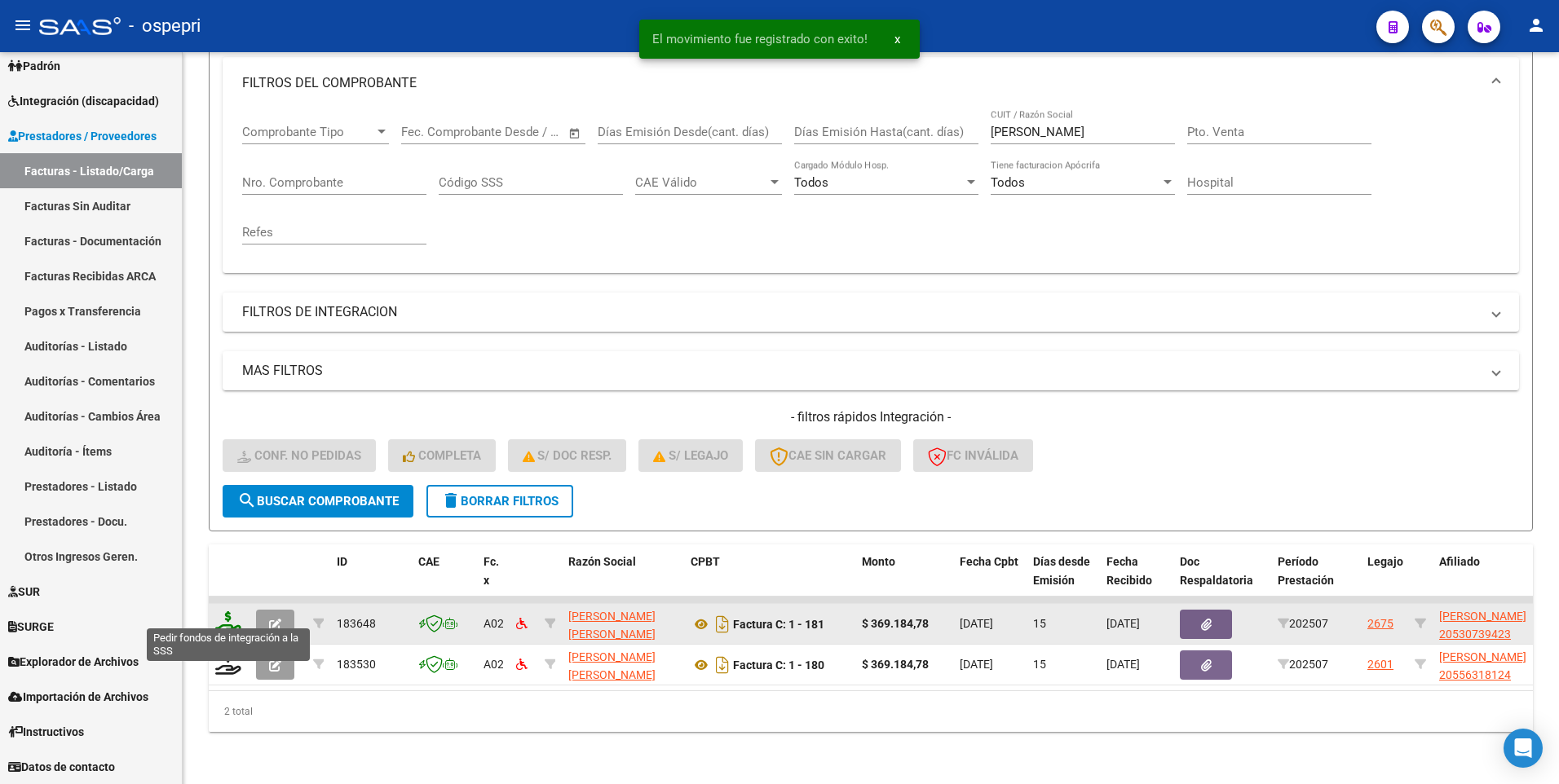
click at [231, 509] on icon at bounding box center [228, 622] width 26 height 22
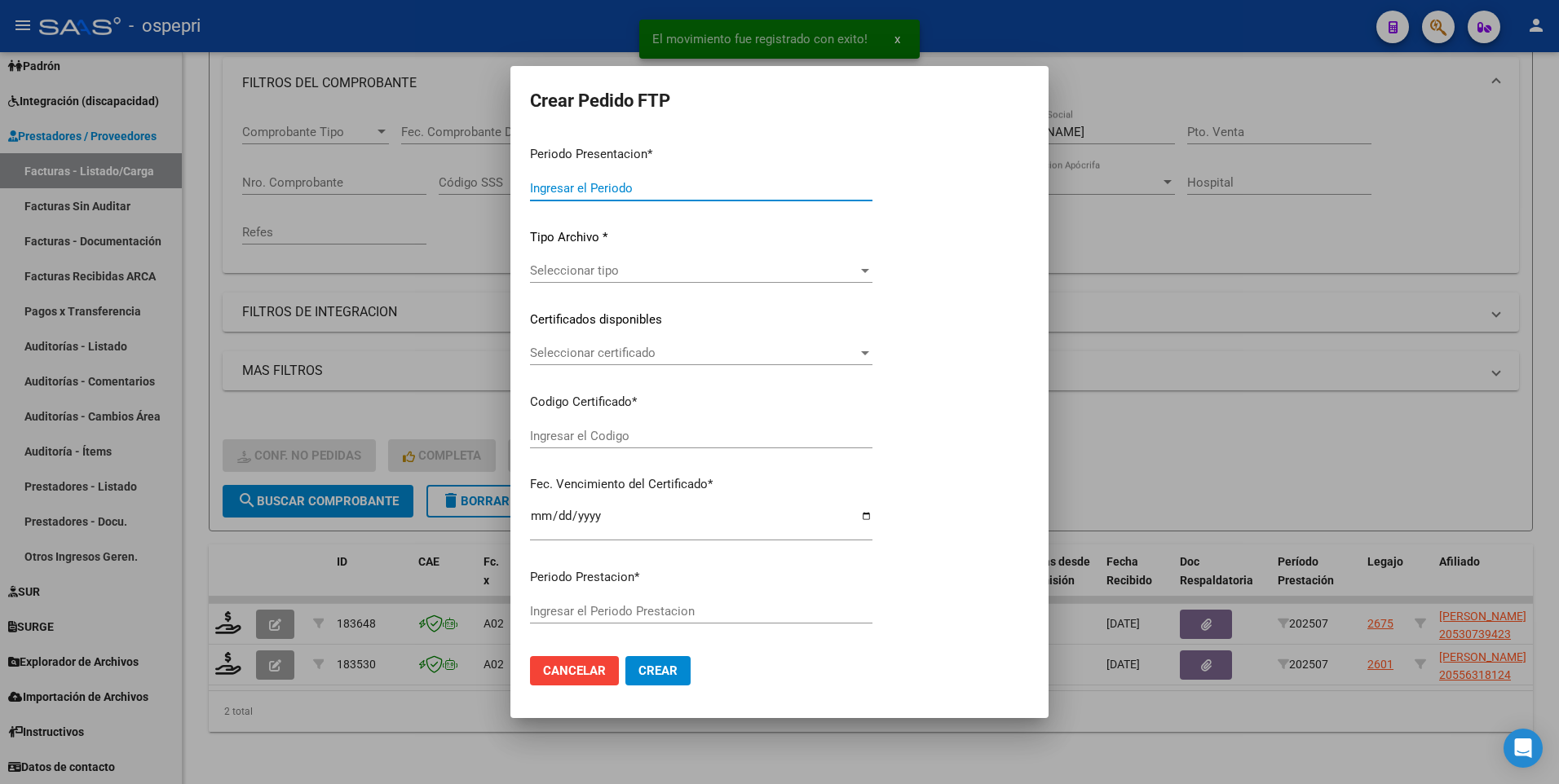
type input "202507"
type input "$ 369.184,78"
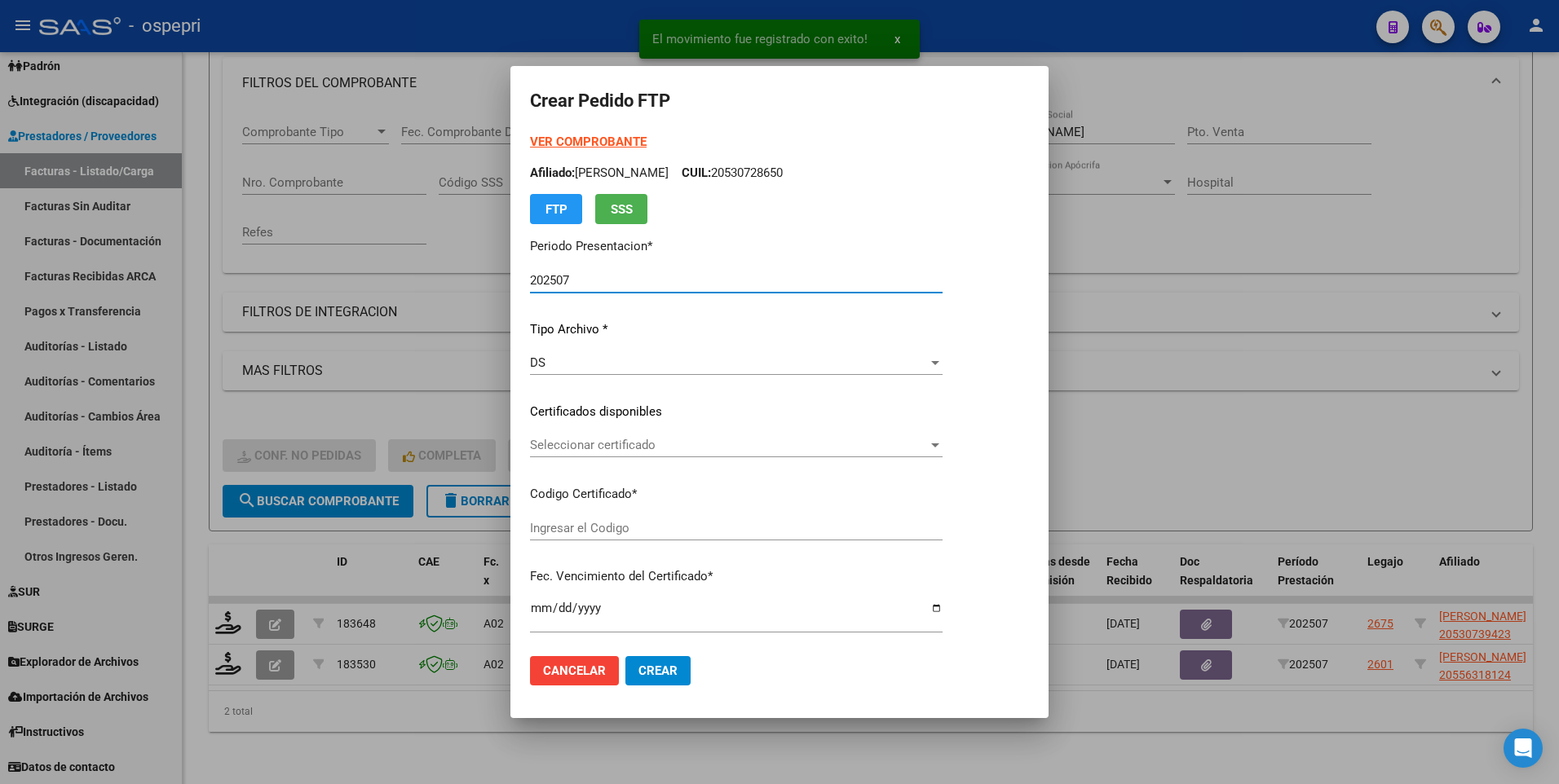
type input "2053073942-3"
type input "2025-08-19"
click at [940, 443] on div at bounding box center [935, 445] width 8 height 4
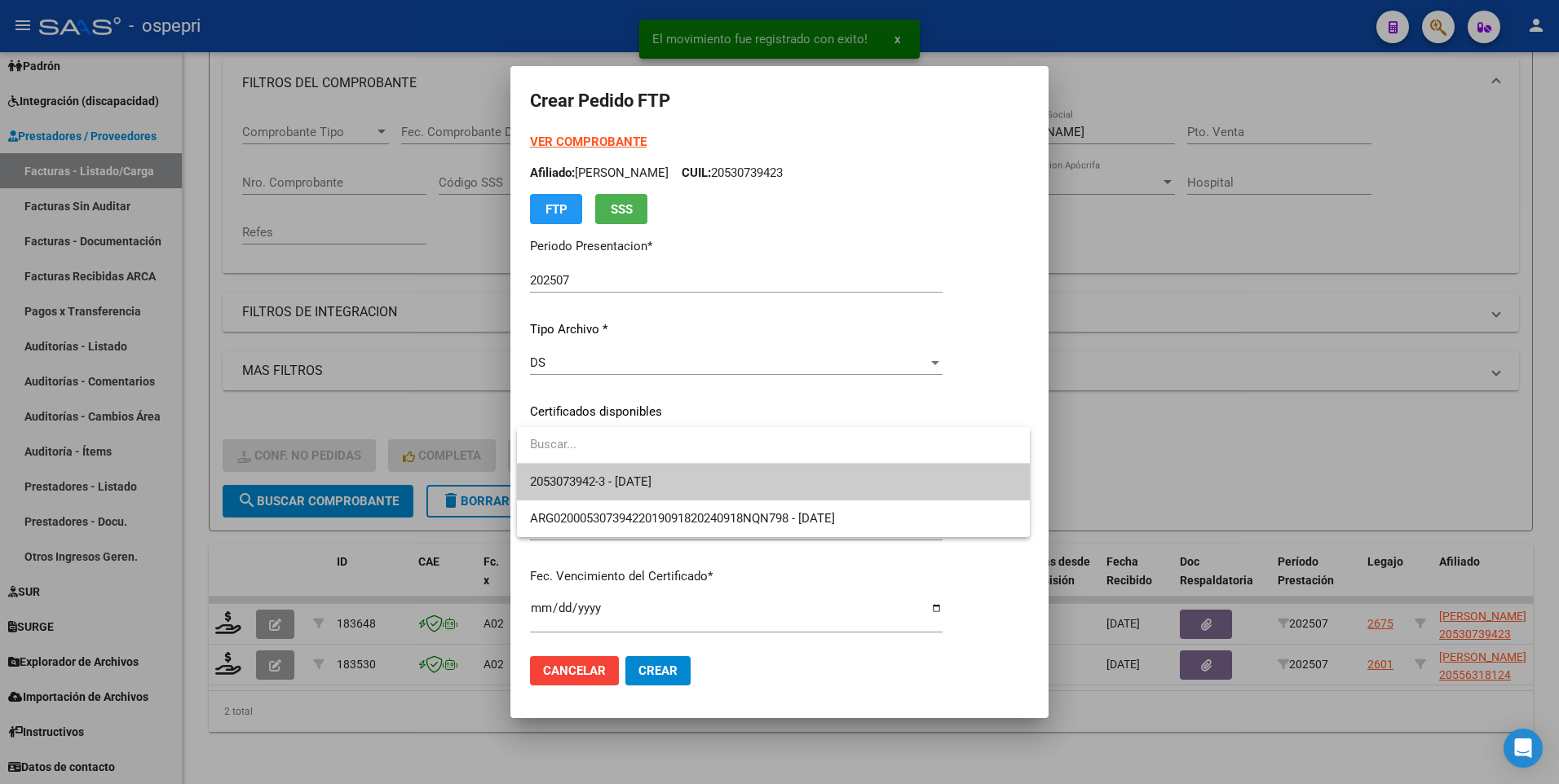
click at [945, 488] on span "2053073942-3 - 2025-08-19" at bounding box center [773, 482] width 487 height 36
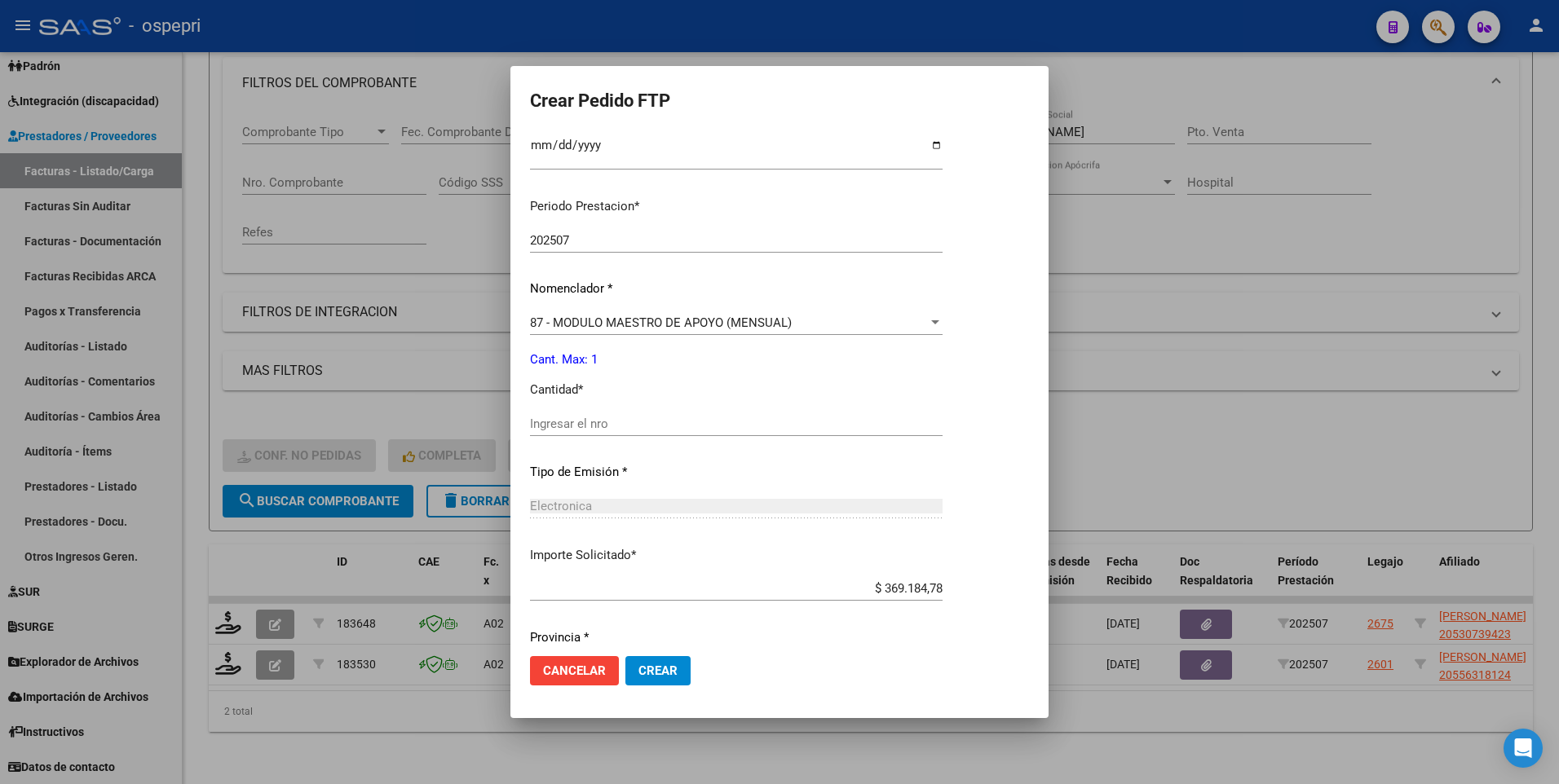
scroll to position [489, 0]
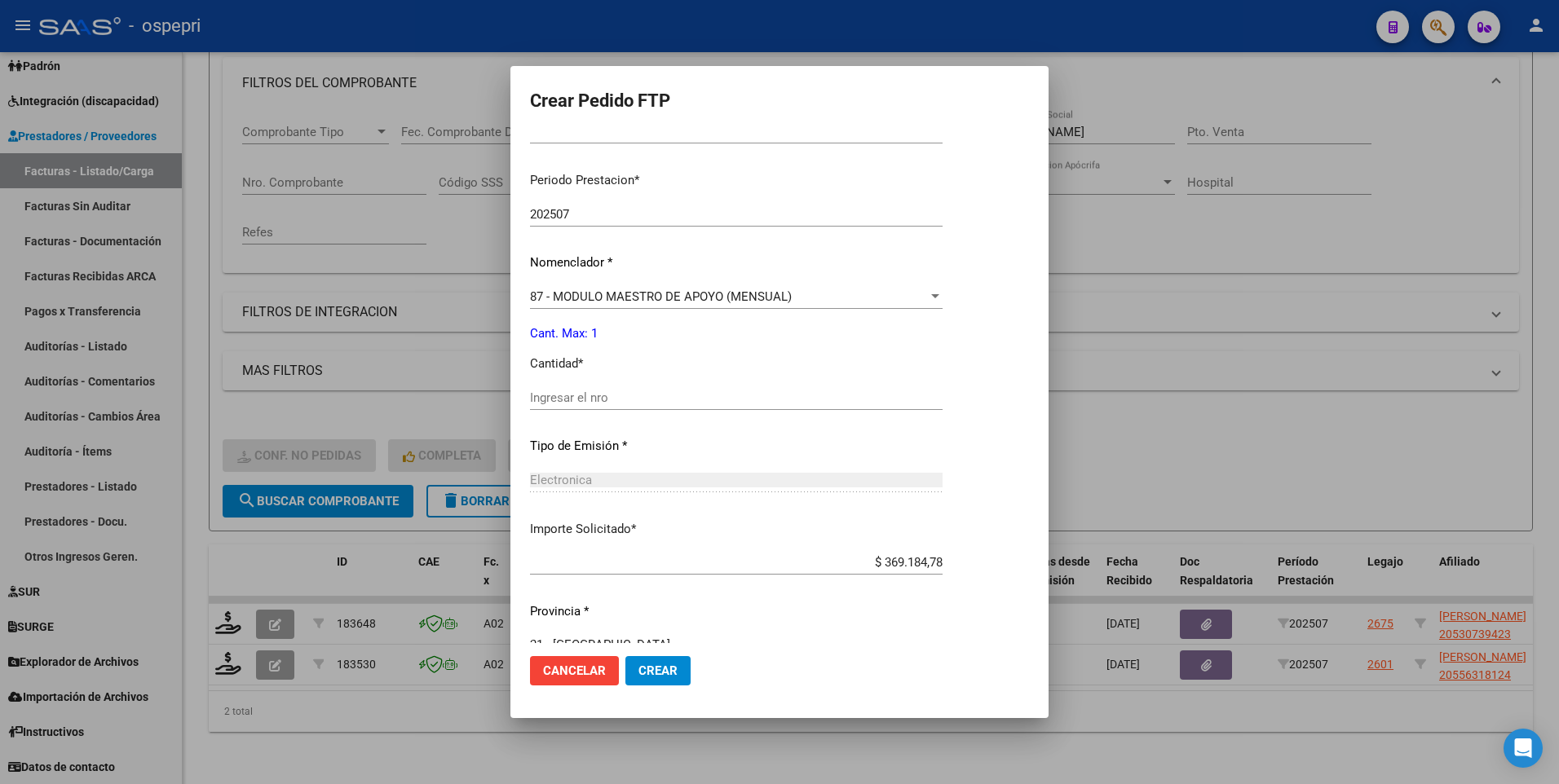
click at [591, 405] on div "Ingresar el nro" at bounding box center [736, 398] width 413 height 24
click at [591, 397] on input "Ingresar el nro" at bounding box center [736, 398] width 413 height 15
type input "1"
click at [651, 509] on span "Crear" at bounding box center [658, 671] width 39 height 15
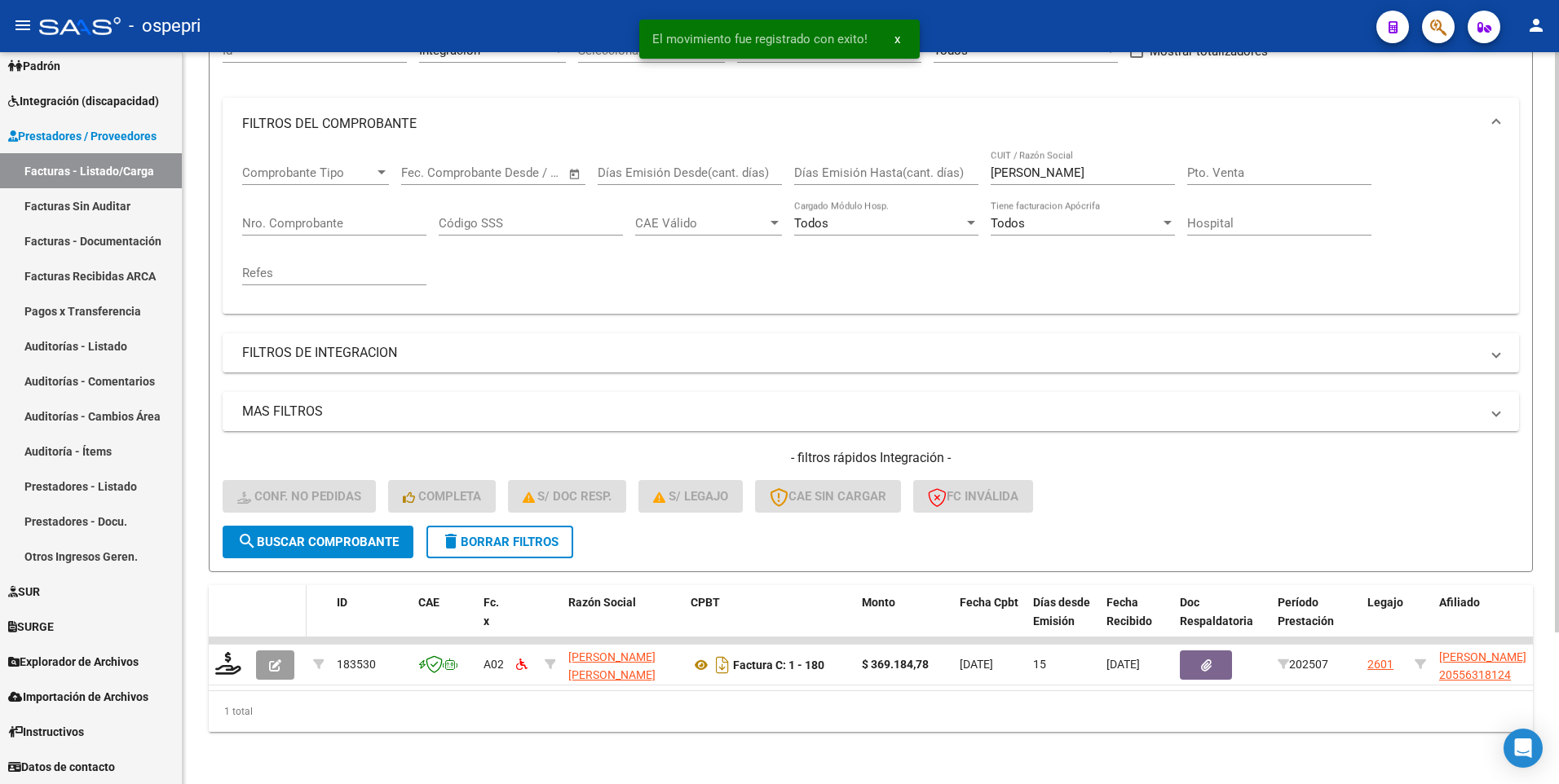
scroll to position [192, 0]
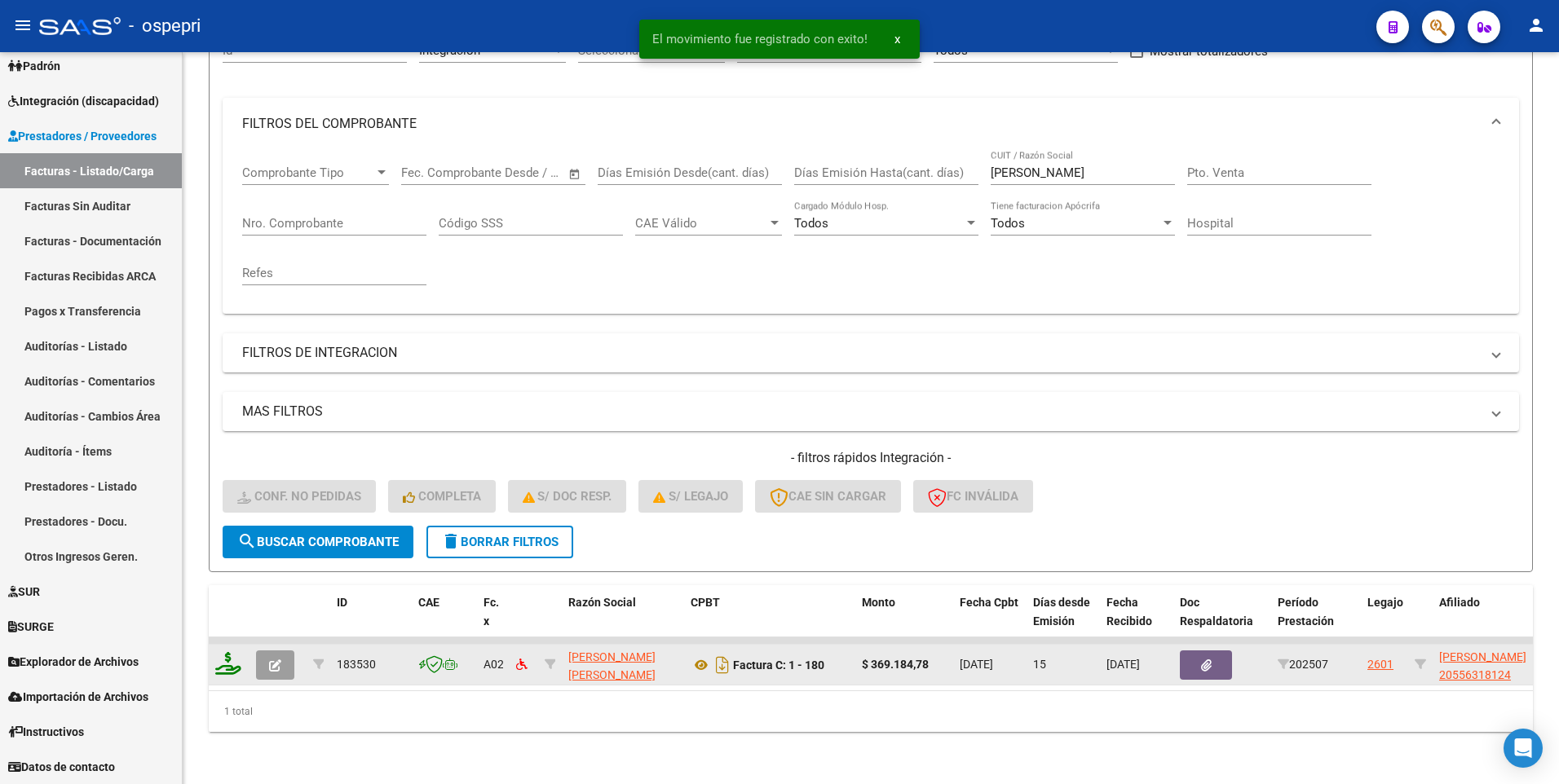
click at [230, 509] on div at bounding box center [229, 664] width 28 height 25
click at [221, 509] on icon at bounding box center [228, 663] width 26 height 22
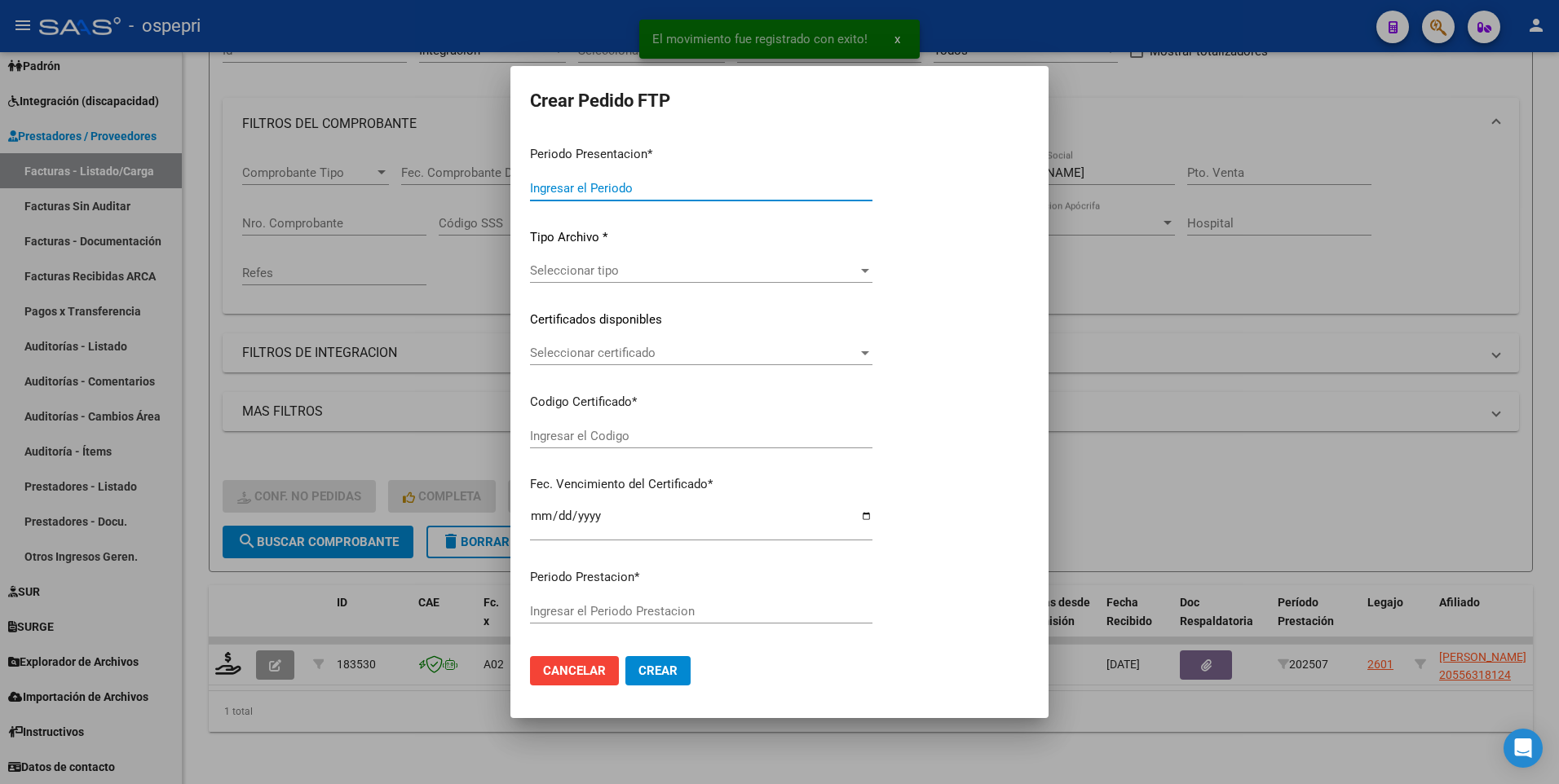
type input "202507"
type input "$ 369.184,78"
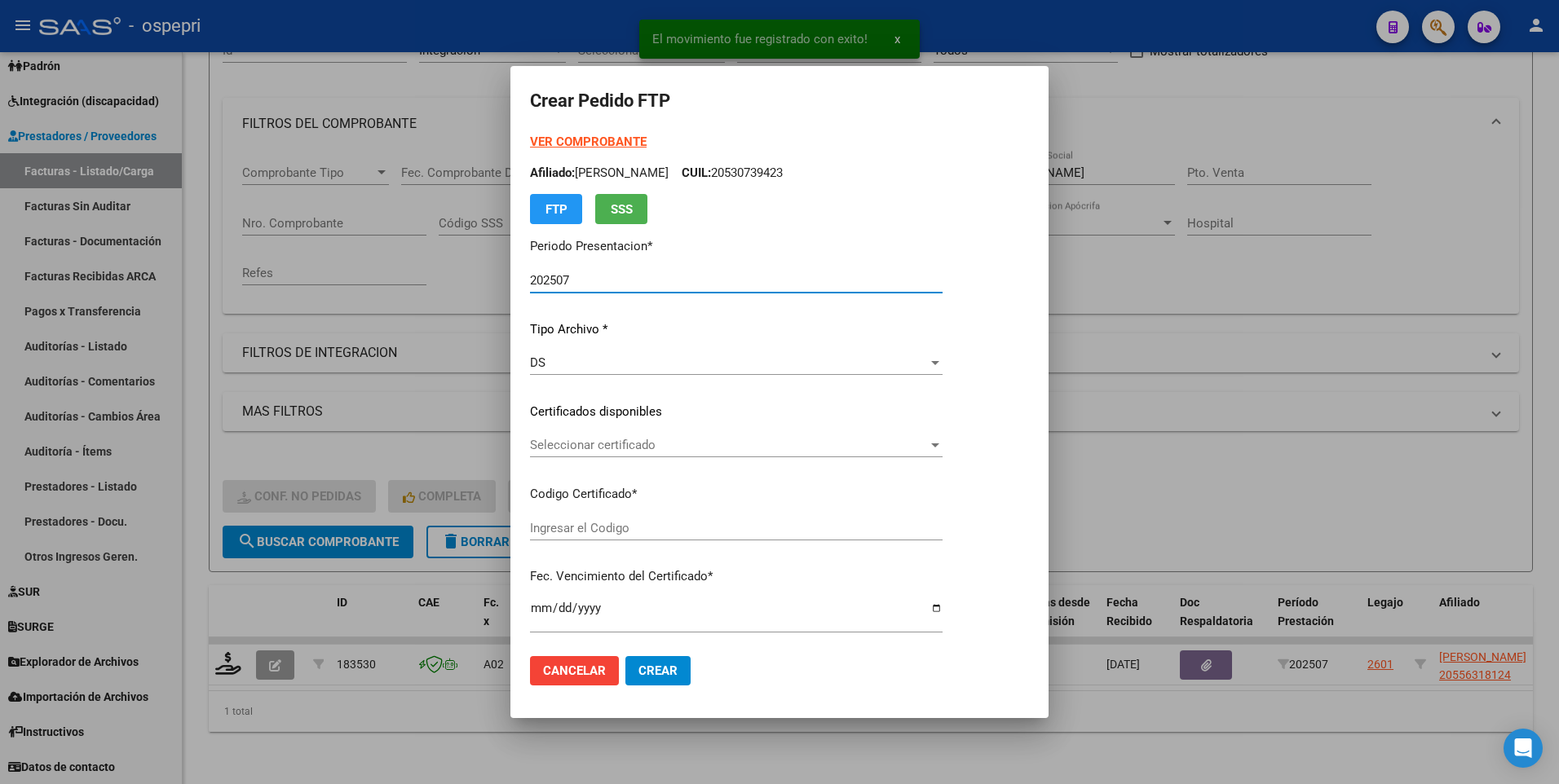
type input "2055631812-4"
type input "2032-09-12"
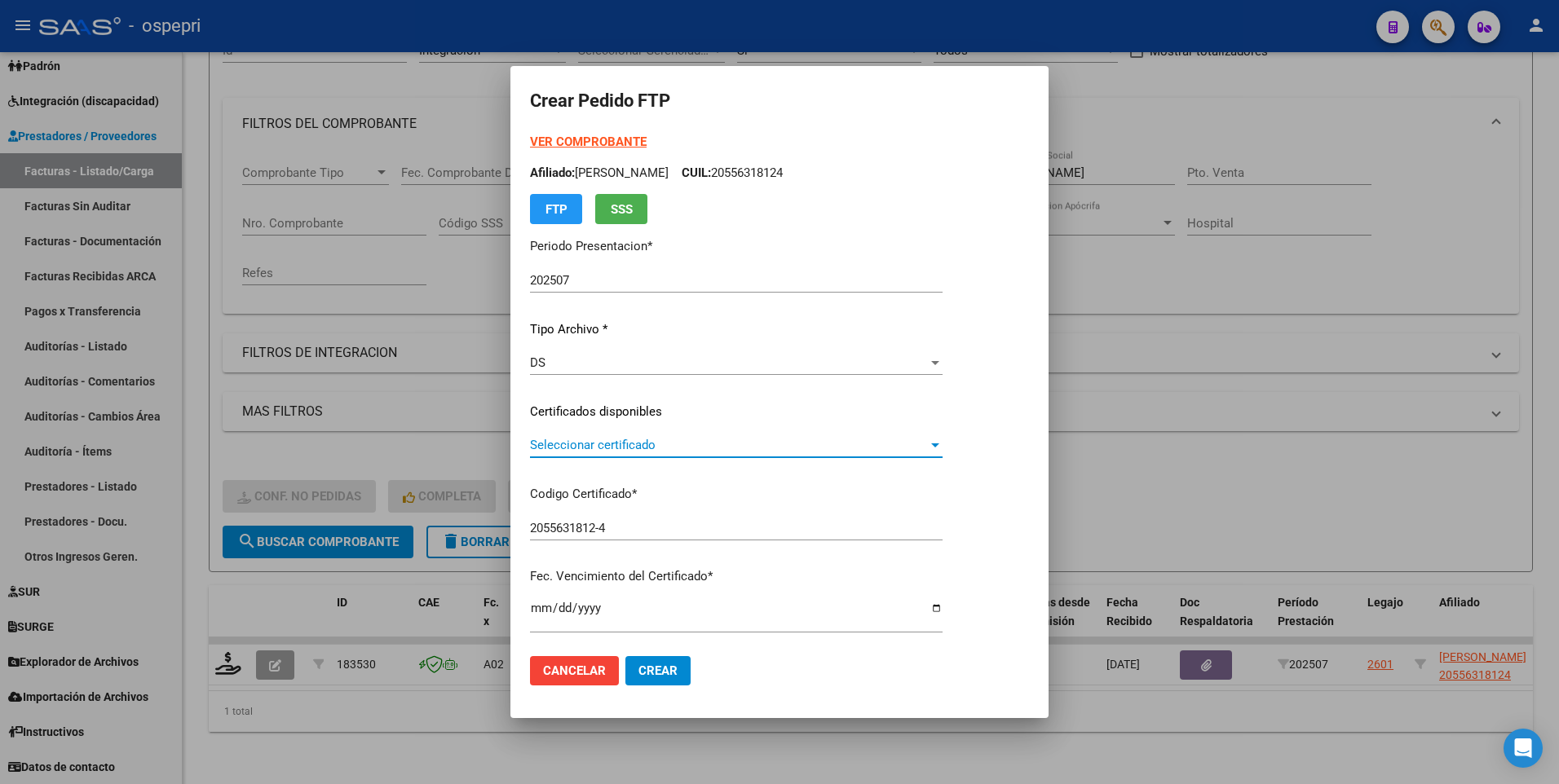
click at [940, 443] on div at bounding box center [935, 445] width 8 height 4
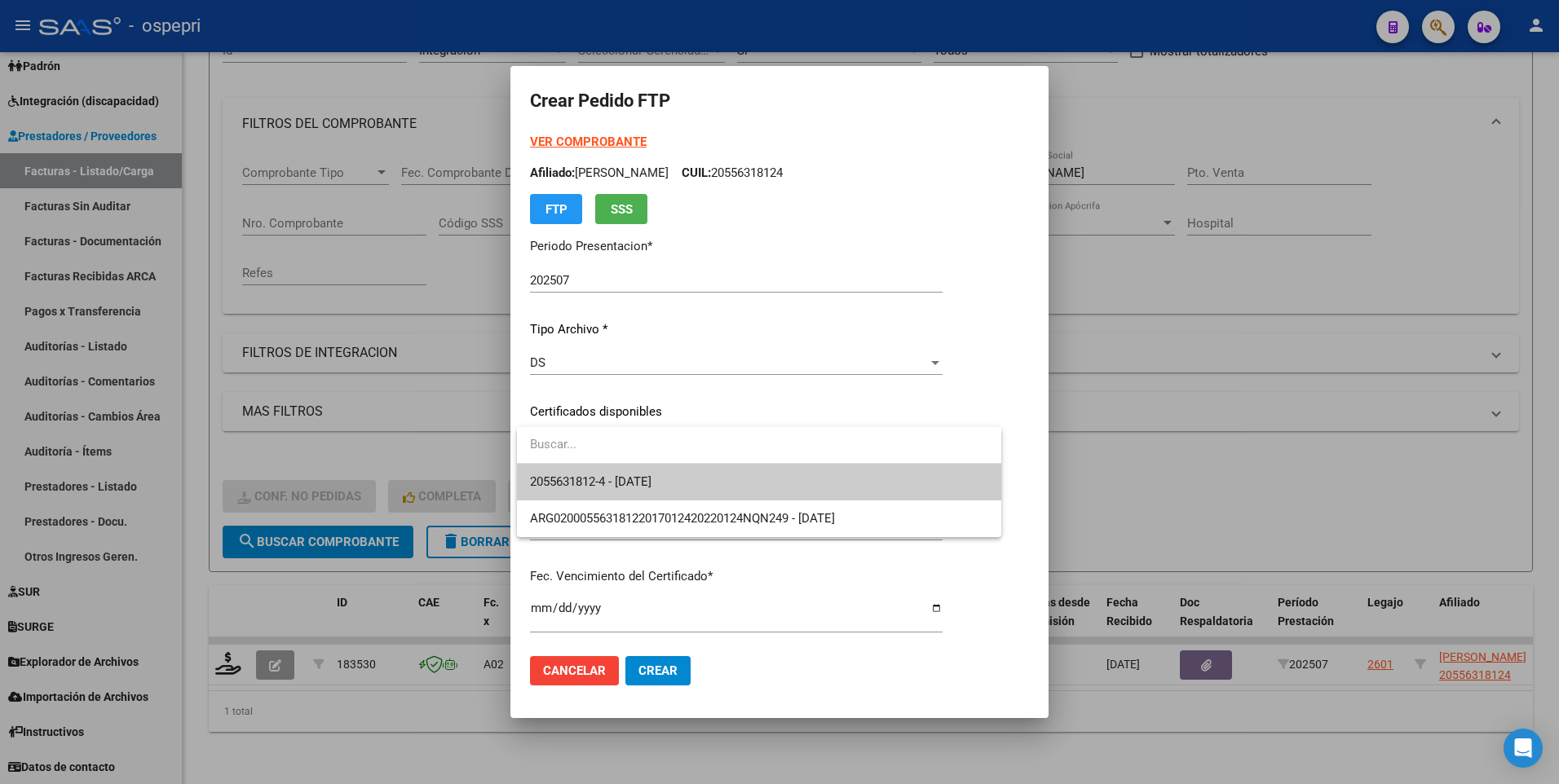
click at [901, 472] on span "2055631812-4 - 2032-09-12" at bounding box center [759, 482] width 459 height 36
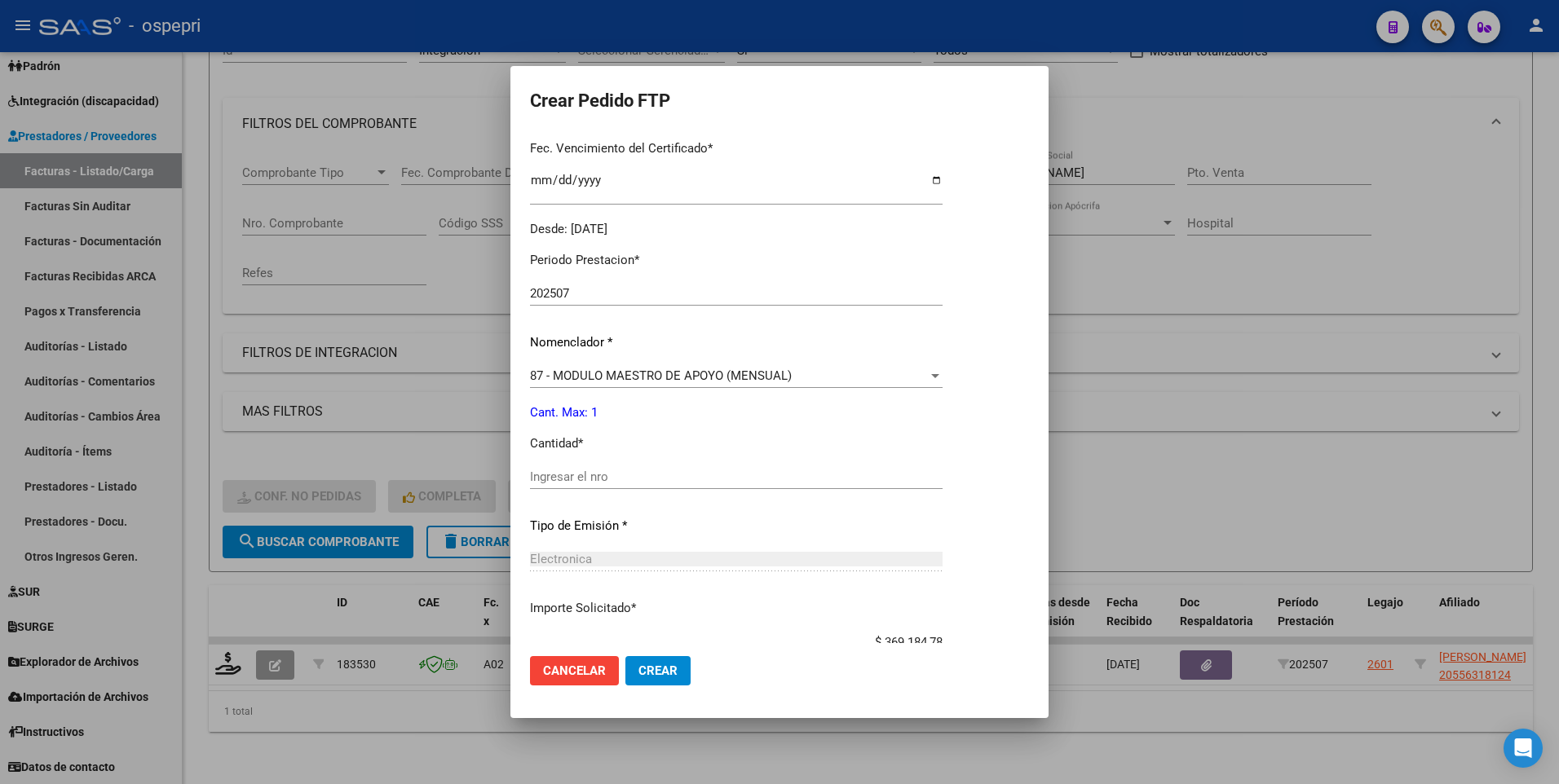
scroll to position [489, 0]
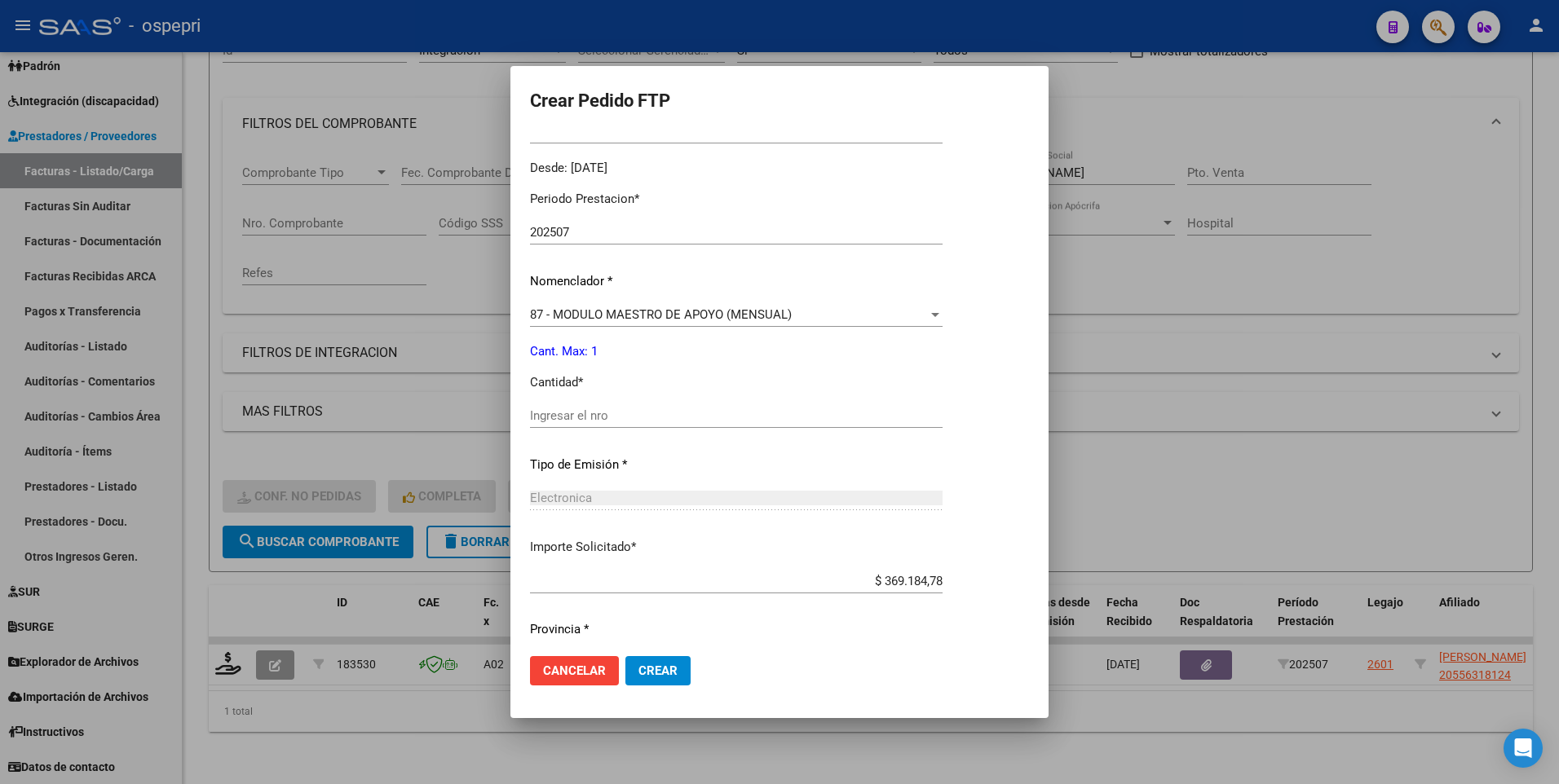
click at [605, 414] on input "Ingresar el nro" at bounding box center [736, 415] width 413 height 15
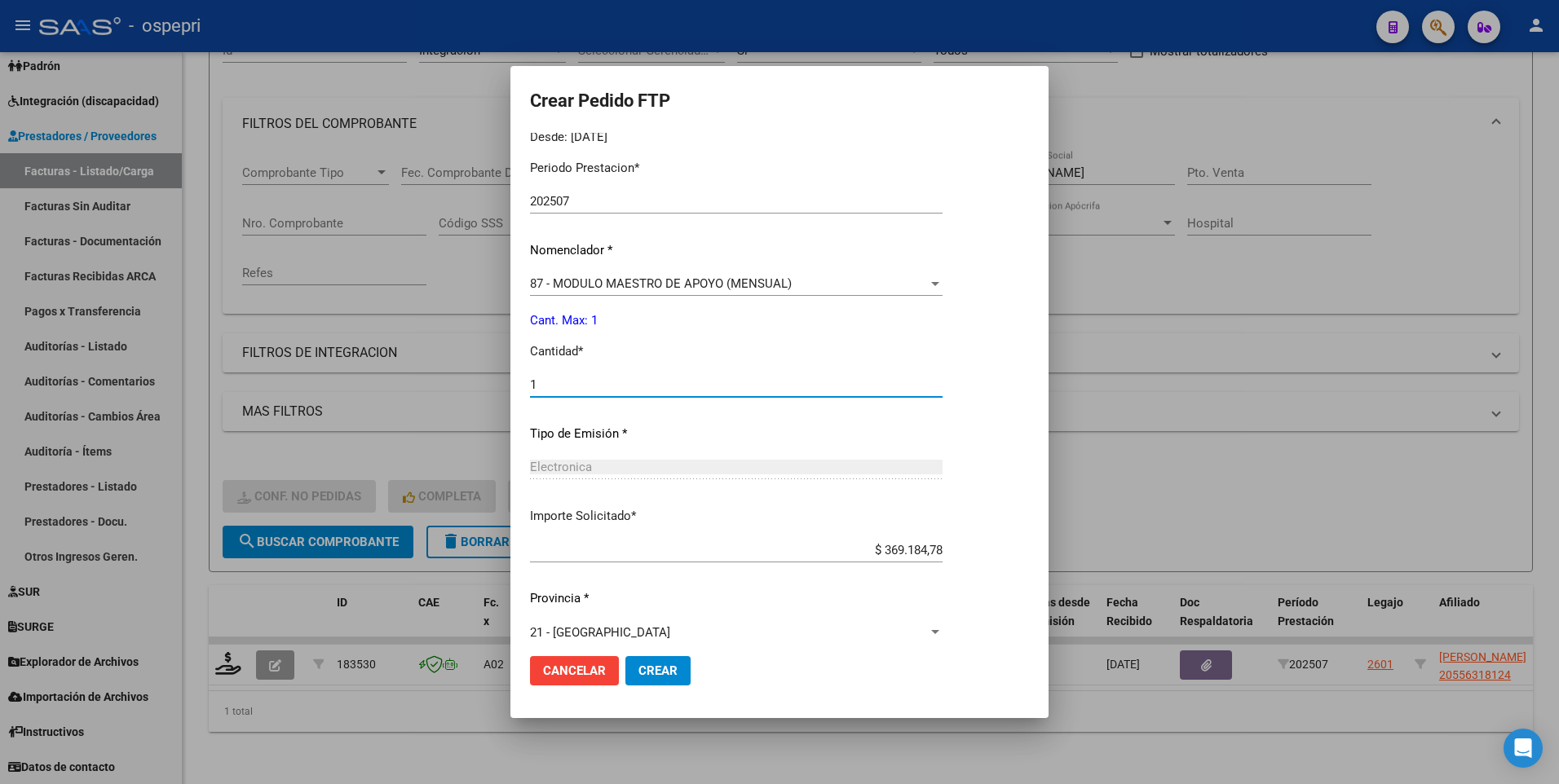
scroll to position [537, 0]
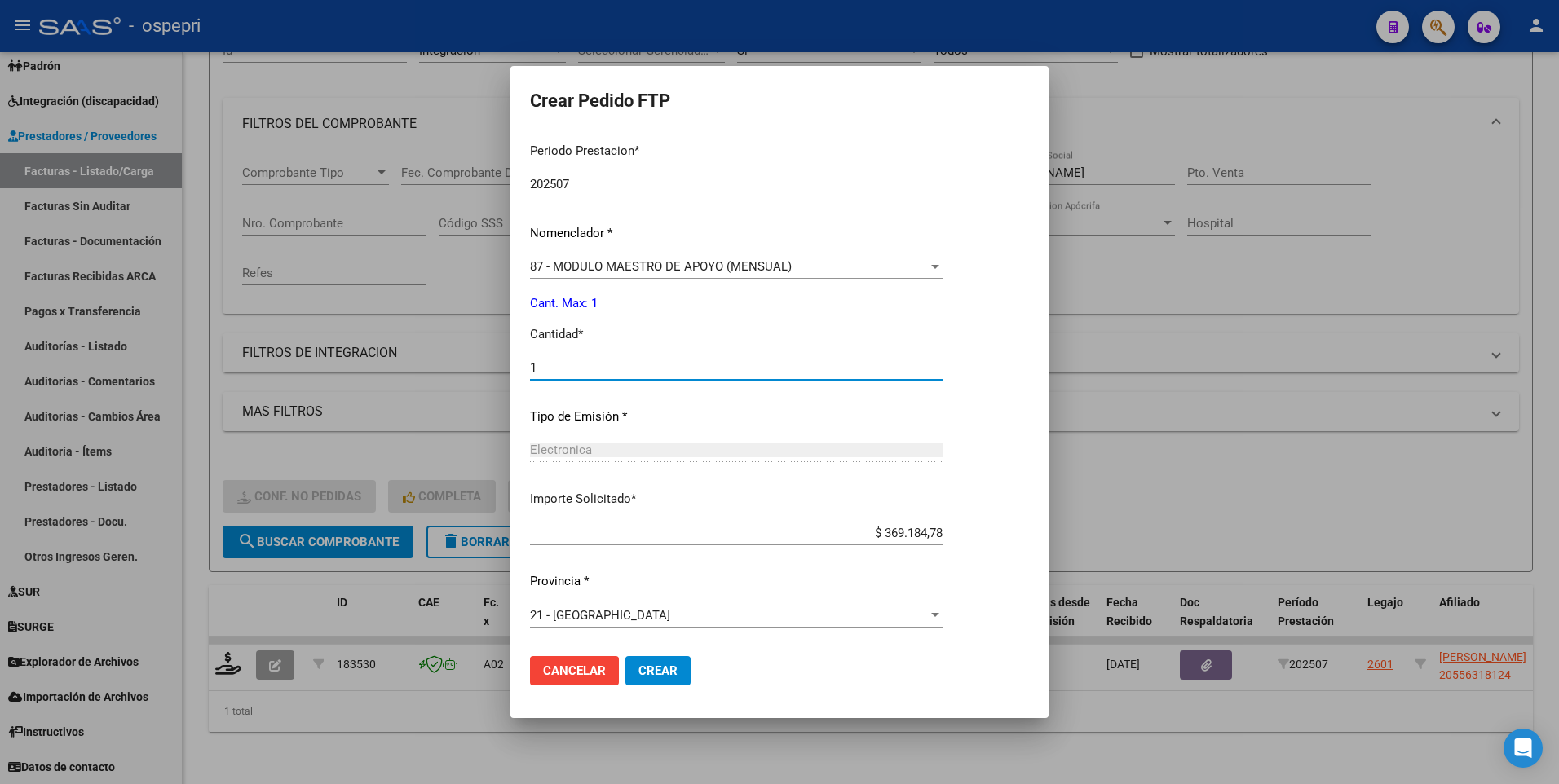
type input "1"
click at [655, 509] on span "Crear" at bounding box center [658, 671] width 39 height 15
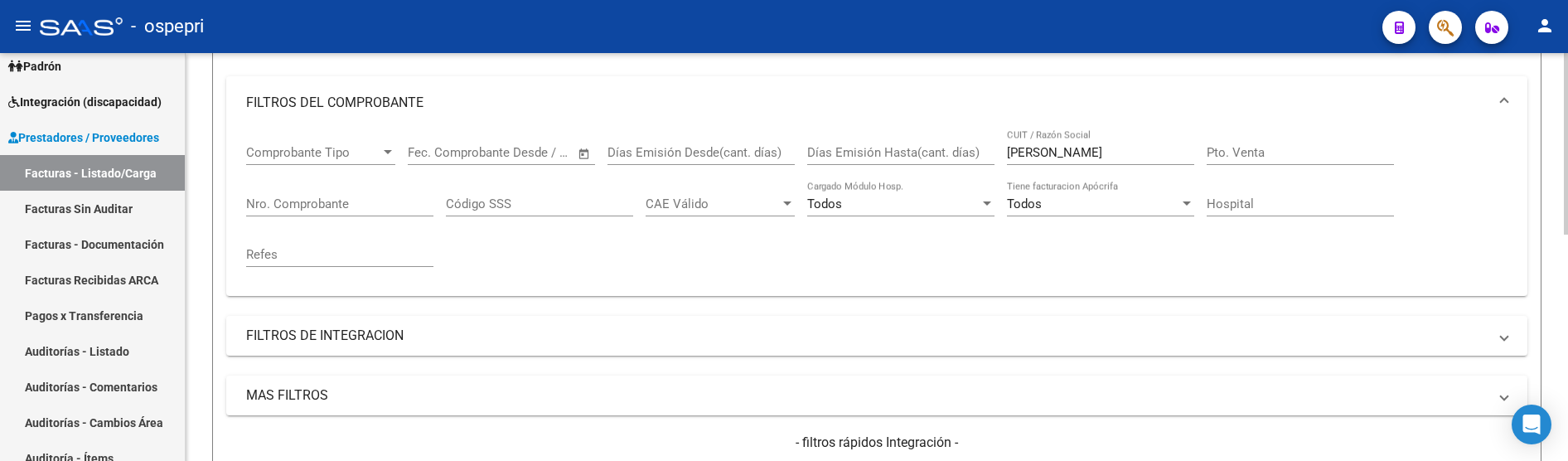
scroll to position [92, 0]
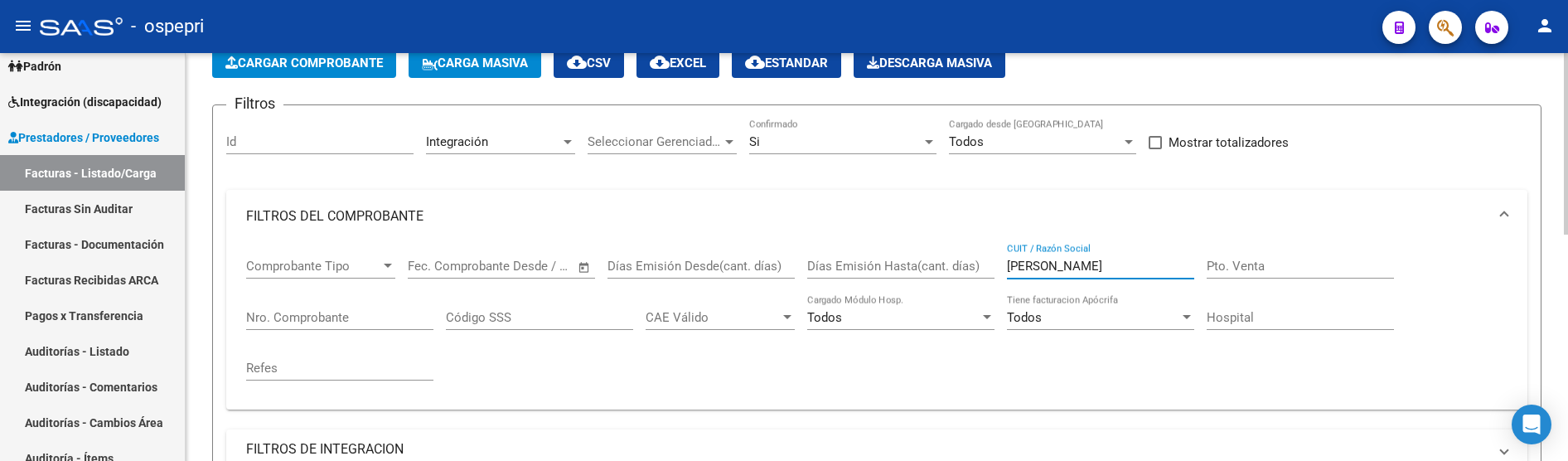
drag, startPoint x: 1081, startPoint y: 263, endPoint x: 992, endPoint y: 267, distance: 89.1
click at [992, 267] on div "Comprobante Tipo Comprobante Tipo Start date – End date Fec. Comprobante Desde …" at bounding box center [877, 319] width 1262 height 153
click at [1065, 451] on mat-panel-title "FILTROS DE INTEGRACION" at bounding box center [867, 450] width 1242 height 18
click at [1117, 259] on input "CUIT / Razón Social" at bounding box center [1101, 267] width 187 height 15
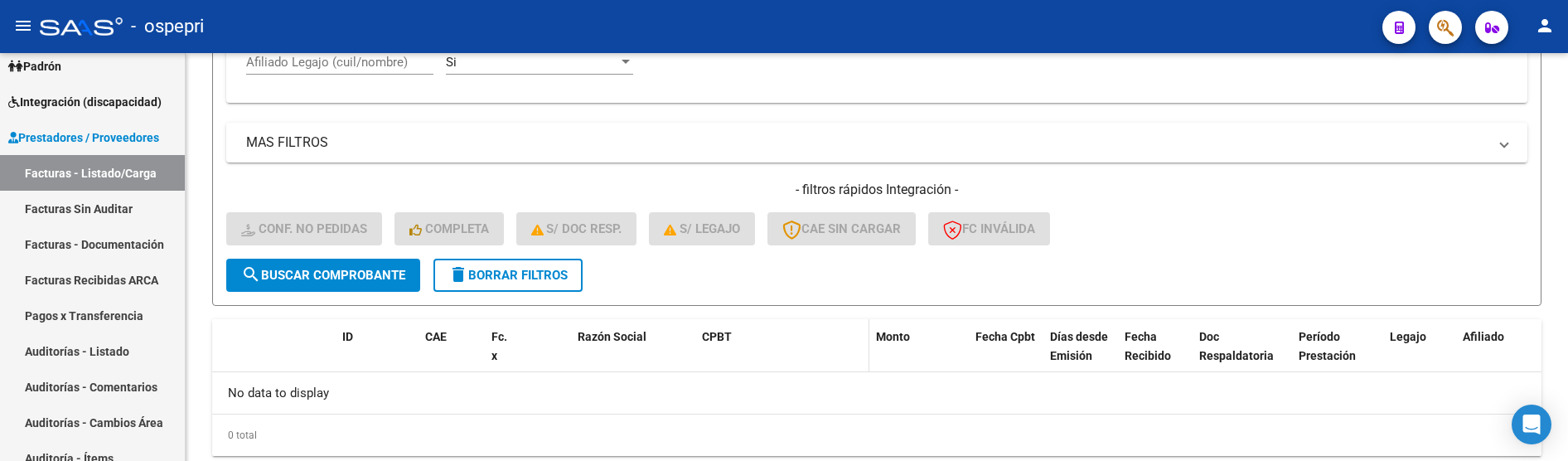
scroll to position [762, 0]
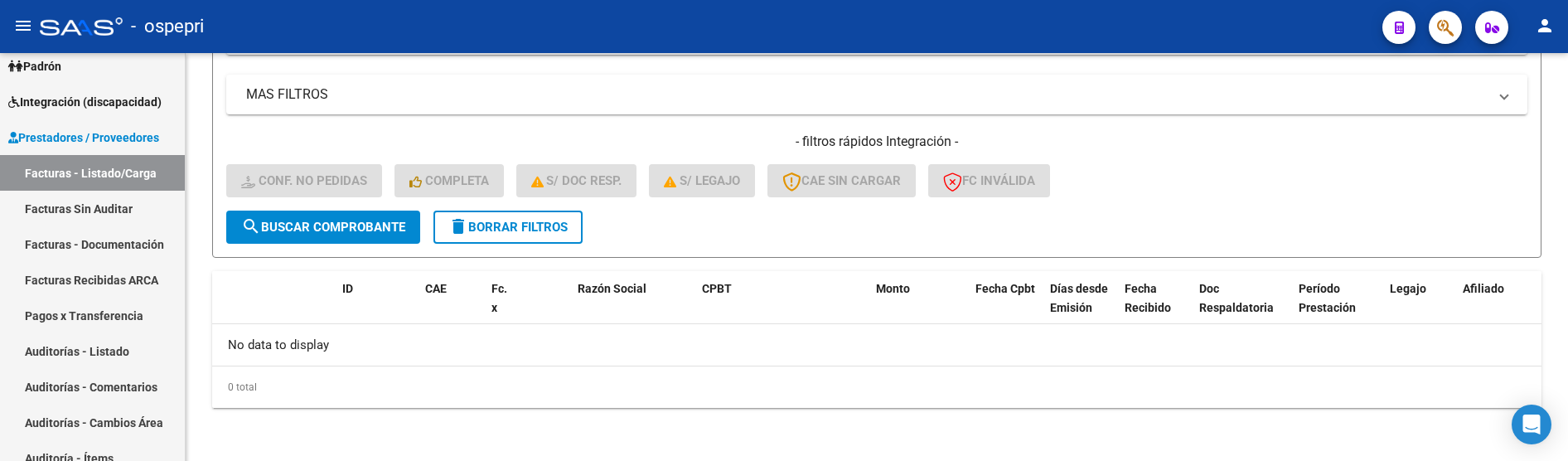
type input "sampirisi"
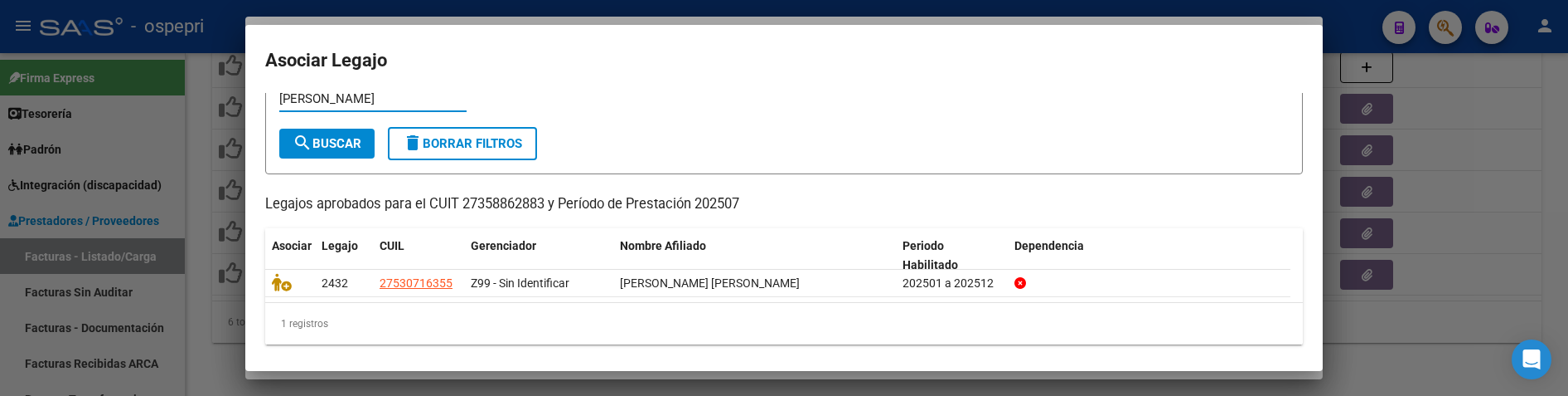
scroll to position [69, 0]
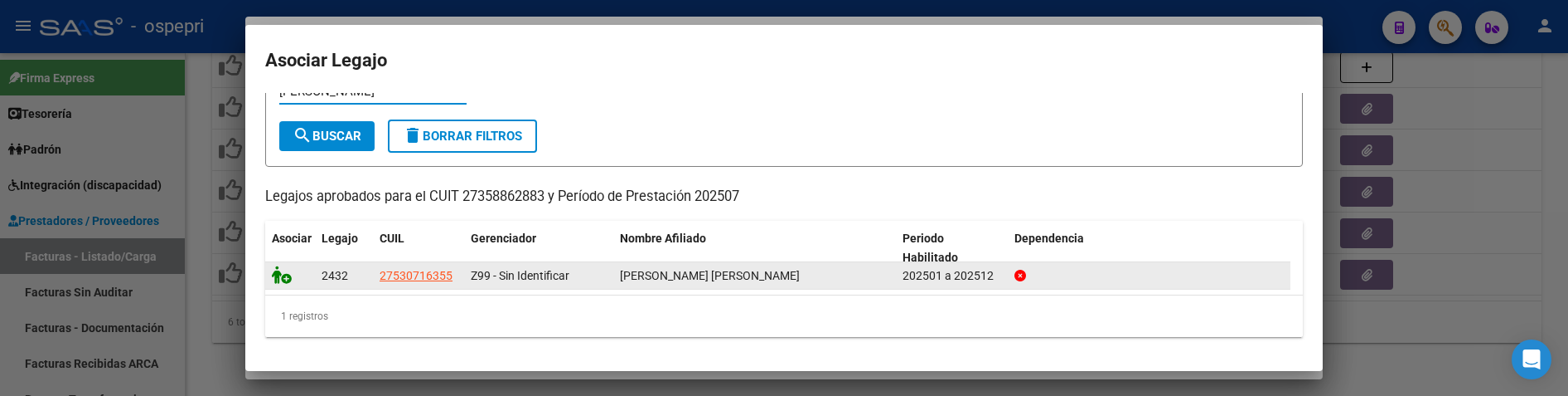
type input "[PERSON_NAME]"
click at [281, 275] on icon at bounding box center [282, 274] width 20 height 18
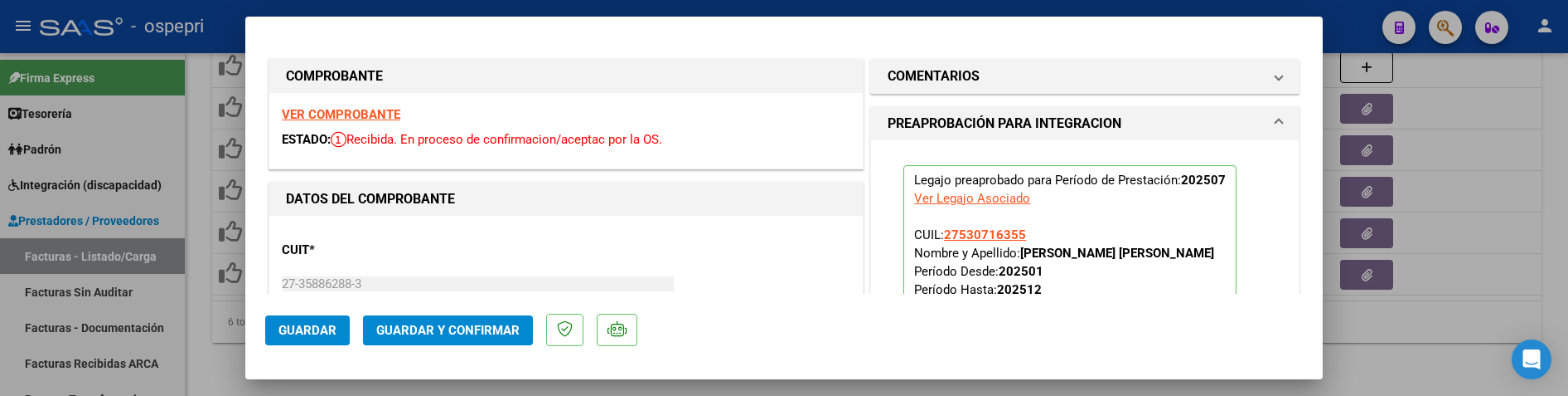
click at [461, 328] on span "Guardar y Confirmar" at bounding box center [448, 330] width 144 height 15
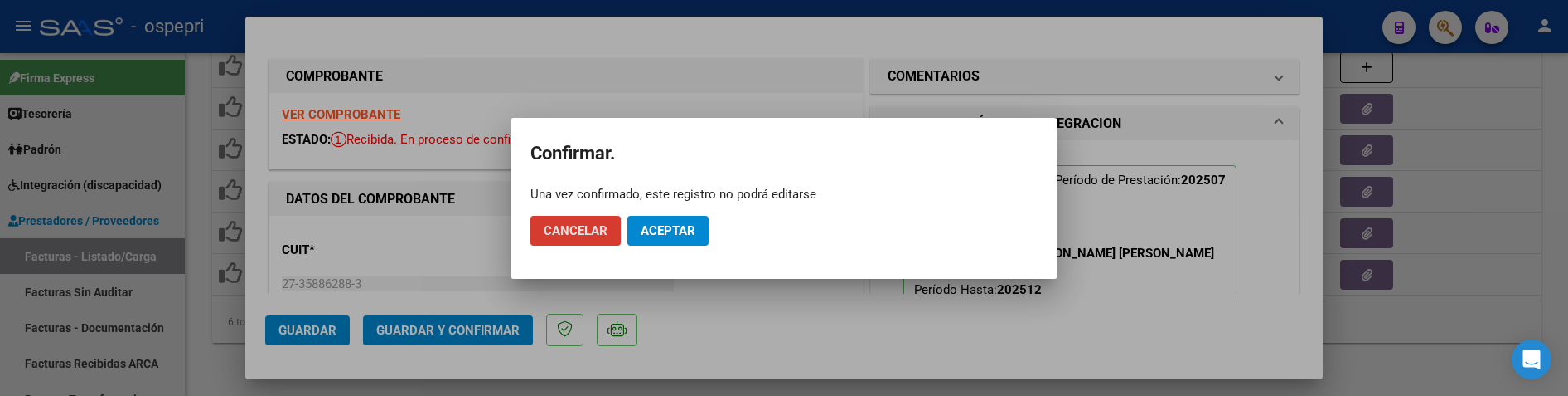
click at [675, 230] on span "Aceptar" at bounding box center [667, 230] width 54 height 15
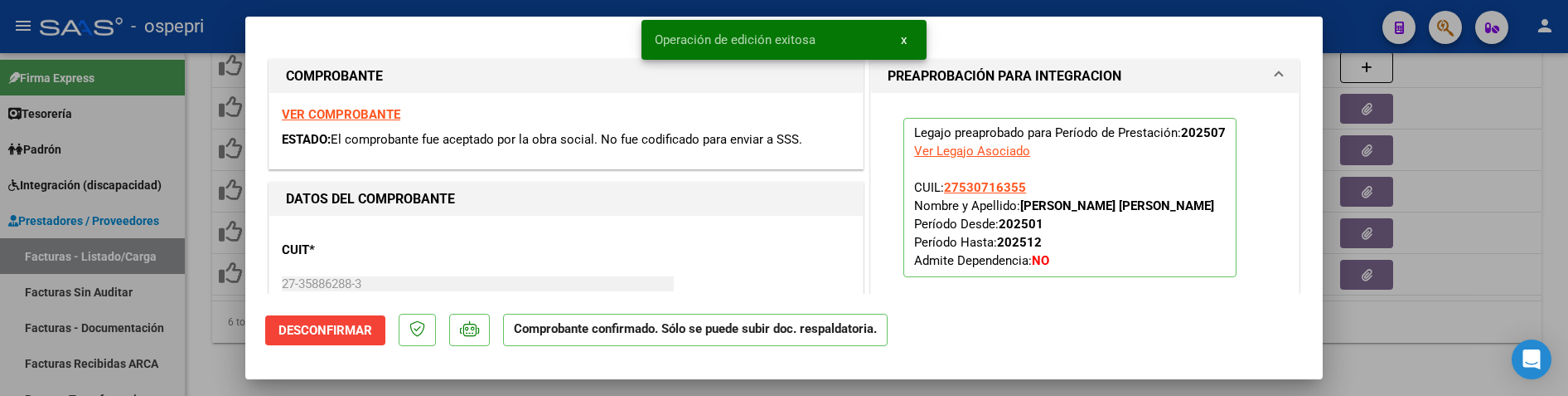
click at [1407, 328] on div at bounding box center [784, 198] width 1568 height 396
type input "$ 0,00"
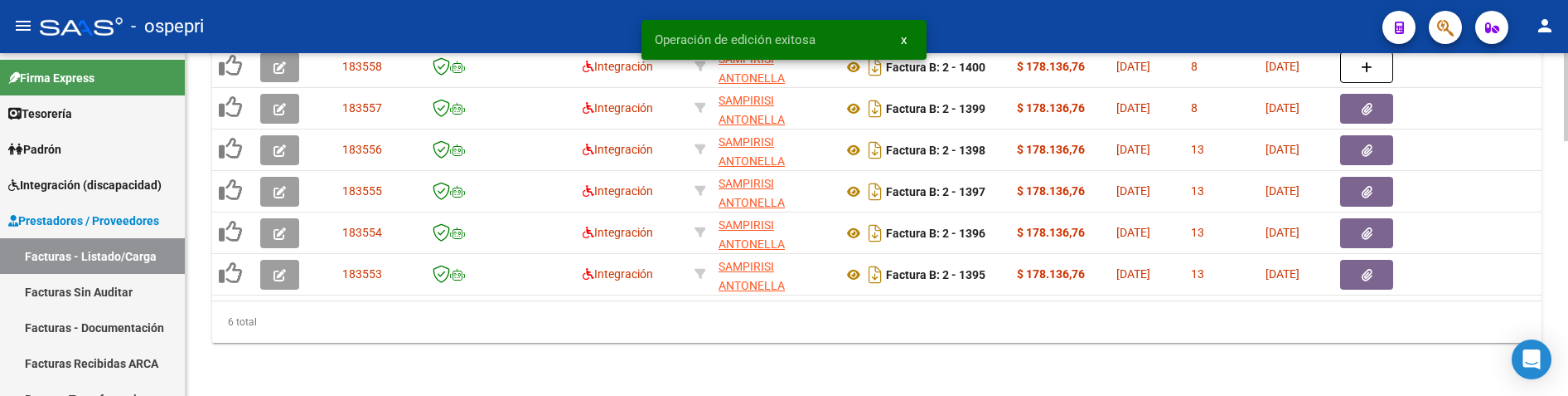
scroll to position [943, 0]
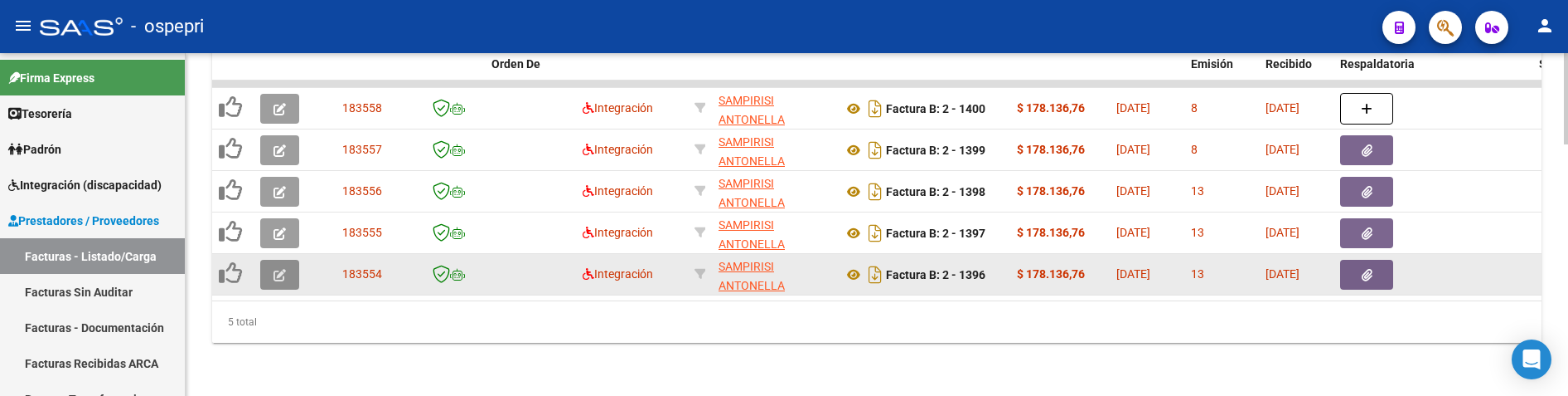
click at [272, 263] on button "button" at bounding box center [280, 274] width 39 height 30
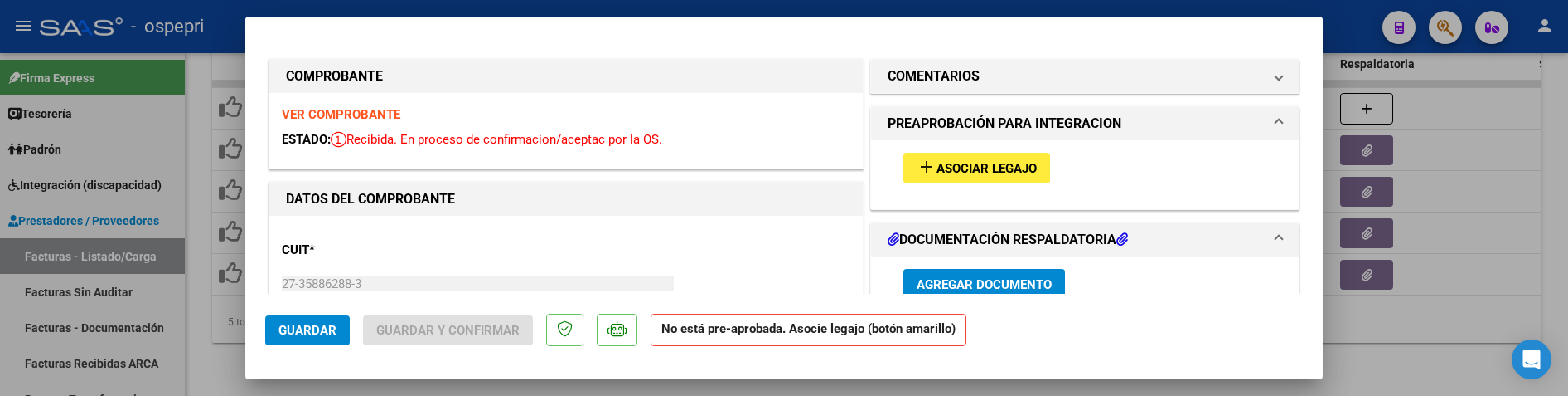
scroll to position [83, 0]
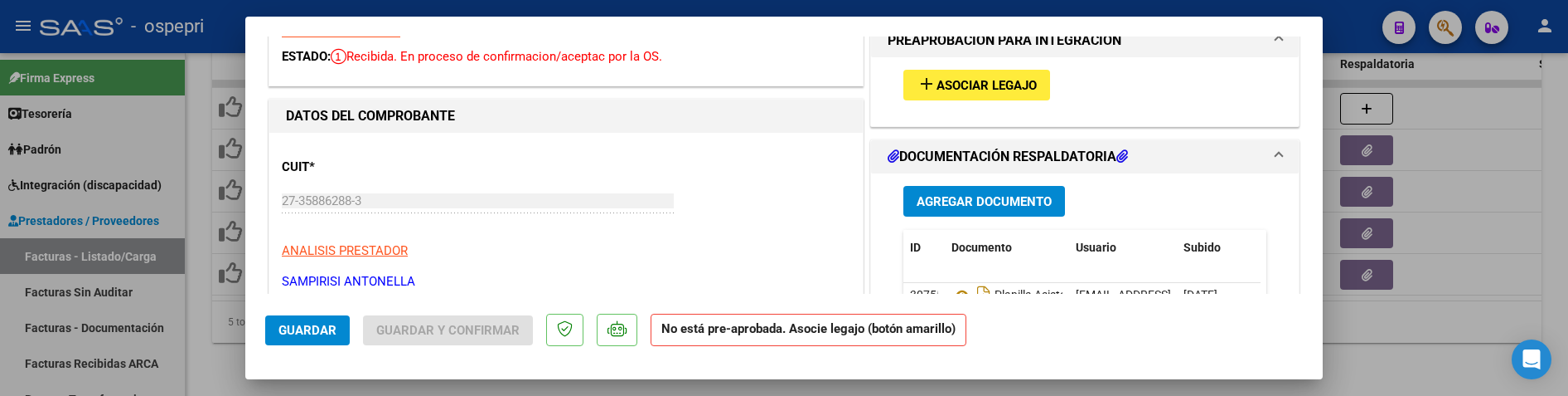
click at [970, 89] on span "Asociar Legajo" at bounding box center [986, 86] width 100 height 15
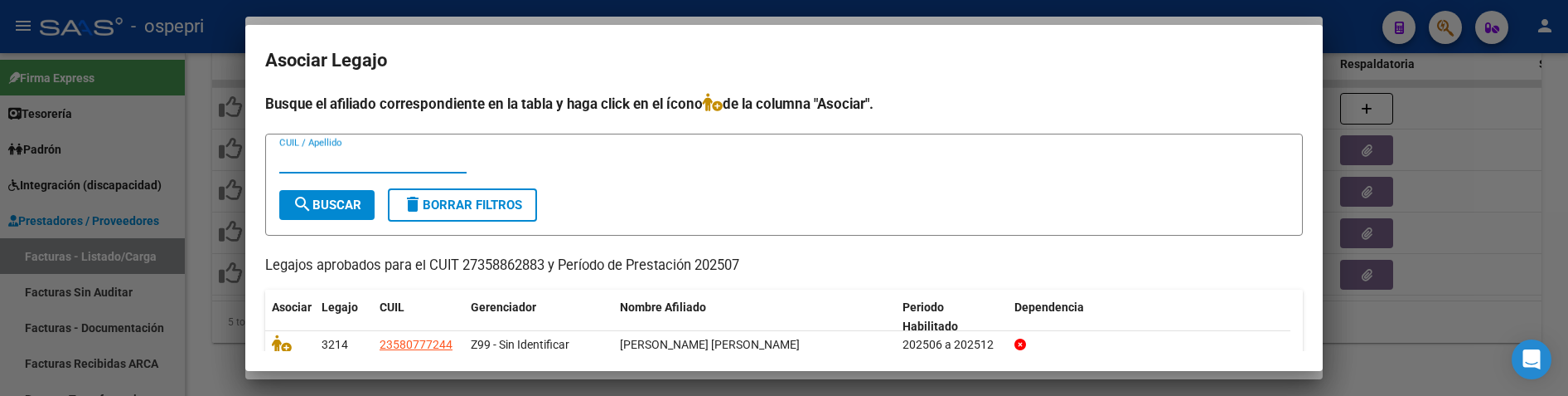
click at [339, 163] on input "CUIL / Apellido" at bounding box center [373, 160] width 187 height 15
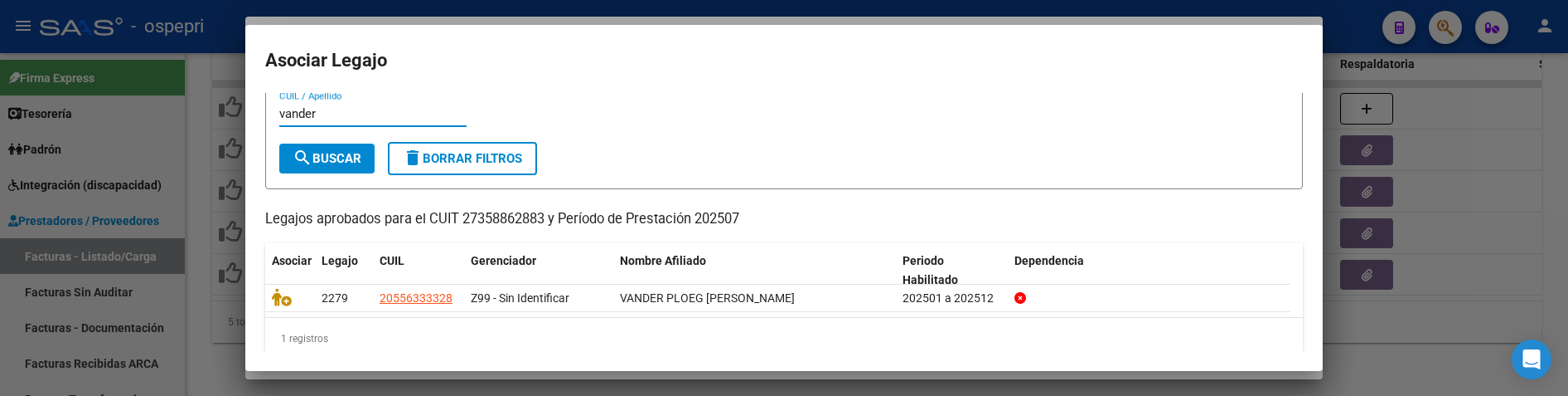
scroll to position [69, 0]
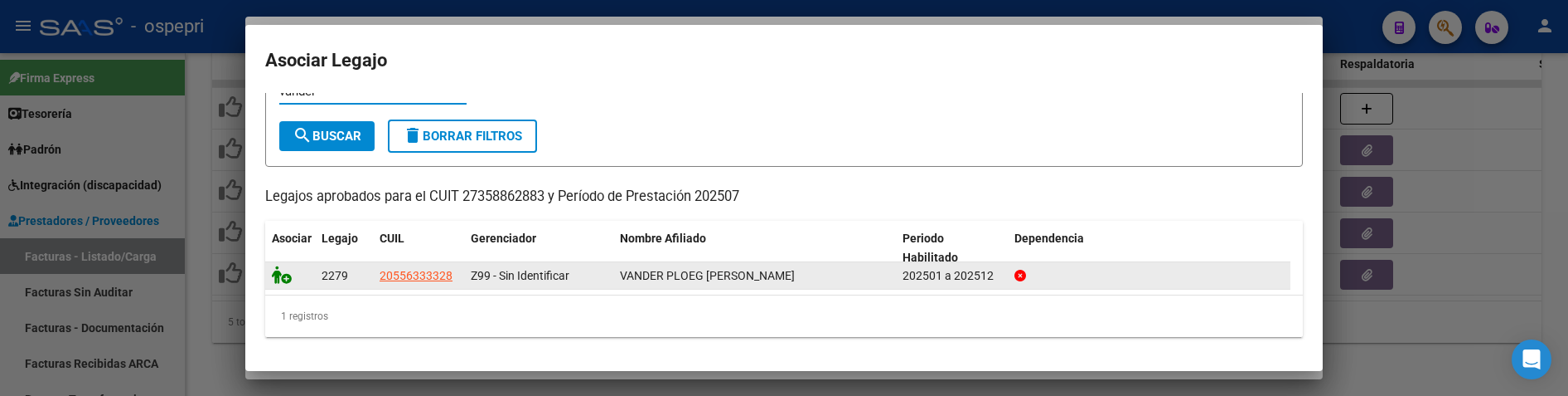
type input "vander"
click at [283, 273] on icon at bounding box center [282, 274] width 20 height 18
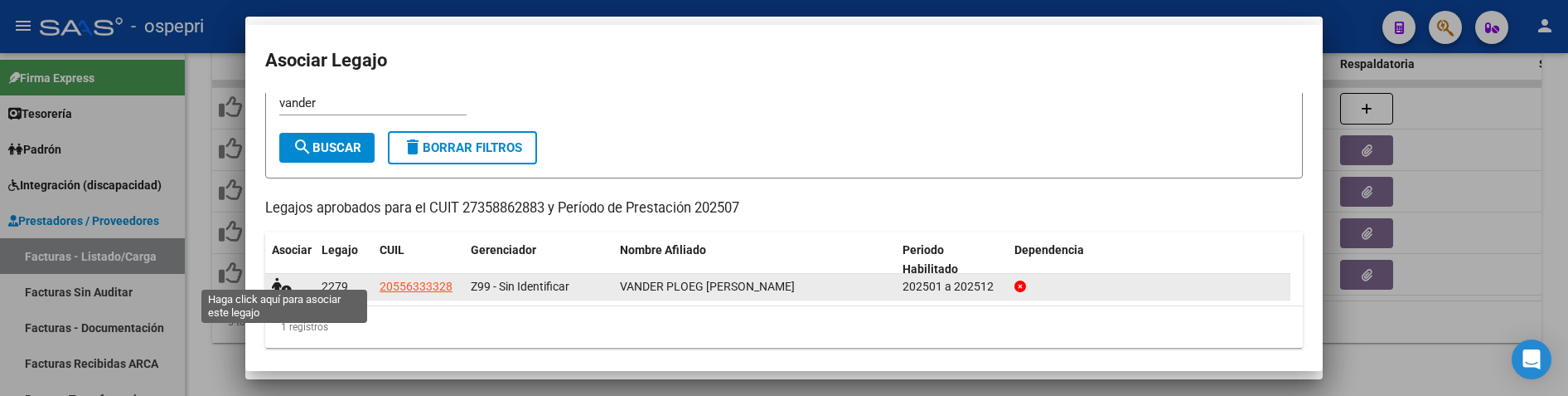
scroll to position [80, 0]
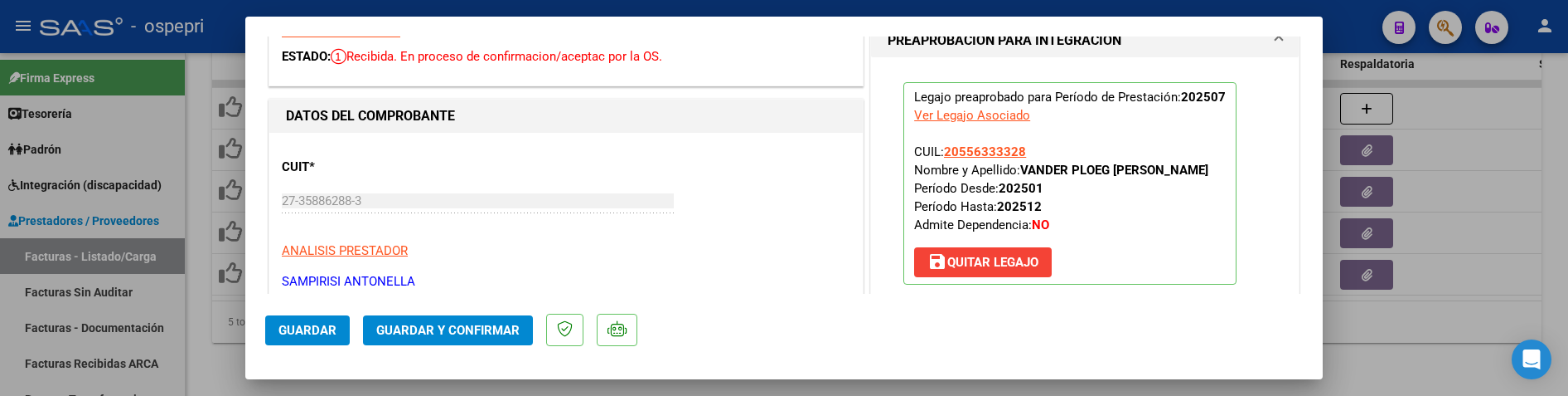
click at [441, 326] on span "Guardar y Confirmar" at bounding box center [448, 330] width 144 height 15
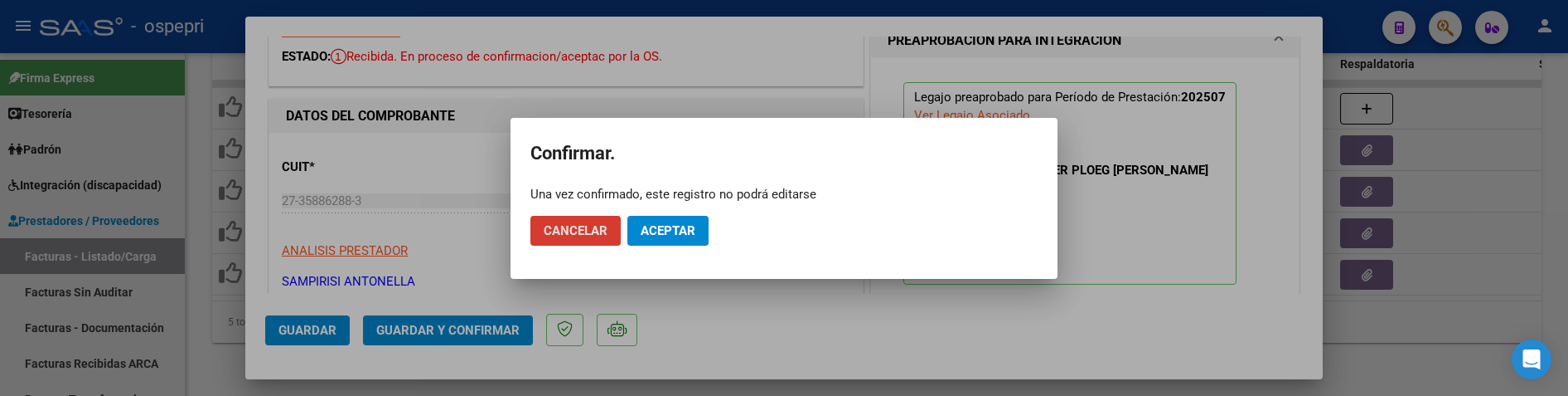
click at [663, 228] on span "Aceptar" at bounding box center [667, 230] width 54 height 15
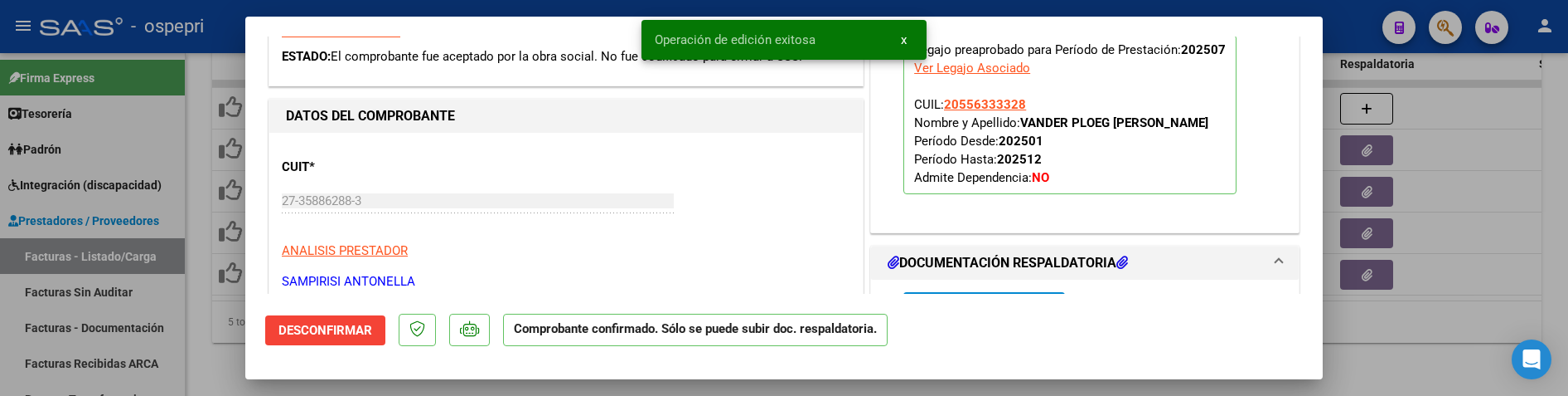
click at [1442, 319] on div at bounding box center [784, 198] width 1568 height 396
type input "$ 0,00"
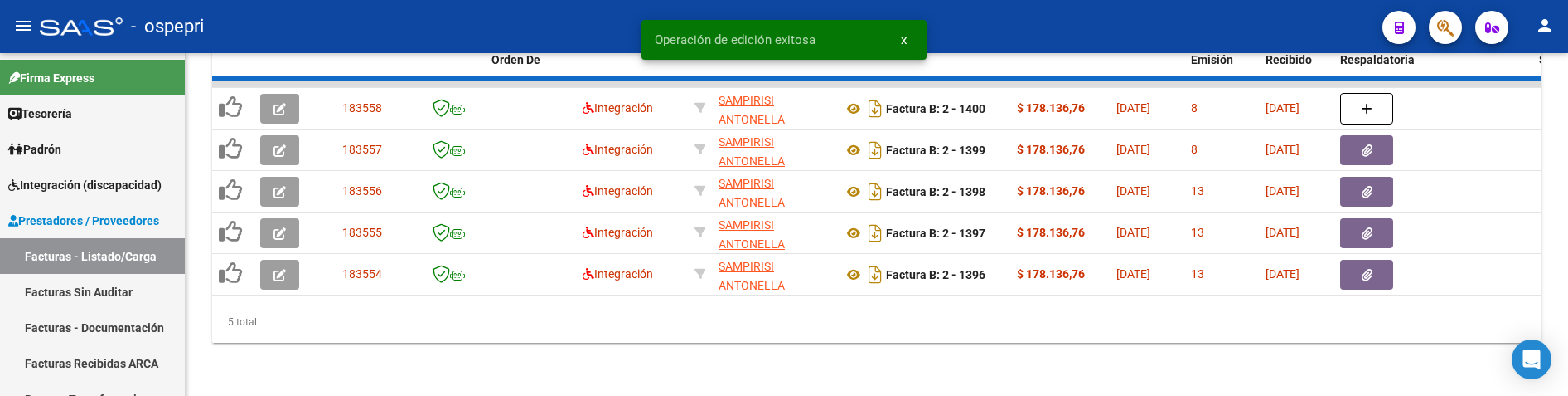
scroll to position [901, 0]
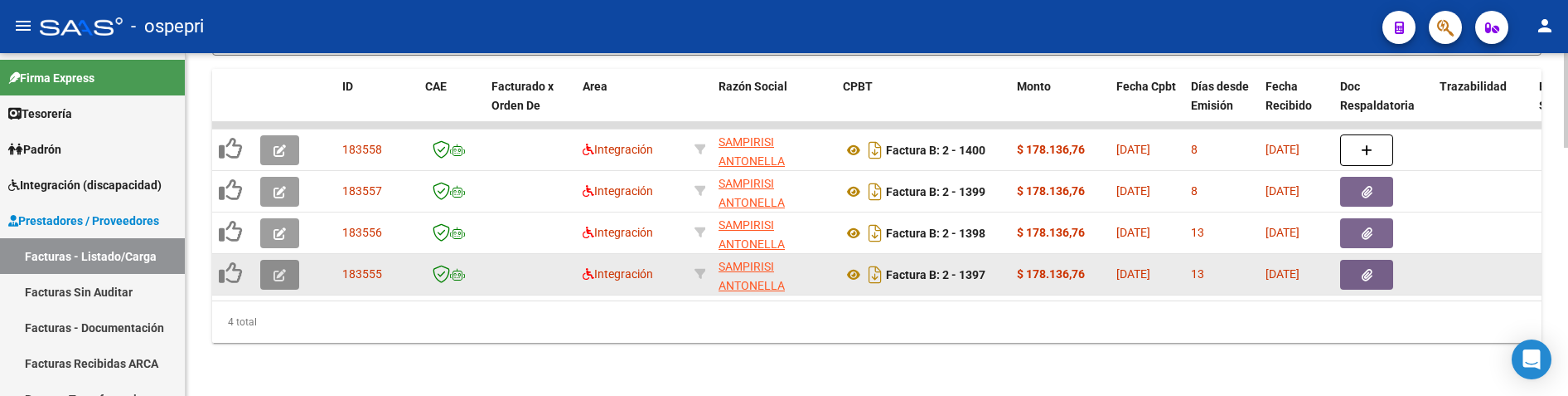
click at [273, 268] on icon "button" at bounding box center [279, 274] width 12 height 12
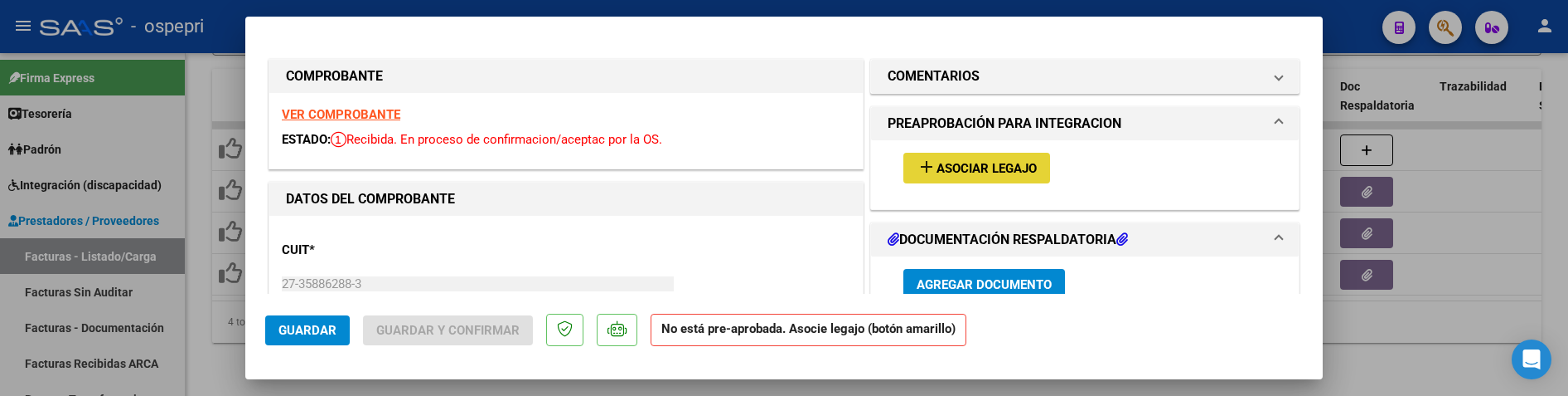
click at [936, 164] on span "Asociar Legajo" at bounding box center [986, 168] width 100 height 15
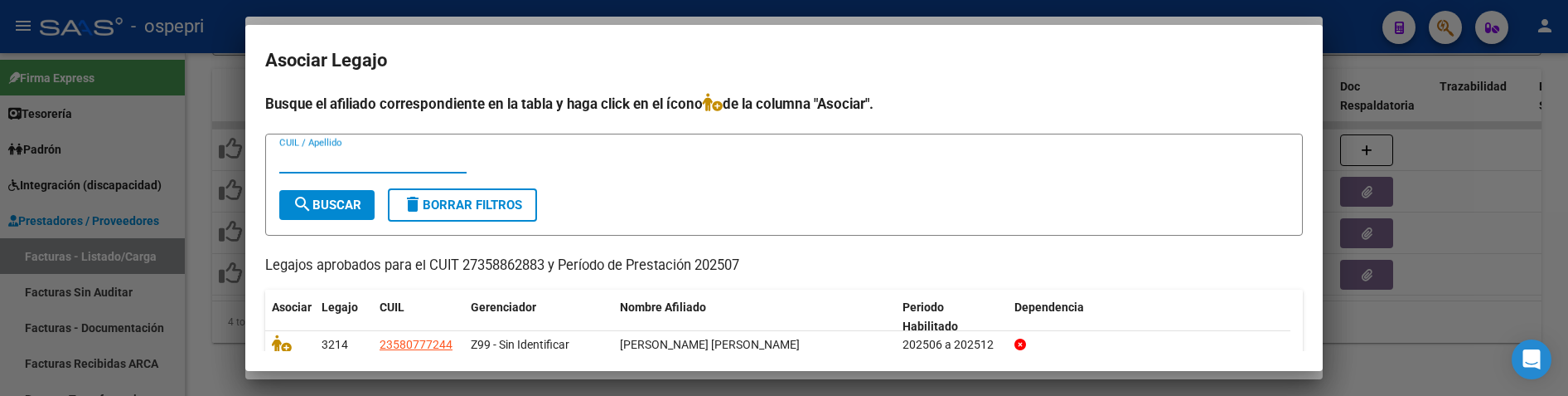
click at [319, 161] on input "CUIL / Apellido" at bounding box center [373, 160] width 187 height 15
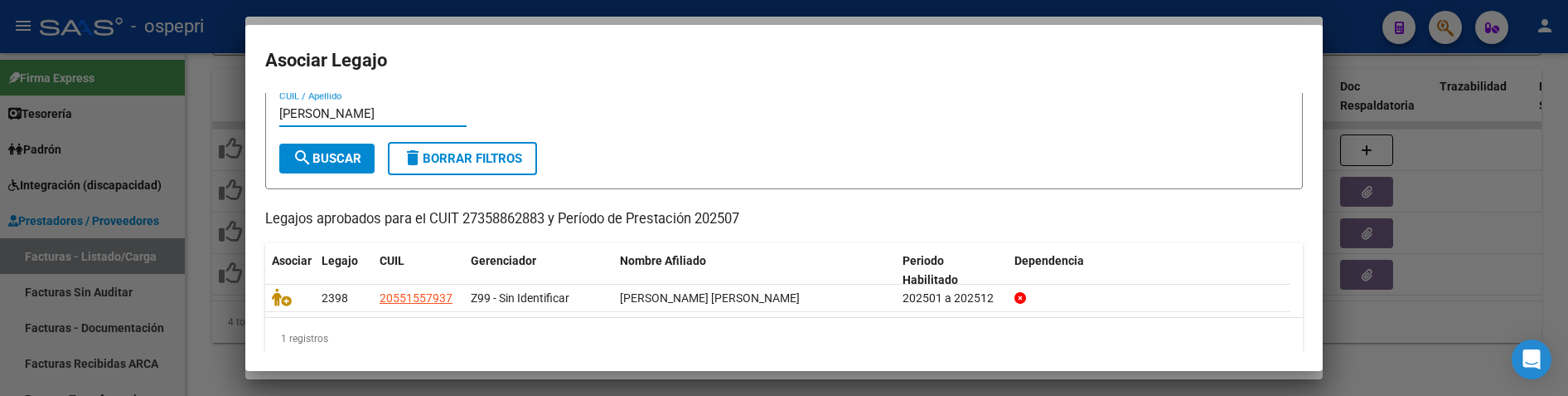
scroll to position [69, 0]
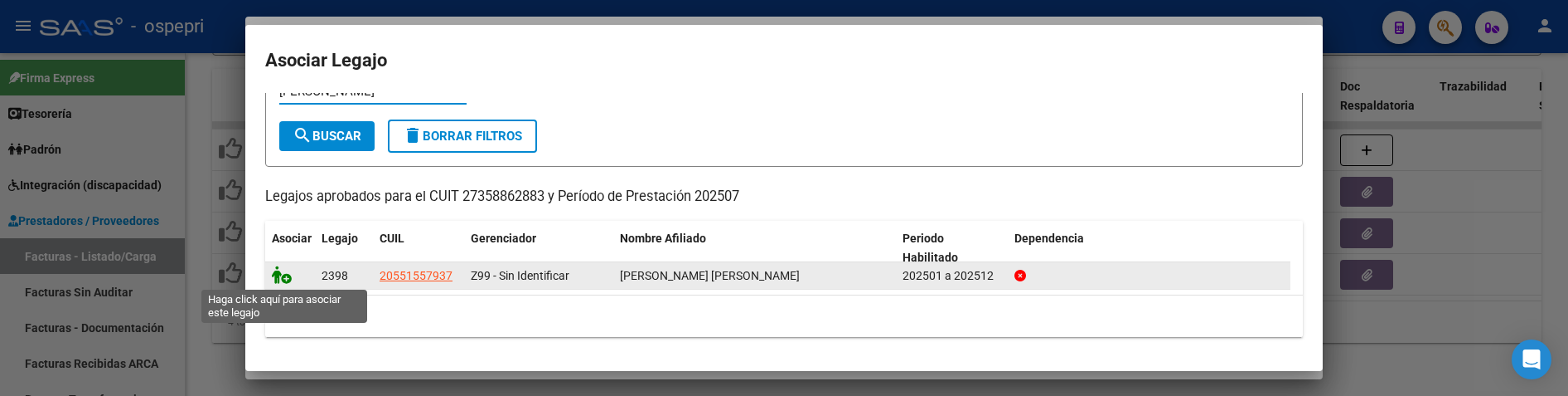
type input "[PERSON_NAME]"
click at [279, 271] on icon at bounding box center [282, 274] width 20 height 18
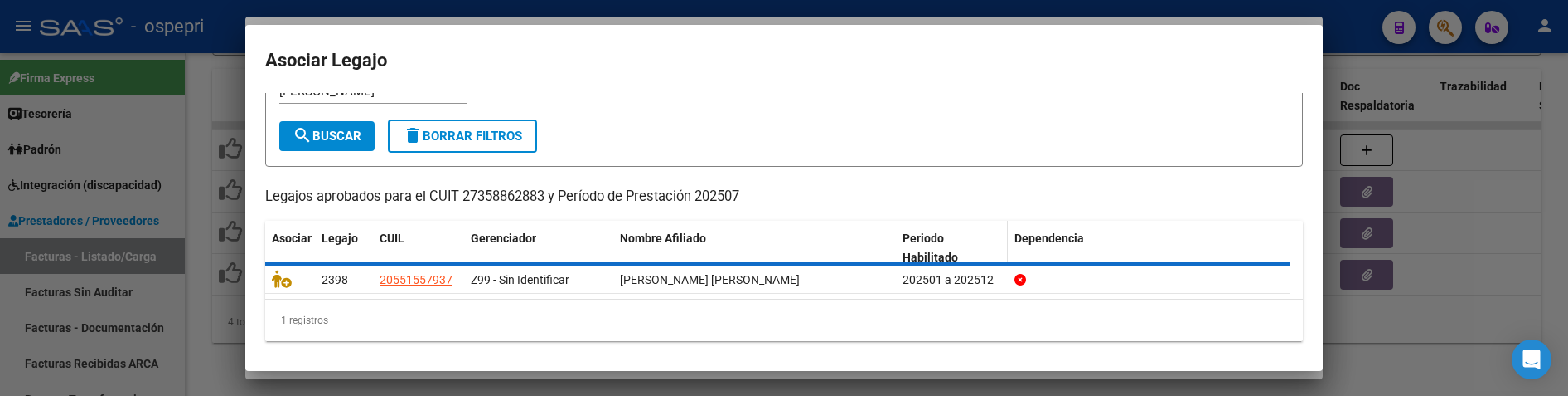
scroll to position [0, 0]
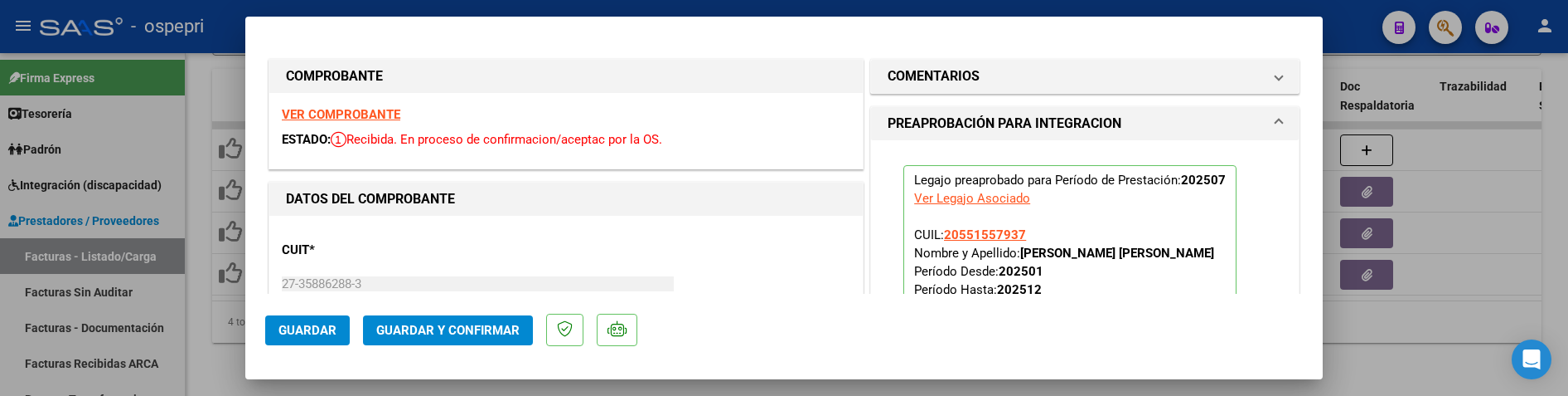
click at [463, 324] on span "Guardar y Confirmar" at bounding box center [448, 330] width 144 height 15
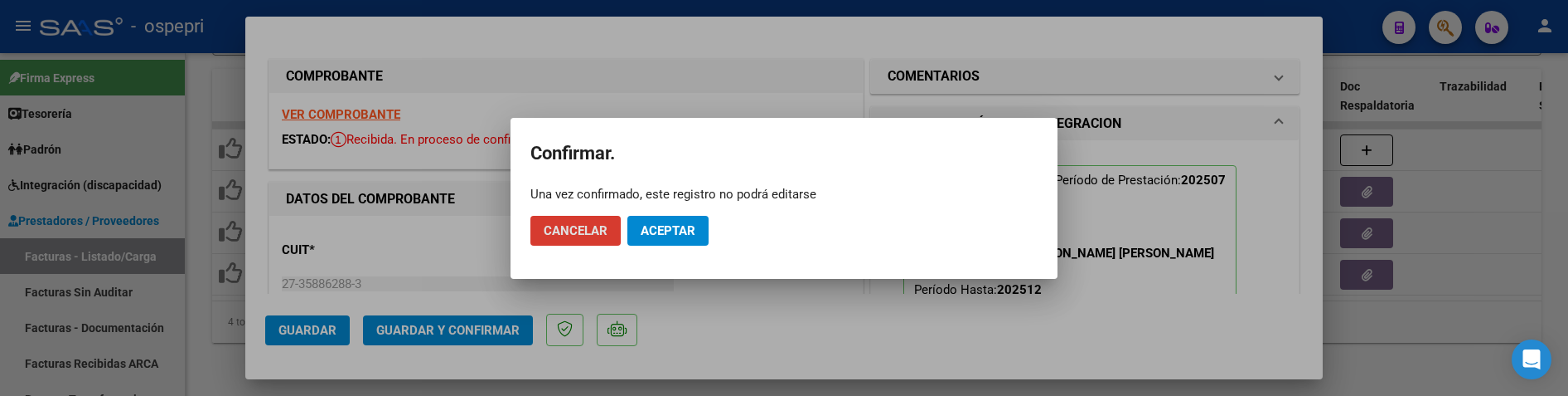
click at [666, 241] on button "Aceptar" at bounding box center [667, 230] width 81 height 30
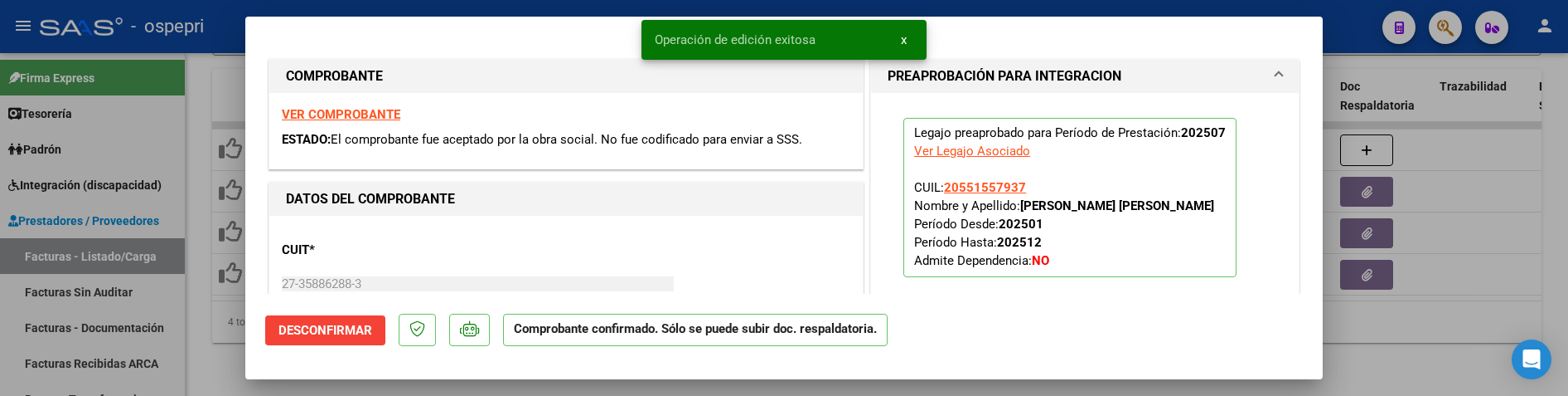
click at [1412, 339] on div at bounding box center [784, 198] width 1568 height 396
type input "$ 0,00"
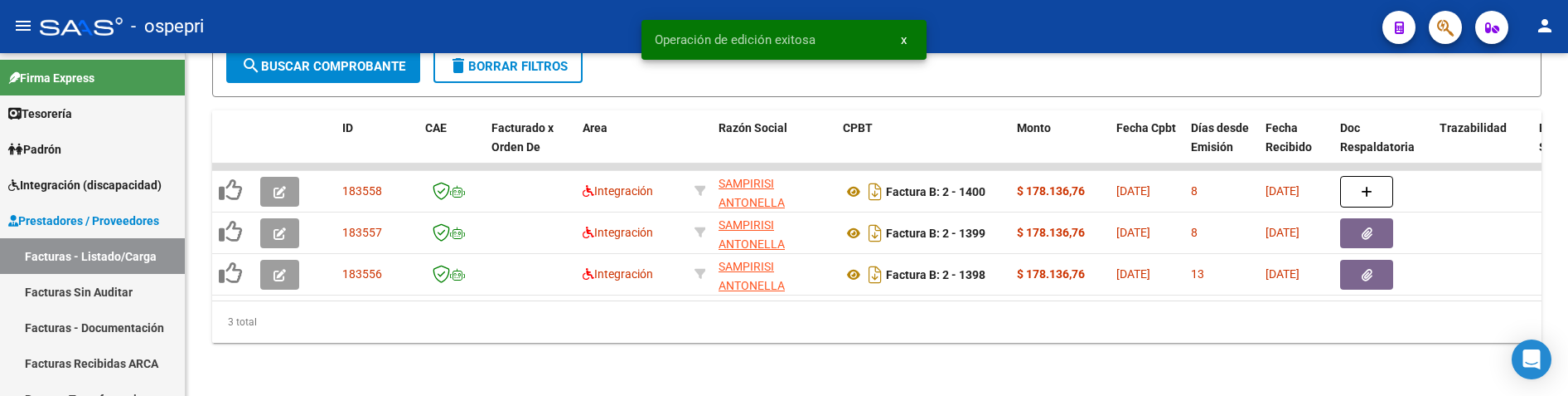
scroll to position [860, 0]
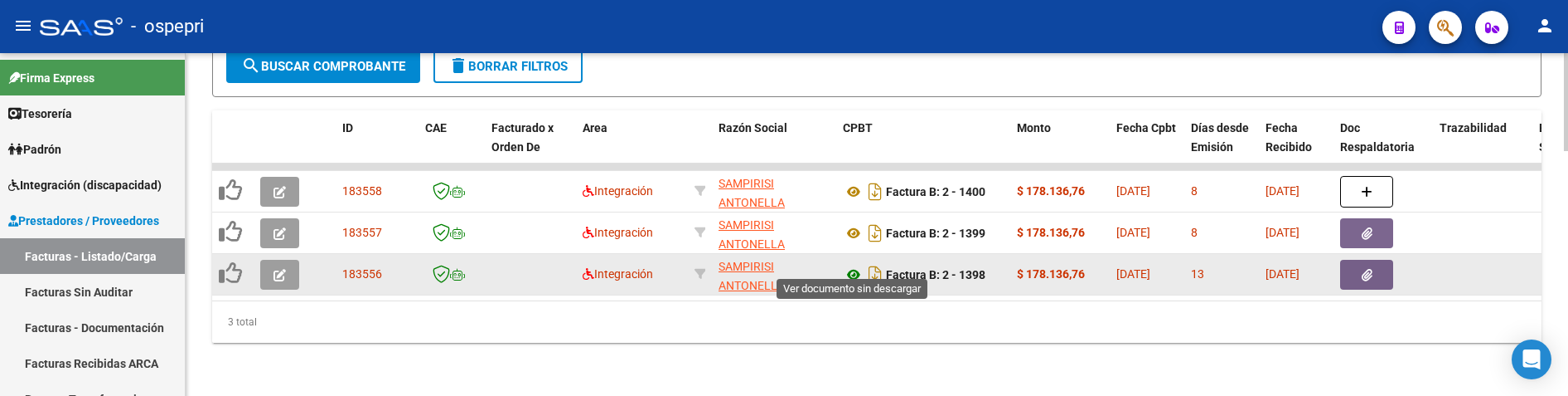
click at [851, 265] on icon at bounding box center [853, 274] width 22 height 20
click at [284, 268] on icon "button" at bounding box center [279, 274] width 12 height 12
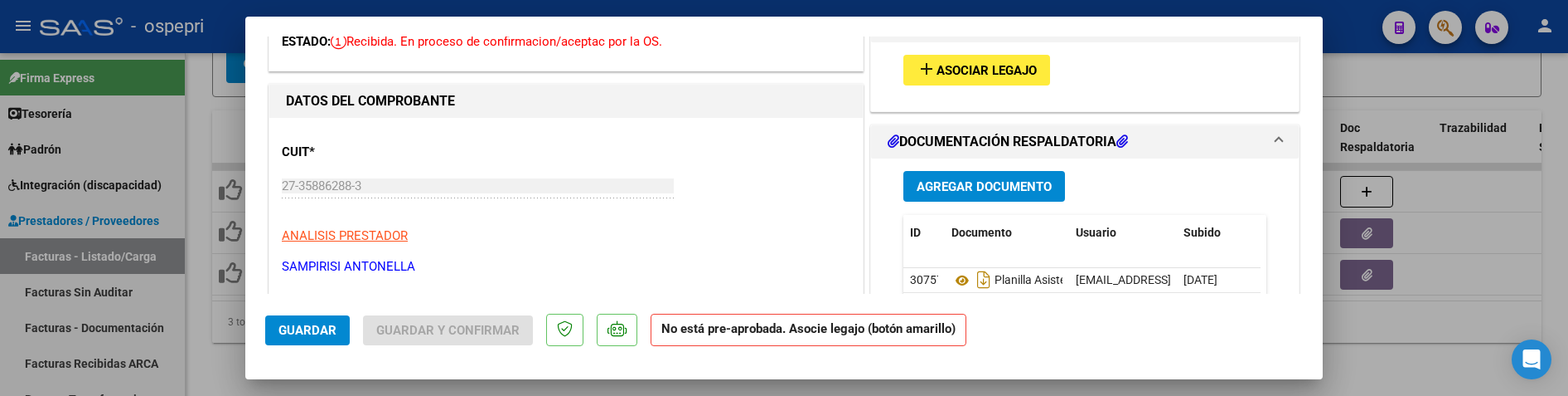
scroll to position [166, 0]
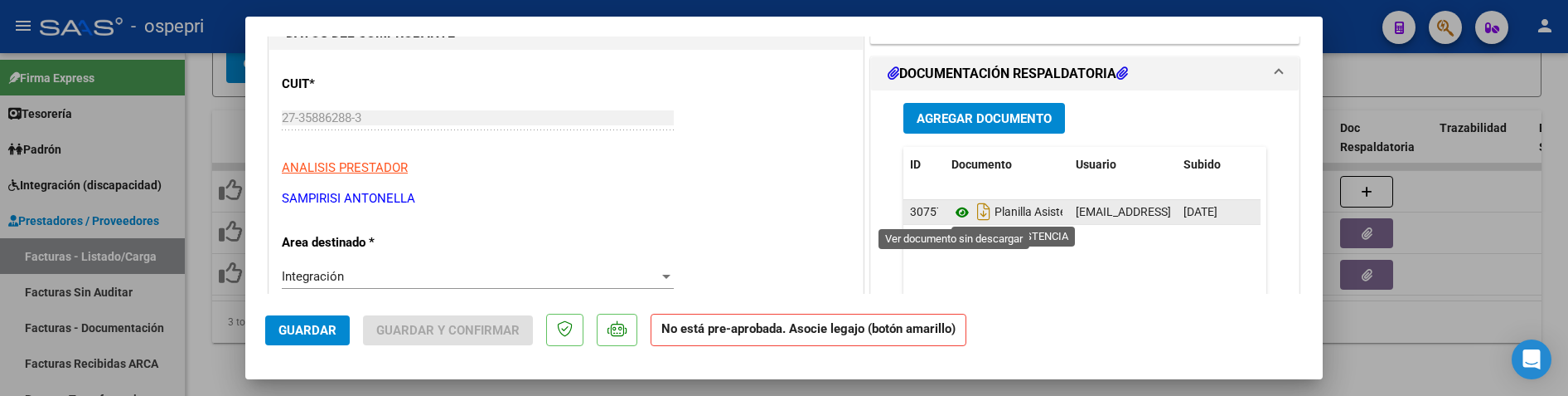
click at [951, 214] on icon at bounding box center [962, 212] width 22 height 20
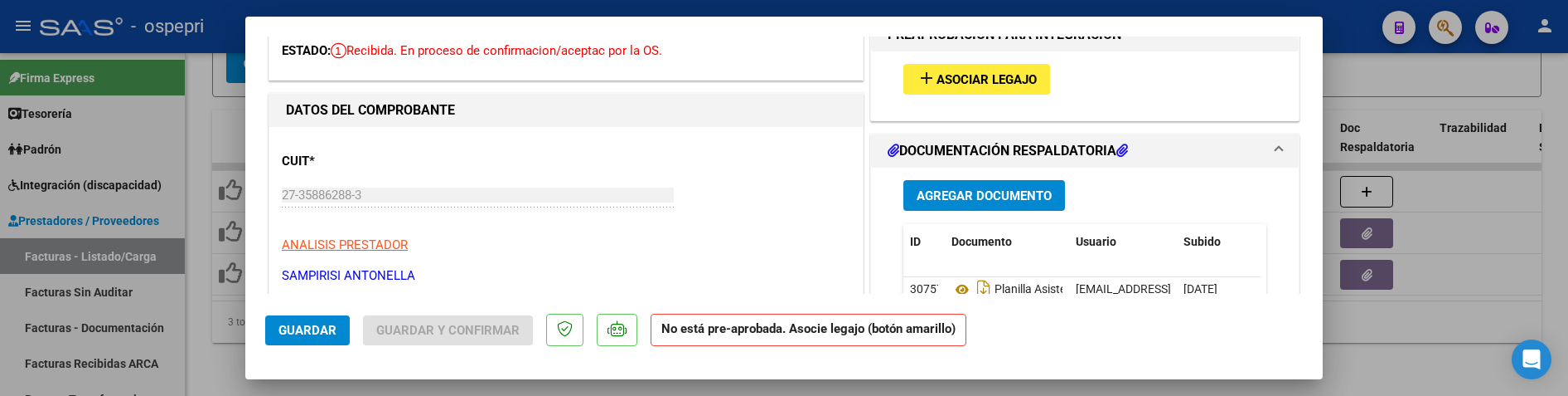
scroll to position [0, 0]
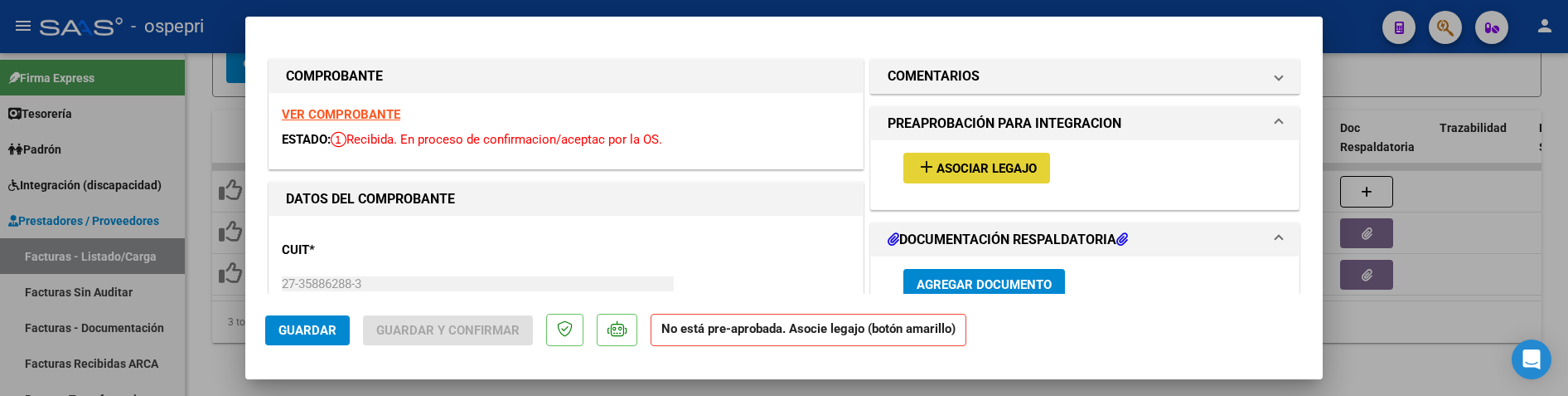
click at [974, 154] on button "add Asociar Legajo" at bounding box center [977, 168] width 147 height 30
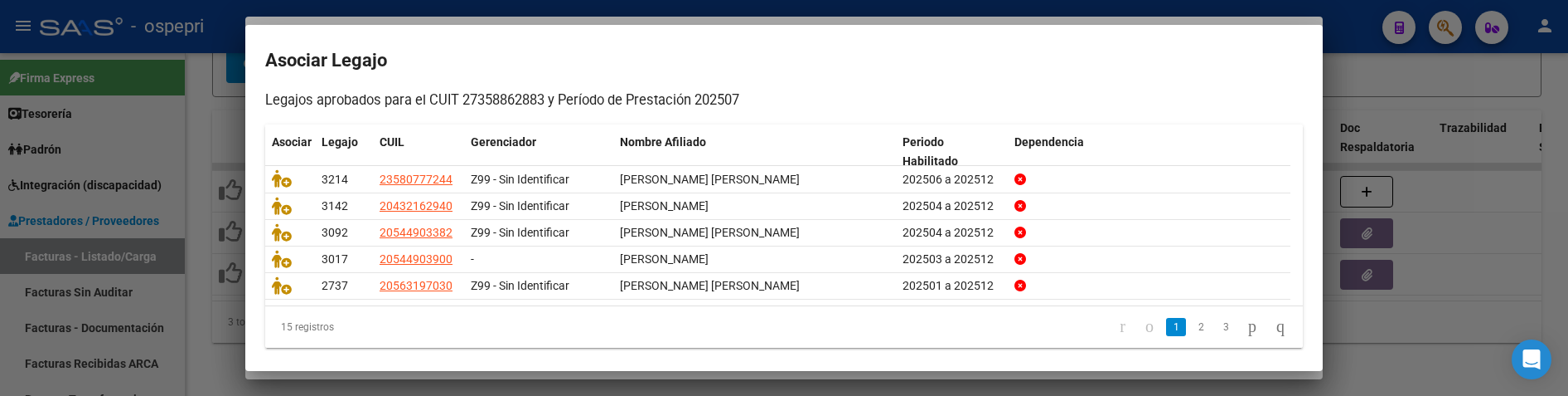
scroll to position [166, 0]
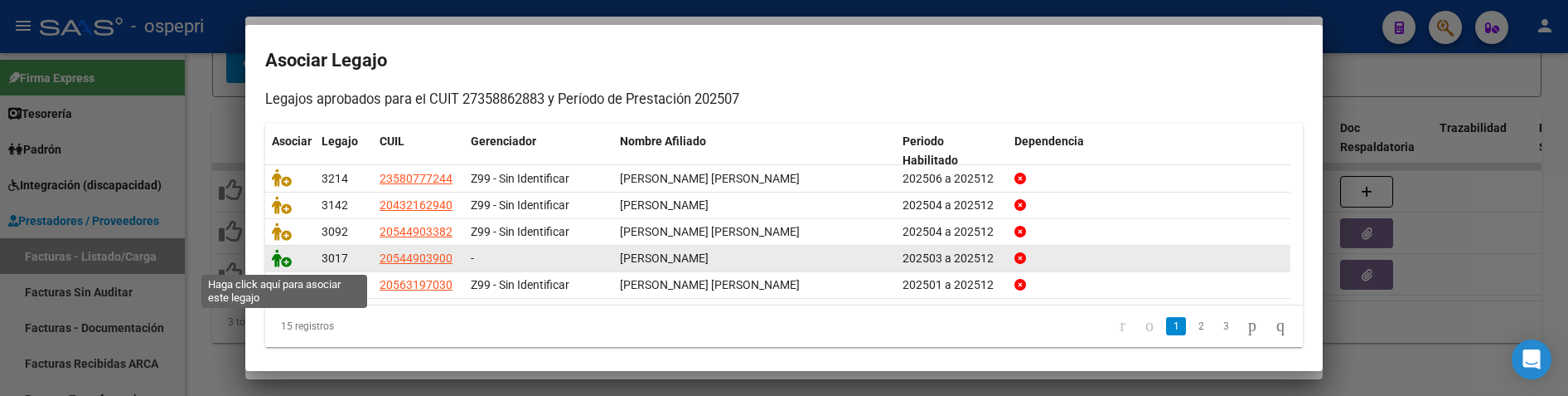
click at [282, 262] on icon at bounding box center [282, 257] width 20 height 18
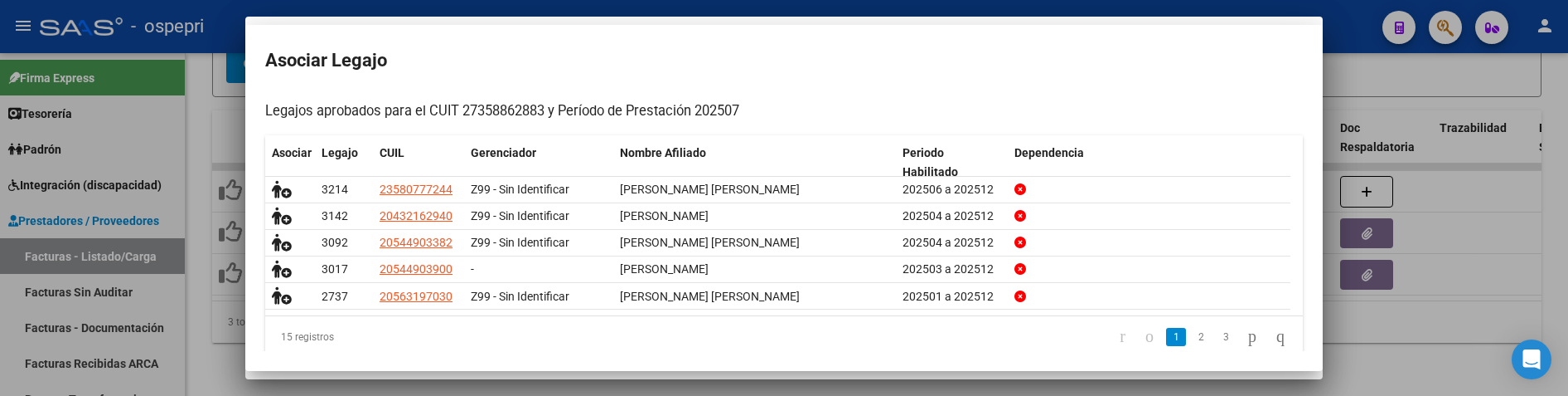
scroll to position [177, 0]
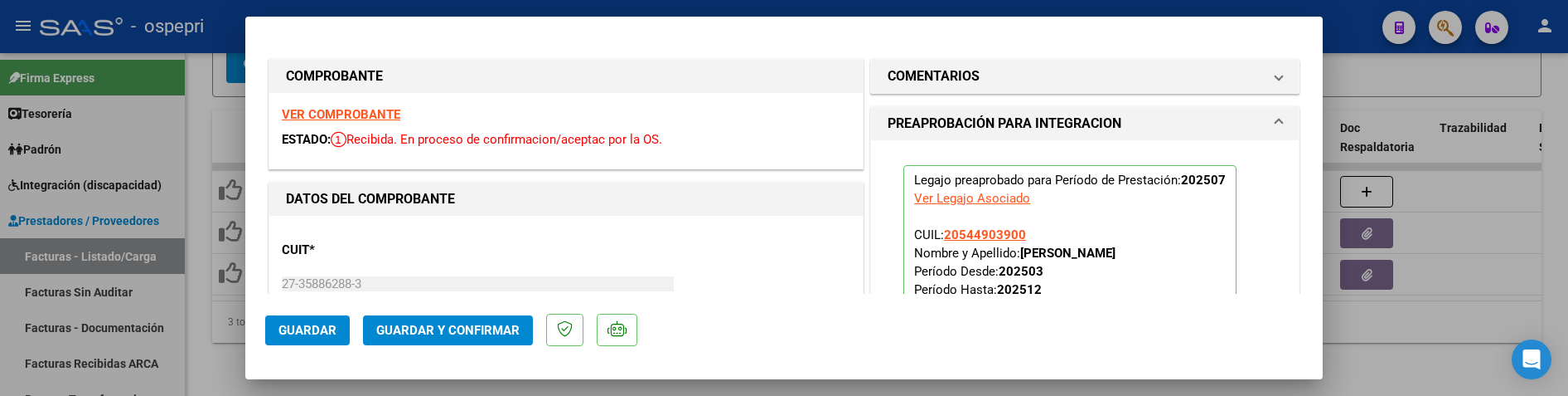
click at [482, 338] on button "Guardar y Confirmar" at bounding box center [448, 329] width 170 height 30
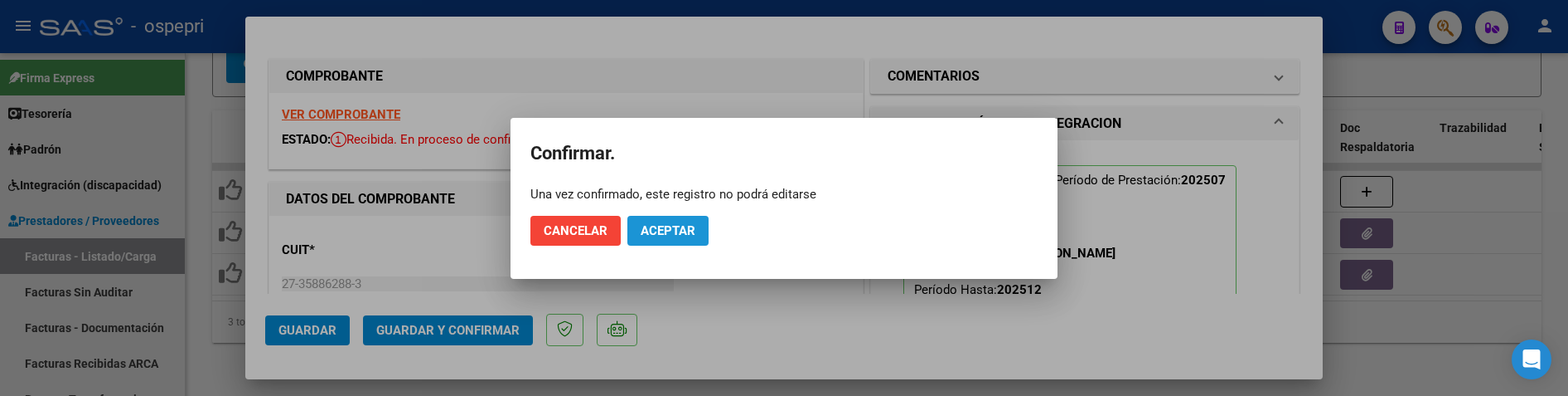
click at [686, 221] on button "Aceptar" at bounding box center [667, 230] width 81 height 30
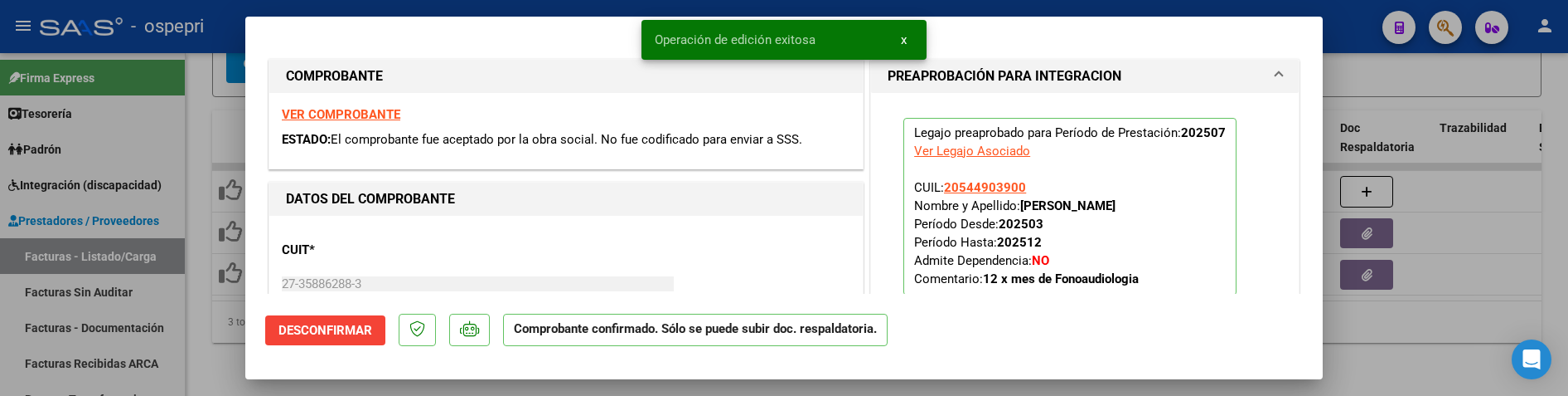
click at [1410, 353] on div at bounding box center [784, 198] width 1568 height 396
type input "$ 0,00"
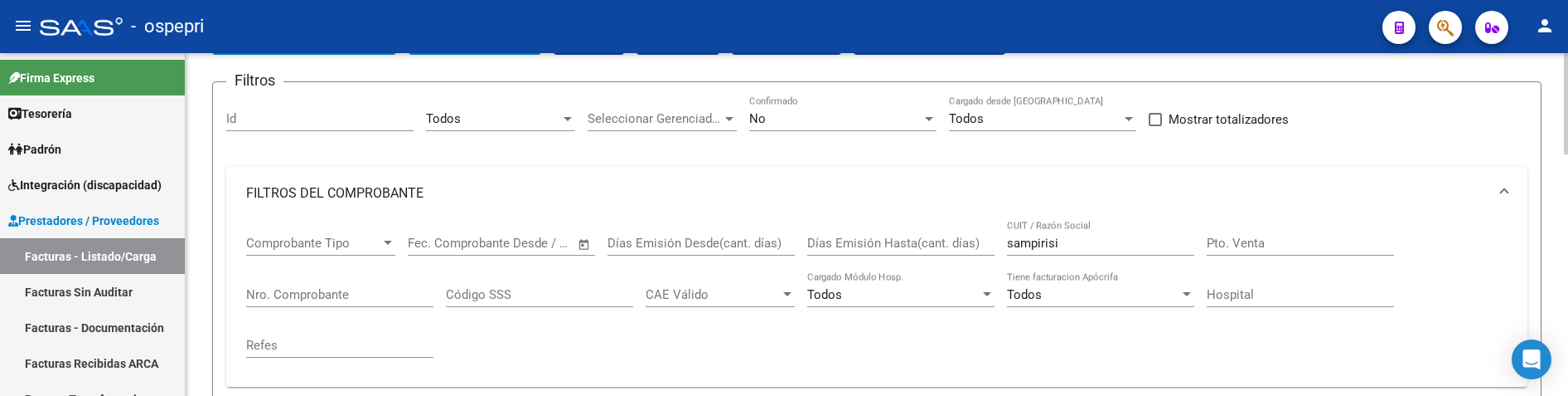
scroll to position [72, 0]
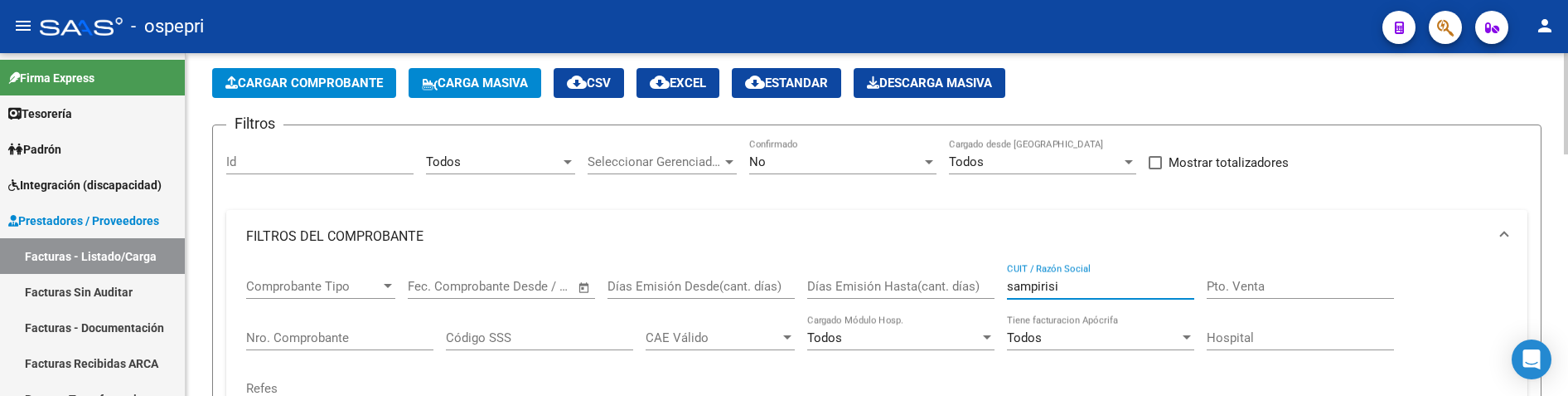
drag, startPoint x: 1089, startPoint y: 279, endPoint x: 998, endPoint y: 284, distance: 91.1
click at [998, 284] on div "Comprobante Tipo Comprobante Tipo Start date – End date Fec. Comprobante Desde …" at bounding box center [877, 339] width 1262 height 153
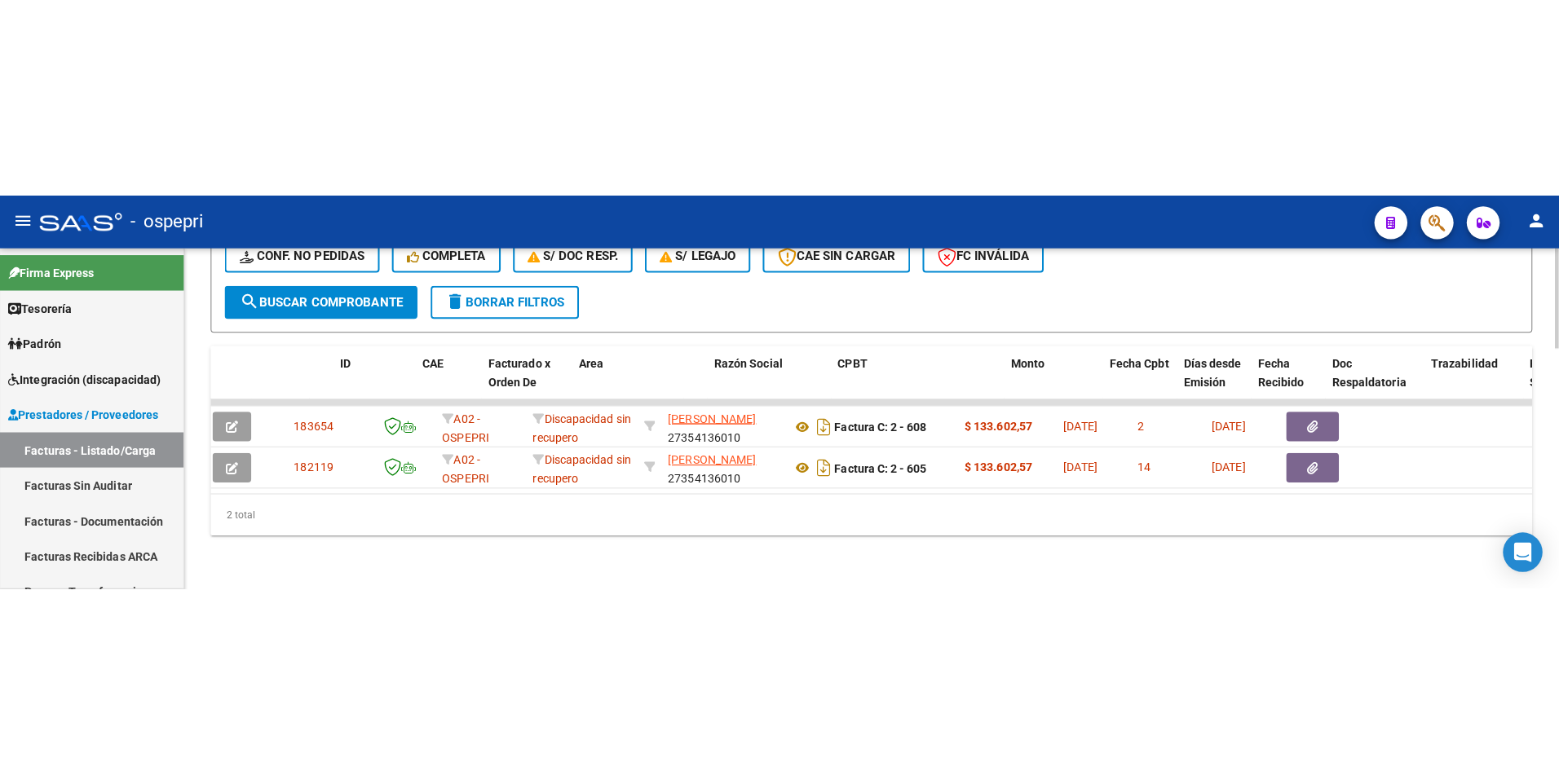
scroll to position [0, 0]
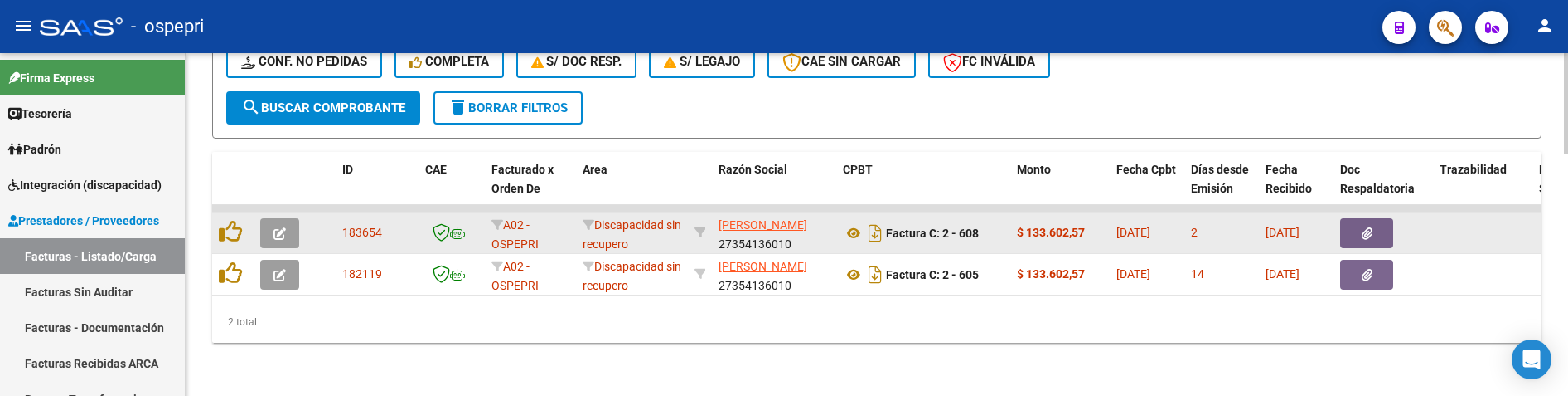
type input "bonazelli"
click at [296, 222] on button "button" at bounding box center [280, 232] width 39 height 30
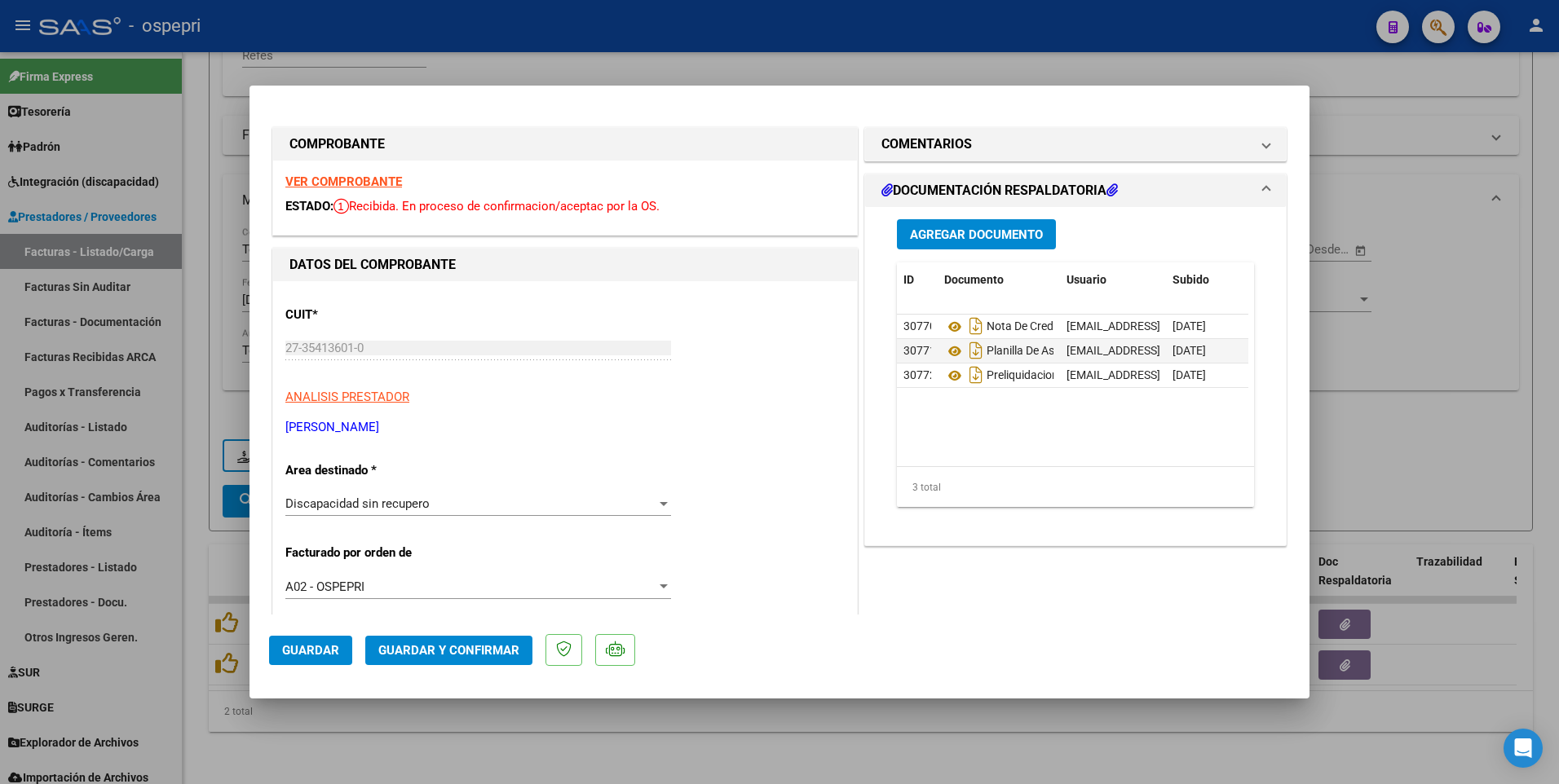
scroll to position [409, 0]
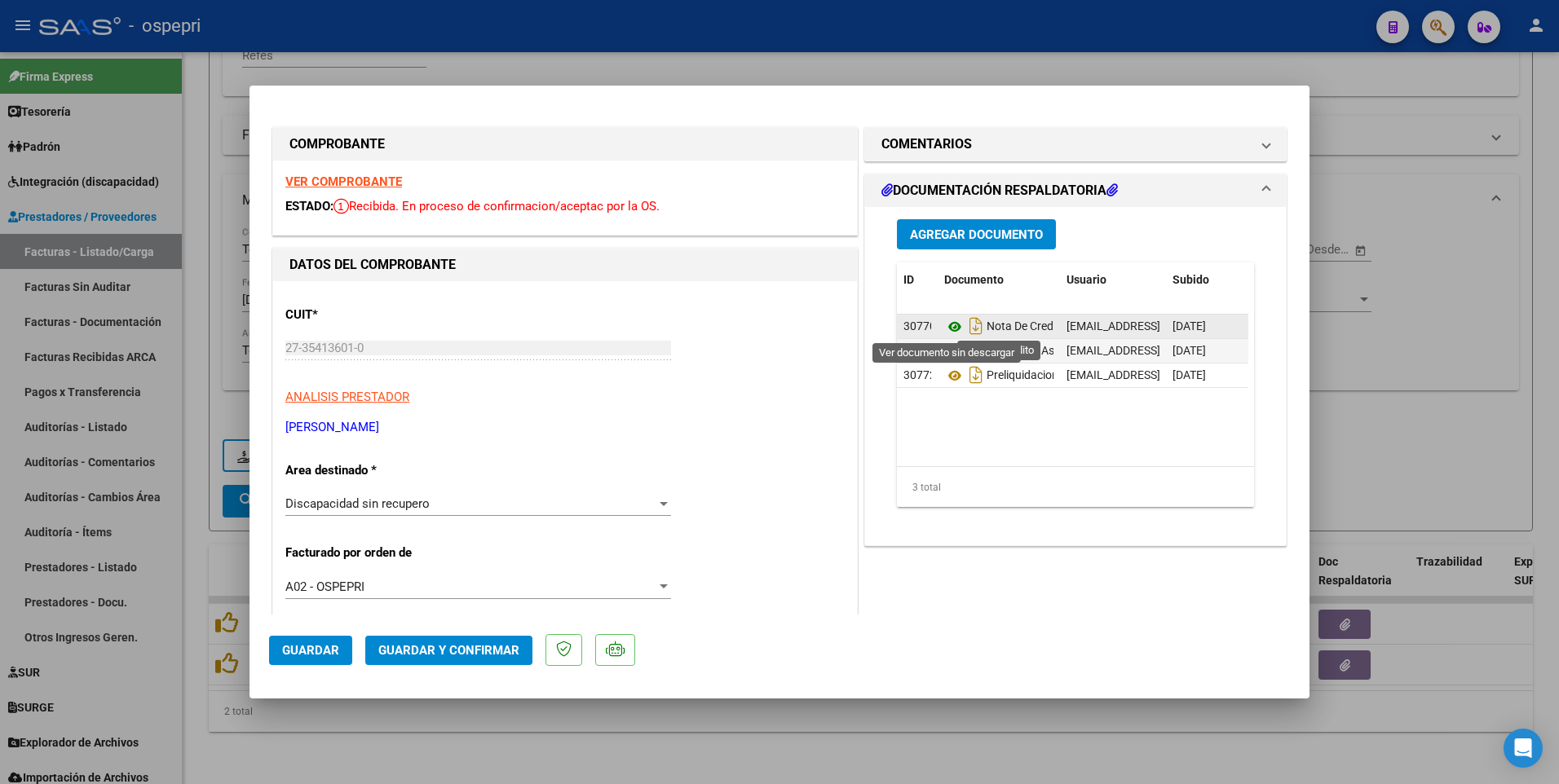
click at [944, 320] on icon at bounding box center [954, 327] width 22 height 20
click at [389, 174] on strong "VER COMPROBANTE" at bounding box center [343, 181] width 117 height 15
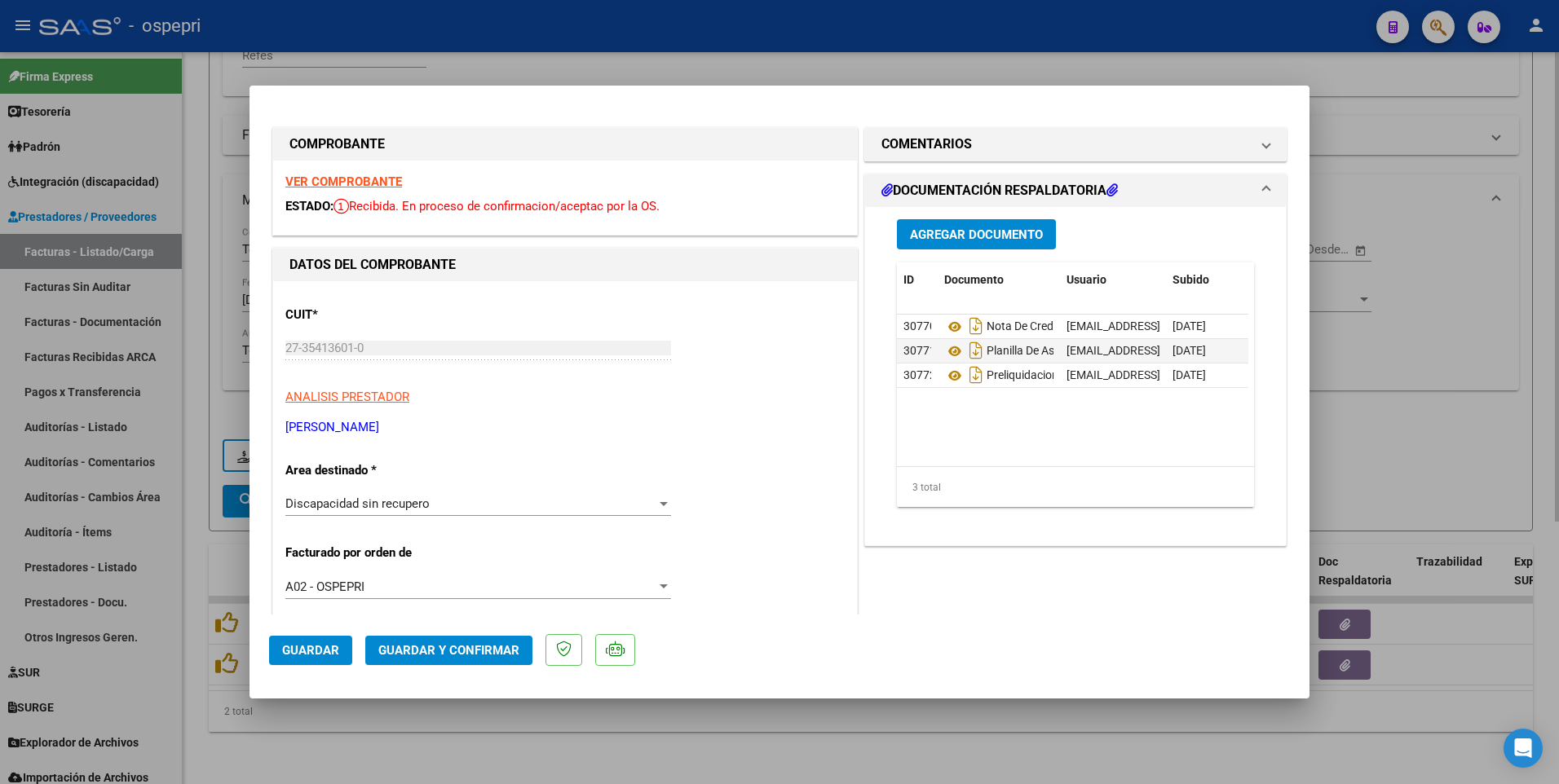
click at [1410, 380] on div at bounding box center [780, 392] width 1559 height 784
type input "$ 0,00"
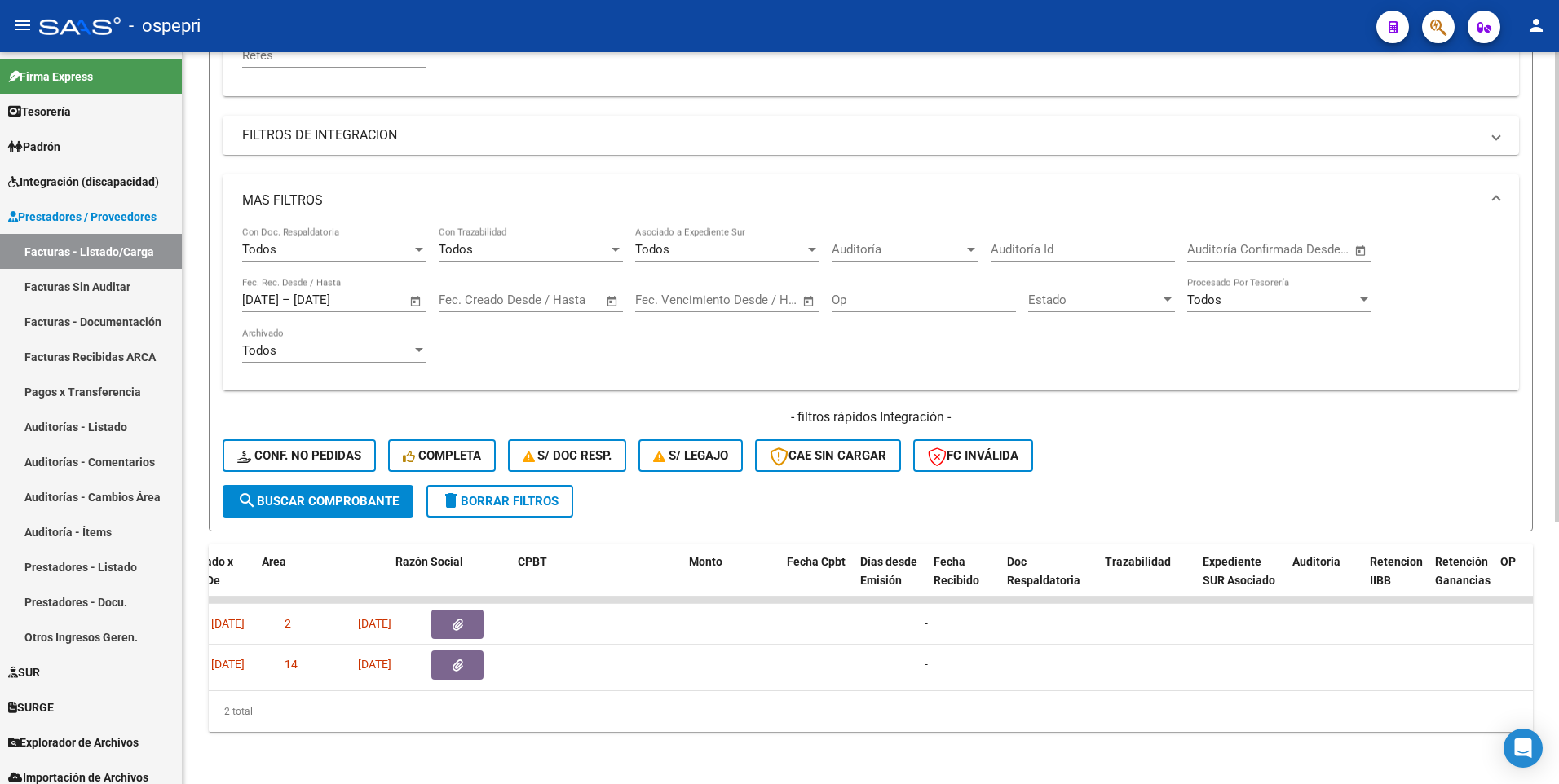
scroll to position [0, 0]
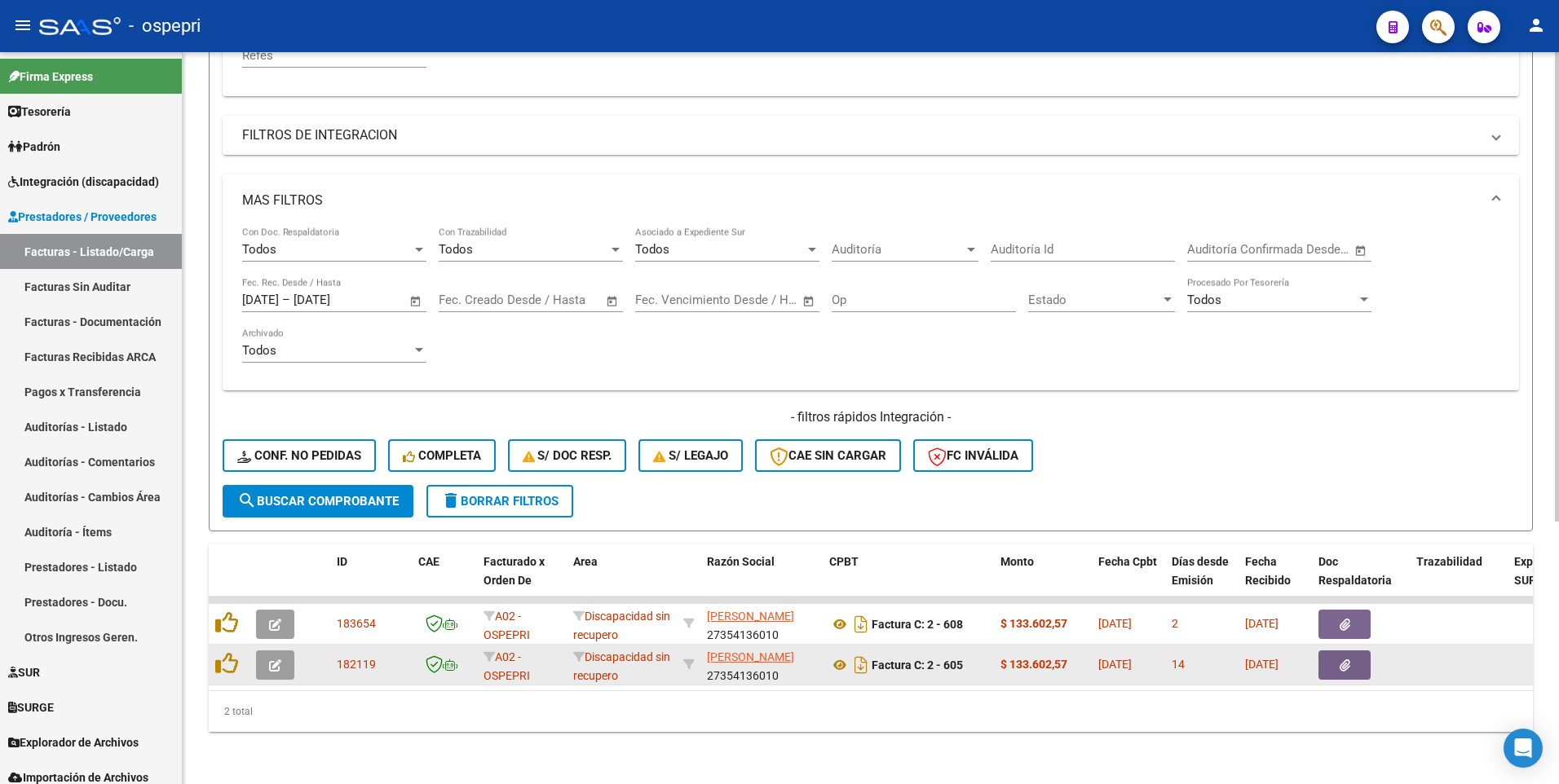
click at [275, 388] on icon "button" at bounding box center [274, 665] width 12 height 12
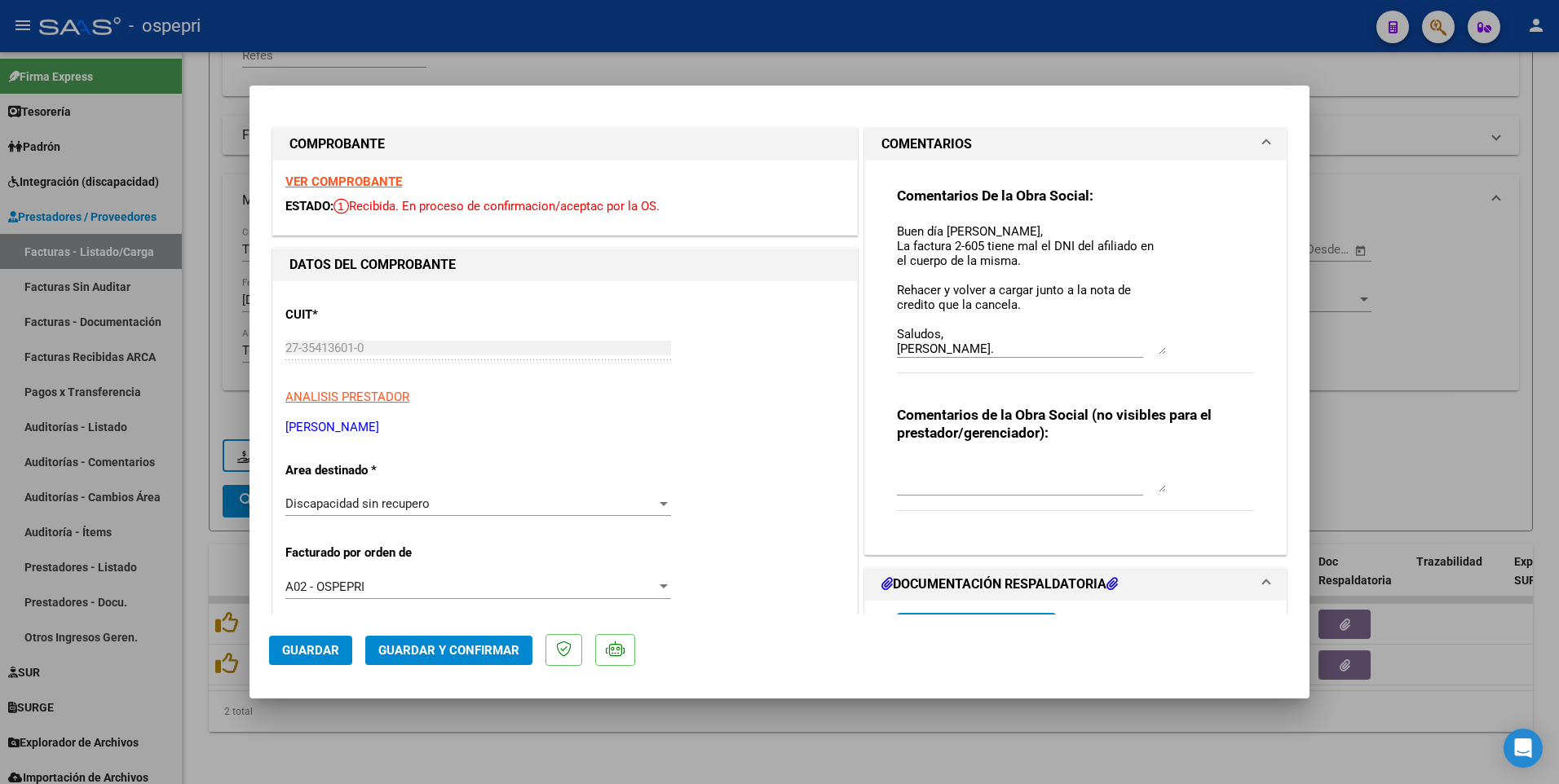
drag, startPoint x: 1154, startPoint y: 253, endPoint x: 1158, endPoint y: 352, distance: 99.1
click at [1158, 352] on textarea "Buen día [PERSON_NAME], La factura 2-605 tiene mal el DNI del afiliado en el cu…" at bounding box center [1030, 288] width 269 height 132
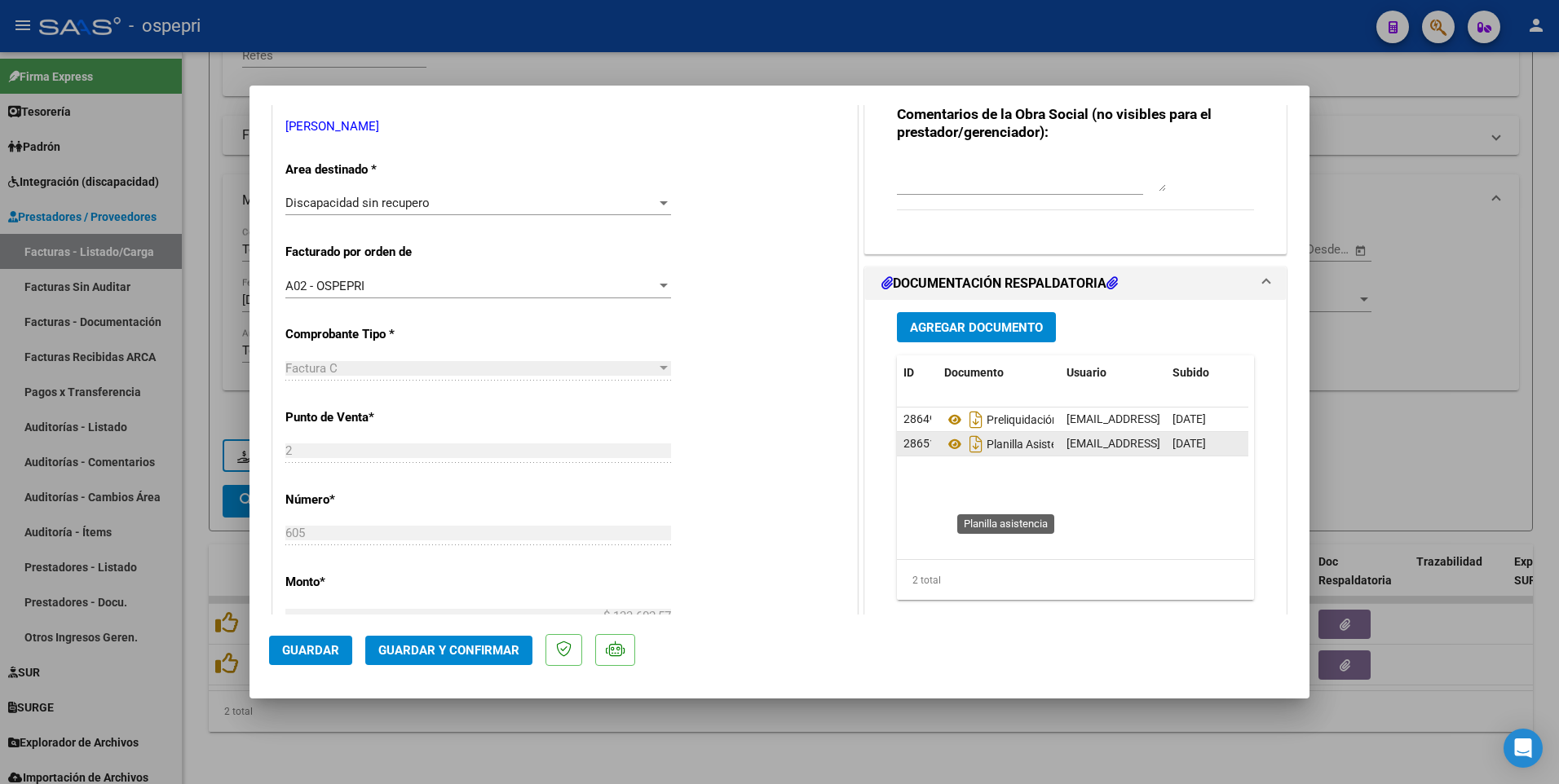
scroll to position [326, 0]
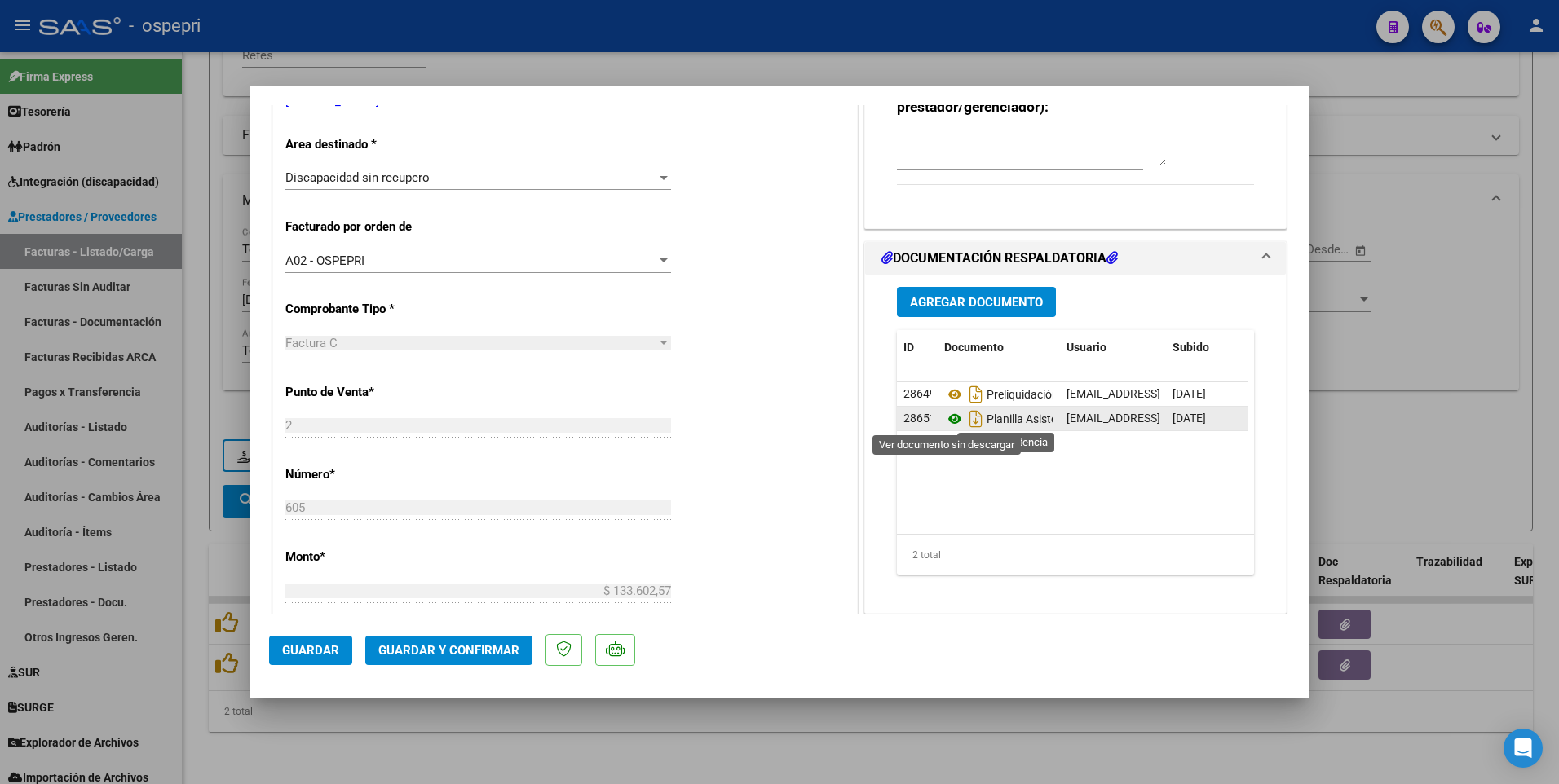
click at [944, 388] on icon at bounding box center [954, 418] width 22 height 20
click at [1427, 388] on div at bounding box center [780, 392] width 1559 height 784
type input "$ 0,00"
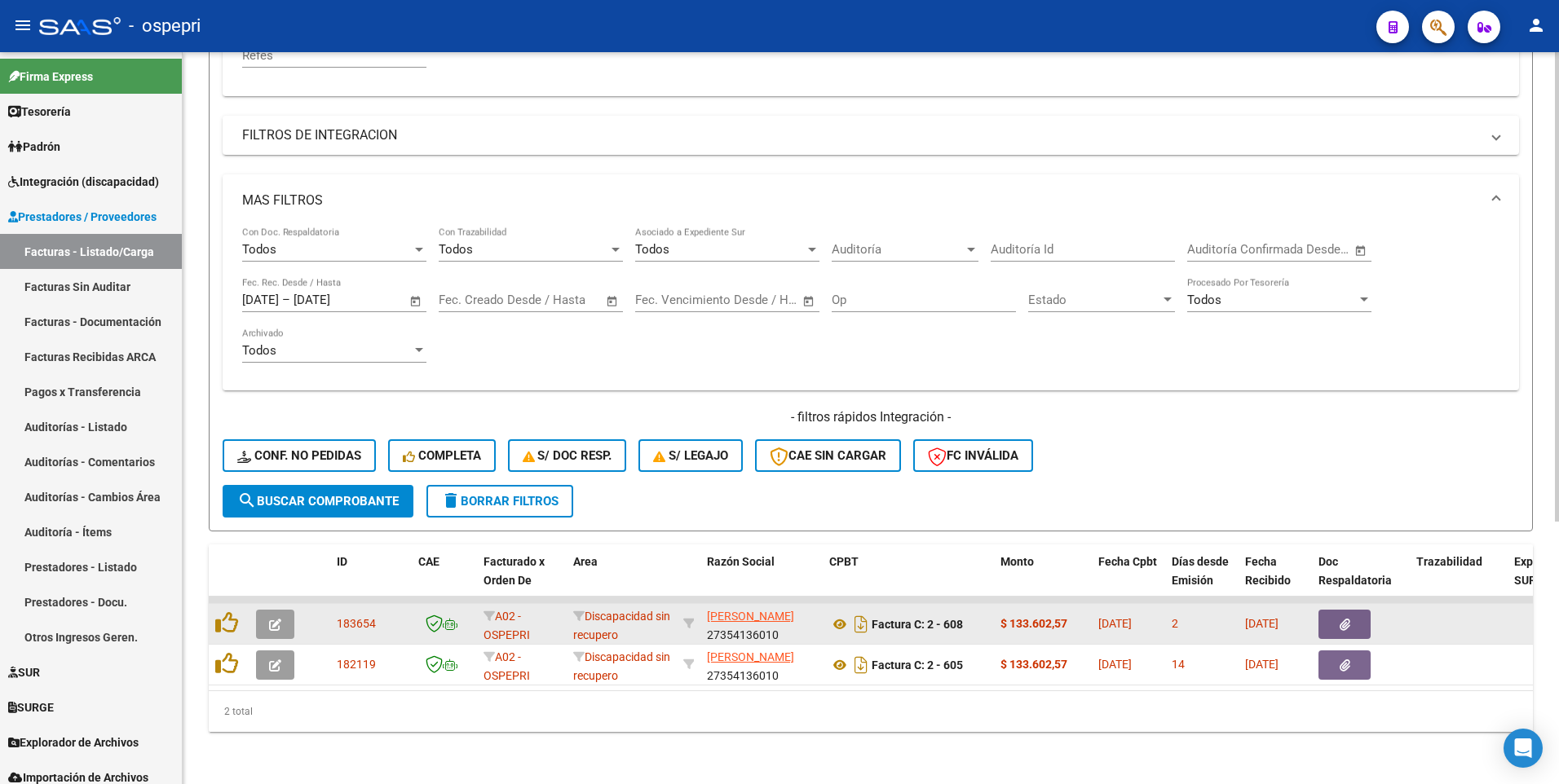
click at [275, 388] on icon "button" at bounding box center [274, 624] width 12 height 12
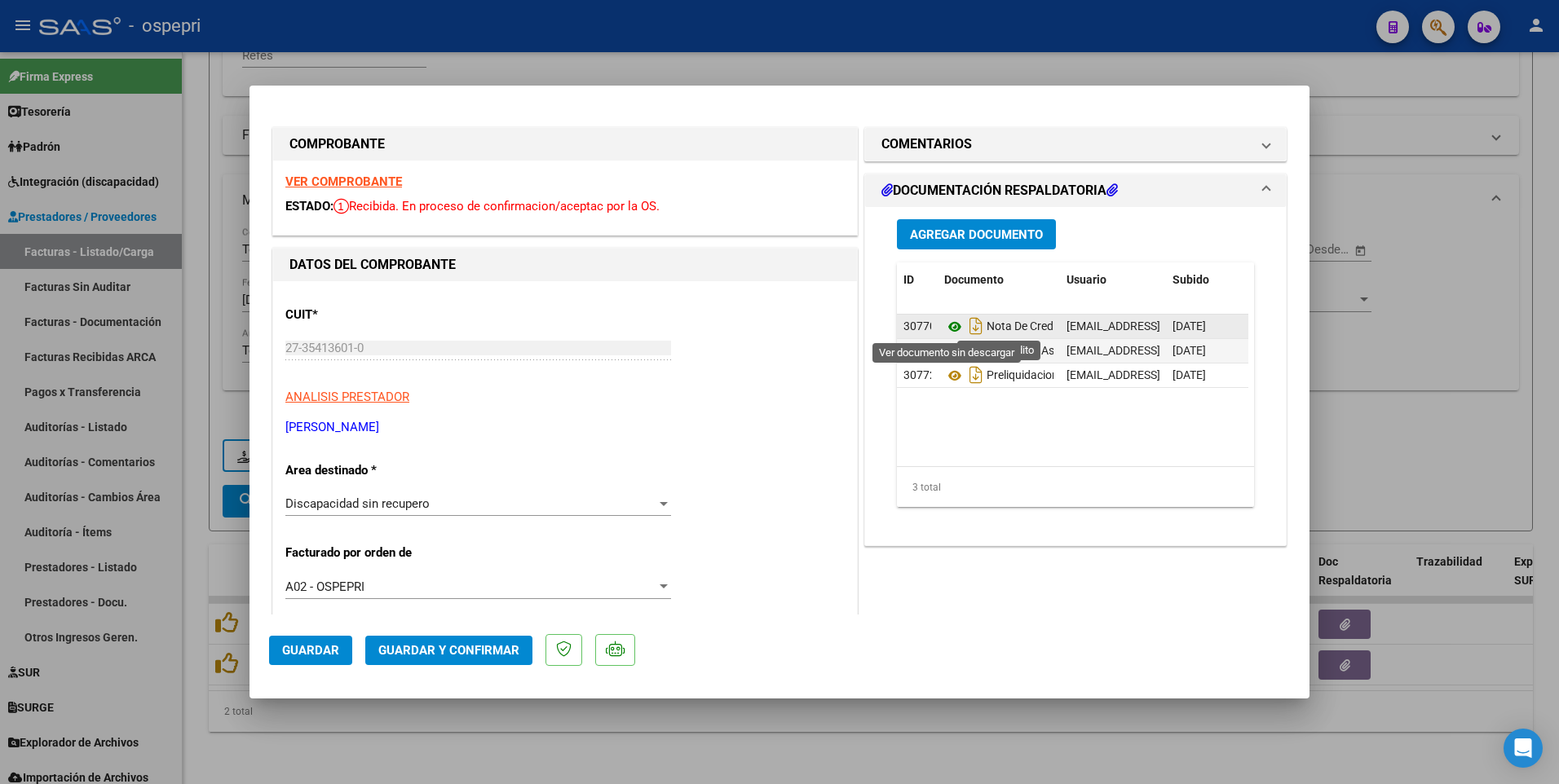
click at [945, 325] on icon at bounding box center [954, 327] width 22 height 20
click at [1423, 388] on div at bounding box center [780, 392] width 1559 height 784
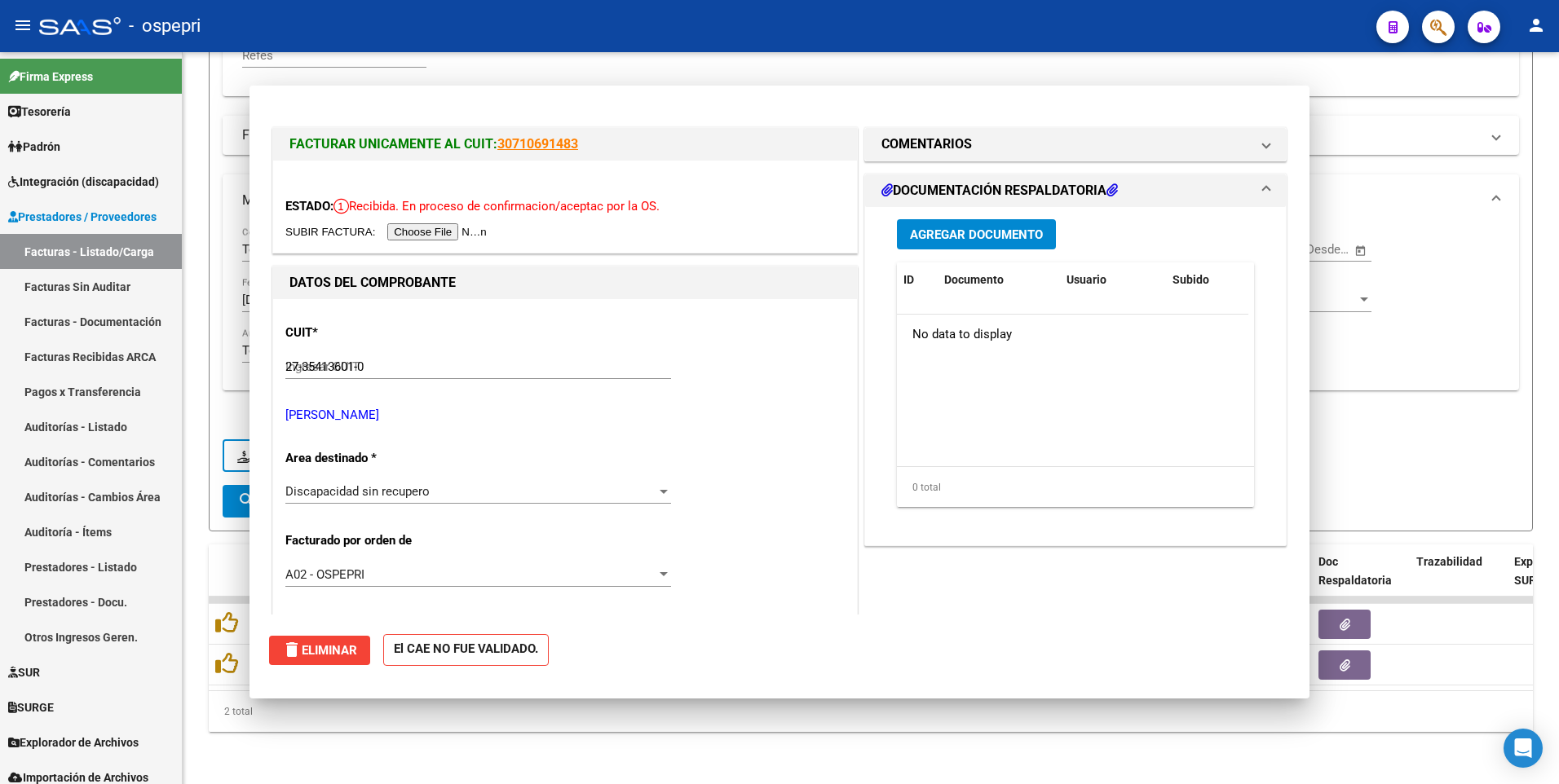
type input "$ 0,00"
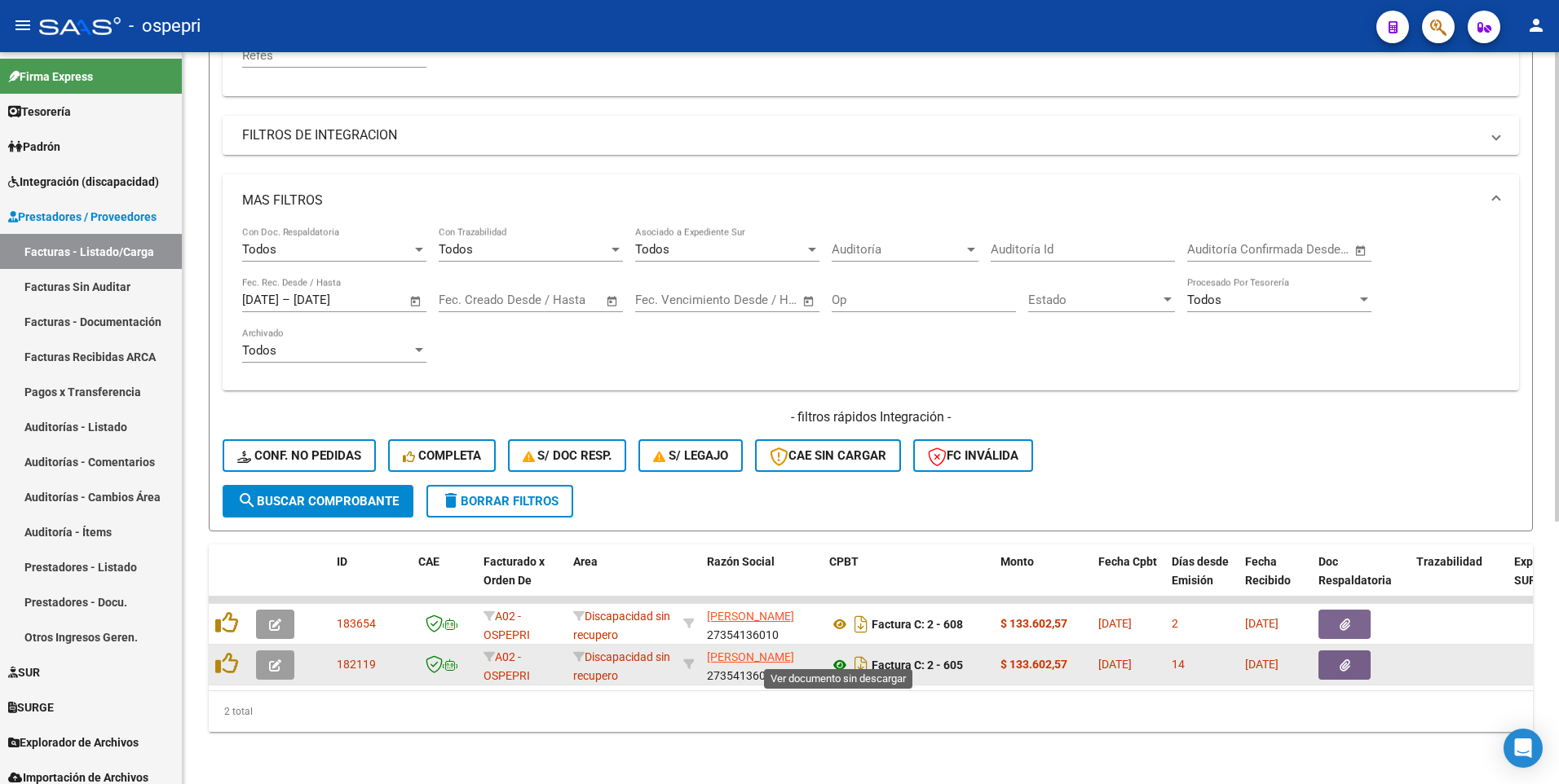
click at [835, 388] on icon at bounding box center [839, 664] width 22 height 20
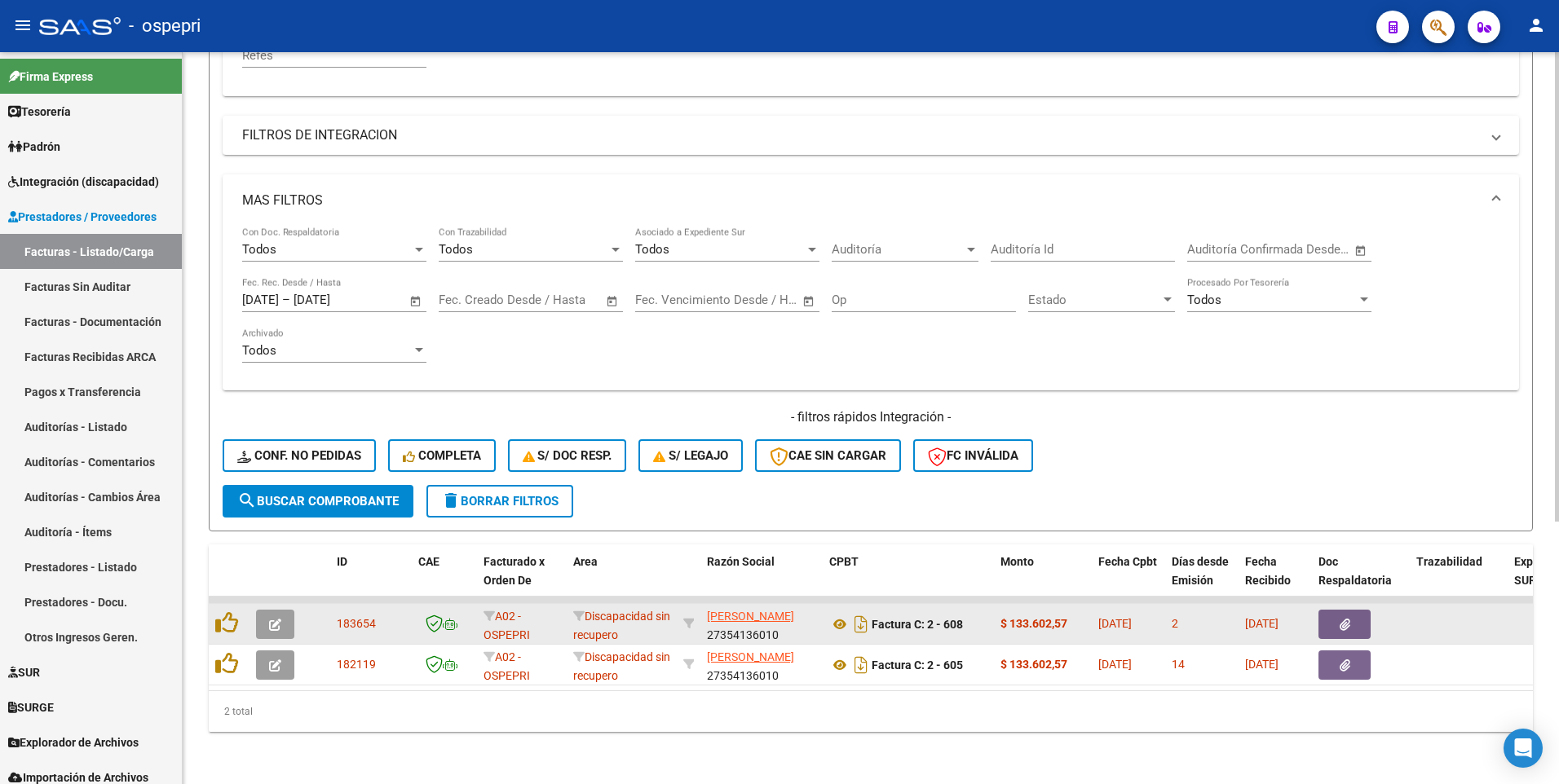
click at [282, 388] on button "button" at bounding box center [275, 624] width 38 height 29
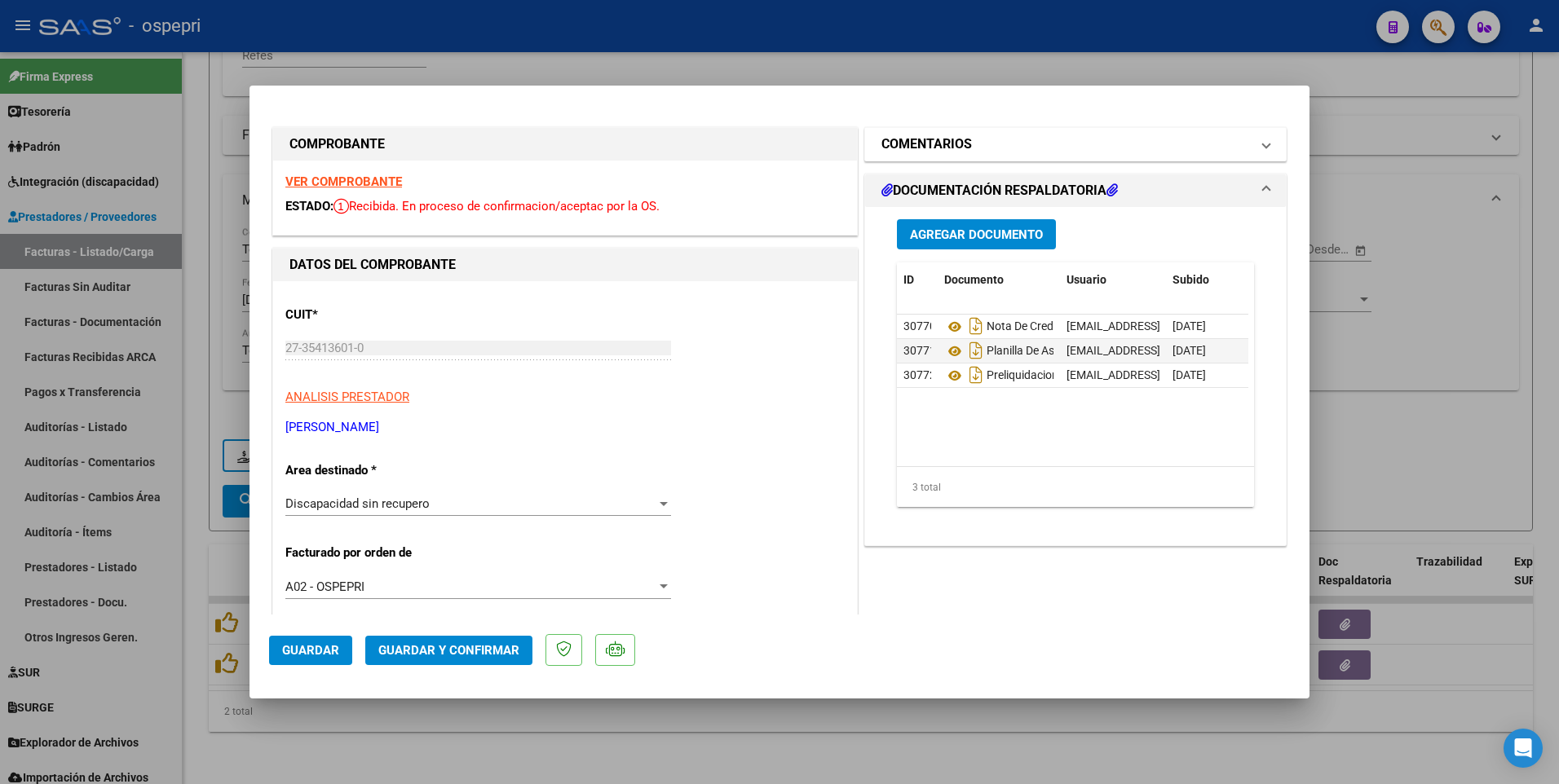
click at [1262, 146] on span at bounding box center [1265, 144] width 7 height 20
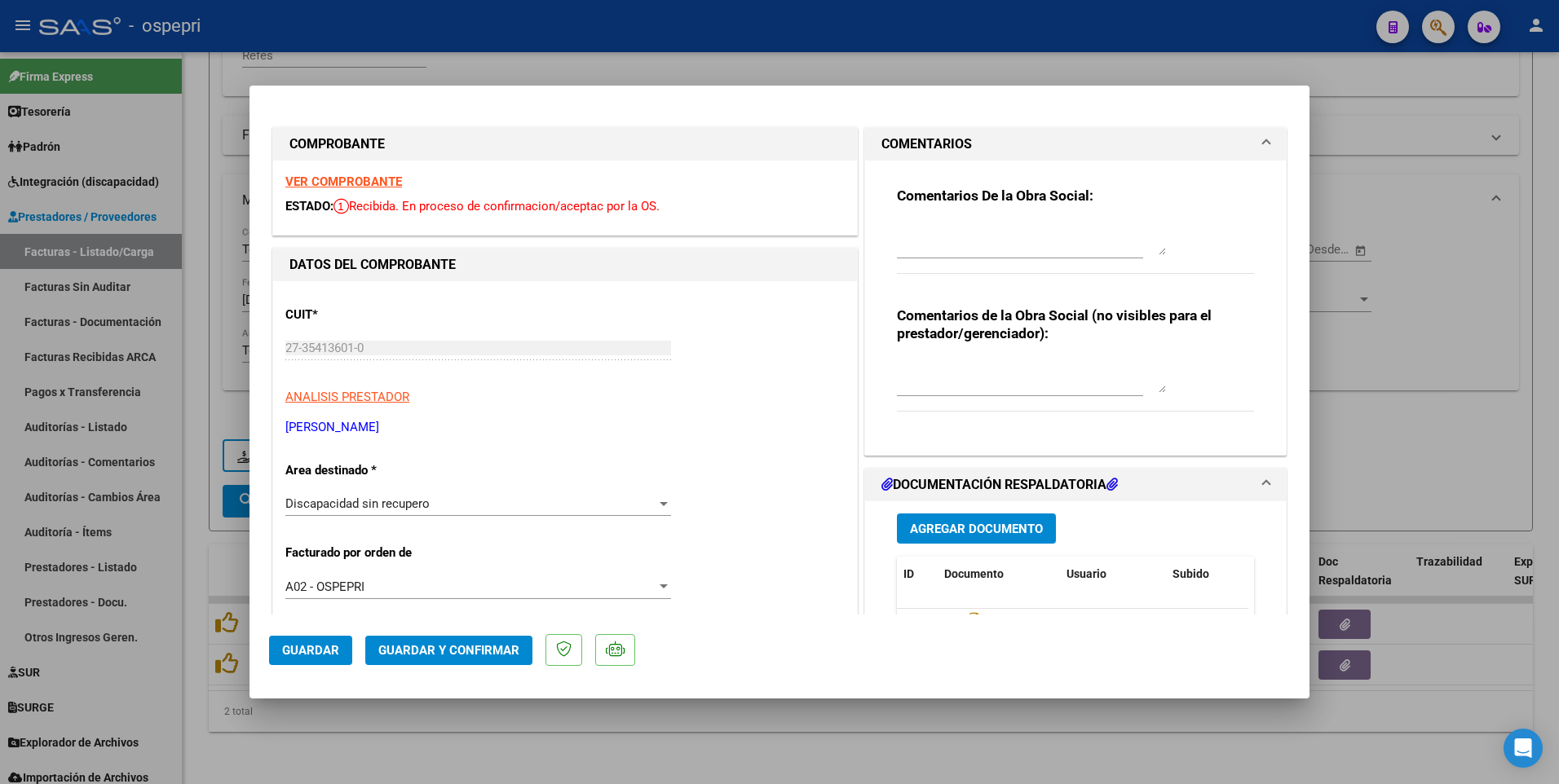
click at [896, 218] on div "Comentarios De la Obra Social:" at bounding box center [1075, 240] width 357 height 105
click at [897, 225] on textarea at bounding box center [1030, 239] width 269 height 33
click at [919, 228] on textarea at bounding box center [1030, 239] width 269 height 33
click at [1160, 243] on div "Comentarios De la Obra Social: Buenas tardes estimada , necesito que la nota de…" at bounding box center [1075, 240] width 357 height 105
click at [908, 246] on textarea "Buenas tardes estimada , necesito que la nota de credito la adjunte en la factu…" at bounding box center [1030, 239] width 269 height 33
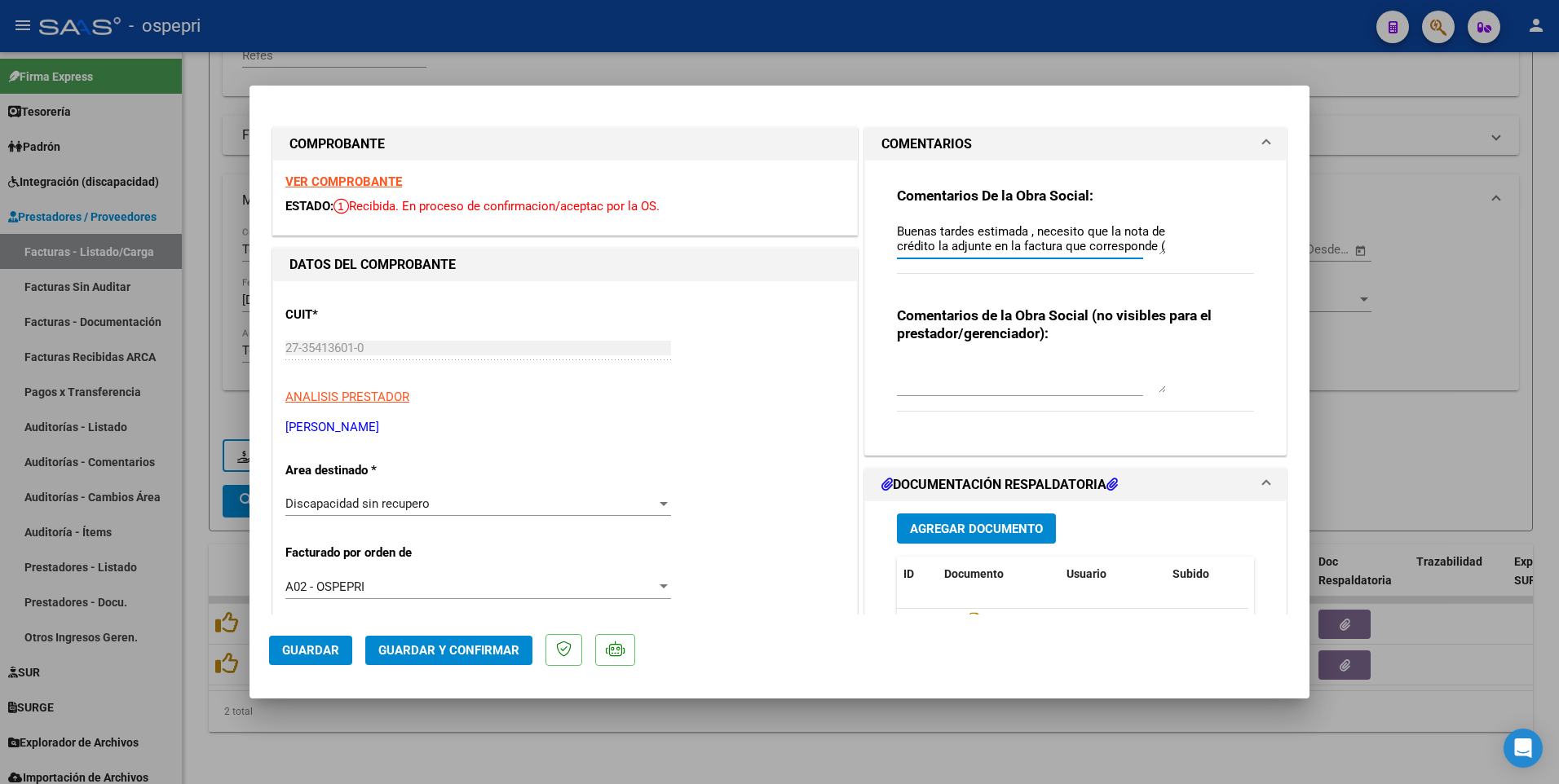
click at [1057, 243] on textarea "Buenas tardes estimada , necesito que la nota de crédito la adjunte en la factu…" at bounding box center [1030, 239] width 269 height 33
drag, startPoint x: 1020, startPoint y: 250, endPoint x: 938, endPoint y: 247, distance: 82.1
click at [938, 247] on textarea "Buenas tardes estimada , necesito que la nota de crédito la adjunte en la factu…" at bounding box center [1030, 239] width 269 height 33
click at [1096, 233] on textarea "Buenas tardes estimada , necesito que la nota de crédito la adjunte en la factu…" at bounding box center [1030, 239] width 269 height 33
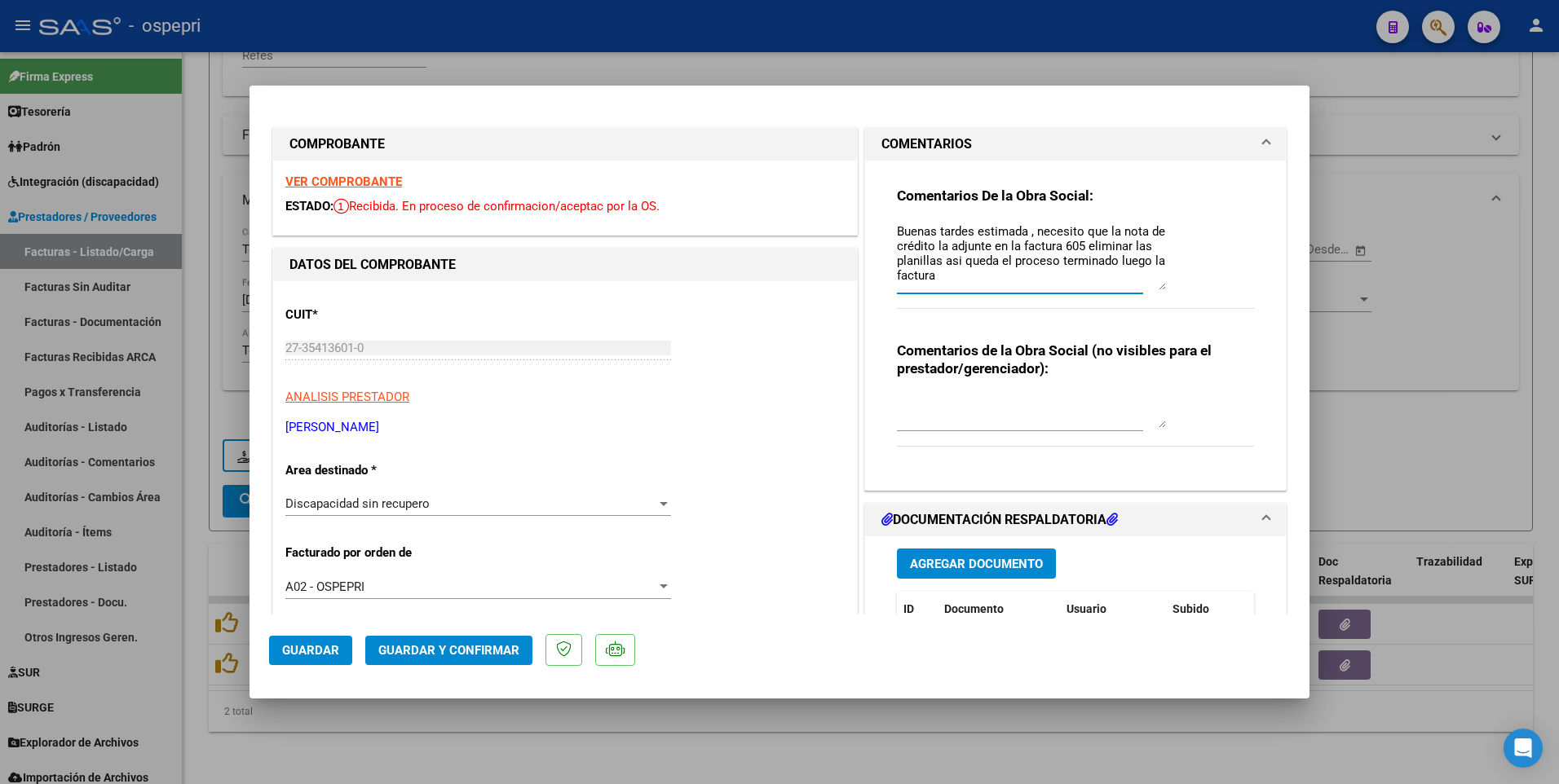
scroll to position [0, 0]
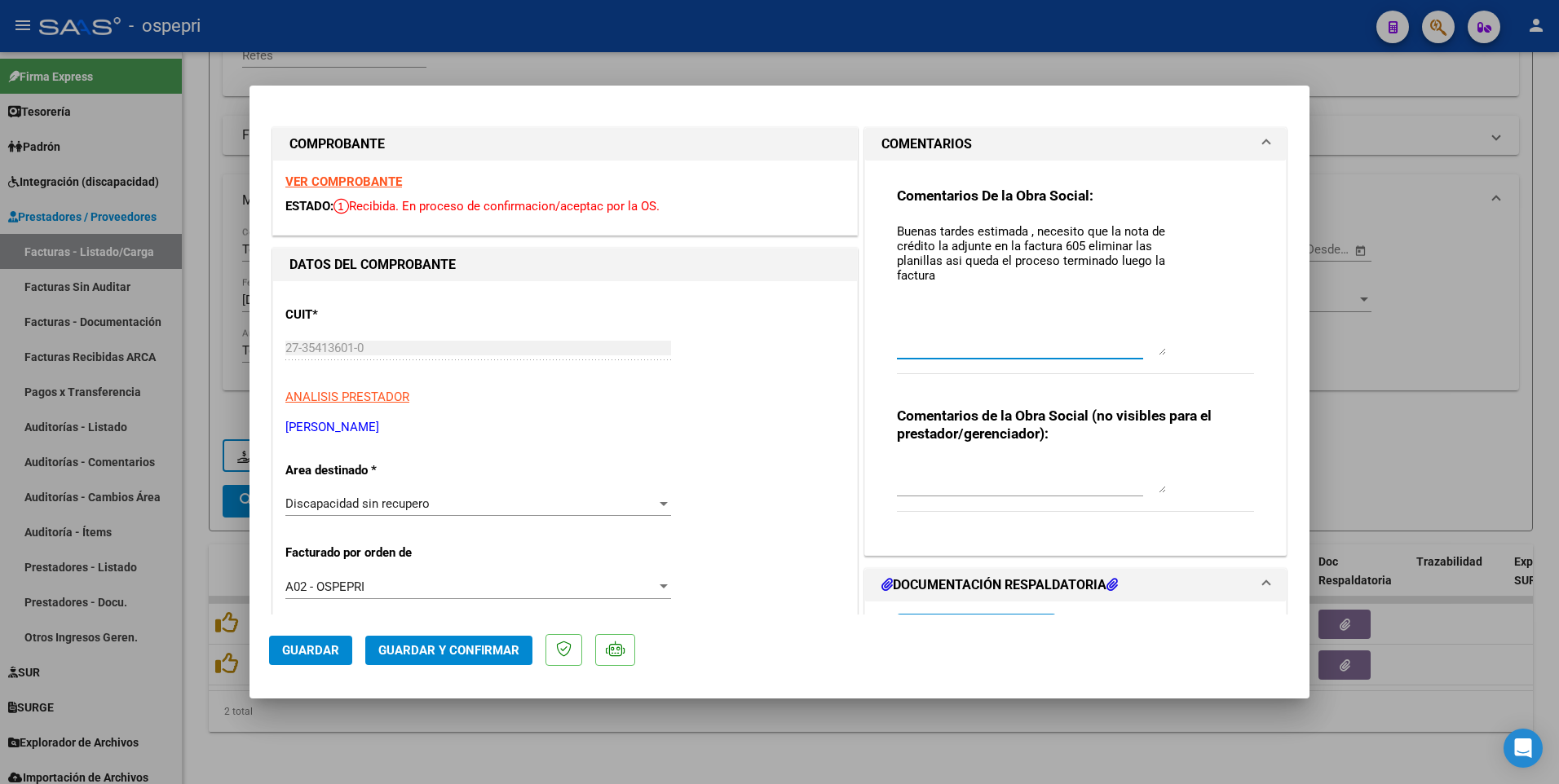
drag, startPoint x: 1155, startPoint y: 252, endPoint x: 1149, endPoint y: 352, distance: 100.2
click at [1149, 352] on textarea "Buenas tardes estimada , necesito que la nota de crédito la adjunte en la factu…" at bounding box center [1030, 289] width 269 height 133
click at [958, 276] on textarea "Buenas tardes estimada , necesito que la nota de crédito la adjunte en la factu…" at bounding box center [1030, 289] width 269 height 133
click at [943, 264] on textarea "Buenas tardes estimada , necesito que la nota de crédito la adjunte en la factu…" at bounding box center [1030, 289] width 269 height 133
click at [947, 276] on textarea "Buenas tardes estimada , necesito que la nota de crédito la adjunte en la factu…" at bounding box center [1030, 289] width 269 height 133
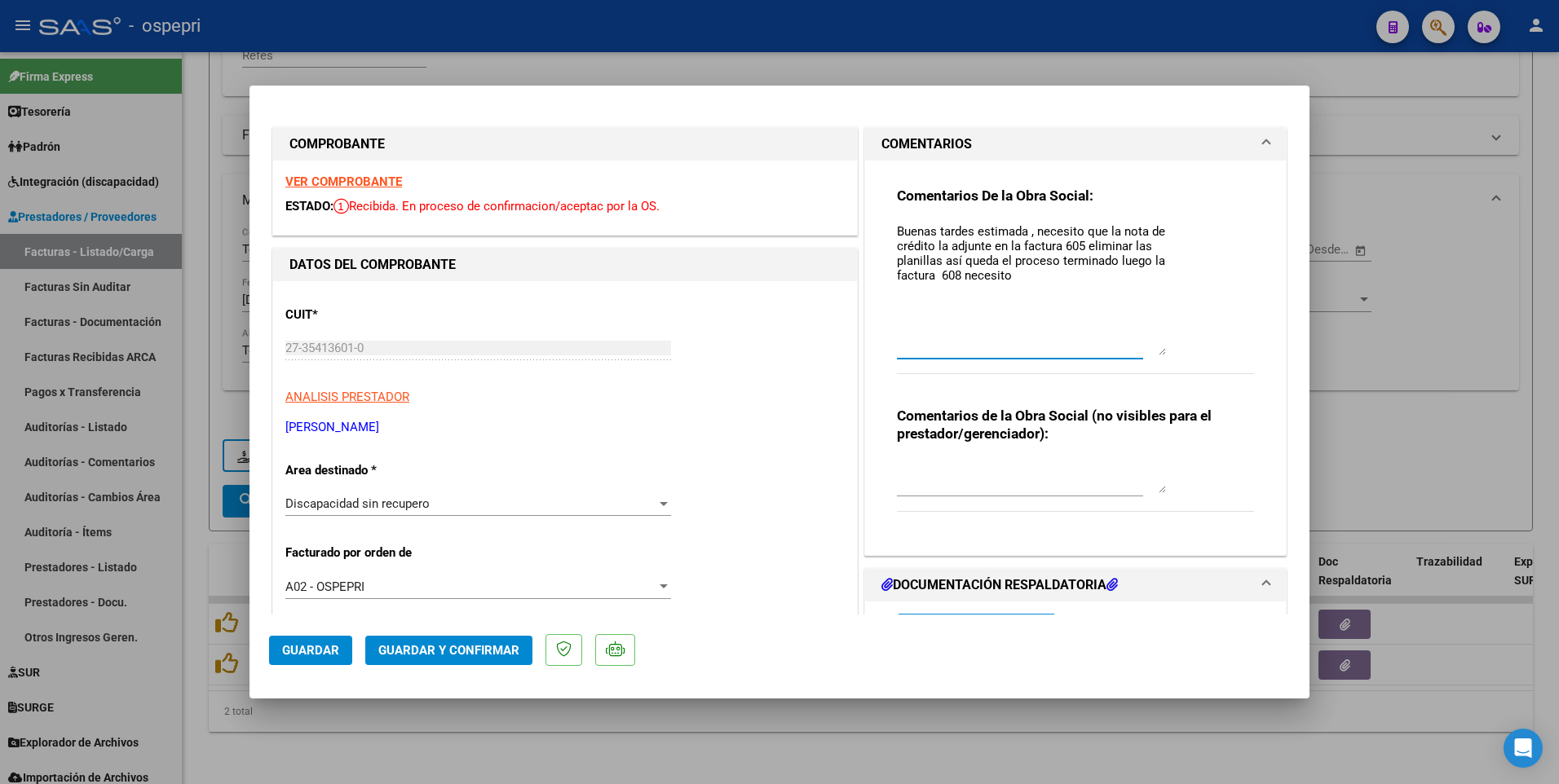
click at [1014, 282] on textarea "Buenas tardes estimada , necesito que la nota de crédito la adjunte en la factu…" at bounding box center [1030, 289] width 269 height 133
click at [1071, 274] on textarea "Buenas tardes estimada , necesito que la nota de crédito la adjunte en la factu…" at bounding box center [1030, 289] width 269 height 133
click at [1071, 276] on textarea "Buenas tardes estimada , necesito que la nota de crédito la adjunte en la factu…" at bounding box center [1030, 289] width 269 height 133
click at [1148, 292] on textarea "Buenas tardes estimada , necesito que la nota de crédito la adjunte en la factu…" at bounding box center [1030, 289] width 269 height 133
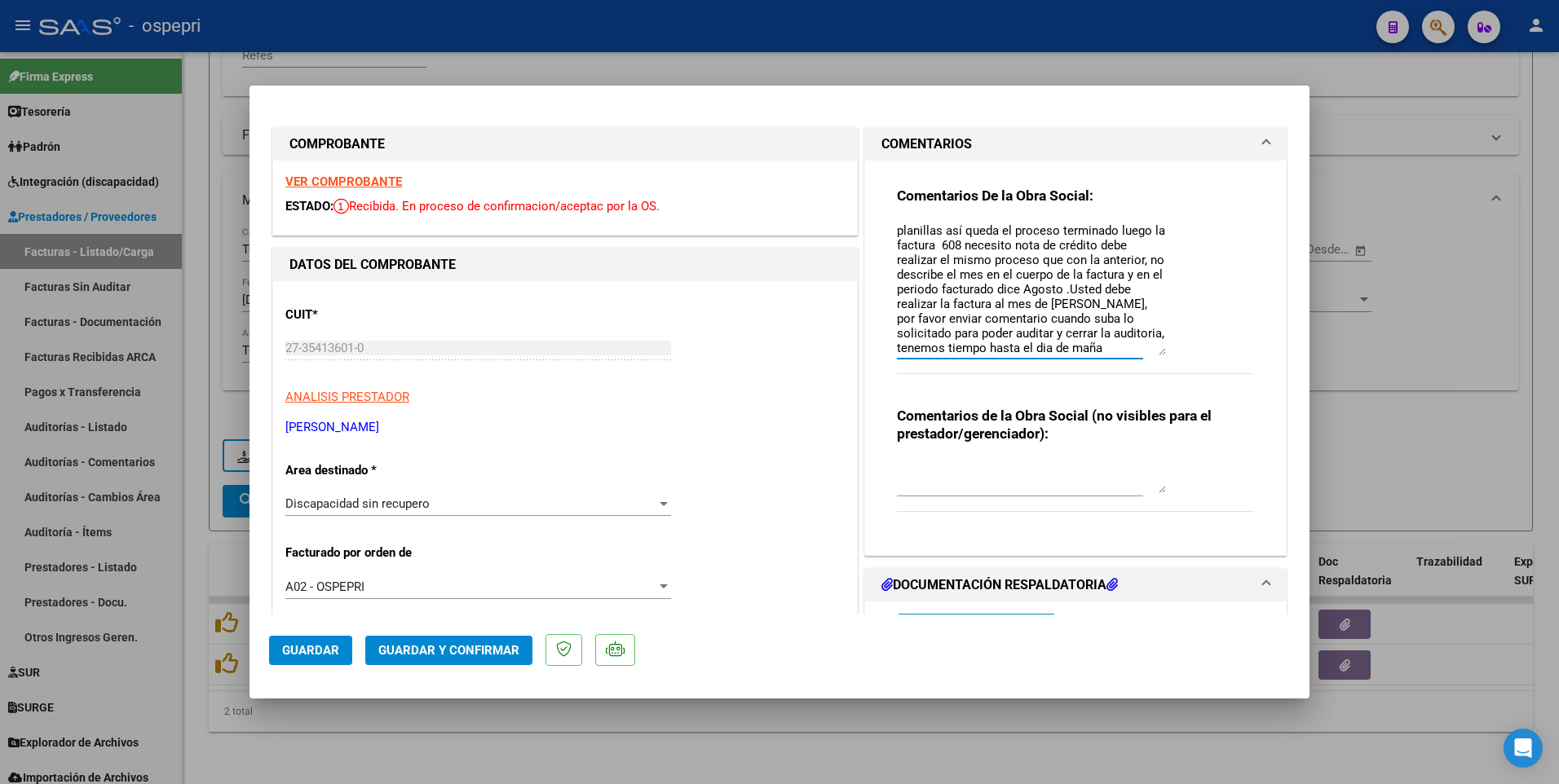
scroll to position [45, 0]
click at [1087, 337] on textarea "Buenas tardes estimada , necesito que la nota de crédito la adjunte en la factu…" at bounding box center [1030, 289] width 269 height 133
click at [984, 354] on textarea "Buenas tardes estimada , necesito que la nota de crédito la adjunte en la factu…" at bounding box center [1030, 289] width 269 height 133
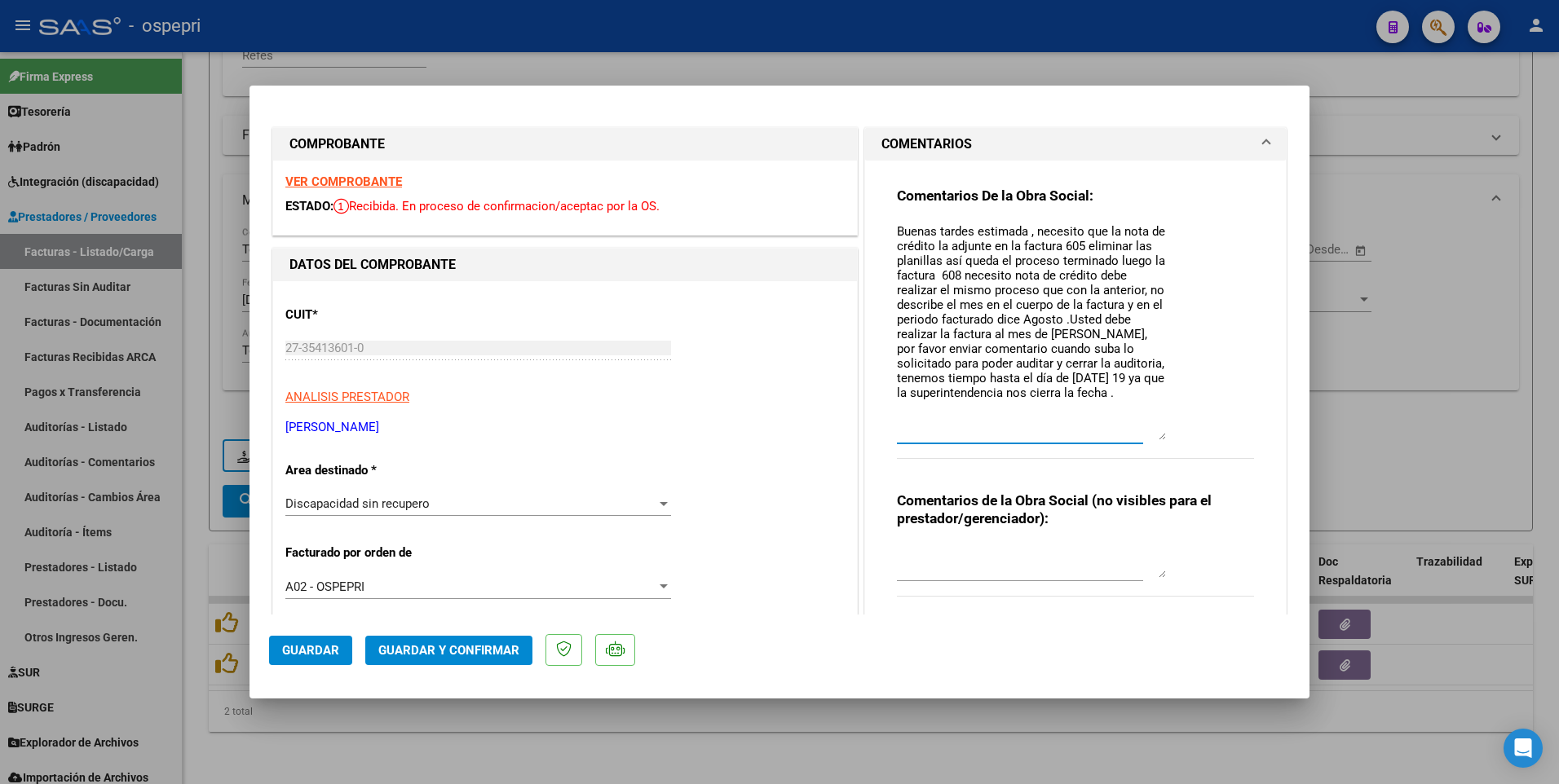
drag, startPoint x: 1158, startPoint y: 353, endPoint x: 1155, endPoint y: 438, distance: 85.1
click at [1155, 388] on textarea "Buenas tardes estimada , necesito que la nota de crédito la adjunte en la factu…" at bounding box center [1030, 331] width 269 height 218
drag, startPoint x: 1138, startPoint y: 293, endPoint x: 1167, endPoint y: 293, distance: 29.0
click at [1167, 293] on div "Comentarios De la Obra Social: Buenas tardes estimada , necesito que la nota de…" at bounding box center [1075, 332] width 357 height 290
click at [1070, 316] on textarea "Buenas tardes estimada , necesito que la nota de crédito la adjunte en la factu…" at bounding box center [1030, 331] width 269 height 218
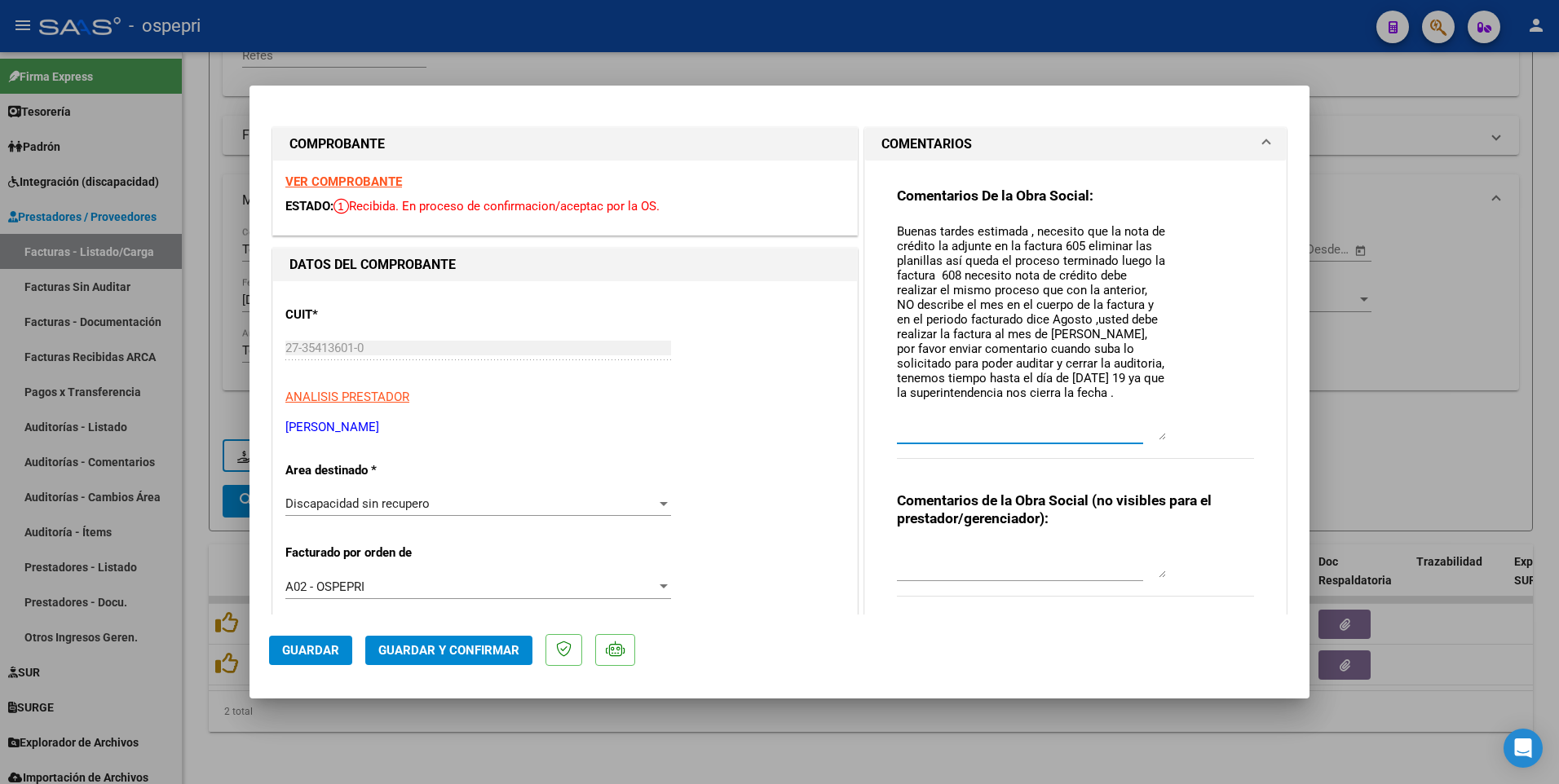
click at [1117, 388] on textarea "Buenas tardes estimada , necesito que la nota de crédito la adjunte en la factu…" at bounding box center [1030, 331] width 269 height 218
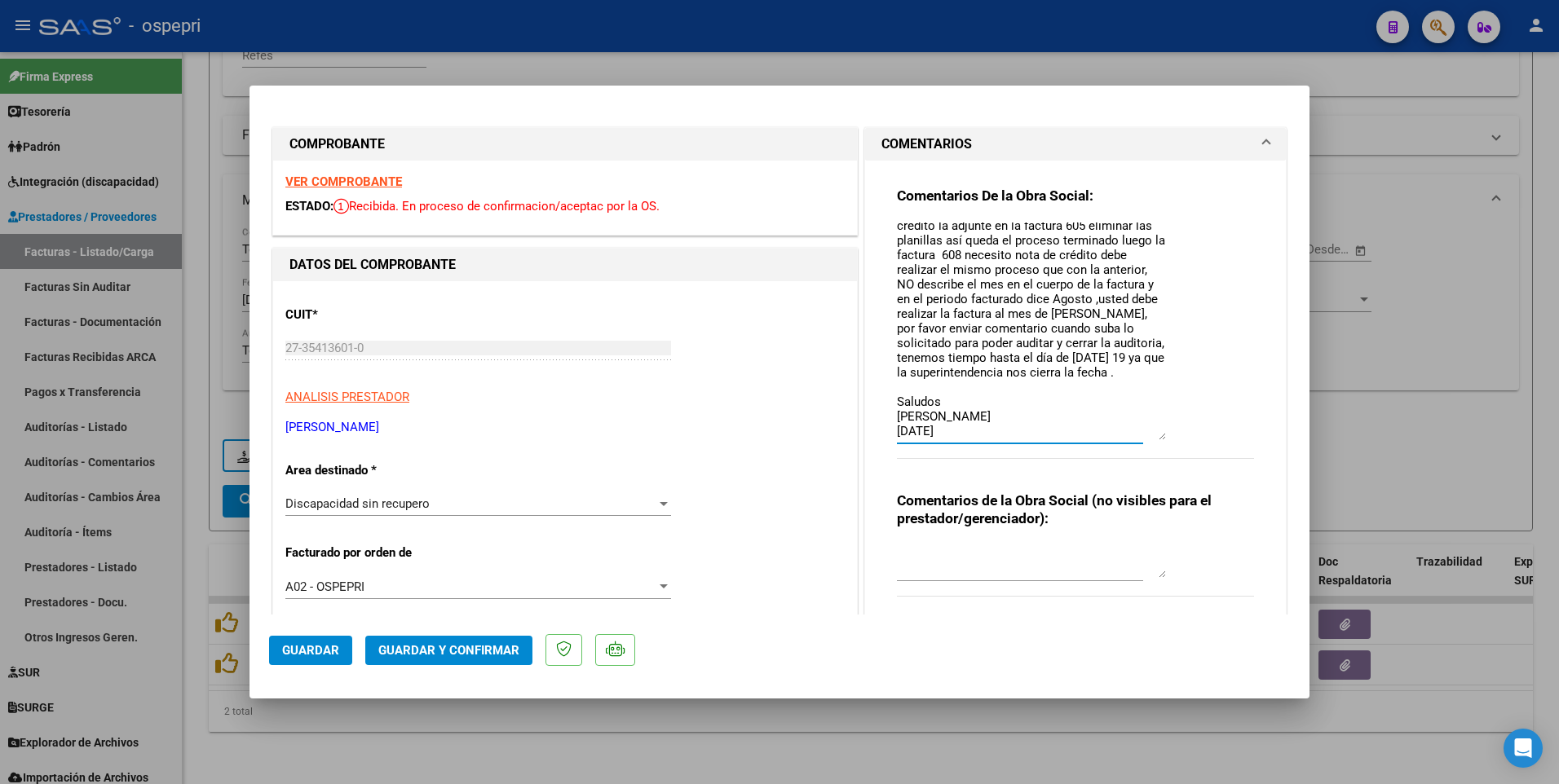
scroll to position [48, 0]
type textarea "Buenas tardes estimada , necesito que la nota de crédito la adjunte en la factu…"
click at [324, 388] on span "Guardar" at bounding box center [310, 650] width 57 height 15
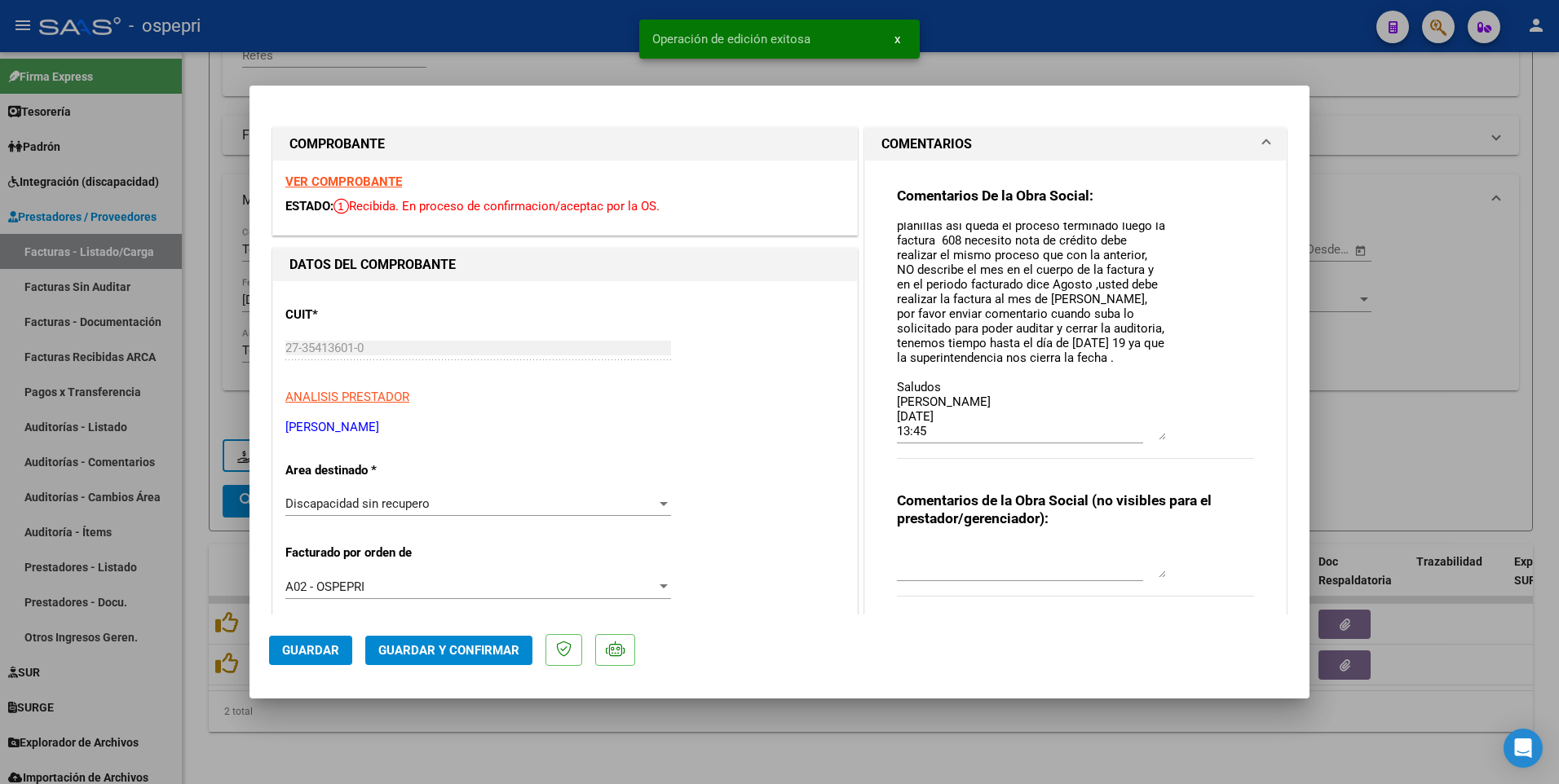
click at [978, 388] on div at bounding box center [780, 392] width 1559 height 784
type input "$ 0,00"
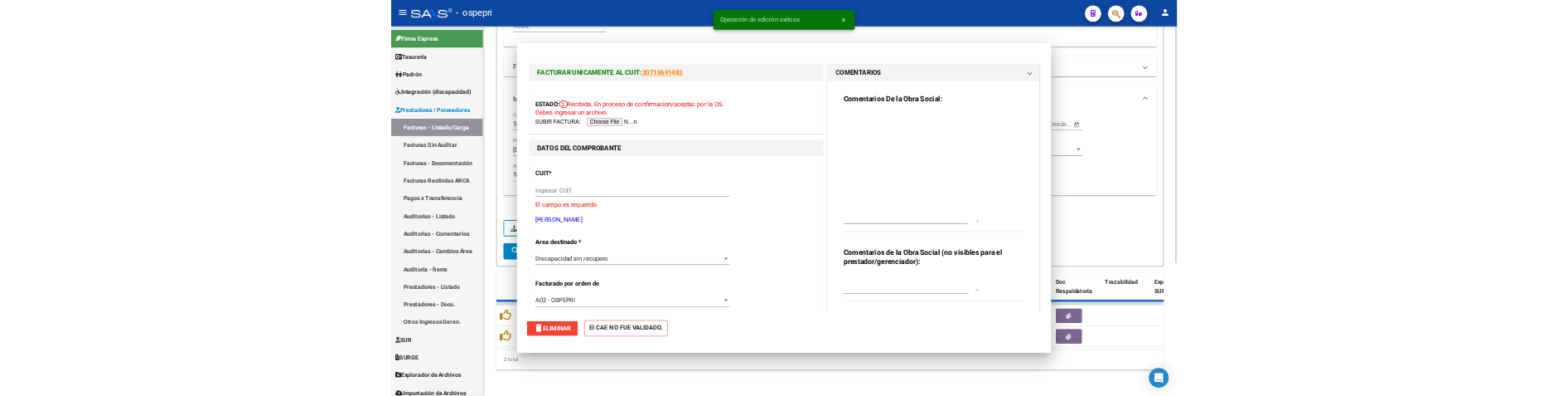
scroll to position [0, 0]
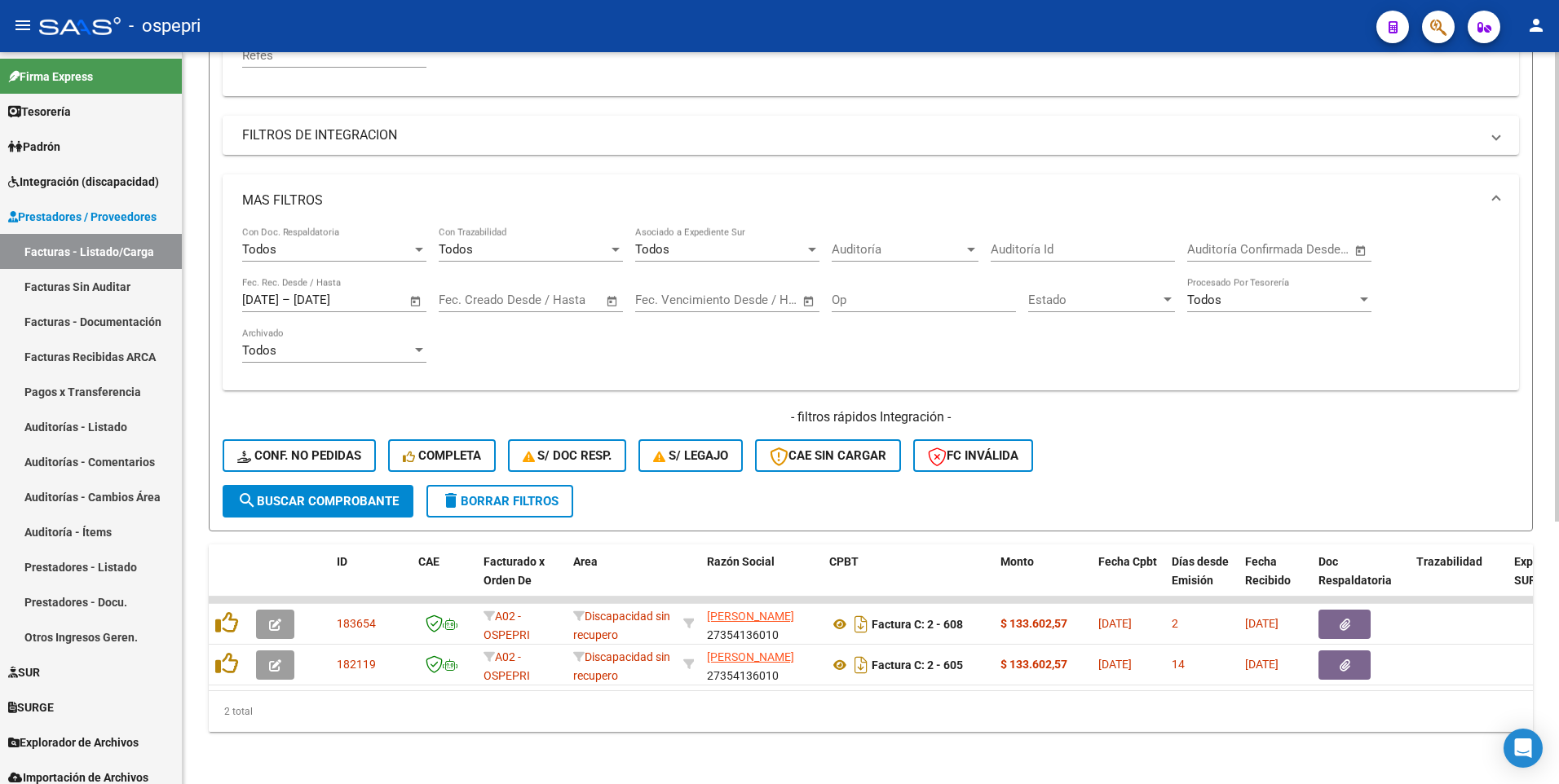
click at [1193, 388] on div "- filtros rápidos Integración - Conf. no pedidas Completa S/ Doc Resp. S/ legaj…" at bounding box center [870, 446] width 1296 height 77
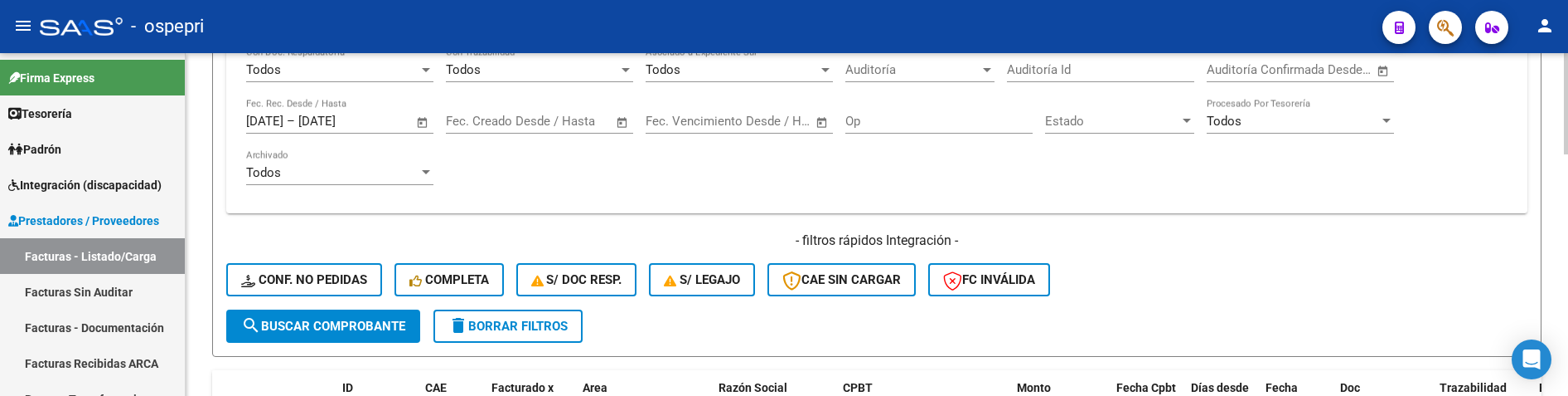
scroll to position [819, 0]
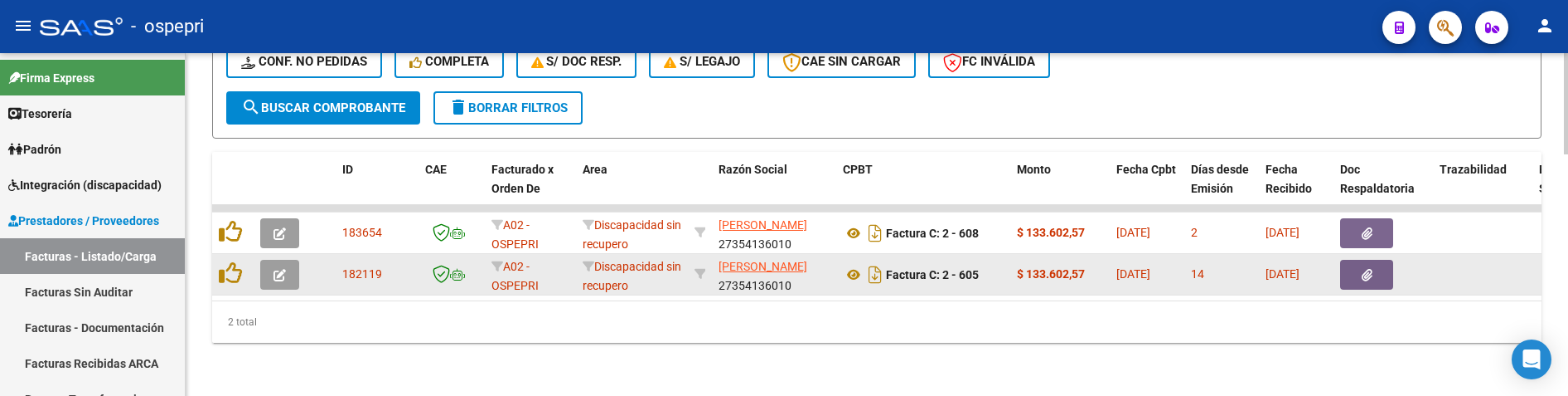
click at [1444, 275] on datatable-body-cell at bounding box center [1482, 274] width 100 height 41
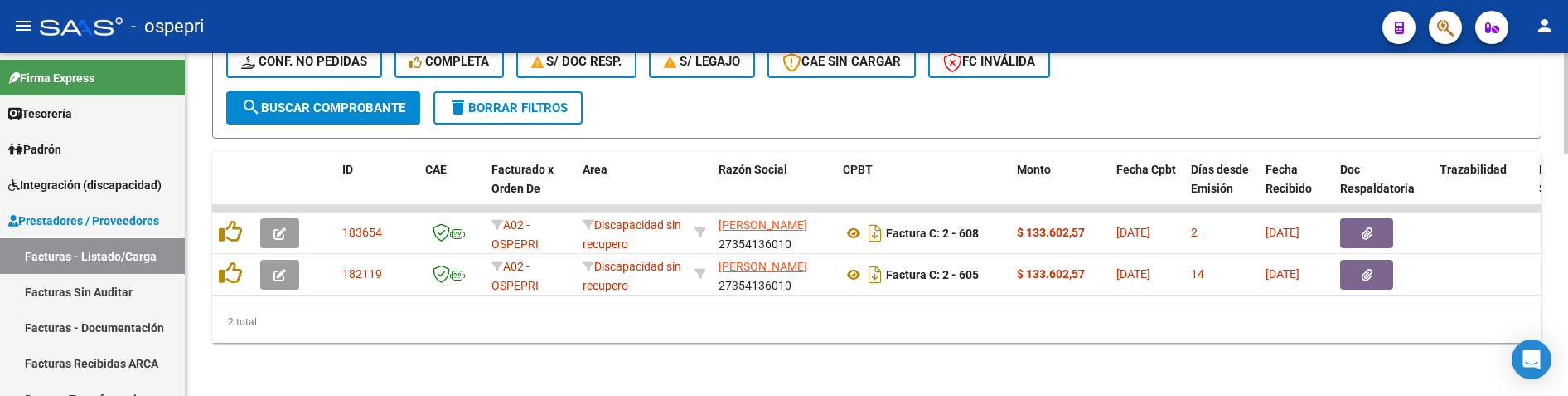
click at [1107, 335] on div "2 total" at bounding box center [876, 322] width 1329 height 42
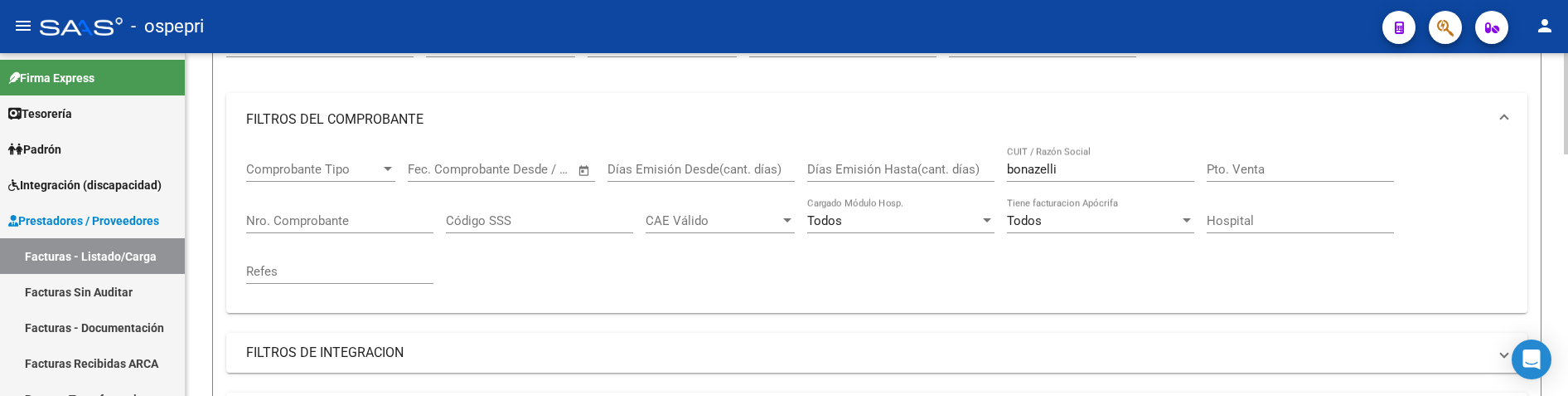
scroll to position [155, 0]
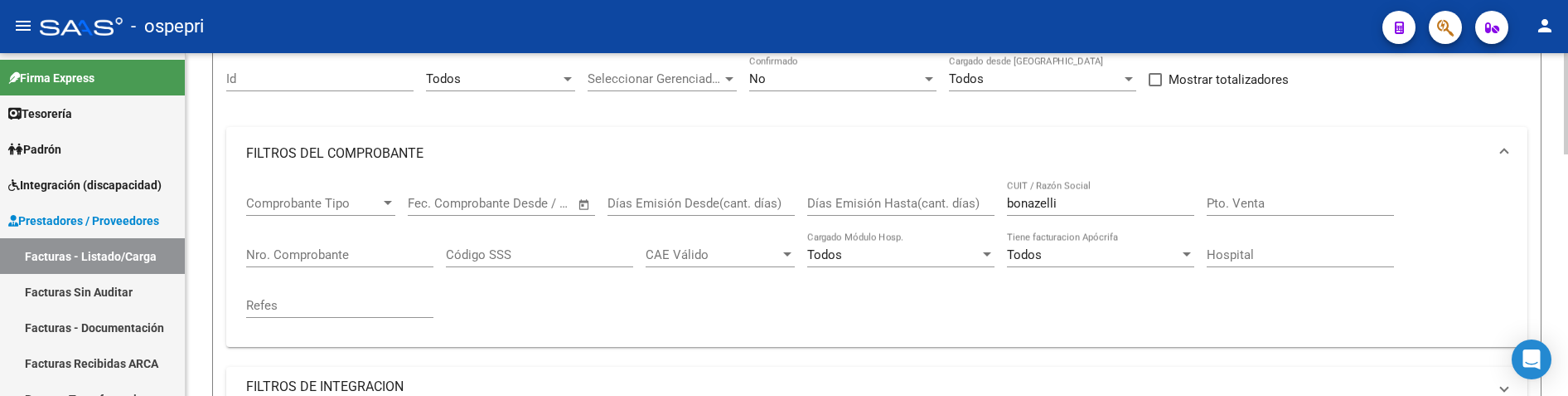
click at [1107, 297] on div "Comprobante Tipo Comprobante Tipo Start date – End date Fec. Comprobante Desde …" at bounding box center [877, 256] width 1262 height 153
drag, startPoint x: 1080, startPoint y: 203, endPoint x: 996, endPoint y: 201, distance: 84.0
click at [996, 201] on div "Comprobante Tipo Comprobante Tipo Start date – End date Fec. Comprobante Desde …" at bounding box center [877, 256] width 1262 height 153
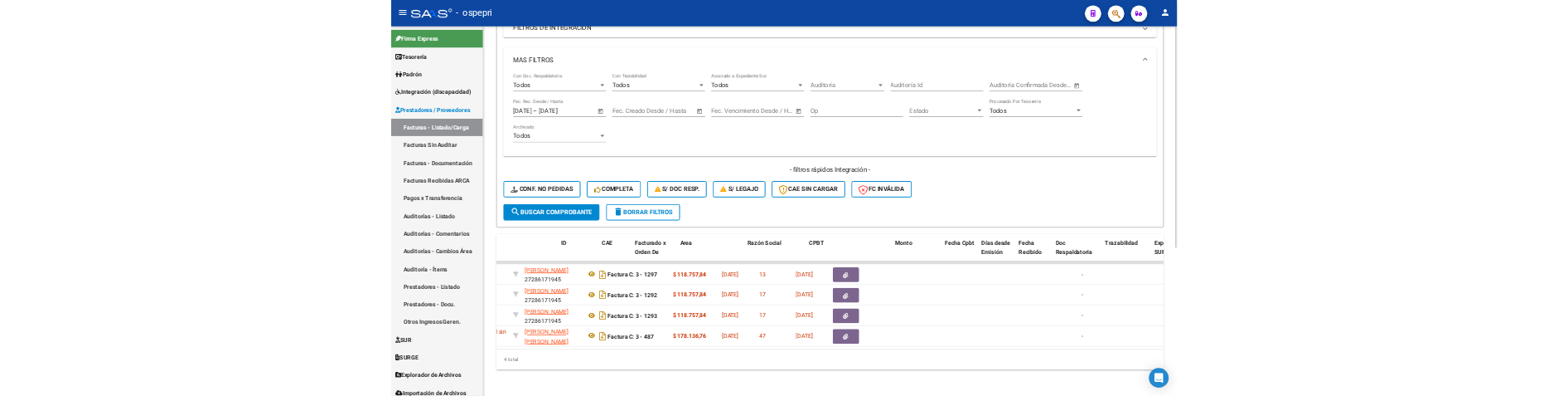
scroll to position [0, 0]
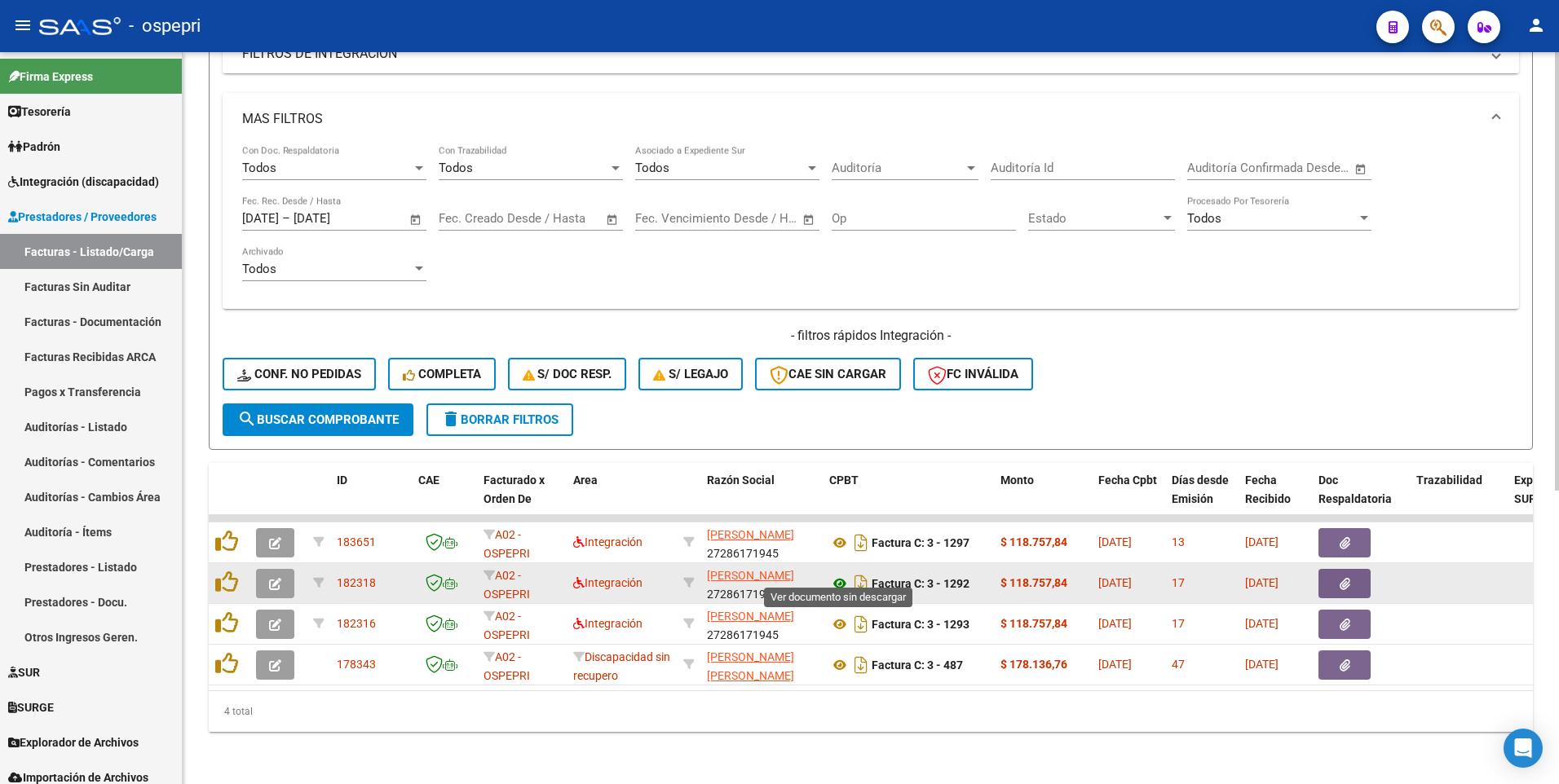
type input "diomedi"
click at [841, 388] on icon at bounding box center [839, 583] width 22 height 20
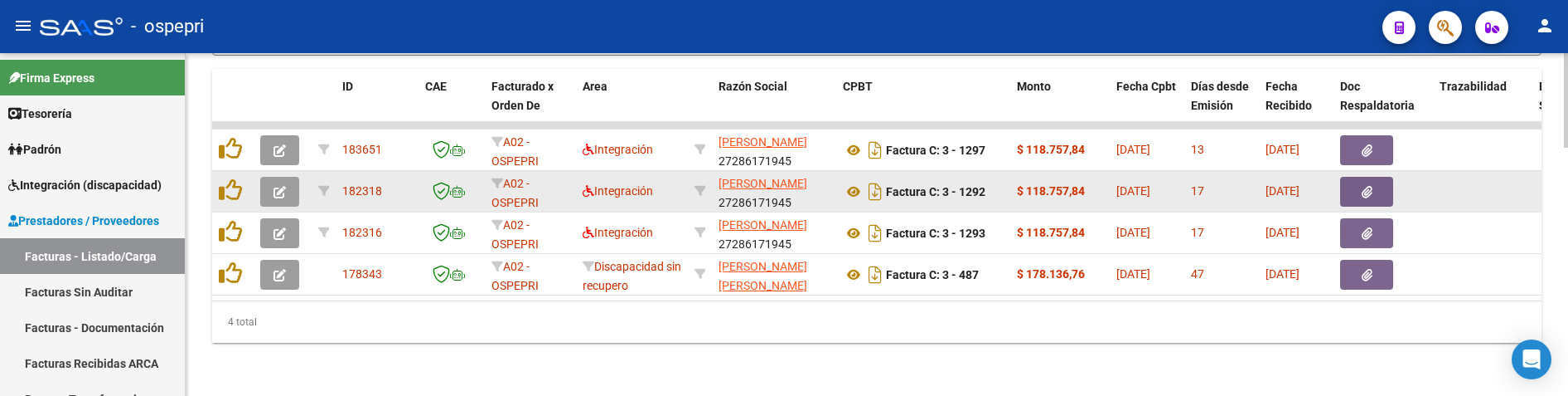
click at [267, 184] on button "button" at bounding box center [280, 191] width 39 height 30
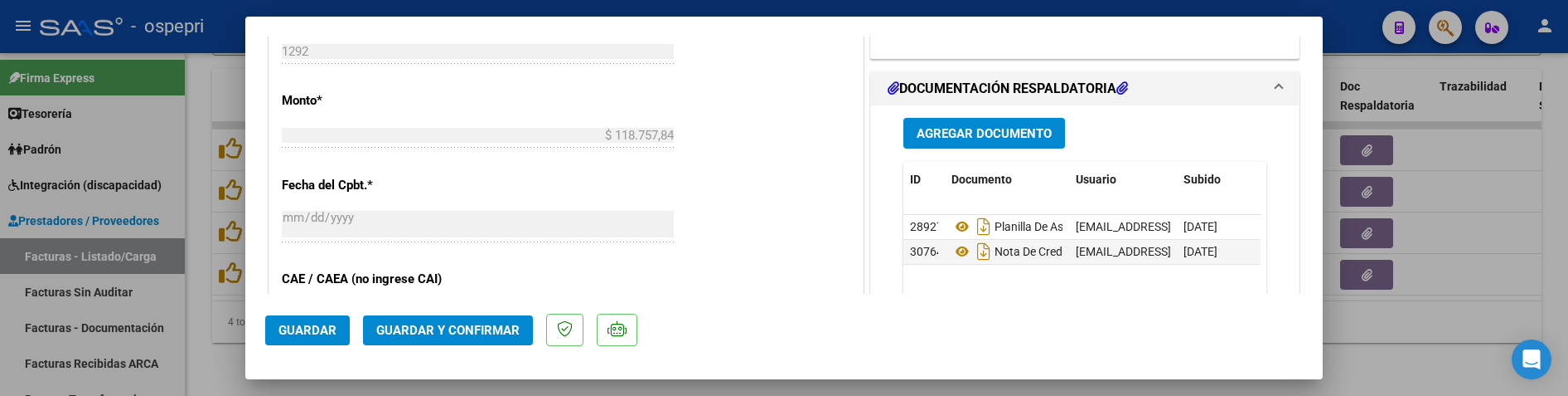
scroll to position [912, 0]
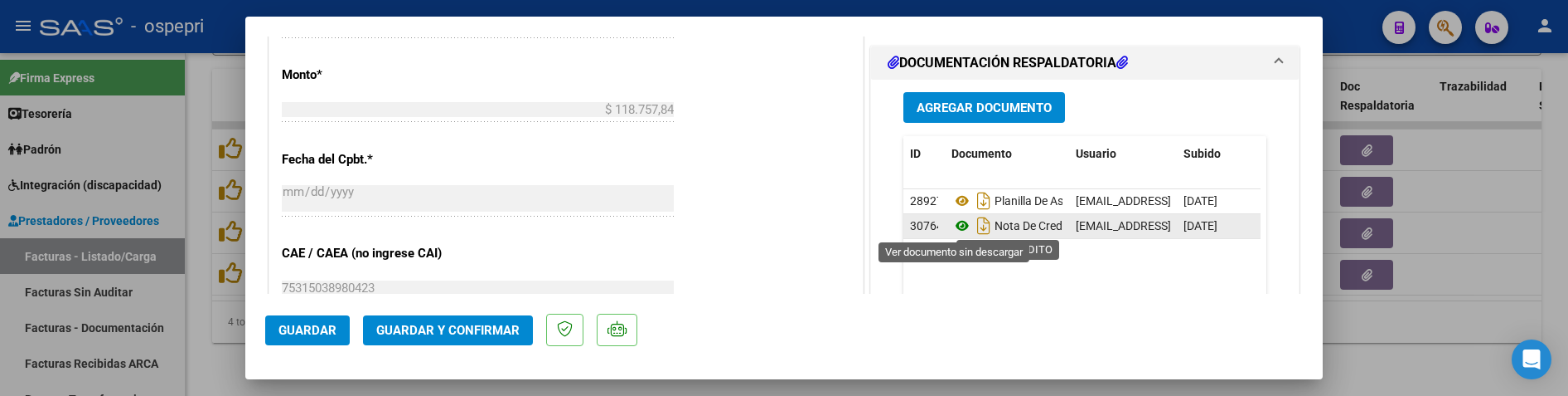
click at [959, 228] on icon at bounding box center [962, 226] width 22 height 20
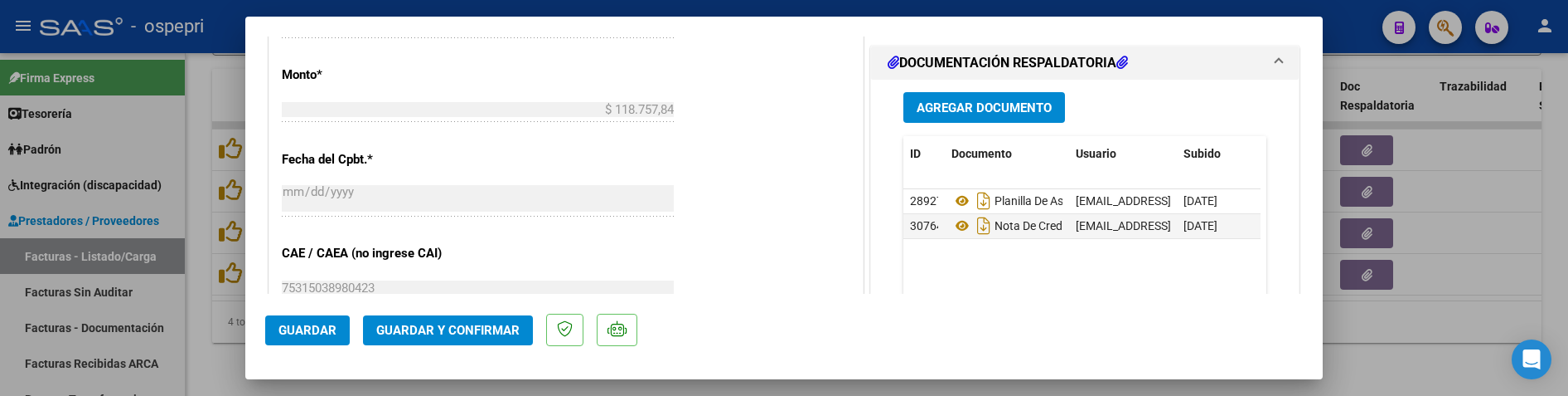
click at [1400, 318] on div at bounding box center [784, 198] width 1568 height 396
type input "$ 0,00"
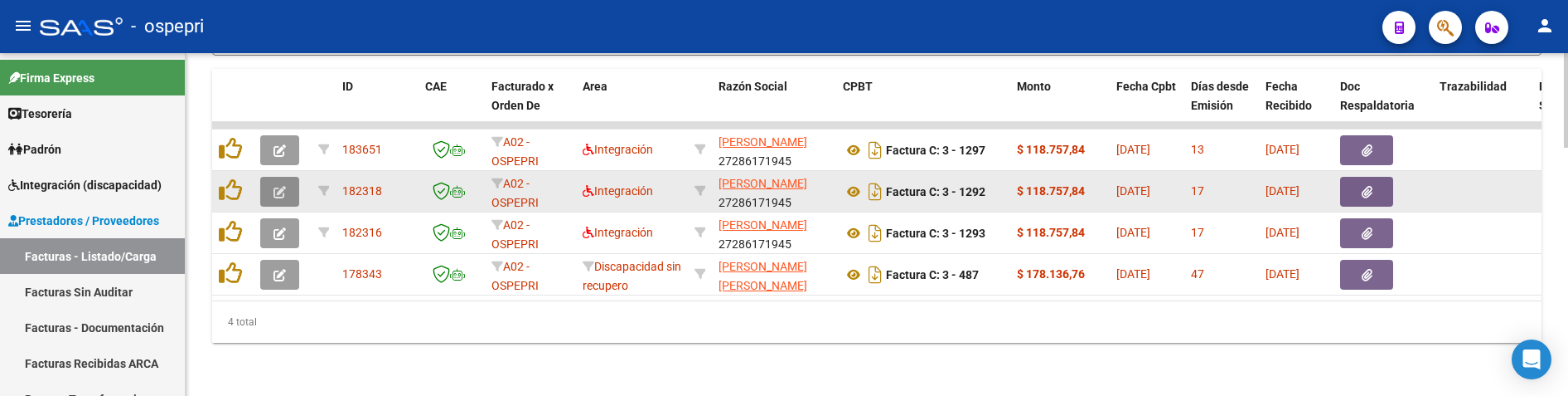
click at [278, 186] on icon "button" at bounding box center [279, 191] width 12 height 12
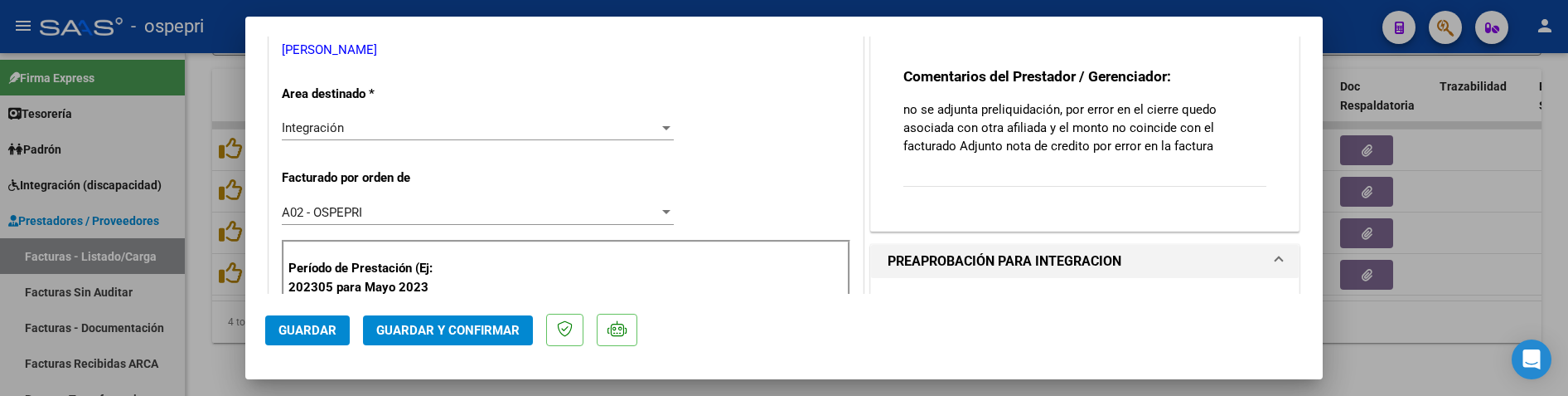
scroll to position [248, 0]
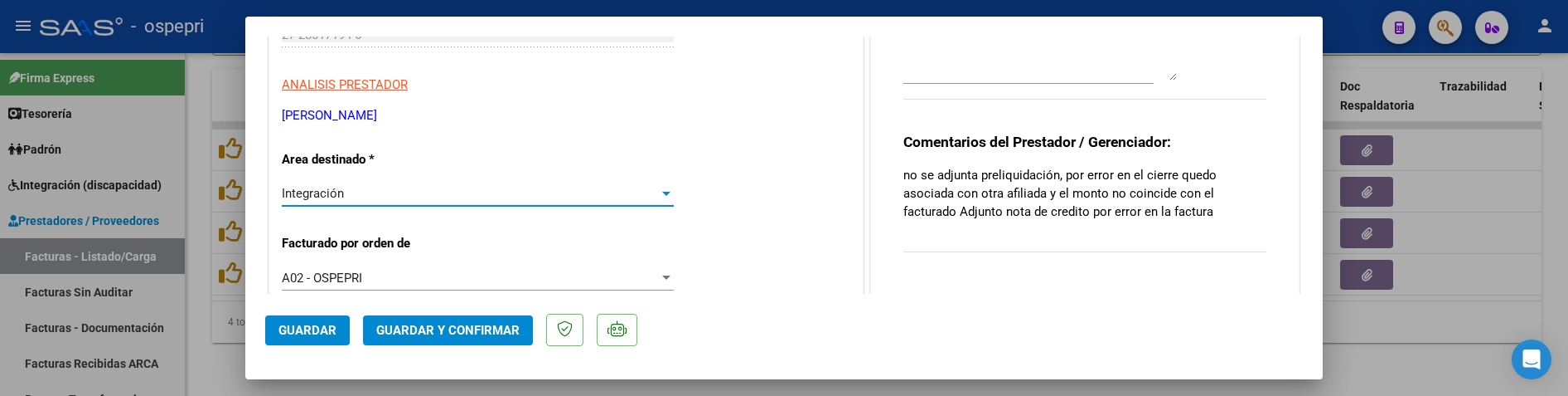
click at [660, 187] on div at bounding box center [667, 193] width 15 height 13
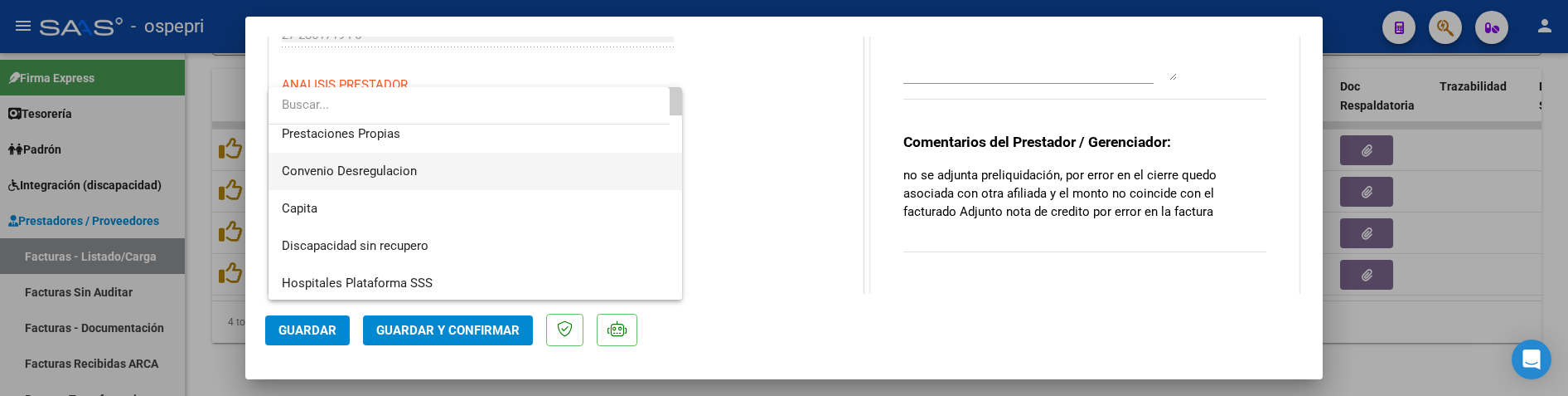
scroll to position [161, 0]
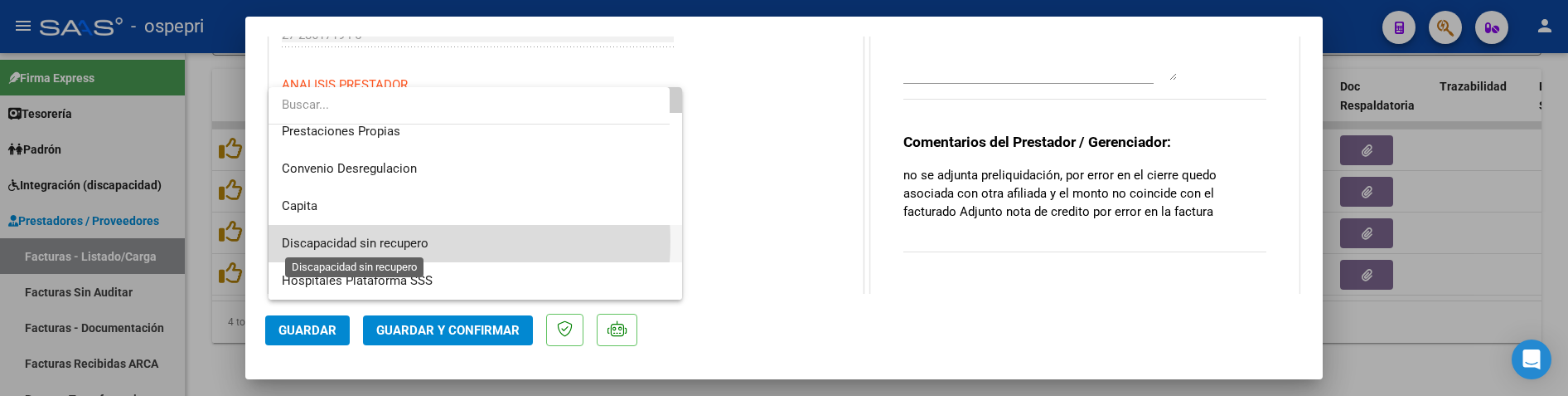
click at [408, 242] on span "Discapacidad sin recupero" at bounding box center [355, 243] width 147 height 15
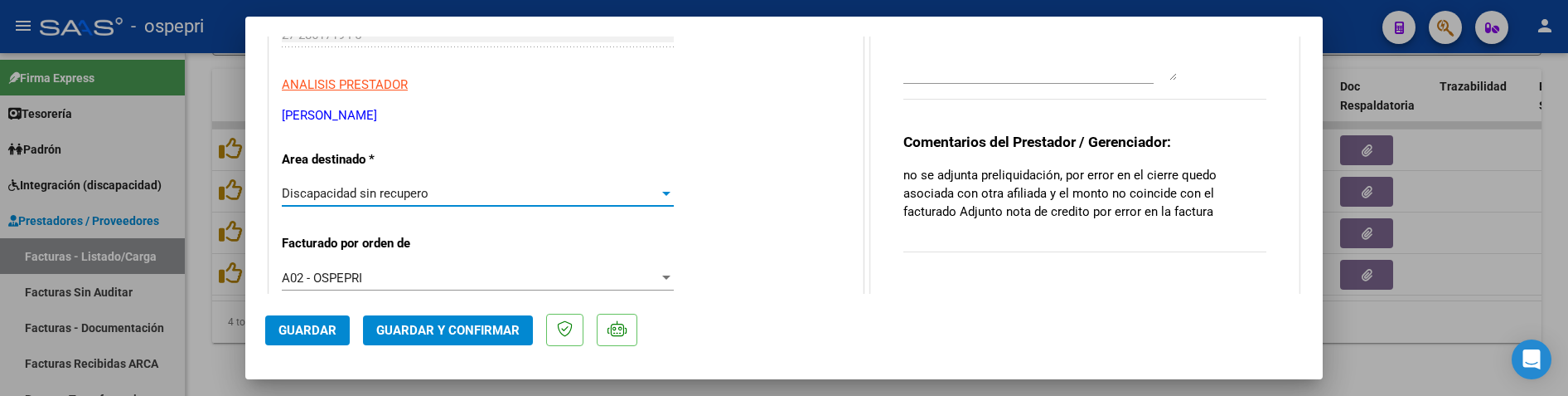
click at [323, 331] on span "Guardar" at bounding box center [307, 330] width 58 height 15
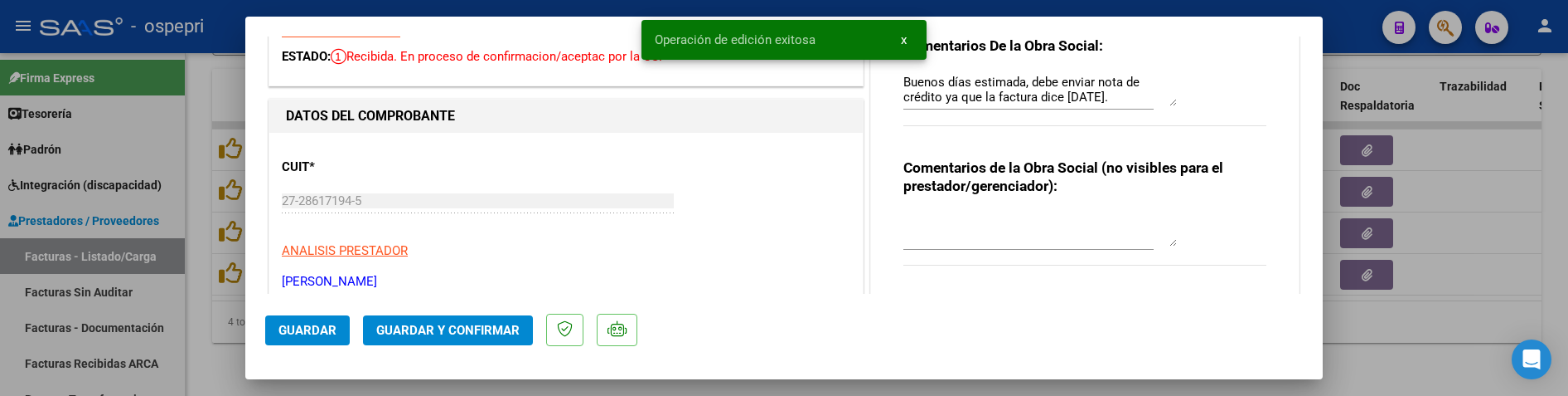
scroll to position [166, 0]
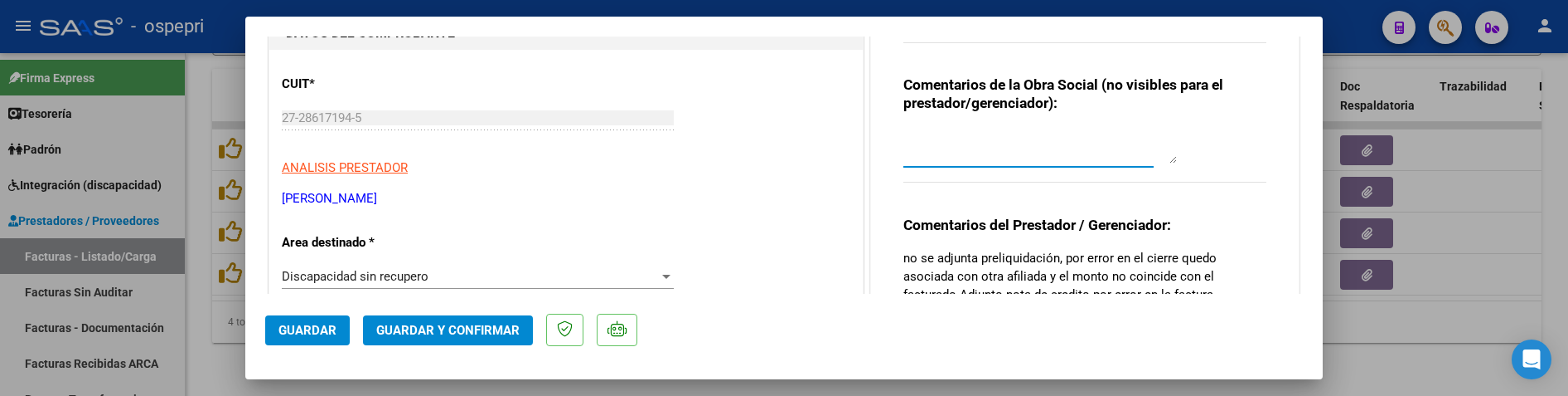
click at [915, 146] on textarea at bounding box center [1040, 147] width 273 height 33
type textarea "AUDITADO CON NOTA DE CREDITO"
click at [307, 323] on span "Guardar" at bounding box center [307, 330] width 58 height 15
click at [318, 338] on button "Guardar" at bounding box center [307, 329] width 85 height 30
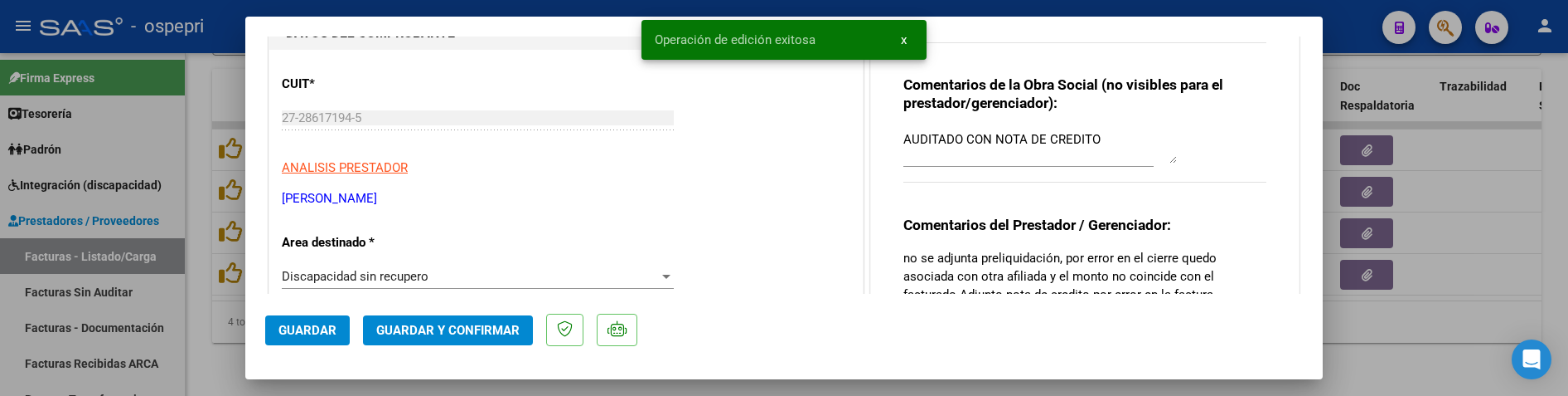
click at [1393, 326] on div at bounding box center [784, 198] width 1568 height 396
type input "$ 0,00"
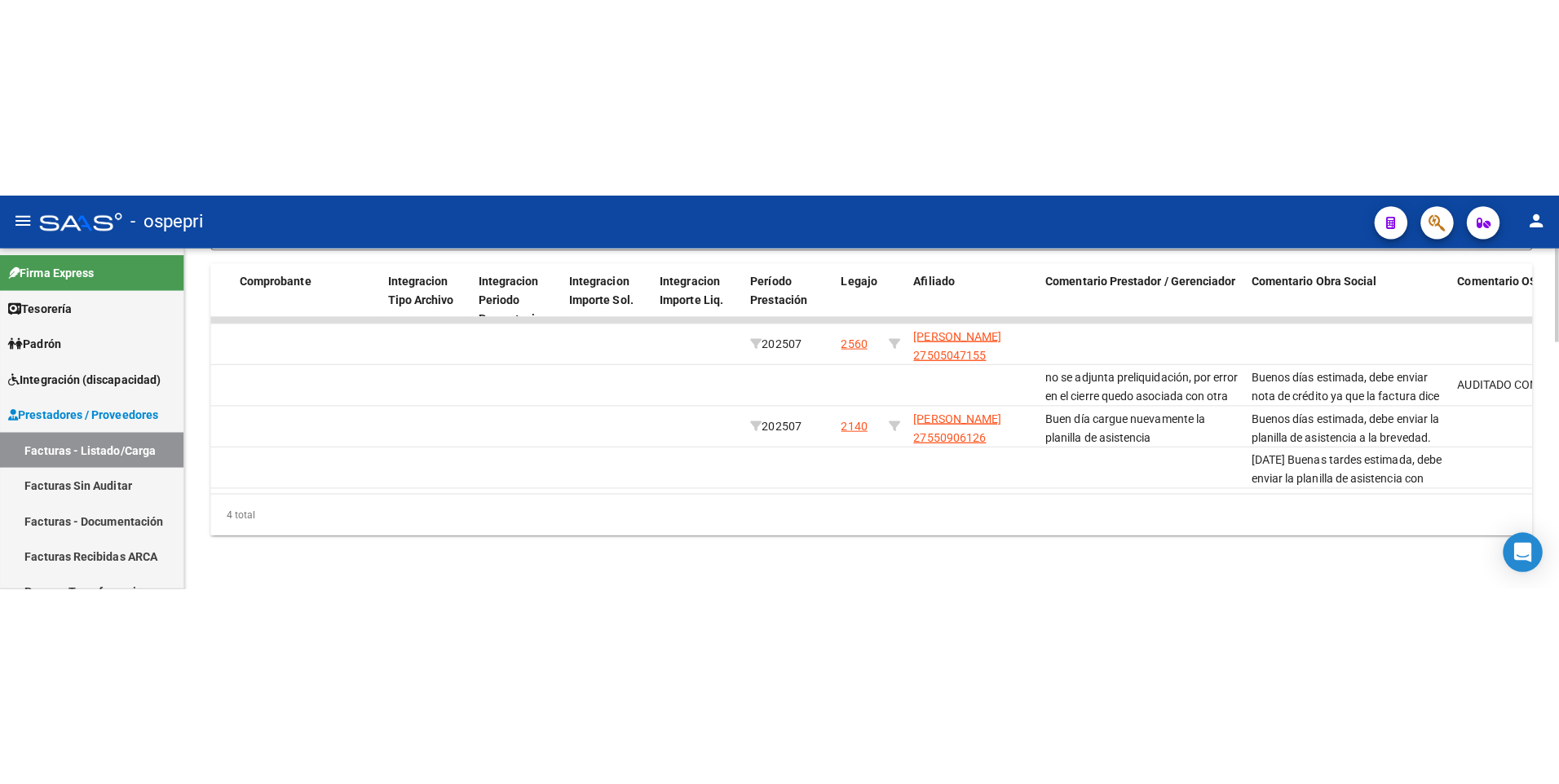
scroll to position [0, 1829]
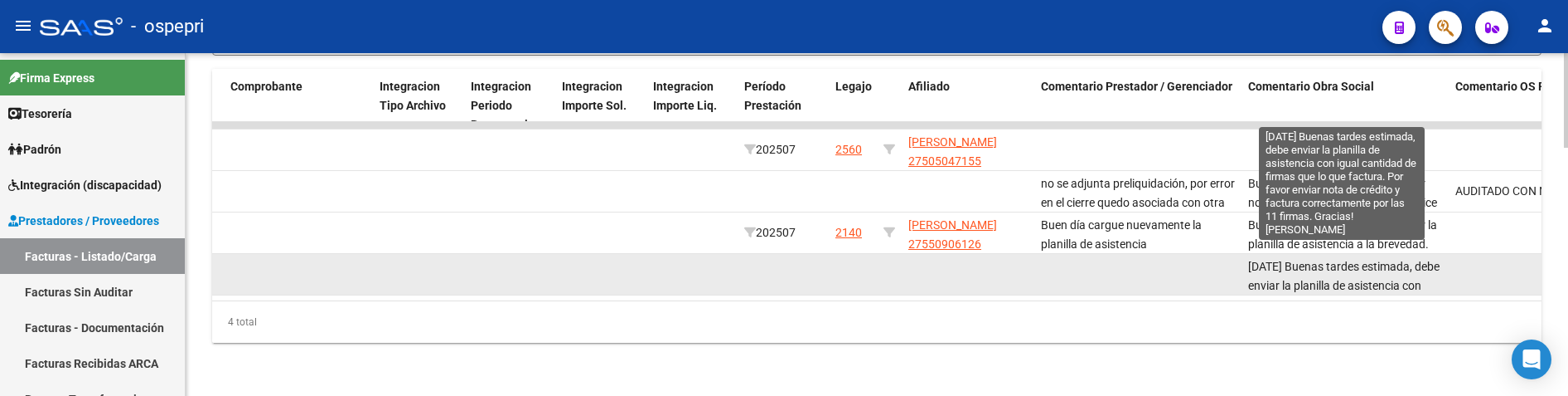
click at [1350, 266] on span "11/07/25 Buenas tardes estimada, debe enviar la planilla de asistencia con igua…" at bounding box center [1343, 323] width 191 height 127
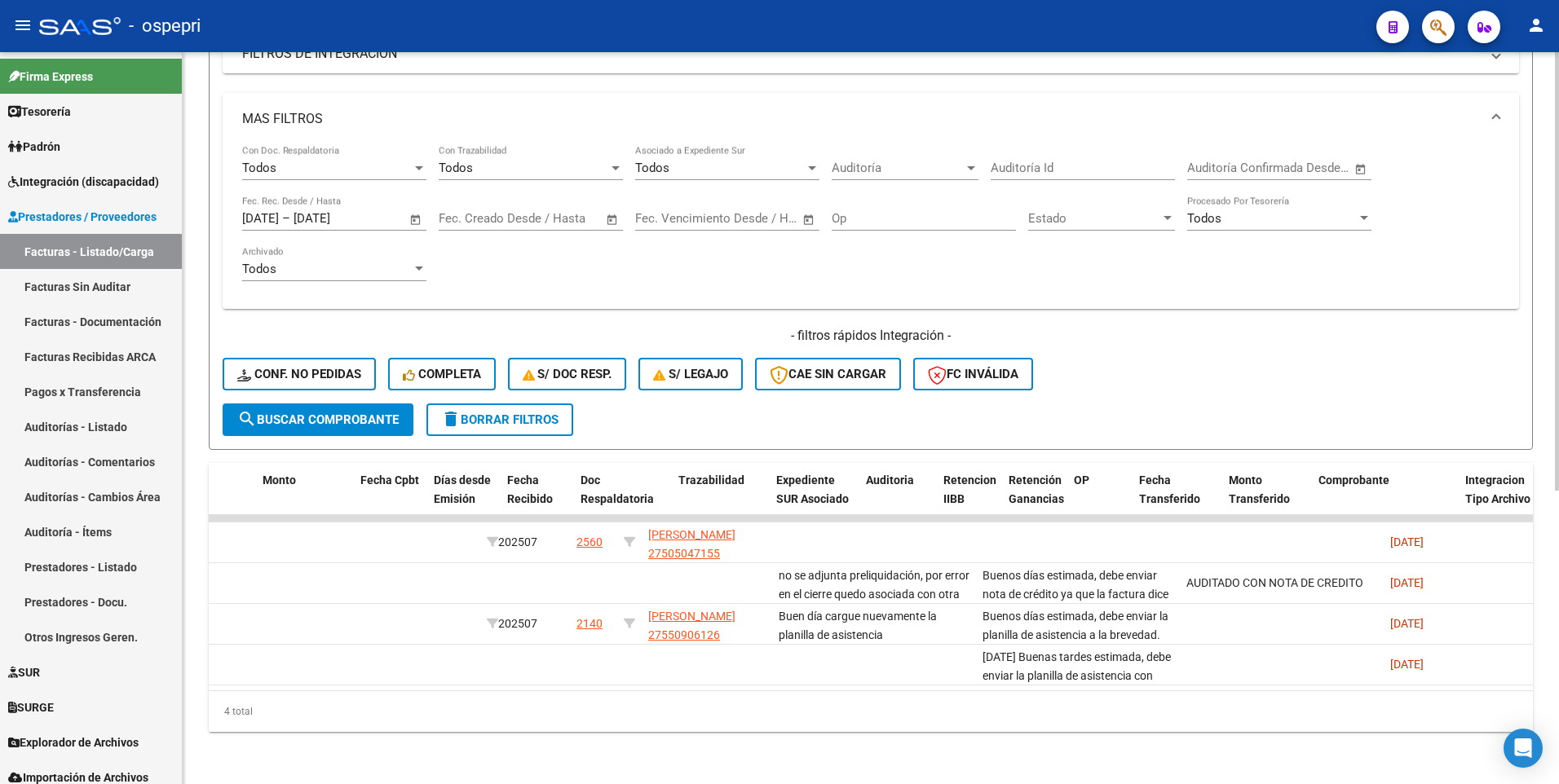
scroll to position [0, 0]
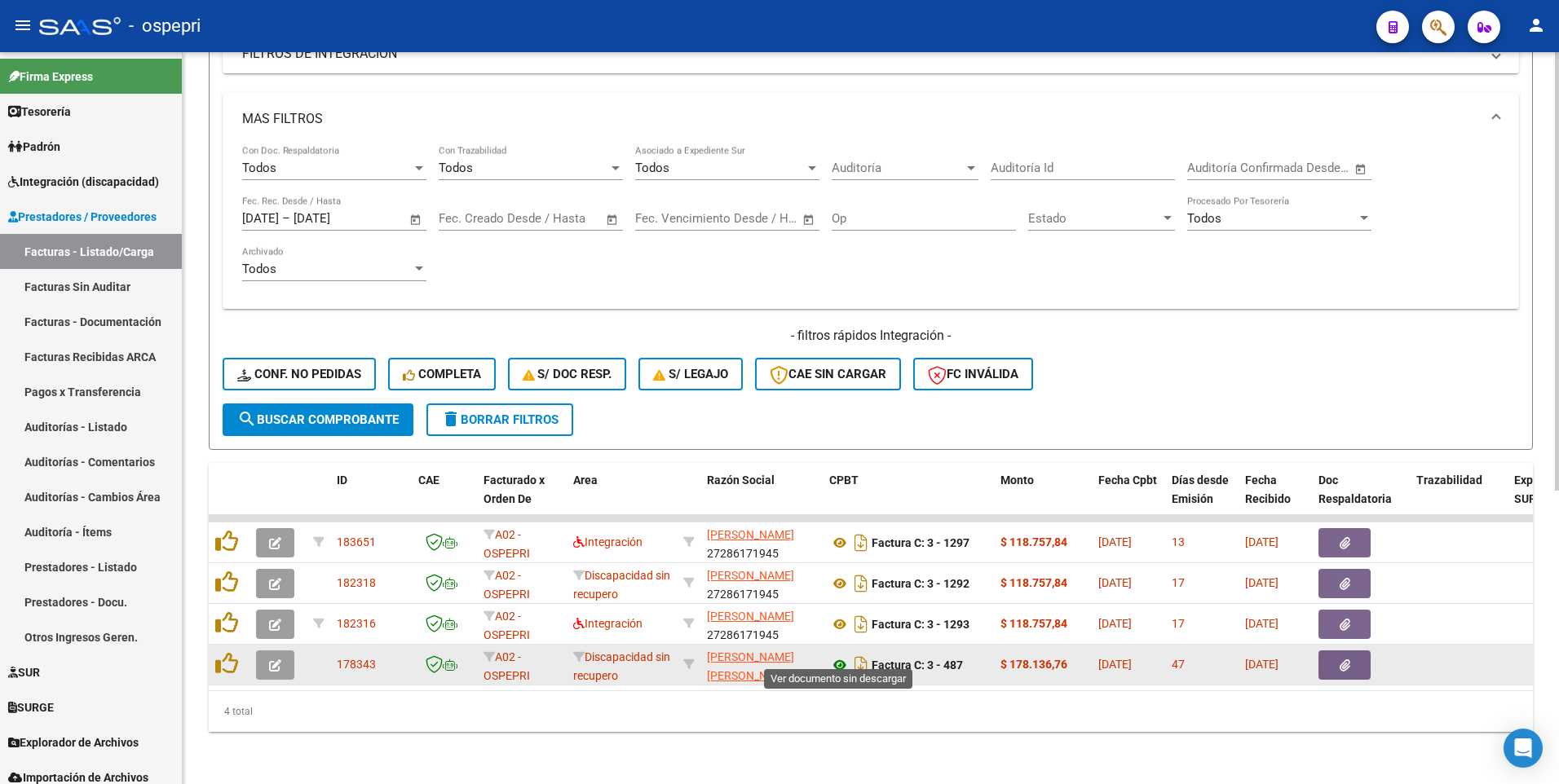
click at [845, 388] on icon at bounding box center [839, 664] width 22 height 20
click at [270, 388] on icon "button" at bounding box center [274, 665] width 12 height 12
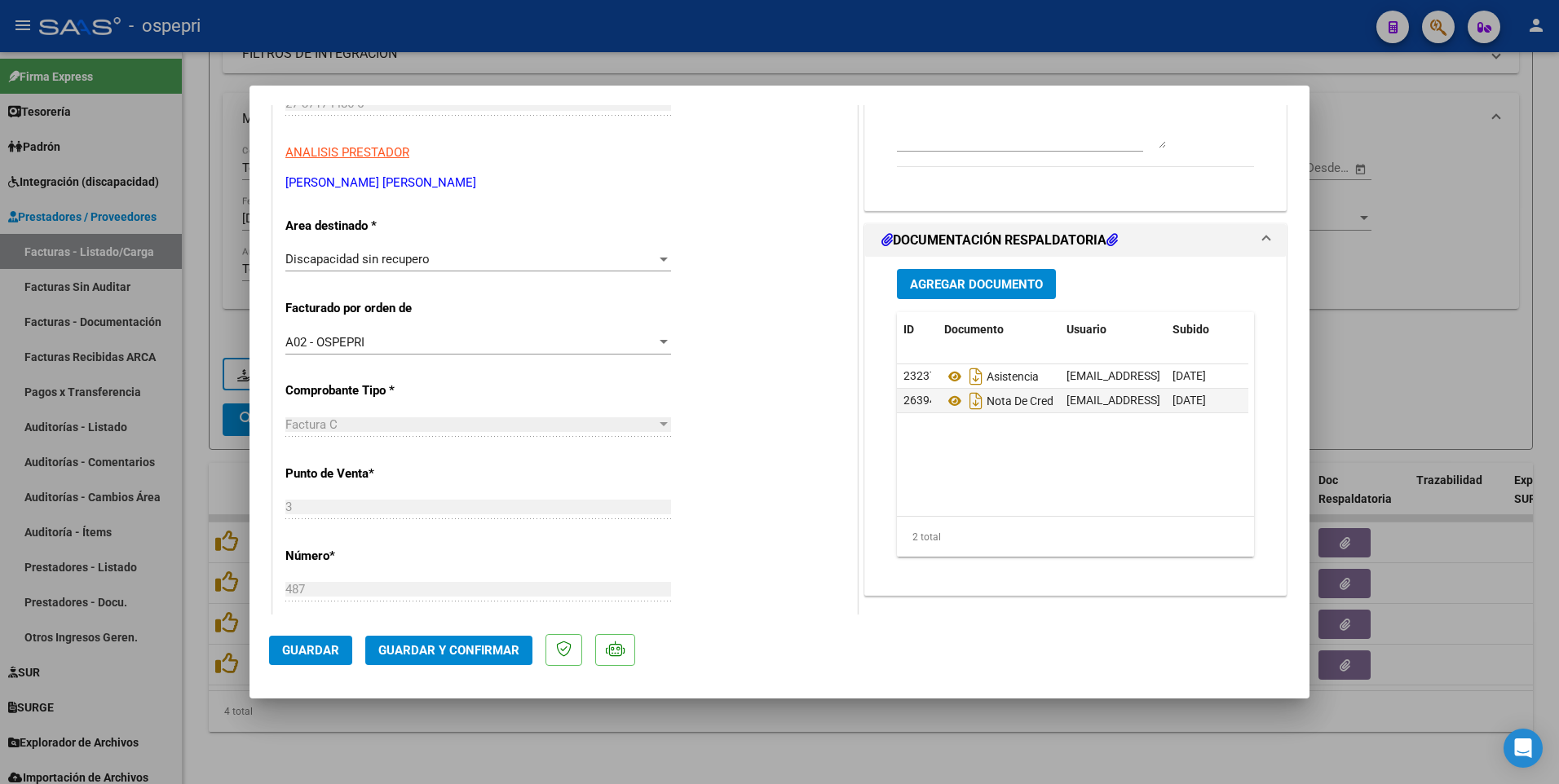
scroll to position [326, 0]
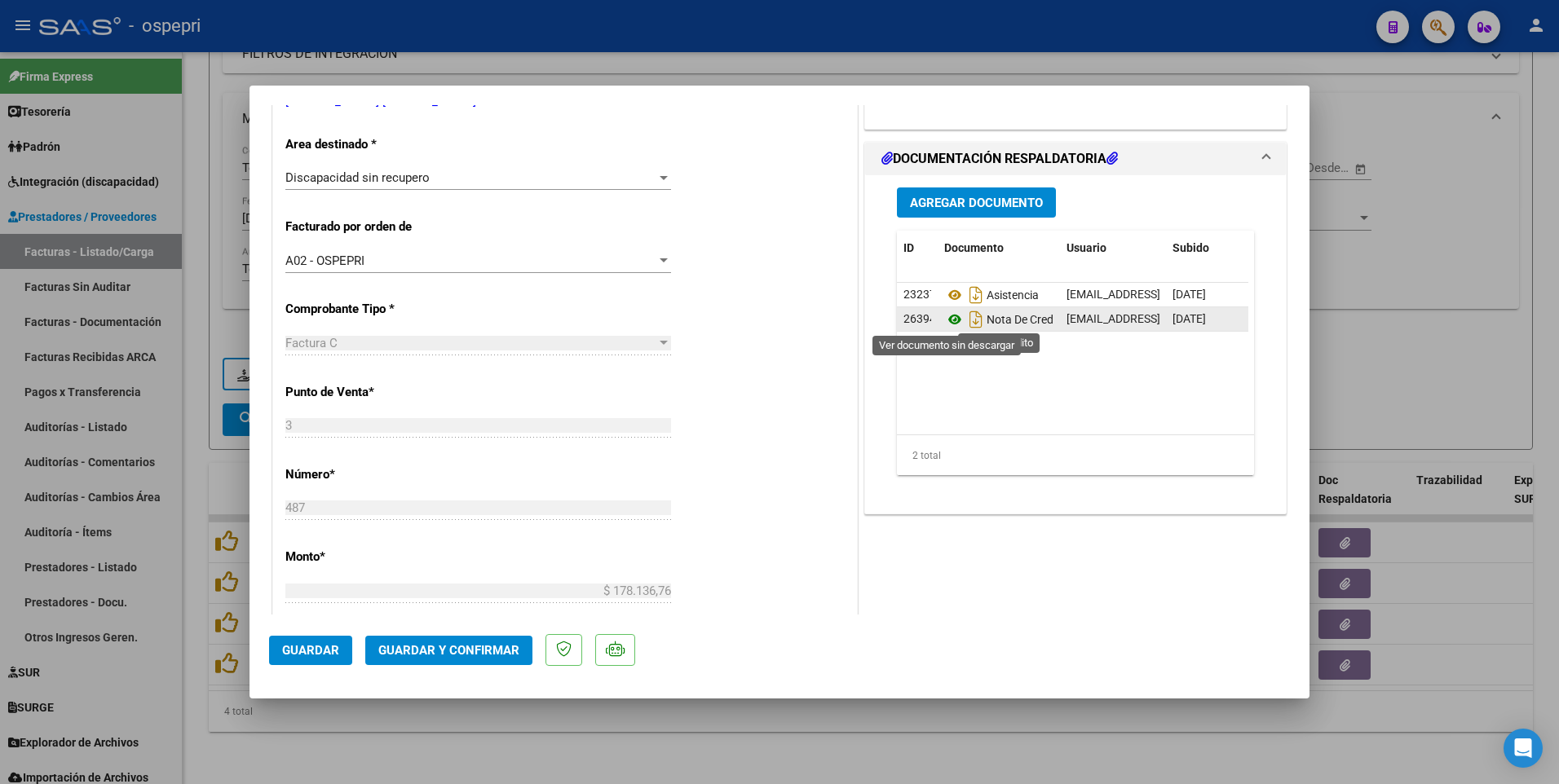
click at [948, 325] on icon at bounding box center [954, 319] width 22 height 20
click at [961, 388] on div at bounding box center [780, 392] width 1559 height 784
type input "$ 0,00"
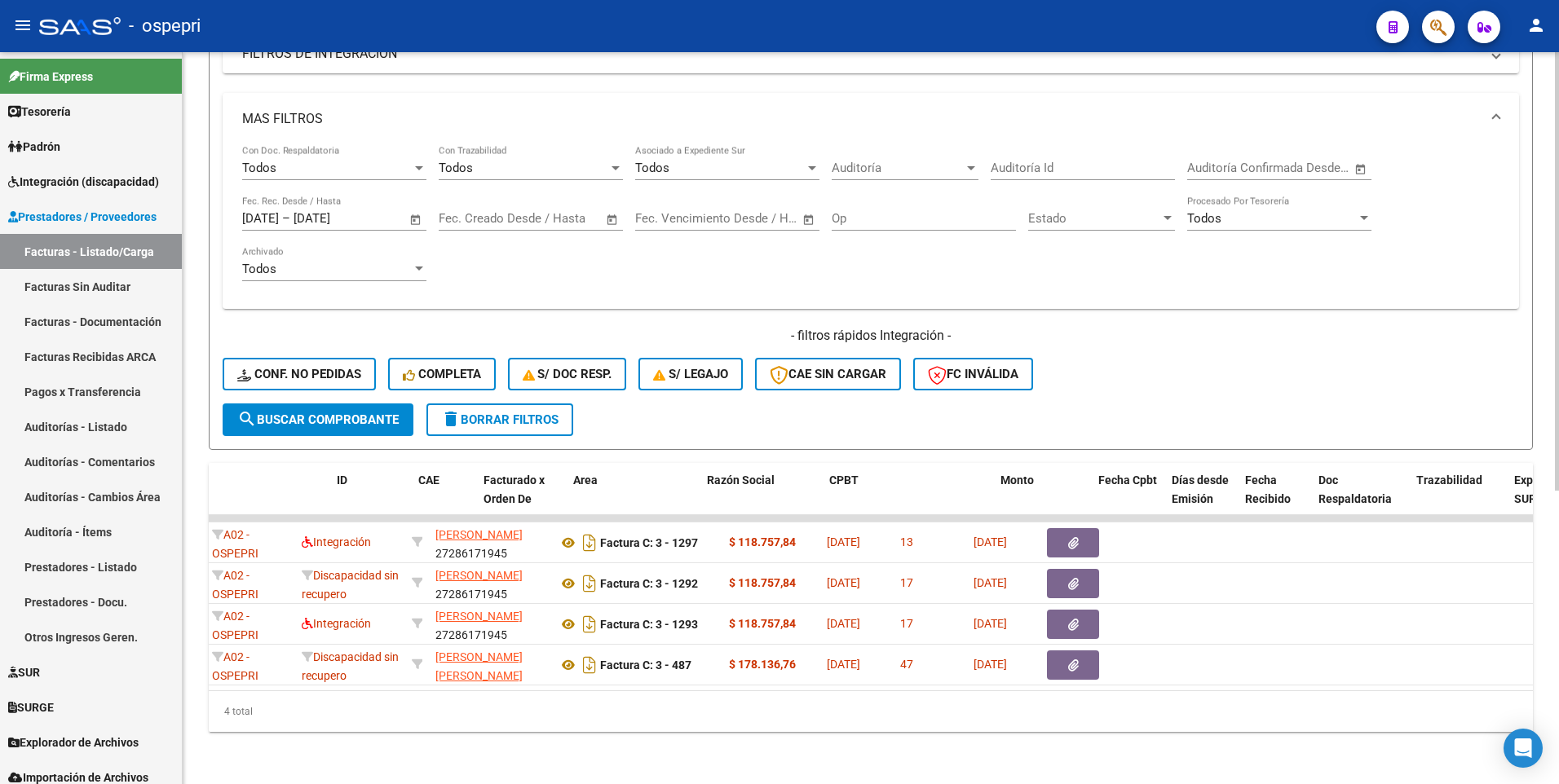
scroll to position [0, 0]
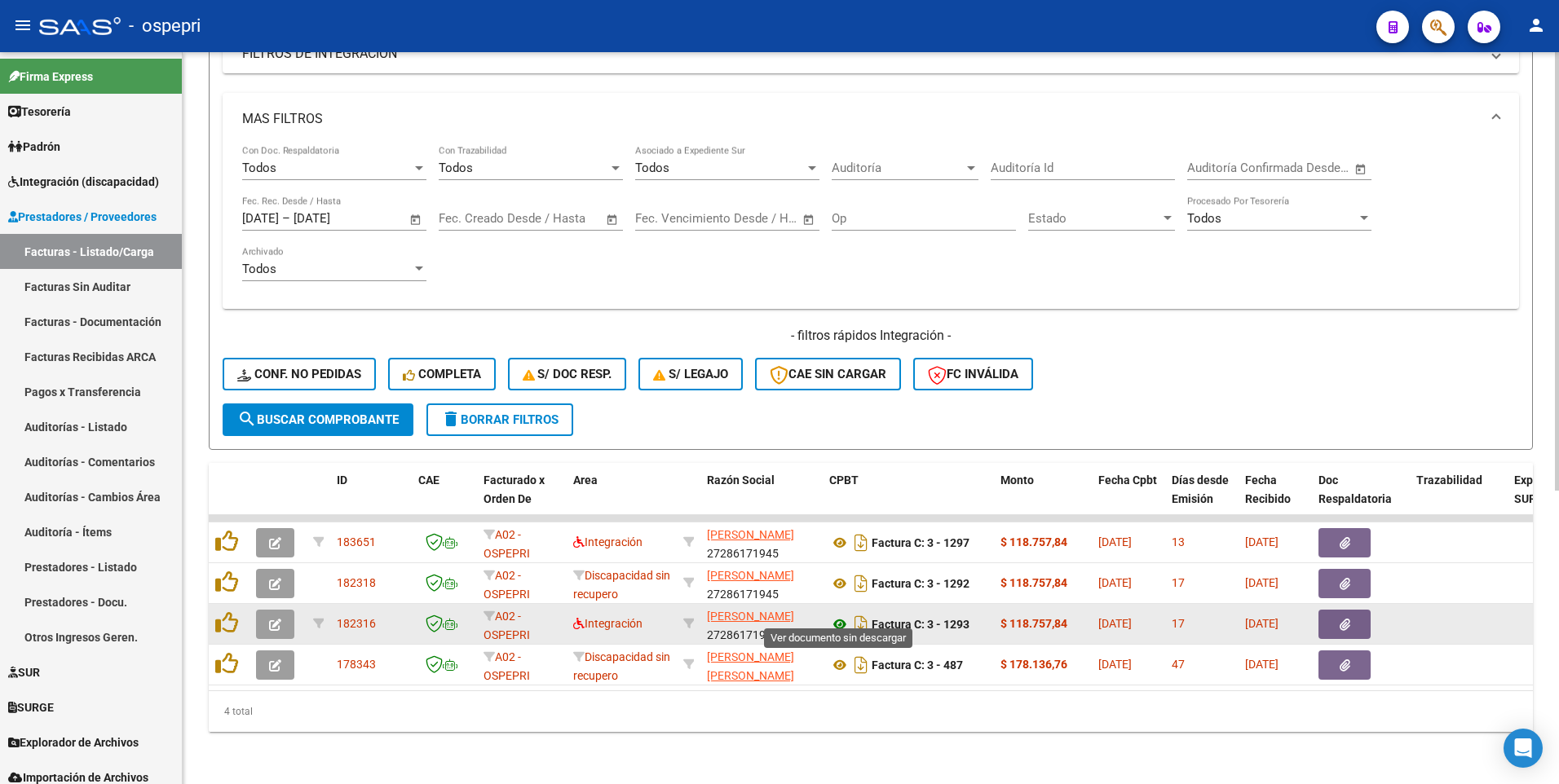
click at [838, 388] on icon at bounding box center [839, 624] width 22 height 20
click at [278, 388] on icon "button" at bounding box center [274, 624] width 12 height 12
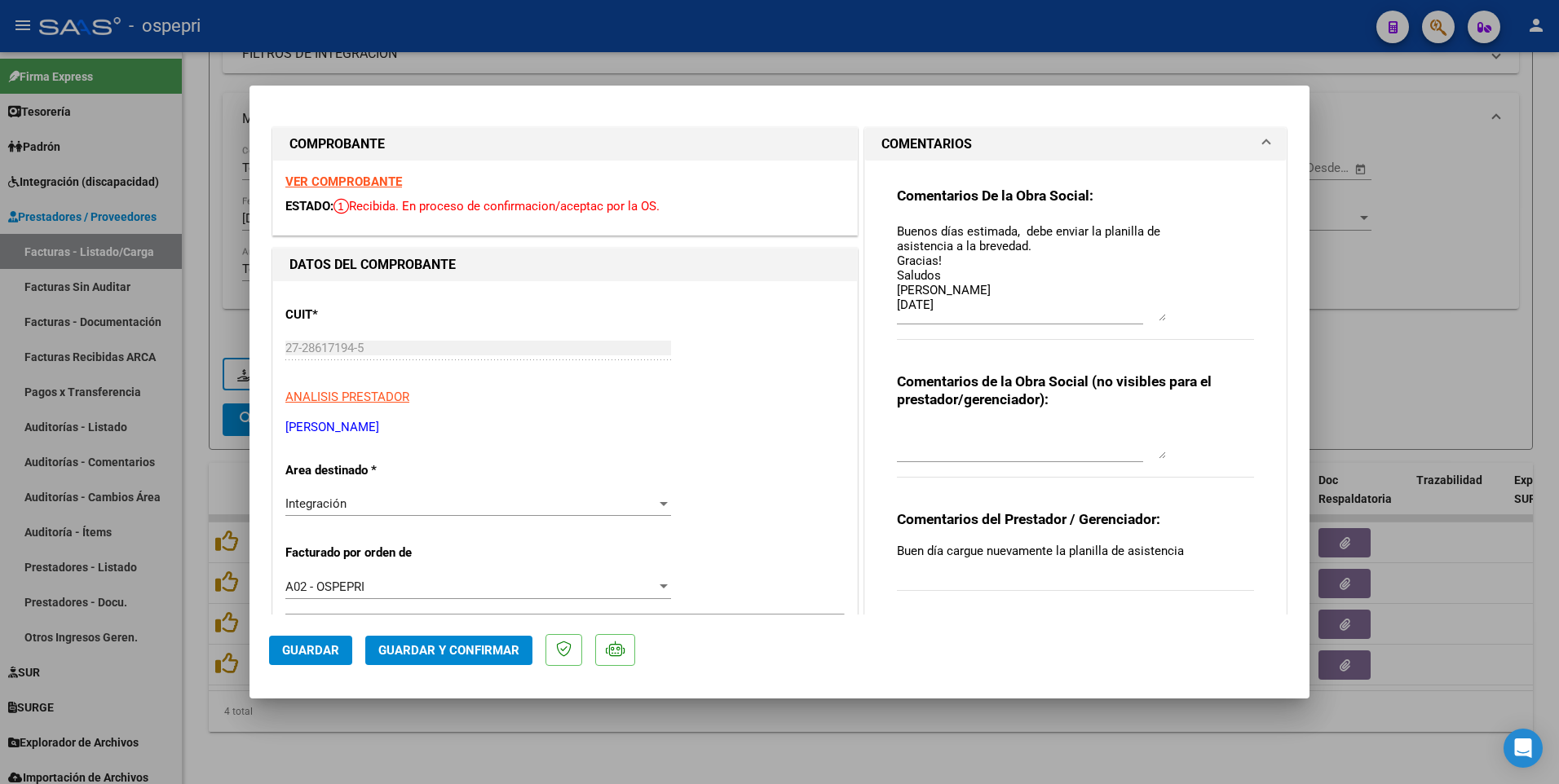
drag, startPoint x: 1152, startPoint y: 250, endPoint x: 1148, endPoint y: 316, distance: 66.1
click at [1148, 316] on textarea "Buenos días estimada, debe enviar la planilla de asistencia a la brevedad. Grac…" at bounding box center [1030, 271] width 269 height 98
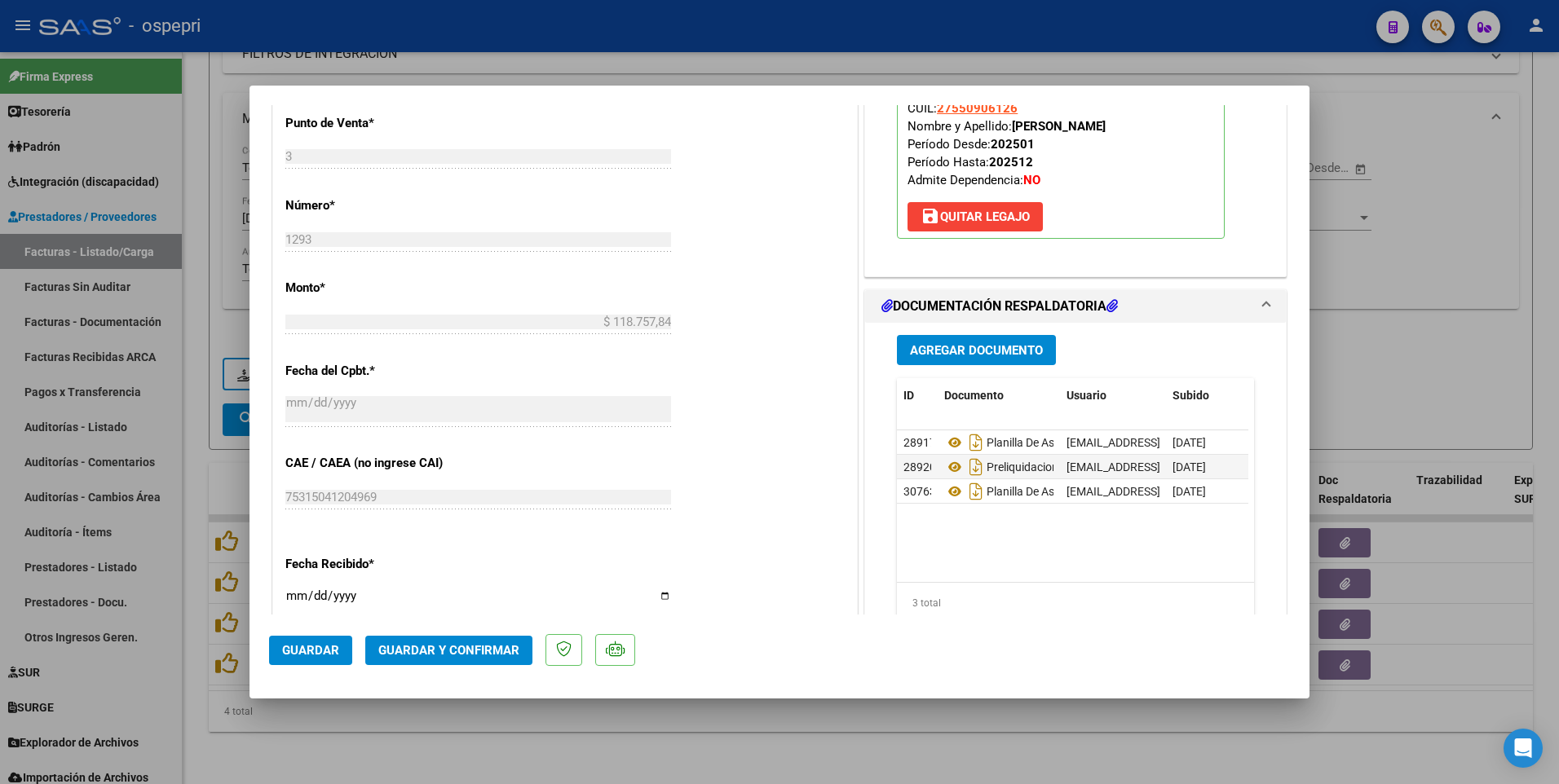
scroll to position [815, 0]
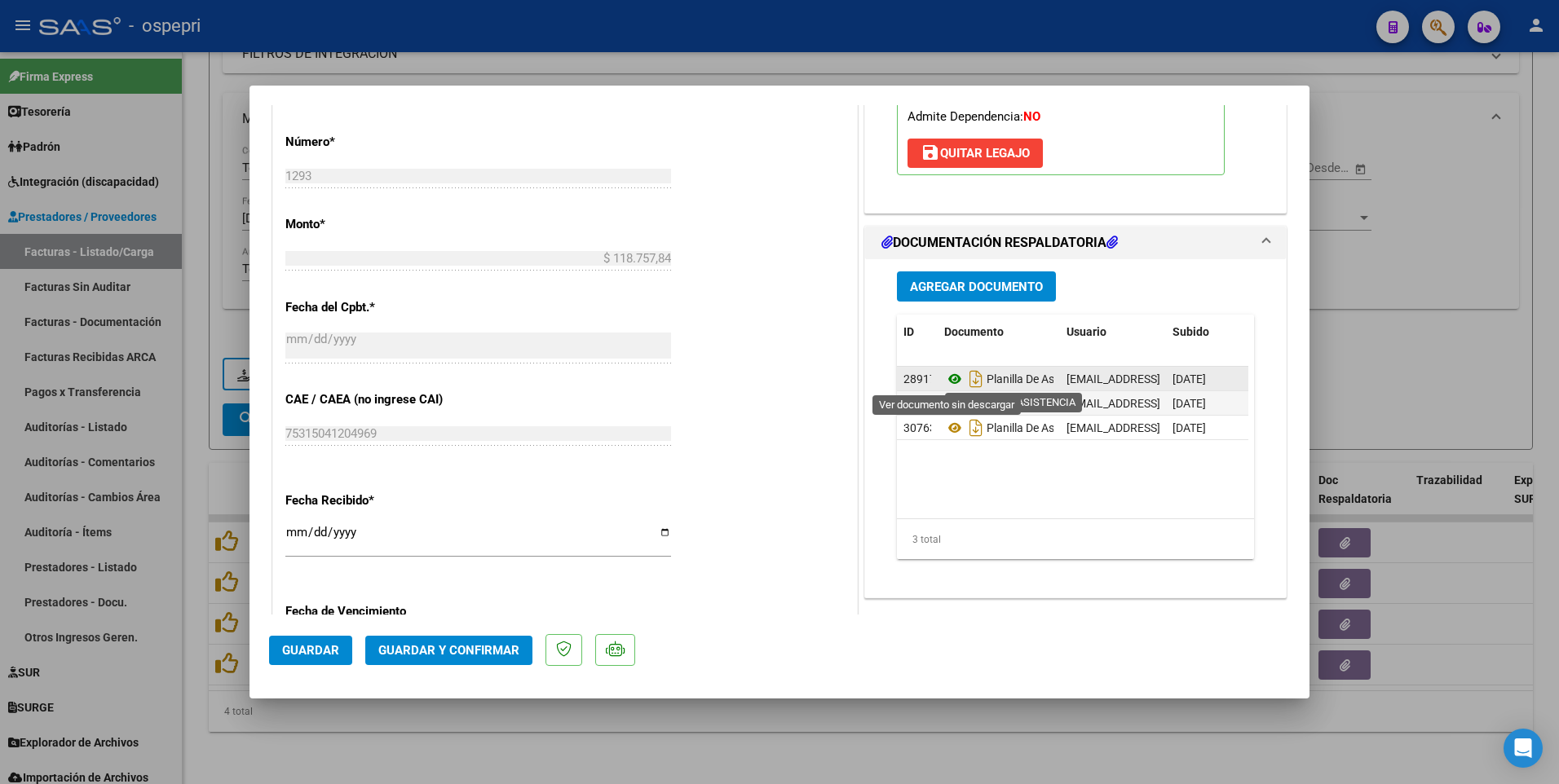
click at [947, 383] on icon at bounding box center [954, 379] width 22 height 20
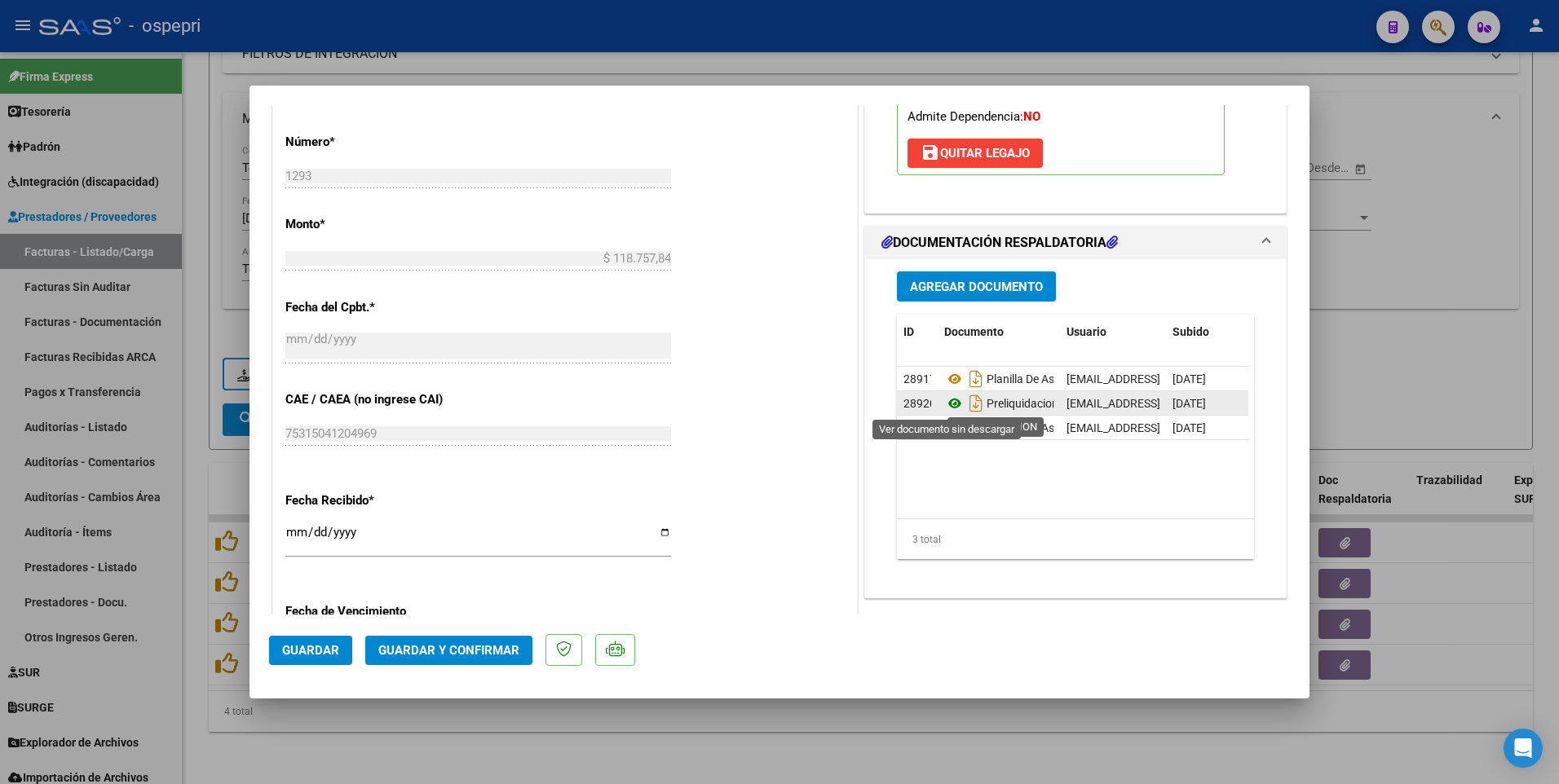
click at [953, 388] on icon at bounding box center [954, 403] width 22 height 20
click at [953, 388] on icon at bounding box center [954, 428] width 22 height 20
click at [1469, 354] on div at bounding box center [780, 392] width 1559 height 784
type input "$ 0,00"
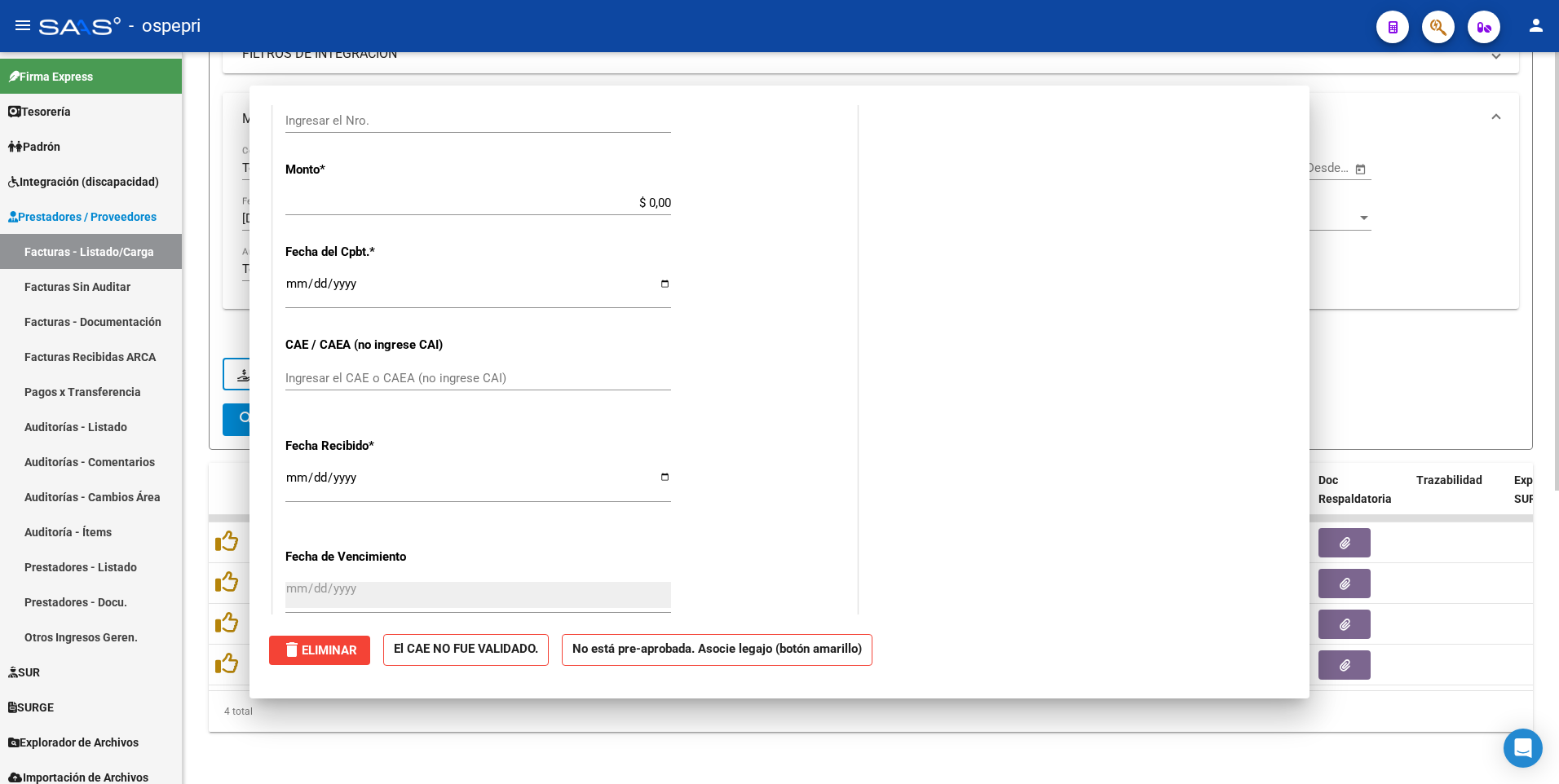
scroll to position [0, 0]
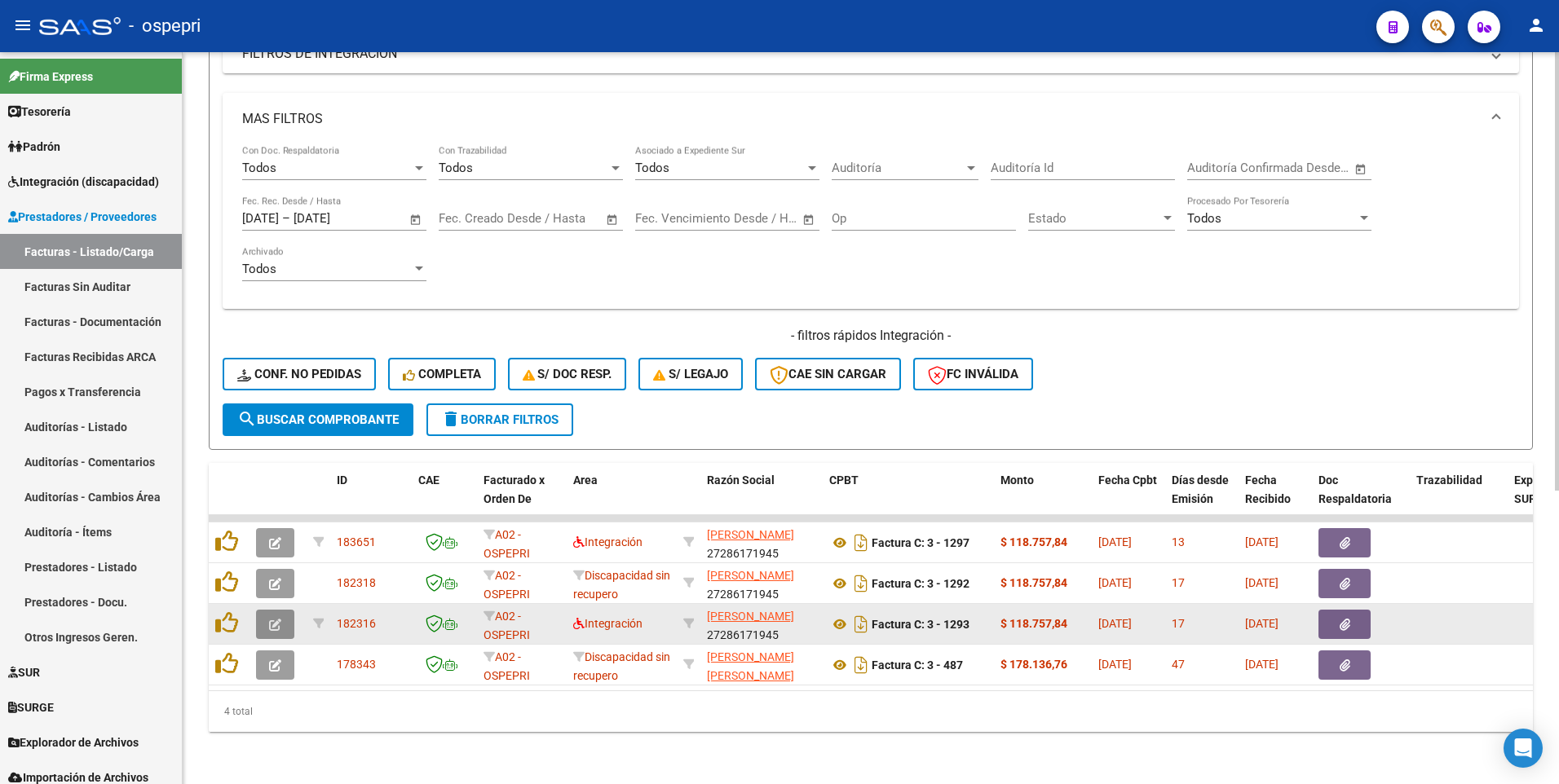
click at [278, 388] on icon "button" at bounding box center [274, 624] width 12 height 12
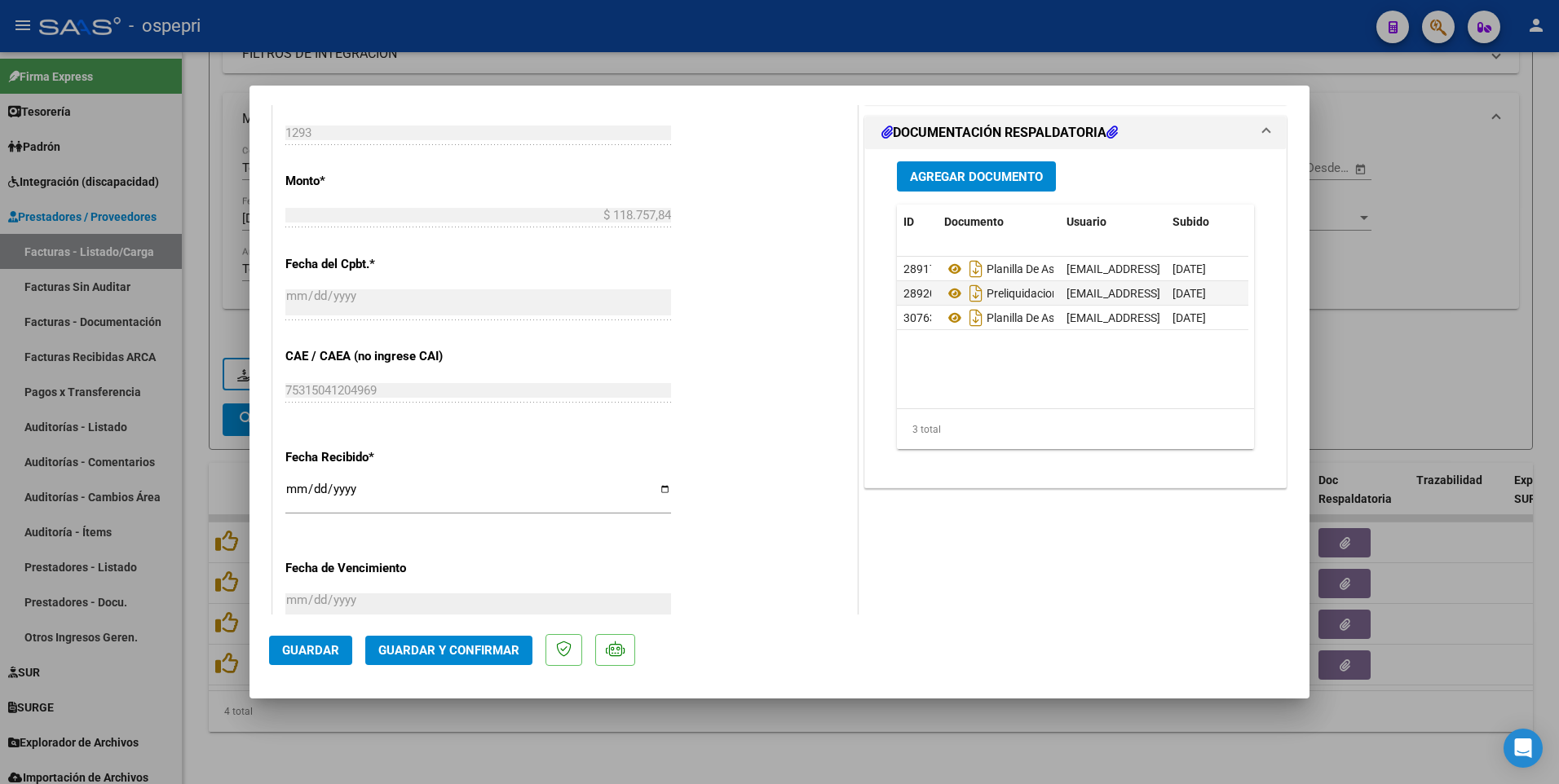
scroll to position [896, 0]
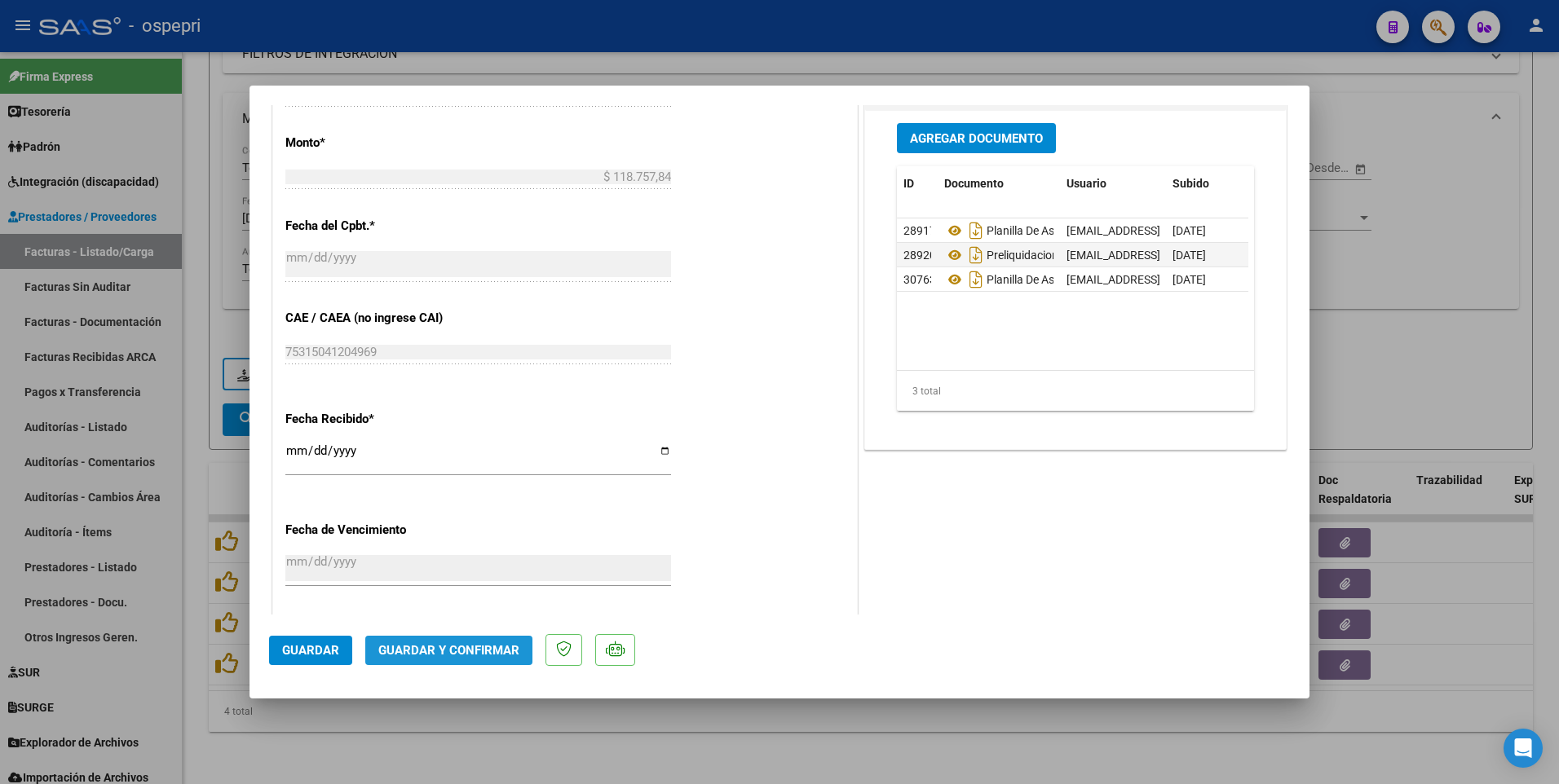
click at [453, 388] on span "Guardar y Confirmar" at bounding box center [448, 650] width 141 height 15
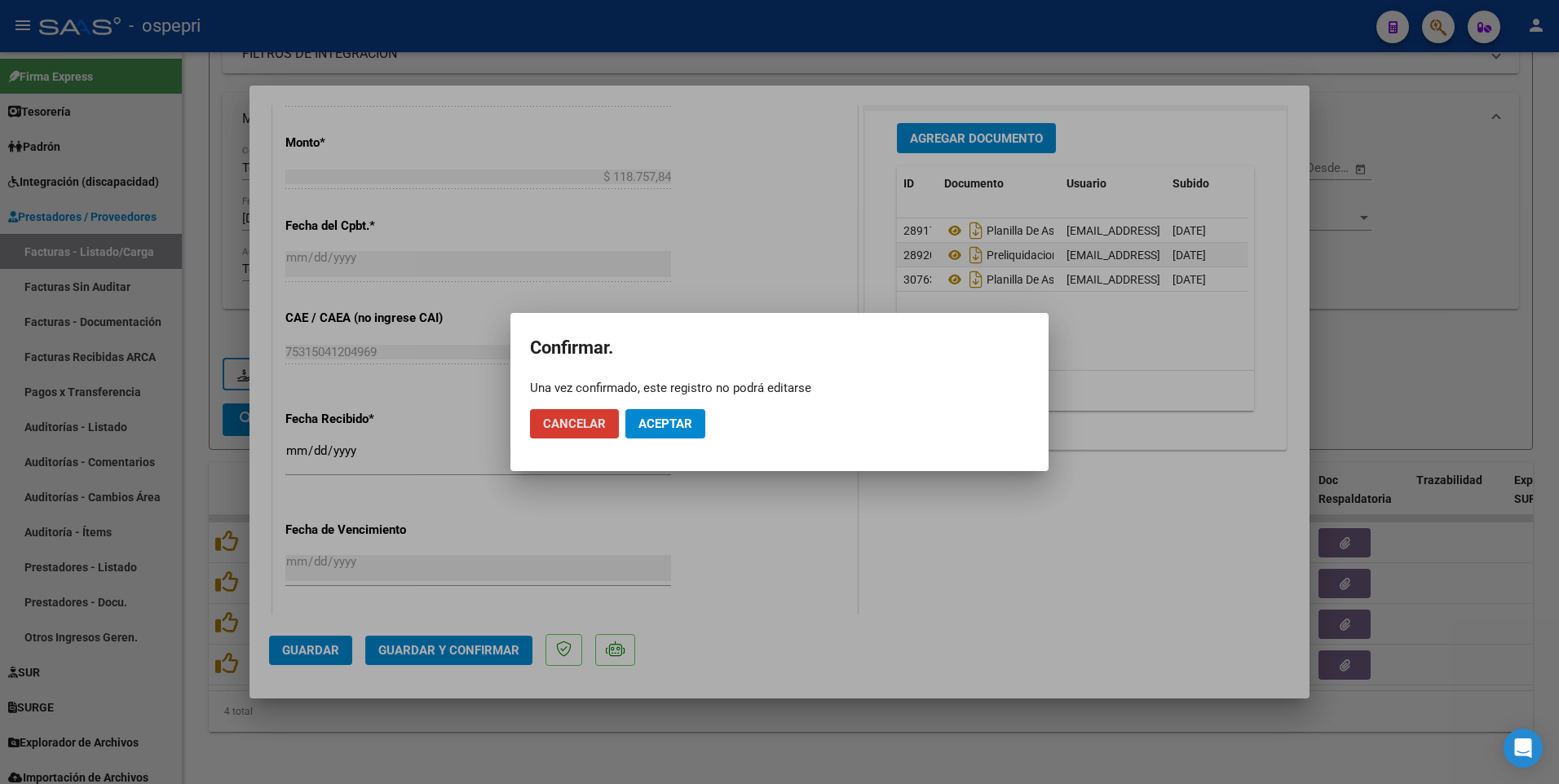
click at [690, 388] on button "Aceptar" at bounding box center [664, 423] width 80 height 29
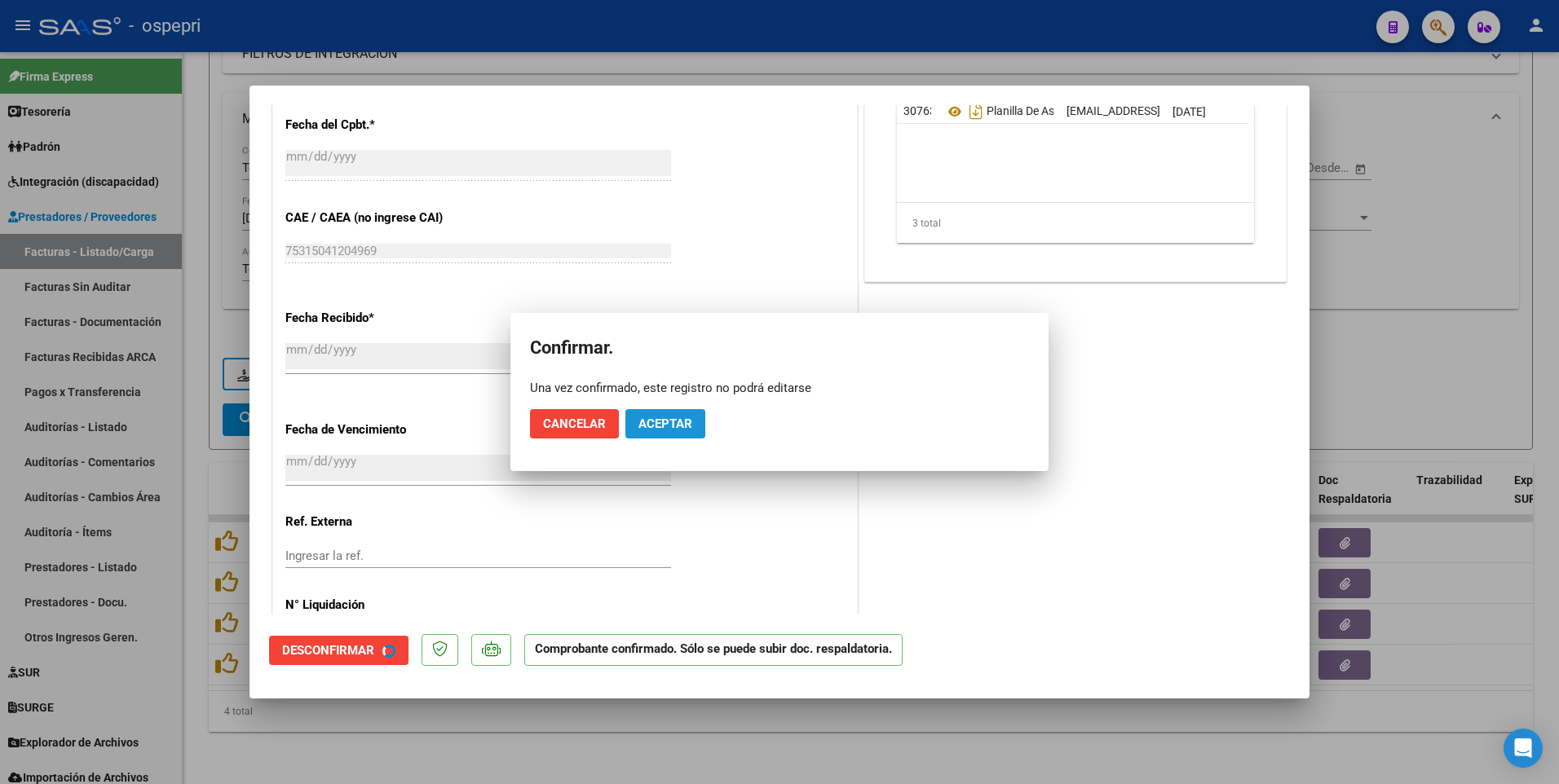
scroll to position [795, 0]
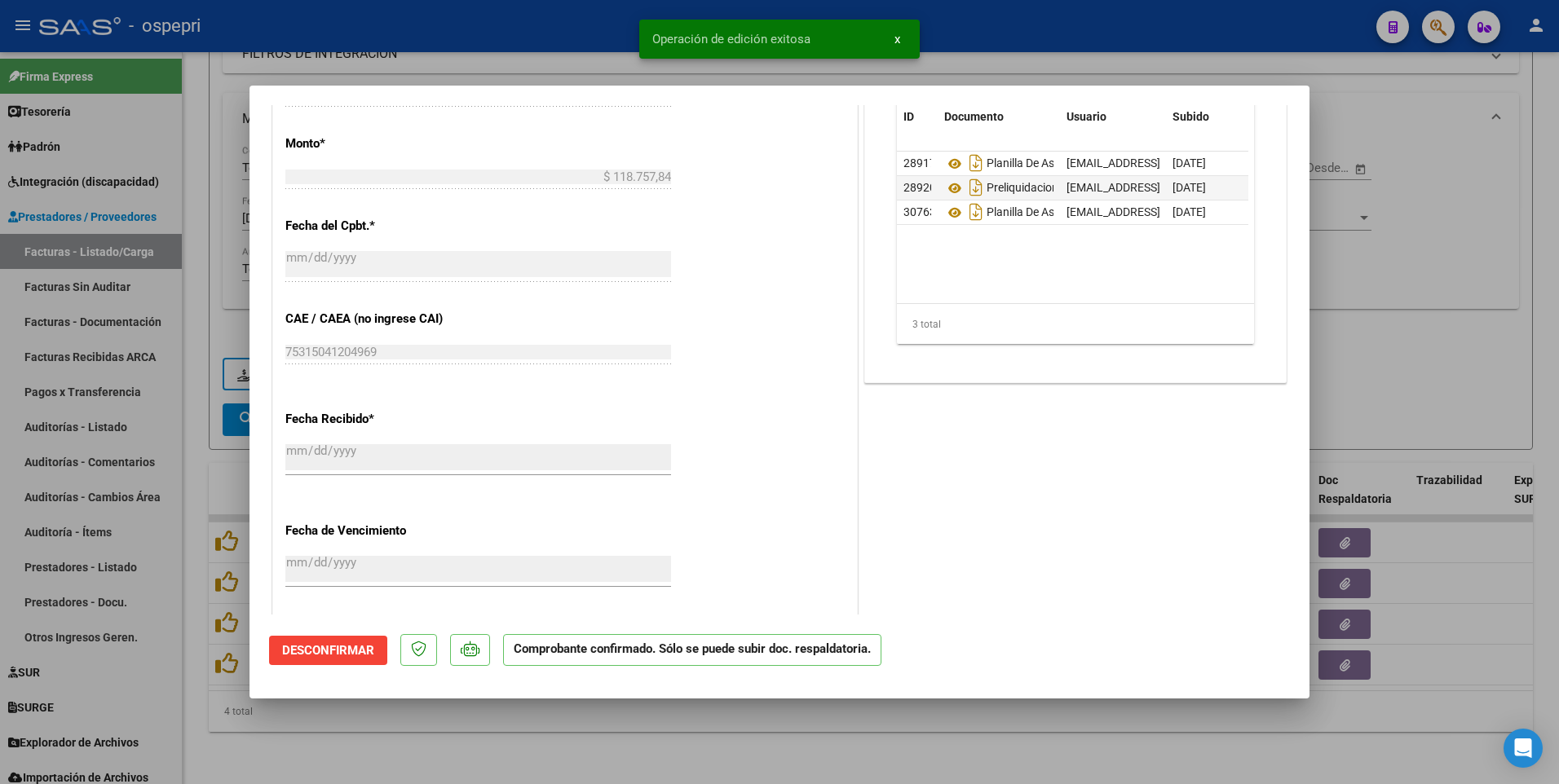
click at [843, 388] on div at bounding box center [780, 392] width 1559 height 784
type input "$ 0,00"
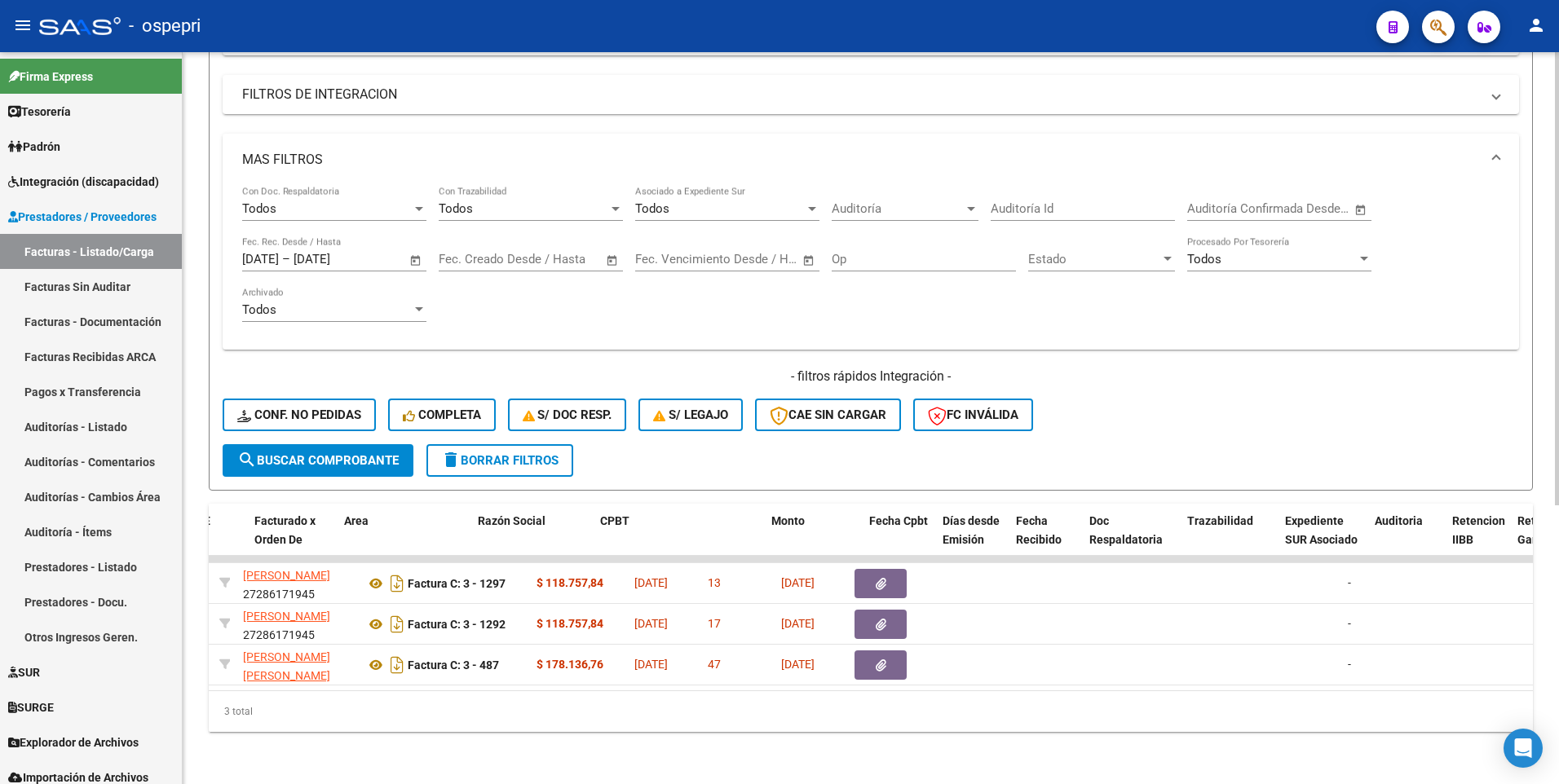
scroll to position [0, 0]
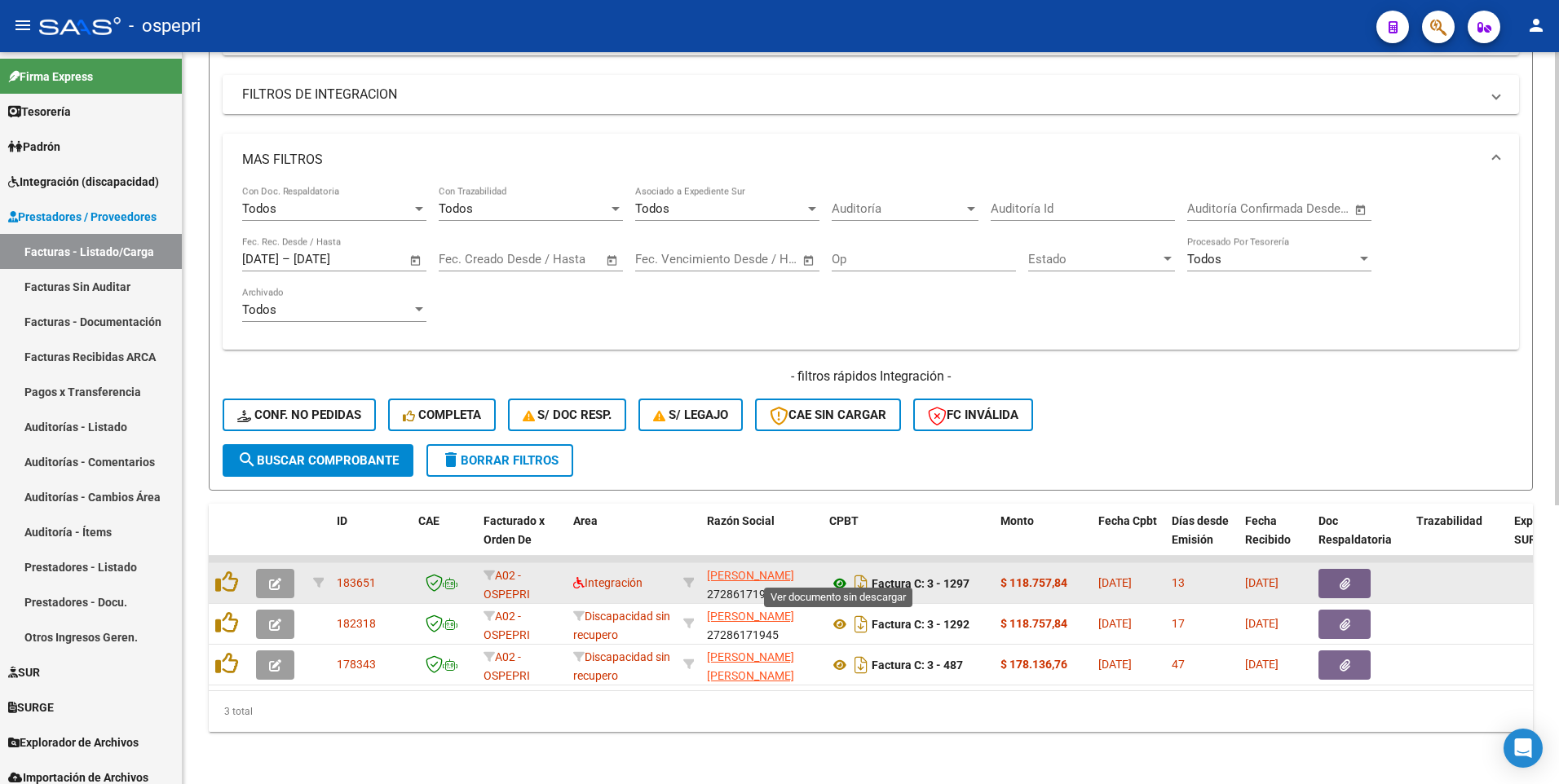
click at [840, 388] on icon at bounding box center [839, 583] width 22 height 20
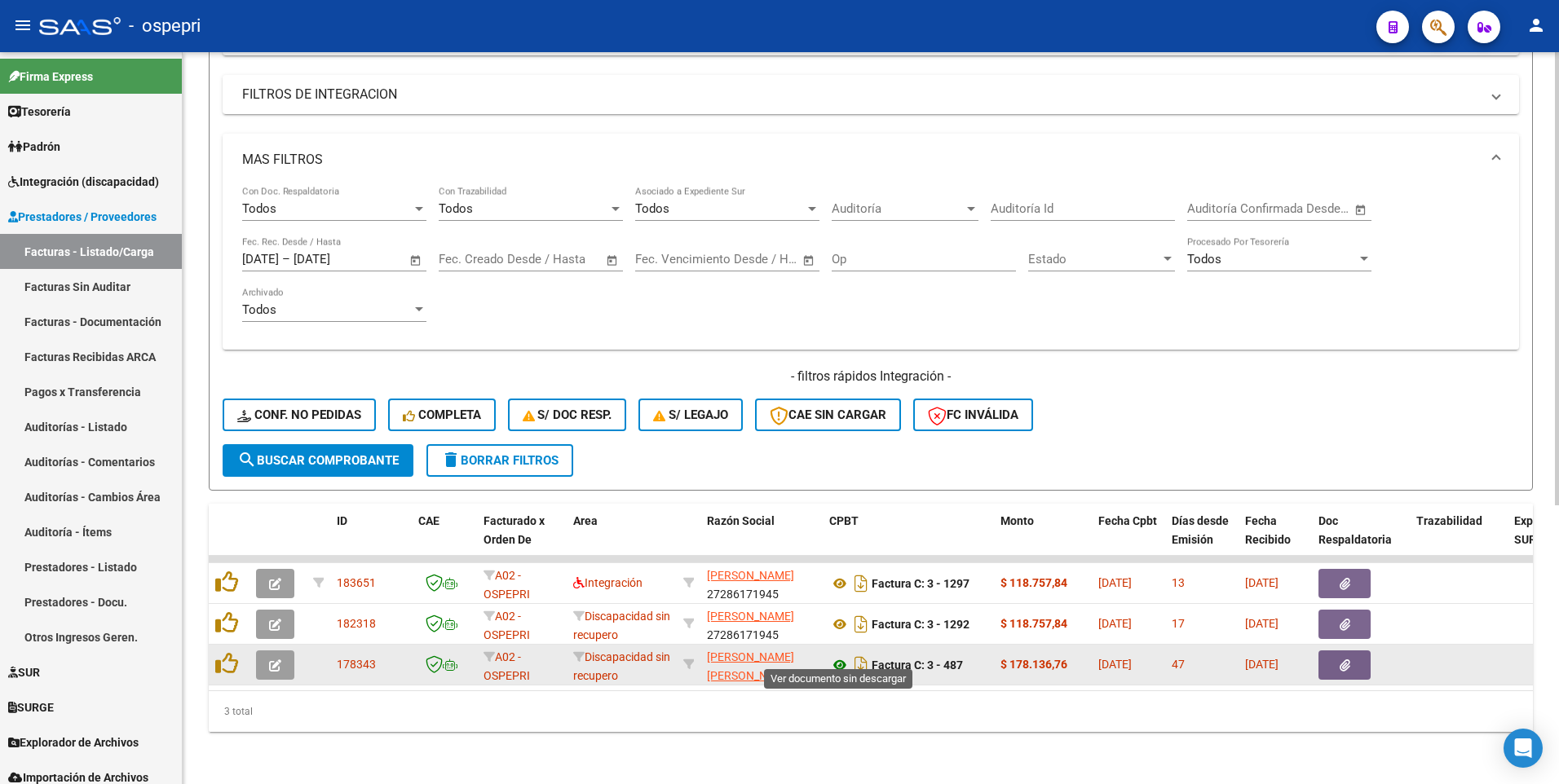
click at [842, 388] on icon at bounding box center [839, 664] width 22 height 20
click at [284, 388] on button "button" at bounding box center [275, 664] width 38 height 29
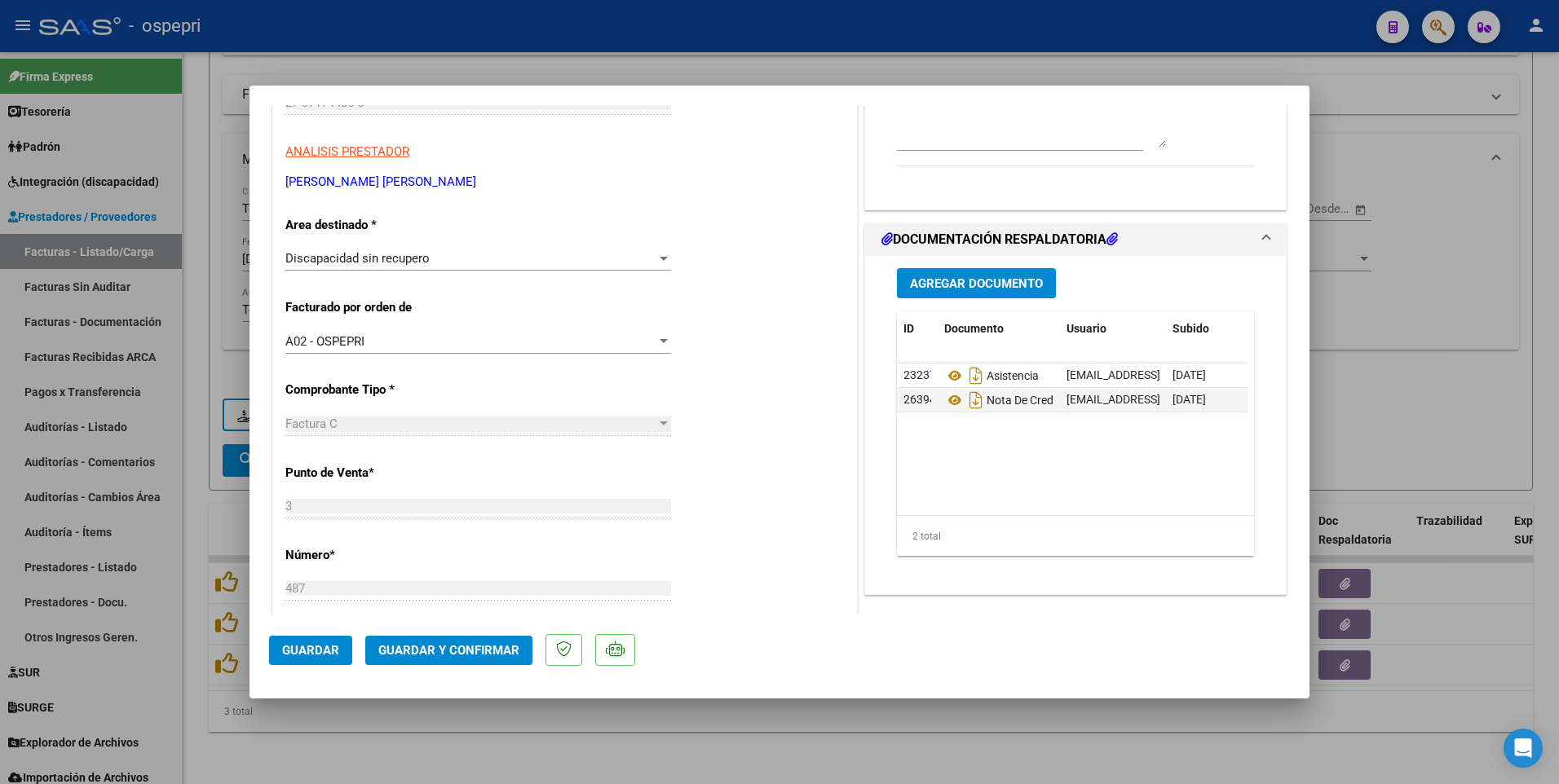
scroll to position [244, 0]
click at [945, 388] on icon at bounding box center [954, 400] width 22 height 20
click at [1425, 356] on div at bounding box center [780, 392] width 1559 height 784
type input "$ 0,00"
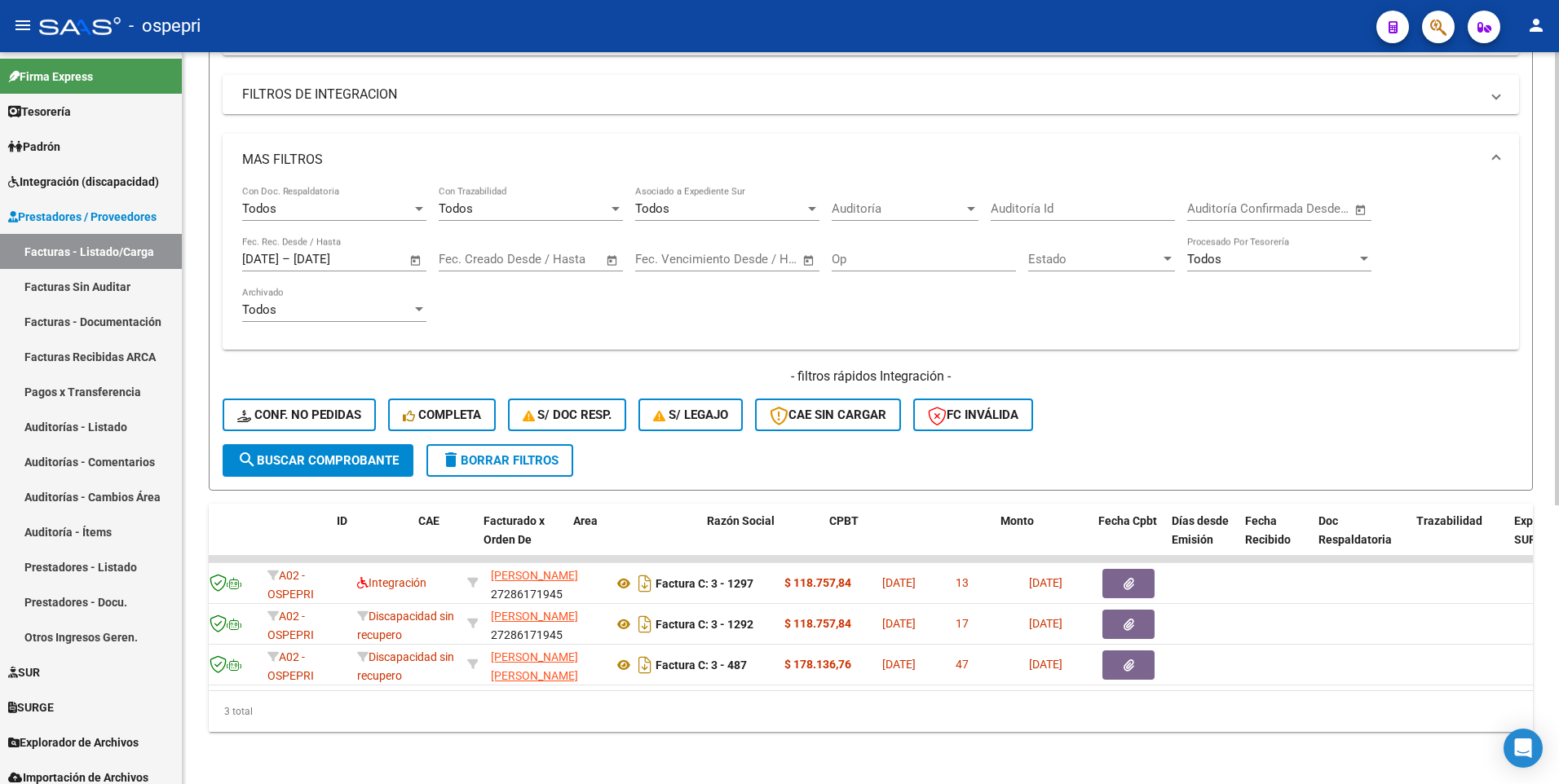
scroll to position [0, 0]
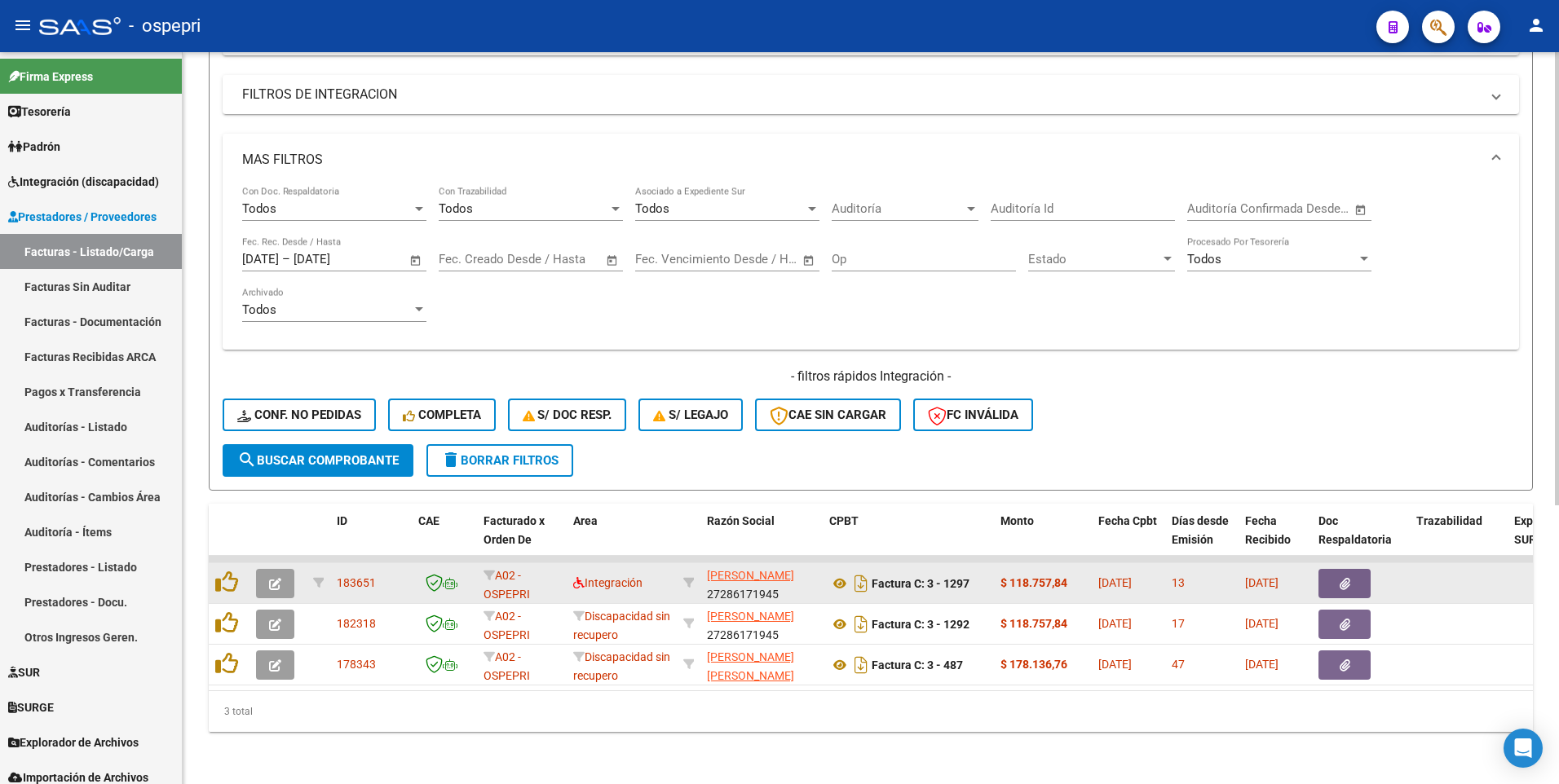
click at [275, 388] on icon "button" at bounding box center [274, 584] width 12 height 12
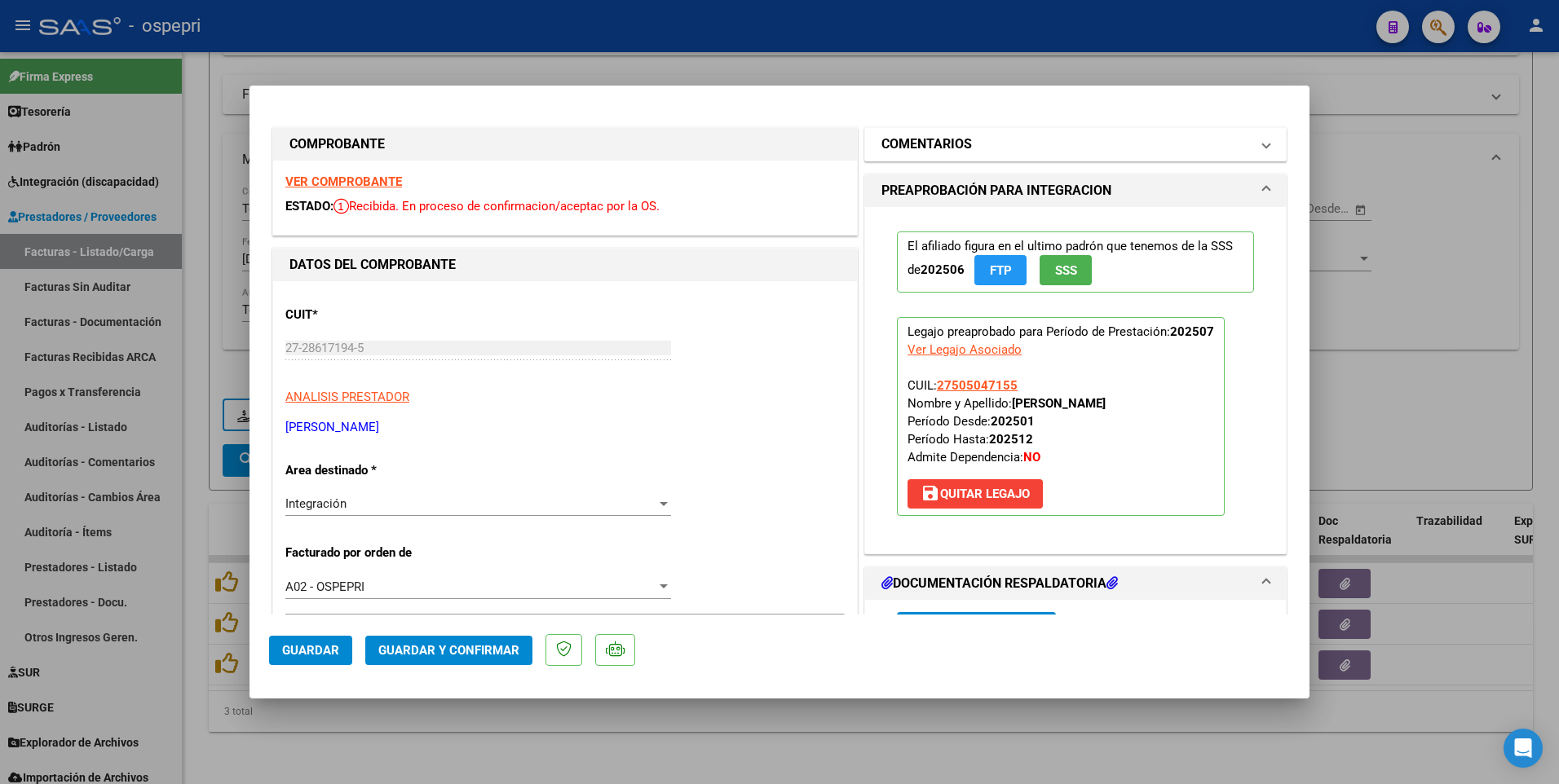
click at [1262, 138] on span at bounding box center [1265, 144] width 7 height 20
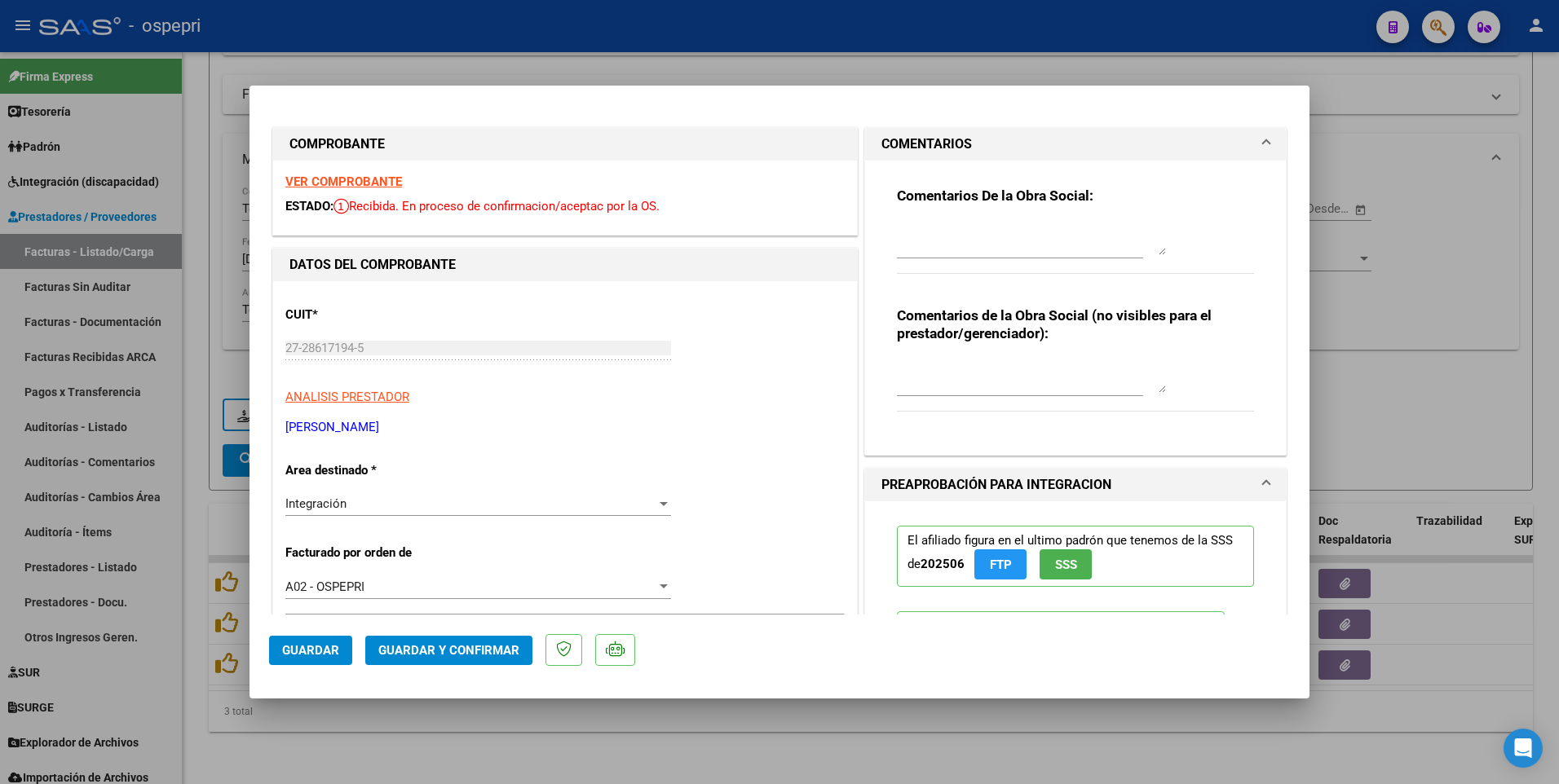
click at [907, 219] on div at bounding box center [1030, 239] width 269 height 39
click at [903, 231] on textarea at bounding box center [1030, 239] width 269 height 33
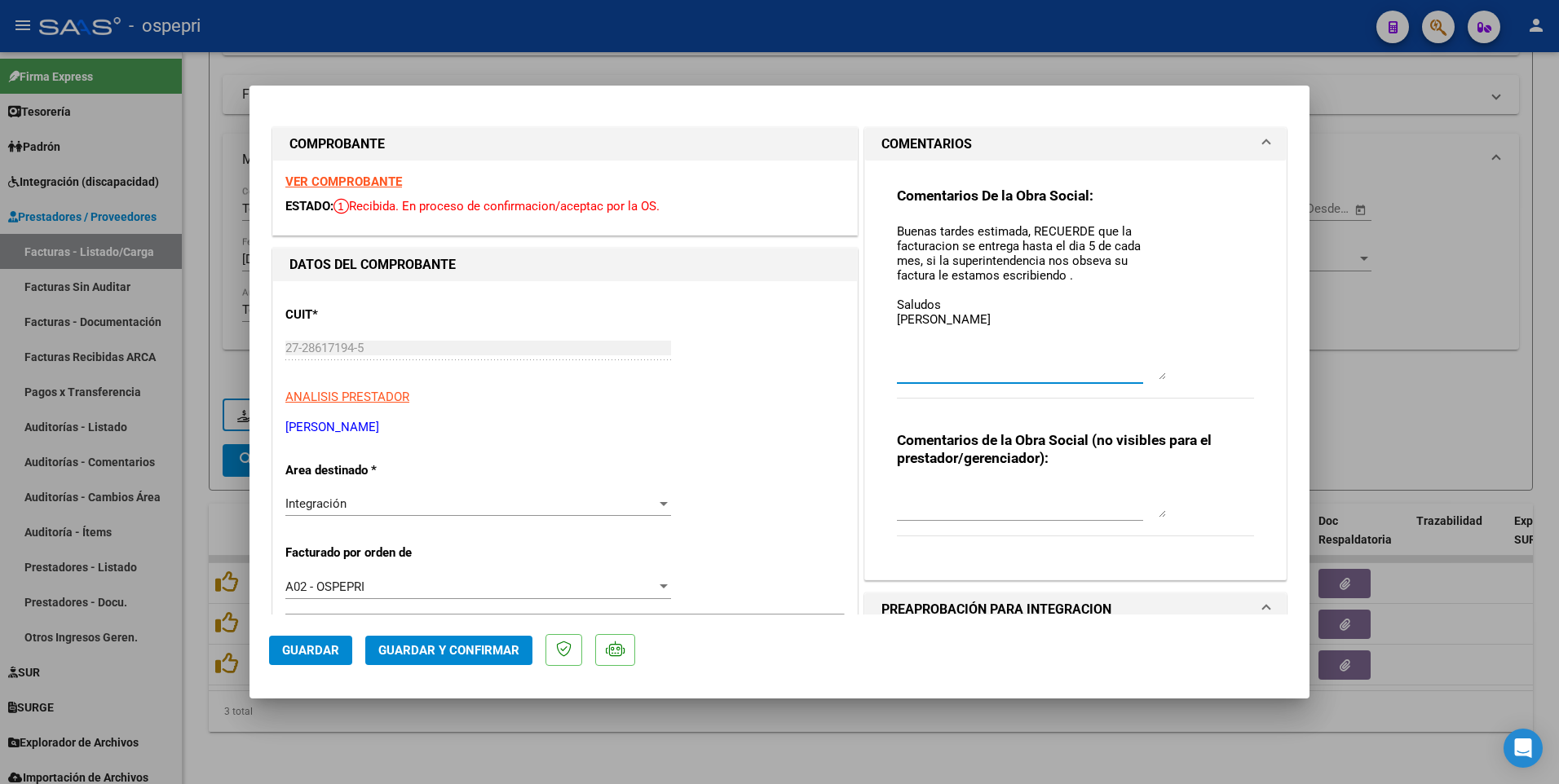
drag, startPoint x: 1150, startPoint y: 248, endPoint x: 1153, endPoint y: 372, distance: 124.0
click at [1153, 372] on textarea "Buenas tardes estimada, RECUERDE que la facturacion se entrega hasta el dia 5 d…" at bounding box center [1030, 301] width 269 height 157
click at [927, 246] on textarea "Buenas tardes estimada, RECUERDE que la facturacion se entrega hasta el dia 5 d…" at bounding box center [1030, 301] width 269 height 157
click at [989, 326] on textarea "Buenas tardes estimada, RECUERDE que la facturación se entrega hasta el día 5 d…" at bounding box center [1030, 301] width 269 height 157
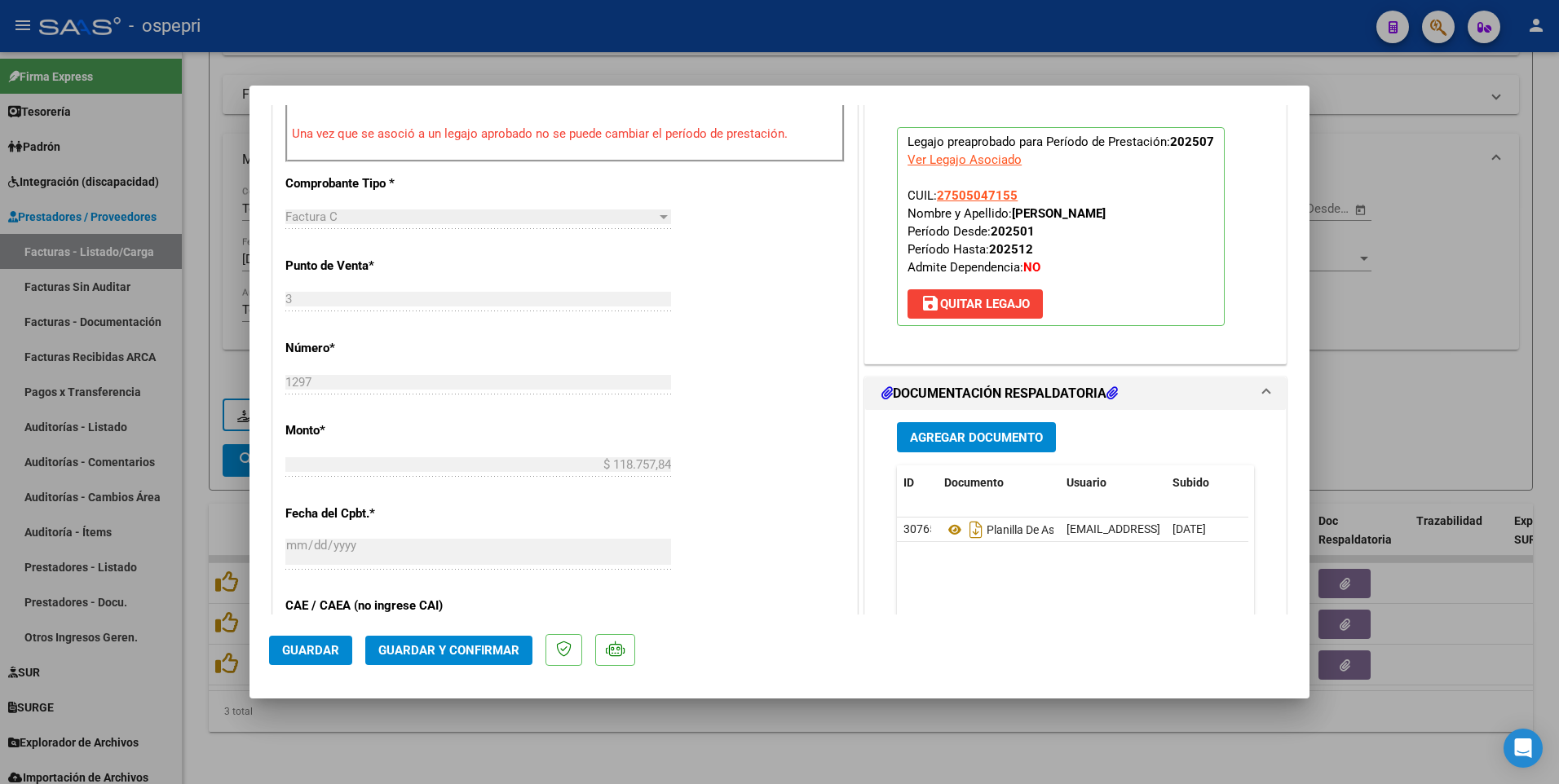
scroll to position [652, 0]
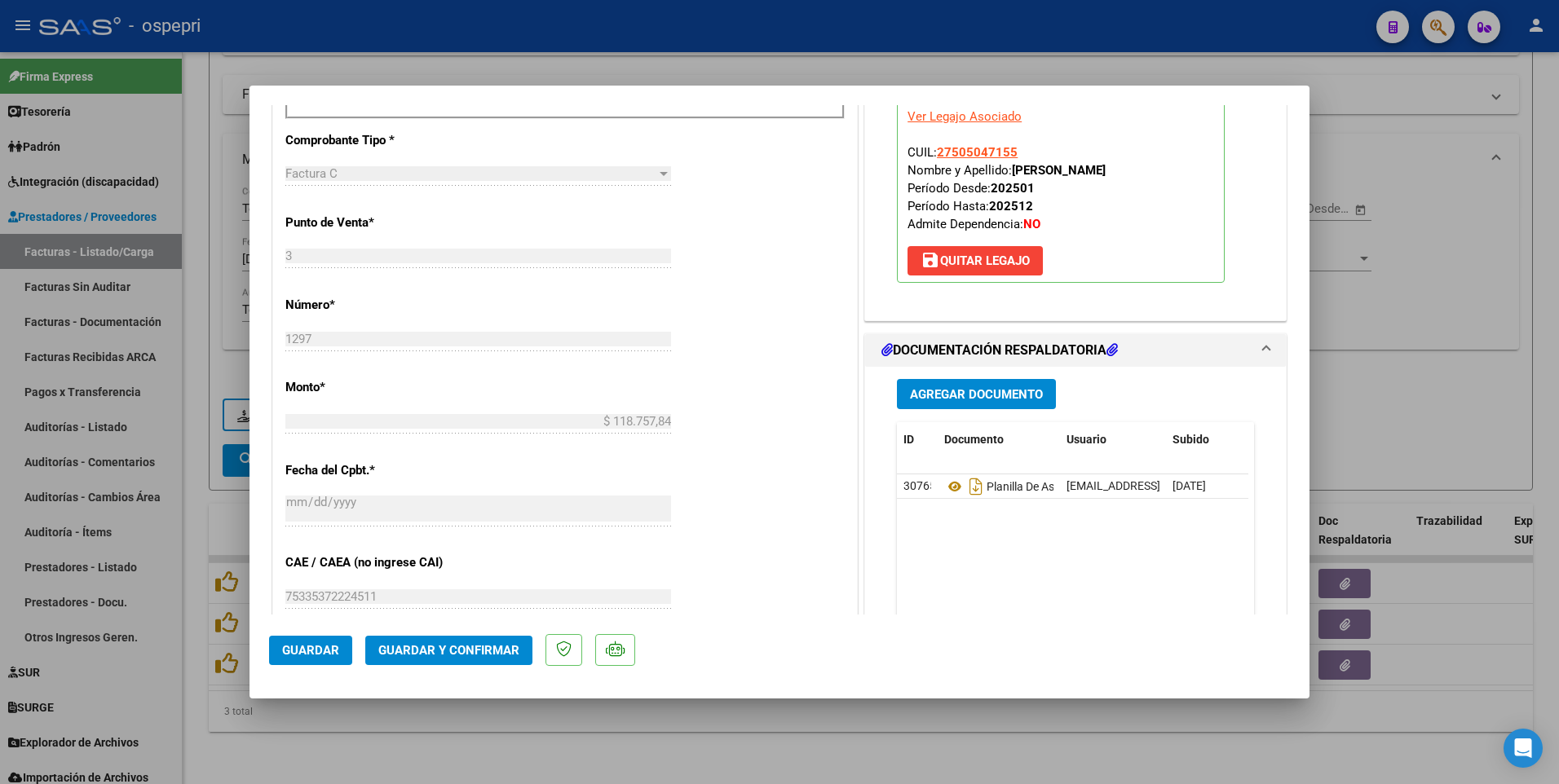
type textarea "Buenas tardes estimada, RECUERDE que la facturación se entrega hasta el día 5 d…"
click at [465, 388] on button "Guardar y Confirmar" at bounding box center [448, 650] width 168 height 29
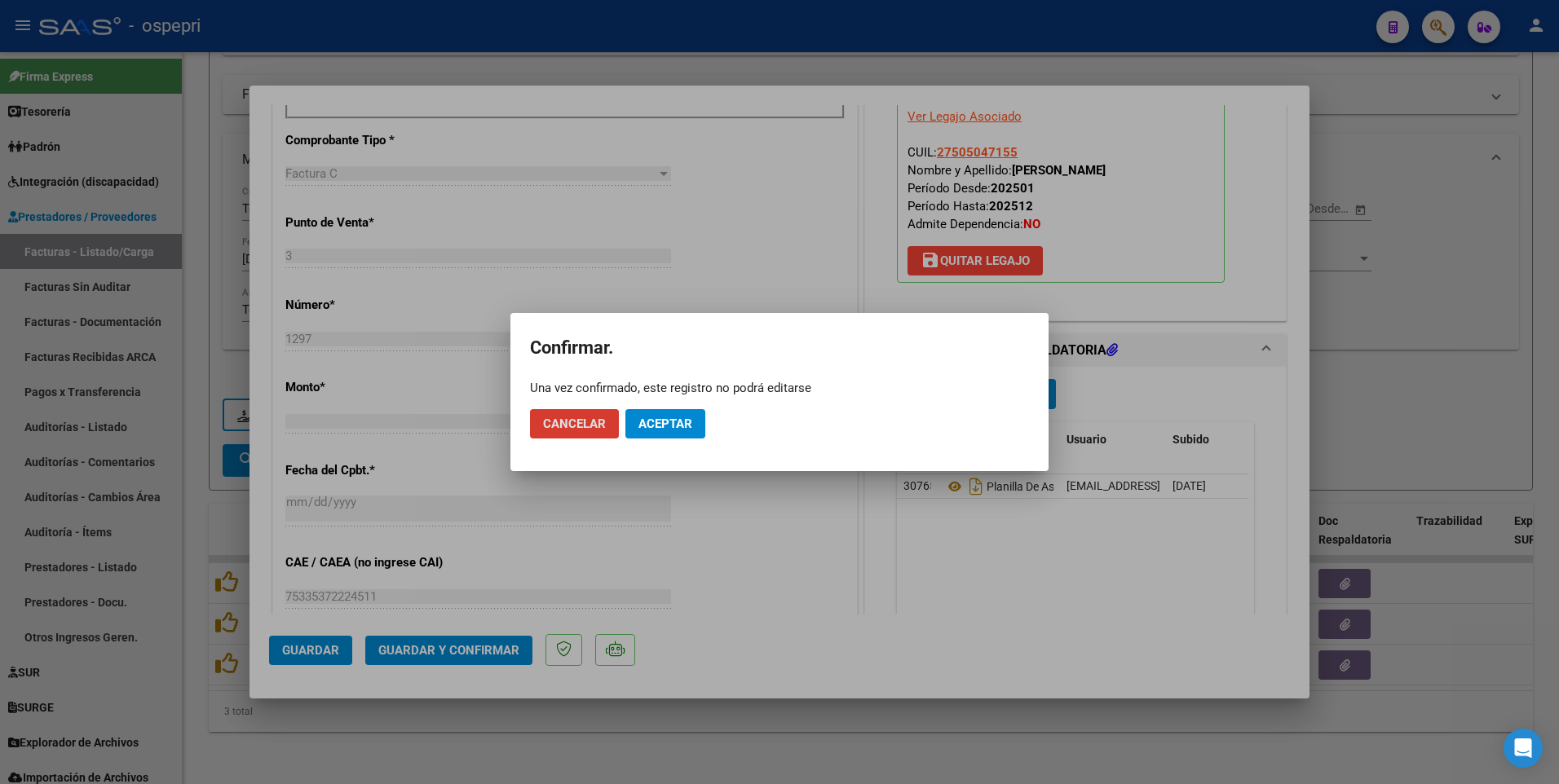
click at [660, 388] on span "Aceptar" at bounding box center [664, 424] width 53 height 15
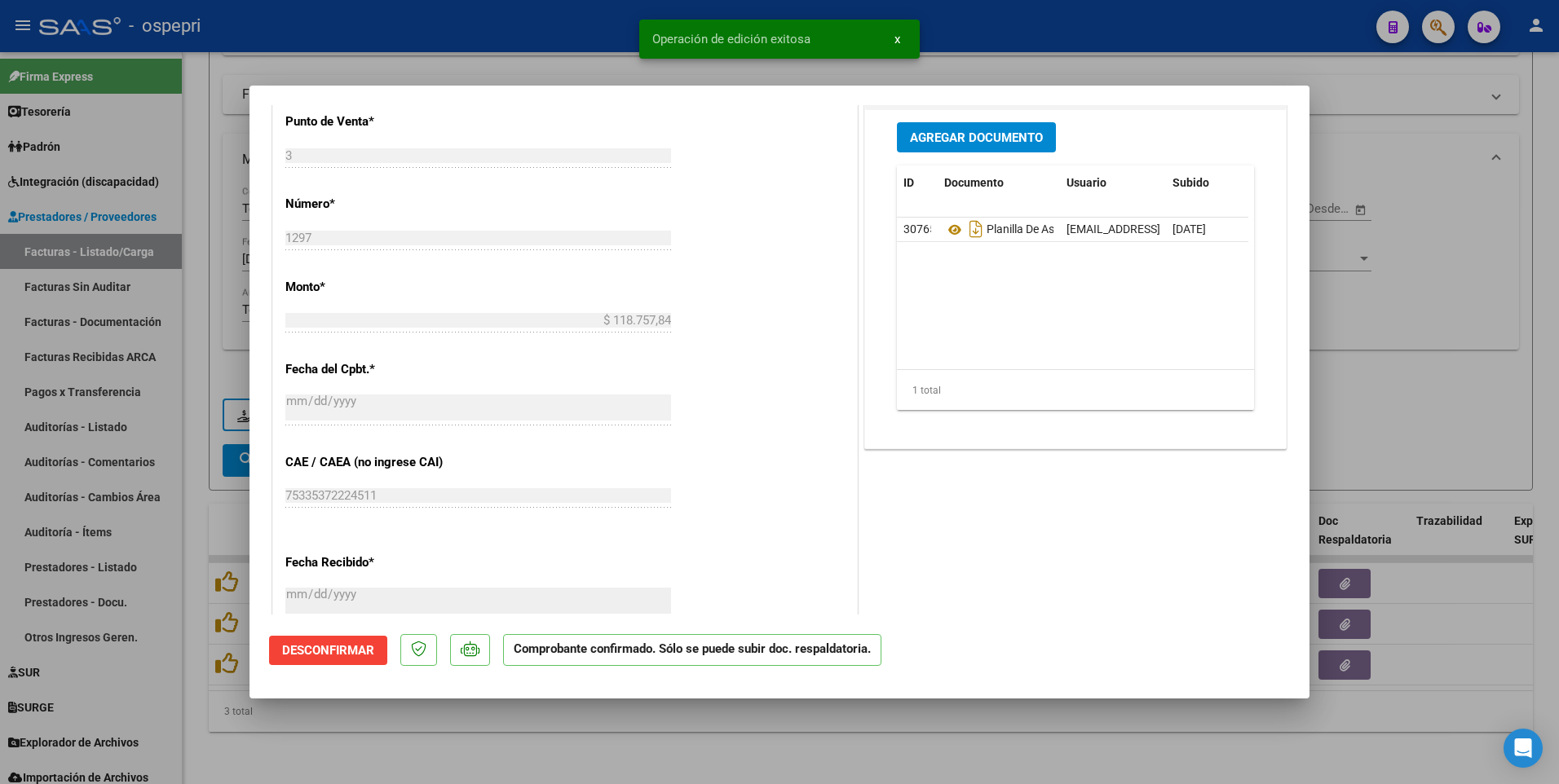
click at [927, 388] on div at bounding box center [780, 392] width 1559 height 784
type input "$ 0,00"
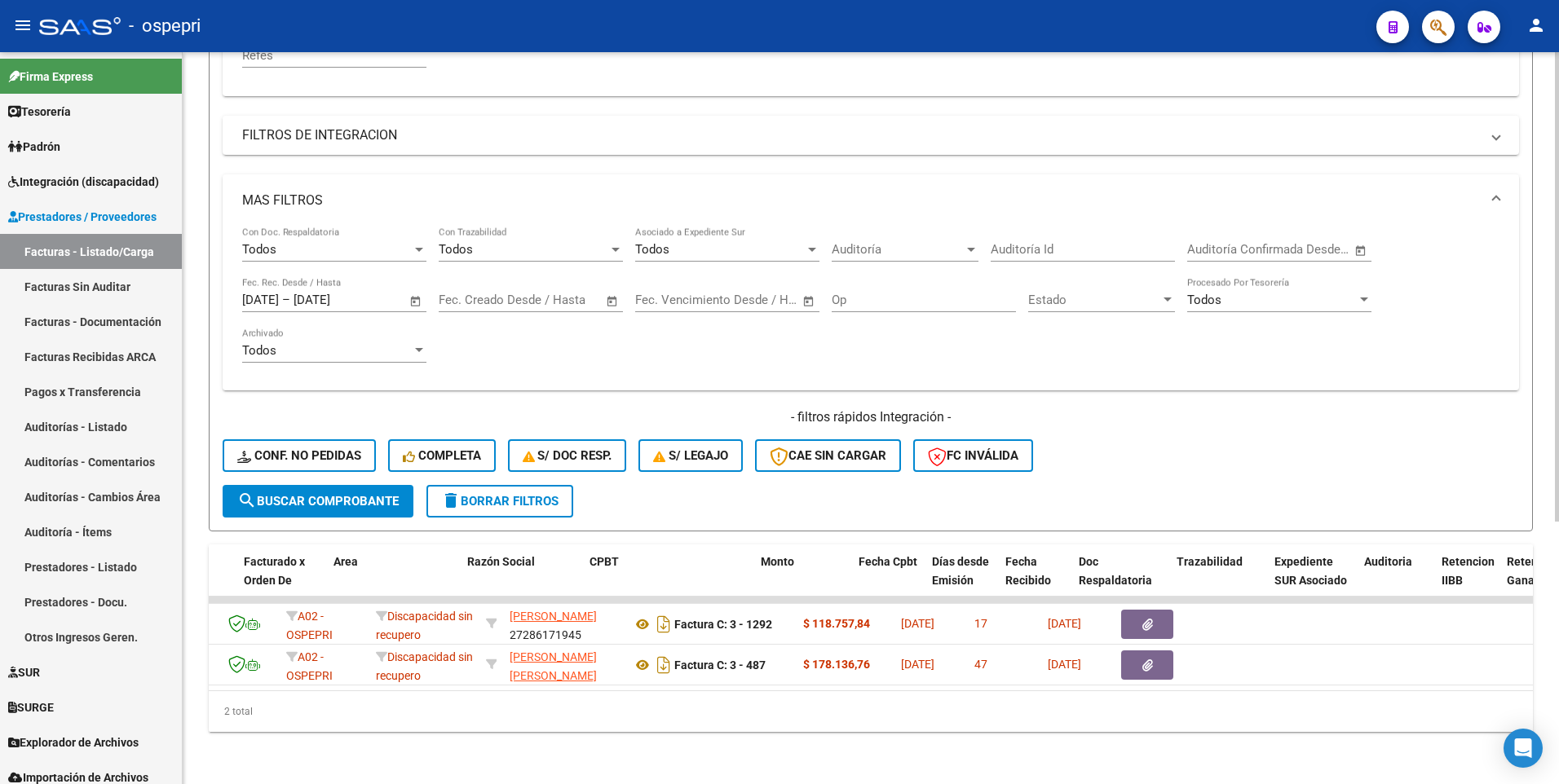
scroll to position [0, 0]
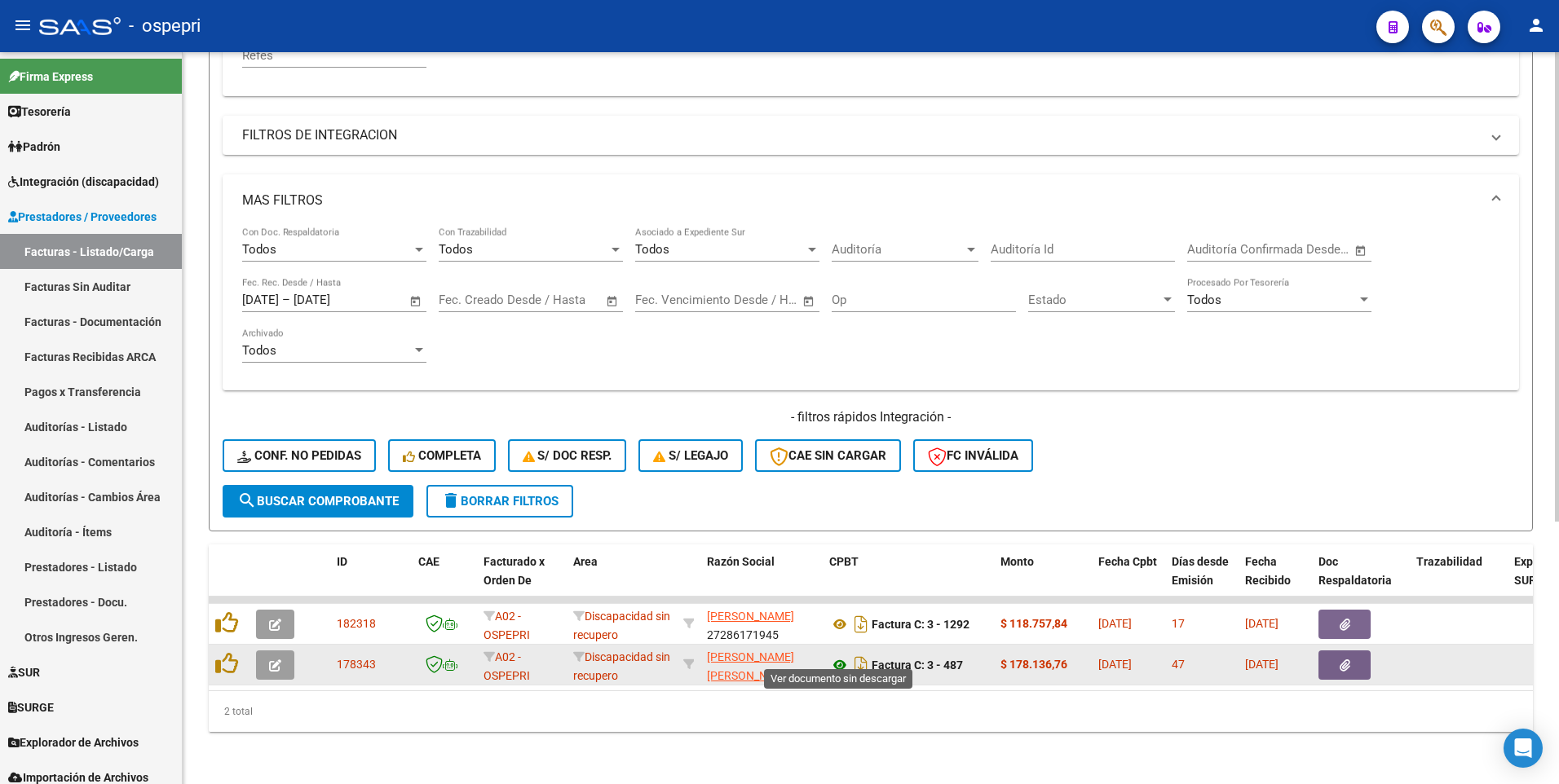
click at [838, 388] on icon at bounding box center [839, 664] width 22 height 20
click at [279, 388] on icon "button" at bounding box center [274, 665] width 12 height 12
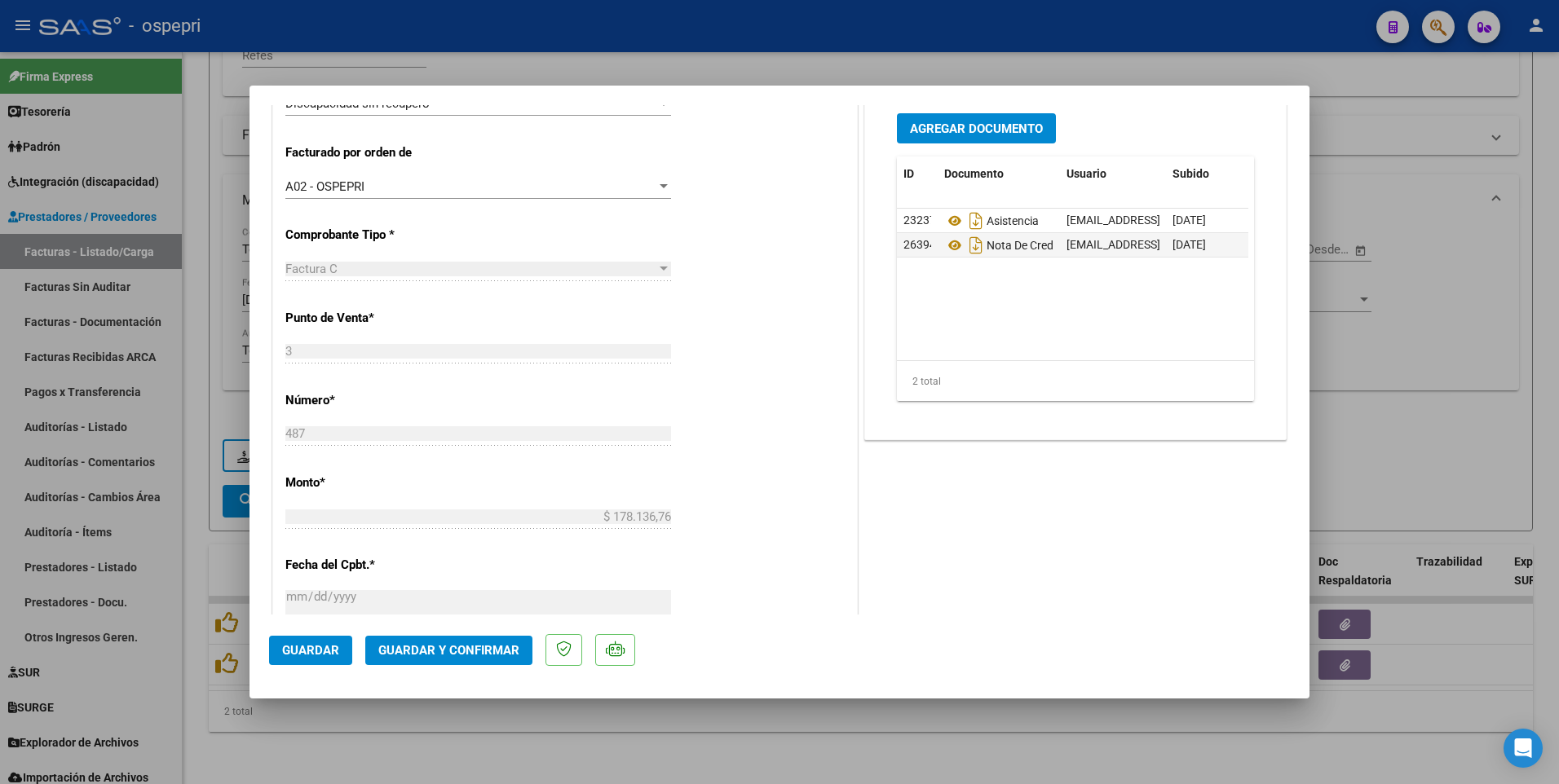
scroll to position [408, 0]
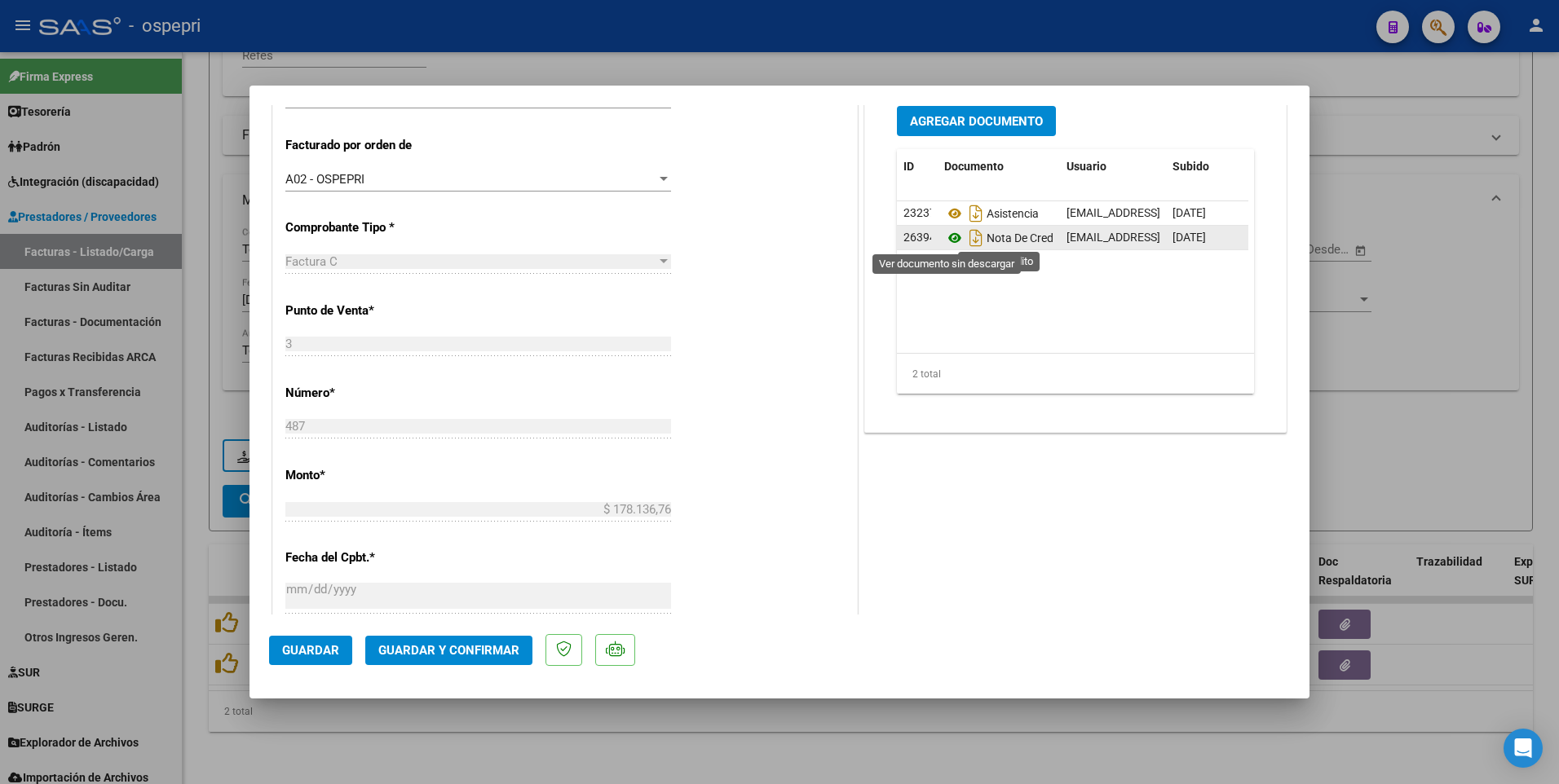
click at [944, 241] on icon at bounding box center [954, 238] width 22 height 20
click at [940, 388] on div at bounding box center [780, 392] width 1559 height 784
type input "$ 0,00"
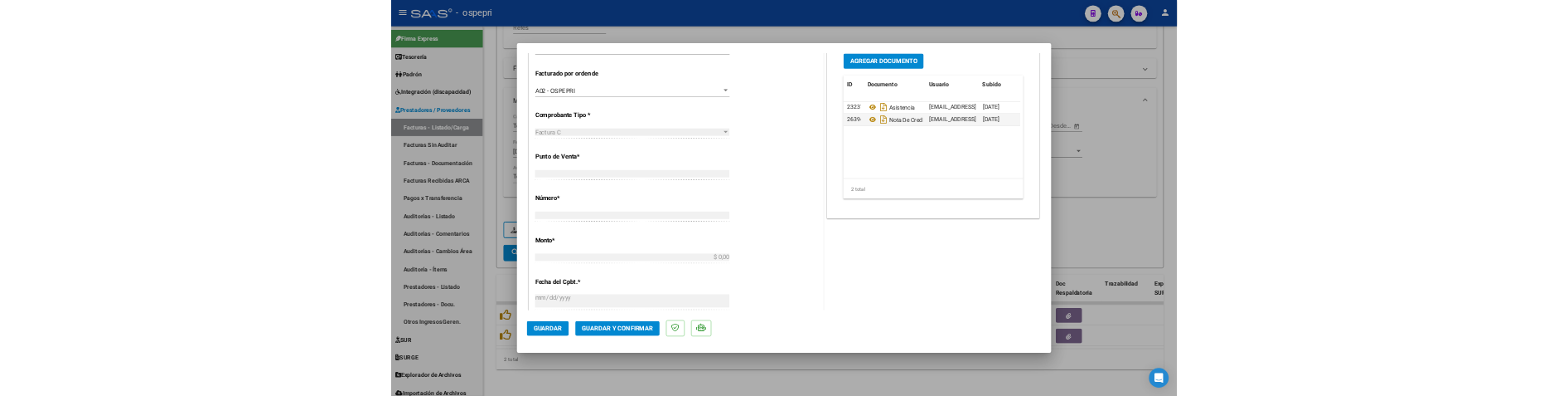
scroll to position [403, 0]
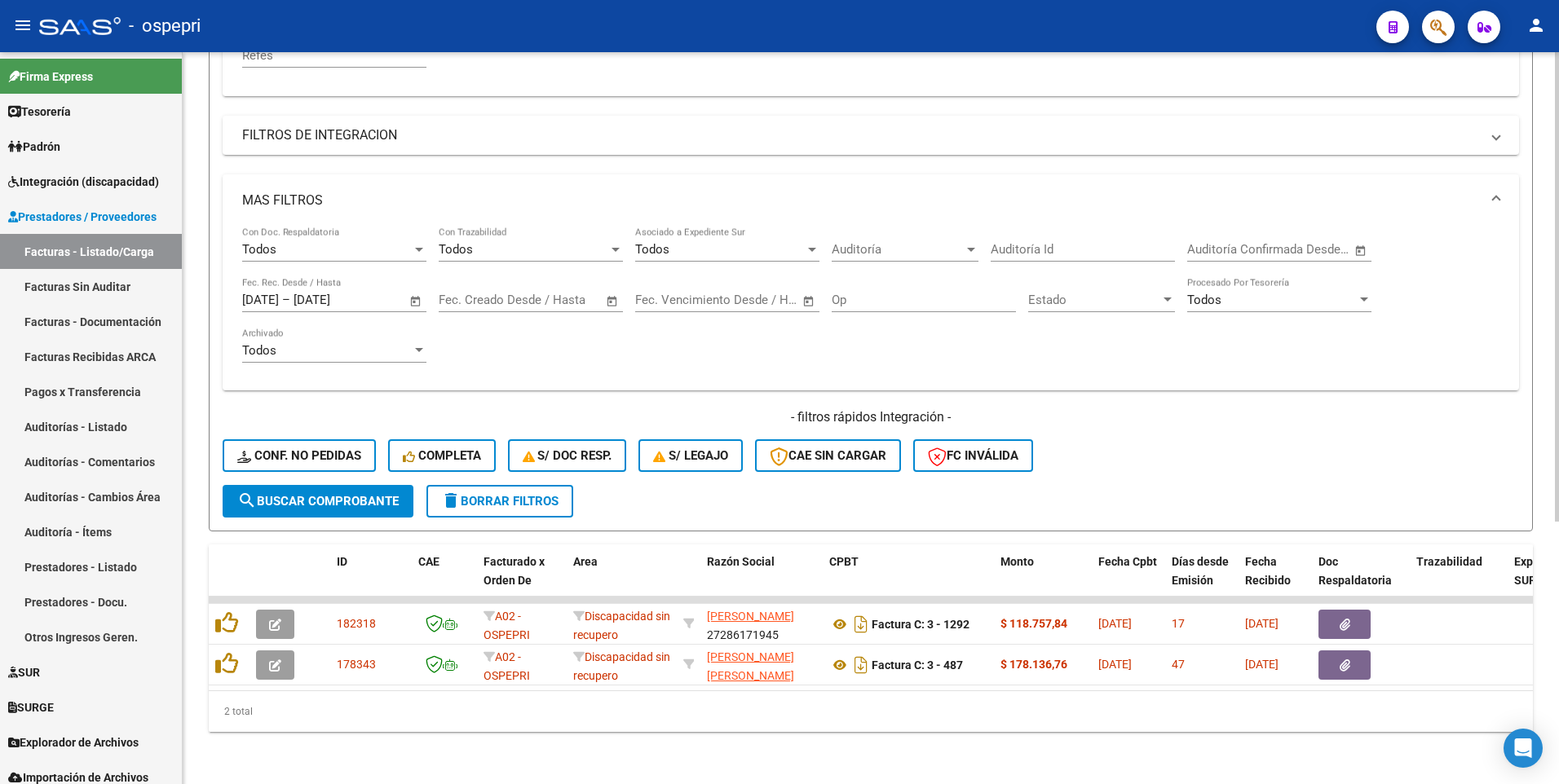
click at [1235, 388] on div "- filtros rápidos Integración - Conf. no pedidas Completa S/ Doc Resp. S/ legaj…" at bounding box center [870, 446] width 1296 height 77
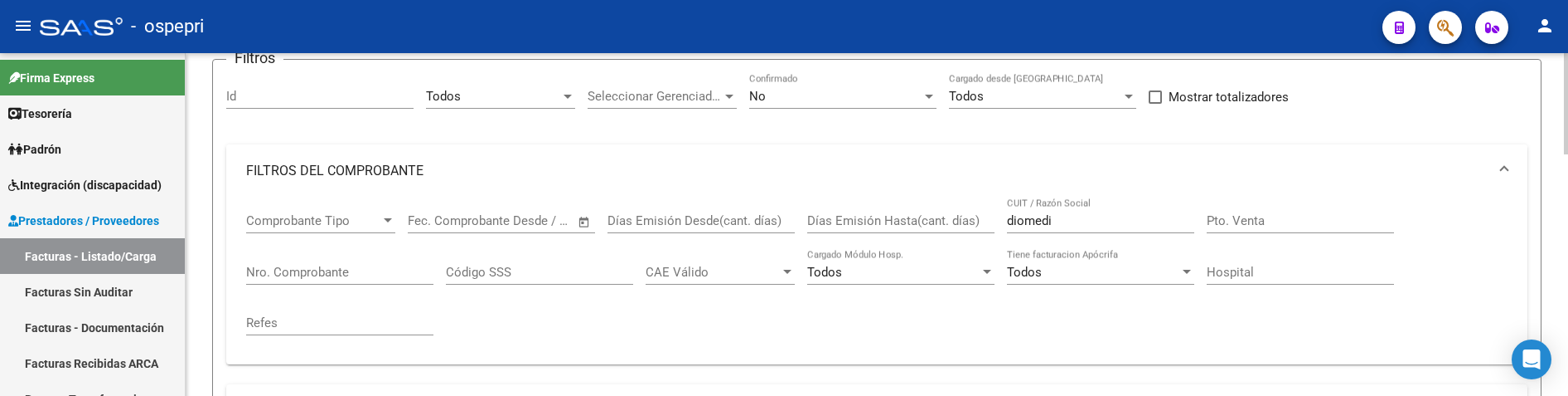
scroll to position [2, 0]
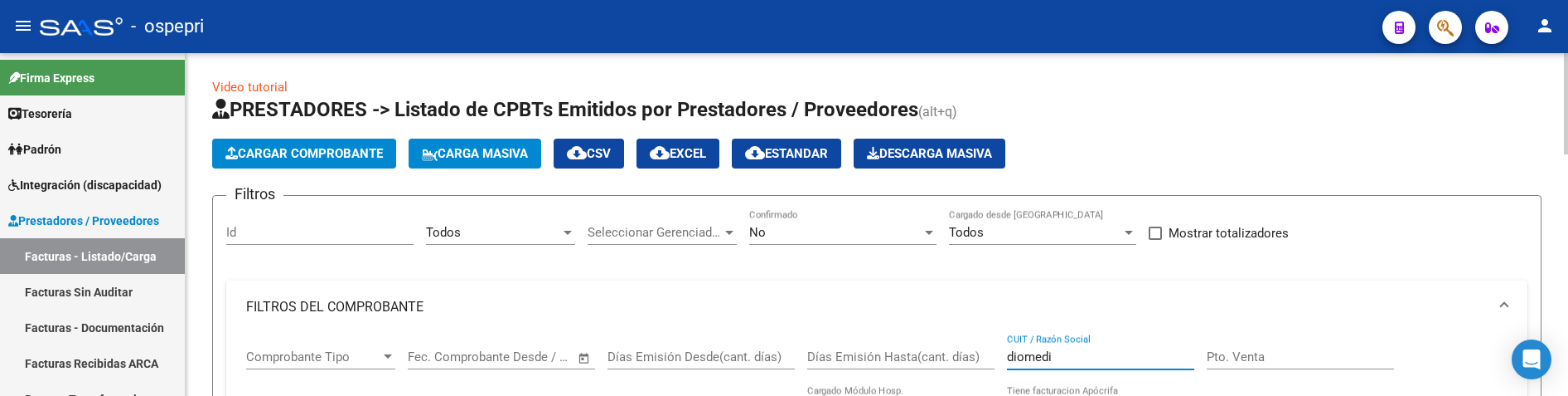
drag, startPoint x: 1076, startPoint y: 358, endPoint x: 984, endPoint y: 357, distance: 92.0
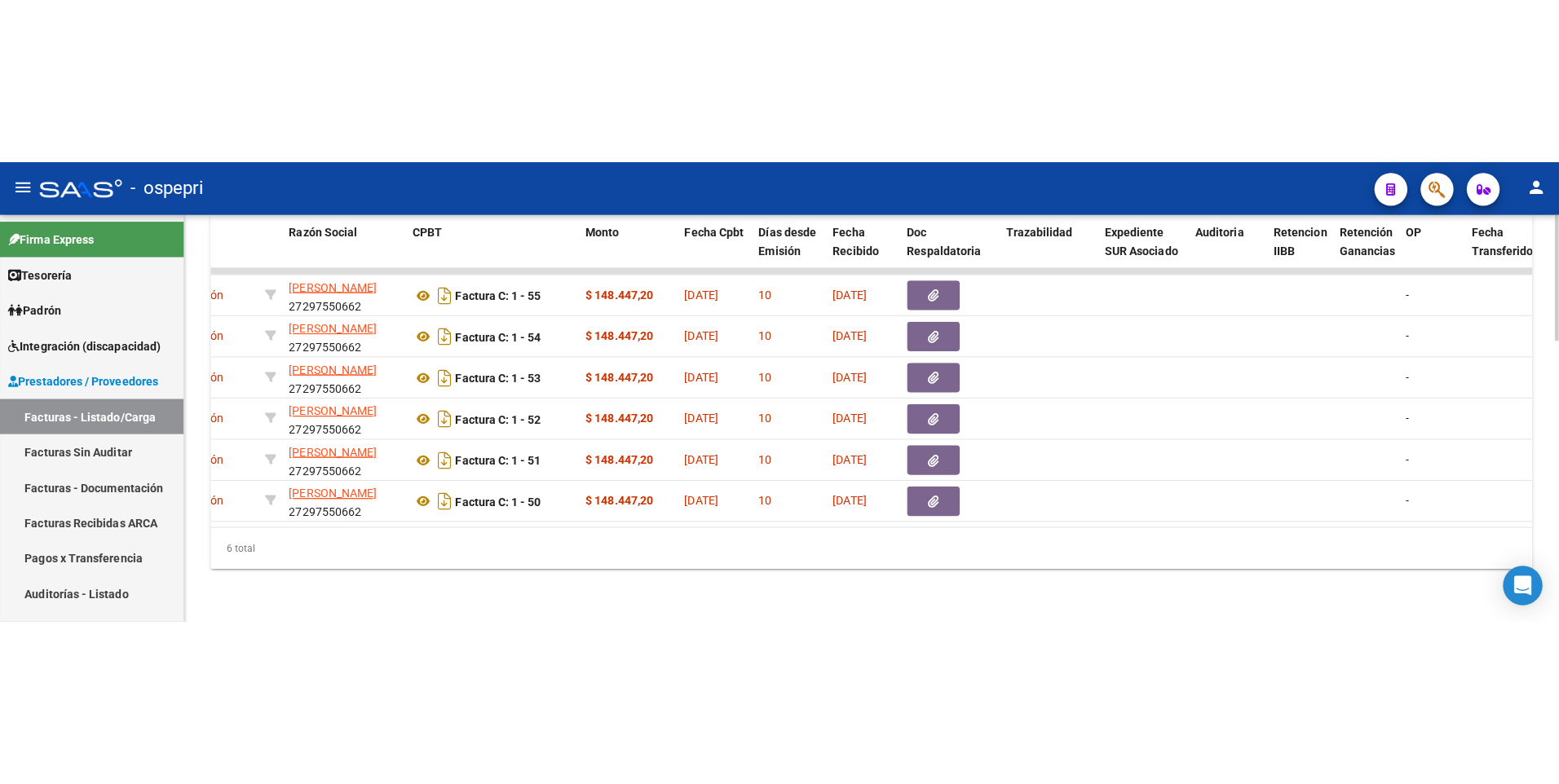
scroll to position [0, 0]
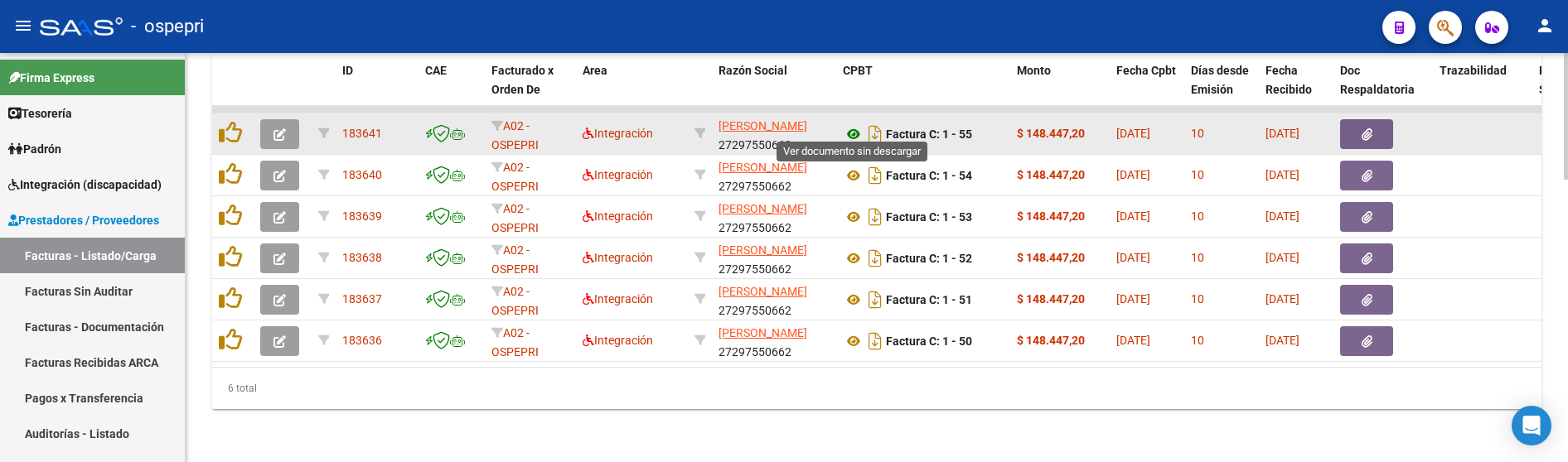
type input "flores veronica"
click at [853, 125] on icon at bounding box center [853, 134] width 22 height 20
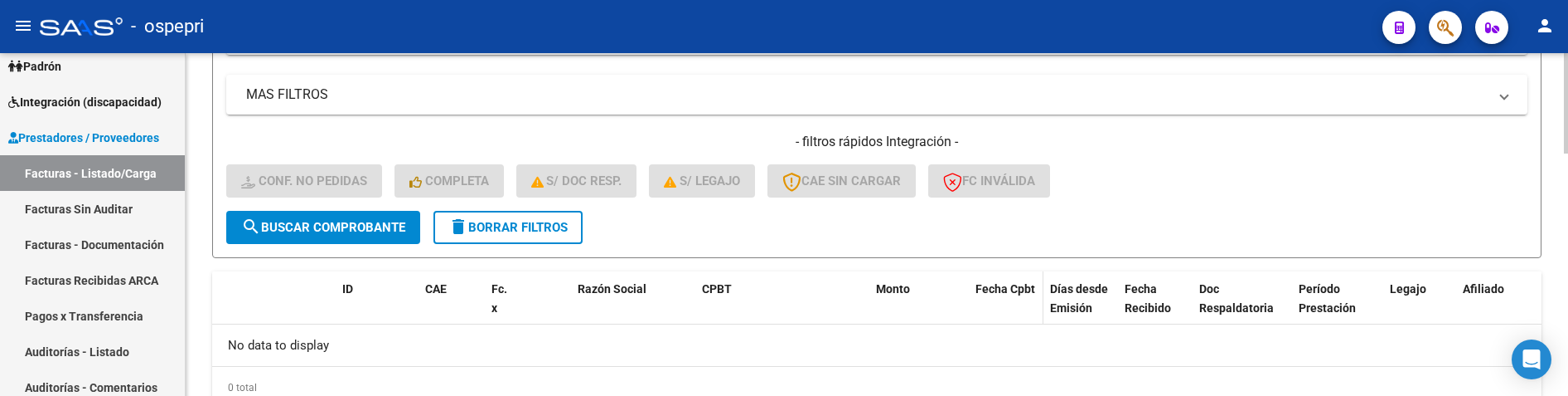
scroll to position [827, 0]
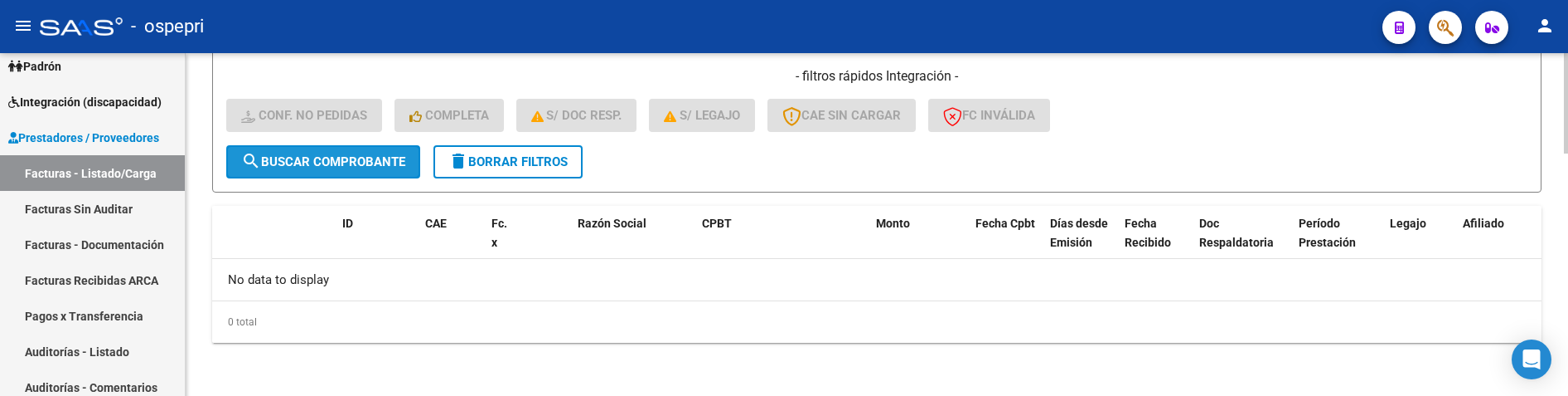
click at [306, 164] on span "search Buscar Comprobante" at bounding box center [323, 162] width 164 height 15
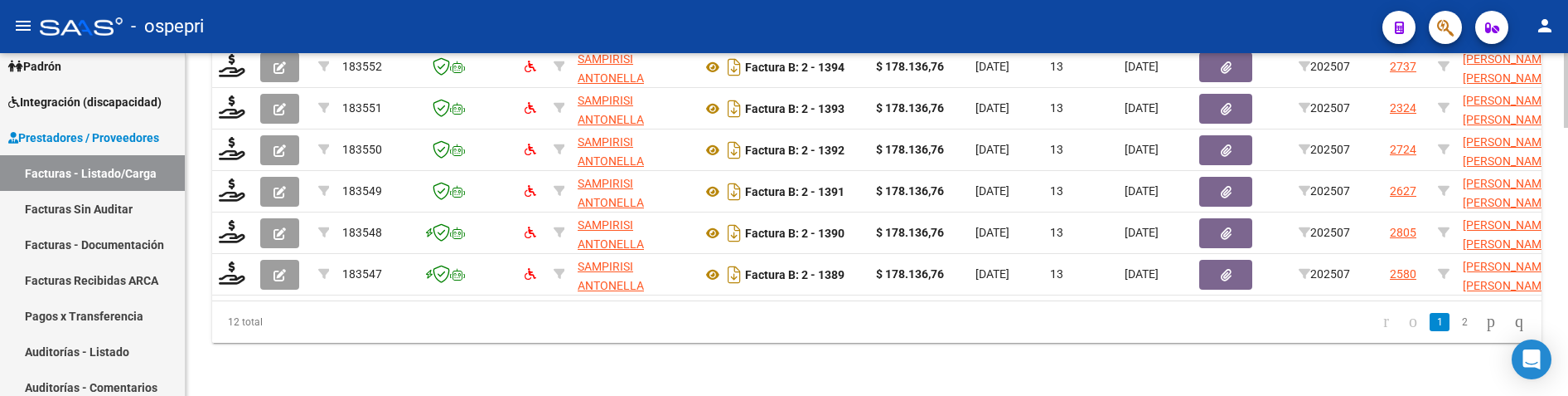
scroll to position [1225, 0]
click at [1455, 319] on link "2" at bounding box center [1464, 321] width 20 height 18
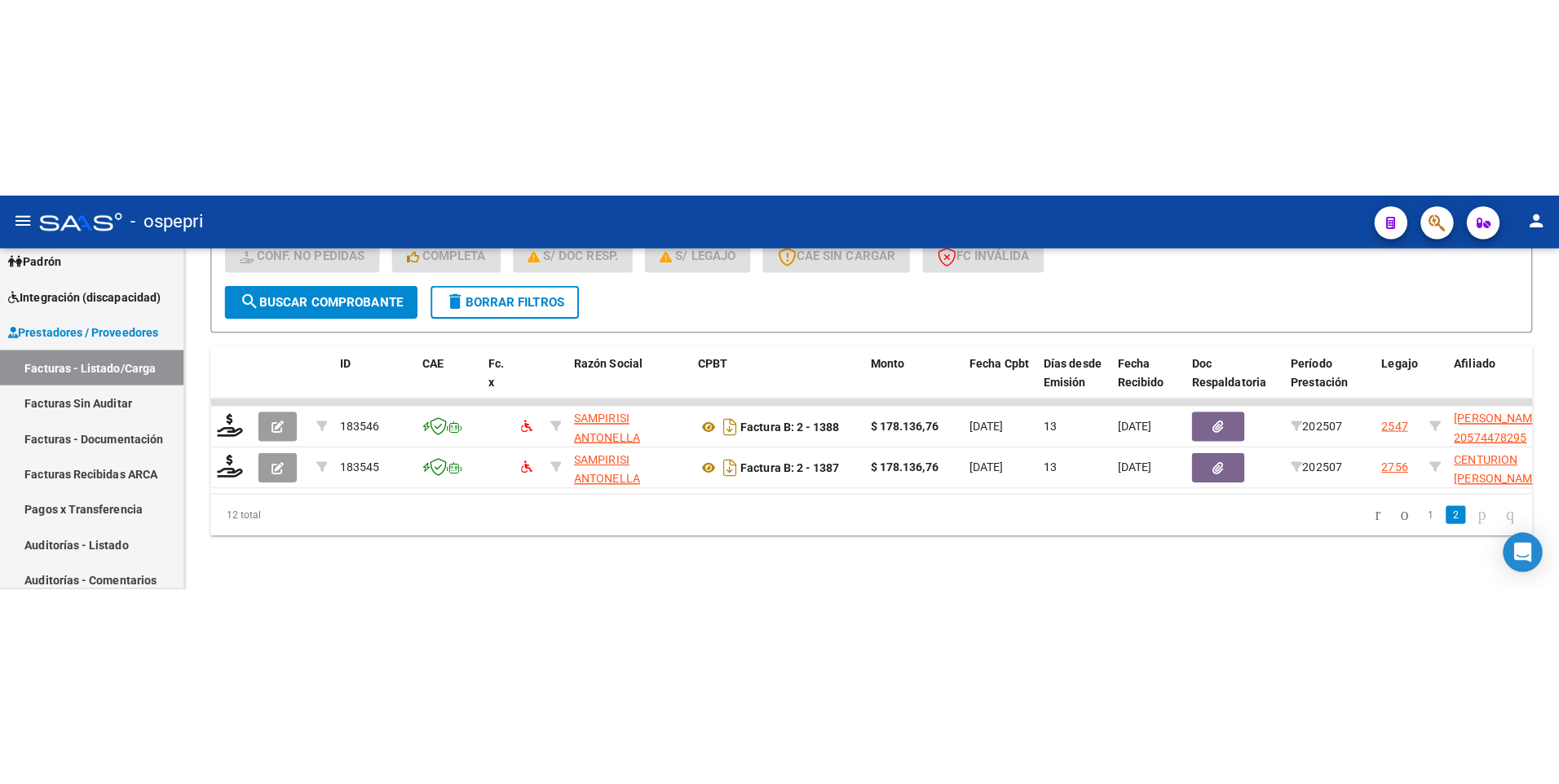
scroll to position [80, 0]
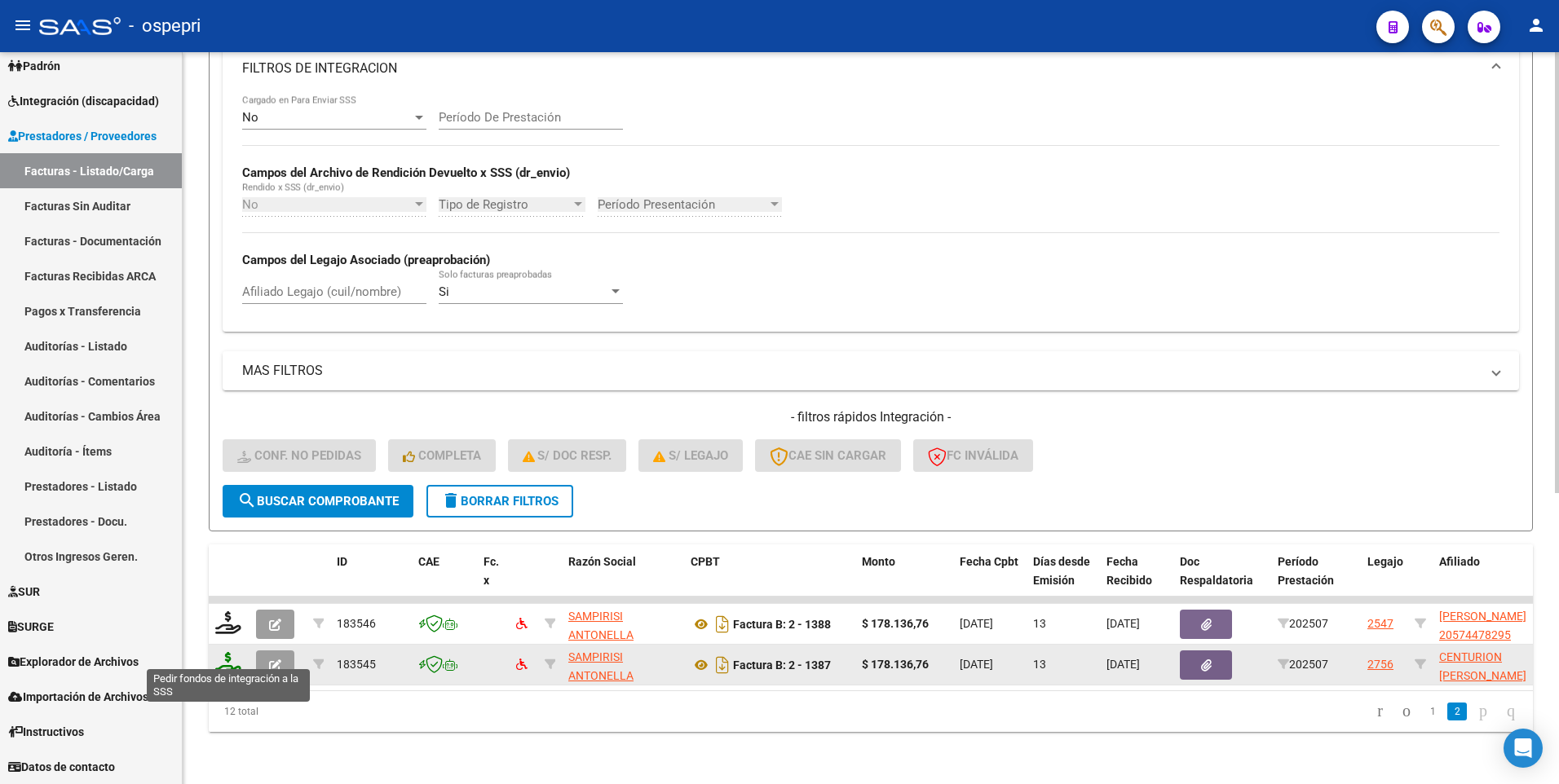
click at [226, 388] on icon at bounding box center [228, 663] width 26 height 22
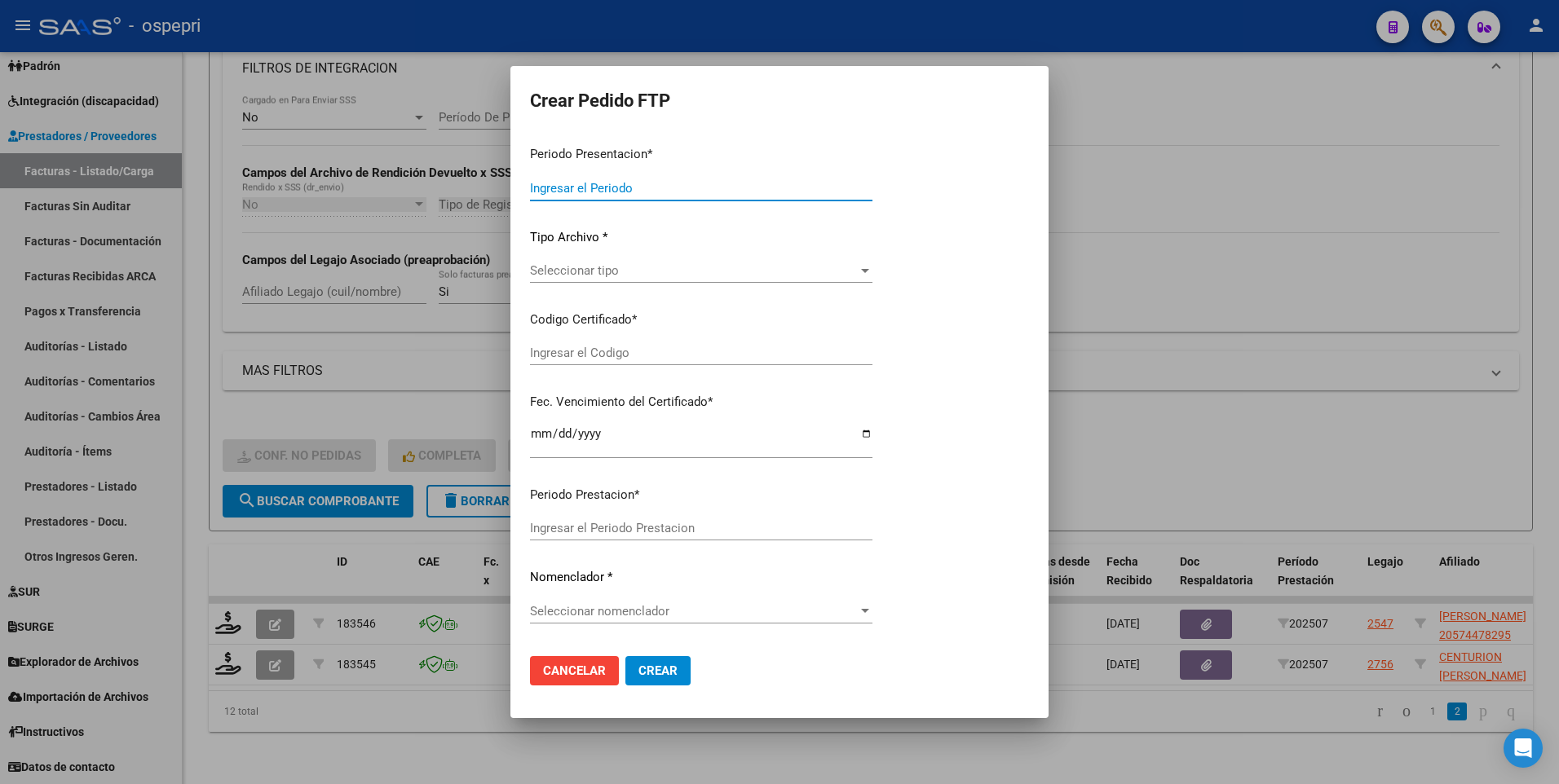
type input "202507"
type input "$ 178.136,76"
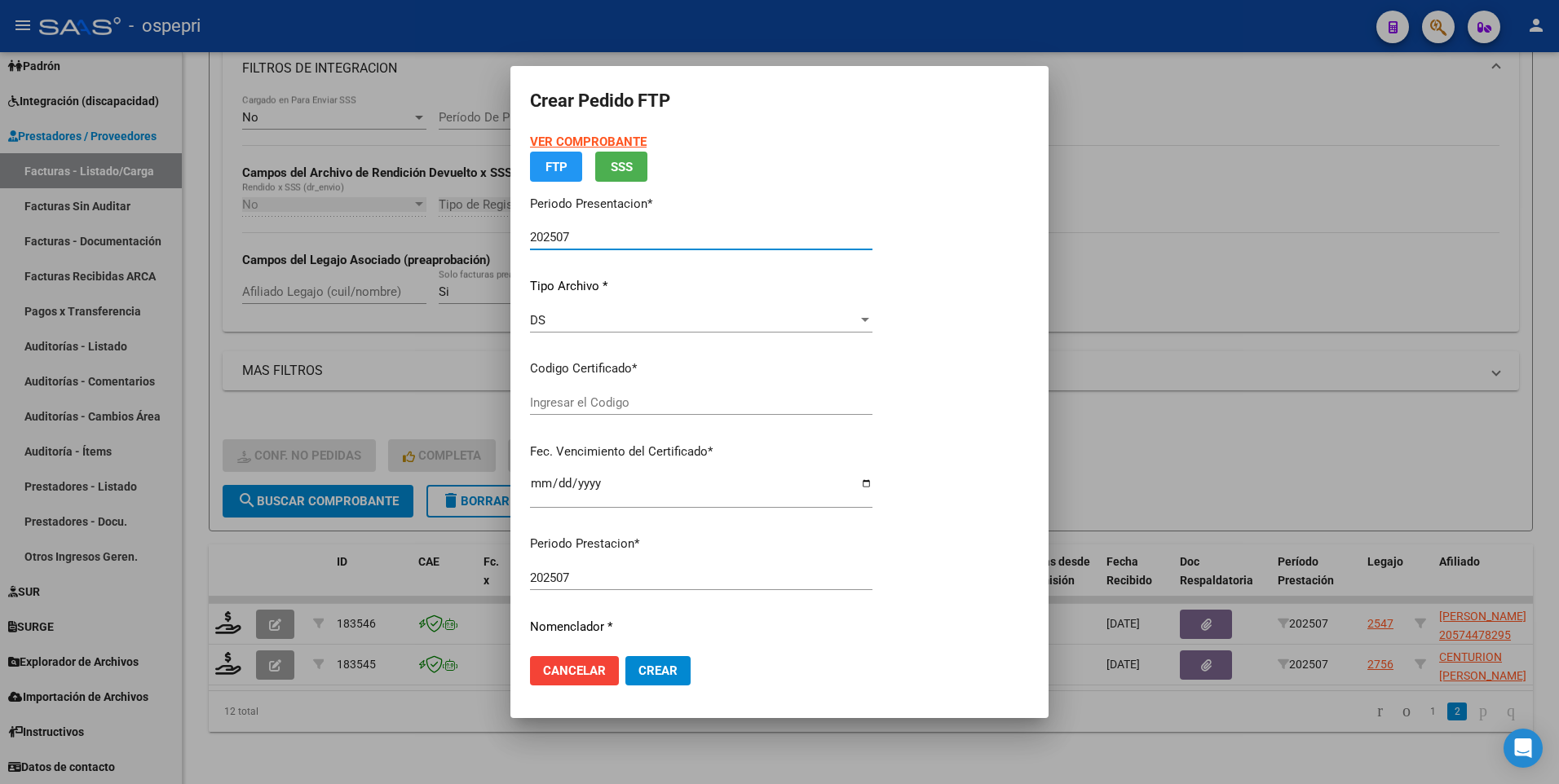
type input "2355068496-9"
type input "[DATE]"
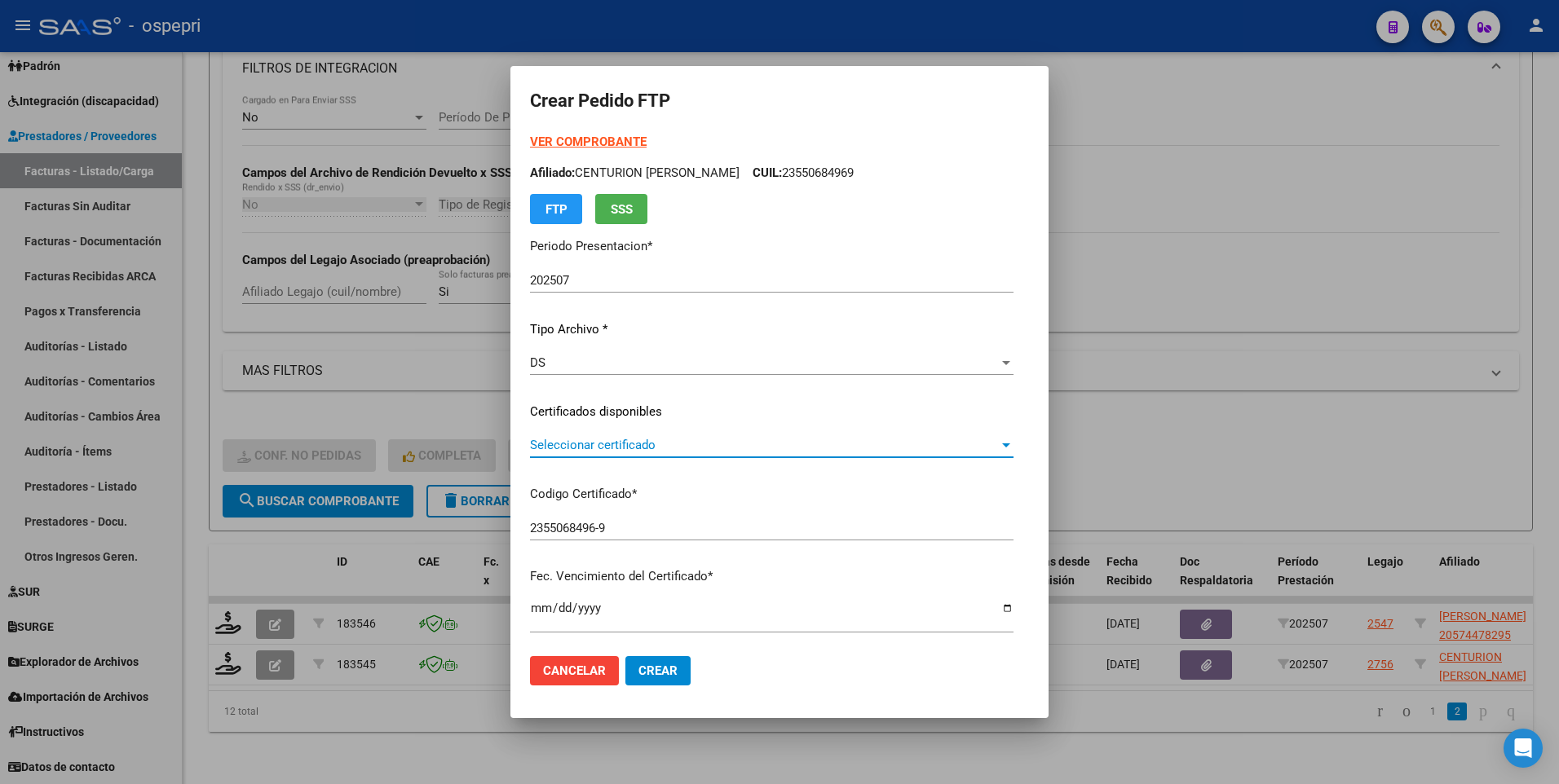
click at [1010, 388] on div at bounding box center [1006, 445] width 8 height 4
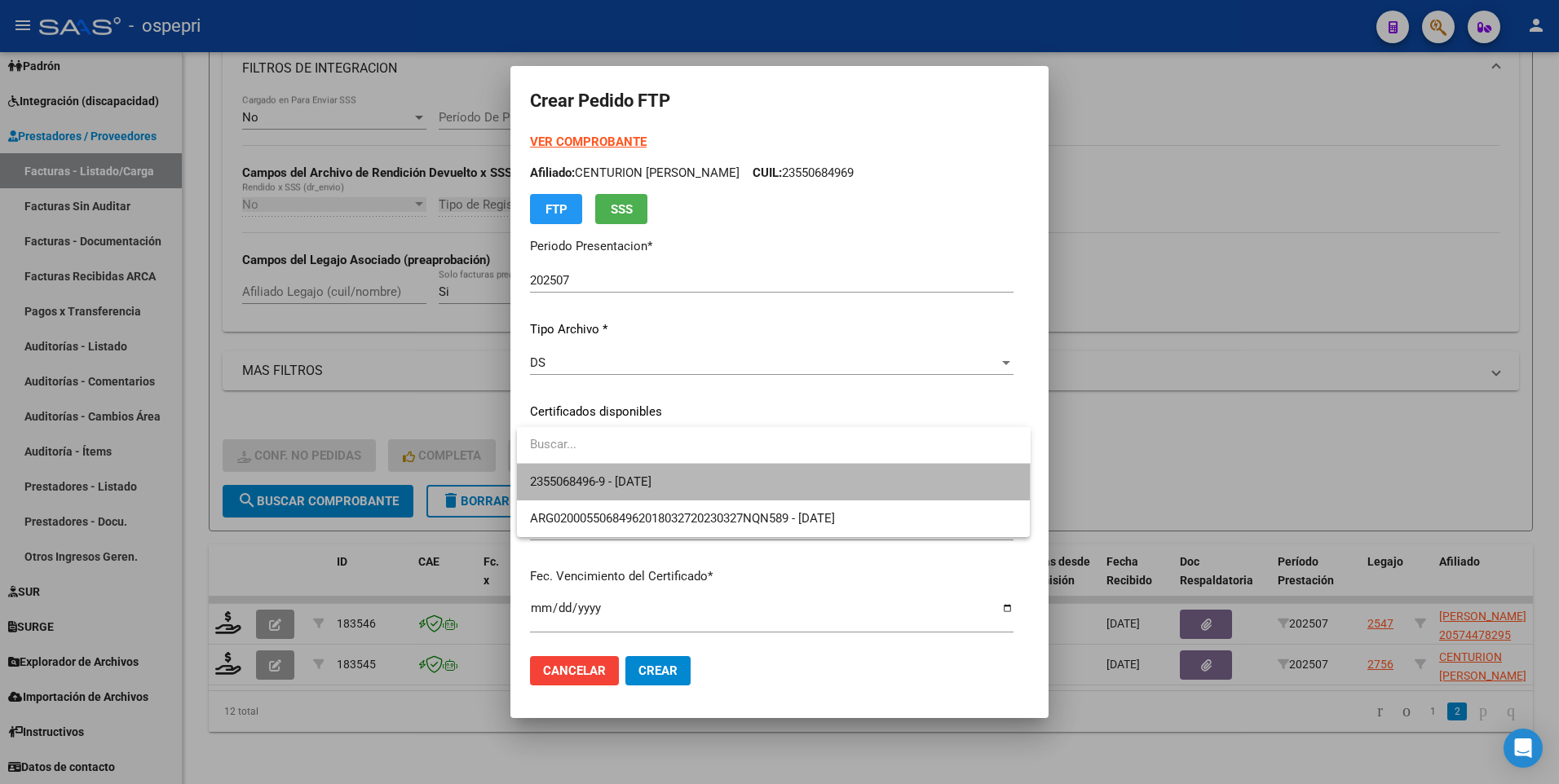
click at [953, 388] on span "2355068496-9 - [DATE]" at bounding box center [773, 482] width 488 height 36
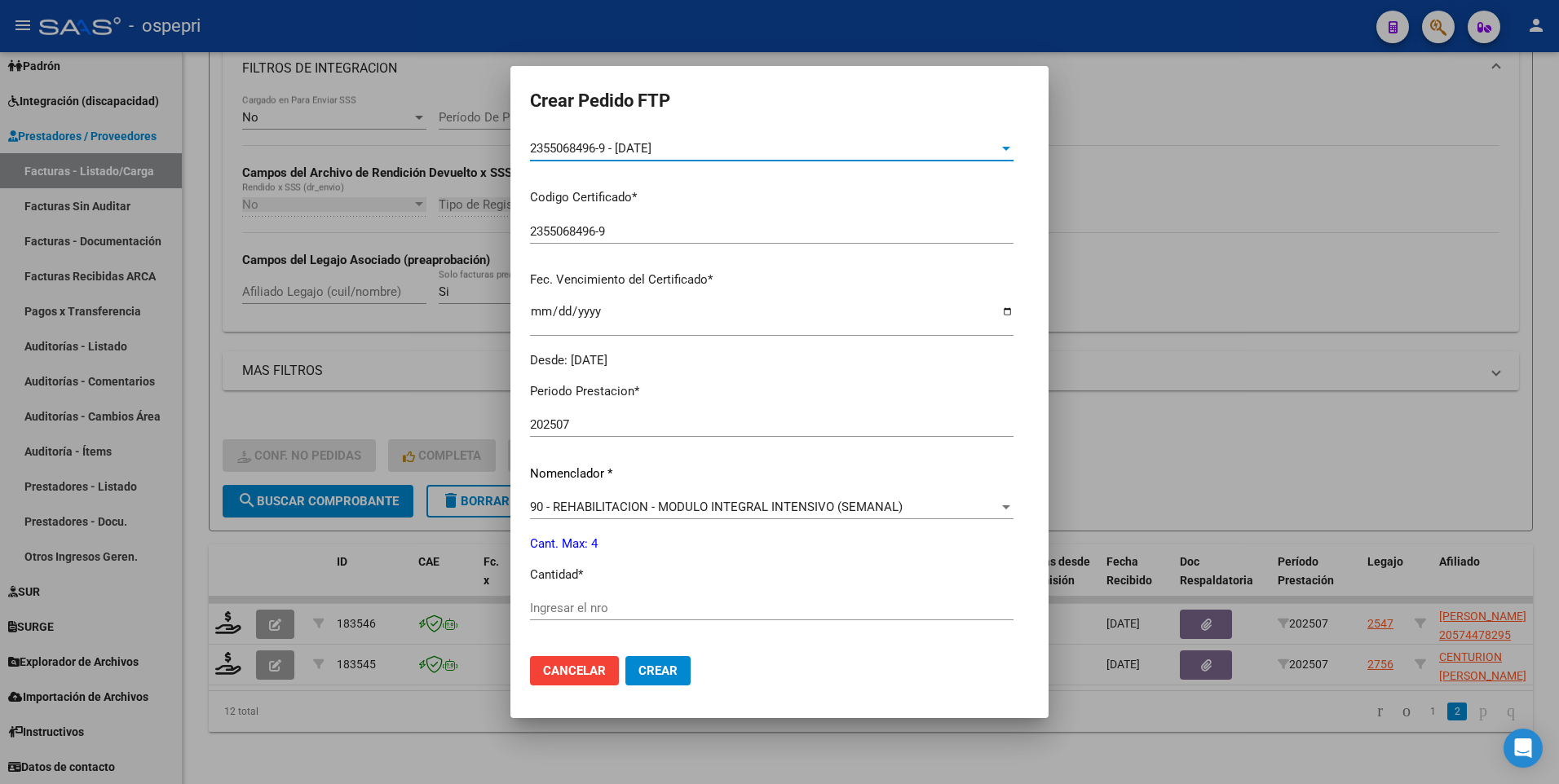
scroll to position [326, 0]
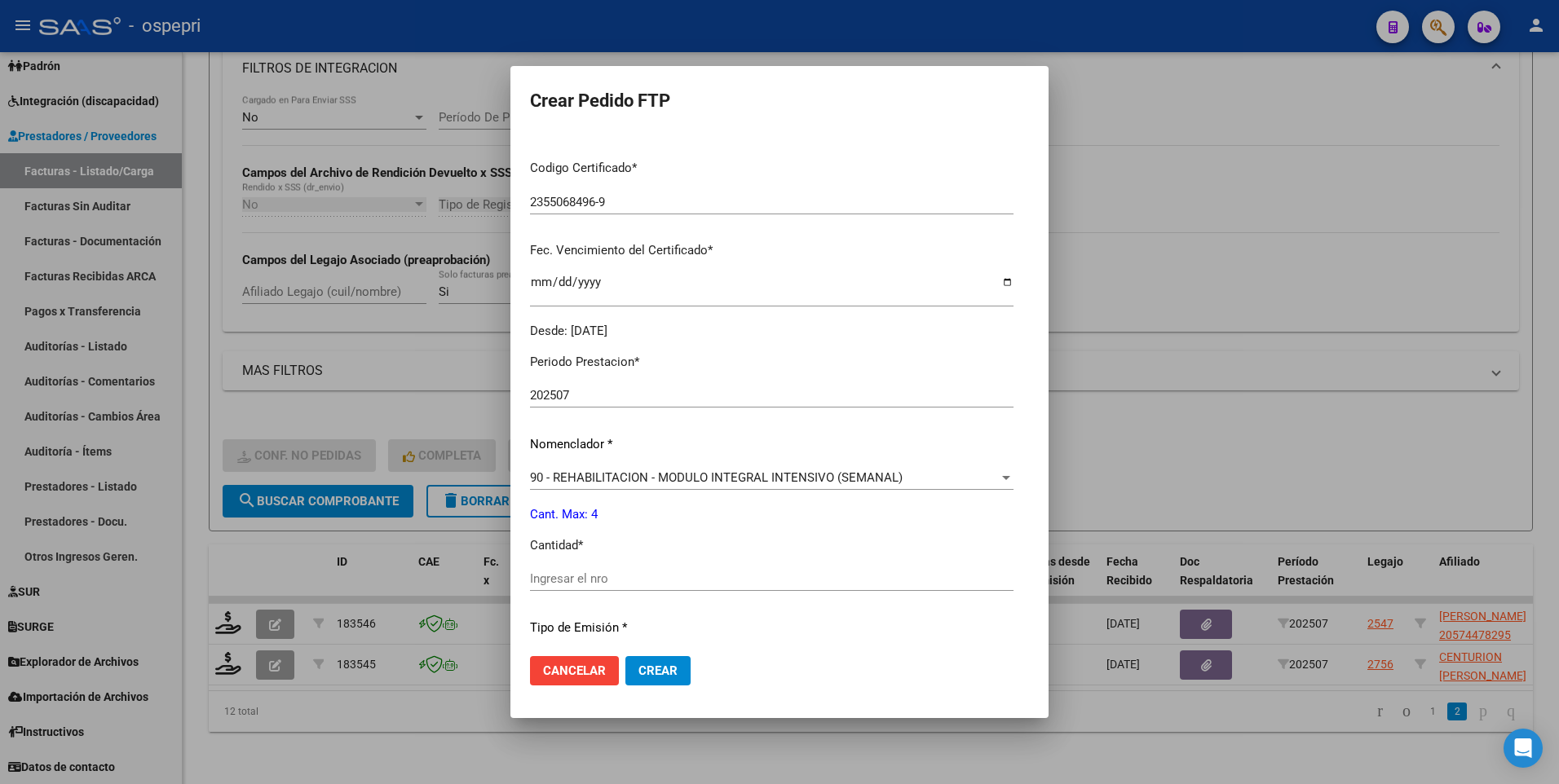
click at [784, 388] on div "Ingresar el nro" at bounding box center [771, 578] width 484 height 24
click at [776, 388] on input "Ingresar el nro" at bounding box center [771, 579] width 484 height 15
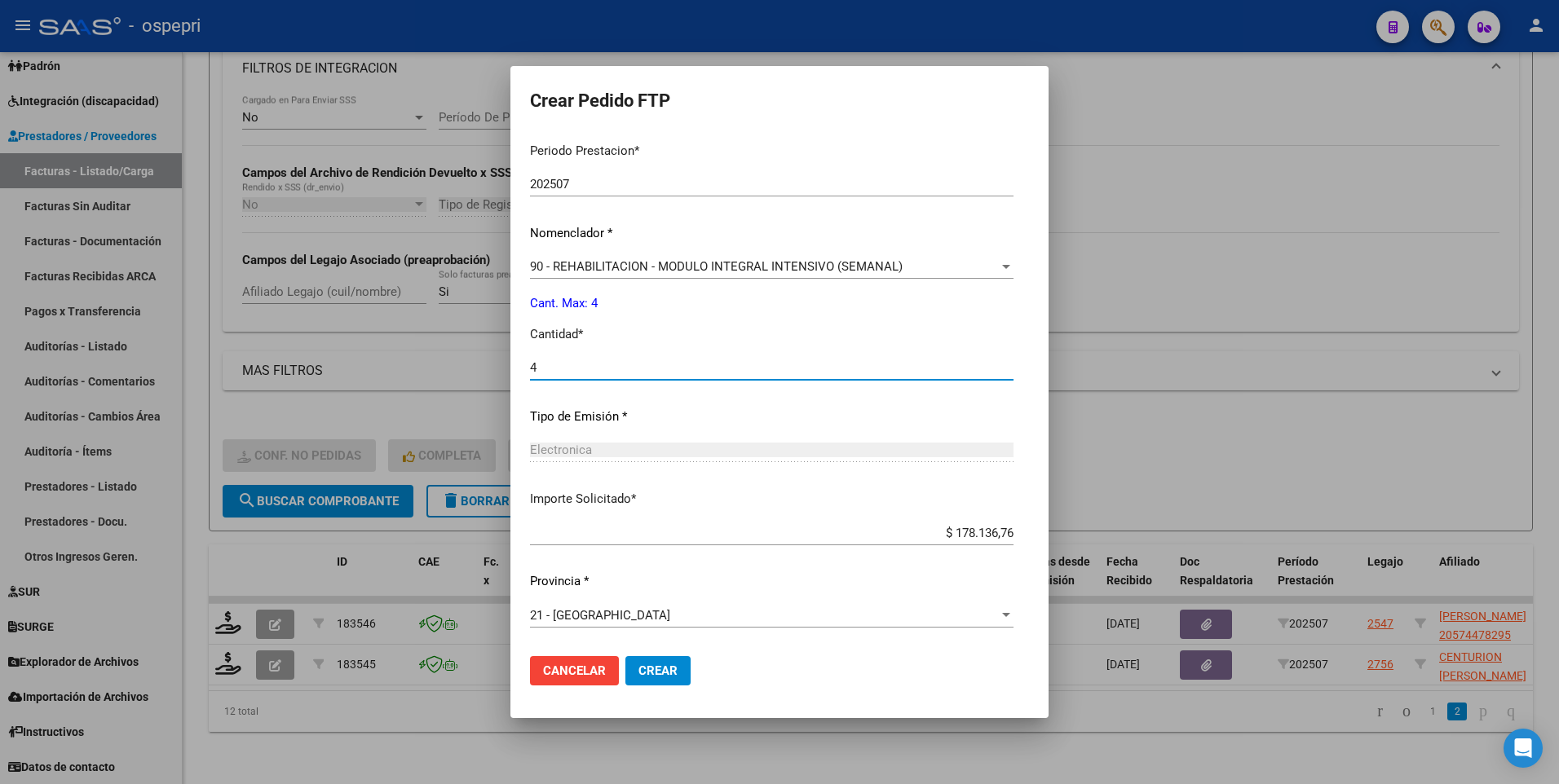
type input "4"
click at [668, 388] on span "Crear" at bounding box center [658, 671] width 39 height 15
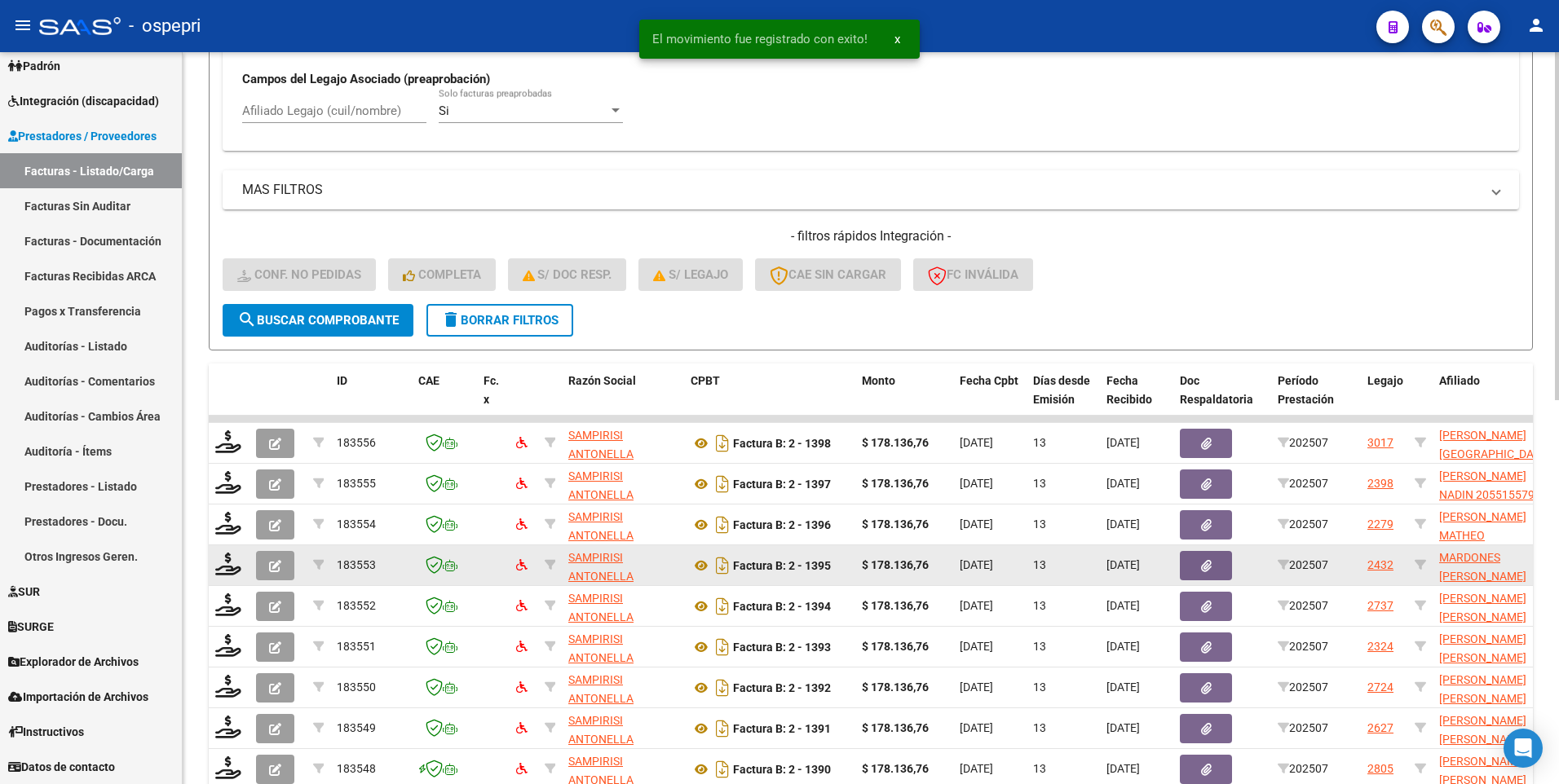
scroll to position [646, 0]
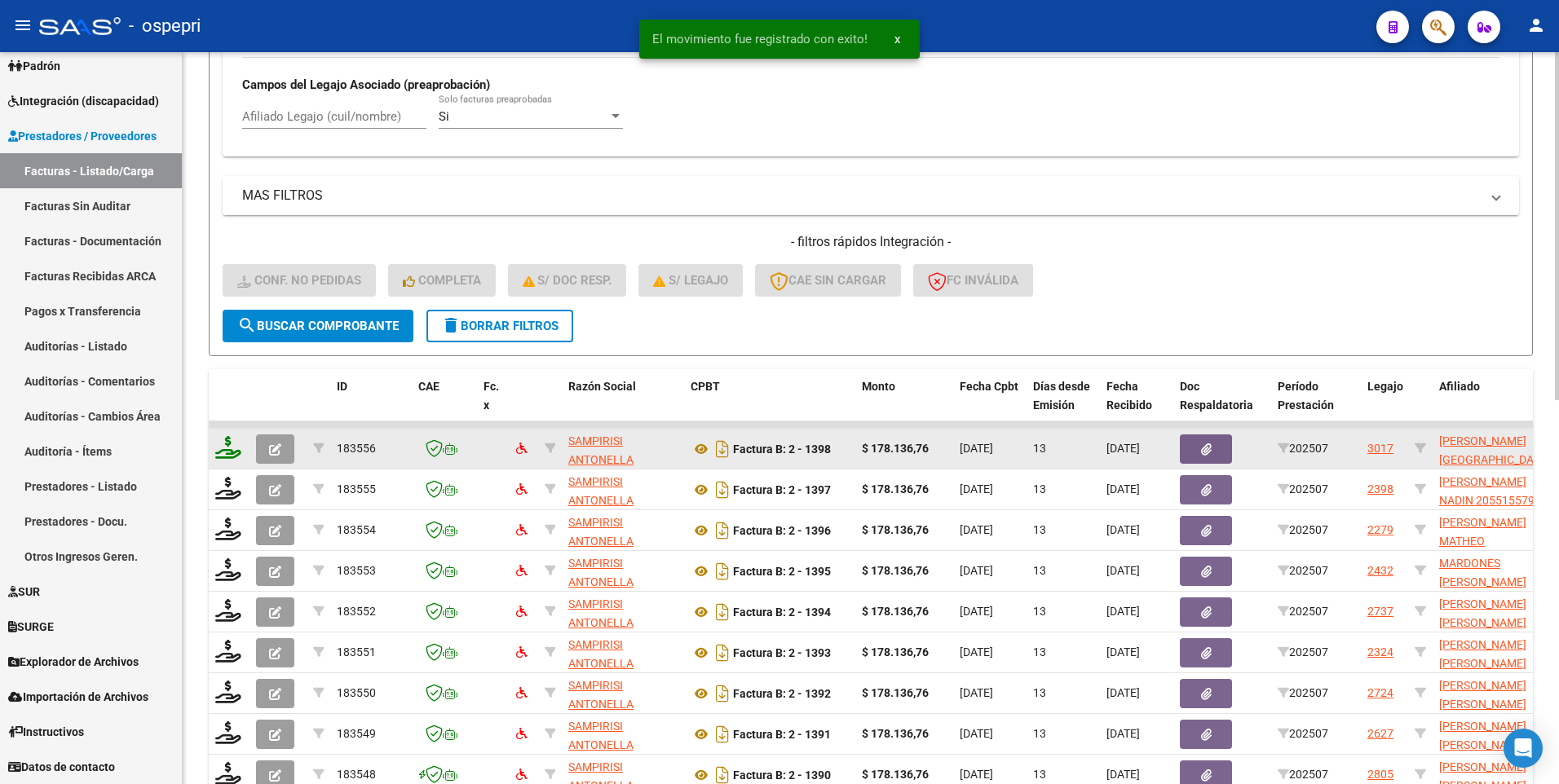
click at [238, 388] on icon at bounding box center [228, 447] width 26 height 22
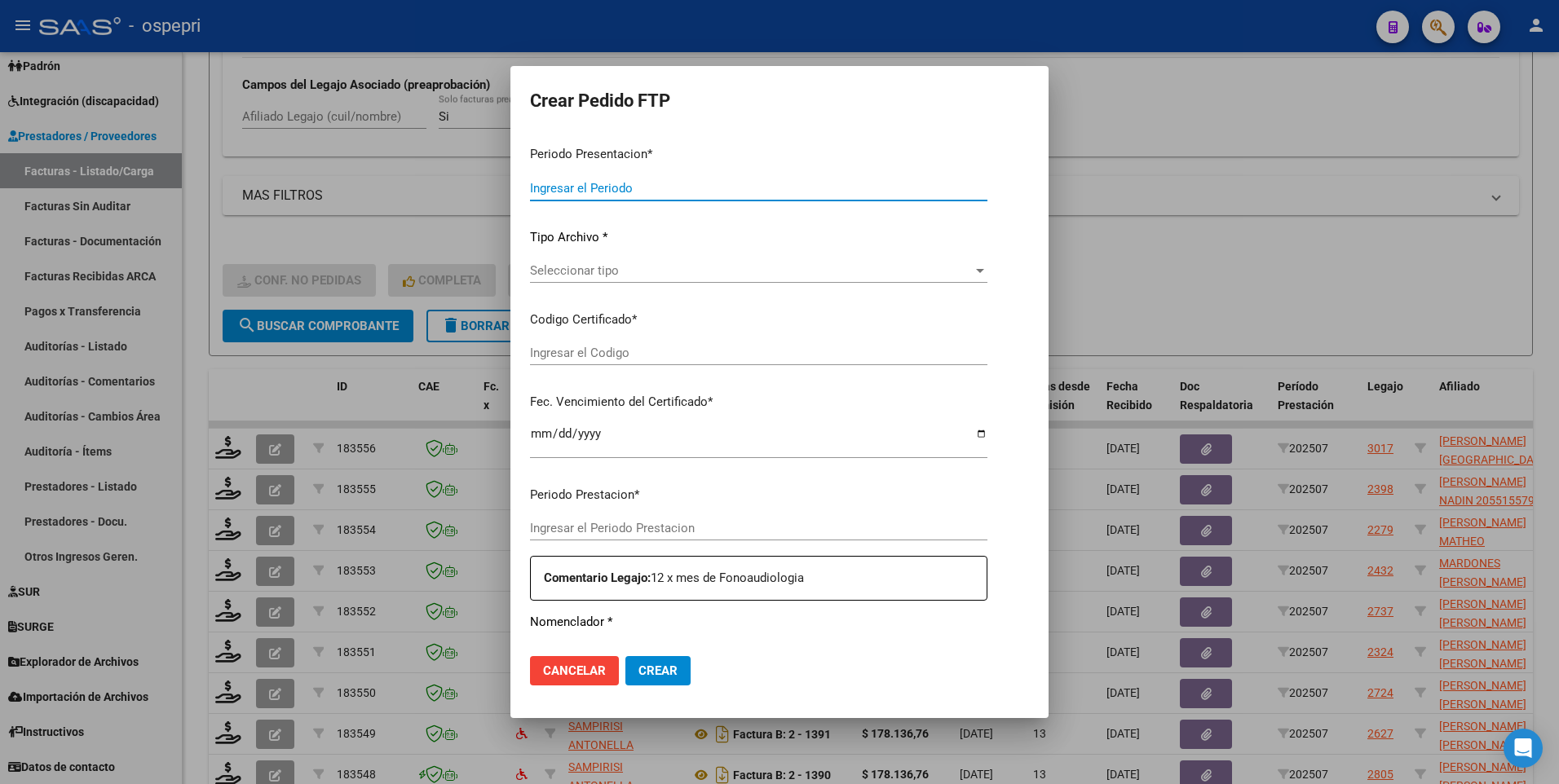
type input "202507"
type input "$ 178.136,76"
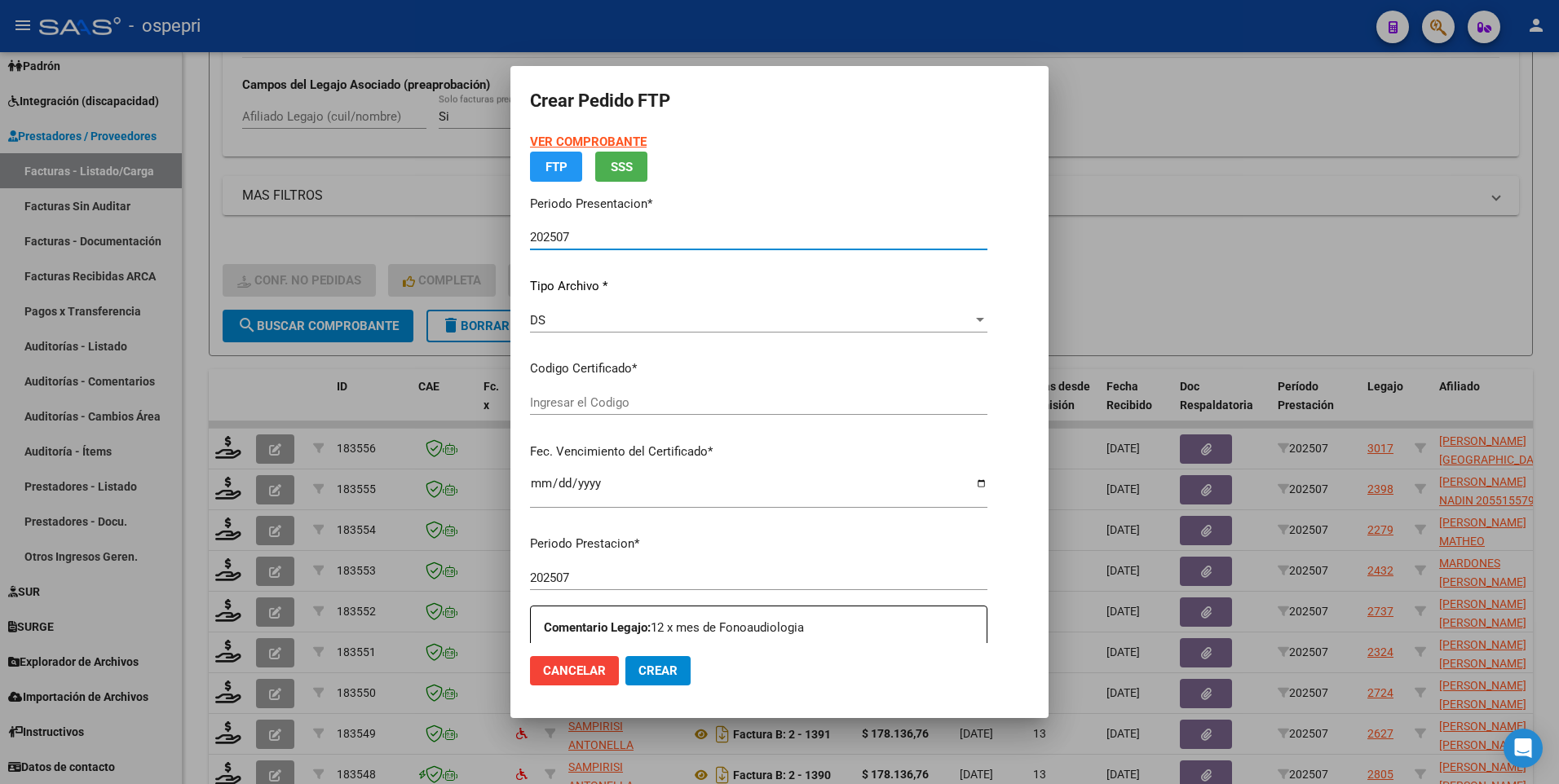
type input "2054490390-0"
type input "[DATE]"
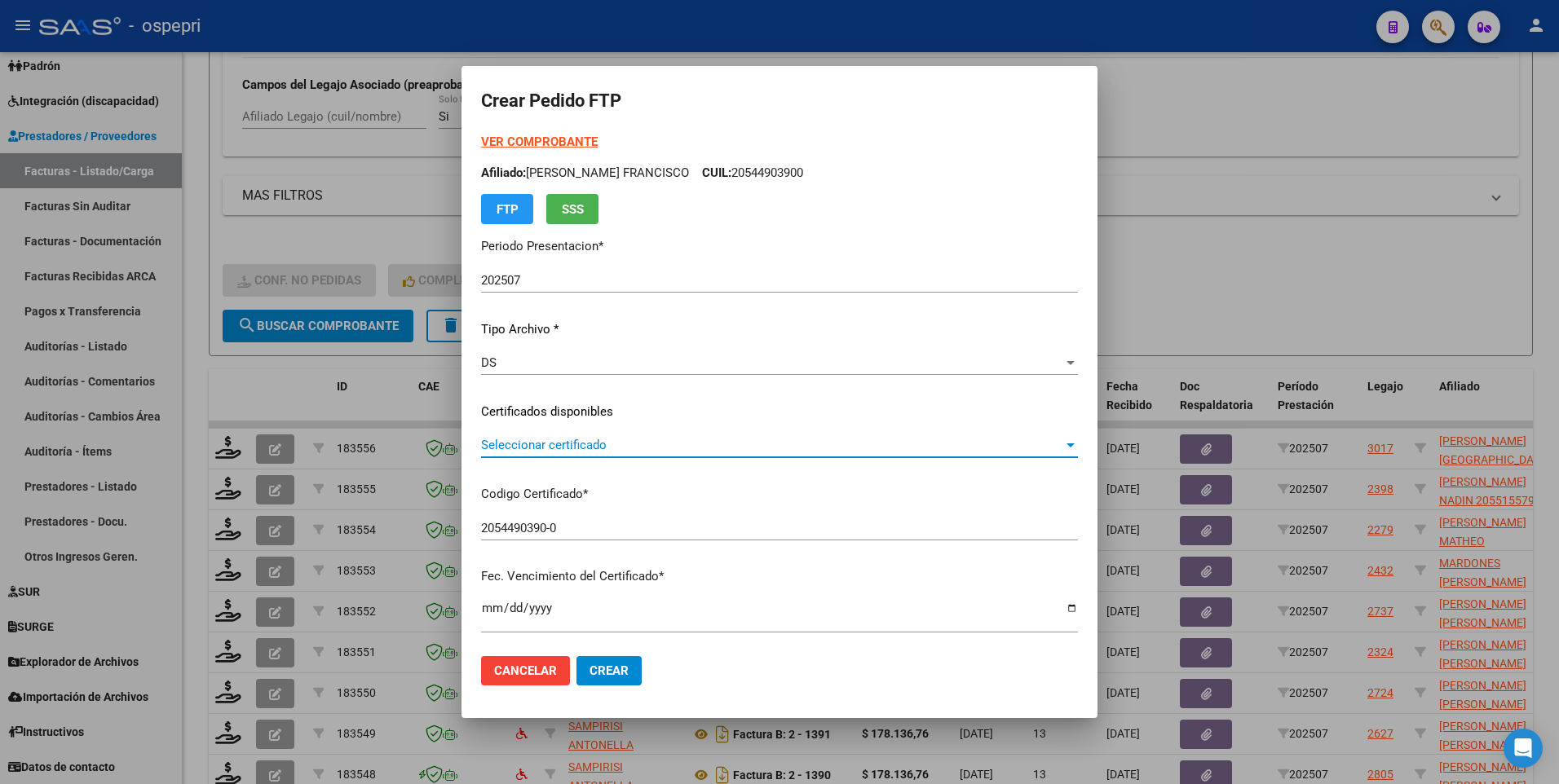
click at [1068, 388] on div at bounding box center [1071, 445] width 8 height 4
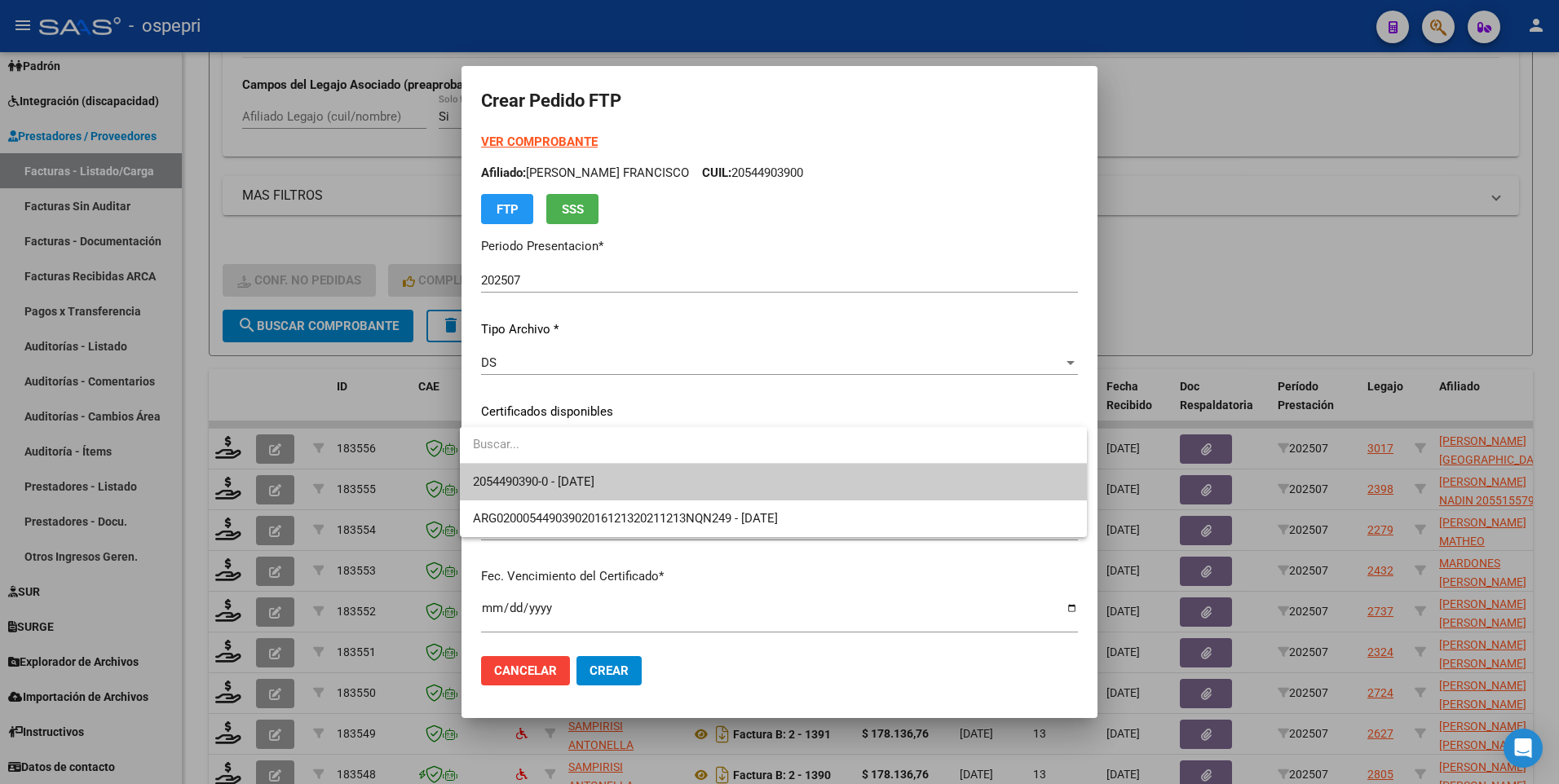
click at [919, 388] on span "2054490390-0 - [DATE]" at bounding box center [773, 482] width 601 height 36
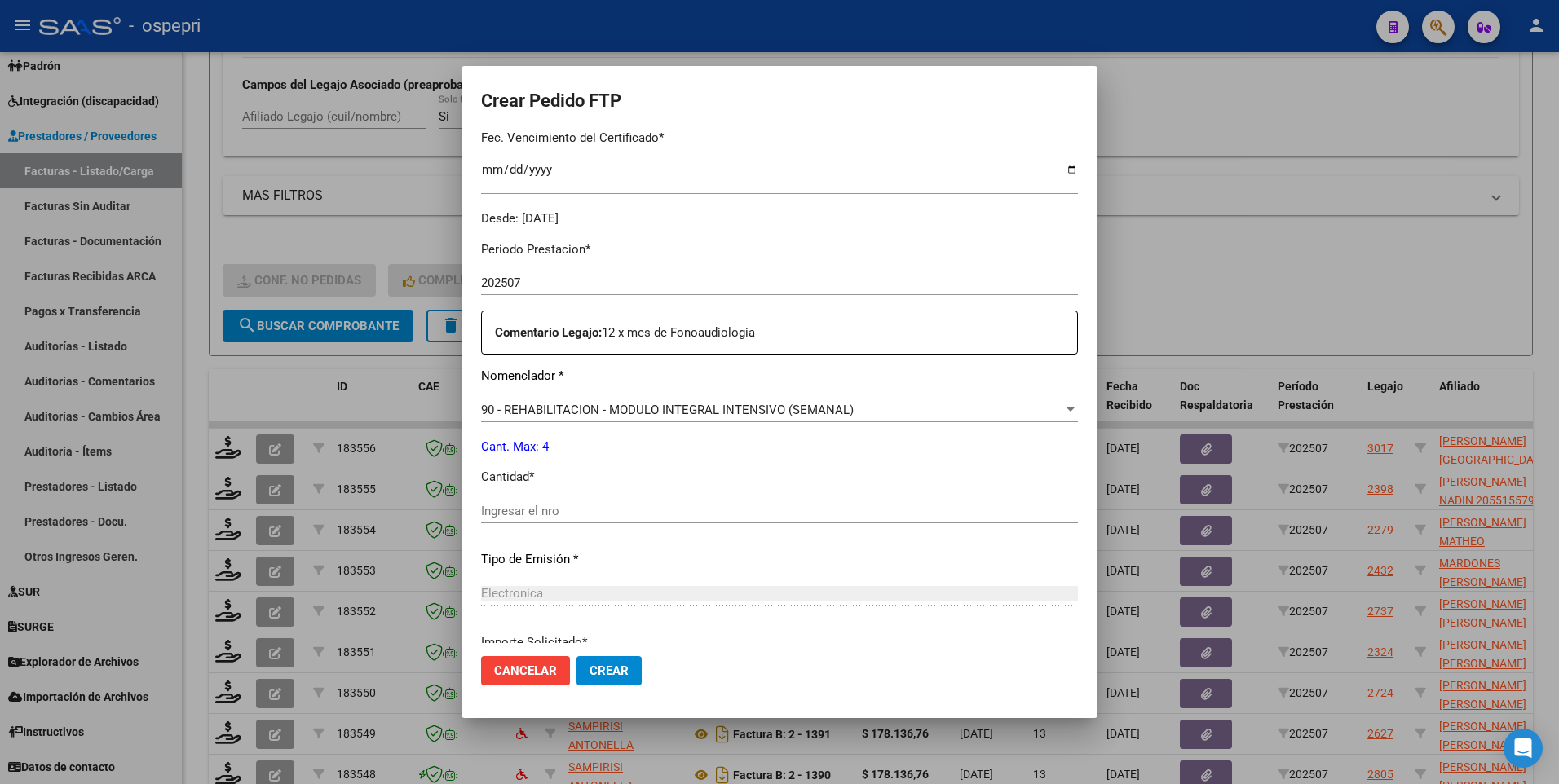
scroll to position [489, 0]
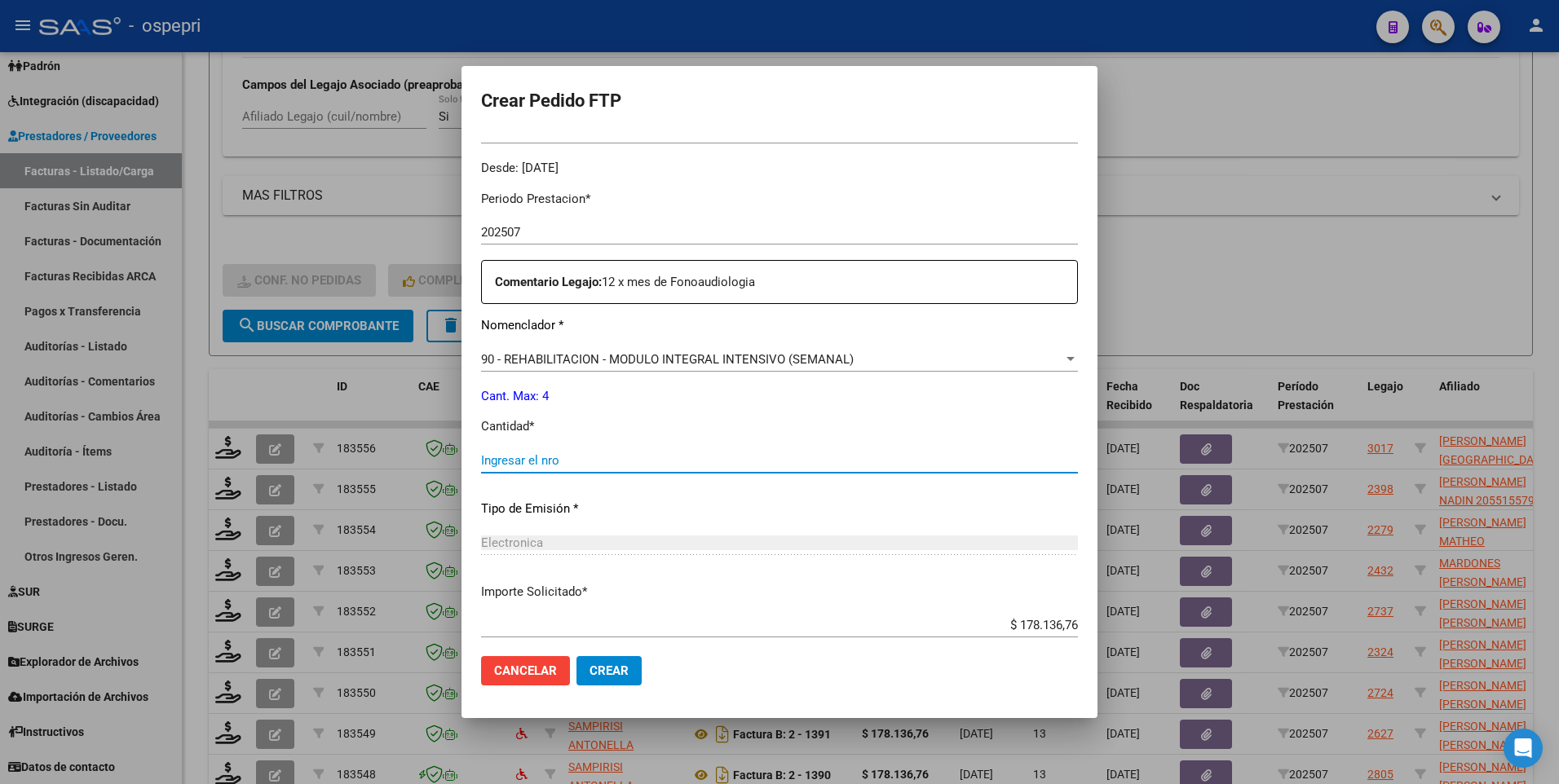
click at [568, 388] on input "Ingresar el nro" at bounding box center [780, 460] width 597 height 15
type input "4"
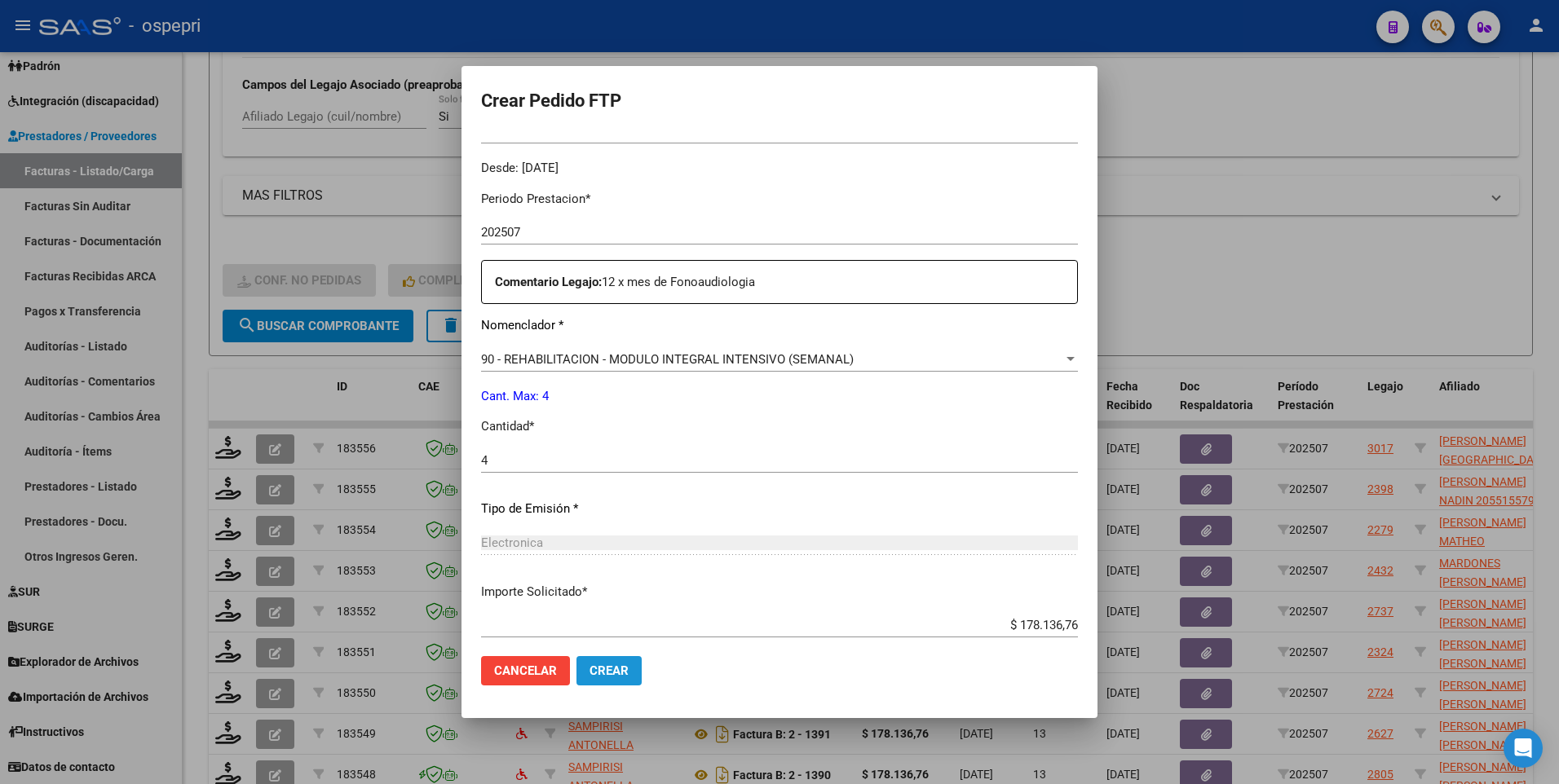
click at [596, 388] on span "Crear" at bounding box center [609, 671] width 39 height 15
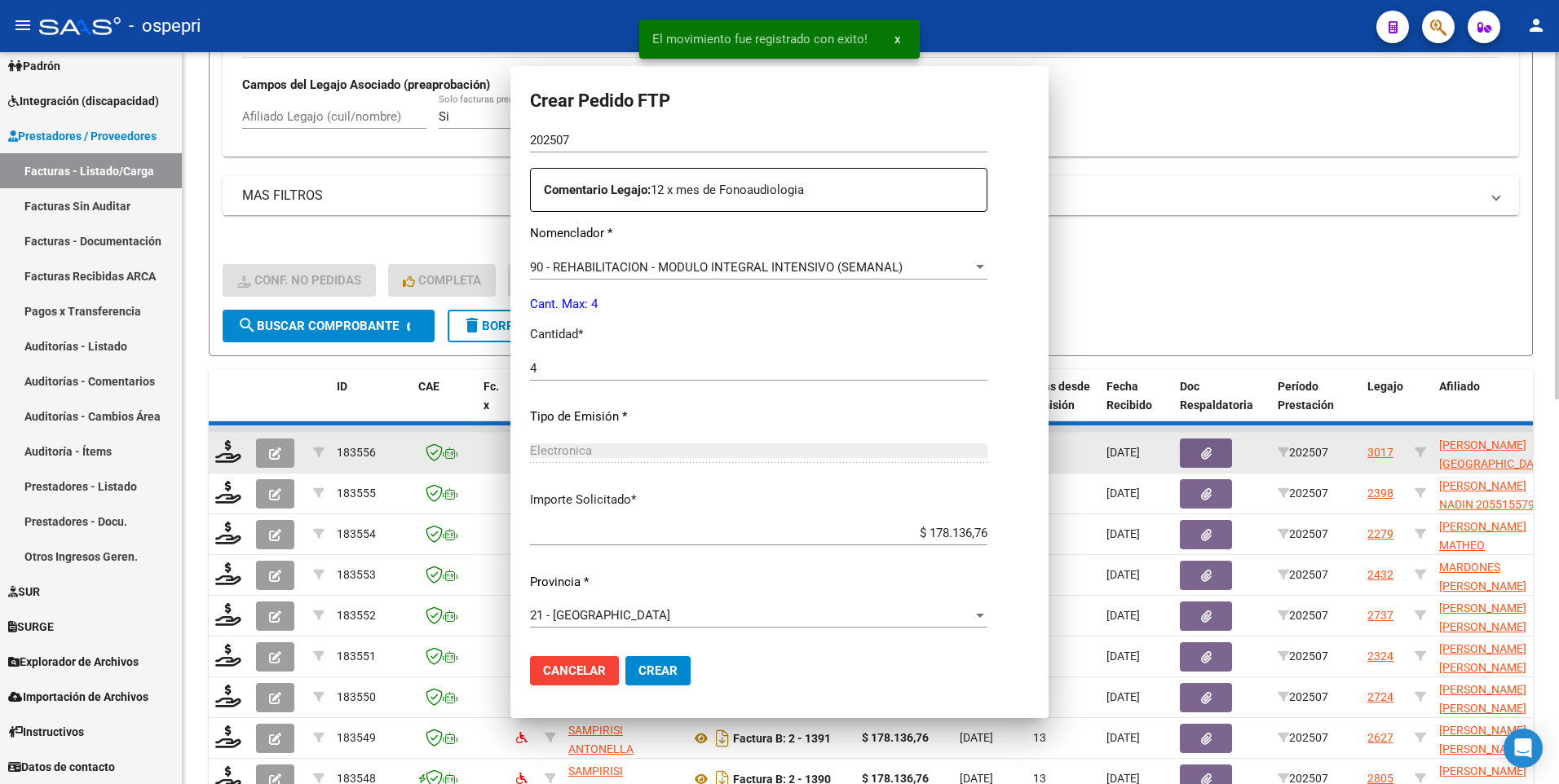
scroll to position [0, 0]
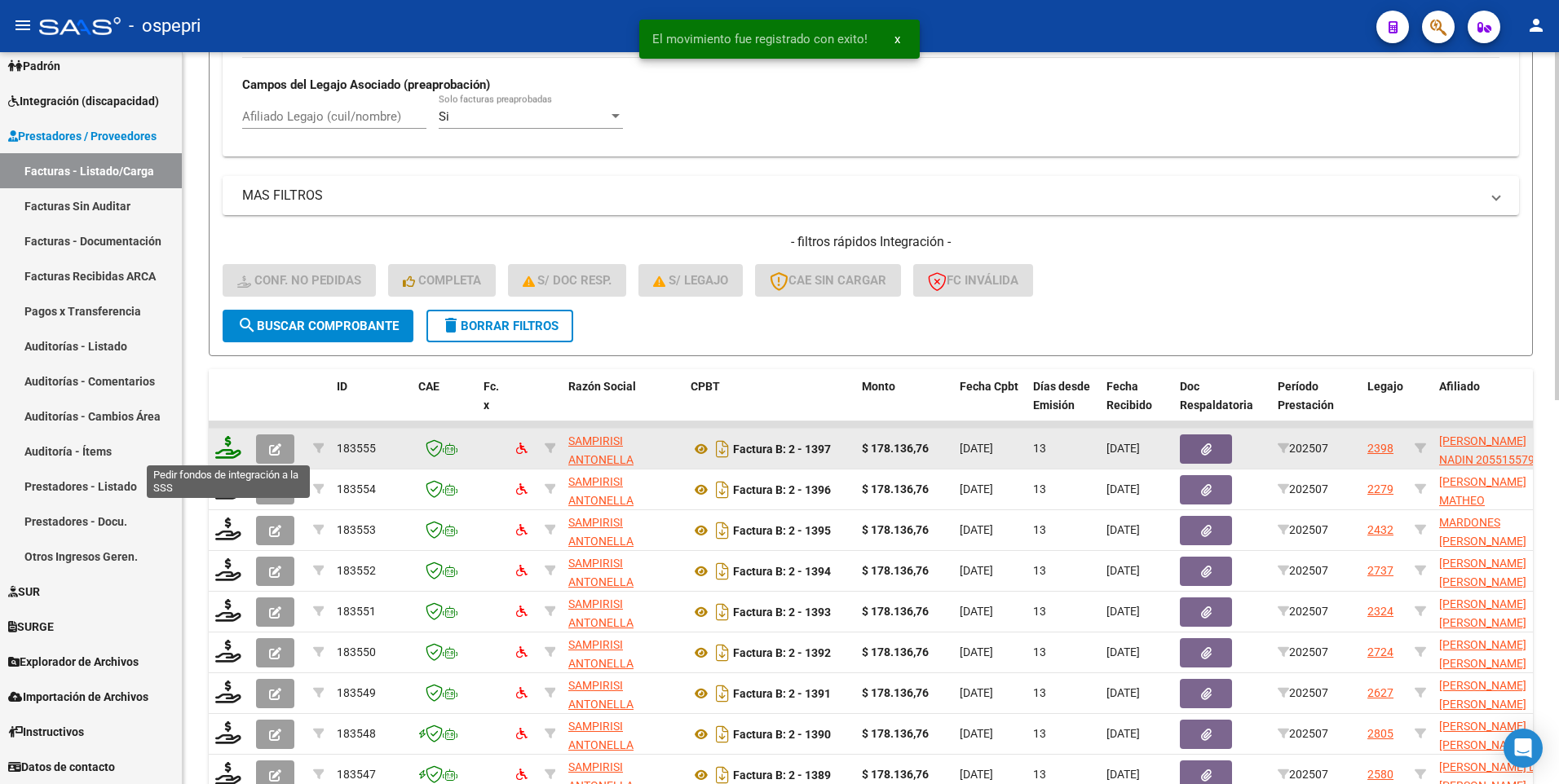
click at [233, 388] on icon at bounding box center [228, 447] width 26 height 22
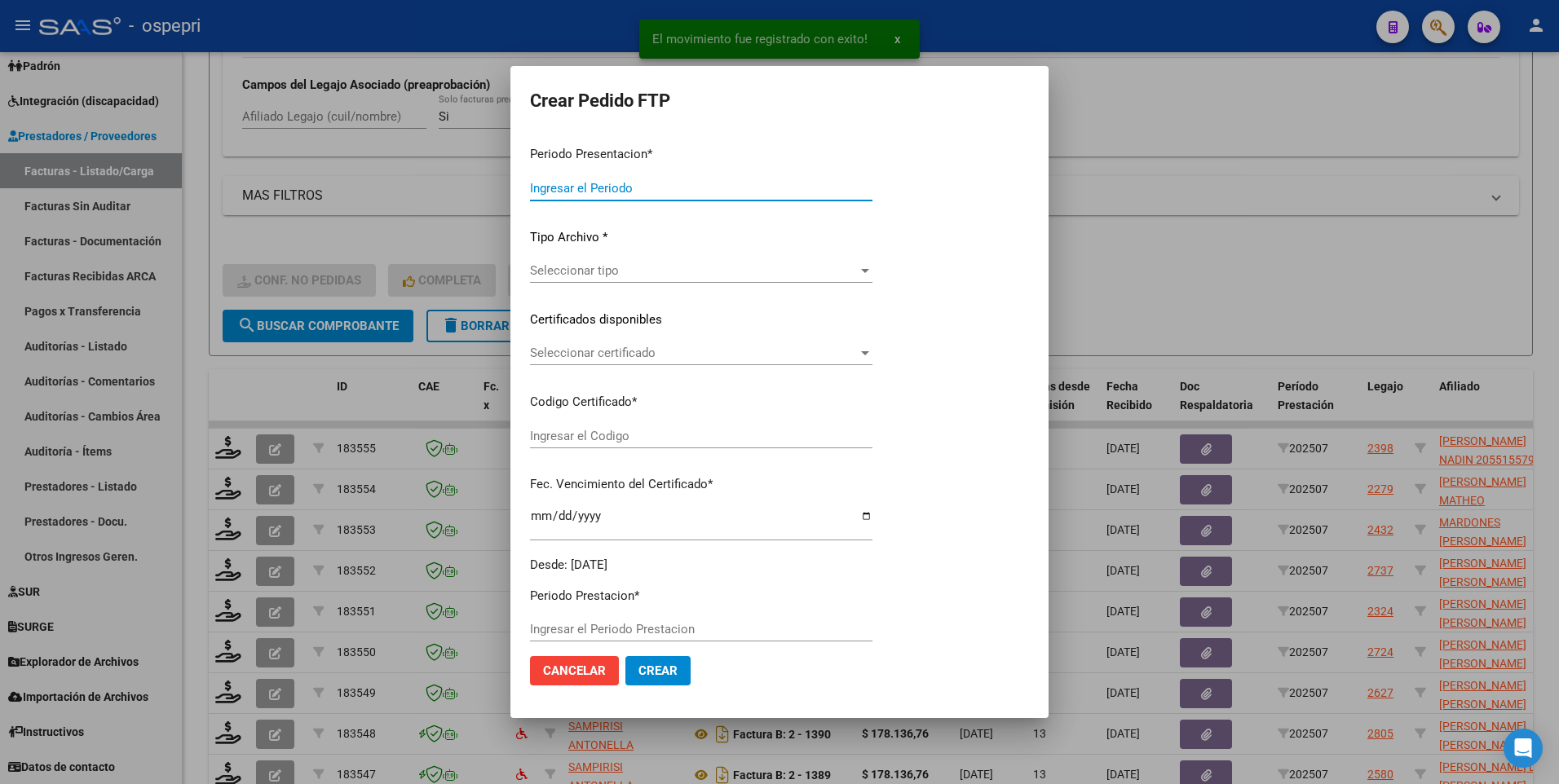
type input "202507"
type input "$ 178.136,76"
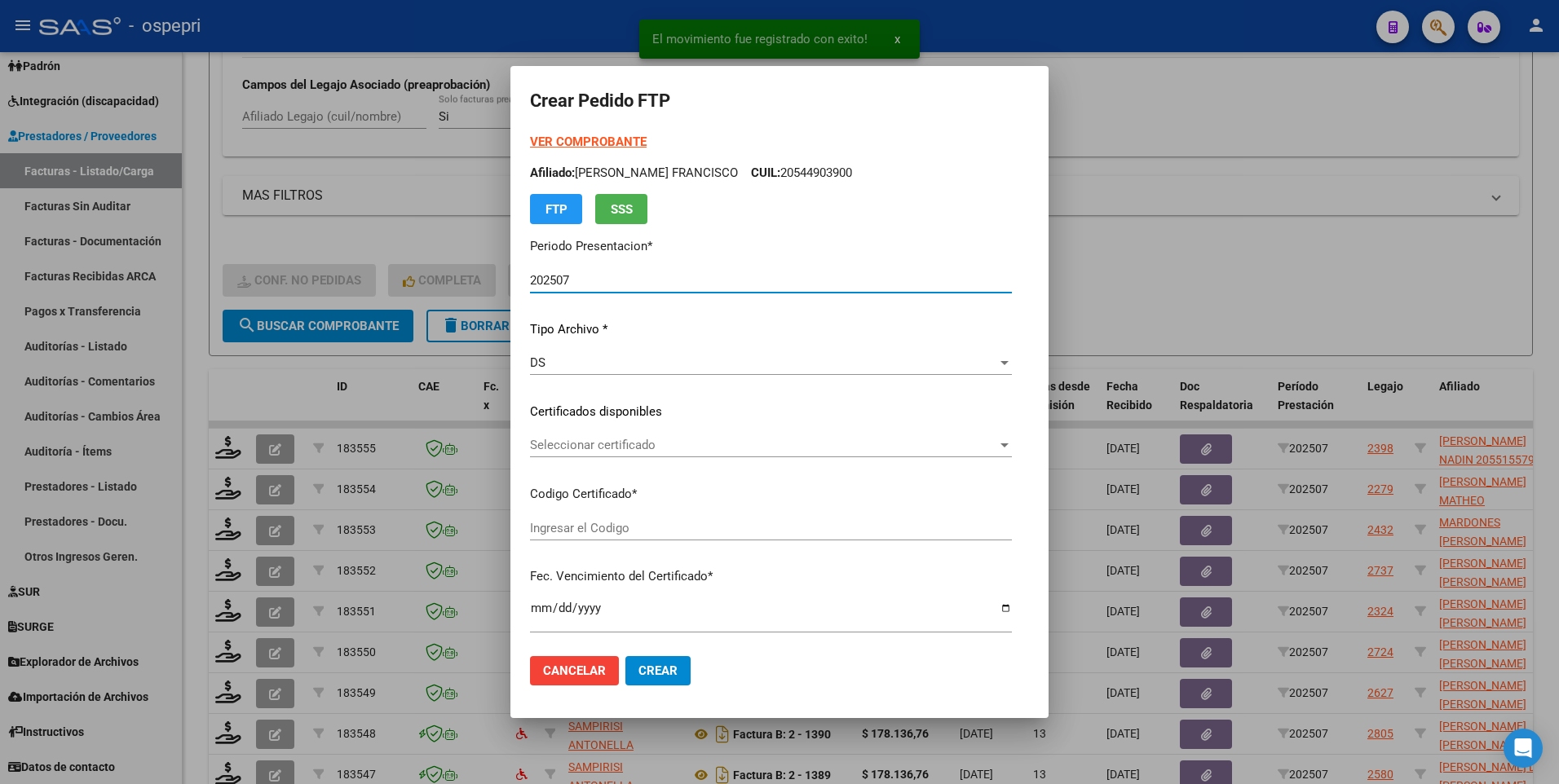
type input "2055155793-7"
type input "[DATE]"
click at [940, 388] on div at bounding box center [935, 445] width 8 height 4
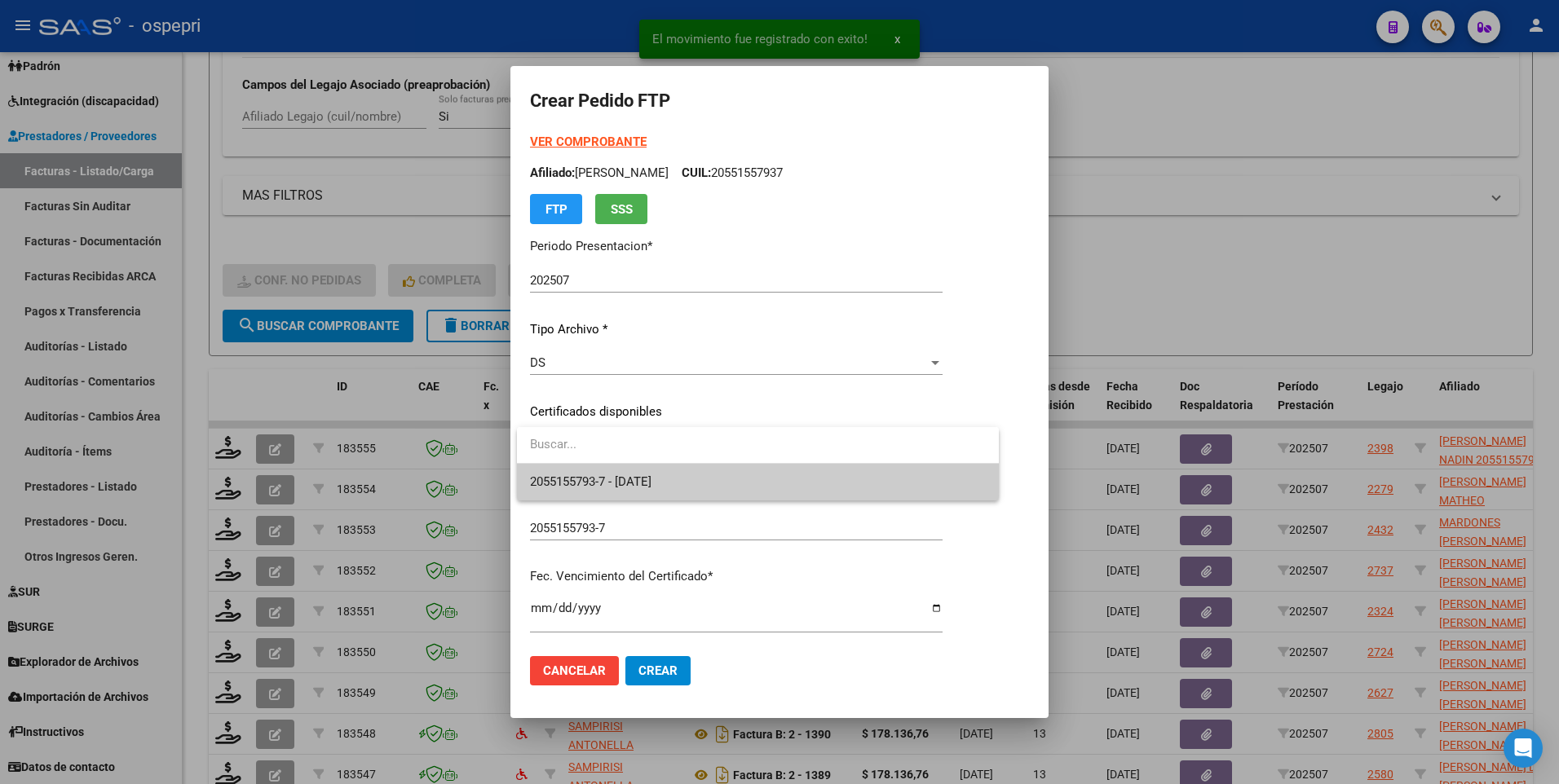
click at [902, 388] on span "2055155793-7 - [DATE]" at bounding box center [757, 482] width 456 height 36
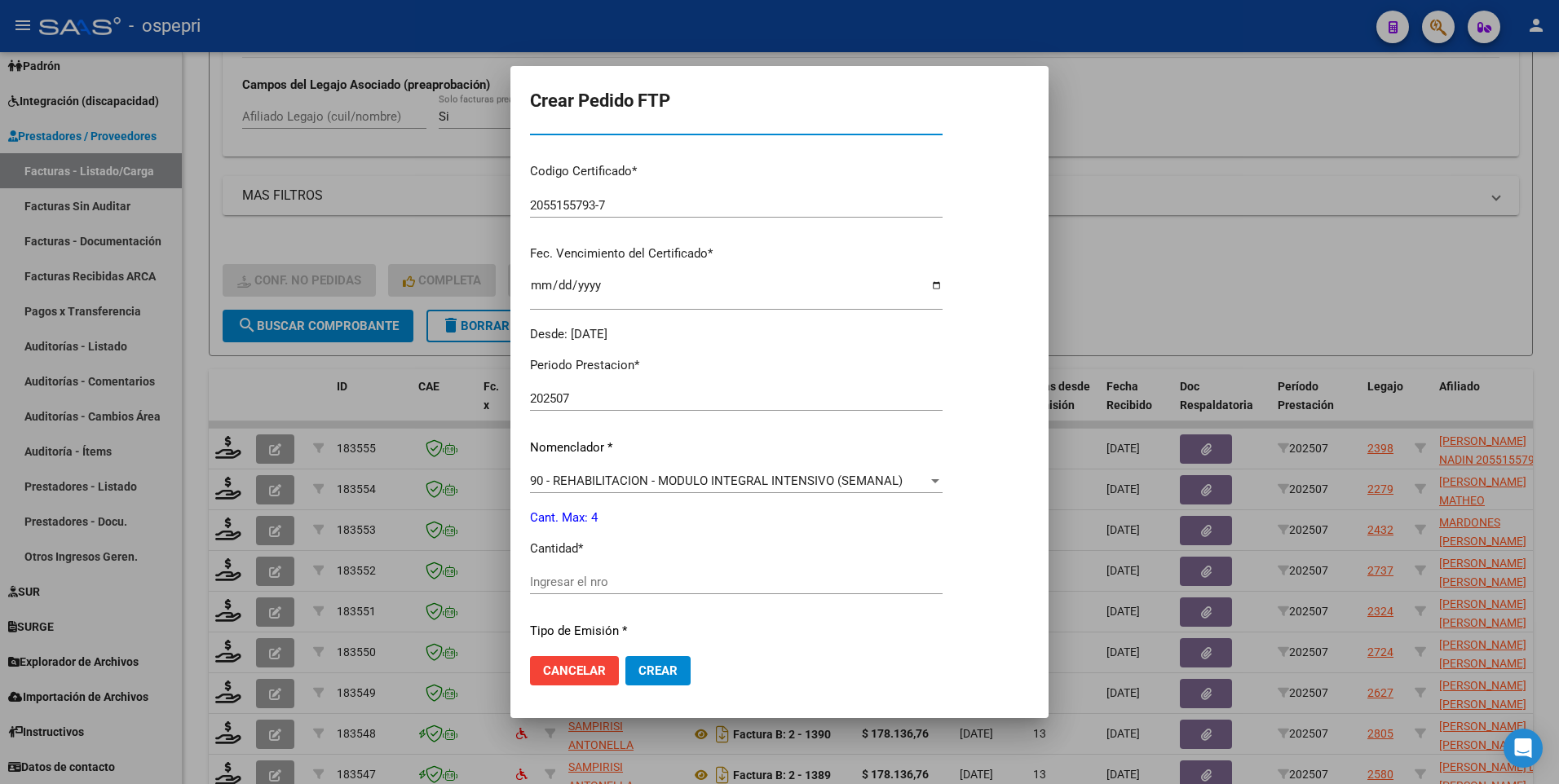
scroll to position [326, 0]
click at [605, 388] on input "Ingresar el nro" at bounding box center [736, 579] width 413 height 15
type input "4"
click at [659, 388] on span "Crear" at bounding box center [658, 671] width 39 height 15
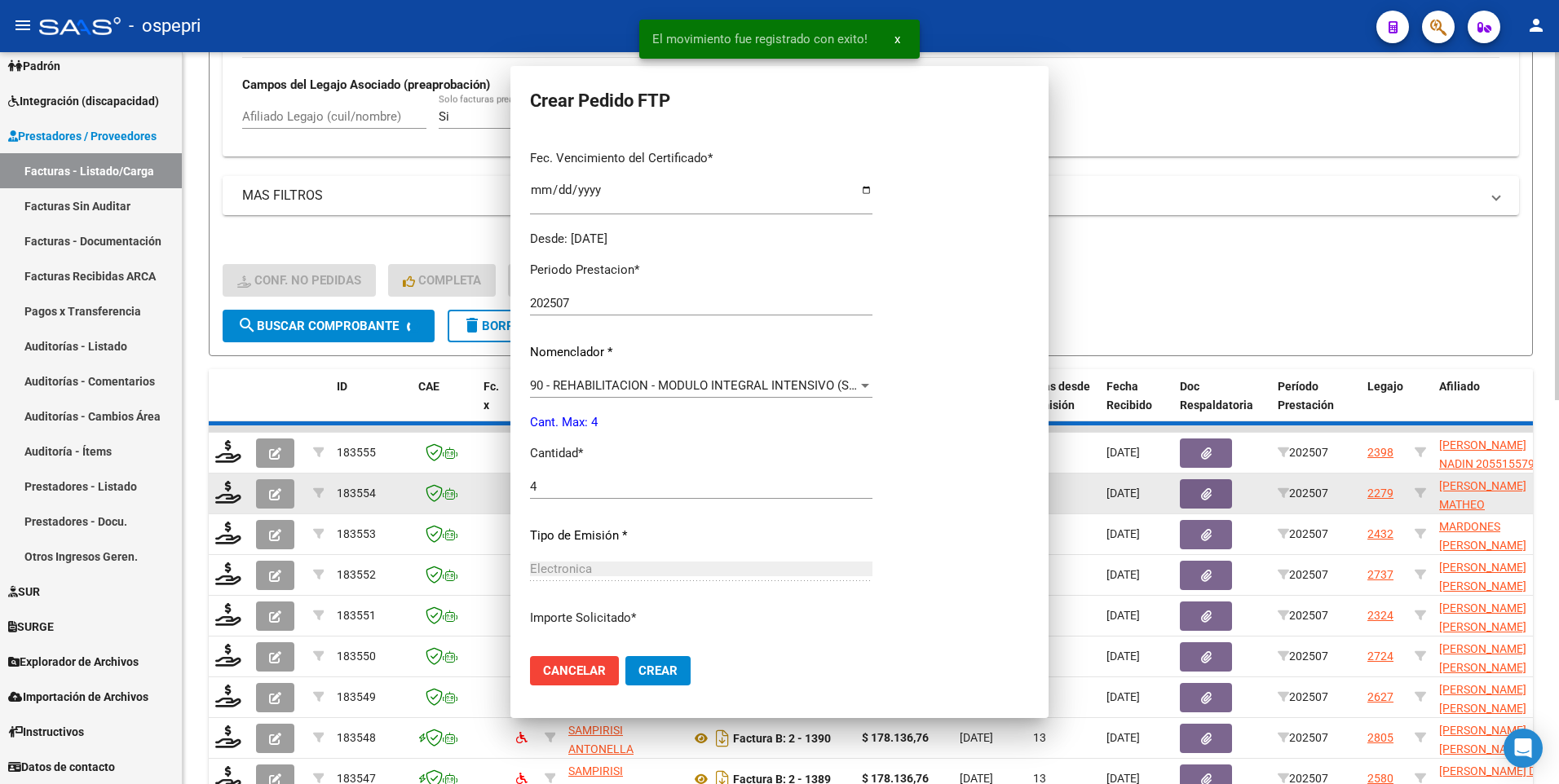
scroll to position [234, 0]
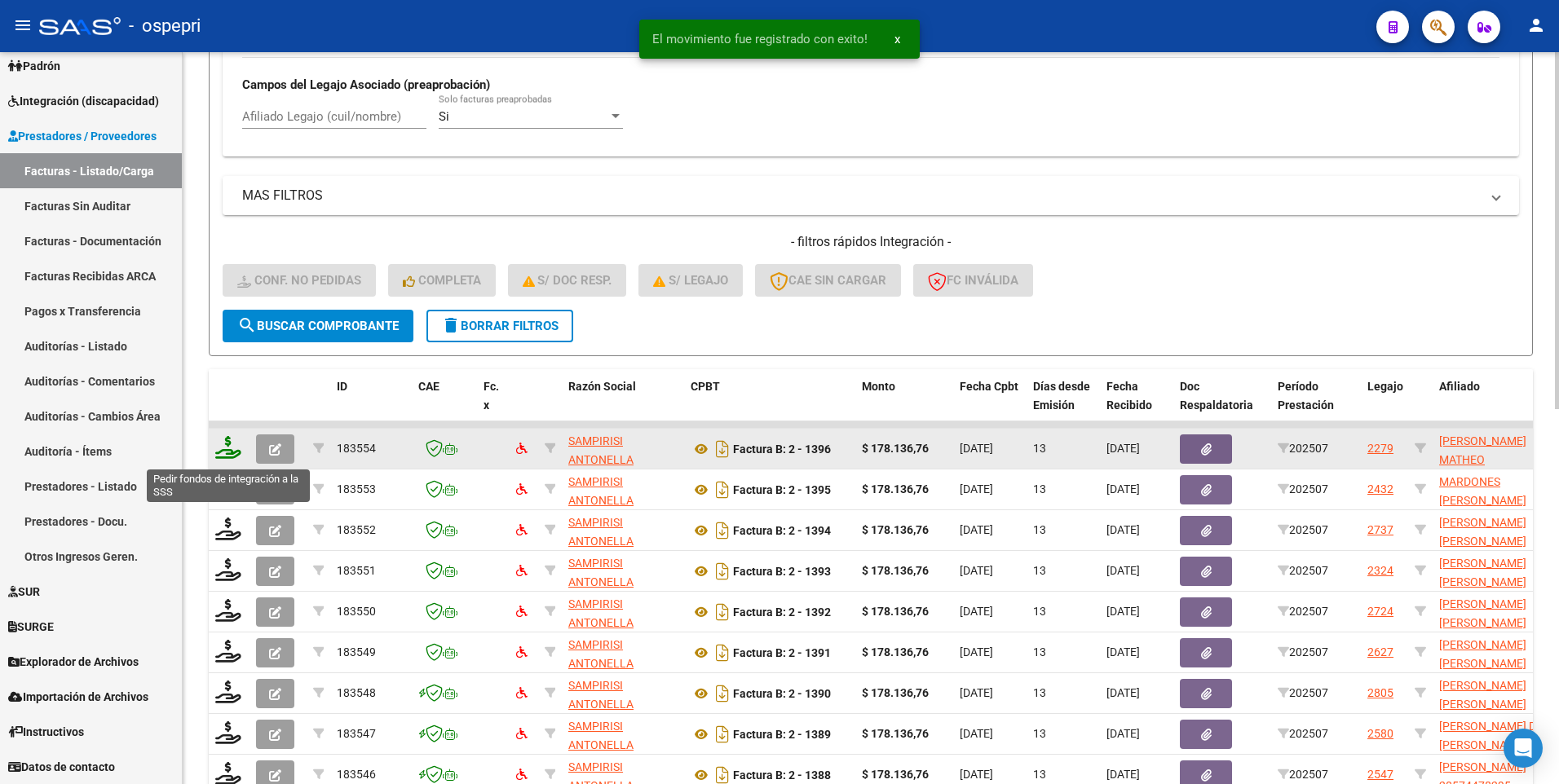
click at [228, 388] on icon at bounding box center [228, 447] width 26 height 22
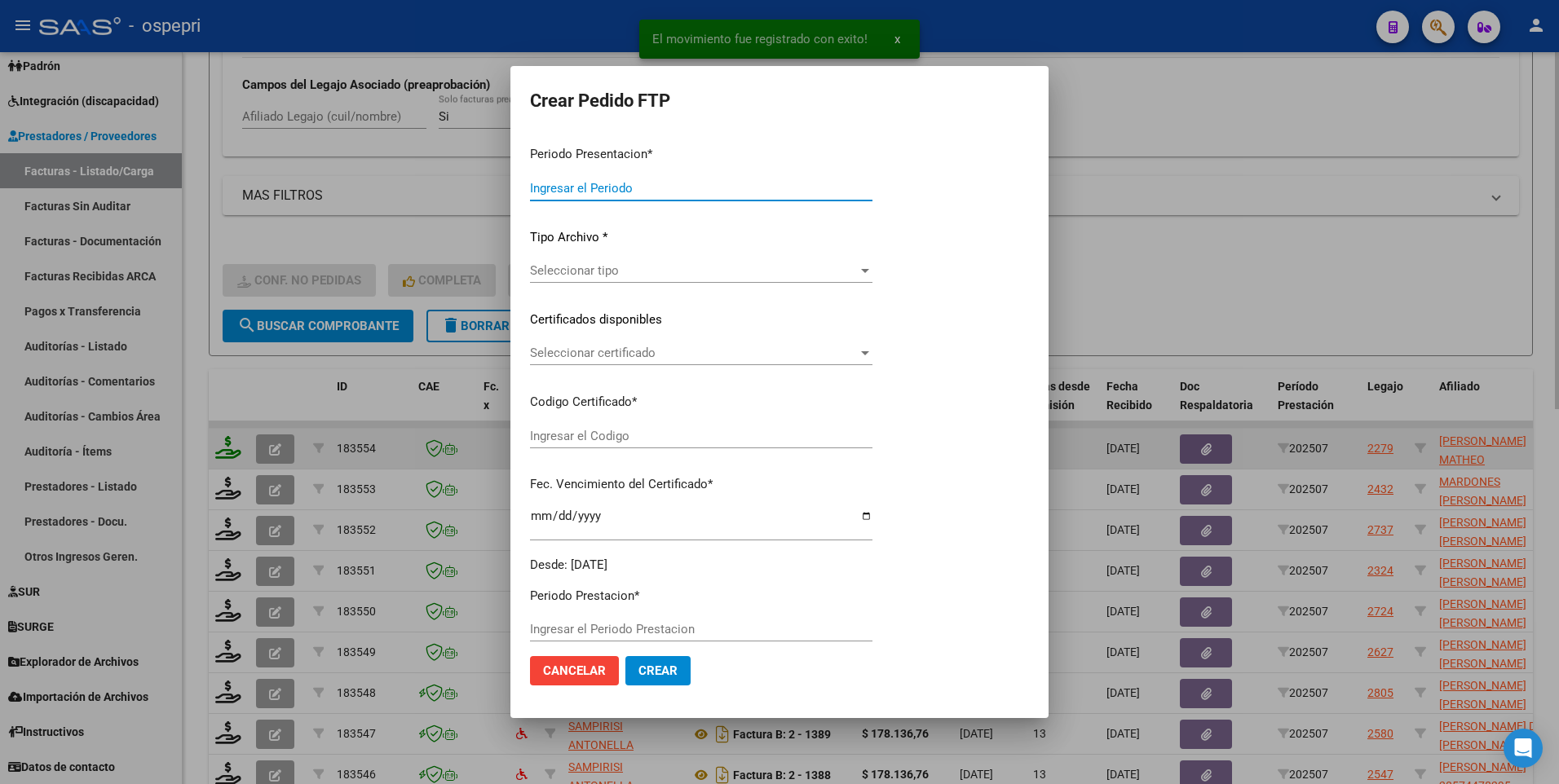
type input "202507"
type input "$ 178.136,76"
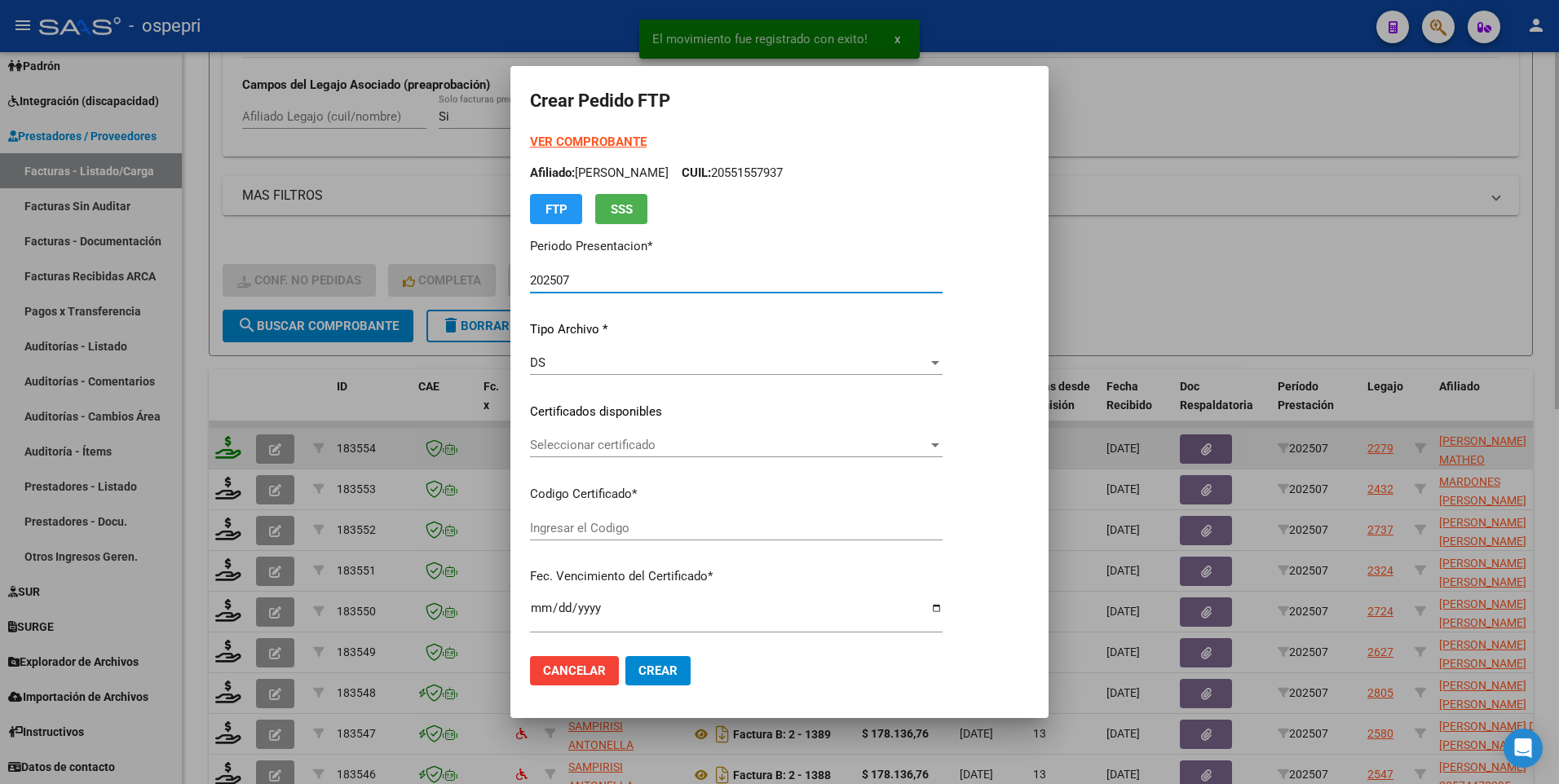
type input "2055633332-8"
type input "[DATE]"
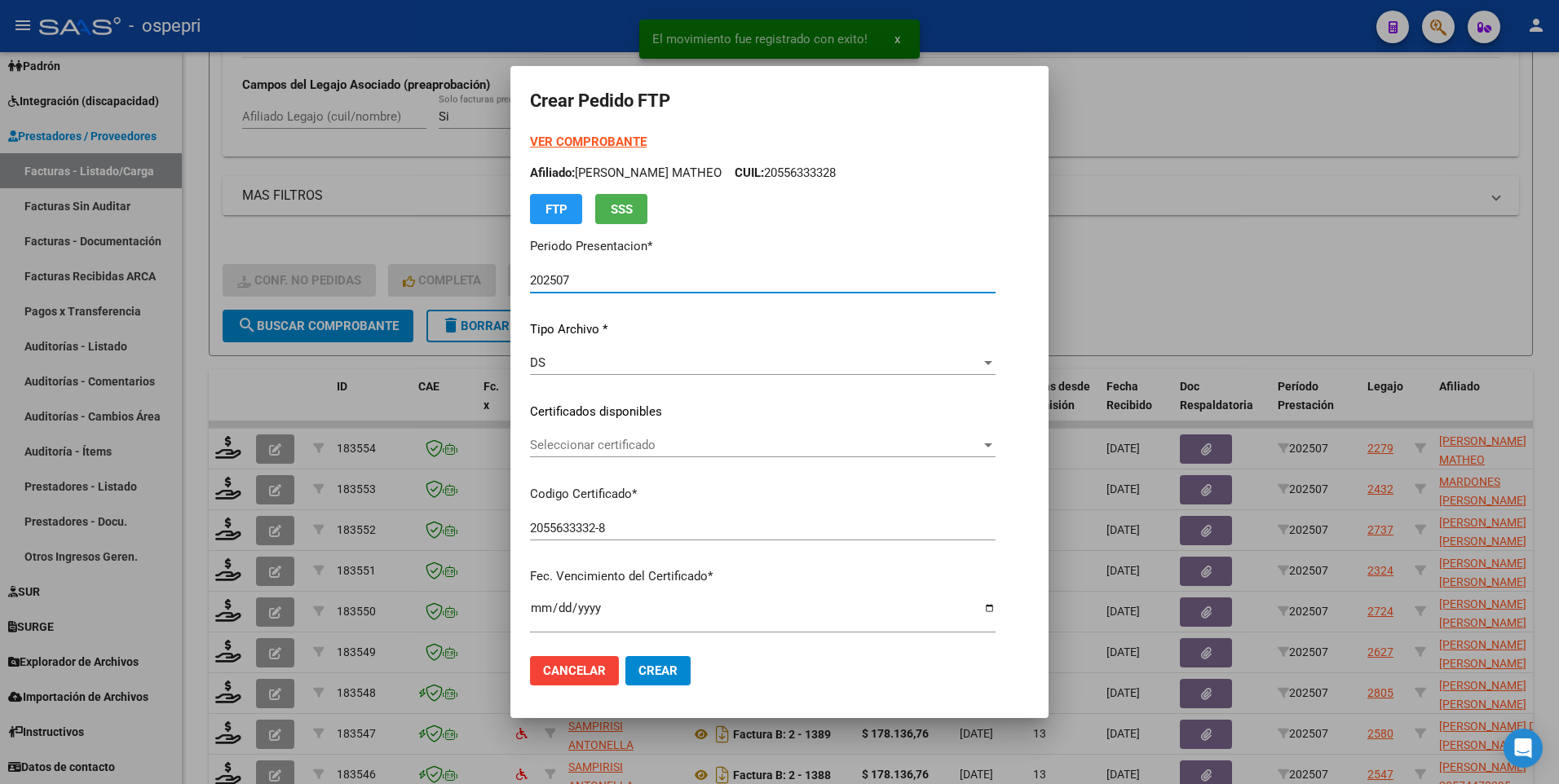
click at [994, 388] on div at bounding box center [988, 445] width 15 height 13
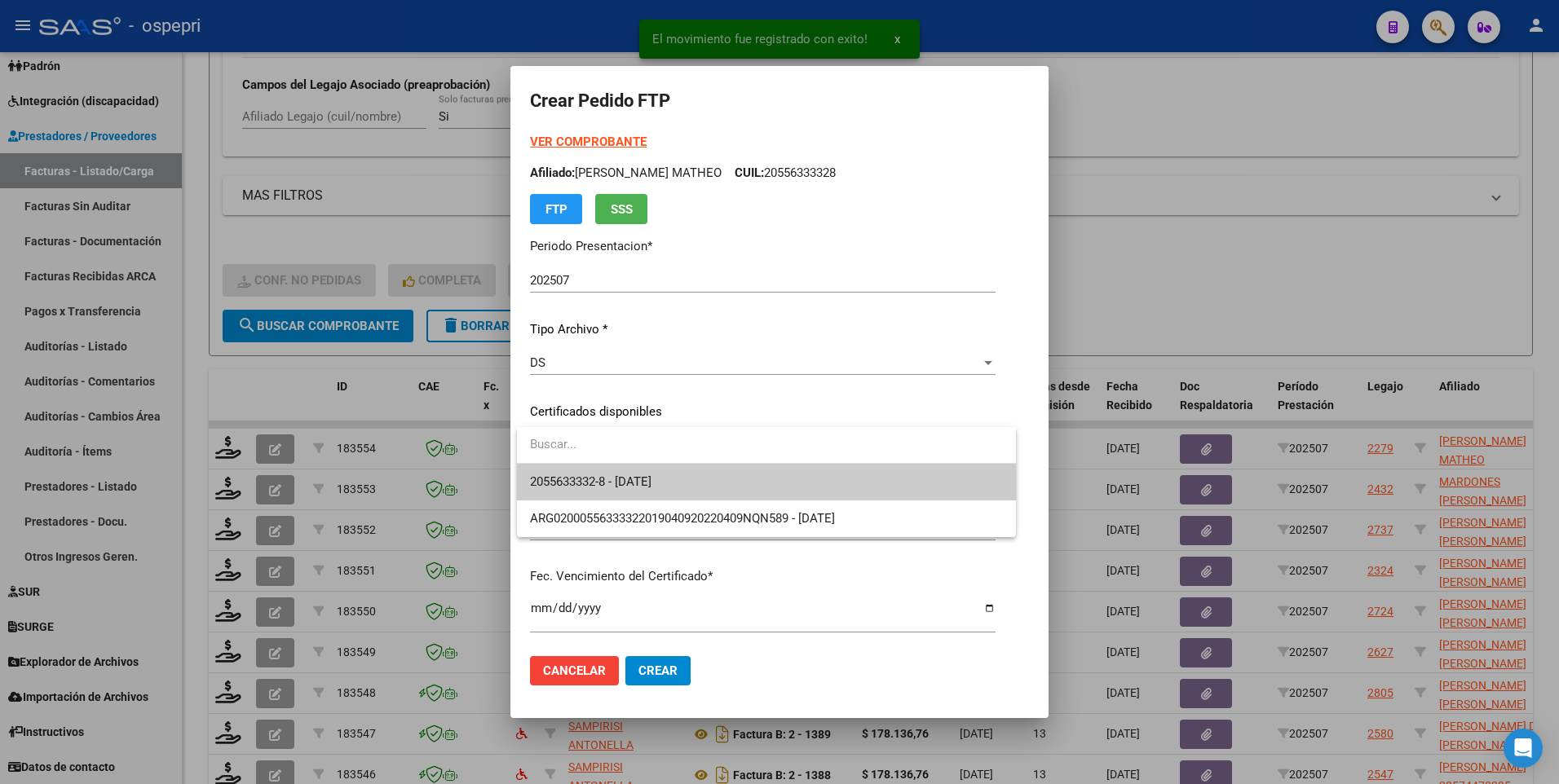
click at [945, 388] on span "2055633332-8 - [DATE]" at bounding box center [765, 482] width 473 height 36
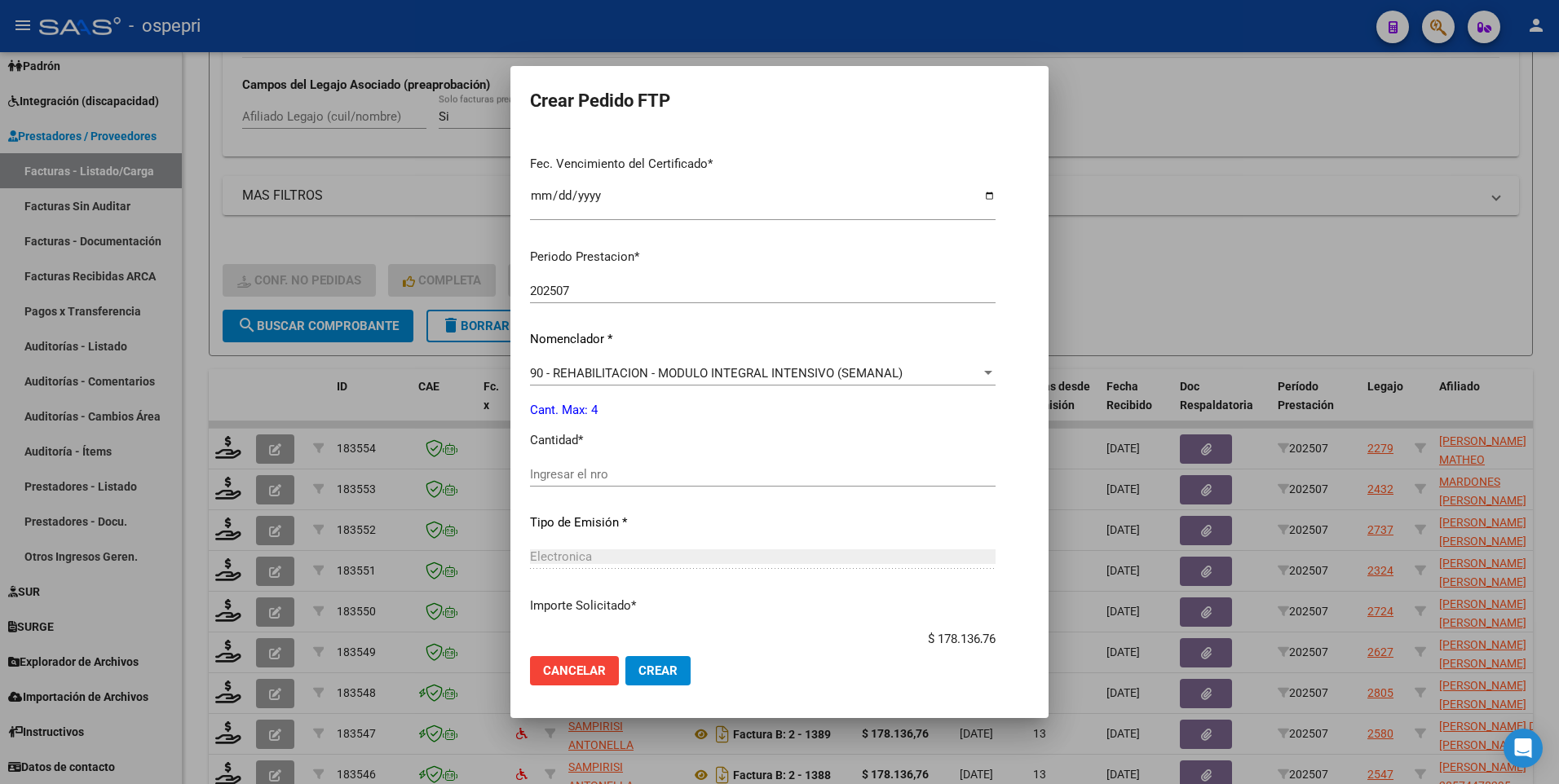
scroll to position [489, 0]
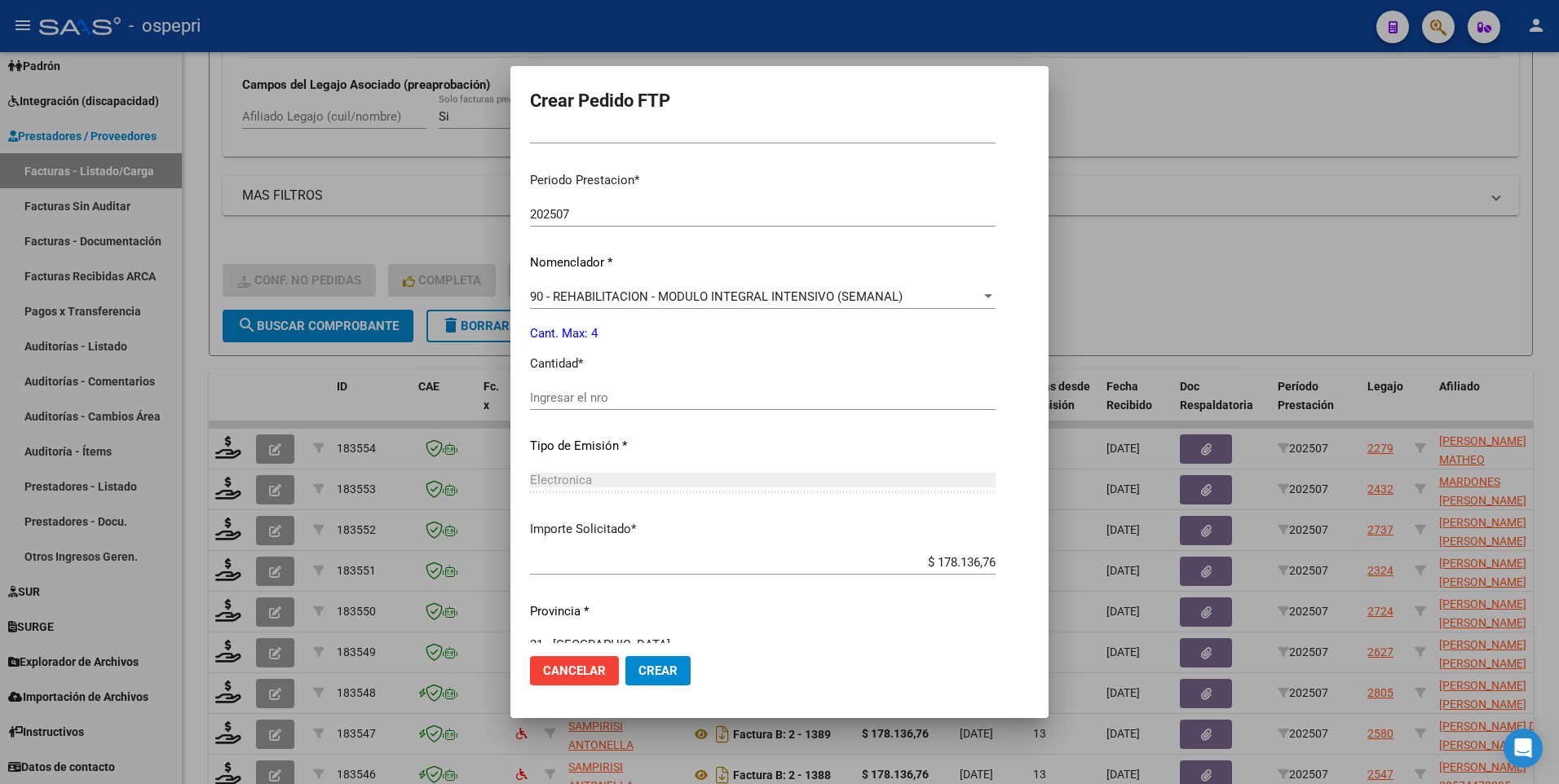
click at [578, 388] on input "Ingresar el nro" at bounding box center [762, 398] width 465 height 15
type input "4"
click at [652, 388] on span "Crear" at bounding box center [658, 671] width 39 height 15
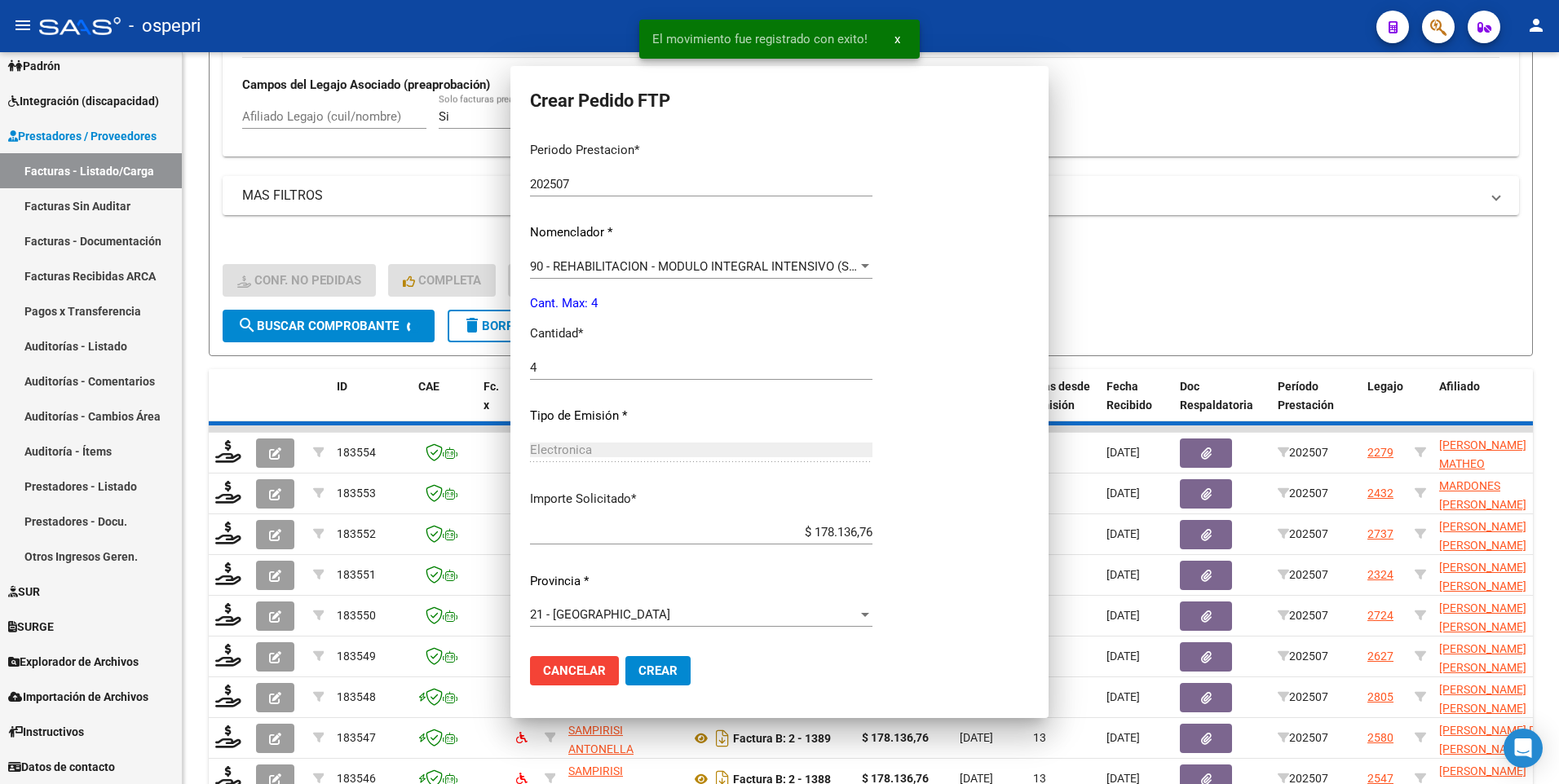
scroll to position [428, 0]
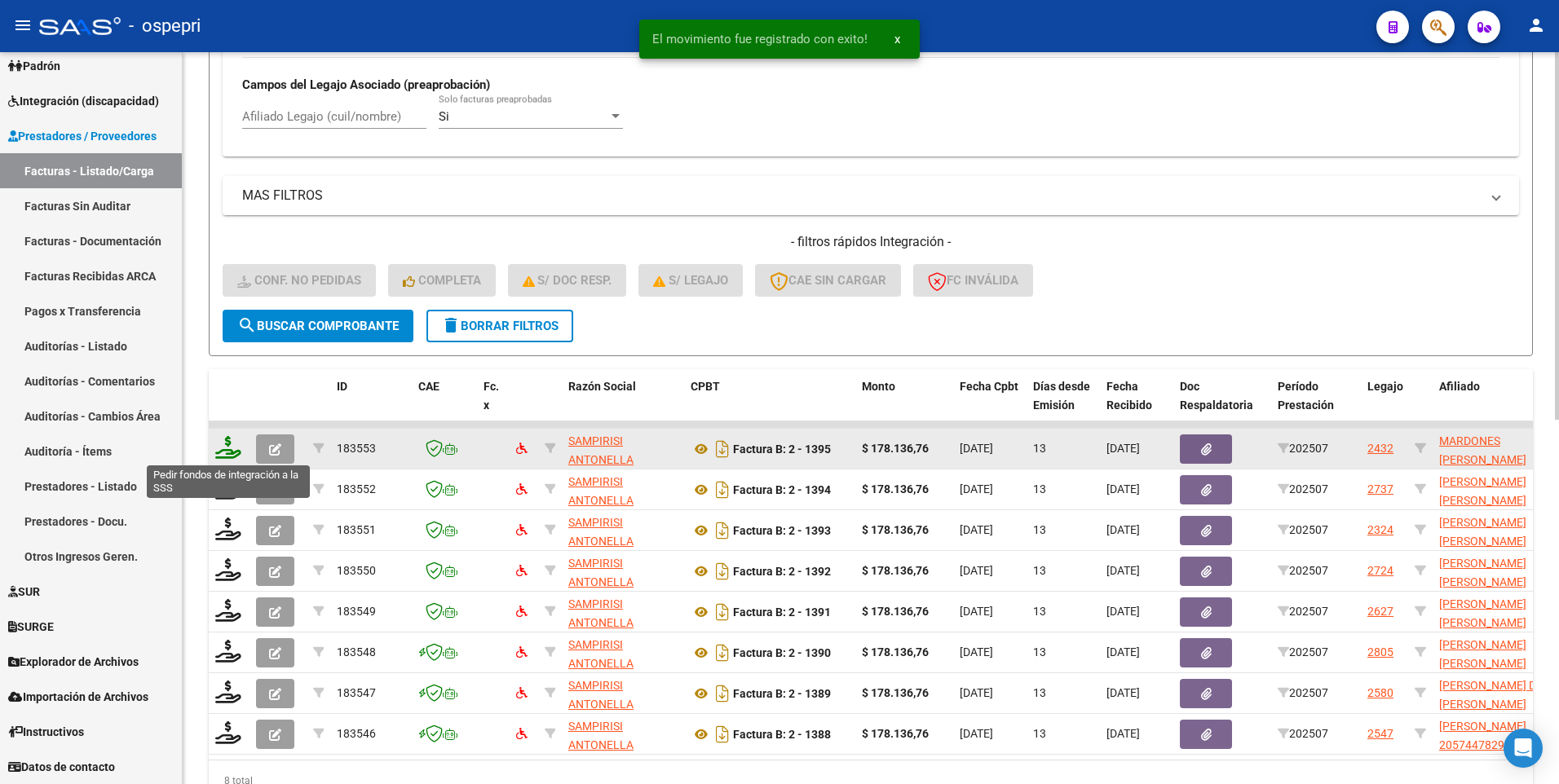
click at [227, 388] on icon at bounding box center [228, 447] width 26 height 22
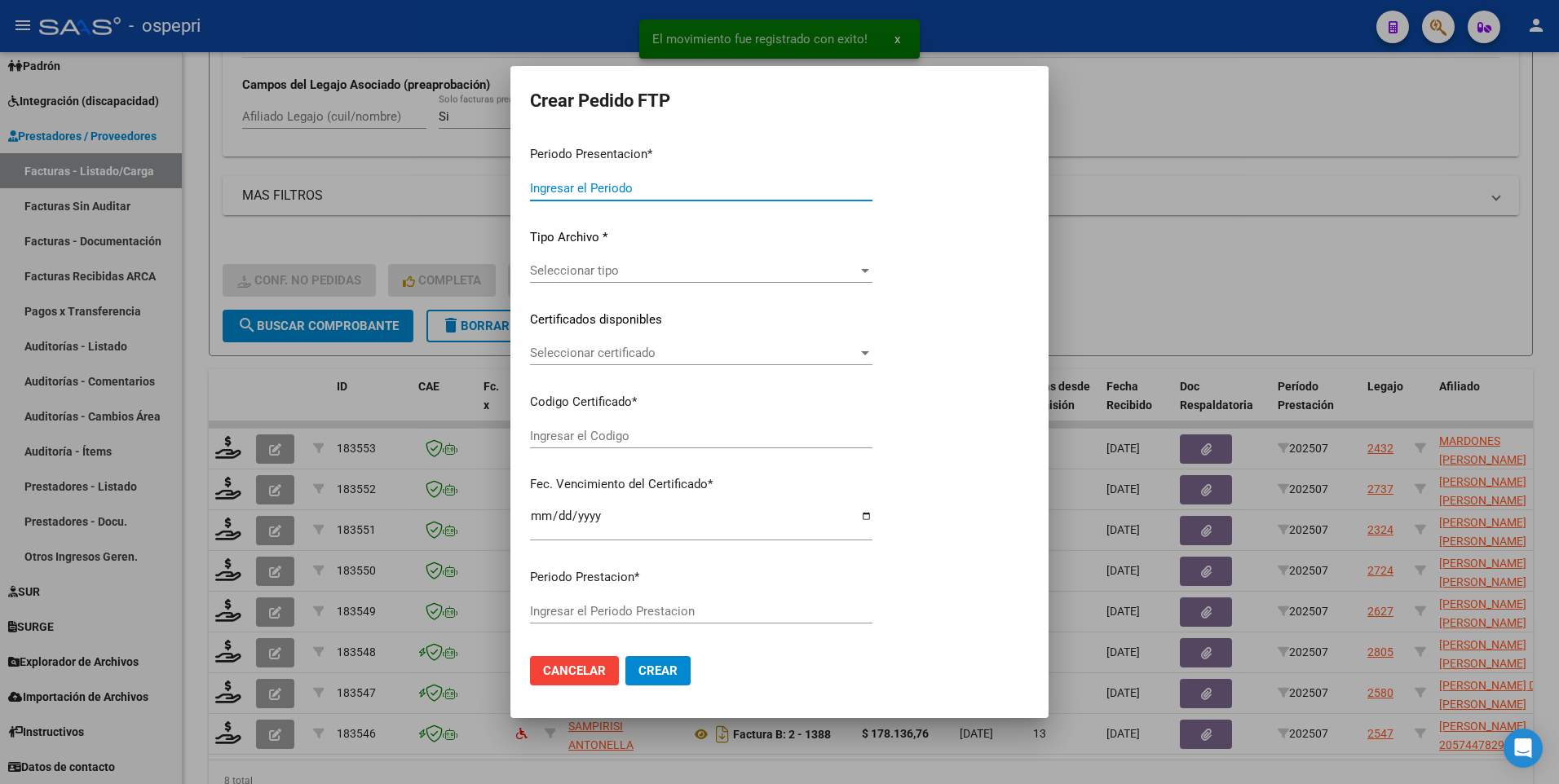
type input "202507"
type input "$ 178.136,76"
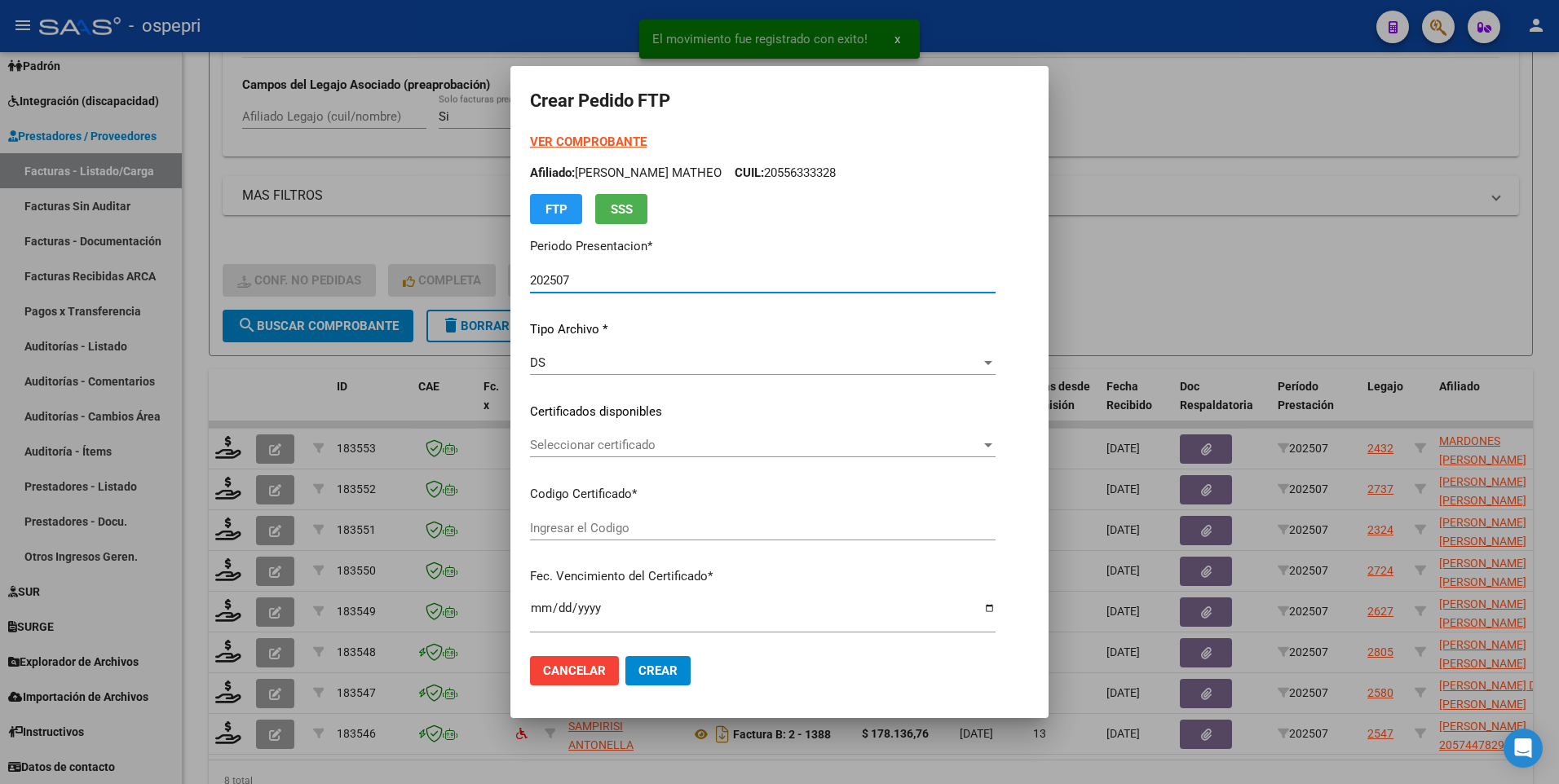
type input "2753071635-5"
type input "[DATE]"
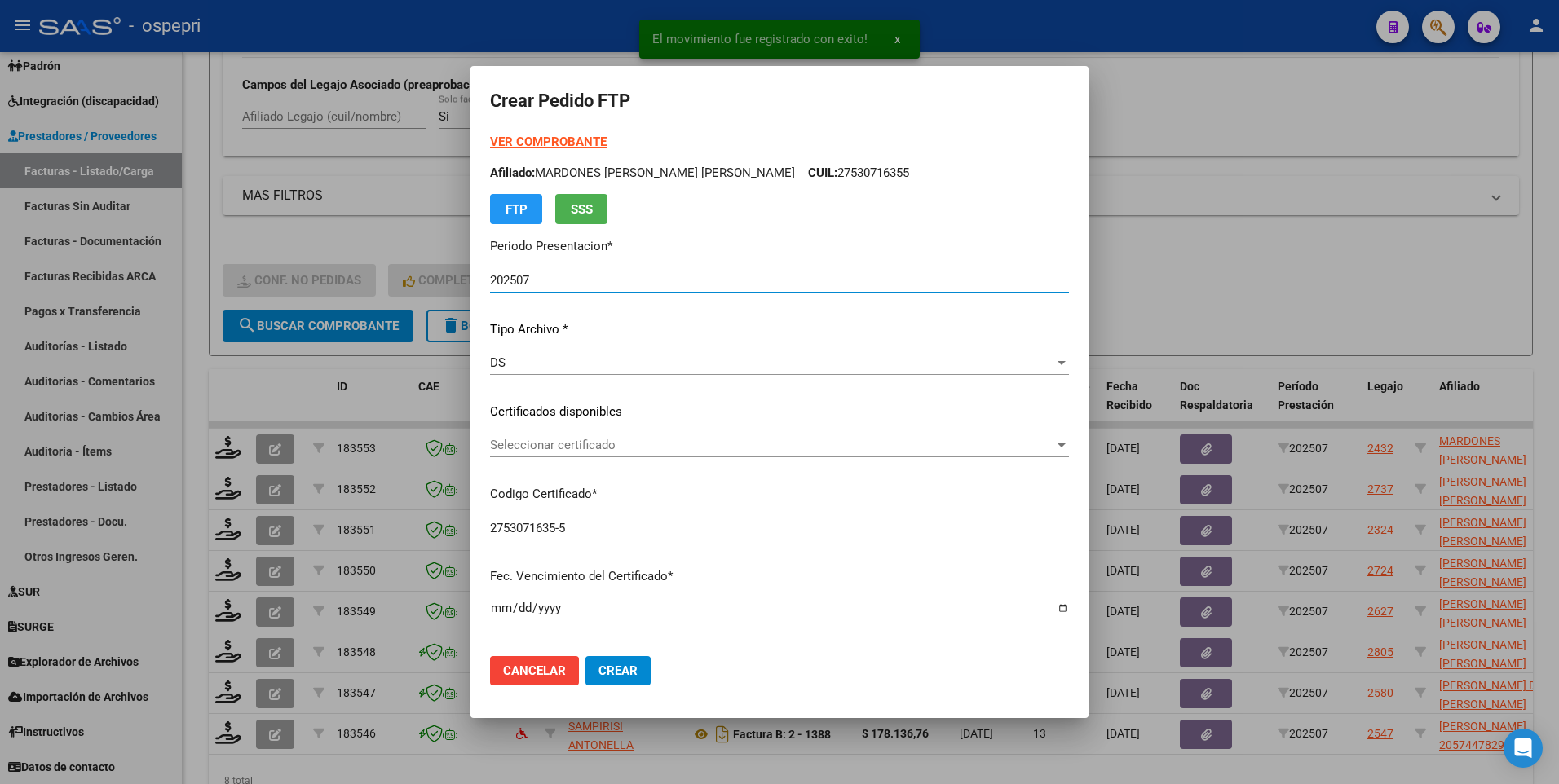
click at [995, 388] on span "Seleccionar certificado" at bounding box center [772, 445] width 564 height 15
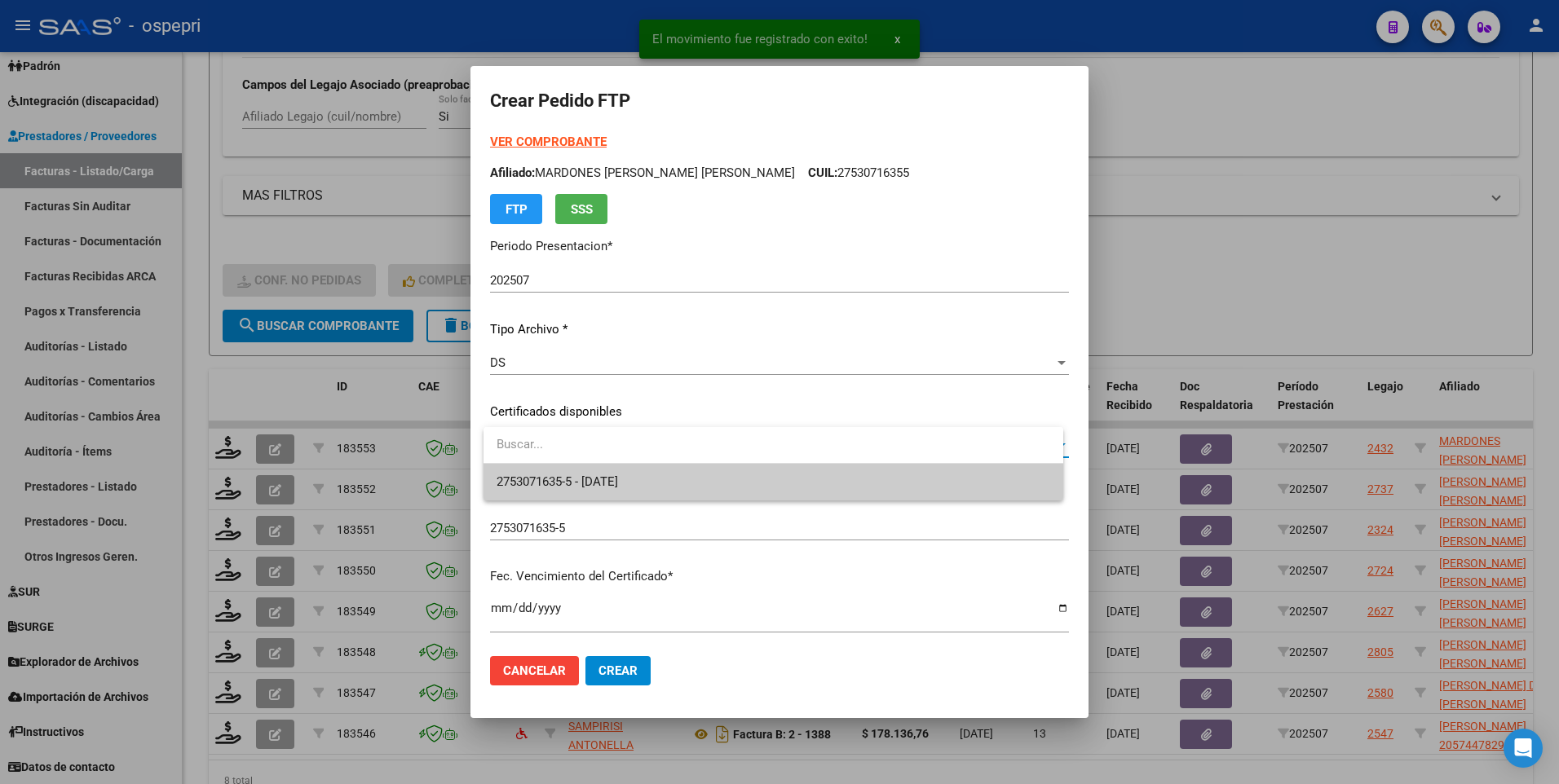
click at [877, 388] on span "2753071635-5 - [DATE]" at bounding box center [774, 482] width 554 height 36
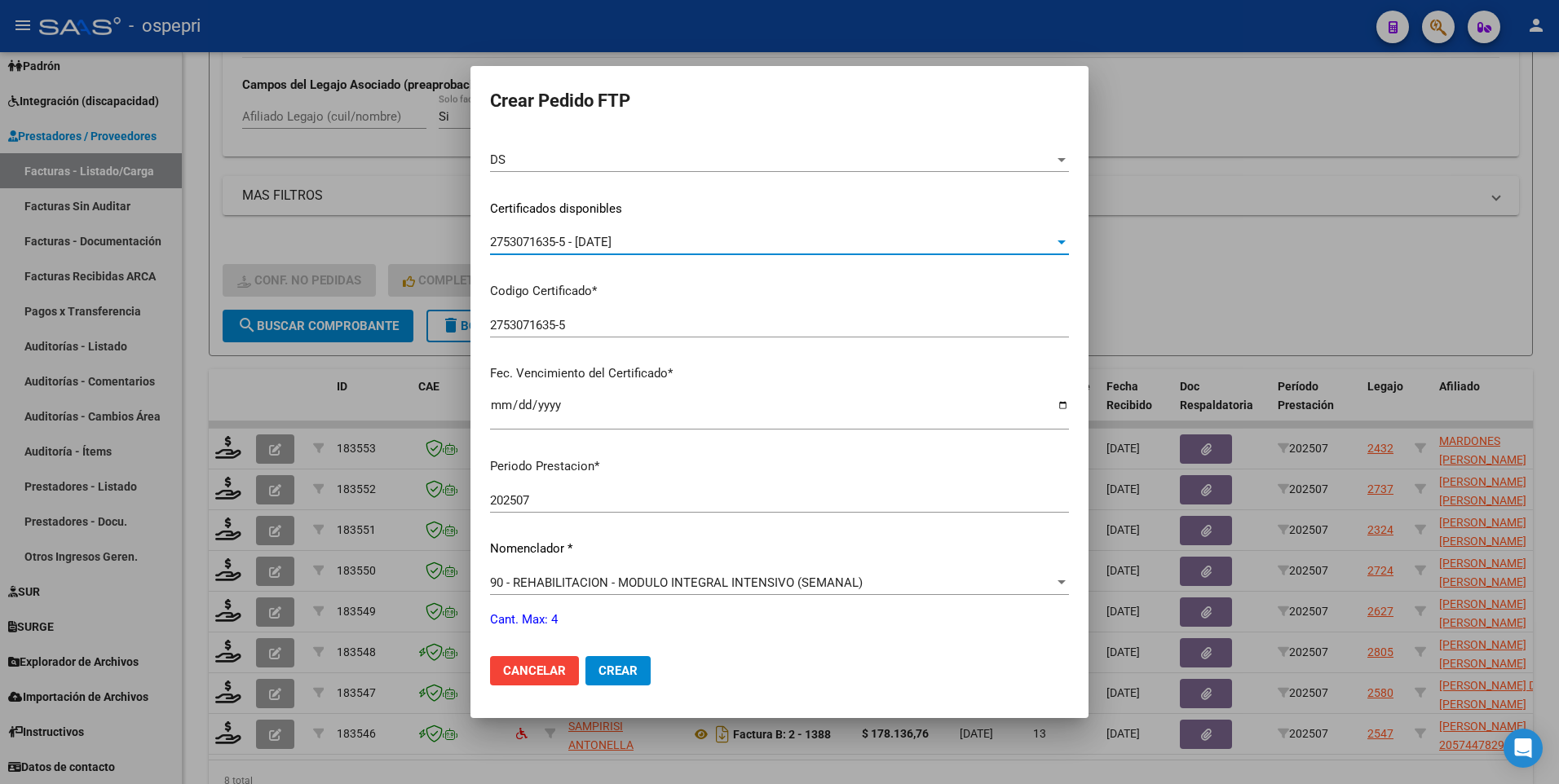
scroll to position [326, 0]
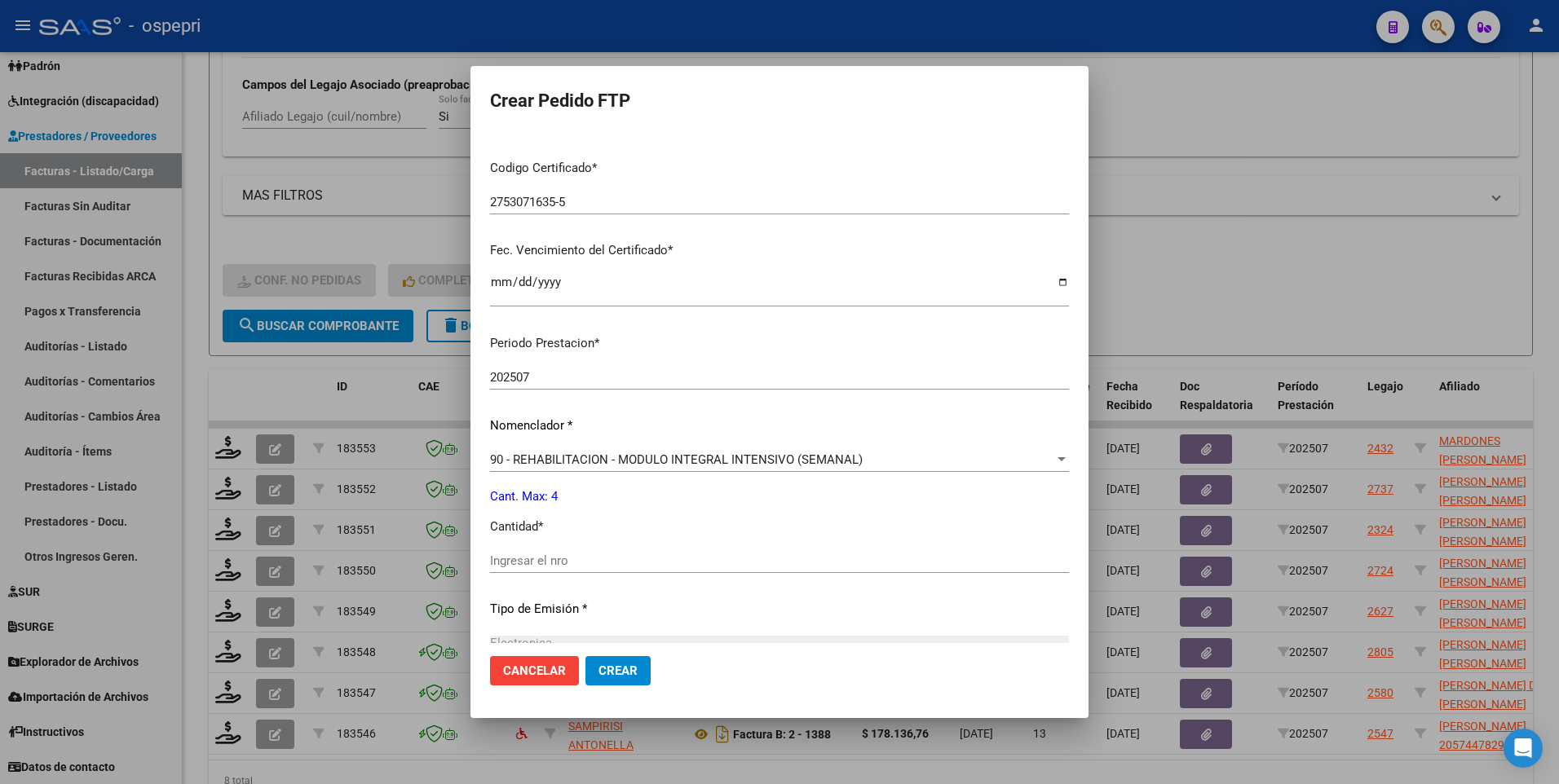
click at [564, 388] on input "Ingresar el nro" at bounding box center [780, 561] width 579 height 15
click at [516, 388] on input "Ingresar el nro" at bounding box center [780, 561] width 579 height 15
type input "4"
click at [607, 388] on span "Crear" at bounding box center [618, 671] width 39 height 15
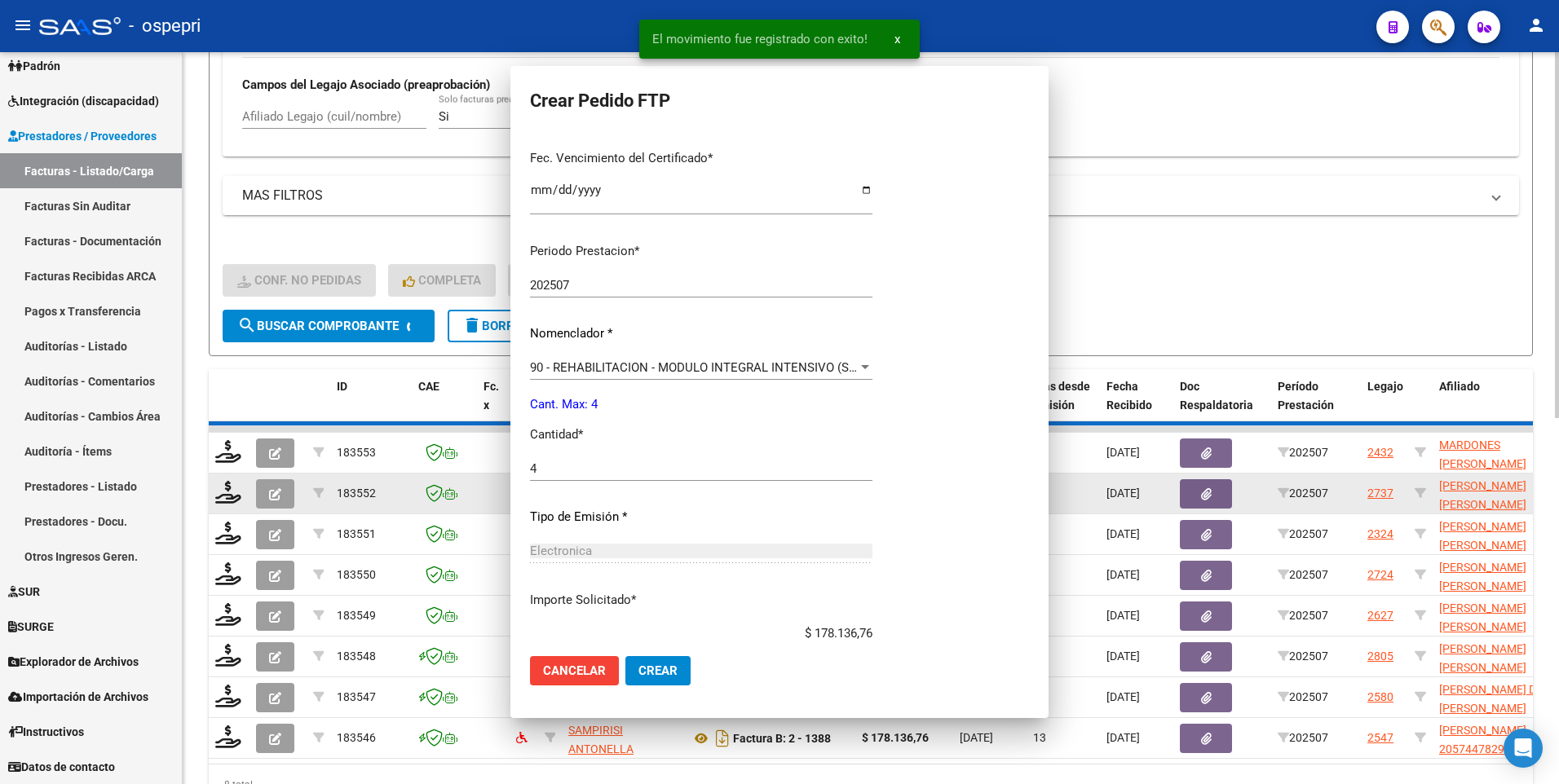
scroll to position [0, 0]
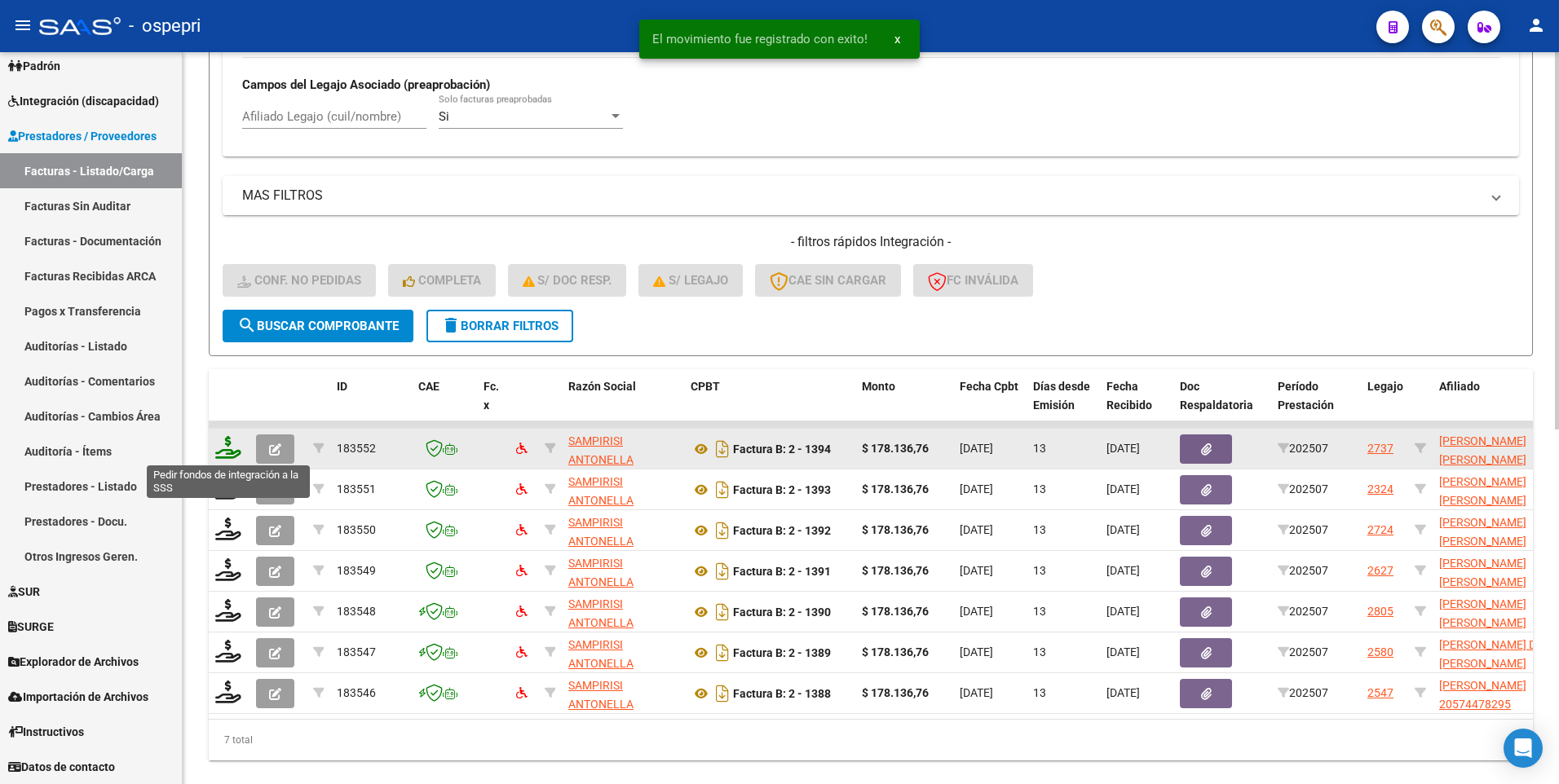
click at [229, 388] on icon at bounding box center [228, 447] width 26 height 22
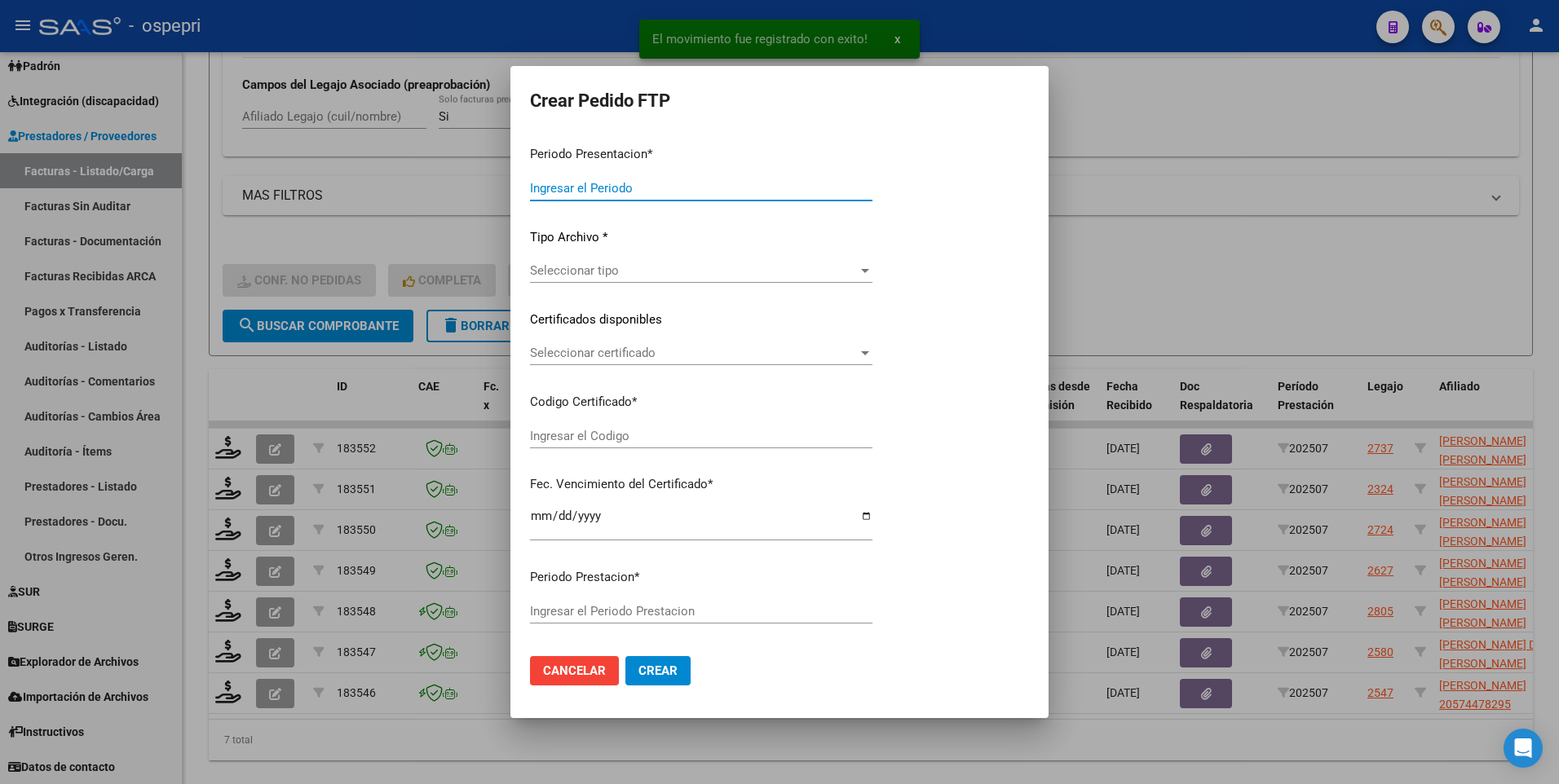
type input "202507"
type input "$ 178.136,76"
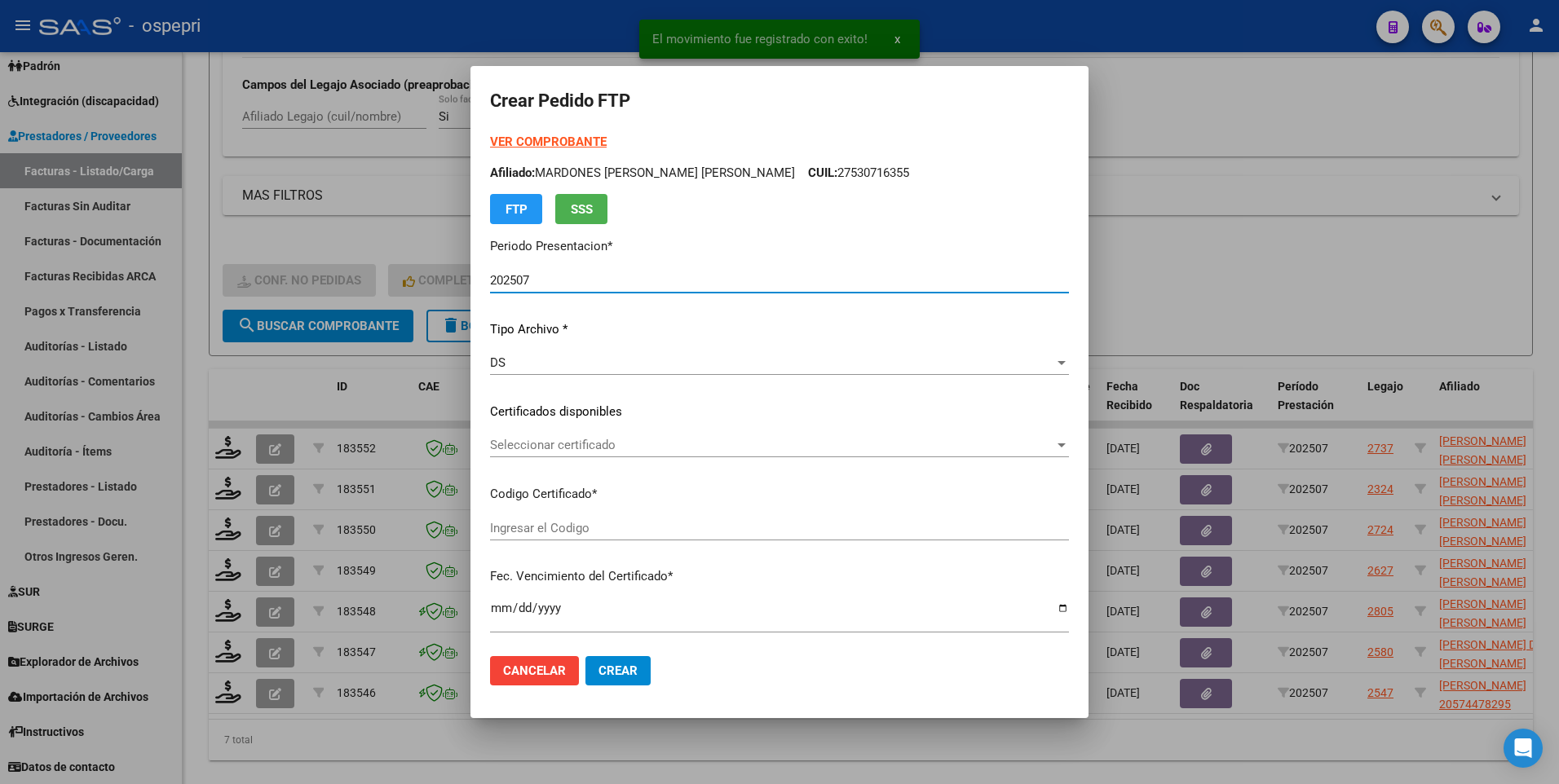
type input "2056319703-0"
type input "[DATE]"
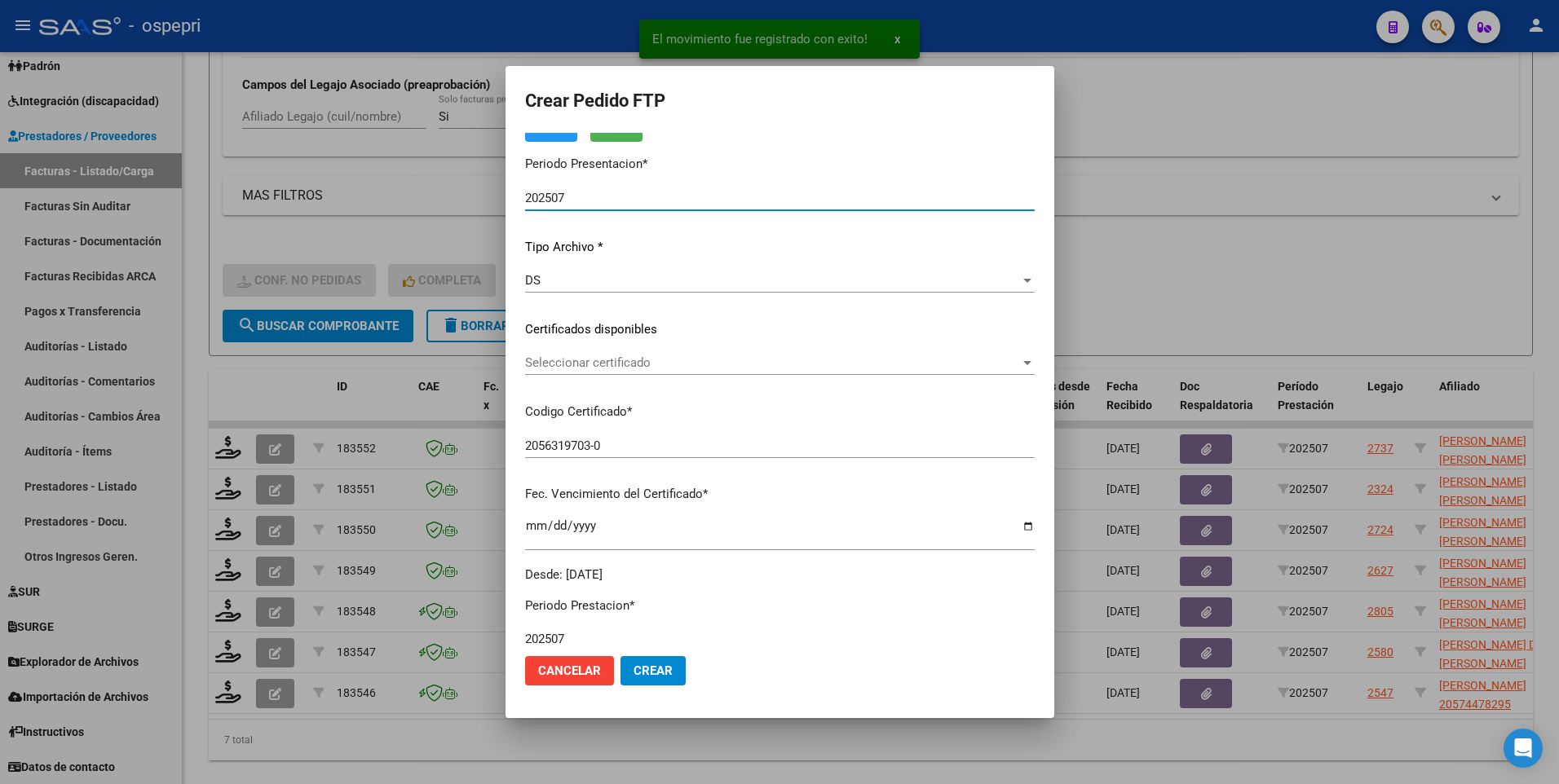
scroll to position [163, 0]
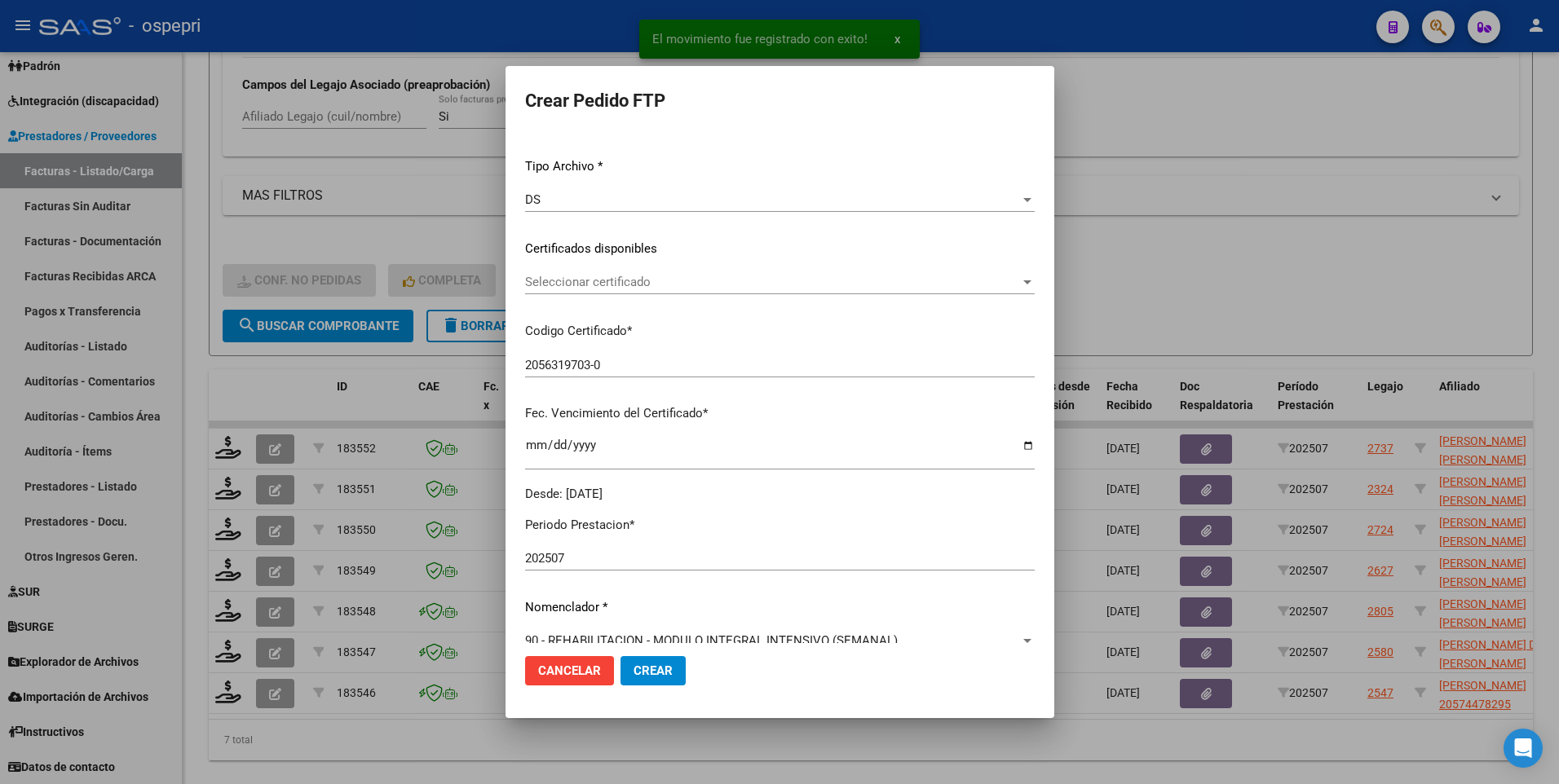
click at [1020, 282] on div at bounding box center [1027, 282] width 15 height 13
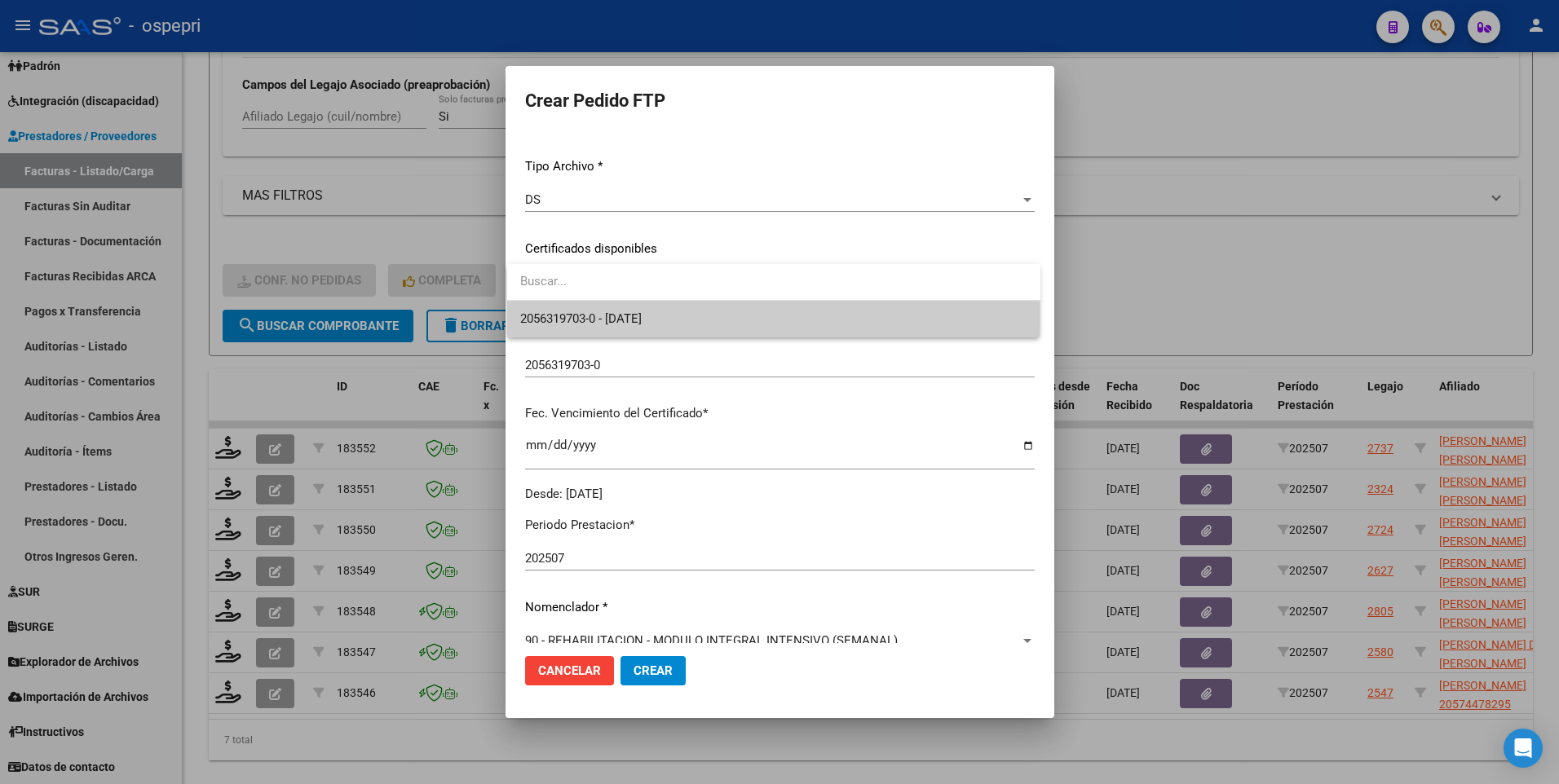
click at [882, 313] on span "2056319703-0 - [DATE]" at bounding box center [774, 318] width 507 height 36
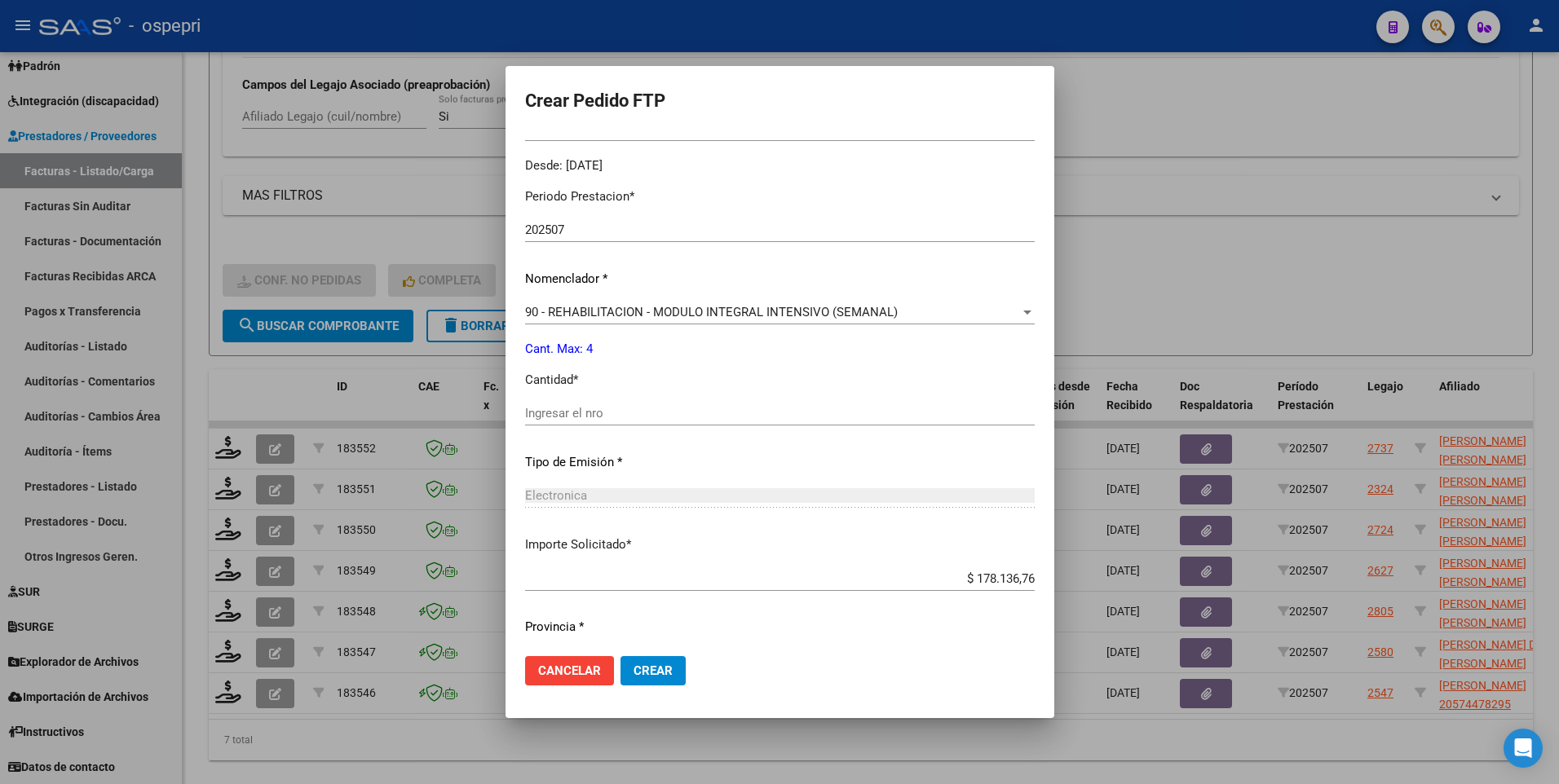
scroll to position [537, 0]
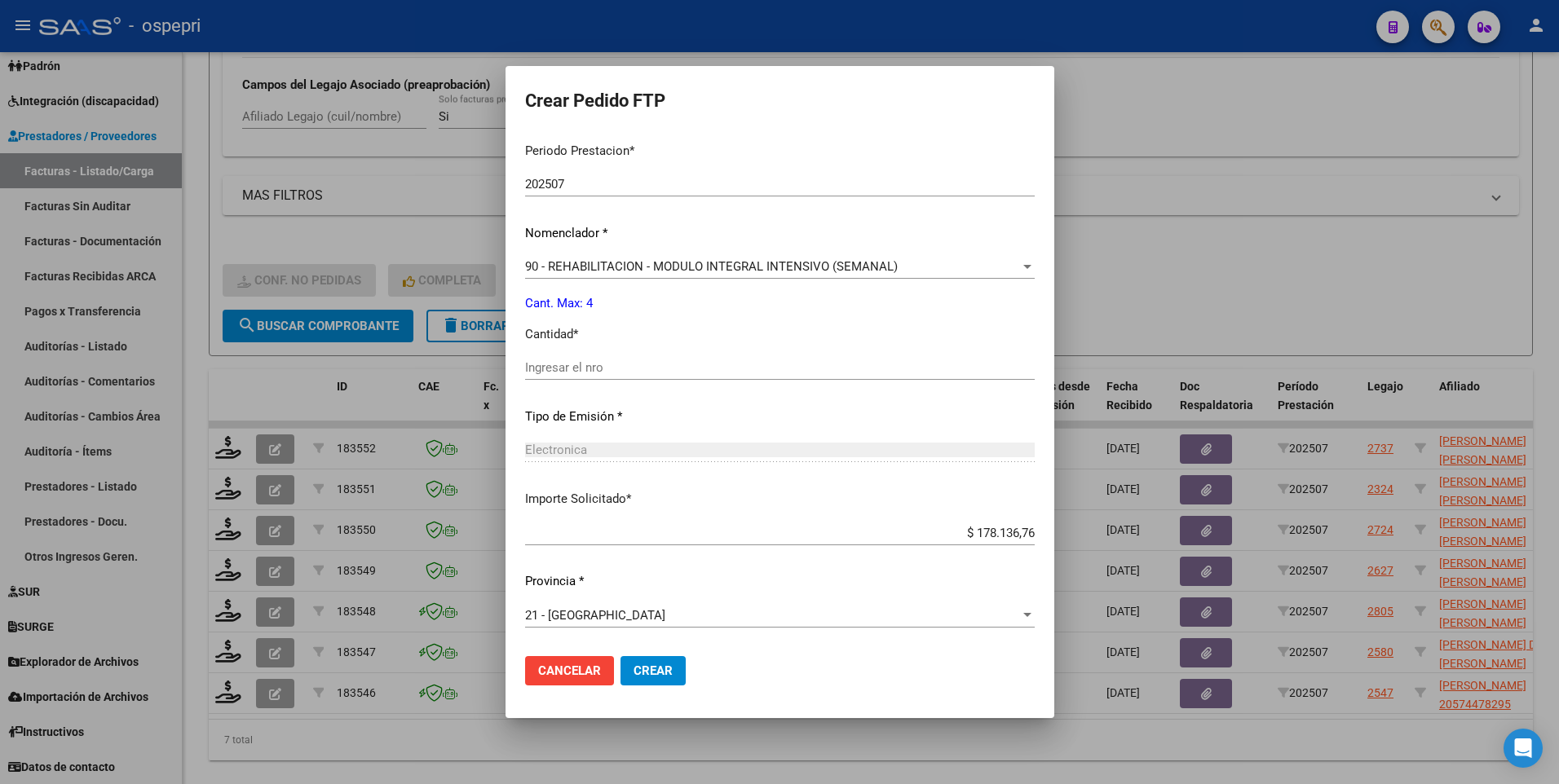
click at [598, 344] on div "Periodo Prestacion * 202507 Ingresar el Periodo Prestacion Nomenclador * 90 - R…" at bounding box center [780, 386] width 509 height 514
click at [592, 367] on input "Ingresar el nro" at bounding box center [780, 368] width 509 height 15
type input "4"
click at [641, 388] on span "Crear" at bounding box center [653, 671] width 39 height 15
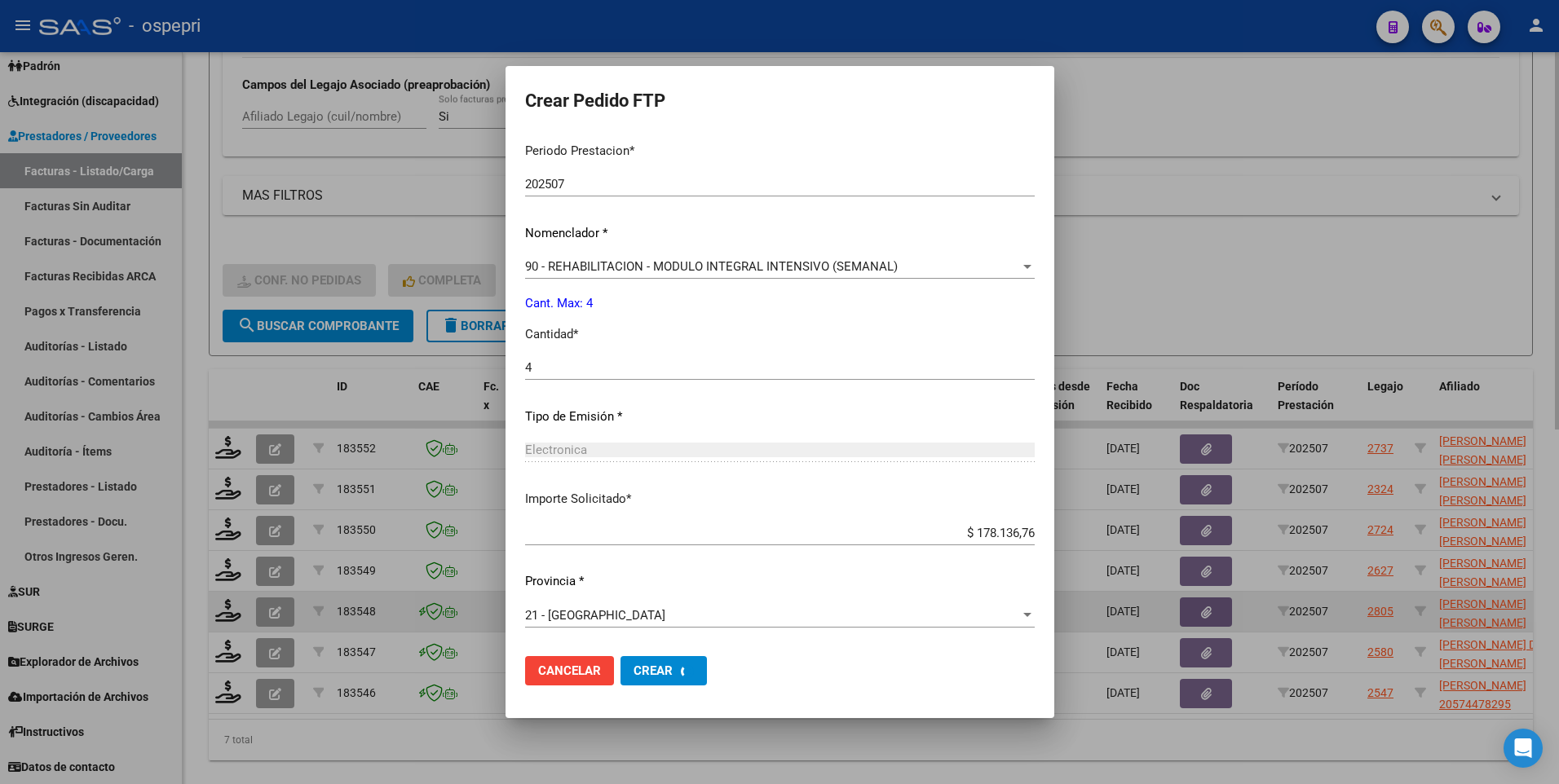
scroll to position [0, 0]
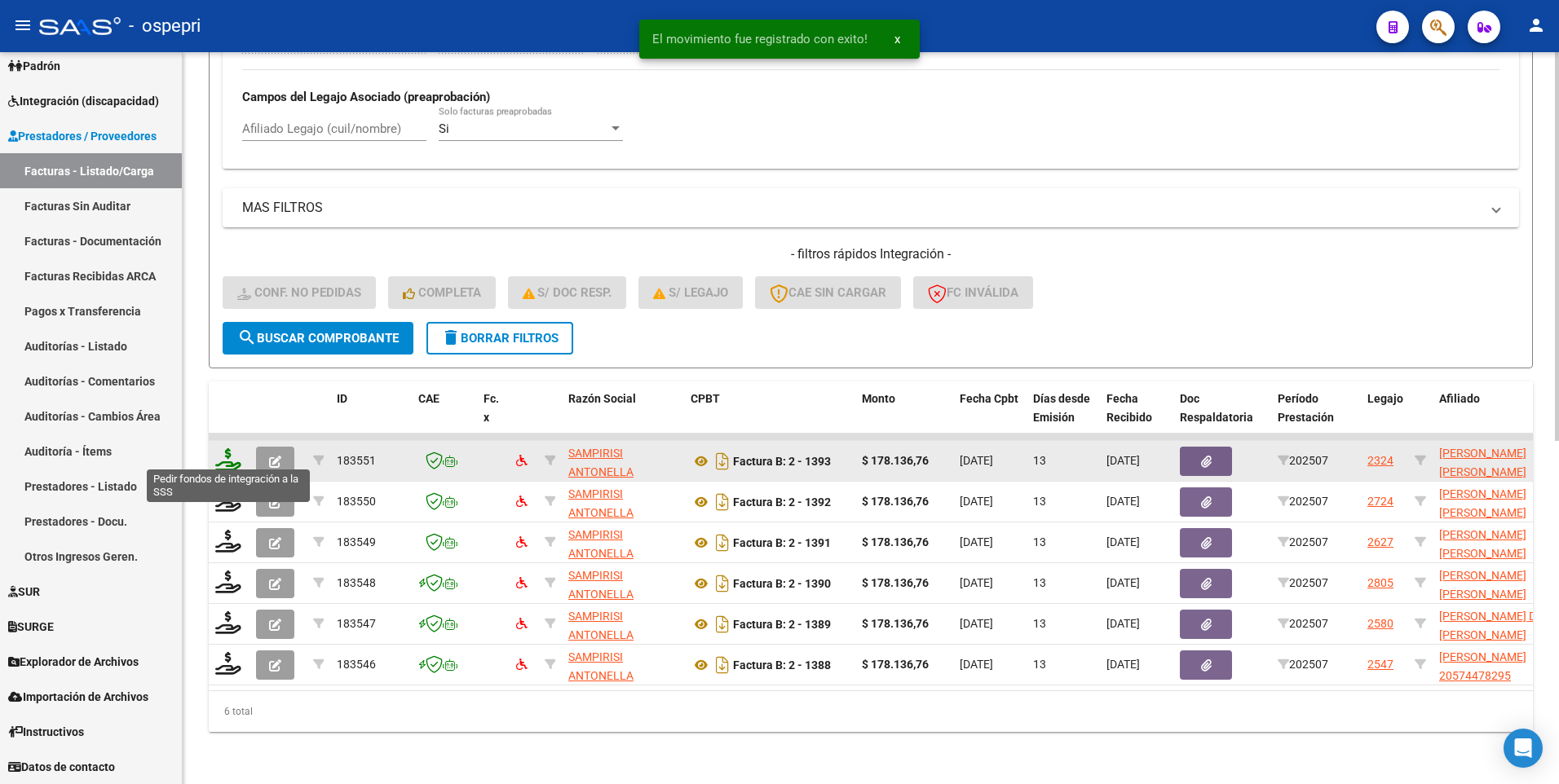
click at [231, 388] on icon at bounding box center [228, 459] width 26 height 22
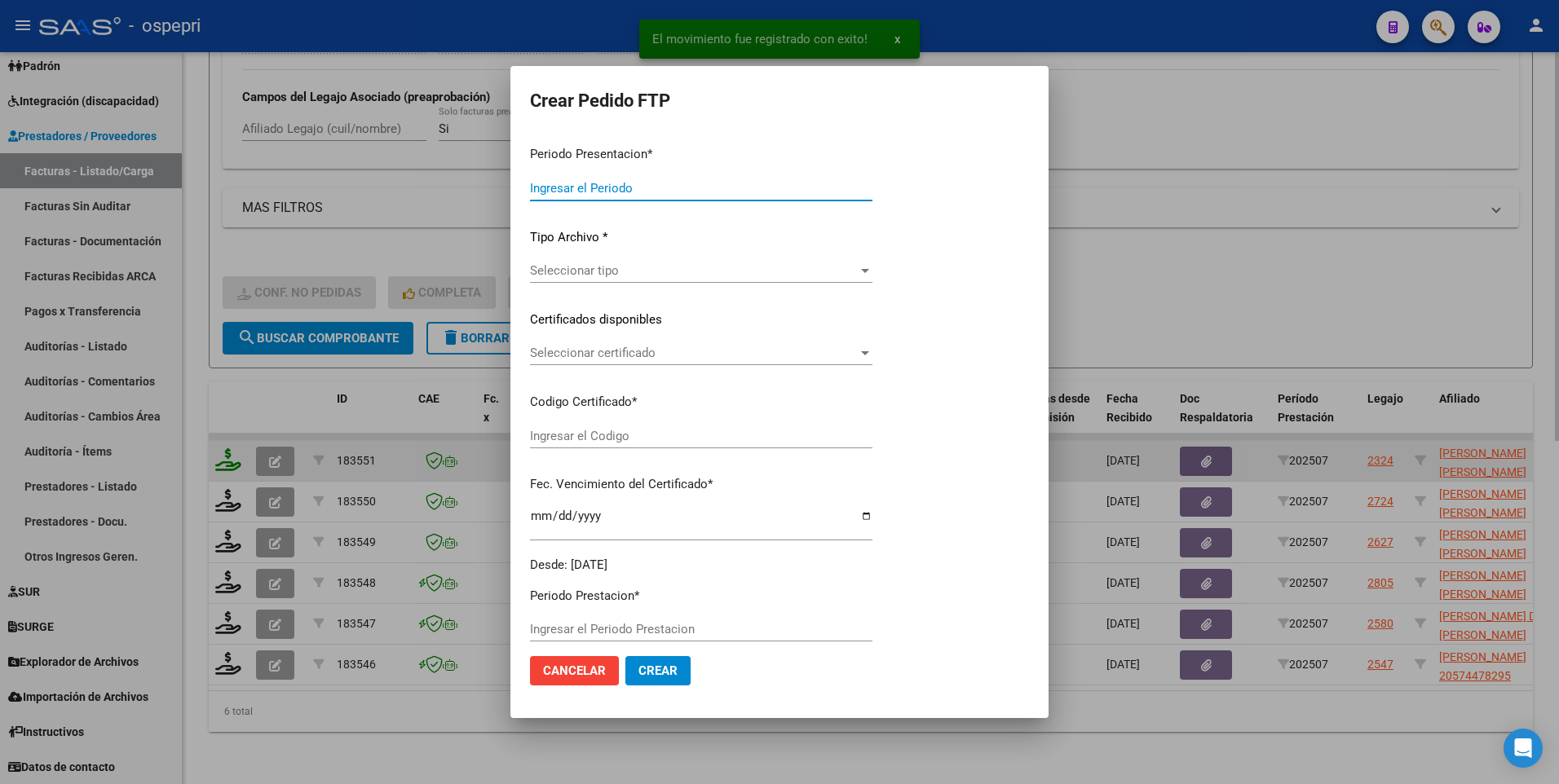
type input "202507"
type input "$ 178.136,76"
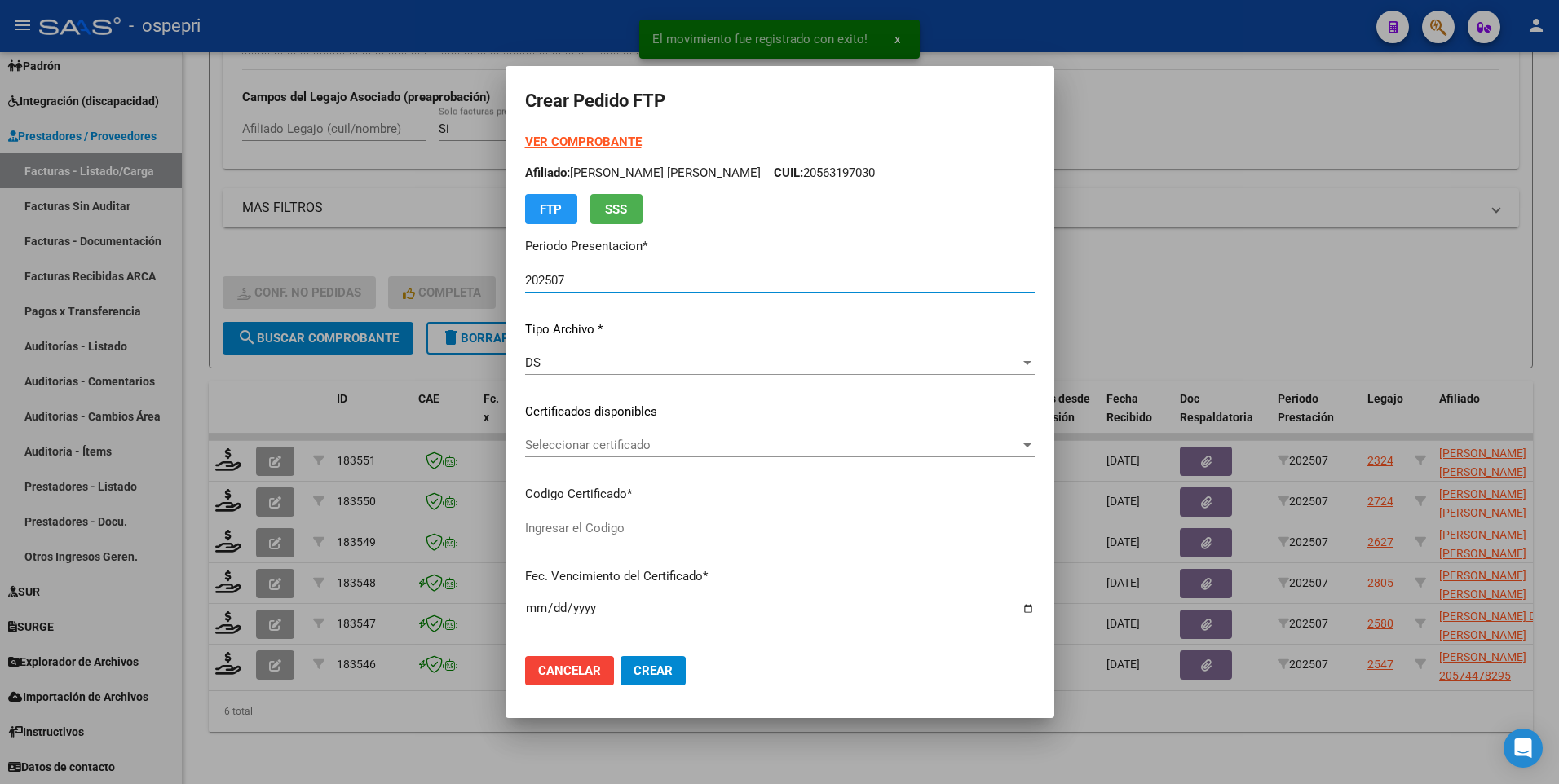
type input "2052313908-9"
type input "[DATE]"
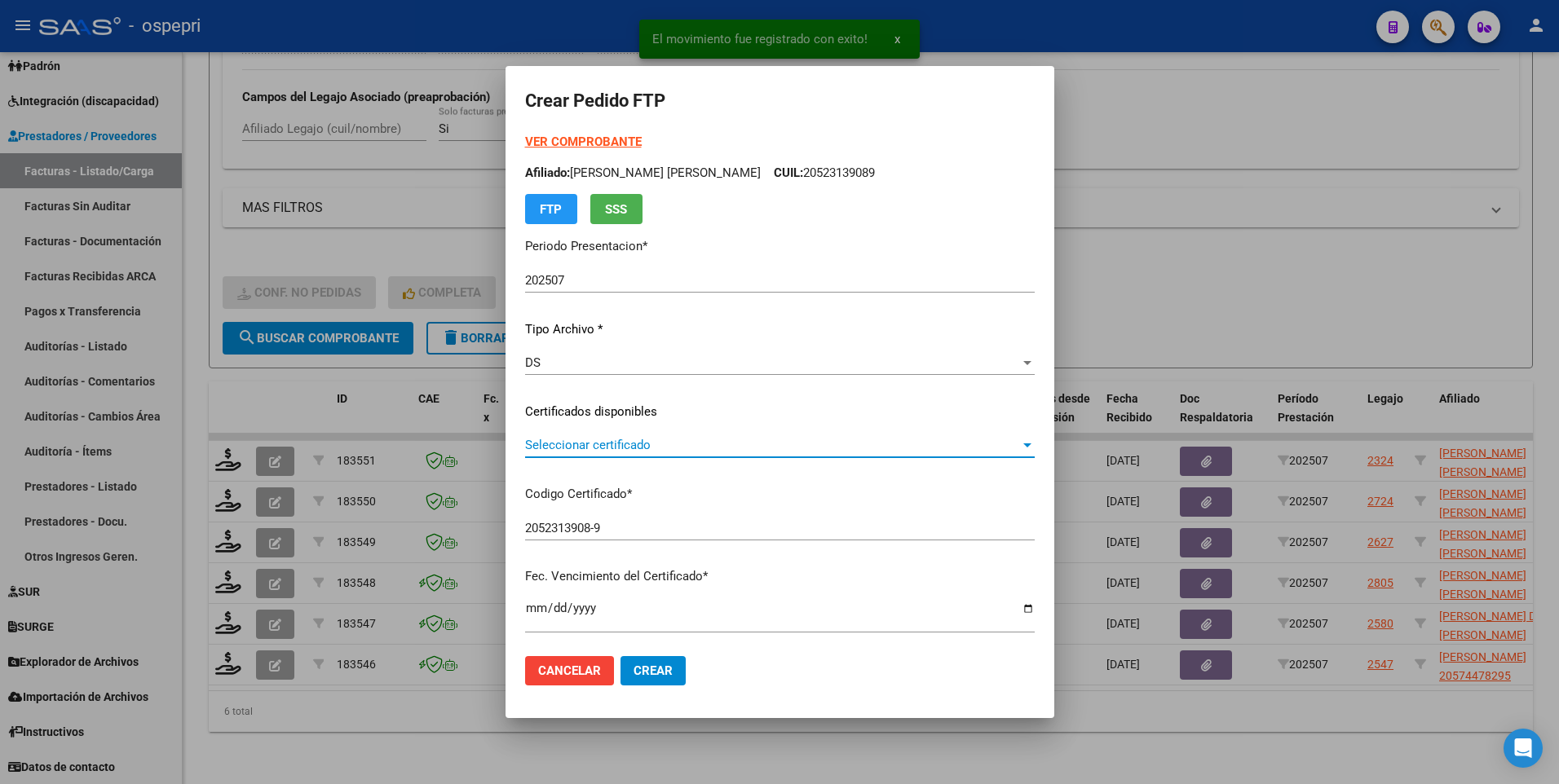
click at [1023, 388] on div at bounding box center [1027, 445] width 8 height 4
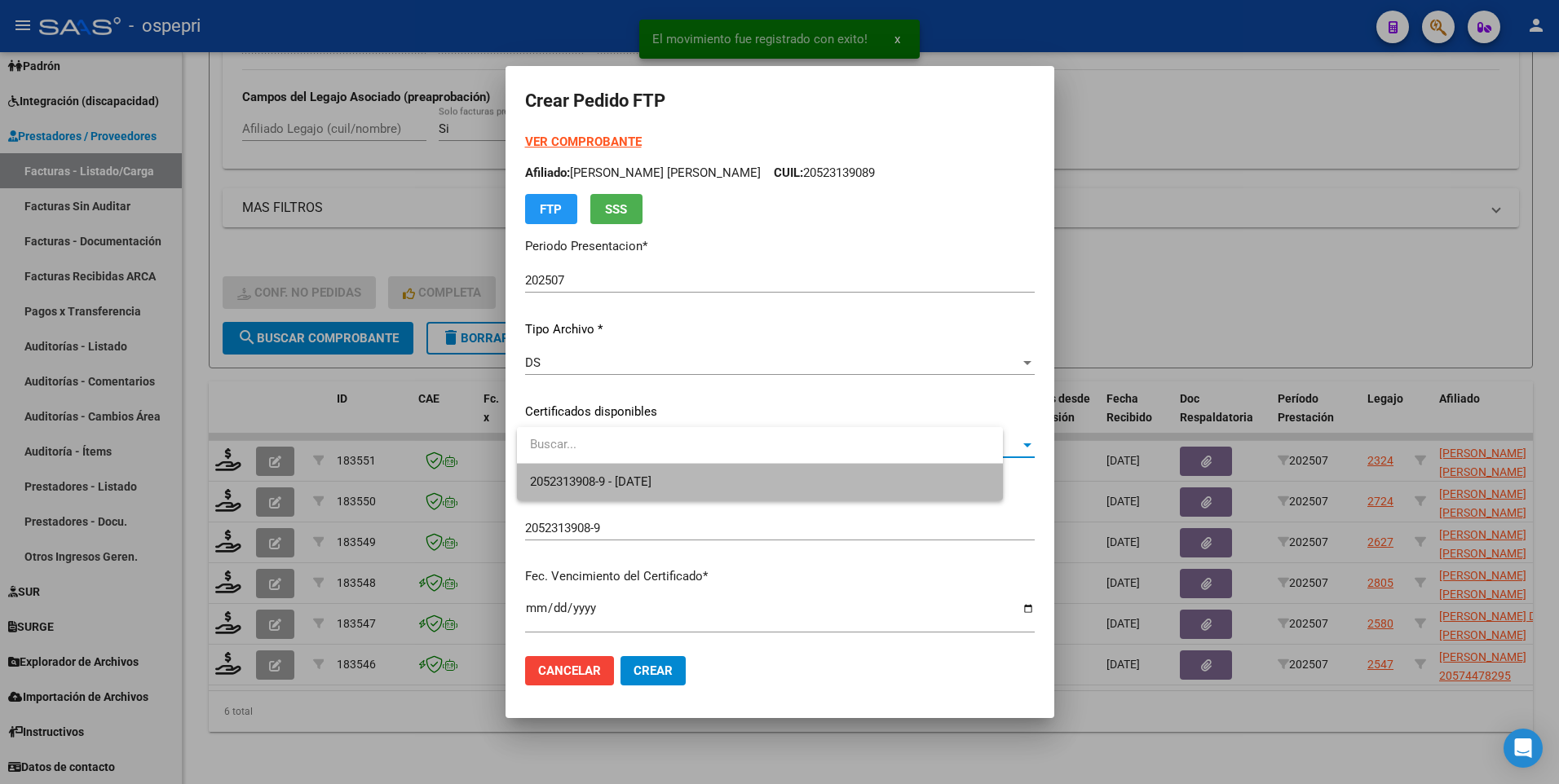
click at [808, 388] on span "2052313908-9 - [DATE]" at bounding box center [759, 482] width 459 height 36
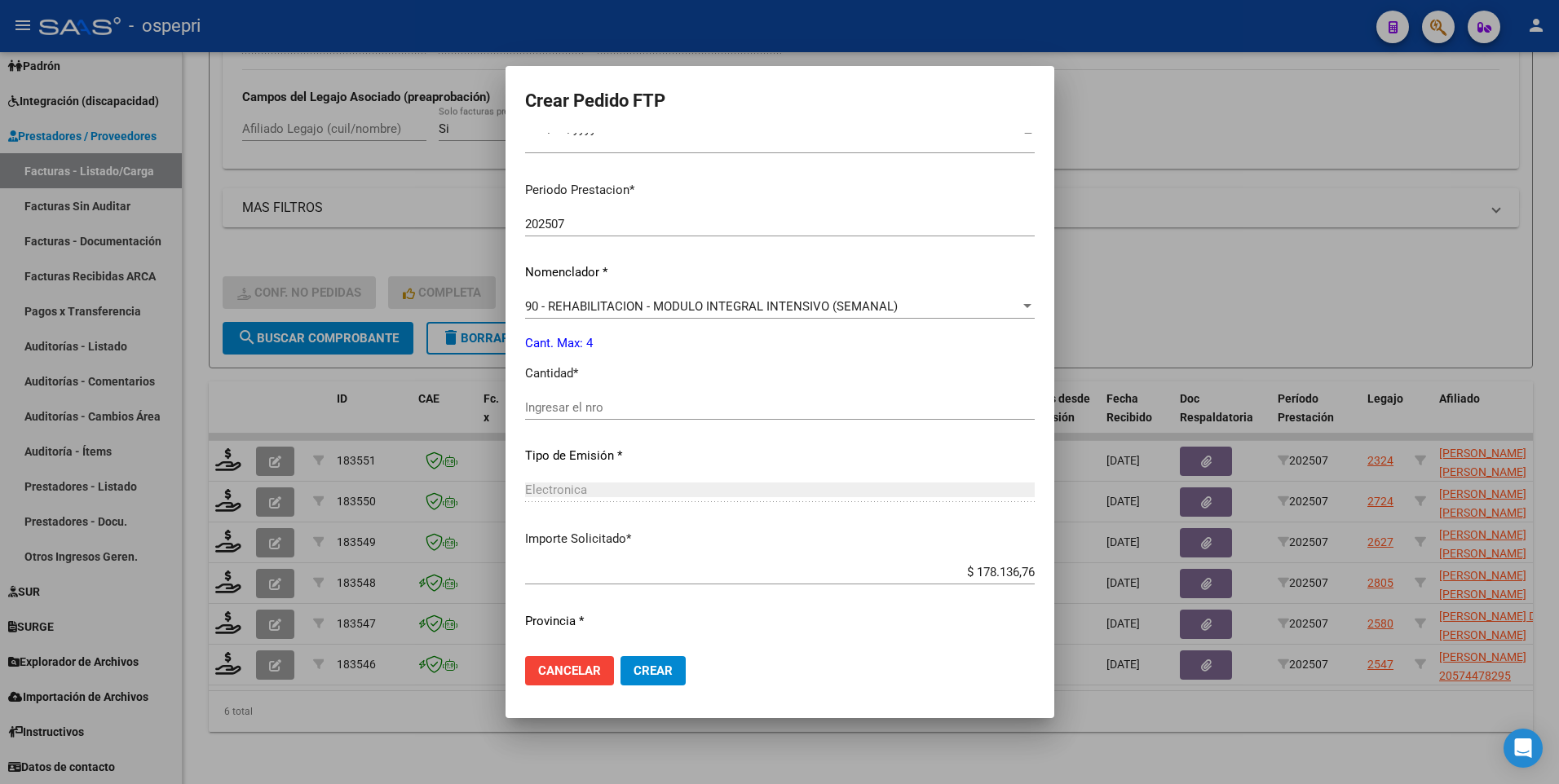
scroll to position [489, 0]
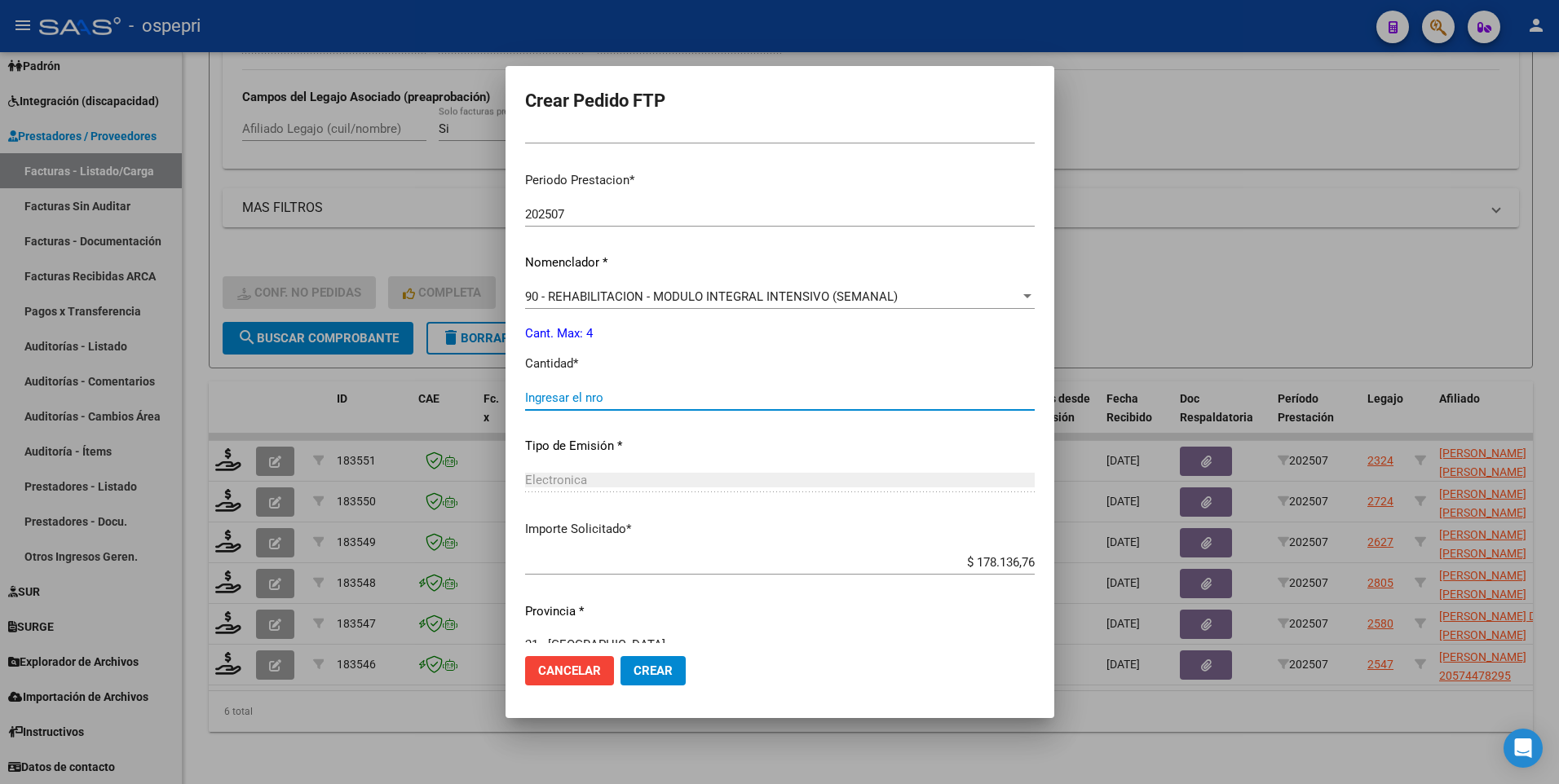
click at [570, 388] on input "Ingresar el nro" at bounding box center [780, 398] width 509 height 15
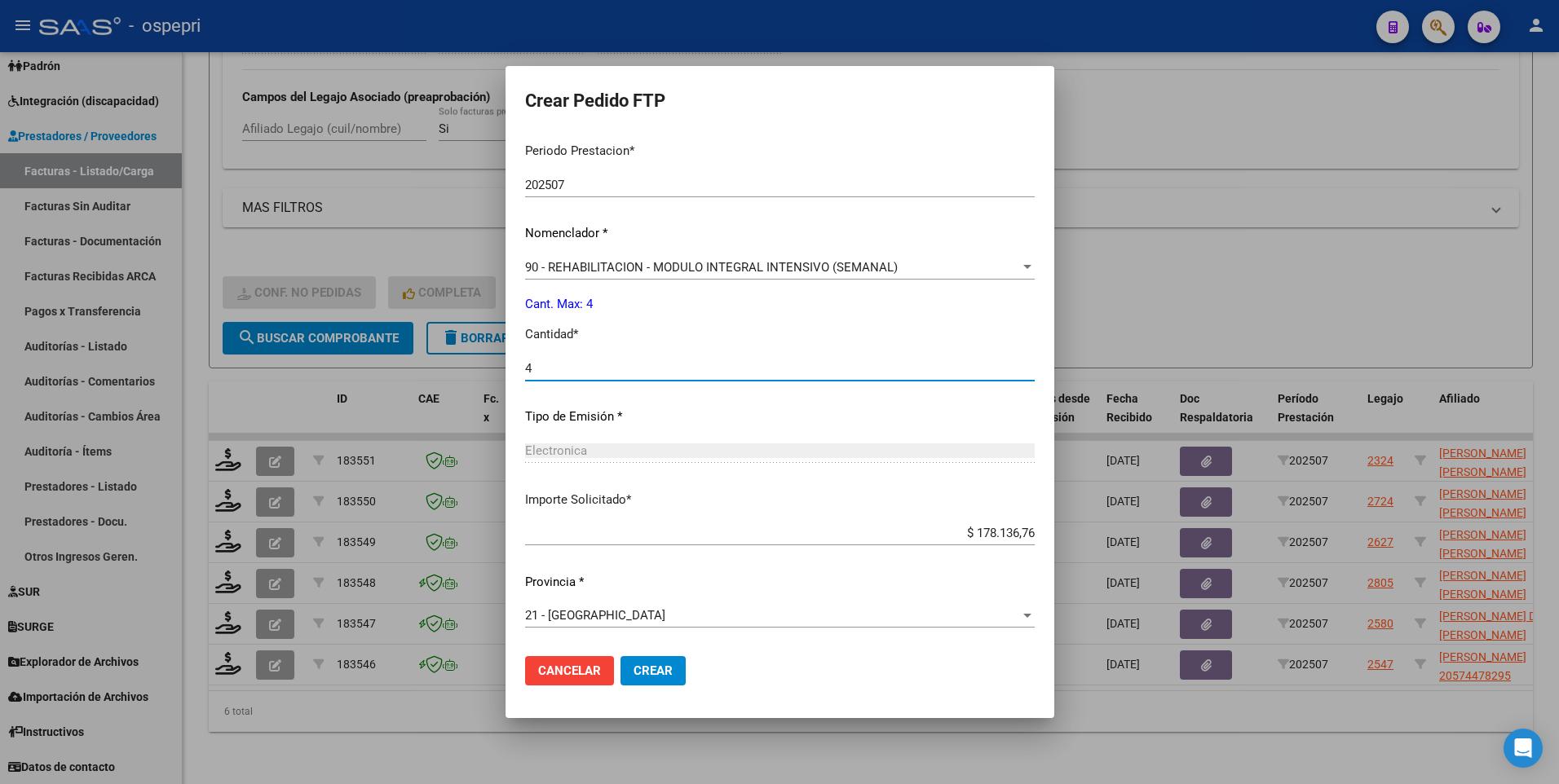
type input "4"
click at [668, 388] on button "Crear" at bounding box center [653, 670] width 66 height 29
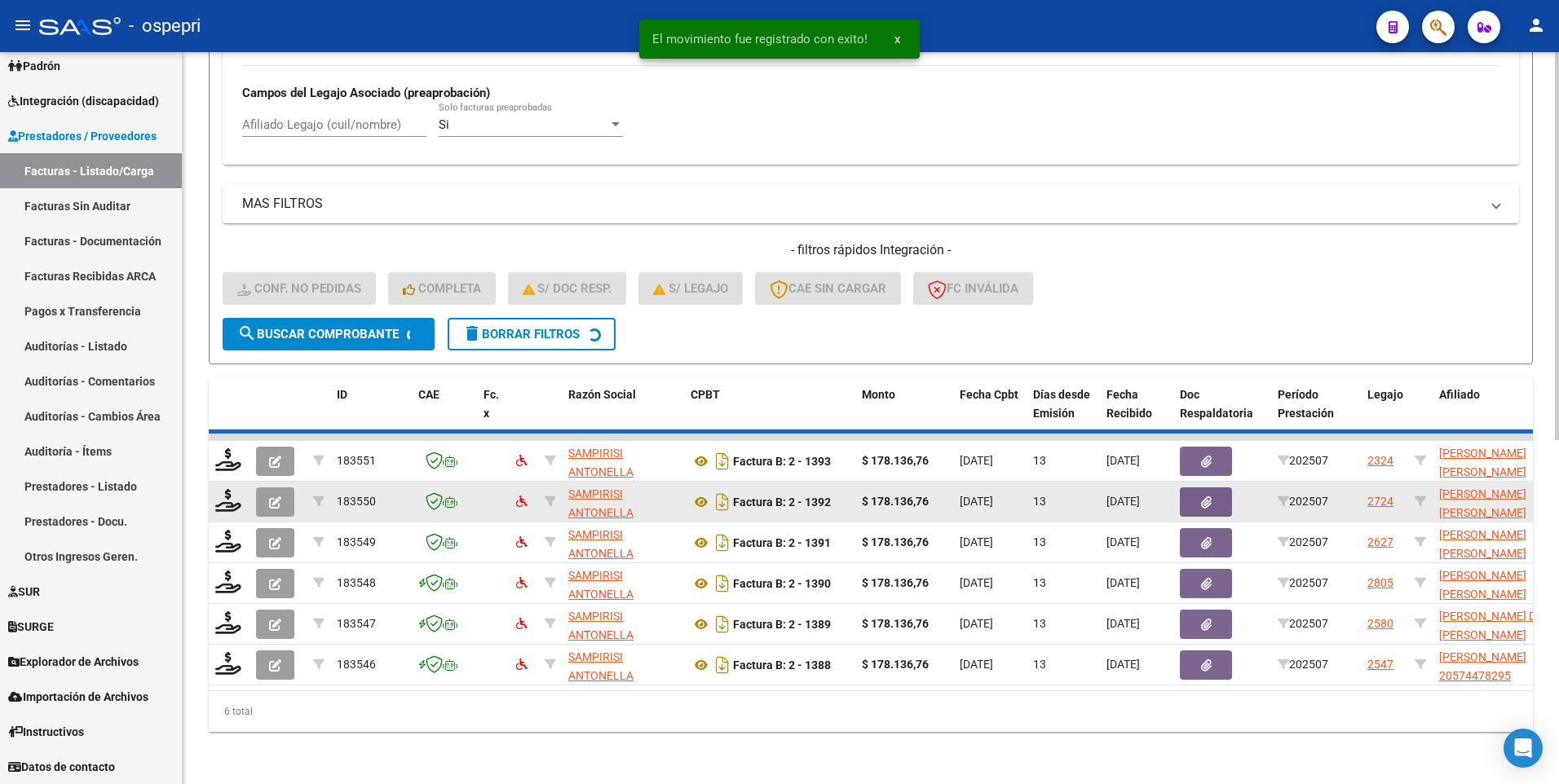
scroll to position [604, 0]
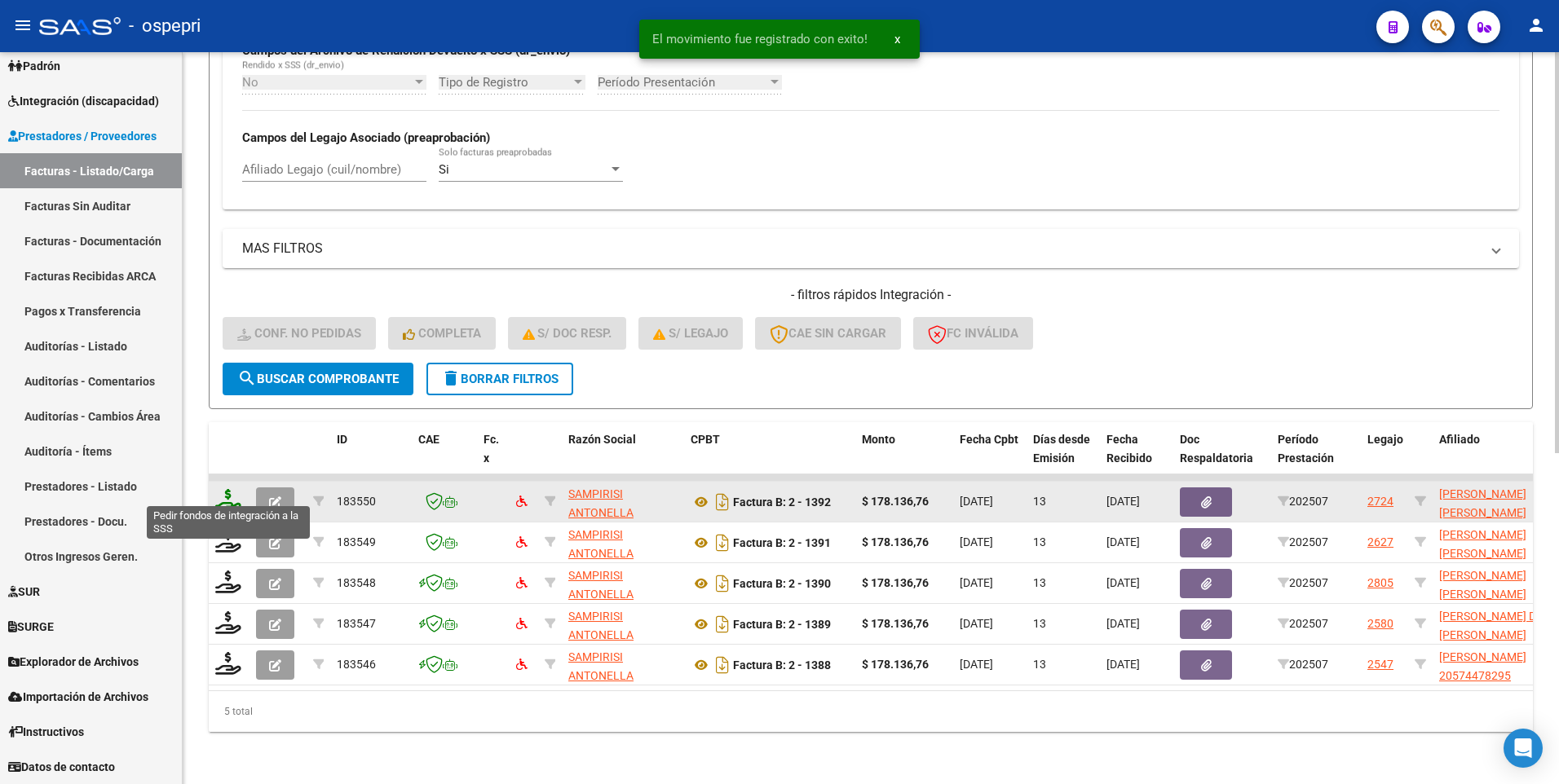
click at [225, 388] on icon at bounding box center [228, 501] width 26 height 22
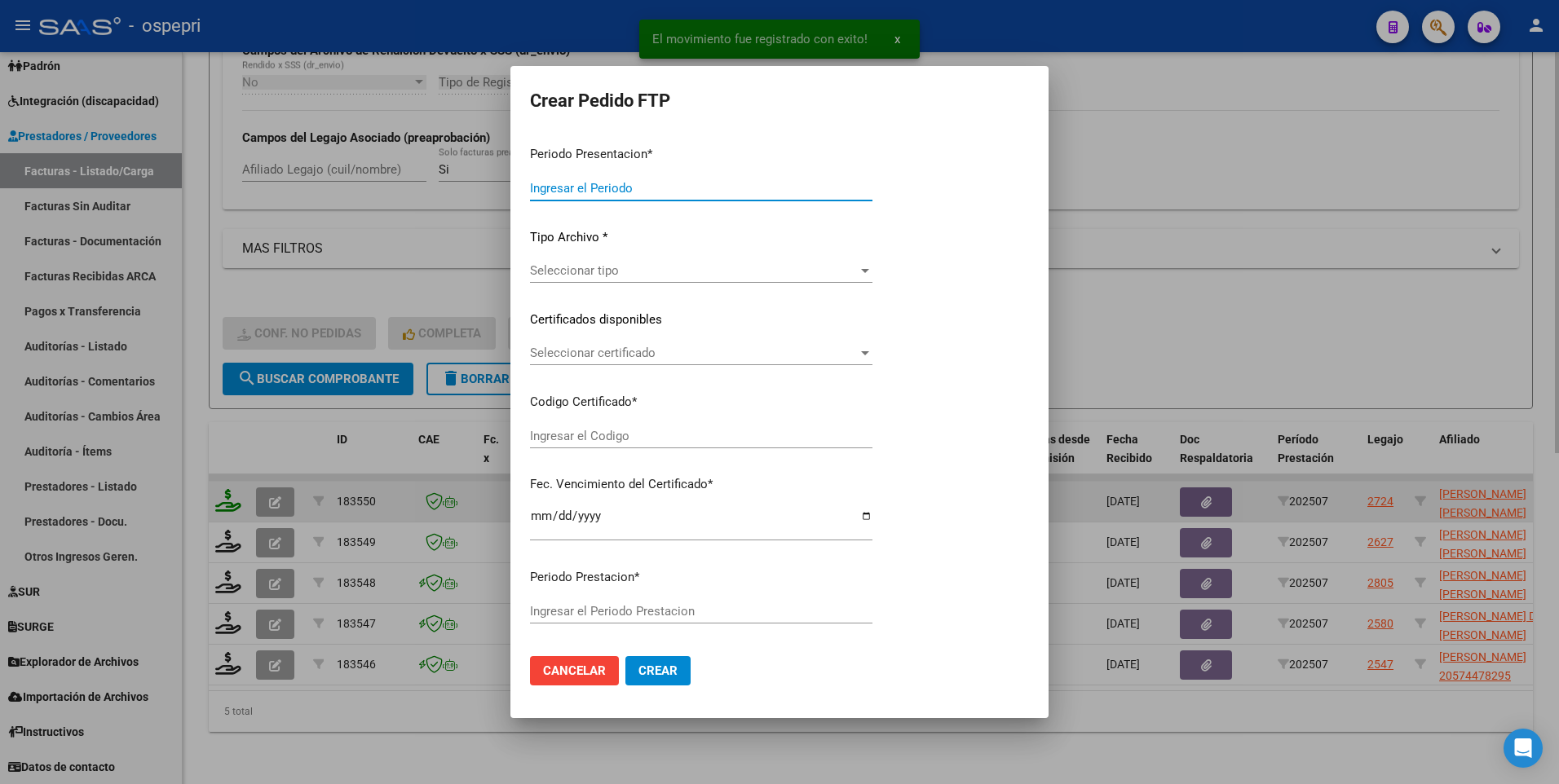
type input "202507"
type input "$ 178.136,76"
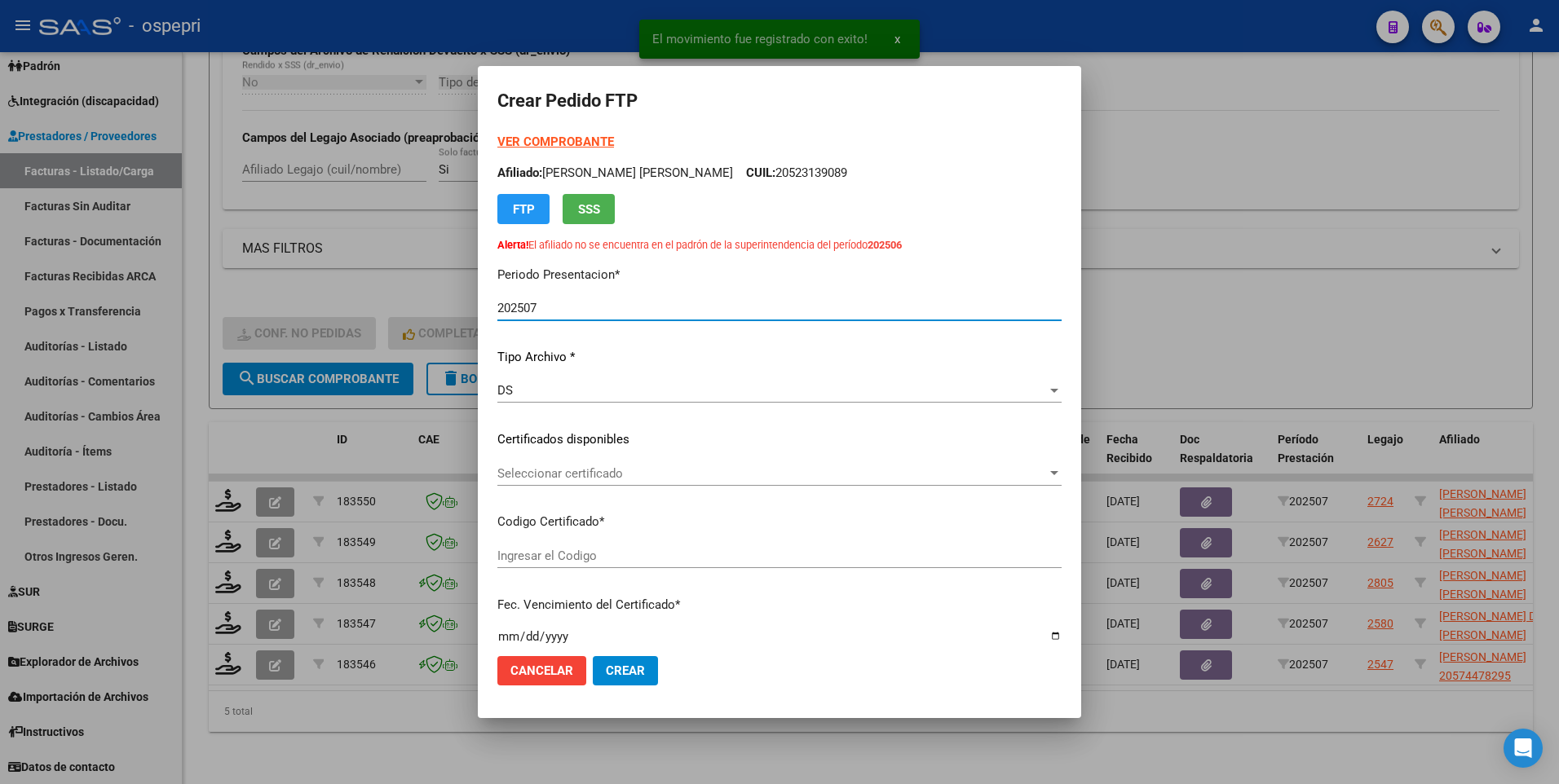
type input "2048207105-9"
type input "[DATE]"
click at [1053, 388] on div at bounding box center [1054, 473] width 8 height 4
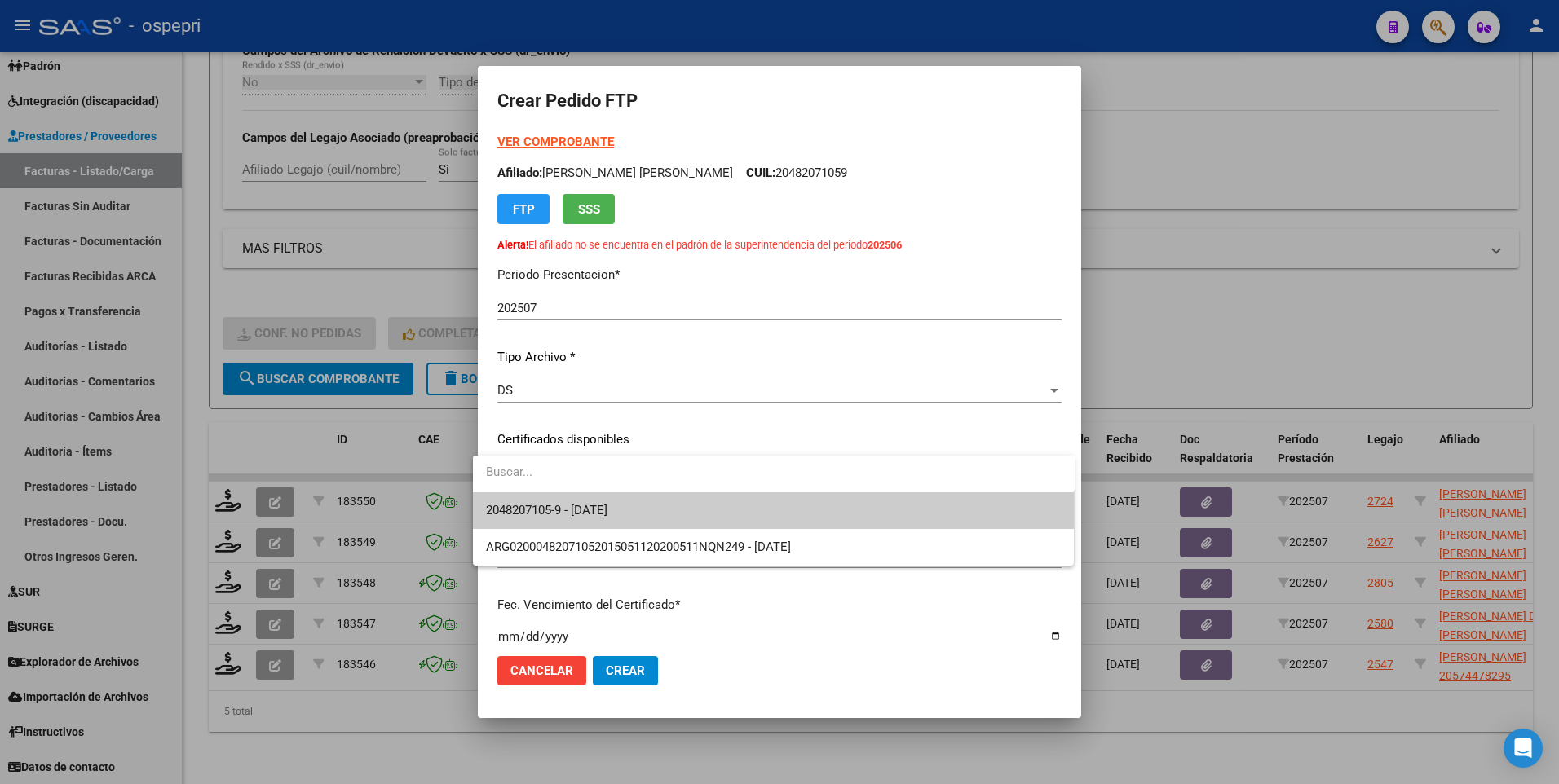
click at [1046, 388] on input "dropdown search" at bounding box center [773, 472] width 602 height 36
click at [911, 388] on span "2048207105-9 - [DATE]" at bounding box center [773, 510] width 576 height 36
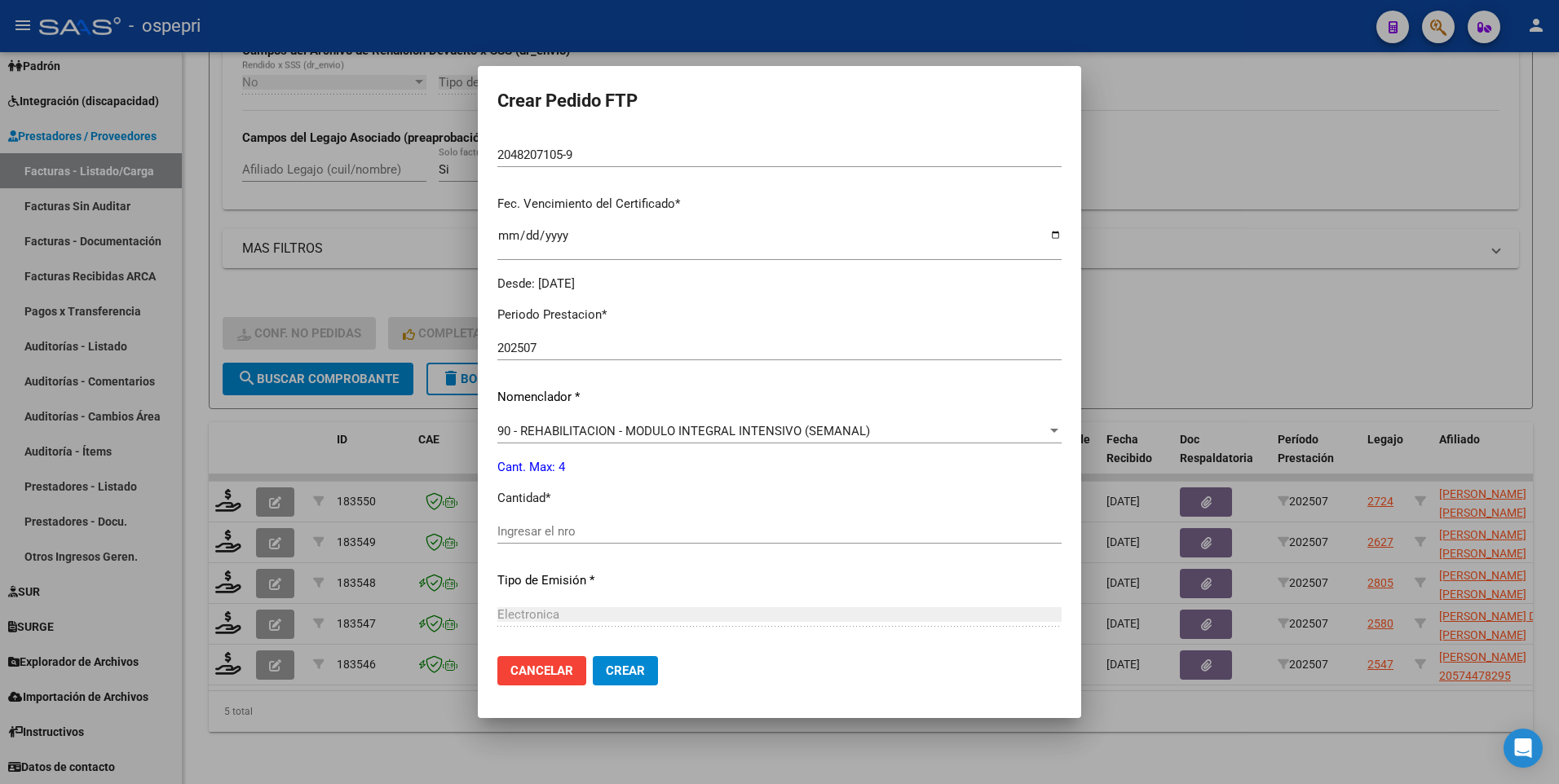
scroll to position [408, 0]
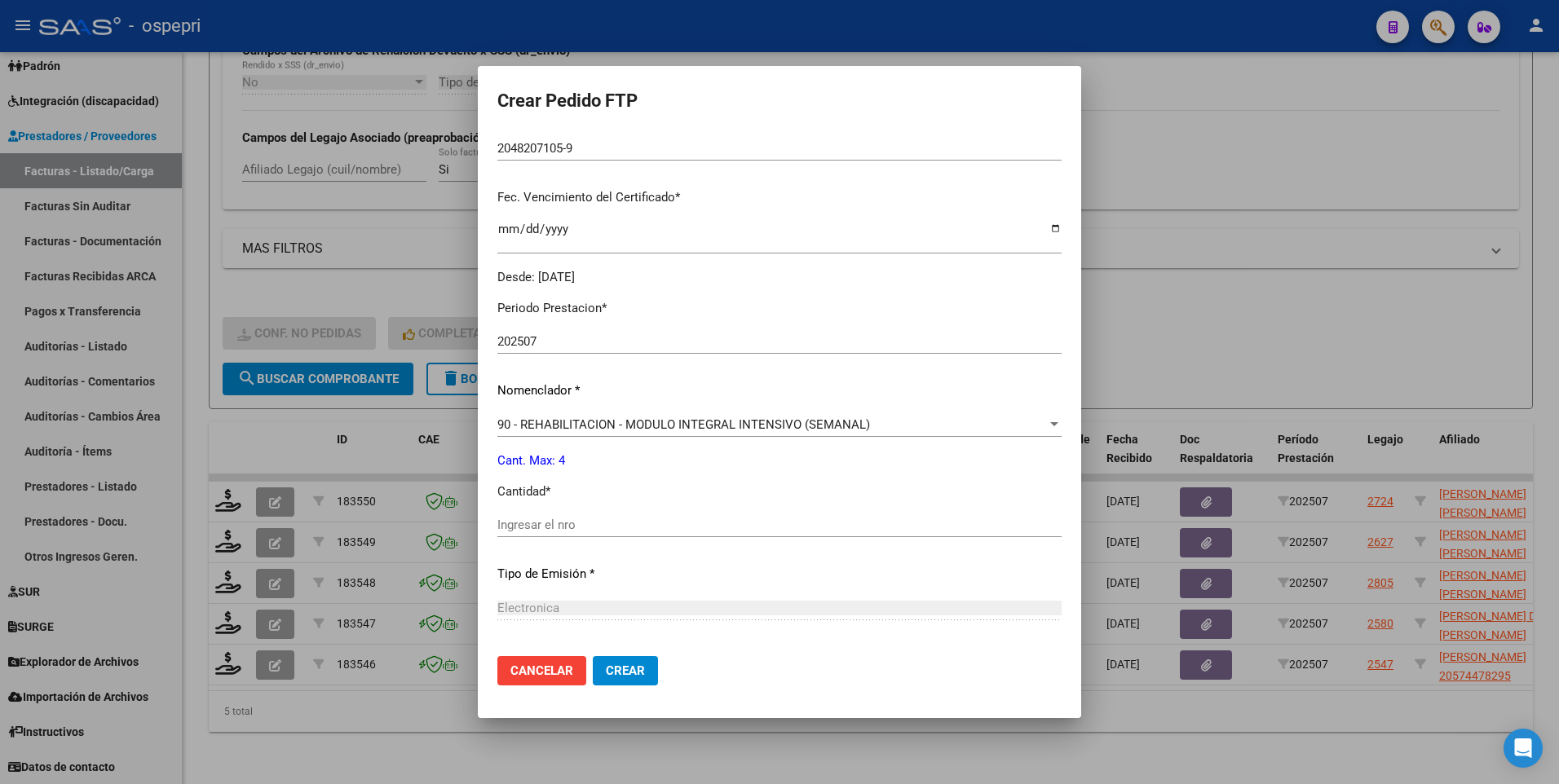
click at [696, 388] on input "Ingresar el nro" at bounding box center [779, 525] width 564 height 15
type input "4"
click at [629, 388] on span "Crear" at bounding box center [625, 671] width 39 height 15
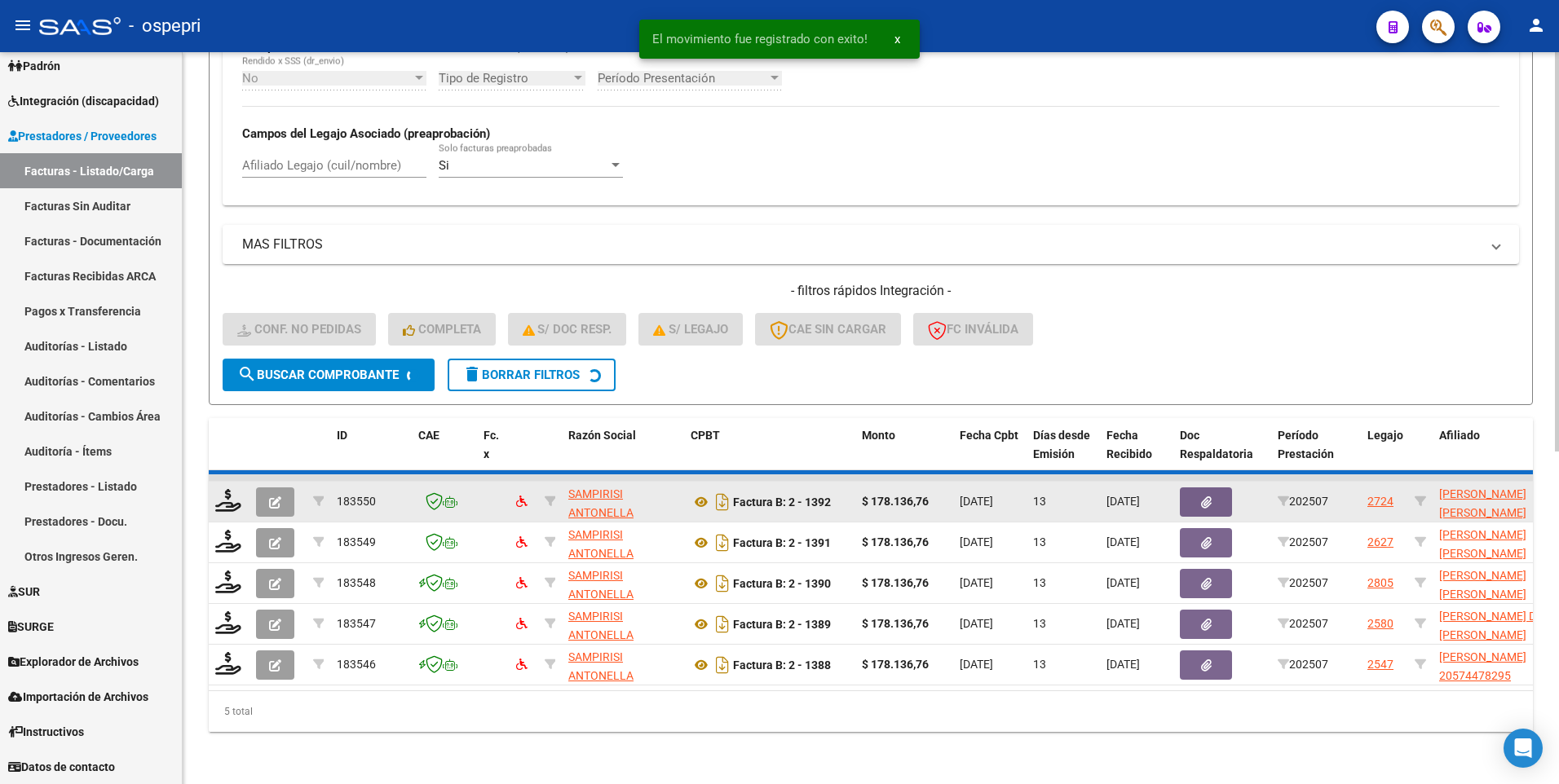
scroll to position [564, 0]
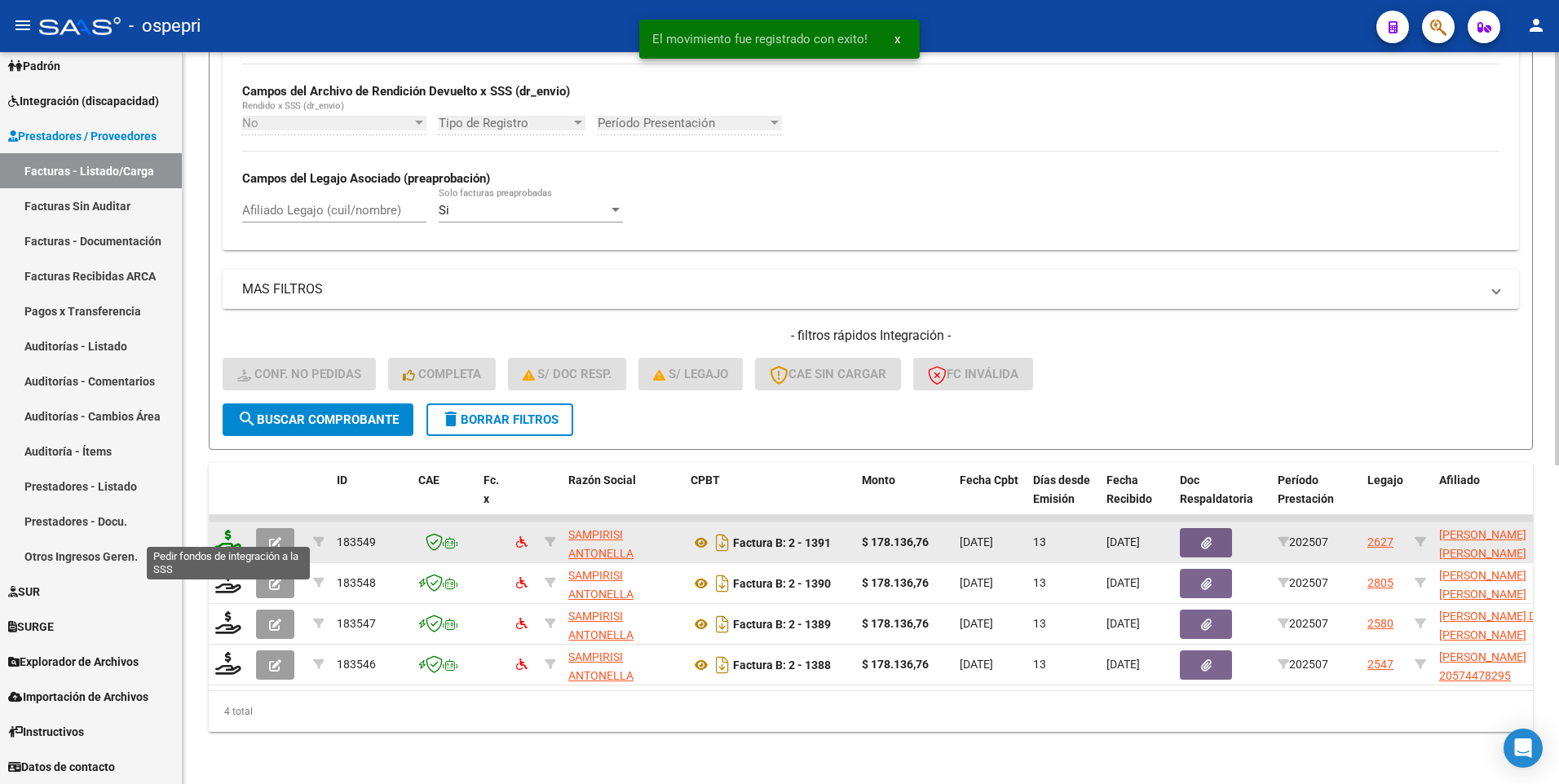
click at [233, 388] on icon at bounding box center [228, 541] width 26 height 22
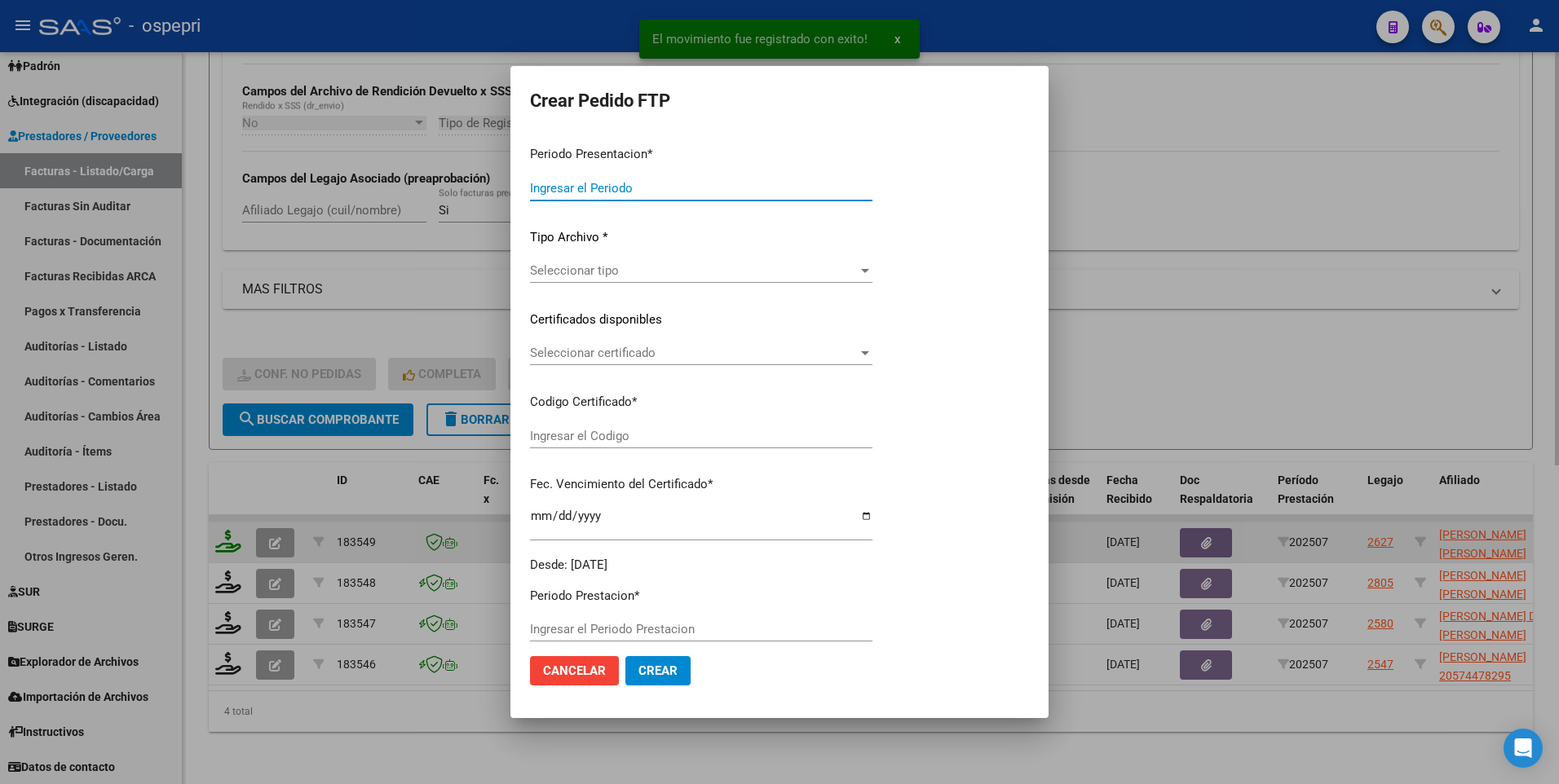
type input "202507"
type input "$ 178.136,76"
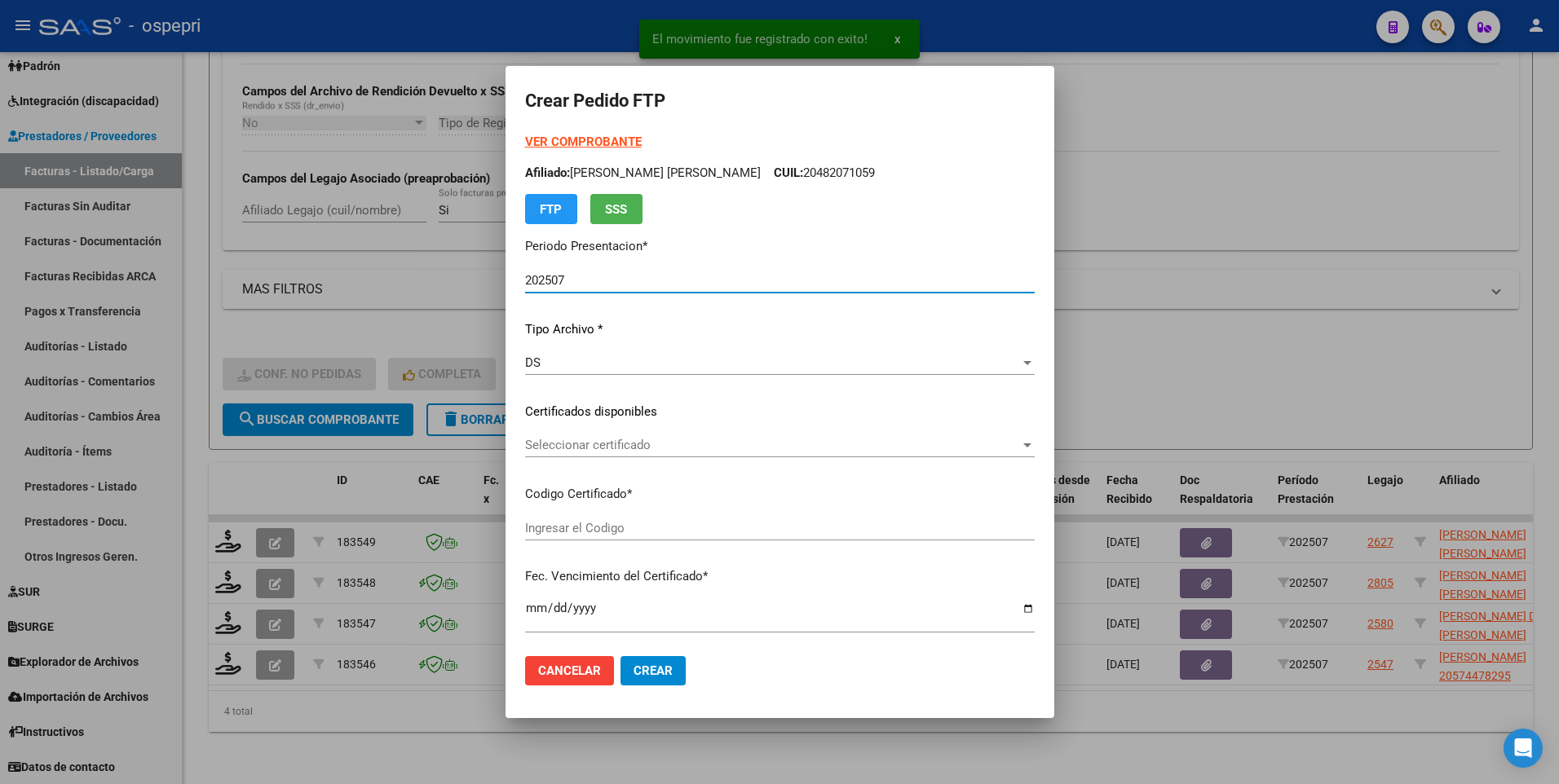
type input "2054853483-7"
type input "[DATE]"
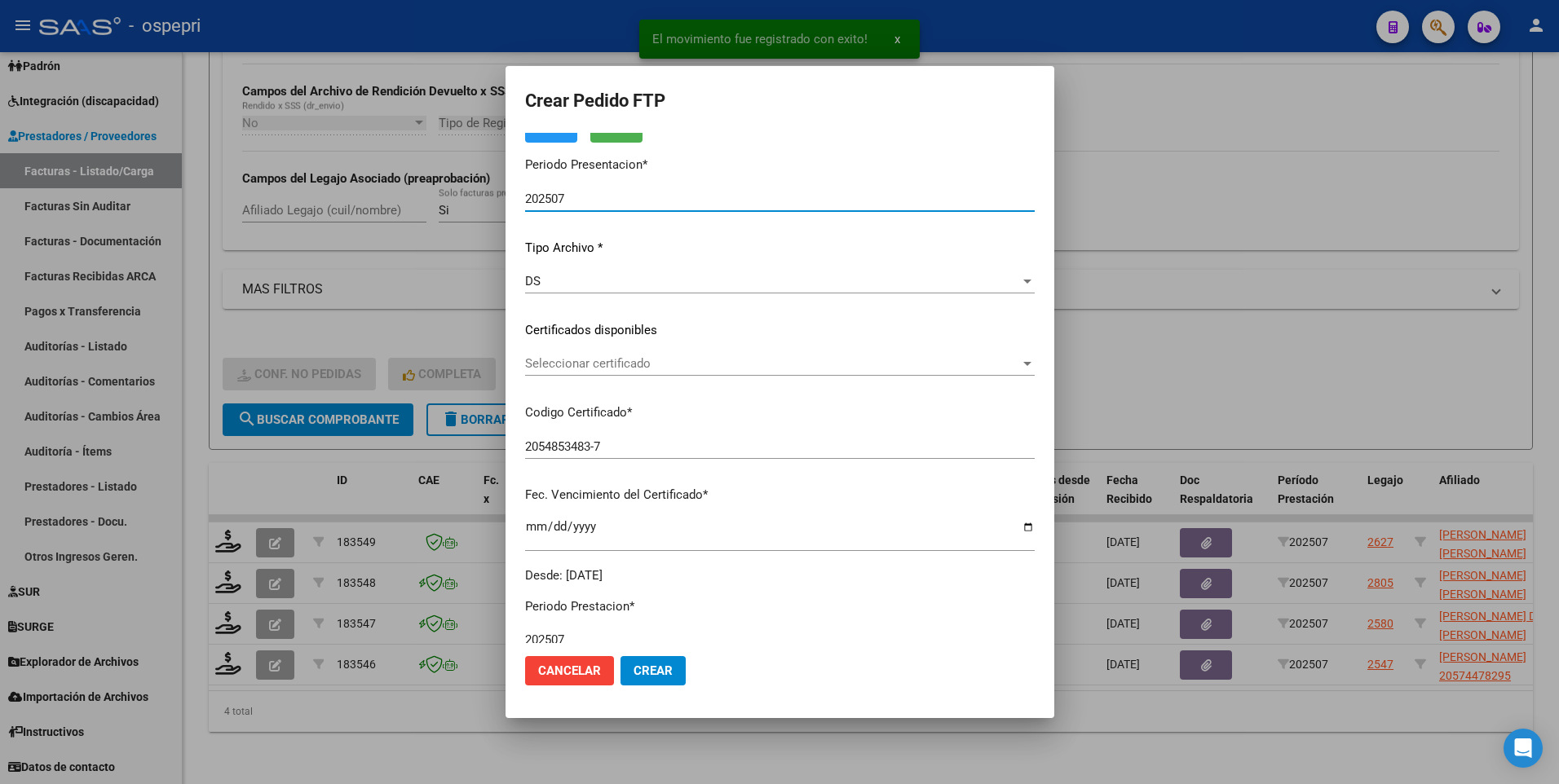
click at [1020, 361] on div at bounding box center [1027, 364] width 15 height 13
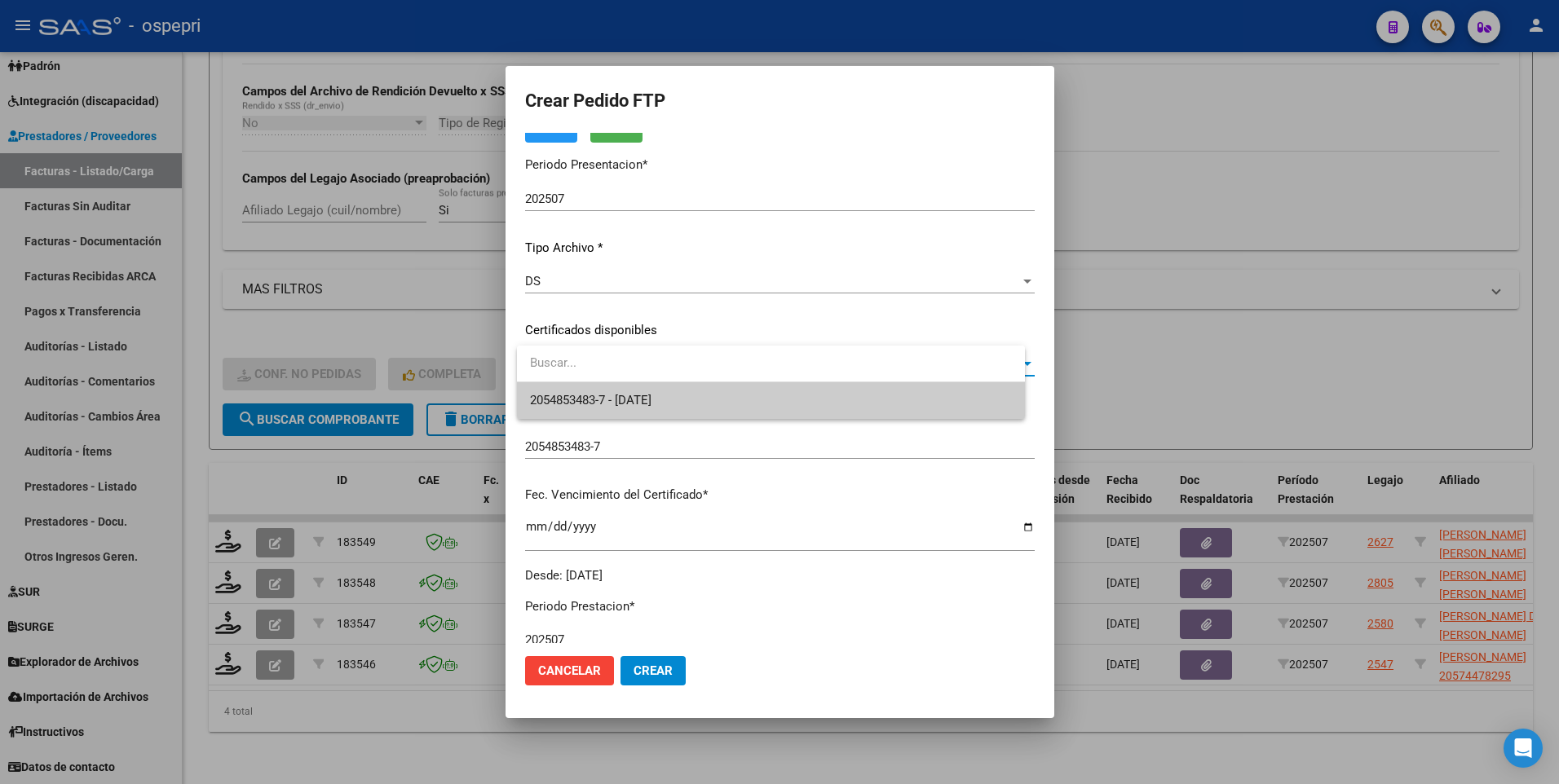
click at [916, 388] on span "2054853483-7 - [DATE]" at bounding box center [770, 400] width 482 height 36
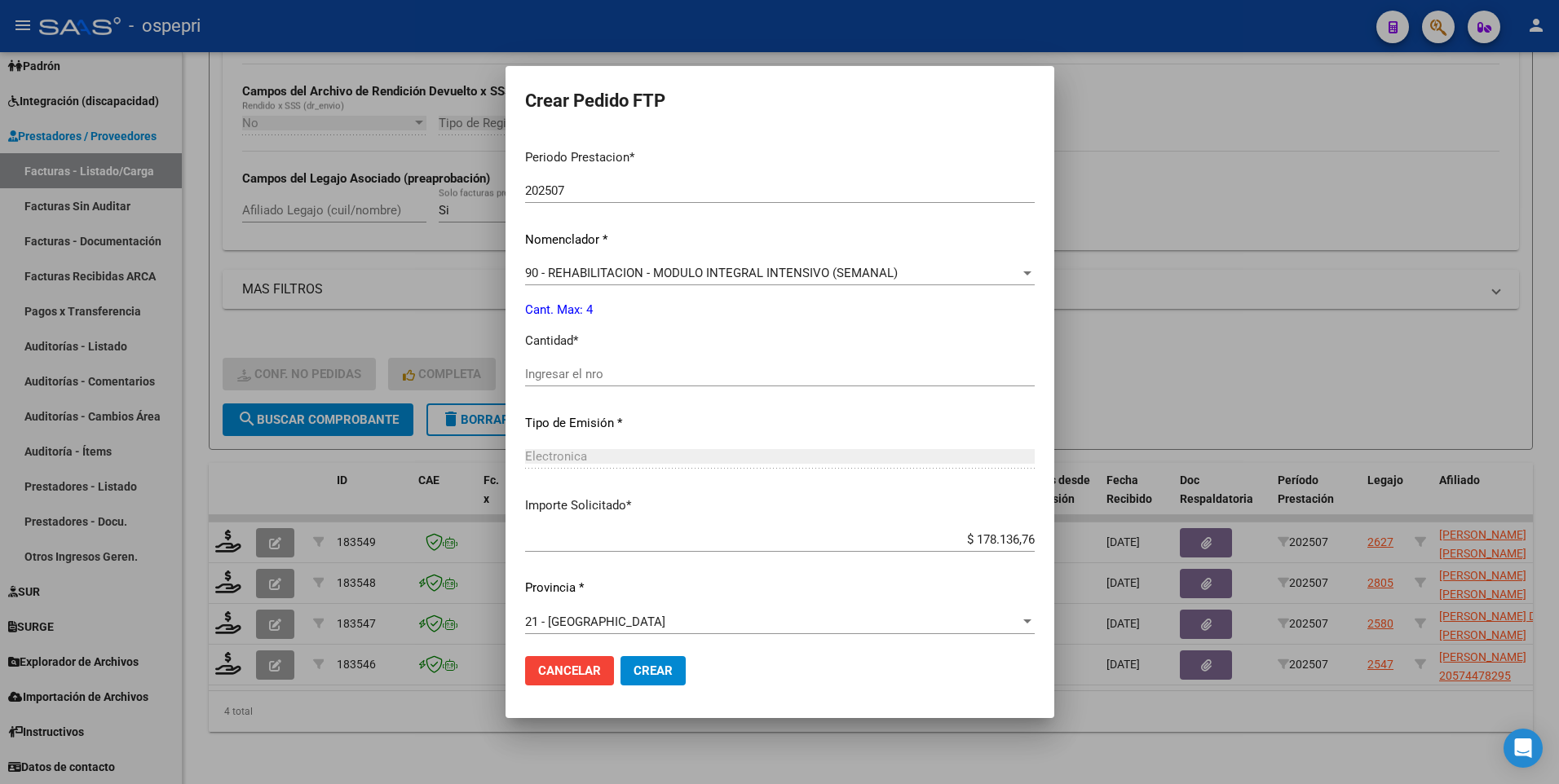
scroll to position [537, 0]
click at [647, 363] on input "Ingresar el nro" at bounding box center [780, 368] width 509 height 15
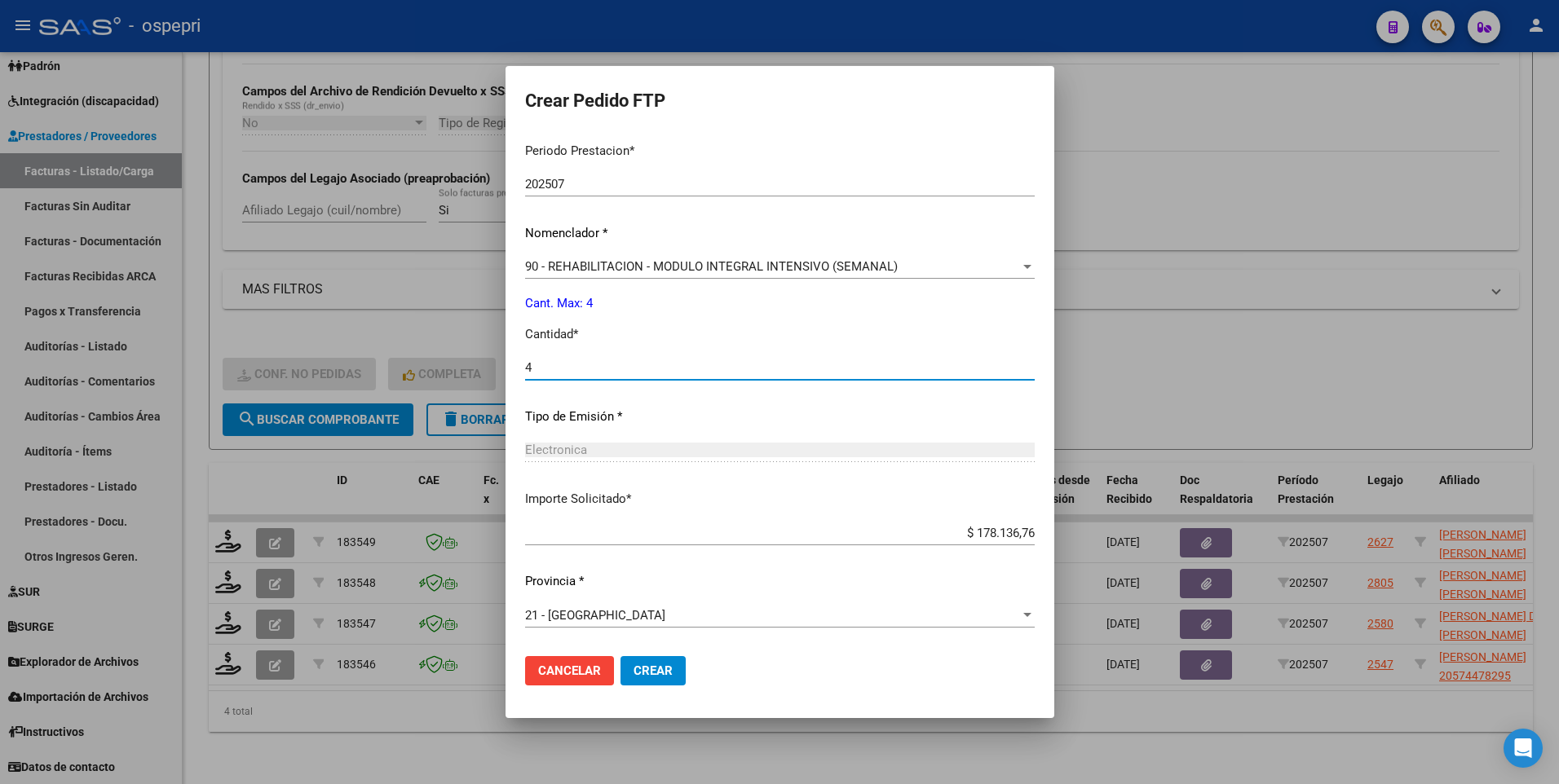
type input "4"
click at [681, 388] on button "Crear" at bounding box center [653, 670] width 66 height 29
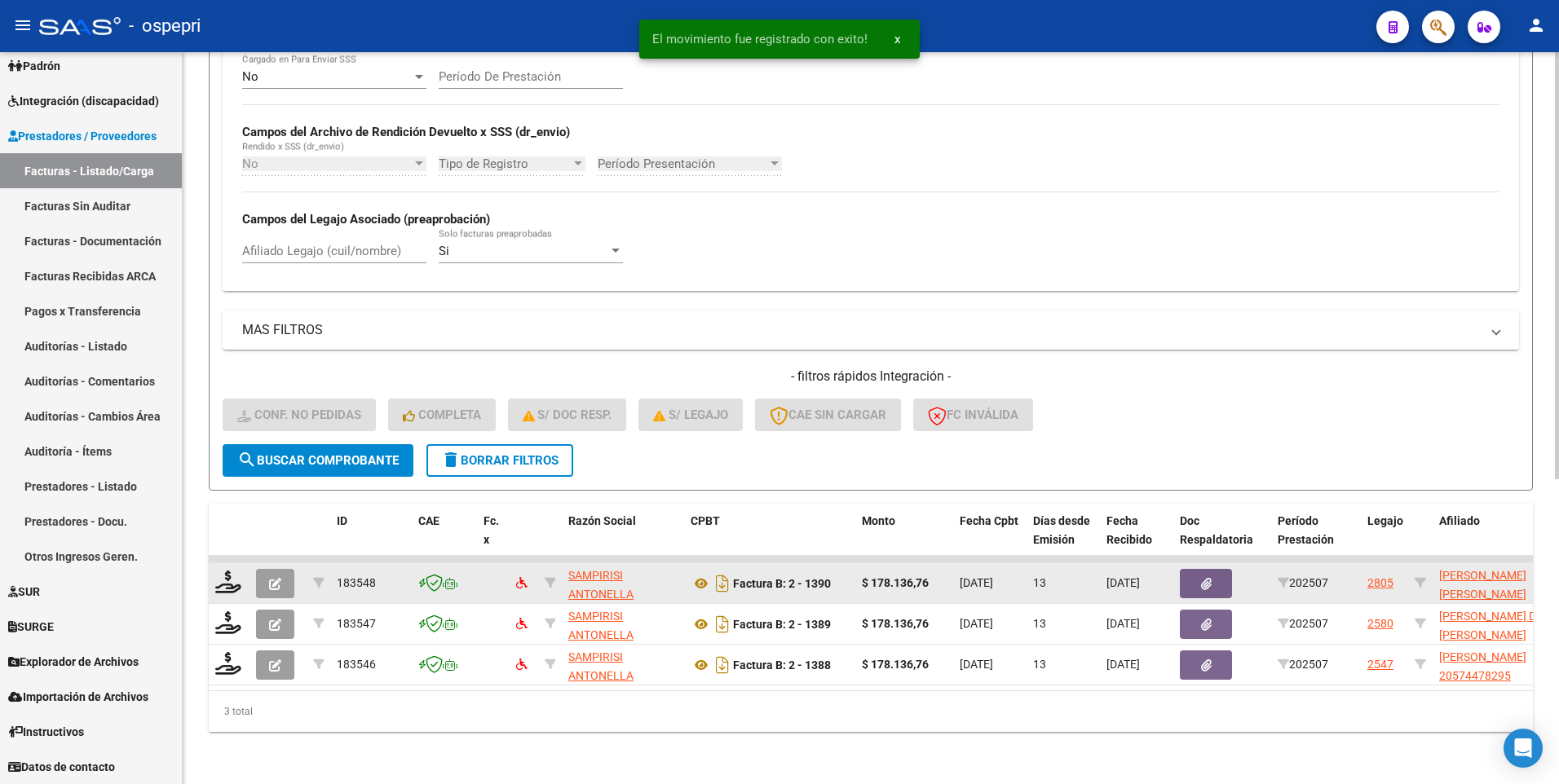
scroll to position [523, 0]
click at [232, 388] on icon at bounding box center [228, 582] width 26 height 22
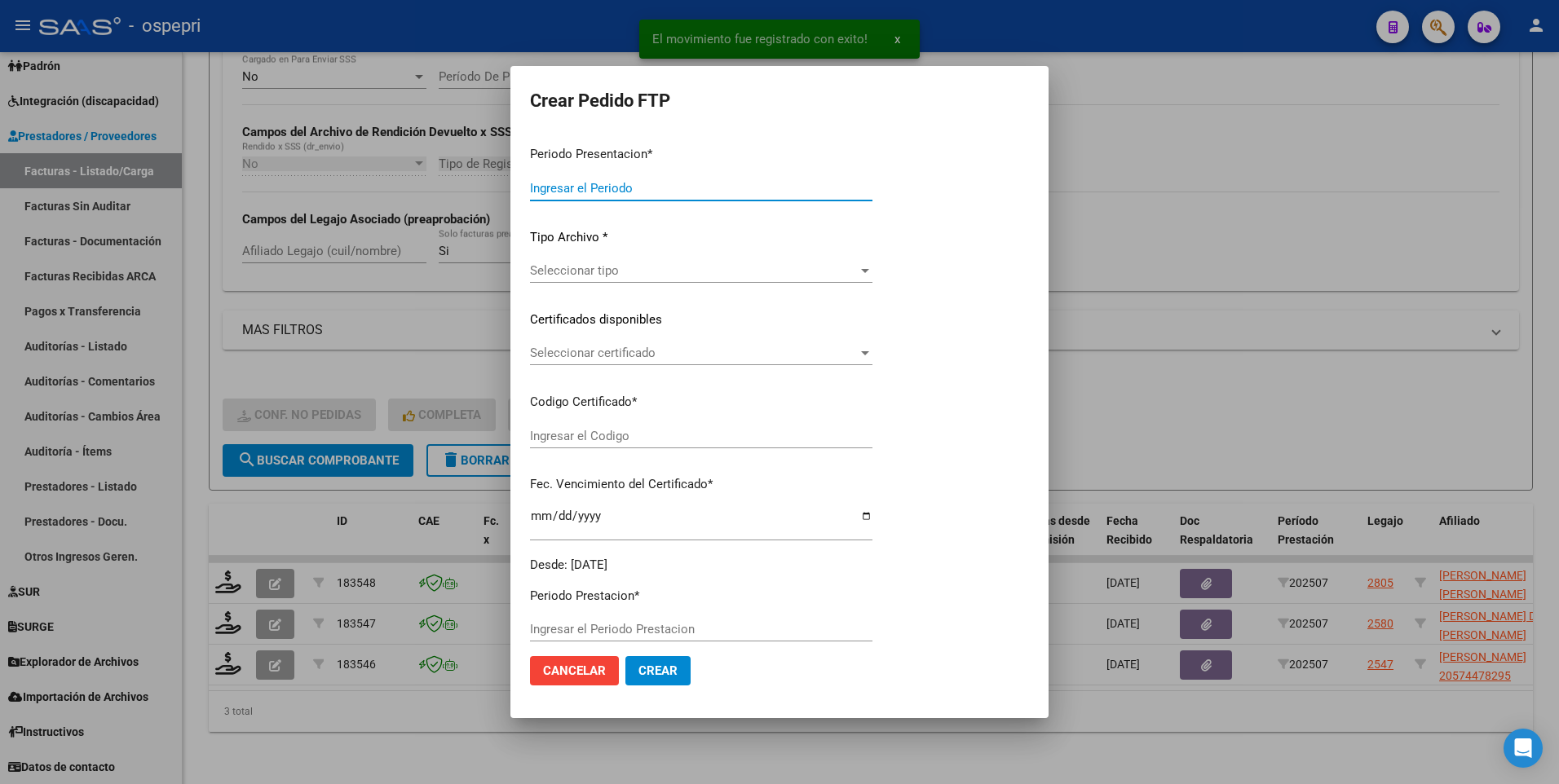
type input "202507"
type input "$ 178.136,76"
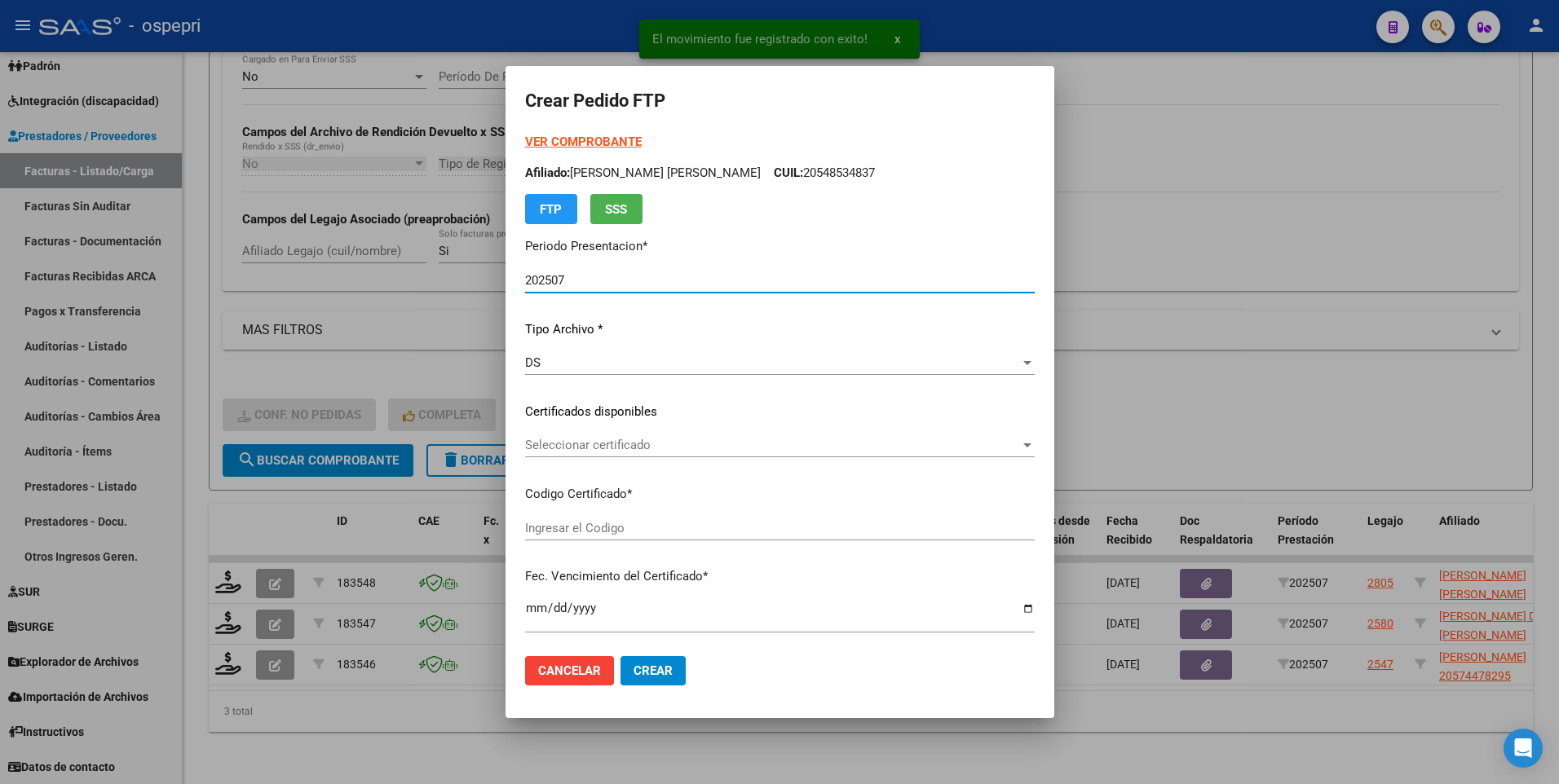
type input "2350604306-9"
type input "[DATE]"
click at [1020, 388] on div at bounding box center [1027, 445] width 15 height 13
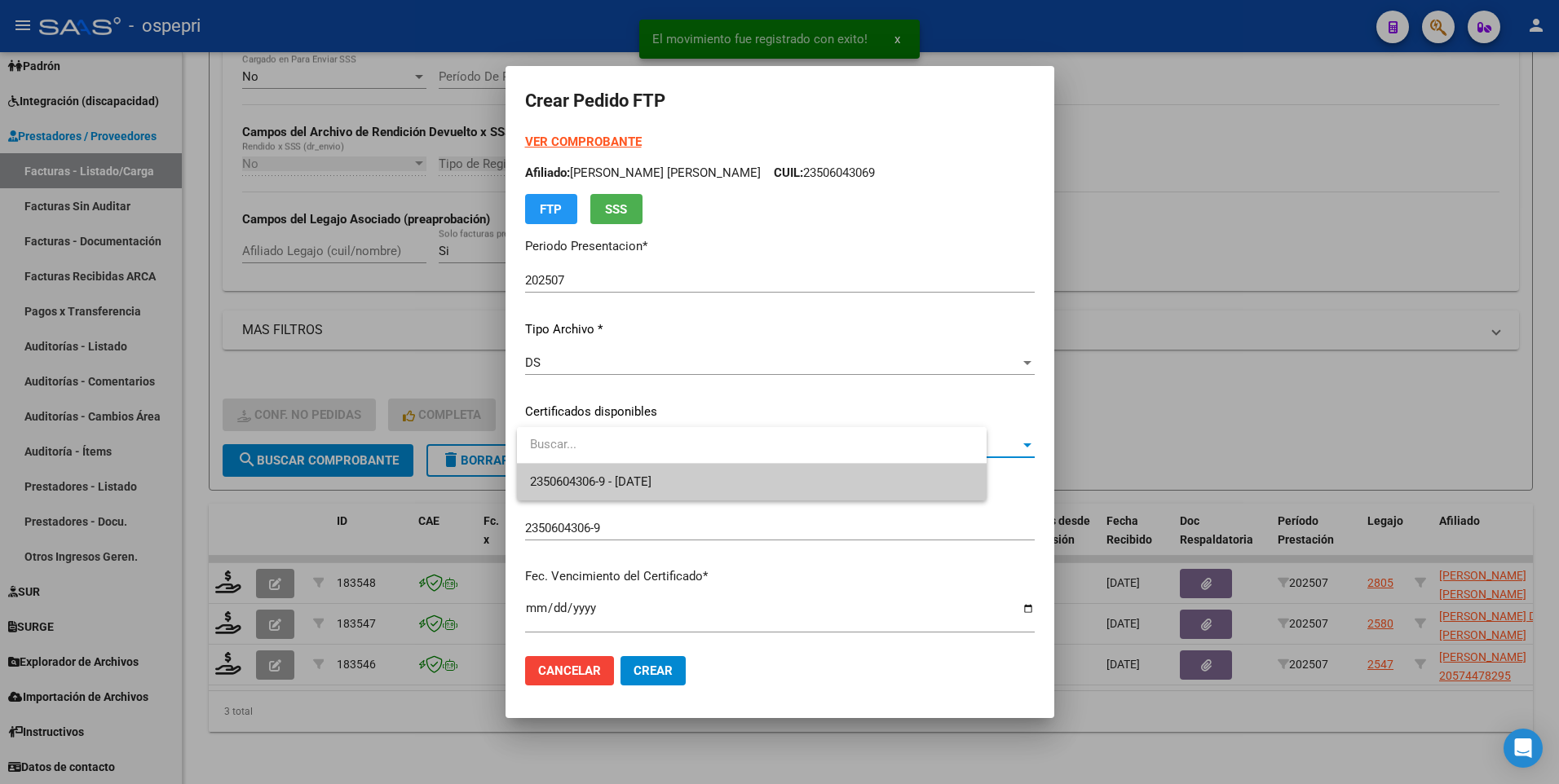
click at [899, 388] on span "2350604306-9 - [DATE]" at bounding box center [751, 482] width 444 height 36
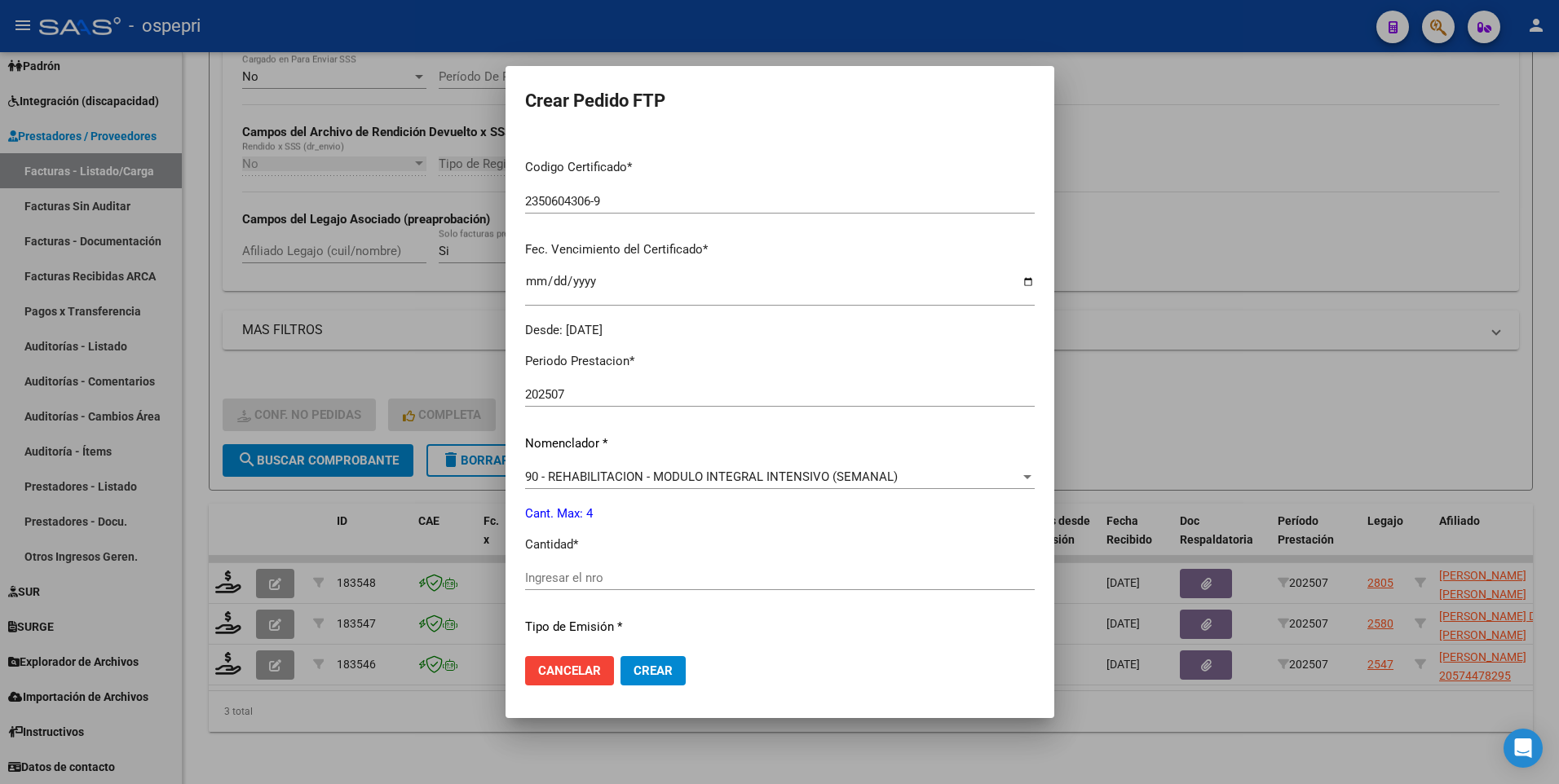
scroll to position [408, 0]
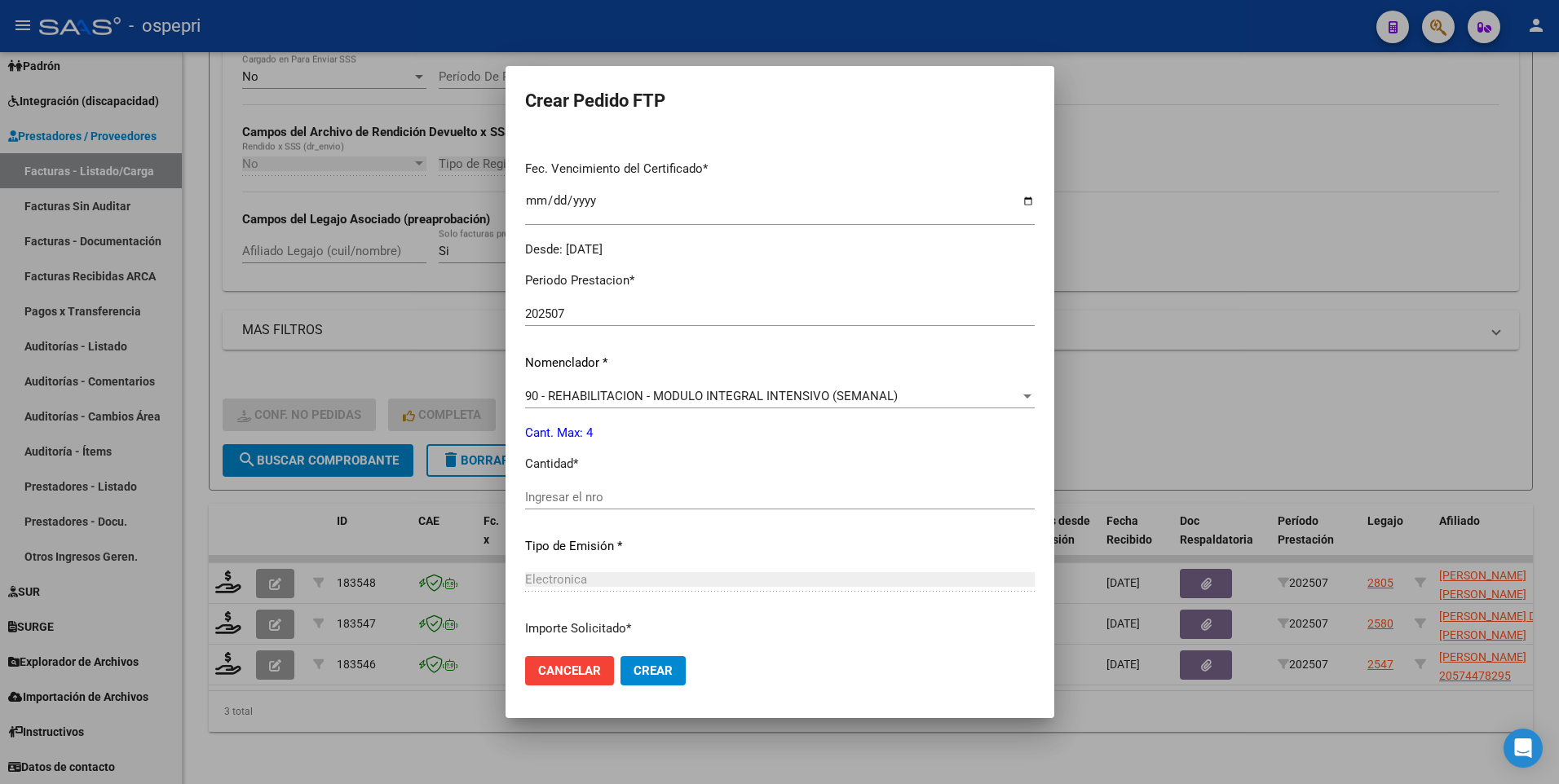
click at [560, 388] on input "Ingresar el nro" at bounding box center [780, 498] width 509 height 15
type input "4"
click at [667, 388] on span "Crear" at bounding box center [653, 671] width 39 height 15
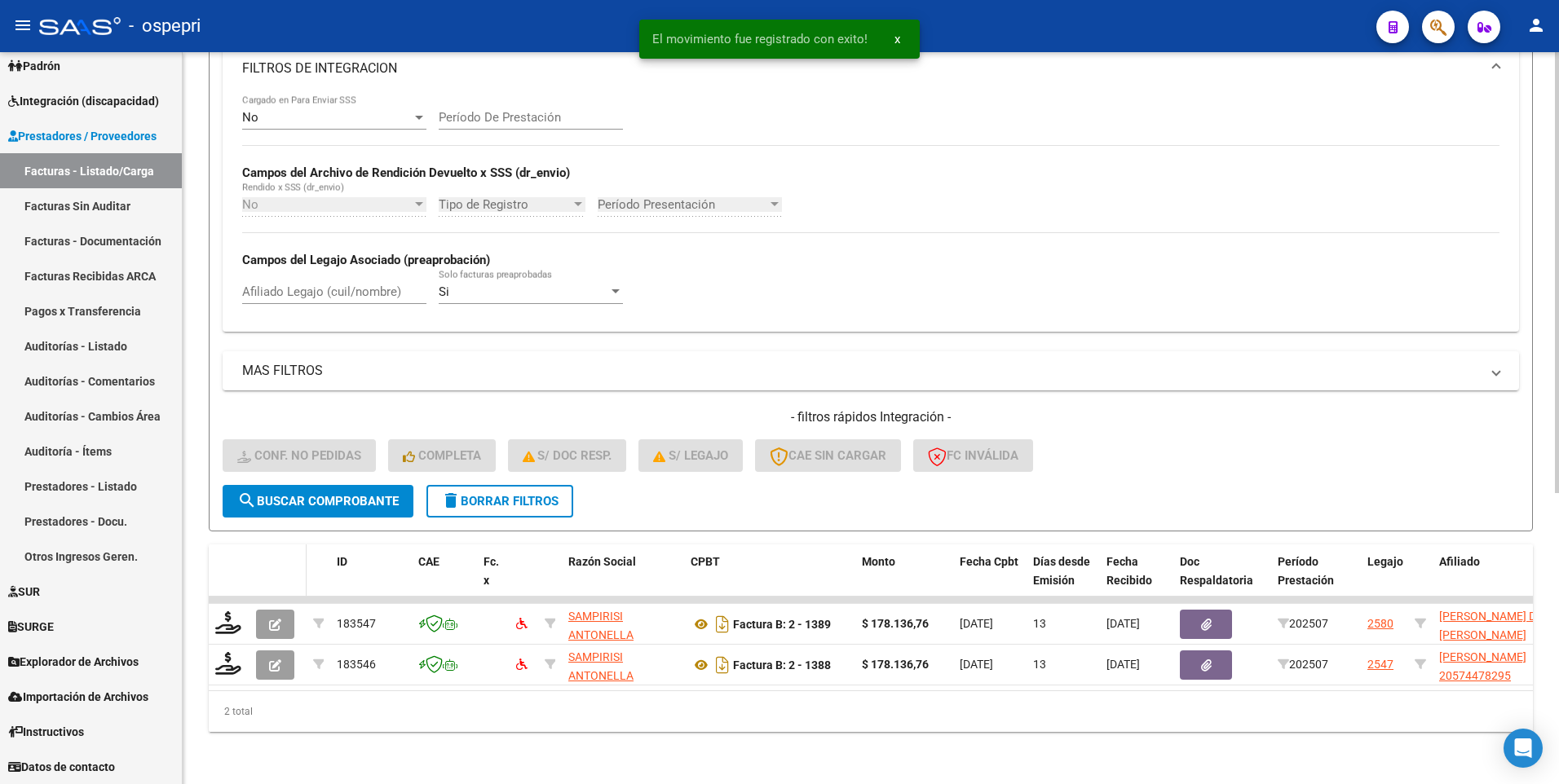
scroll to position [483, 0]
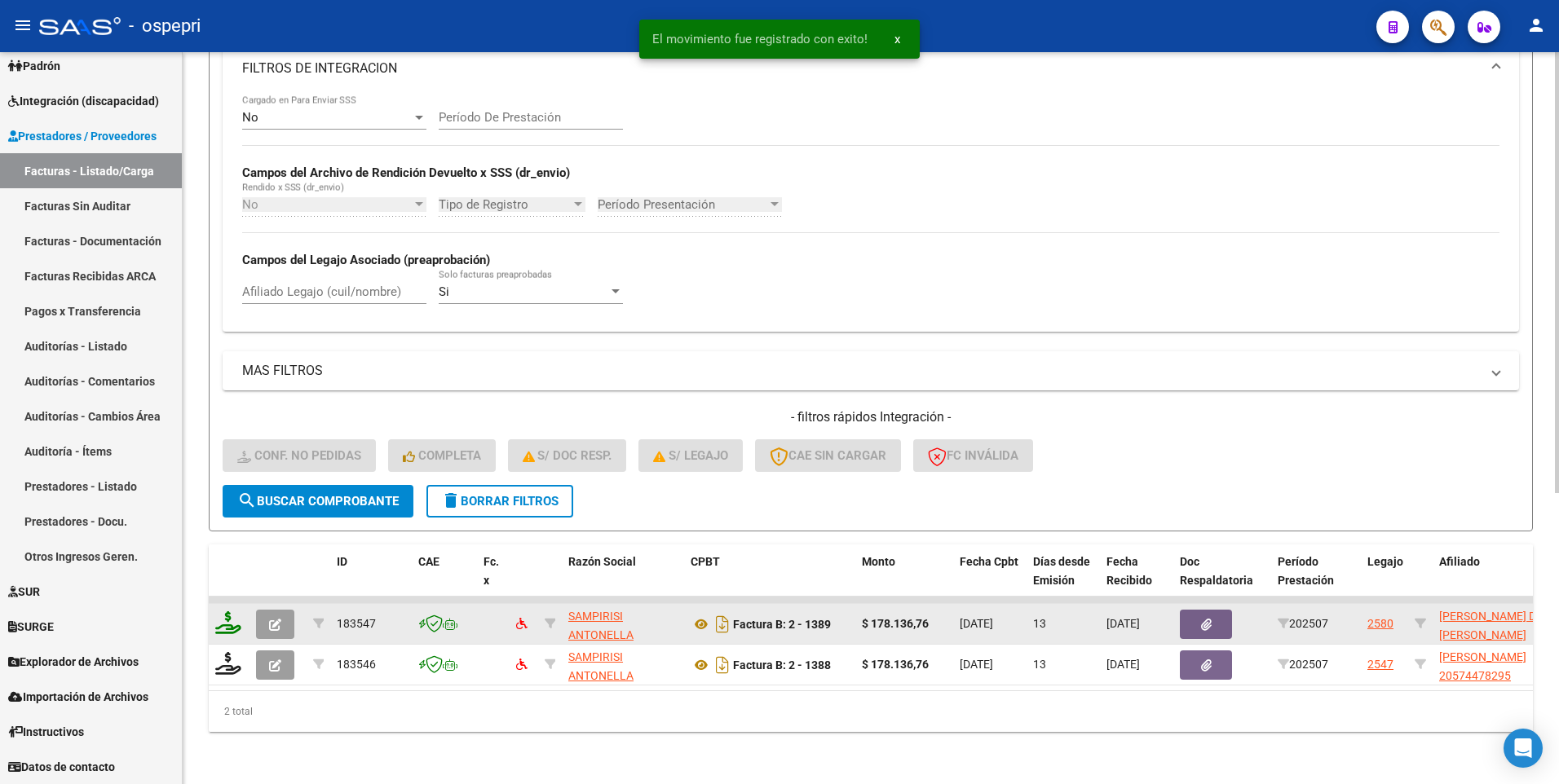
click at [238, 388] on icon at bounding box center [228, 622] width 26 height 22
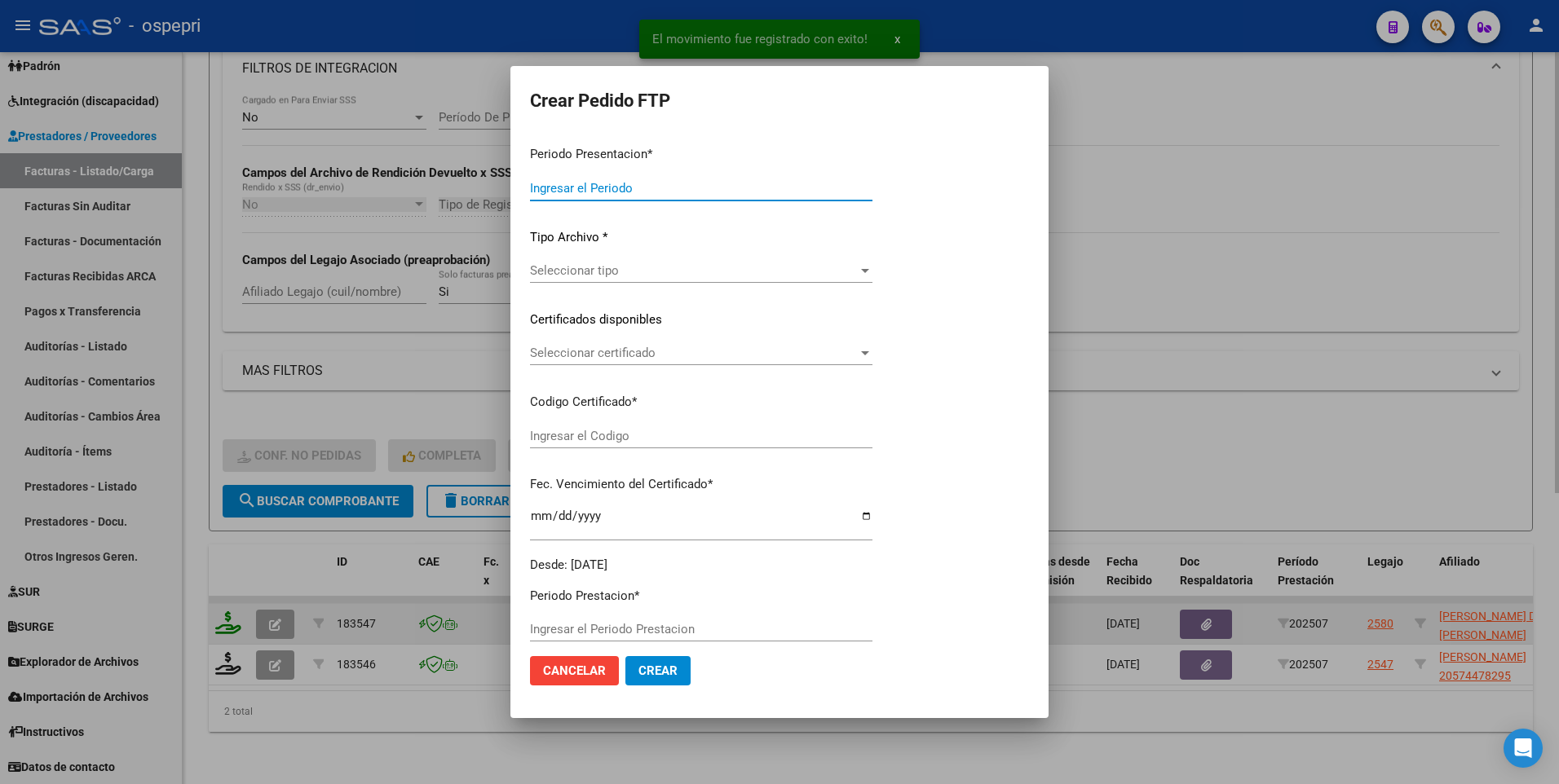
type input "202507"
type input "$ 178.136,76"
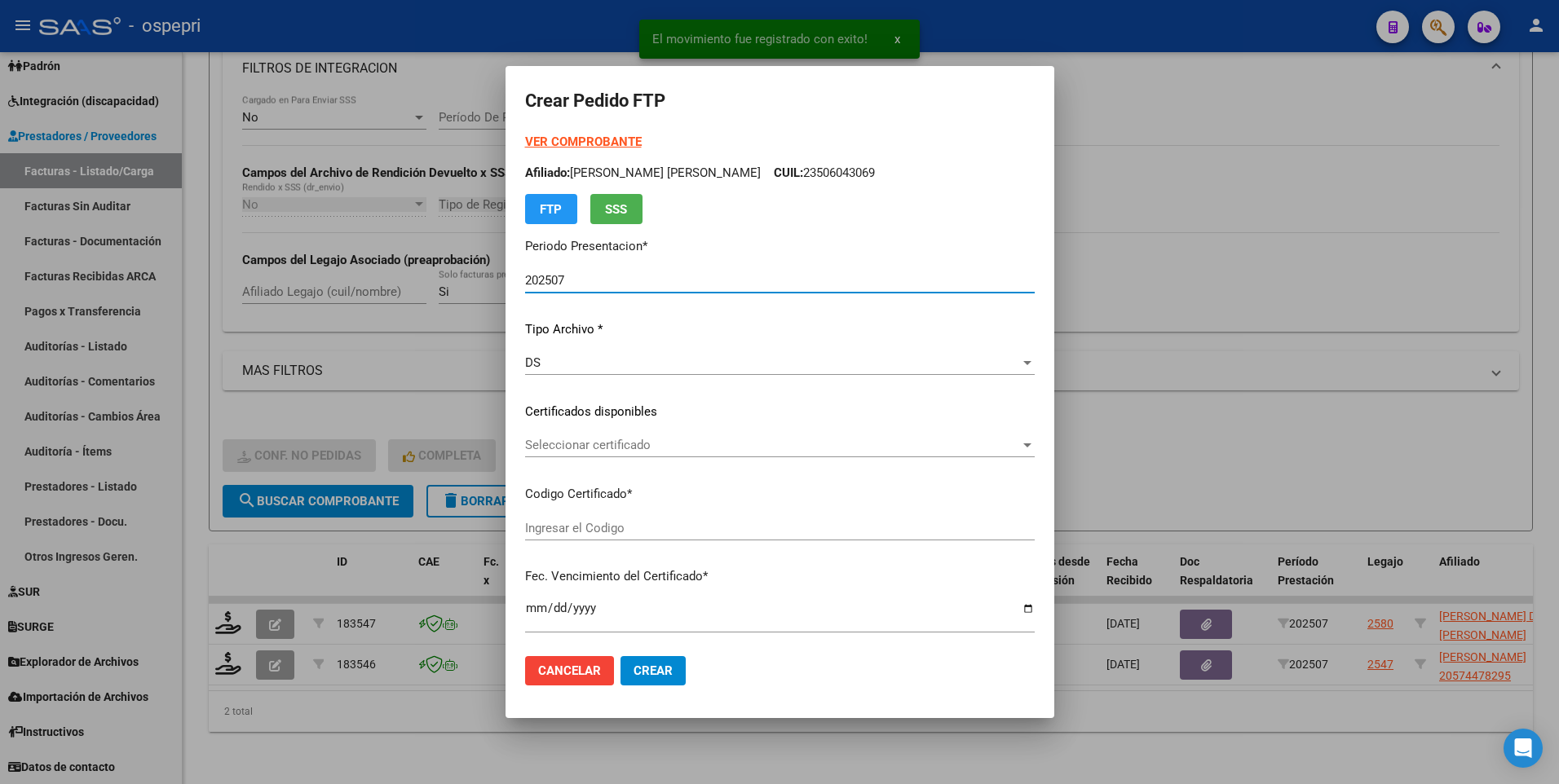
type input "2748050384-3"
type input "[DATE]"
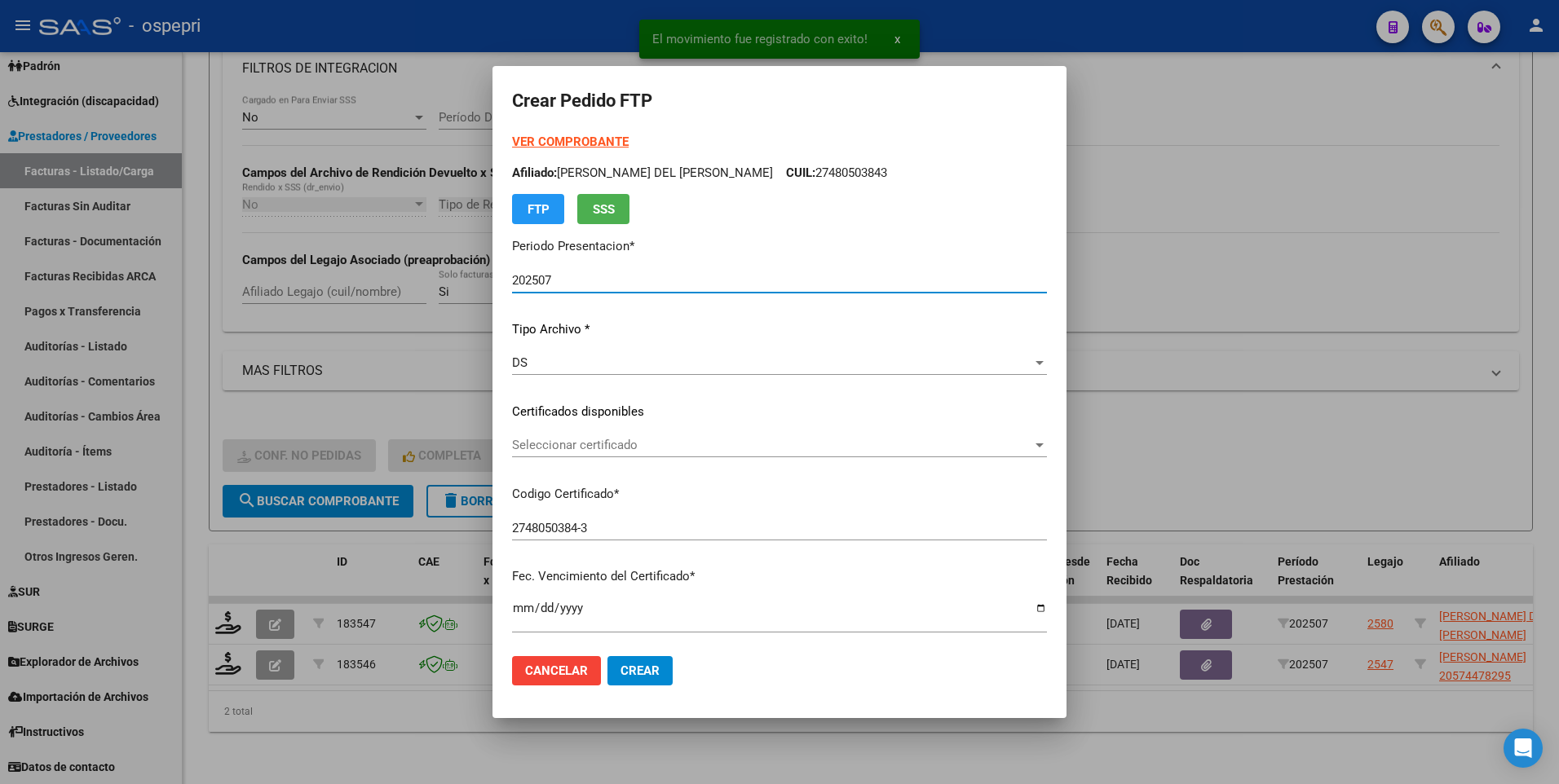
click at [1035, 388] on div at bounding box center [1039, 445] width 8 height 4
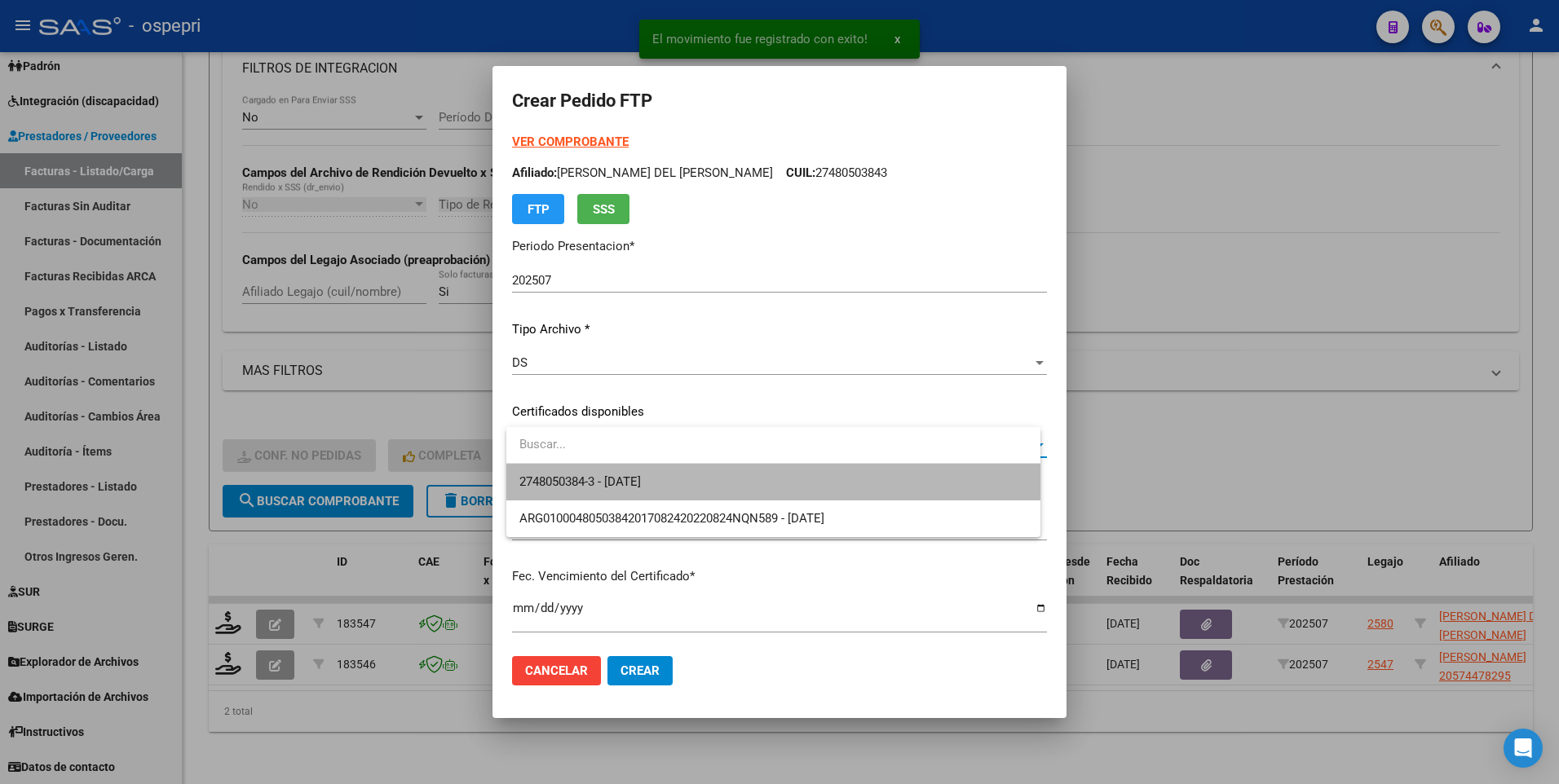
click at [946, 388] on span "2748050384-3 - [DATE]" at bounding box center [773, 482] width 508 height 36
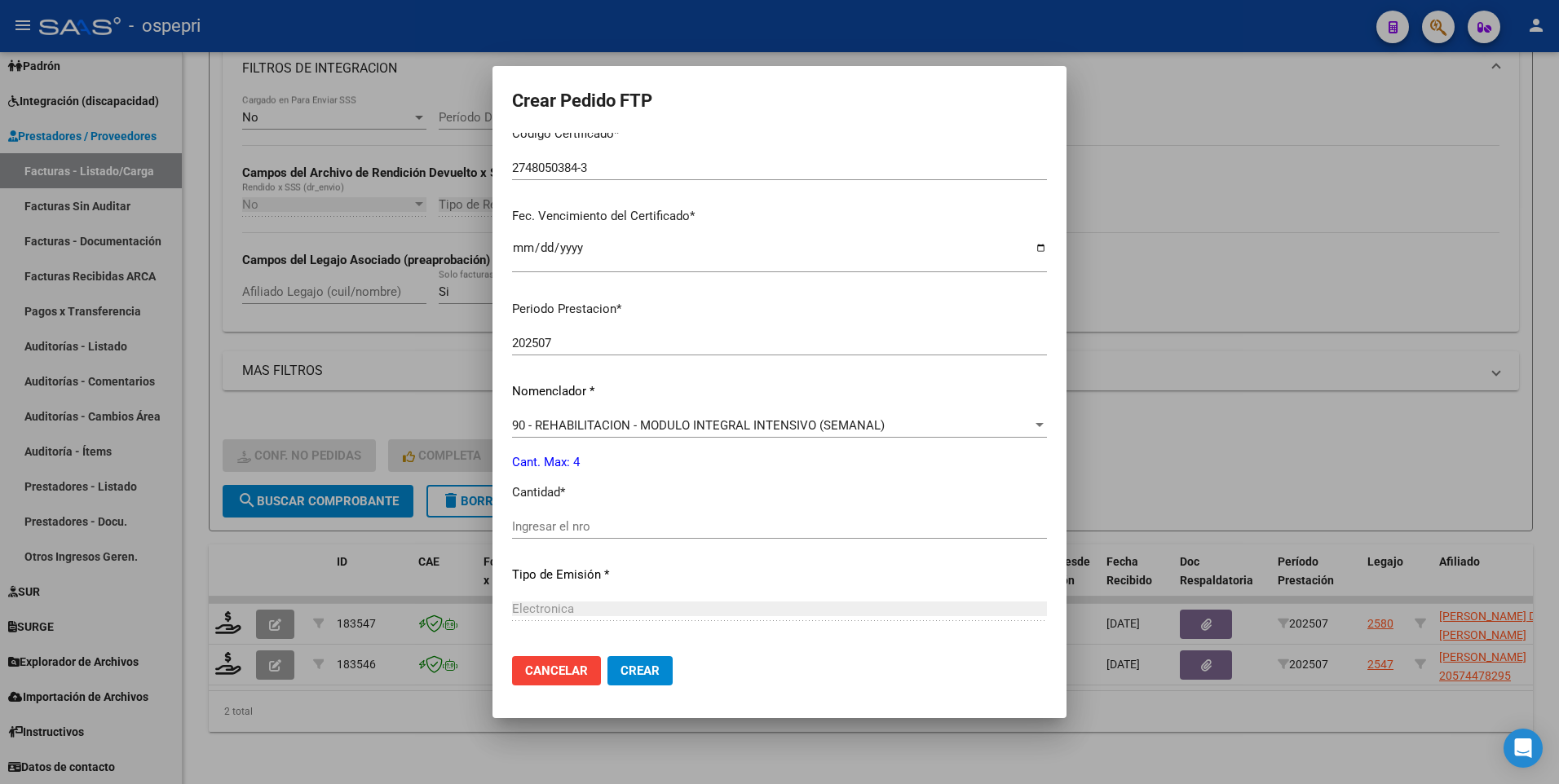
scroll to position [408, 0]
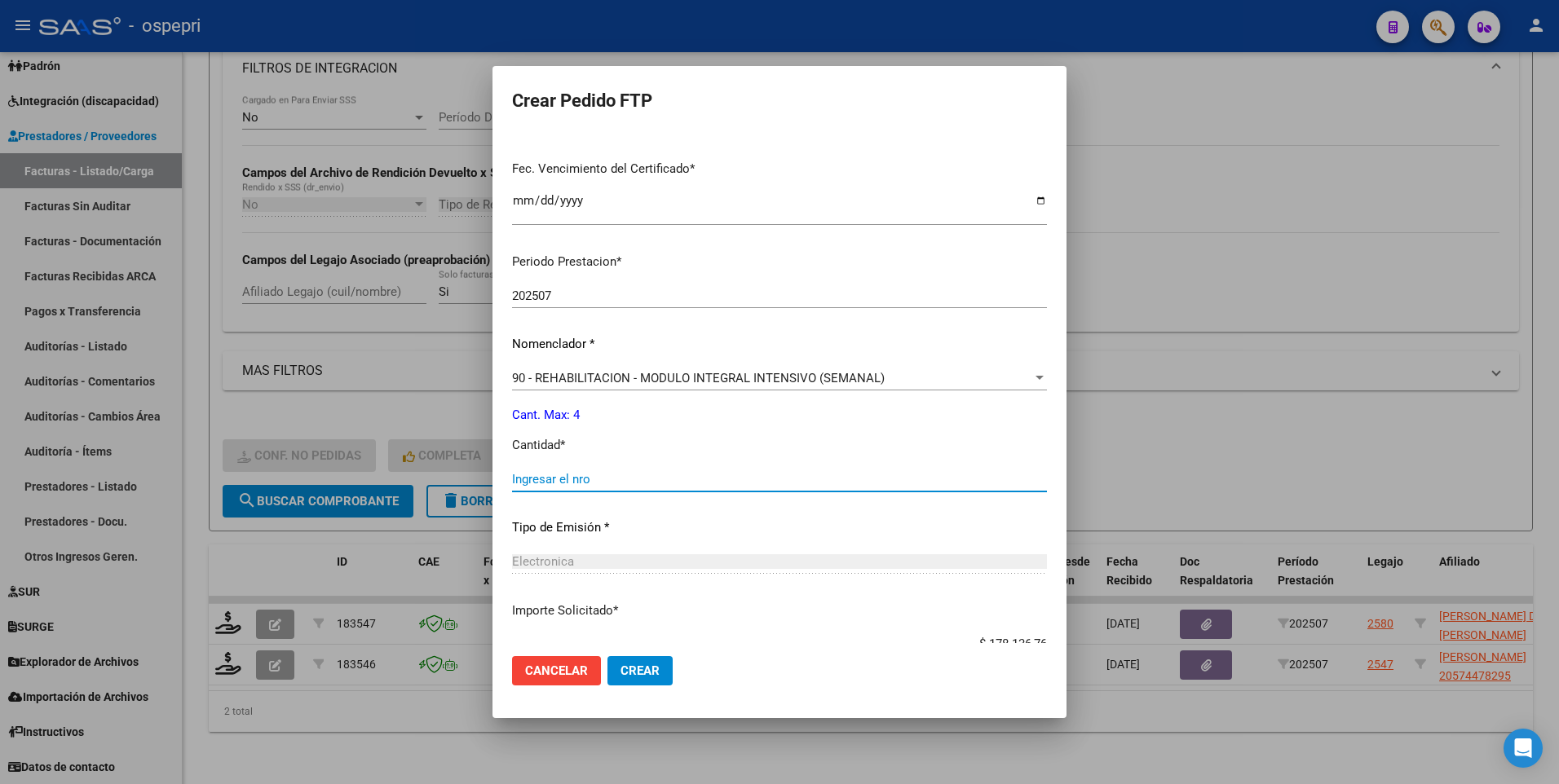
click at [582, 388] on input "Ingresar el nro" at bounding box center [780, 479] width 535 height 15
type input "4"
click at [638, 388] on span "Crear" at bounding box center [640, 671] width 39 height 15
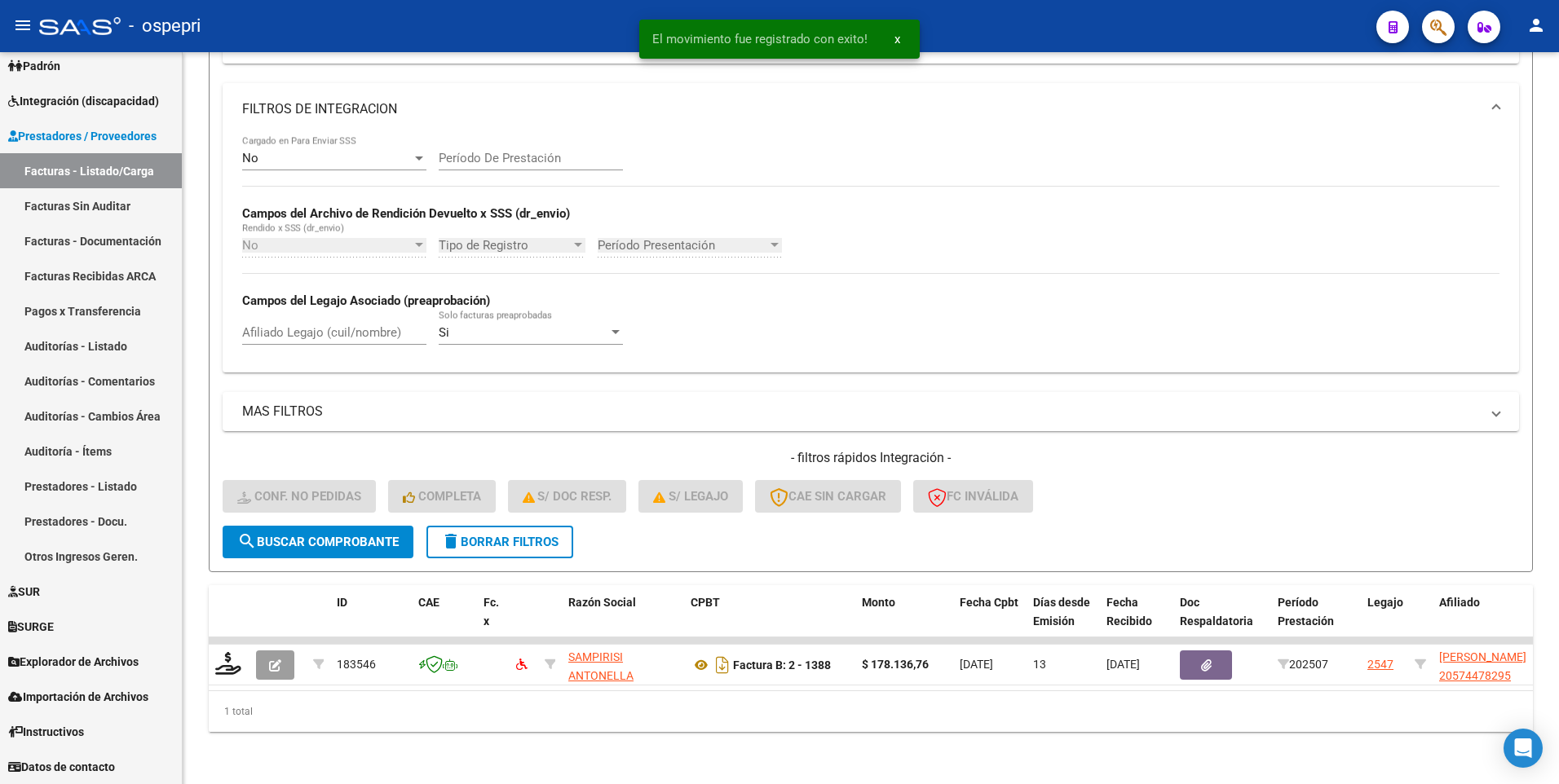
scroll to position [442, 0]
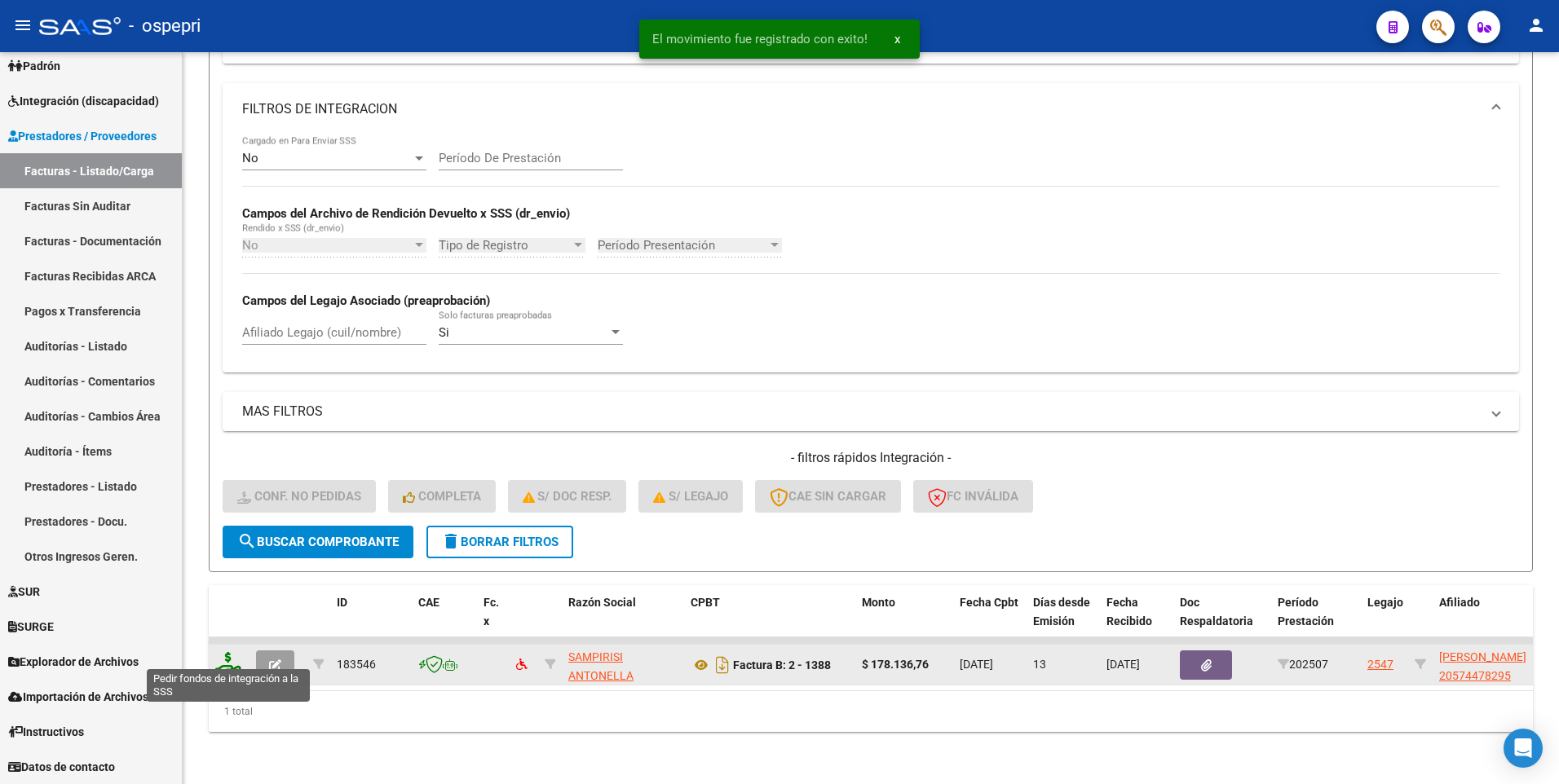
click at [226, 388] on icon at bounding box center [228, 663] width 26 height 22
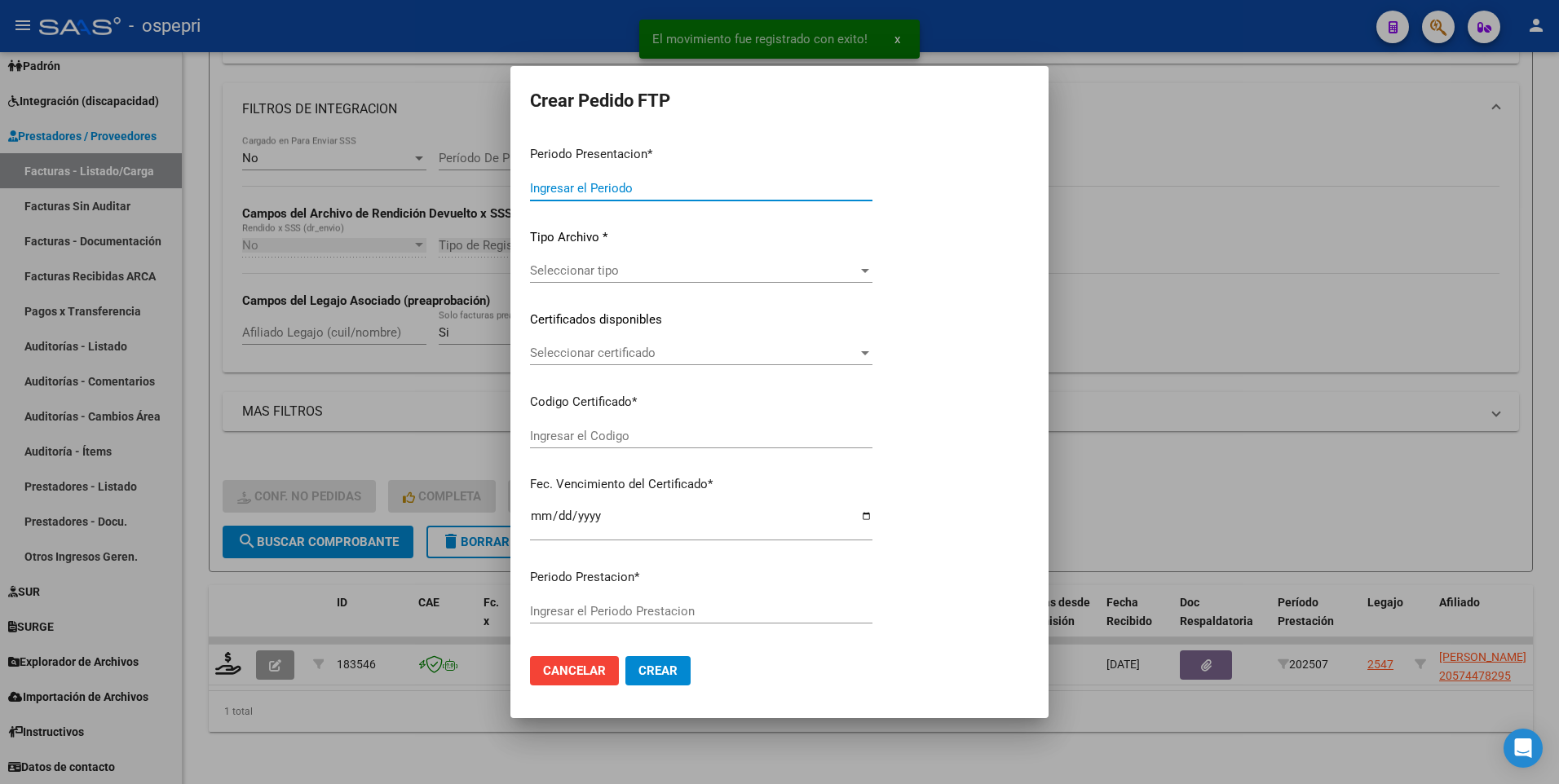
type input "202507"
type input "$ 178.136,76"
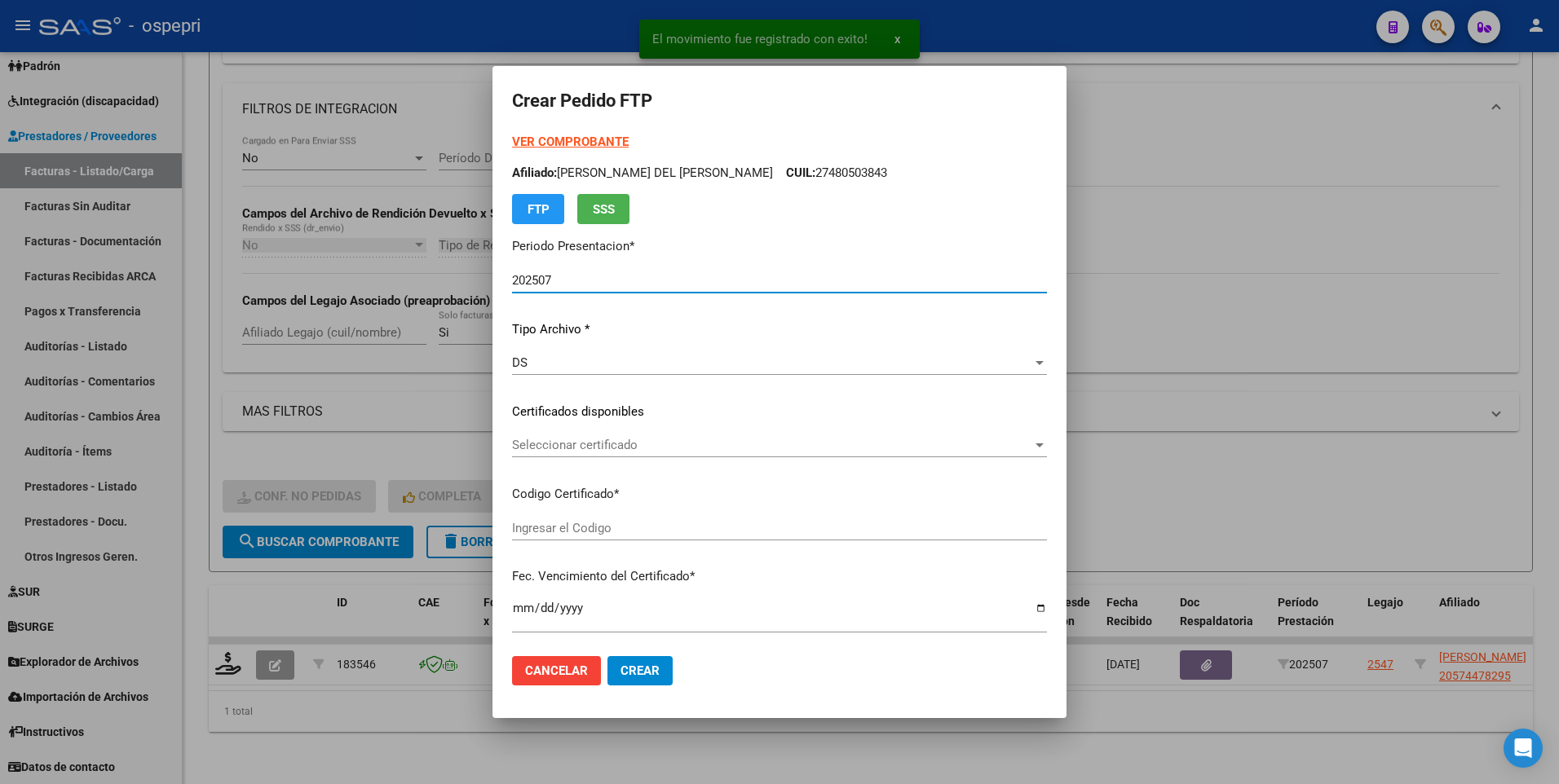
type input "2057447829-5"
type input "[DATE]"
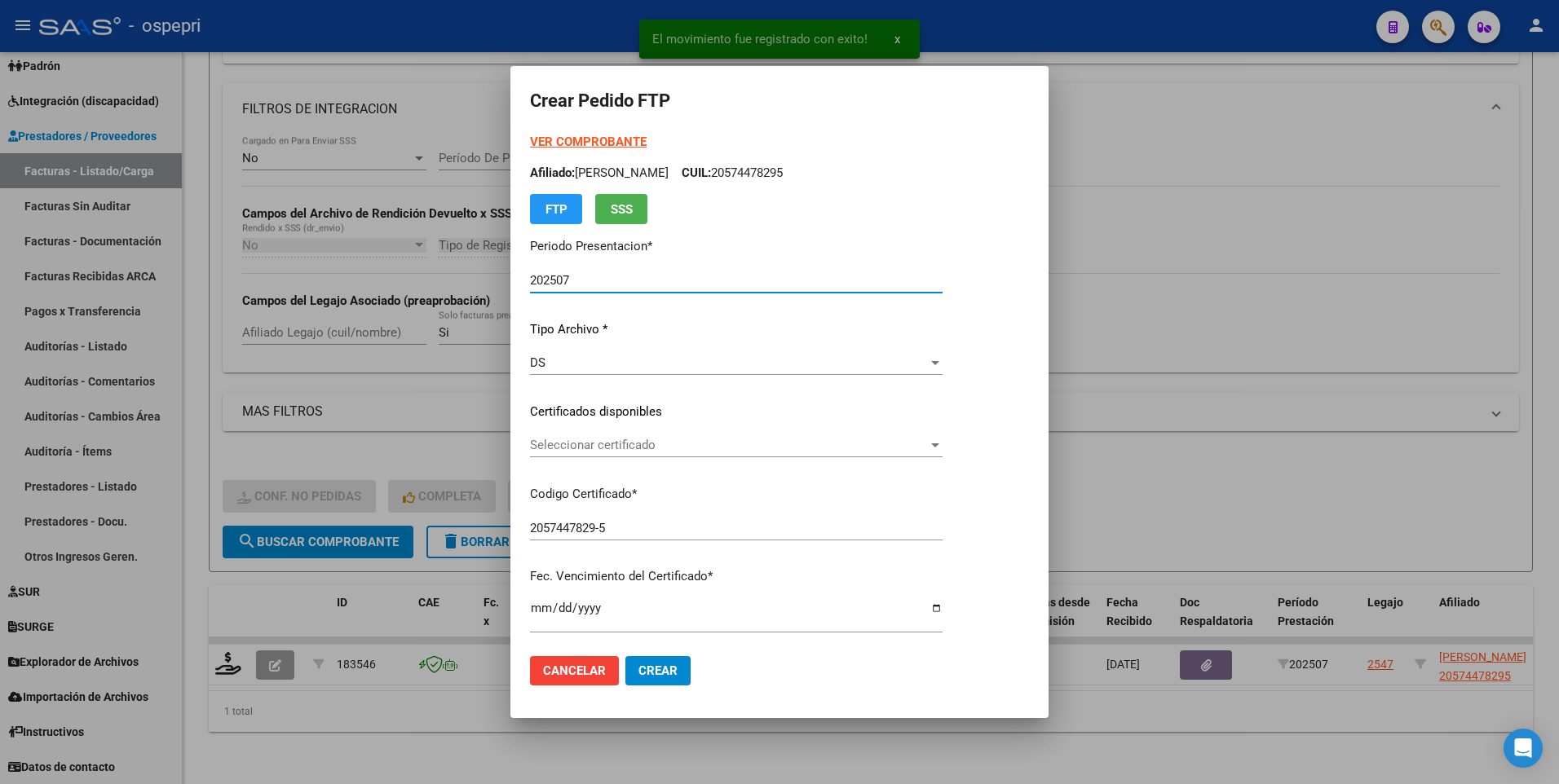
click at [942, 388] on div "Seleccionar certificado Seleccionar certificado" at bounding box center [736, 445] width 413 height 24
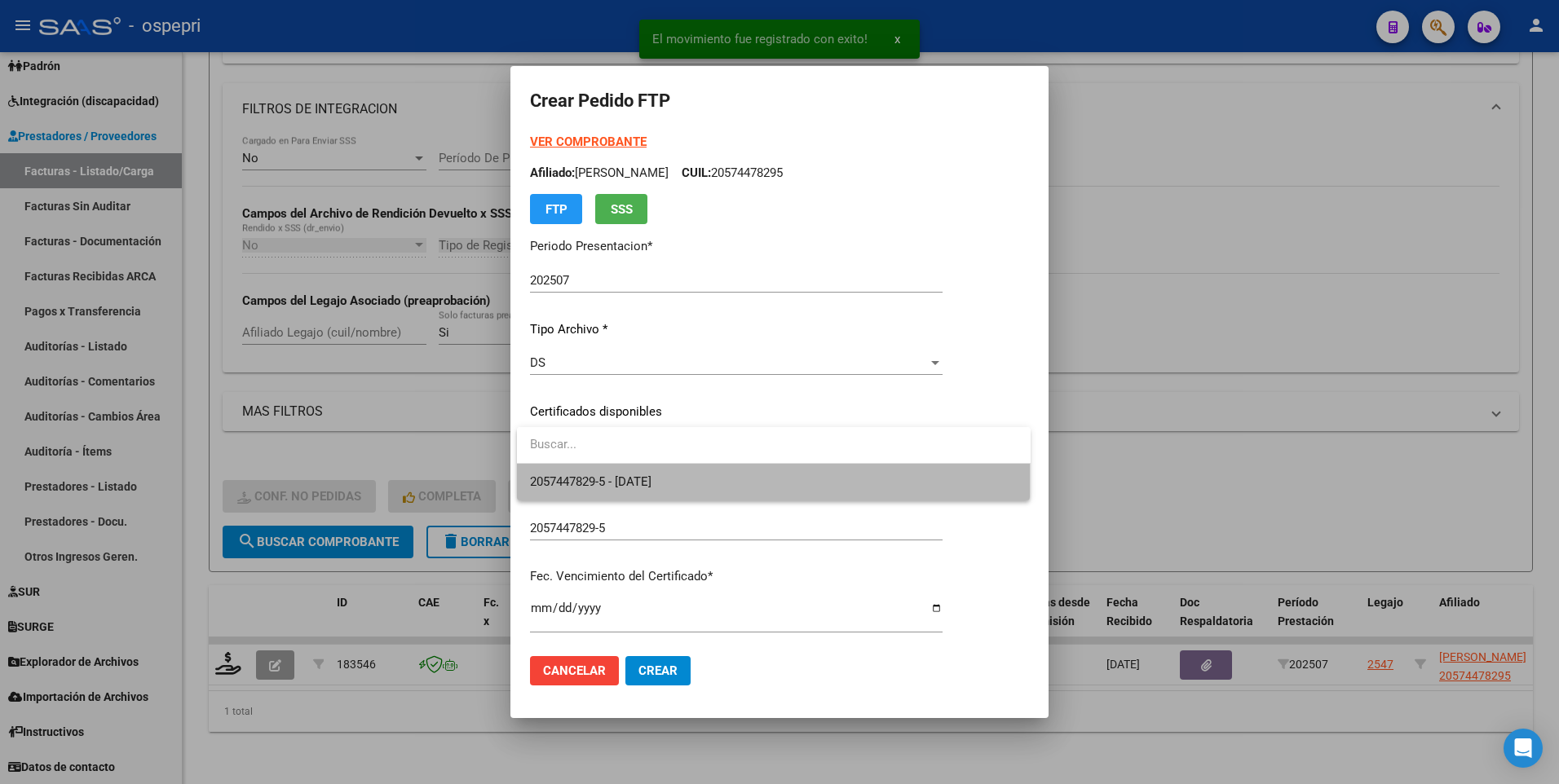
click at [927, 388] on span "2057447829-5 - [DATE]" at bounding box center [773, 482] width 488 height 36
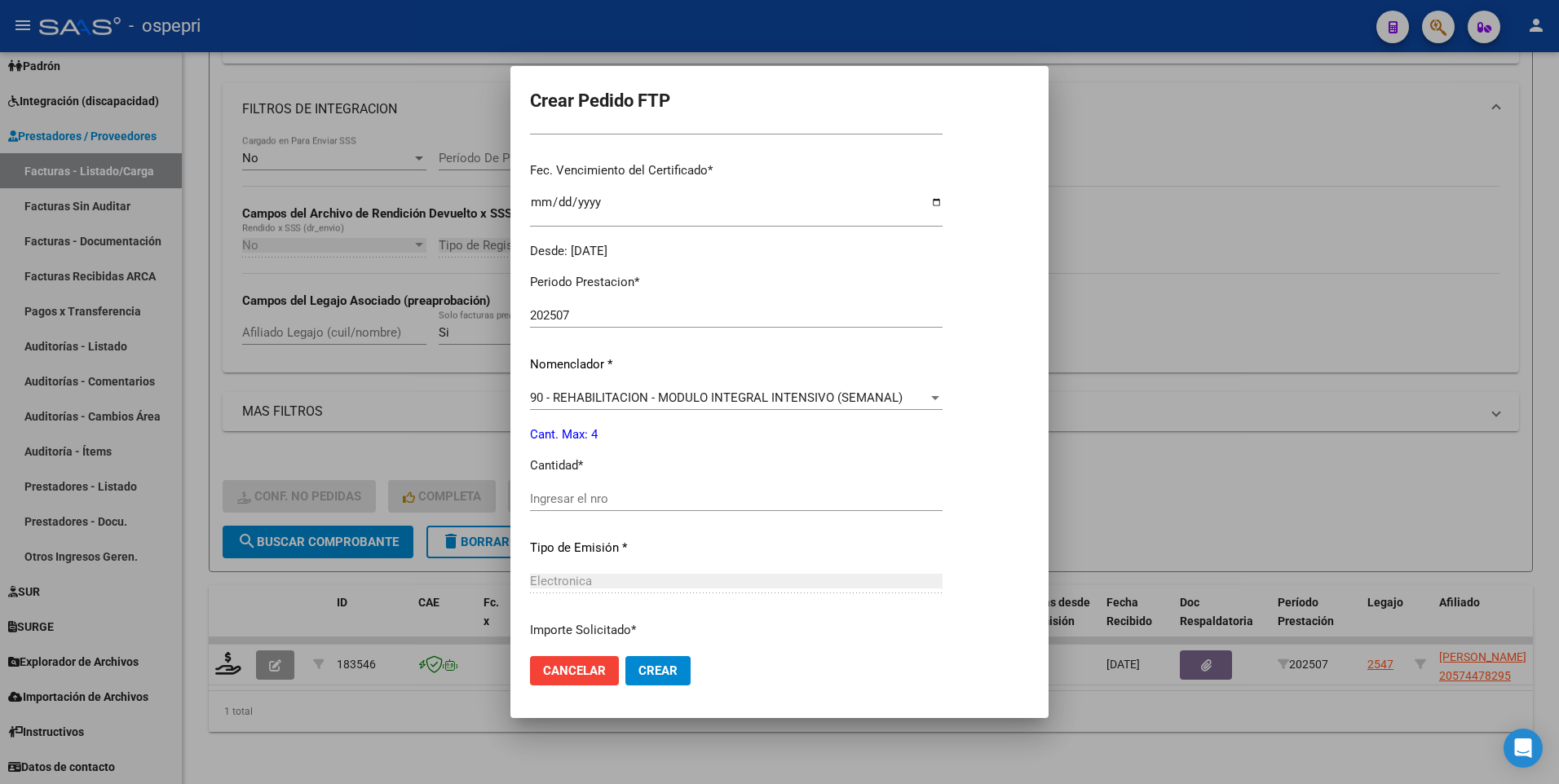
scroll to position [408, 0]
click at [611, 388] on input "Ingresar el nro" at bounding box center [736, 498] width 413 height 15
type input "4"
click at [670, 388] on span "Crear" at bounding box center [658, 671] width 39 height 15
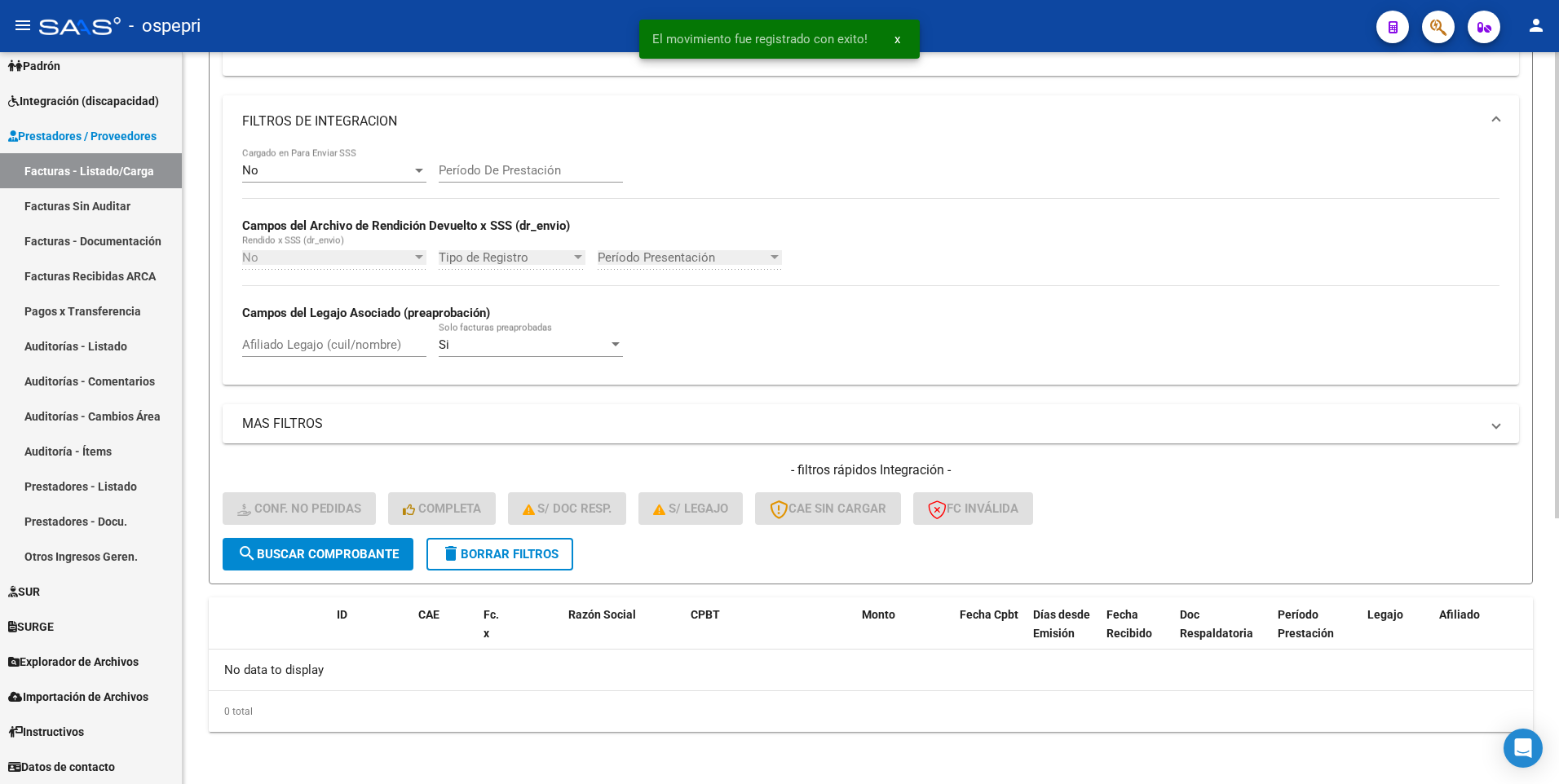
scroll to position [417, 0]
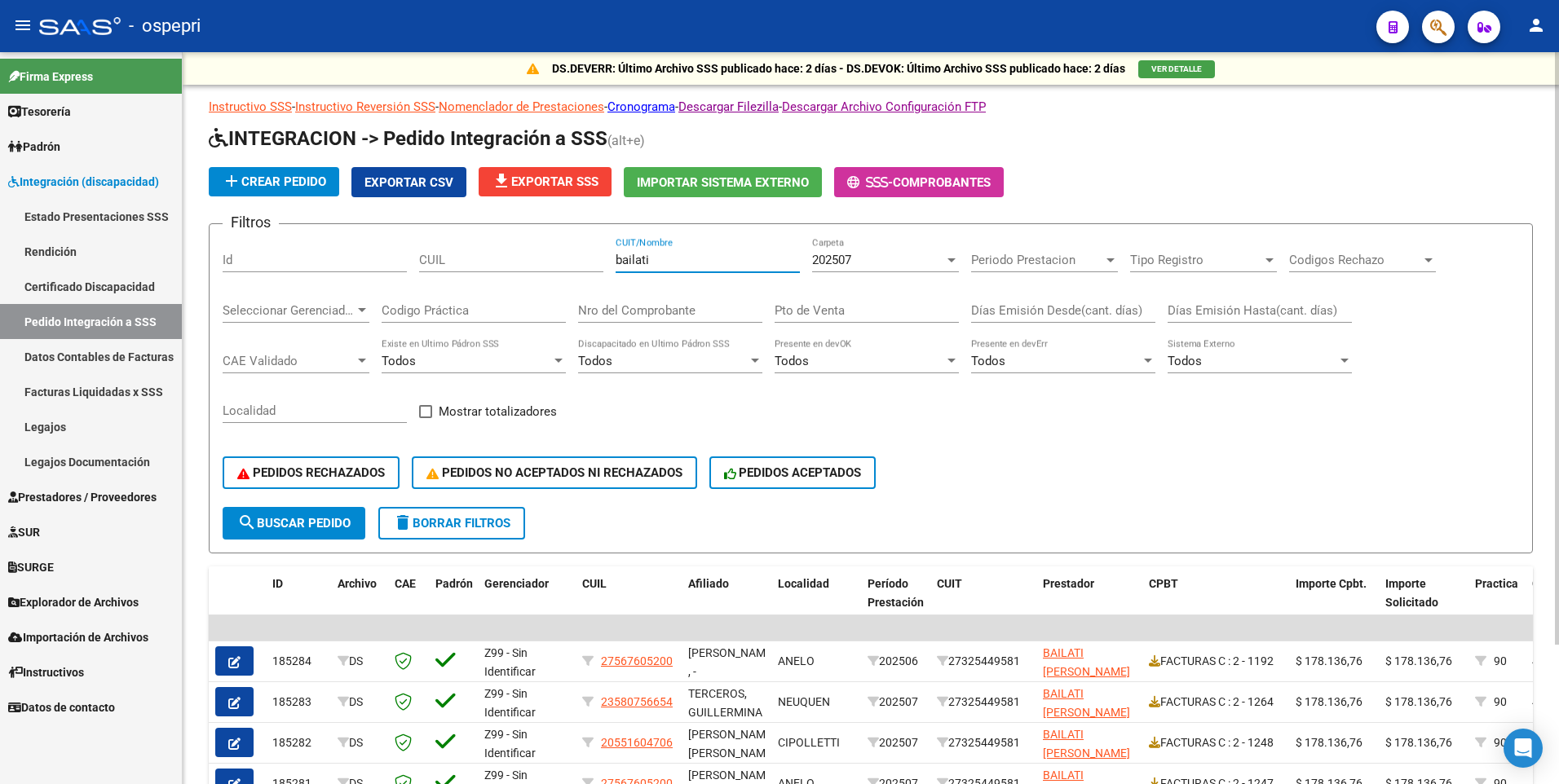
scroll to position [172, 0]
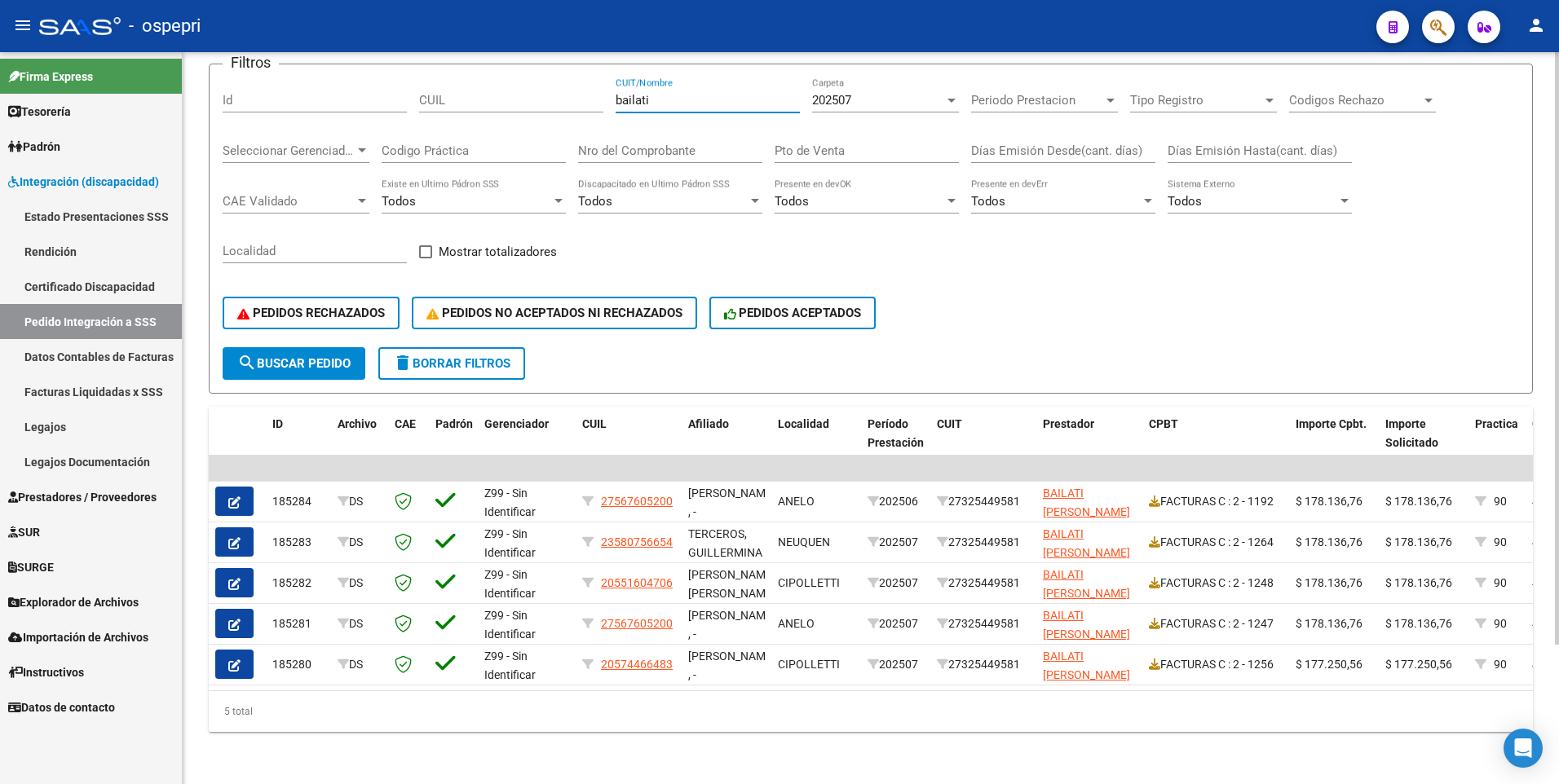
drag, startPoint x: 678, startPoint y: 88, endPoint x: 593, endPoint y: 90, distance: 85.0
click at [593, 90] on div "Filtros Id CUIL bailati CUIT/Nombre 202507 Carpeta Periodo Prestacion Periodo P…" at bounding box center [870, 212] width 1296 height 269
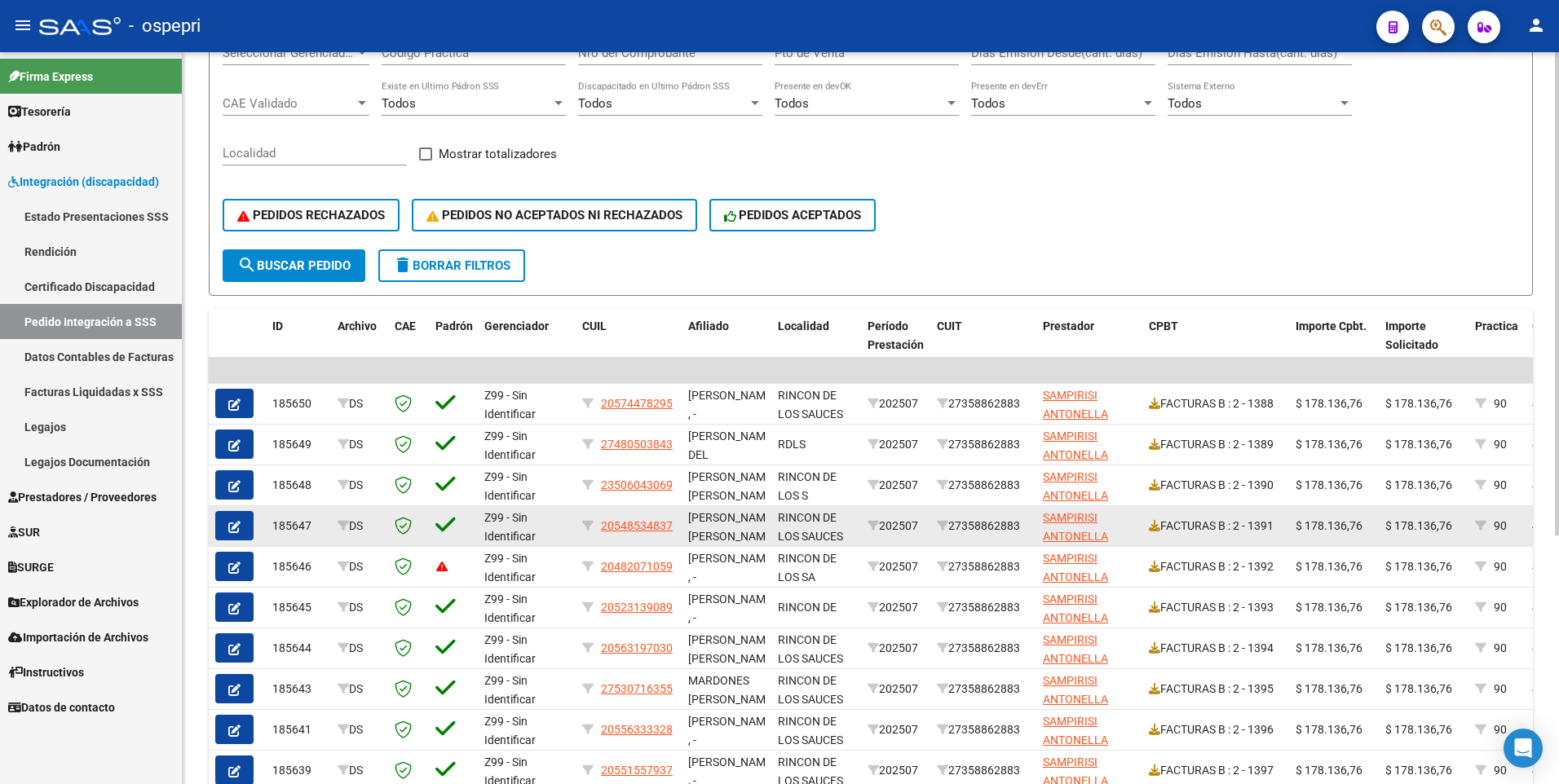
scroll to position [376, 0]
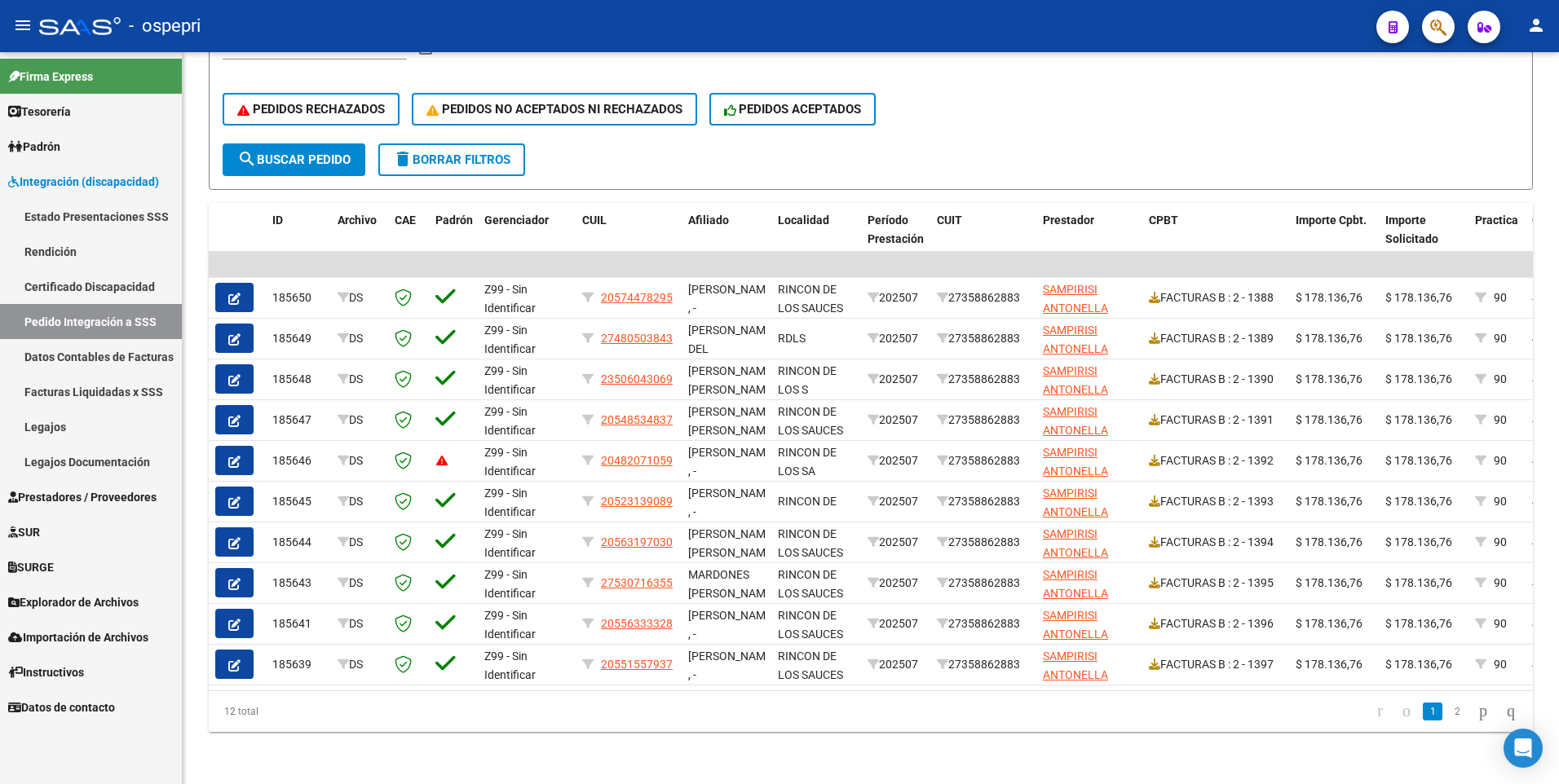
type input "sampirisi"
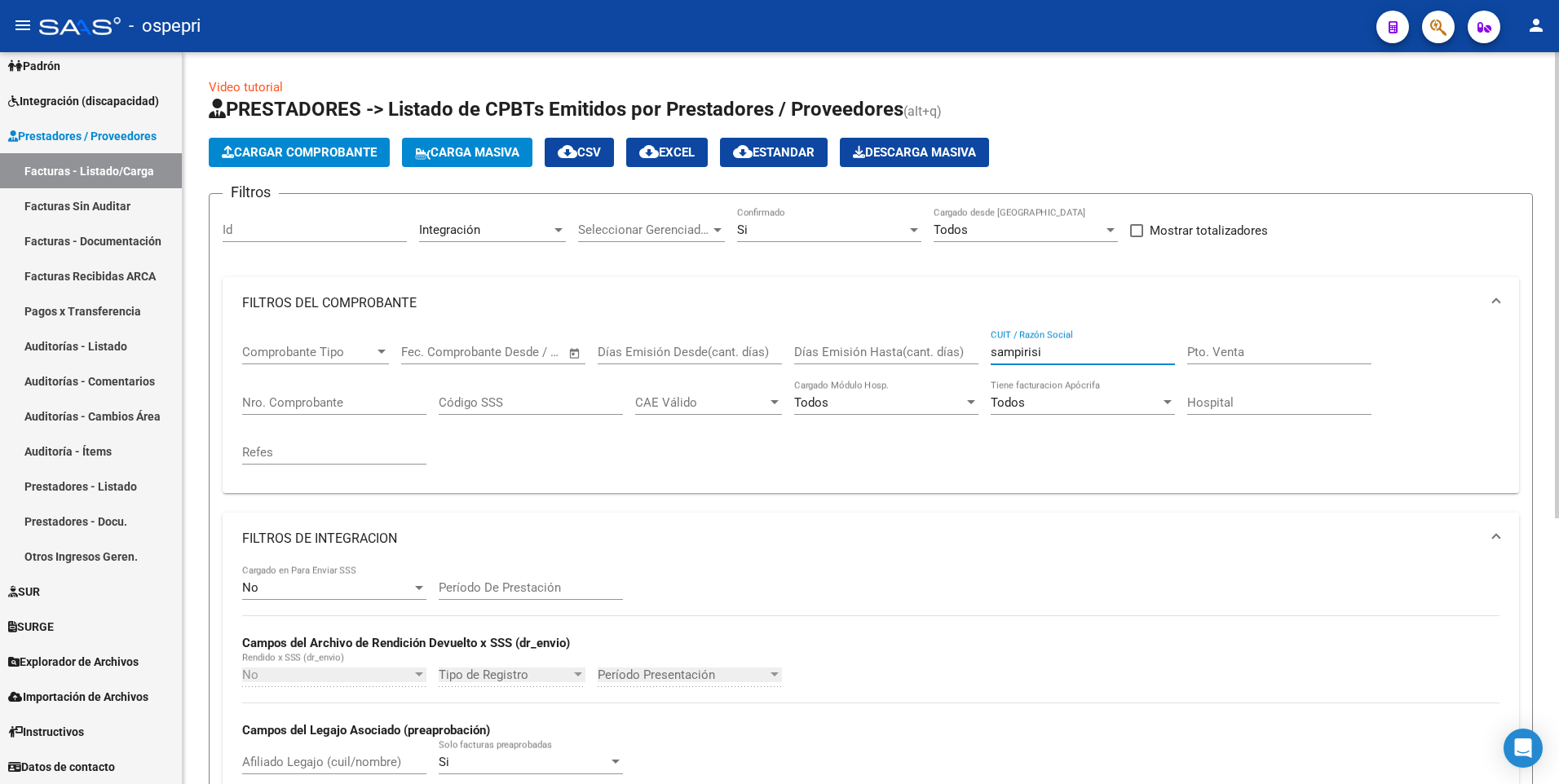
drag, startPoint x: 1046, startPoint y: 355, endPoint x: 990, endPoint y: 355, distance: 56.0
click at [990, 355] on div "Comprobante Tipo Comprobante Tipo Start date – End date Fec. Comprobante Desde …" at bounding box center [870, 404] width 1257 height 151
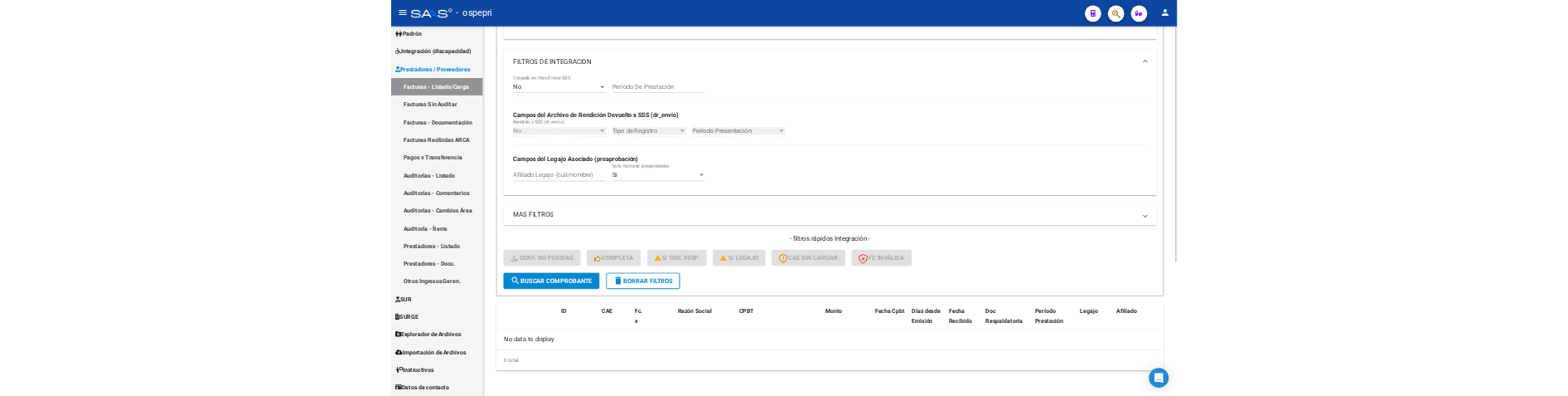
scroll to position [425, 0]
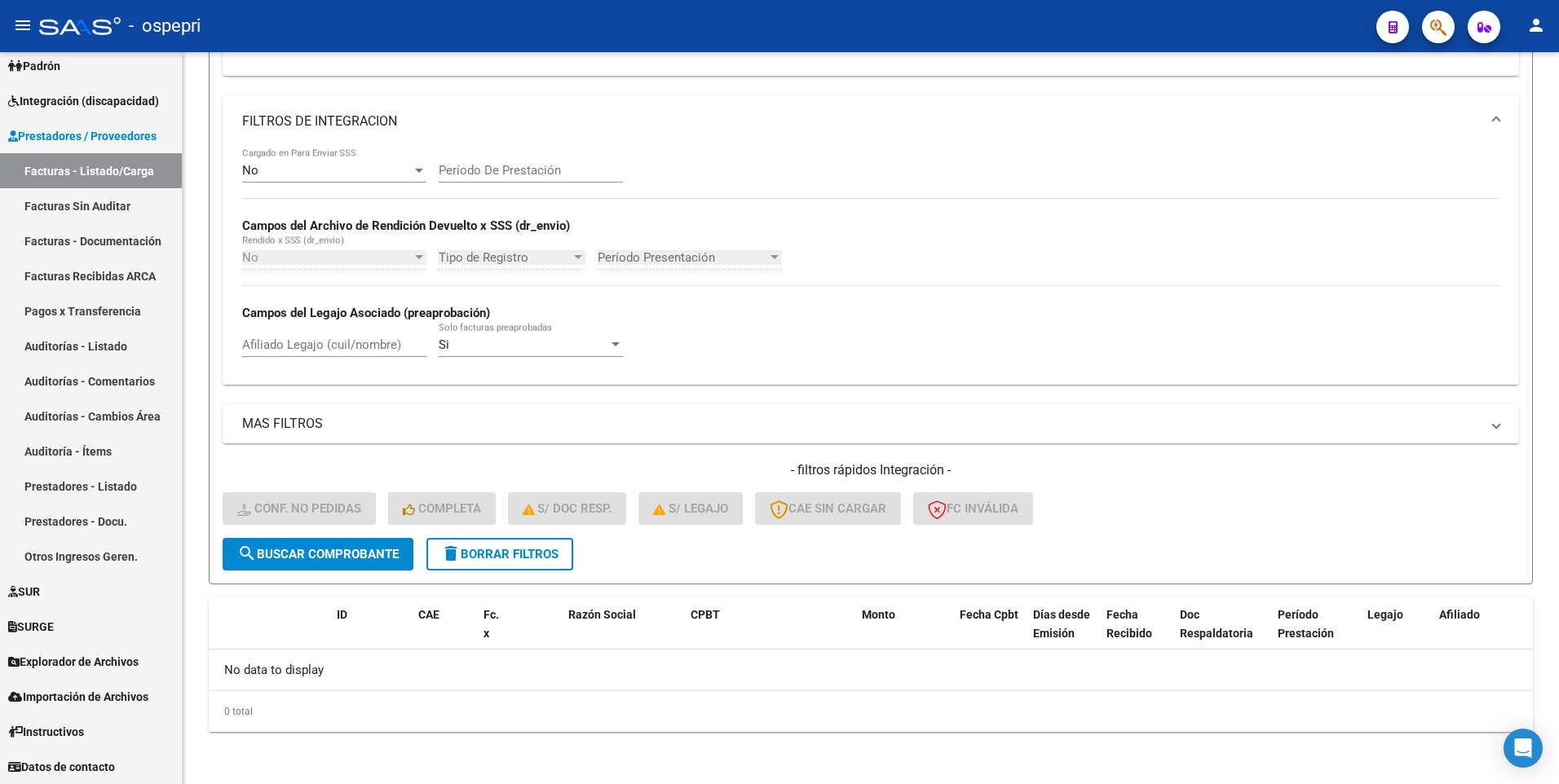
type input "bonazelli"
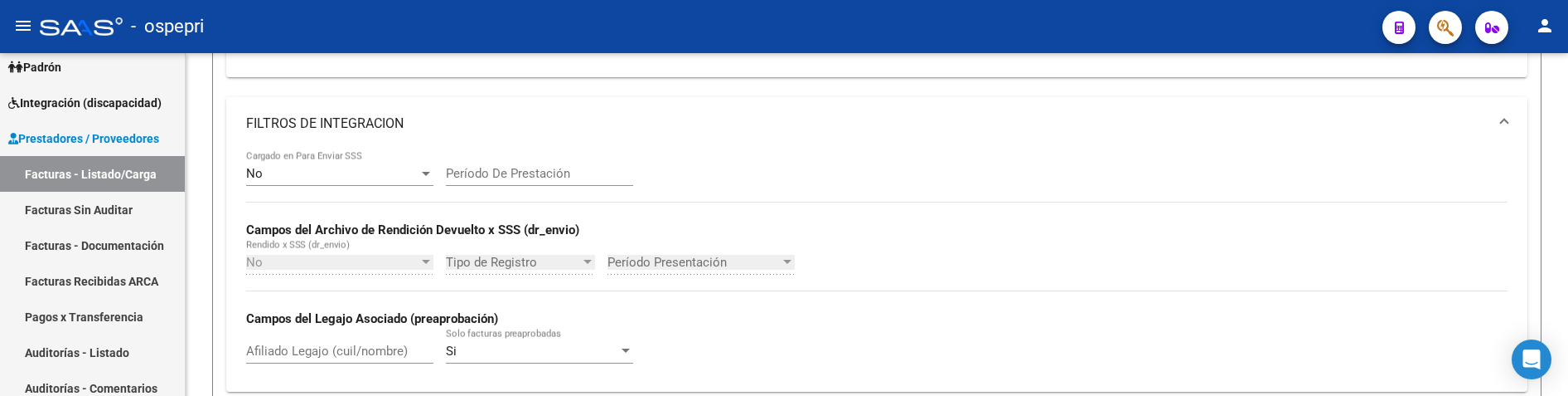
scroll to position [83, 0]
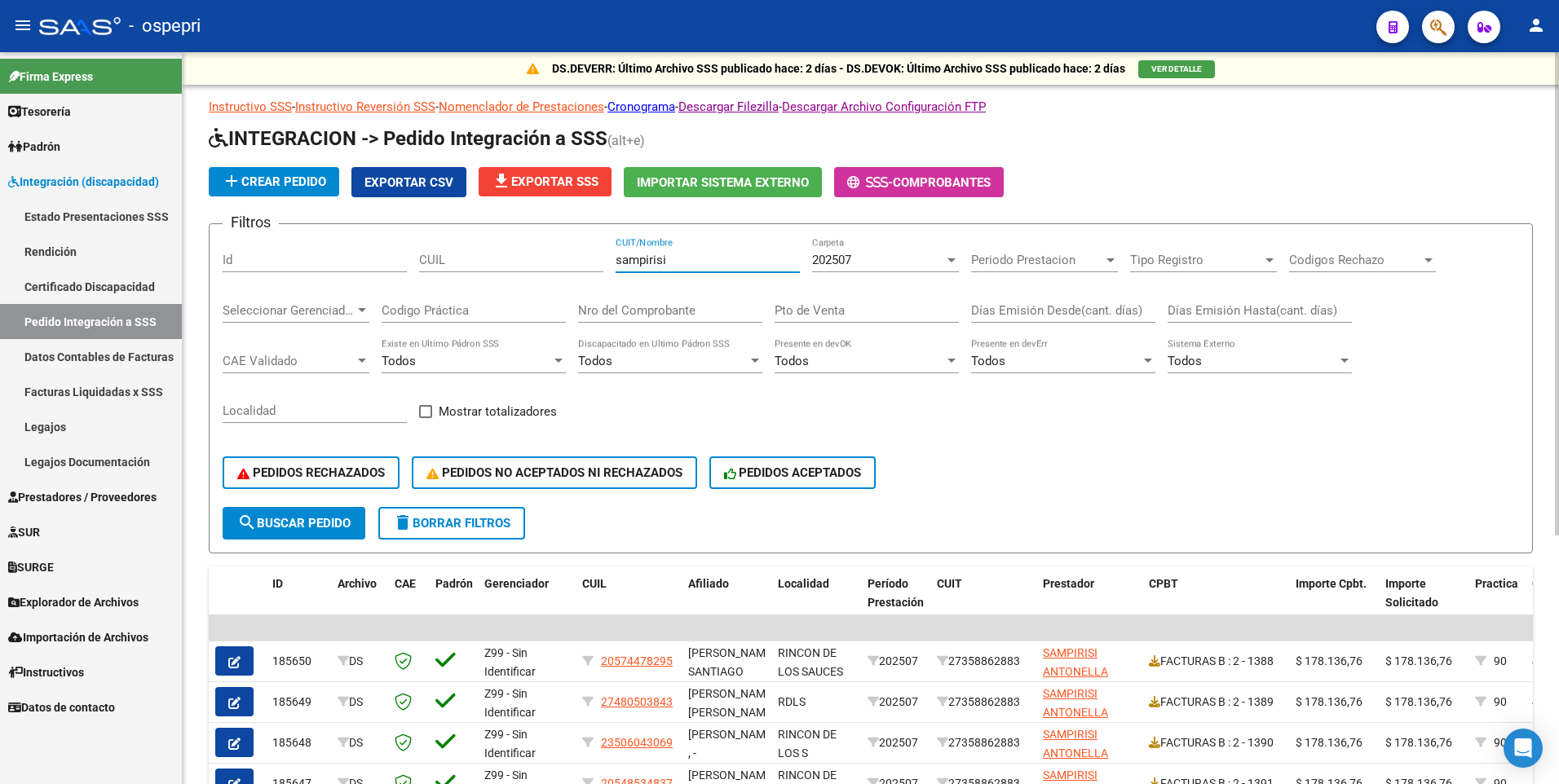
drag, startPoint x: 695, startPoint y: 259, endPoint x: 606, endPoint y: 271, distance: 89.8
click at [606, 271] on div "Filtros Id CUIL sampirisi CUIT/Nombre 202507 Carpeta Periodo Prestacion Periodo…" at bounding box center [870, 372] width 1296 height 269
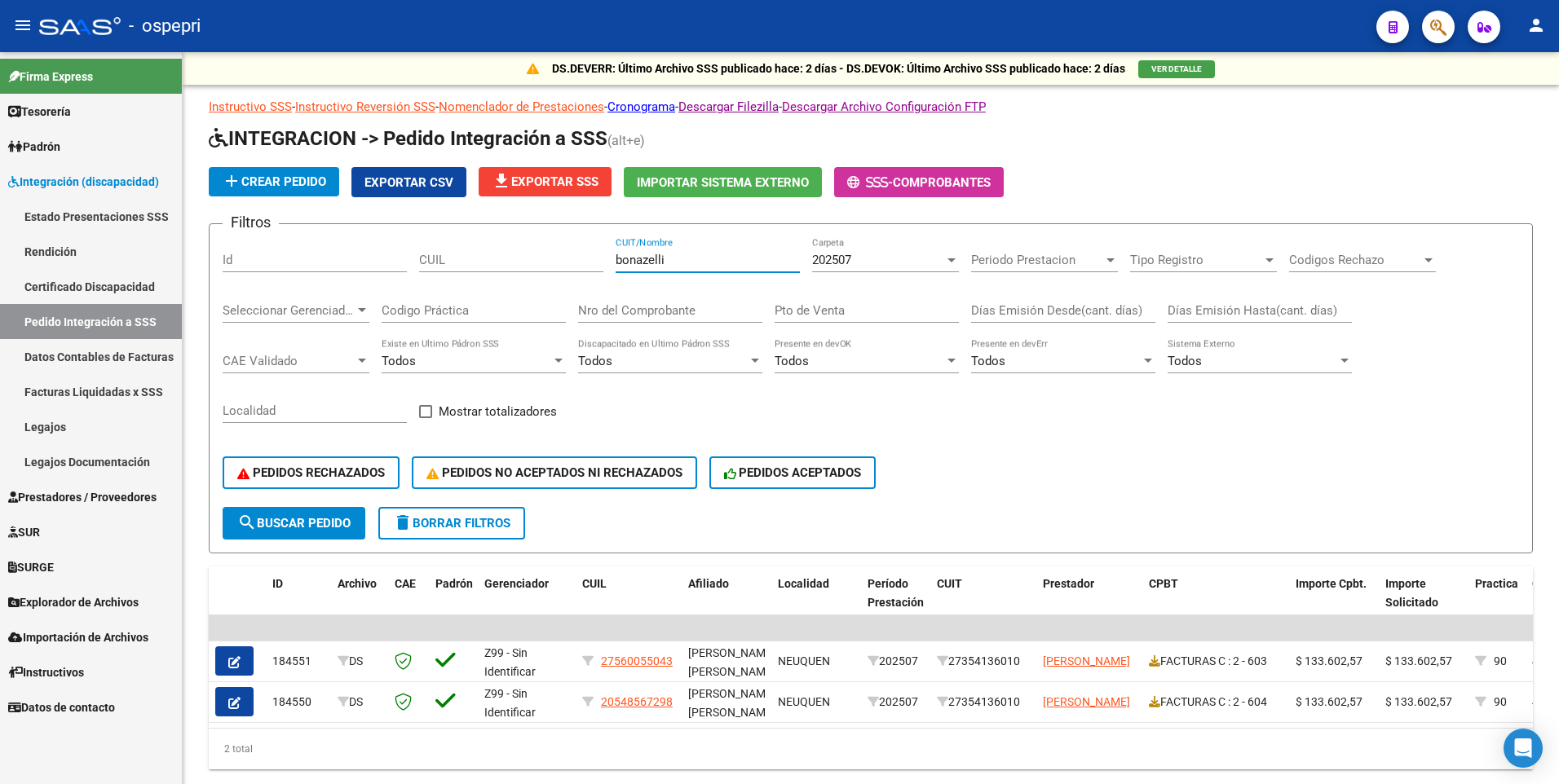
type input "bonazelli"
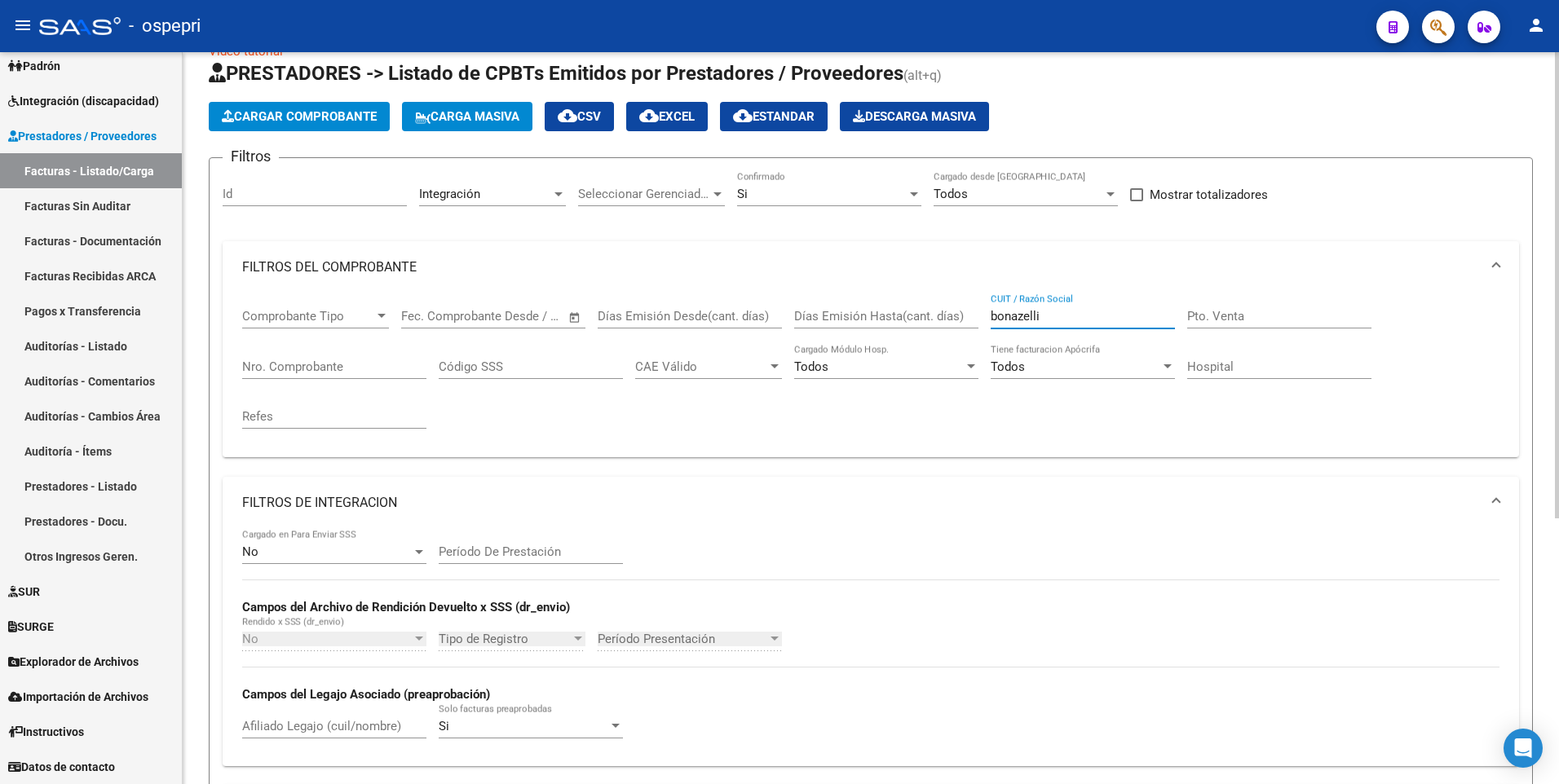
scroll to position [9, 0]
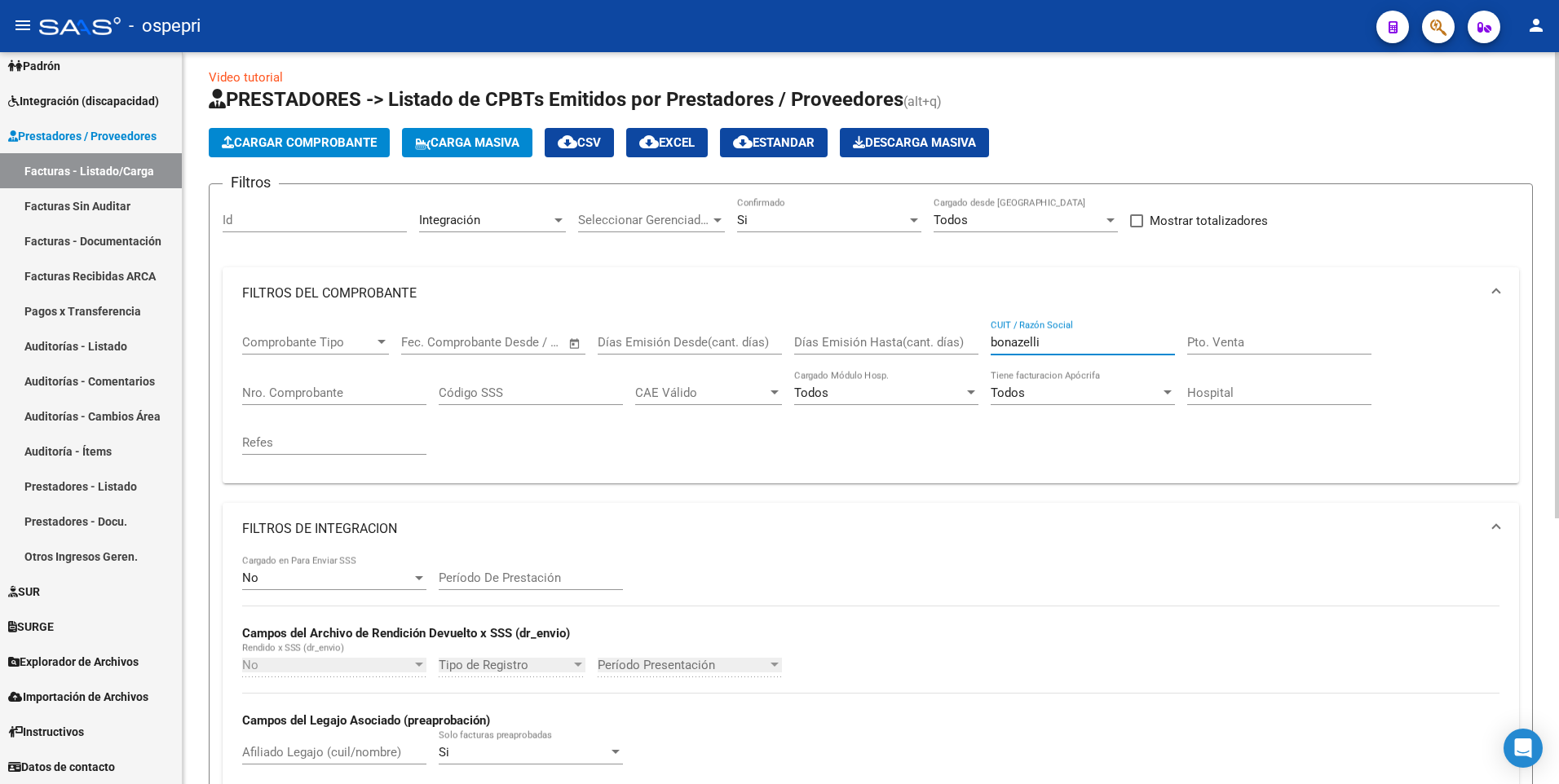
drag, startPoint x: 1054, startPoint y: 344, endPoint x: 985, endPoint y: 337, distance: 69.4
click at [985, 337] on div "Comprobante Tipo Comprobante Tipo Start date – End date Fec. Comprobante Desde …" at bounding box center [870, 395] width 1257 height 151
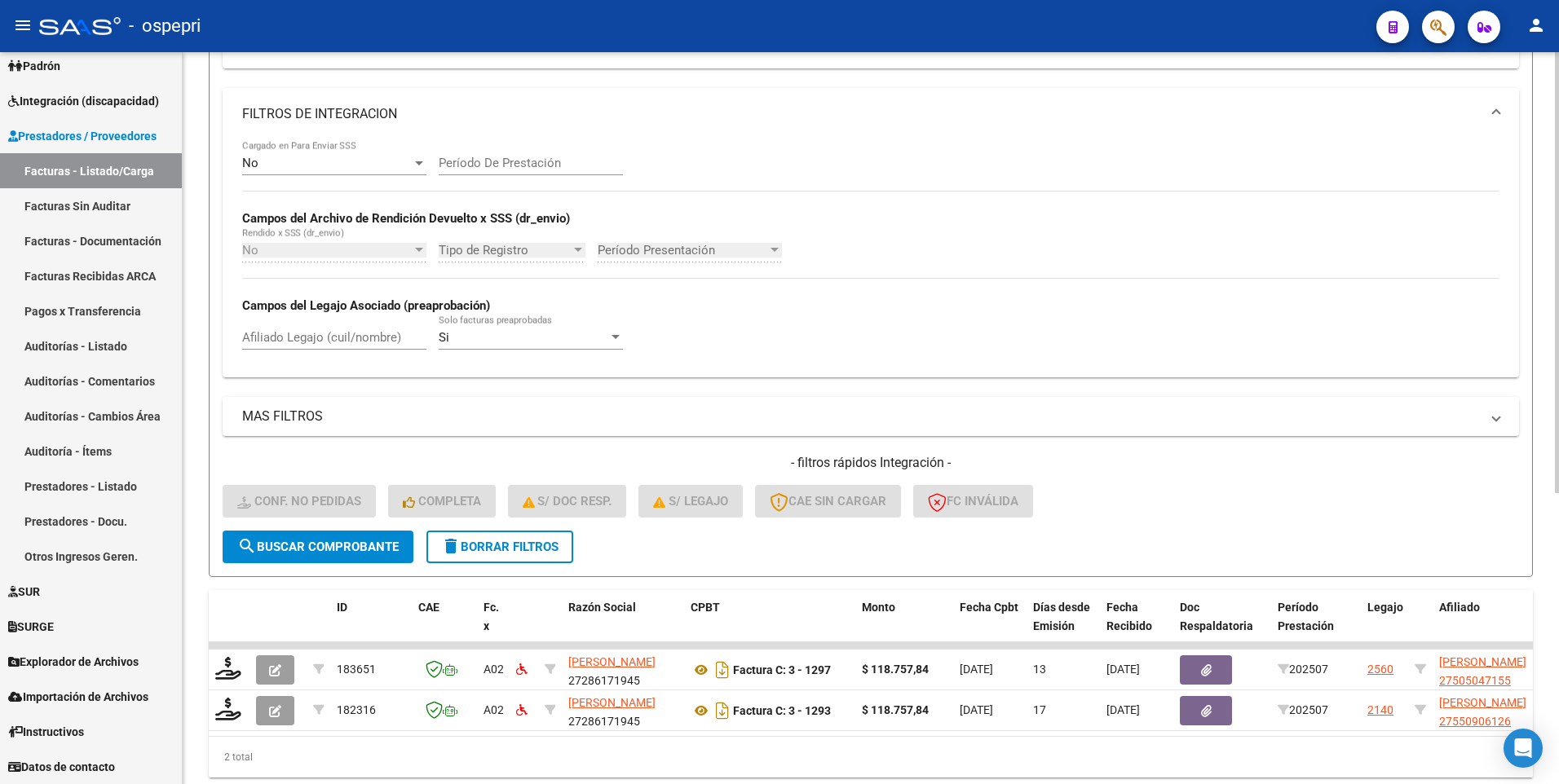
scroll to position [483, 0]
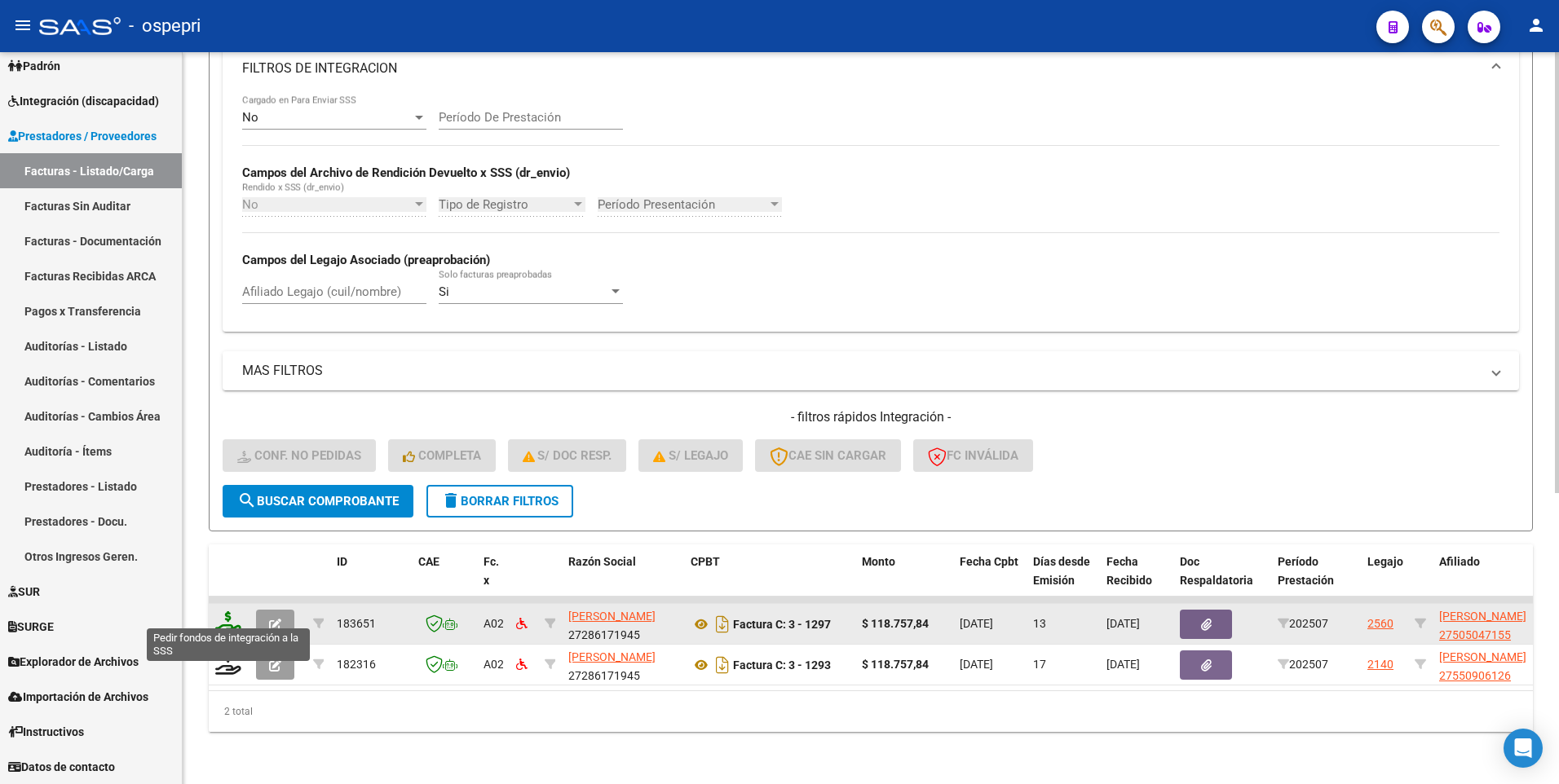
type input "diomedi"
click at [228, 611] on icon at bounding box center [228, 622] width 26 height 22
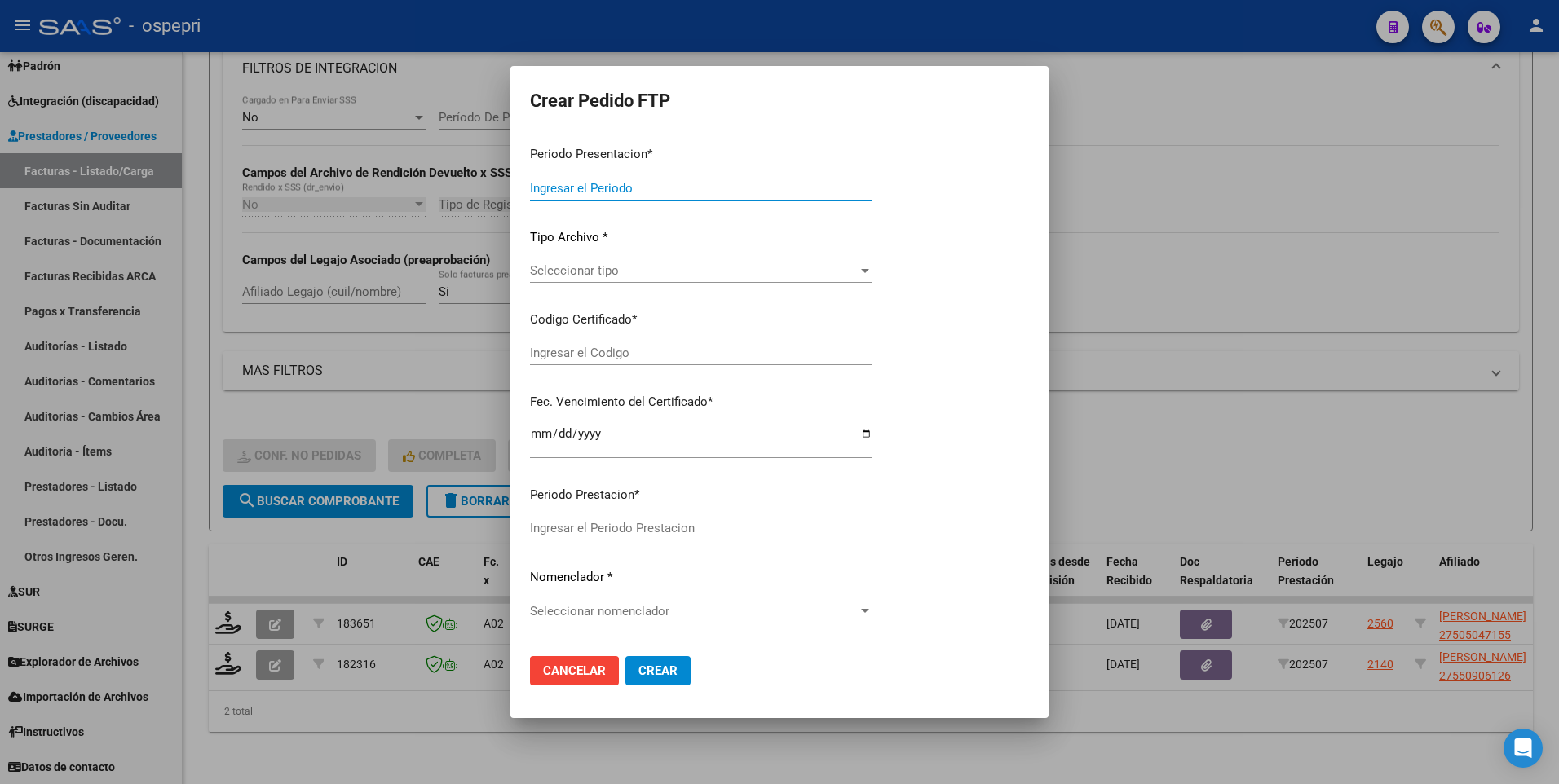
type input "202507"
type input "$ 118.757,84"
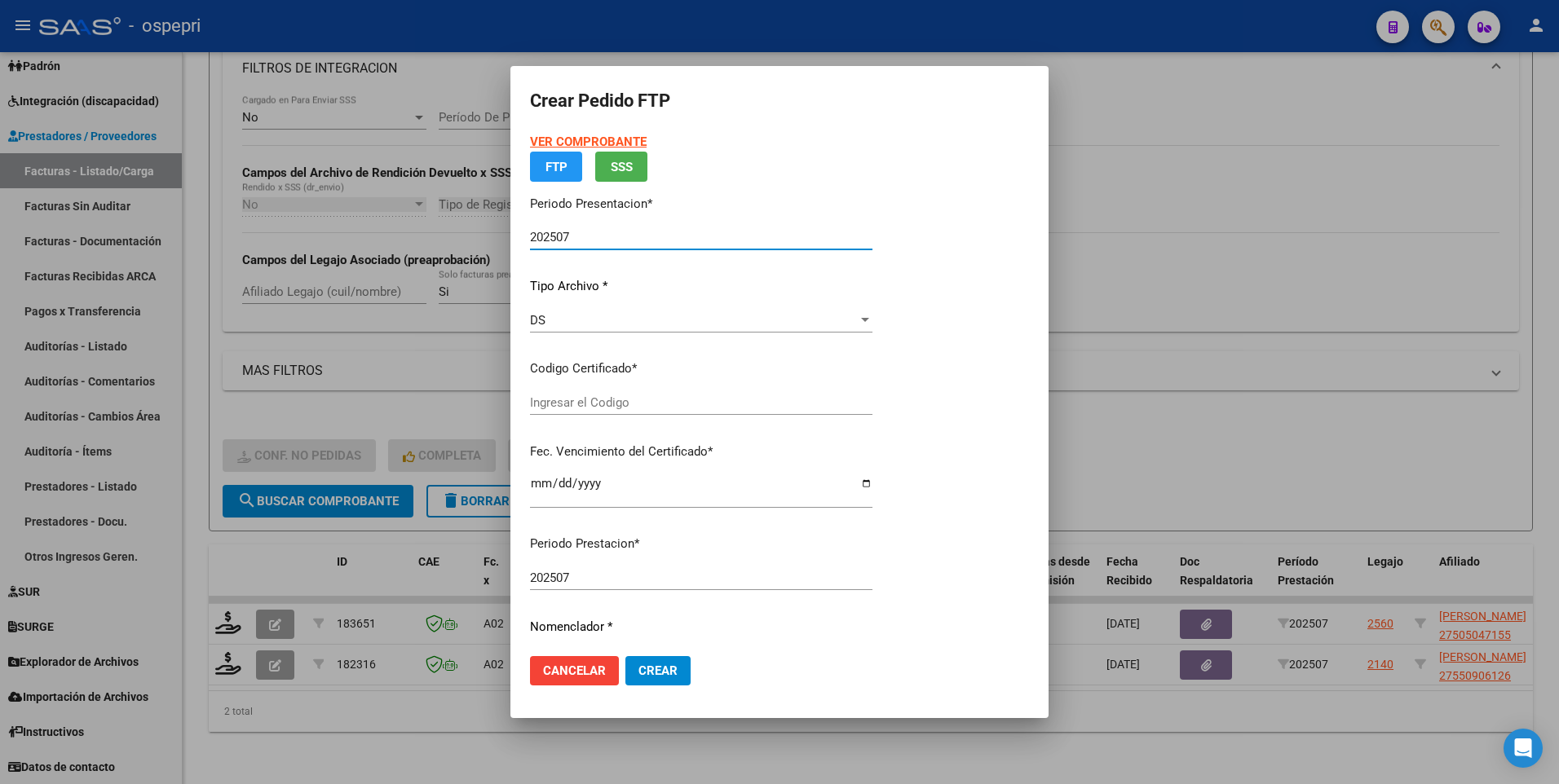
type input "27505047155"
type input "[DATE]"
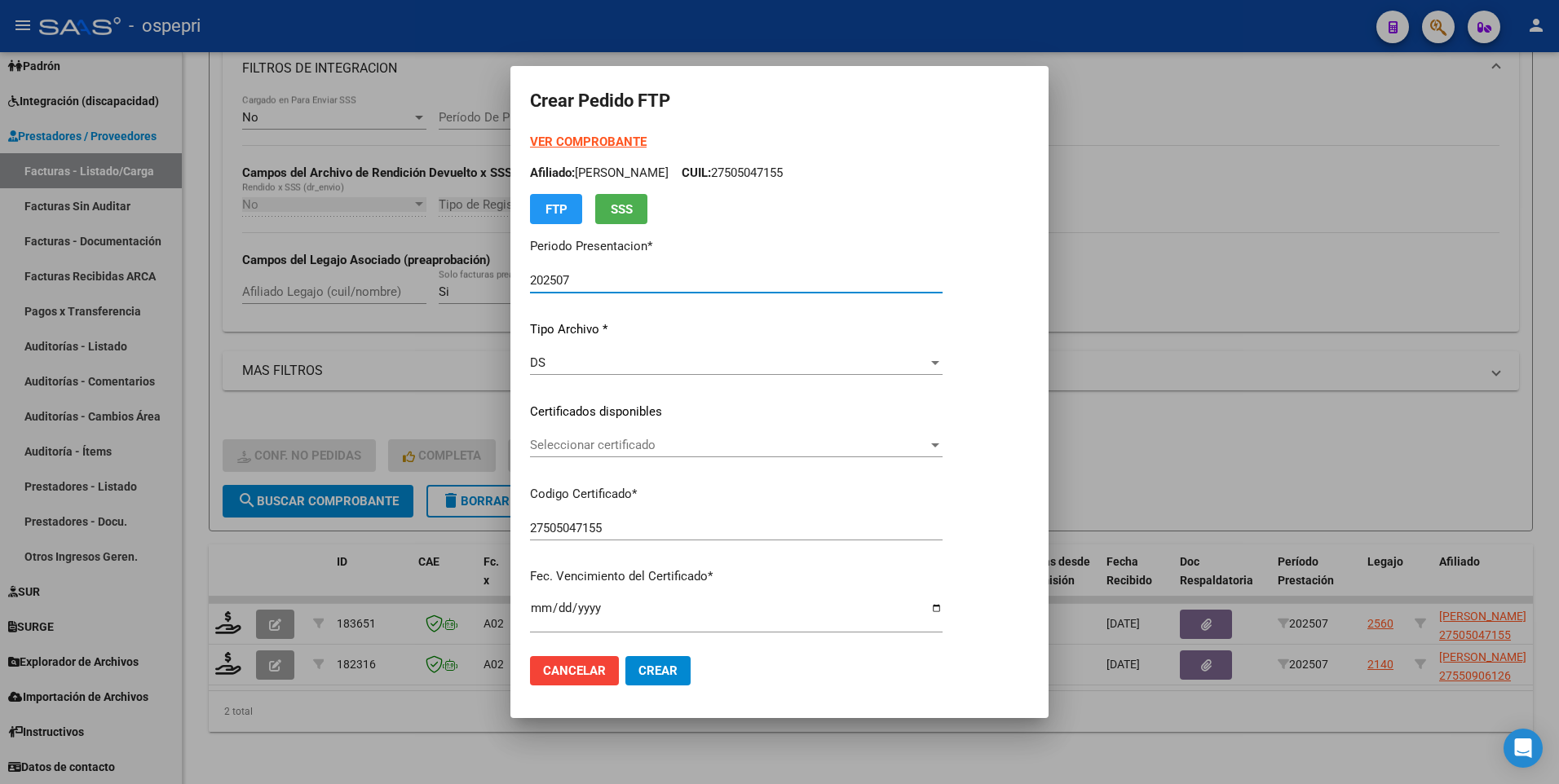
click at [940, 443] on div at bounding box center [935, 445] width 8 height 4
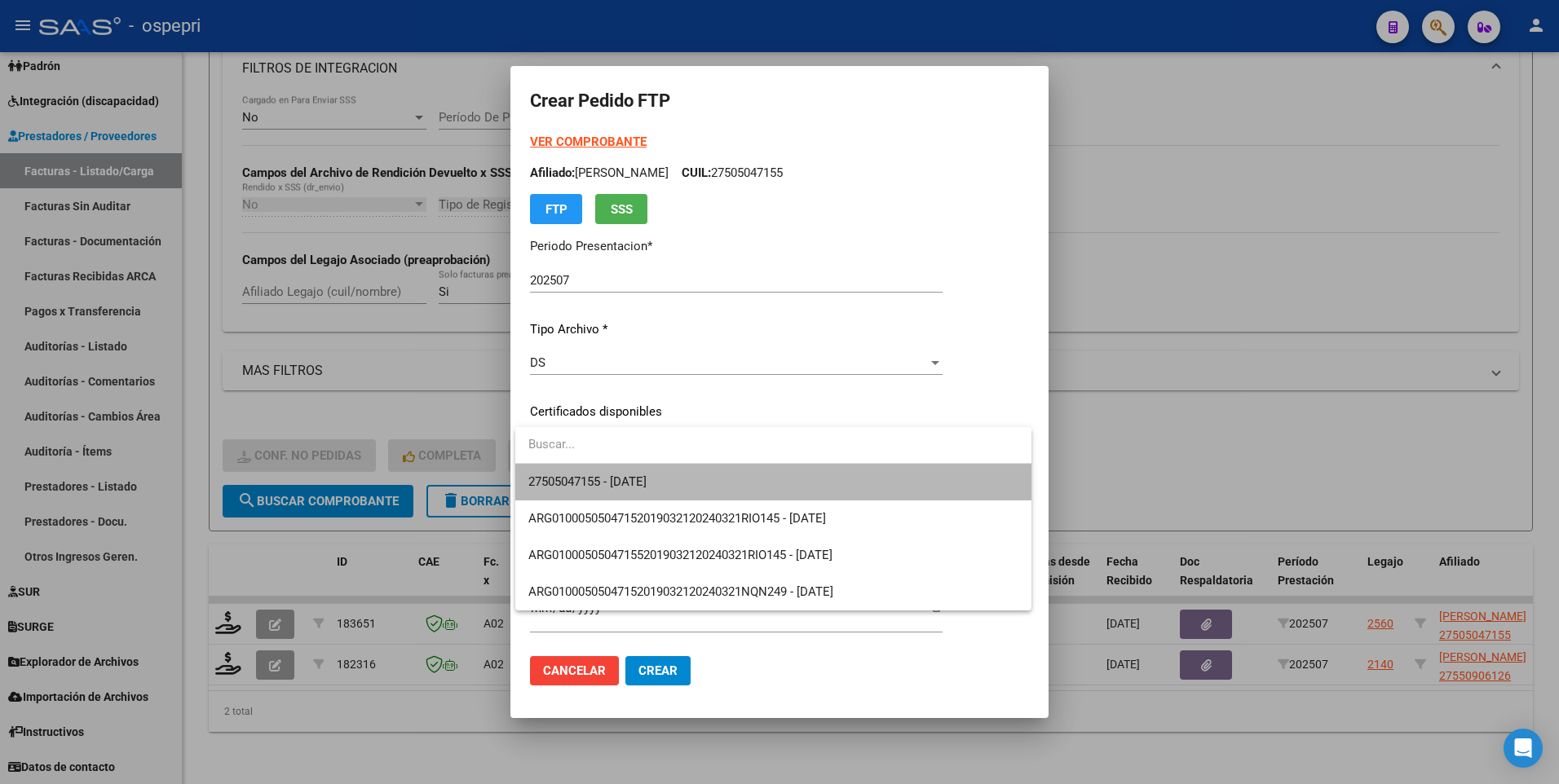
click at [932, 473] on span "27505047155 - [DATE]" at bounding box center [774, 482] width 490 height 36
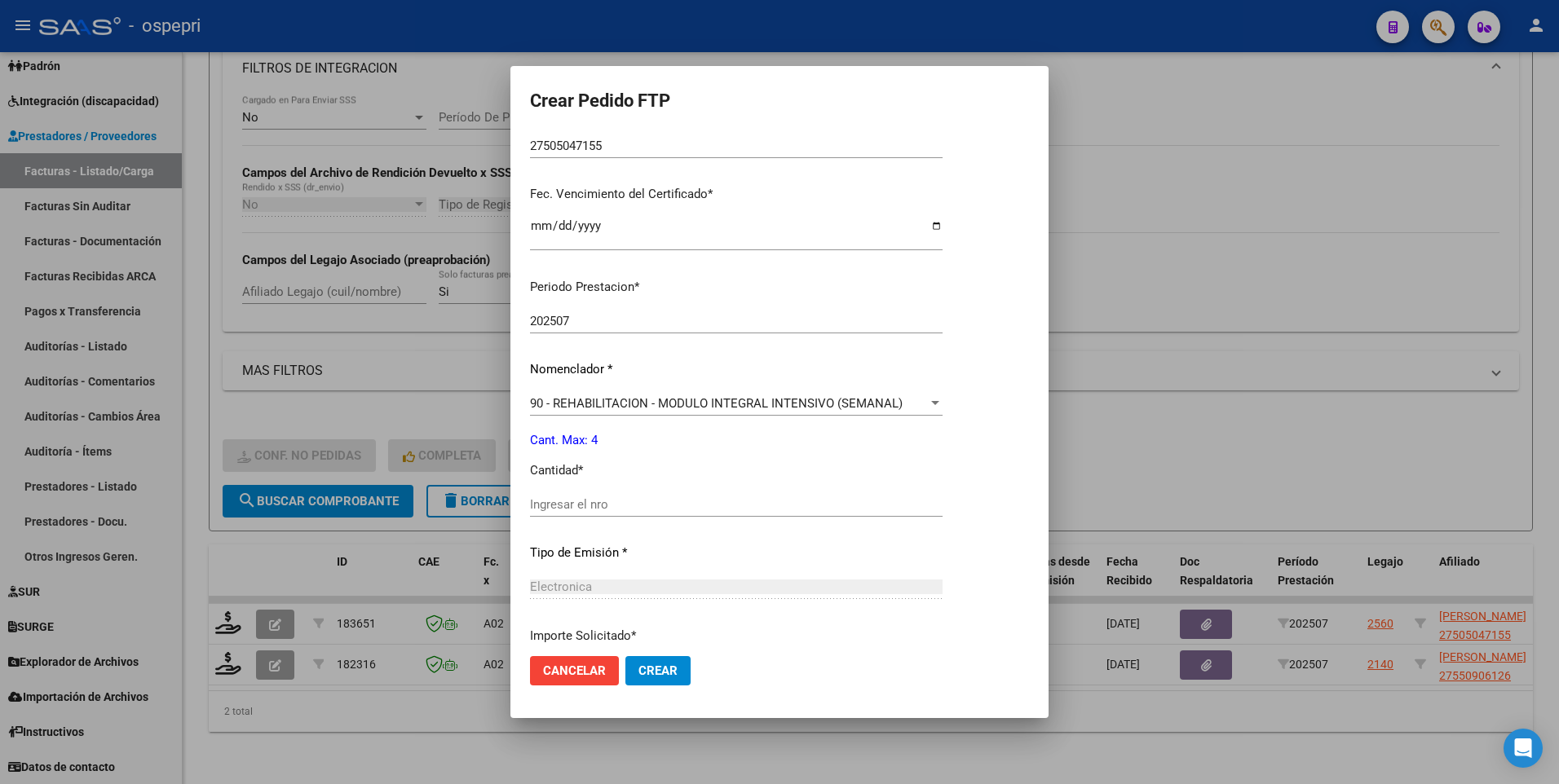
scroll to position [408, 0]
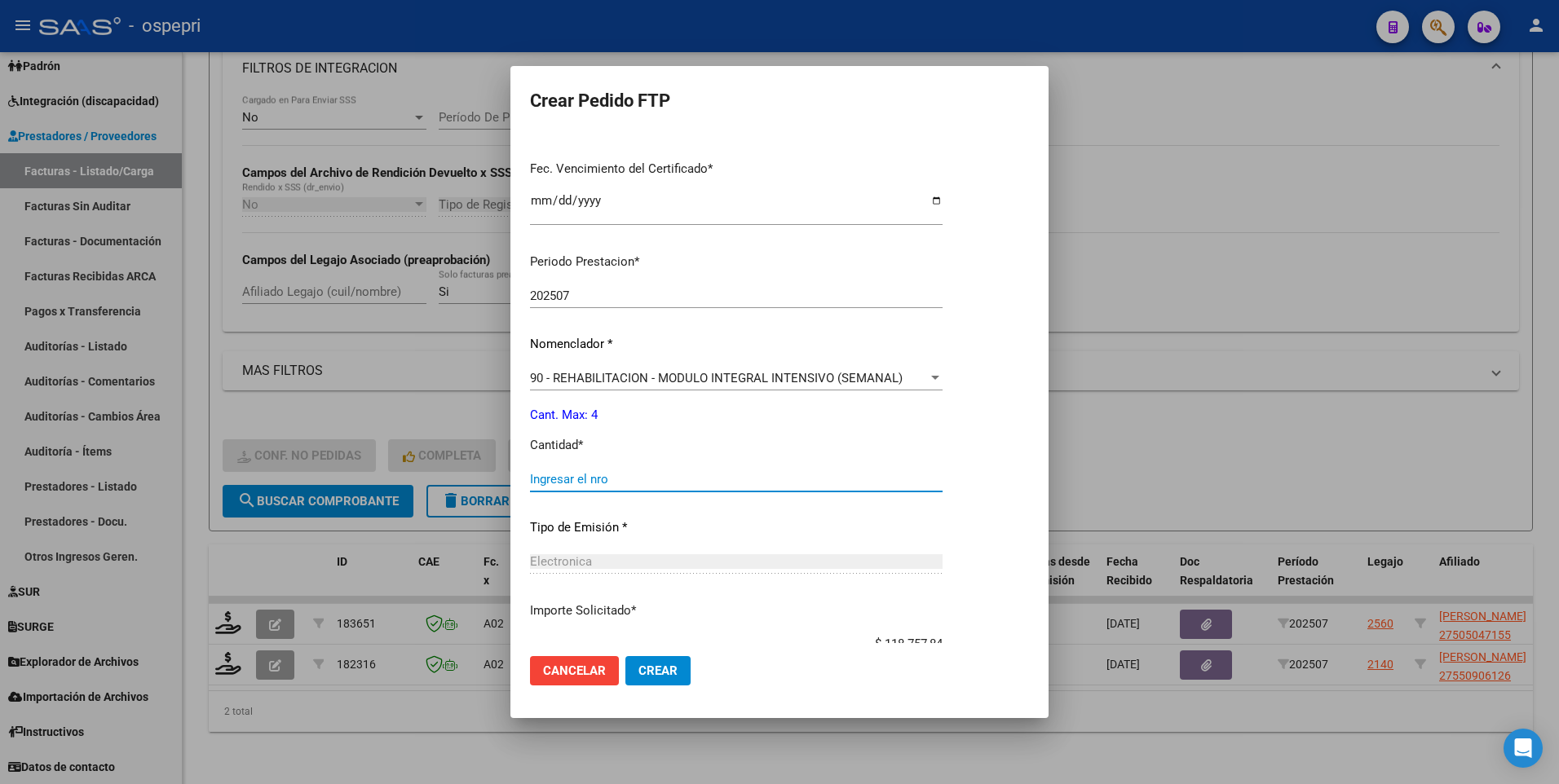
click at [680, 486] on input "Ingresar el nro" at bounding box center [736, 479] width 413 height 15
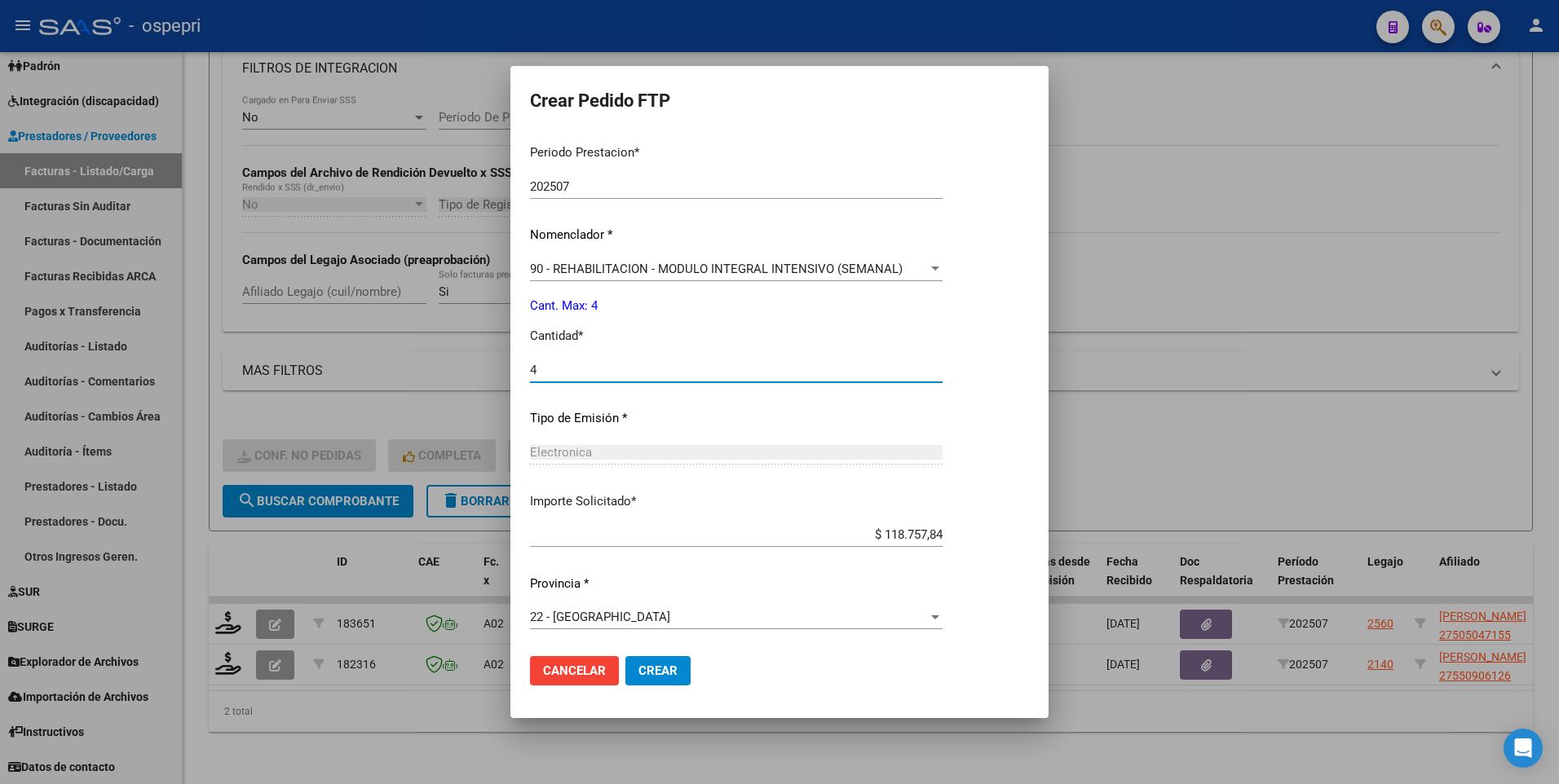
scroll to position [518, 0]
type input "4"
click at [659, 666] on span "Crear" at bounding box center [658, 671] width 39 height 15
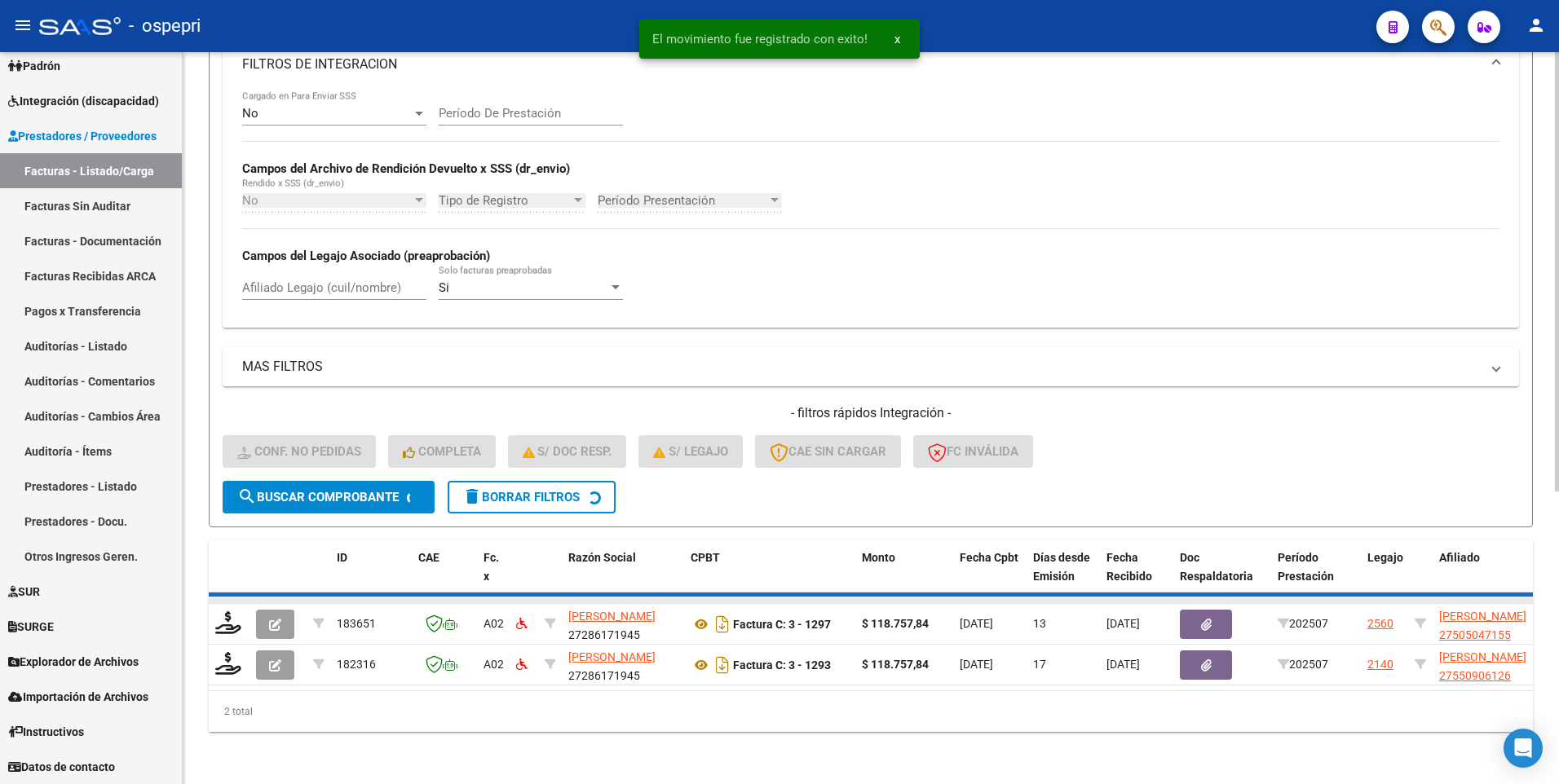
scroll to position [442, 0]
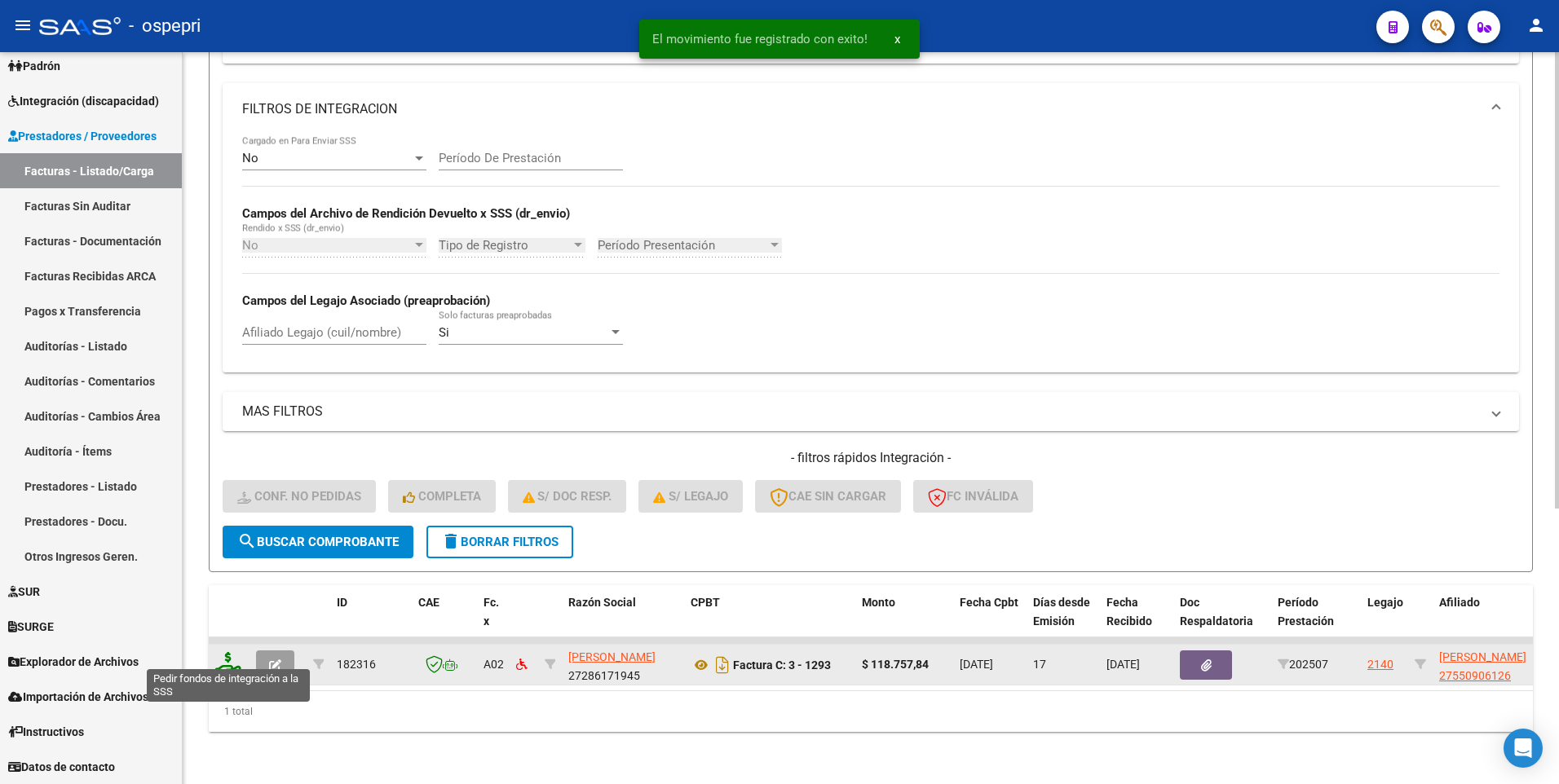
click at [221, 655] on icon at bounding box center [228, 663] width 26 height 22
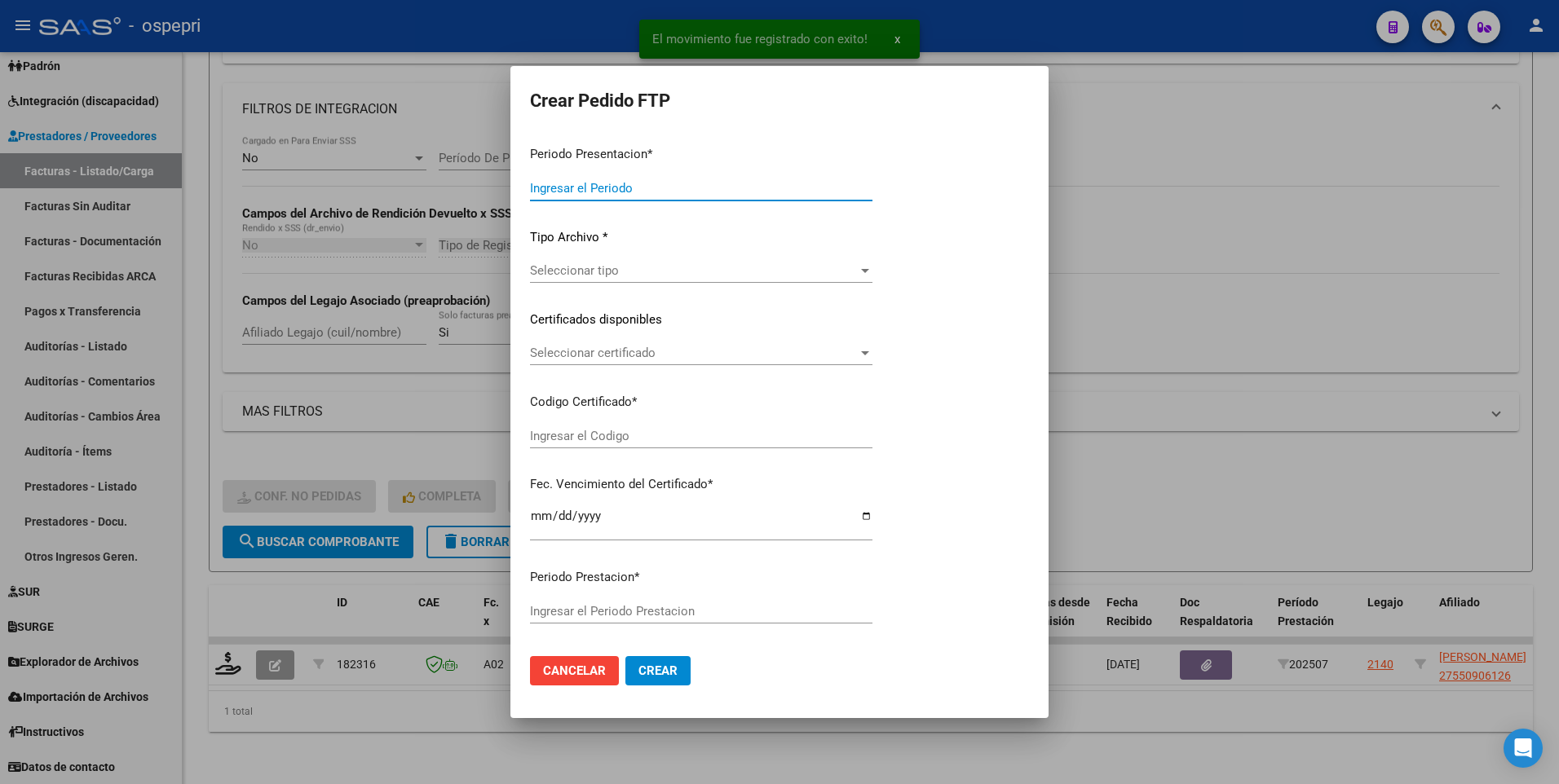
type input "202507"
type input "$ 118.757,84"
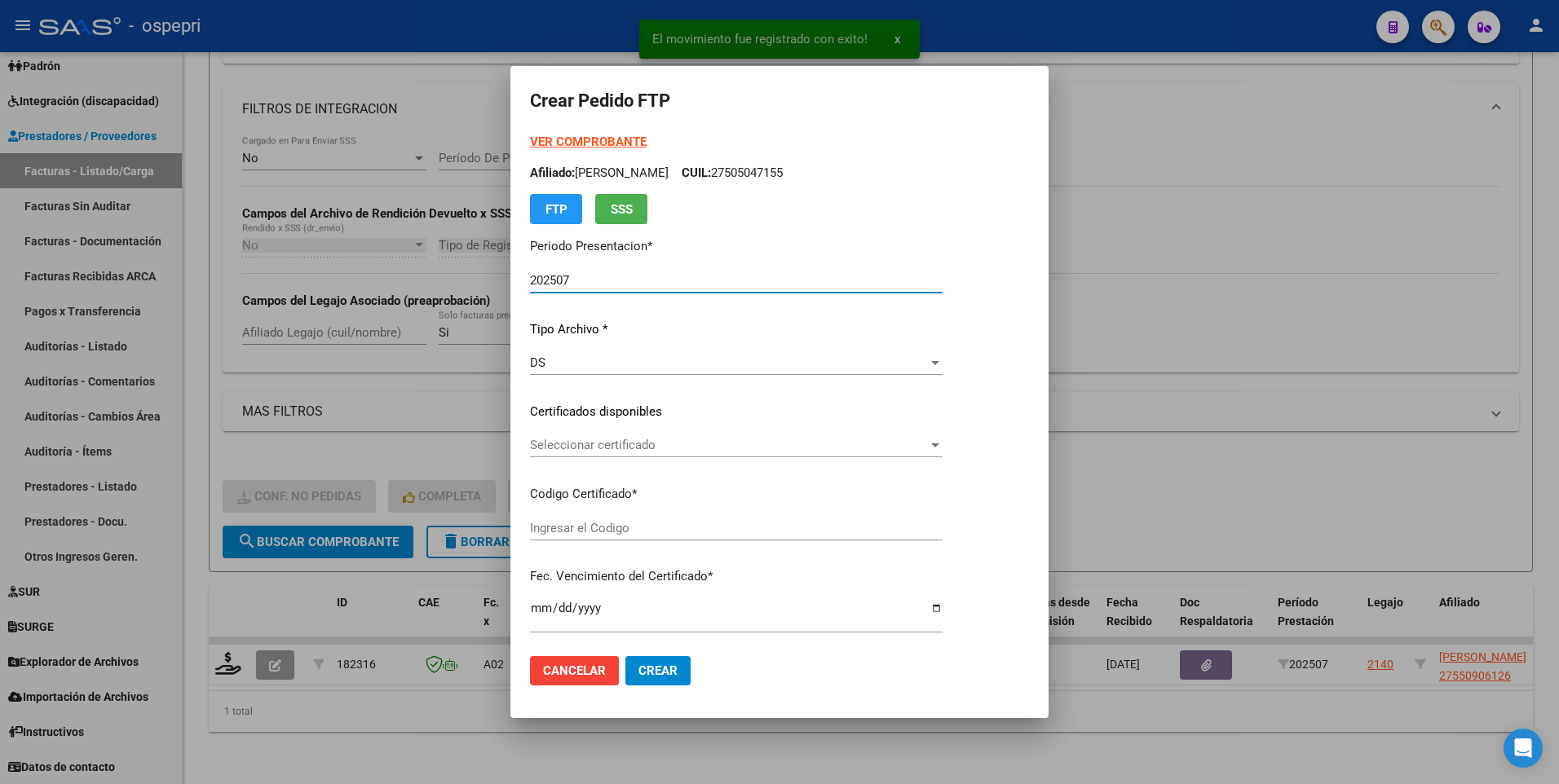
type input "2755090612-6"
type input "2030-05-14"
click at [942, 443] on div at bounding box center [935, 445] width 15 height 13
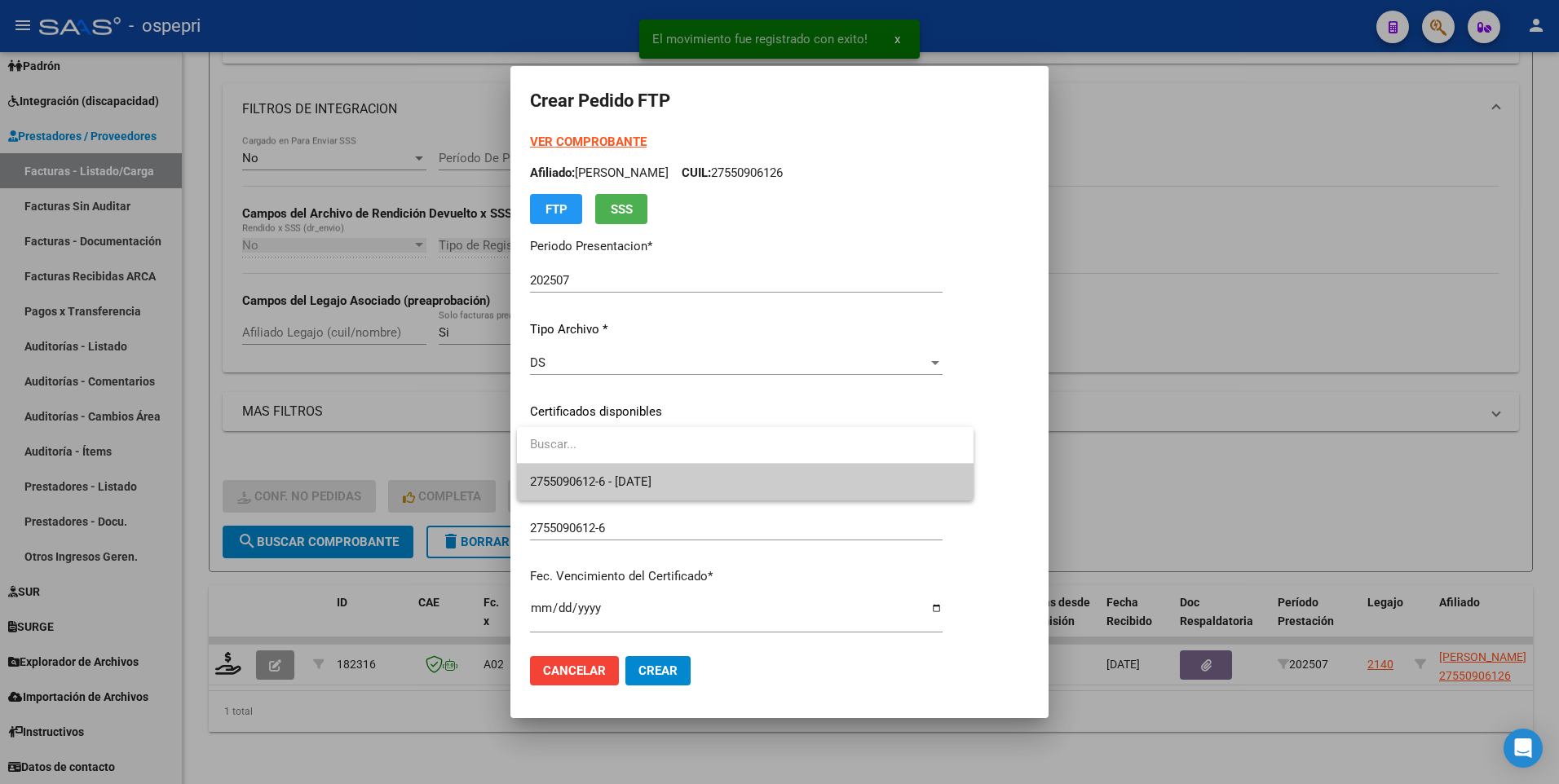
click at [892, 486] on span "2755090612-6 - 2030-05-14" at bounding box center [745, 482] width 430 height 36
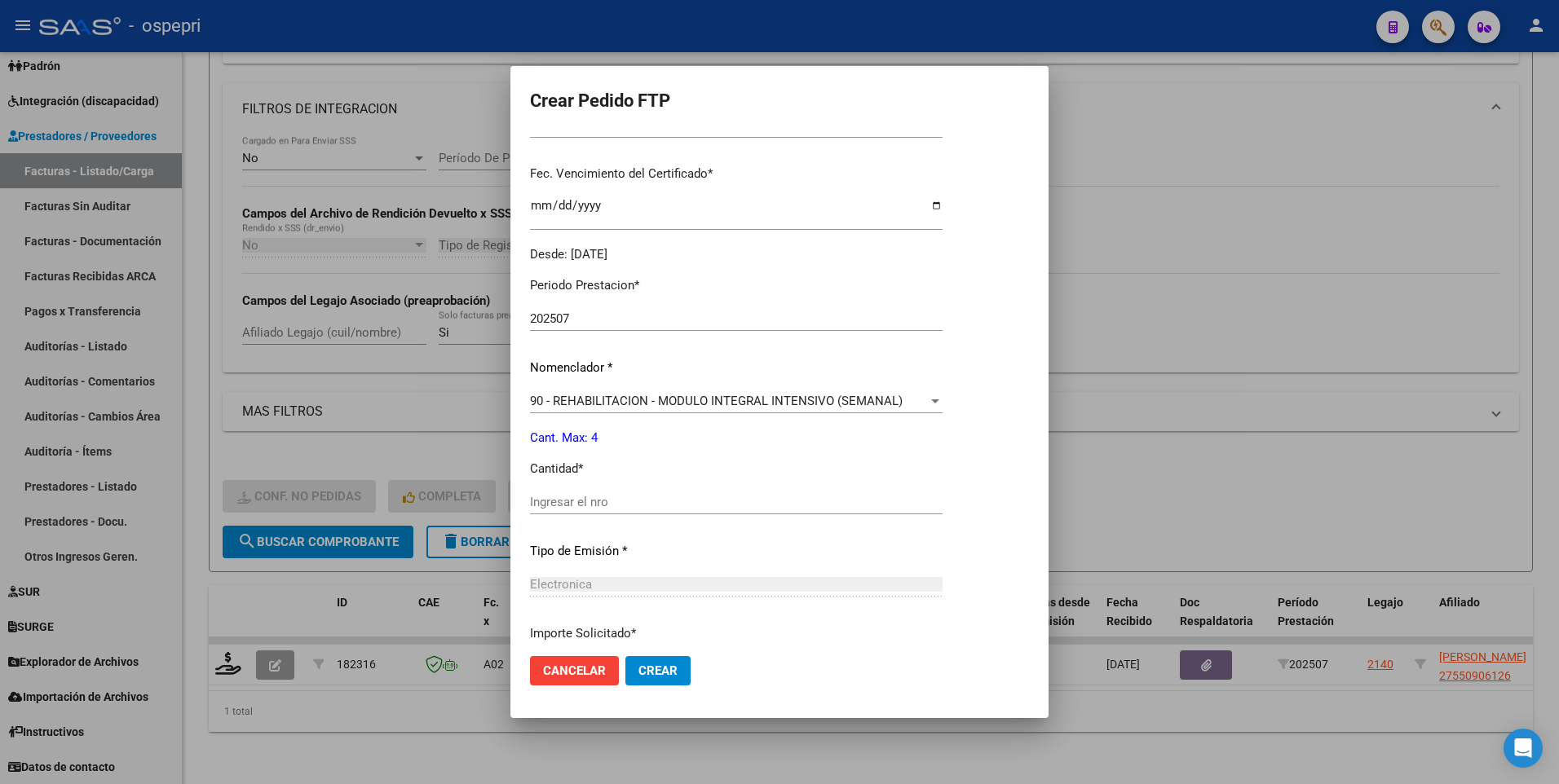
scroll to position [408, 0]
click at [684, 500] on input "Ingresar el nro" at bounding box center [736, 498] width 413 height 15
type input "4"
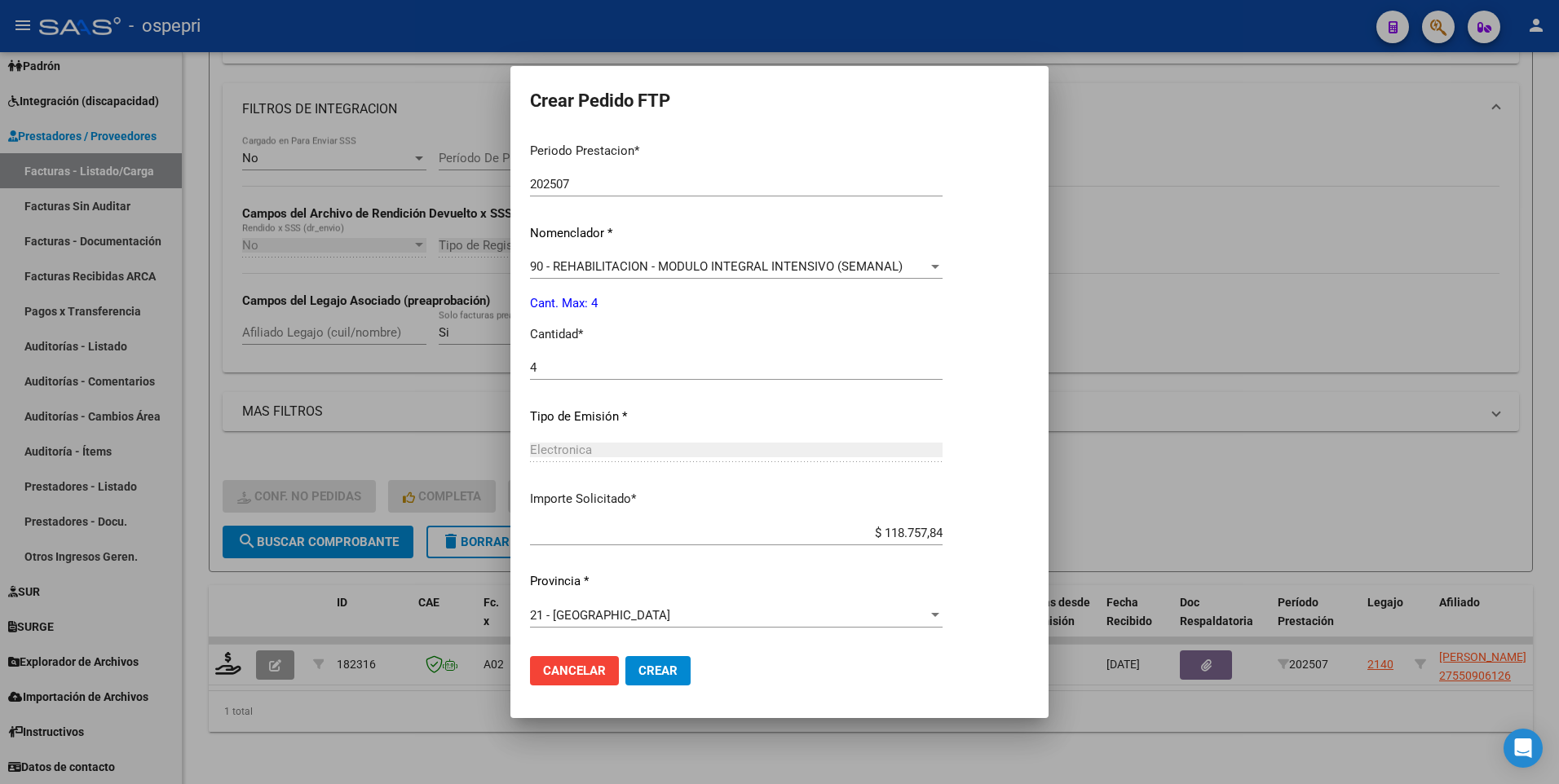
click at [656, 674] on span "Crear" at bounding box center [658, 671] width 39 height 15
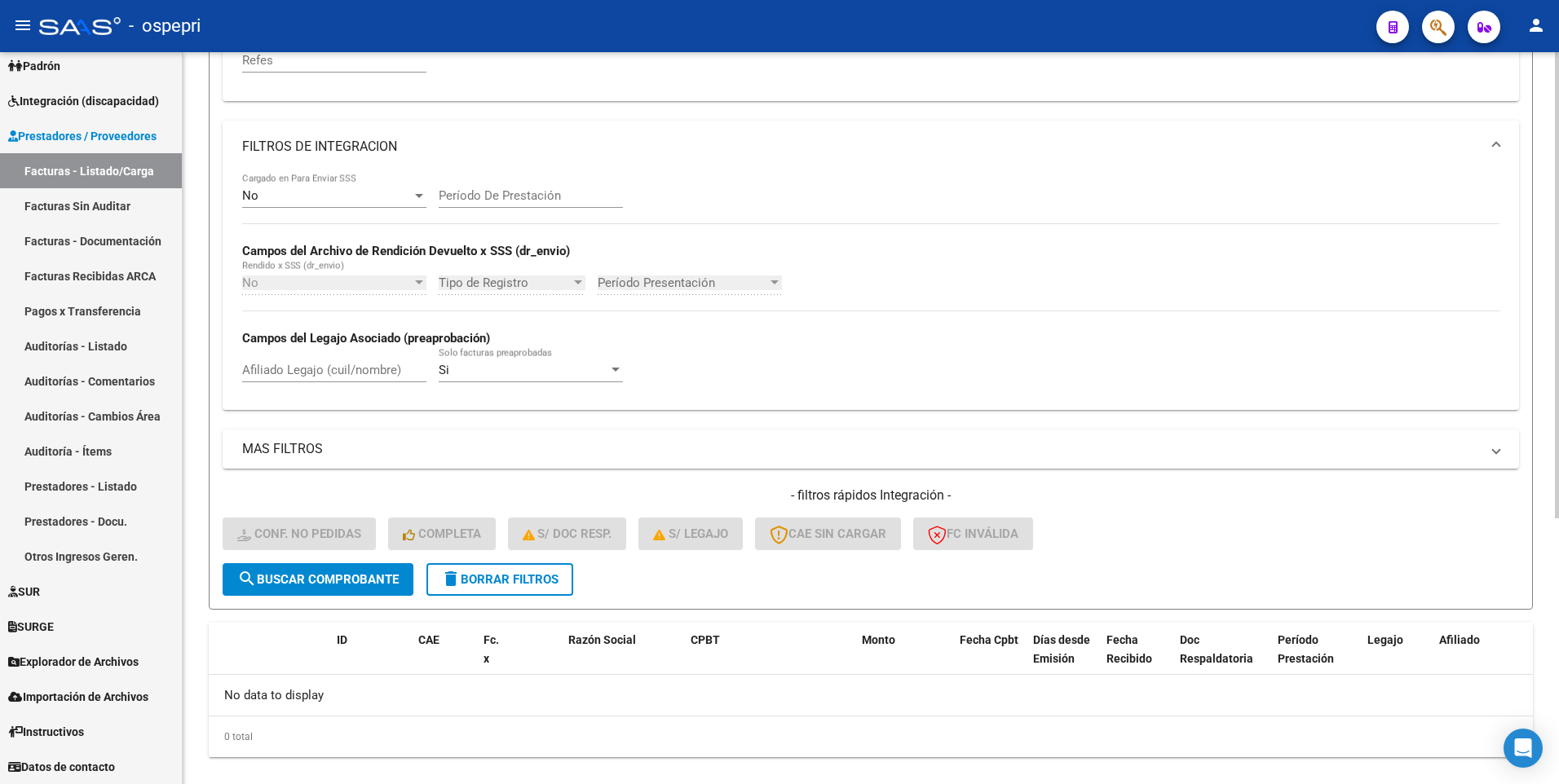
scroll to position [417, 0]
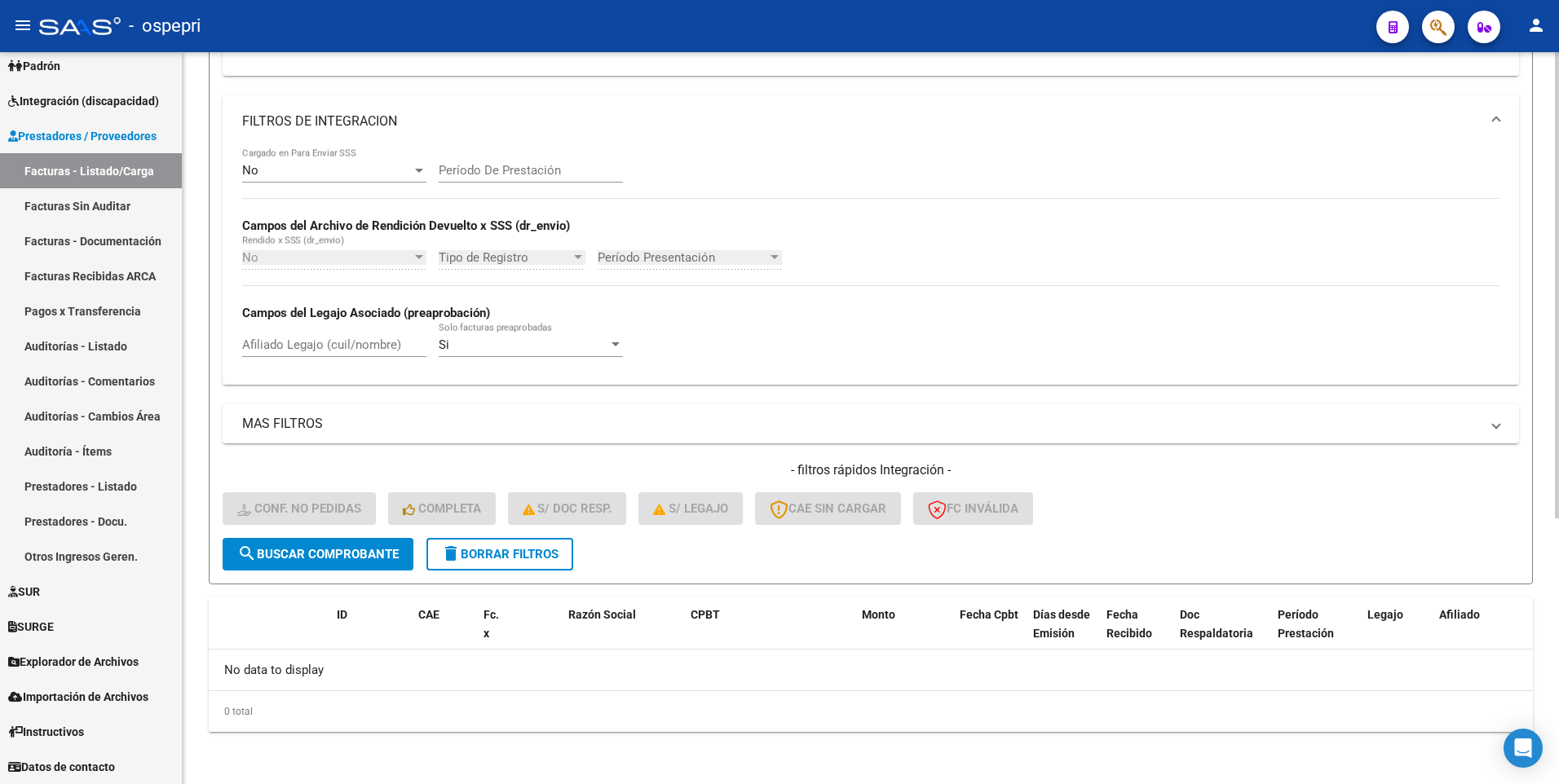
click at [1554, 617] on div at bounding box center [1556, 551] width 4 height 466
click at [385, 554] on span "search Buscar Comprobante" at bounding box center [318, 555] width 161 height 15
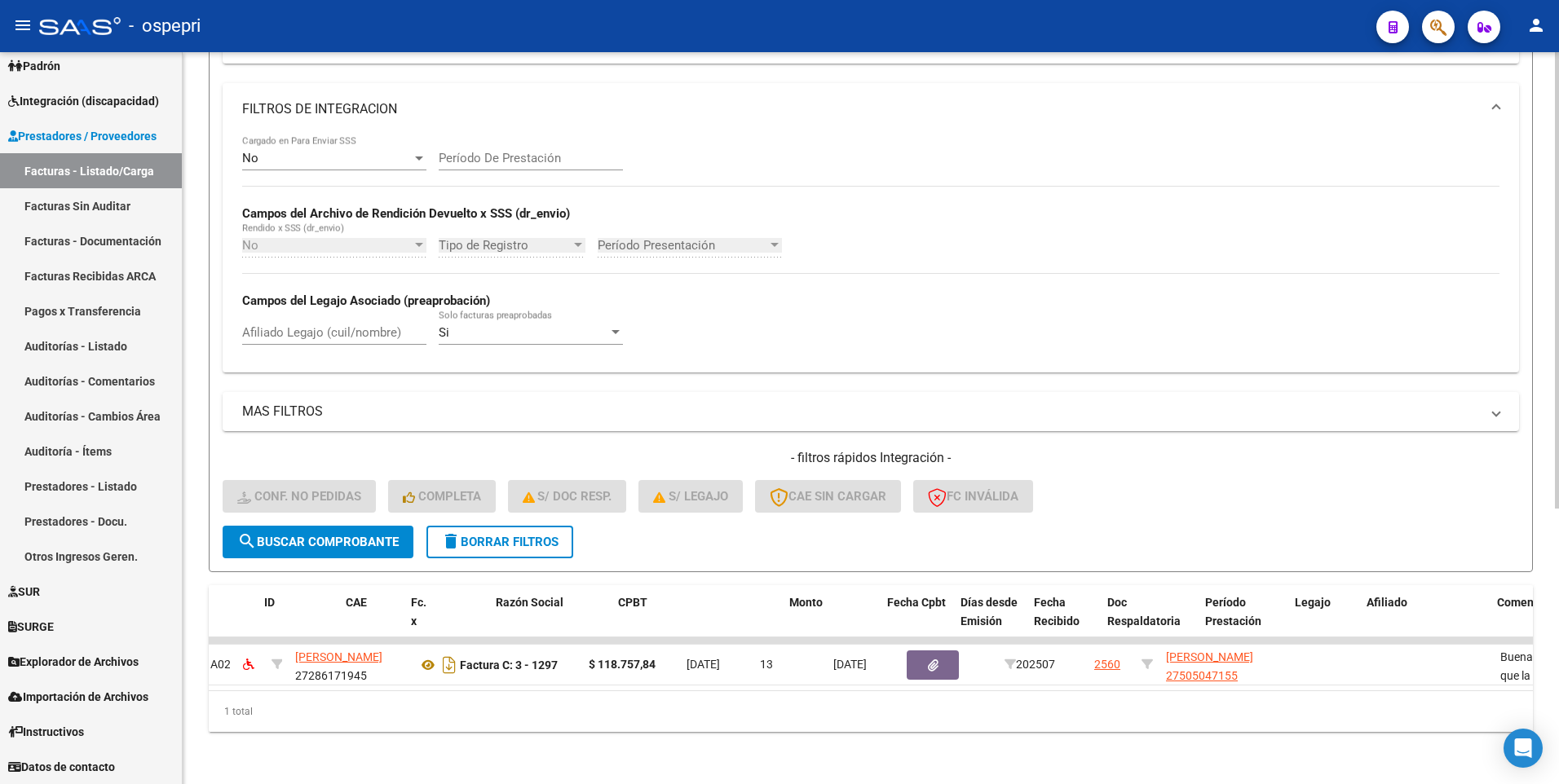
scroll to position [0, 0]
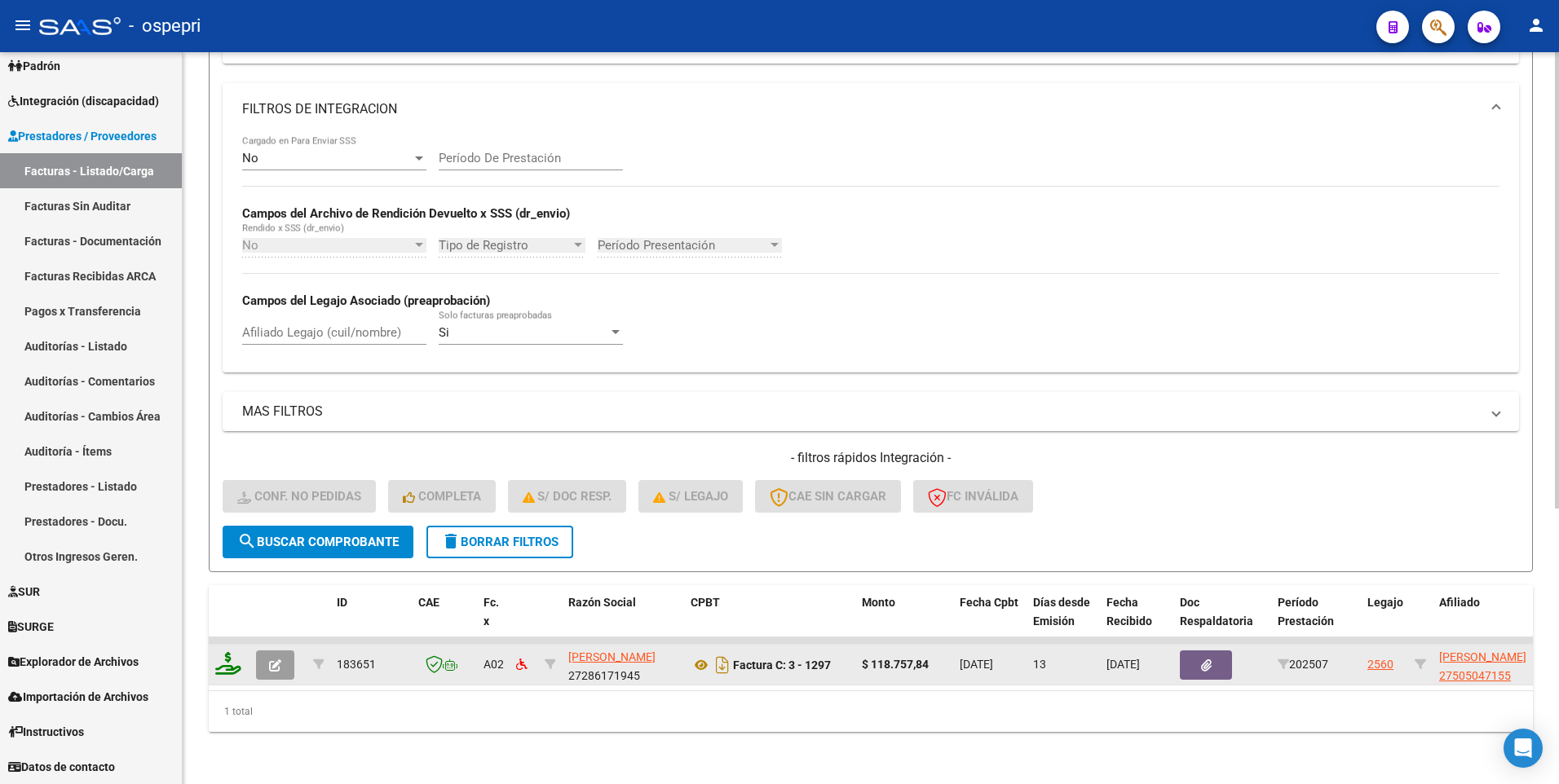
click at [226, 656] on icon at bounding box center [228, 663] width 26 height 22
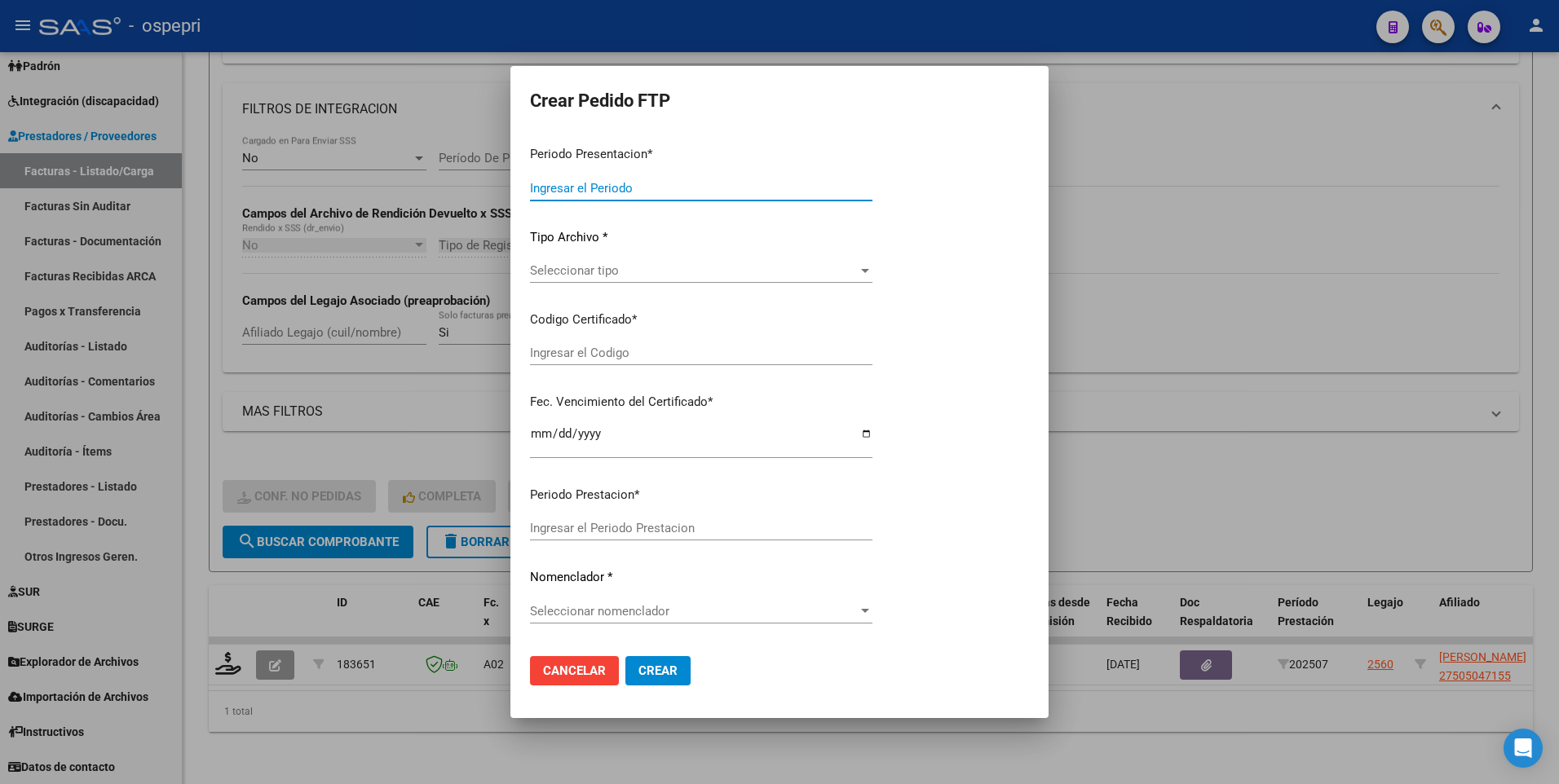
type input "202507"
type input "$ 118.757,84"
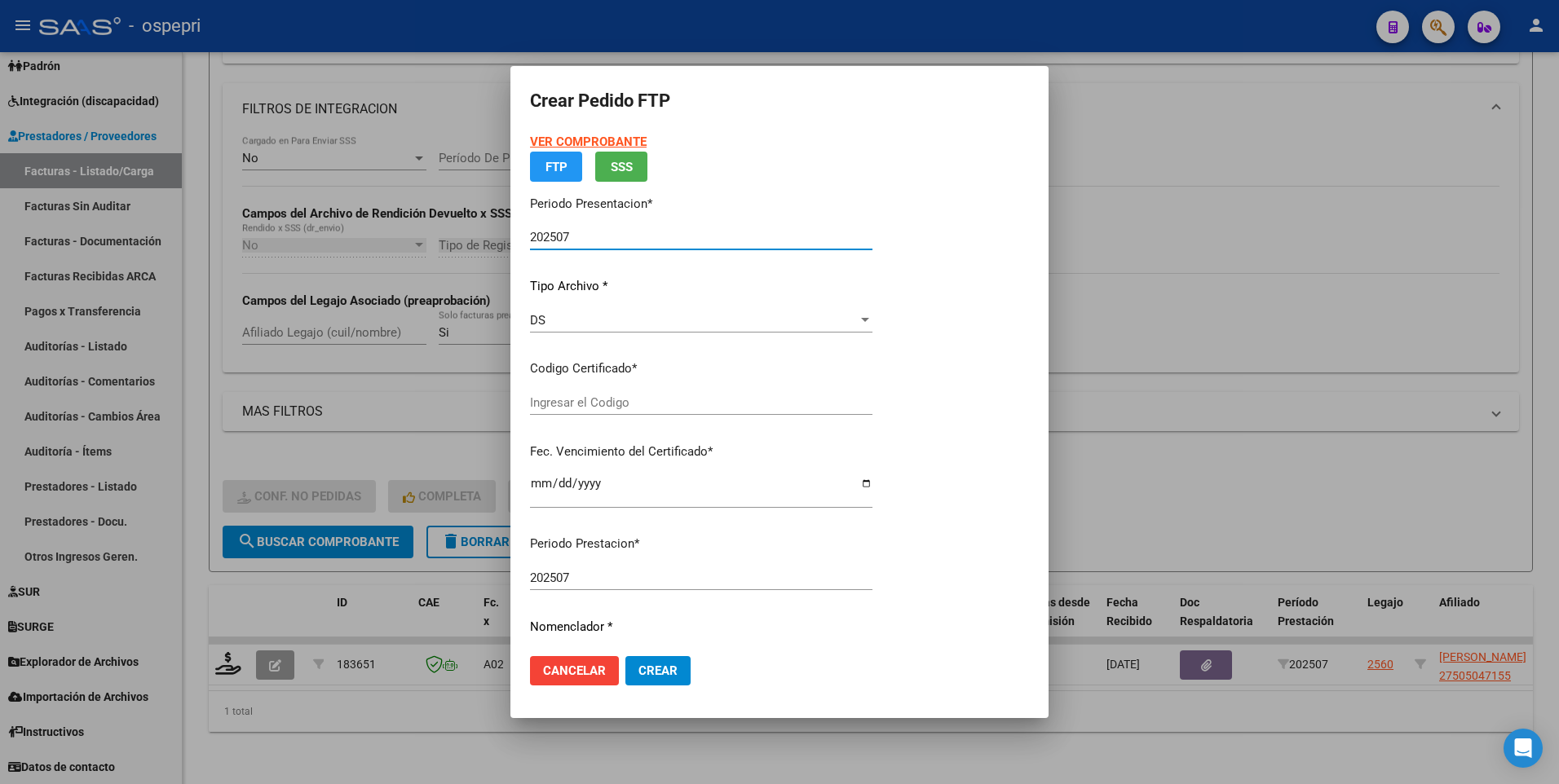
type input "27505047155"
type input "[DATE]"
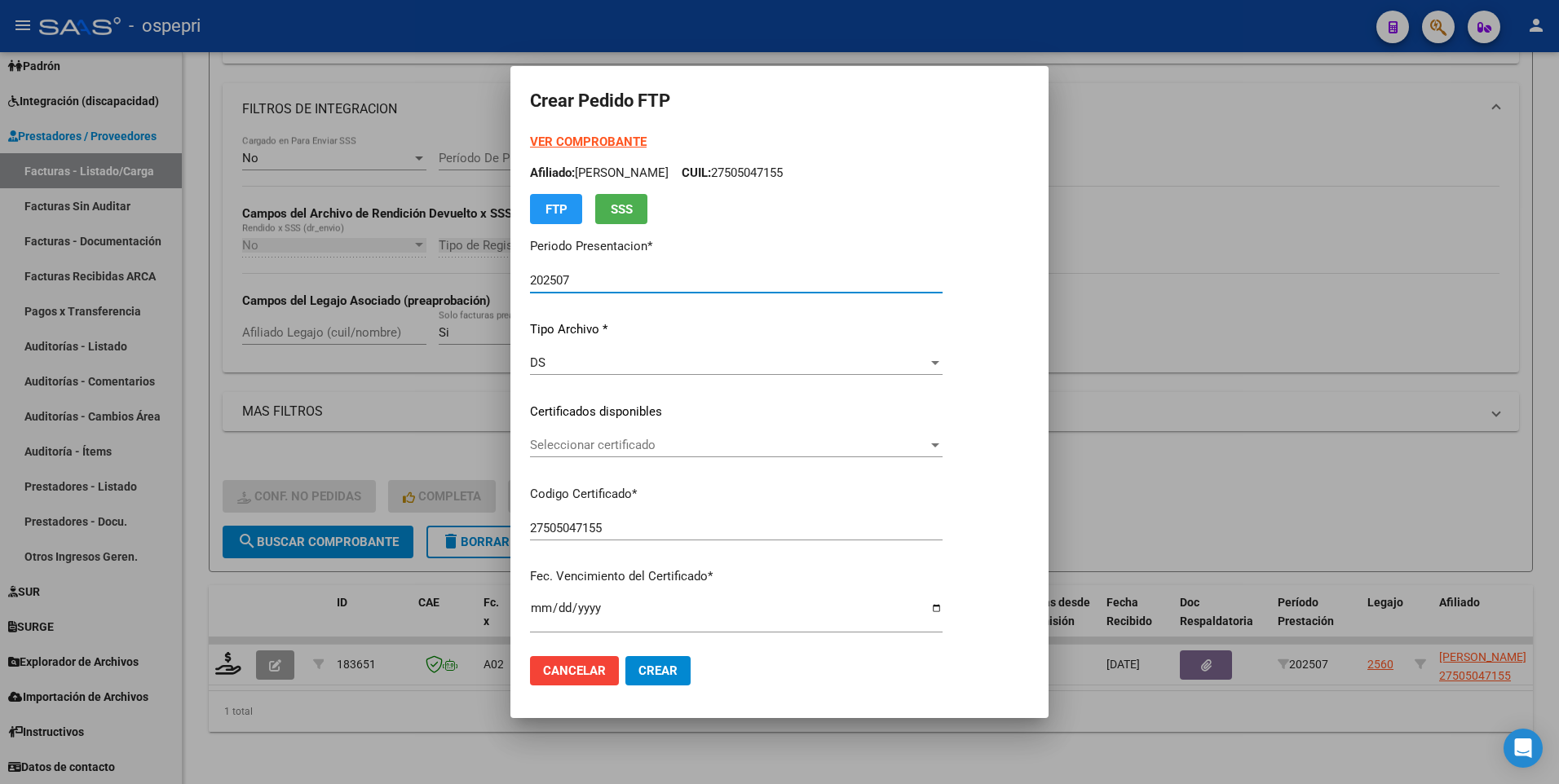
click at [942, 442] on div at bounding box center [935, 445] width 15 height 13
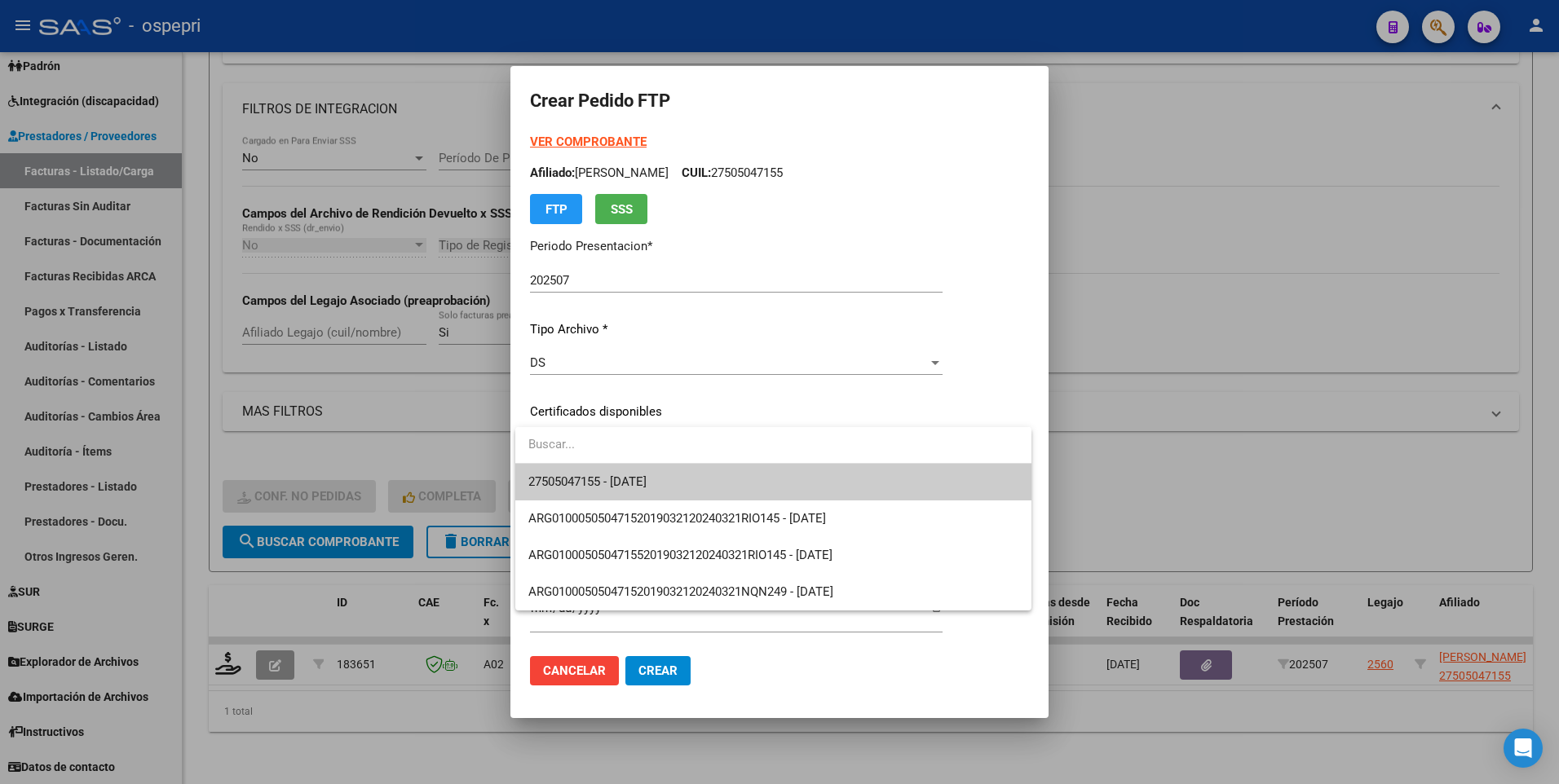
click at [970, 484] on span "27505047155 - [DATE]" at bounding box center [774, 482] width 490 height 36
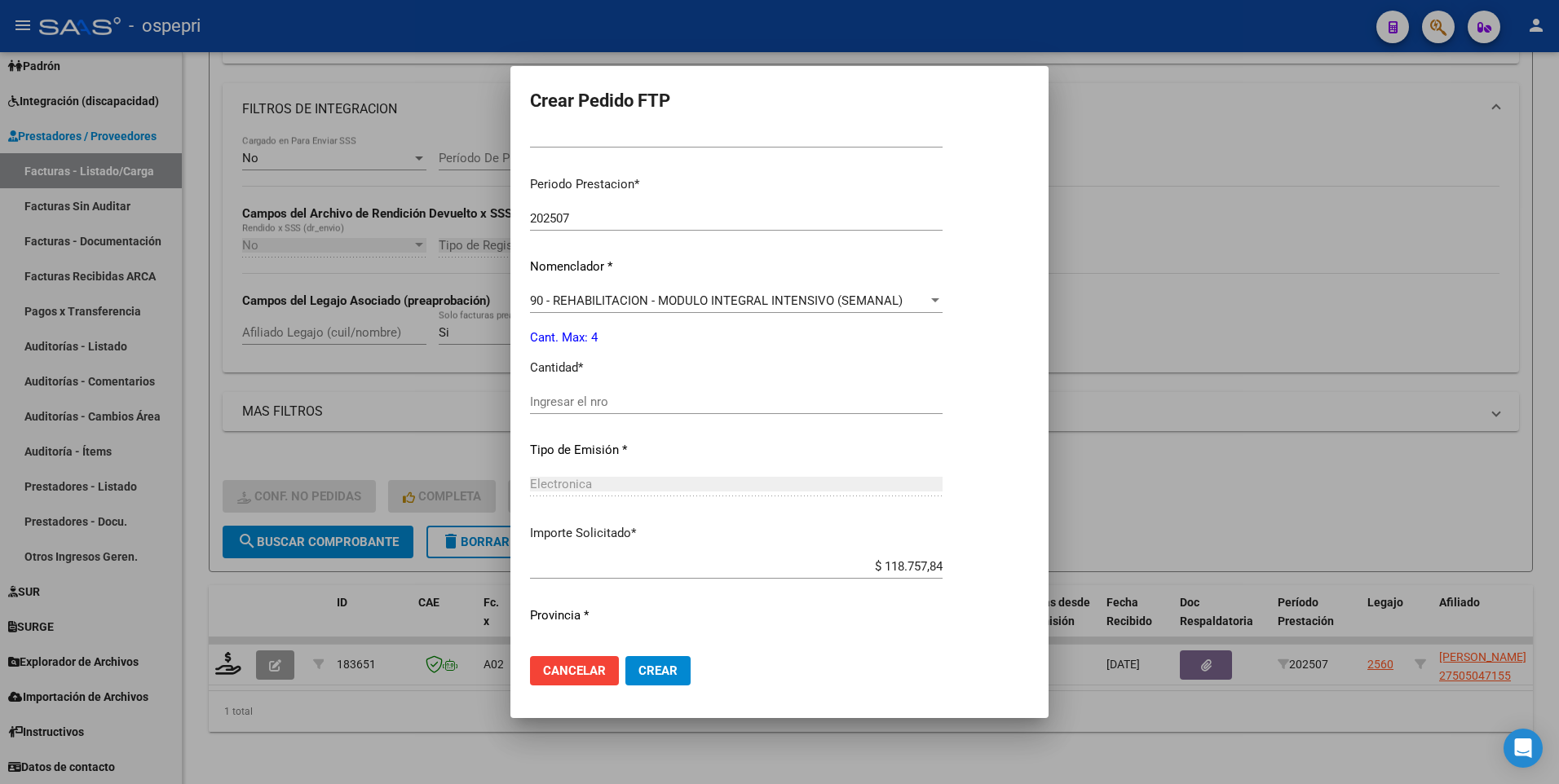
scroll to position [489, 0]
click at [651, 402] on input "Ingresar el nro" at bounding box center [736, 398] width 413 height 15
type input "4"
click at [660, 663] on span "Crear" at bounding box center [658, 671] width 39 height 15
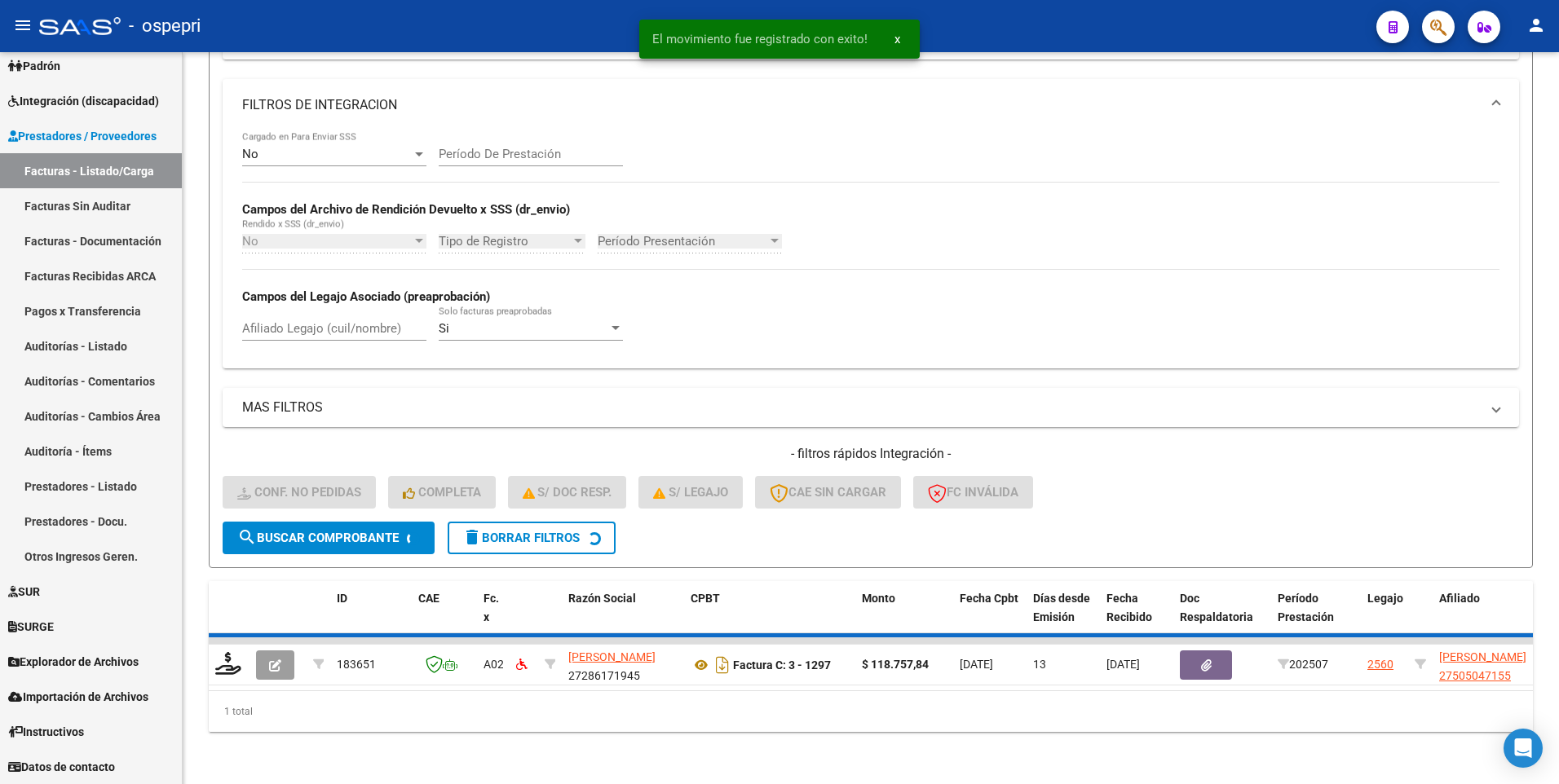
scroll to position [417, 0]
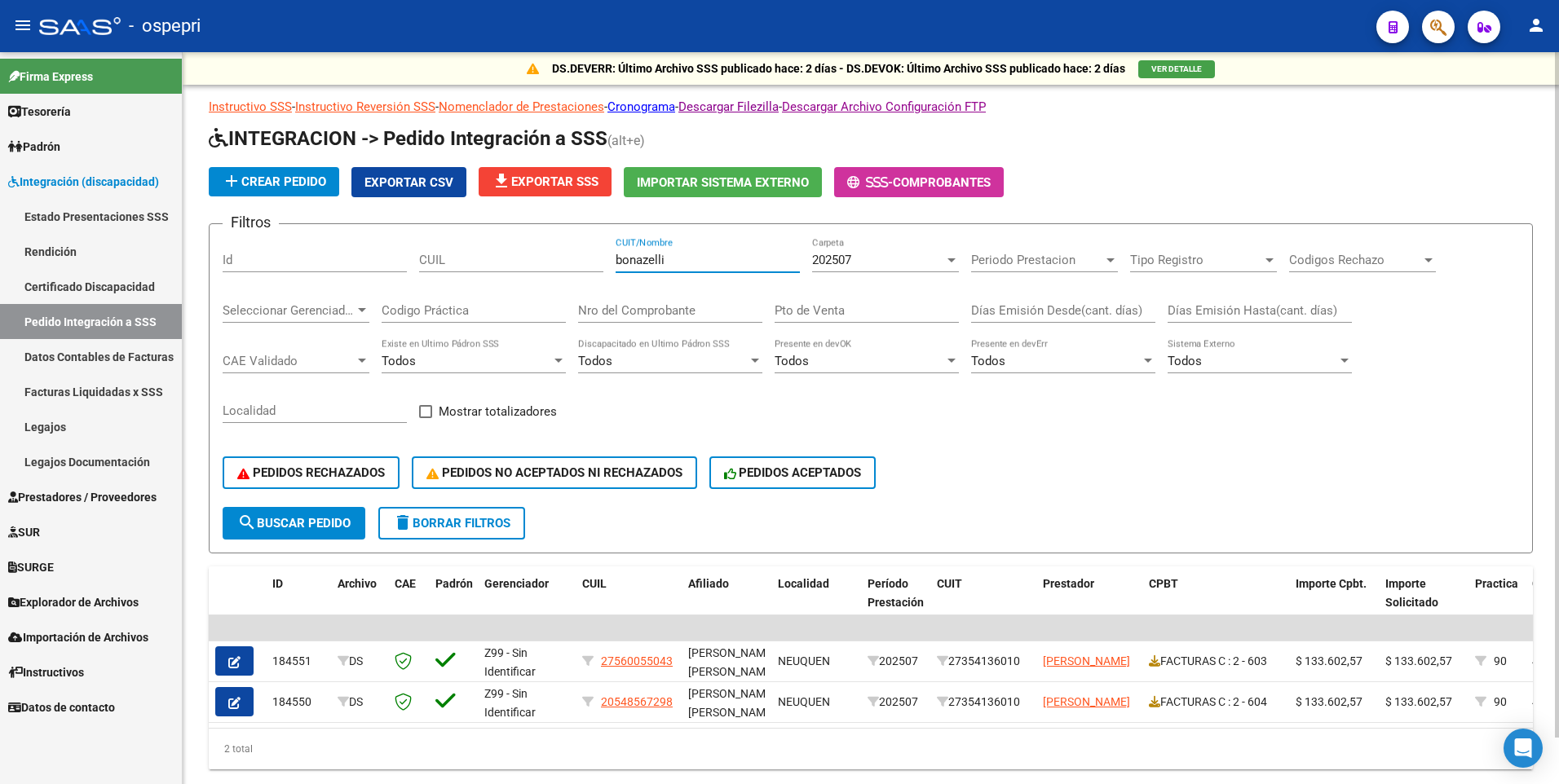
drag, startPoint x: 703, startPoint y: 258, endPoint x: 599, endPoint y: 258, distance: 104.0
click at [599, 258] on div "Filtros Id CUIL [PERSON_NAME] CUIT/Nombre 202507 Carpeta Periodo Prestacion Per…" at bounding box center [870, 372] width 1296 height 269
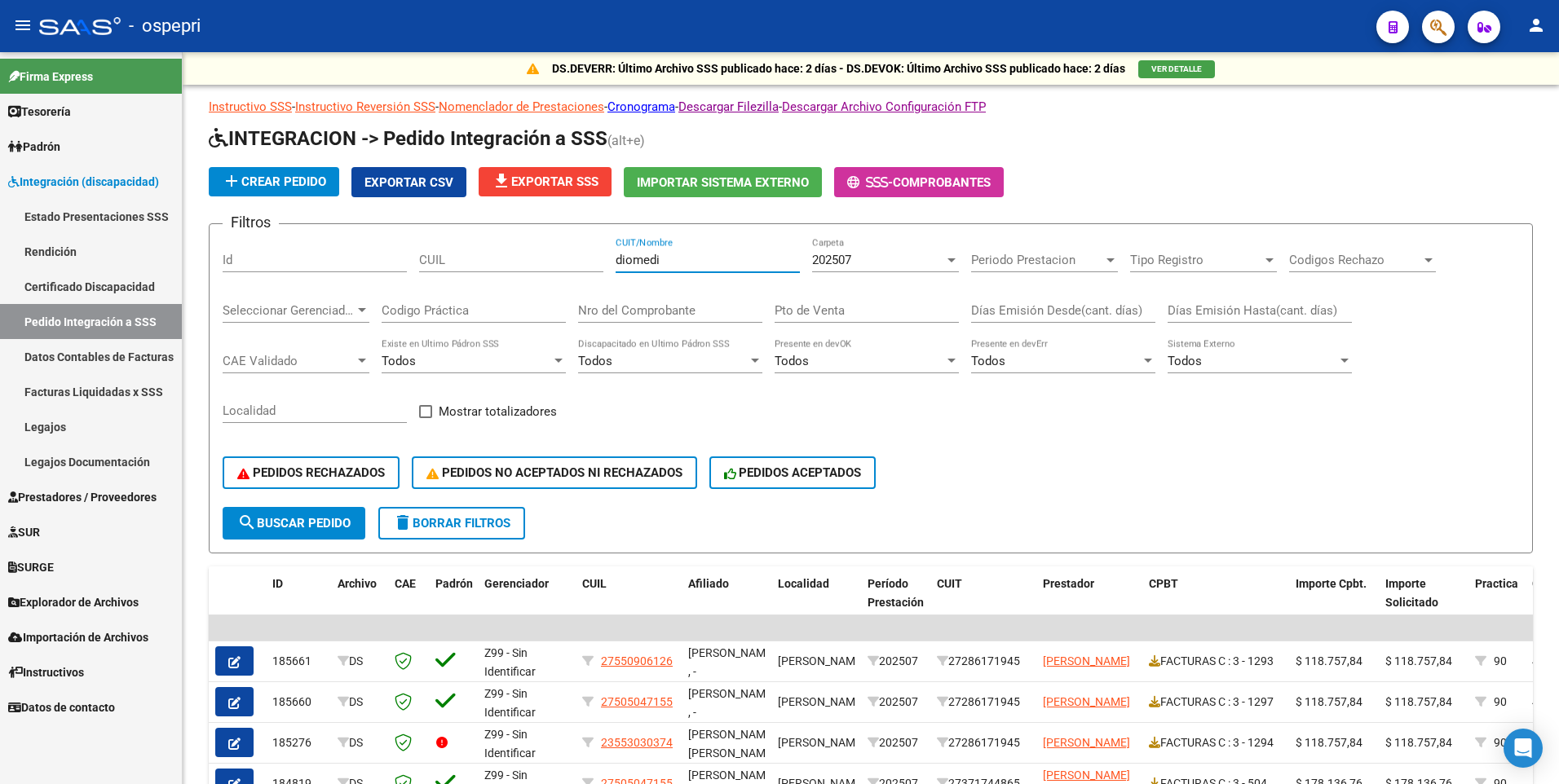
type input "diomedi"
click at [1045, 457] on div "PEDIDOS RECHAZADOS PEDIDOS NO ACEPTADOS NI RECHAZADOS PEDIDOS ACEPTADOS" at bounding box center [870, 472] width 1296 height 68
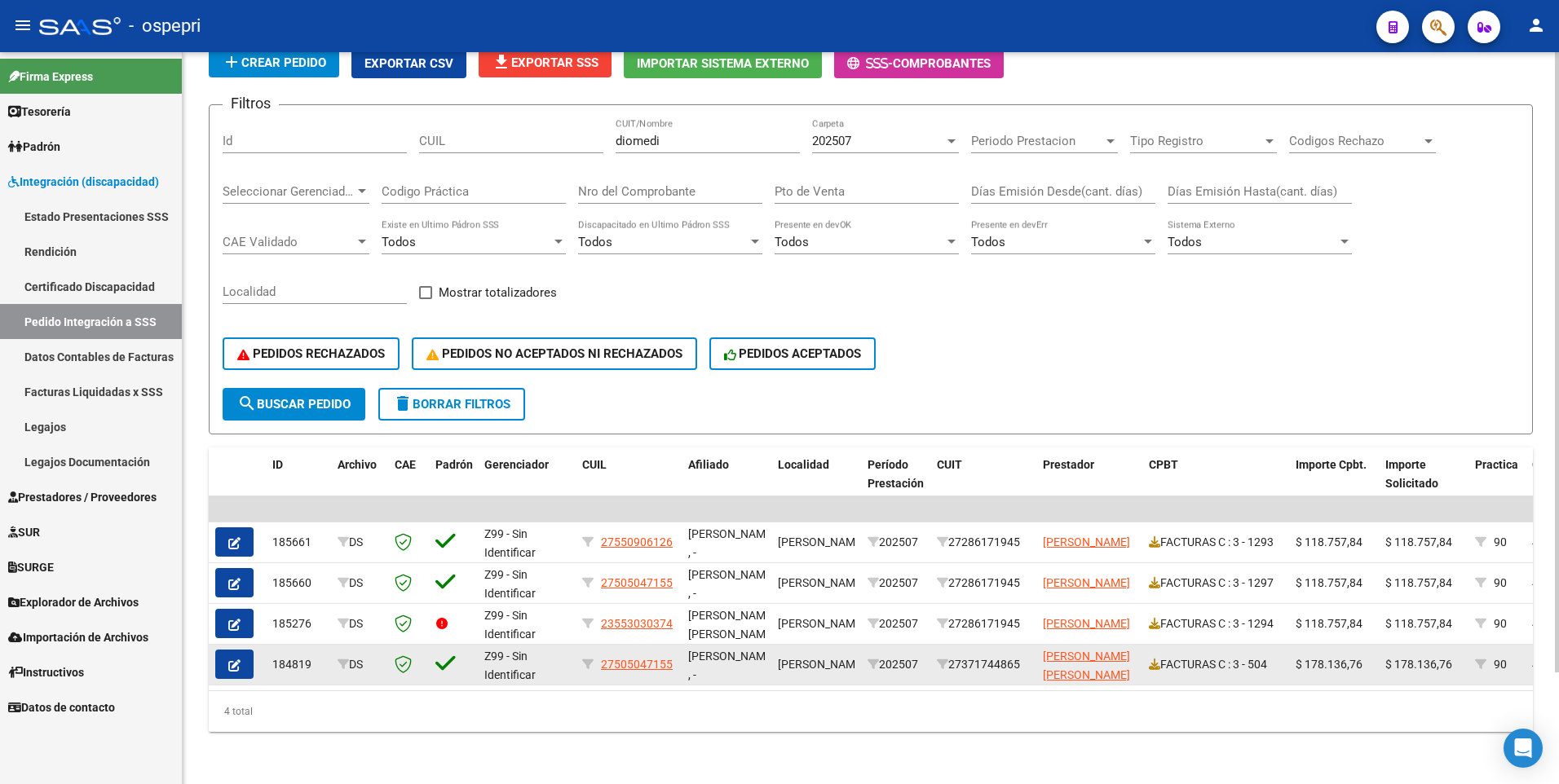
click at [1147, 659] on datatable-body-cell "FACTURAS C : 3 - 504" at bounding box center [1216, 664] width 147 height 40
click at [1162, 656] on div "FACTURAS C : 3 - 504" at bounding box center [1216, 664] width 134 height 19
click at [1153, 659] on icon at bounding box center [1155, 664] width 11 height 11
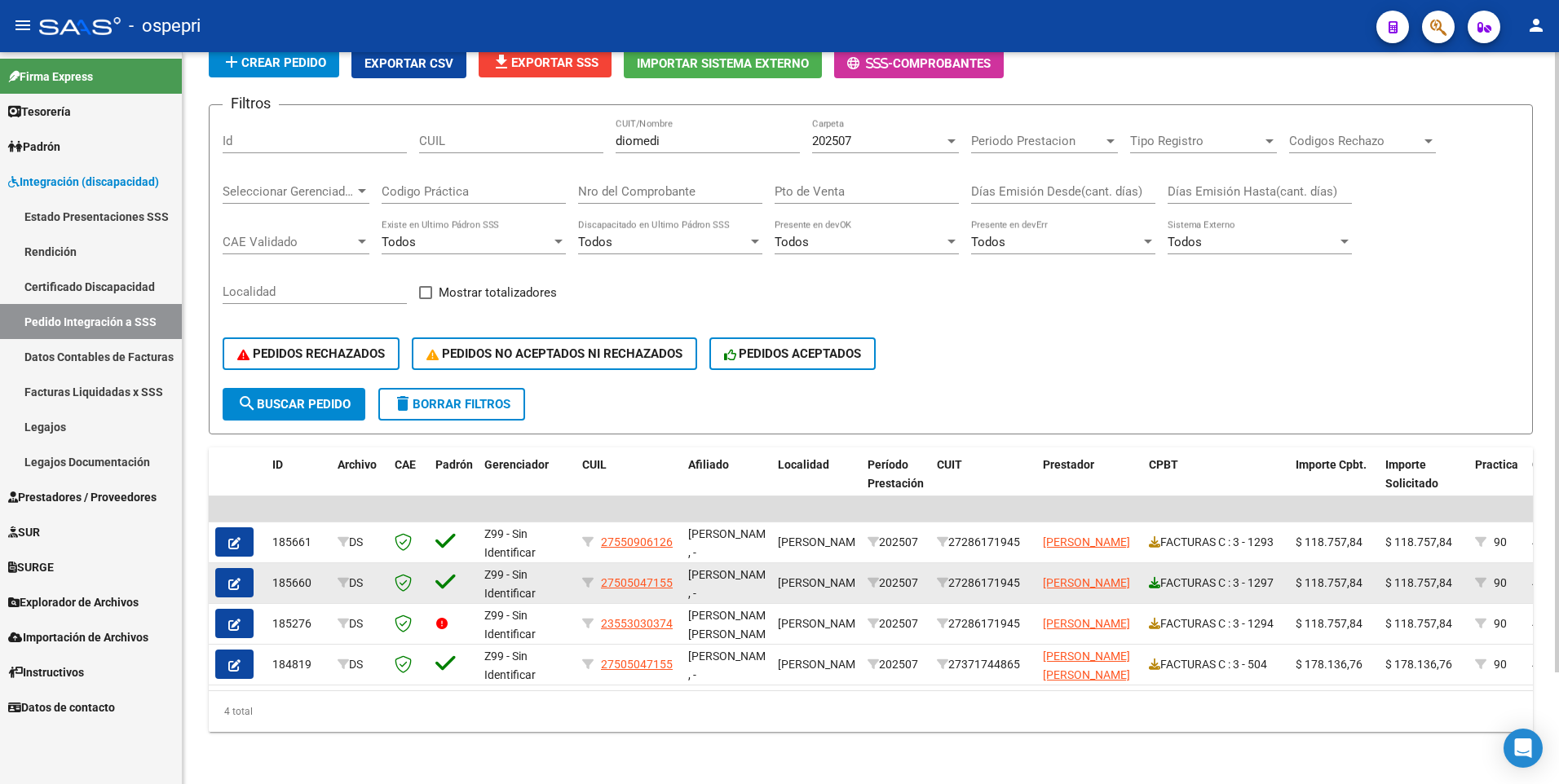
click at [1155, 577] on icon at bounding box center [1155, 583] width 11 height 11
click at [243, 573] on button "button" at bounding box center [234, 582] width 38 height 29
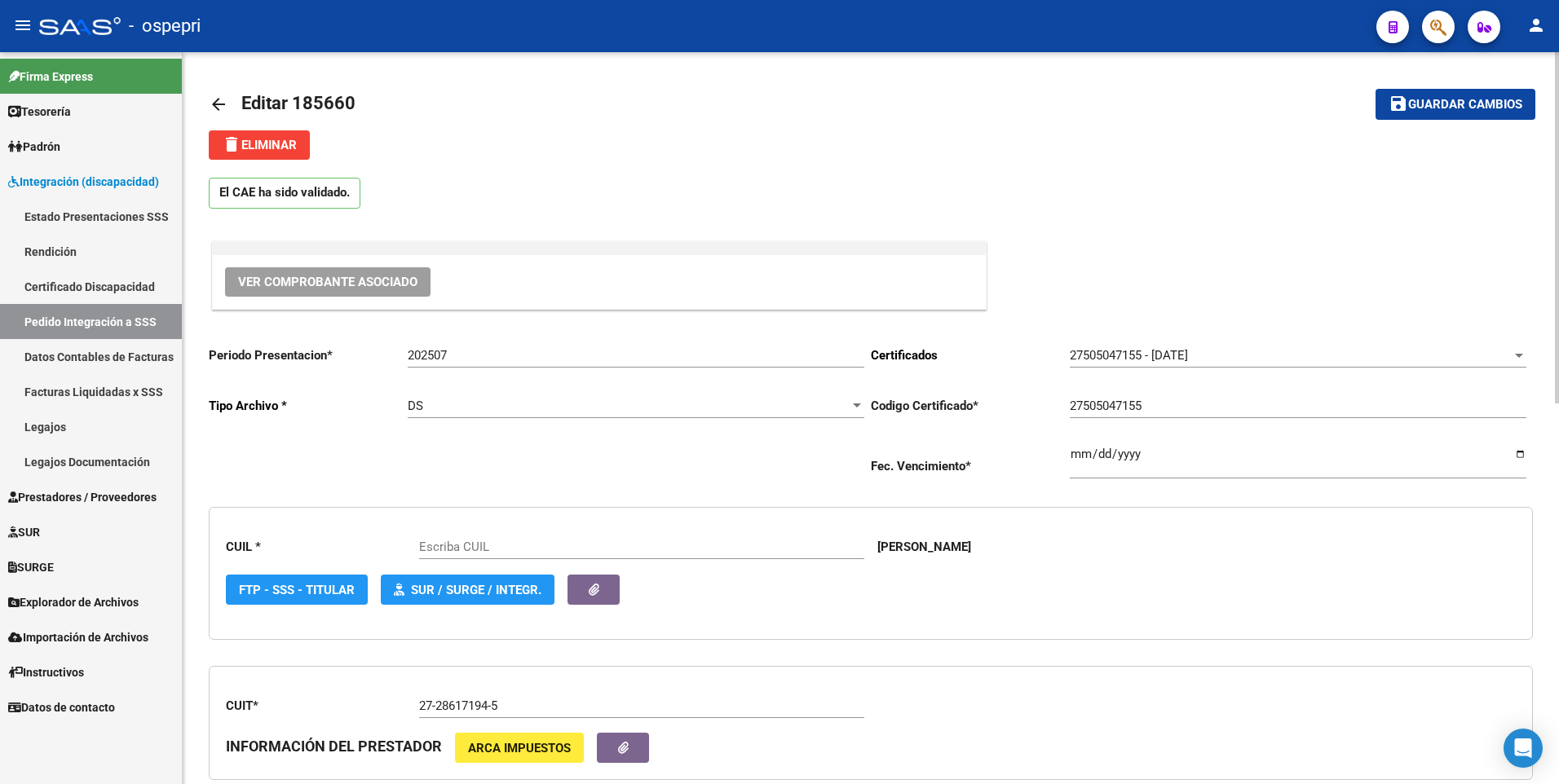
click at [272, 139] on span "delete Eliminar" at bounding box center [259, 145] width 75 height 15
type input "27505047155"
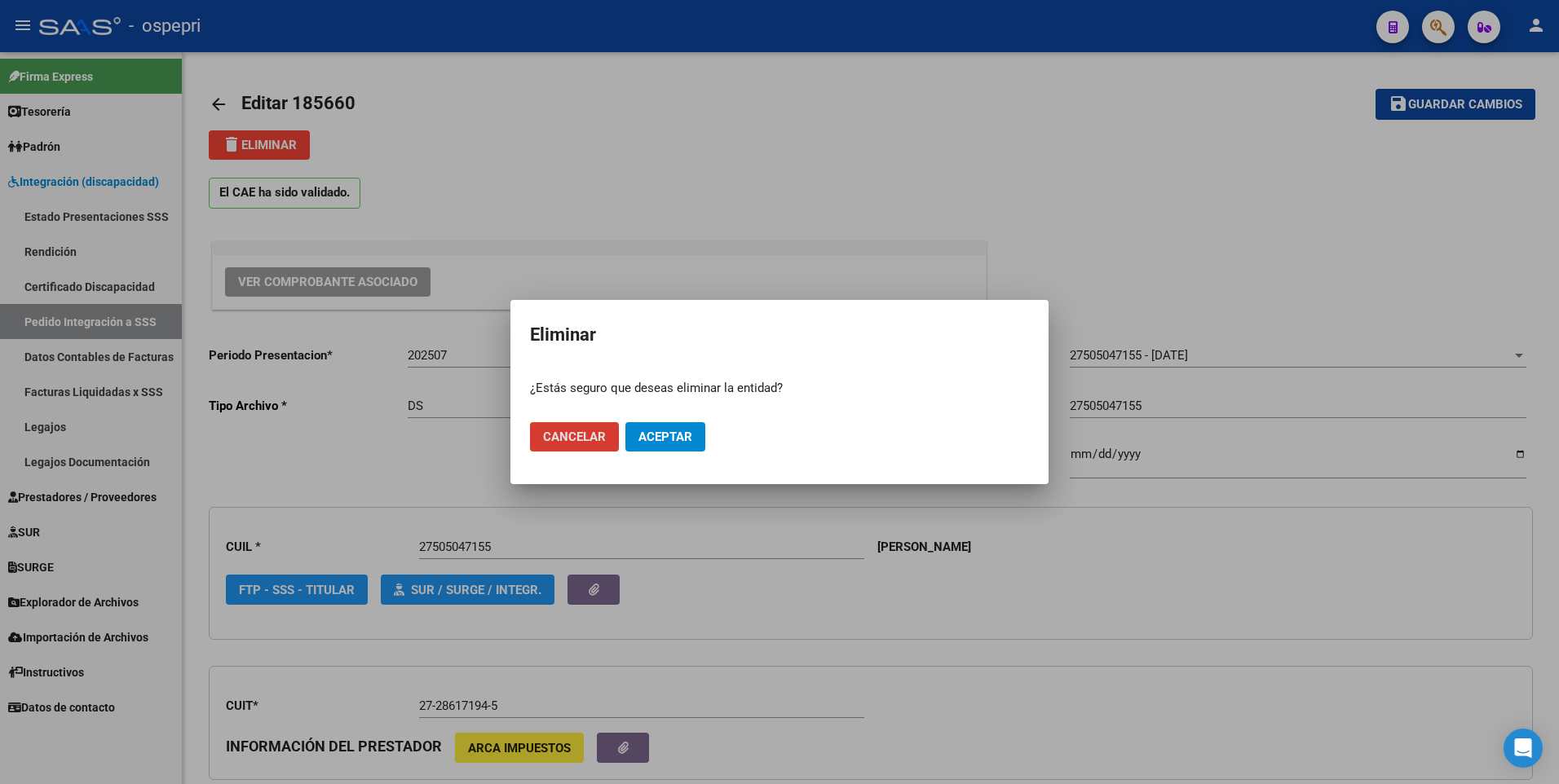
click at [653, 441] on span "Aceptar" at bounding box center [664, 437] width 53 height 15
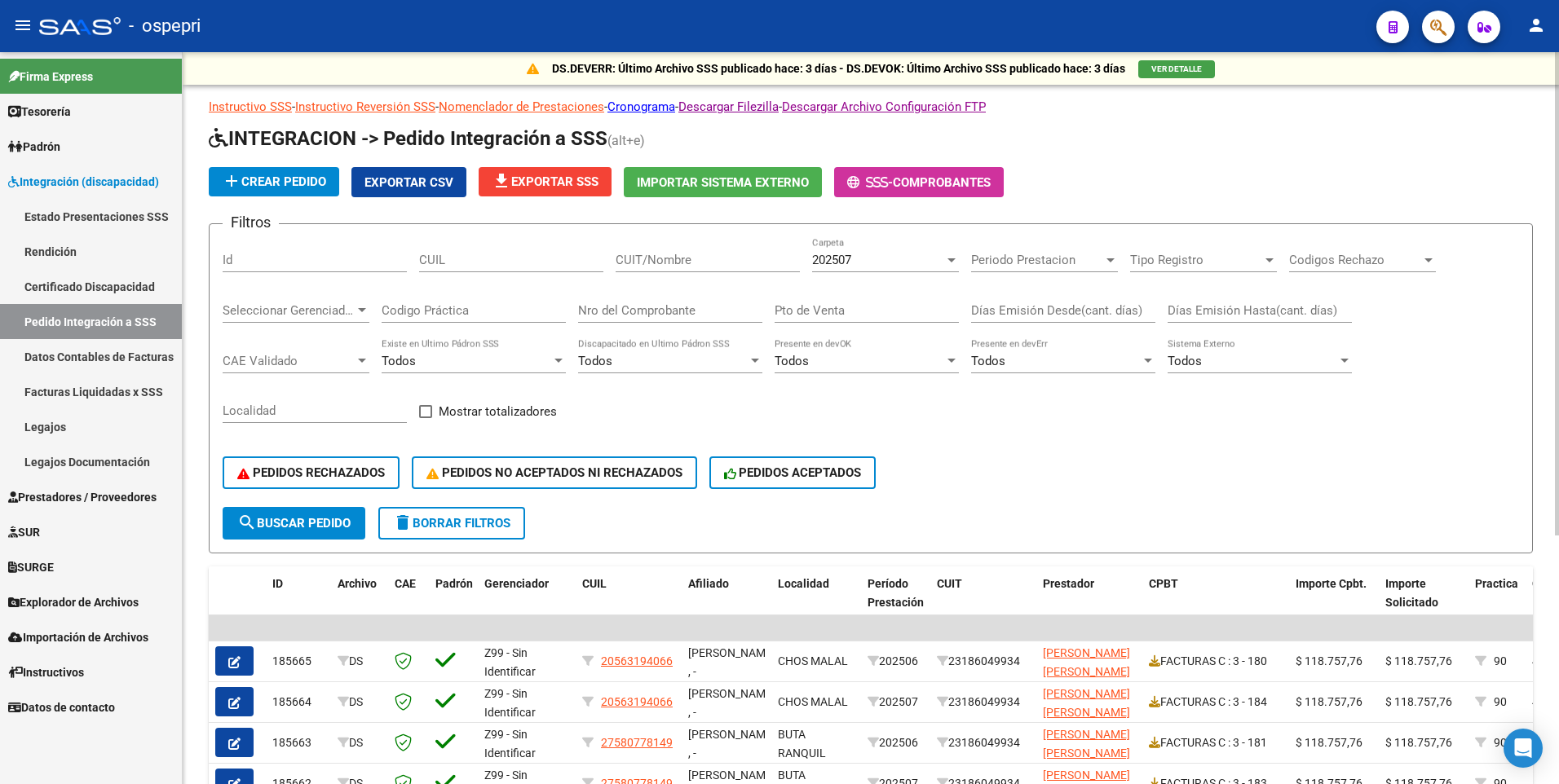
click at [1228, 486] on div "PEDIDOS RECHAZADOS PEDIDOS NO ACEPTADOS NI RECHAZADOS PEDIDOS ACEPTADOS" at bounding box center [870, 472] width 1296 height 68
click at [636, 261] on input "CUIT/Nombre" at bounding box center [707, 260] width 184 height 15
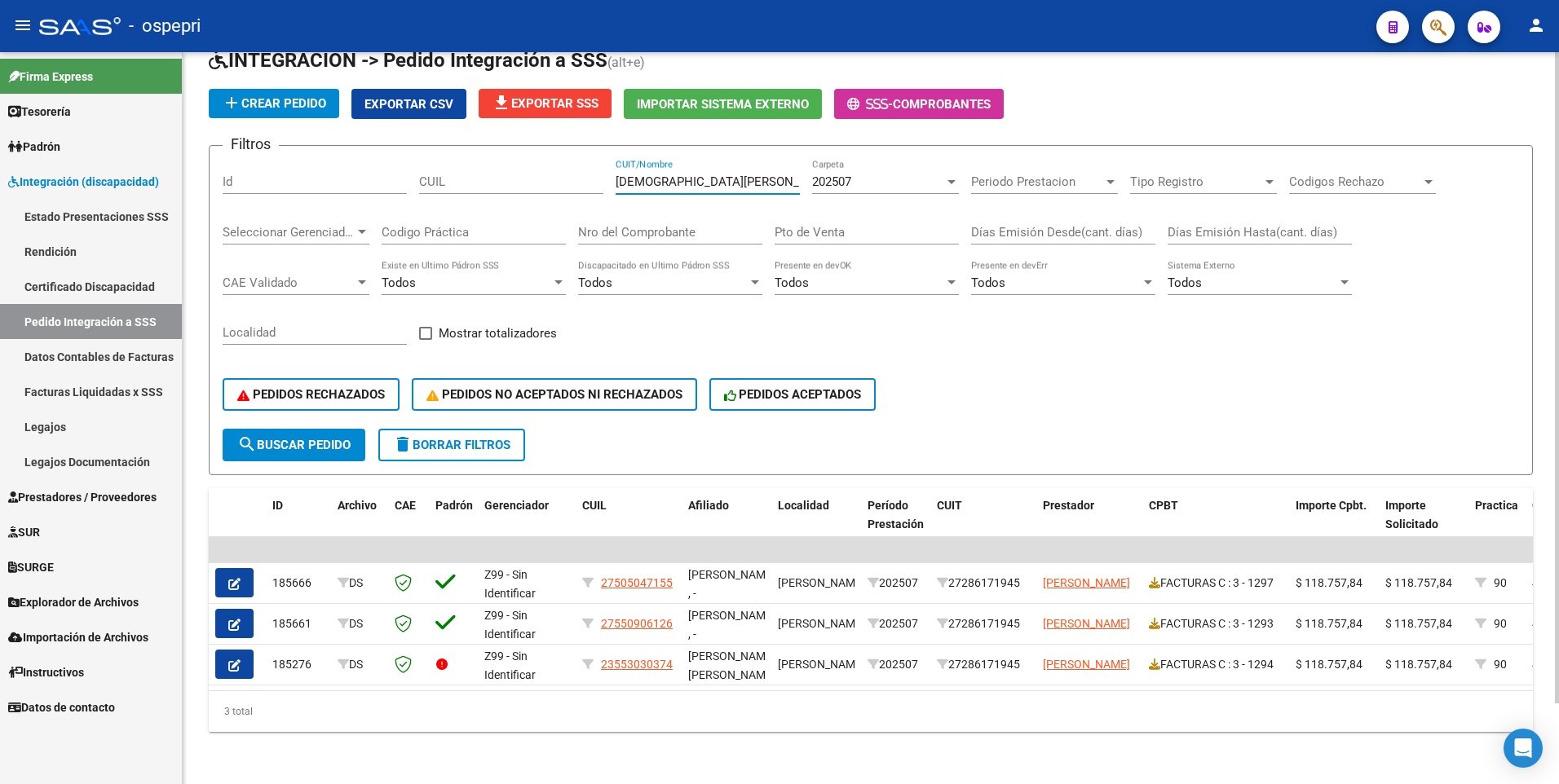
scroll to position [91, 0]
drag, startPoint x: 737, startPoint y: 170, endPoint x: 665, endPoint y: 167, distance: 72.1
click at [665, 174] on input "[DEMOGRAPHIC_DATA][PERSON_NAME][DEMOGRAPHIC_DATA]" at bounding box center [707, 181] width 184 height 15
click at [324, 438] on span "search Buscar Pedido" at bounding box center [294, 445] width 113 height 15
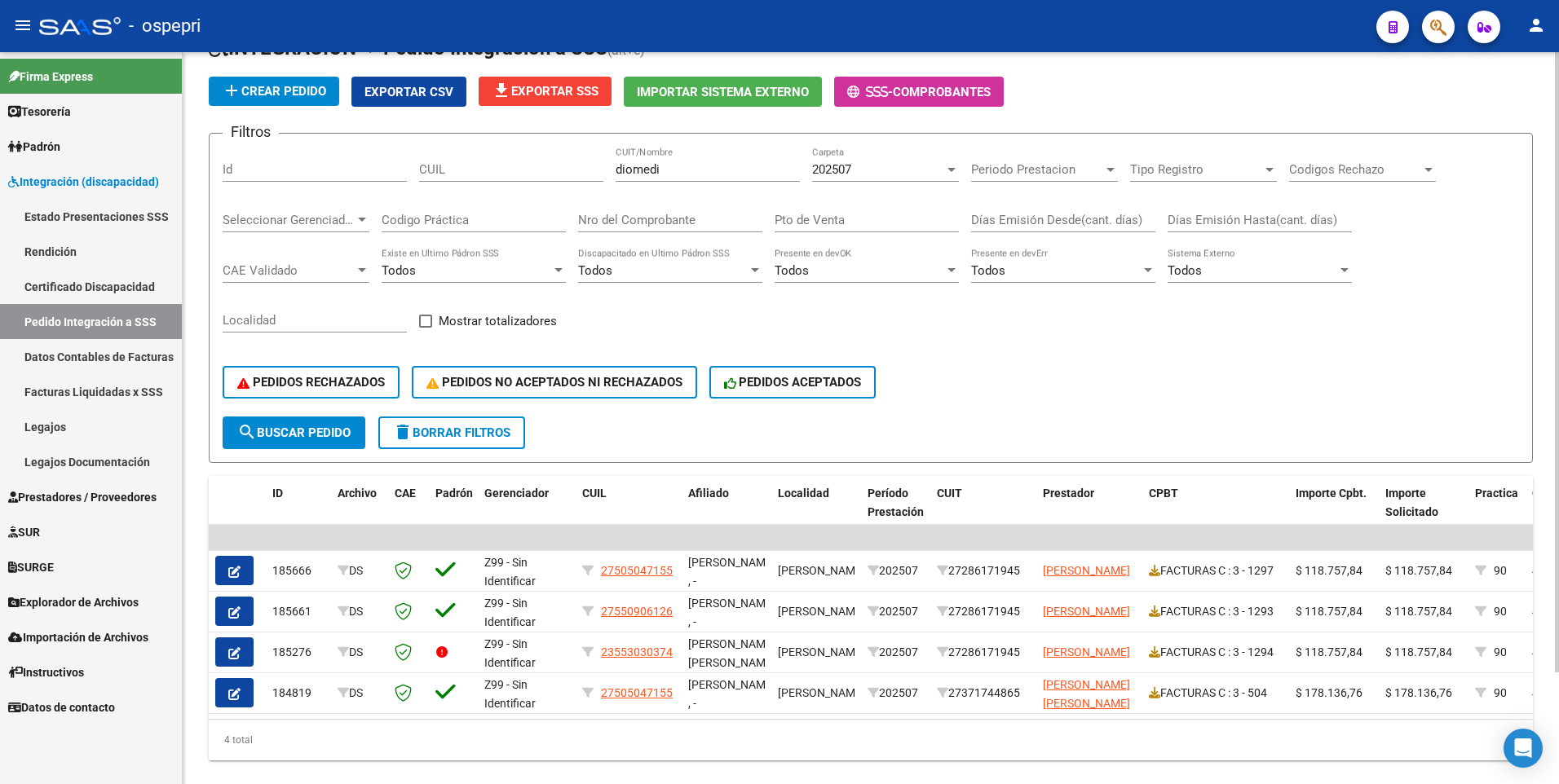
click at [700, 168] on input "diomedi" at bounding box center [707, 169] width 184 height 15
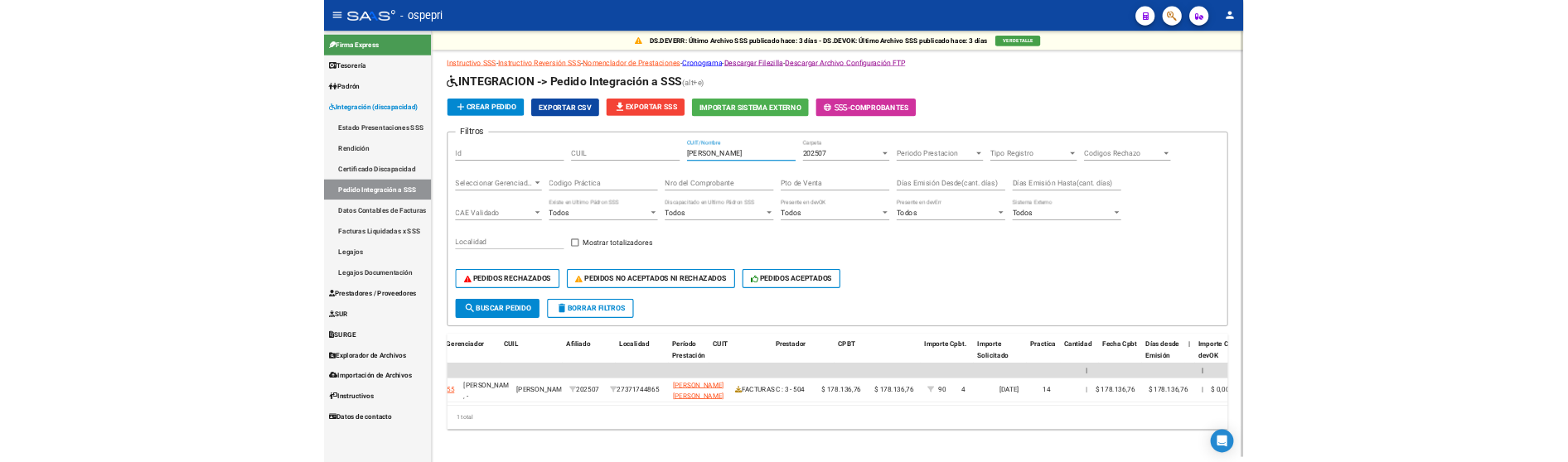
scroll to position [0, 0]
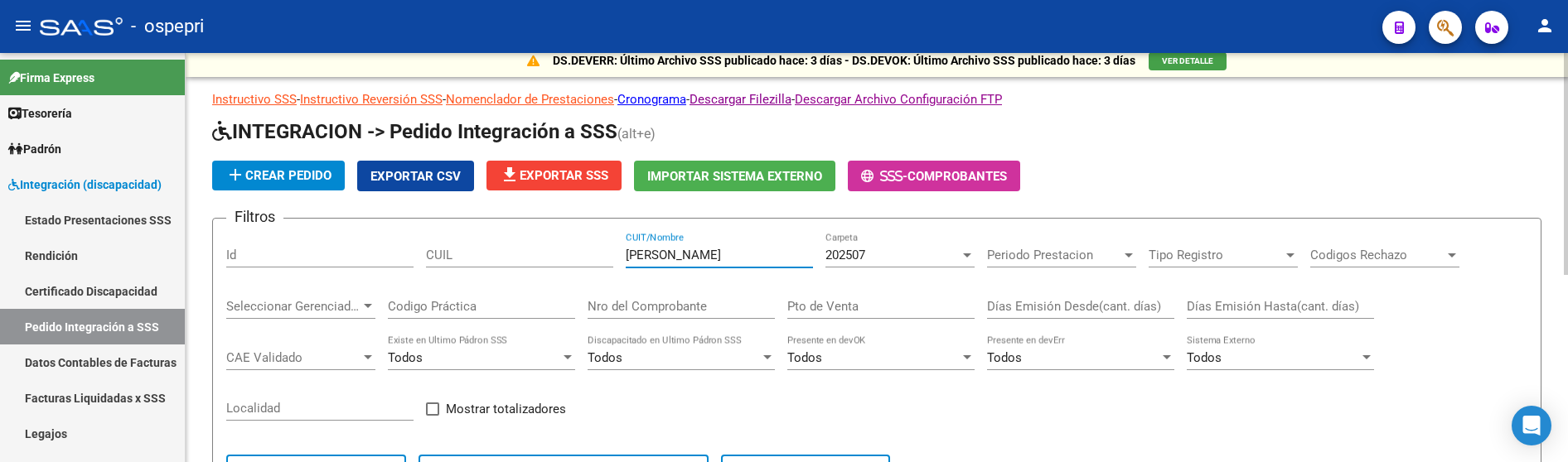
drag, startPoint x: 737, startPoint y: 256, endPoint x: 603, endPoint y: 254, distance: 134.0
click at [603, 254] on div "Filtros Id CUIL [PERSON_NAME] CUIT/Nombre 202507 Carpeta Periodo Prestacion Per…" at bounding box center [877, 369] width 1302 height 274
type input "[PERSON_NAME]"
click at [963, 256] on div at bounding box center [967, 256] width 9 height 4
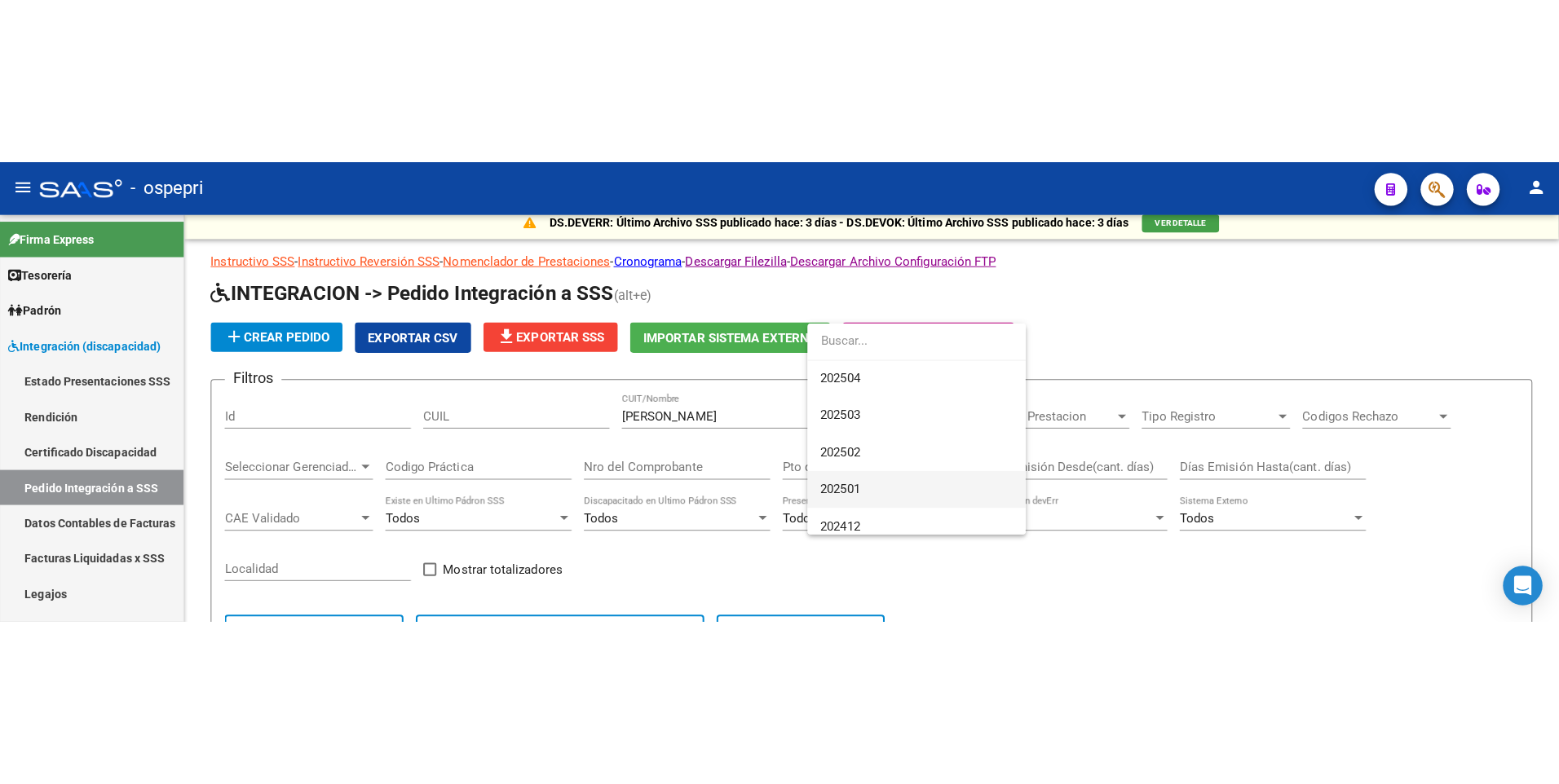
scroll to position [163, 0]
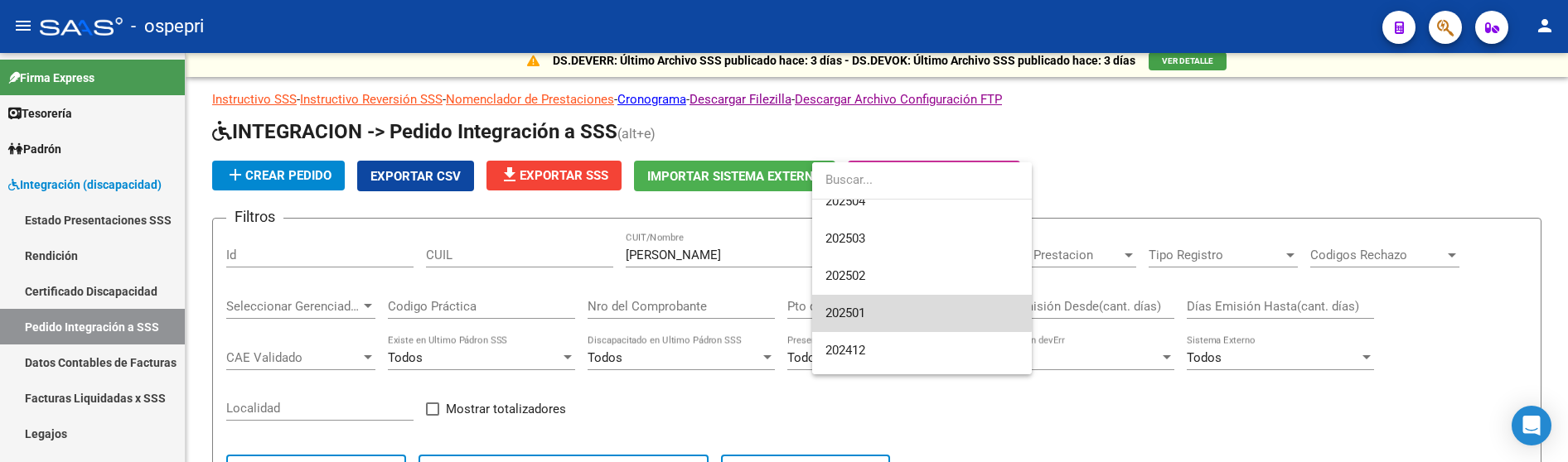
click at [884, 309] on span "202501" at bounding box center [922, 313] width 193 height 37
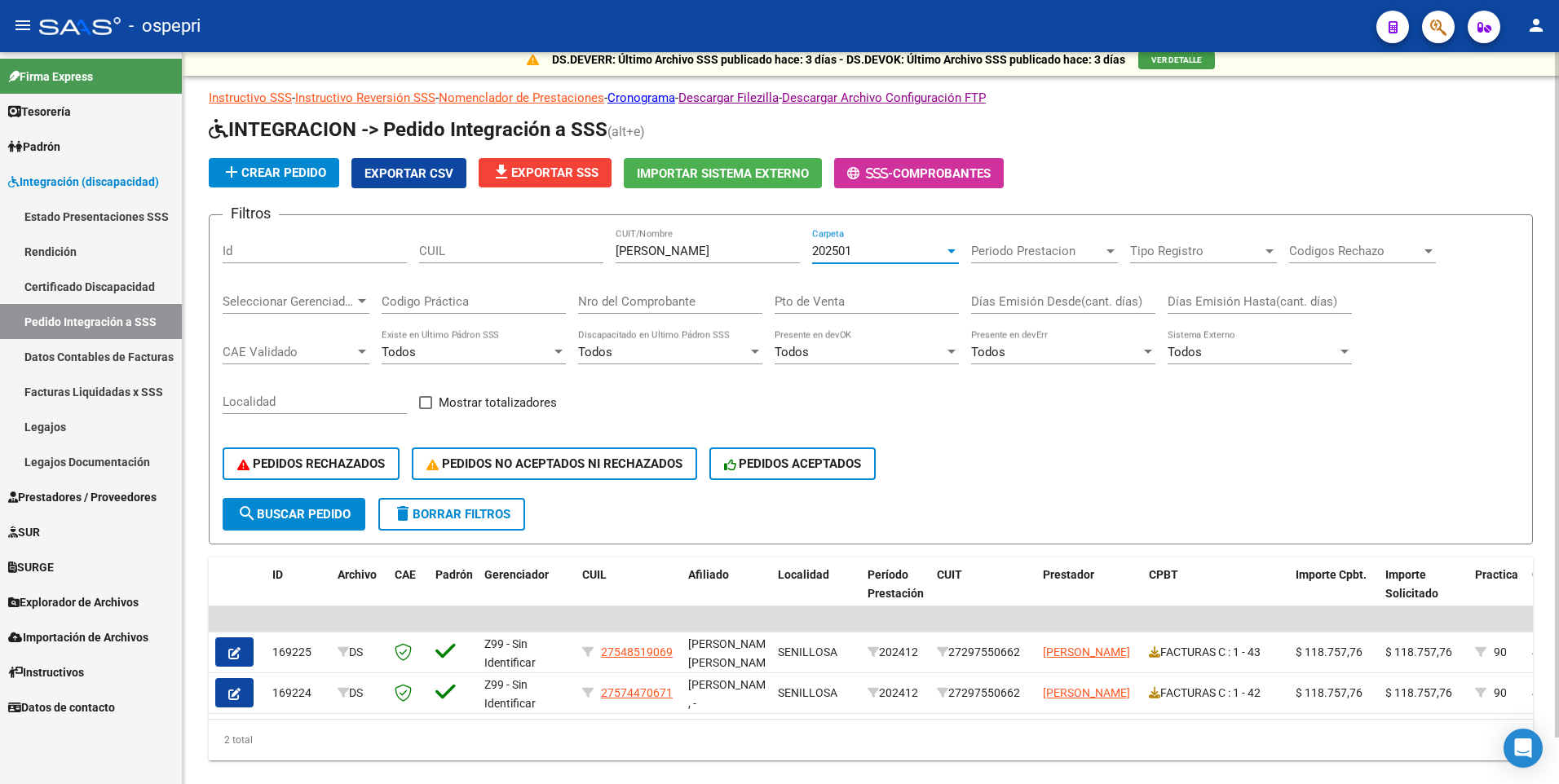
click at [326, 510] on span "search Buscar Pedido" at bounding box center [294, 515] width 113 height 15
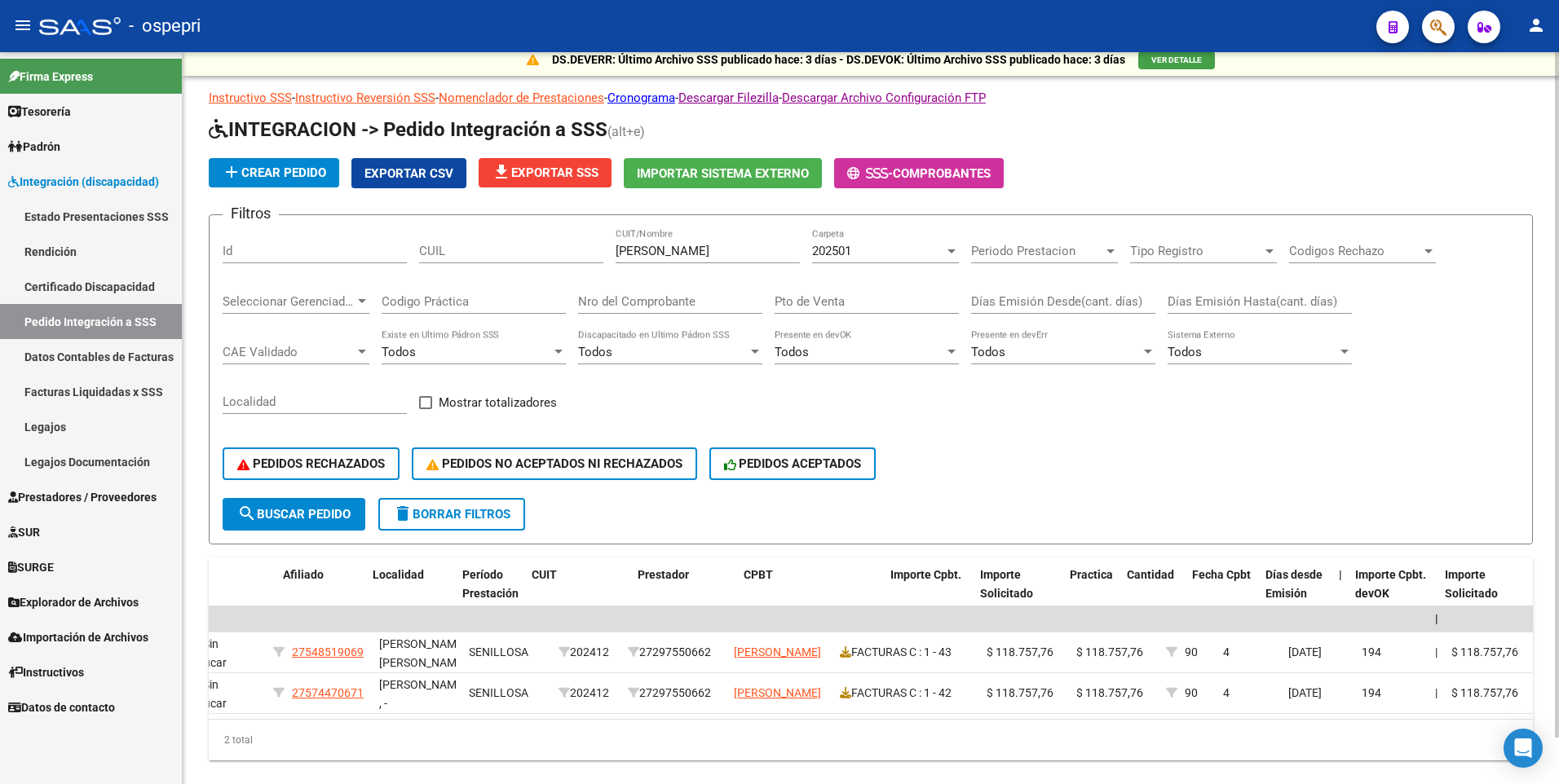
scroll to position [0, 0]
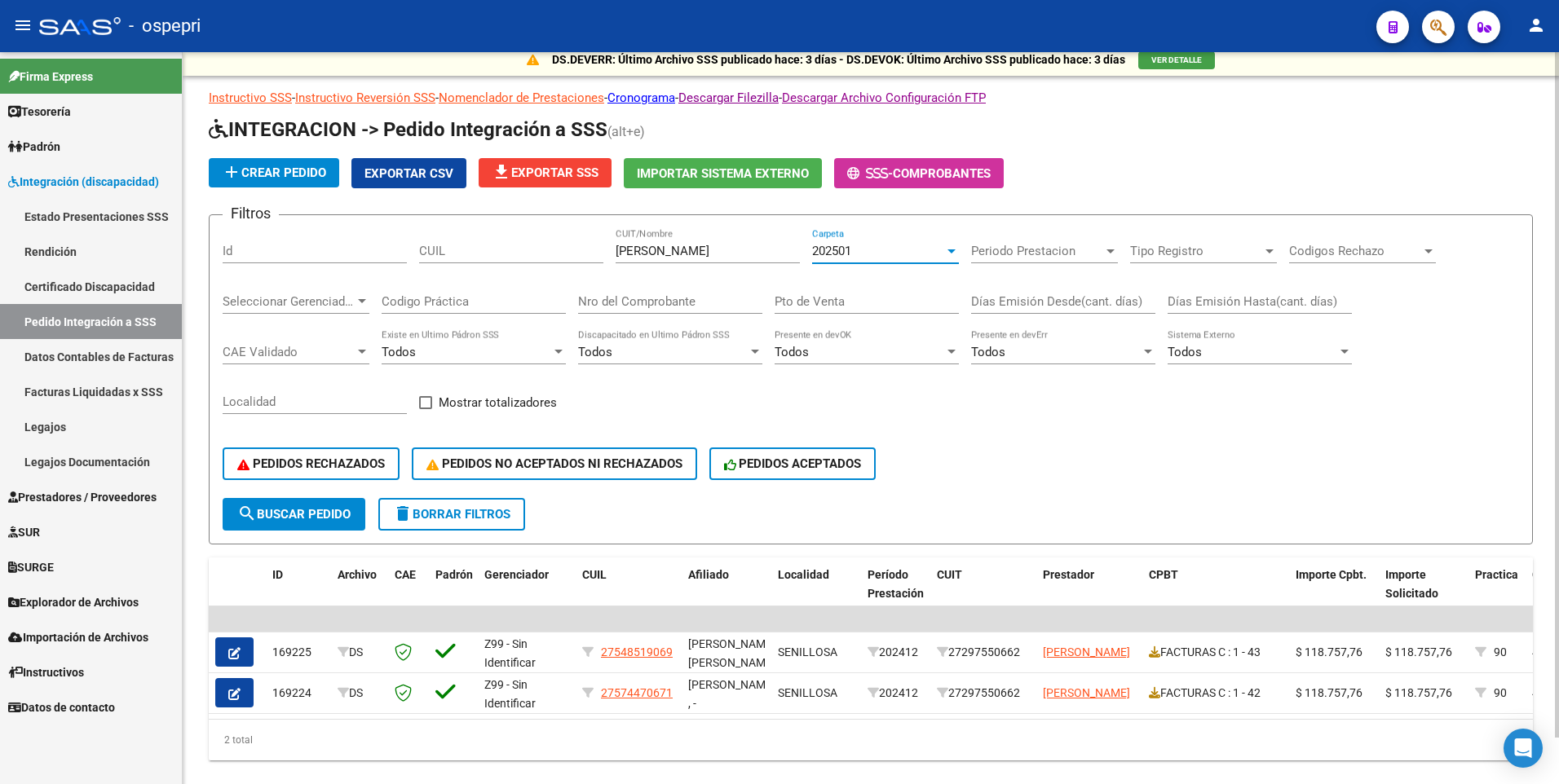
click at [953, 250] on div at bounding box center [951, 252] width 8 height 4
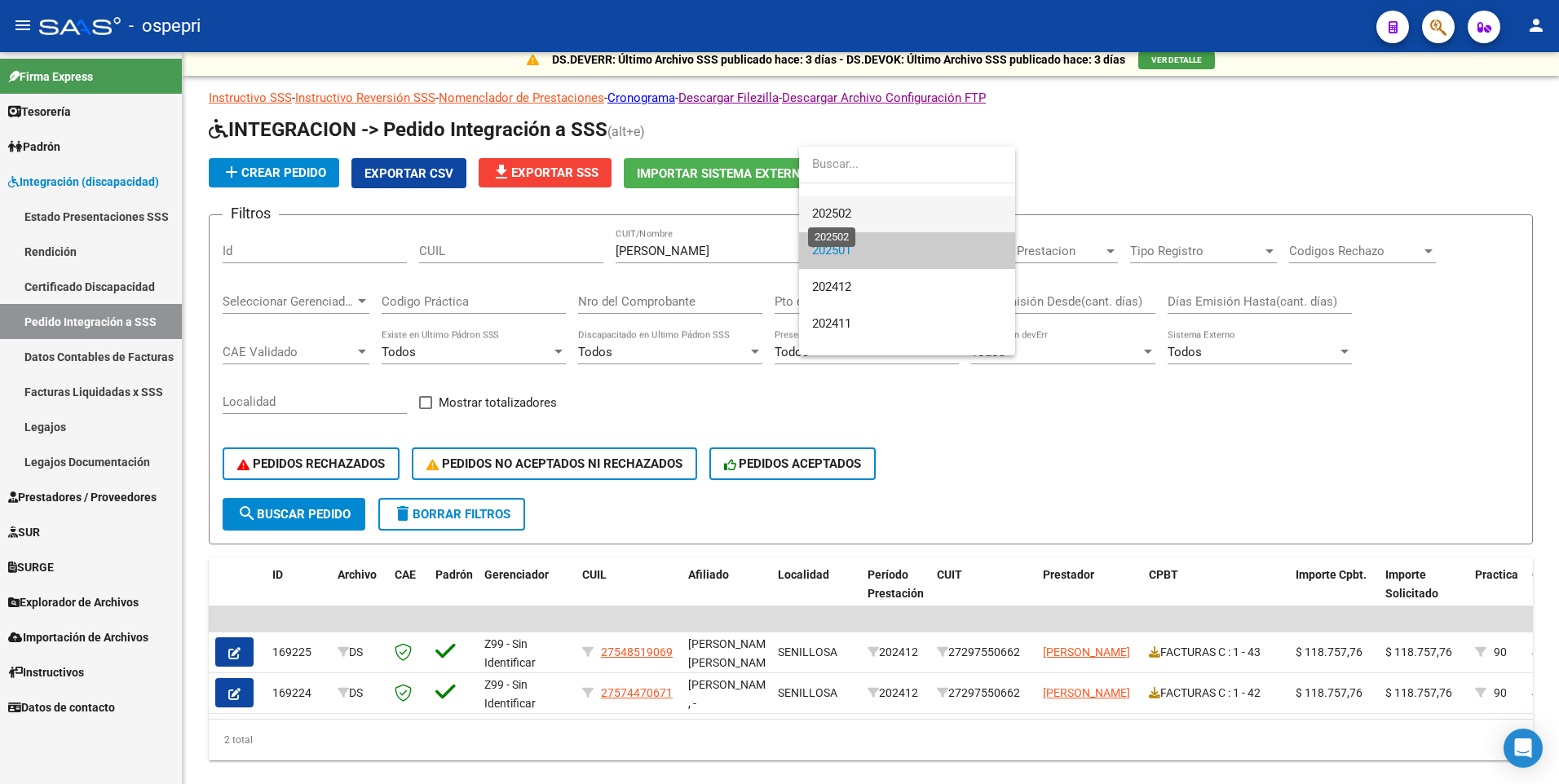
click at [852, 218] on span "202502" at bounding box center [832, 213] width 39 height 15
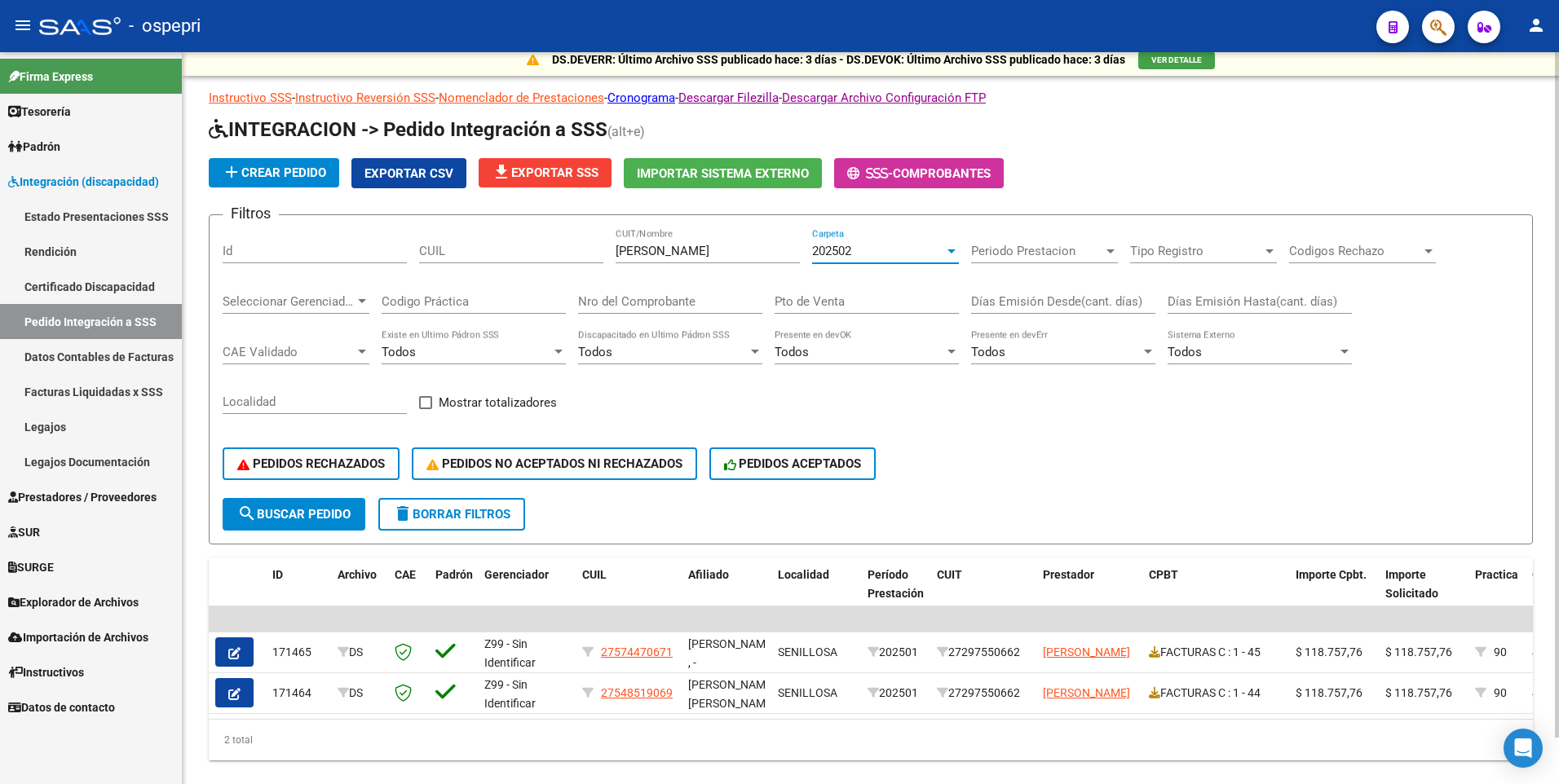
click at [952, 248] on div at bounding box center [952, 251] width 15 height 13
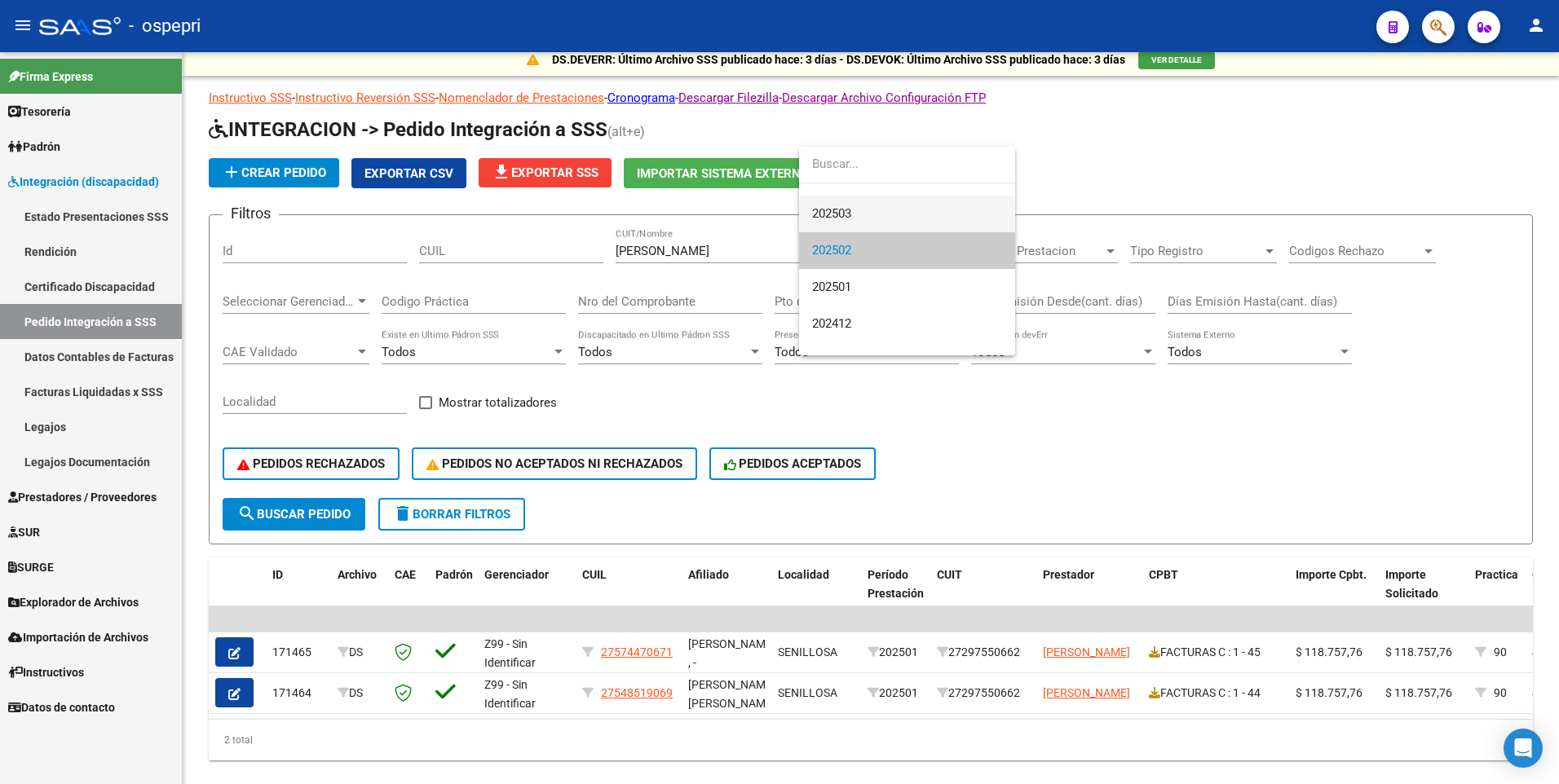
click at [855, 200] on span "202503" at bounding box center [907, 213] width 190 height 36
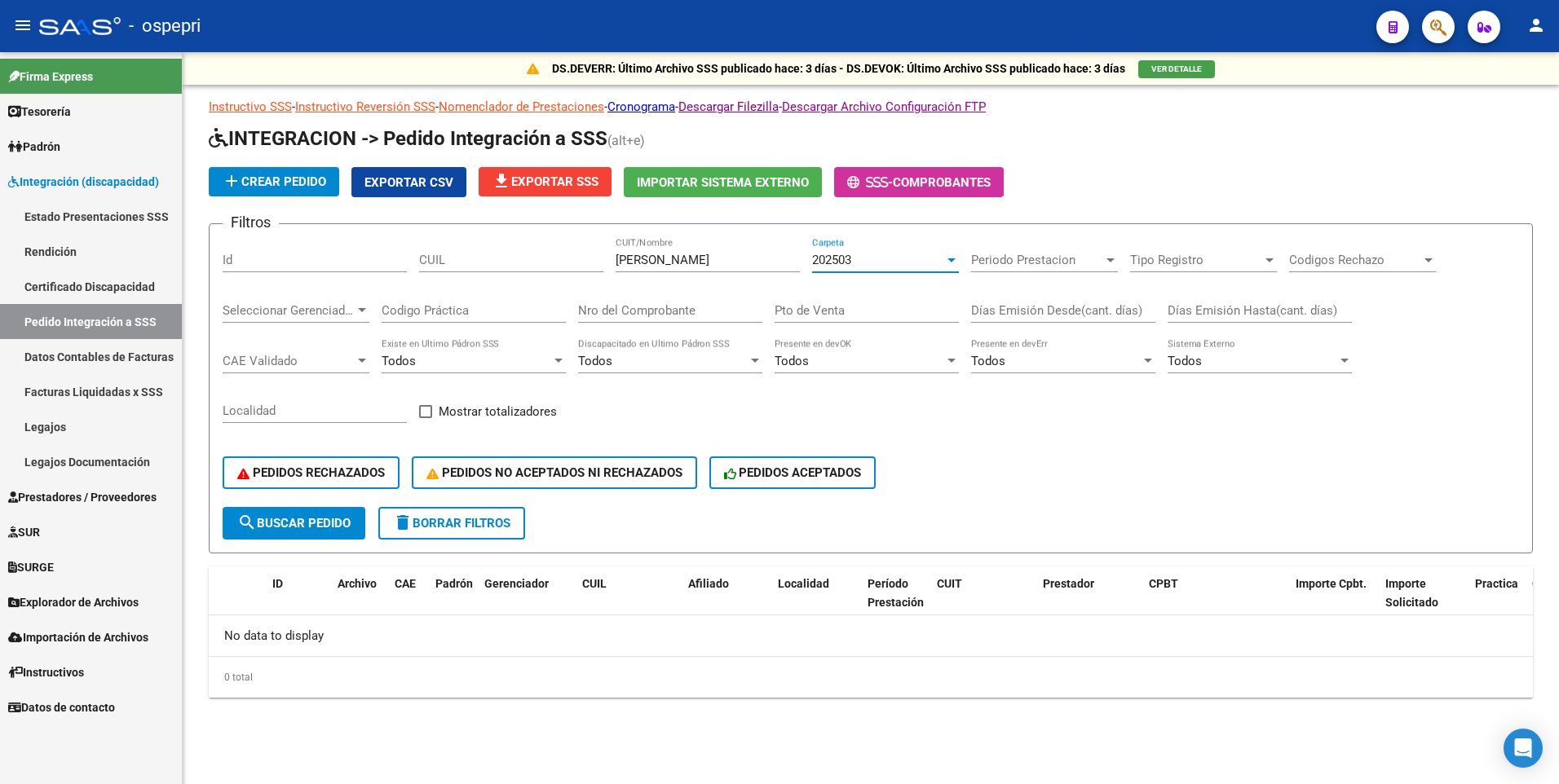
click at [948, 256] on div at bounding box center [952, 260] width 15 height 13
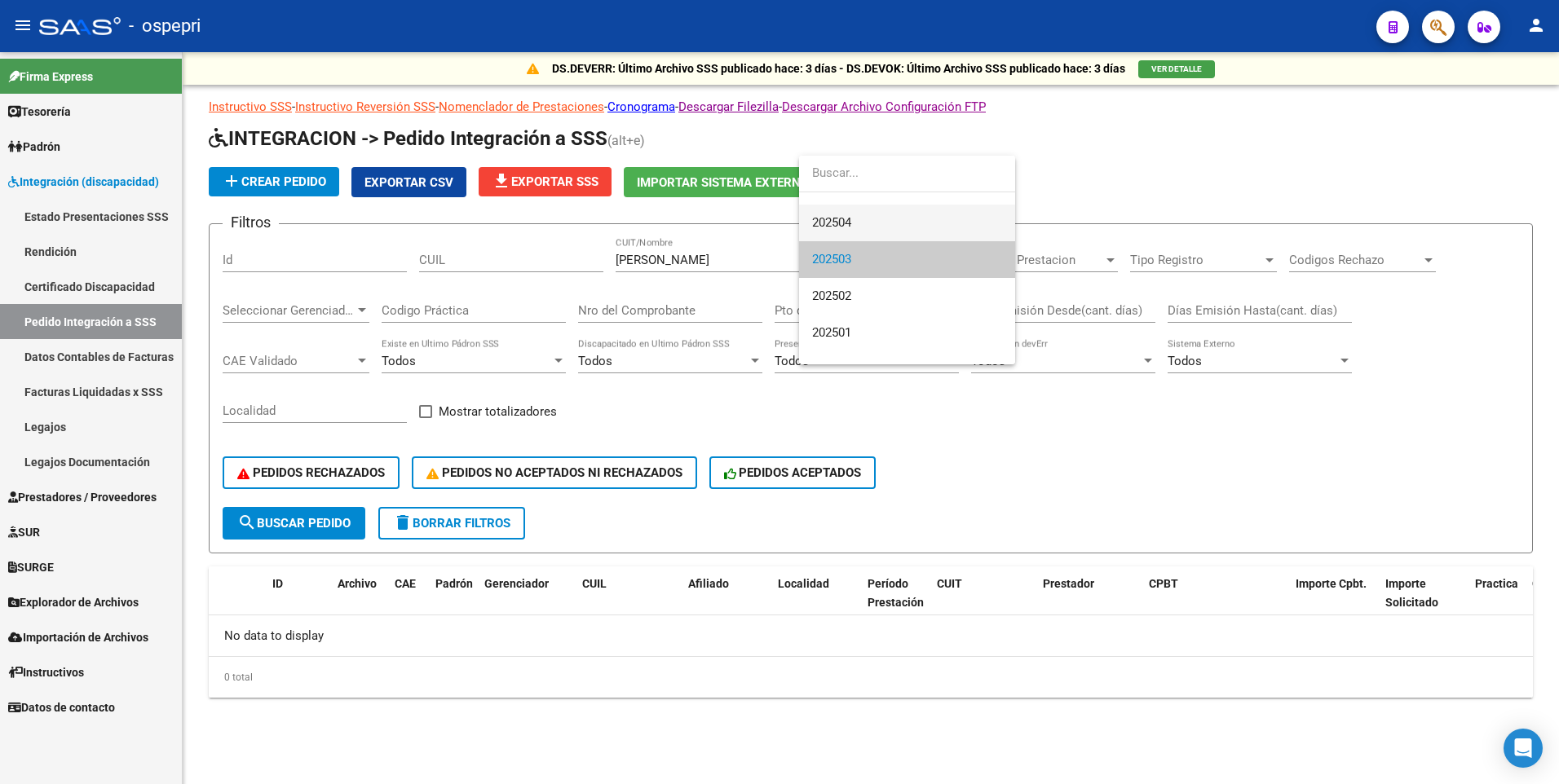
click at [880, 220] on span "202504" at bounding box center [907, 223] width 190 height 36
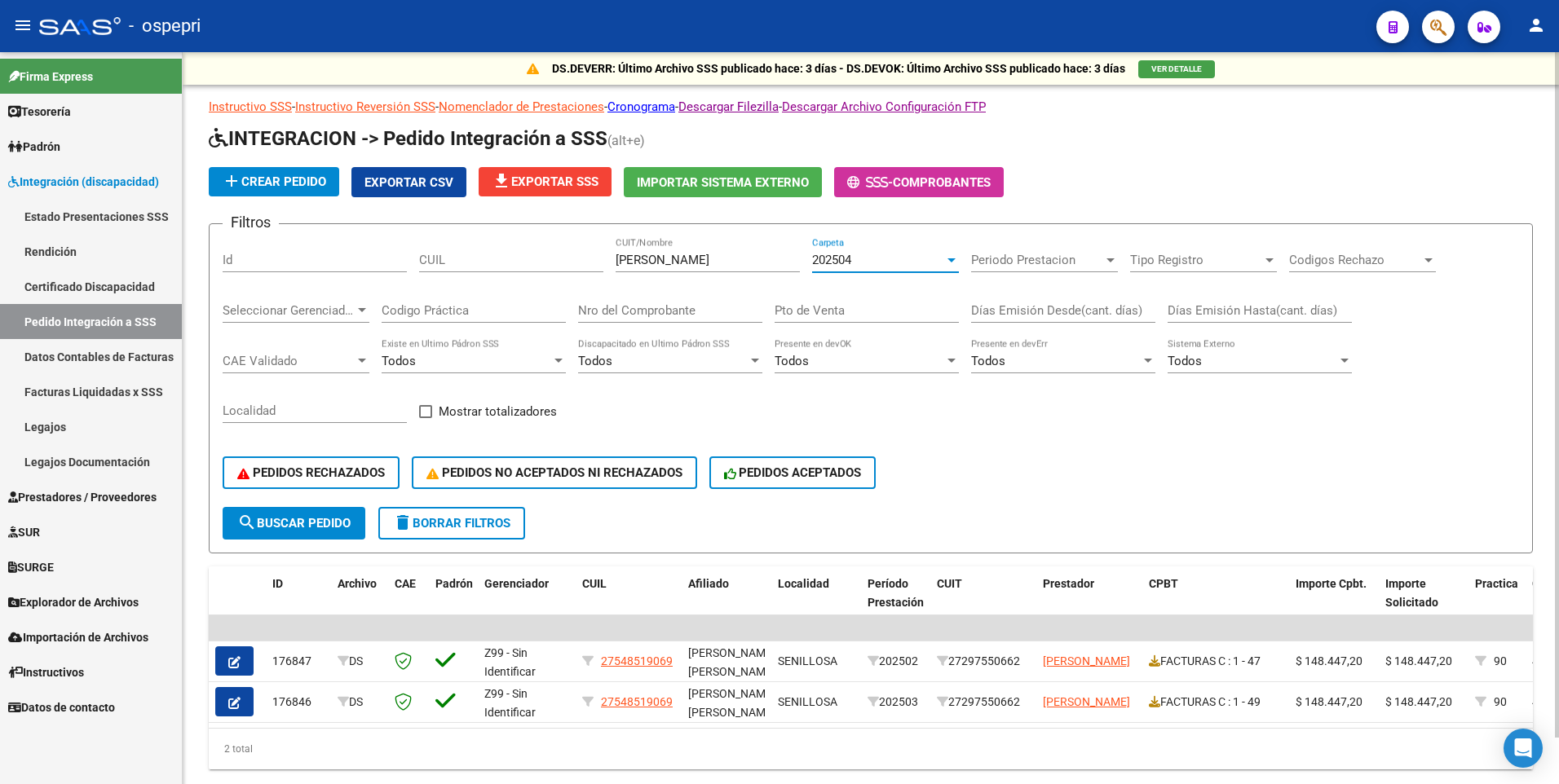
click at [945, 254] on div at bounding box center [952, 260] width 15 height 13
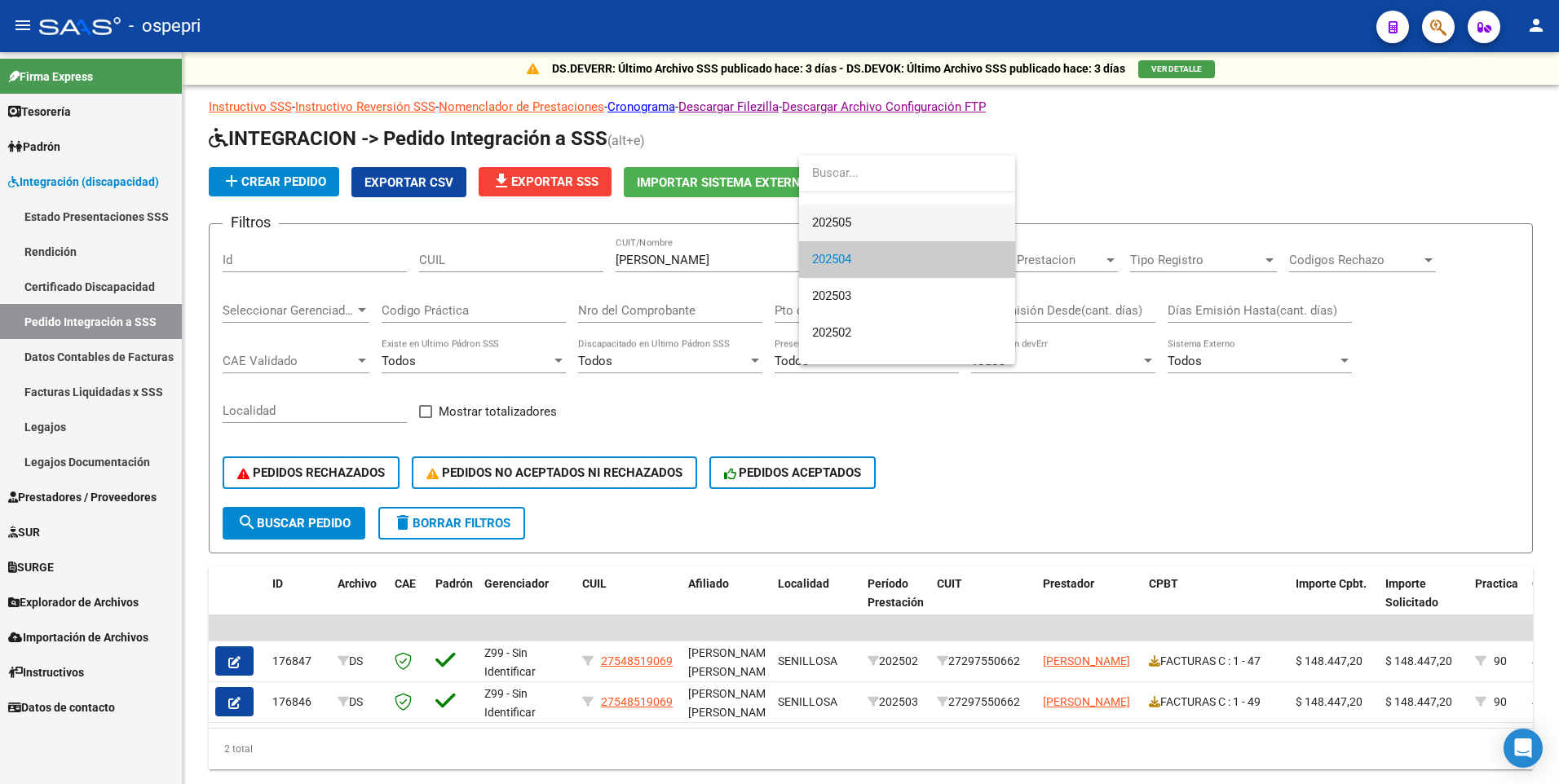
click at [852, 207] on span "202505" at bounding box center [907, 223] width 190 height 36
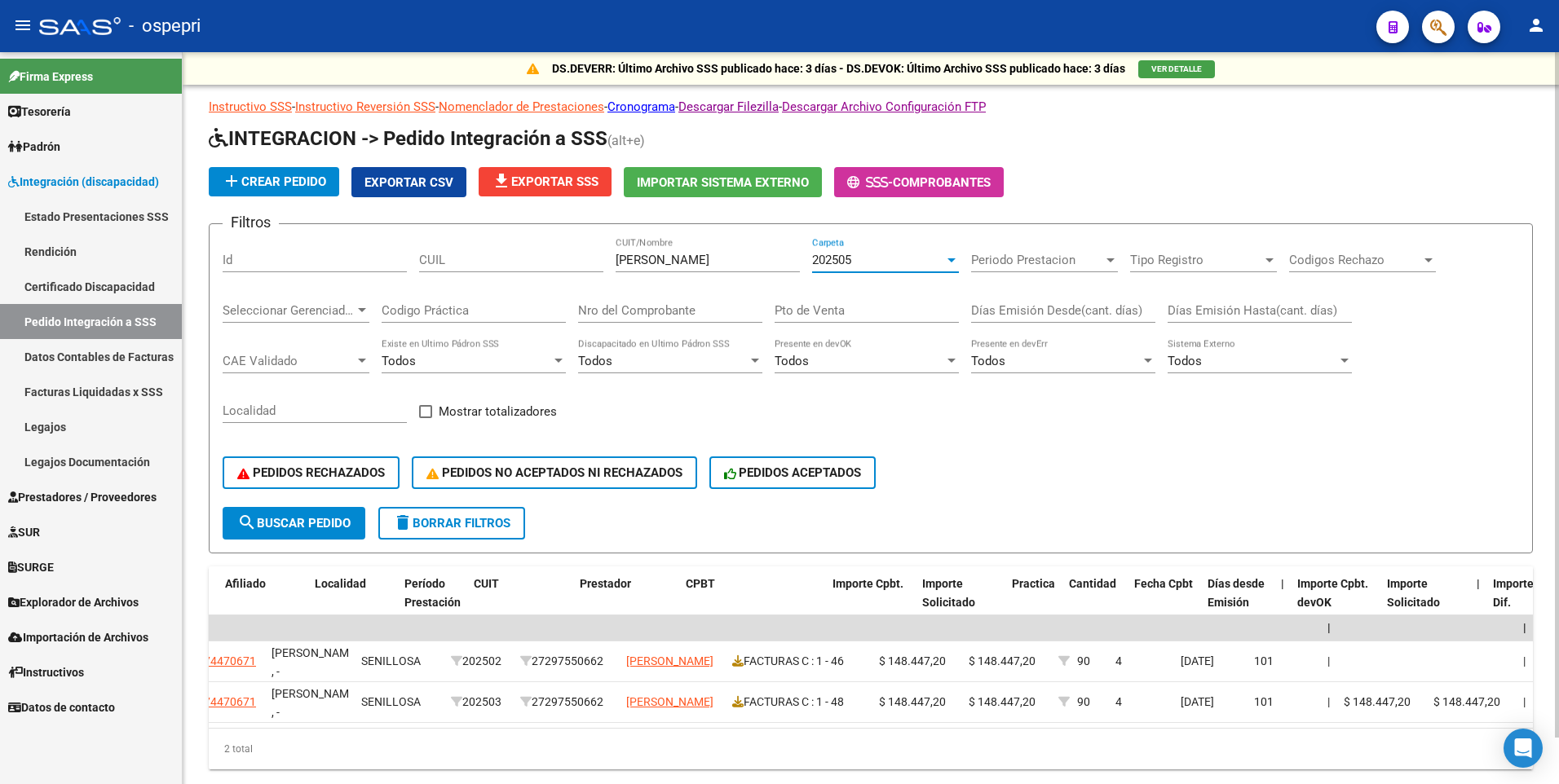
scroll to position [0, 488]
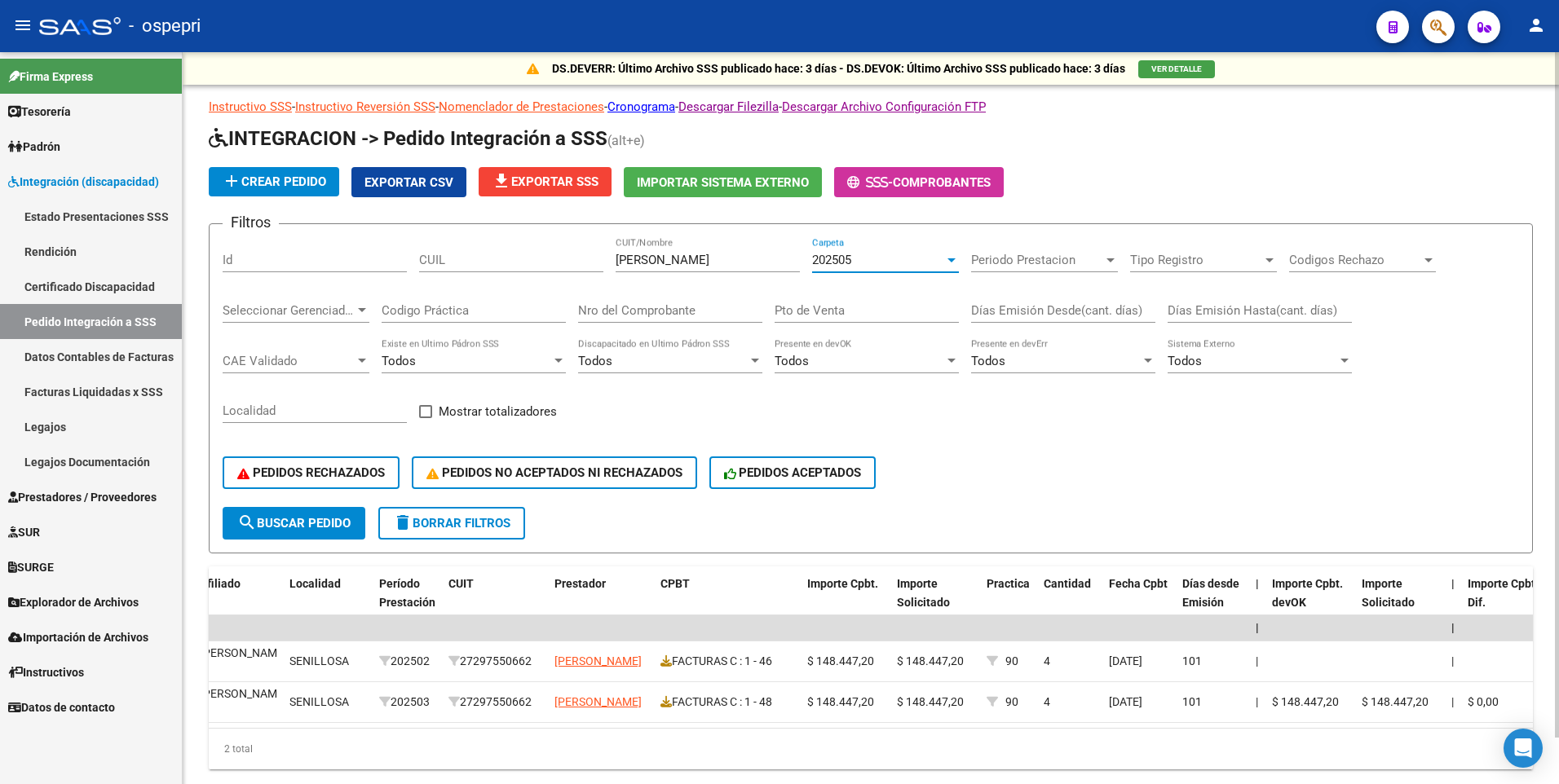
click at [953, 254] on div at bounding box center [952, 260] width 15 height 13
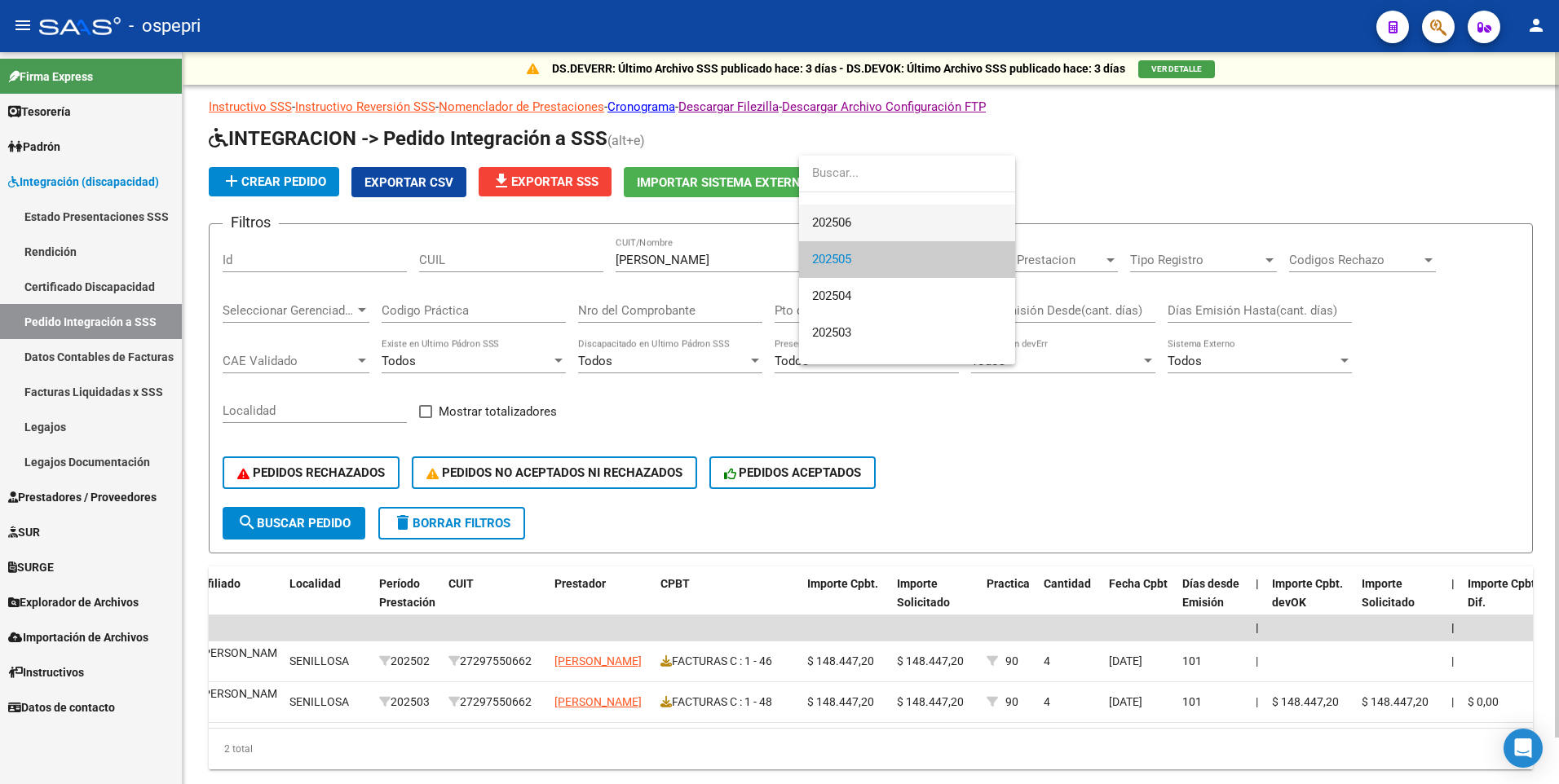
click at [862, 214] on span "202506" at bounding box center [907, 223] width 190 height 36
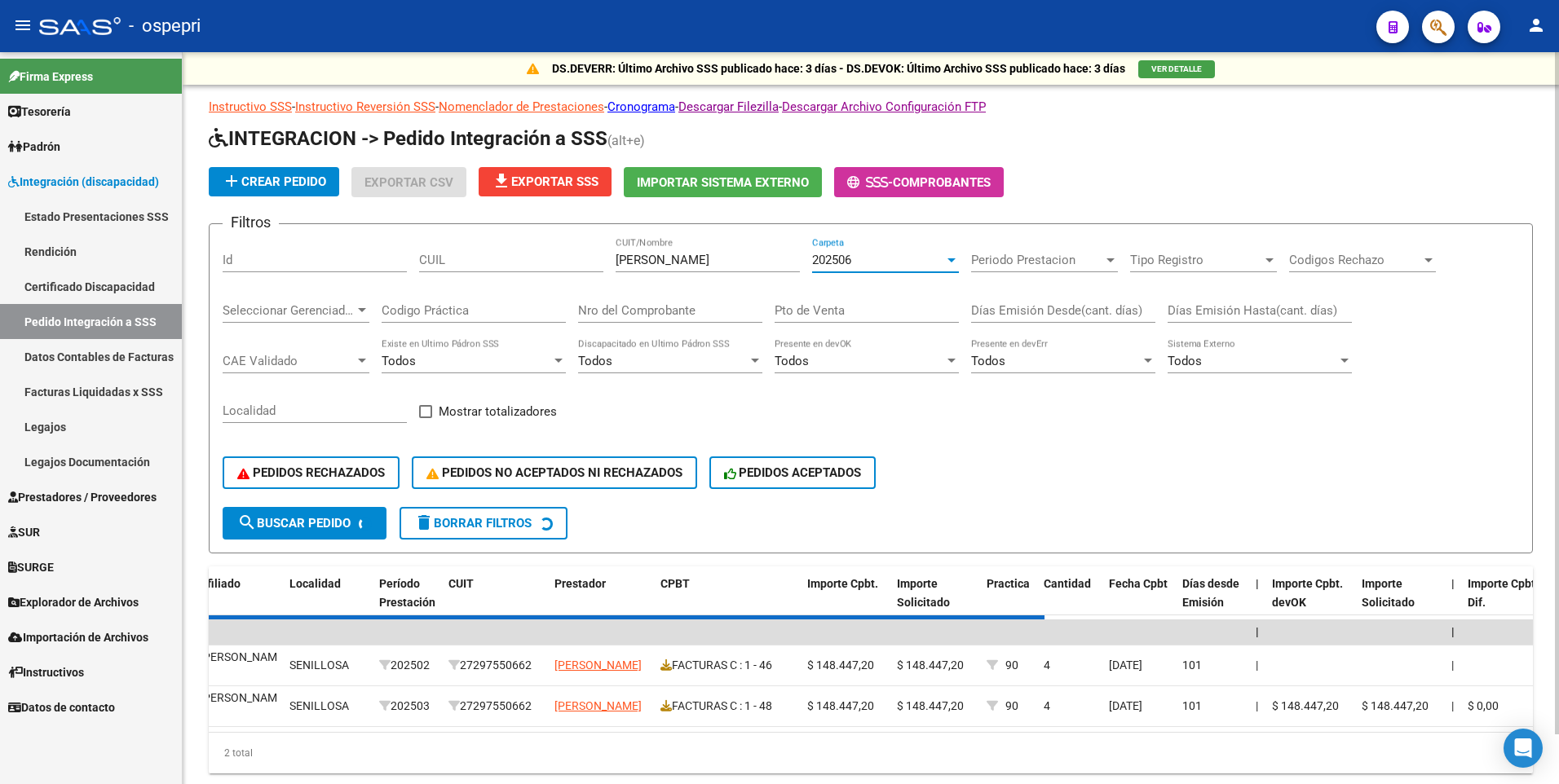
scroll to position [0, 0]
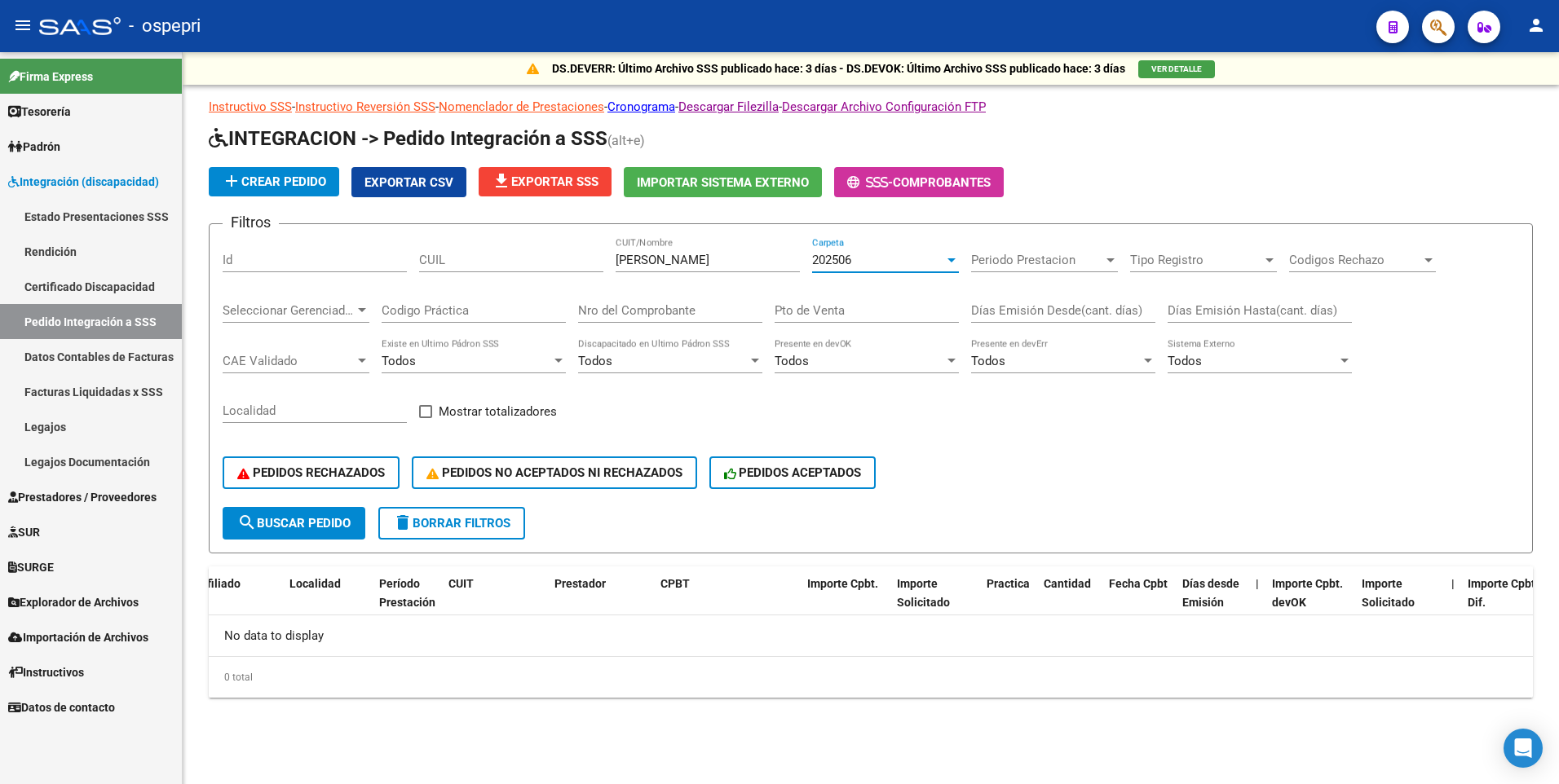
click at [952, 259] on div at bounding box center [951, 260] width 8 height 4
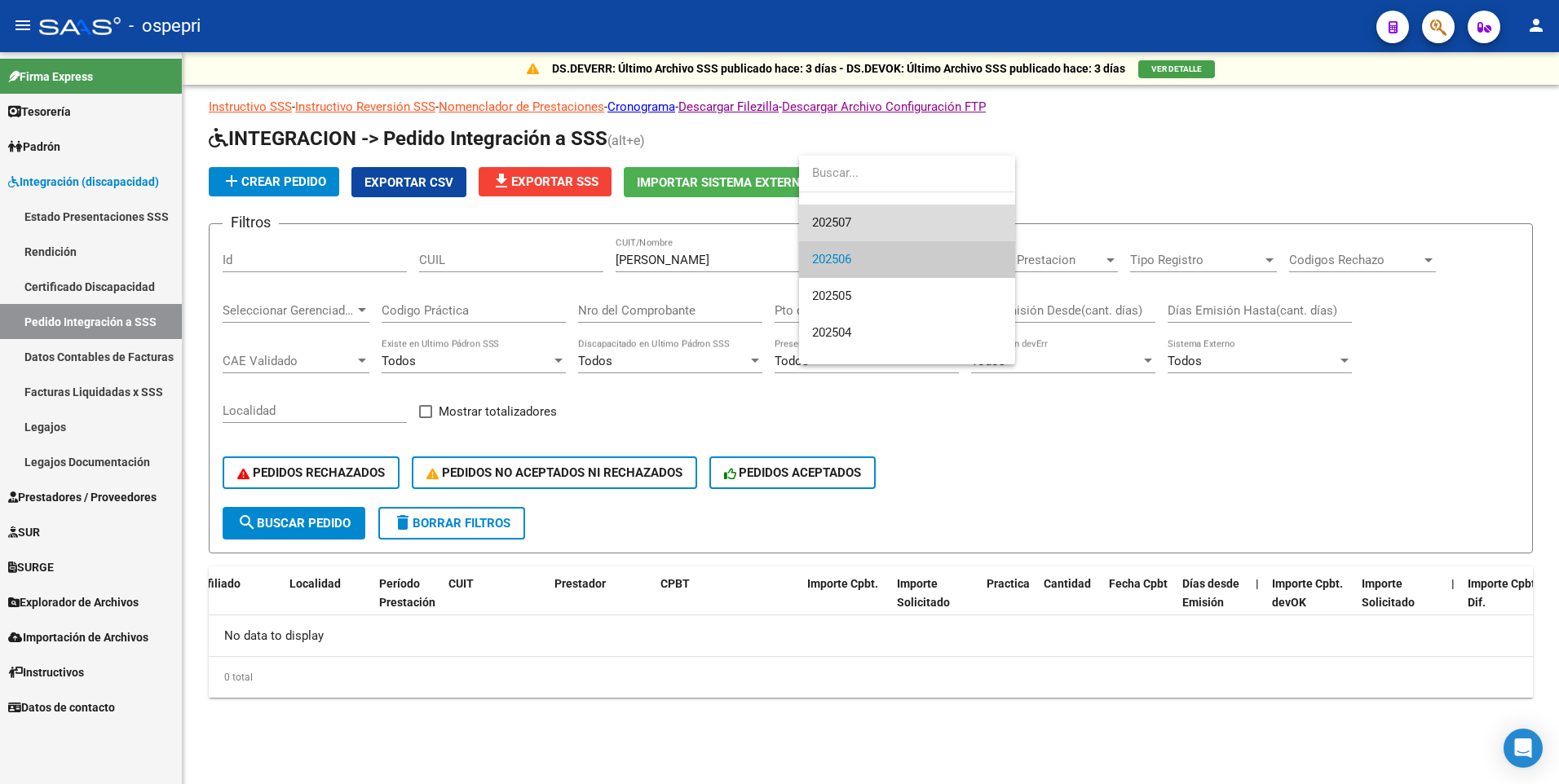
click at [843, 211] on span "202507" at bounding box center [907, 223] width 190 height 36
